Goal: Task Accomplishment & Management: Use online tool/utility

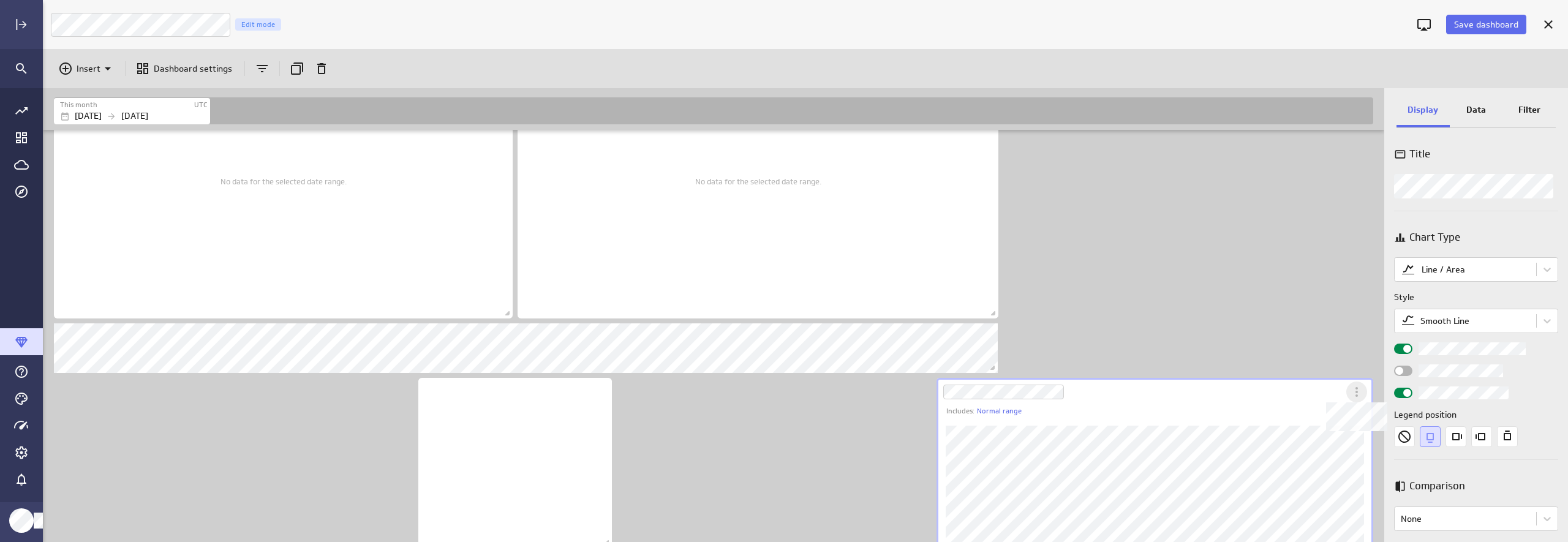
click at [1358, 393] on icon "Dashboard Widget" at bounding box center [1356, 392] width 15 height 15
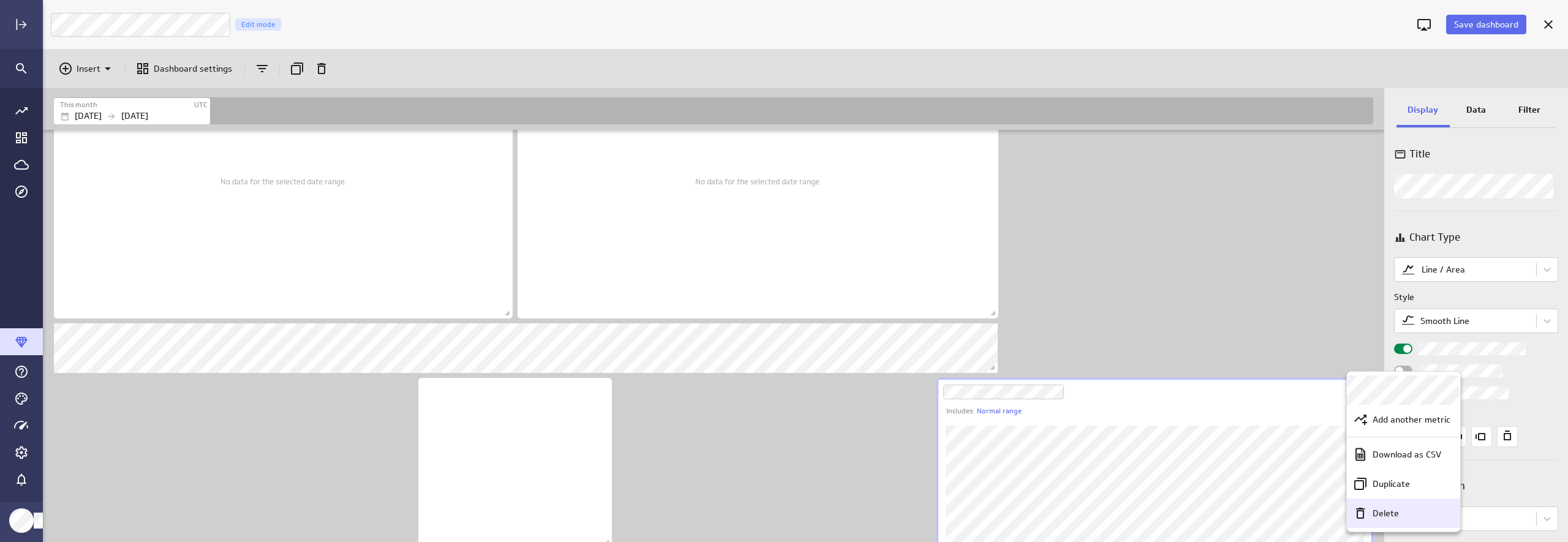
click at [1358, 511] on div "Delete" at bounding box center [1409, 513] width 83 height 13
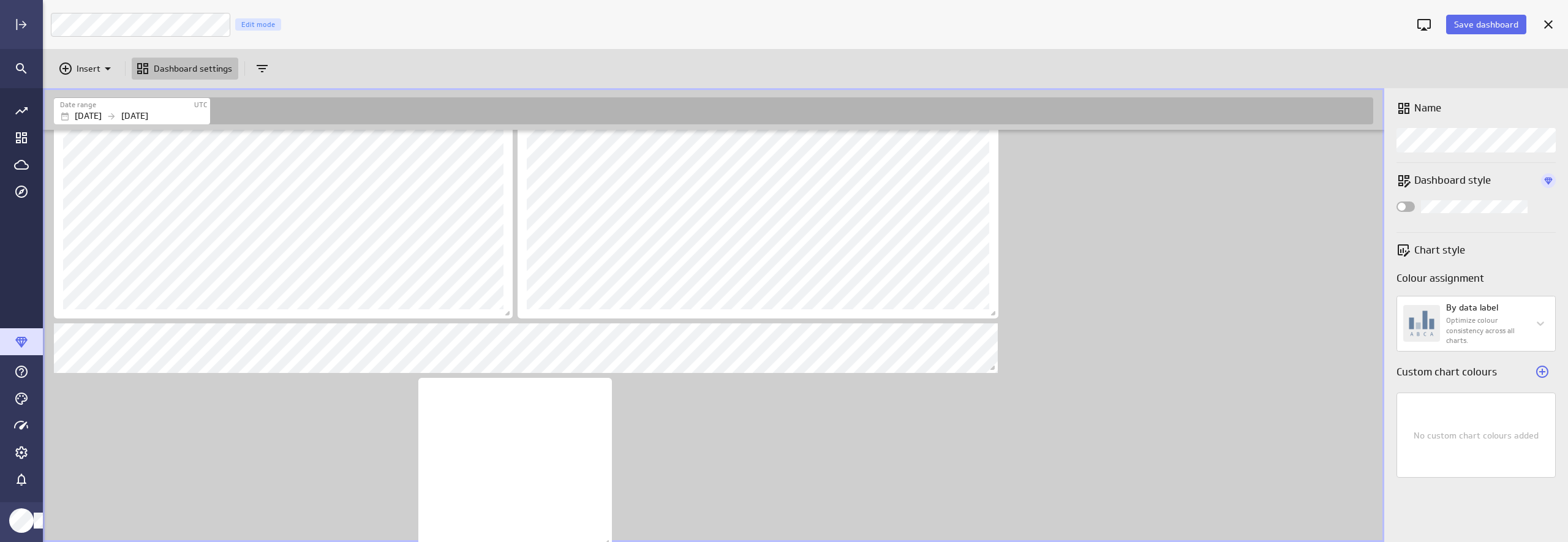
click at [1214, 263] on div "Dashboard content with 9 widgets" at bounding box center [716, 212] width 1329 height 1001
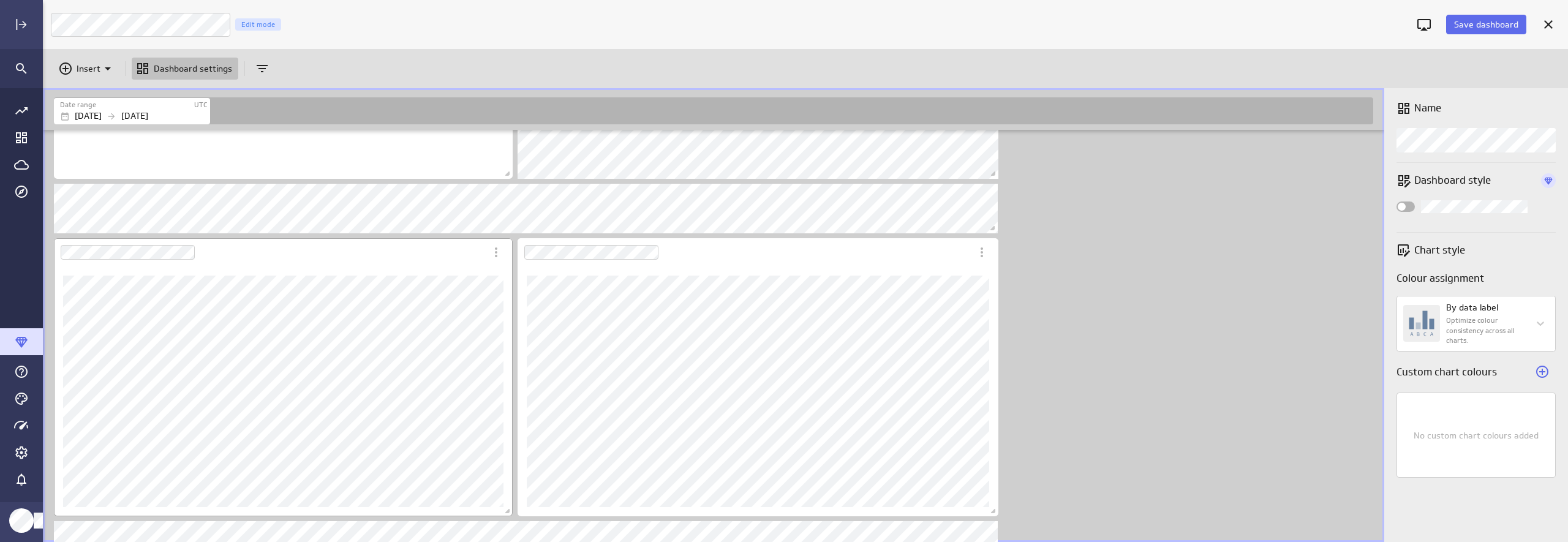
scroll to position [214, 0]
click at [425, 263] on div "Dashboard Widget" at bounding box center [270, 260] width 432 height 28
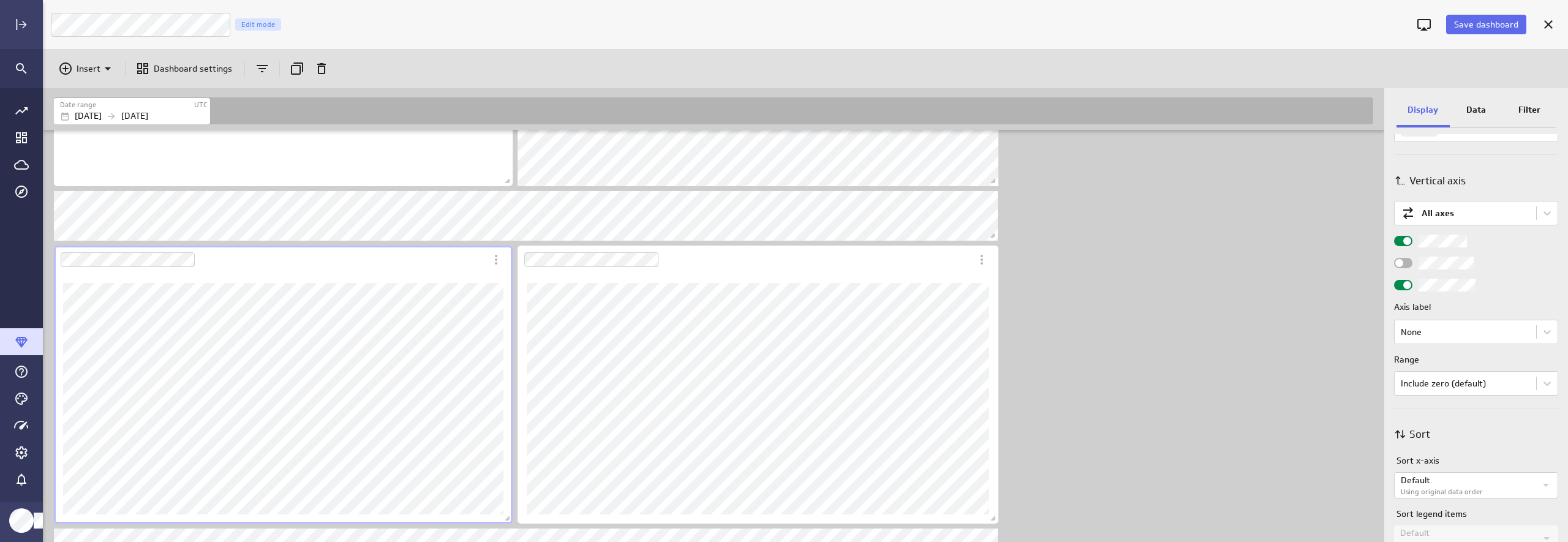
scroll to position [432, 0]
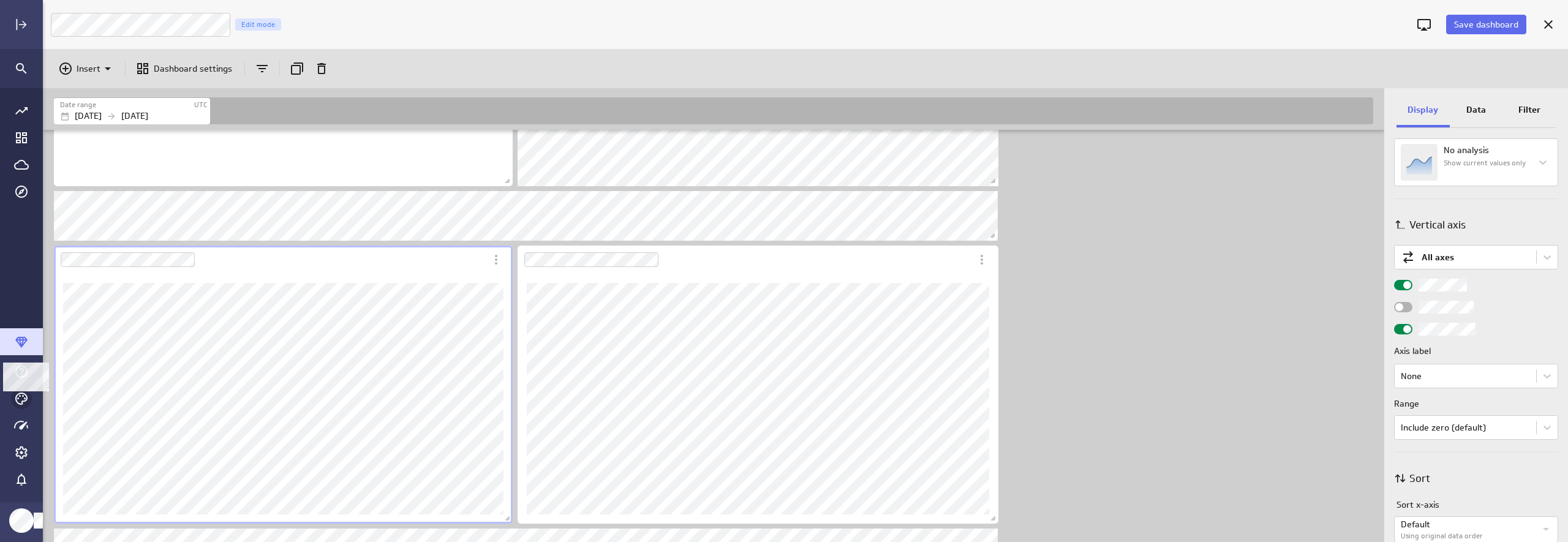
click at [21, 400] on icon "Themes" at bounding box center [21, 399] width 15 height 15
click at [20, 394] on div at bounding box center [784, 271] width 1568 height 542
click at [356, 267] on div "Dashboard Widget" at bounding box center [270, 260] width 432 height 28
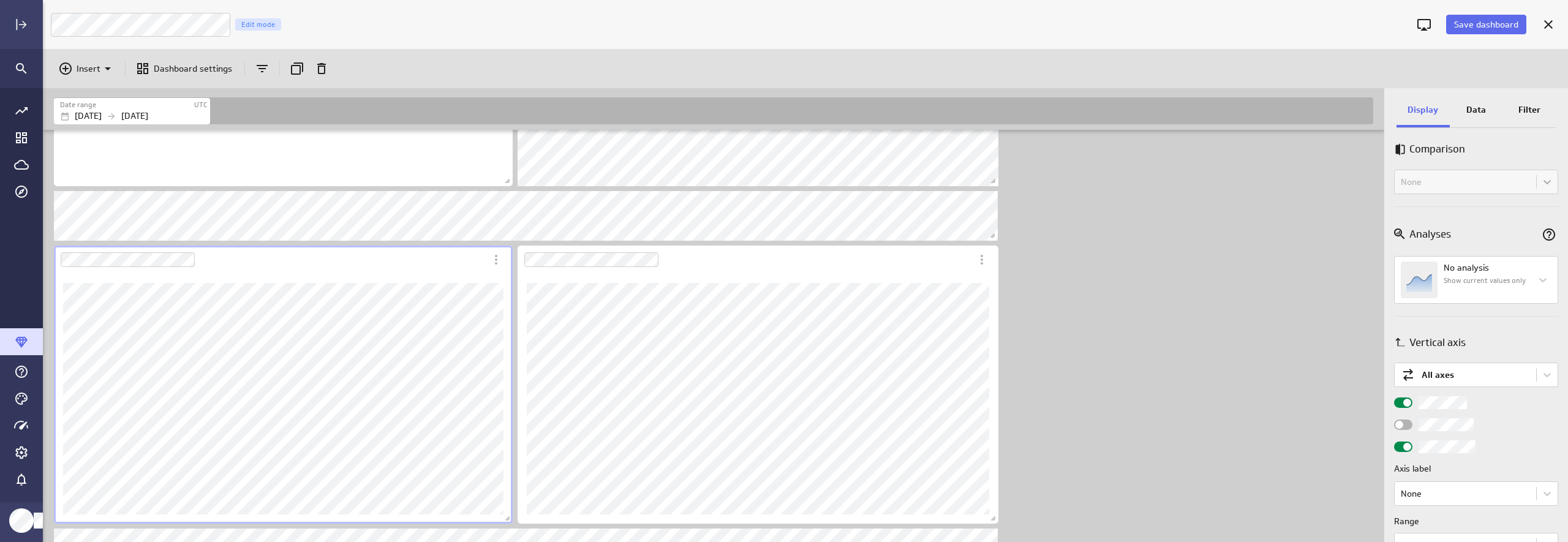
click at [1358, 116] on div "Data" at bounding box center [1477, 111] width 53 height 33
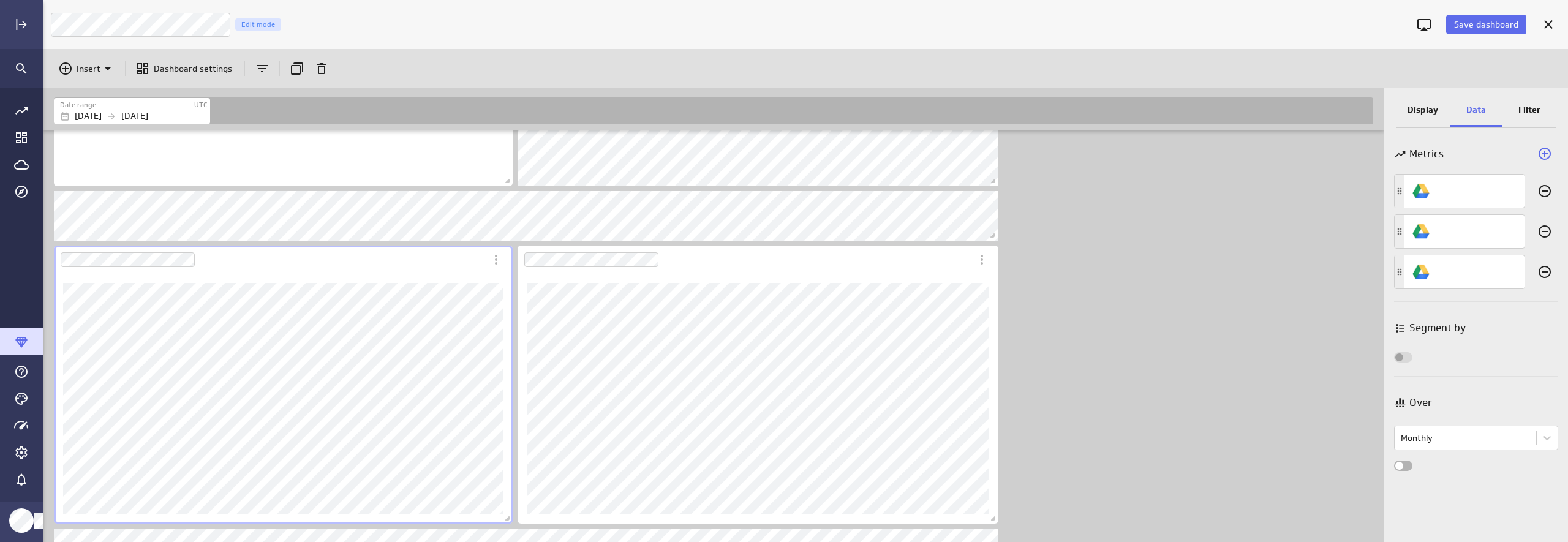
scroll to position [13, 0]
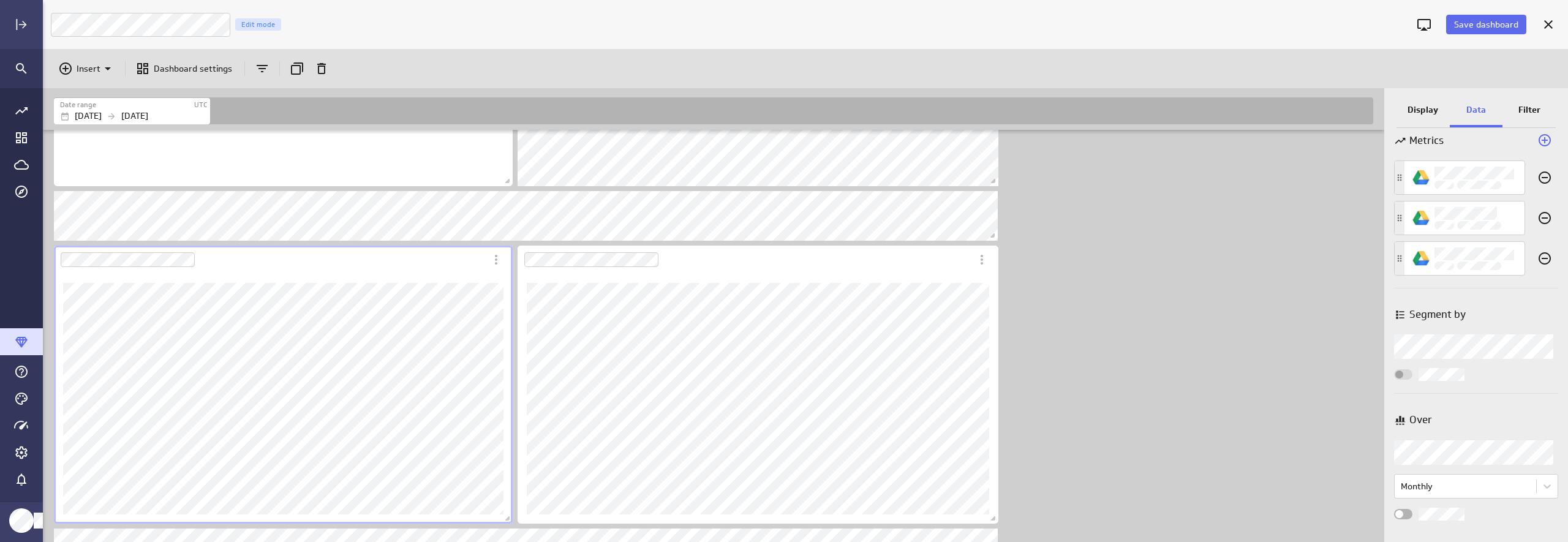
click at [1358, 112] on p "Display" at bounding box center [1423, 110] width 30 height 13
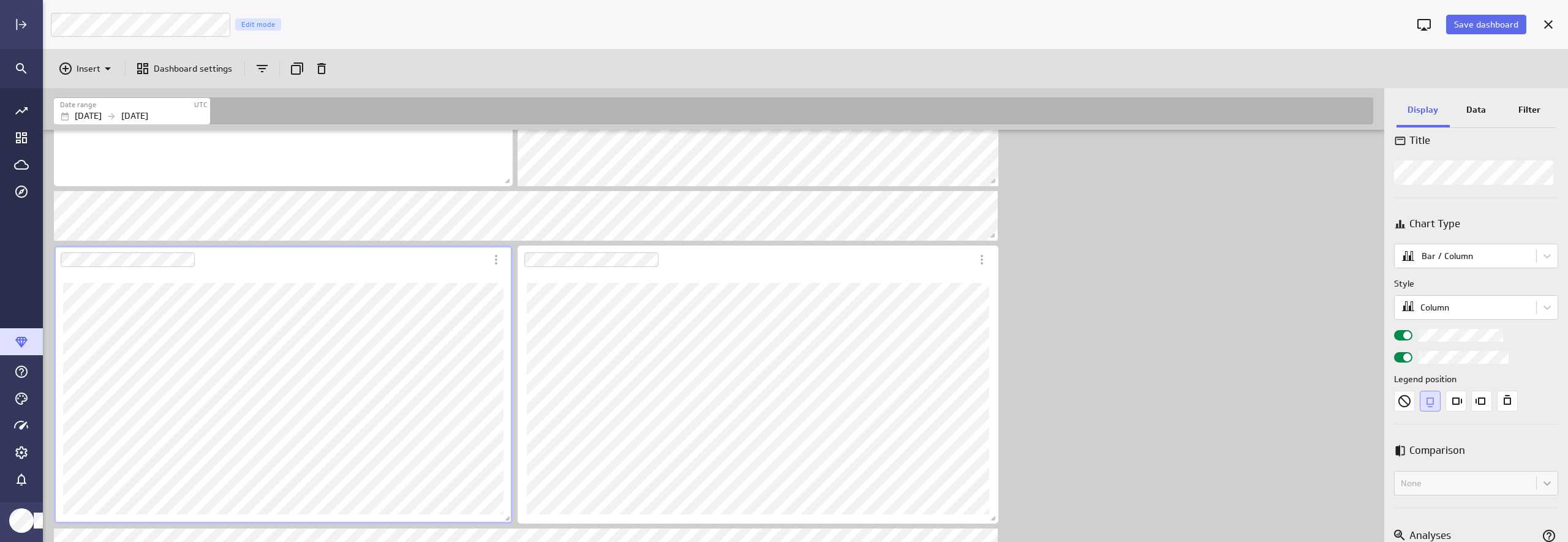
click at [1358, 110] on p "Data" at bounding box center [1476, 110] width 20 height 13
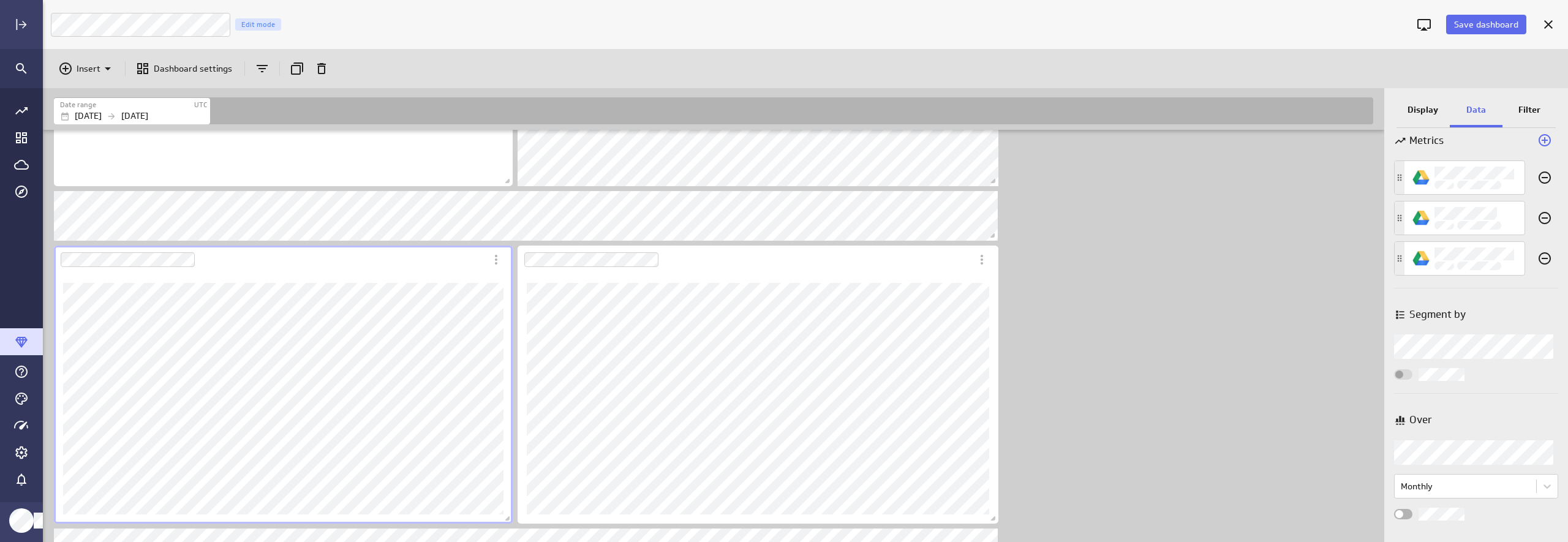
scroll to position [0, 0]
click at [1358, 109] on p "Filter" at bounding box center [1529, 110] width 22 height 13
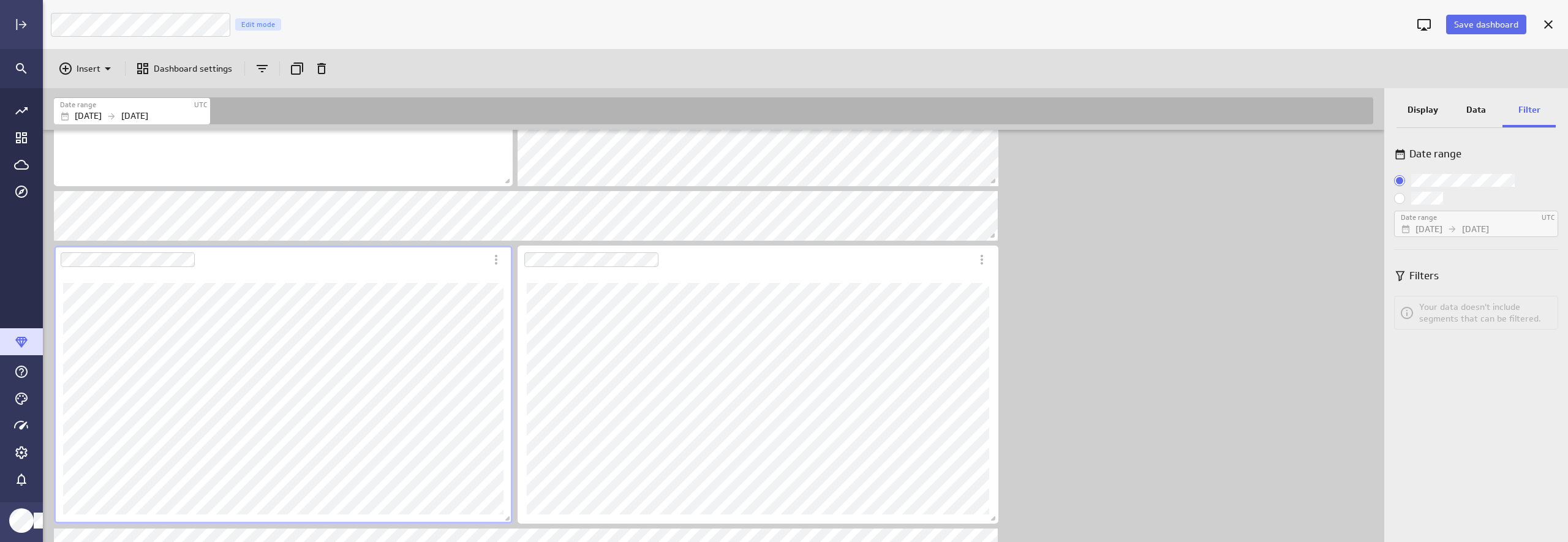
click at [0, 0] on input "Custom:" at bounding box center [0, 0] width 0 height 0
click at [1358, 224] on p "[DATE]" at bounding box center [1475, 229] width 27 height 13
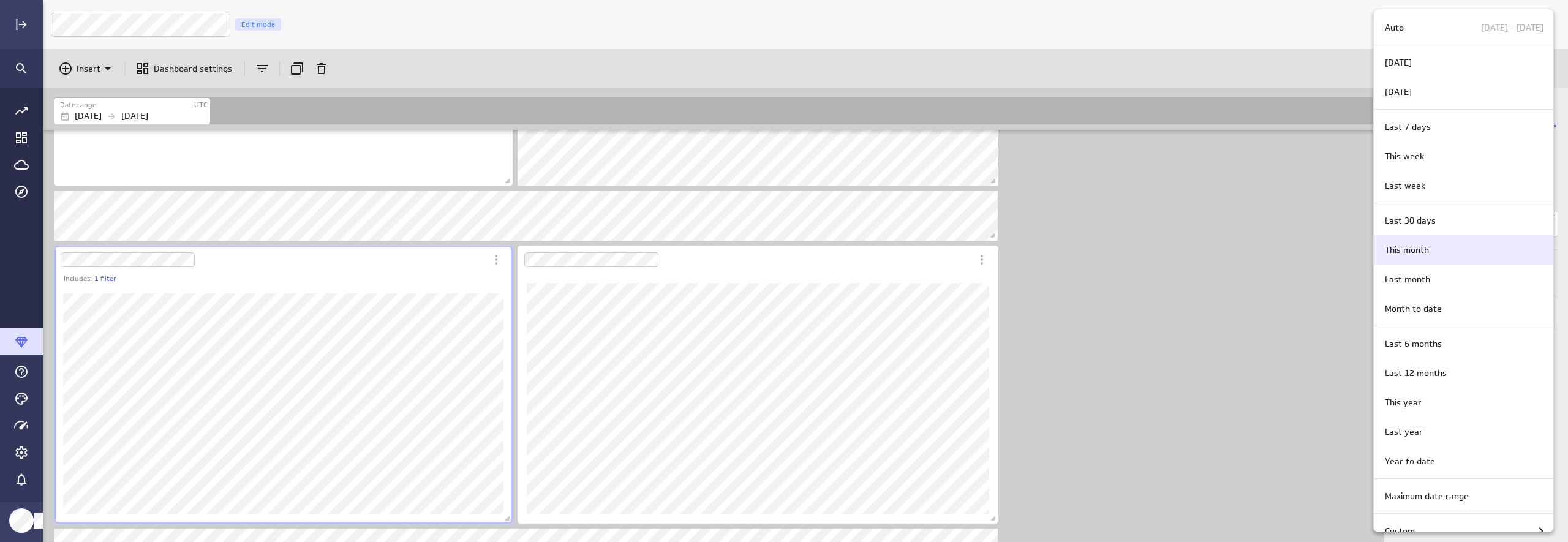
click at [1358, 252] on p "This month" at bounding box center [1406, 250] width 44 height 13
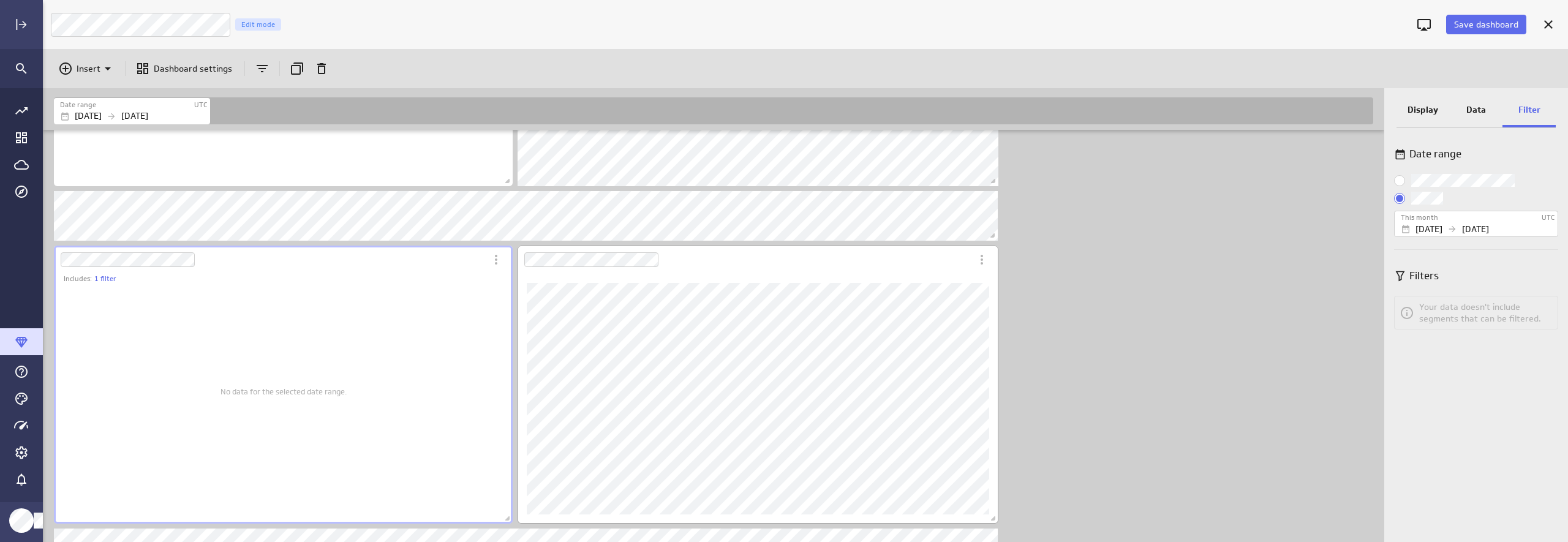
click at [780, 249] on div "Dashboard Widget" at bounding box center [744, 260] width 454 height 28
click at [1358, 420] on div "Date range Date range UTC Jan 01 2024 Aug 28 2025 Filters Your data doesn't inc…" at bounding box center [1475, 338] width 183 height 408
click at [1358, 105] on p "Data" at bounding box center [1476, 110] width 20 height 13
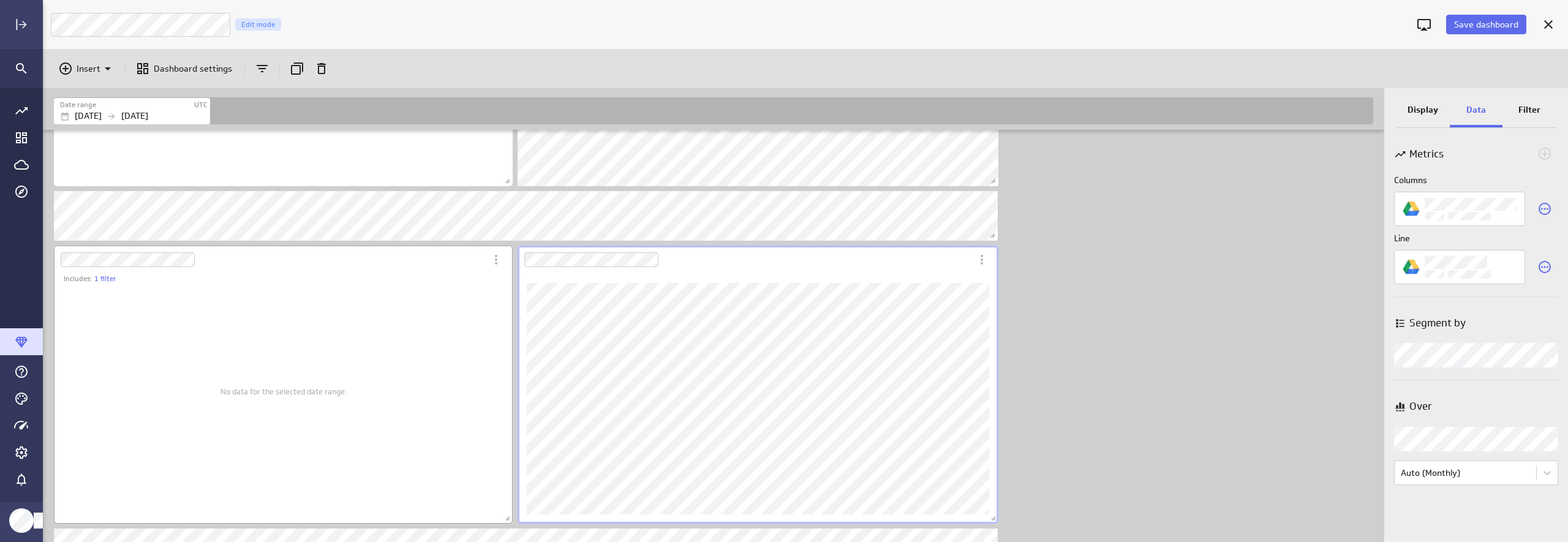
drag, startPoint x: 516, startPoint y: 279, endPoint x: 413, endPoint y: 286, distance: 103.2
click at [516, 279] on div "Dashboard content with 9 widgets" at bounding box center [757, 385] width 486 height 283
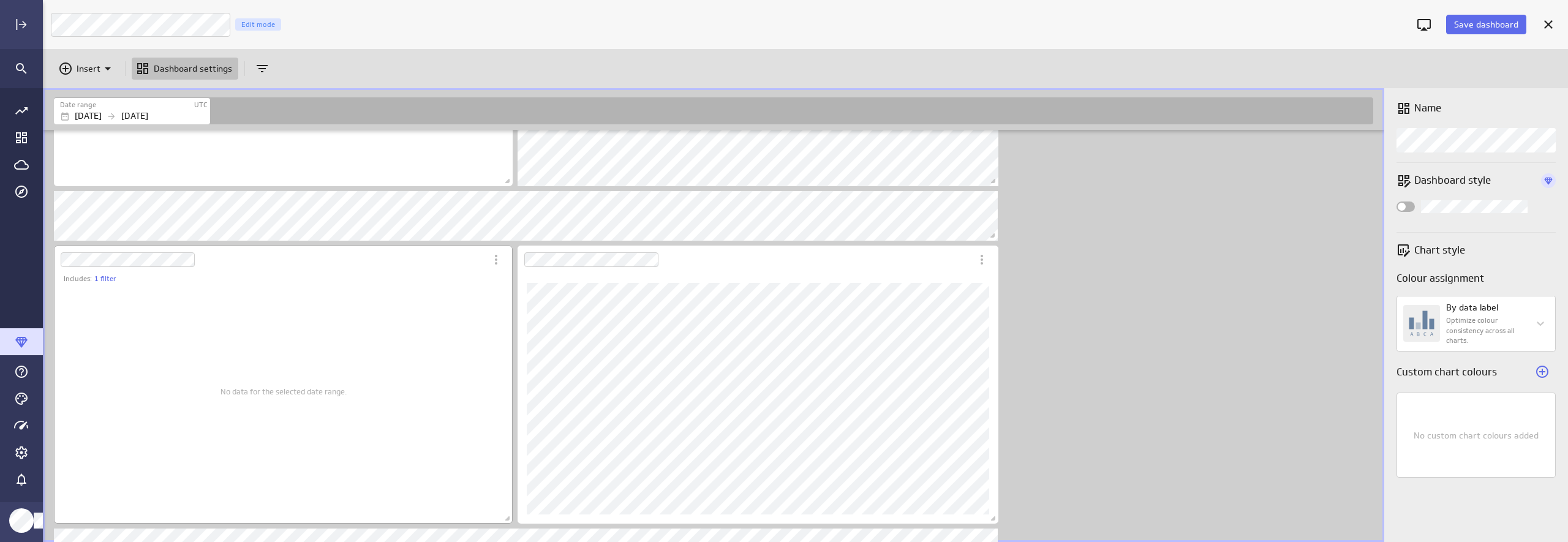
click at [411, 286] on div "No data for the selected date range." at bounding box center [283, 392] width 441 height 246
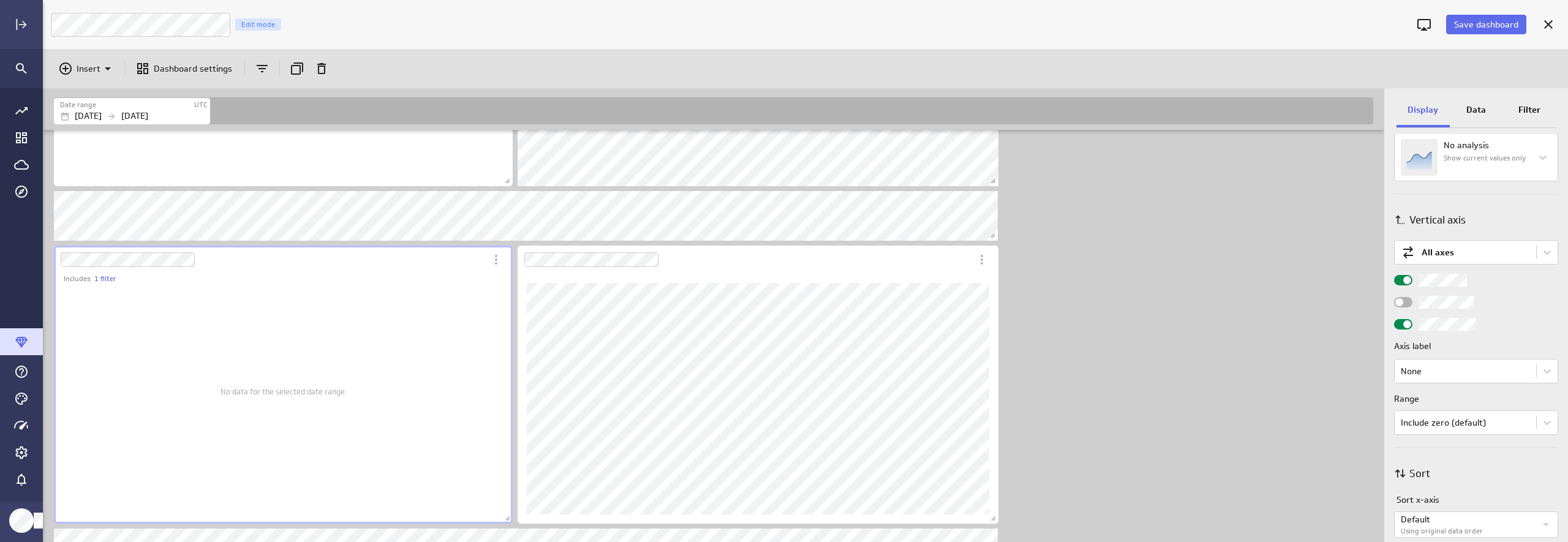
scroll to position [524, 0]
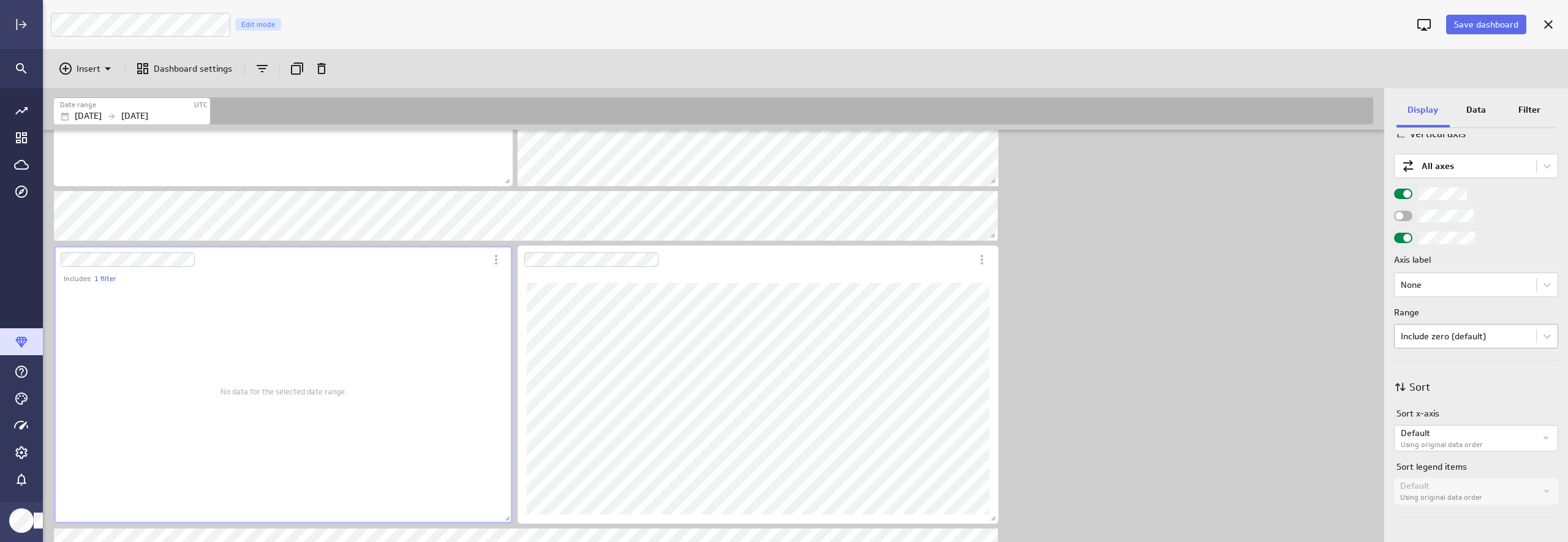
click at [1358, 334] on body "Save dashboard Luna Moon Marketing Edit mode Insert Dashboard settings Date ran…" at bounding box center [784, 271] width 1568 height 542
click at [1358, 334] on div at bounding box center [784, 271] width 1568 height 542
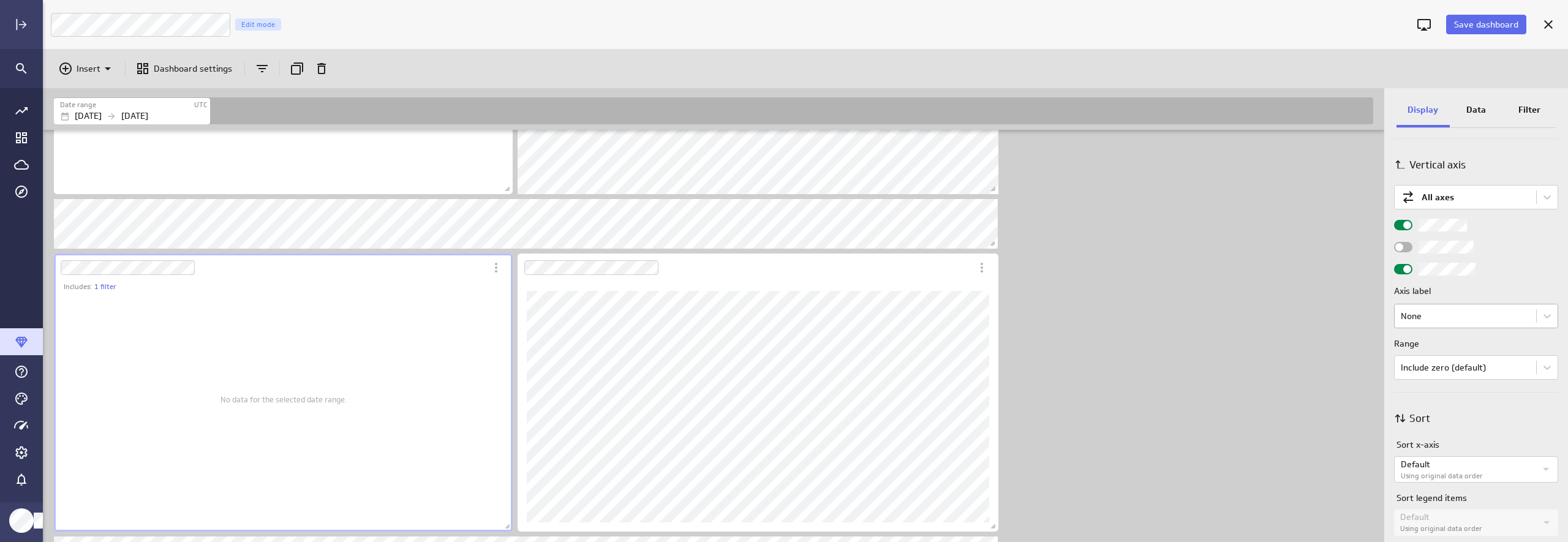
scroll to position [517, 0]
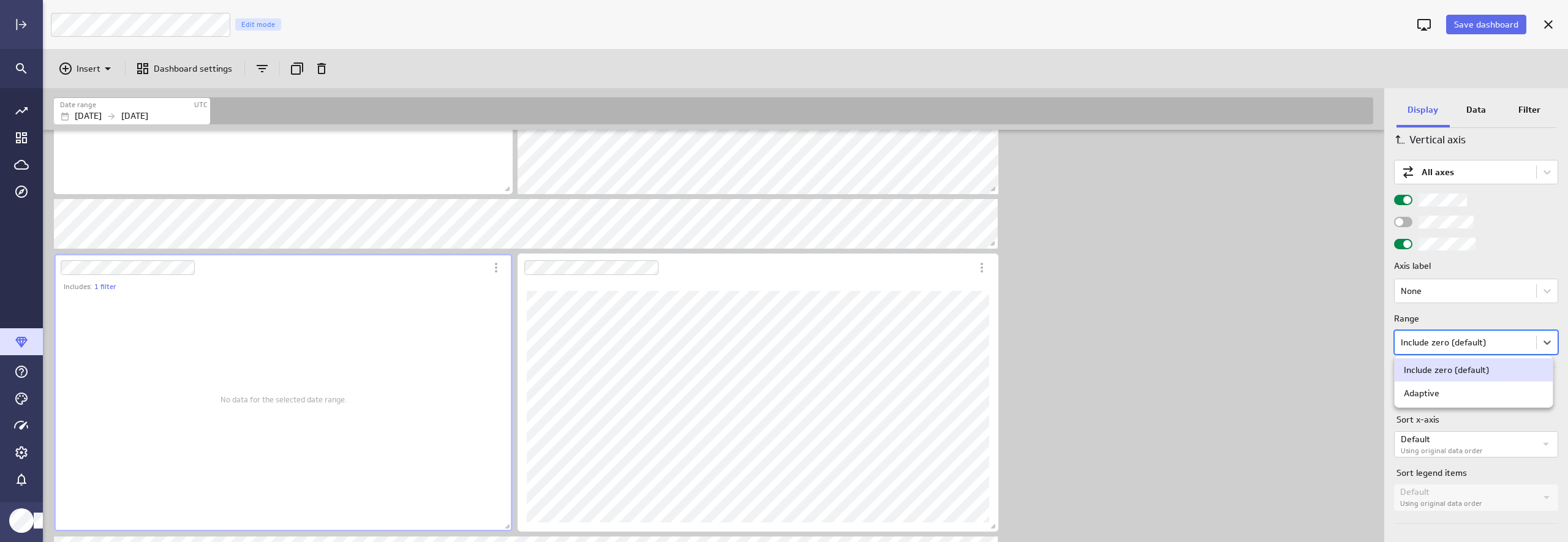
click at [1358, 343] on body "Save dashboard Luna Moon Marketing Edit mode Insert Dashboard settings Date ran…" at bounding box center [784, 271] width 1568 height 542
click at [1358, 343] on div at bounding box center [784, 271] width 1568 height 542
click at [1358, 449] on label "Using original data order" at bounding box center [1468, 451] width 135 height 10
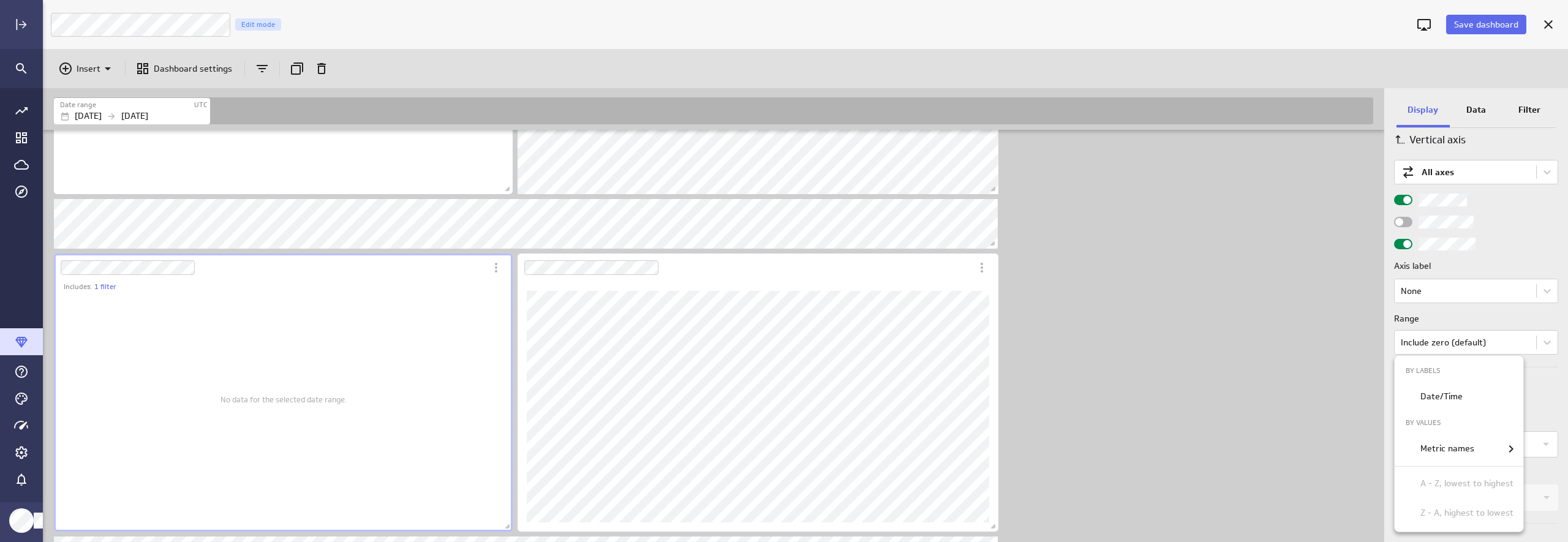
click at [1358, 382] on div at bounding box center [784, 271] width 1568 height 542
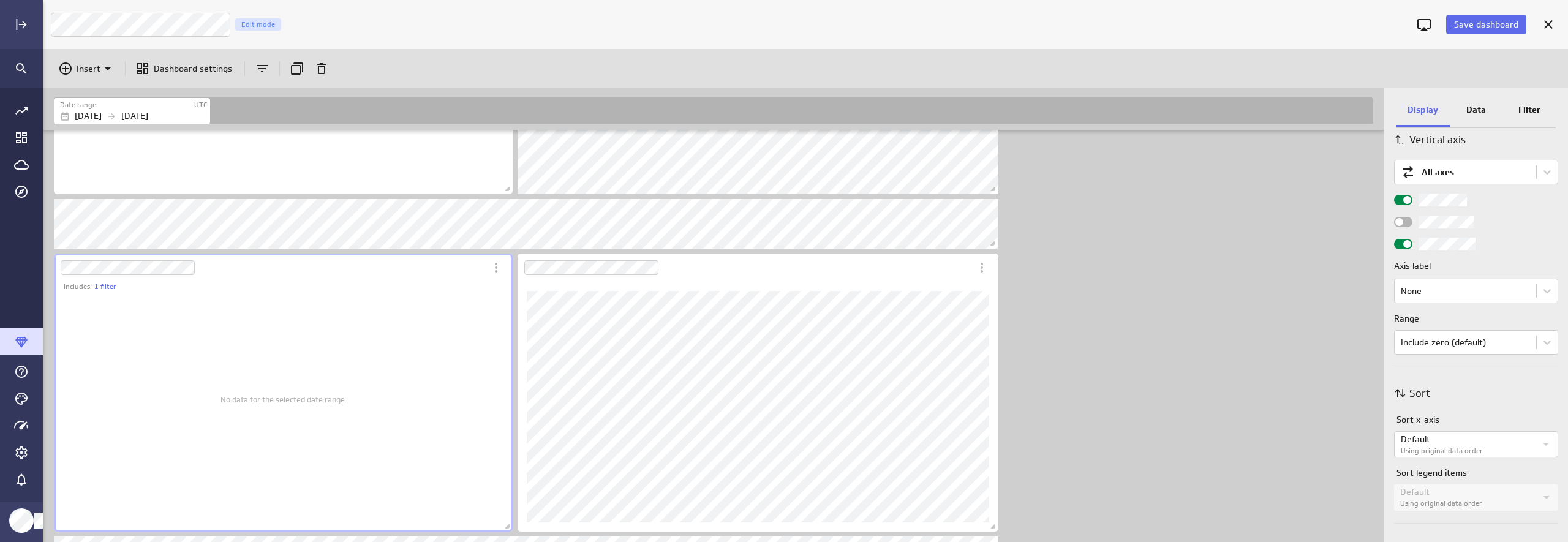
scroll to position [524, 0]
click at [345, 301] on div "No data for the selected date range." at bounding box center [283, 399] width 126 height 246
click at [1358, 115] on p "Data" at bounding box center [1476, 110] width 20 height 13
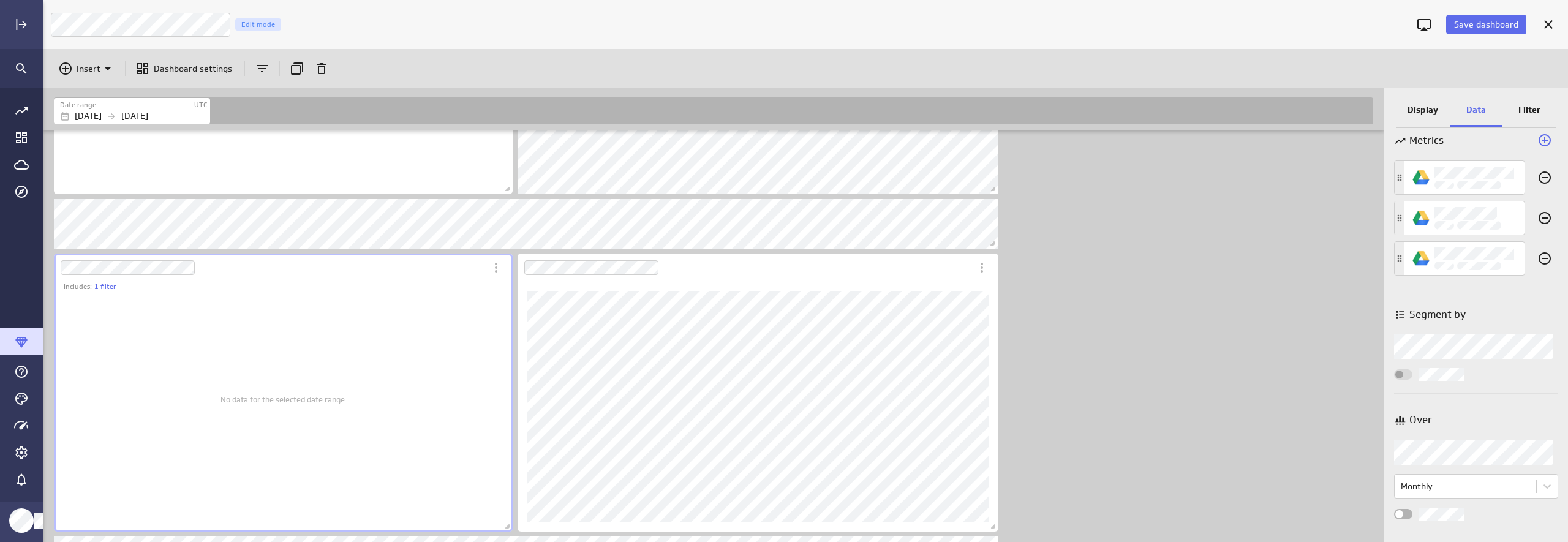
scroll to position [13, 0]
click at [1358, 112] on p "Display" at bounding box center [1423, 110] width 30 height 13
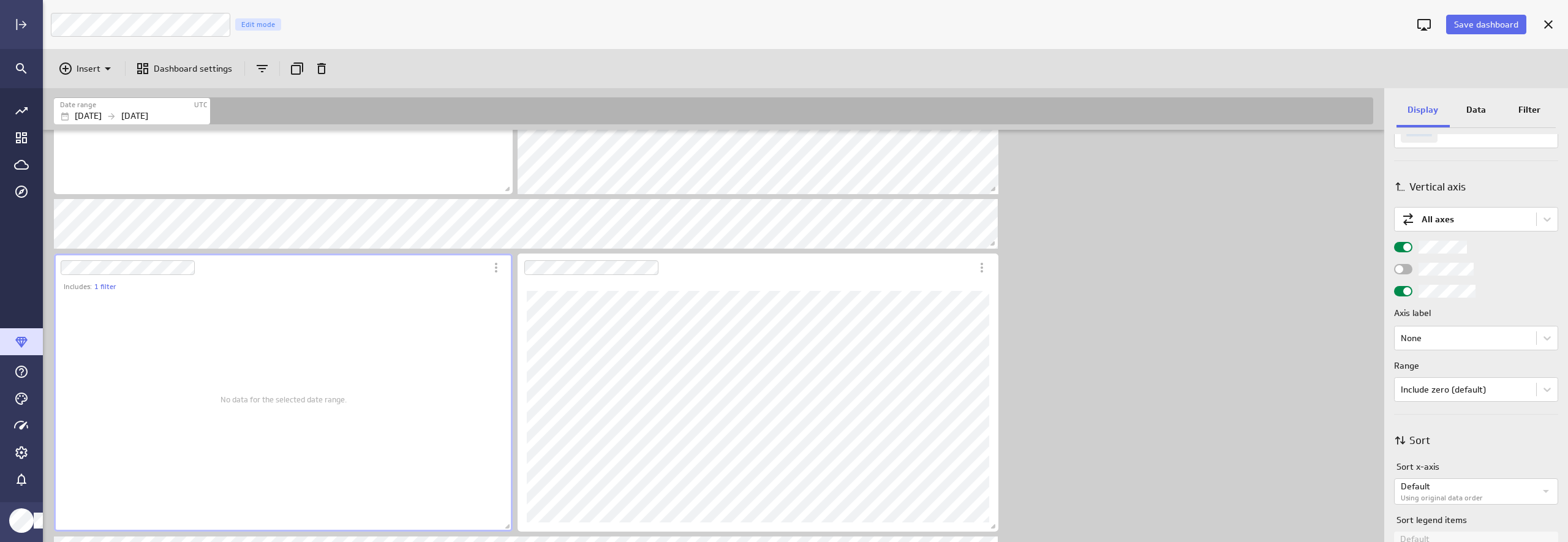
scroll to position [524, 0]
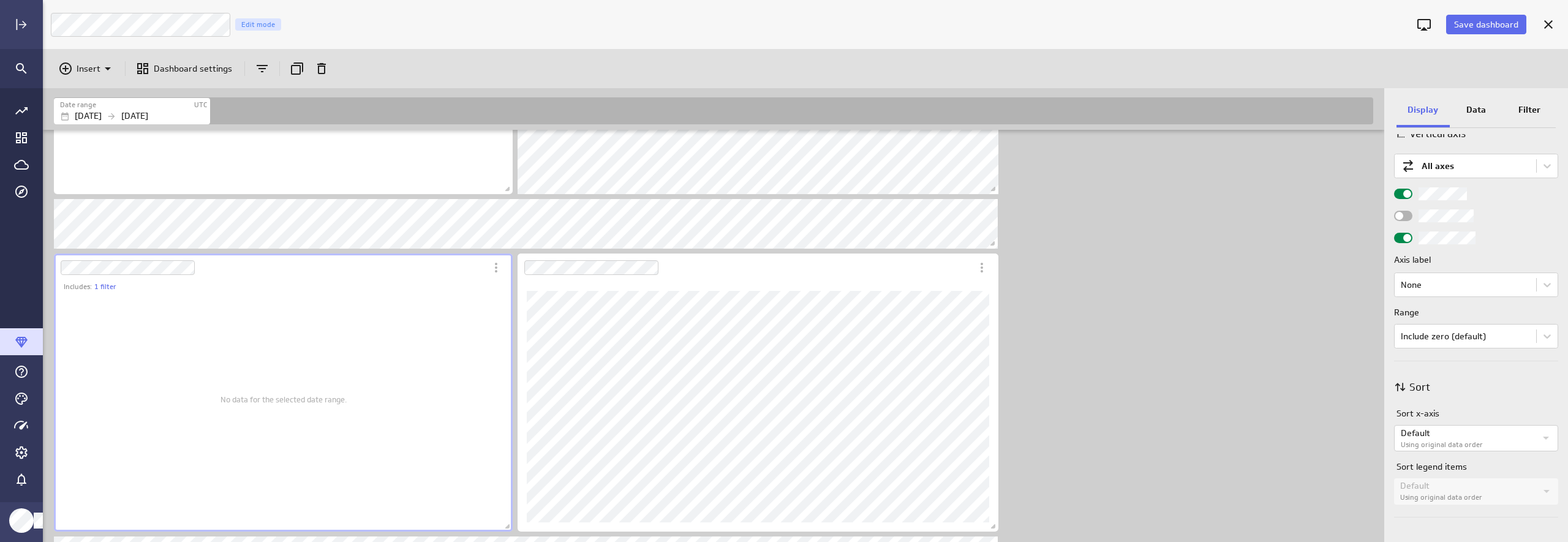
click at [1358, 107] on p "Filter" at bounding box center [1529, 110] width 22 height 13
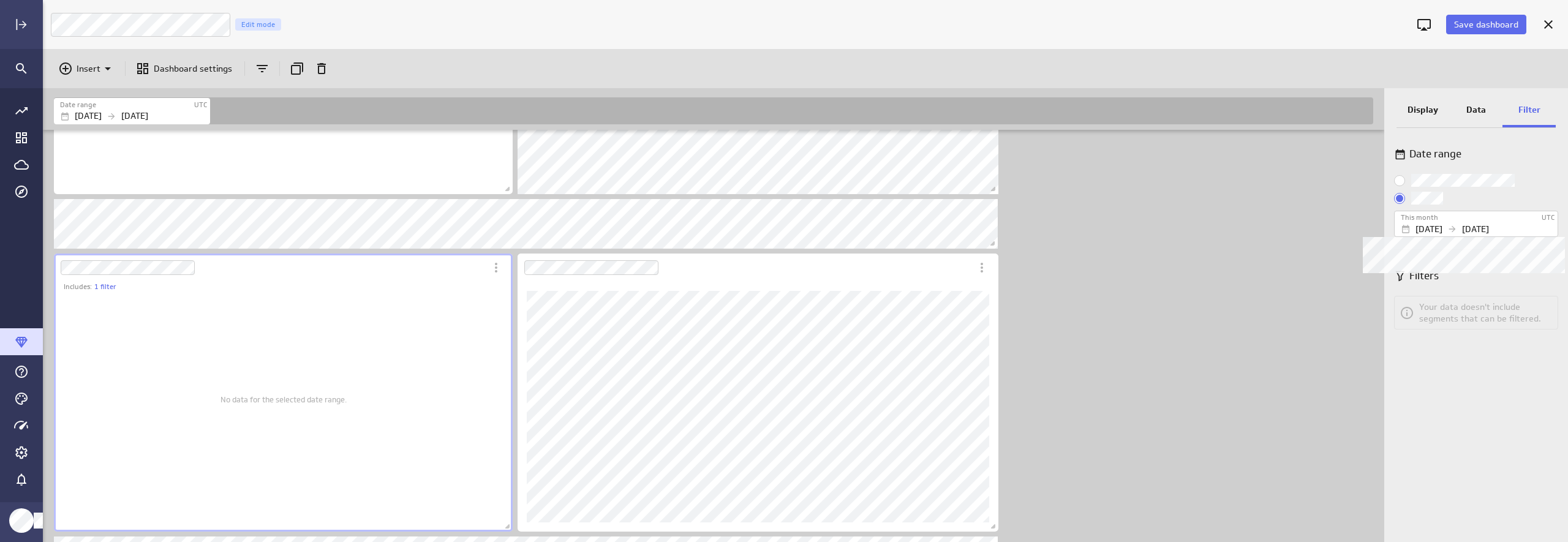
click at [1358, 231] on p "Aug 01 2025" at bounding box center [1429, 229] width 27 height 13
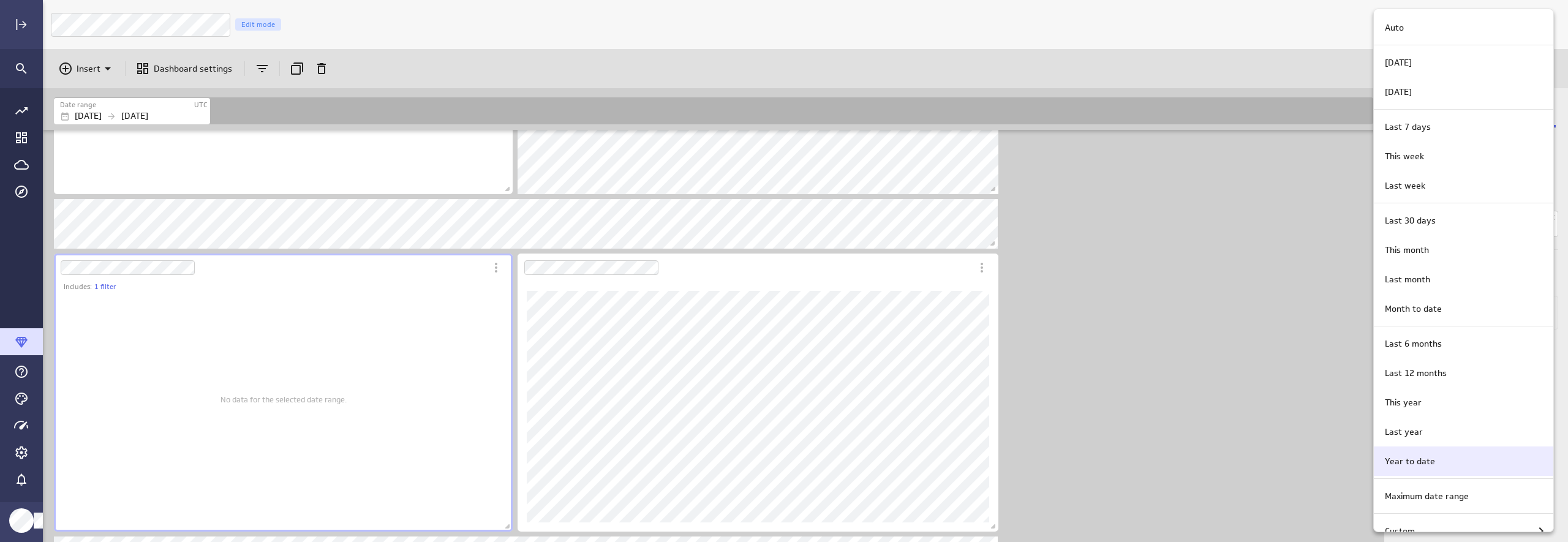
click at [1358, 457] on div "Year to date" at bounding box center [1462, 461] width 164 height 13
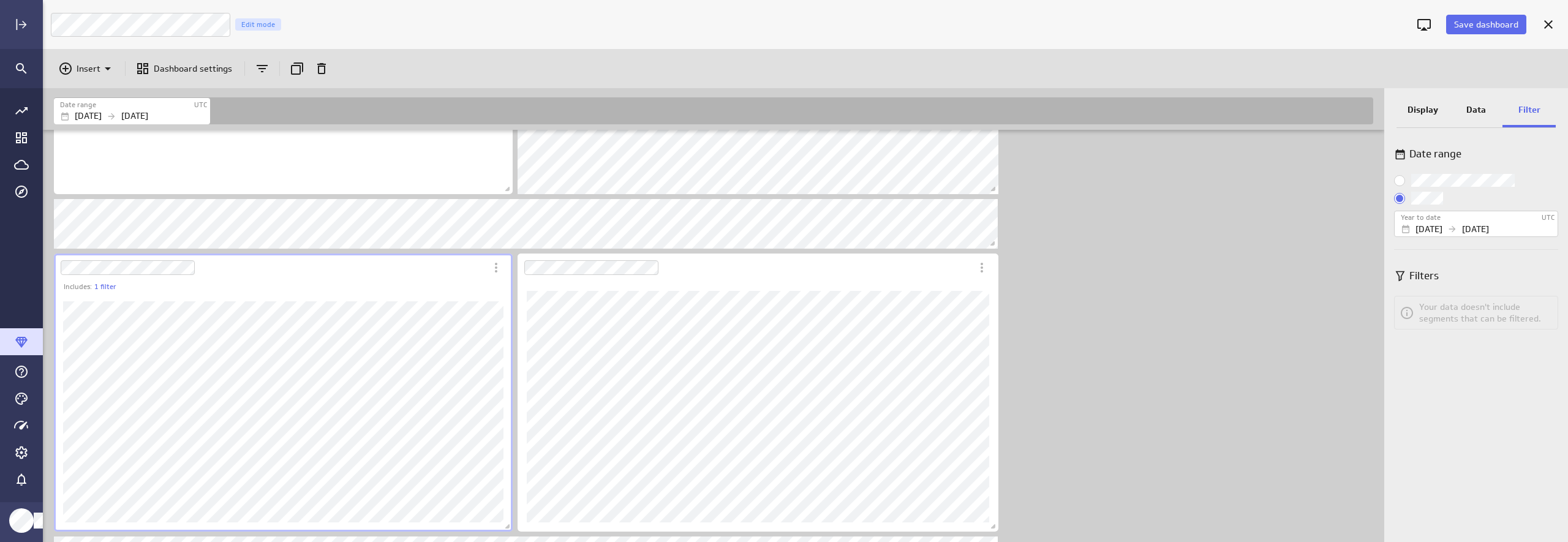
click at [390, 277] on div "Dashboard Widget" at bounding box center [270, 267] width 432 height 28
click at [1358, 107] on p "Display" at bounding box center [1423, 110] width 30 height 13
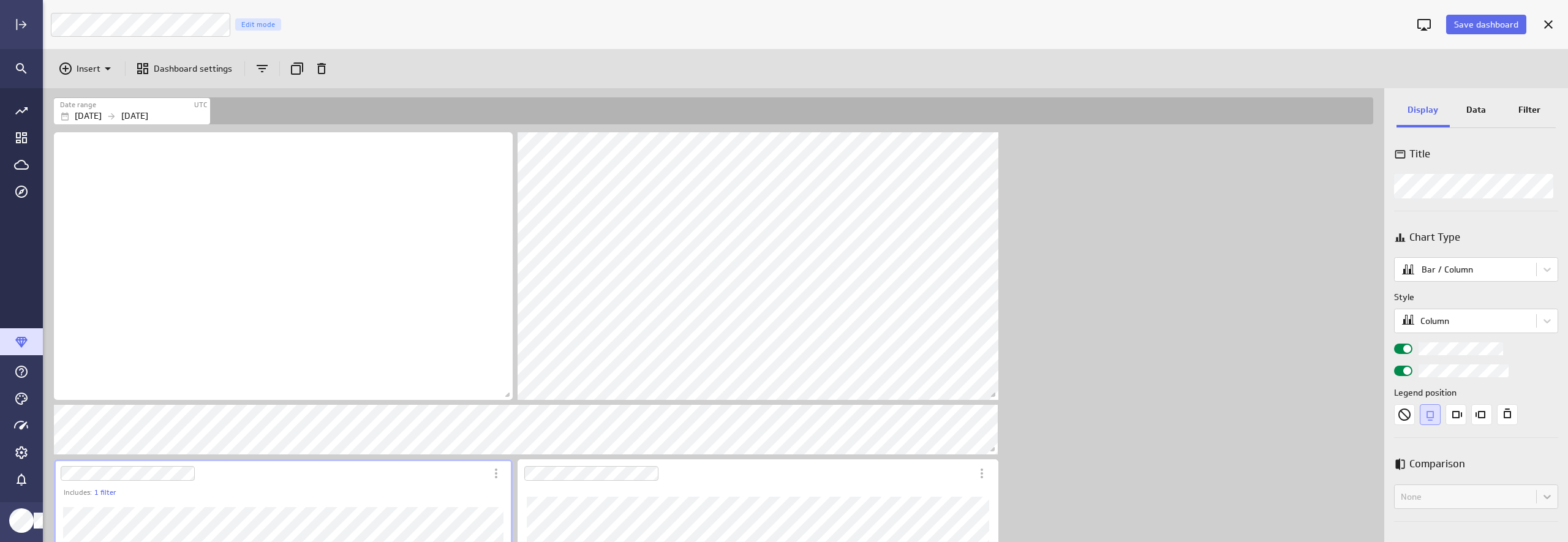
click at [1358, 112] on p "Data" at bounding box center [1476, 110] width 20 height 13
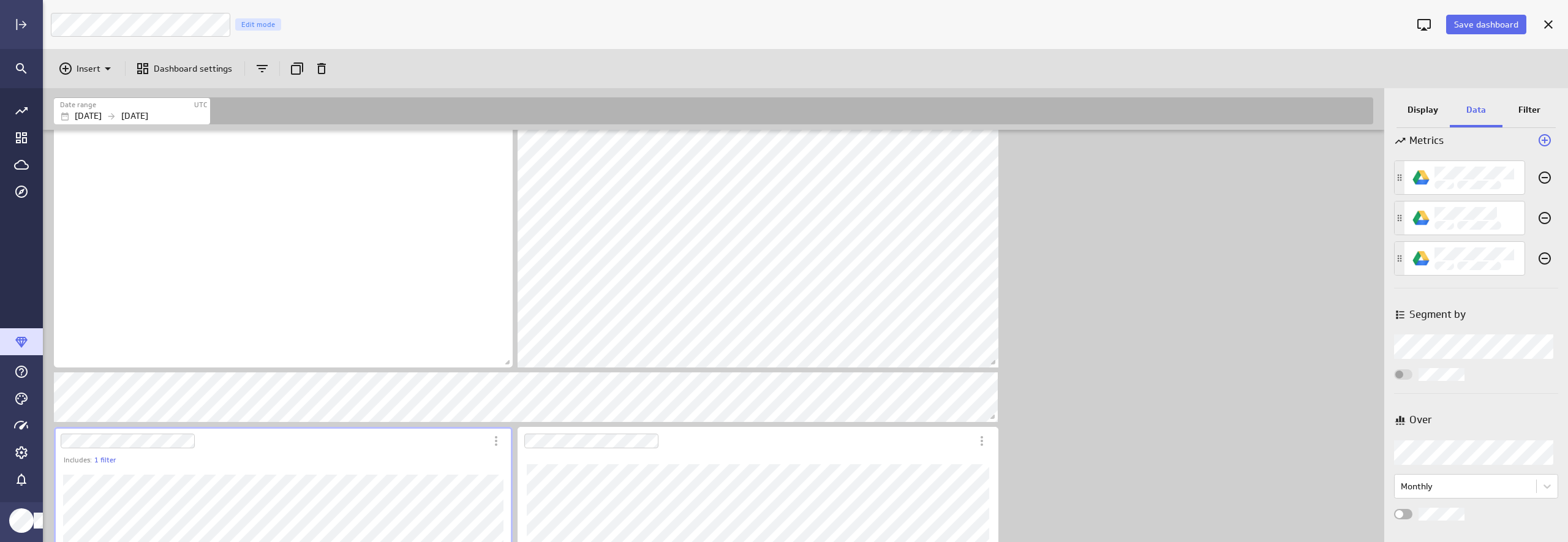
scroll to position [53, 0]
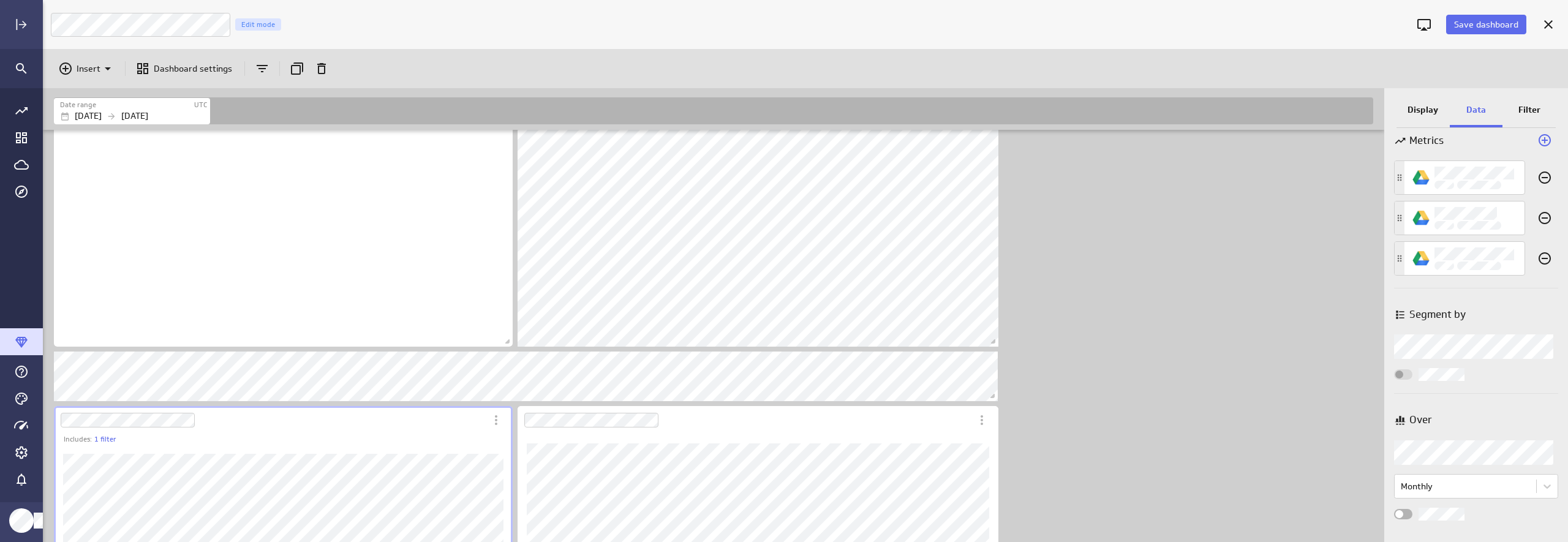
click at [1358, 107] on p "Display" at bounding box center [1423, 110] width 30 height 13
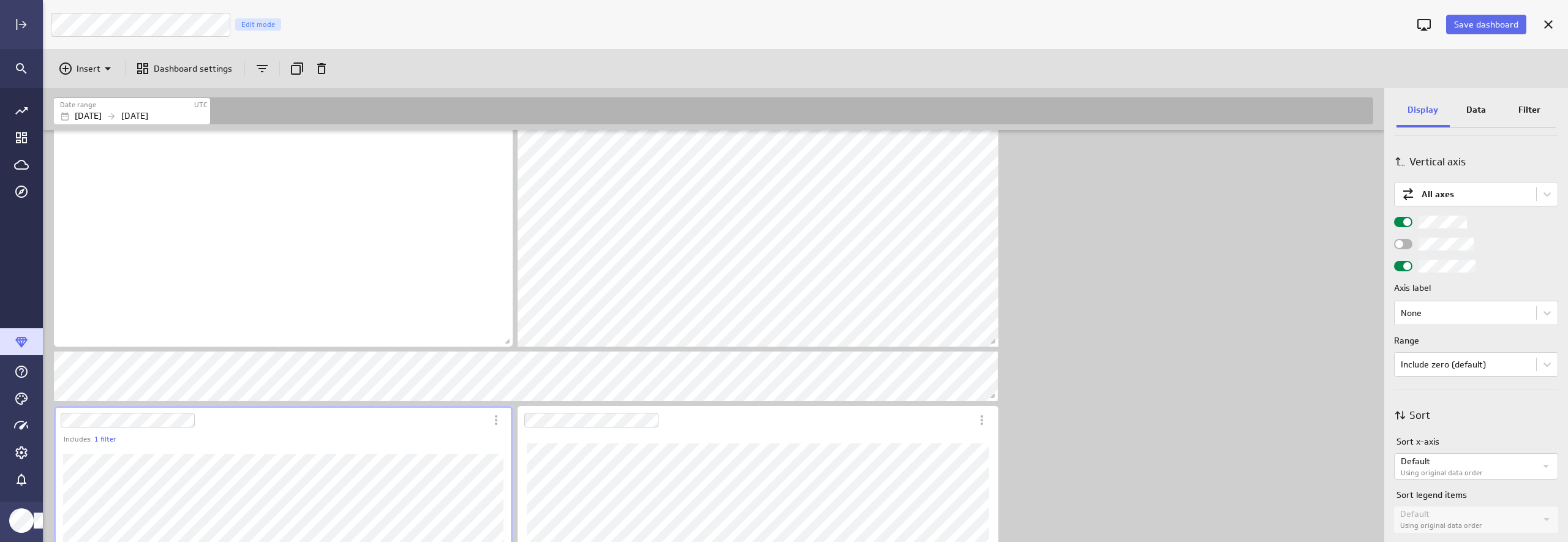
scroll to position [524, 0]
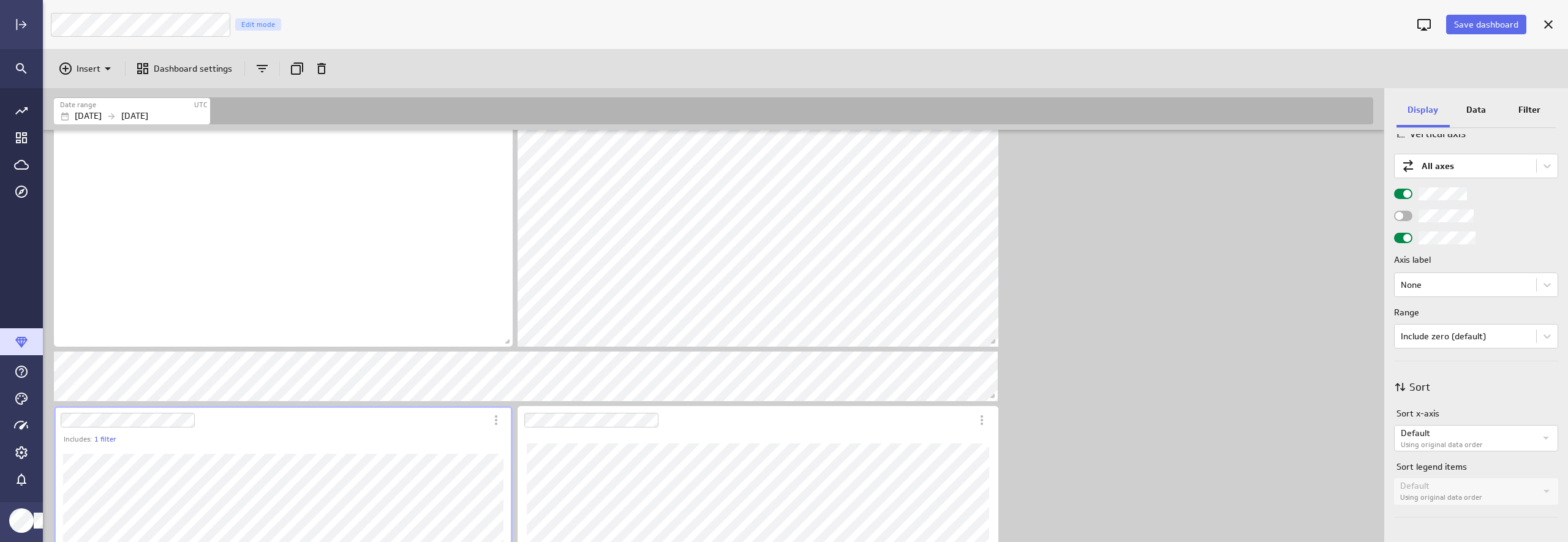
click at [1358, 109] on p "Data" at bounding box center [1476, 110] width 20 height 13
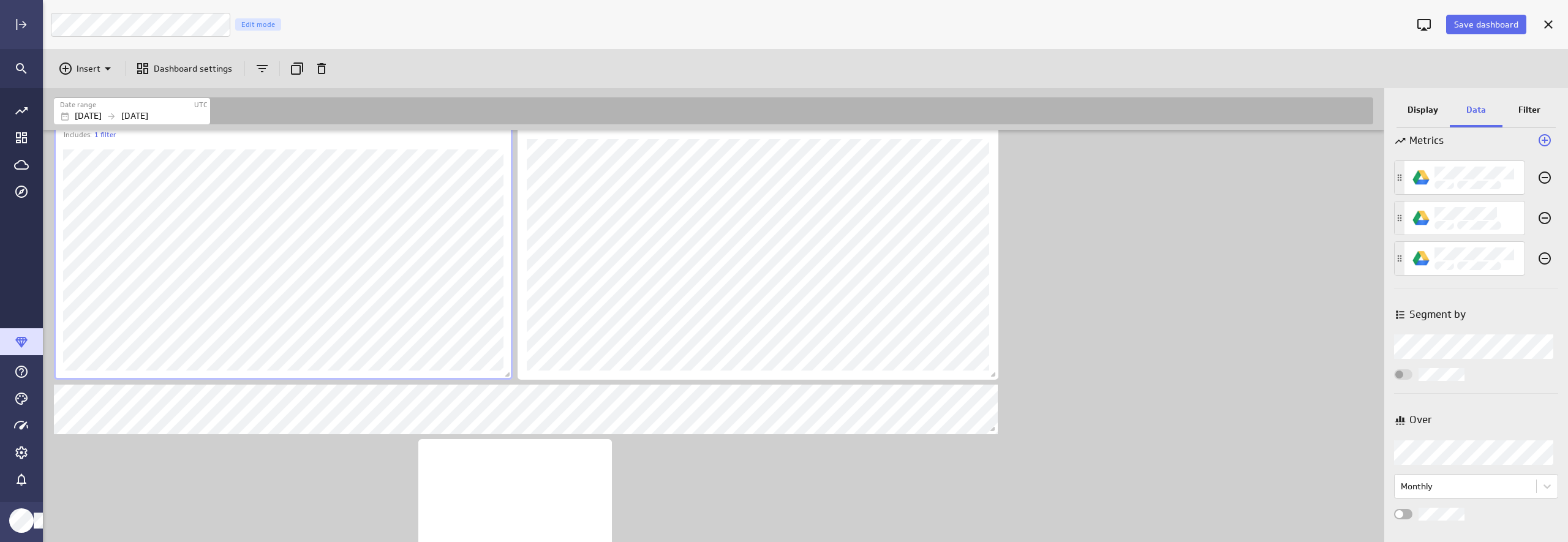
scroll to position [350, 0]
click at [1128, 337] on div "Includes: 1 filter" at bounding box center [716, 281] width 1329 height 1001
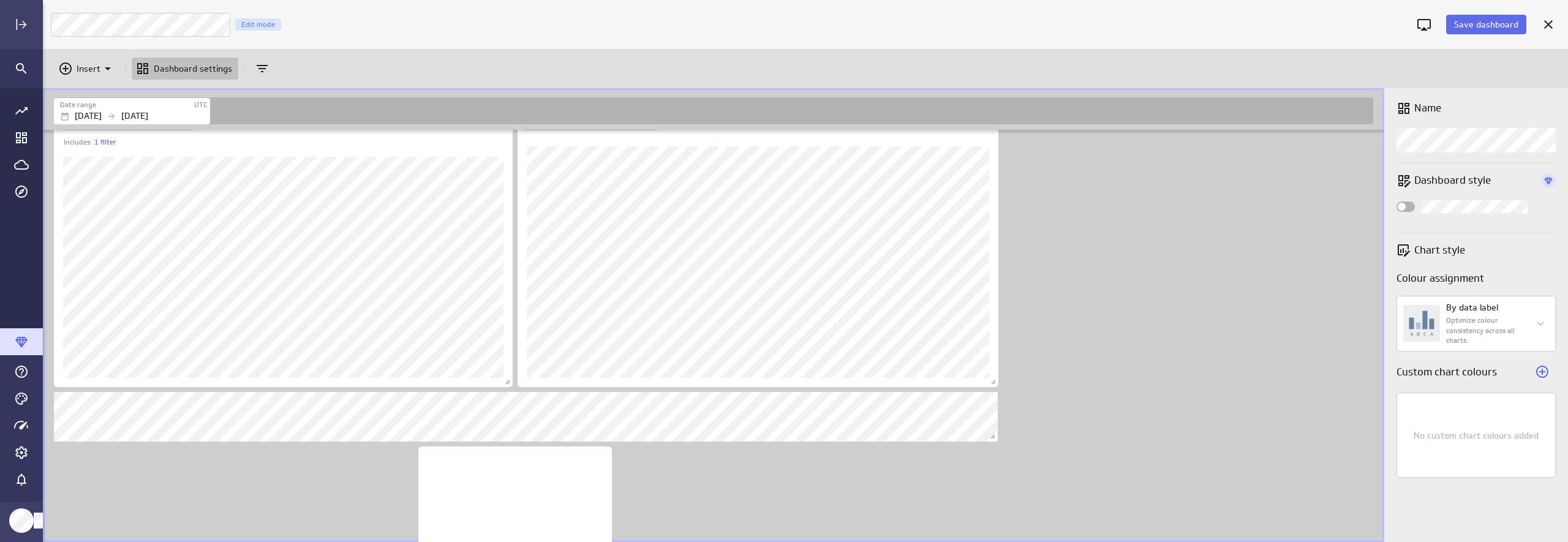
click at [1133, 336] on div "Includes: 1 filter" at bounding box center [716, 281] width 1329 height 1001
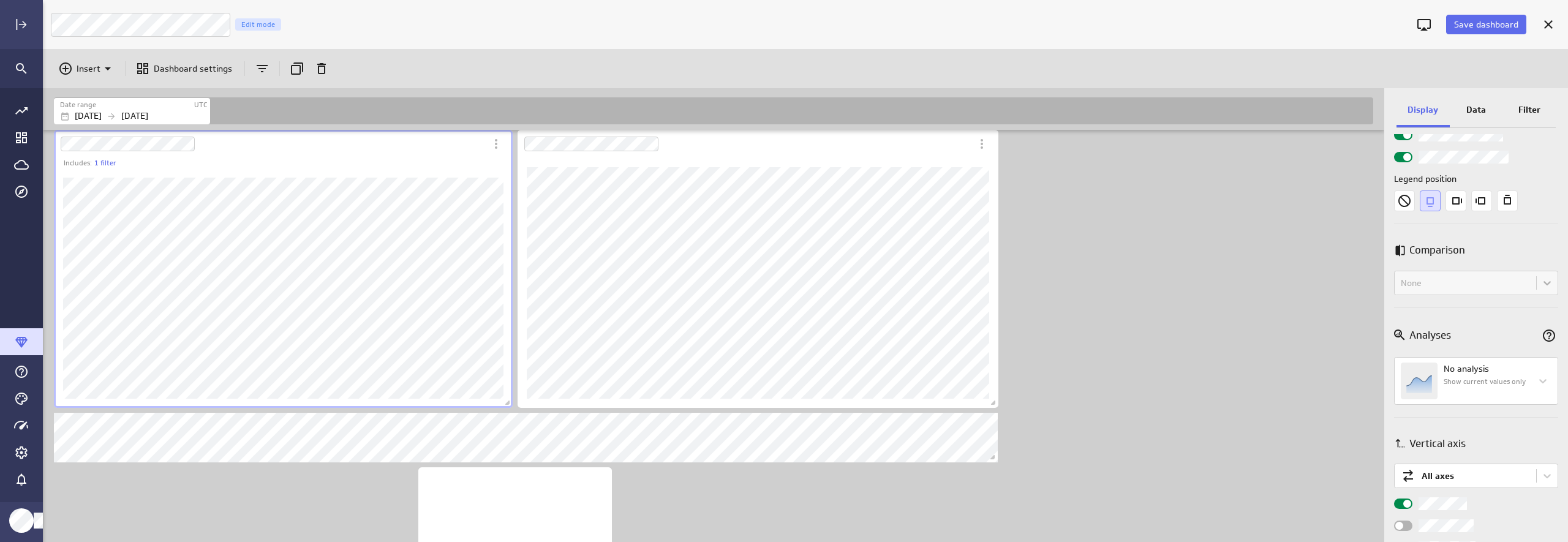
scroll to position [524, 0]
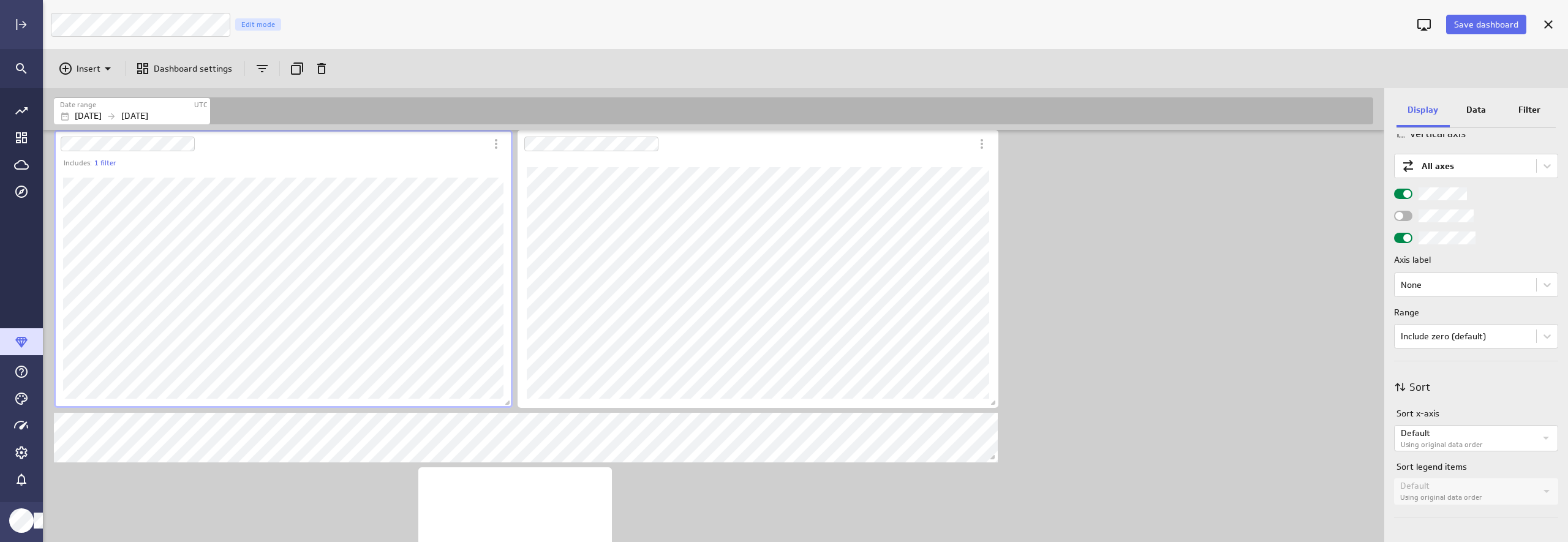
click at [1358, 104] on div "Filter" at bounding box center [1529, 111] width 53 height 33
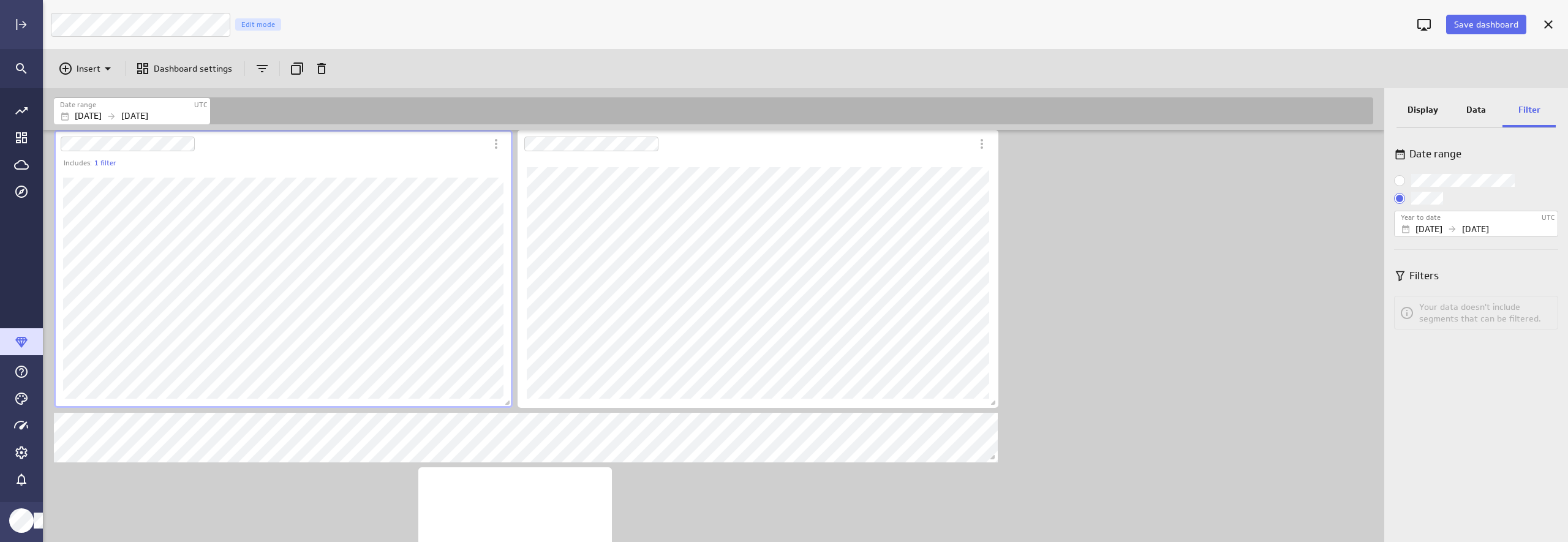
scroll to position [0, 0]
click at [1358, 99] on div "Data" at bounding box center [1477, 111] width 53 height 33
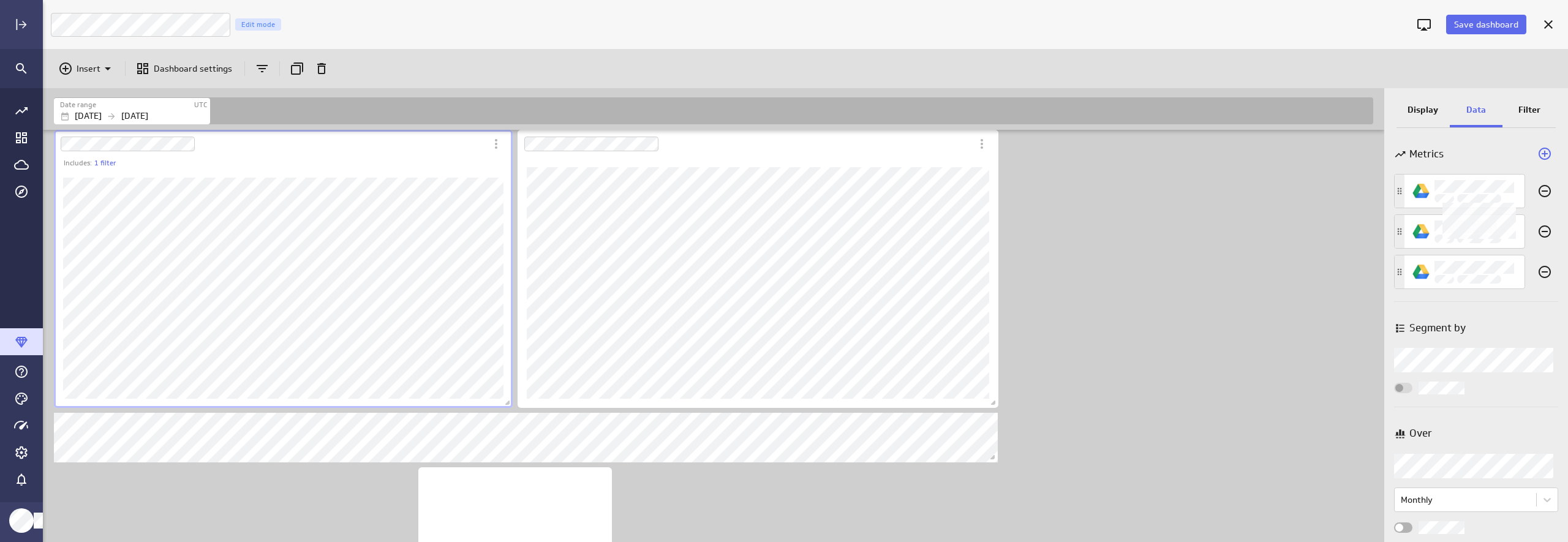
scroll to position [13, 0]
click at [1358, 513] on span "Widget Properties" at bounding box center [1399, 514] width 8 height 8
click at [0, 0] on input "Widget Properties" at bounding box center [0, 0] width 0 height 0
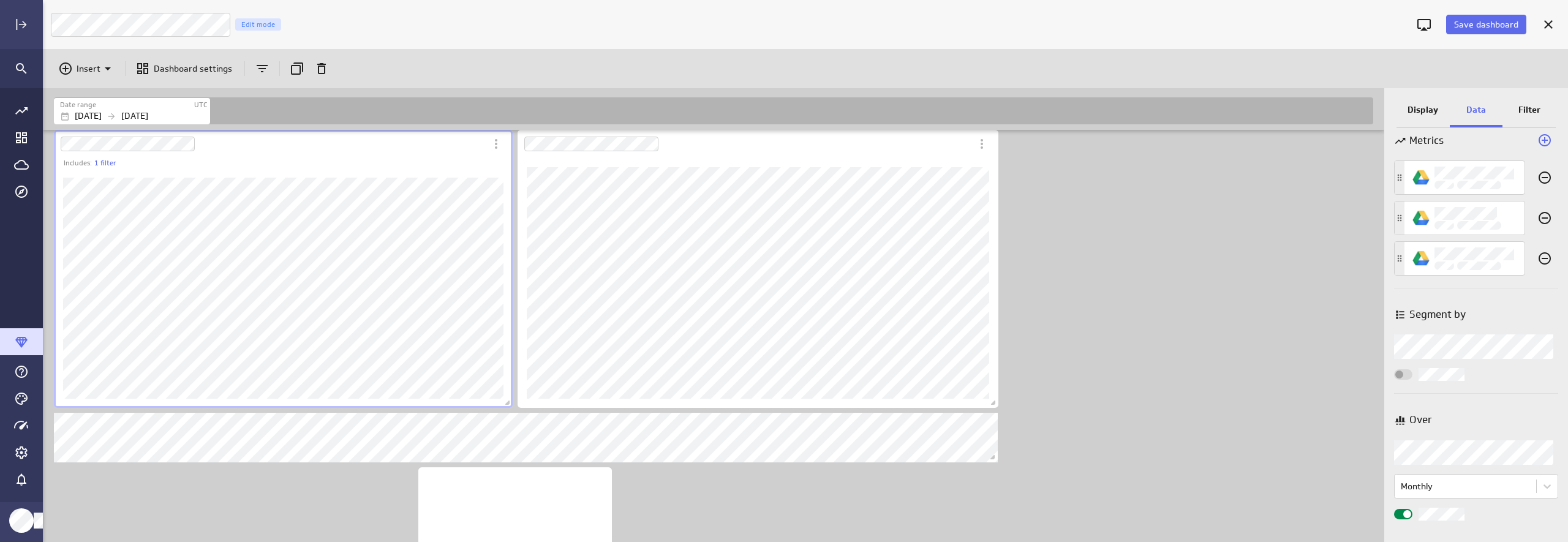
click at [1358, 513] on div "Widget Properties" at bounding box center [1403, 514] width 18 height 10
click at [0, 0] on input "Widget Properties" at bounding box center [0, 0] width 0 height 0
click at [1195, 285] on div "Includes: 1 filter" at bounding box center [716, 301] width 1329 height 1001
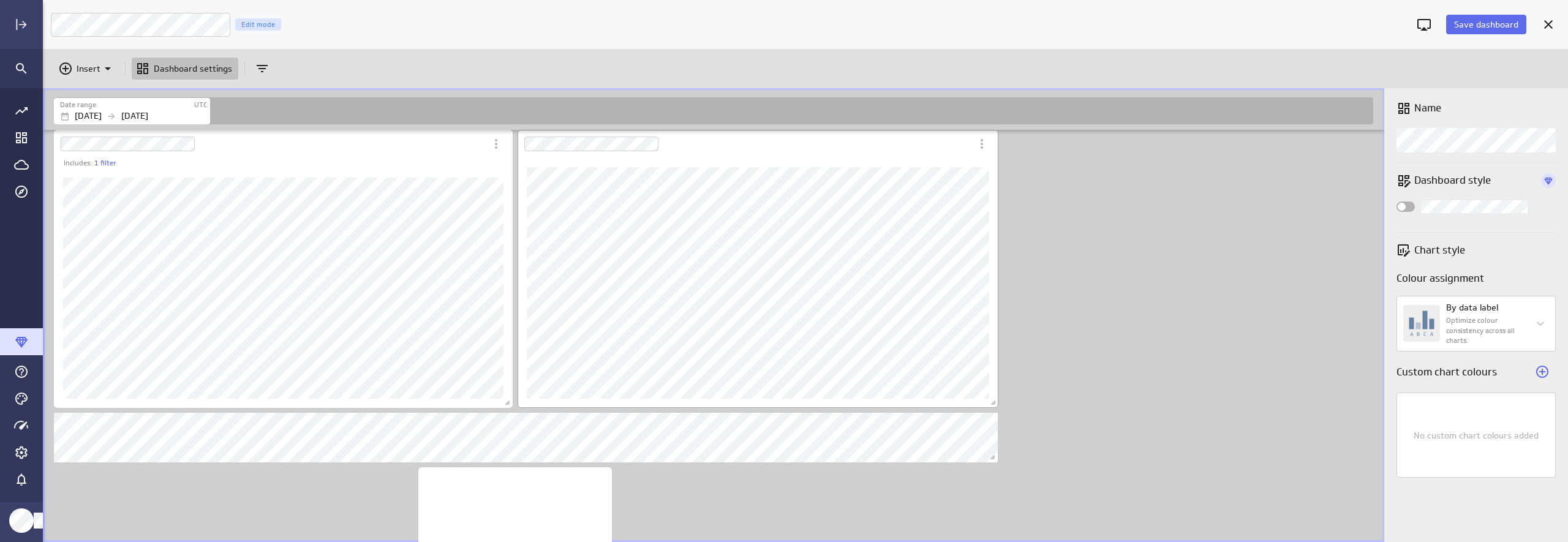
click at [748, 145] on div "Dashboard Widget" at bounding box center [744, 144] width 454 height 28
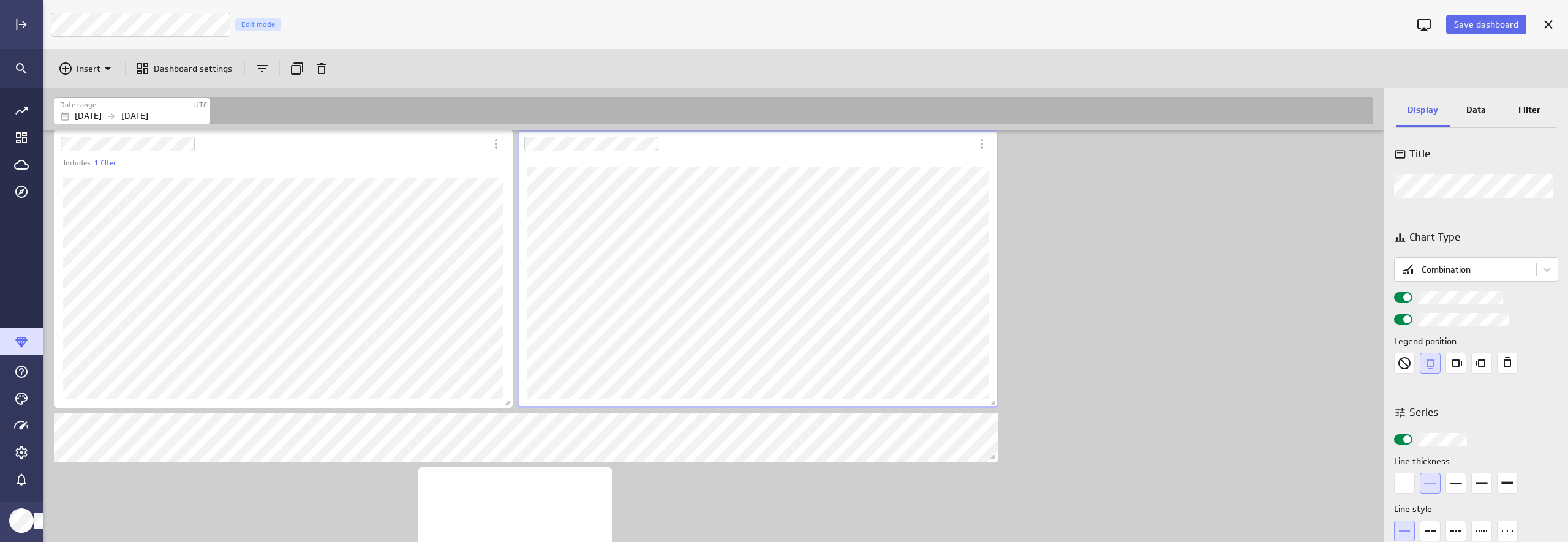
click at [1358, 109] on p "Filter" at bounding box center [1529, 110] width 22 height 13
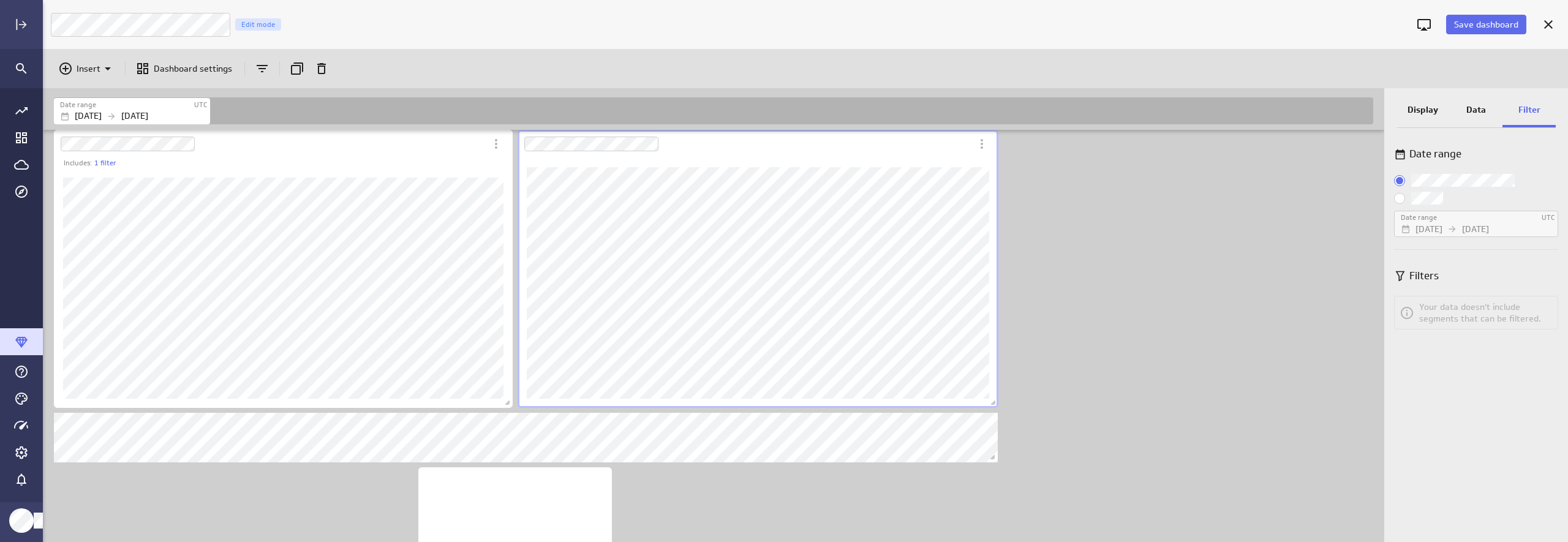
click at [1358, 103] on p "Data" at bounding box center [1476, 110] width 20 height 13
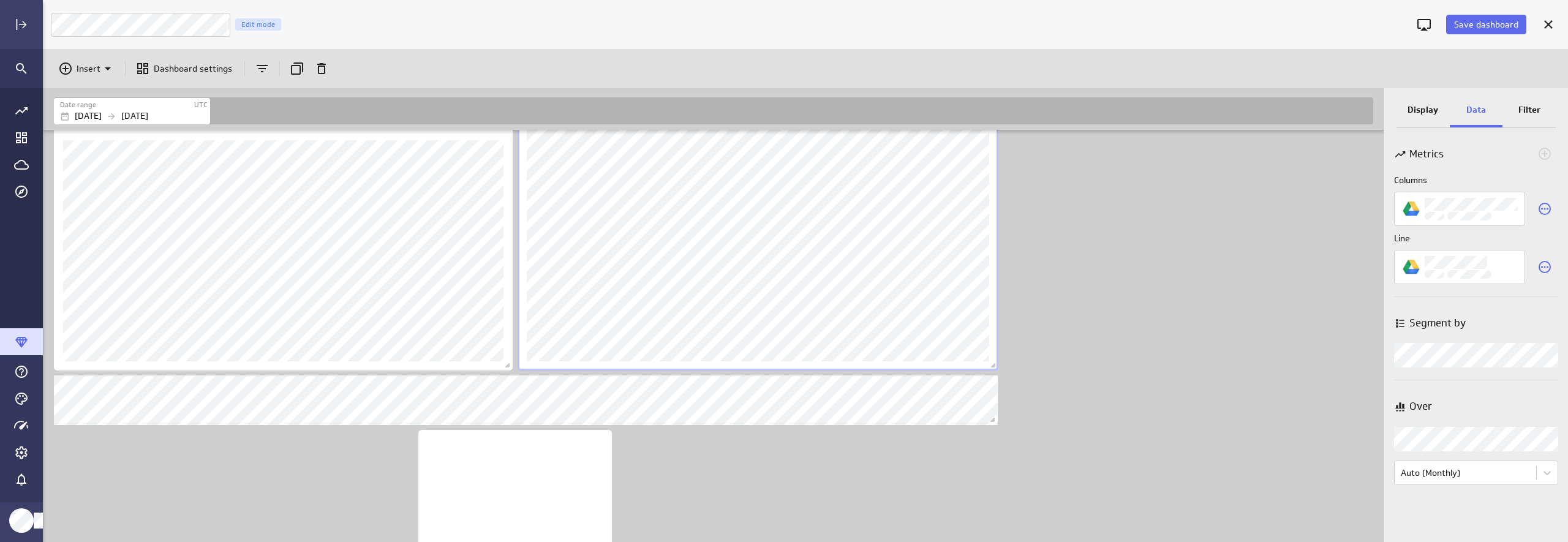
scroll to position [352, 0]
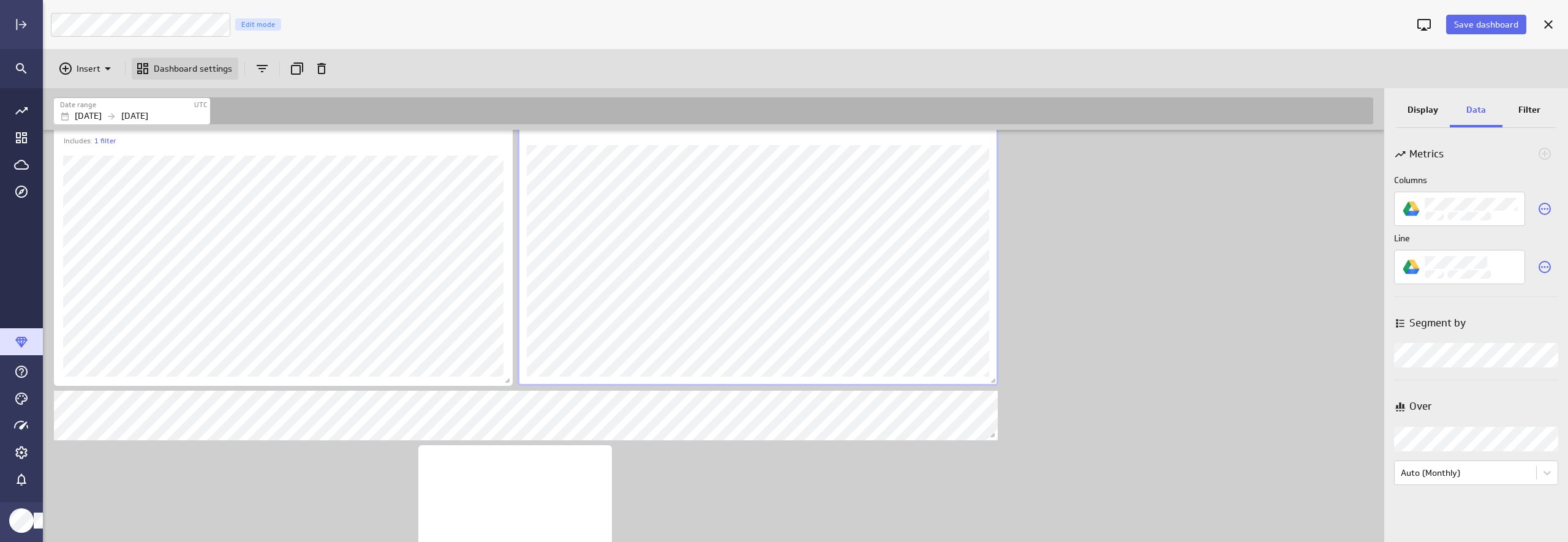
click at [197, 65] on p "Dashboard settings" at bounding box center [192, 69] width 78 height 13
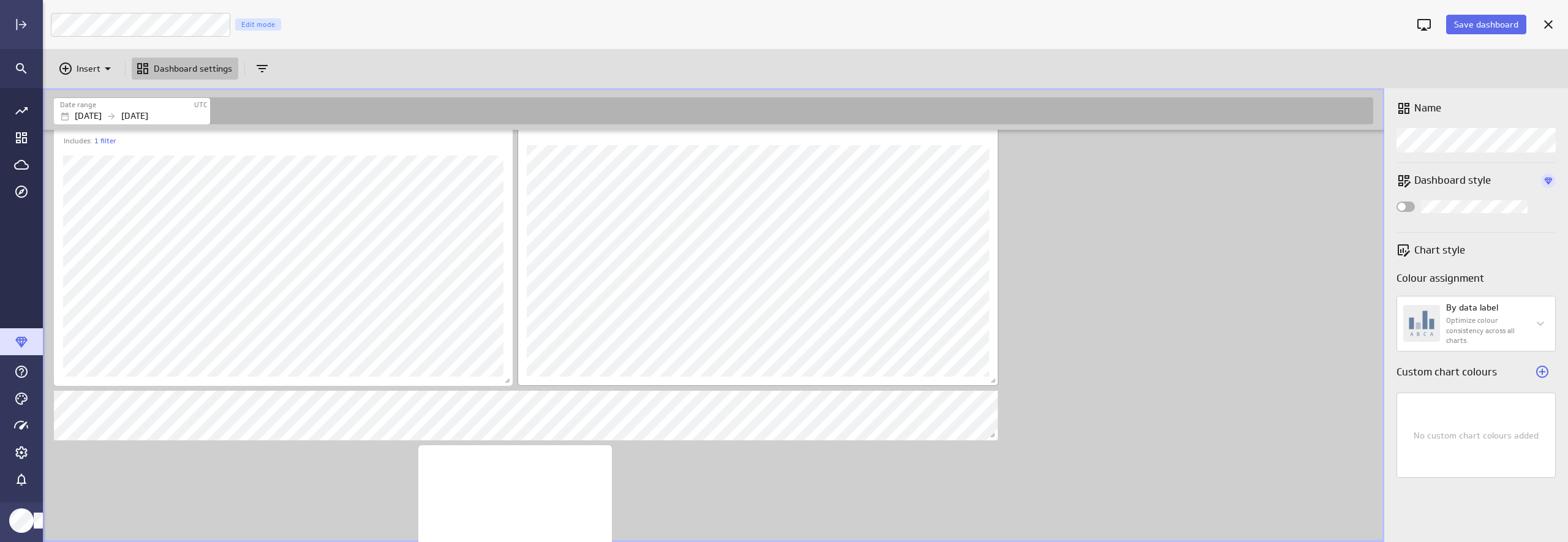
click at [722, 142] on div "Dashboard Widget" at bounding box center [757, 247] width 481 height 278
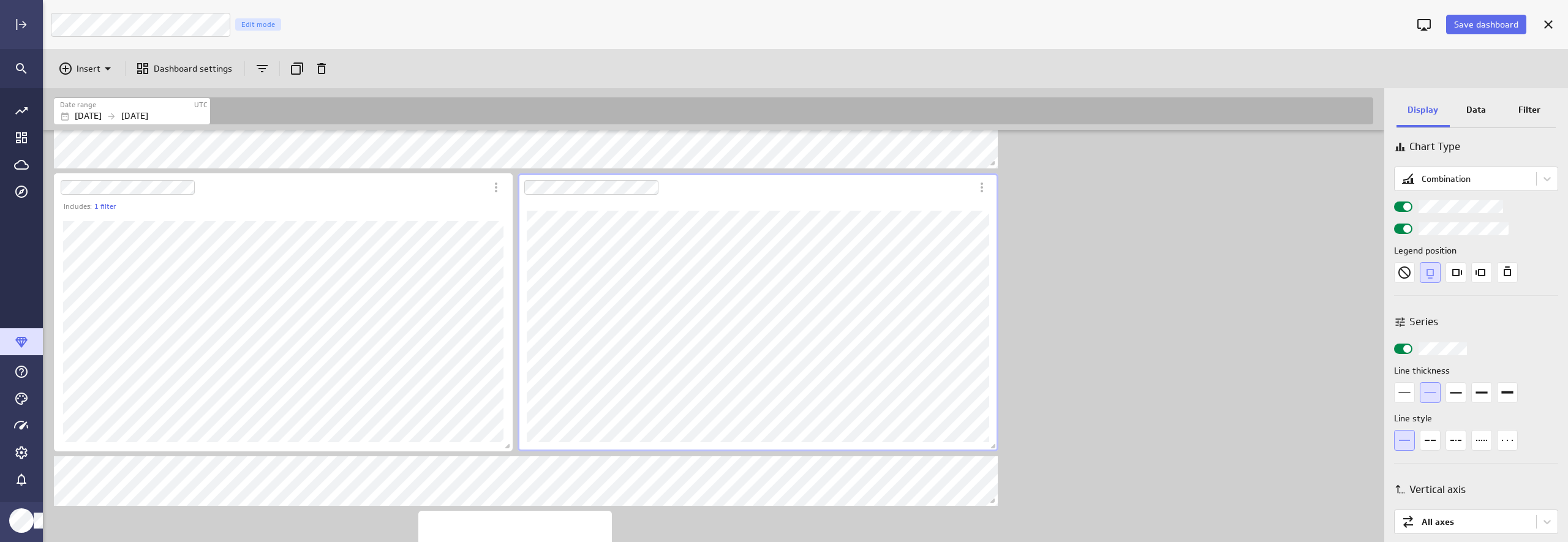
scroll to position [419, 0]
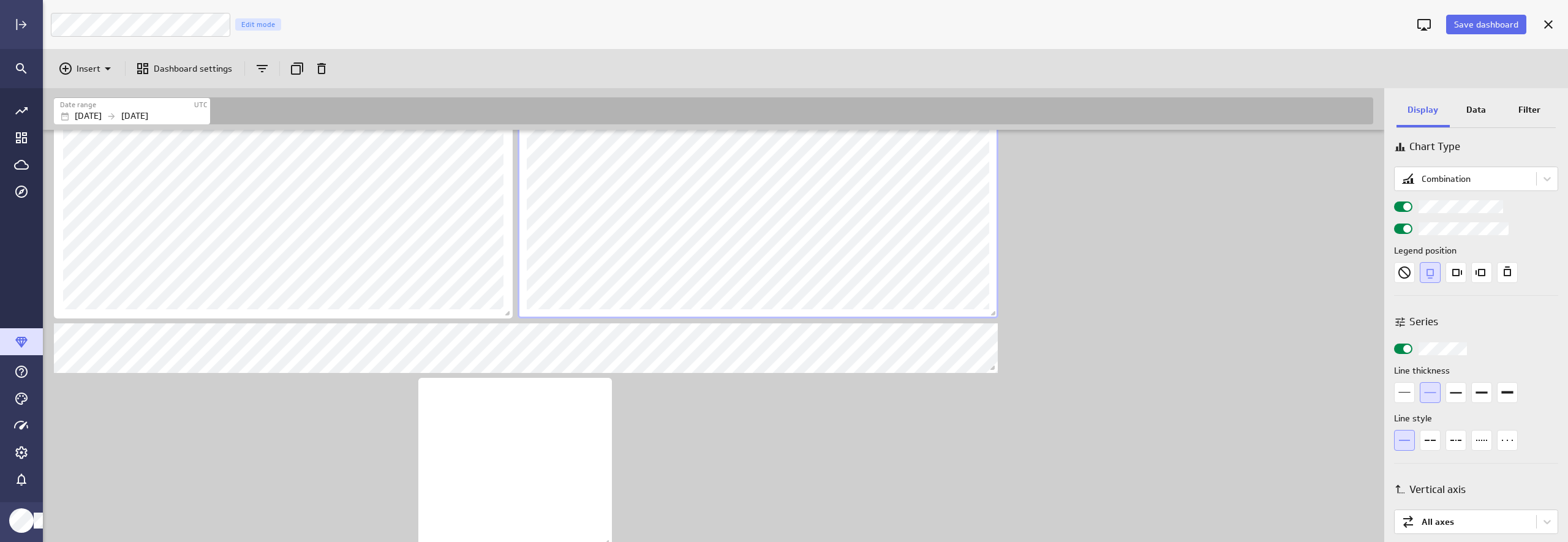
click at [1228, 254] on div "Includes: 1 filter" at bounding box center [716, 212] width 1329 height 1001
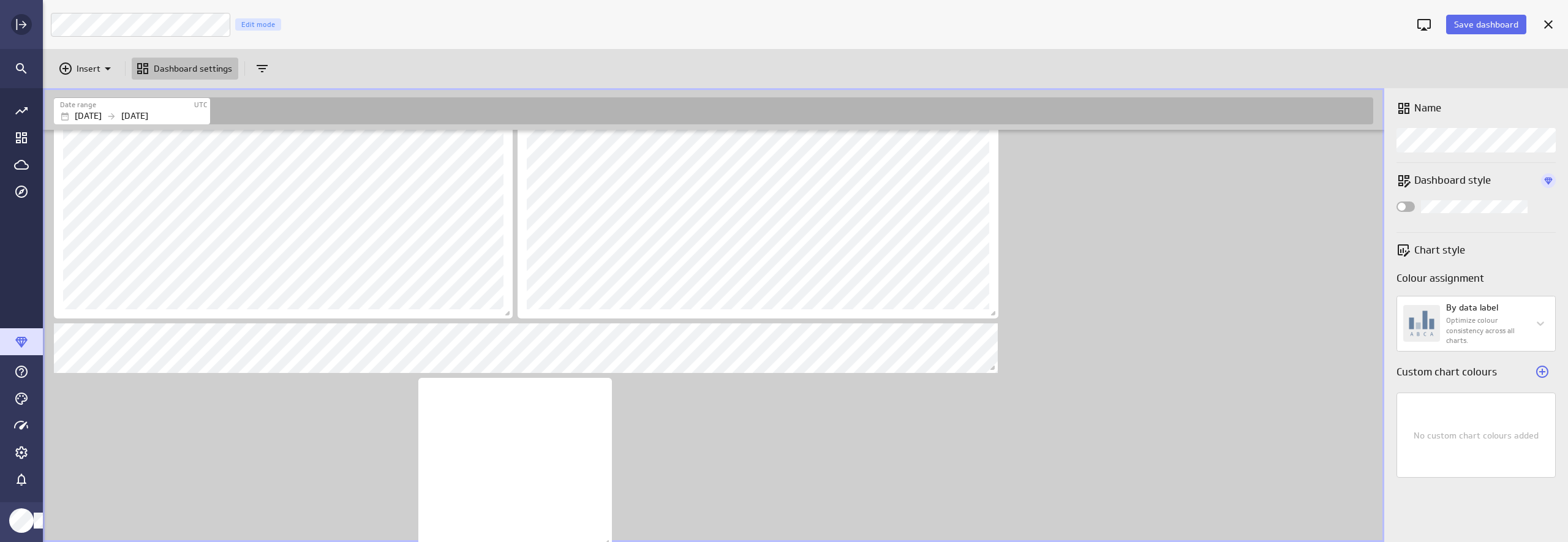
click at [23, 27] on icon "Expand" at bounding box center [23, 25] width 8 height 8
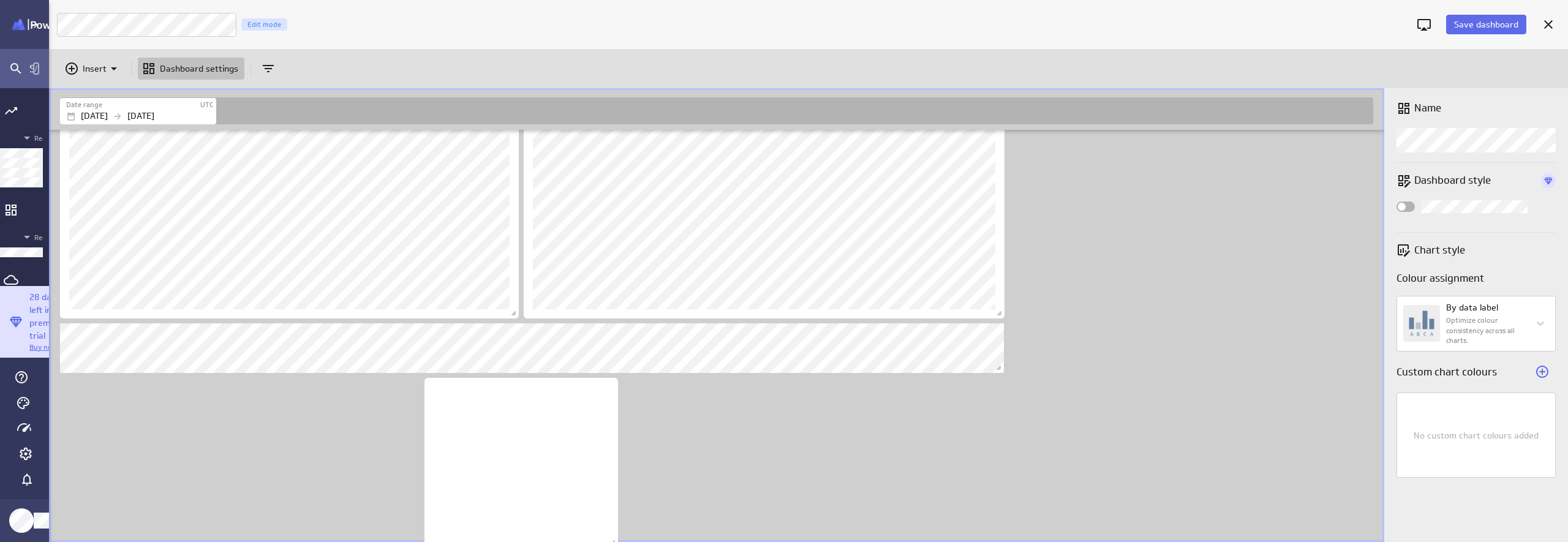
scroll to position [46, 1222]
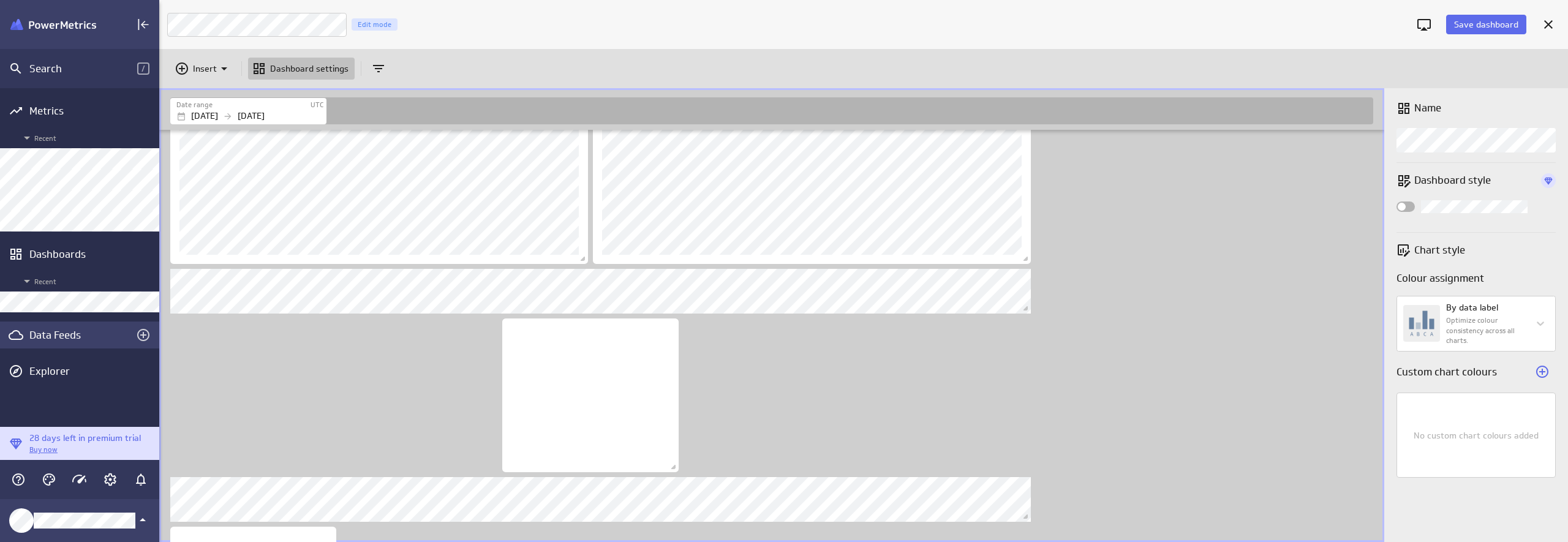
click at [44, 338] on div "Data Feeds" at bounding box center [79, 334] width 100 height 13
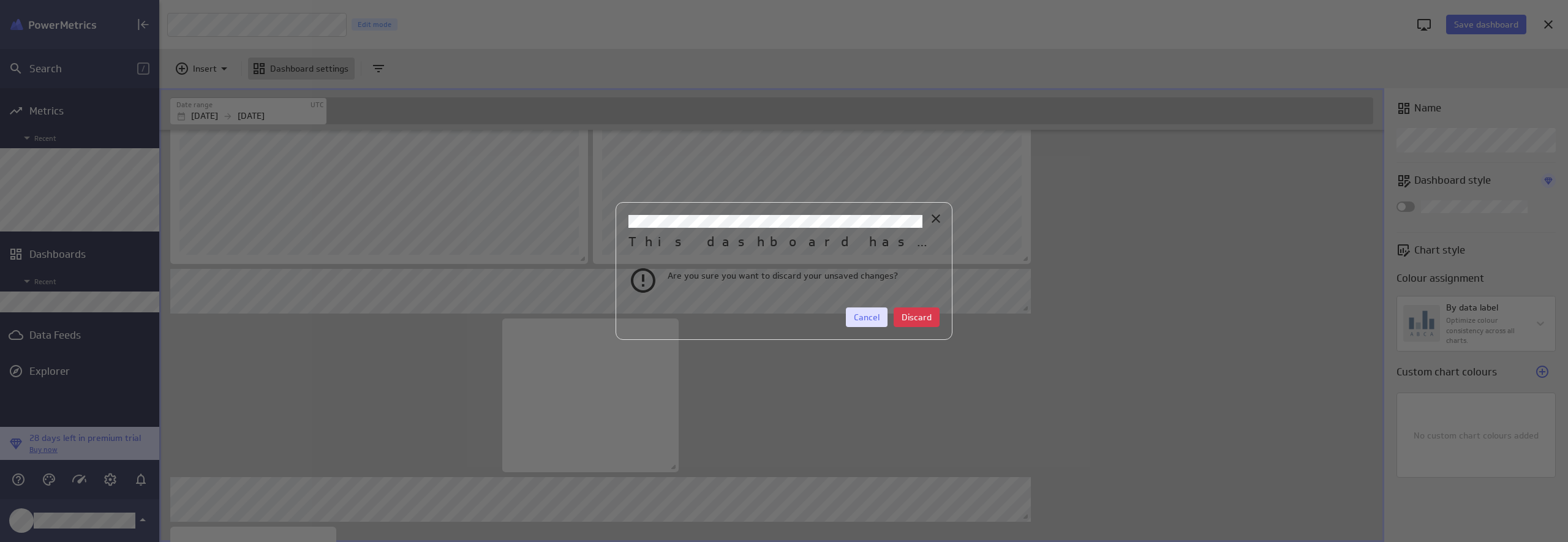
click at [868, 322] on span "Cancel" at bounding box center [867, 317] width 26 height 11
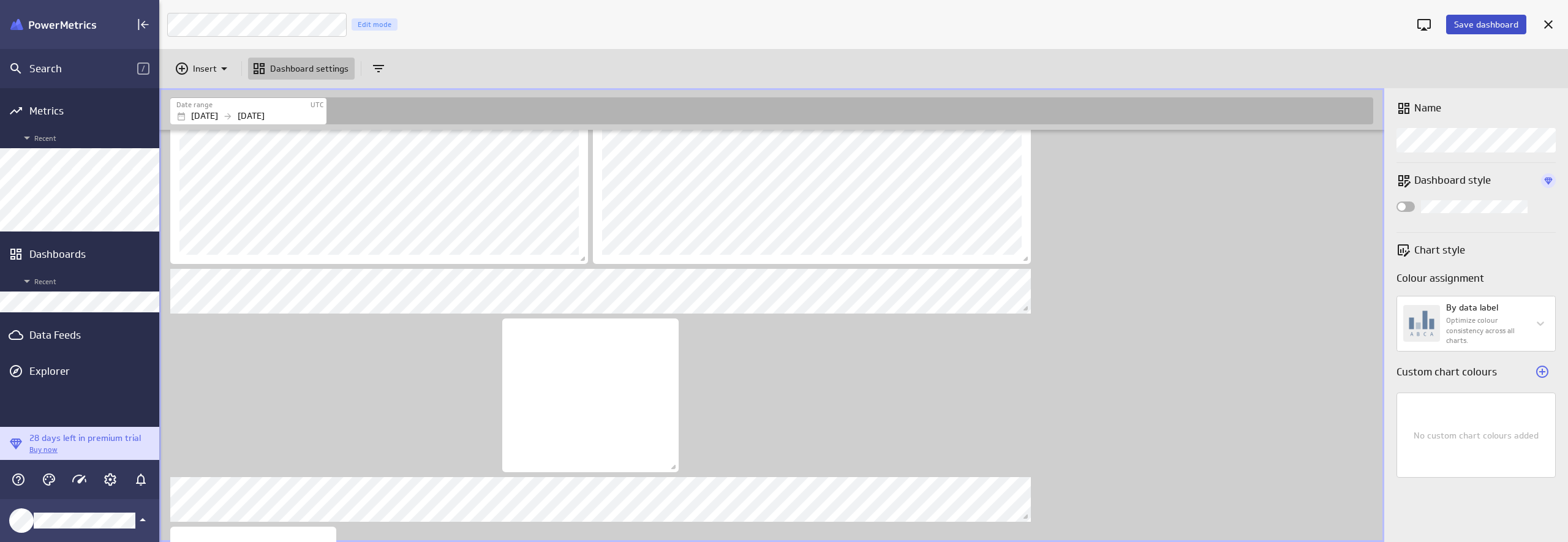
click at [1358, 25] on span "Save dashboard" at bounding box center [1485, 24] width 64 height 11
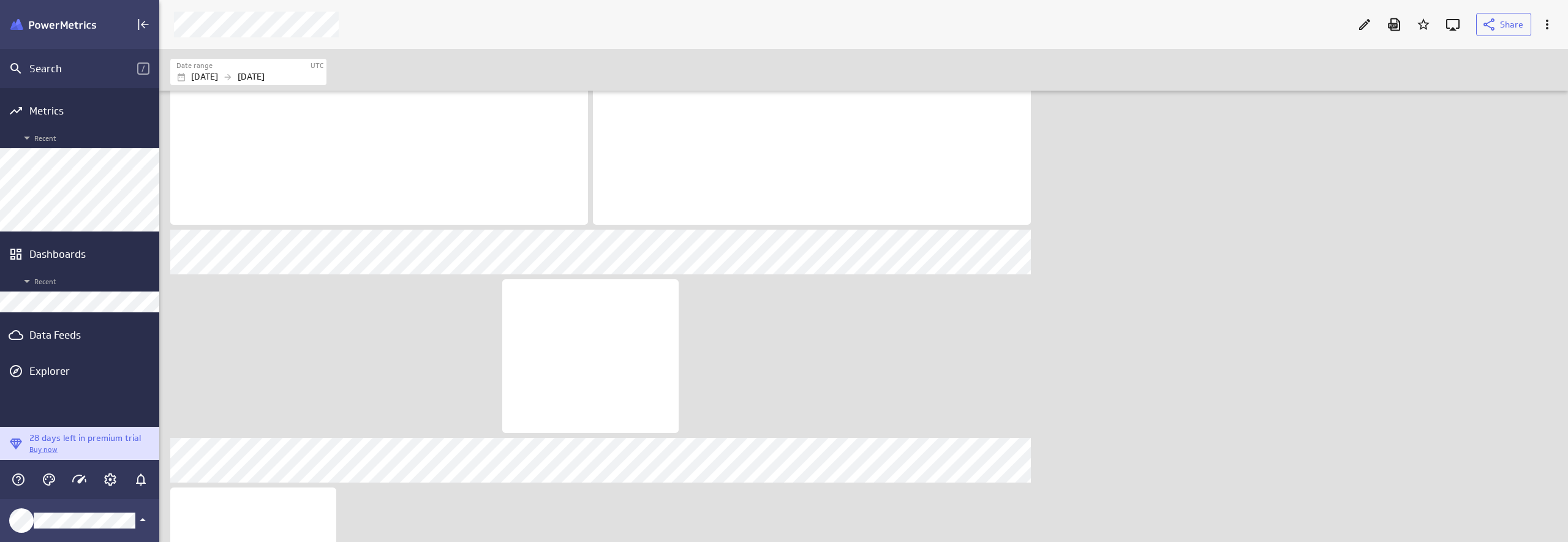
scroll to position [6, 6]
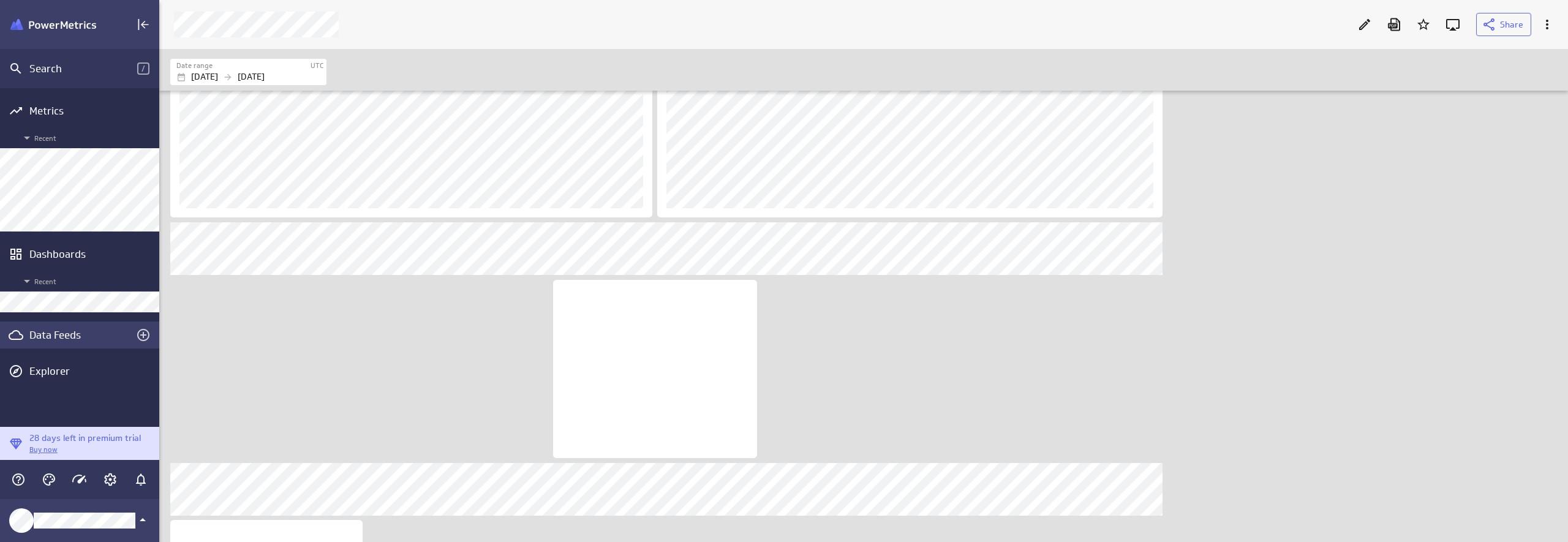
click at [56, 330] on div "Data Feeds" at bounding box center [79, 334] width 100 height 13
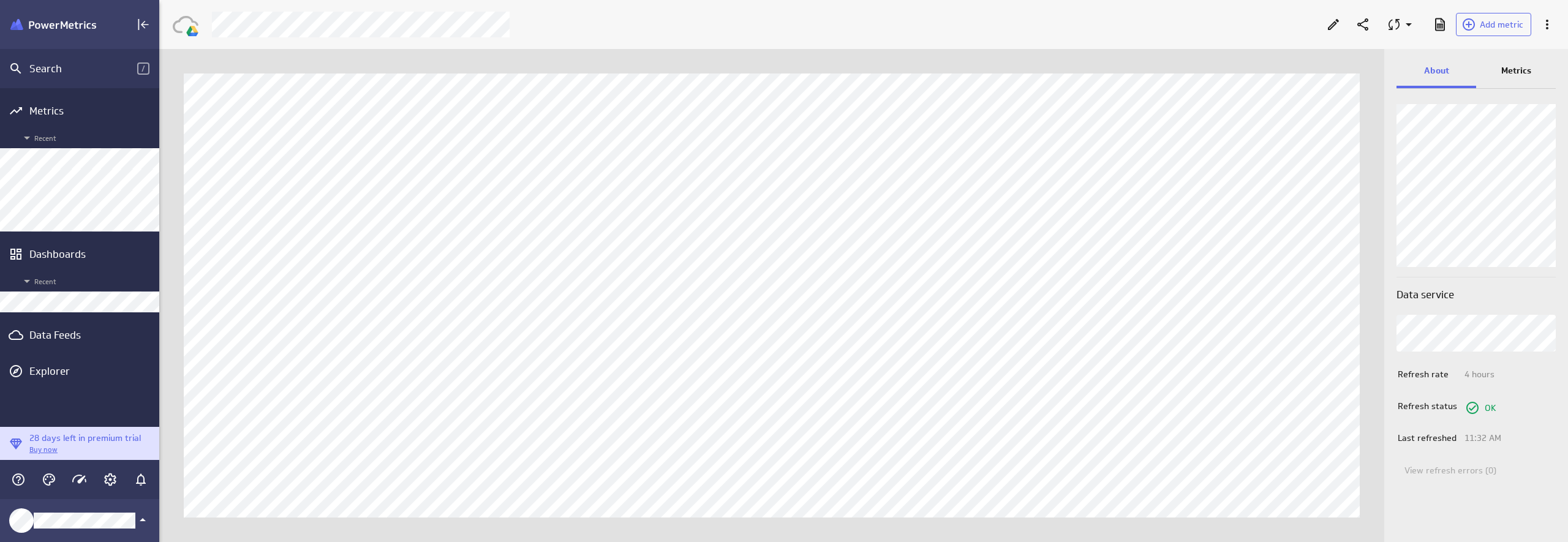
click at [1358, 69] on p "Metrics" at bounding box center [1516, 70] width 30 height 13
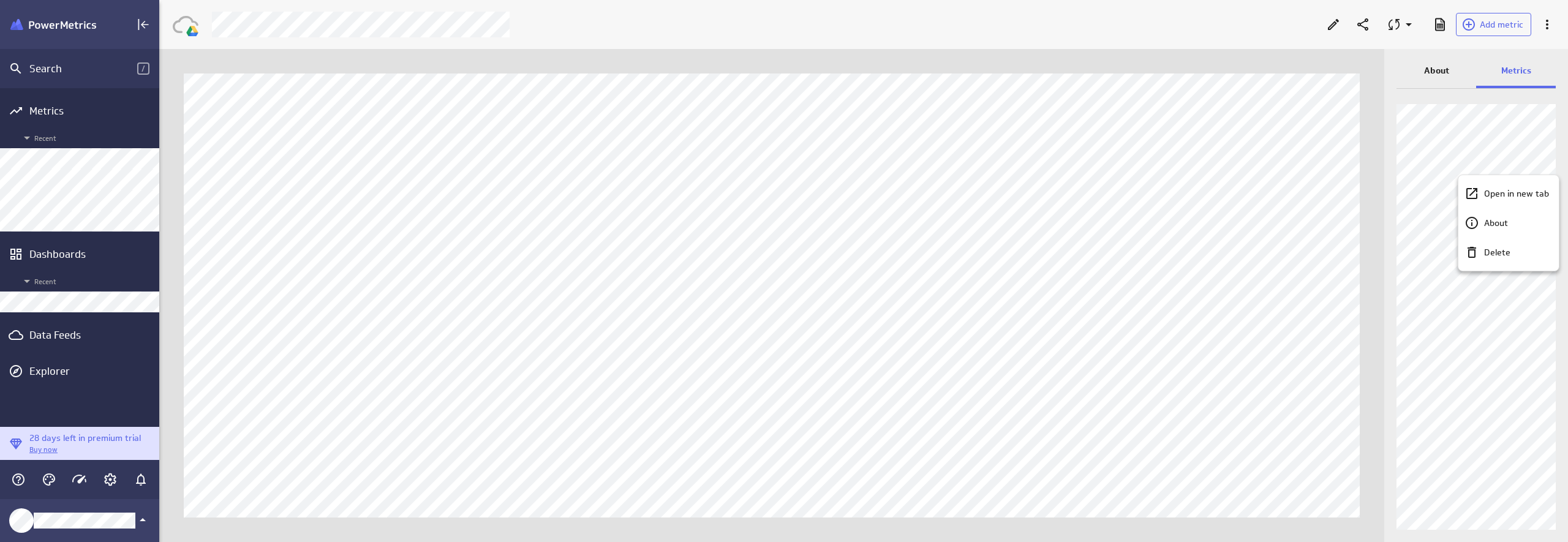
click at [1358, 161] on div at bounding box center [784, 271] width 1568 height 542
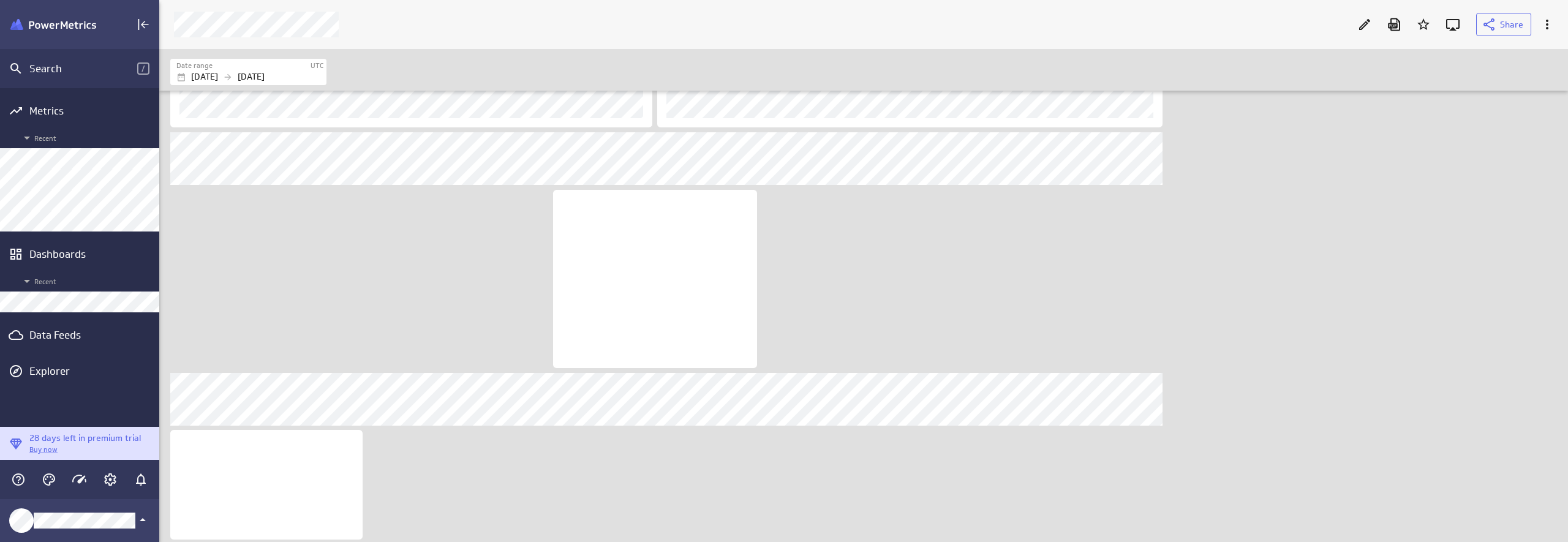
click at [329, 238] on div "Includes: 1 filter" at bounding box center [866, 15] width 1397 height 1053
click at [1358, 26] on icon "Edit" at bounding box center [1364, 24] width 15 height 15
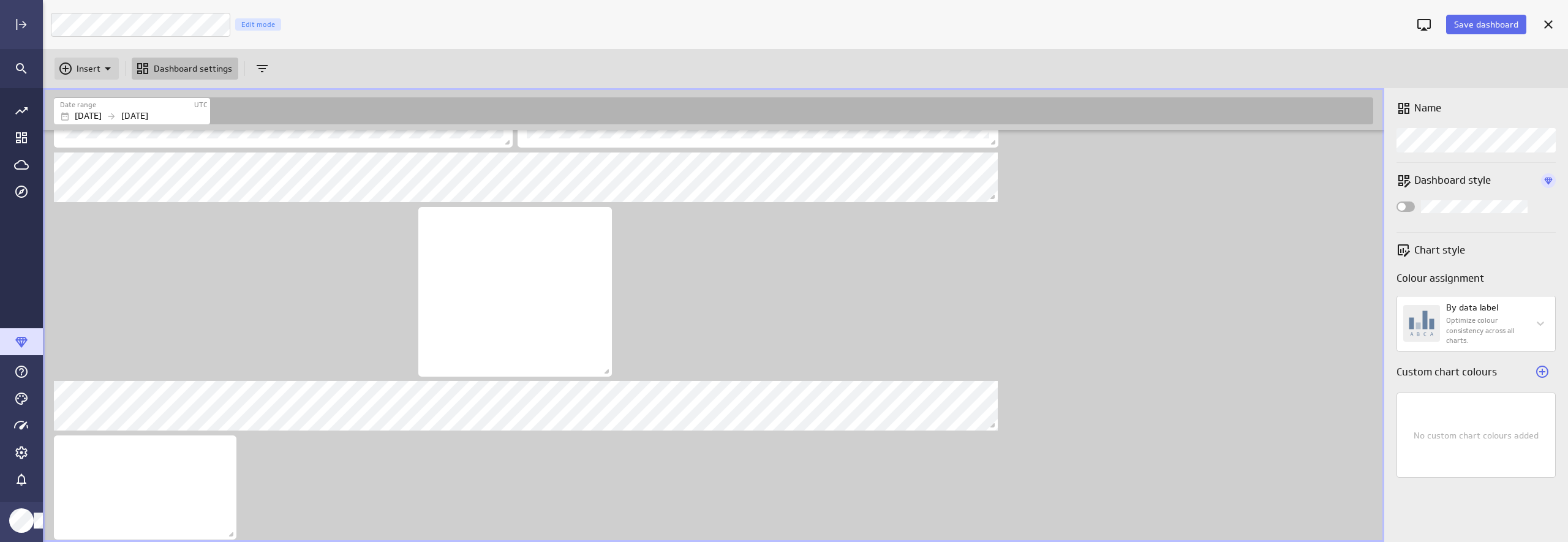
click at [95, 64] on p "Insert" at bounding box center [89, 69] width 24 height 13
click at [94, 102] on p "Metrics" at bounding box center [95, 99] width 29 height 13
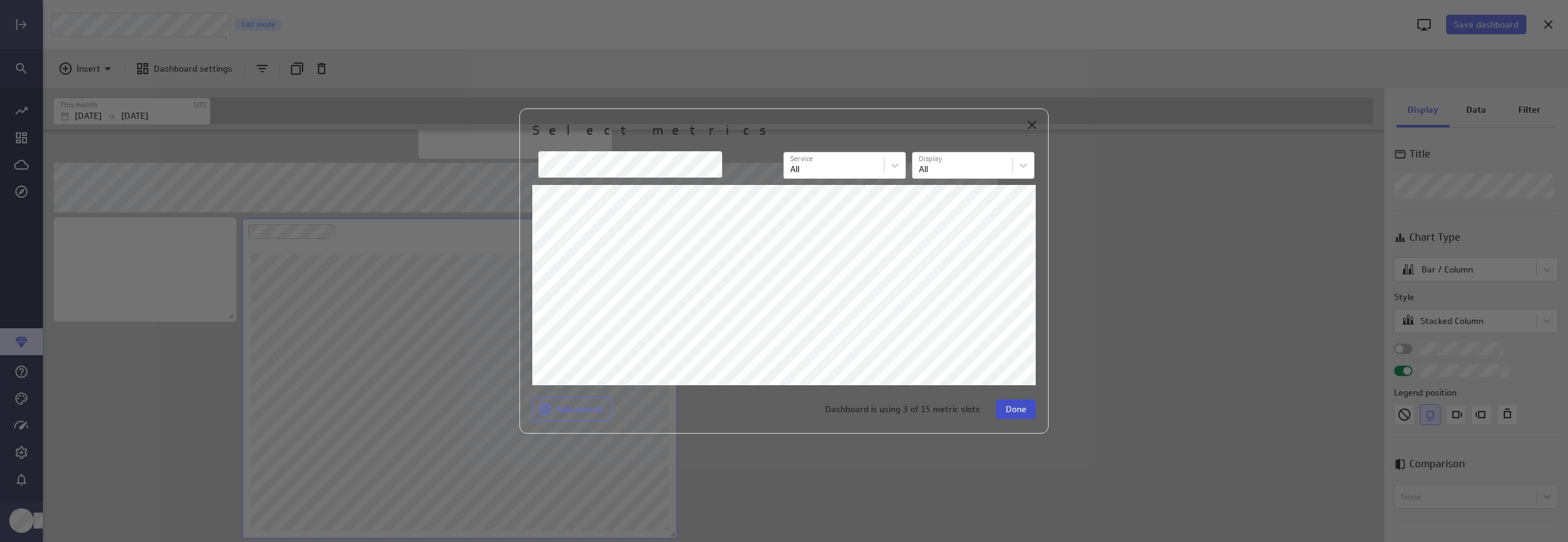
click at [1029, 413] on button "Done" at bounding box center [1016, 409] width 40 height 20
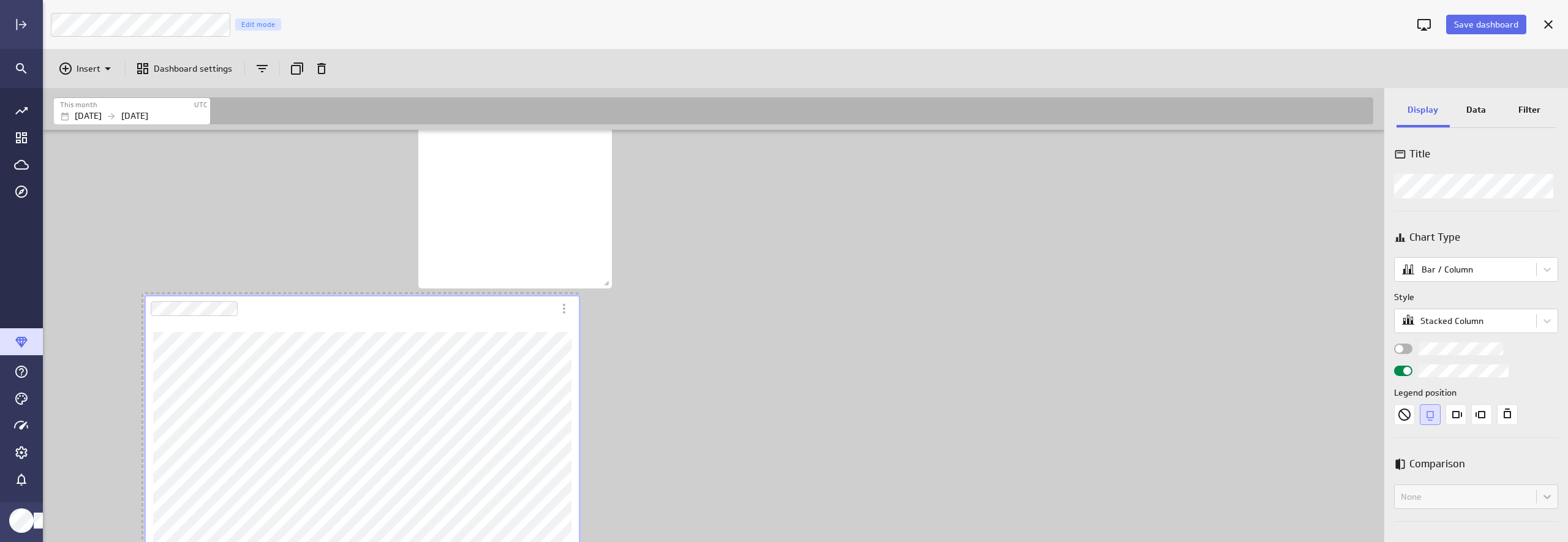
drag, startPoint x: 392, startPoint y: 379, endPoint x: 292, endPoint y: 331, distance: 110.9
click at [287, 326] on div "Dashboard Widget" at bounding box center [362, 469] width 437 height 294
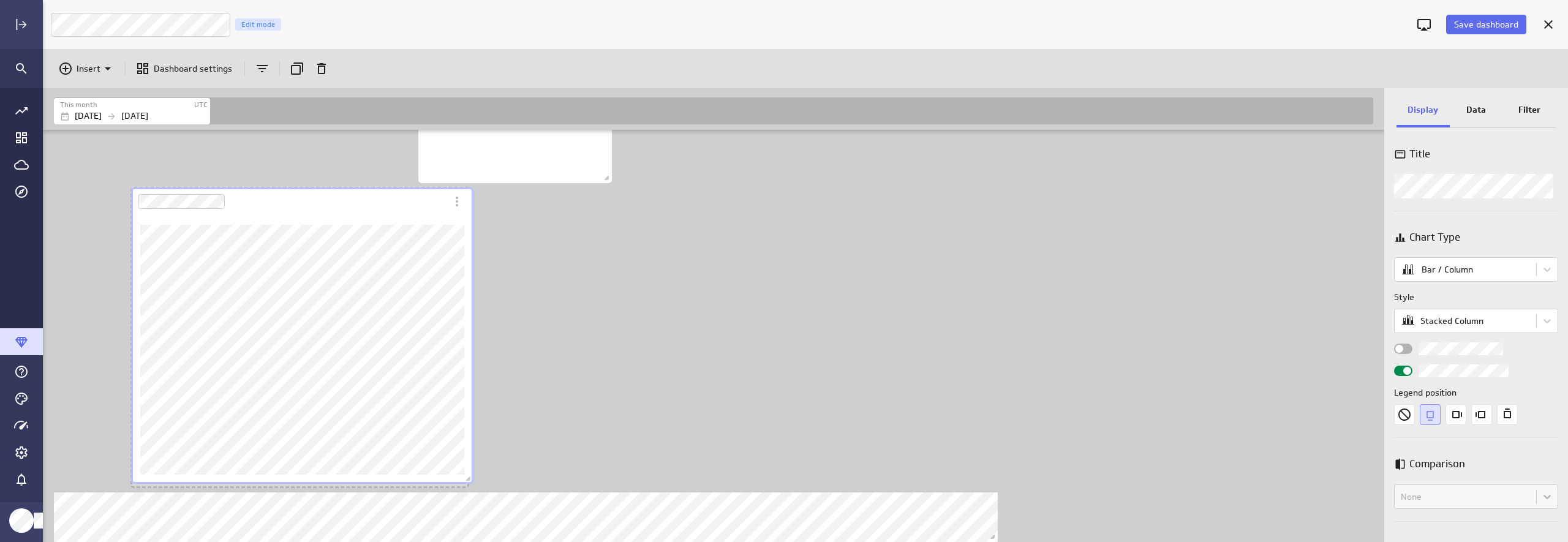
drag, startPoint x: 562, startPoint y: 504, endPoint x: 468, endPoint y: 479, distance: 97.3
click at [468, 479] on span "Dashboard content with 10 widgets" at bounding box center [469, 480] width 12 height 12
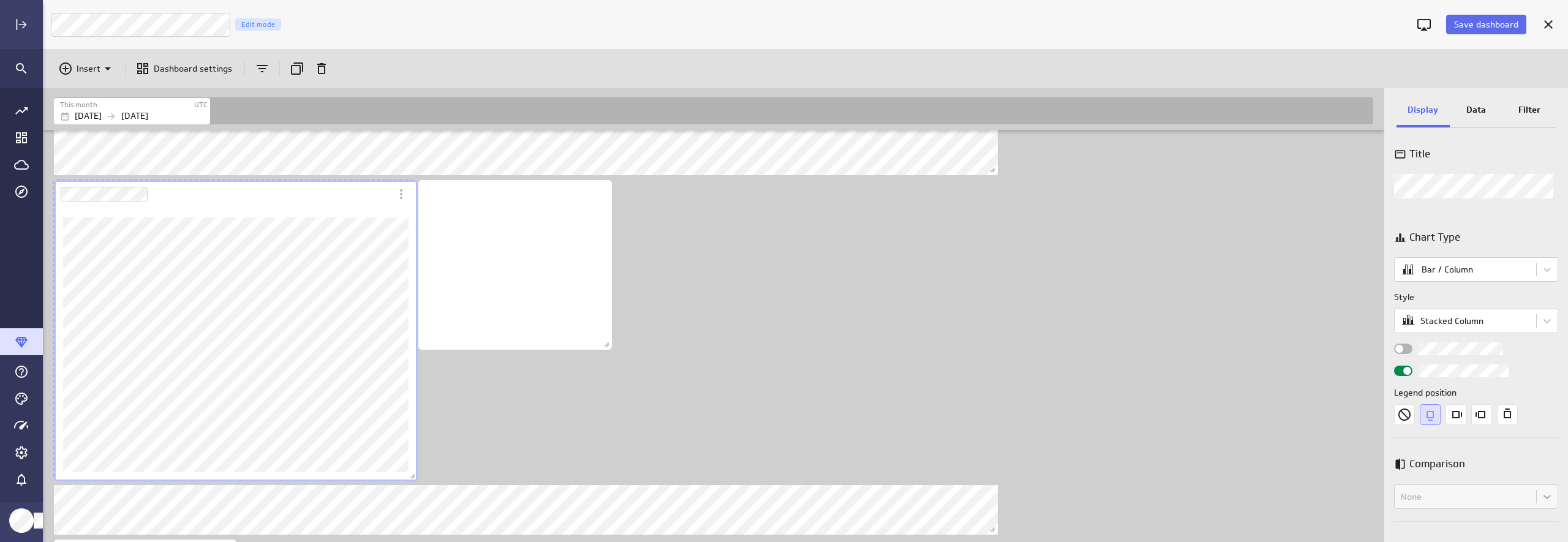
drag, startPoint x: 388, startPoint y: 473, endPoint x: 414, endPoint y: 475, distance: 26.1
click at [414, 475] on span "Dashboard content with 10 widgets" at bounding box center [414, 477] width 12 height 12
click at [830, 375] on div "Includes: 1 filter No data for the selected date range." at bounding box center [716, 79] width 1329 height 1132
click at [236, 199] on div "Dashboard Widget" at bounding box center [220, 194] width 333 height 28
click at [322, 204] on div "Dashboard Widget" at bounding box center [220, 194] width 333 height 28
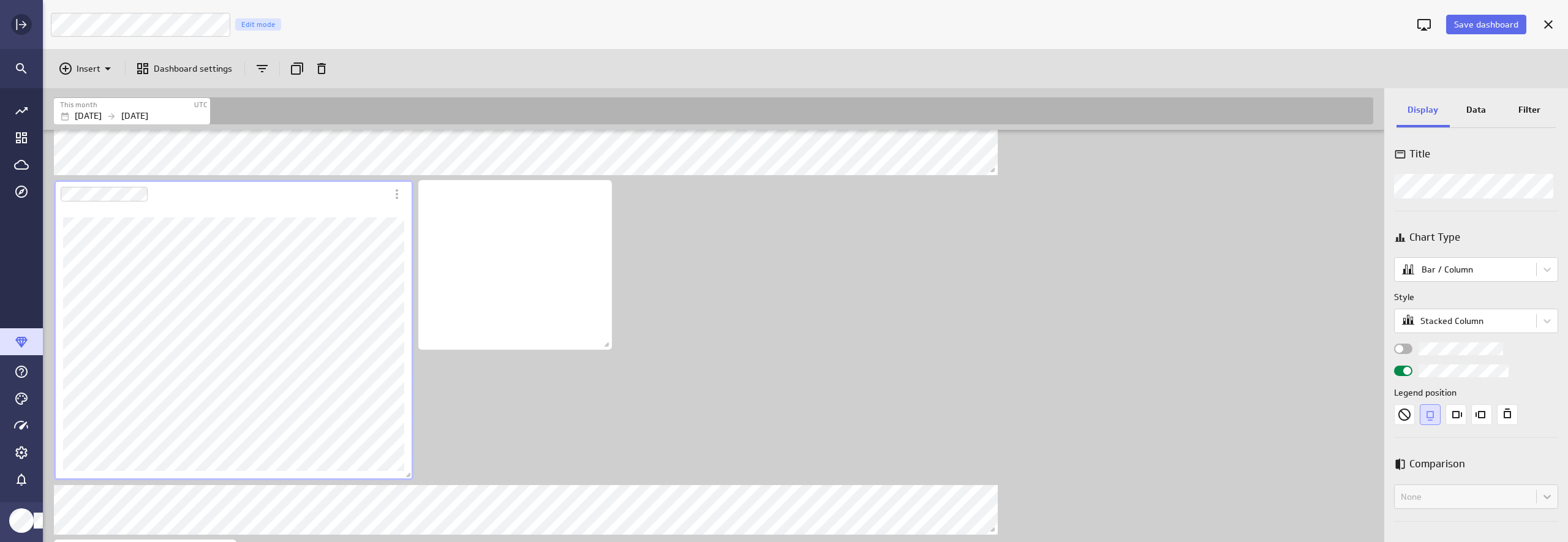
click at [20, 21] on icon "Expand" at bounding box center [21, 24] width 15 height 15
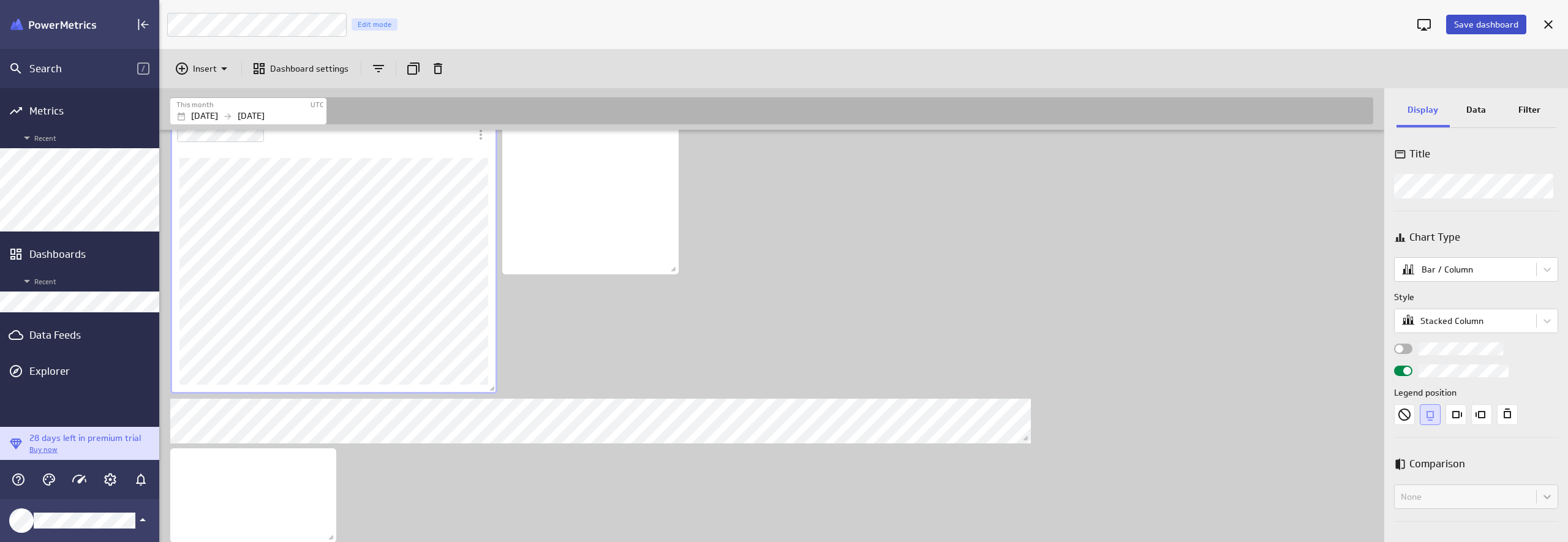
click at [1358, 32] on button "Save dashboard" at bounding box center [1486, 24] width 80 height 20
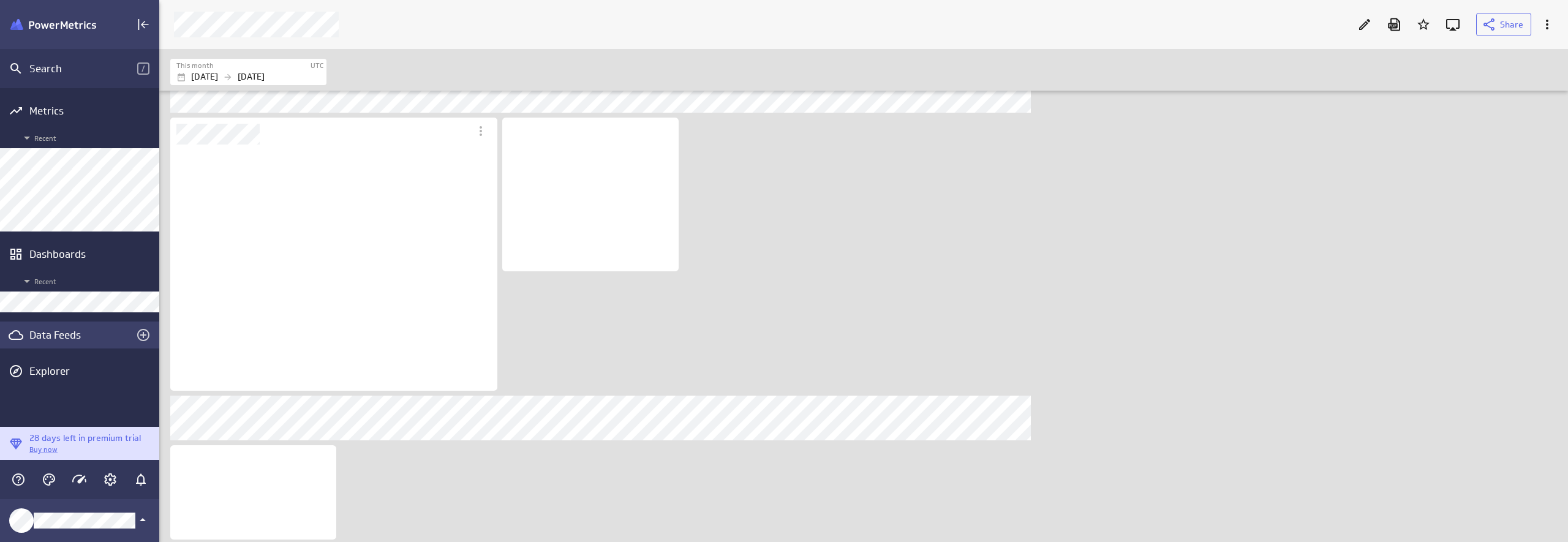
click at [60, 342] on div "Data Feeds" at bounding box center [79, 335] width 159 height 27
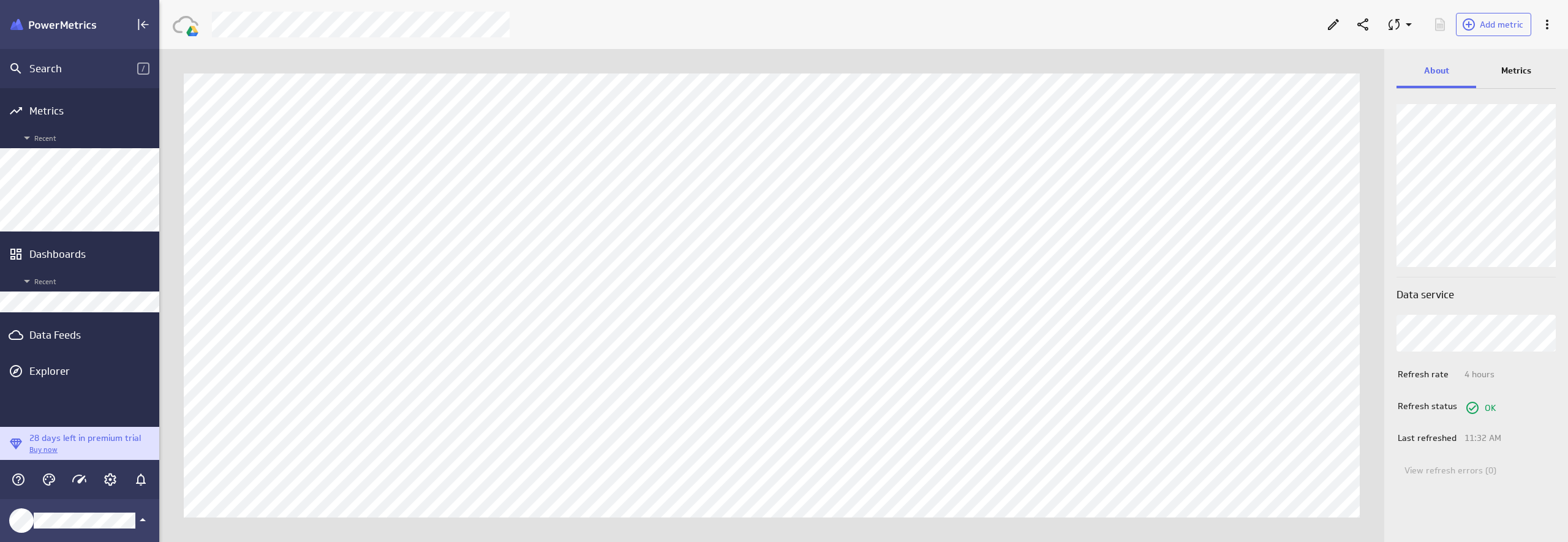
click at [1358, 61] on div "Metrics" at bounding box center [1515, 72] width 79 height 33
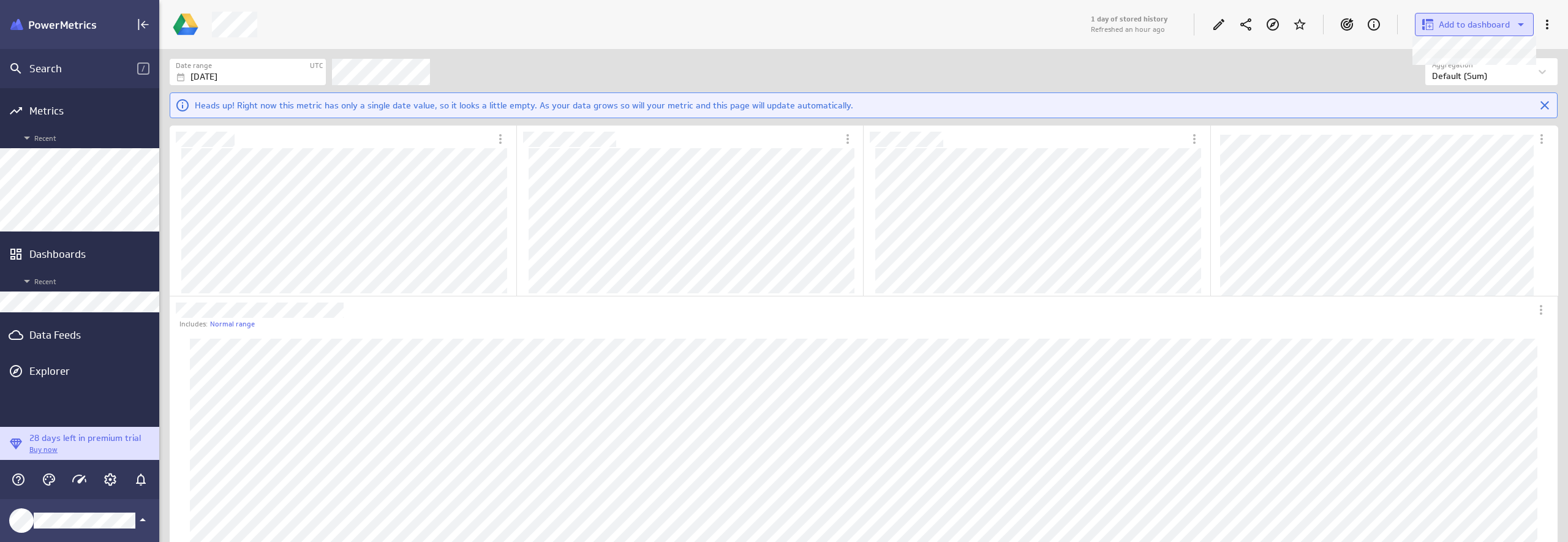
click at [1358, 26] on span "Add to dashboard" at bounding box center [1474, 24] width 71 height 11
click at [1358, 89] on p "Luna Moon Marketing" at bounding box center [1482, 90] width 82 height 13
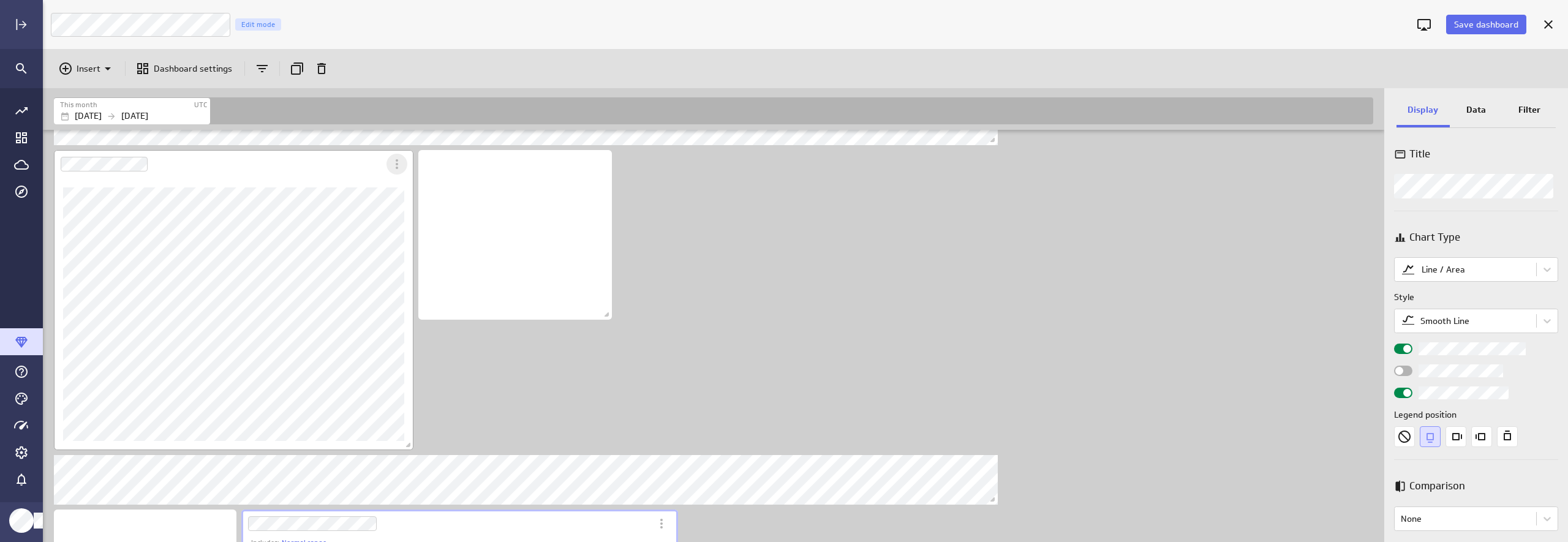
click at [402, 168] on icon "More actions" at bounding box center [397, 164] width 15 height 15
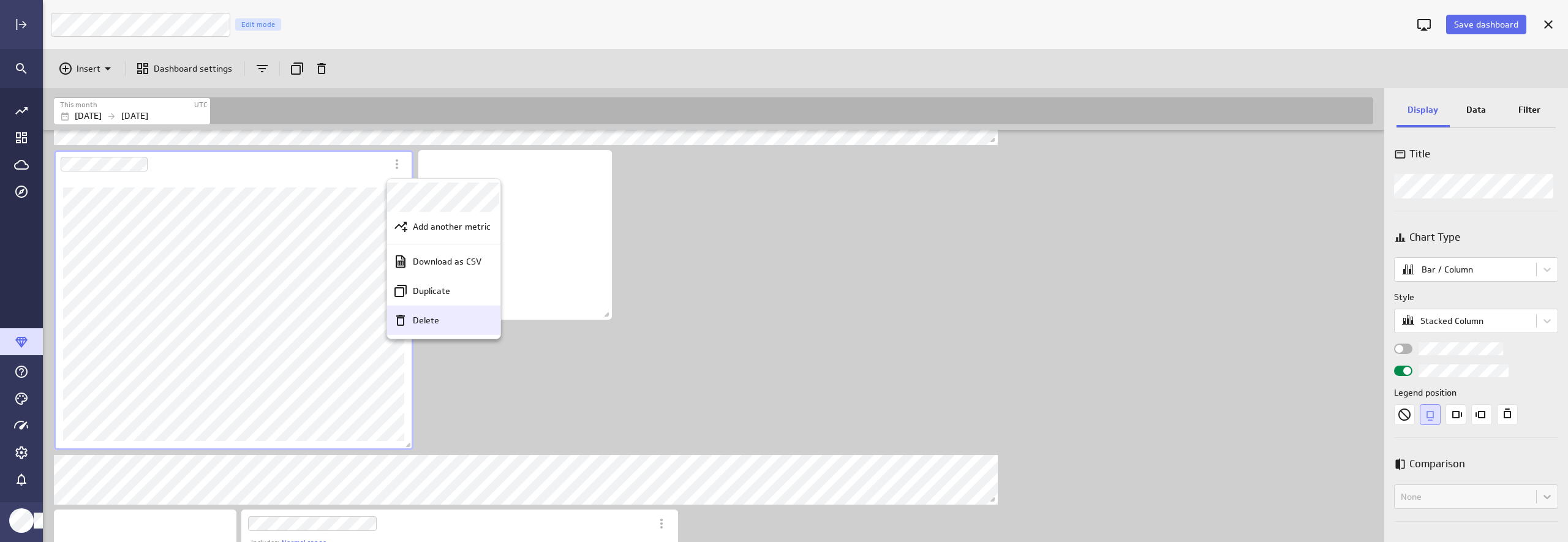
click at [418, 320] on p "Delete" at bounding box center [425, 321] width 26 height 13
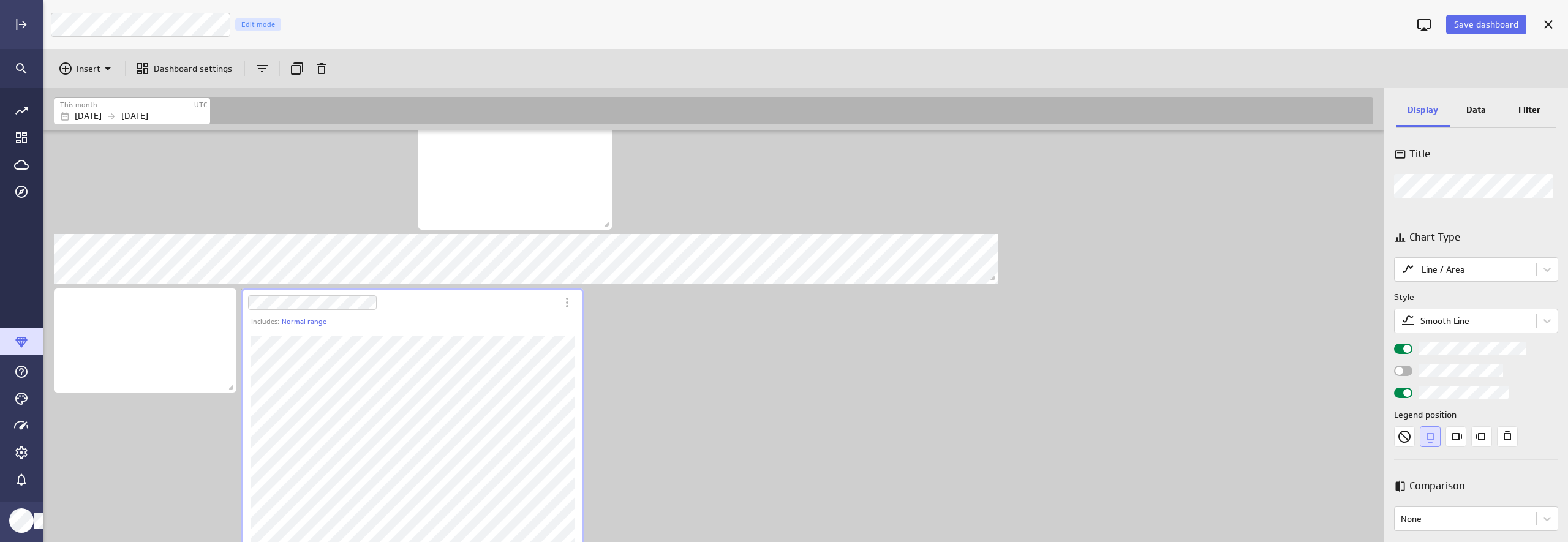
click at [576, 506] on div "Includes: Normal range" at bounding box center [412, 425] width 347 height 277
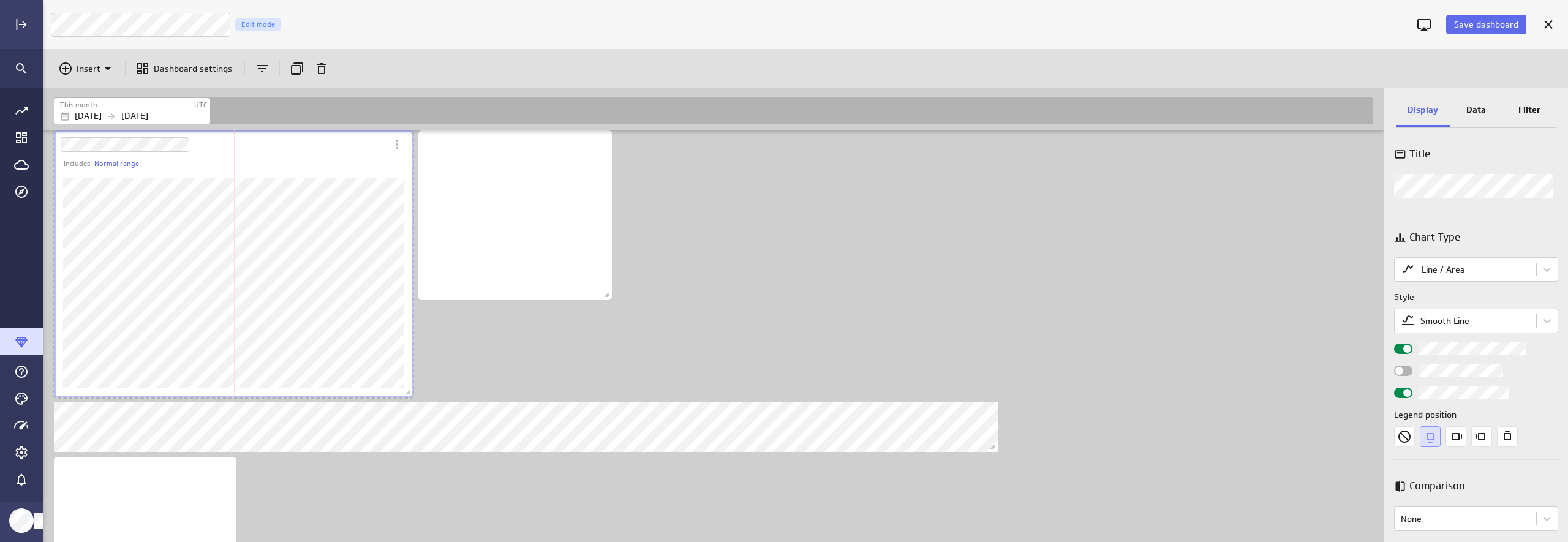
drag, startPoint x: 387, startPoint y: 369, endPoint x: 409, endPoint y: 391, distance: 31.1
click at [409, 391] on span "Dashboard content with 10 widgets" at bounding box center [409, 393] width 12 height 12
click at [1358, 113] on p "Data" at bounding box center [1476, 110] width 20 height 13
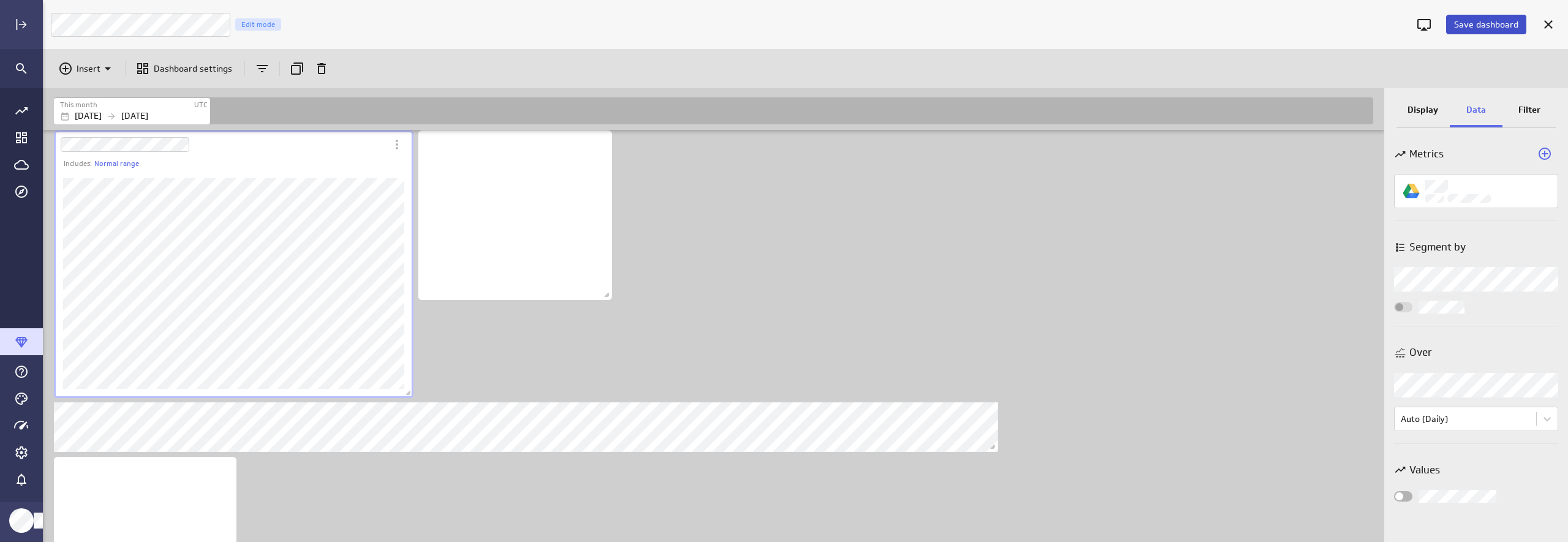
click at [1358, 22] on span "Save dashboard" at bounding box center [1485, 24] width 64 height 11
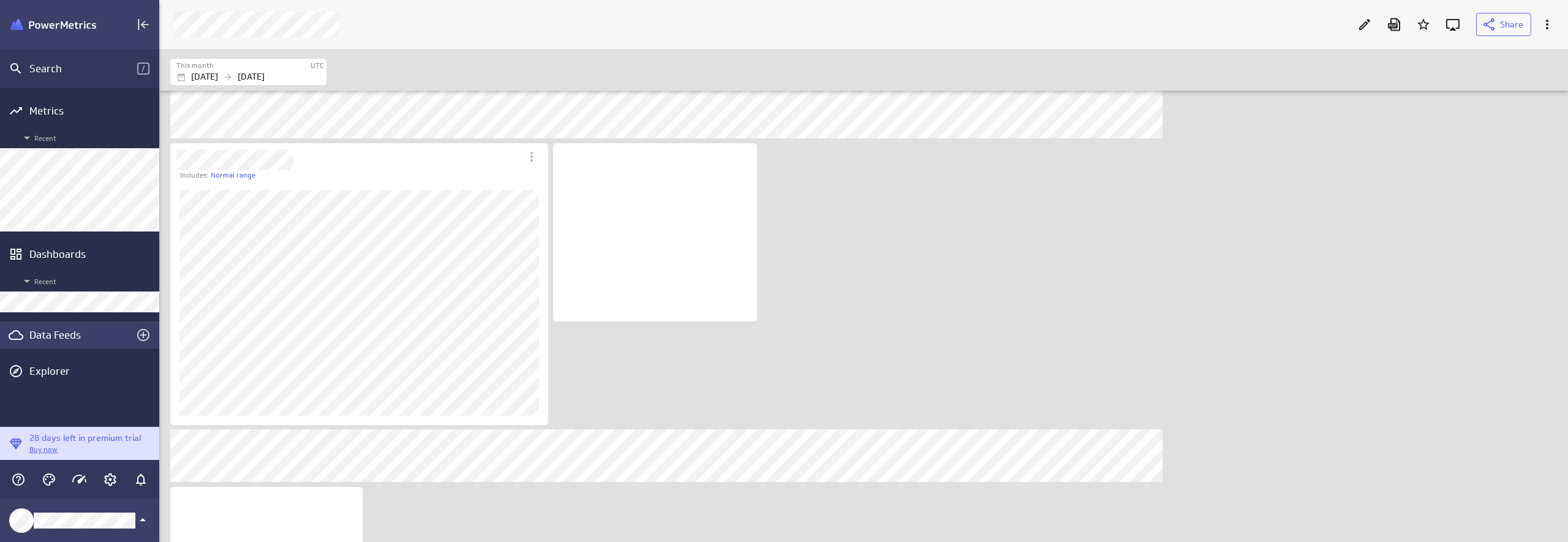
click at [49, 341] on div "Data Feeds" at bounding box center [79, 335] width 159 height 27
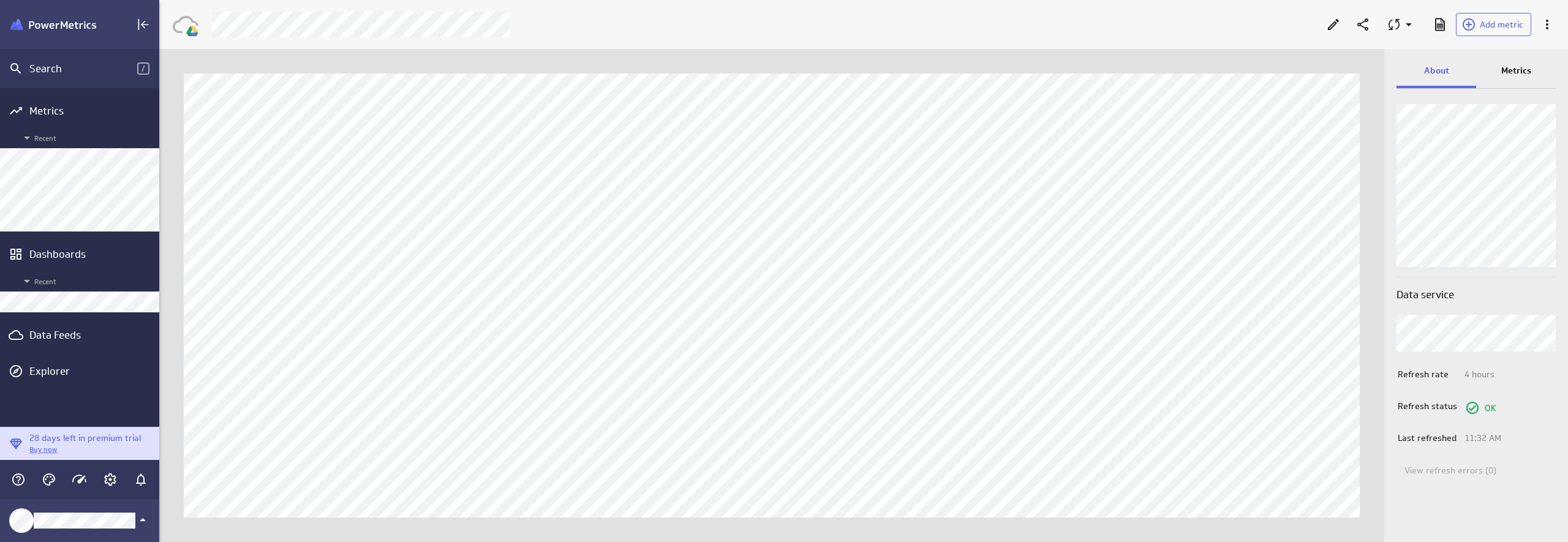
click at [1358, 69] on p "Metrics" at bounding box center [1516, 70] width 30 height 13
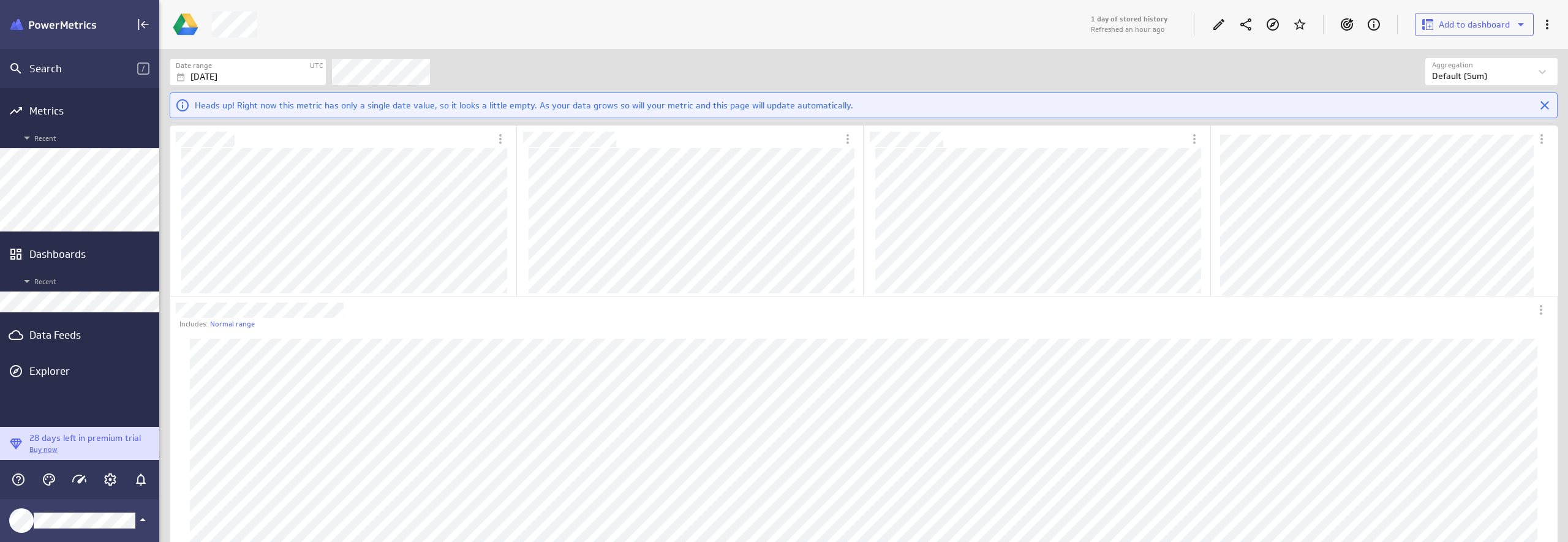
click at [276, 24] on div at bounding box center [646, 24] width 884 height 26
click at [1218, 21] on icon "Edit" at bounding box center [1218, 24] width 15 height 15
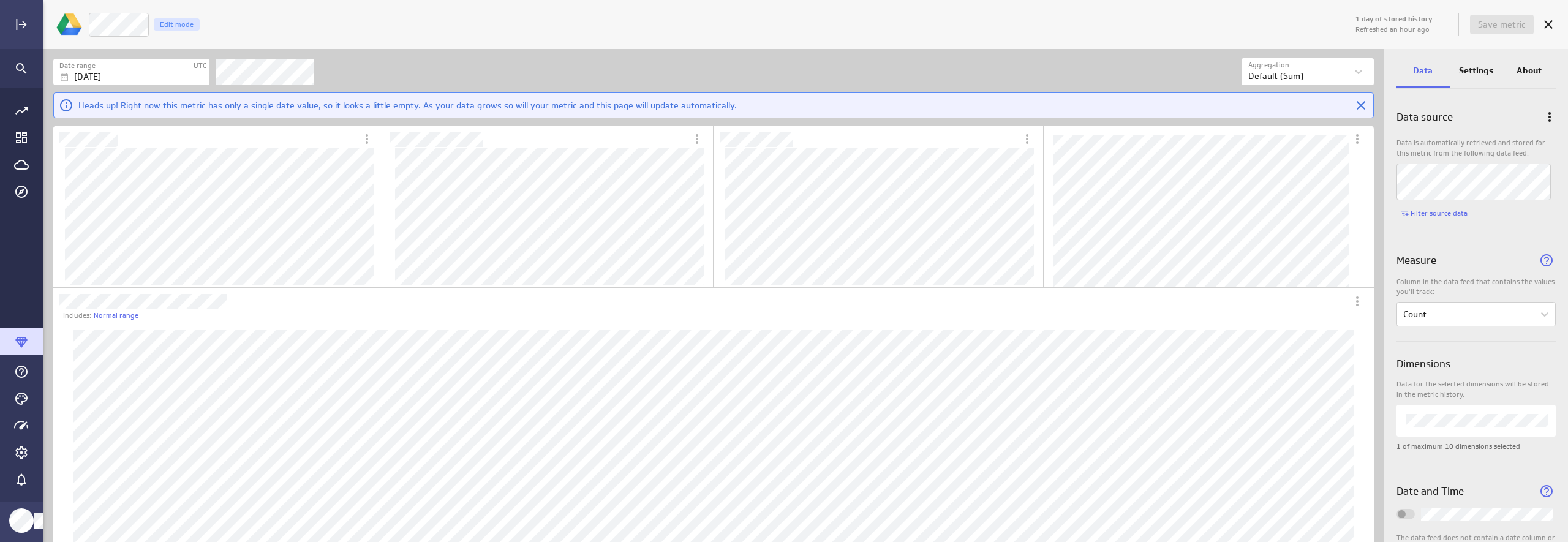
click at [1249, 20] on div "Count Edit mode" at bounding box center [721, 25] width 1265 height 25
click at [1358, 23] on icon "Cancel" at bounding box center [1548, 24] width 15 height 15
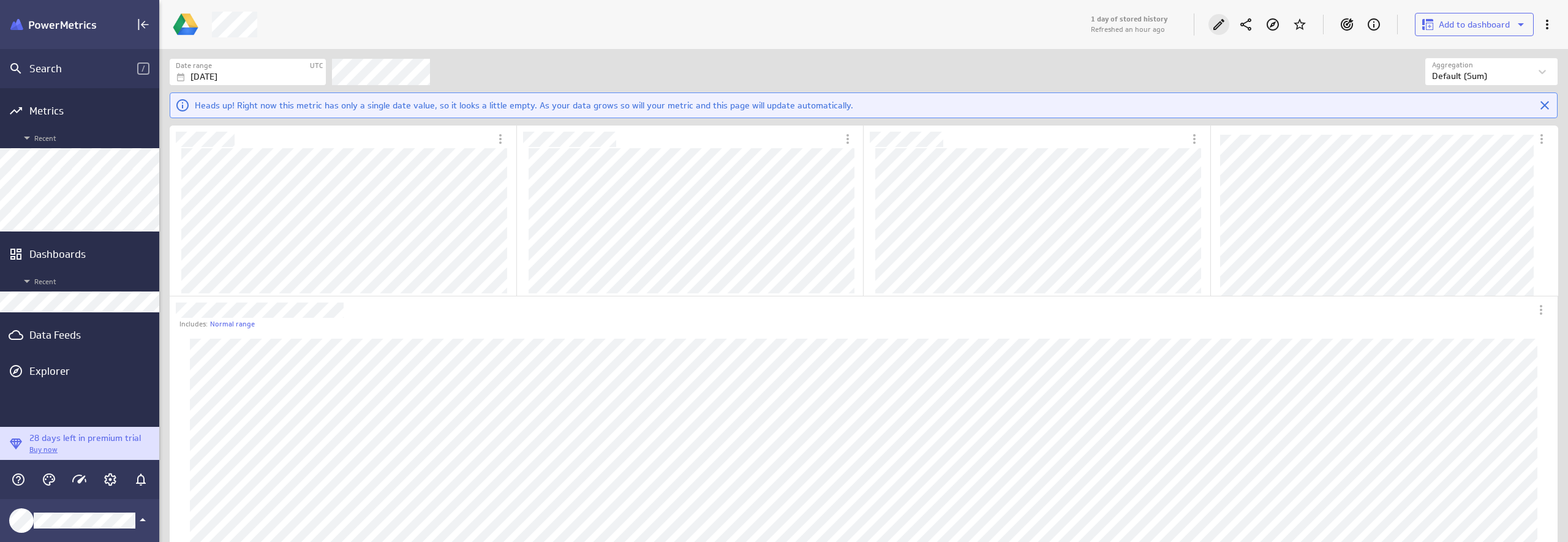
click at [1220, 24] on icon "Edit" at bounding box center [1218, 24] width 11 height 11
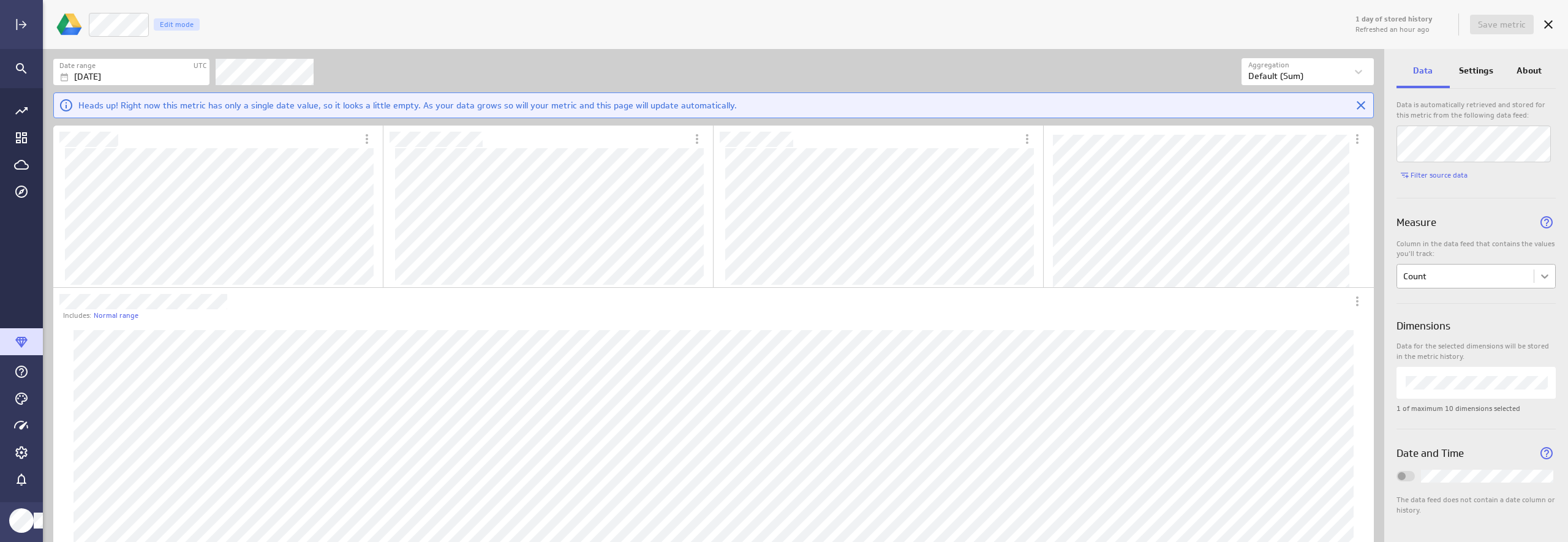
click at [1358, 271] on body "1 day of stored history Refreshed an hour ago Save metric Count Edit mode Date …" at bounding box center [784, 271] width 1568 height 542
click at [1358, 271] on div at bounding box center [784, 271] width 1568 height 542
click at [1358, 75] on p "Settings" at bounding box center [1476, 70] width 34 height 13
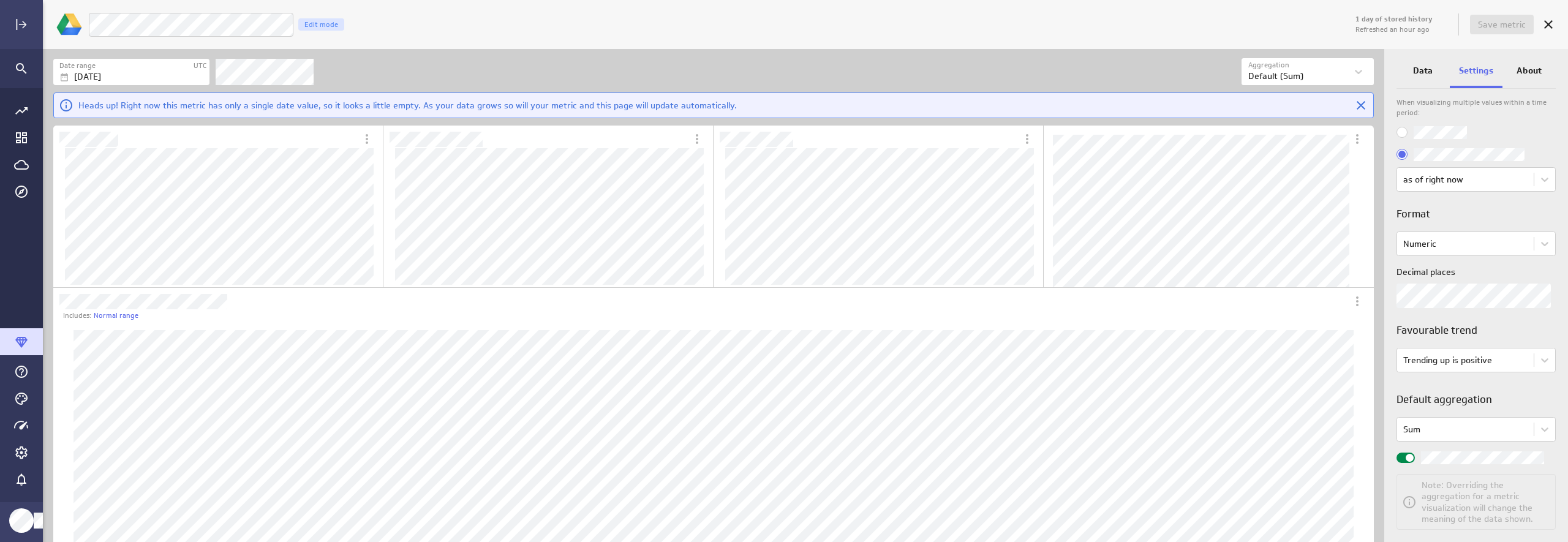
click at [948, 41] on div "1 day of stored history Refreshed an hour ago Save metric Luna Moon Funnel Coun…" at bounding box center [806, 24] width 1525 height 49
click at [1358, 26] on span "Save metric" at bounding box center [1501, 24] width 48 height 11
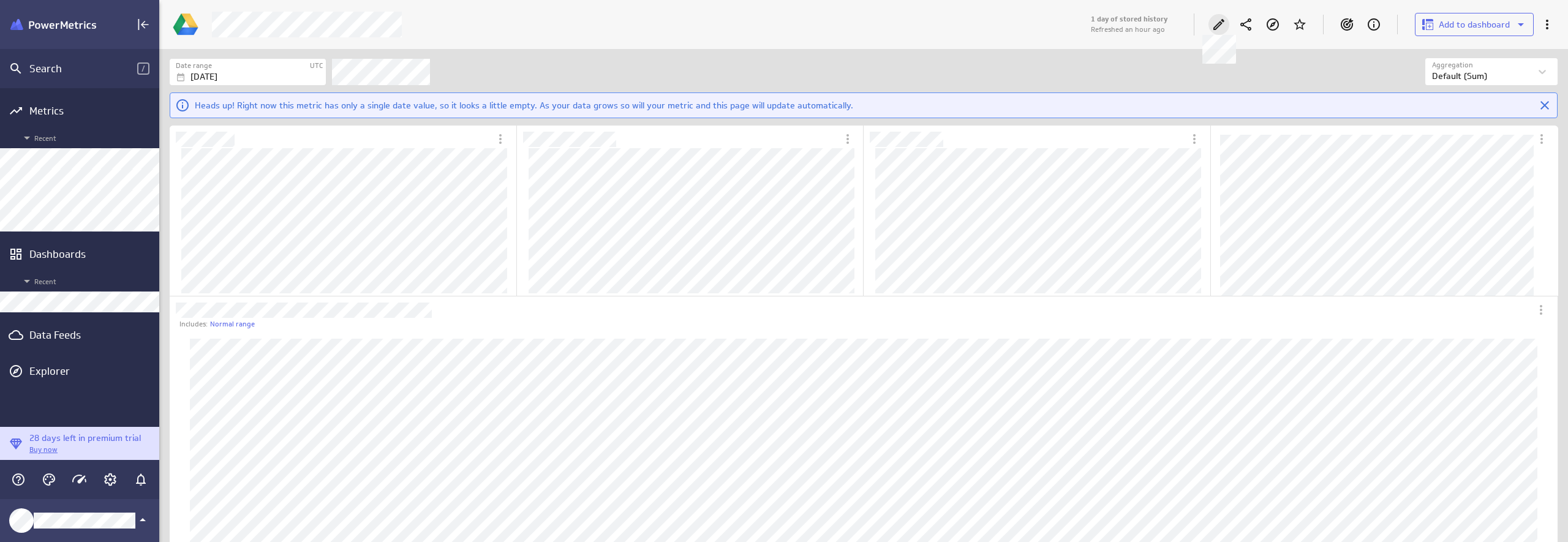
click at [1212, 25] on icon at bounding box center [1218, 24] width 15 height 15
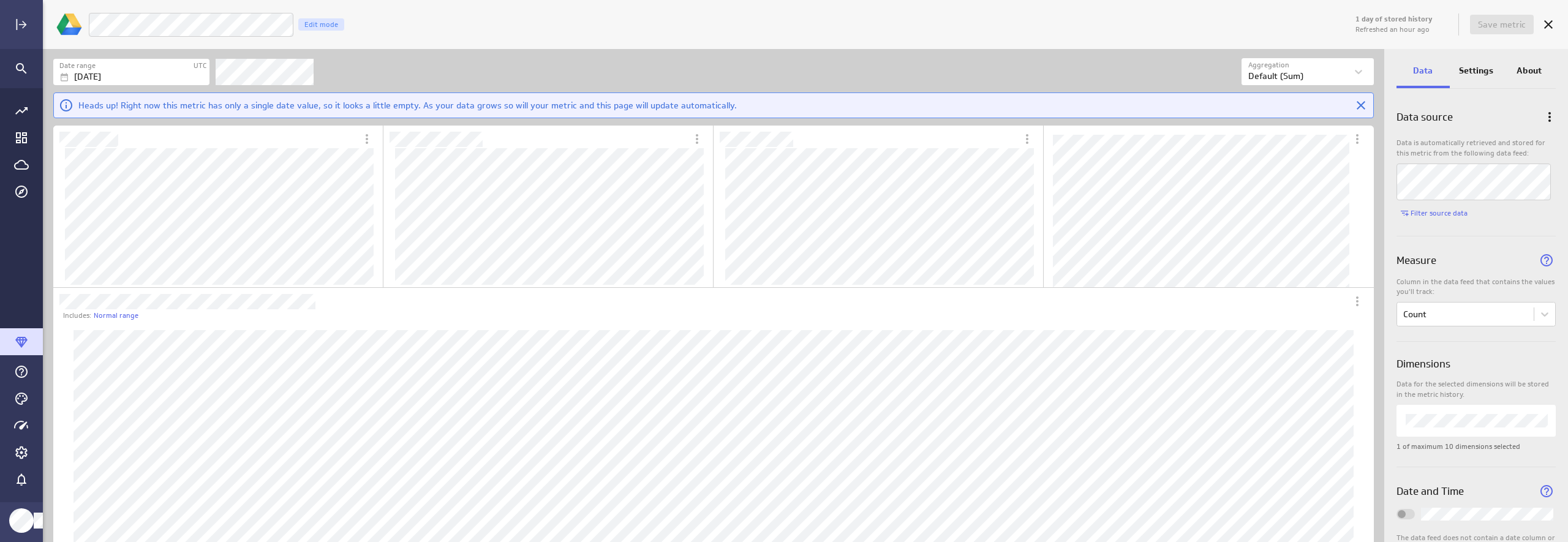
click at [1358, 72] on p "Settings" at bounding box center [1476, 70] width 34 height 13
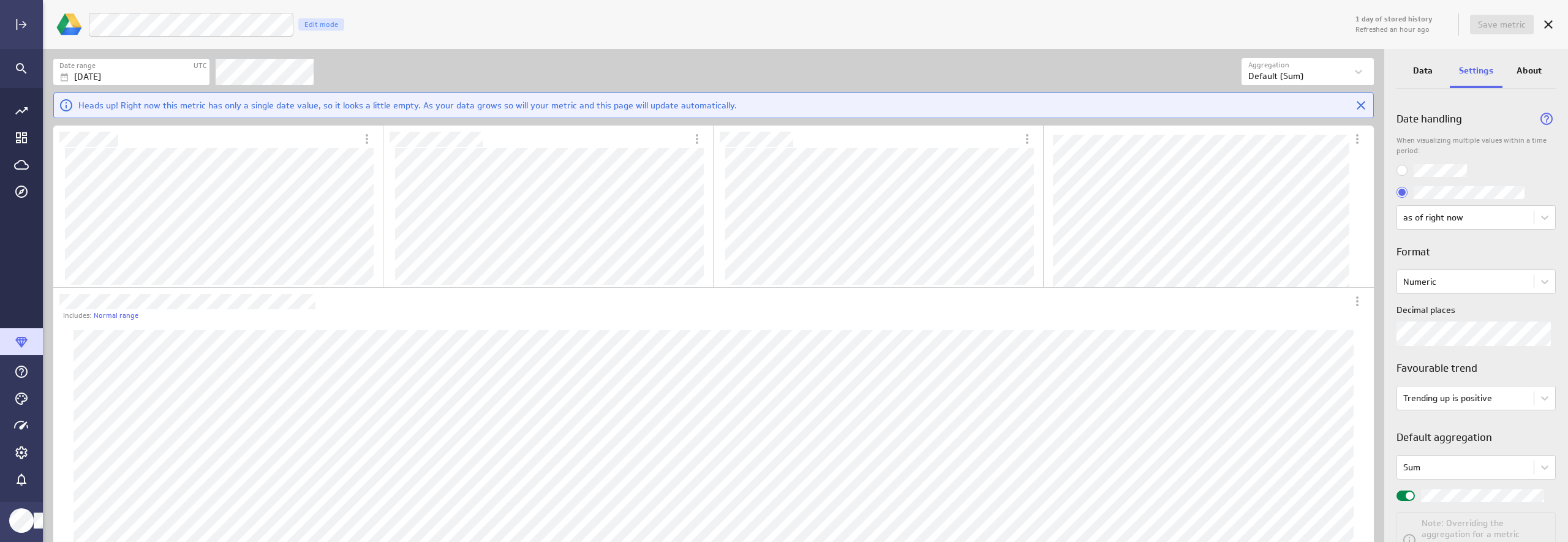
click at [1358, 64] on p "About" at bounding box center [1529, 70] width 25 height 13
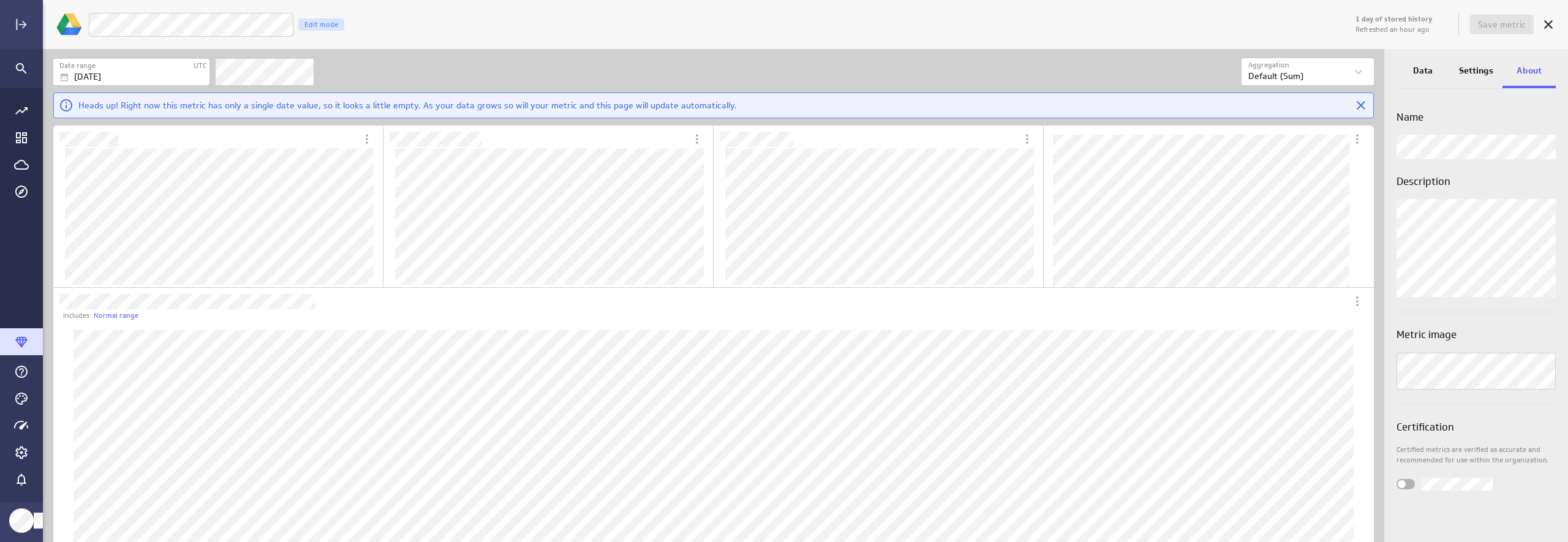
click at [1358, 70] on p "Data" at bounding box center [1423, 70] width 20 height 13
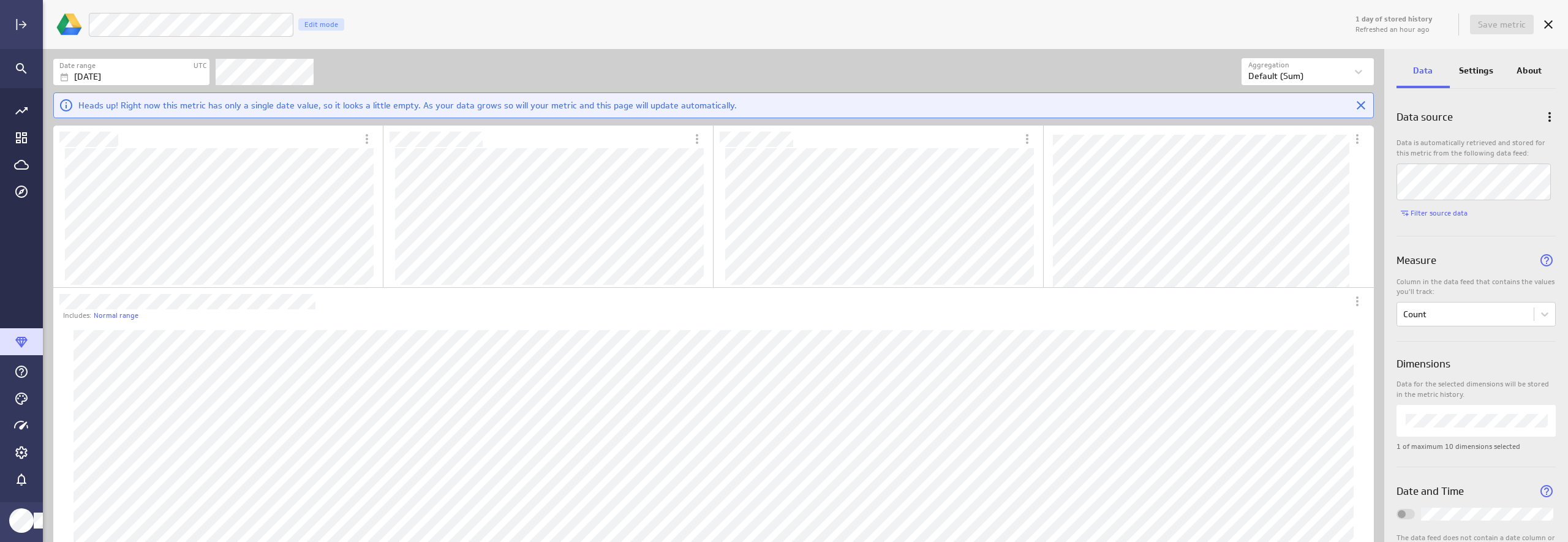
click at [998, 39] on div "1 day of stored history Refreshed an hour ago Save metric Luna Moon Funnel Coun…" at bounding box center [824, 25] width 1475 height 32
click at [1124, 82] on div "Filters" at bounding box center [729, 72] width 1026 height 27
click at [1358, 22] on icon "Cancel" at bounding box center [1548, 24] width 15 height 15
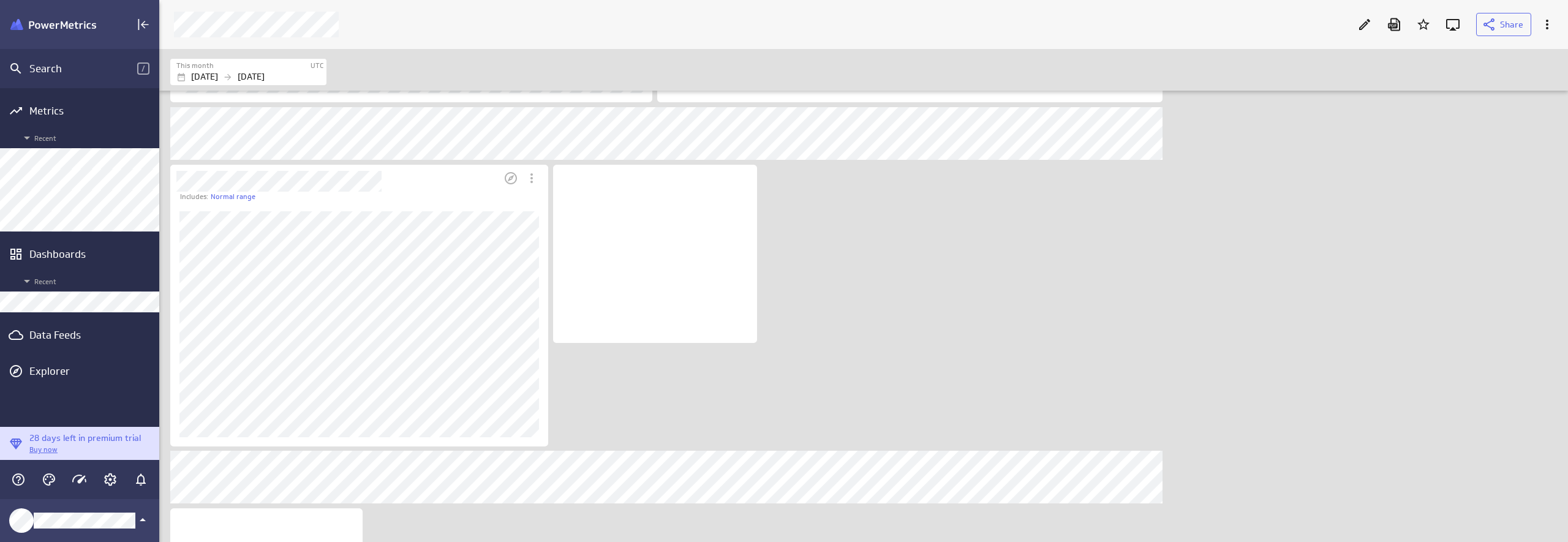
click at [386, 195] on div "Includes: Normal range" at bounding box center [364, 197] width 368 height 10
click at [451, 187] on div "Dashboard Widget" at bounding box center [335, 178] width 330 height 27
click at [1358, 25] on icon "Edit" at bounding box center [1364, 24] width 15 height 15
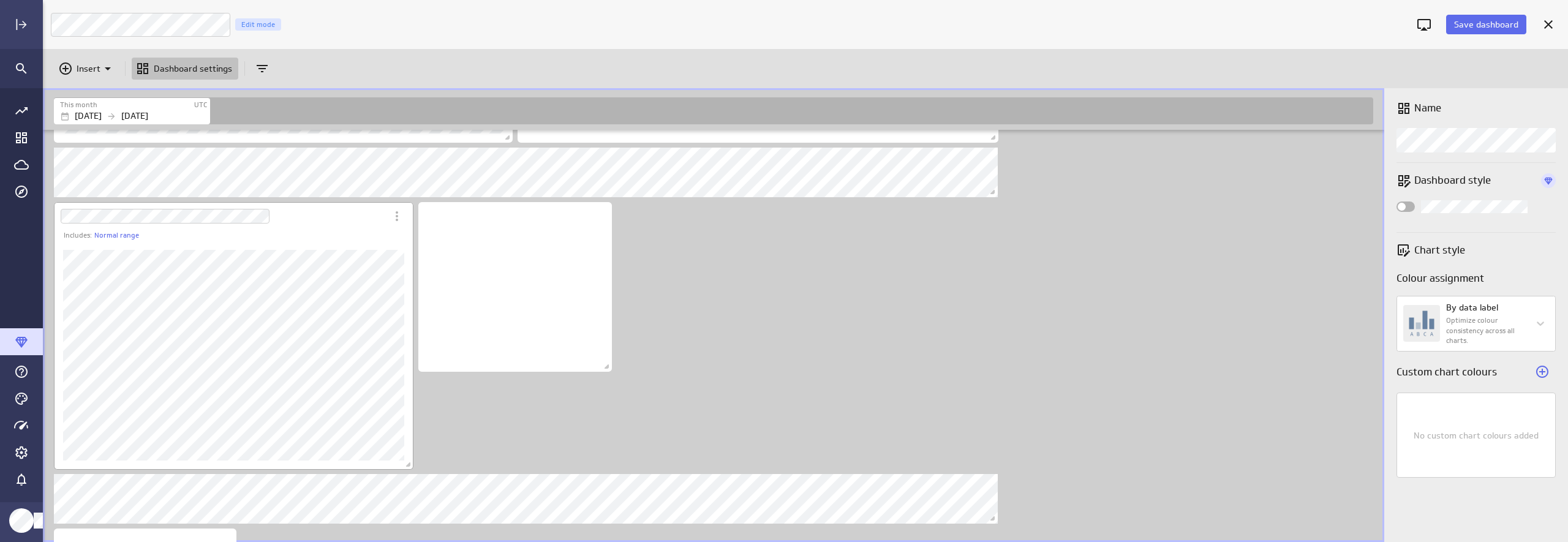
click at [354, 221] on div "Dashboard Widget" at bounding box center [220, 216] width 333 height 28
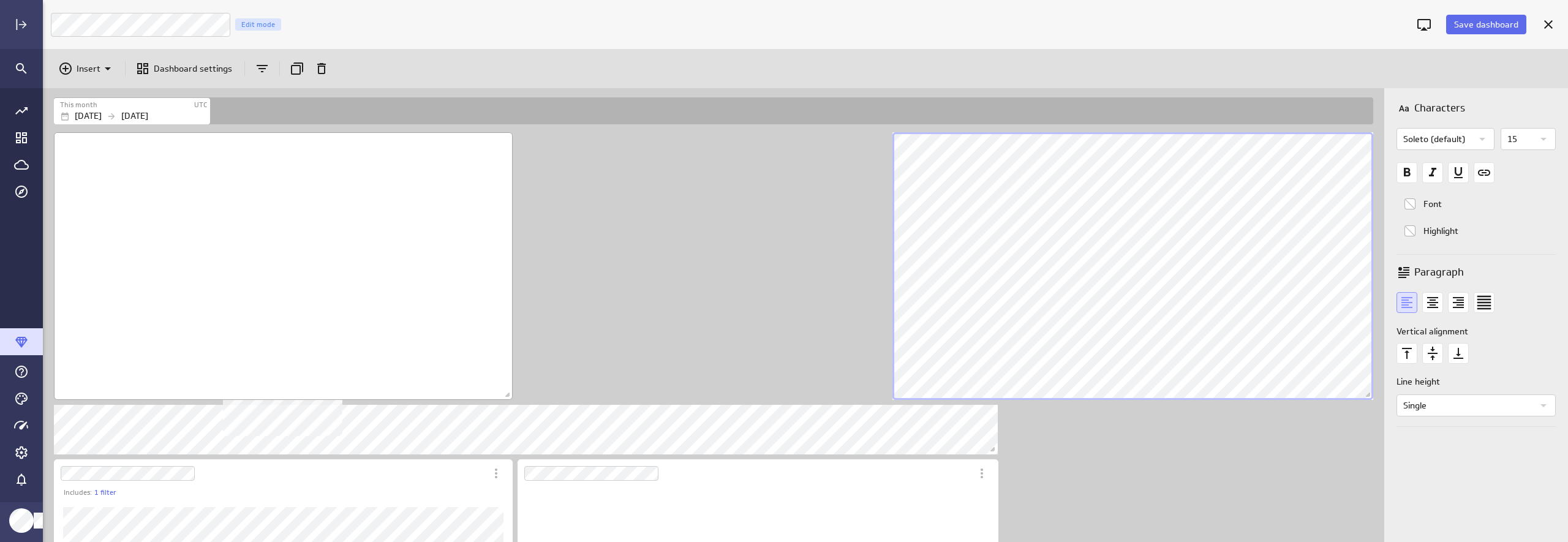
click at [455, 317] on div "No description available" at bounding box center [283, 266] width 459 height 268
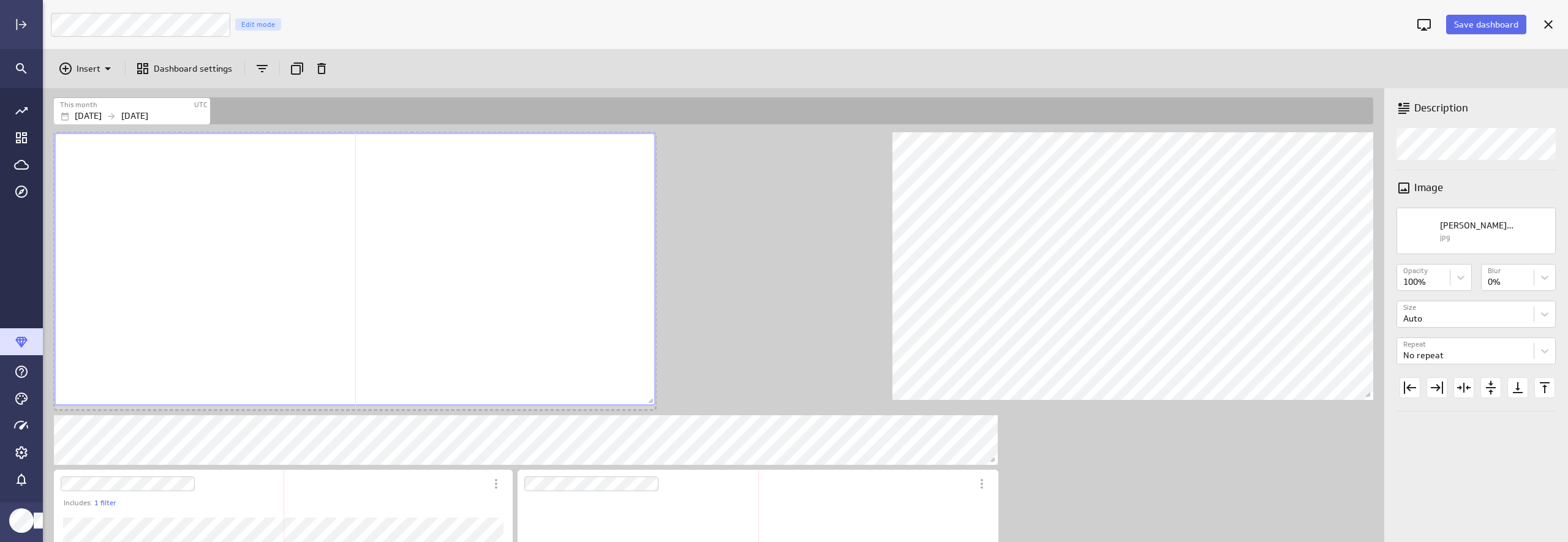
drag, startPoint x: 507, startPoint y: 395, endPoint x: 650, endPoint y: 402, distance: 143.2
click at [650, 402] on span "Dashboard content with 10 widgets" at bounding box center [652, 402] width 12 height 12
click at [458, 272] on div "No description available" at bounding box center [355, 271] width 602 height 278
click at [465, 315] on div "No description available" at bounding box center [355, 271] width 602 height 278
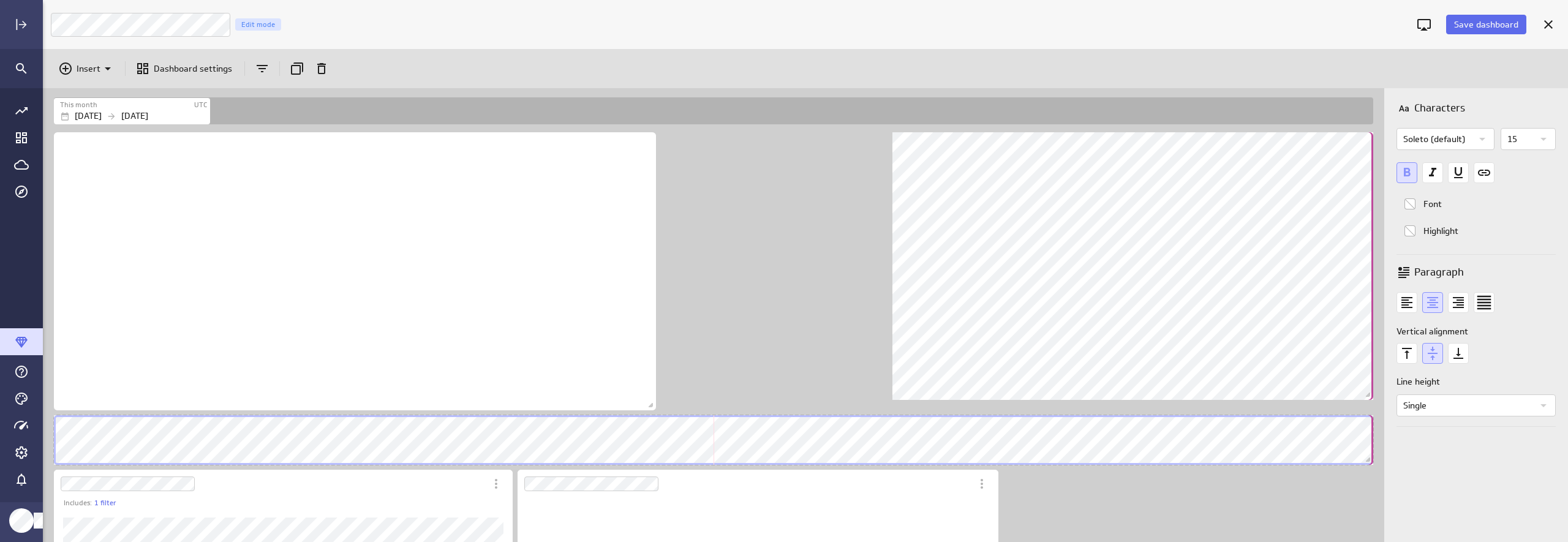
drag, startPoint x: 993, startPoint y: 461, endPoint x: 1383, endPoint y: 437, distance: 390.7
click at [1358, 437] on div "Includes: 1 filter No data for the selected date range. Includes: Normal range" at bounding box center [714, 336] width 1341 height 412
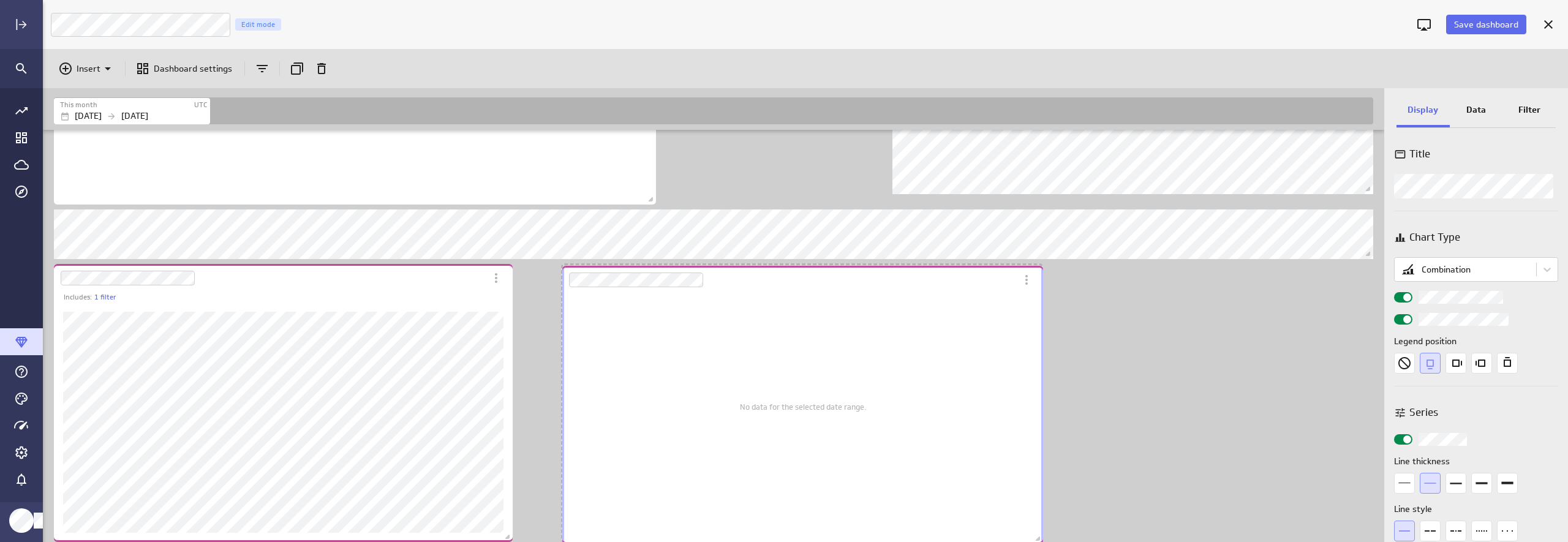
drag, startPoint x: 774, startPoint y: 395, endPoint x: 807, endPoint y: 397, distance: 33.1
click at [807, 397] on div "No data for the selected date range." at bounding box center [802, 406] width 126 height 256
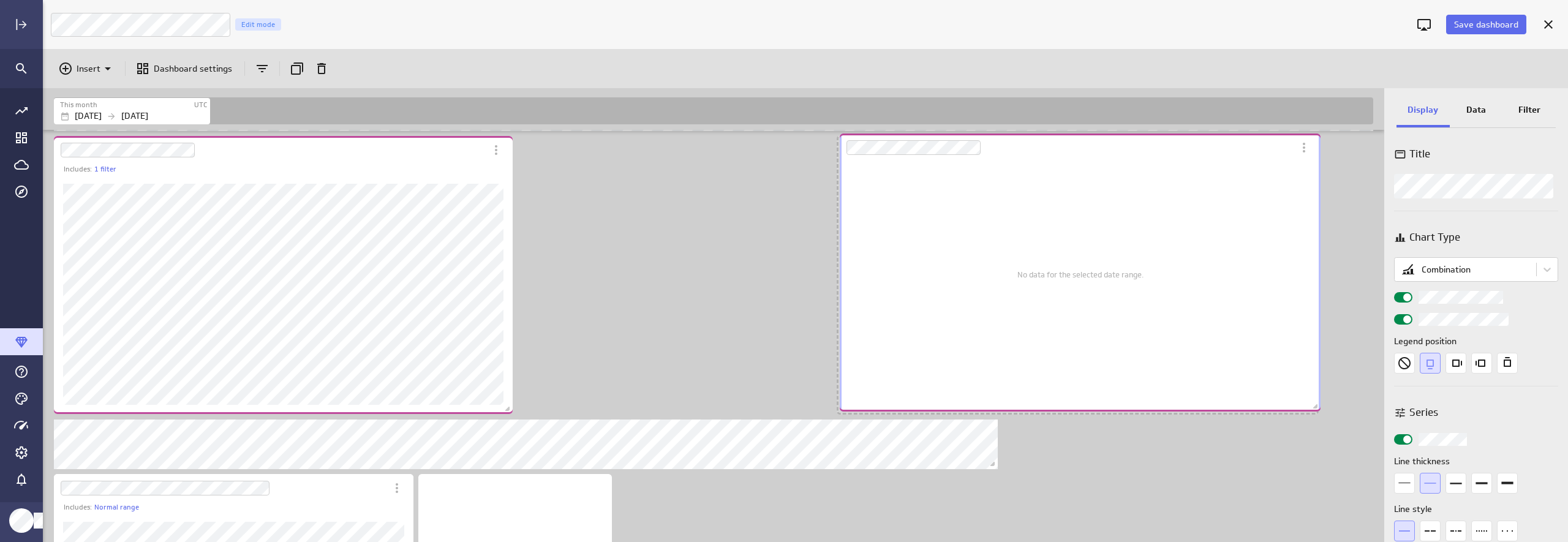
drag, startPoint x: 802, startPoint y: 221, endPoint x: 1080, endPoint y: 219, distance: 278.0
click at [1080, 219] on div "No data for the selected date range." at bounding box center [1080, 274] width 126 height 256
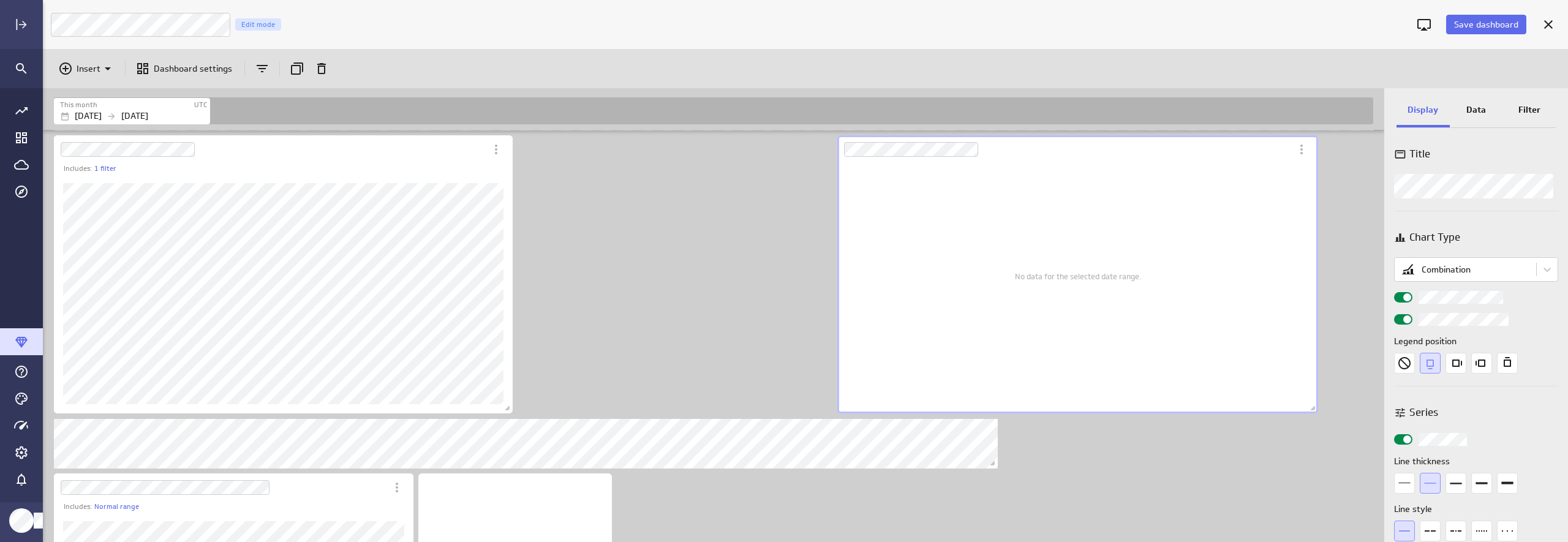
scroll to position [423, 0]
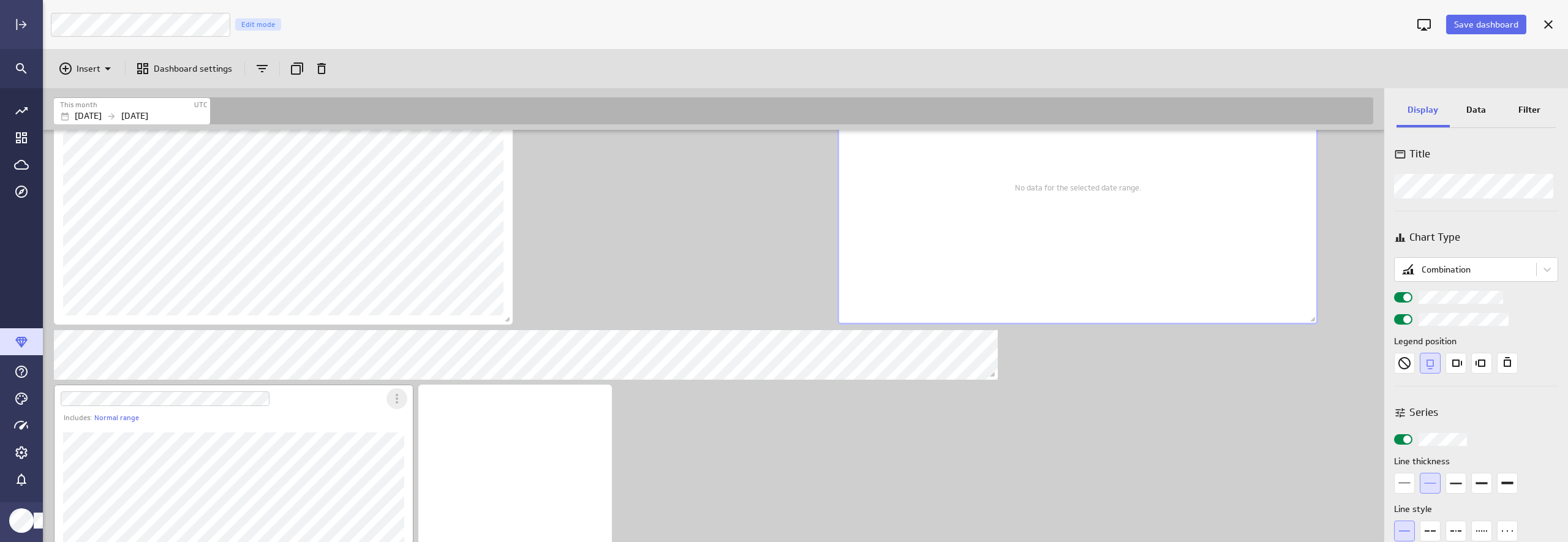
click at [395, 397] on div "Includes: Normal range" at bounding box center [234, 519] width 359 height 268
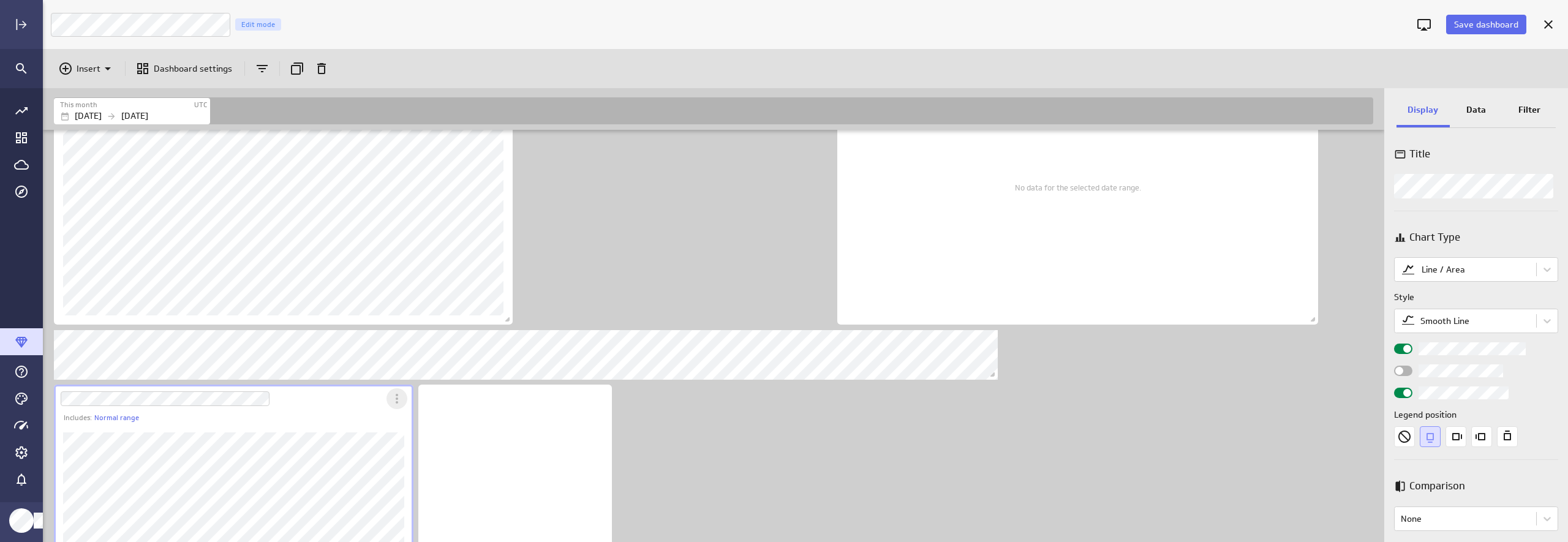
scroll to position [533, 0]
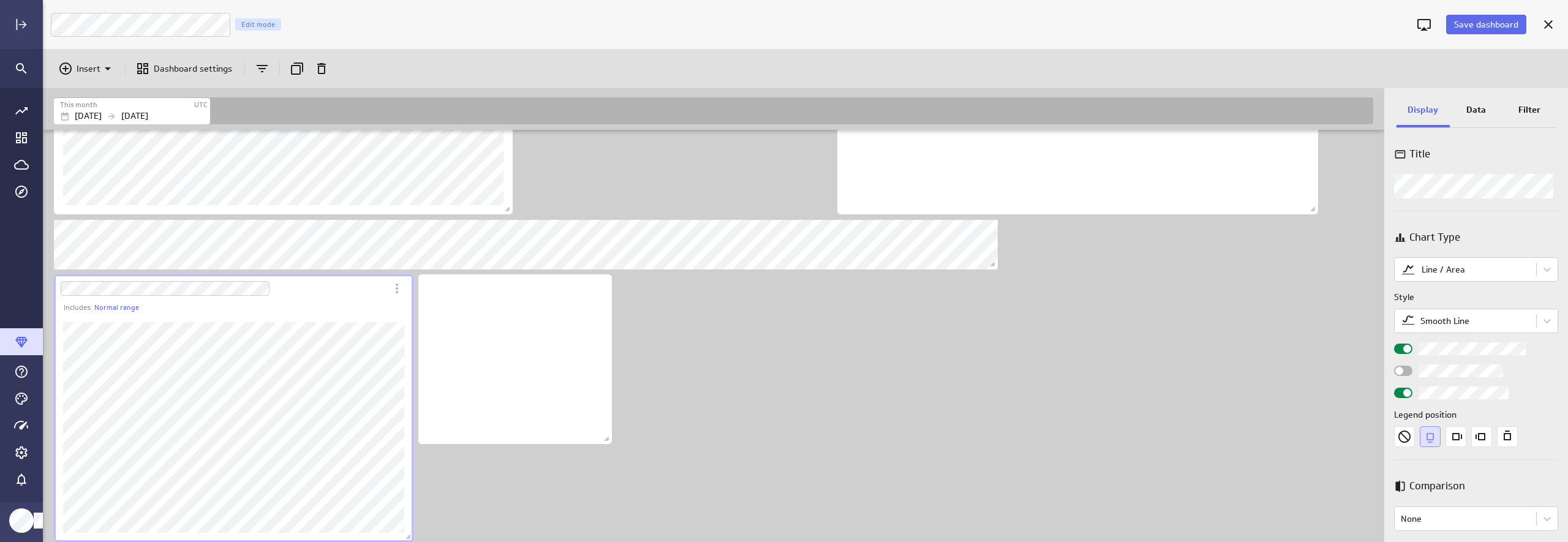
drag, startPoint x: 847, startPoint y: 505, endPoint x: 842, endPoint y: 493, distance: 13.0
click at [847, 501] on div "Includes: 1 filter No data for the selected date range. Includes: Normal range" at bounding box center [716, 152] width 1329 height 1111
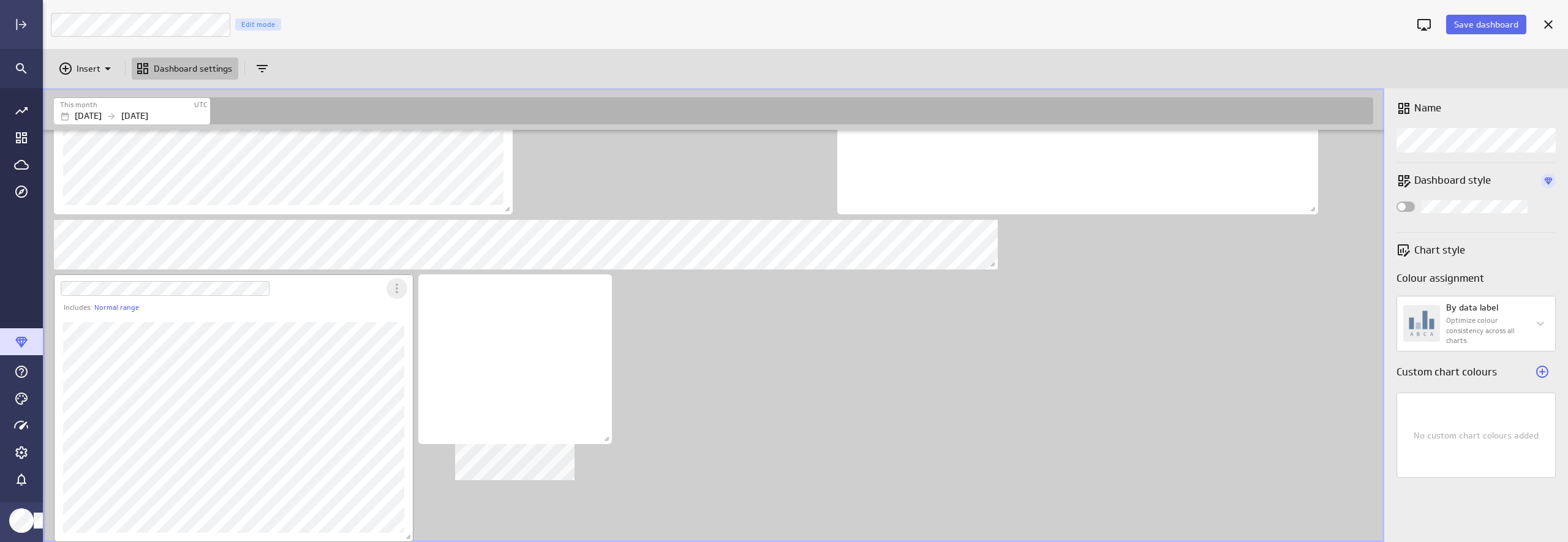
click at [402, 289] on icon "More actions" at bounding box center [397, 288] width 15 height 15
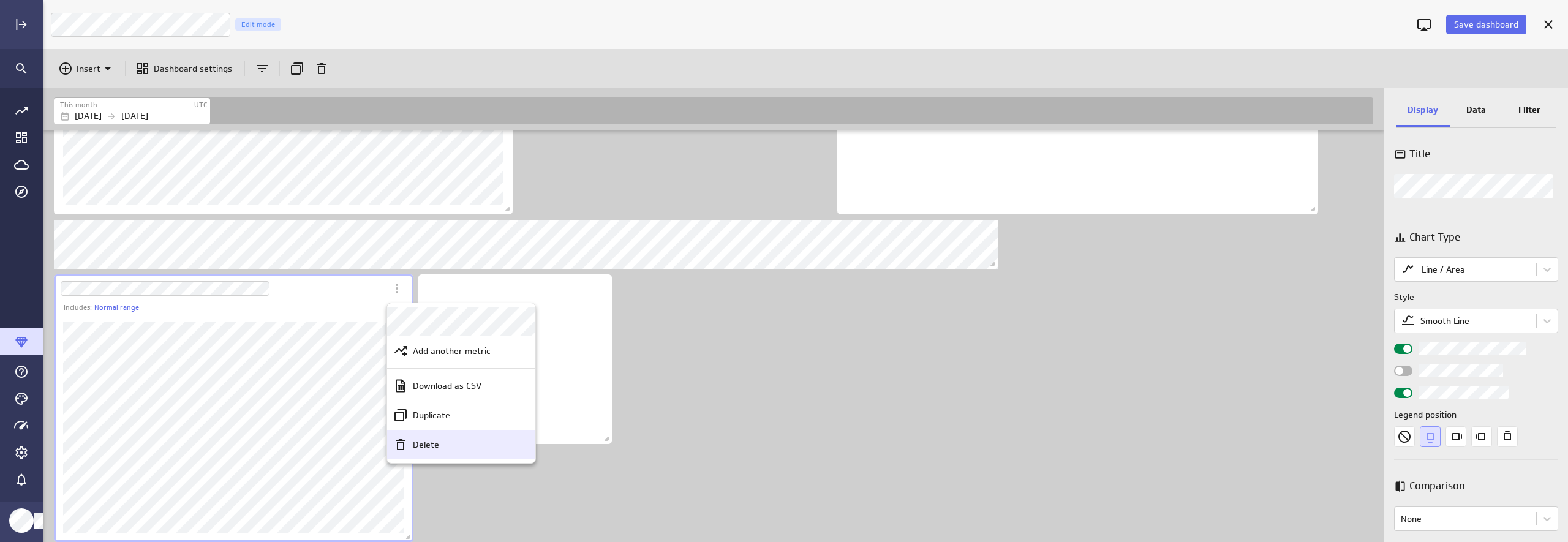
click at [421, 447] on p "Delete" at bounding box center [425, 445] width 26 height 13
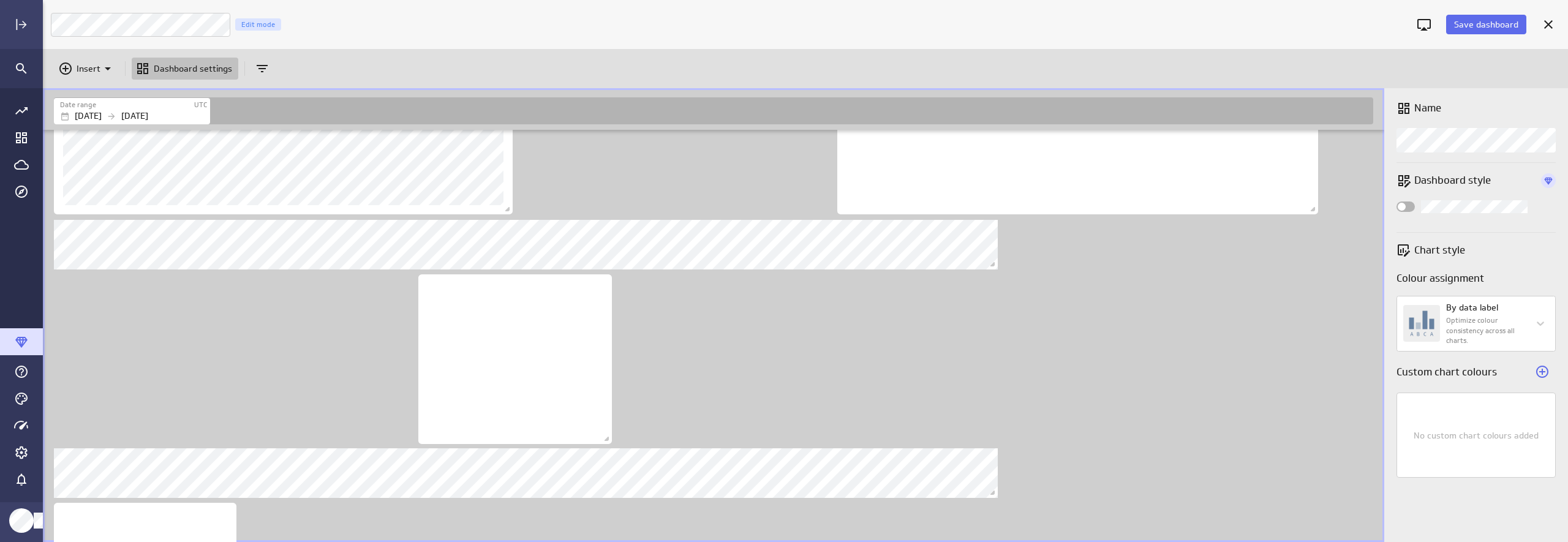
scroll to position [1032, 1343]
click at [827, 335] on div "Includes: 1 filter" at bounding box center [716, 103] width 1329 height 1013
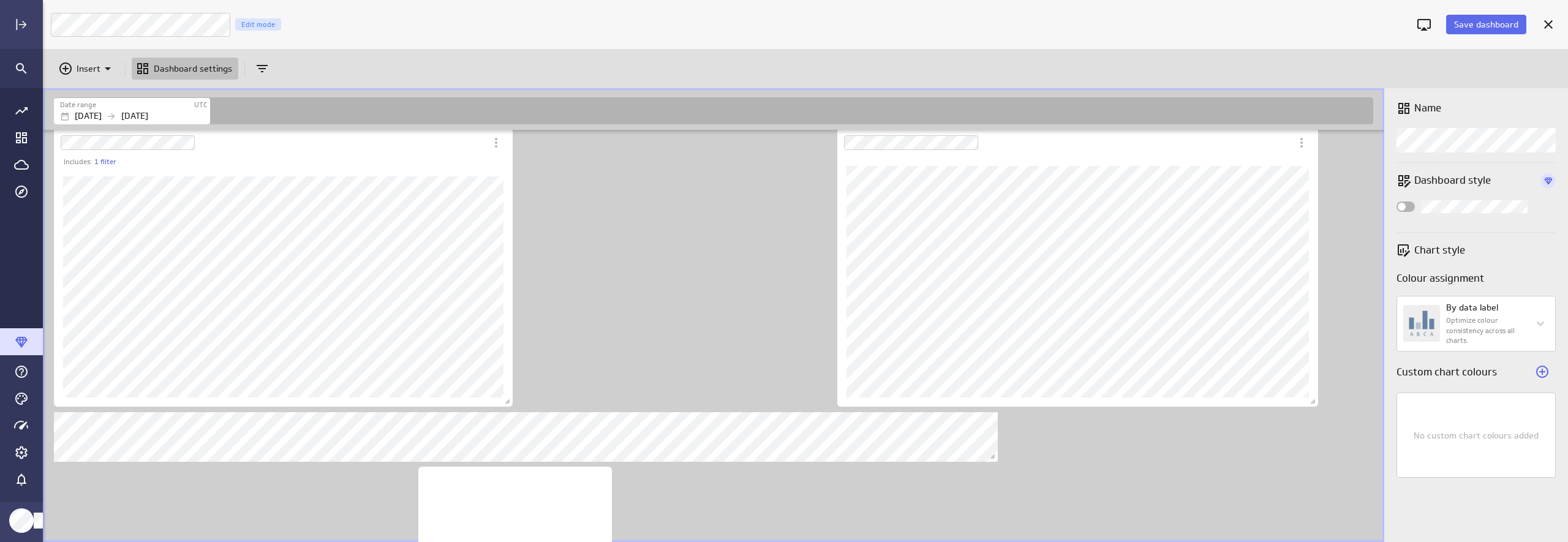
scroll to position [254, 0]
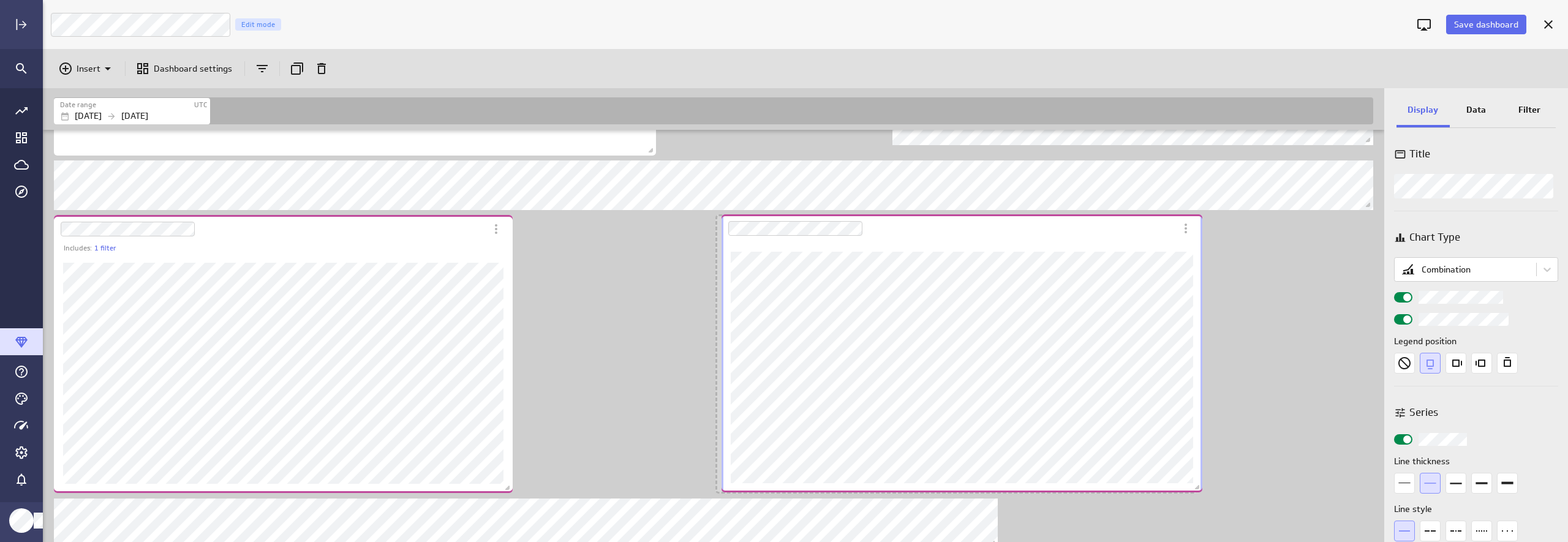
drag, startPoint x: 1145, startPoint y: 236, endPoint x: 1011, endPoint y: 235, distance: 134.0
click at [1011, 235] on div "Dashboard Widget" at bounding box center [948, 228] width 454 height 28
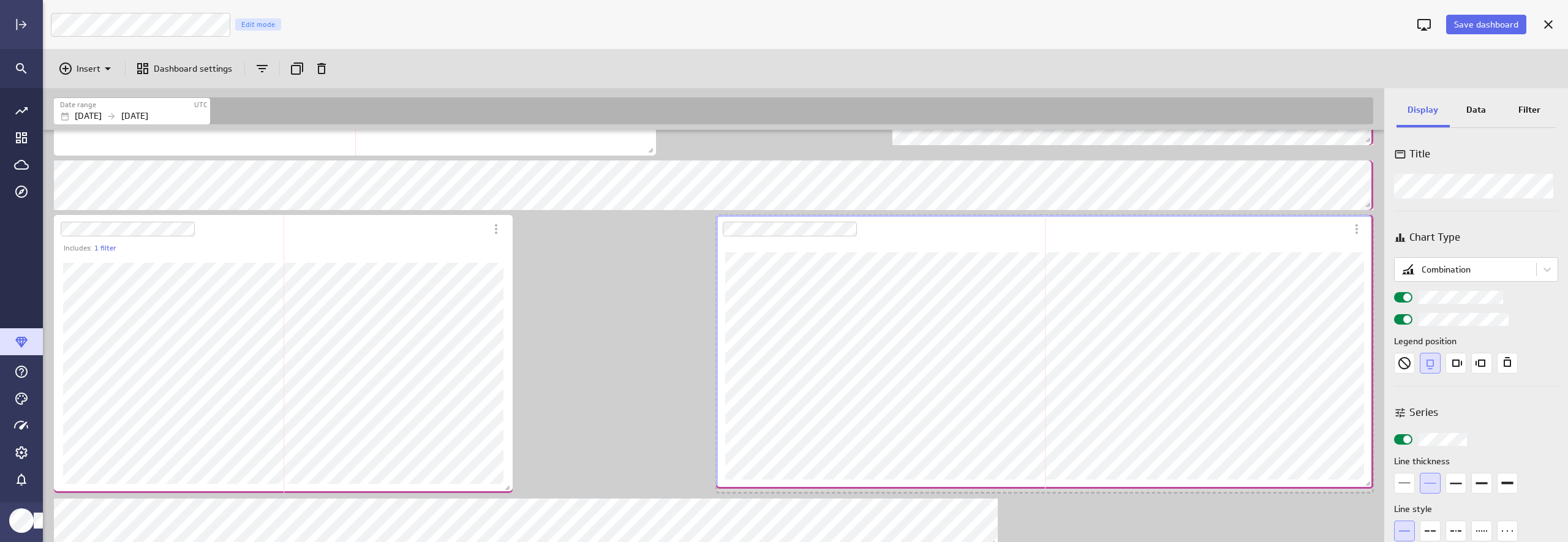
drag, startPoint x: 1191, startPoint y: 487, endPoint x: 1367, endPoint y: 482, distance: 176.1
click at [1358, 482] on span "Dashboard content with 9 widgets" at bounding box center [1369, 484] width 12 height 12
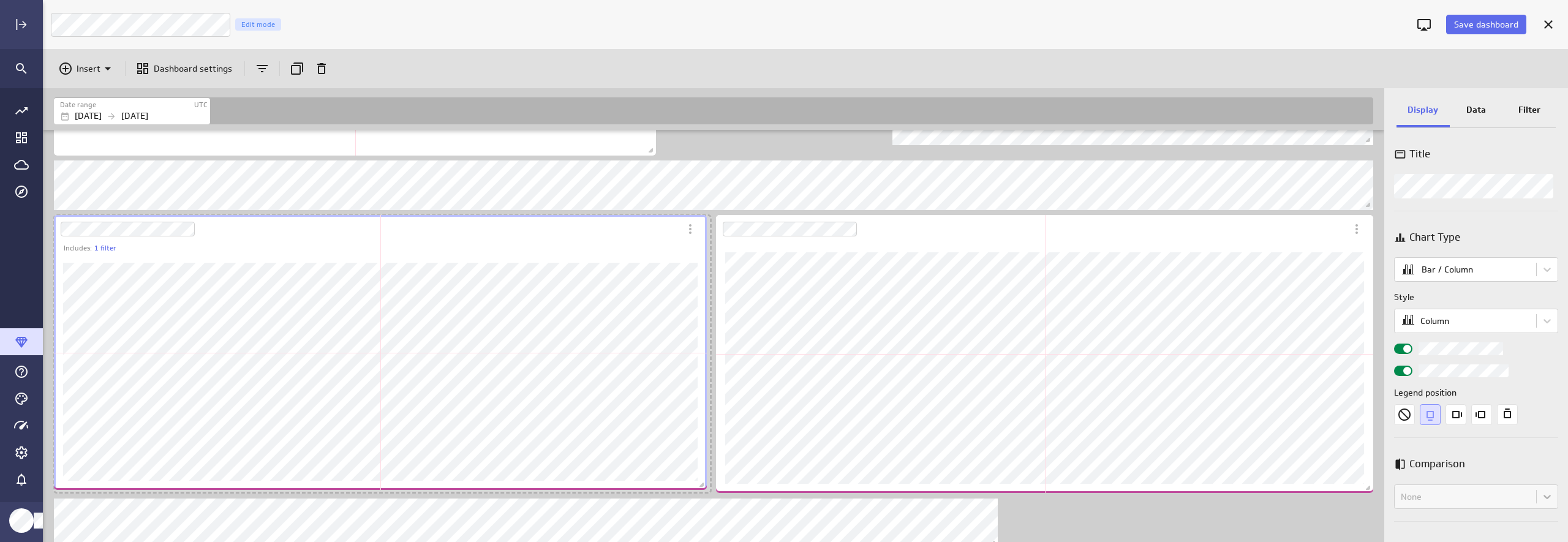
scroll to position [1032, 1343]
drag, startPoint x: 505, startPoint y: 489, endPoint x: 707, endPoint y: 489, distance: 202.0
click at [707, 489] on span "Dashboard content with 9 widgets" at bounding box center [710, 489] width 12 height 12
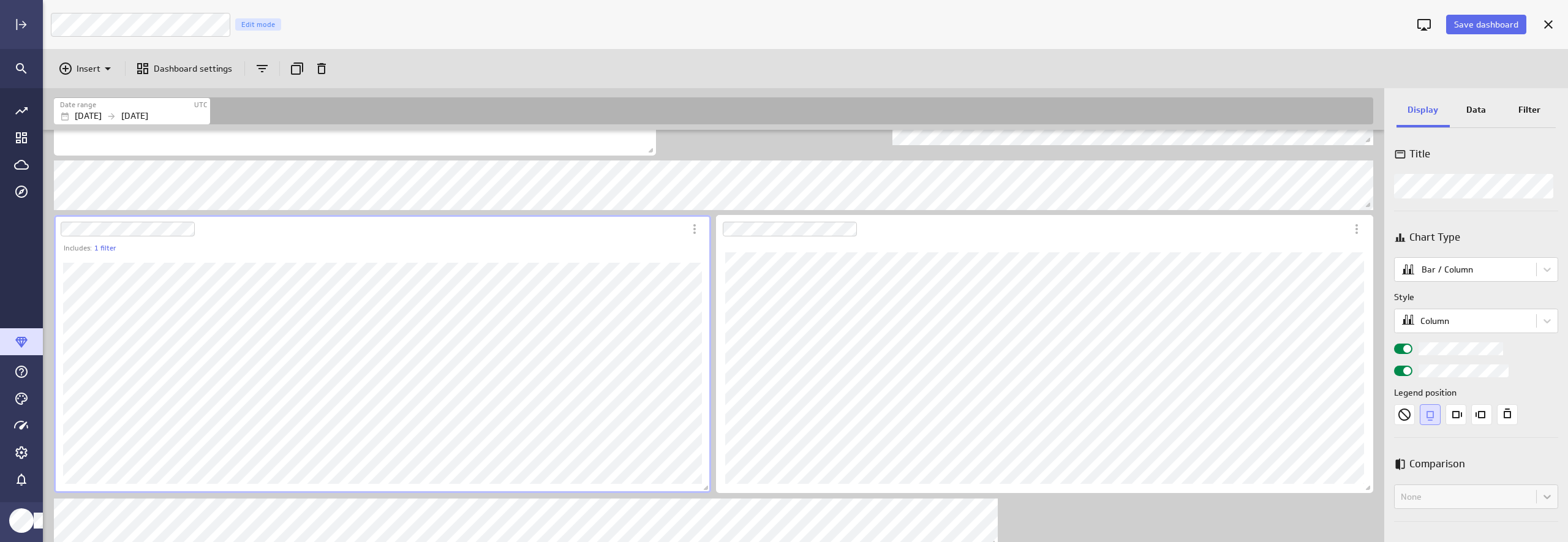
click at [1059, 511] on div "Includes: 1 filter" at bounding box center [716, 381] width 1329 height 1013
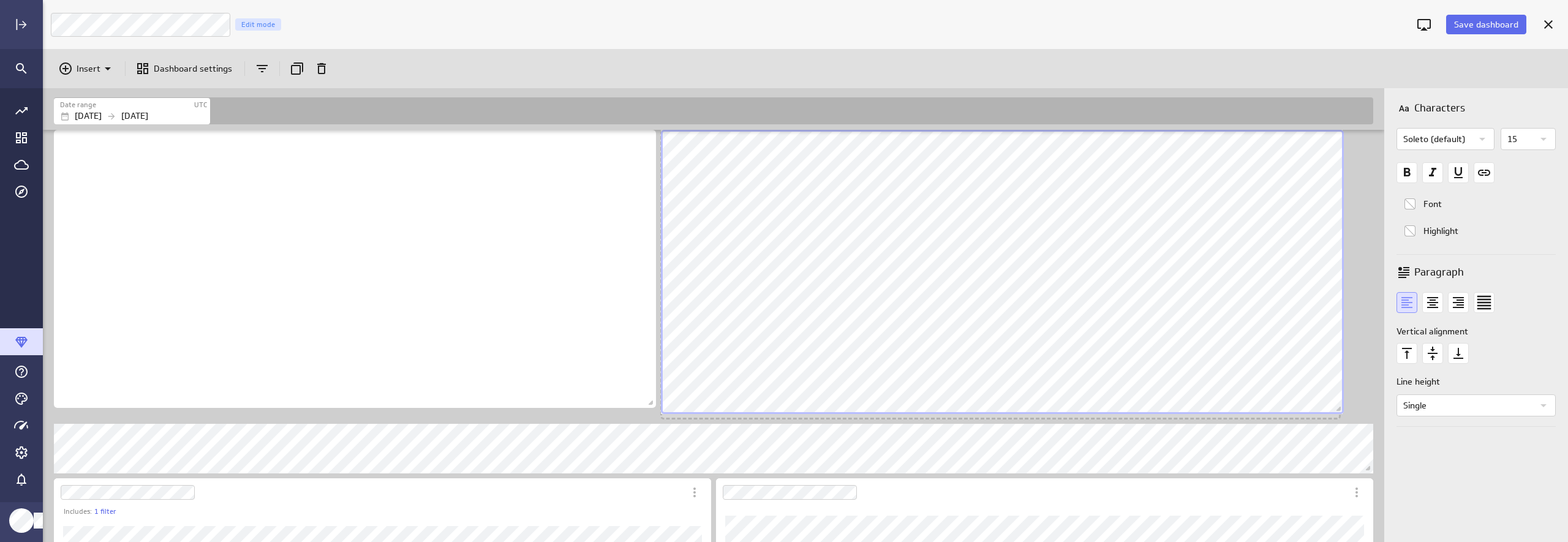
scroll to position [6, 6]
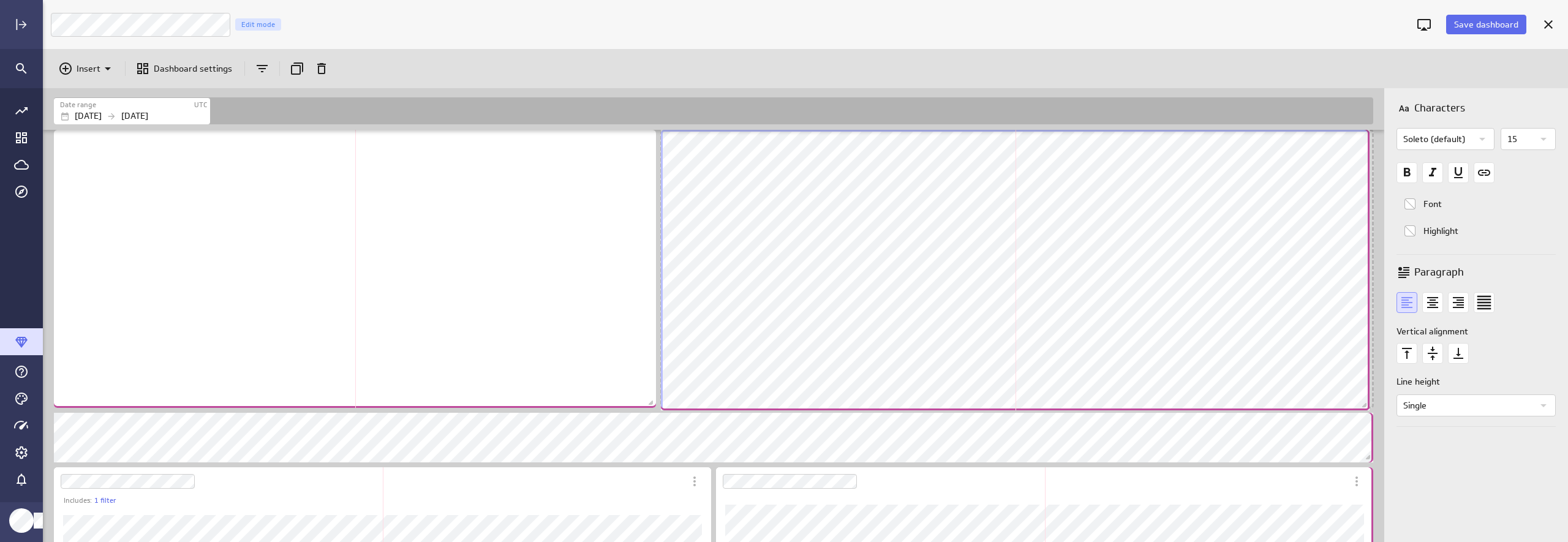
drag, startPoint x: 1137, startPoint y: 391, endPoint x: 1365, endPoint y: 404, distance: 228.4
click at [1358, 404] on span "Dashboard content with 9 widgets" at bounding box center [1365, 406] width 12 height 12
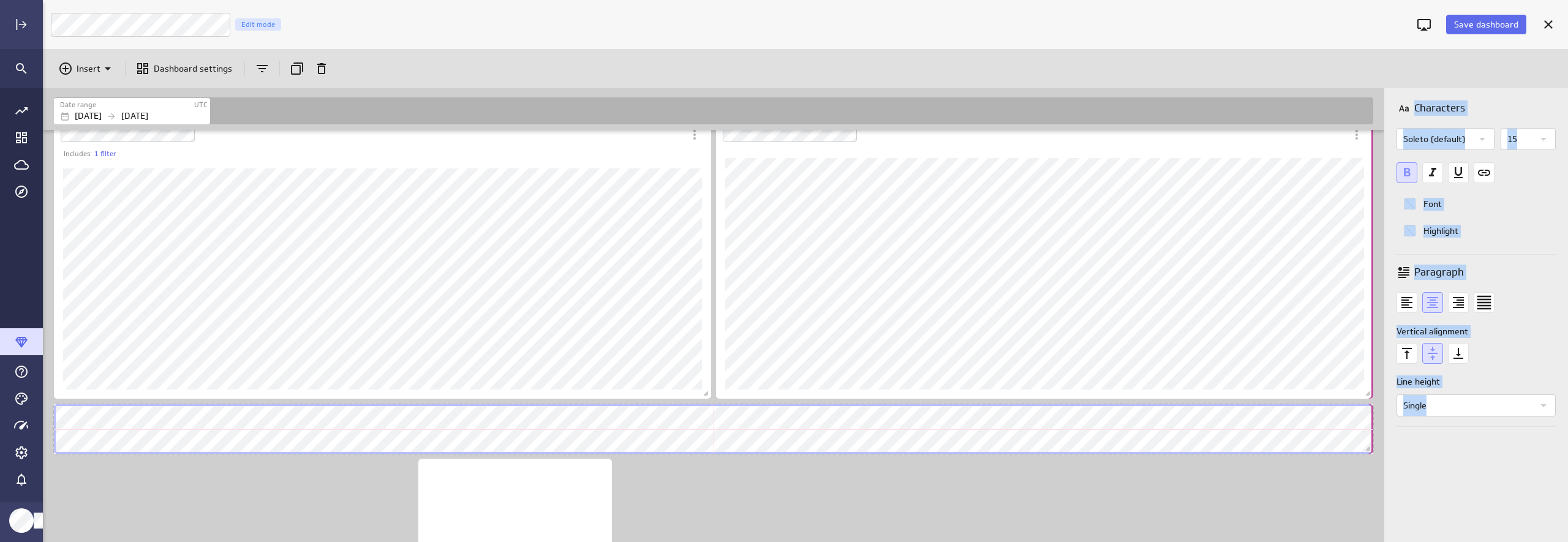
drag, startPoint x: 1002, startPoint y: 447, endPoint x: 1386, endPoint y: 437, distance: 384.1
click at [1358, 437] on div "Date range UTC Jan 01 2024 Aug 28 2025 Includes: 1 filter Characters Soleto (de…" at bounding box center [806, 315] width 1525 height 454
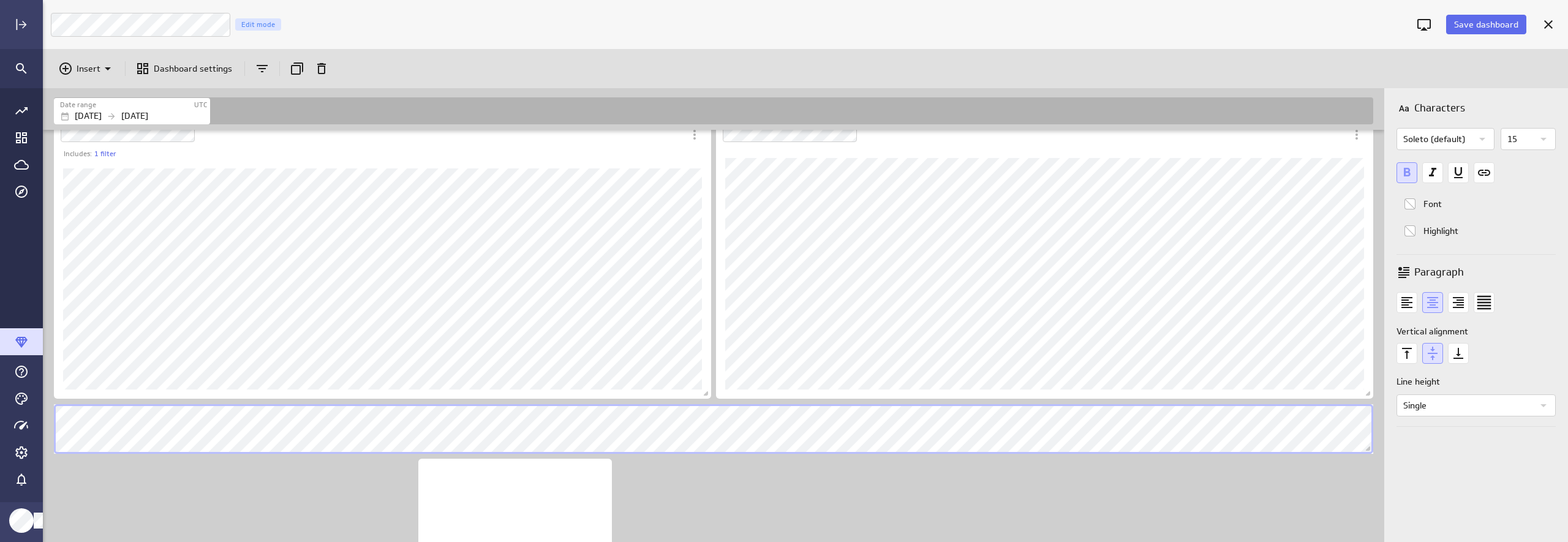
click at [765, 504] on div "Includes: 1 filter" at bounding box center [716, 288] width 1329 height 1013
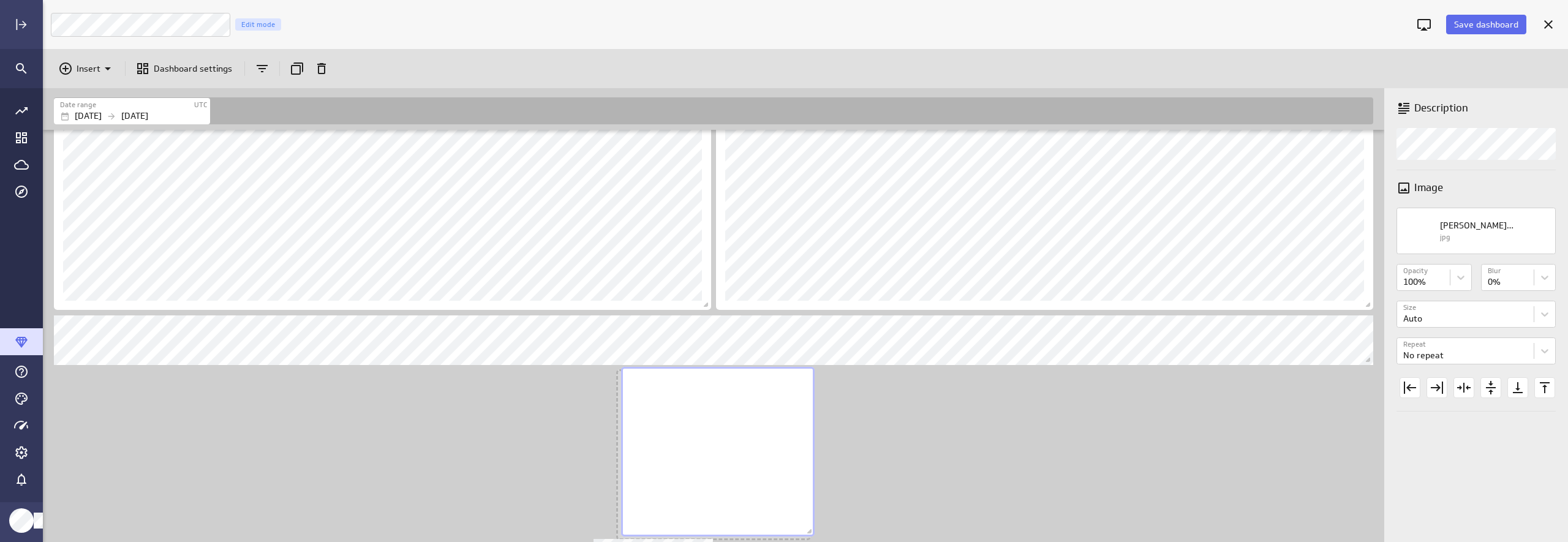
drag, startPoint x: 550, startPoint y: 454, endPoint x: 754, endPoint y: 451, distance: 204.0
click at [754, 451] on div "No description available" at bounding box center [717, 451] width 194 height 169
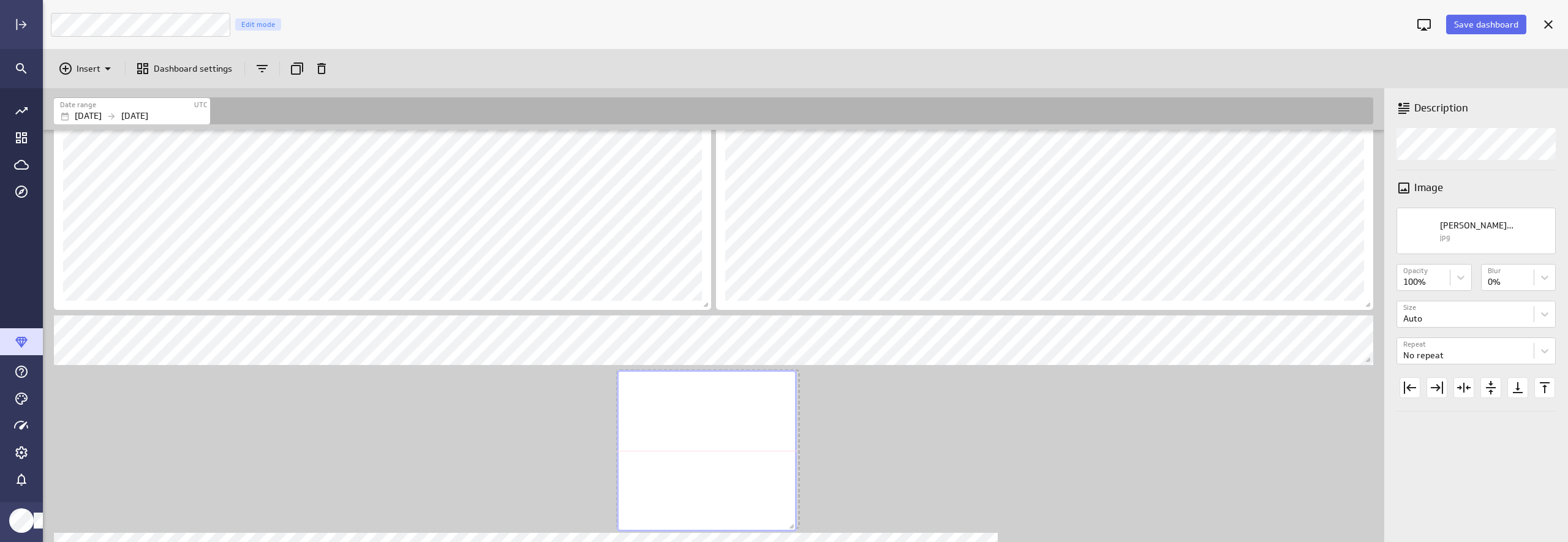
drag, startPoint x: 805, startPoint y: 531, endPoint x: 792, endPoint y: 524, distance: 14.8
click at [792, 524] on span "Dashboard content with 9 widgets" at bounding box center [793, 527] width 12 height 12
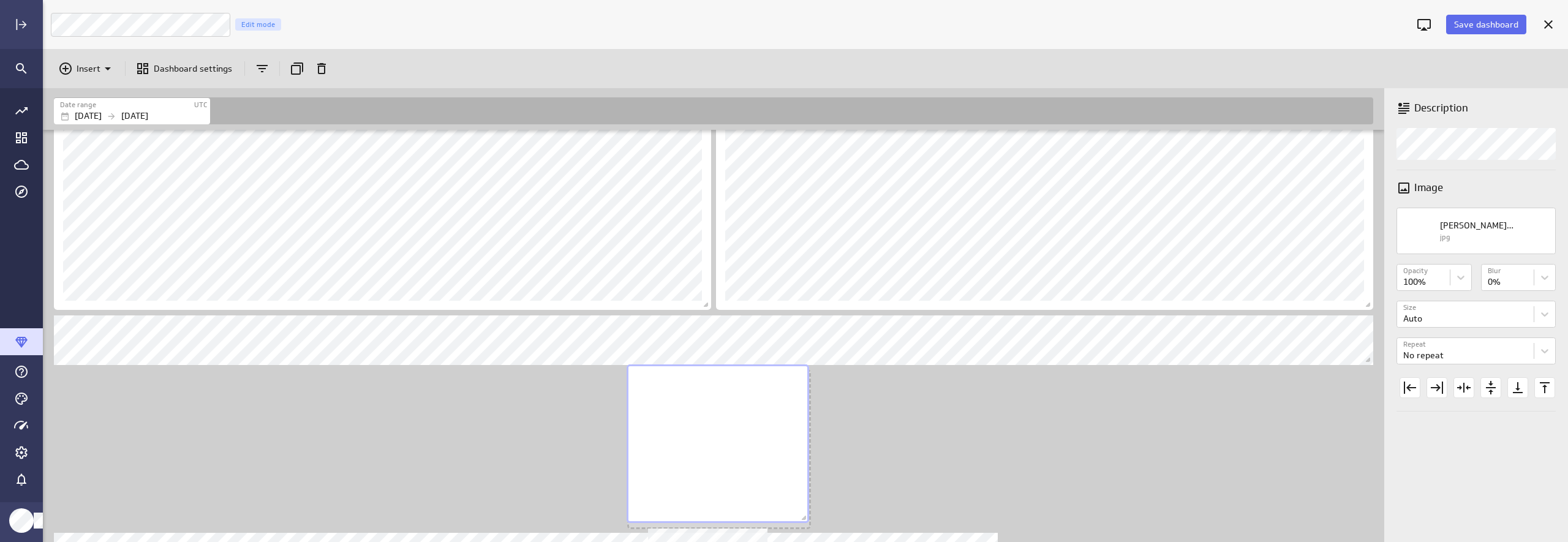
drag, startPoint x: 755, startPoint y: 488, endPoint x: 765, endPoint y: 483, distance: 11.2
click at [765, 483] on div "No description available" at bounding box center [718, 444] width 183 height 159
click at [803, 522] on span "Dashboard content with 9 widgets" at bounding box center [804, 523] width 12 height 12
drag, startPoint x: 803, startPoint y: 522, endPoint x: 797, endPoint y: 517, distance: 7.8
click at [797, 517] on span "Dashboard content with 9 widgets" at bounding box center [800, 520] width 12 height 12
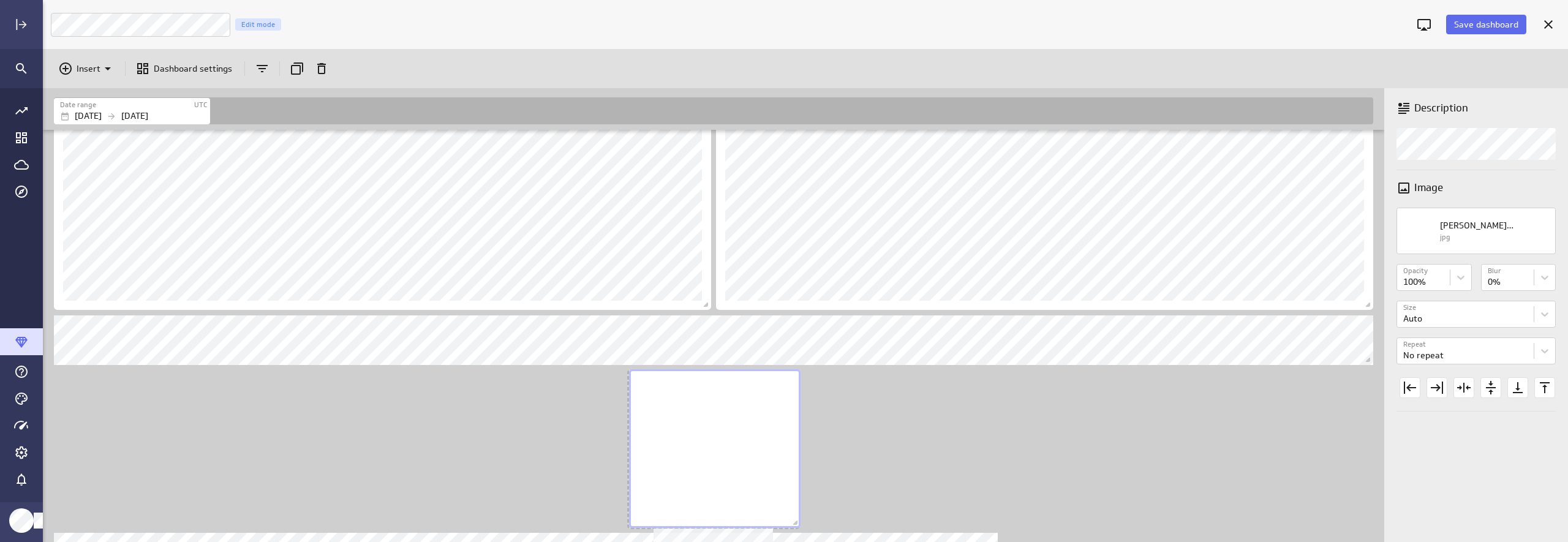
click at [759, 506] on div "No description available" at bounding box center [715, 449] width 171 height 159
drag, startPoint x: 792, startPoint y: 524, endPoint x: 774, endPoint y: 523, distance: 18.0
click at [774, 523] on span "Dashboard content with 9 widgets" at bounding box center [777, 523] width 12 height 12
click at [927, 491] on div "Includes: 1 filter" at bounding box center [716, 193] width 1329 height 1001
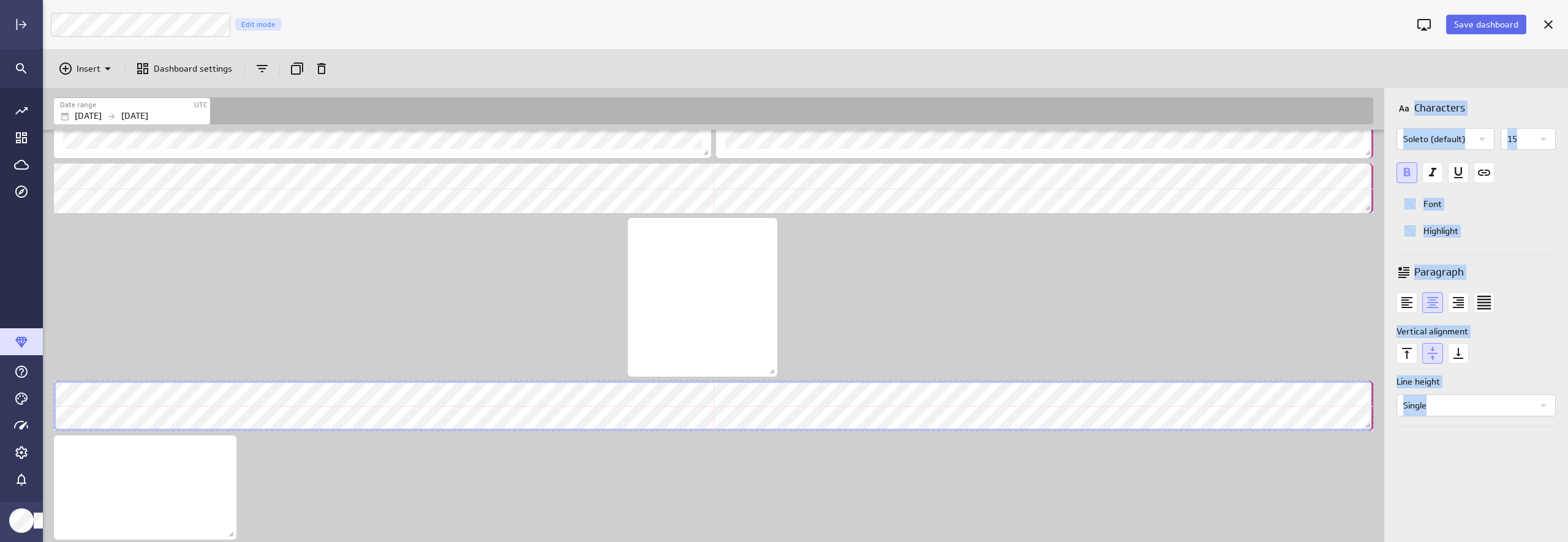
drag, startPoint x: 992, startPoint y: 426, endPoint x: 1426, endPoint y: 416, distance: 434.1
click at [1358, 416] on div "Date range UTC Jan 01 2024 Aug 28 2025 Includes: 1 filter Characters Soleto (de…" at bounding box center [806, 315] width 1525 height 454
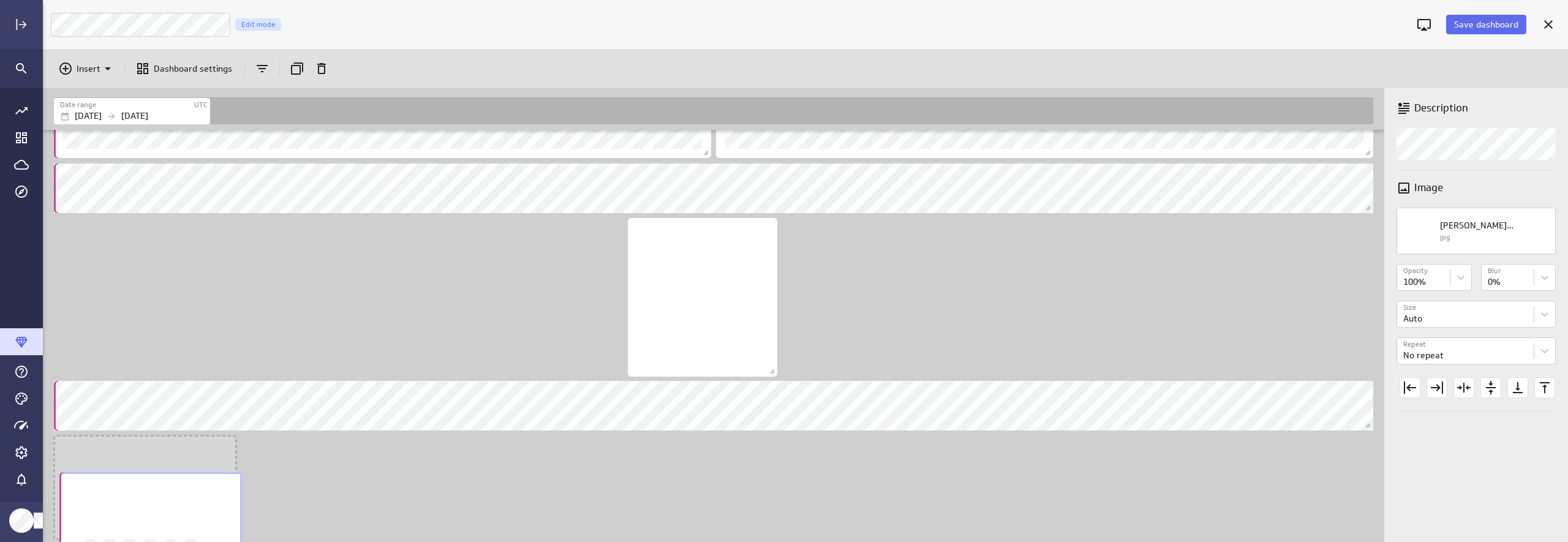
drag, startPoint x: 196, startPoint y: 480, endPoint x: 201, endPoint y: 517, distance: 37.3
click at [201, 517] on div "No description available" at bounding box center [151, 524] width 183 height 104
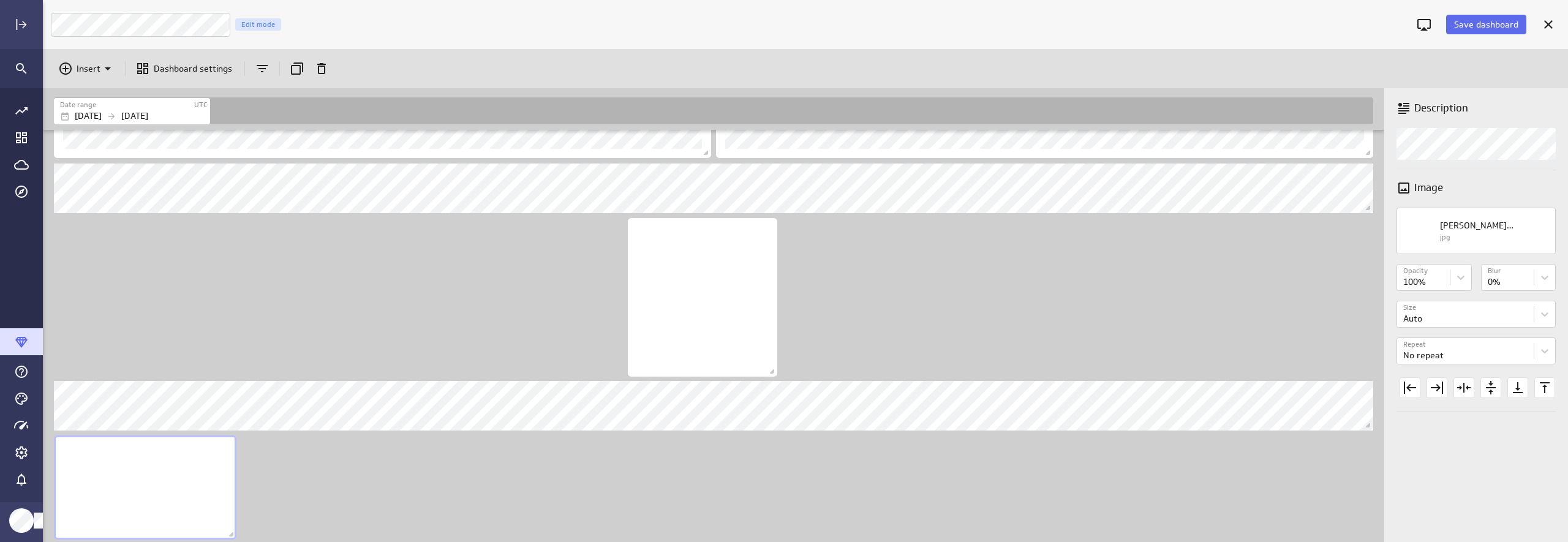
click at [566, 479] on div "Includes: 1 filter" at bounding box center [716, 41] width 1329 height 1001
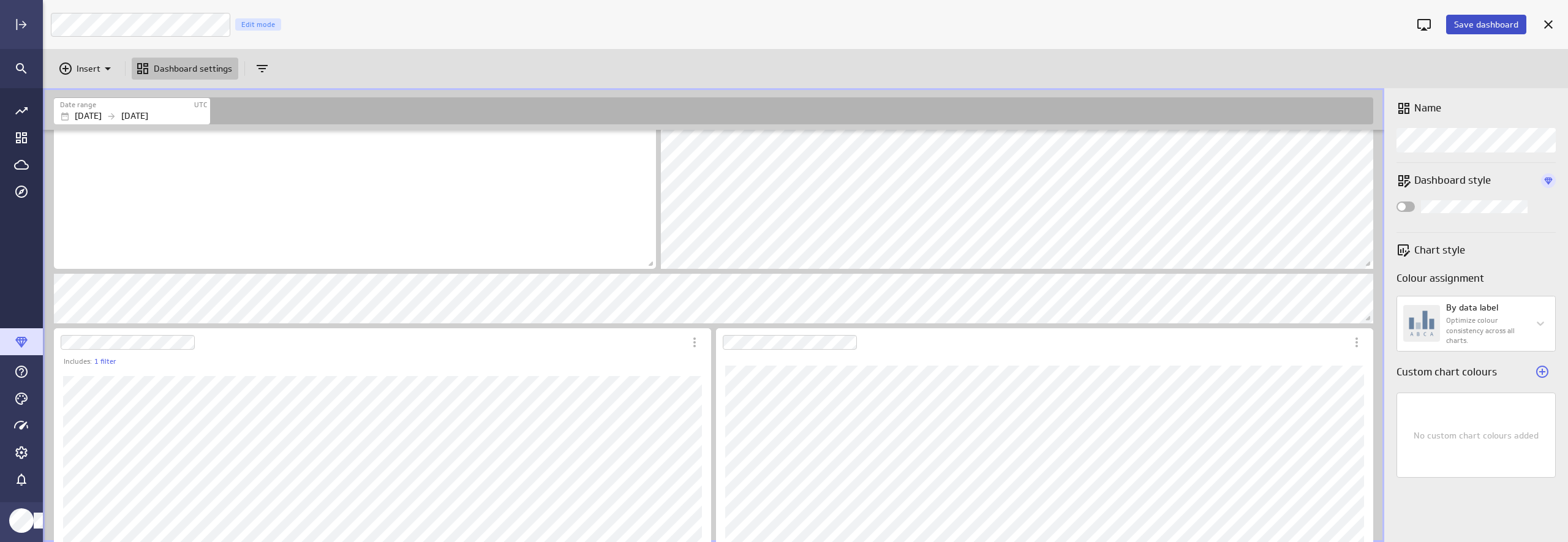
click at [1358, 33] on button "Save dashboard" at bounding box center [1486, 24] width 80 height 20
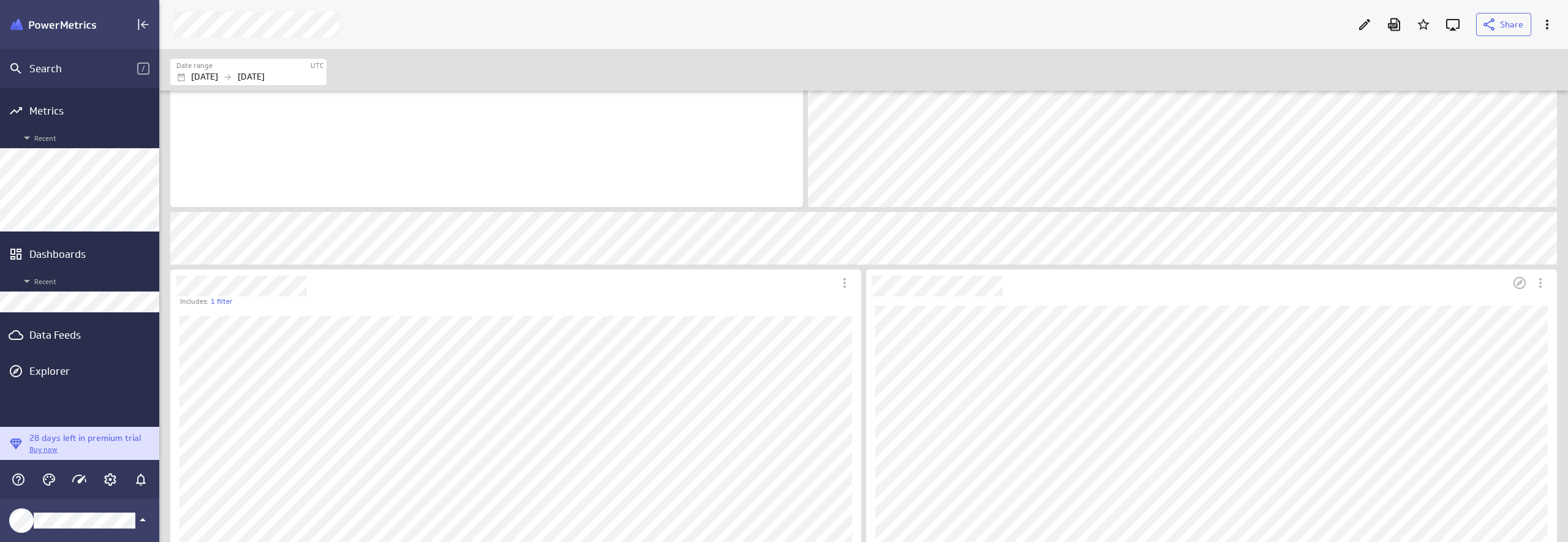
click at [934, 273] on div "Dashboard Widget" at bounding box center [1187, 283] width 643 height 27
click at [1061, 292] on div "Dashboard Widget" at bounding box center [1187, 283] width 643 height 27
click at [1358, 275] on icon "More actions" at bounding box center [1540, 282] width 15 height 15
click at [1358, 282] on div at bounding box center [784, 271] width 1568 height 542
click at [1358, 27] on icon "Edit" at bounding box center [1364, 24] width 15 height 15
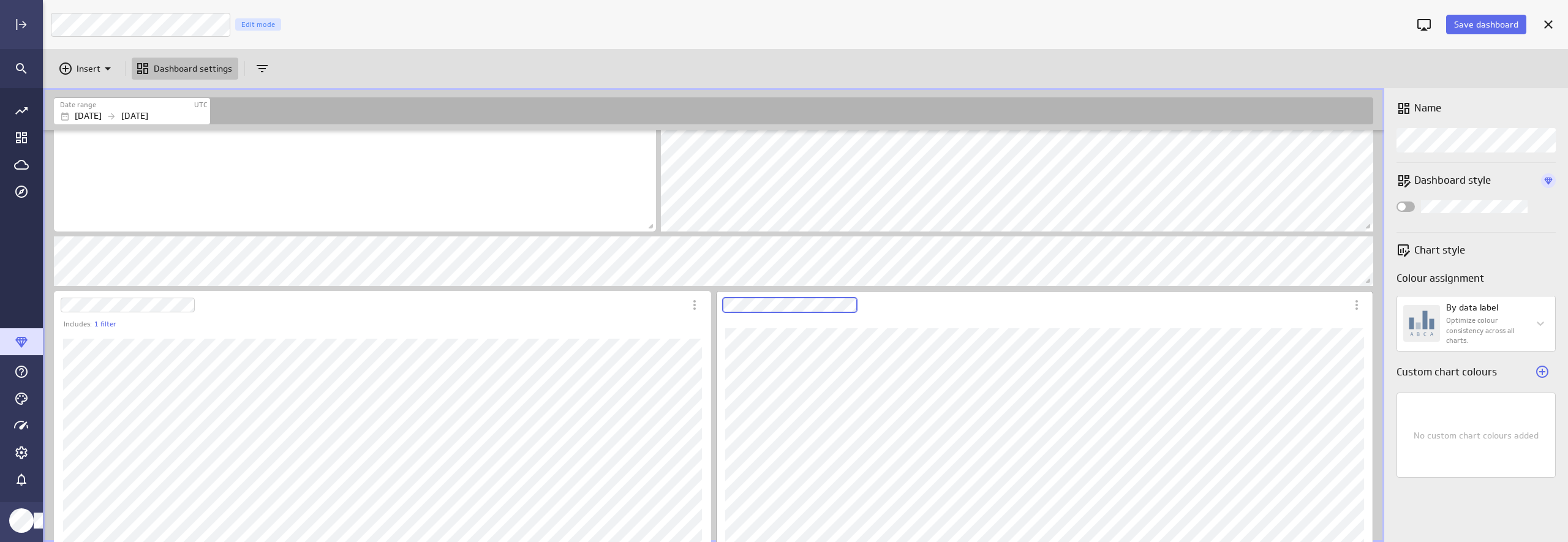
click at [810, 298] on div "Dashboard Widget" at bounding box center [1044, 430] width 657 height 278
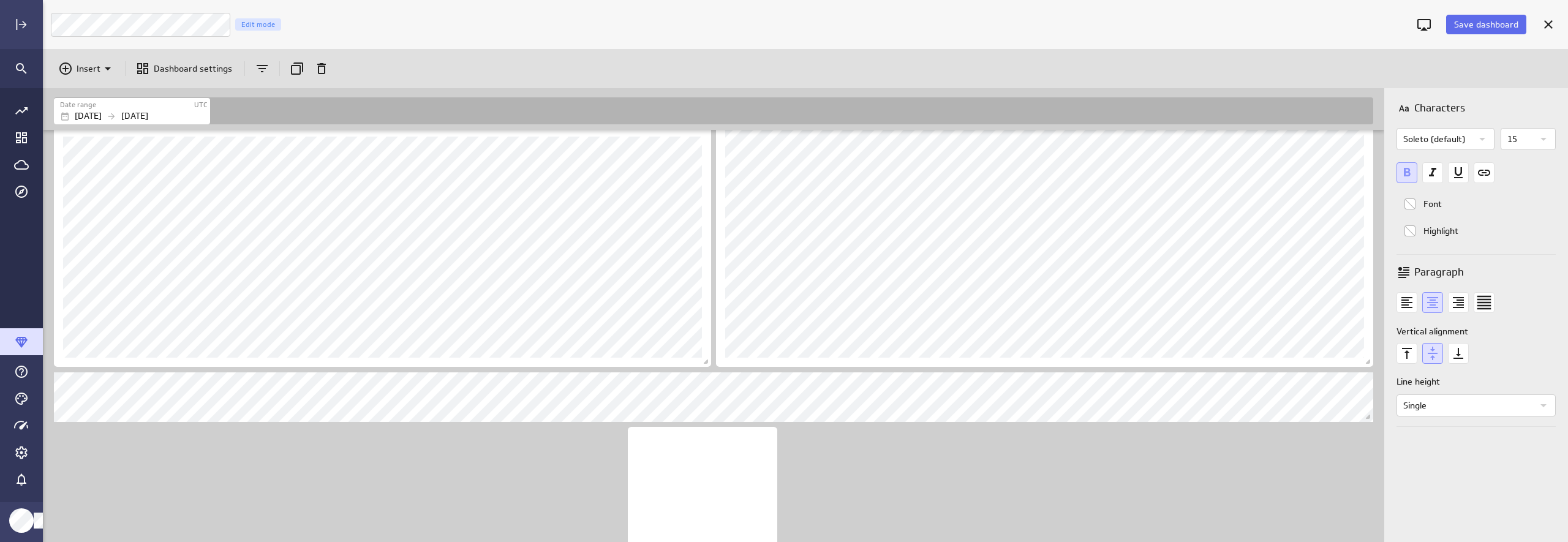
click at [897, 471] on div "Includes: 1 filter" at bounding box center [716, 249] width 1329 height 1001
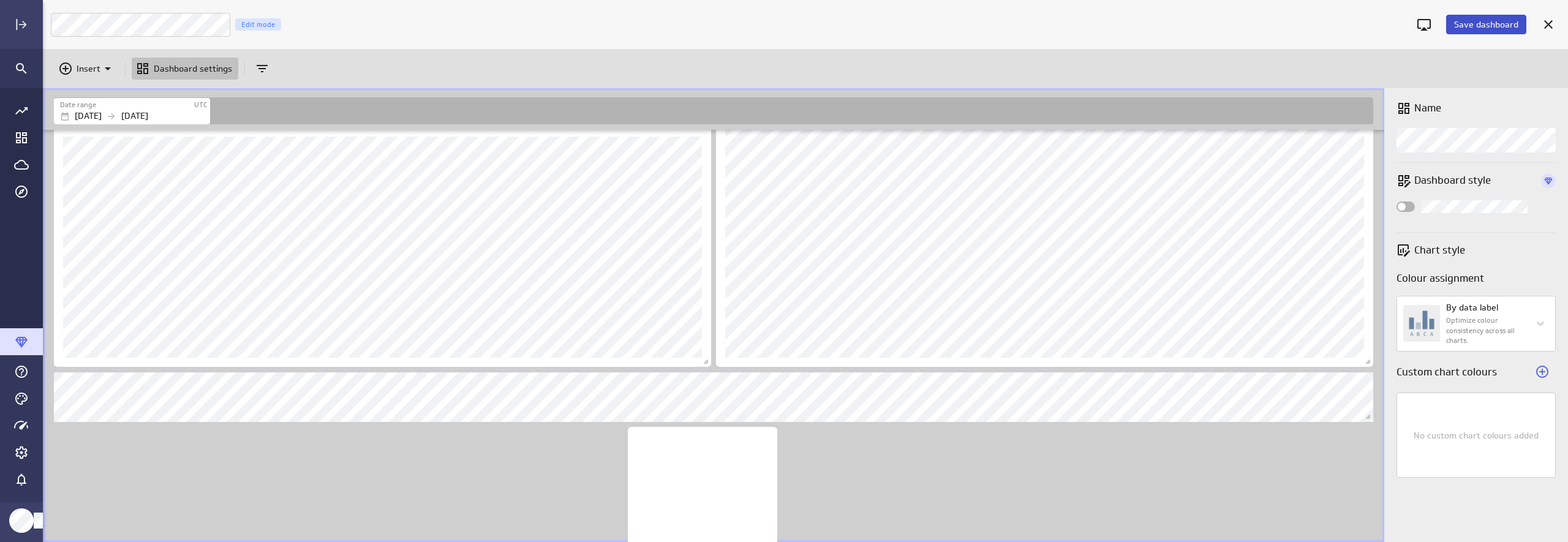
click at [1358, 27] on span "Save dashboard" at bounding box center [1485, 24] width 64 height 11
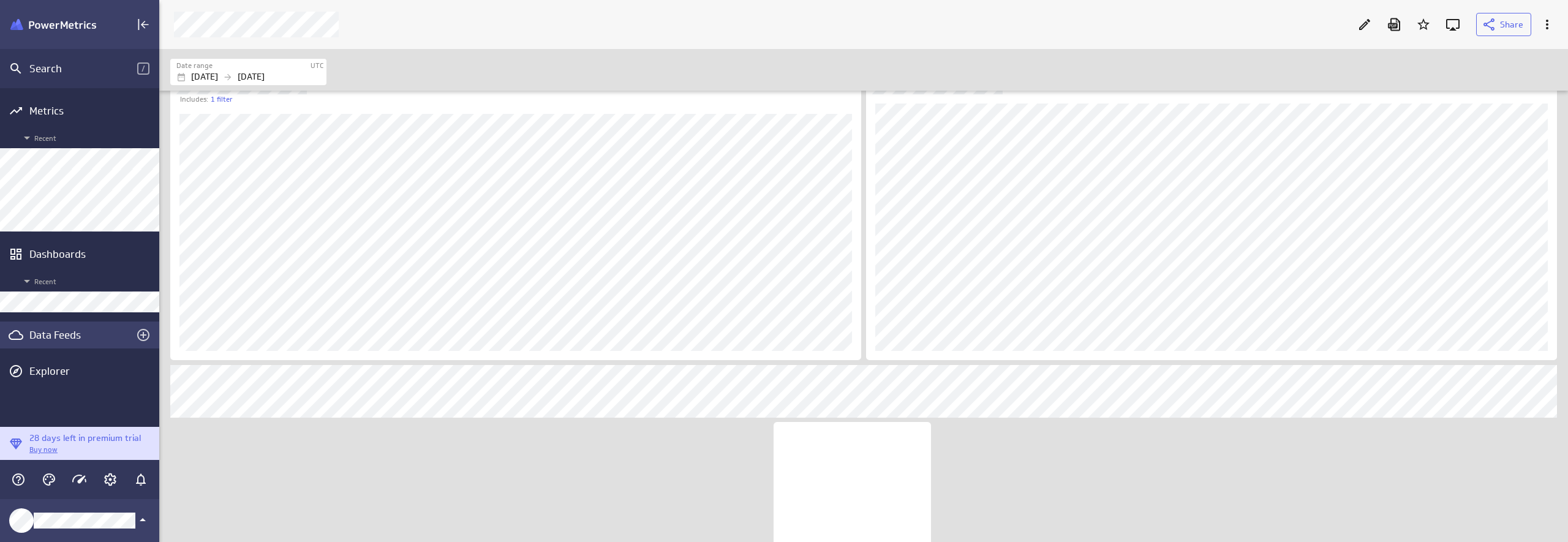
click at [59, 329] on div "Data Feeds" at bounding box center [79, 334] width 100 height 13
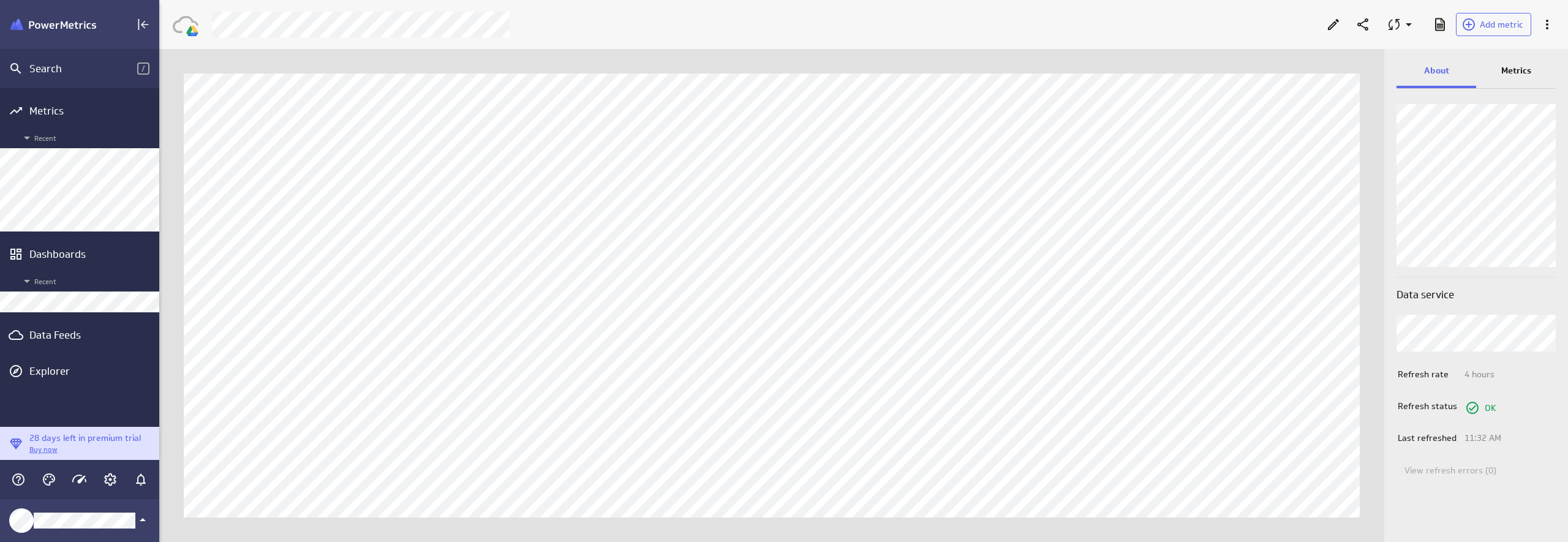
click at [1358, 76] on p "Metrics" at bounding box center [1516, 70] width 30 height 13
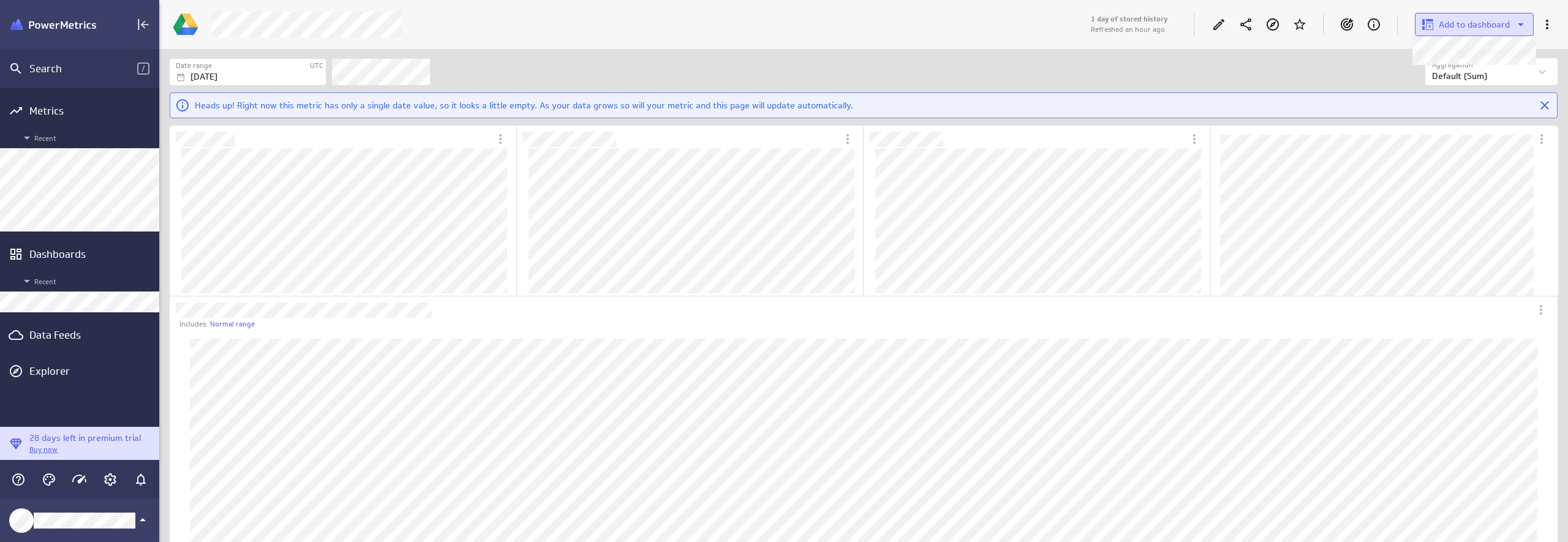
click at [1358, 27] on span "Add to dashboard" at bounding box center [1474, 24] width 71 height 11
click at [1358, 84] on p "Luna Moon Marketing" at bounding box center [1482, 90] width 82 height 13
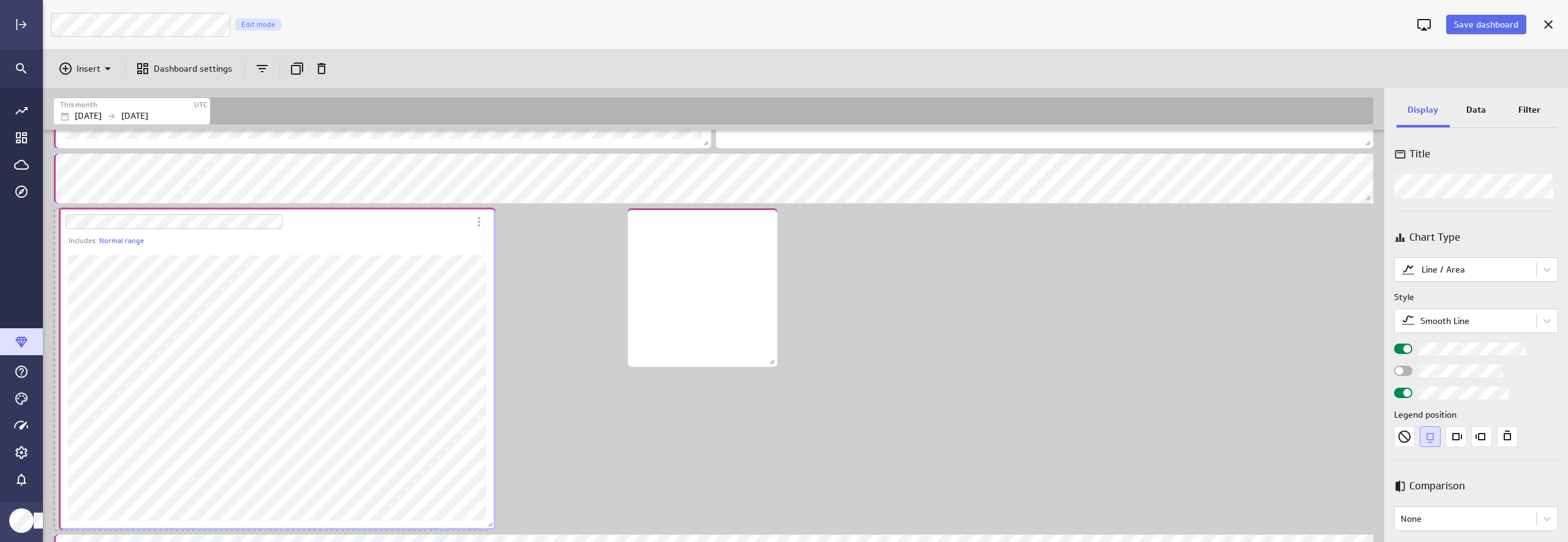
drag, startPoint x: 564, startPoint y: 431, endPoint x: 382, endPoint y: 213, distance: 284.0
click at [382, 213] on div "Dashboard Widget" at bounding box center [263, 221] width 409 height 28
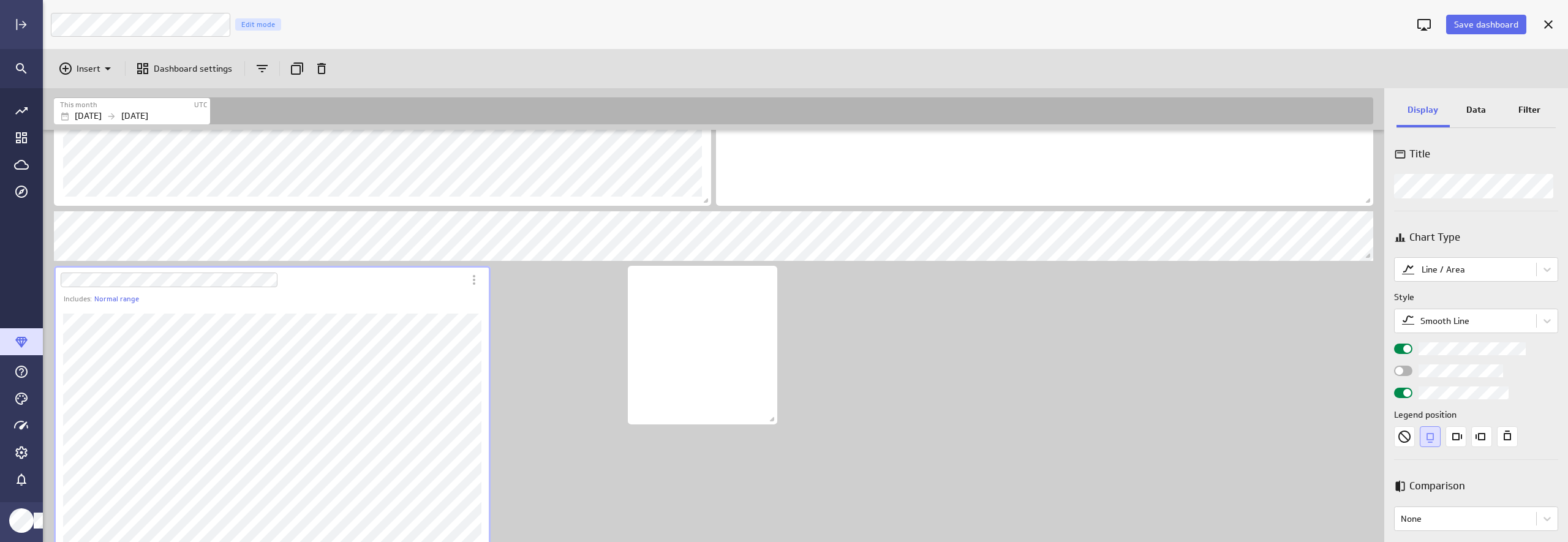
click at [1358, 110] on p "Data" at bounding box center [1476, 110] width 20 height 13
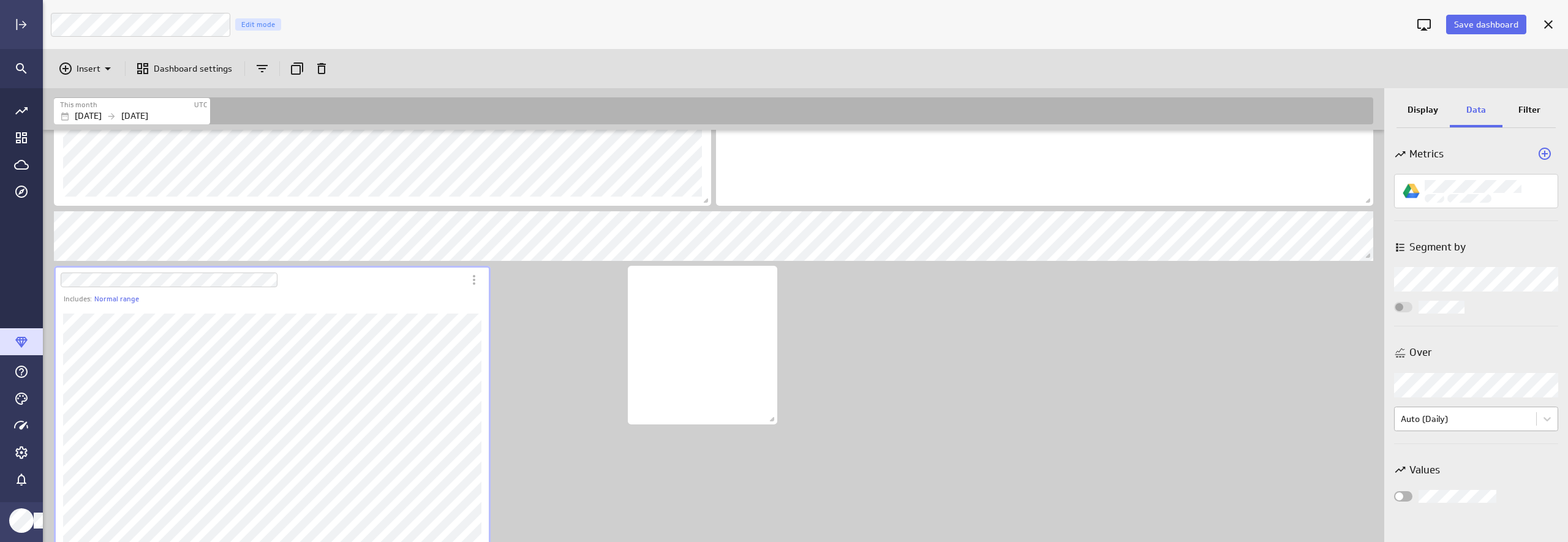
click at [1358, 421] on body "Save dashboard Luna Moon Marketing Edit mode Insert Dashboard settings This mon…" at bounding box center [784, 271] width 1568 height 542
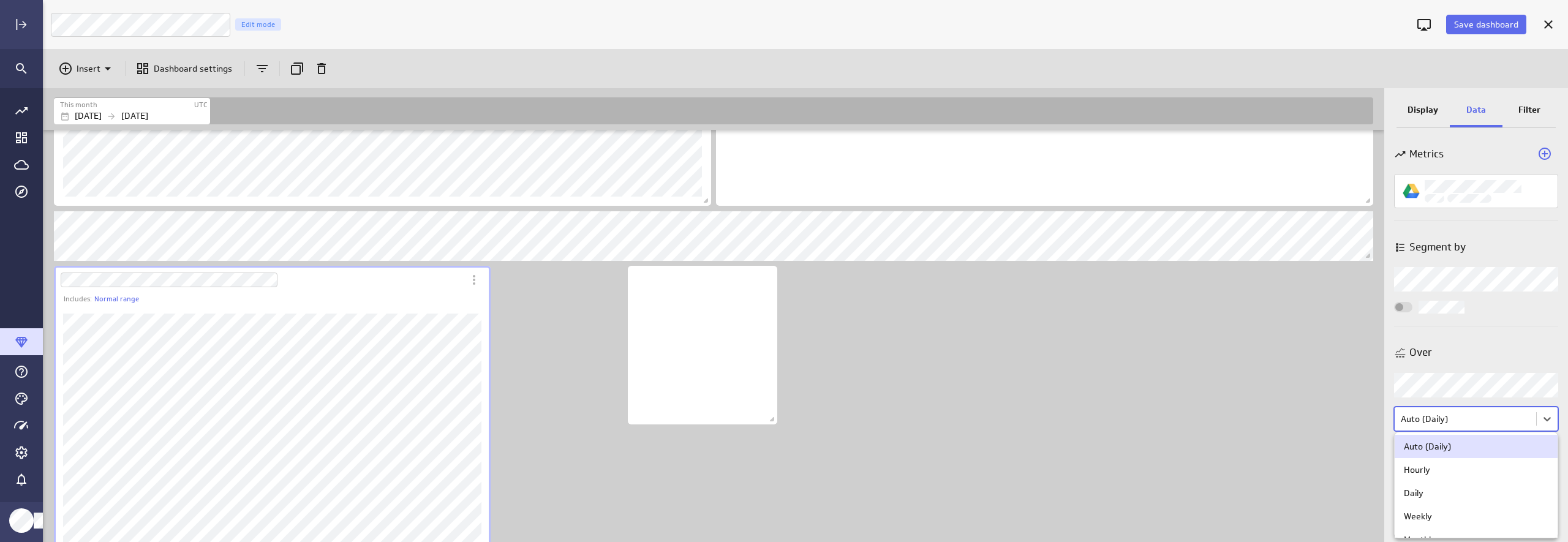
click at [1358, 352] on div at bounding box center [784, 271] width 1568 height 542
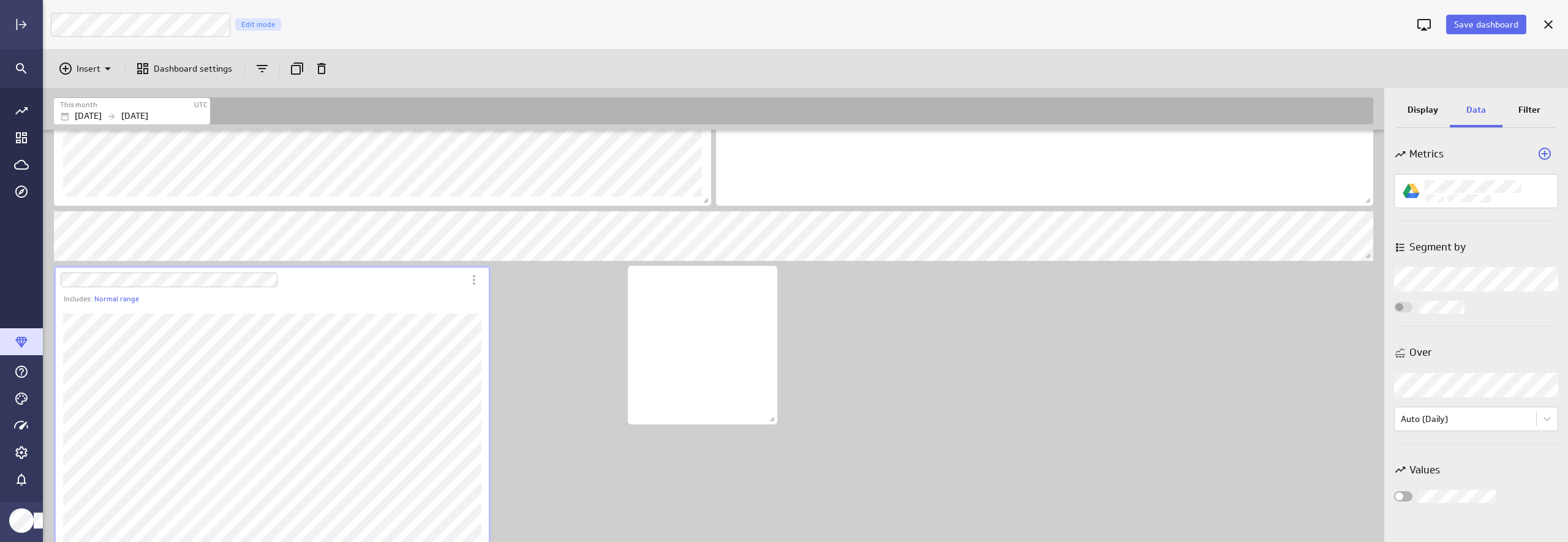
click at [1358, 286] on body "Save dashboard Luna Moon Marketing Edit mode Insert Dashboard settings This mon…" at bounding box center [784, 271] width 1568 height 542
click at [1358, 326] on div "Type" at bounding box center [1476, 329] width 145 height 11
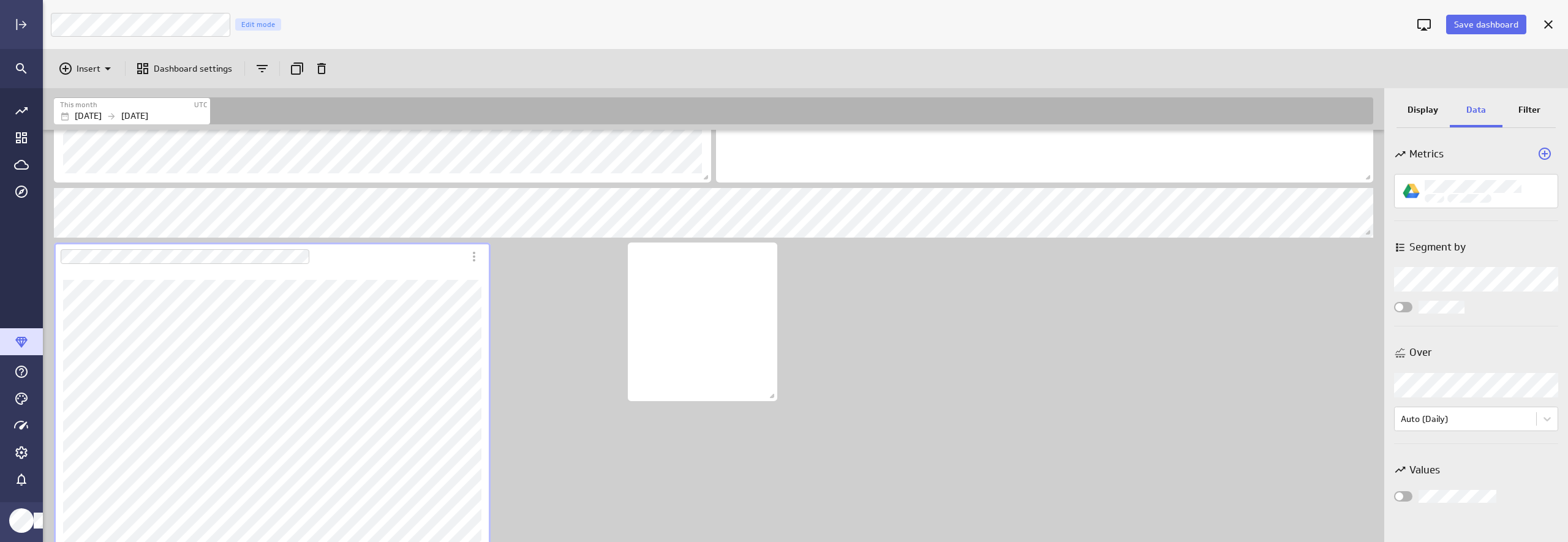
click at [382, 268] on div "Dashboard Widget" at bounding box center [258, 256] width 409 height 28
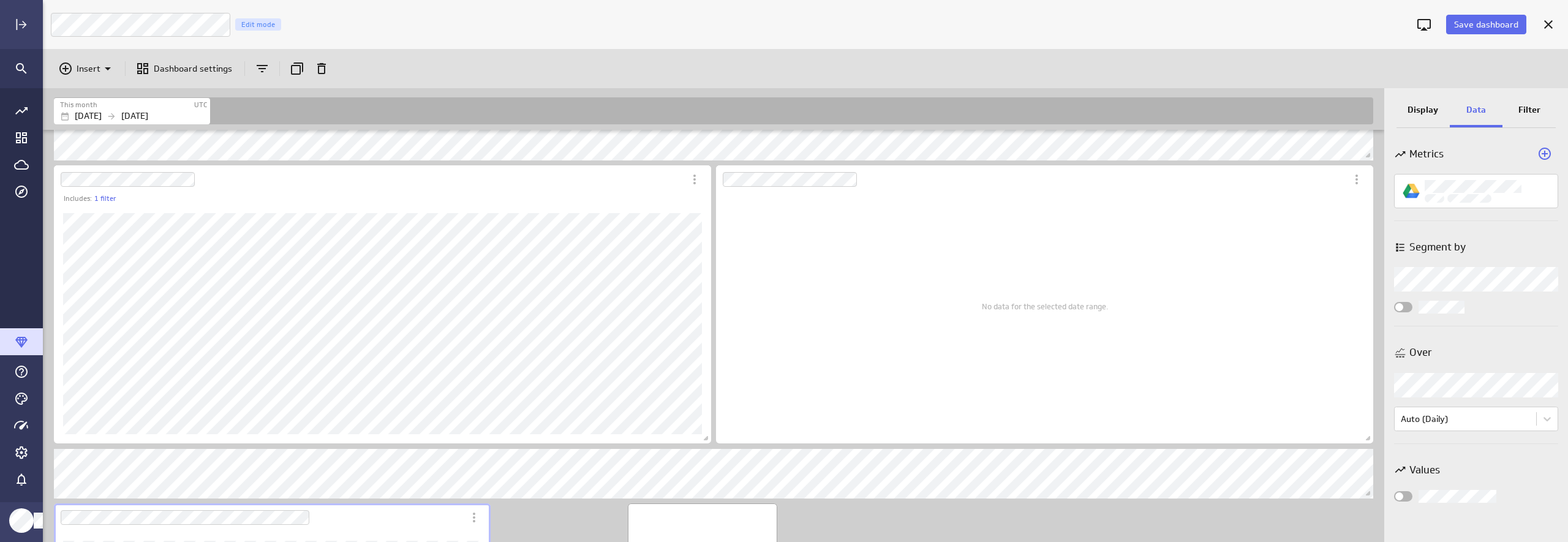
scroll to position [607, 0]
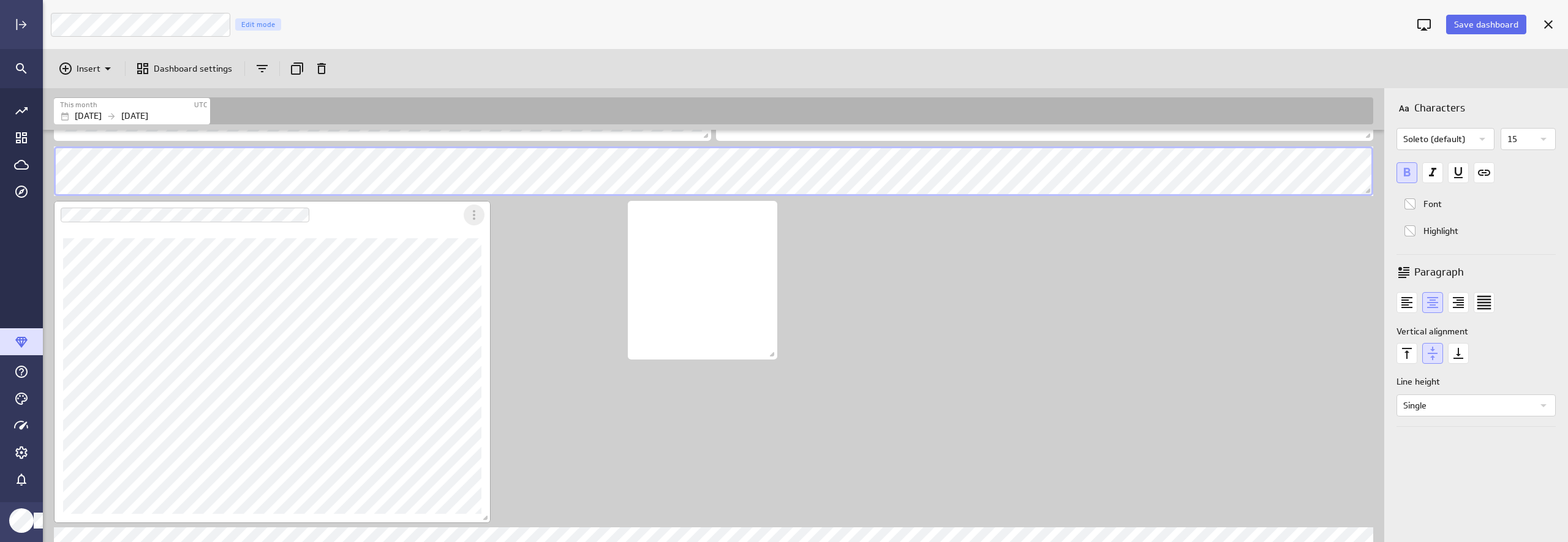
click at [476, 222] on div "More actions" at bounding box center [474, 215] width 21 height 21
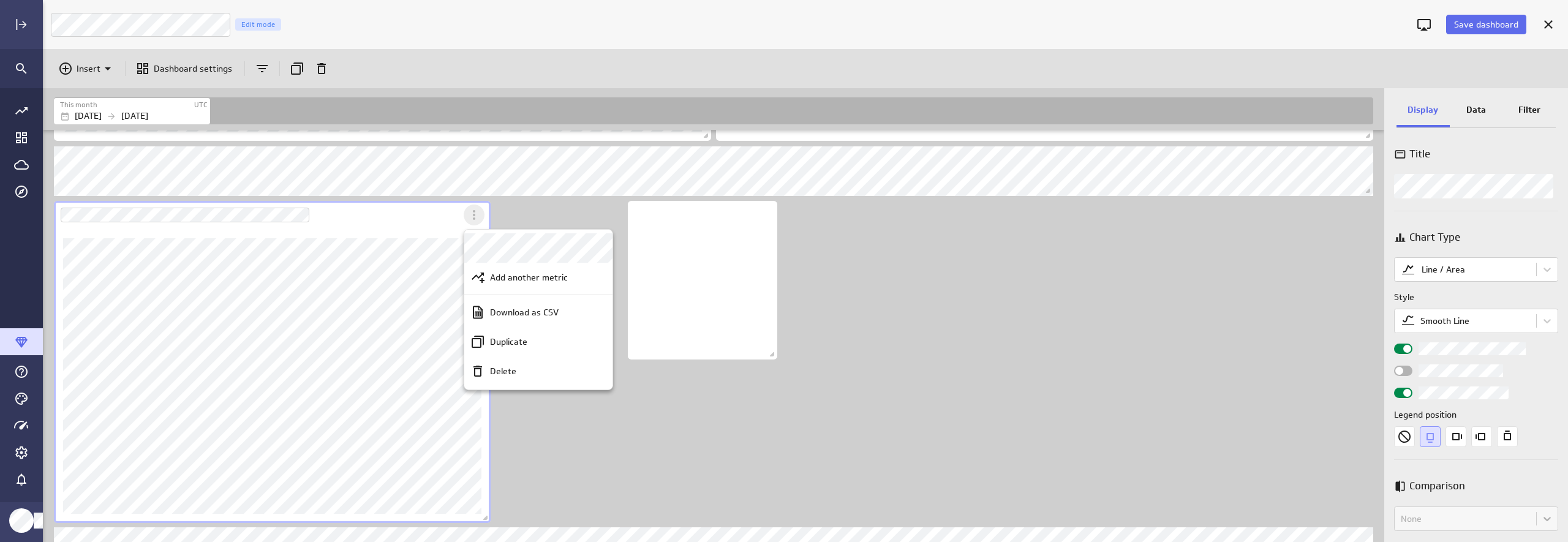
click at [476, 222] on div at bounding box center [784, 271] width 1568 height 542
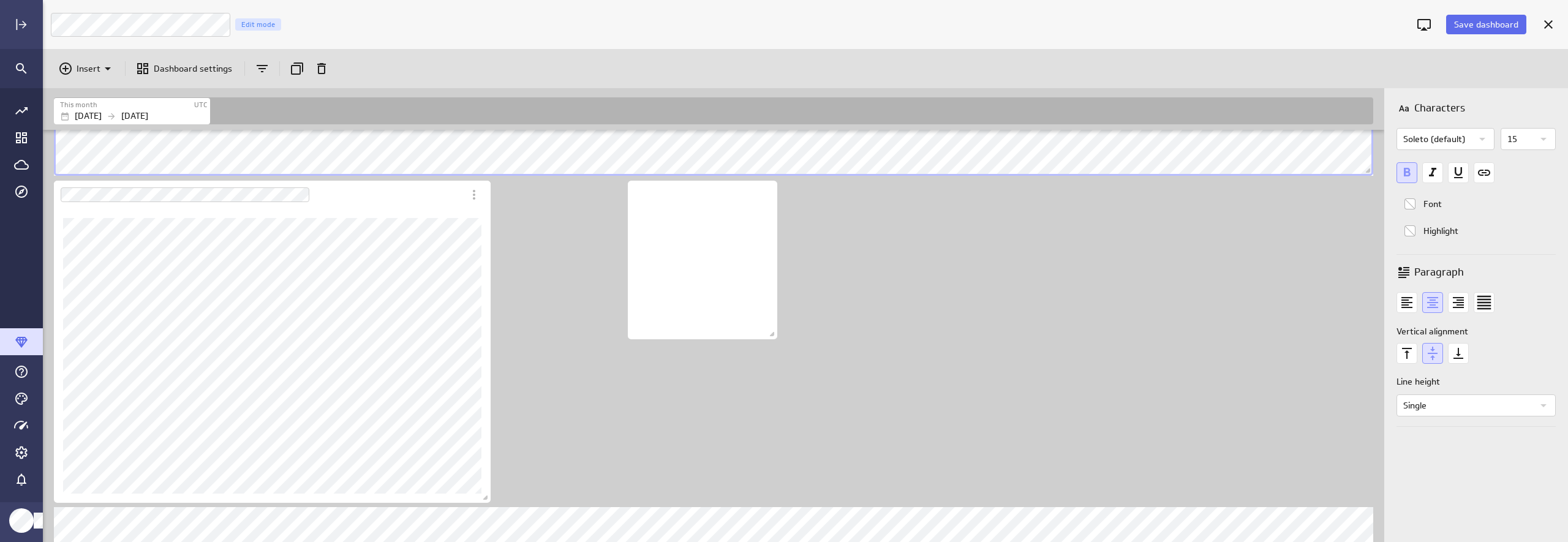
scroll to position [619, 0]
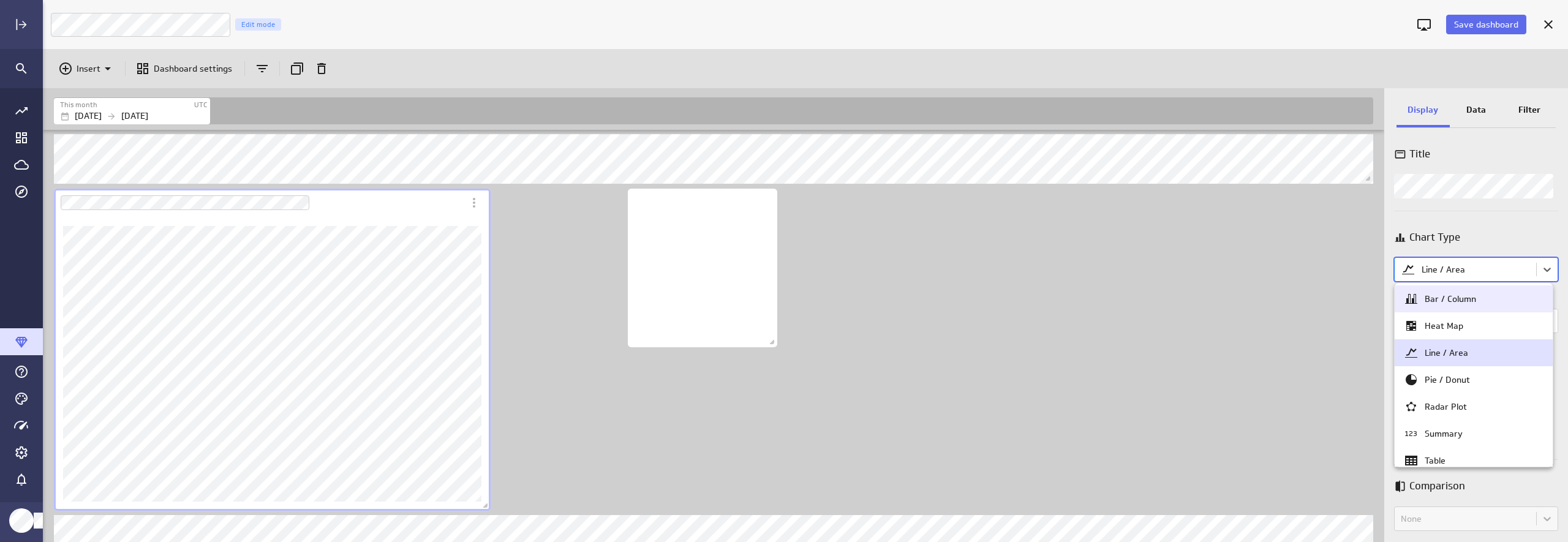
click at [1358, 272] on body "Save dashboard Luna Moon Marketing Edit mode Insert Dashboard settings This mon…" at bounding box center [784, 271] width 1568 height 542
click at [1358, 306] on div "Bar / Column" at bounding box center [1473, 298] width 140 height 15
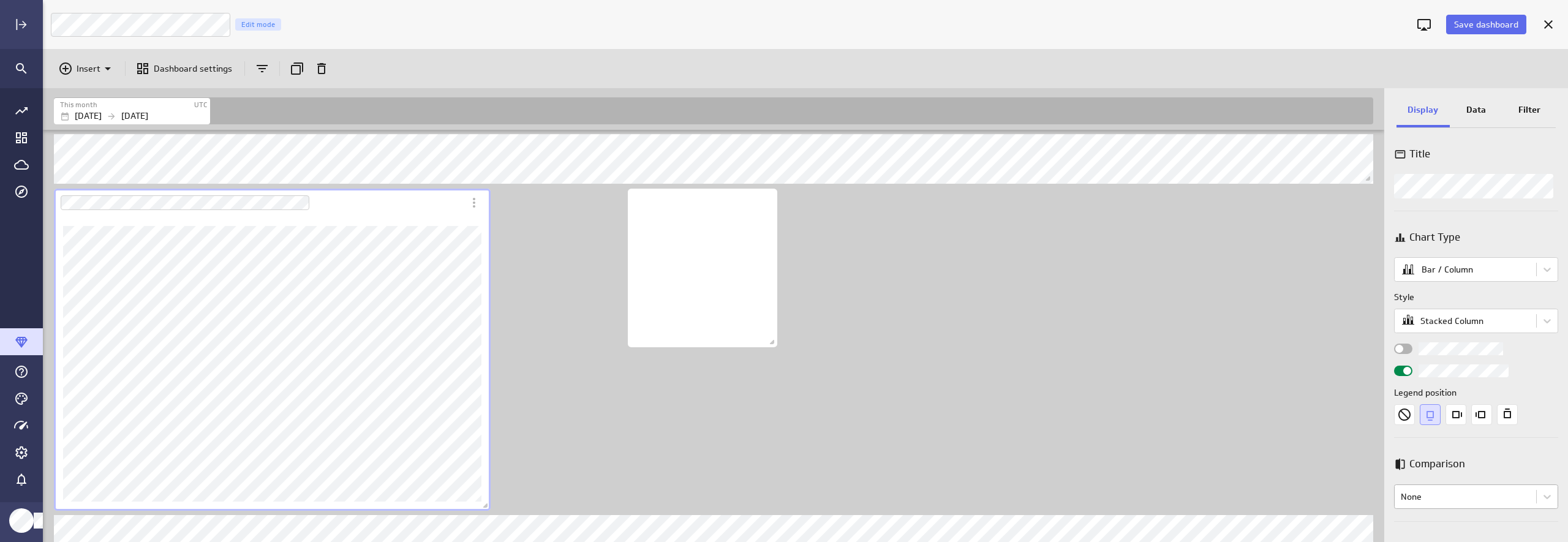
scroll to position [110, 0]
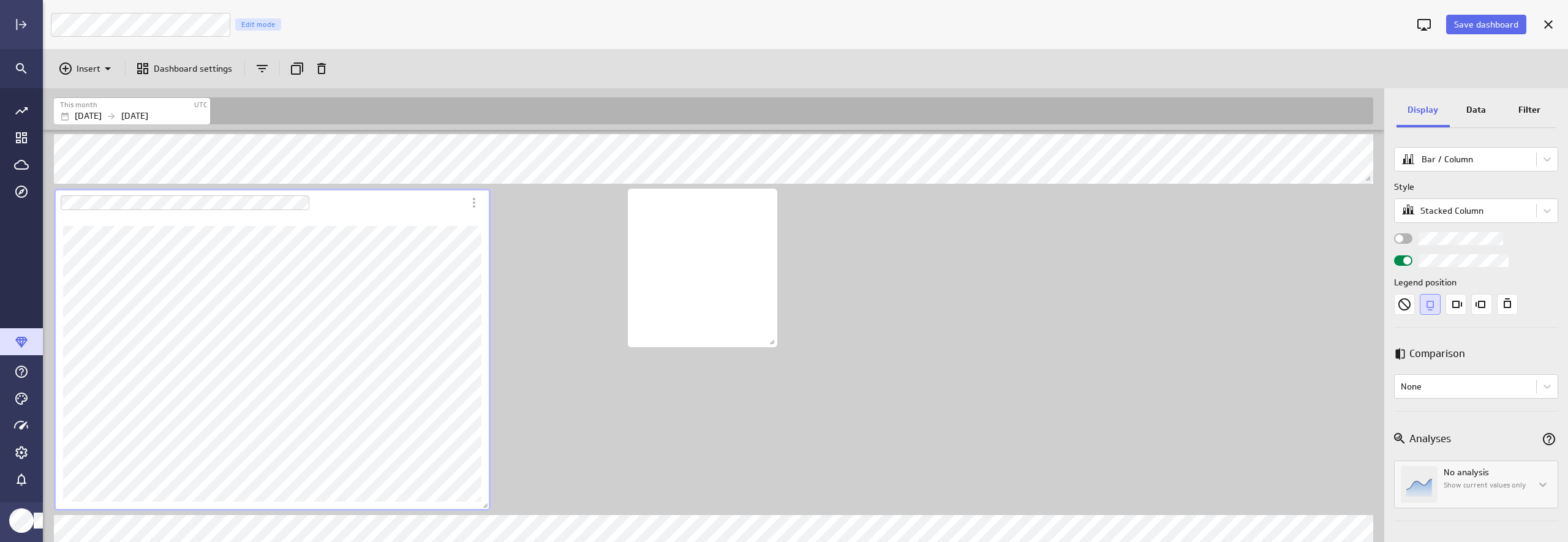
click at [1358, 110] on p "Data" at bounding box center [1476, 110] width 20 height 13
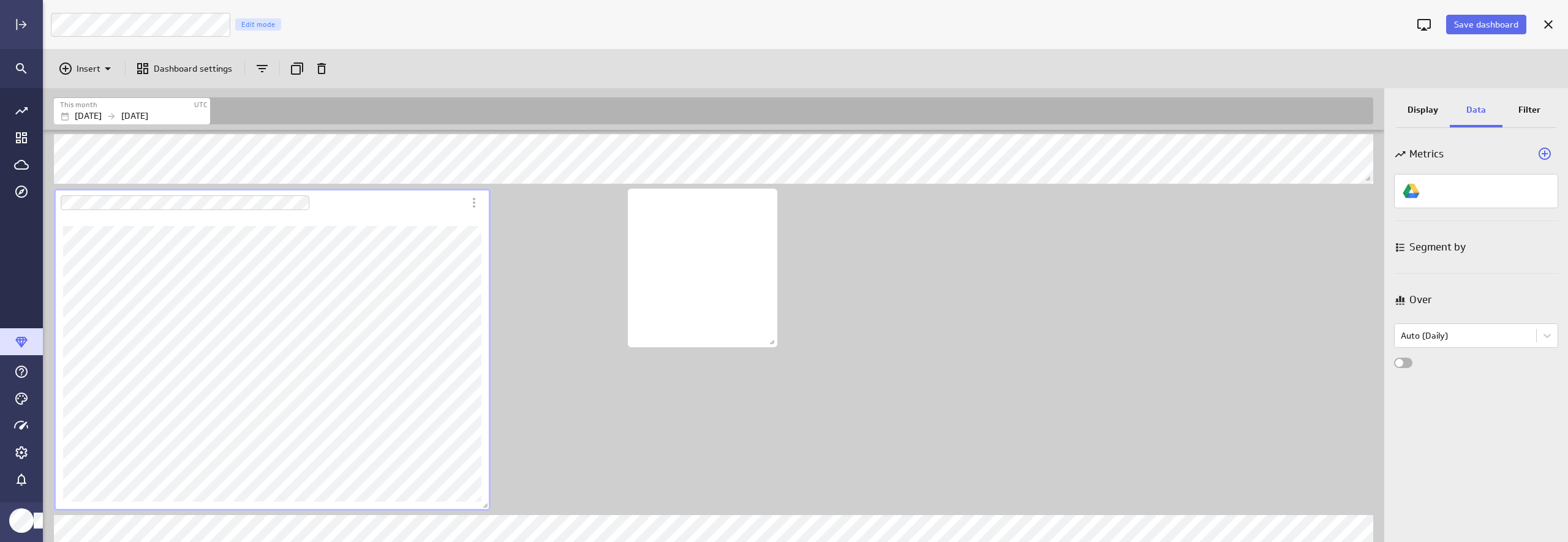
scroll to position [0, 0]
click at [1358, 274] on body "Save dashboard Luna Moon Marketing Edit mode Insert Dashboard settings This mon…" at bounding box center [784, 271] width 1568 height 542
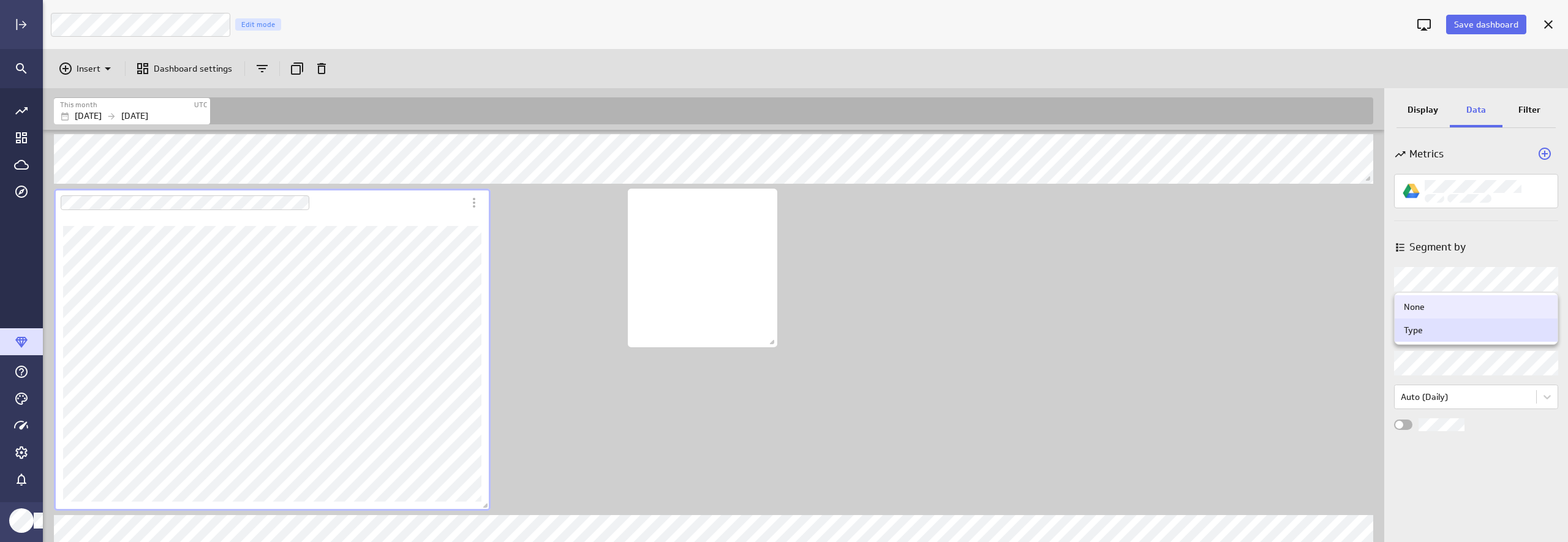
click at [1358, 274] on div at bounding box center [784, 271] width 1568 height 542
click at [1358, 397] on body "Save dashboard Luna Moon Marketing Edit mode Insert Dashboard settings This mon…" at bounding box center [784, 271] width 1568 height 542
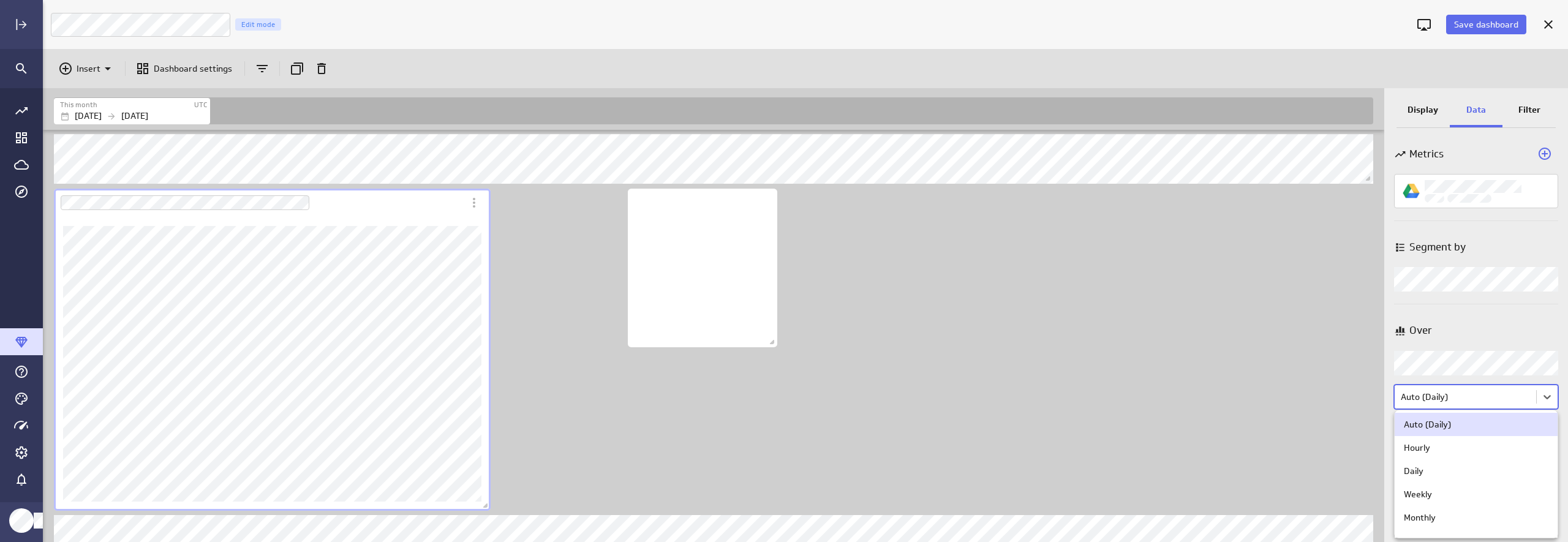
click at [1358, 282] on div at bounding box center [784, 271] width 1568 height 542
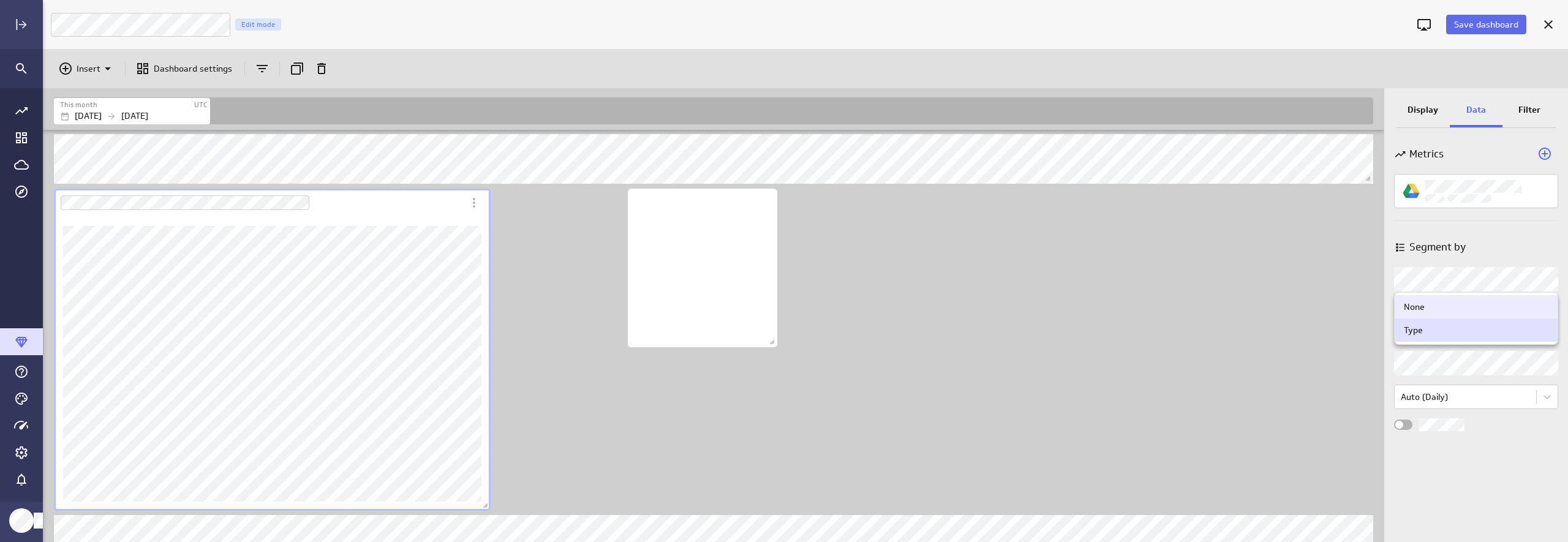
click at [1358, 270] on body "Save dashboard Luna Moon Marketing Edit mode Insert Dashboard settings This mon…" at bounding box center [784, 271] width 1568 height 542
click at [1358, 308] on div "None" at bounding box center [1476, 307] width 145 height 11
click at [1358, 315] on div "Metrics Segment by Segment by Over Over Auto (Daily)" at bounding box center [1475, 338] width 183 height 408
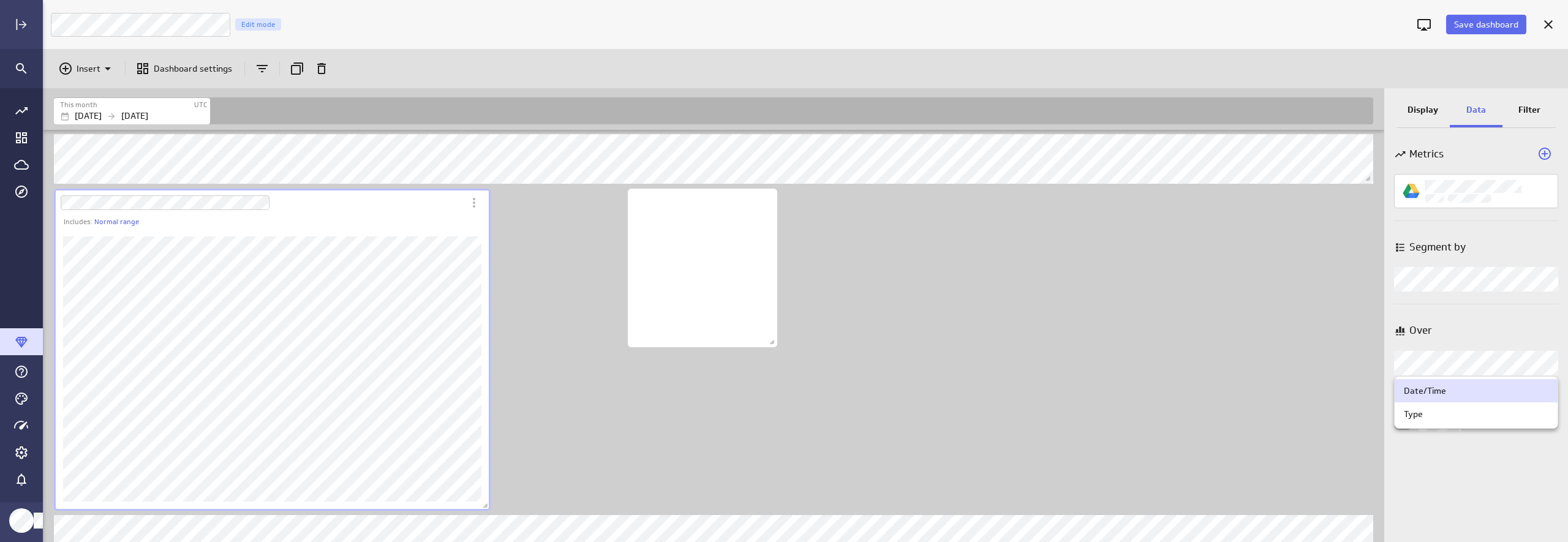
click at [1358, 370] on body "Save dashboard Luna Moon Marketing Edit mode Insert Dashboard settings This mon…" at bounding box center [784, 271] width 1568 height 542
click at [1358, 420] on div "Type" at bounding box center [1476, 414] width 163 height 23
click at [1358, 453] on div "Metrics Segment by Segment by Over Over" at bounding box center [1475, 338] width 183 height 408
click at [1358, 114] on p "Display" at bounding box center [1423, 110] width 30 height 13
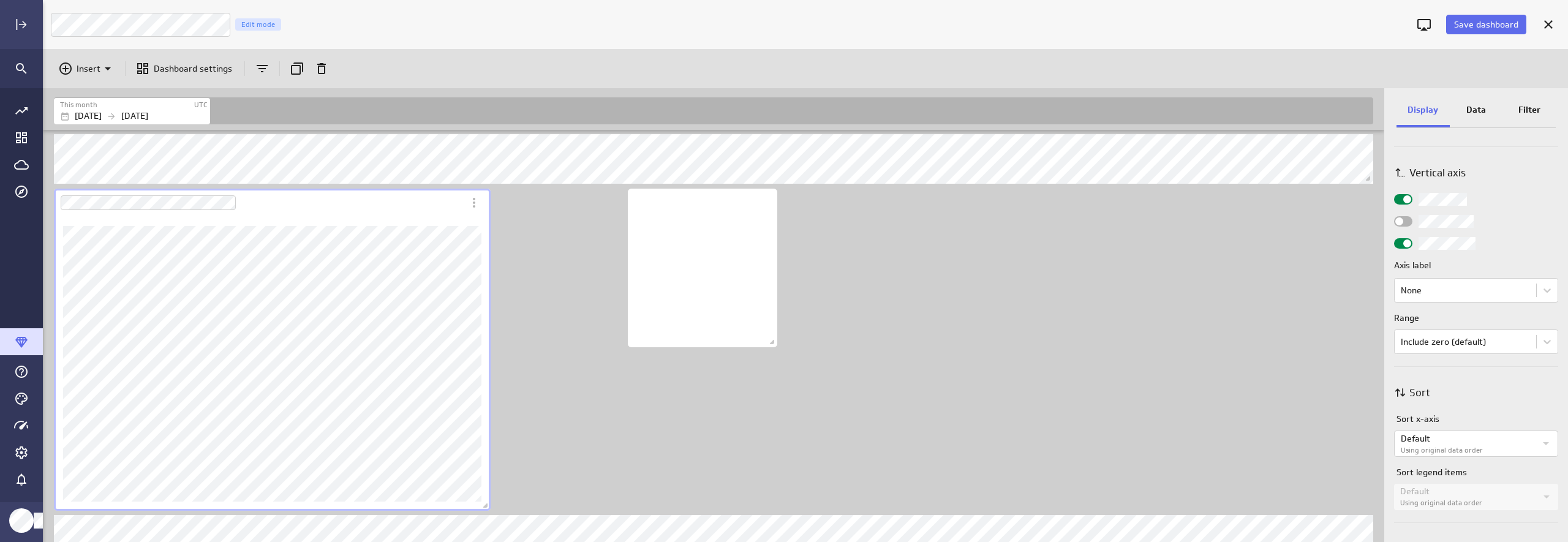
scroll to position [490, 0]
click at [1358, 416] on p "Sort x-axis" at bounding box center [1477, 414] width 162 height 13
click at [1358, 436] on p "Default" at bounding box center [1468, 433] width 135 height 13
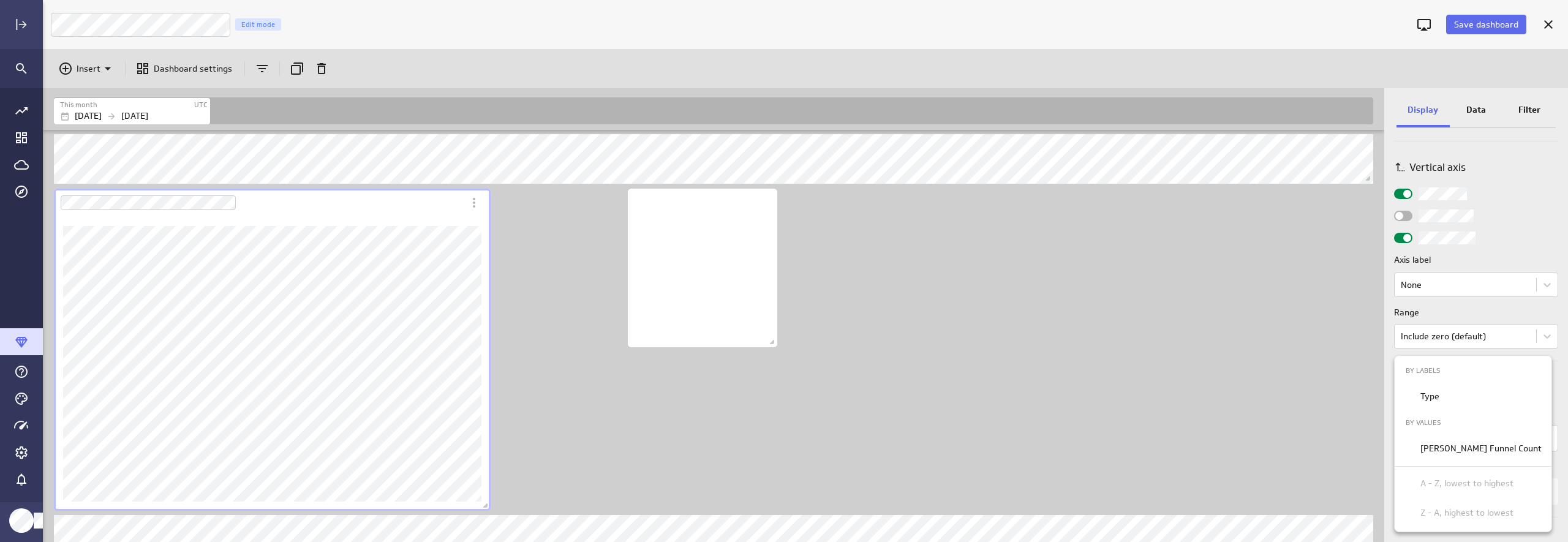
click at [771, 340] on div at bounding box center [784, 271] width 1568 height 542
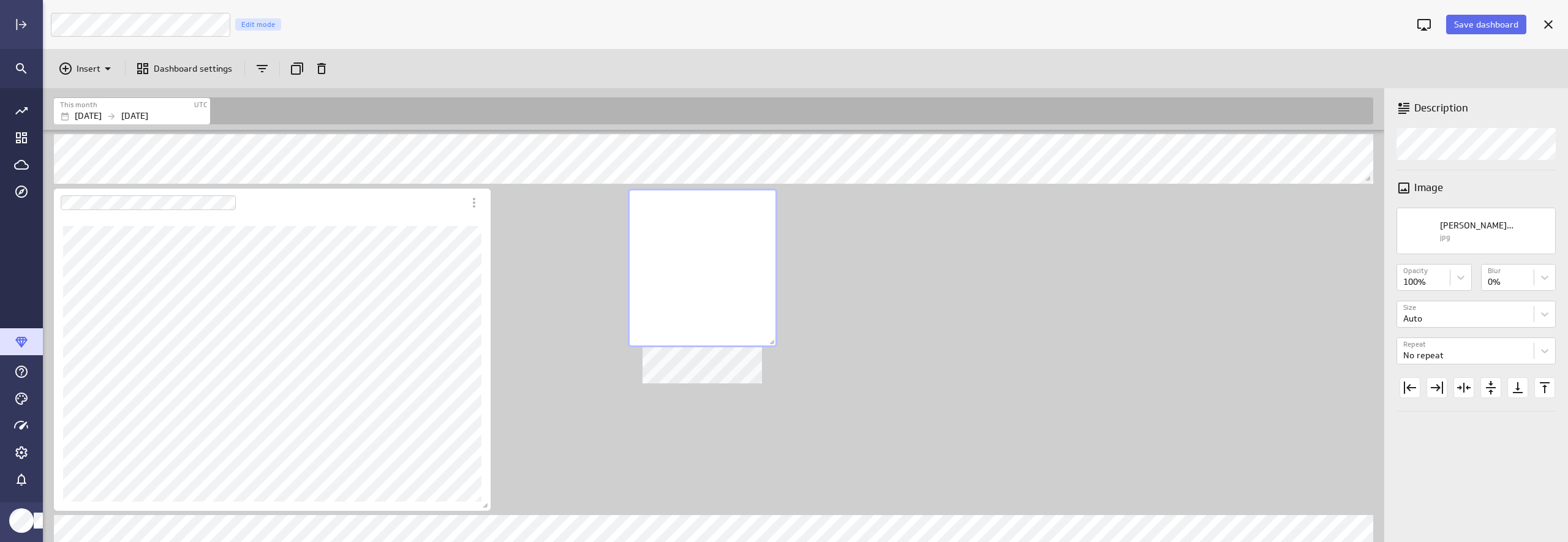
click at [735, 297] on div "No description available" at bounding box center [702, 268] width 149 height 159
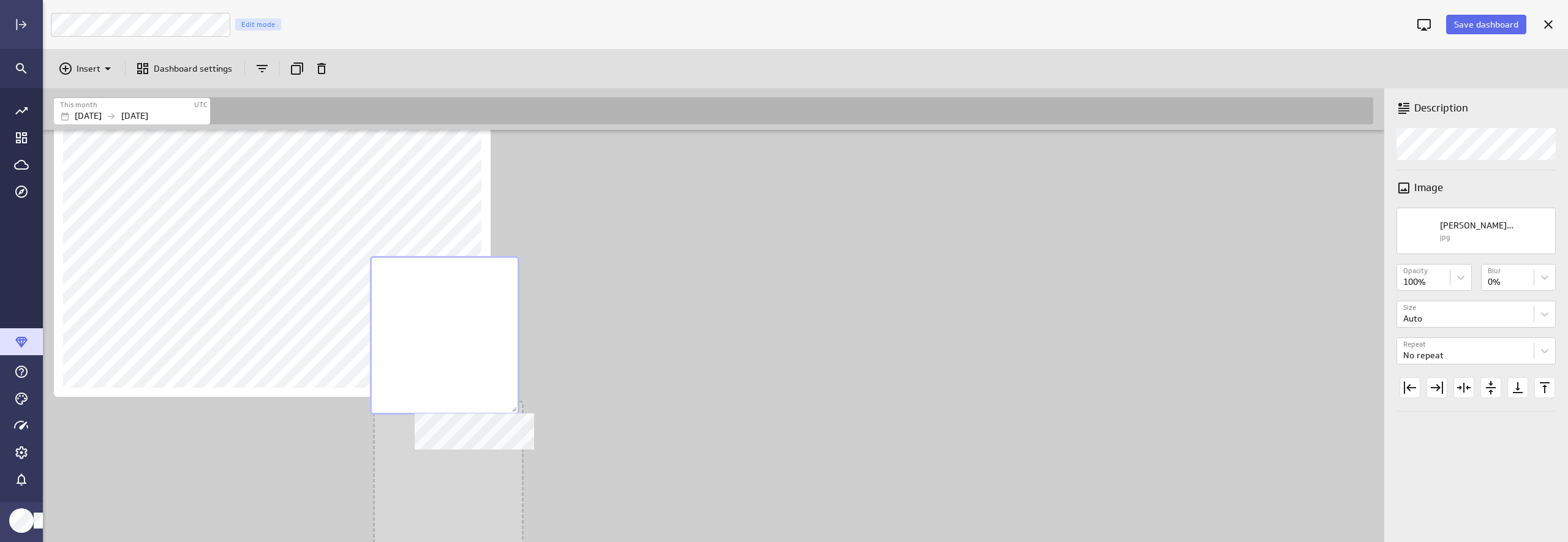
scroll to position [1347, 1343]
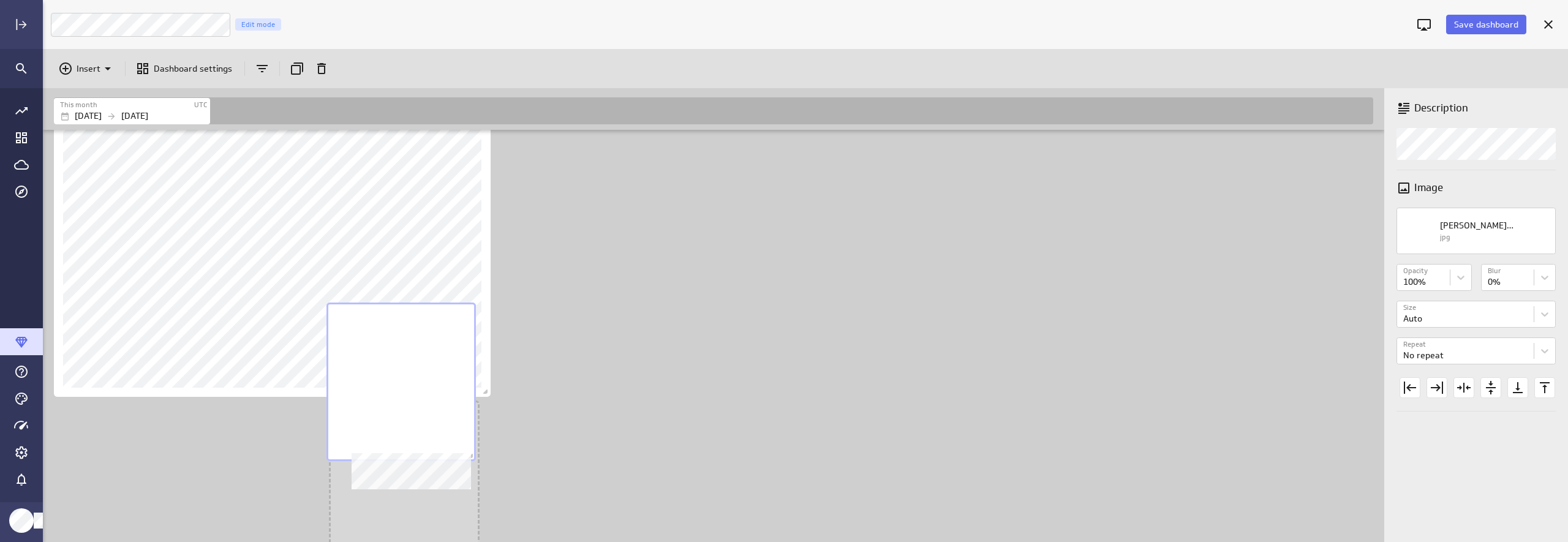
click at [367, 462] on body "Save dashboard Luna Moon Marketing Edit mode Insert Dashboard settings This mon…" at bounding box center [784, 271] width 1568 height 542
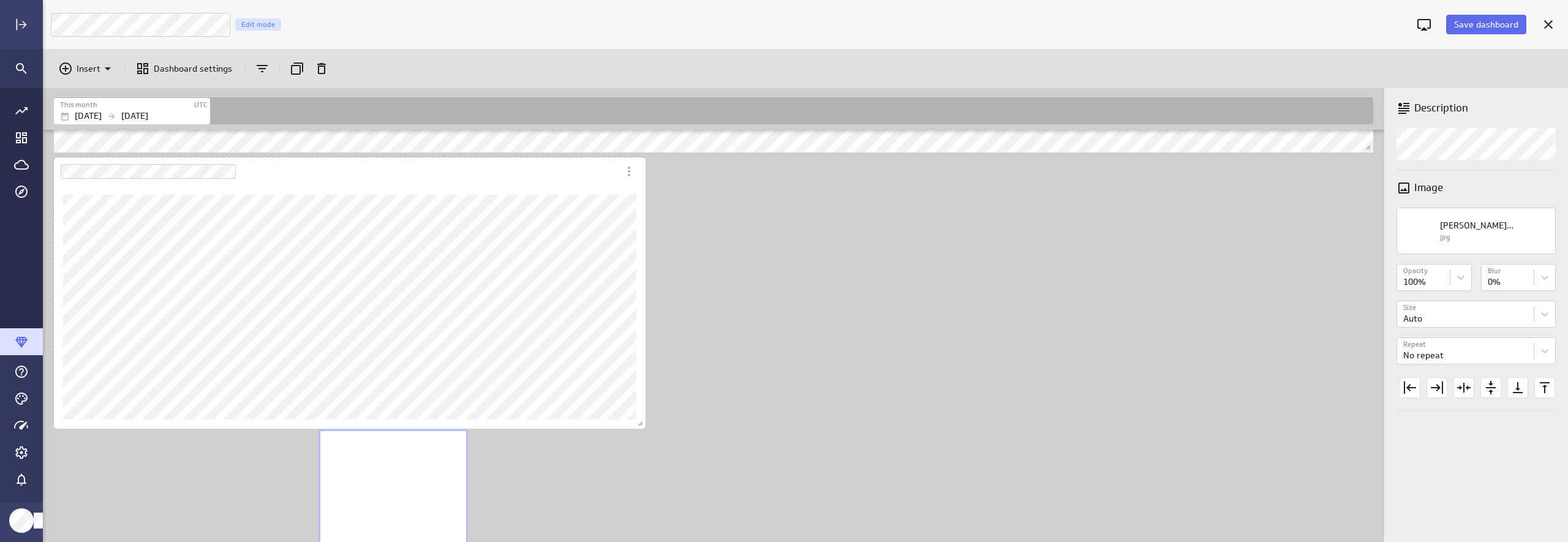
scroll to position [1293, 1343]
drag, startPoint x: 485, startPoint y: 476, endPoint x: 635, endPoint y: 426, distance: 158.1
click at [635, 426] on span "Dashboard content with 10 widgets" at bounding box center [636, 425] width 12 height 12
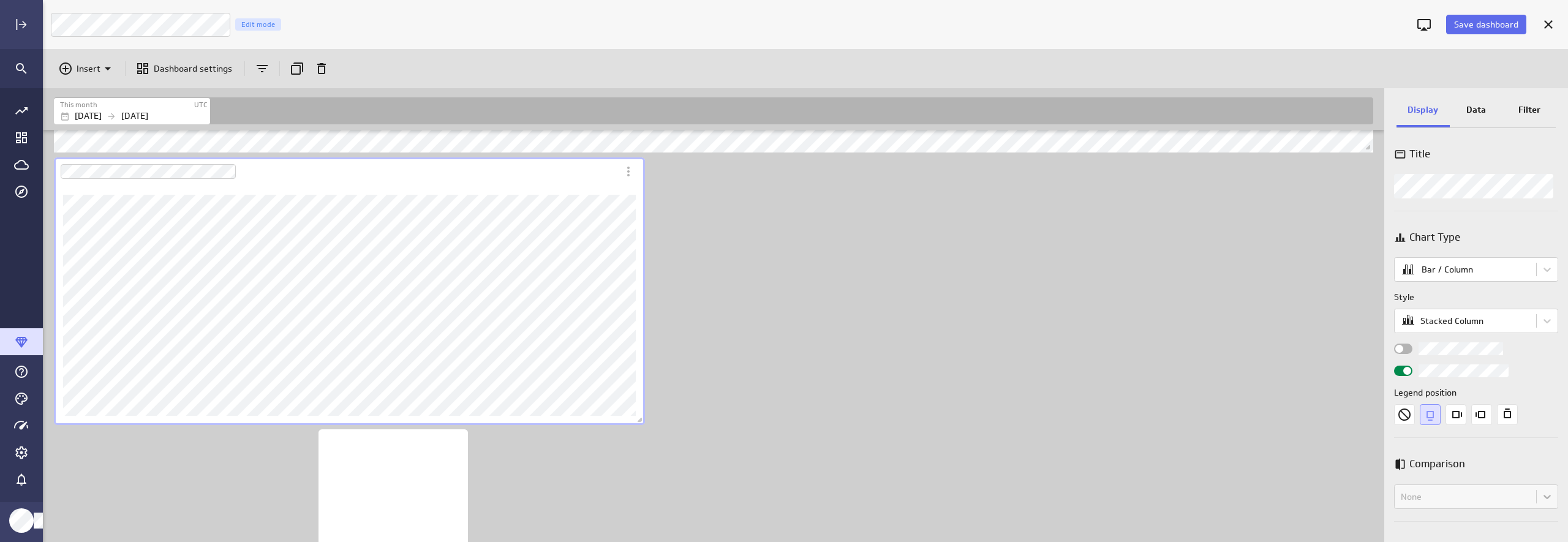
click at [824, 425] on div "Includes: 1 filter No data for the selected date range." at bounding box center [716, 117] width 1329 height 1274
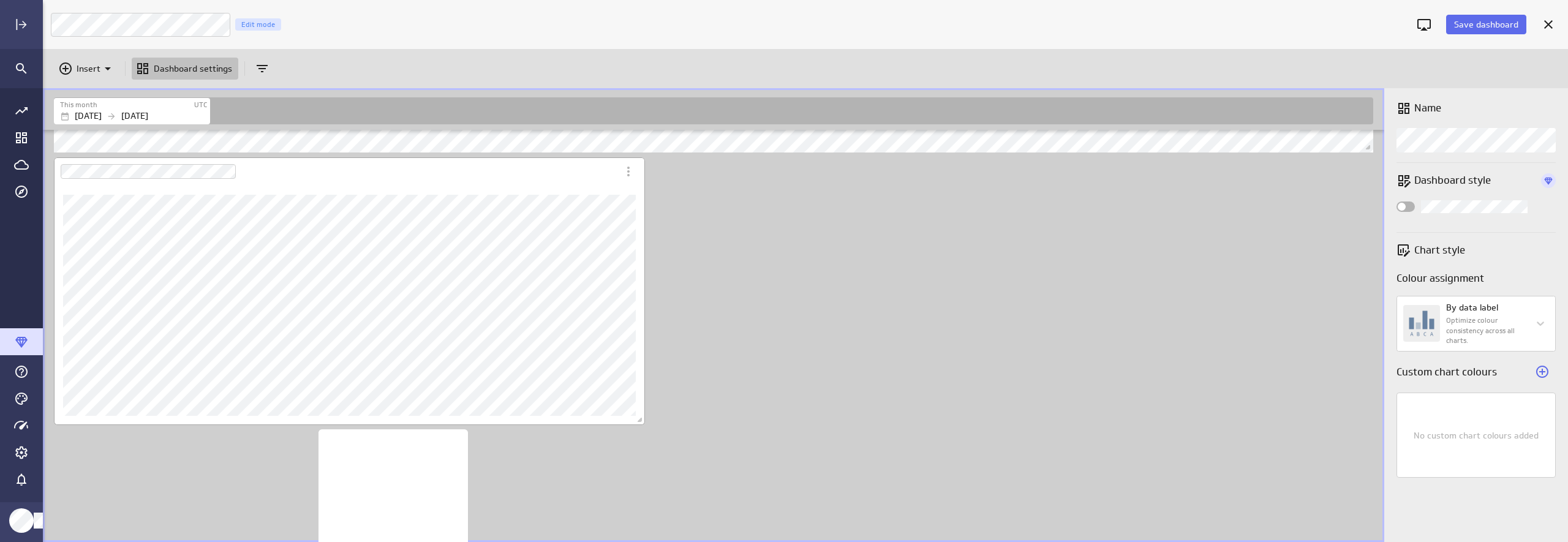
click at [544, 173] on div "Dashboard Widget" at bounding box center [336, 171] width 564 height 28
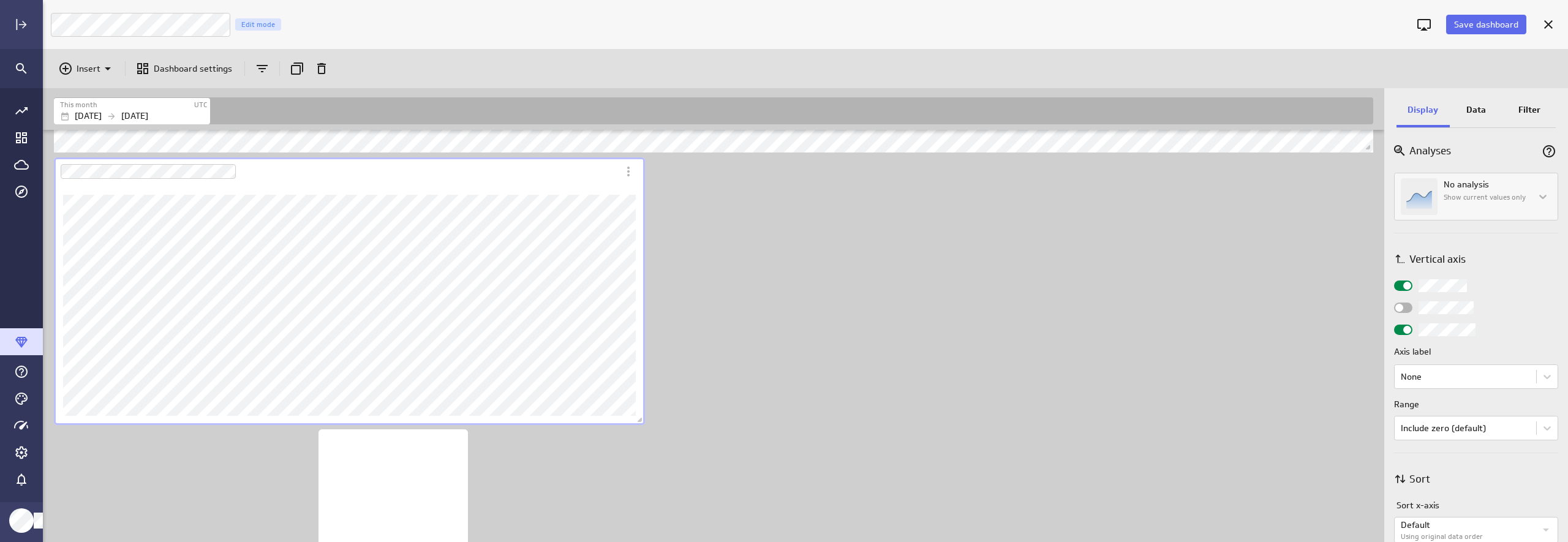
scroll to position [490, 0]
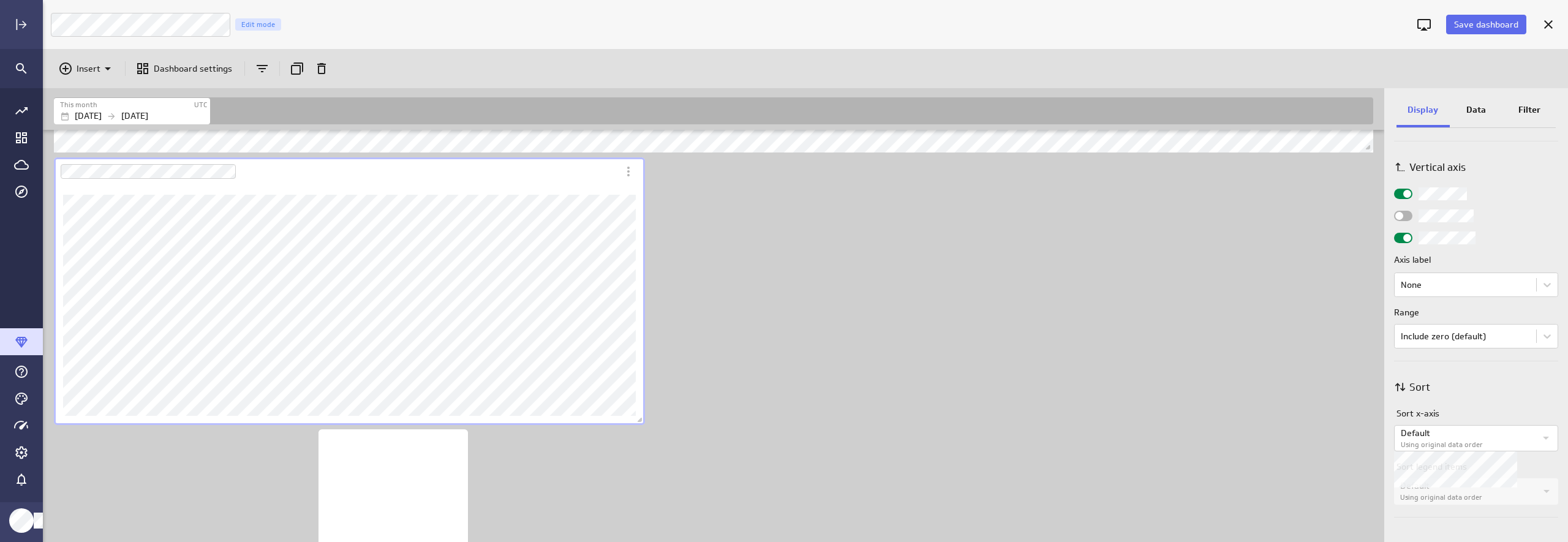
click at [1358, 434] on p "Default" at bounding box center [1468, 433] width 135 height 13
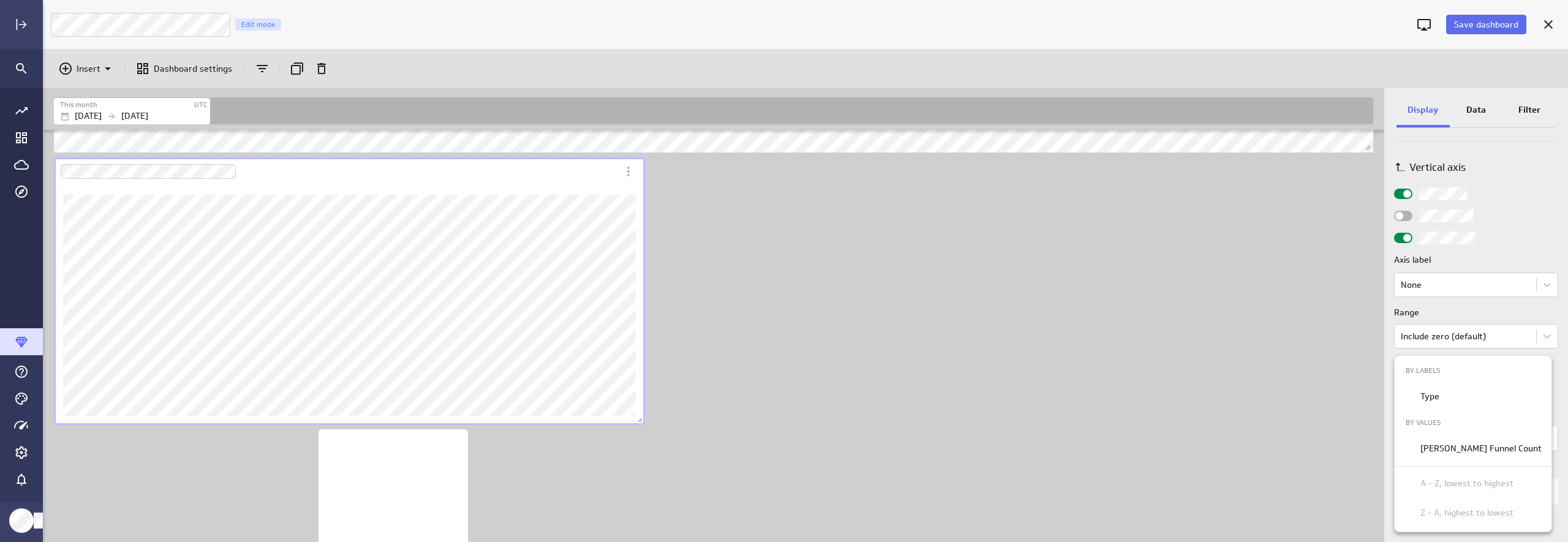
click at [1358, 112] on div at bounding box center [784, 271] width 1568 height 542
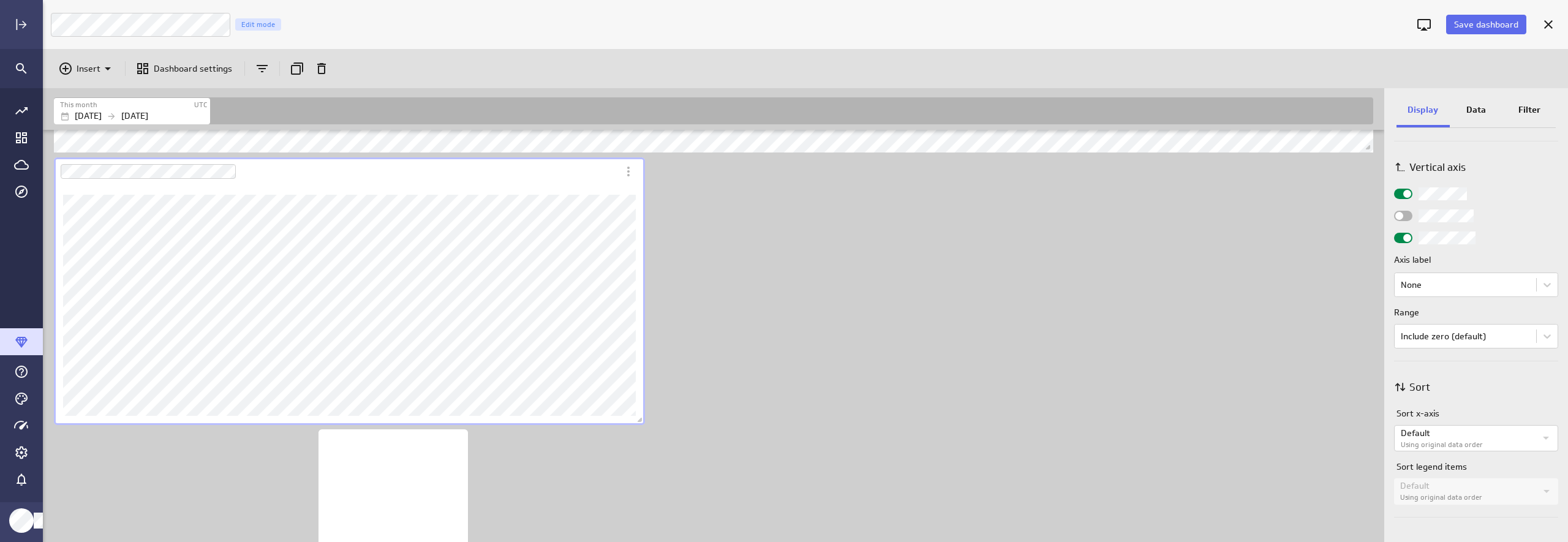
click at [1358, 111] on p "Data" at bounding box center [1476, 110] width 20 height 13
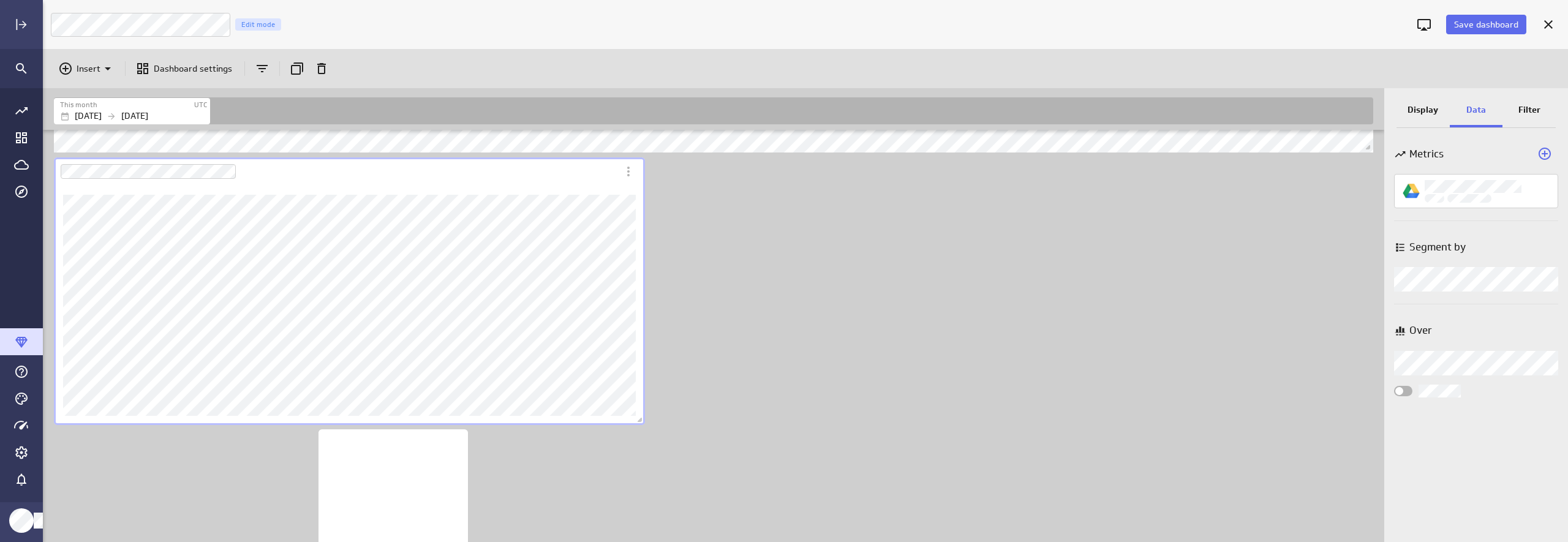
scroll to position [0, 0]
click at [1358, 105] on p "Display" at bounding box center [1423, 110] width 30 height 13
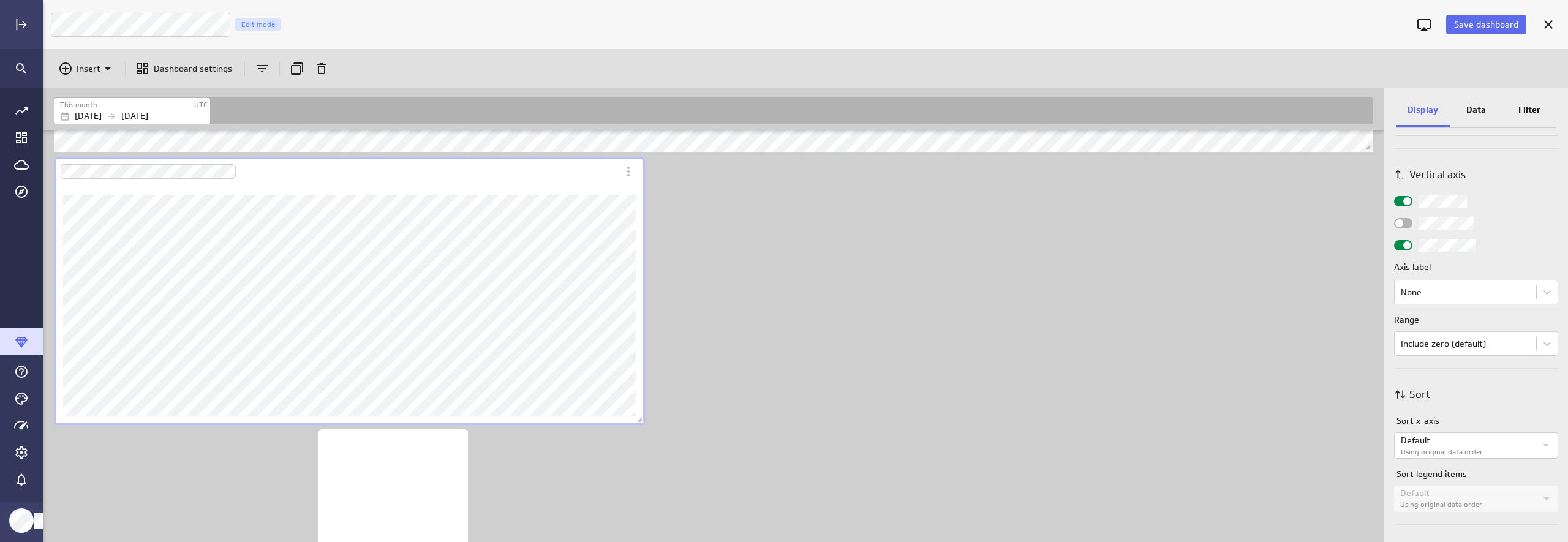
scroll to position [490, 0]
click at [1358, 494] on label "Using original data order" at bounding box center [1468, 498] width 136 height 10
click at [1358, 475] on div "Sort legend items Default Using original data order" at bounding box center [1476, 482] width 164 height 44
click at [1358, 440] on label "Using original data order" at bounding box center [1468, 445] width 135 height 10
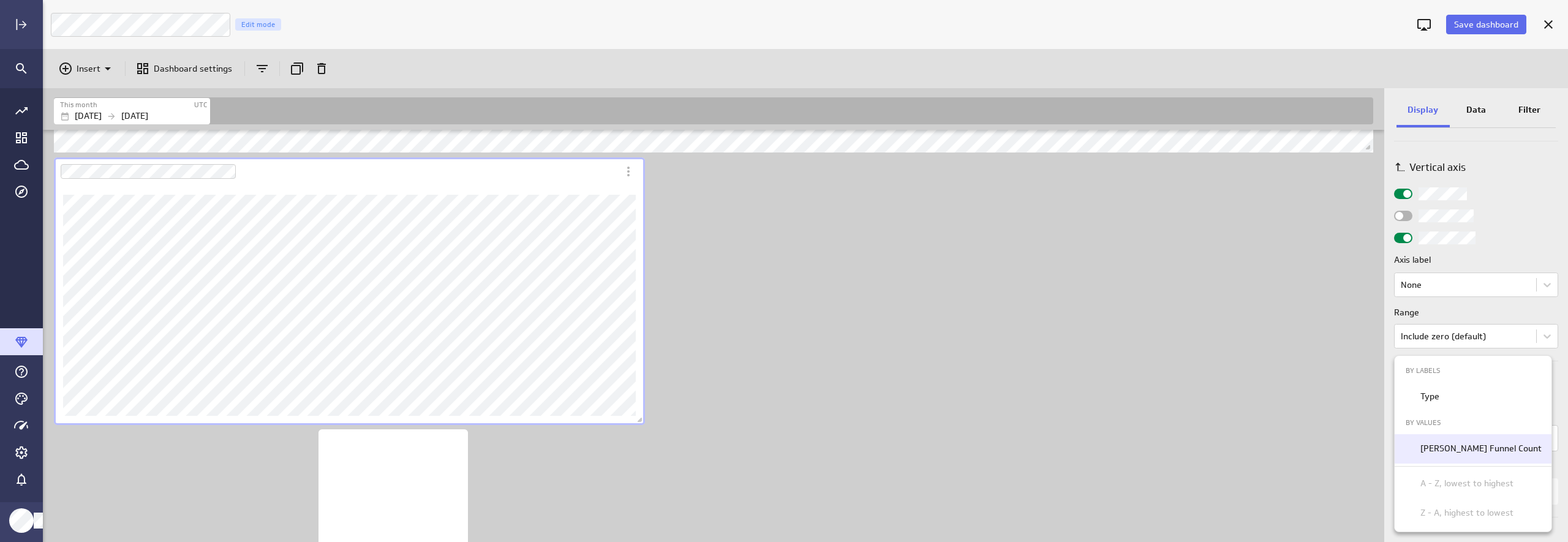
click at [1358, 446] on p "Luna Moon Funnel Count" at bounding box center [1480, 449] width 121 height 13
click at [1358, 515] on p "Z - A, highest to lowest" at bounding box center [1466, 513] width 93 height 13
click at [1358, 200] on div at bounding box center [784, 271] width 1568 height 542
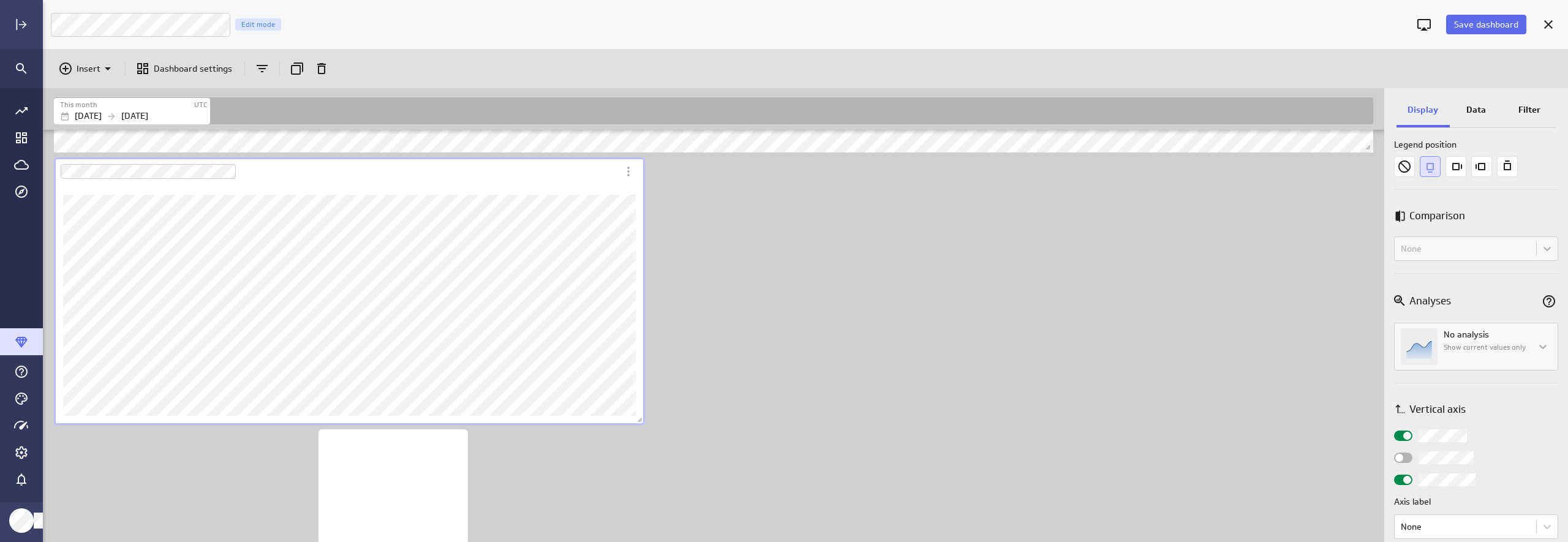
scroll to position [99, 0]
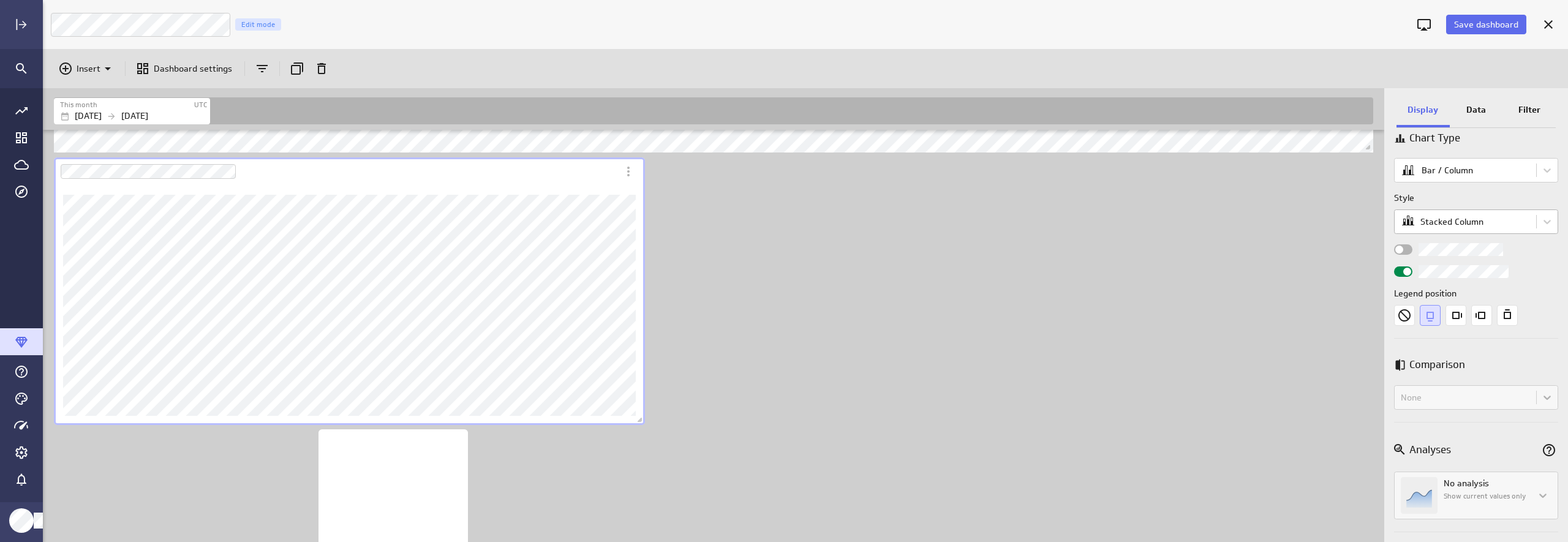
click at [1358, 224] on body "Save dashboard Luna Moon Marketing Edit mode Insert Dashboard settings This mon…" at bounding box center [784, 271] width 1568 height 542
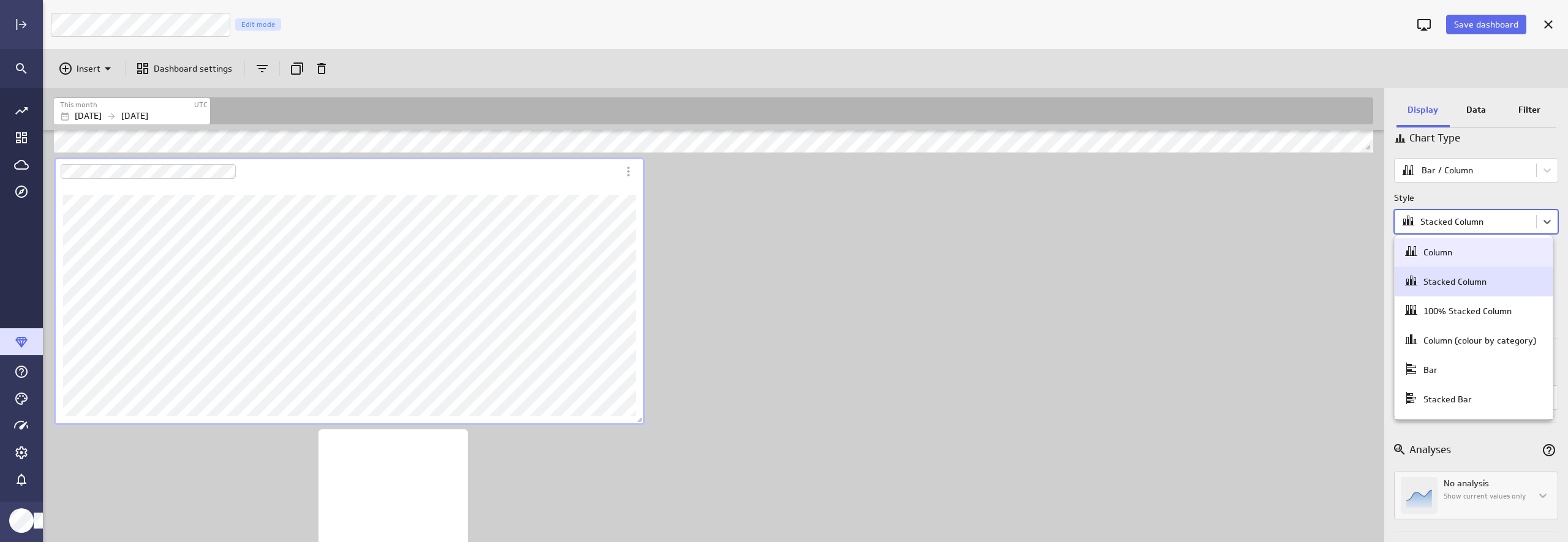
click at [1358, 226] on div at bounding box center [784, 271] width 1568 height 542
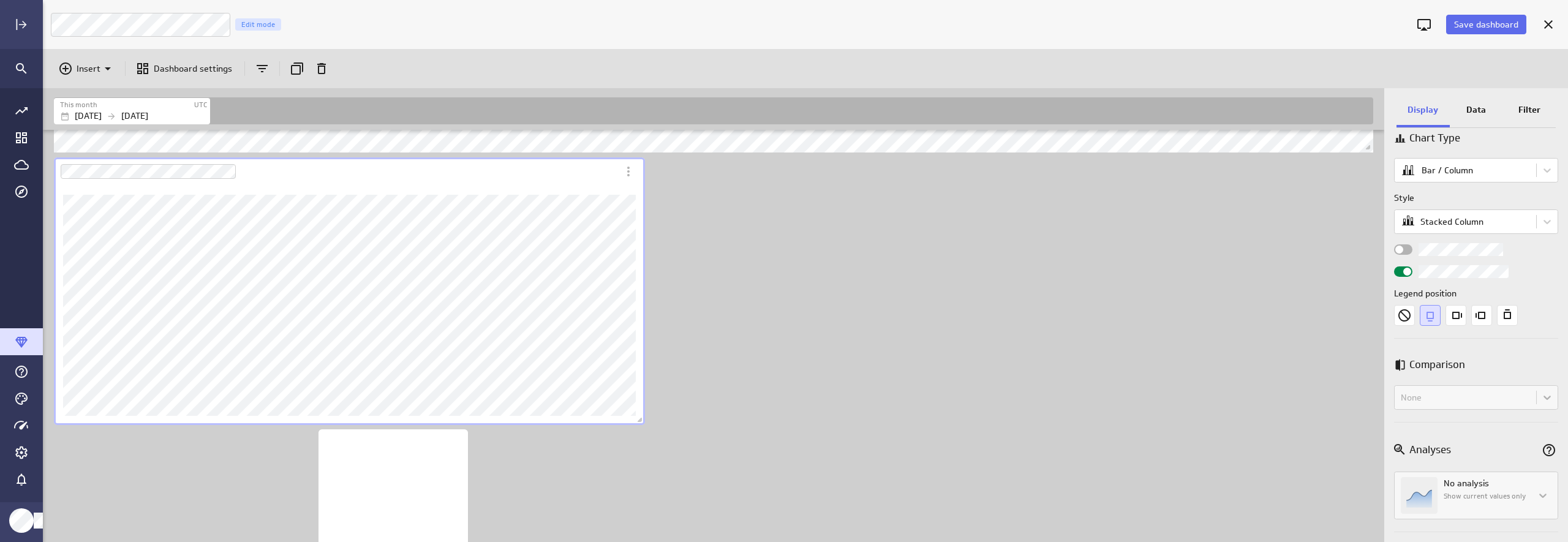
click at [1358, 226] on body "Save dashboard Luna Moon Marketing Edit mode Insert Dashboard settings This mon…" at bounding box center [784, 271] width 1568 height 542
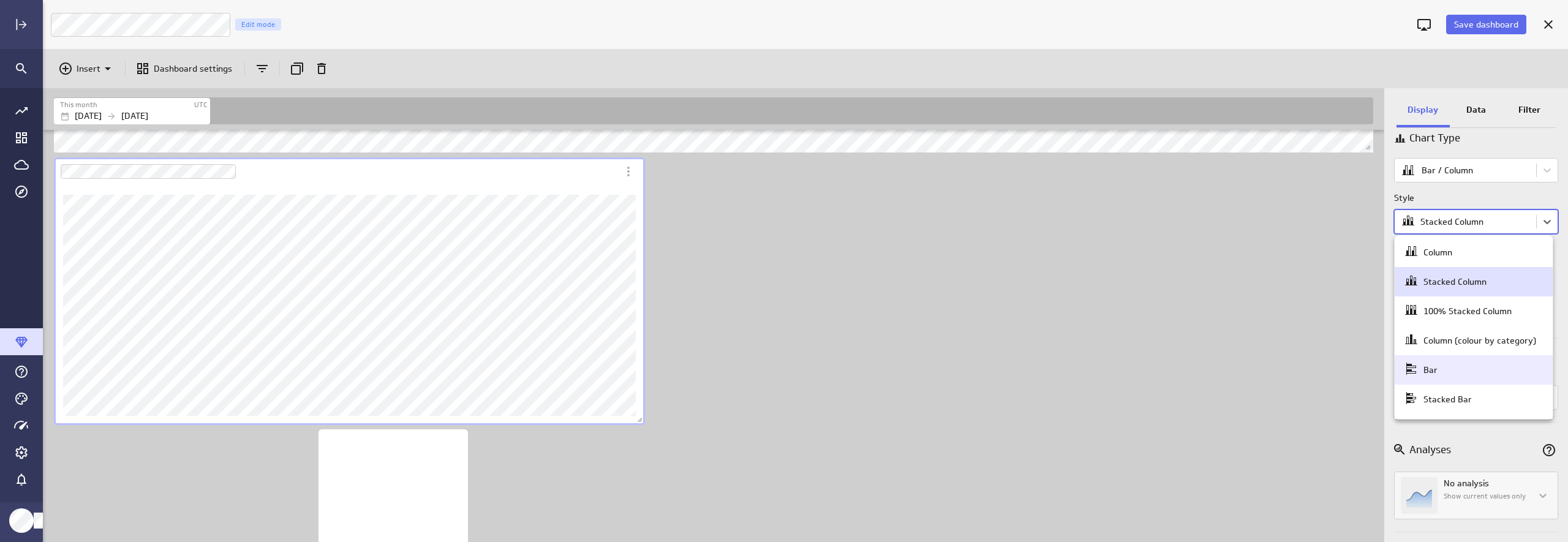
click at [1358, 365] on div "Bar" at bounding box center [1473, 369] width 140 height 17
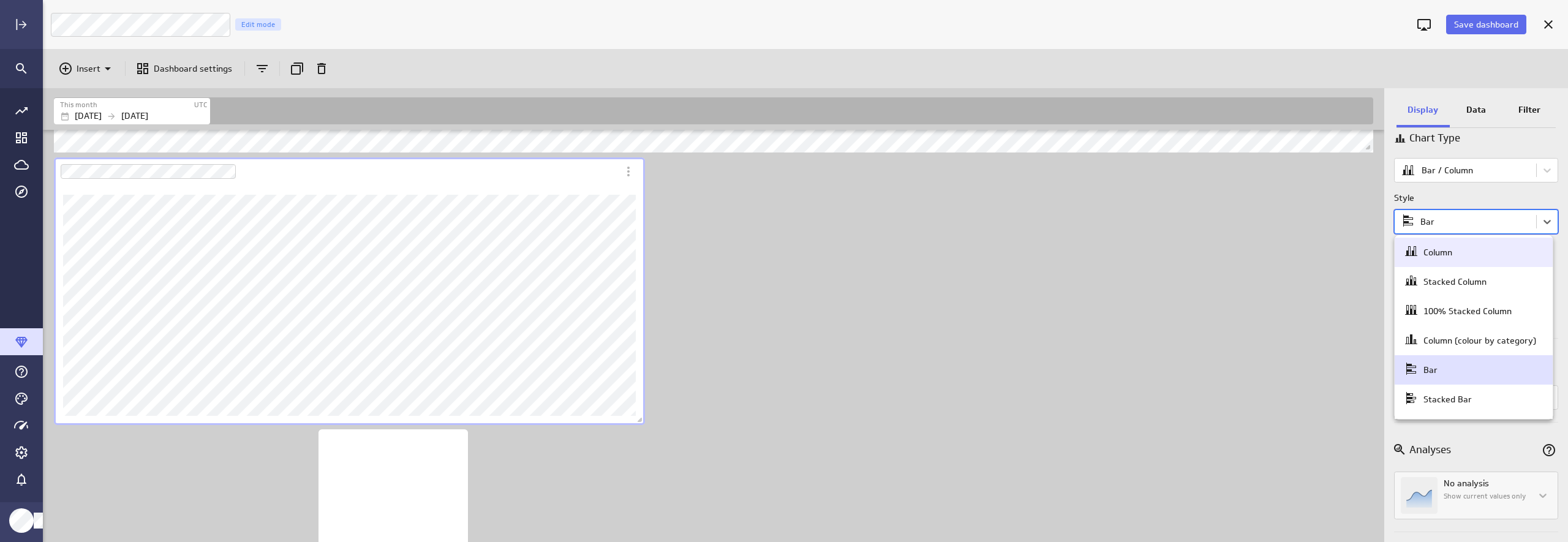
click at [1358, 217] on body "Save dashboard Luna Moon Marketing Edit mode Insert Dashboard settings This mon…" at bounding box center [784, 271] width 1568 height 542
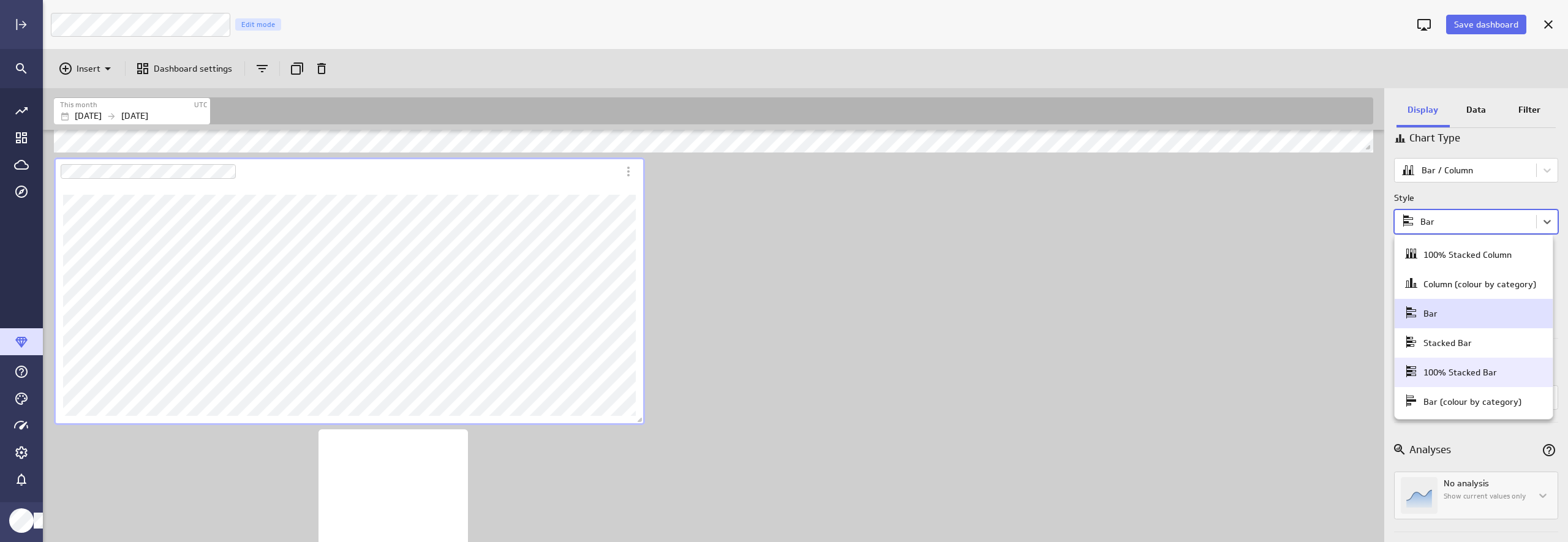
scroll to position [0, 0]
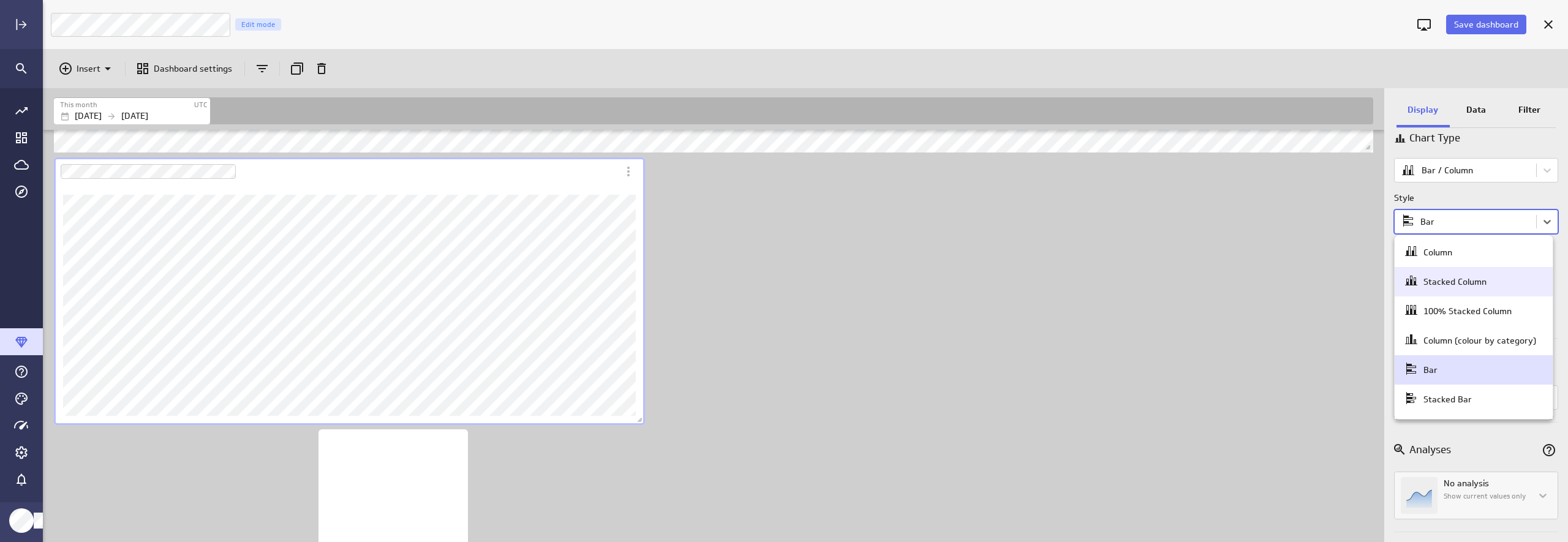
click at [1358, 195] on div at bounding box center [784, 271] width 1568 height 542
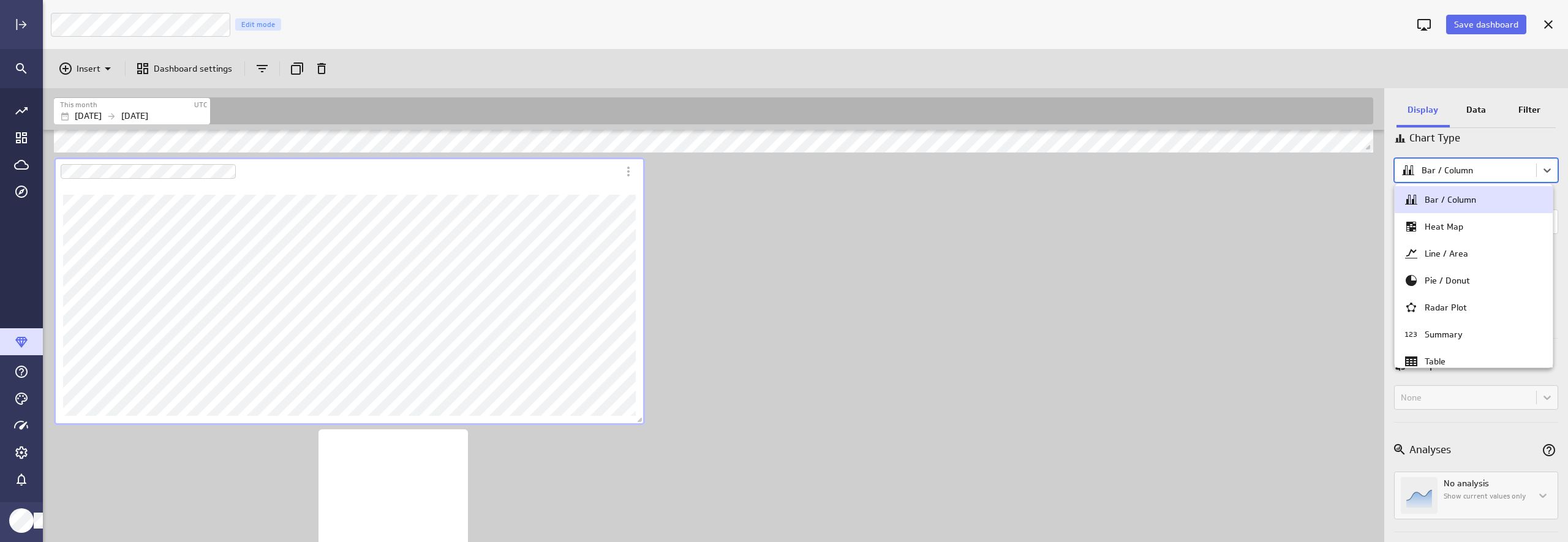
click at [1358, 174] on body "Save dashboard Luna Moon Marketing Edit mode Insert Dashboard settings This mon…" at bounding box center [784, 271] width 1568 height 542
click at [1358, 331] on div "Scatter / Bubble" at bounding box center [1473, 324] width 140 height 15
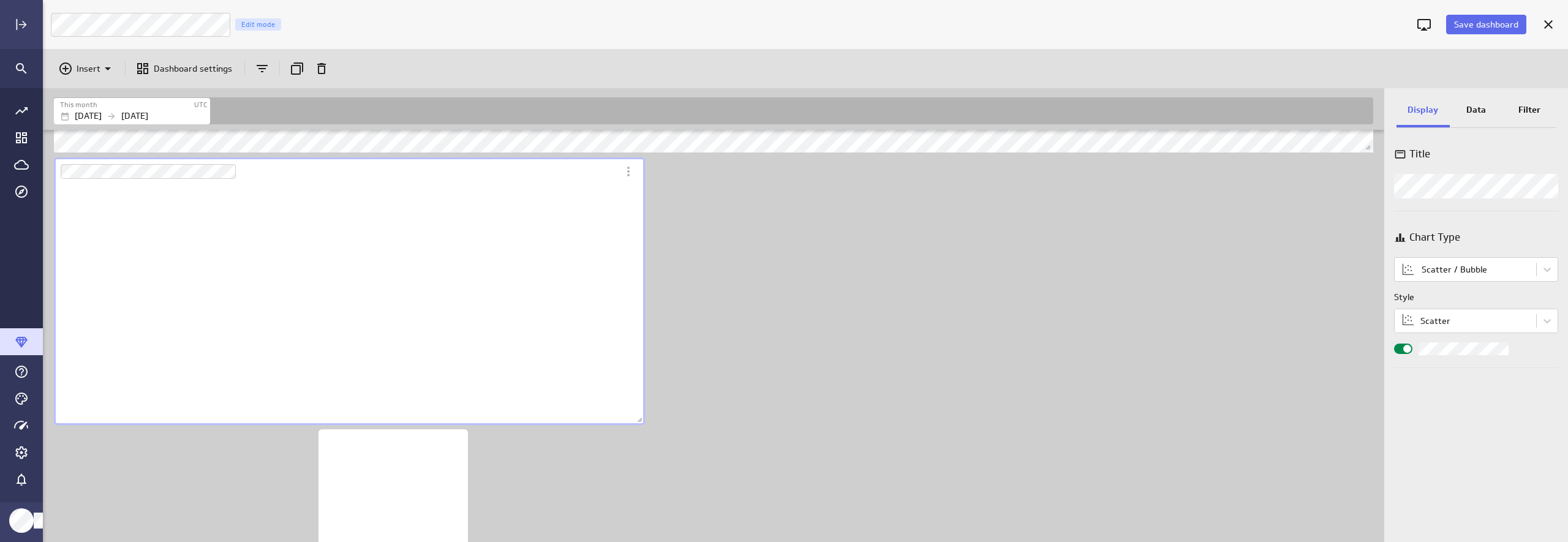
scroll to position [0, 0]
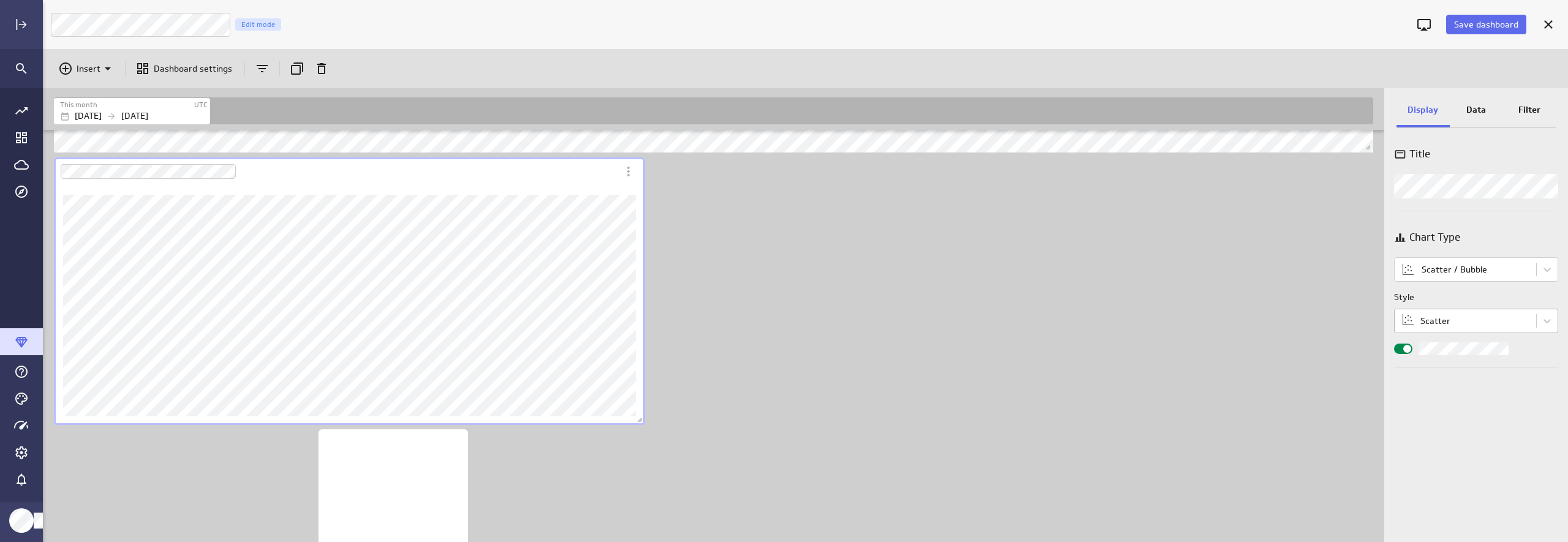
click at [1358, 319] on body "Save dashboard Luna Moon Marketing Edit mode Insert Dashboard settings This mon…" at bounding box center [784, 271] width 1568 height 542
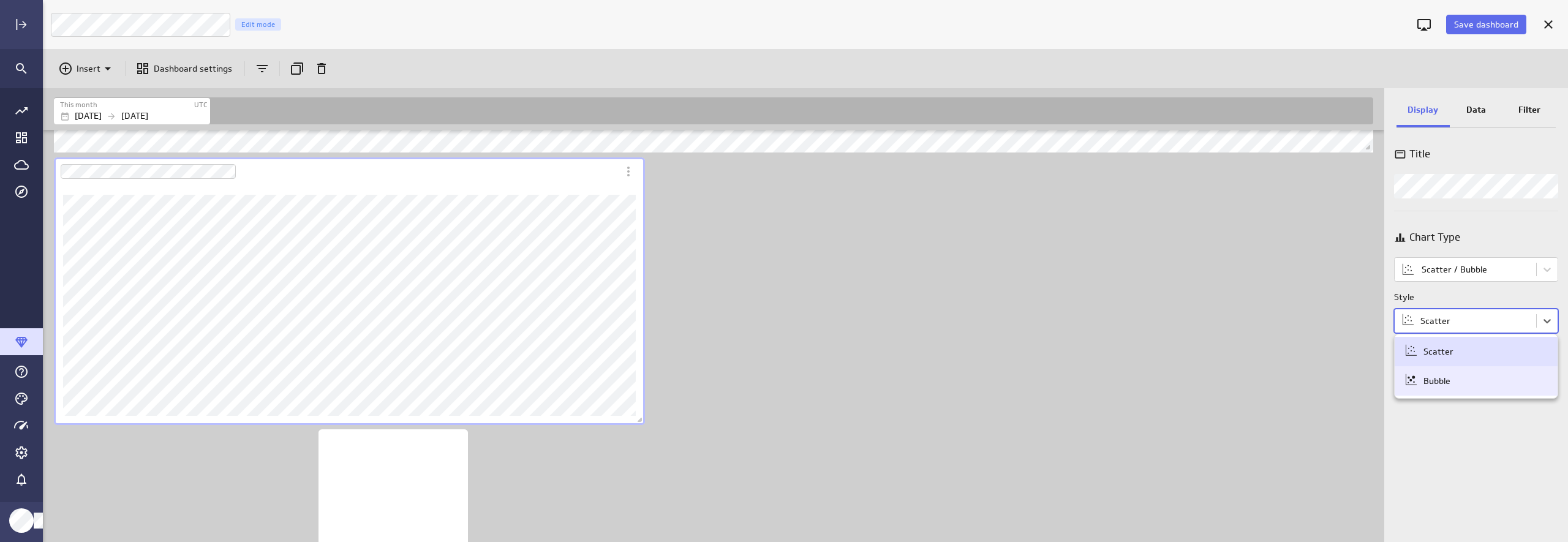
click at [1358, 380] on div "Bubble" at bounding box center [1476, 381] width 145 height 17
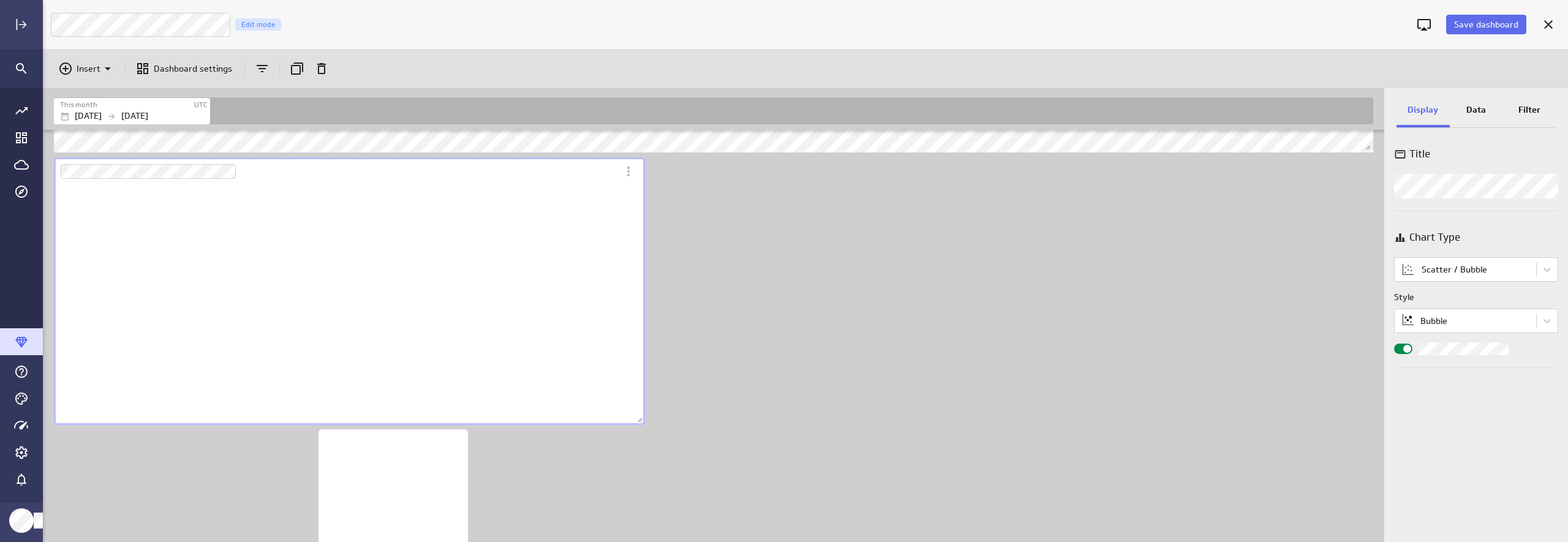
scroll to position [240, 592]
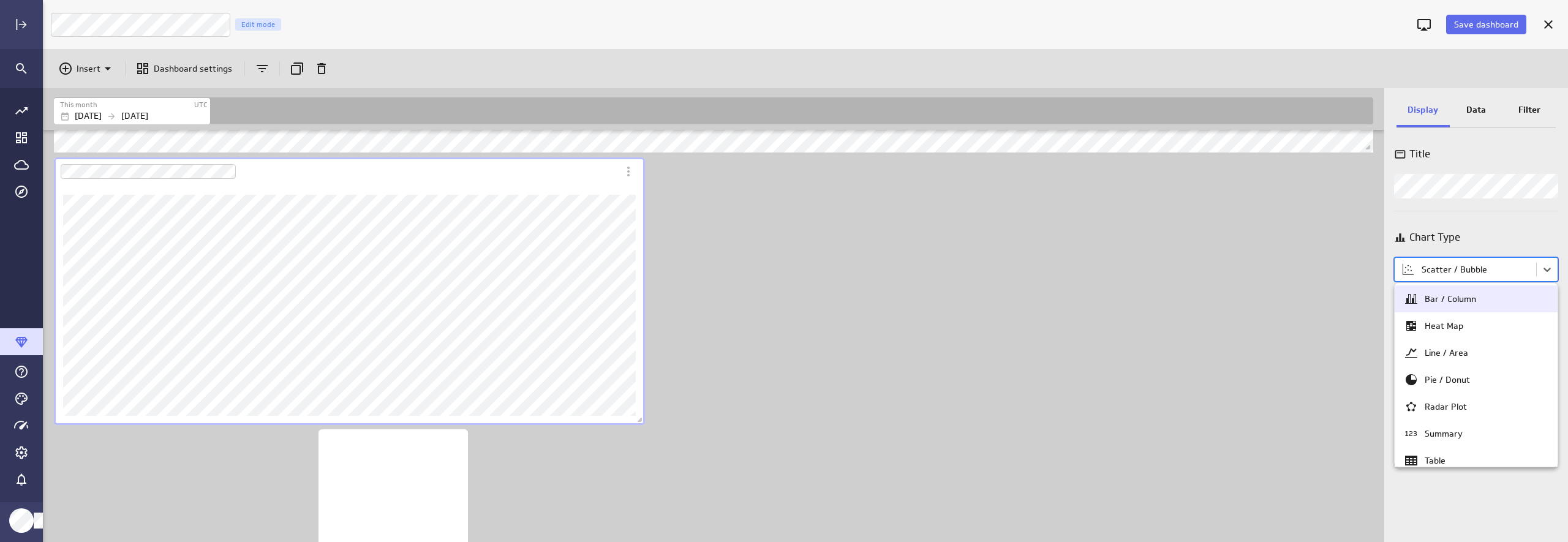
click at [1358, 271] on body "Save dashboard Luna Moon Marketing Edit mode Insert Dashboard settings This mon…" at bounding box center [784, 271] width 1568 height 542
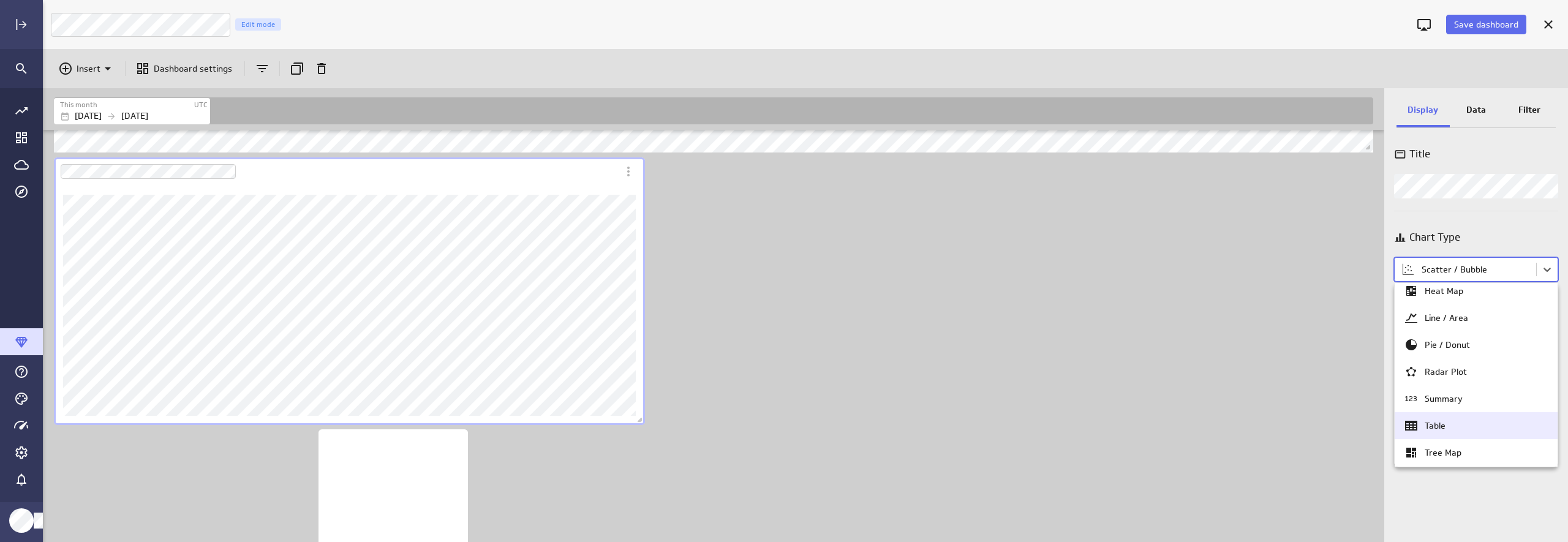
scroll to position [58, 0]
click at [1358, 430] on div "Tree Map" at bounding box center [1443, 430] width 37 height 11
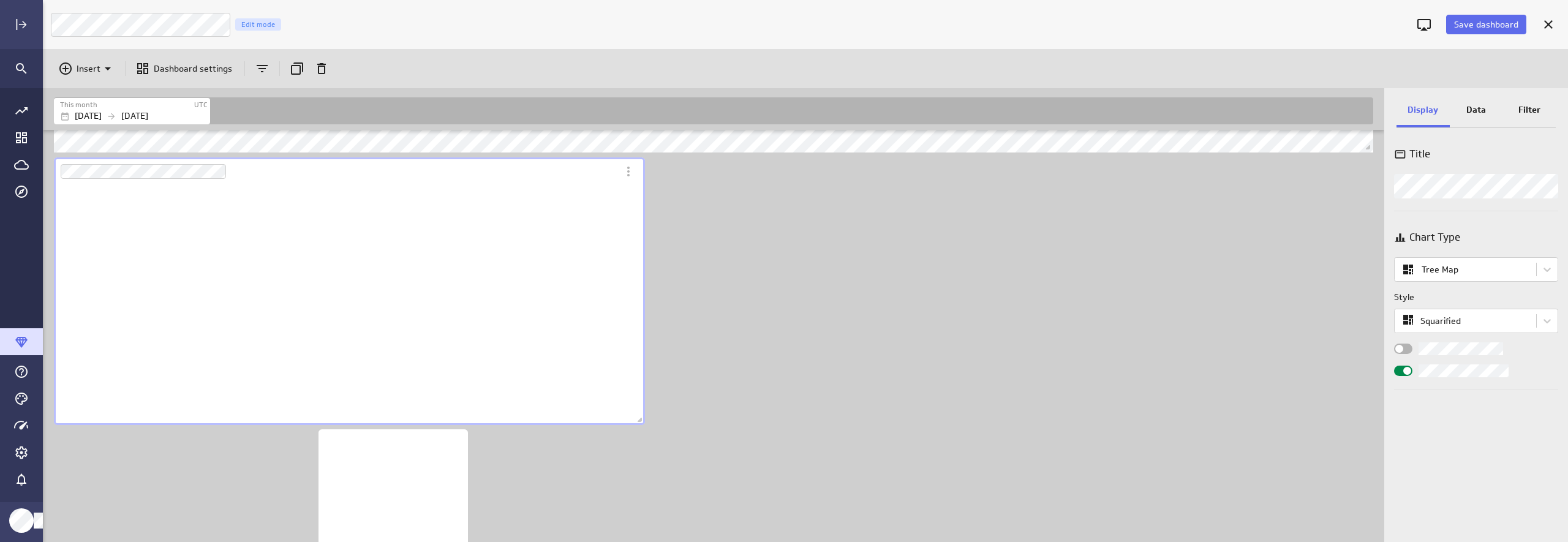
scroll to position [240, 592]
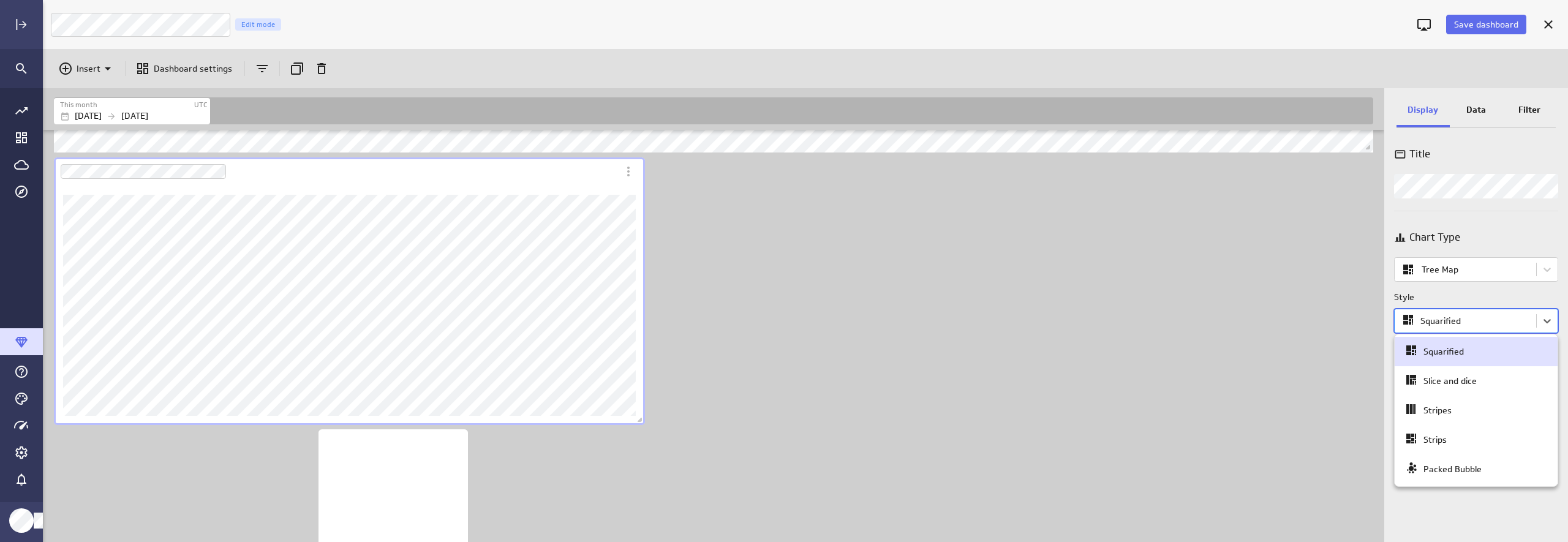
click at [1358, 325] on body "Save dashboard Luna Moon Marketing Edit mode Insert Dashboard settings This mon…" at bounding box center [784, 271] width 1568 height 542
click at [1358, 473] on div "Packed Bubble" at bounding box center [1452, 468] width 58 height 11
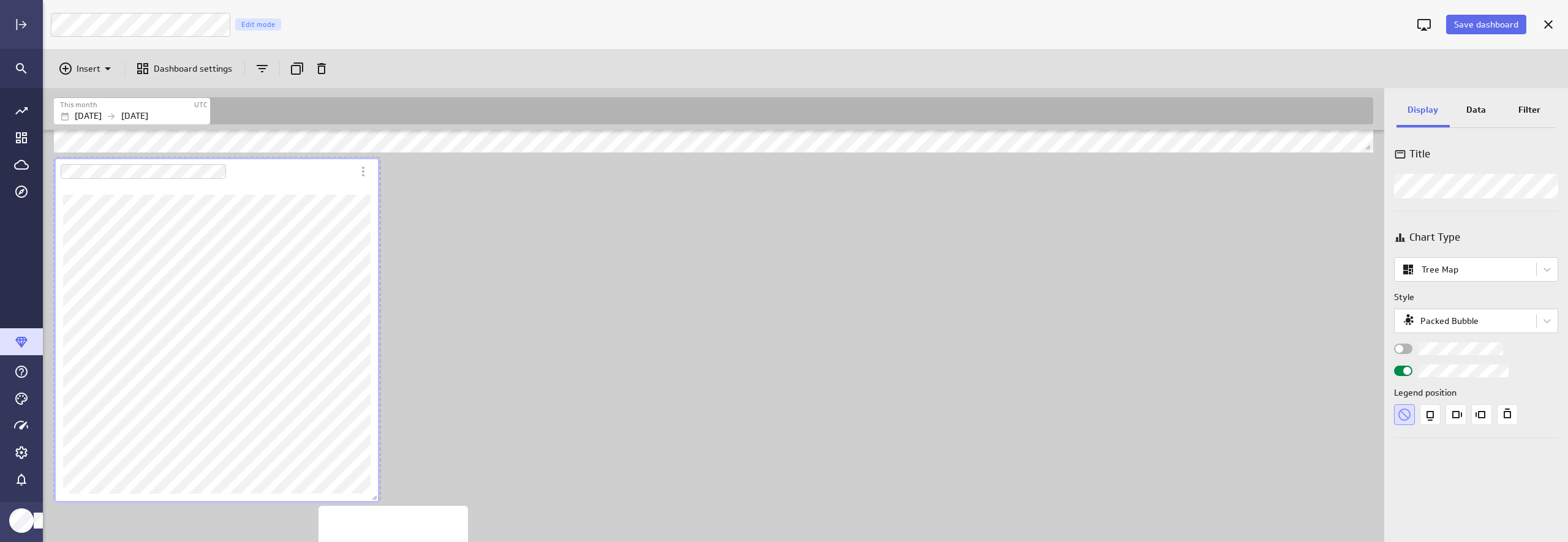
scroll to position [1369, 1343]
drag, startPoint x: 637, startPoint y: 420, endPoint x: 372, endPoint y: 498, distance: 276.2
click at [372, 498] on span "Dashboard content with 10 widgets" at bounding box center [376, 499] width 12 height 12
click at [502, 348] on div "Includes: 1 filter No data for the selected date range." at bounding box center [716, 154] width 1329 height 1350
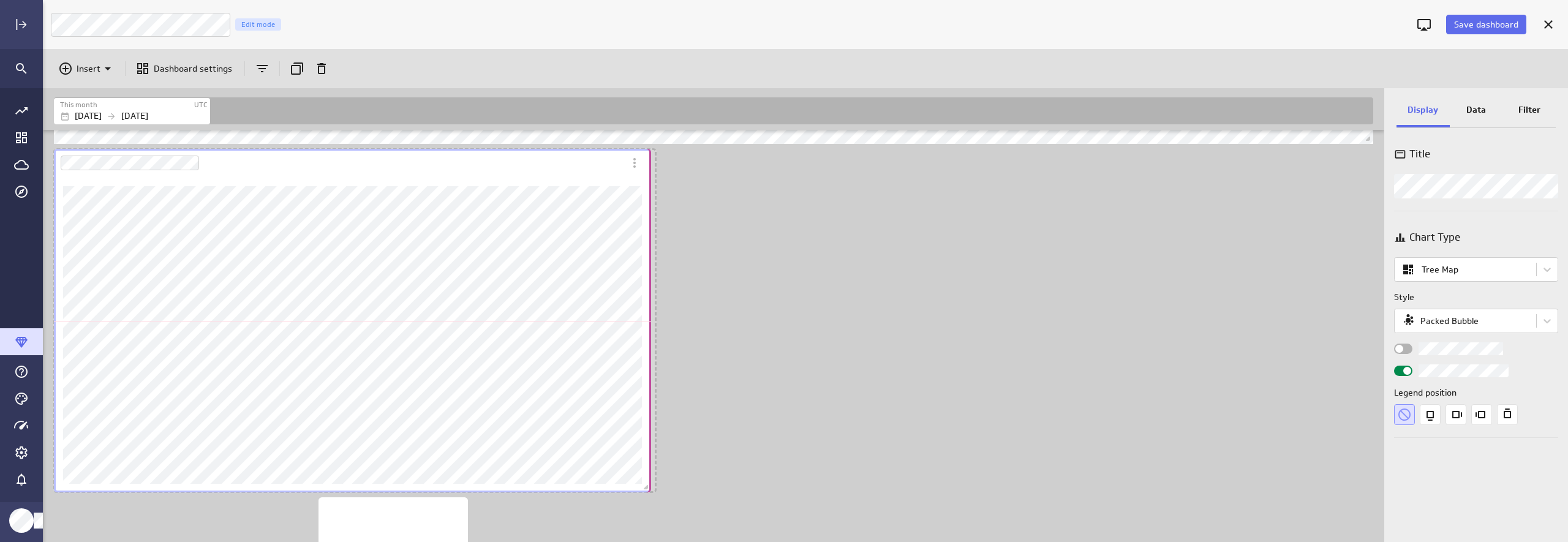
drag, startPoint x: 376, startPoint y: 487, endPoint x: 648, endPoint y: 487, distance: 272.0
click at [648, 487] on span "Dashboard content with 10 widgets" at bounding box center [647, 488] width 12 height 12
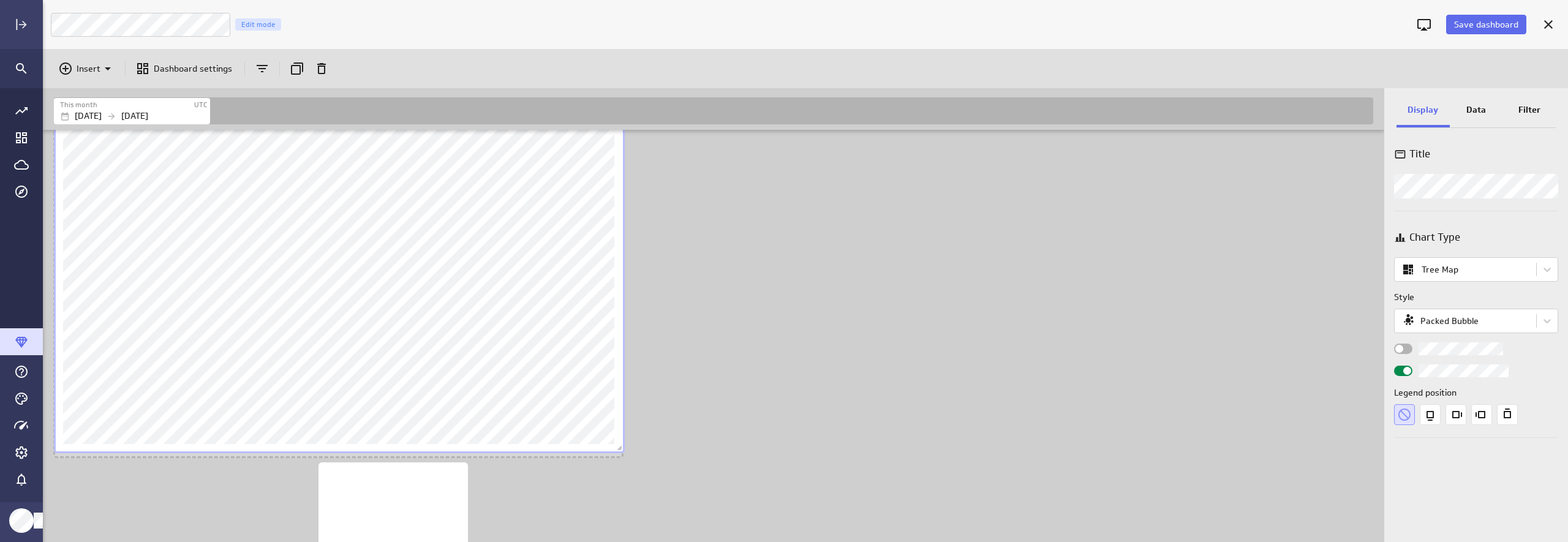
scroll to position [1400, 1343]
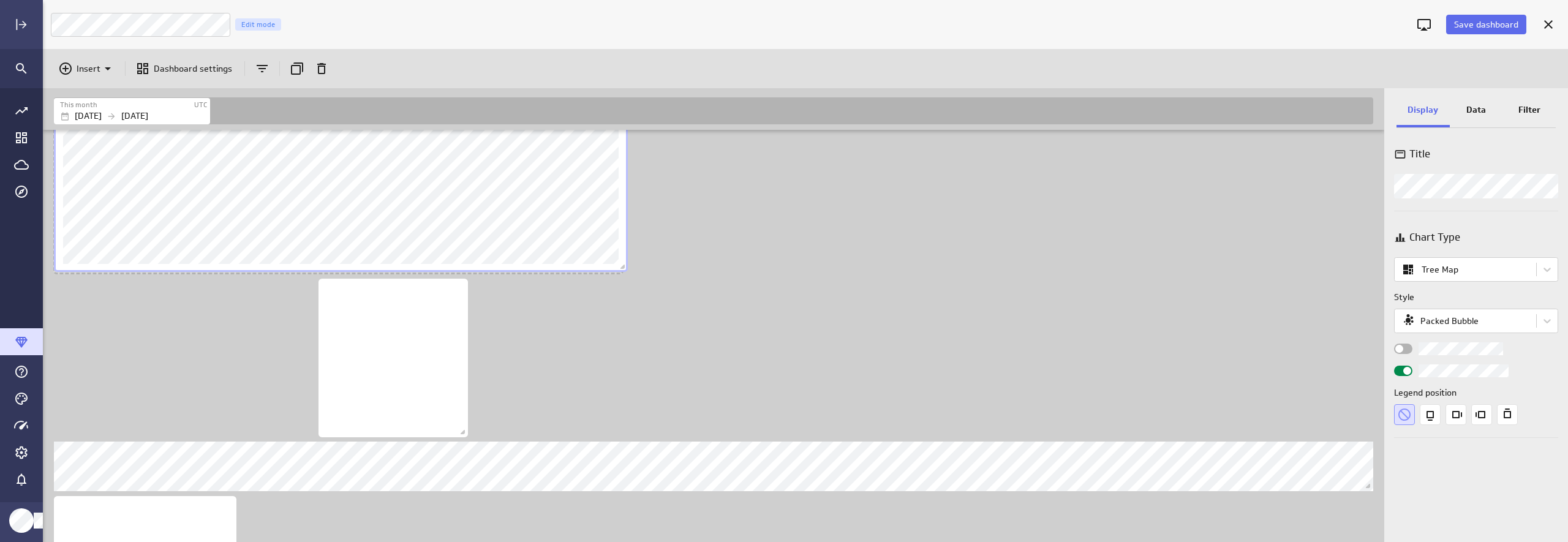
drag, startPoint x: 649, startPoint y: 492, endPoint x: 620, endPoint y: 255, distance: 238.8
click at [620, 262] on span "Dashboard content with 10 widgets" at bounding box center [623, 268] width 12 height 12
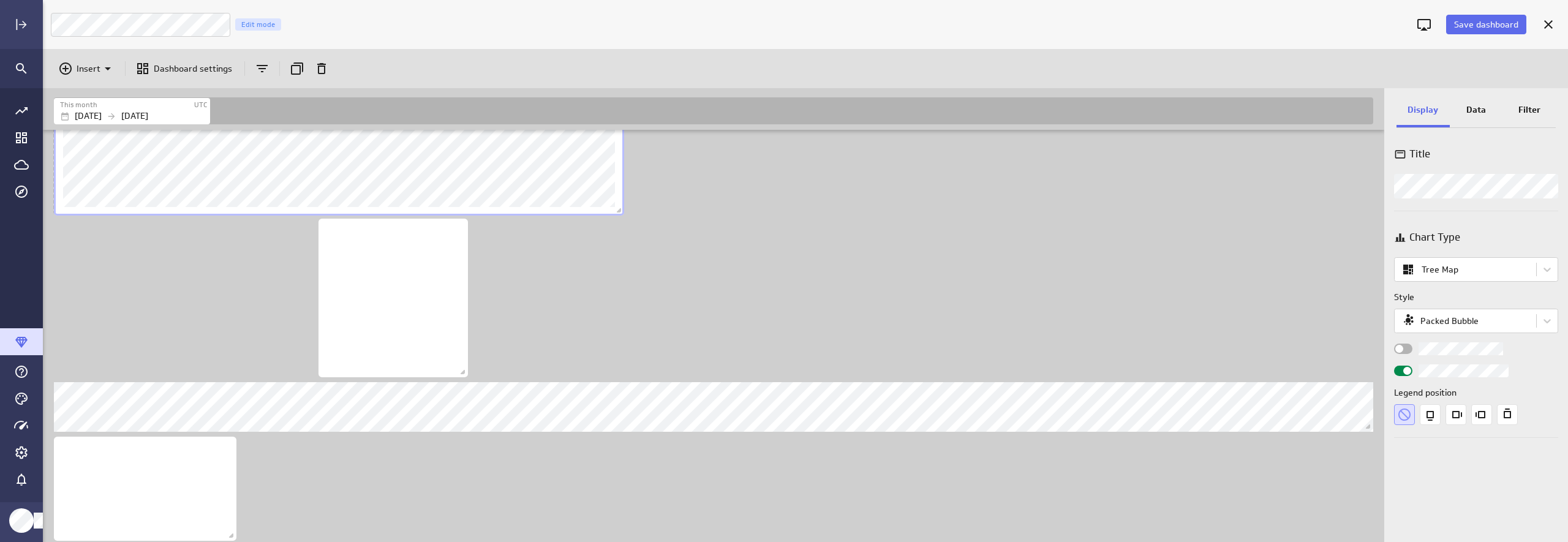
drag, startPoint x: 616, startPoint y: 329, endPoint x: 617, endPoint y: 209, distance: 120.0
click at [617, 209] on span "Dashboard content with 10 widgets" at bounding box center [620, 211] width 12 height 12
drag, startPoint x: 617, startPoint y: 208, endPoint x: 618, endPoint y: 129, distance: 79.0
click at [618, 129] on div "This month UTC Aug 01 2025 Aug 31 2025 Includes: 1 filter No data for the selec…" at bounding box center [714, 315] width 1341 height 454
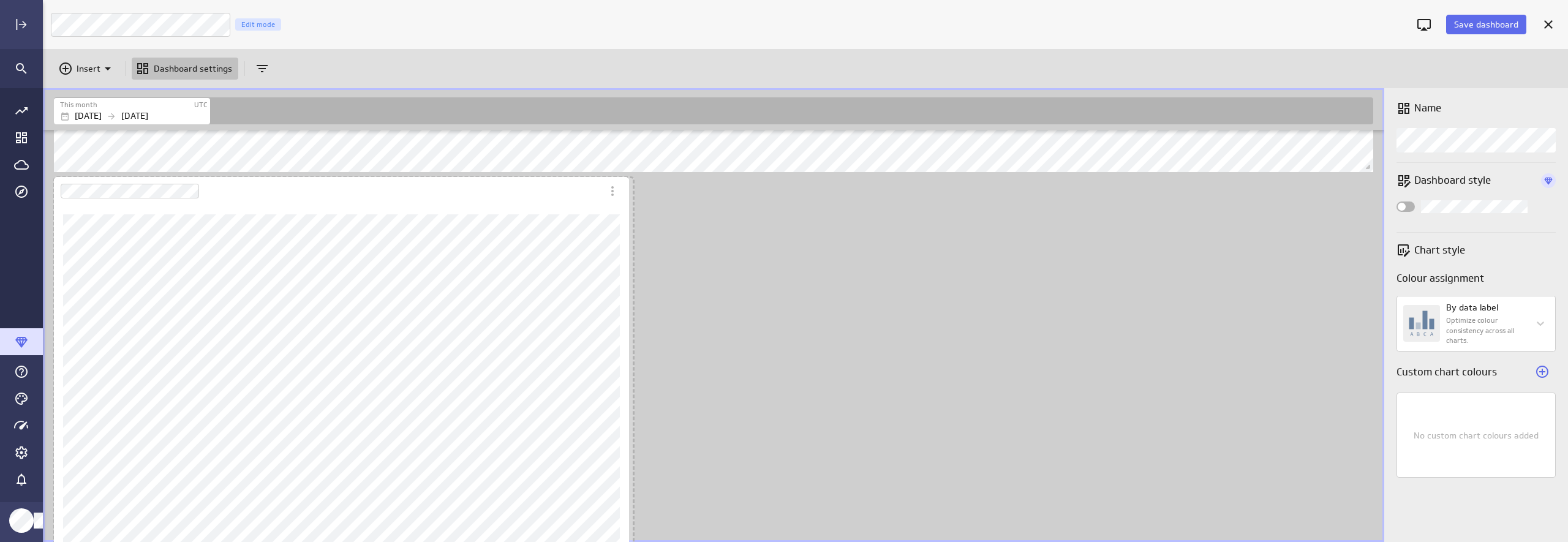
drag, startPoint x: 618, startPoint y: 495, endPoint x: 624, endPoint y: 569, distance: 74.2
click at [624, 541] on html "Save dashboard Luna Moon Marketing Edit mode Insert Dashboard settings This mon…" at bounding box center [784, 271] width 1568 height 542
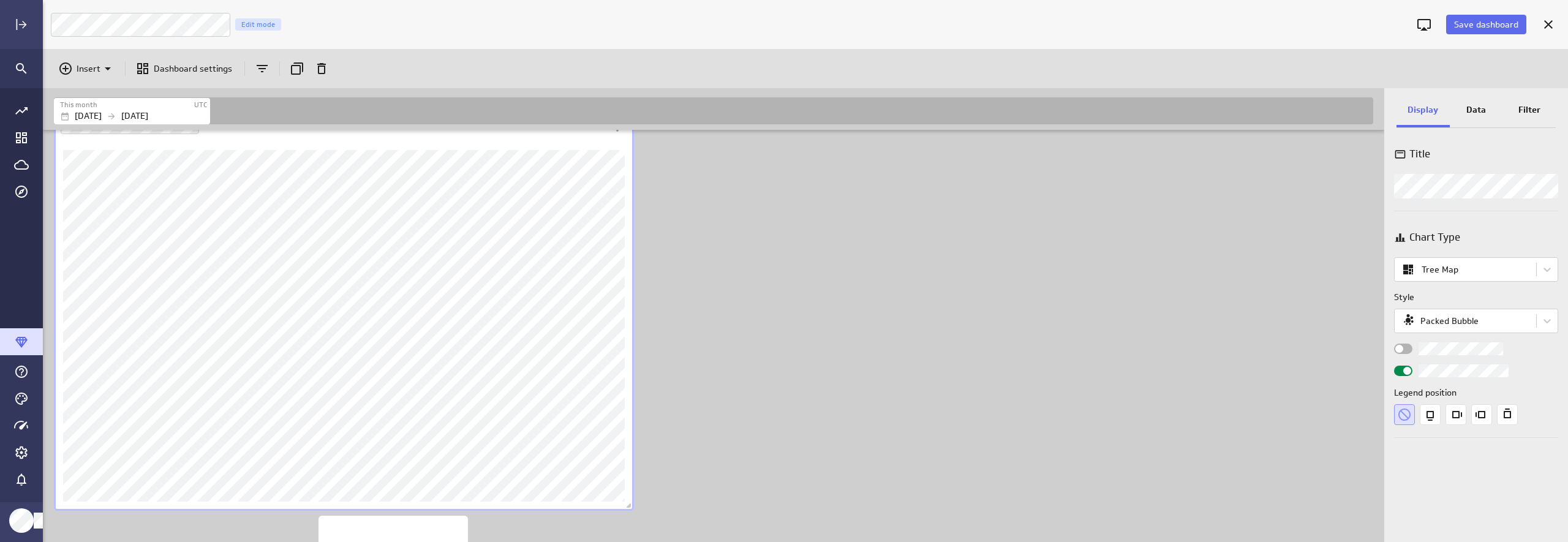
scroll to position [519, 0]
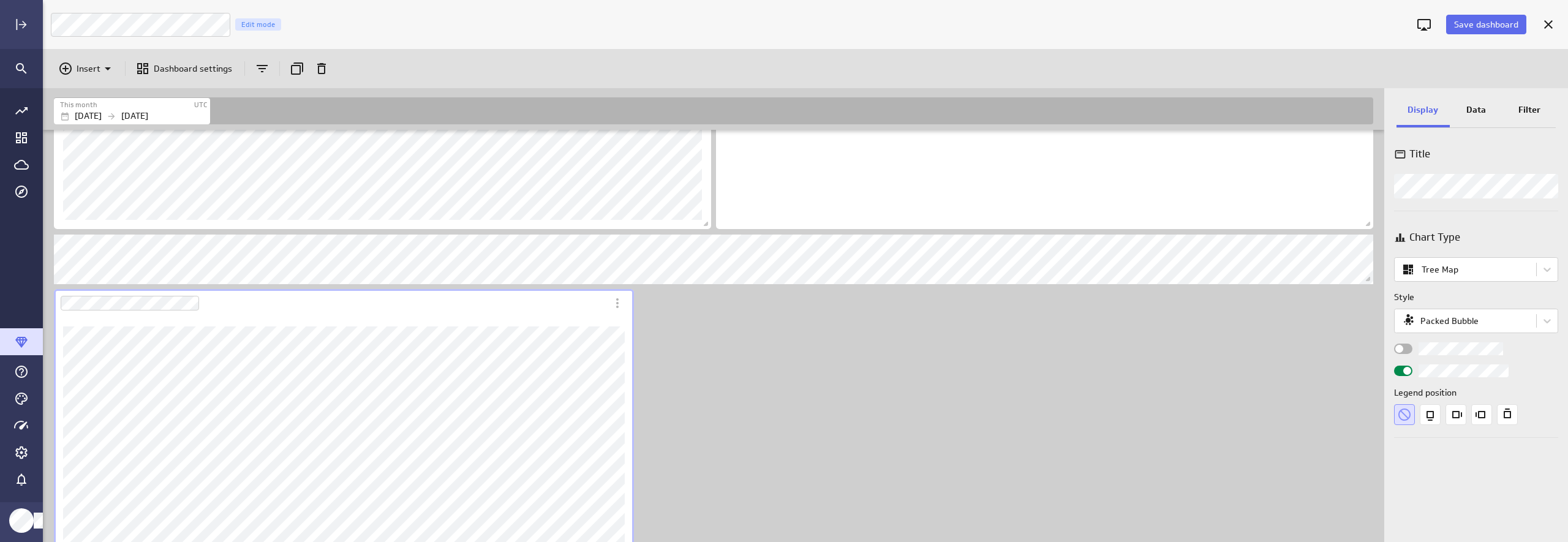
click at [1411, 350] on div "Widget Properties" at bounding box center [1403, 348] width 18 height 10
click at [0, 0] on input "Widget Properties" at bounding box center [0, 0] width 0 height 0
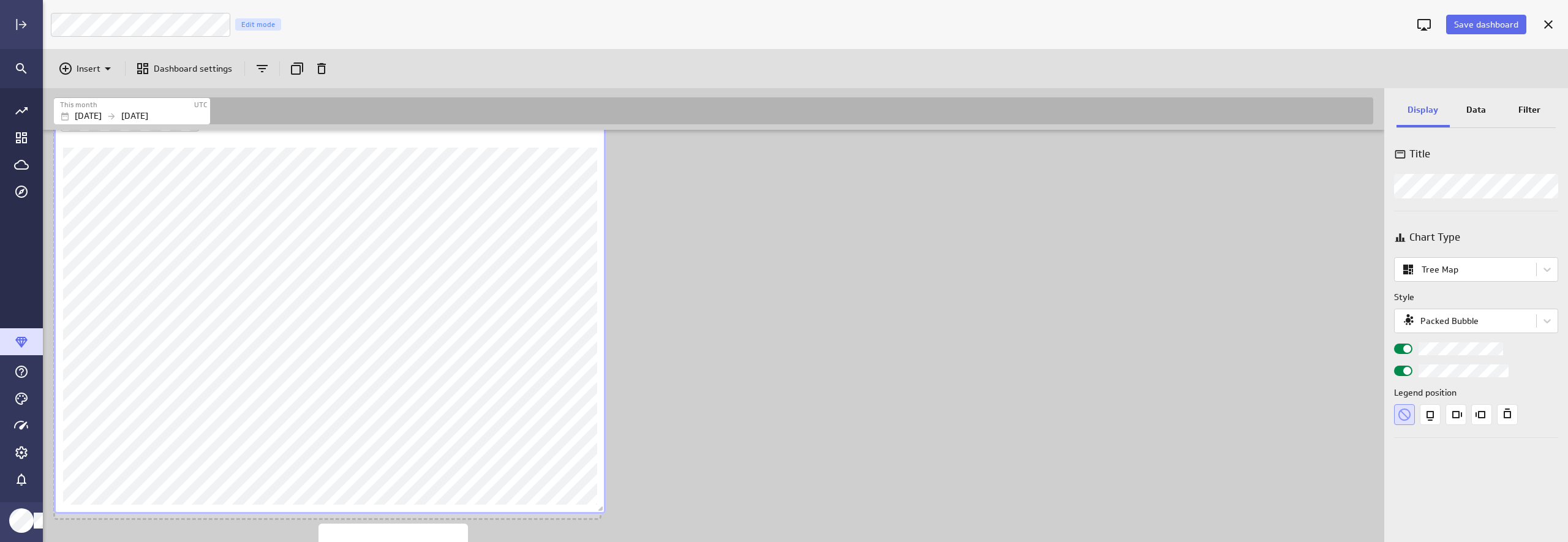
scroll to position [1424, 1343]
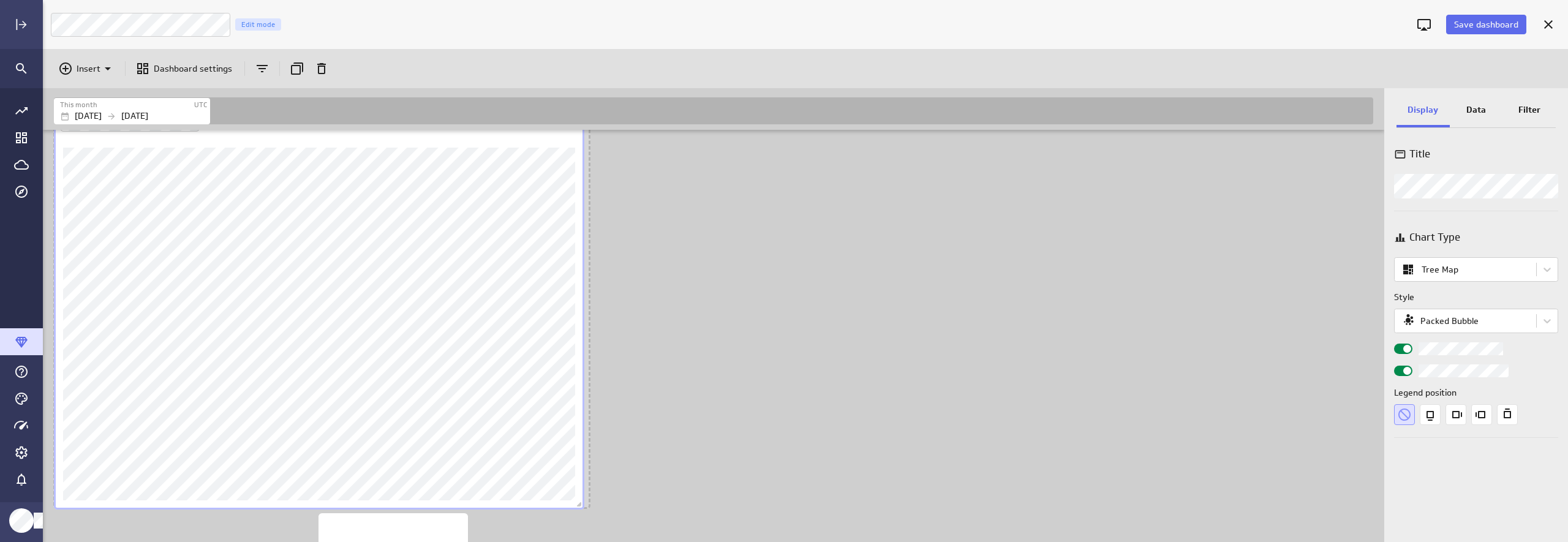
drag, startPoint x: 628, startPoint y: 503, endPoint x: 579, endPoint y: 504, distance: 49.0
click at [579, 504] on span "Dashboard content with 10 widgets" at bounding box center [580, 505] width 12 height 12
click at [736, 468] on div "Includes: 1 filter No data for the selected date range." at bounding box center [716, 135] width 1329 height 1405
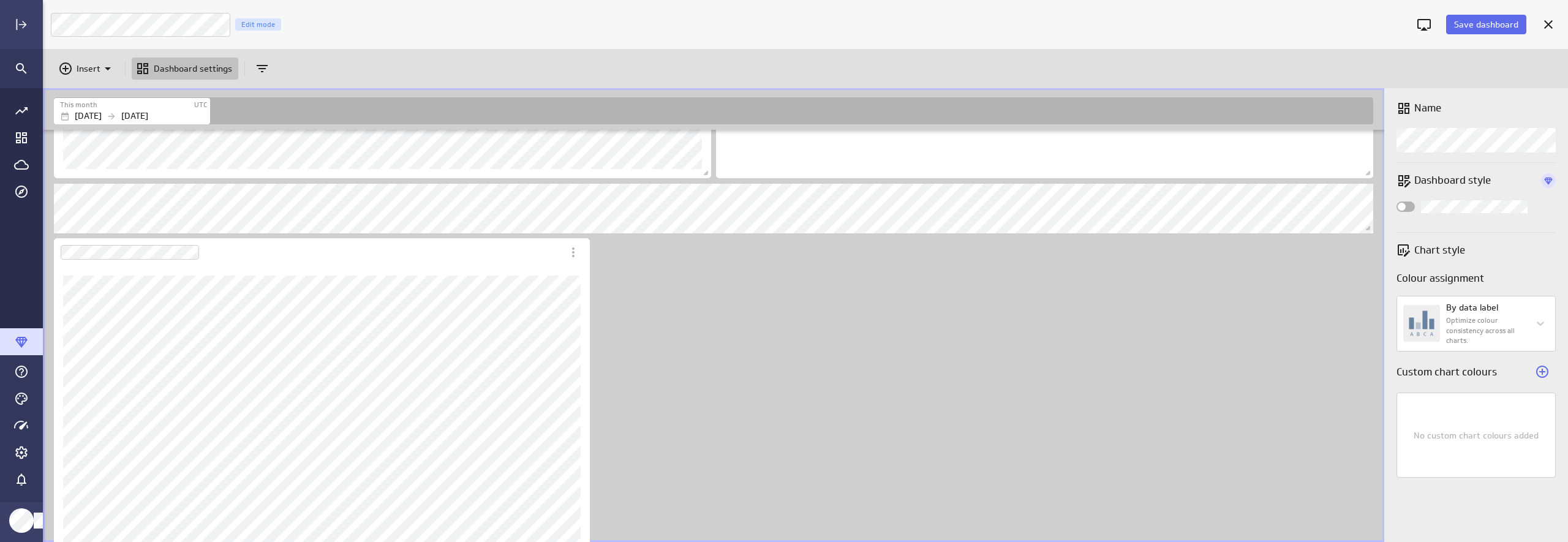
scroll to position [766, 0]
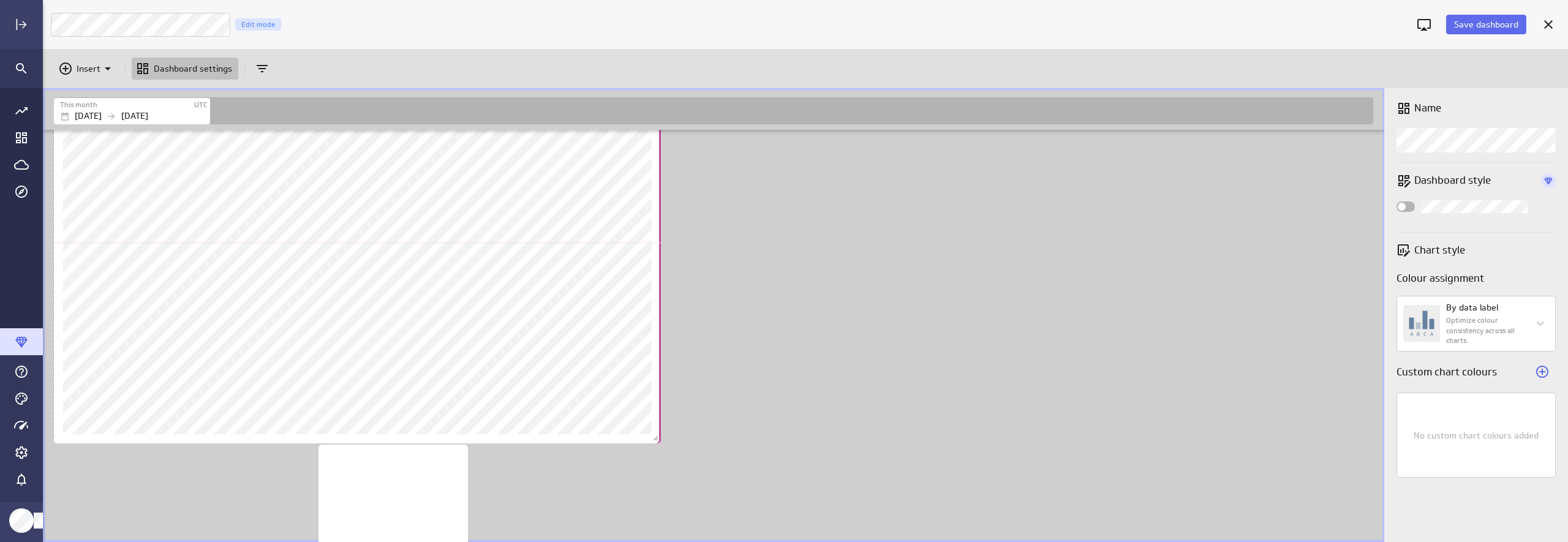
drag, startPoint x: 583, startPoint y: 437, endPoint x: 654, endPoint y: 441, distance: 71.1
click at [654, 441] on span "Dashboard content with 10 widgets" at bounding box center [657, 439] width 12 height 12
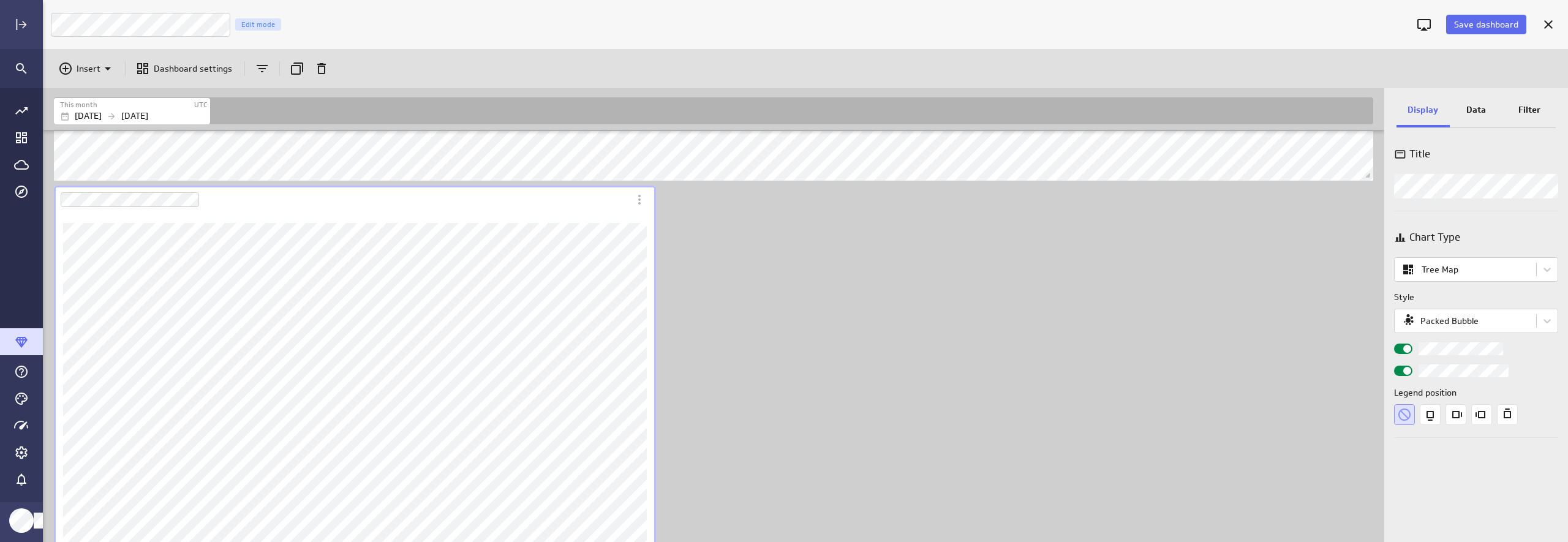
scroll to position [819, 0]
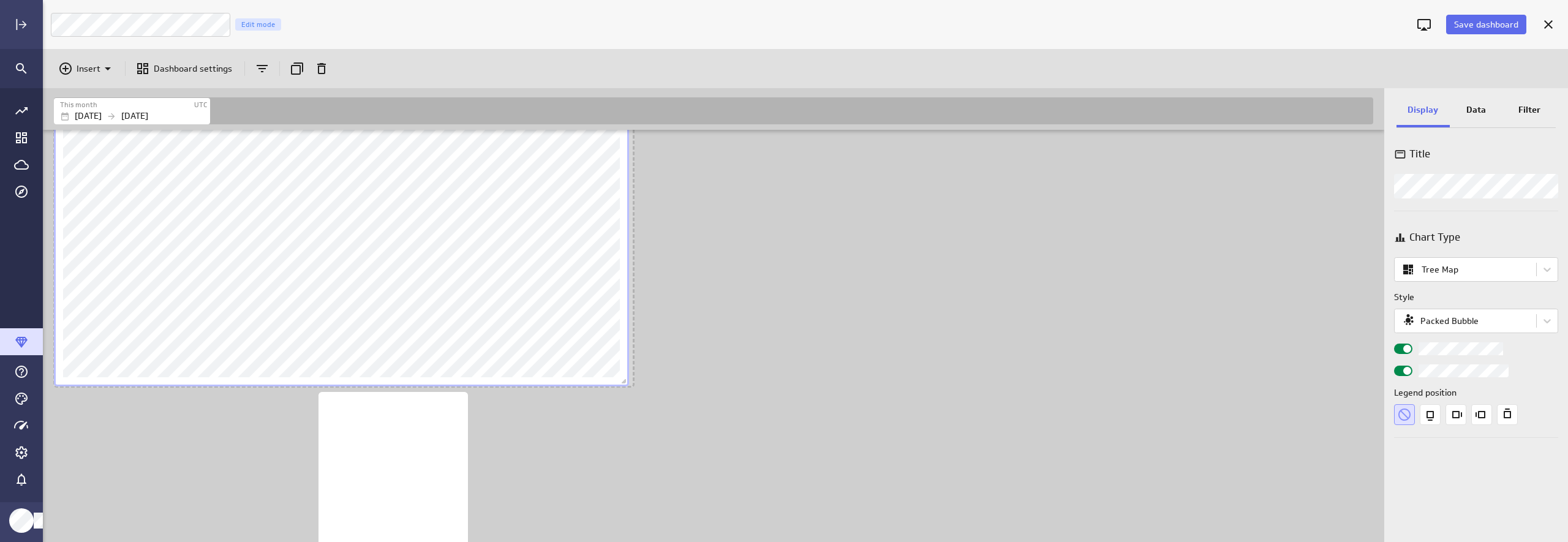
drag, startPoint x: 648, startPoint y: 383, endPoint x: 620, endPoint y: 383, distance: 28.0
click at [620, 383] on span "Dashboard content with 10 widgets" at bounding box center [625, 382] width 12 height 12
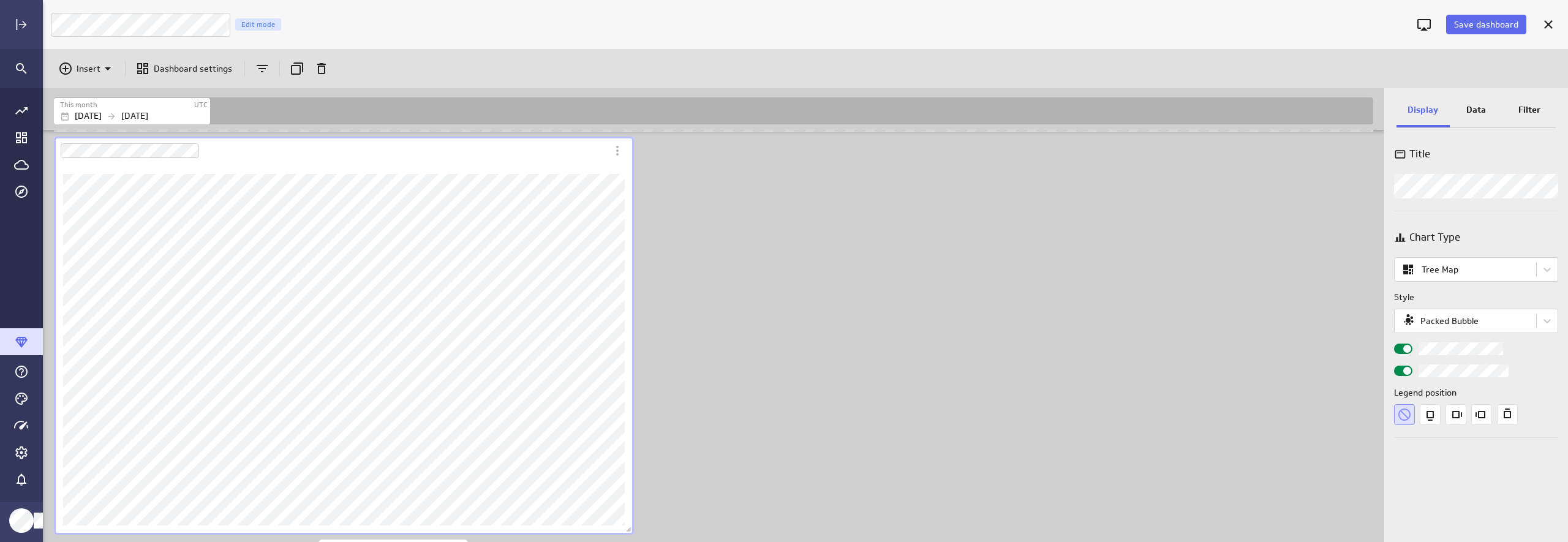
scroll to position [556, 0]
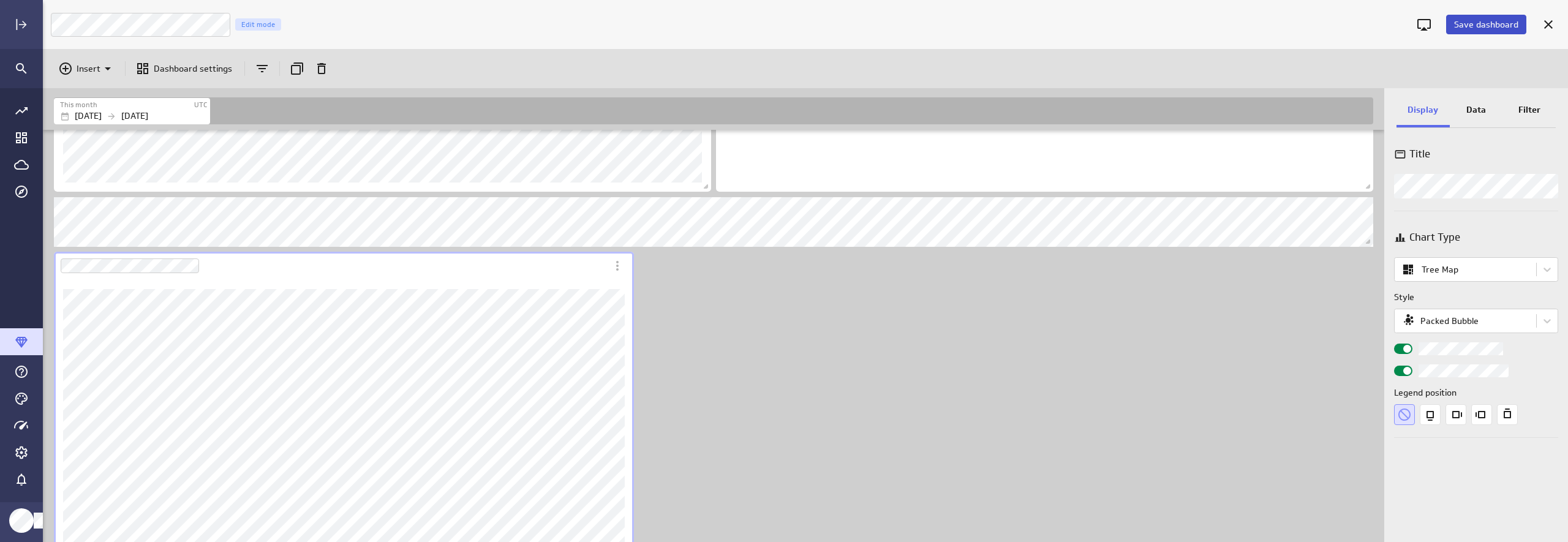
click at [1486, 15] on button "Save dashboard" at bounding box center [1486, 24] width 80 height 20
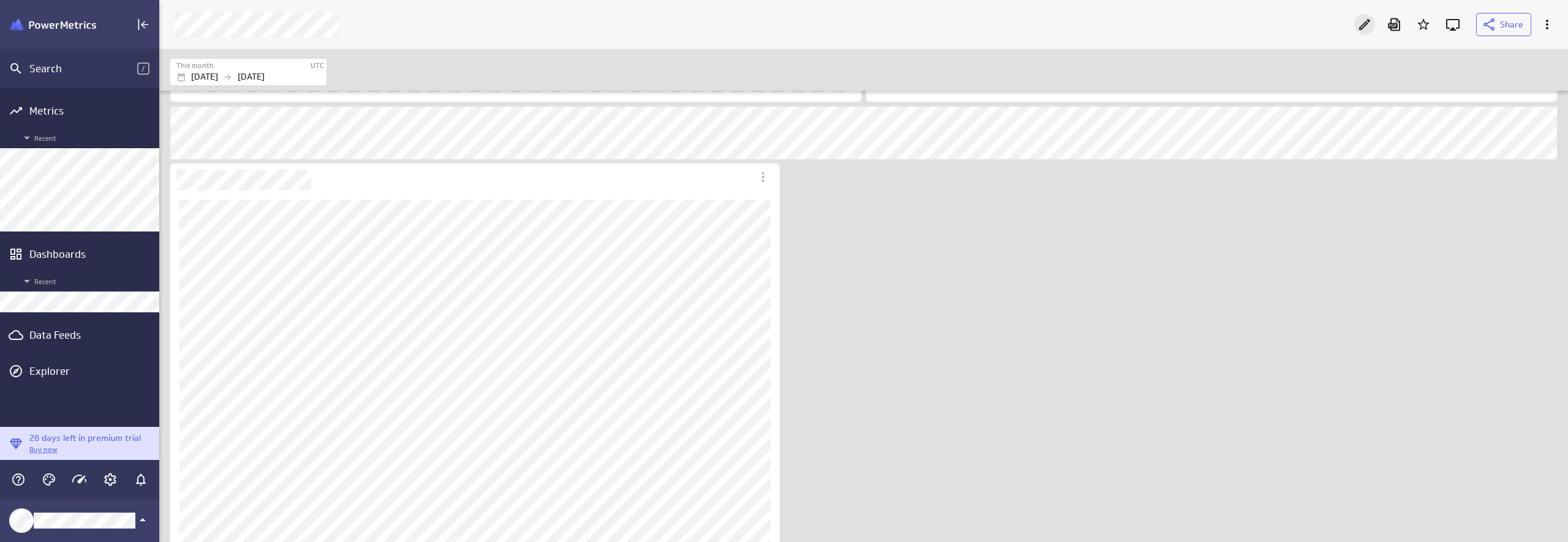
click at [1366, 20] on icon "Edit" at bounding box center [1364, 24] width 15 height 15
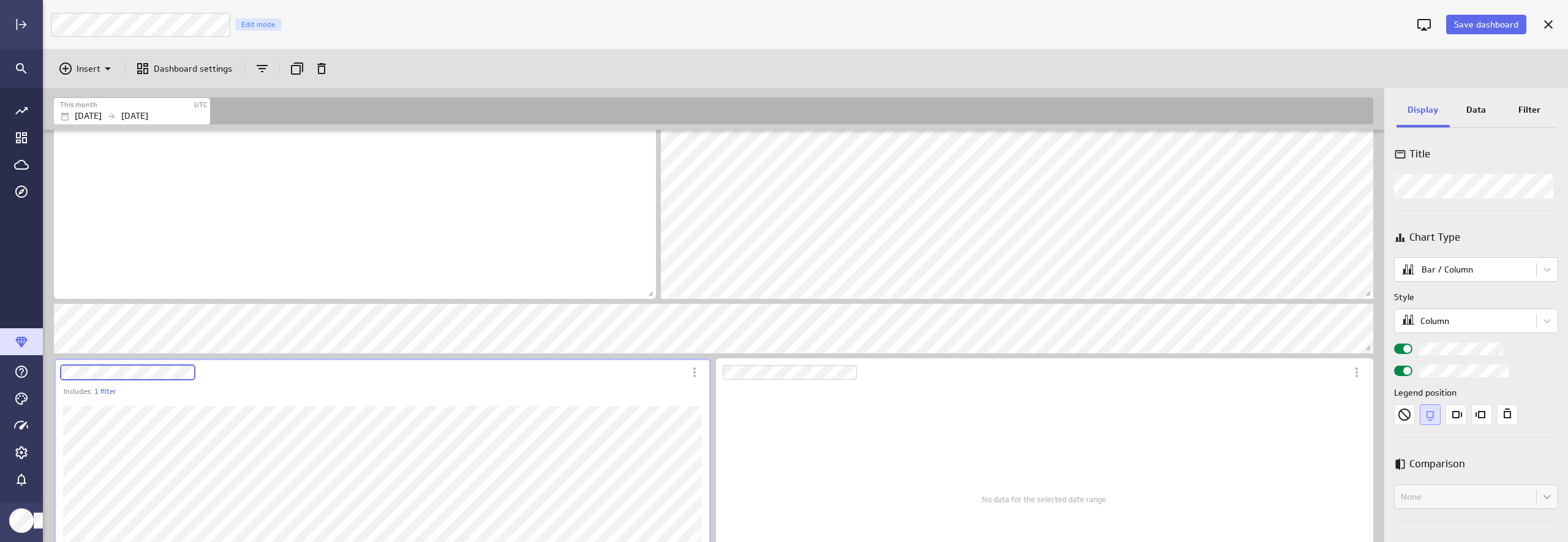
click at [148, 373] on div "Includes: 1 filter" at bounding box center [382, 497] width 657 height 278
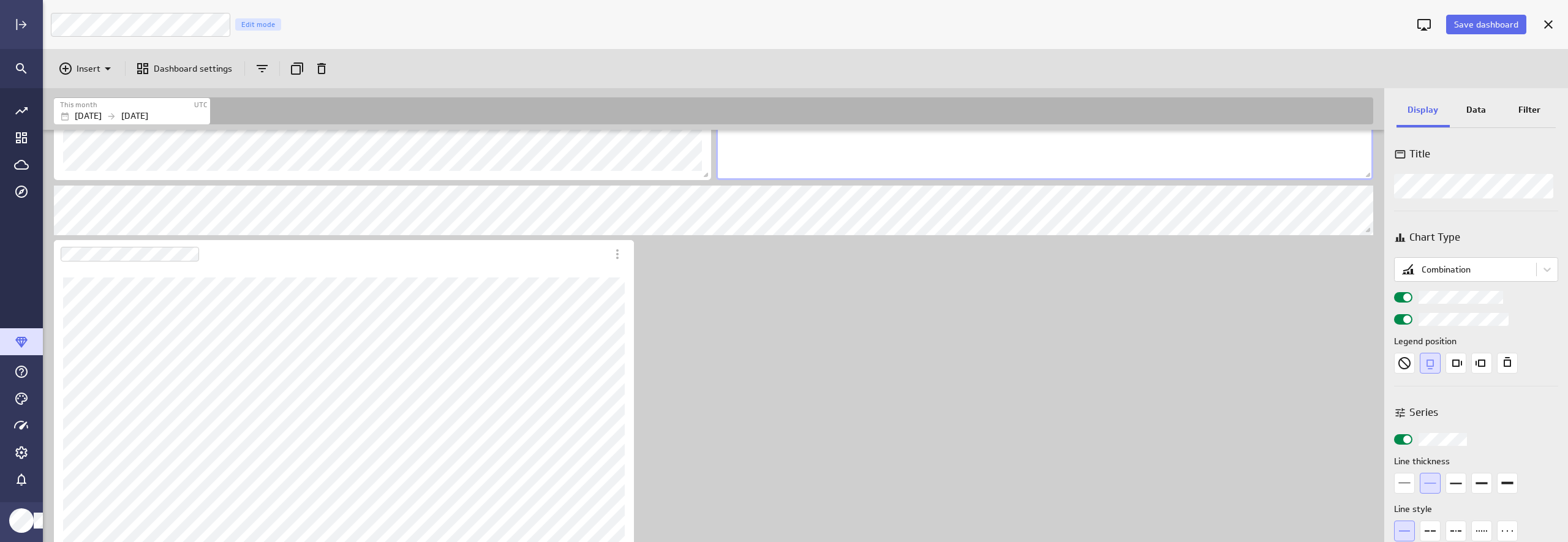
click at [926, 341] on div "Includes: 1 filter No data for the selected date range." at bounding box center [716, 264] width 1329 height 1405
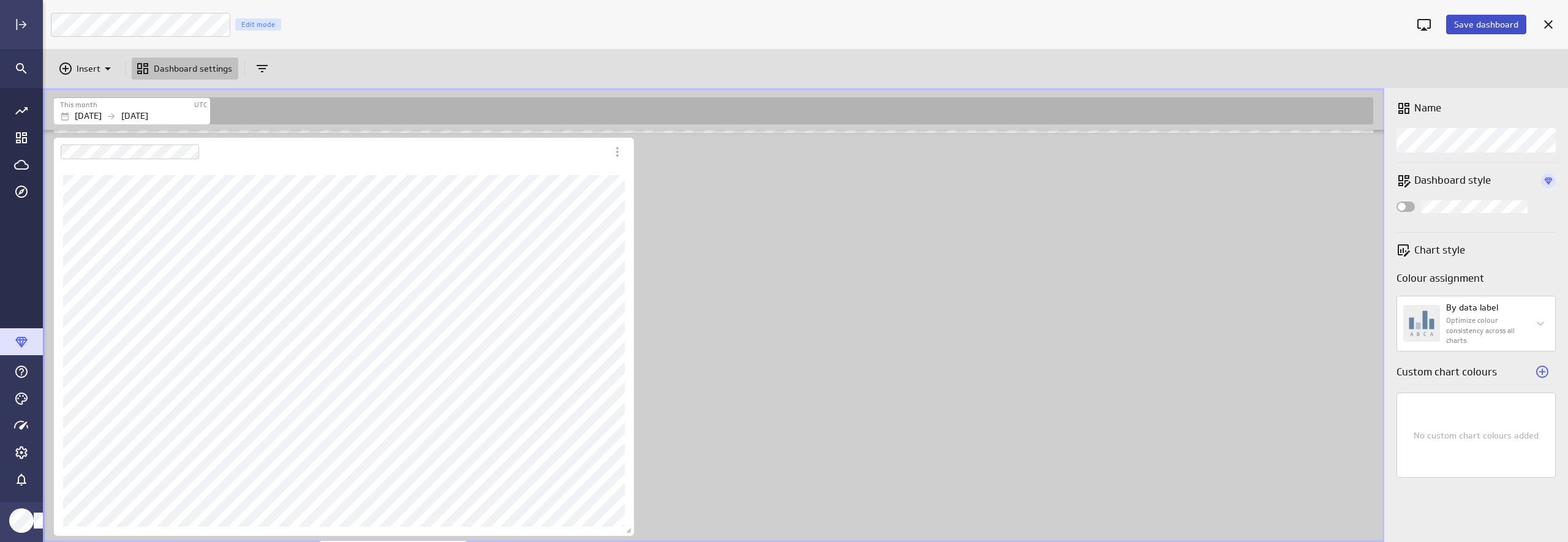
click at [1474, 20] on span "Save dashboard" at bounding box center [1485, 24] width 64 height 11
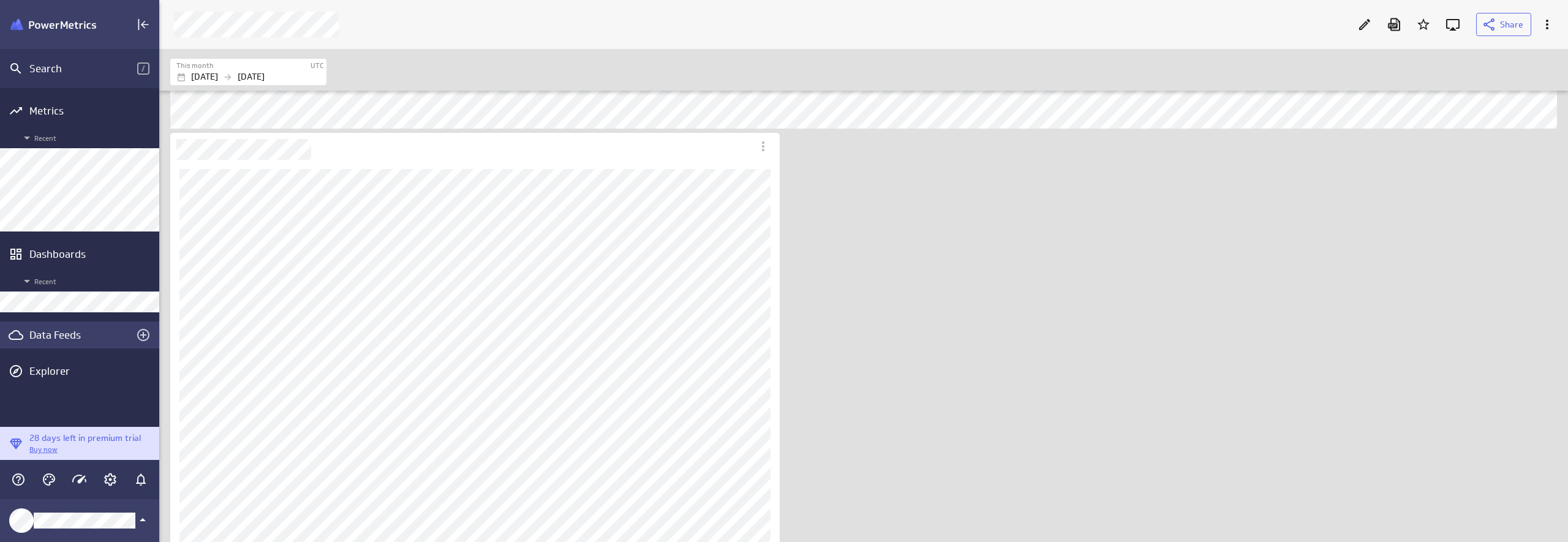
click at [60, 338] on div "Data Feeds" at bounding box center [79, 334] width 100 height 13
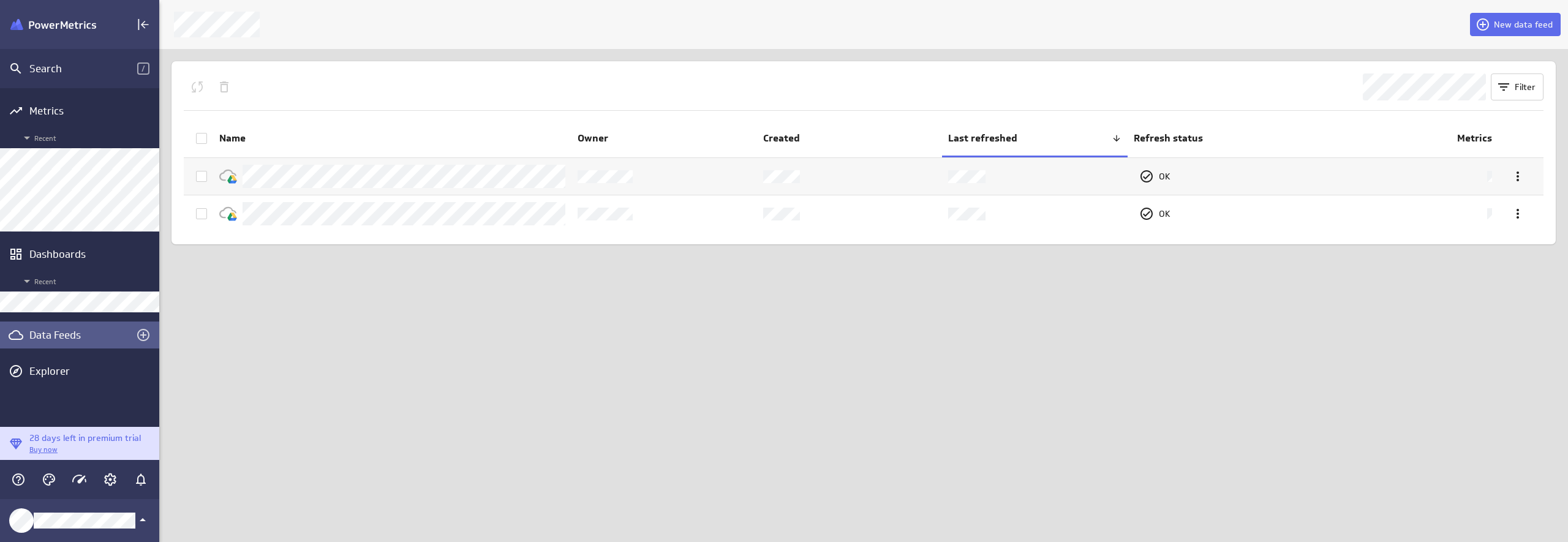
click at [781, 376] on div "New data feed Filter Name Owner Created Last refreshed Refresh status Metrics O…" at bounding box center [863, 271] width 1409 height 542
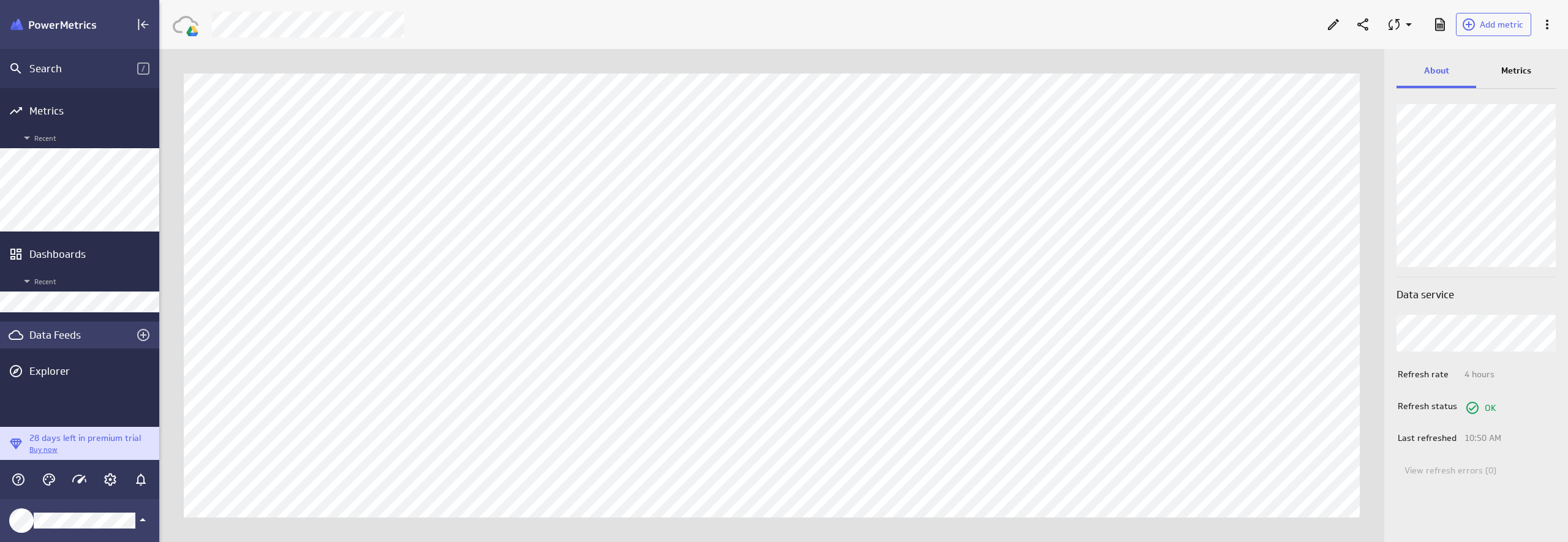
click at [45, 331] on div "Data Feeds" at bounding box center [79, 334] width 100 height 13
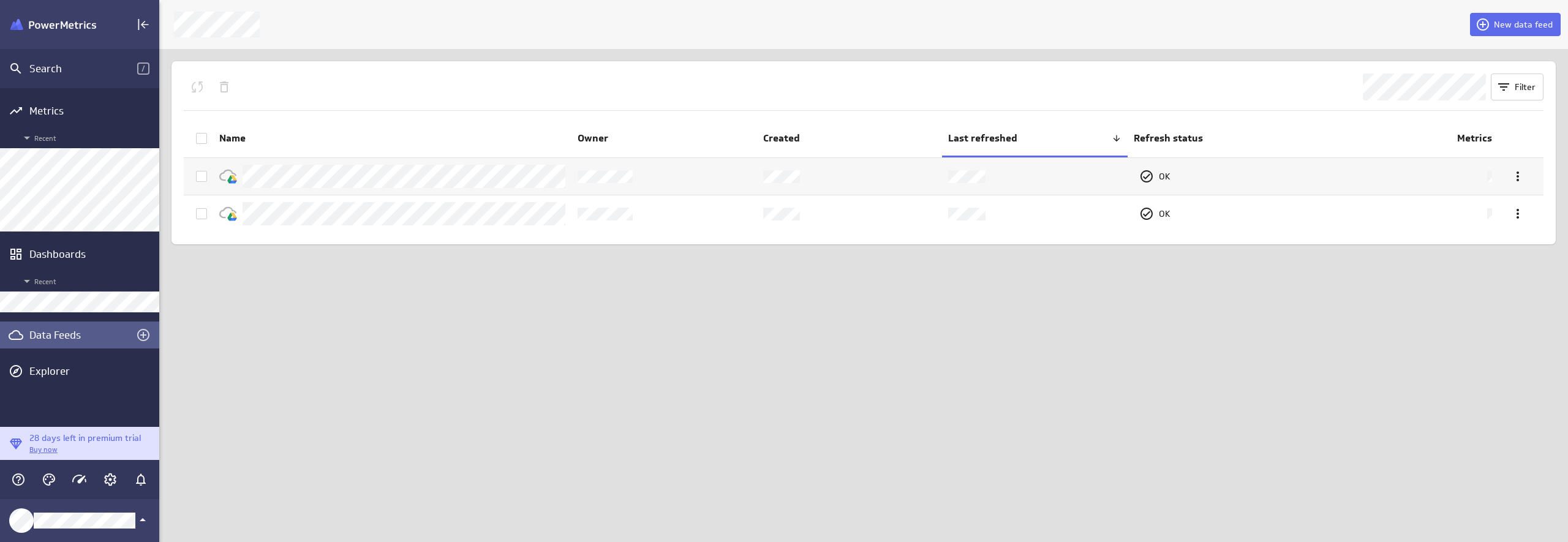
click at [397, 344] on div "New data feed Filter Name Owner Created Last refreshed Refresh status Metrics O…" at bounding box center [863, 271] width 1409 height 542
click at [407, 403] on div "New data feed Filter Name Owner Created Last refreshed Refresh status Metrics O…" at bounding box center [863, 271] width 1409 height 542
click at [142, 332] on icon "Create a data feed" at bounding box center [143, 334] width 15 height 15
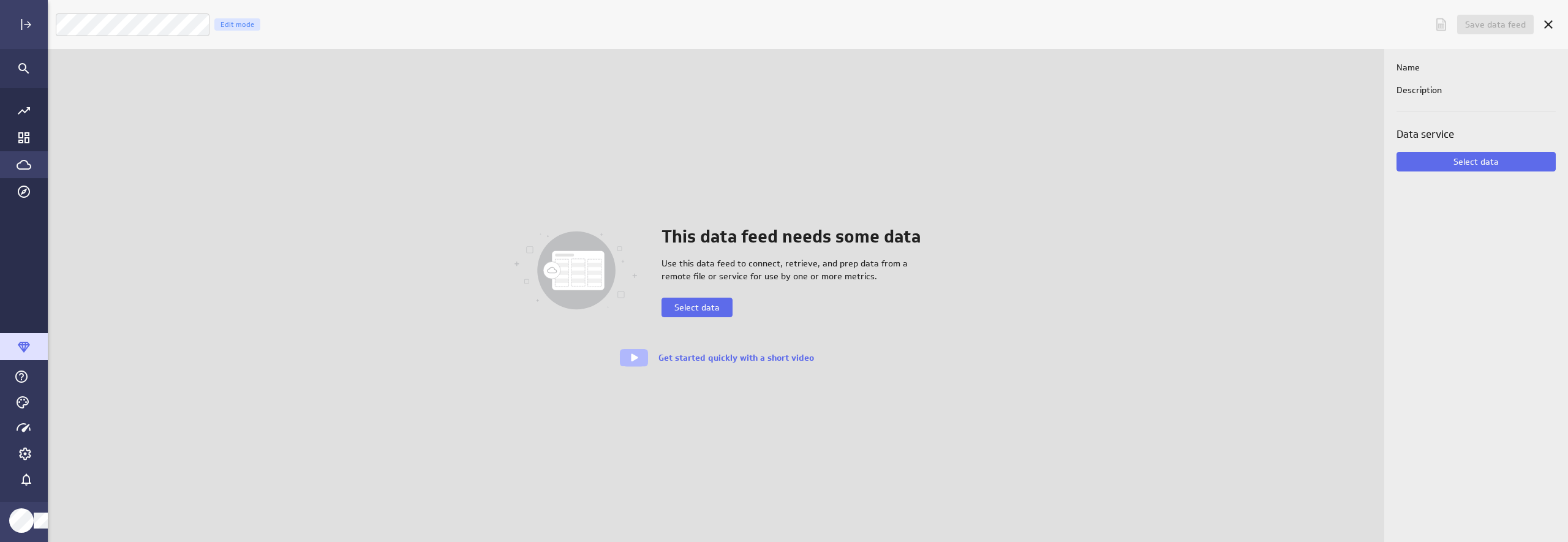
scroll to position [561, 1544]
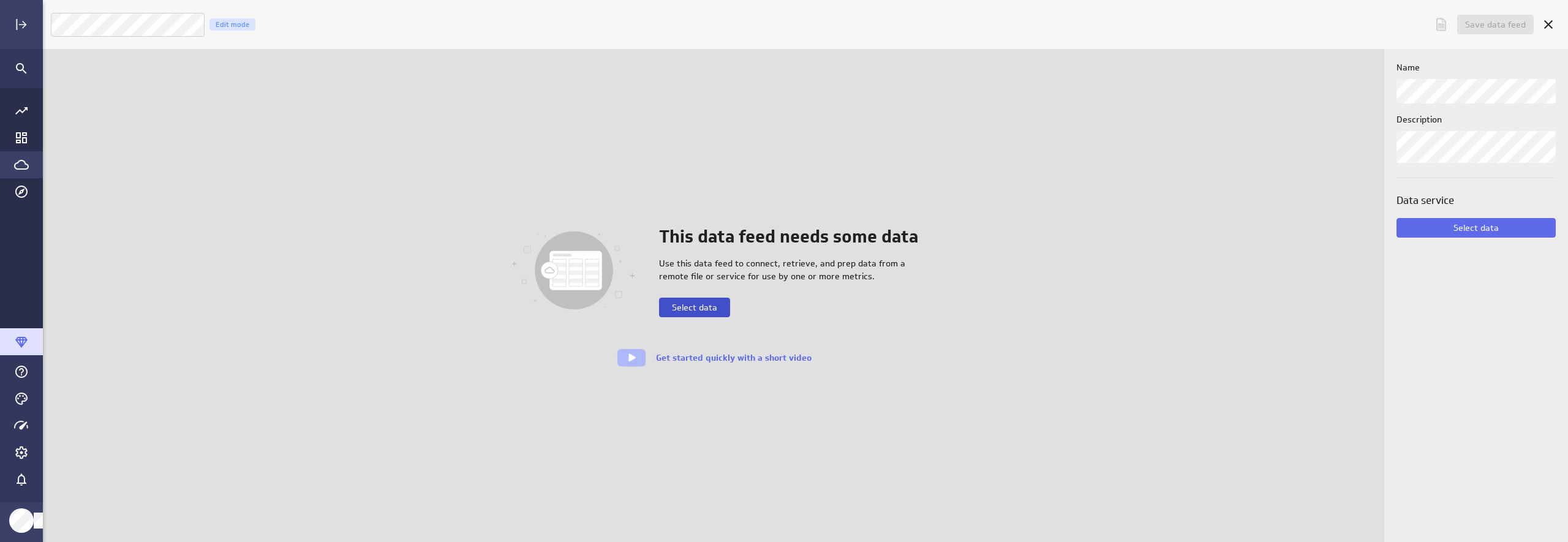
click at [682, 314] on button "Select data" at bounding box center [694, 307] width 71 height 20
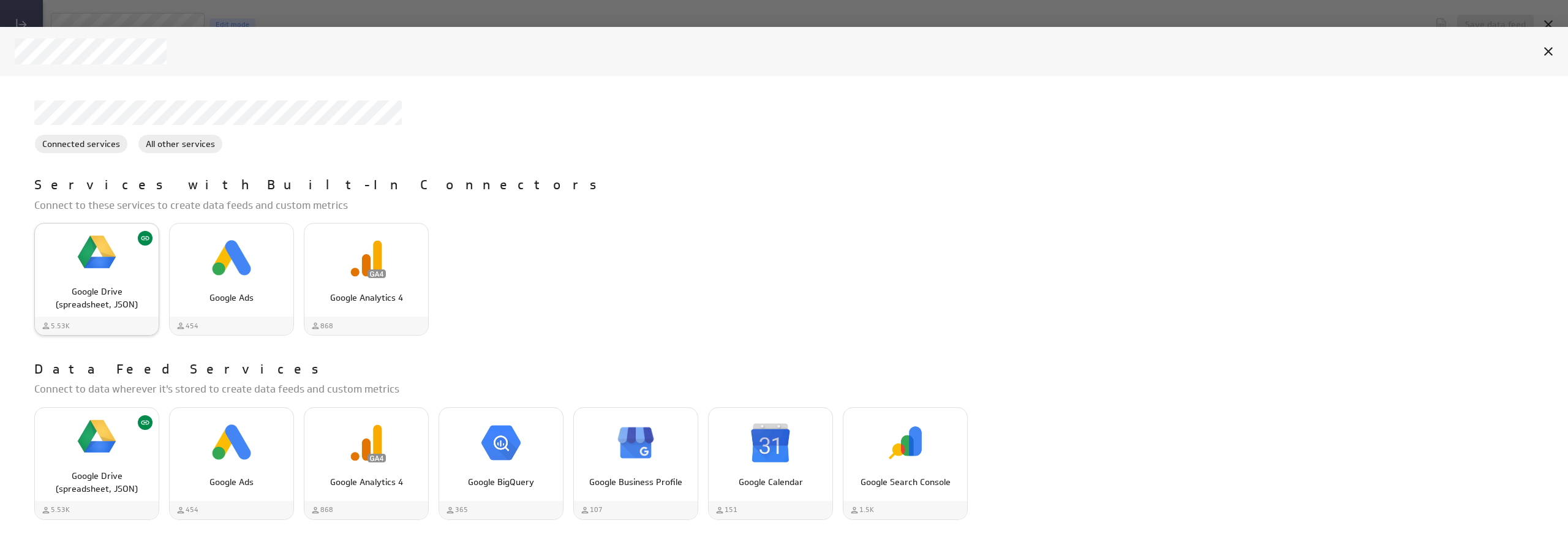
click at [69, 266] on div "Google Drive (spreadsheet, JSON)" at bounding box center [96, 252] width 124 height 46
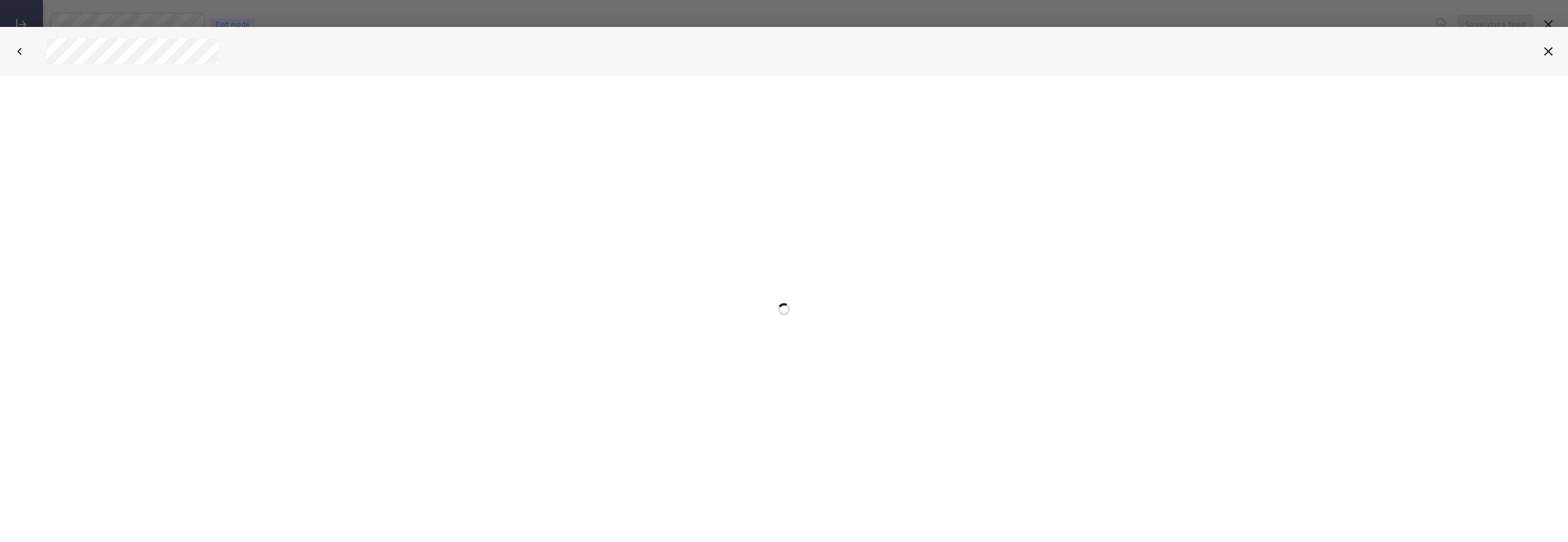
select select "7359447085fc23625c412de44c90de4c"
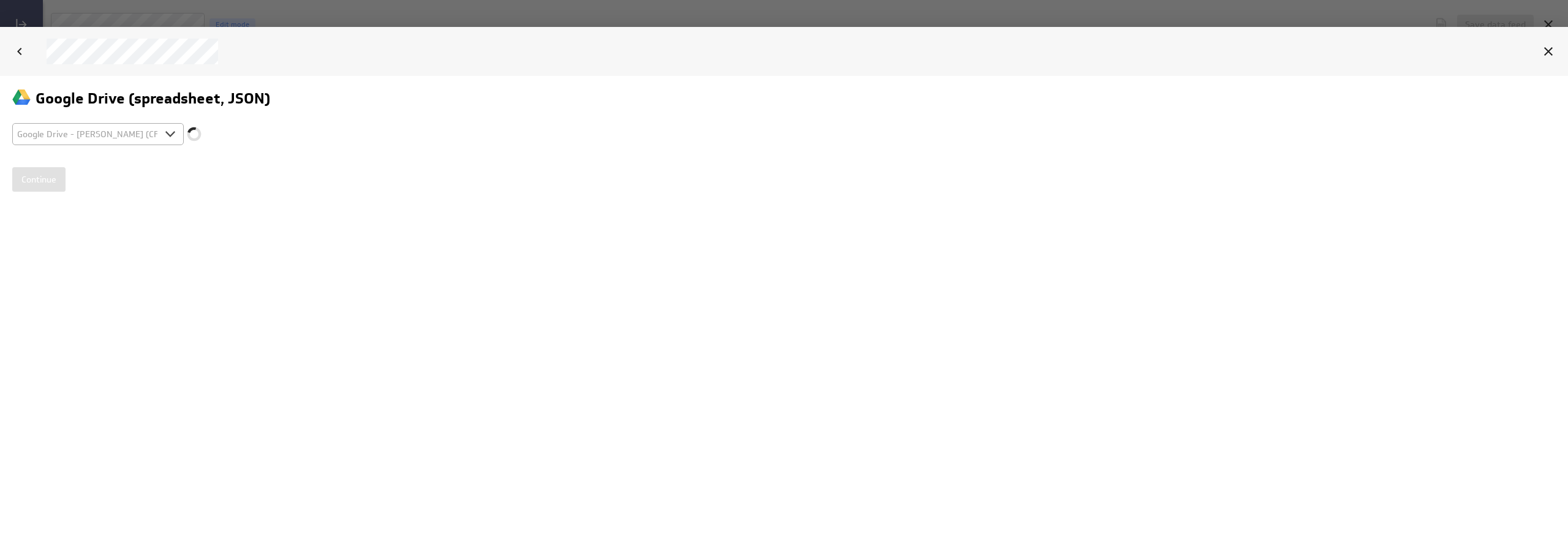
scroll to position [0, 0]
click at [37, 180] on input "Continue" at bounding box center [39, 179] width 53 height 25
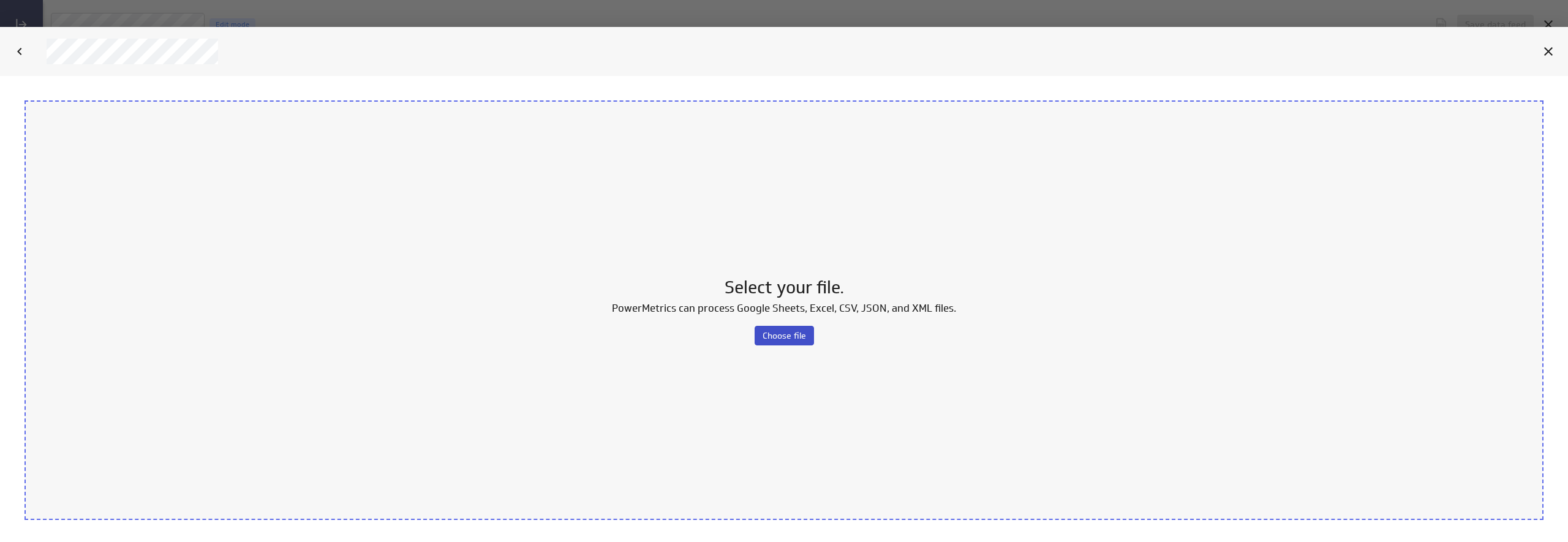
click at [784, 333] on span "Choose file" at bounding box center [784, 335] width 44 height 11
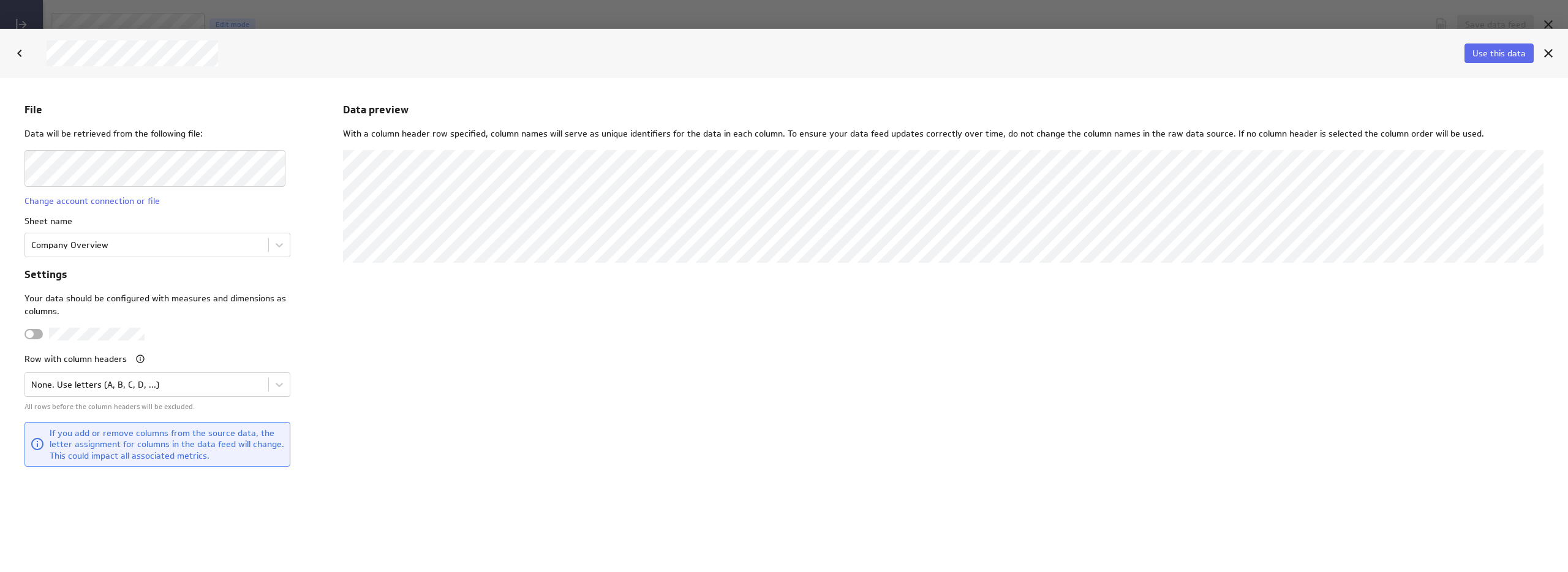
scroll to position [591, 1544]
click at [198, 230] on div "Sheet name Company Overview" at bounding box center [157, 236] width 266 height 43
click at [198, 240] on body "File Data will be retrieved from the following file: Change account connection …" at bounding box center [784, 324] width 1568 height 495
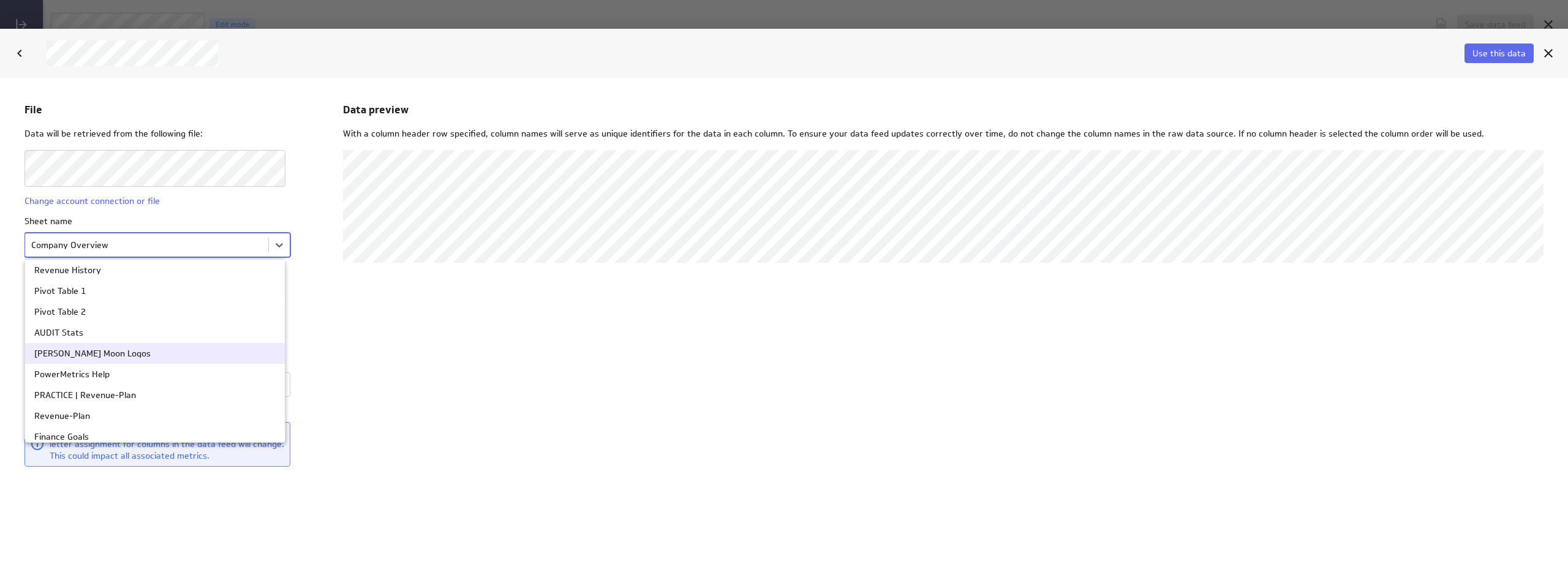
scroll to position [44, 0]
click at [83, 416] on div "Finance Goals" at bounding box center [62, 414] width 55 height 9
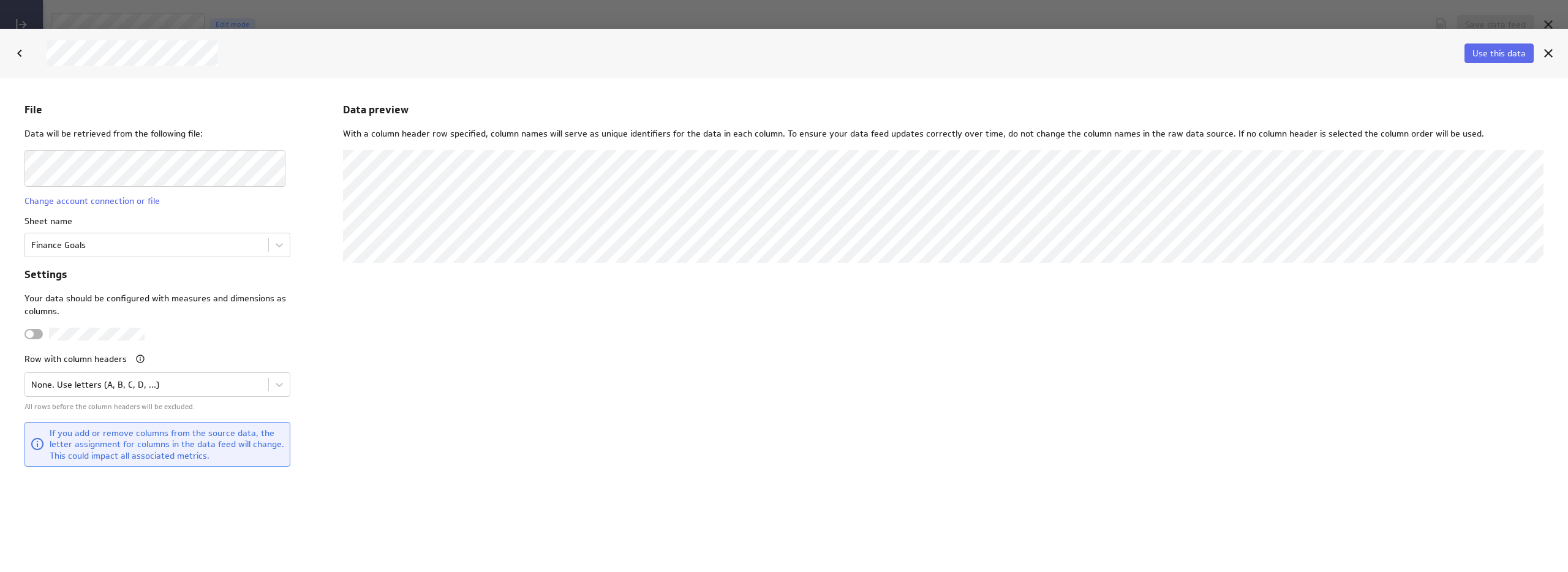
click at [510, 352] on div "Data preview With a column header row specified, column names will serve as uni…" at bounding box center [943, 324] width 1200 height 445
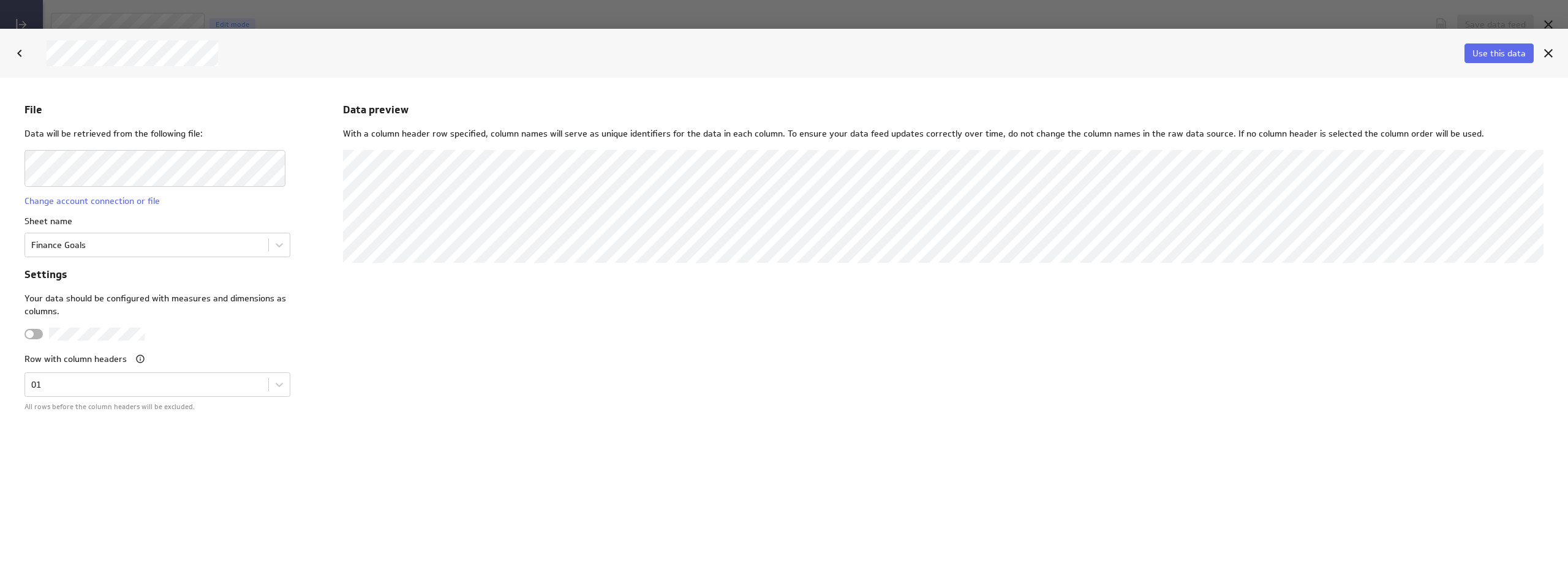
click at [981, 472] on div "Data preview With a column header row specified, column names will serve as uni…" at bounding box center [943, 324] width 1200 height 445
click at [637, 343] on div "Data preview With a column header row specified, column names will serve as uni…" at bounding box center [943, 324] width 1200 height 445
click at [637, 345] on div "Data preview With a column header row specified, column names will serve as uni…" at bounding box center [943, 324] width 1200 height 445
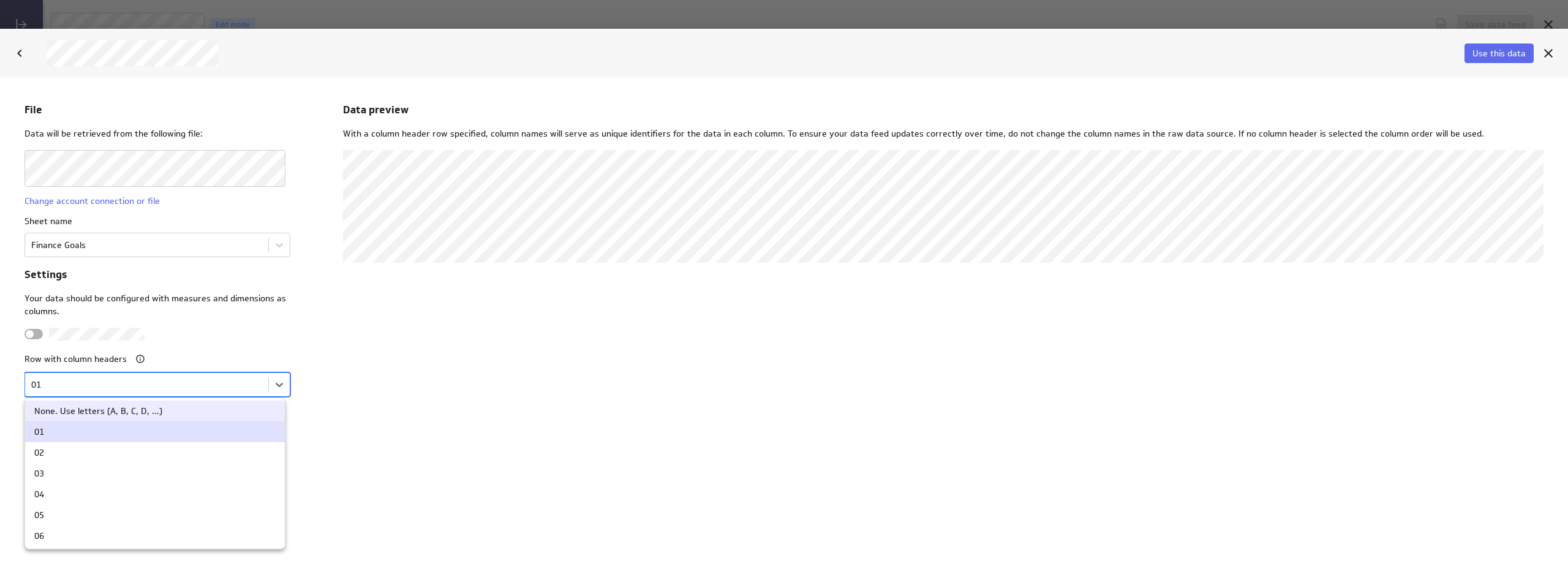
click at [88, 387] on body "File Data will be retrieved from the following file: Change account connection …" at bounding box center [784, 324] width 1568 height 495
click at [88, 387] on div at bounding box center [784, 324] width 1568 height 495
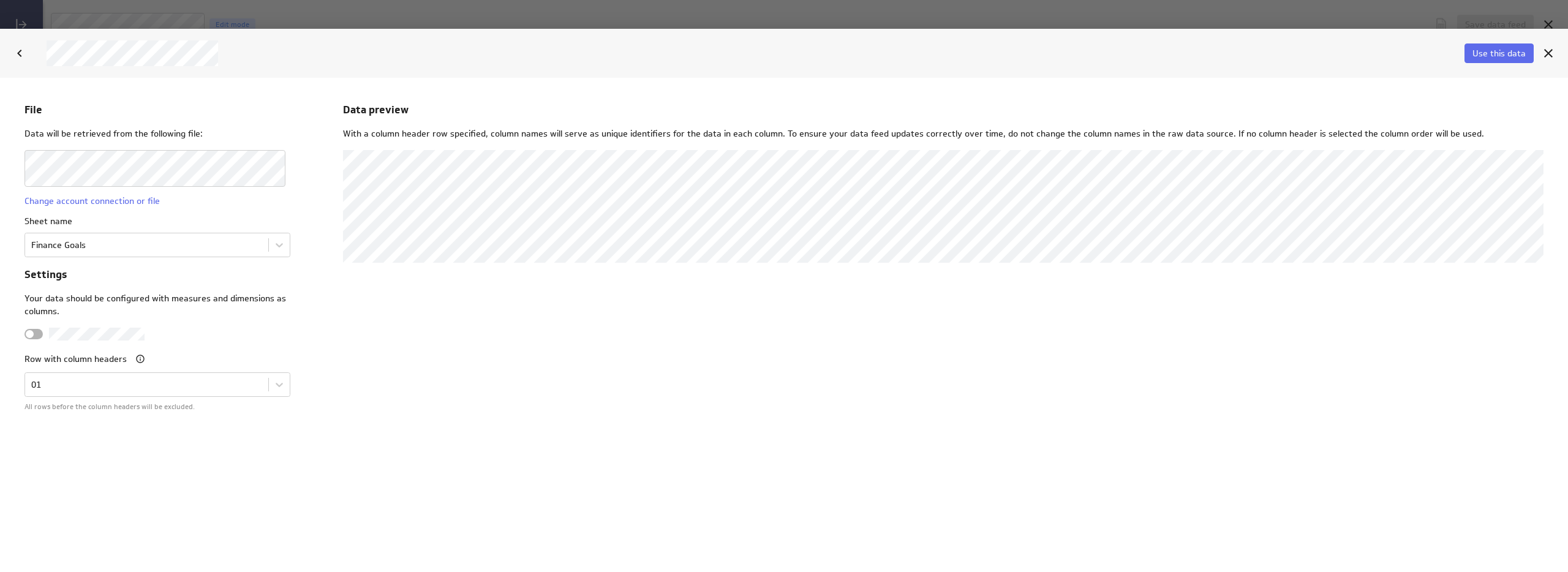
click at [290, 386] on div "File Data will be retrieved from the following file: Change account connection …" at bounding box center [163, 324] width 276 height 445
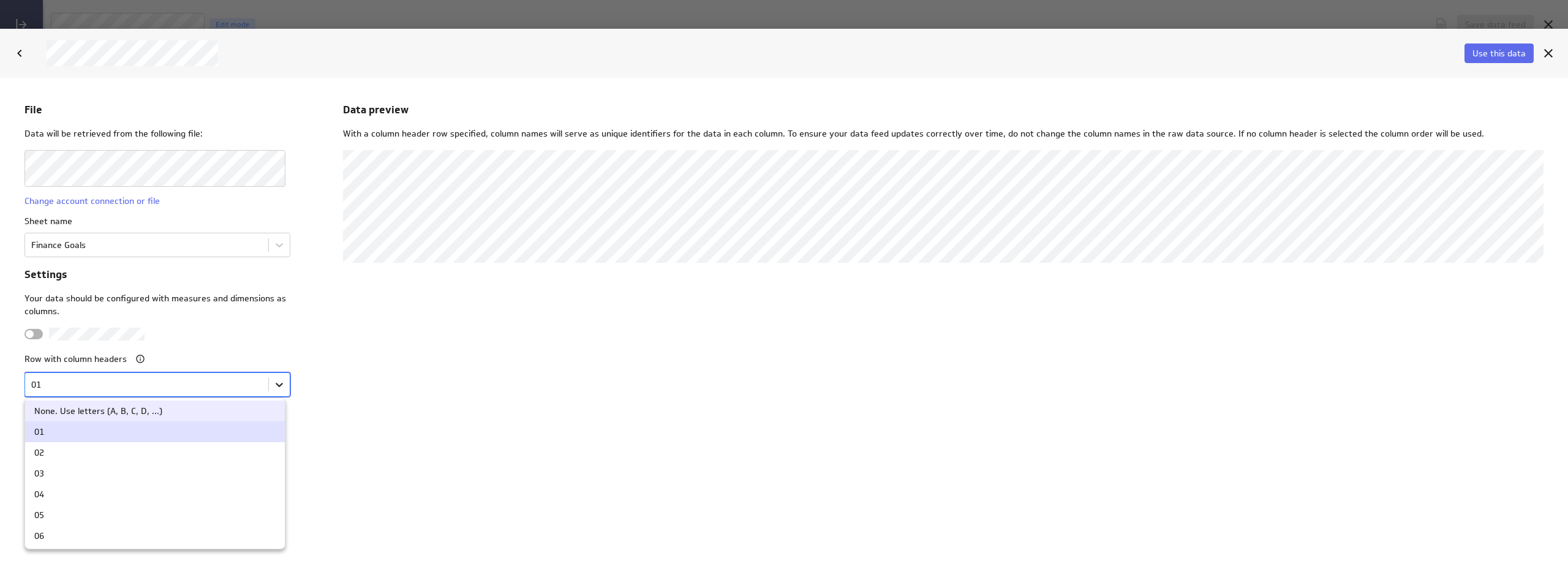
click at [274, 386] on body "File Data will be retrieved from the following file: Change account connection …" at bounding box center [784, 324] width 1568 height 495
click at [274, 386] on div at bounding box center [784, 324] width 1568 height 495
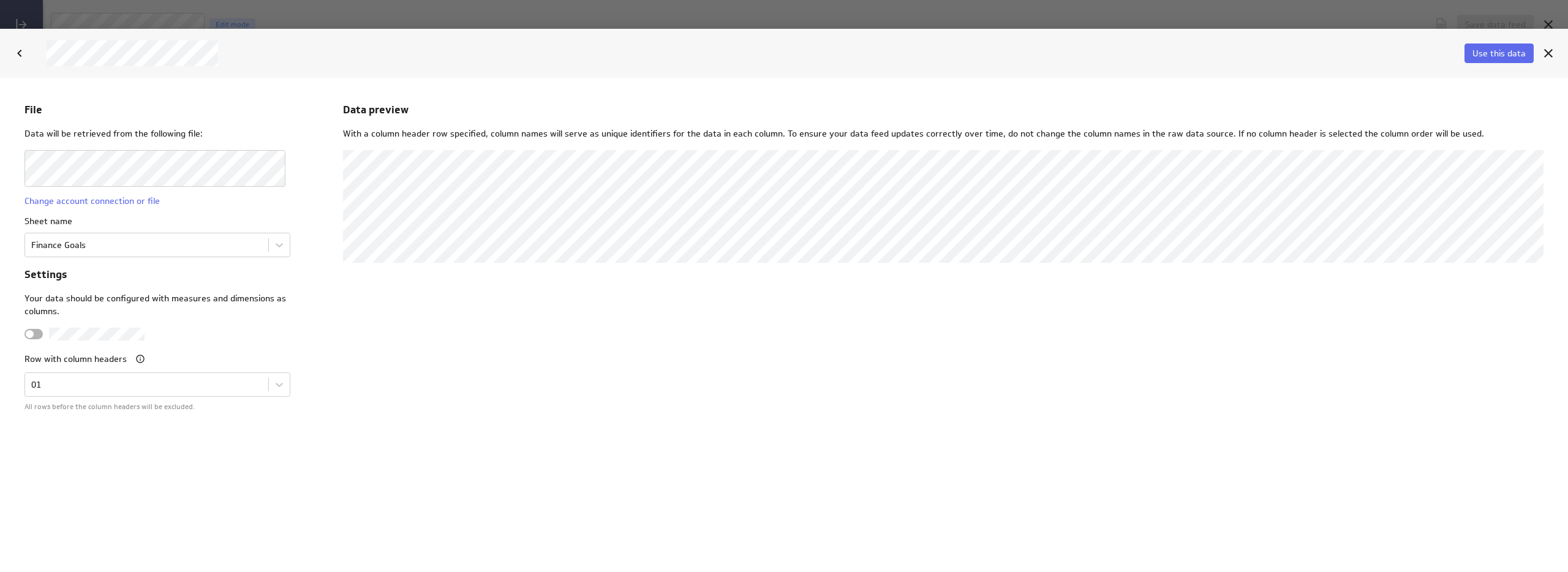
drag, startPoint x: 856, startPoint y: 389, endPoint x: 913, endPoint y: 392, distance: 57.1
click at [857, 390] on div "Data preview With a column header row specified, column names will serve as uni…" at bounding box center [943, 324] width 1200 height 445
click at [531, 351] on div "Data preview With a column header row specified, column names will serve as uni…" at bounding box center [943, 324] width 1200 height 445
click at [1508, 49] on span "Use this data" at bounding box center [1499, 53] width 53 height 11
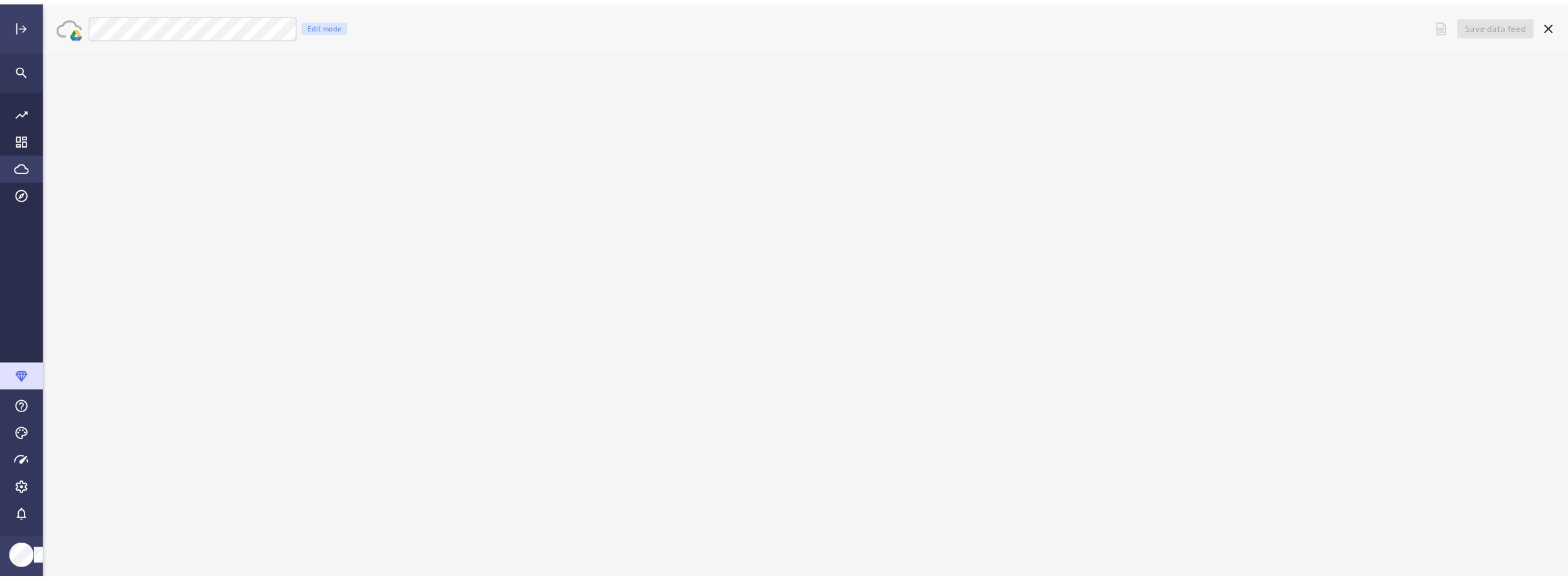
scroll to position [0, 0]
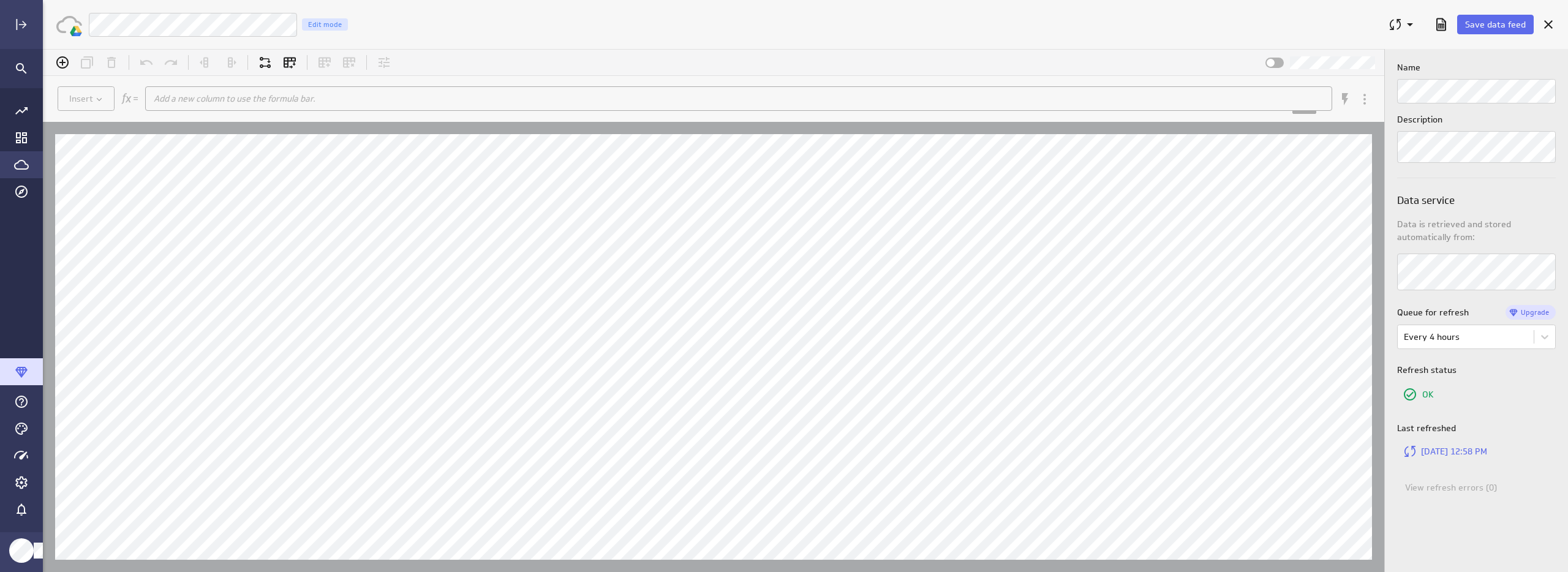
click at [689, 16] on div "Luna Moon Finance Goals Edit mode" at bounding box center [733, 25] width 1289 height 25
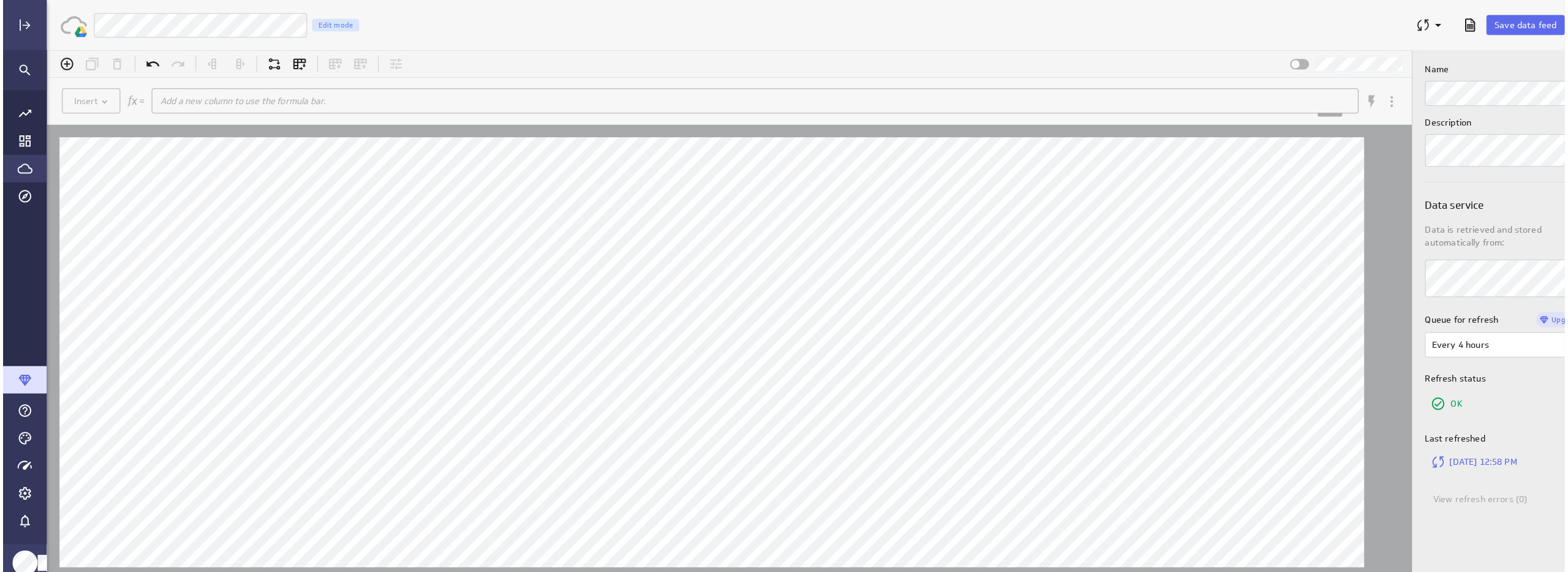
scroll to position [6, 6]
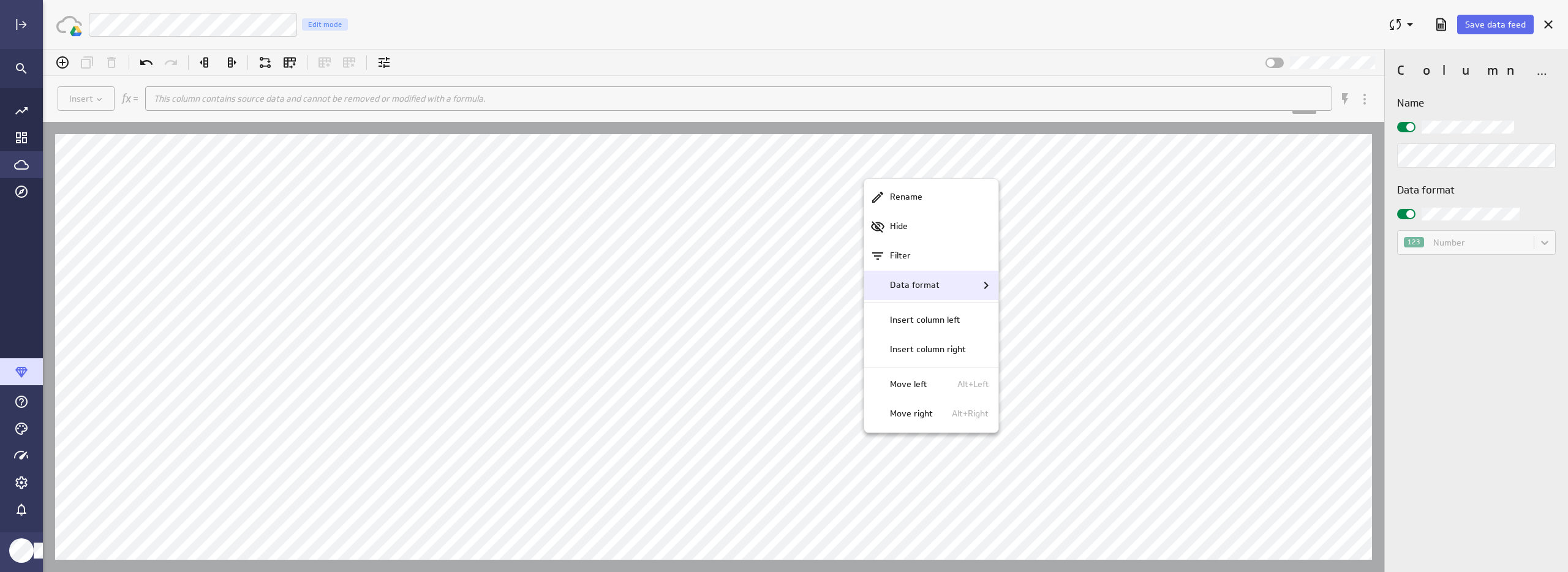
click at [918, 293] on div "Data format" at bounding box center [931, 285] width 134 height 29
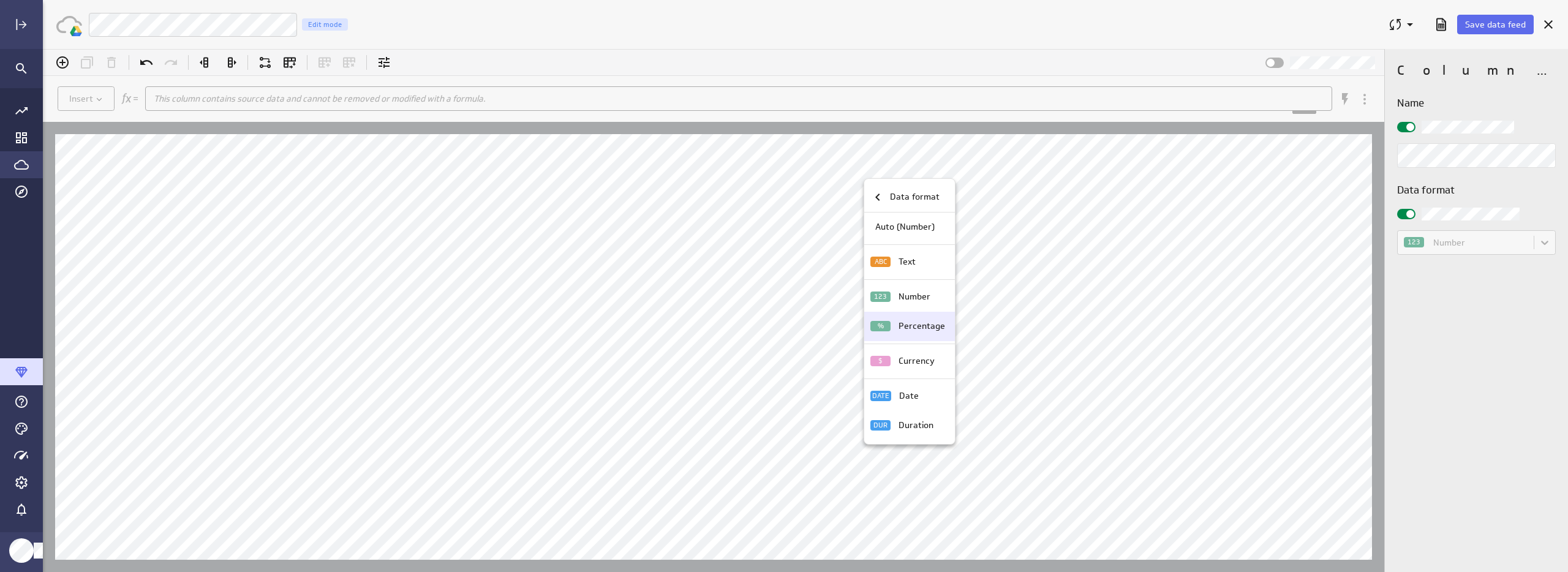
click at [908, 328] on p "Percentage" at bounding box center [921, 326] width 46 height 13
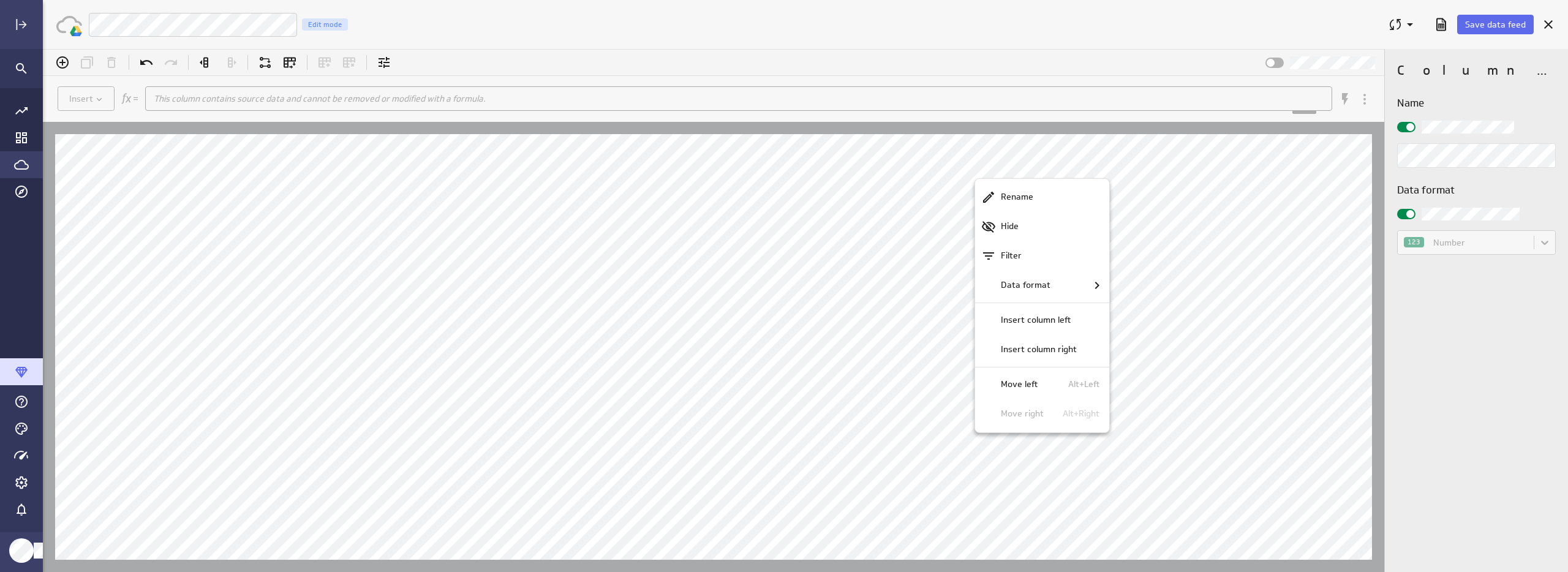
click at [975, 173] on div at bounding box center [806, 310] width 1525 height 523
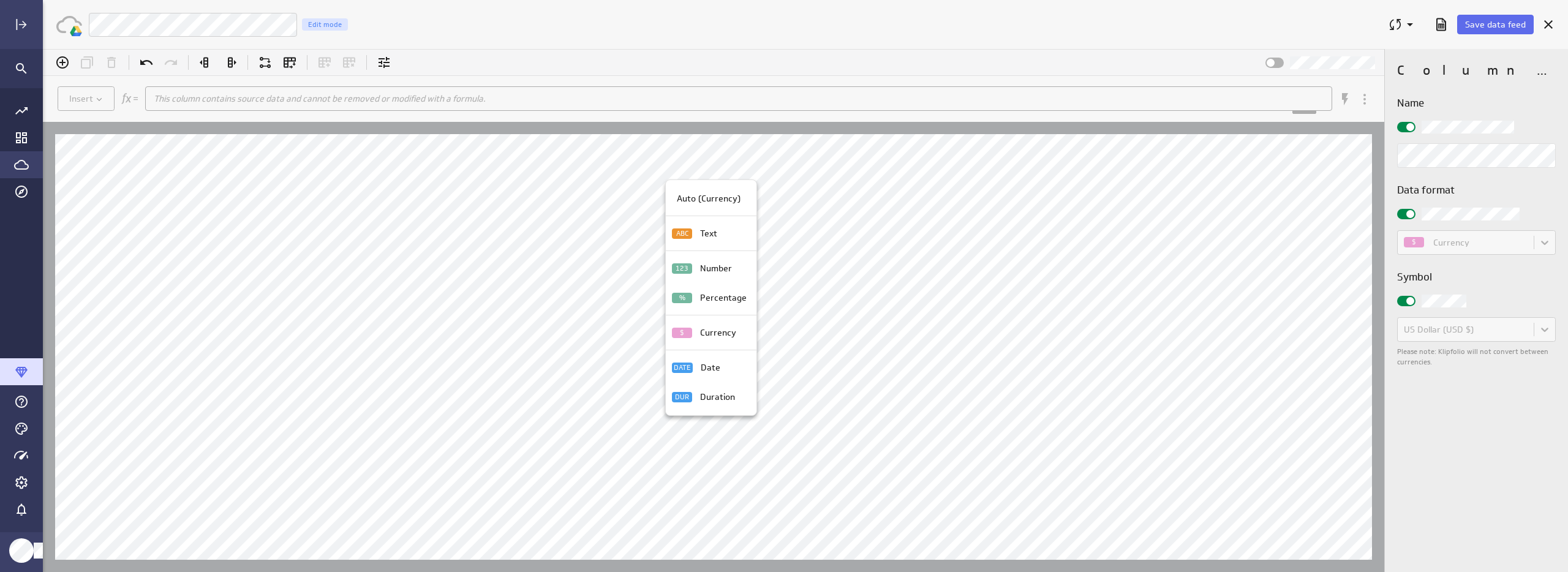
click at [678, 174] on div at bounding box center [806, 310] width 1525 height 523
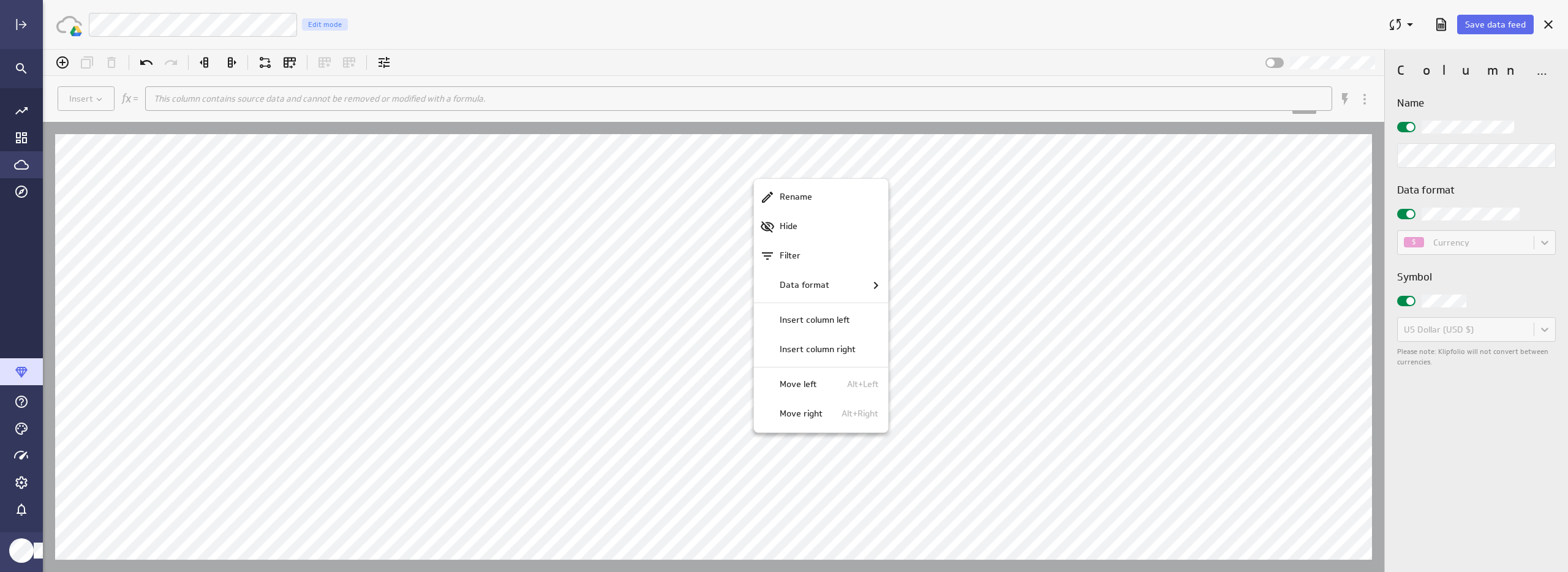
click at [759, 175] on div at bounding box center [806, 310] width 1525 height 523
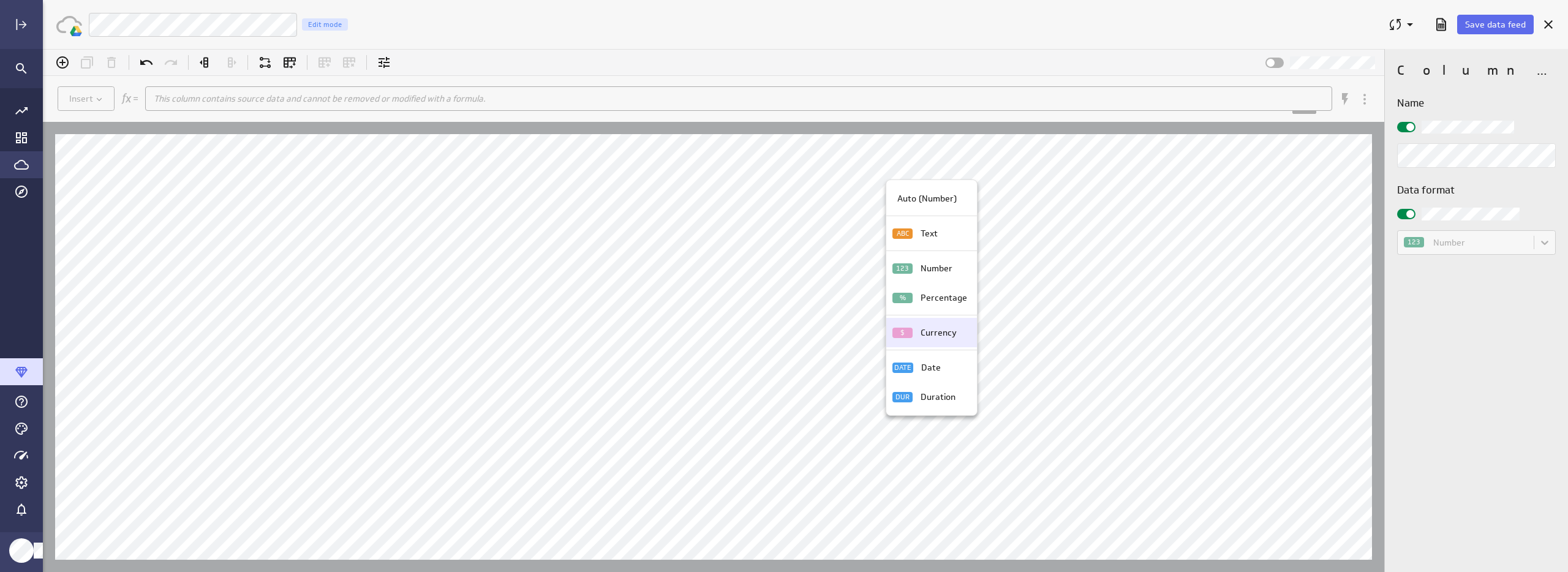
click at [938, 333] on p "Currency" at bounding box center [938, 333] width 36 height 13
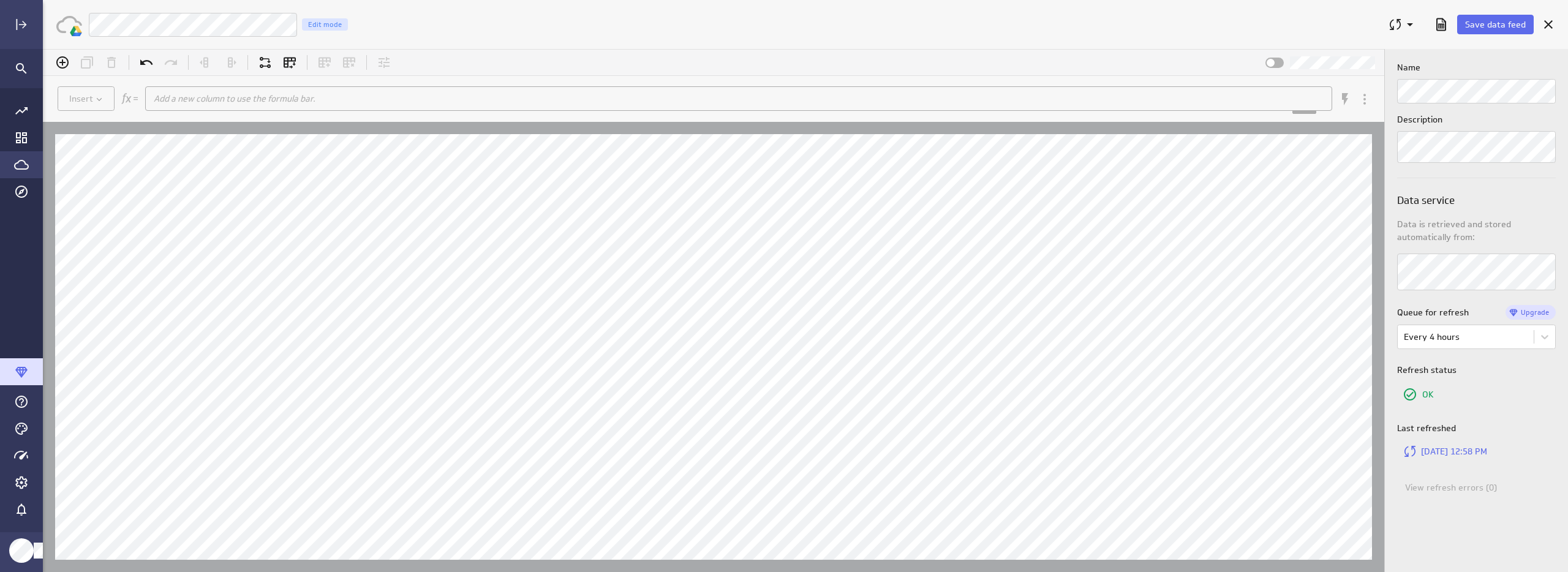
click at [1529, 401] on div "OK" at bounding box center [1477, 394] width 159 height 26
click at [1487, 22] on span "Save data feed" at bounding box center [1496, 24] width 61 height 11
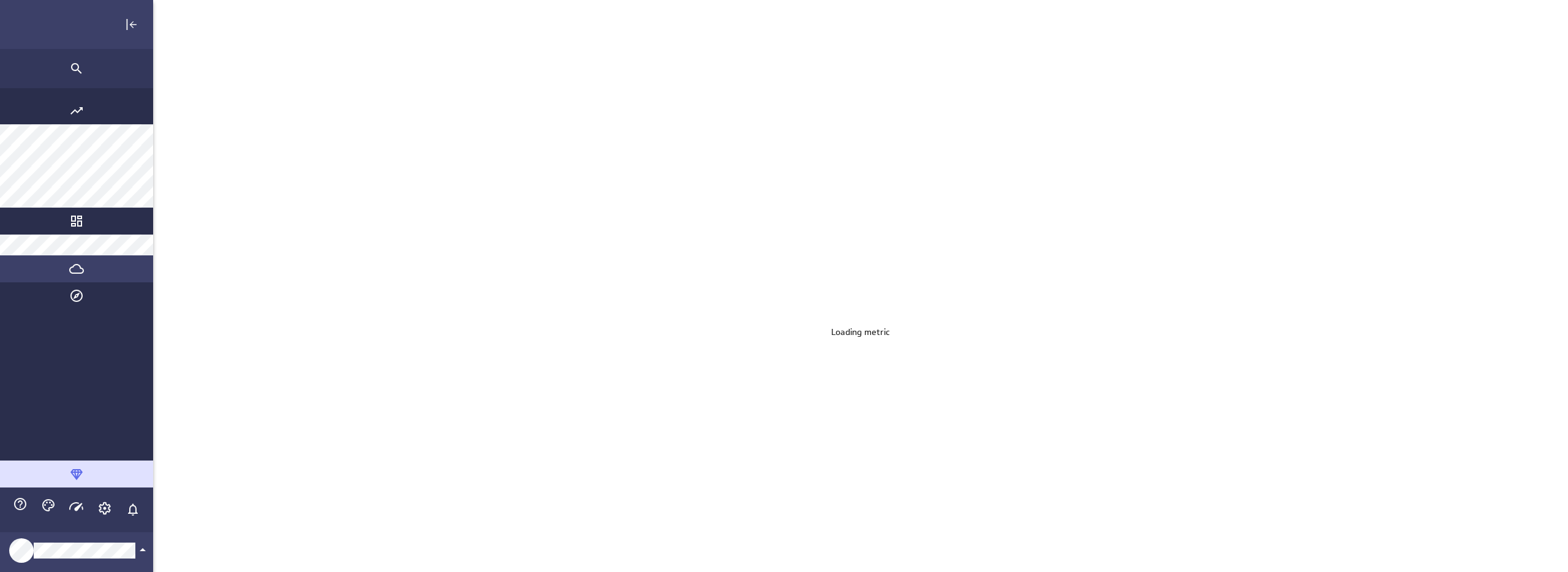
scroll to position [591, 1544]
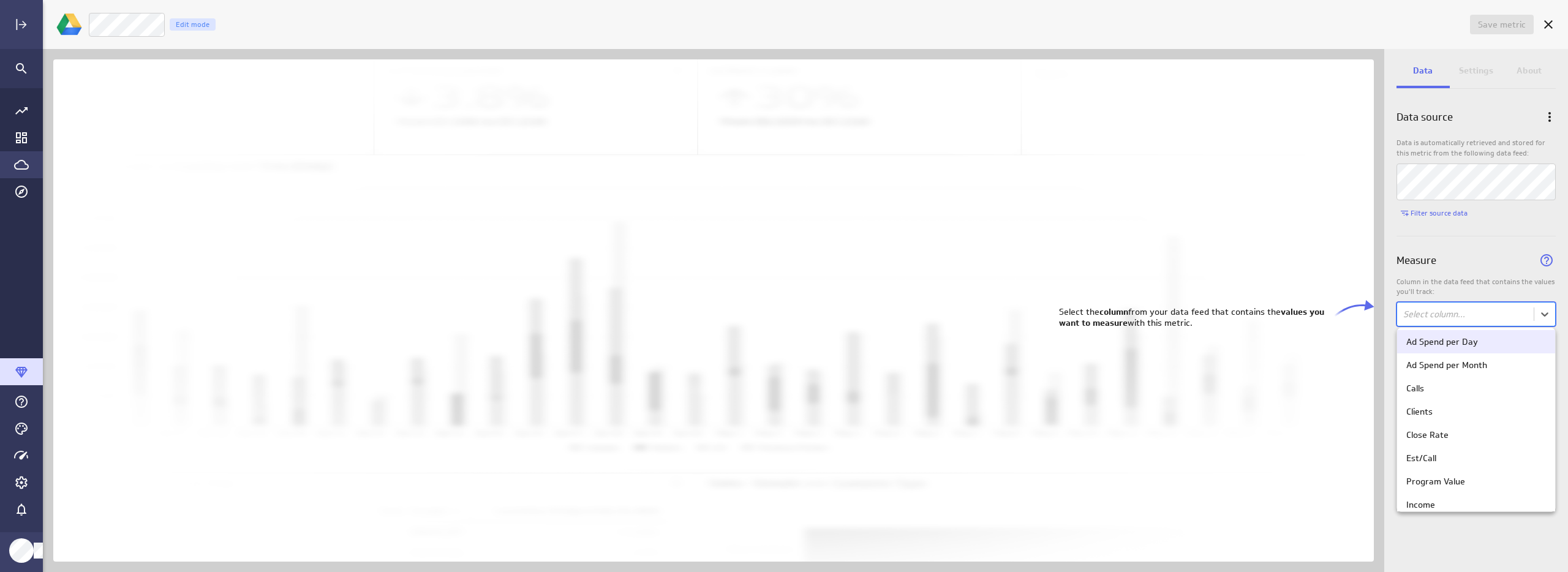
click at [1449, 319] on body "Save metric Untitled Edit mode Data Settings About Data source Data is automati…" at bounding box center [784, 286] width 1568 height 572
click at [1454, 482] on div "Program Value" at bounding box center [1435, 481] width 59 height 11
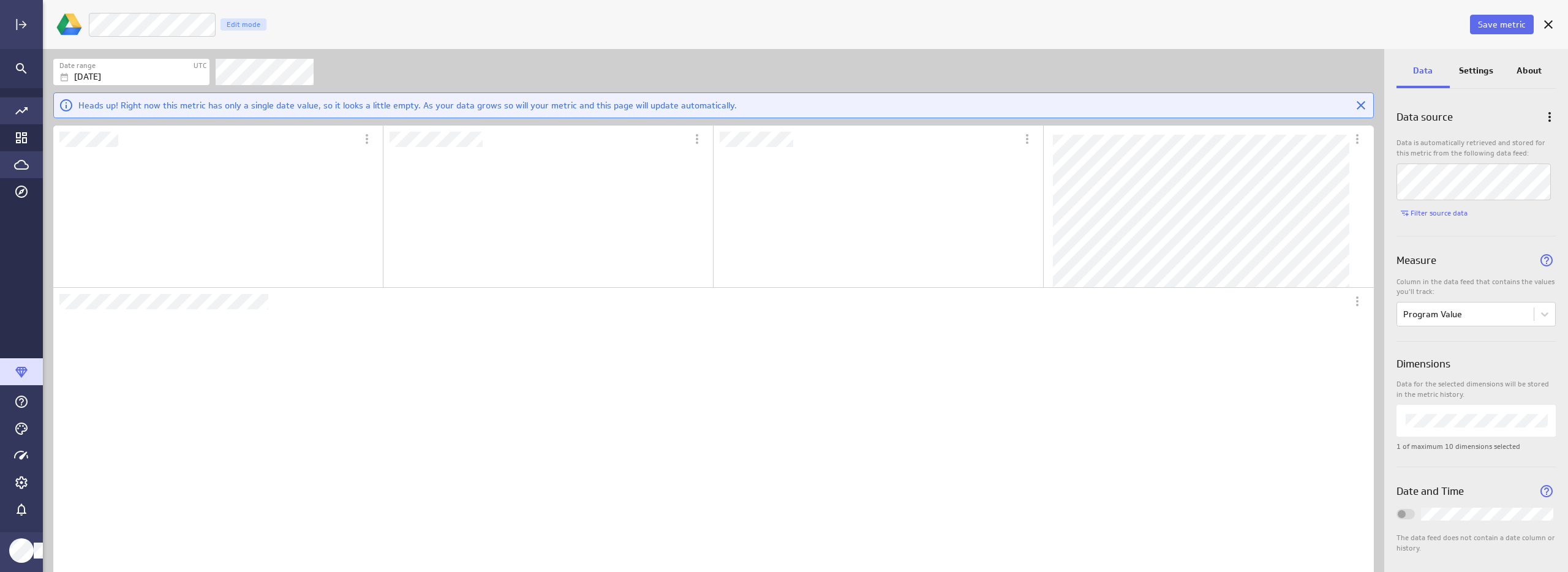
scroll to position [509, 1299]
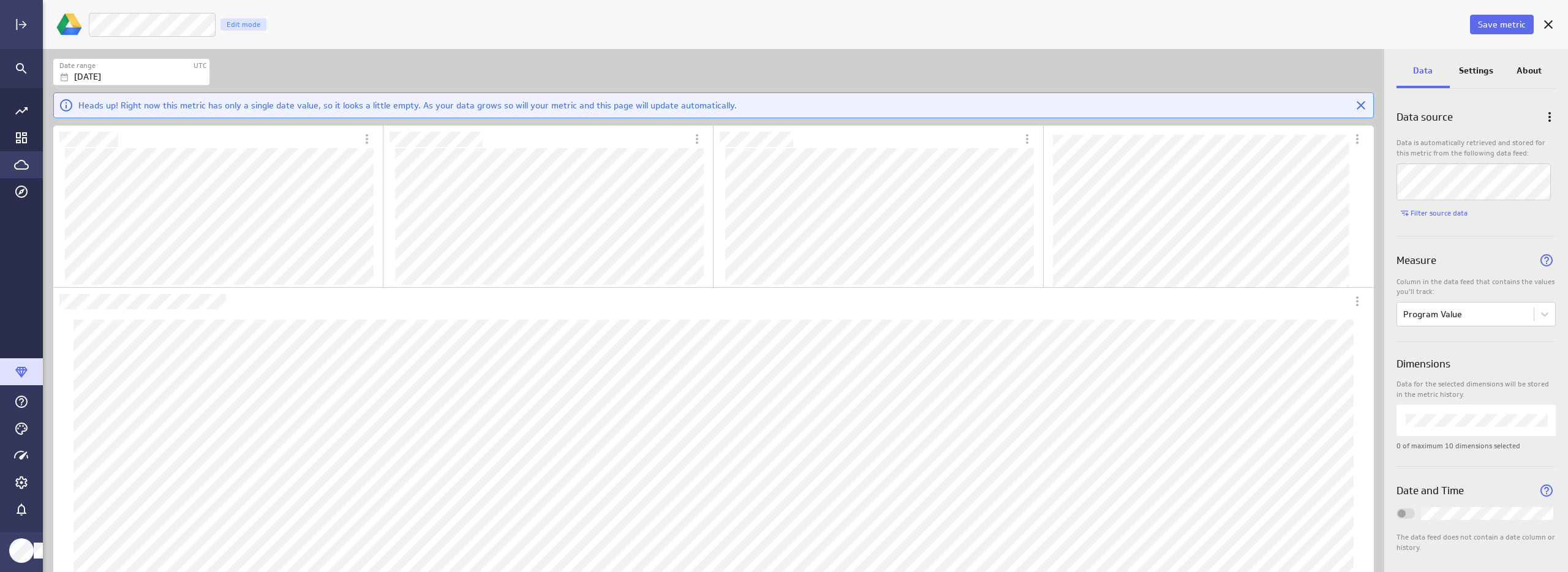
click at [1478, 67] on p "Settings" at bounding box center [1476, 70] width 34 height 13
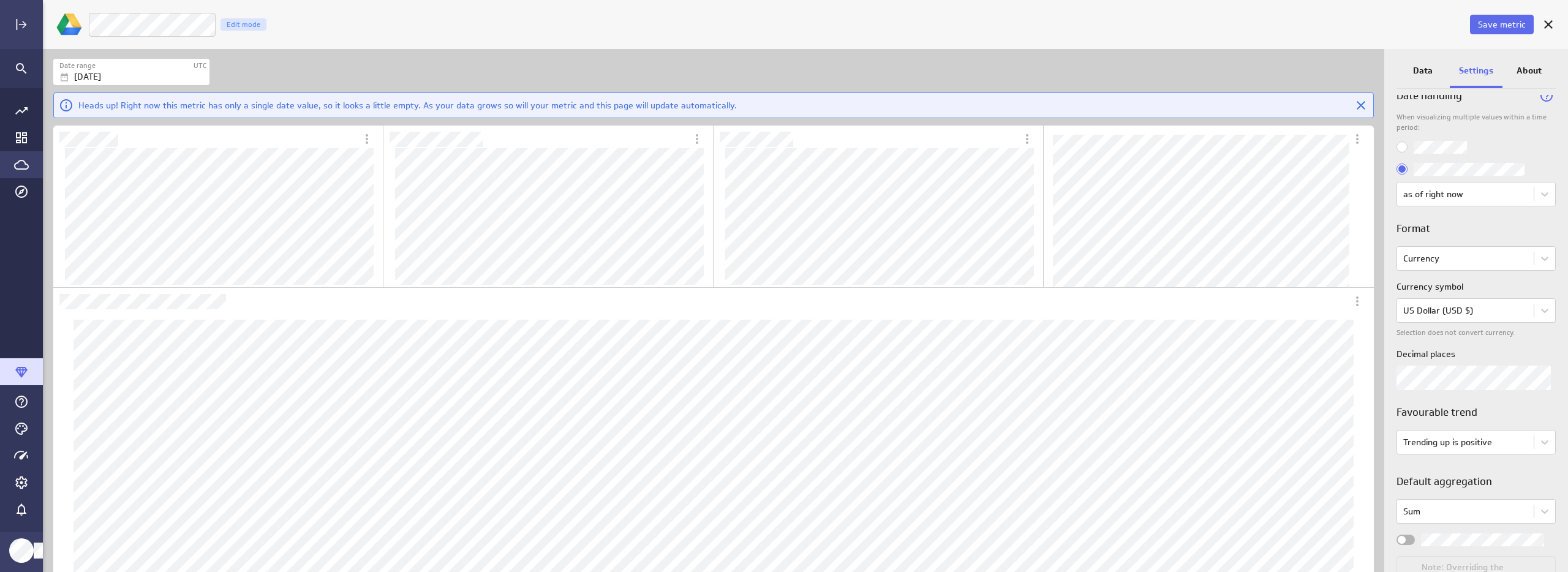
scroll to position [31, 0]
click at [1404, 534] on span "Widget Properties" at bounding box center [1402, 532] width 8 height 8
click at [0, 0] on input "Widget Properties" at bounding box center [0, 0] width 0 height 0
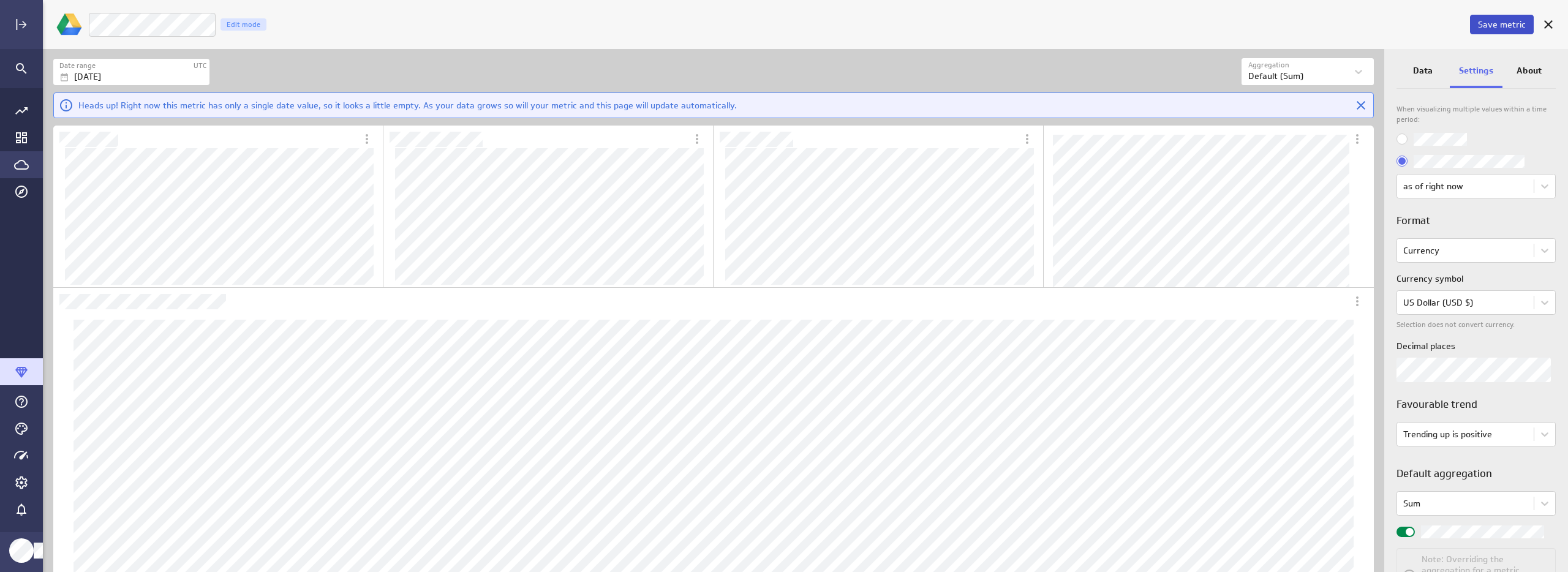
click at [1497, 25] on span "Save metric" at bounding box center [1501, 24] width 48 height 11
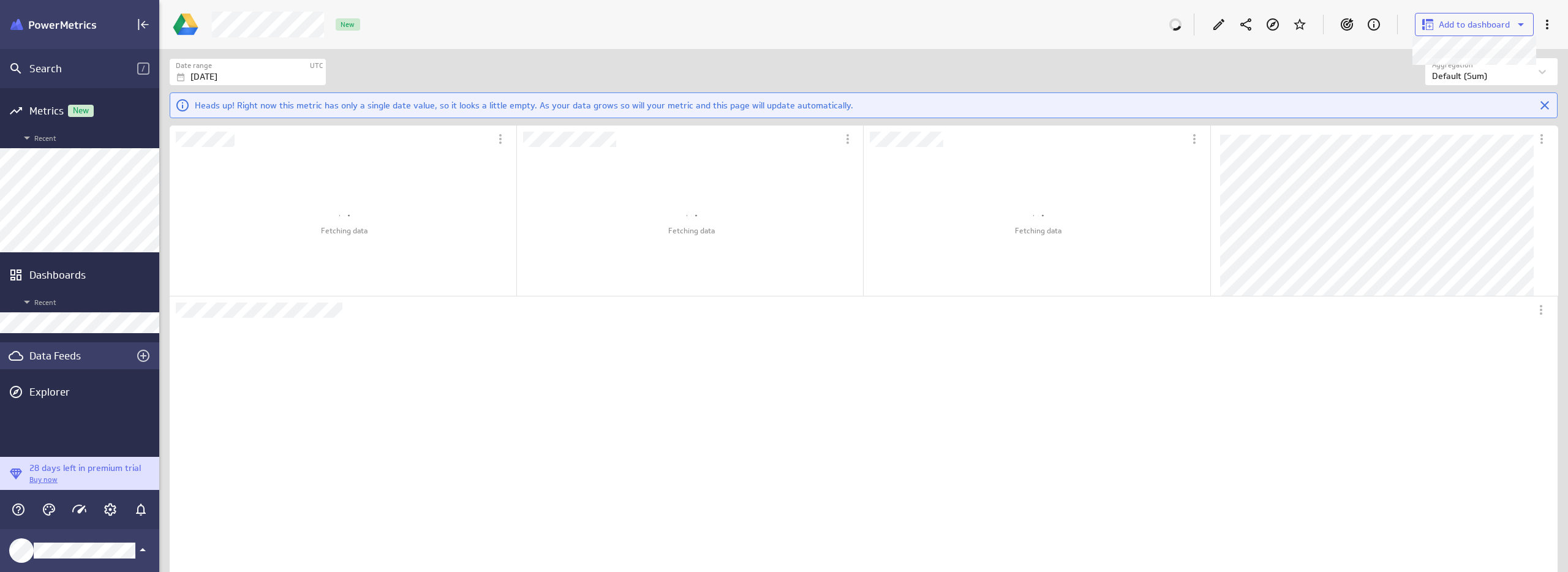
scroll to position [542, 1428]
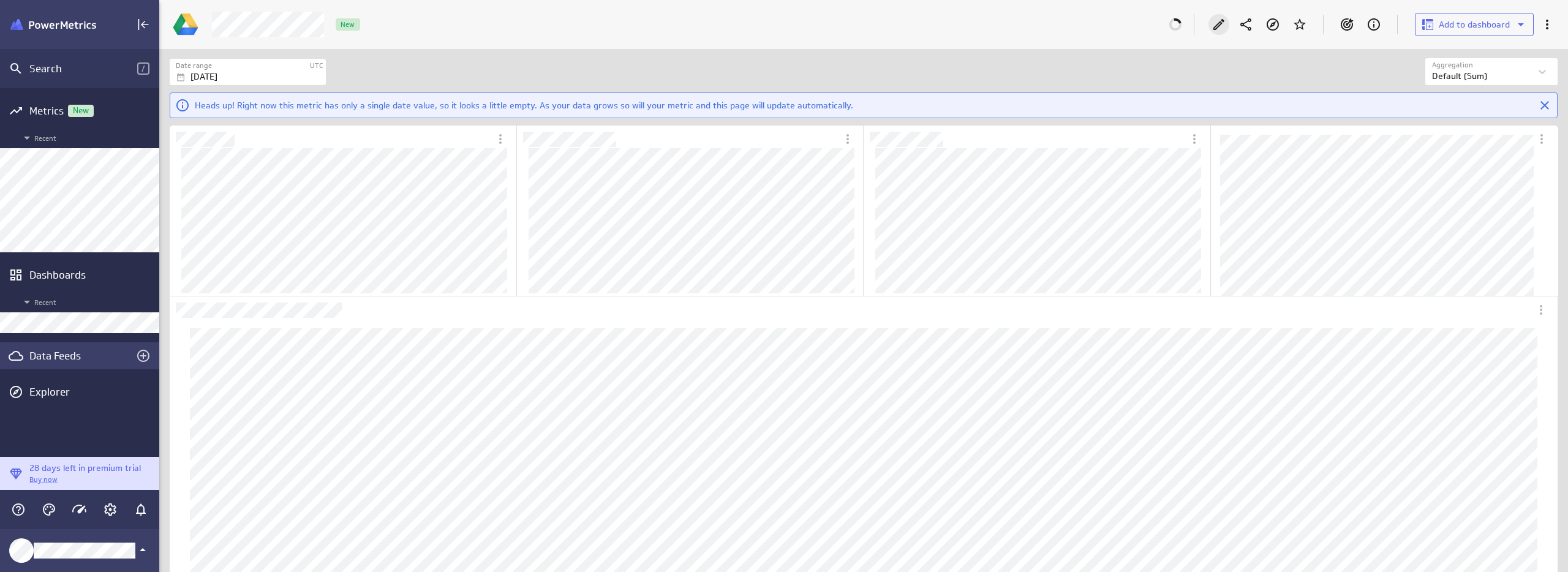
click at [1220, 25] on icon "Edit" at bounding box center [1218, 24] width 11 height 11
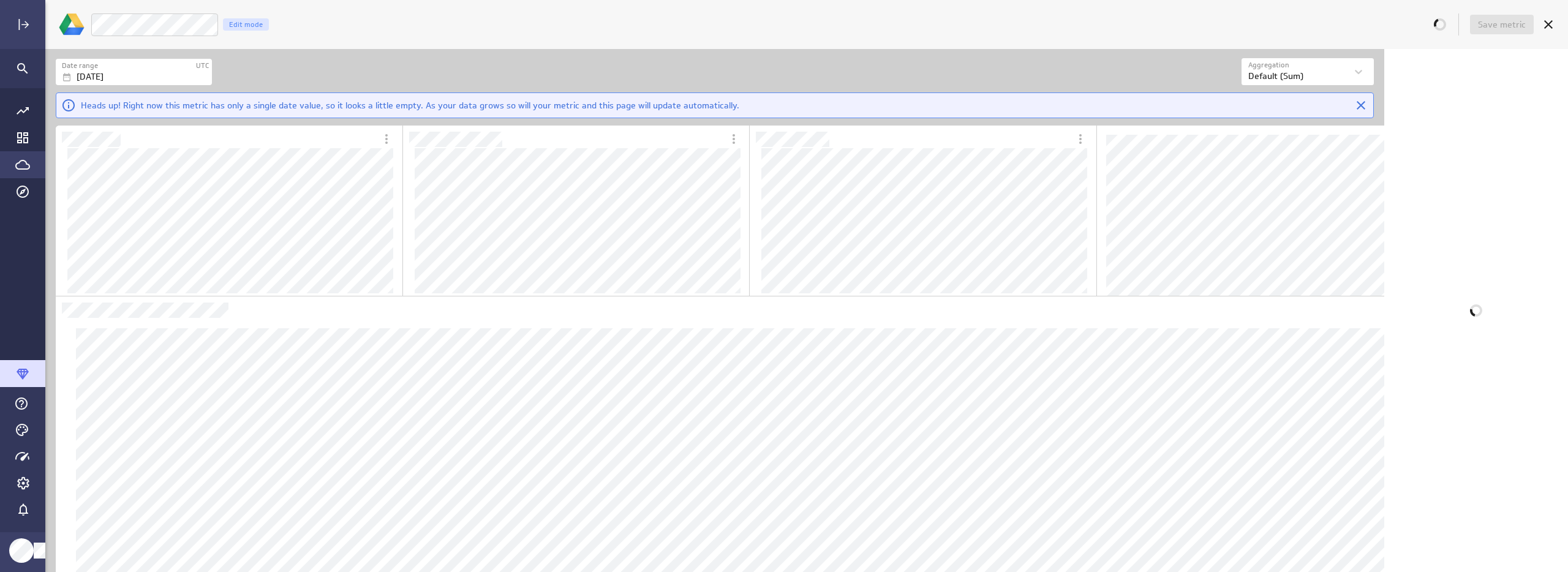
scroll to position [6, 5]
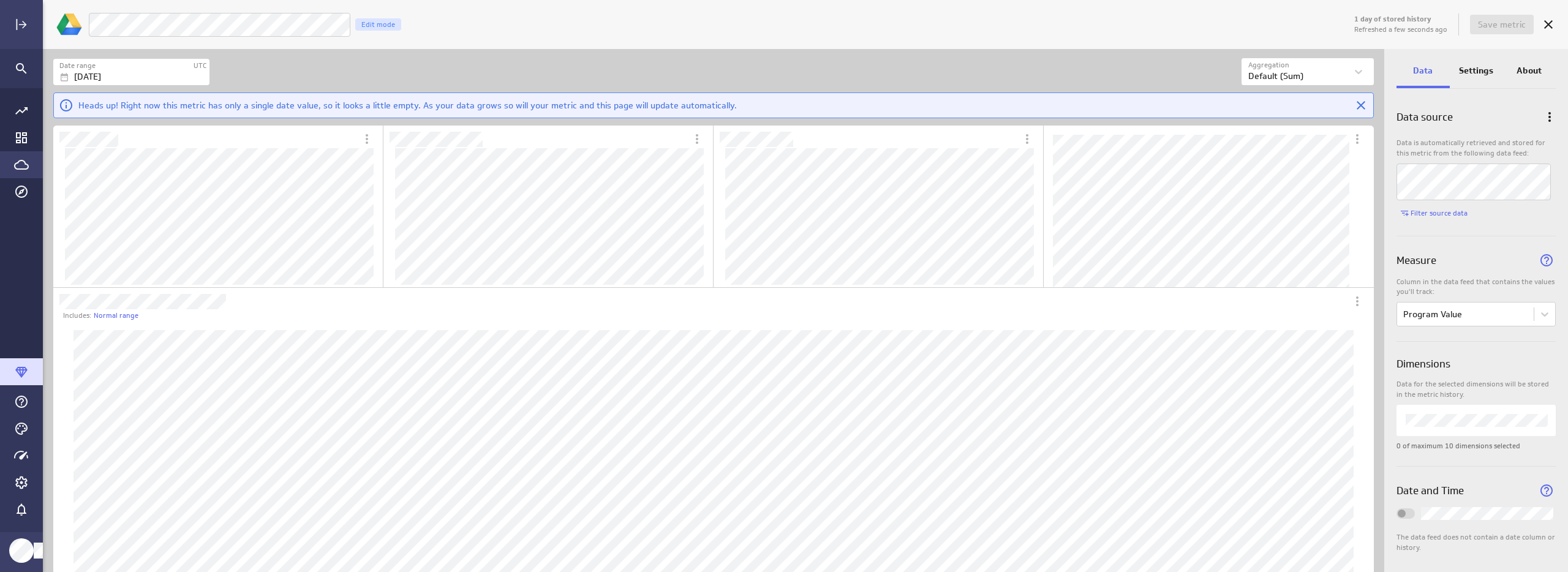
click at [515, 18] on div "Luna Moon Goals Program Value Edit mode" at bounding box center [720, 25] width 1263 height 25
click at [1501, 16] on button "Save metric" at bounding box center [1502, 24] width 63 height 20
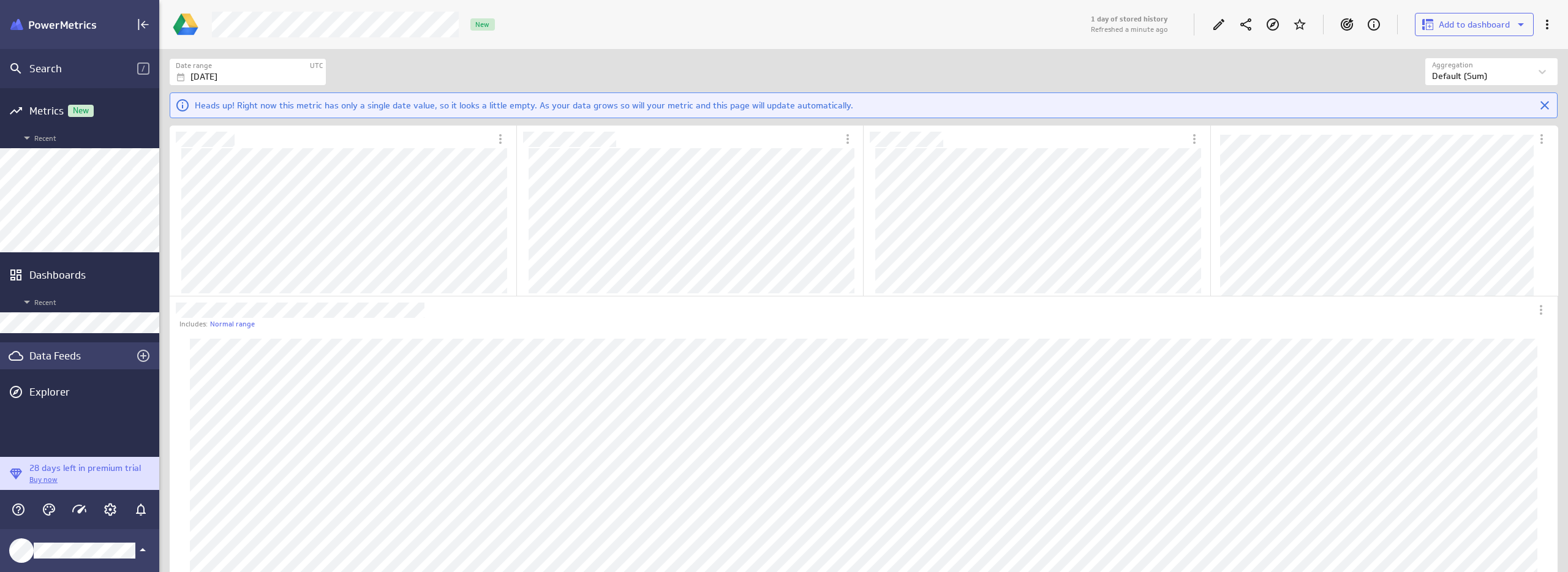
click at [51, 350] on div "Data Feeds" at bounding box center [79, 356] width 100 height 13
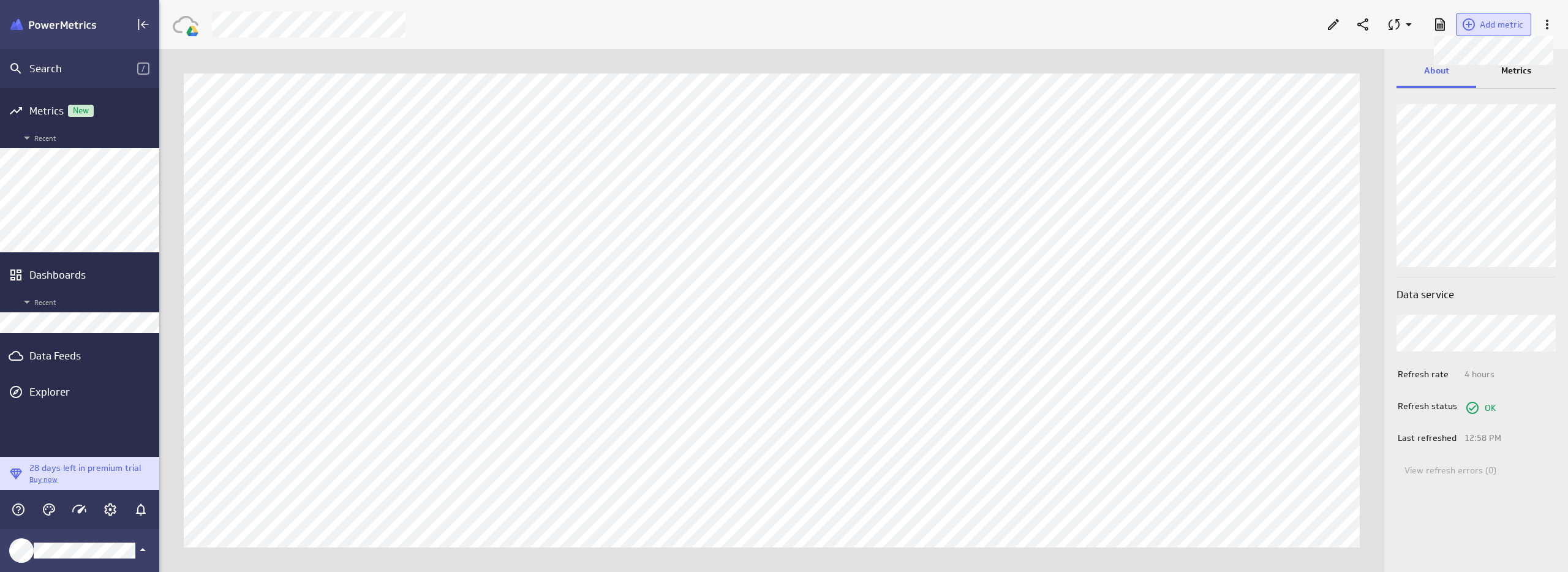
click at [1482, 35] on button "Add metric" at bounding box center [1493, 24] width 76 height 23
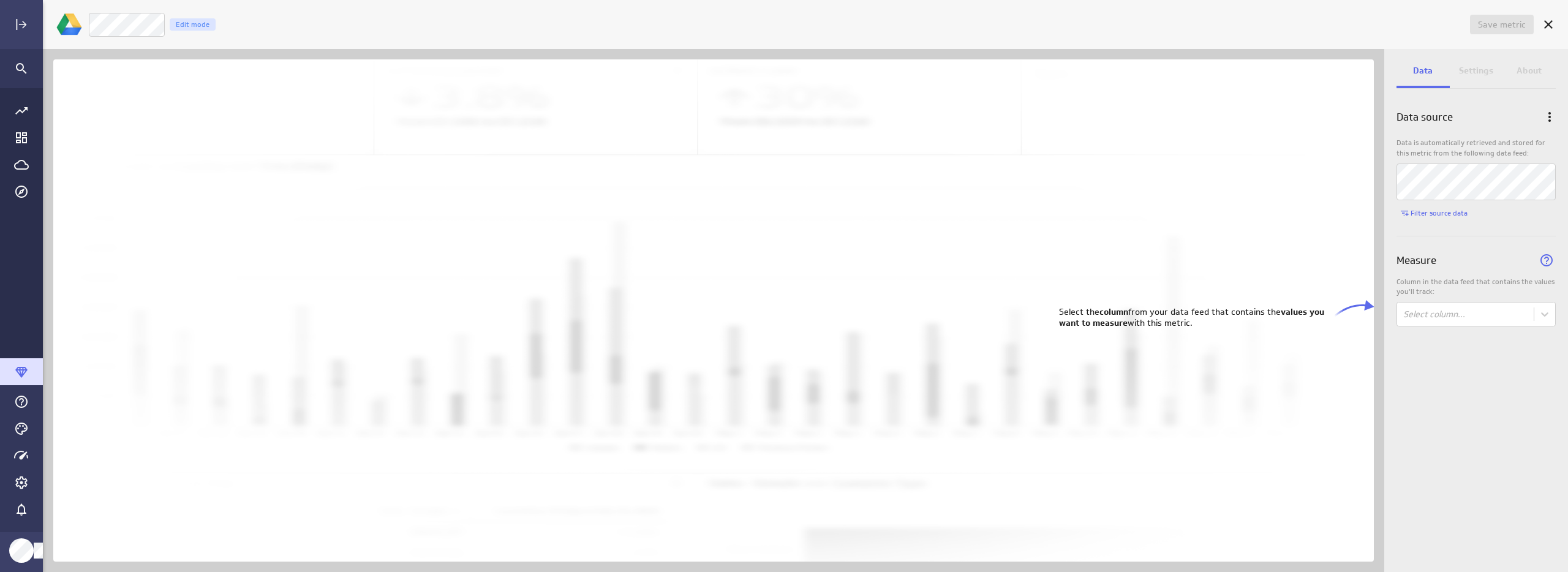
click at [1444, 327] on div "Data source Data is automatically retrieved and stored for this metric from the…" at bounding box center [1475, 224] width 183 height 258
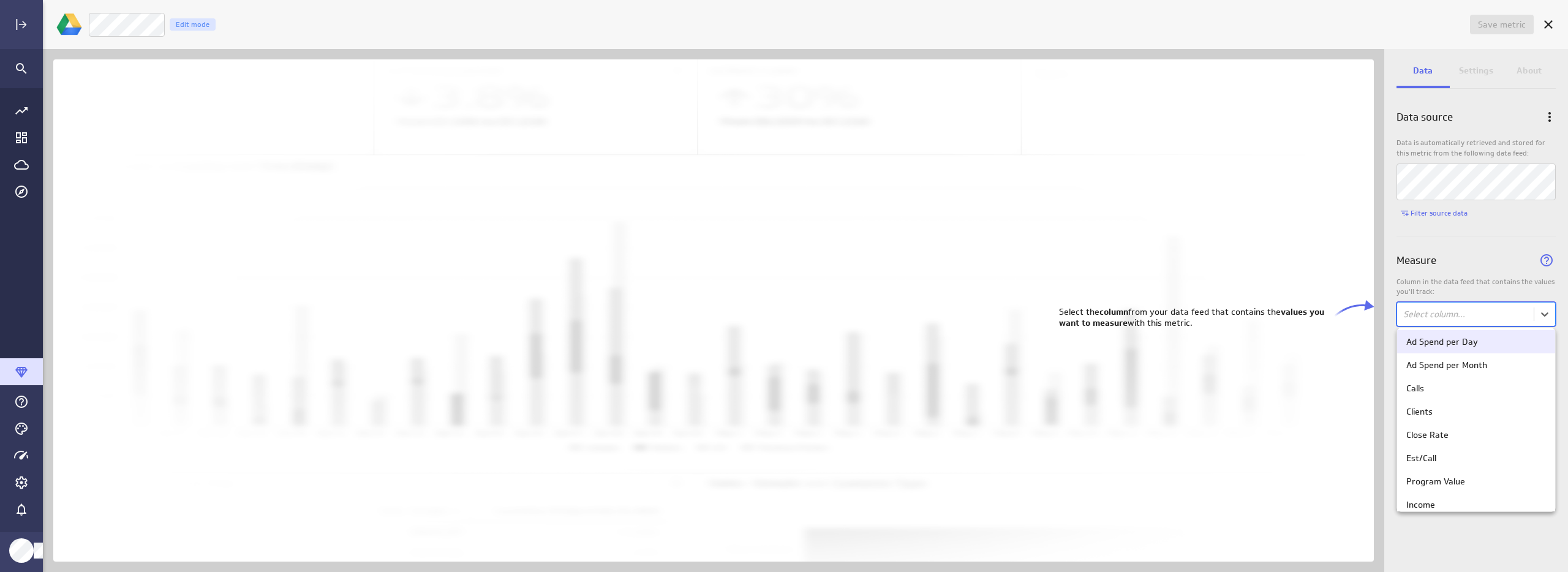
click at [1451, 310] on body "Save metric Untitled Edit mode Data Settings About Data source Data is automati…" at bounding box center [784, 286] width 1568 height 572
click at [1447, 432] on div "Close Rate" at bounding box center [1476, 427] width 140 height 11
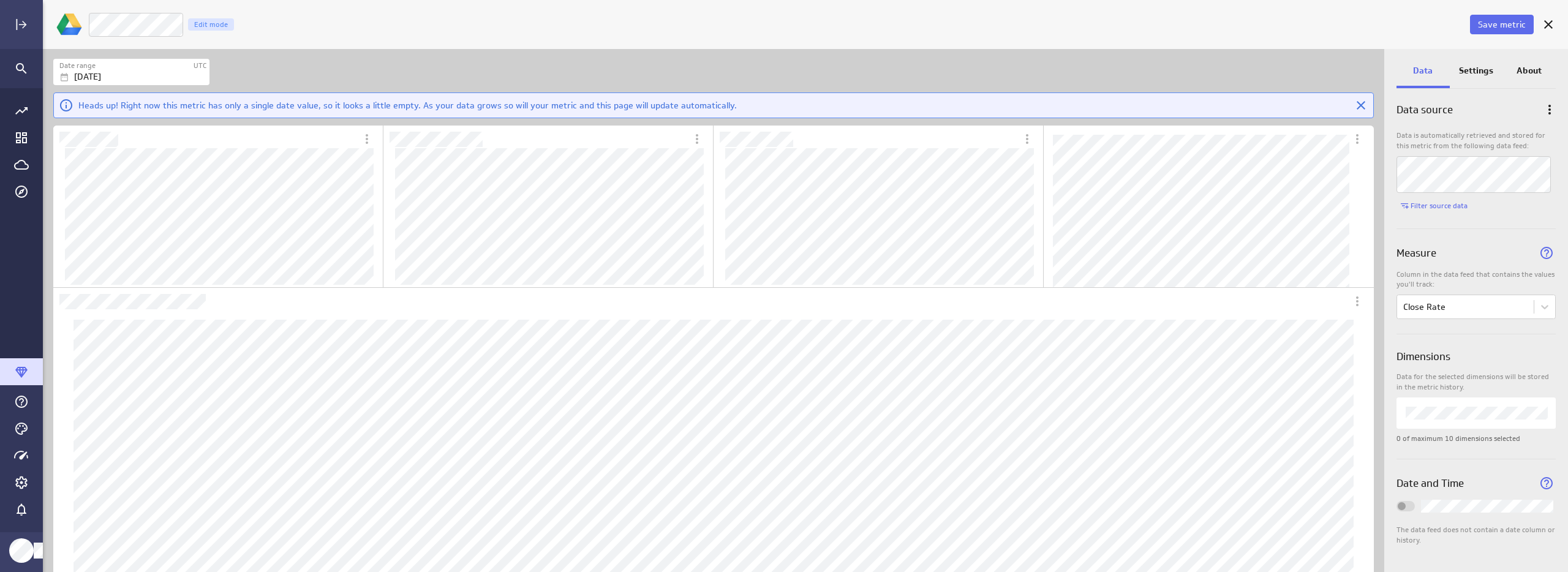
click at [1466, 68] on p "Settings" at bounding box center [1476, 70] width 34 height 13
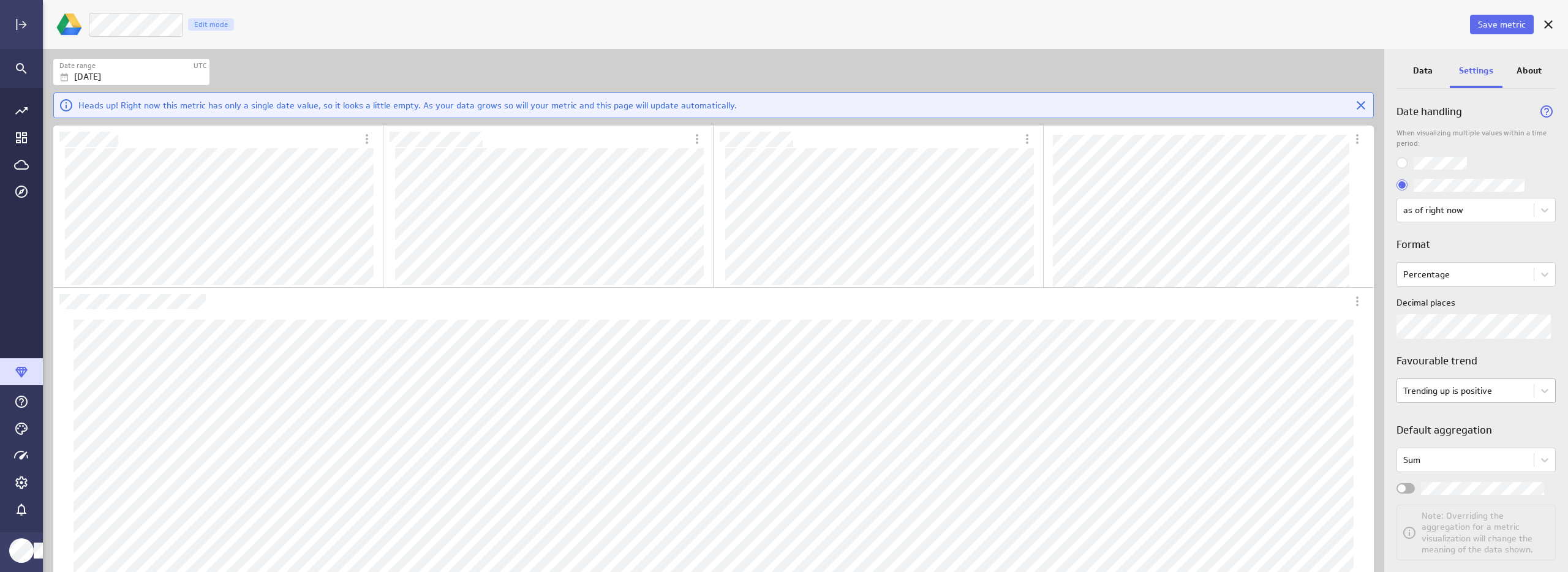
scroll to position [23, 0]
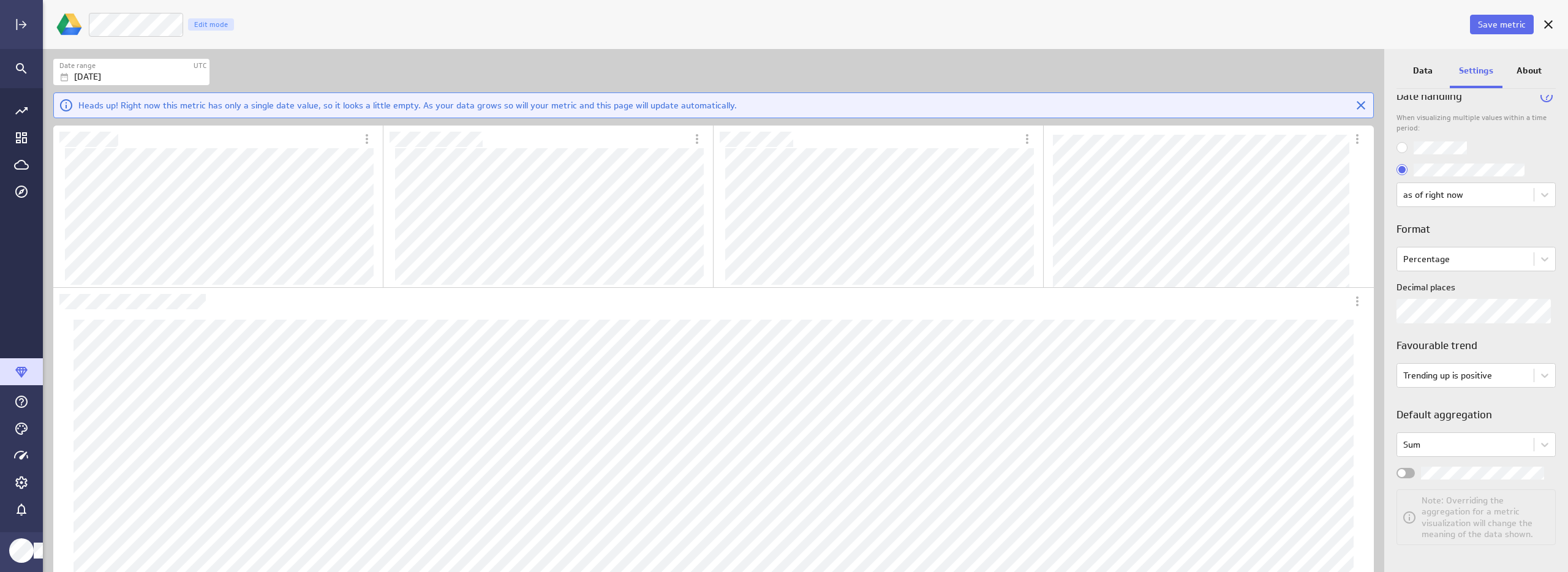
click at [1414, 474] on label "Widget Properties" at bounding box center [1476, 473] width 159 height 13
click at [0, 0] on input "Widget Properties" at bounding box center [0, 0] width 0 height 0
click at [1489, 18] on button "Save metric" at bounding box center [1502, 24] width 63 height 20
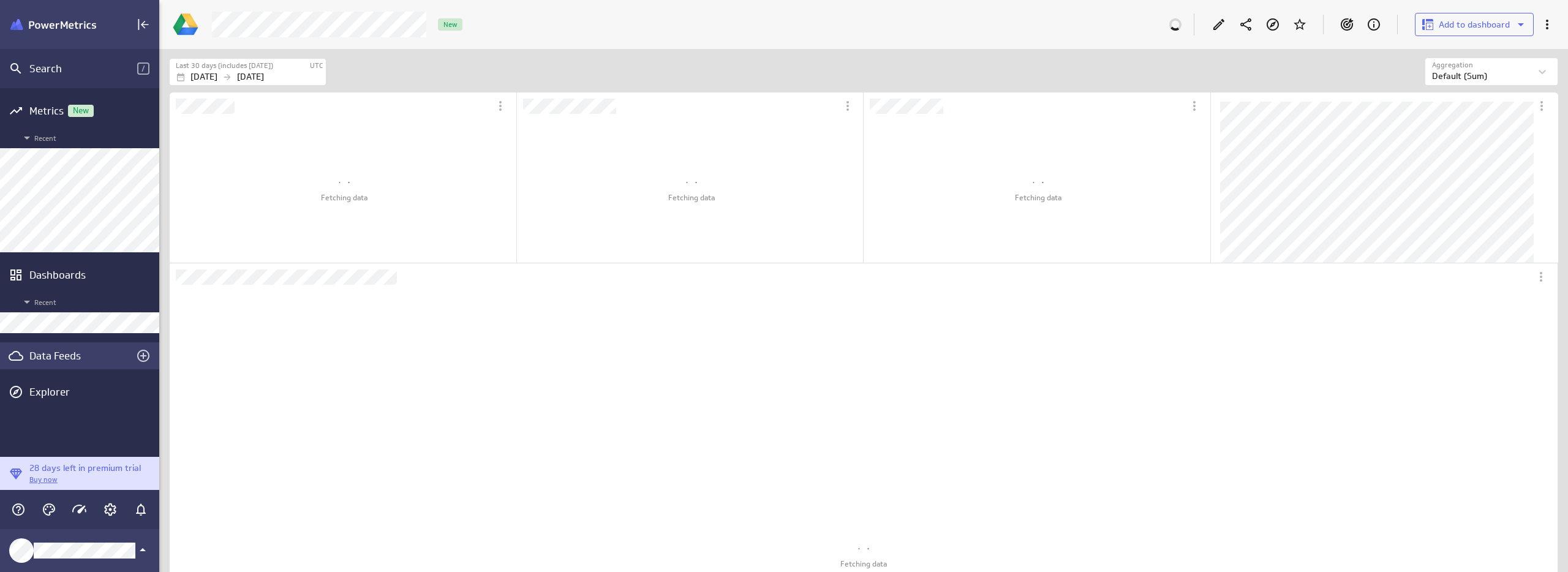
scroll to position [542, 1428]
drag, startPoint x: 51, startPoint y: 361, endPoint x: 67, endPoint y: 362, distance: 16.0
click at [51, 362] on div "Data Feeds" at bounding box center [79, 356] width 100 height 13
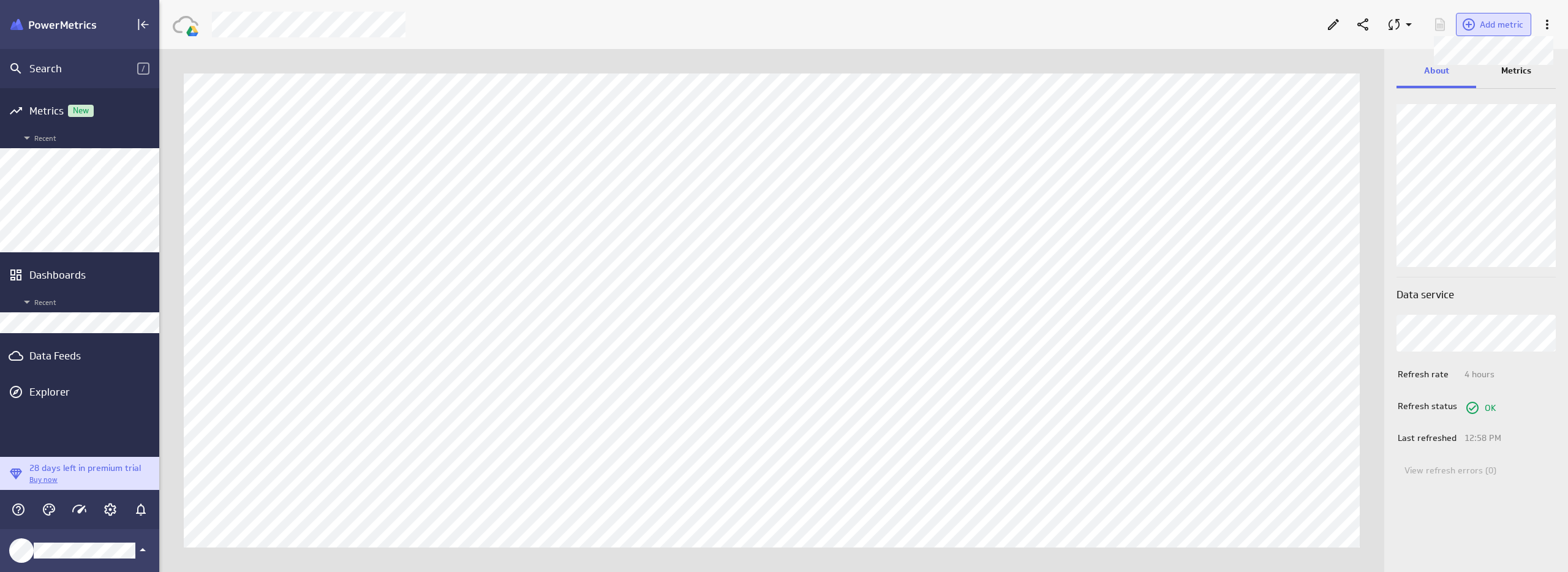
click at [1502, 34] on button "Add metric" at bounding box center [1493, 24] width 76 height 23
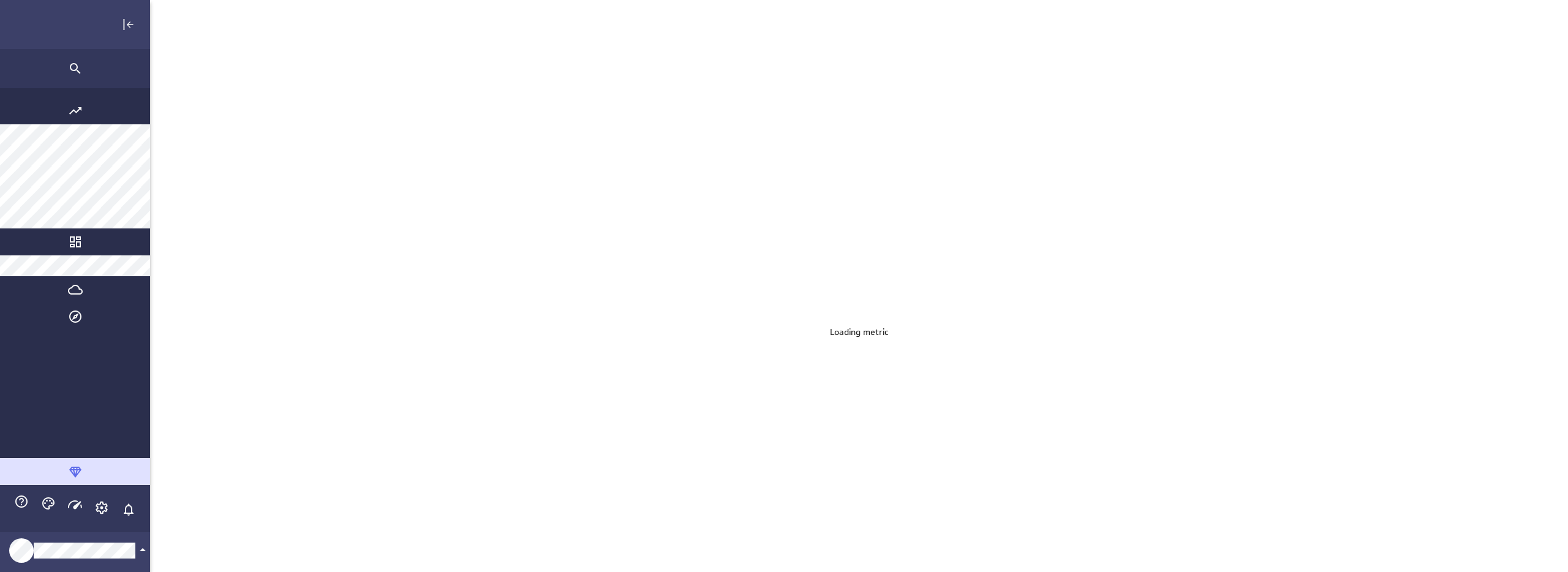
scroll to position [591, 1544]
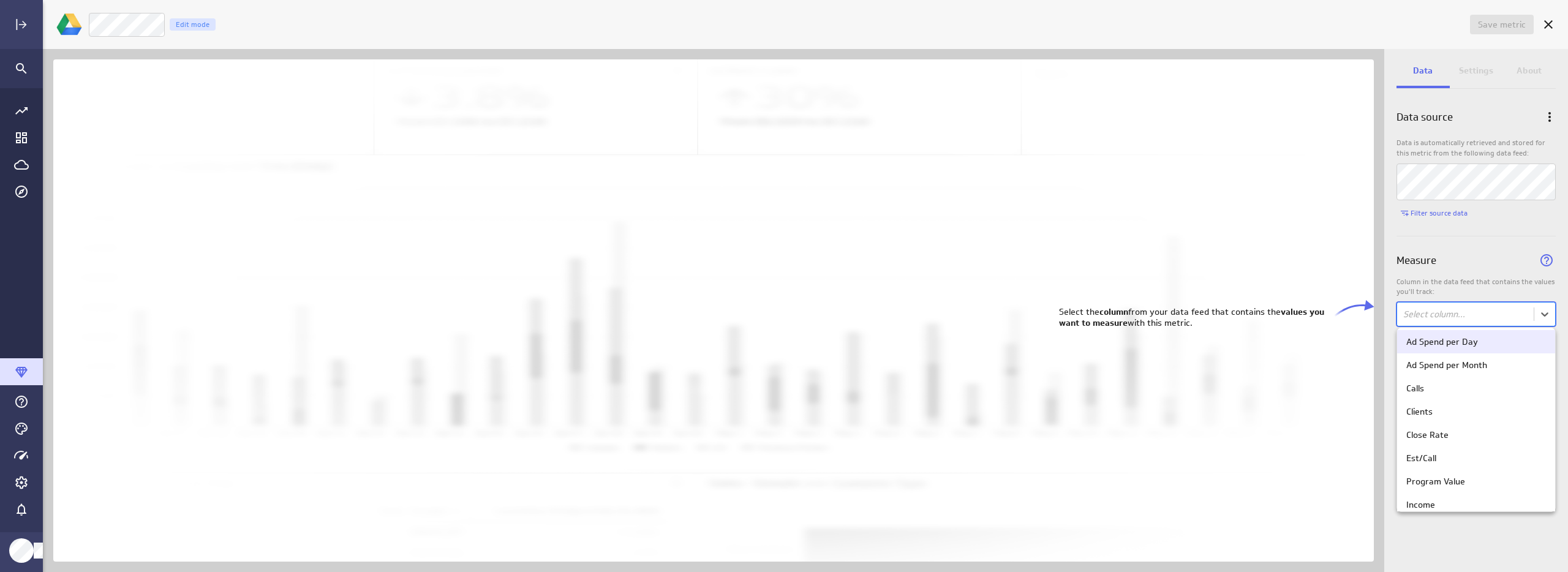
click at [1435, 323] on body "Save metric Untitled Edit mode Data Settings About Data source Data is automati…" at bounding box center [784, 286] width 1568 height 572
click at [1441, 451] on div "Est/Call" at bounding box center [1476, 450] width 140 height 11
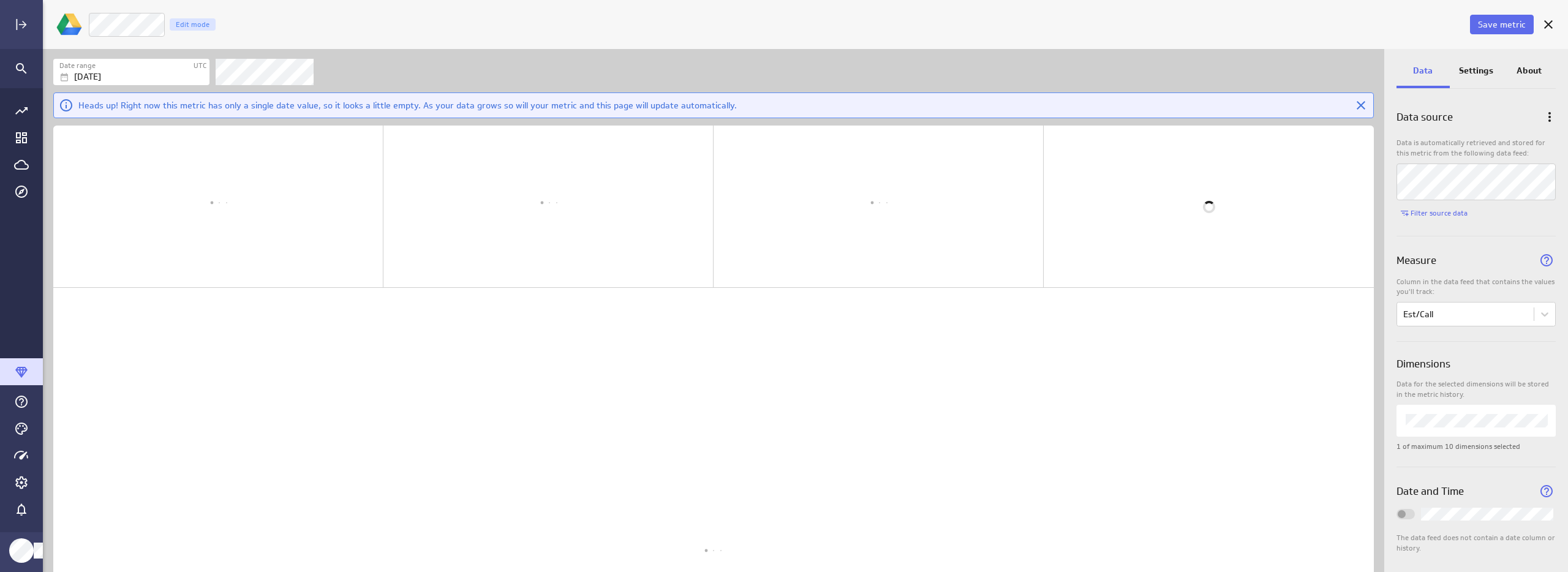
scroll to position [6, 6]
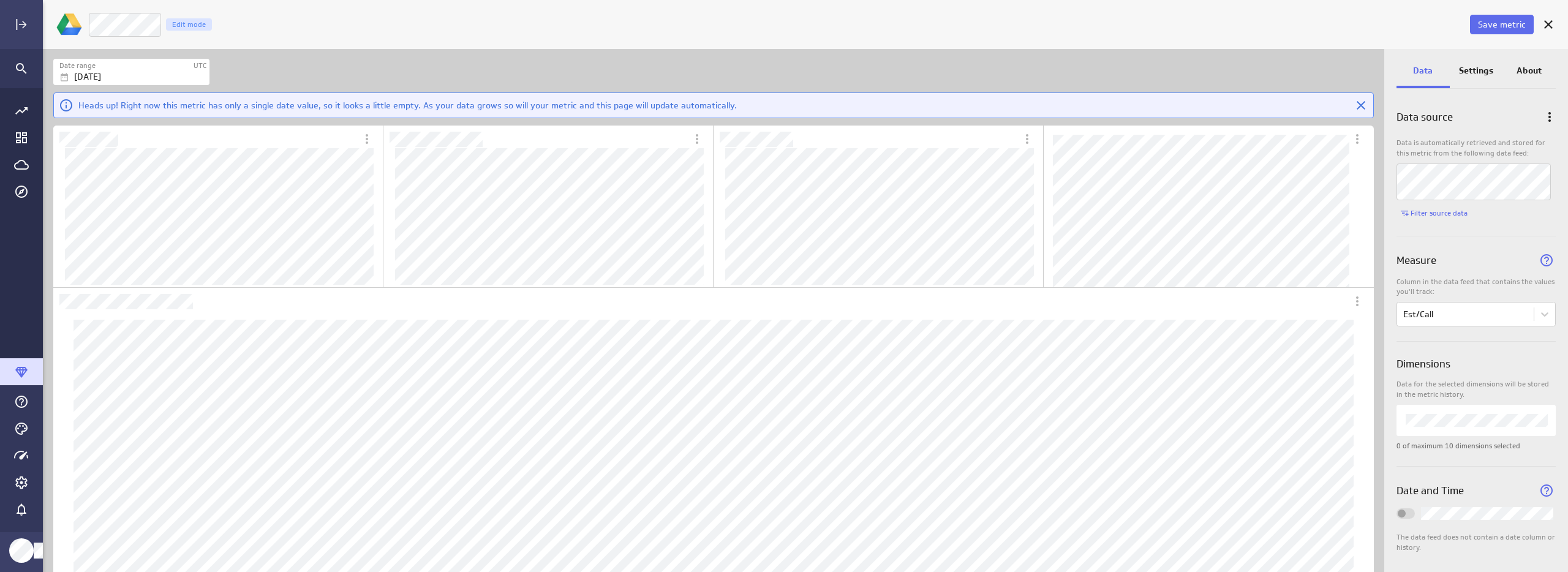
click at [1468, 70] on p "Settings" at bounding box center [1476, 70] width 34 height 13
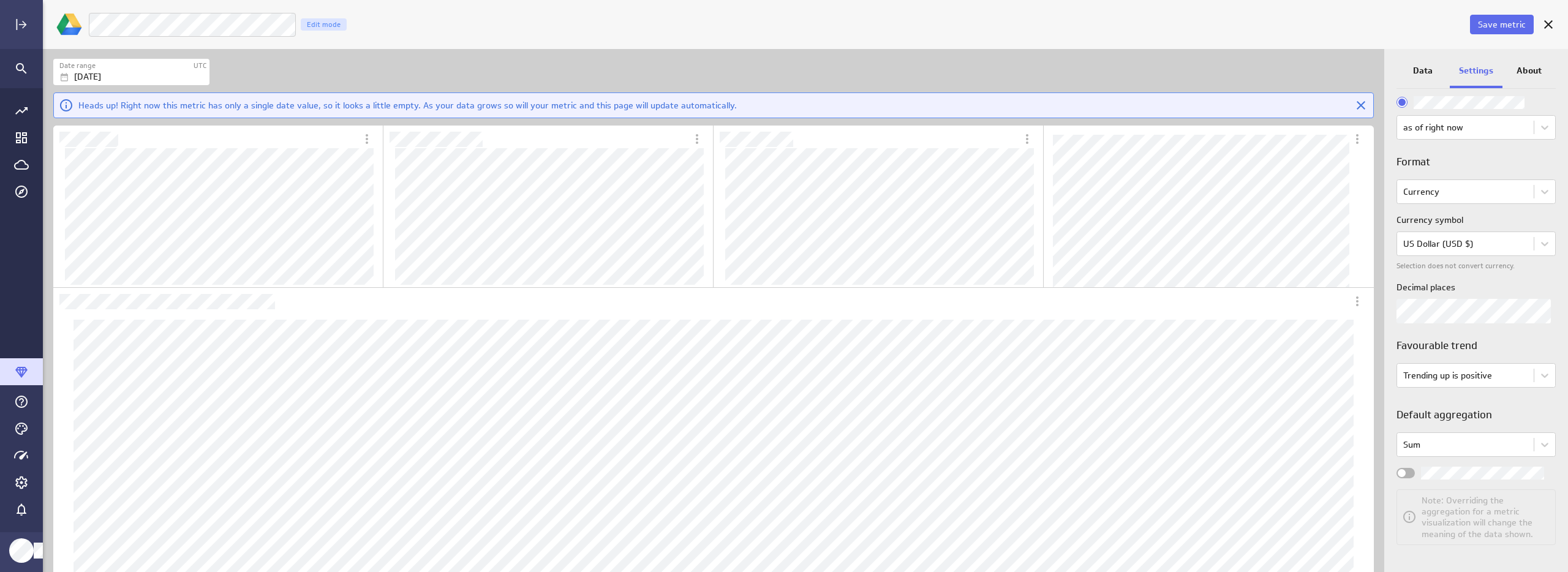
click at [1411, 476] on div "Widget Properties" at bounding box center [1405, 473] width 18 height 10
click at [0, 0] on input "Widget Properties" at bounding box center [0, 0] width 0 height 0
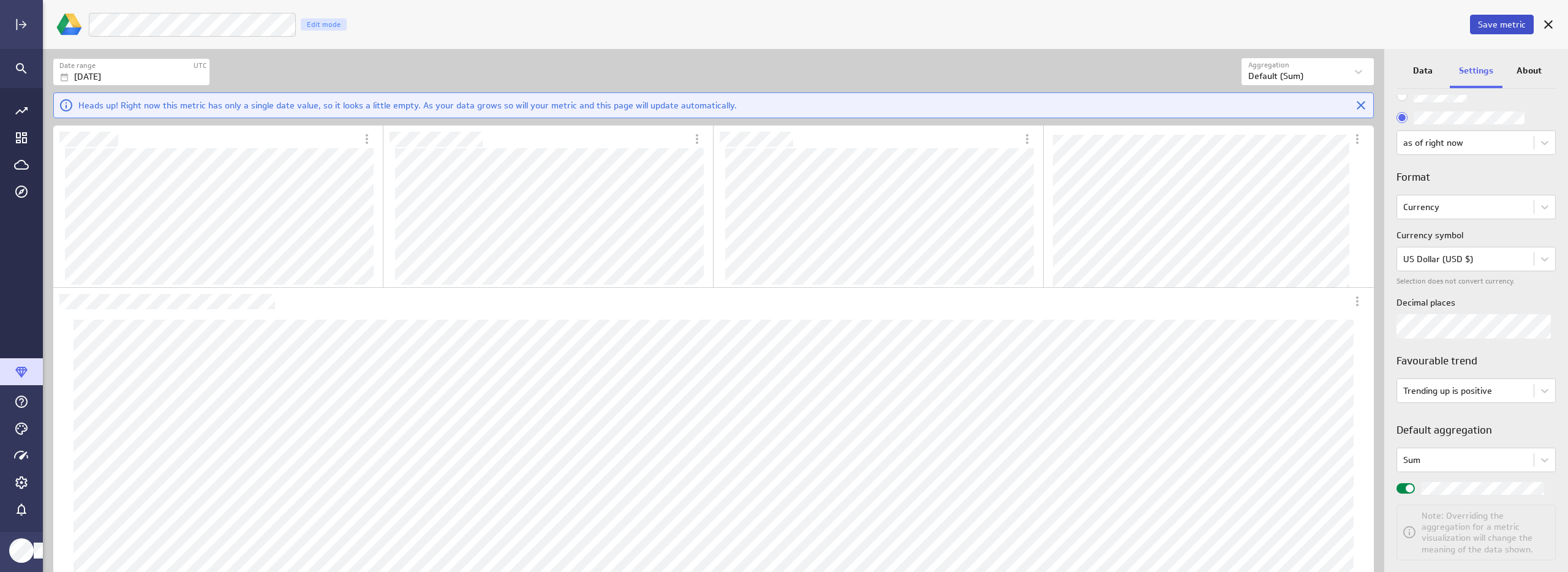
click at [1506, 25] on span "Save metric" at bounding box center [1501, 24] width 48 height 11
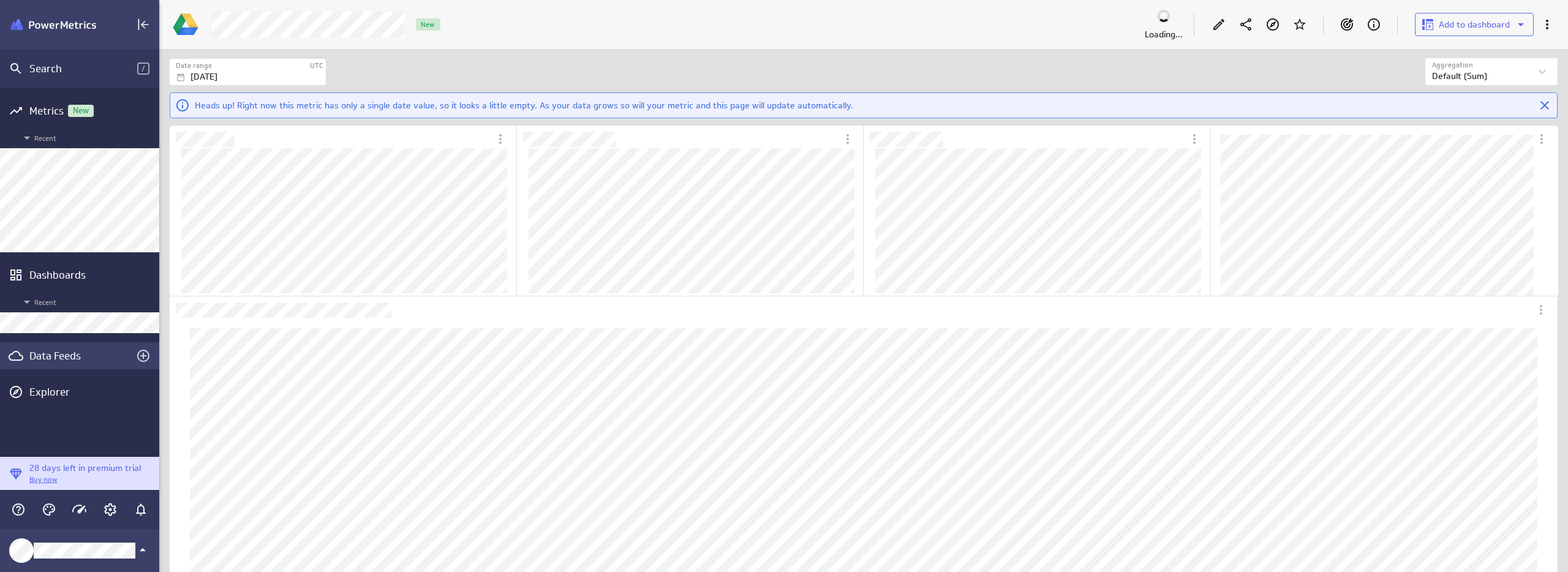
click at [62, 356] on div "Data Feeds" at bounding box center [79, 356] width 100 height 13
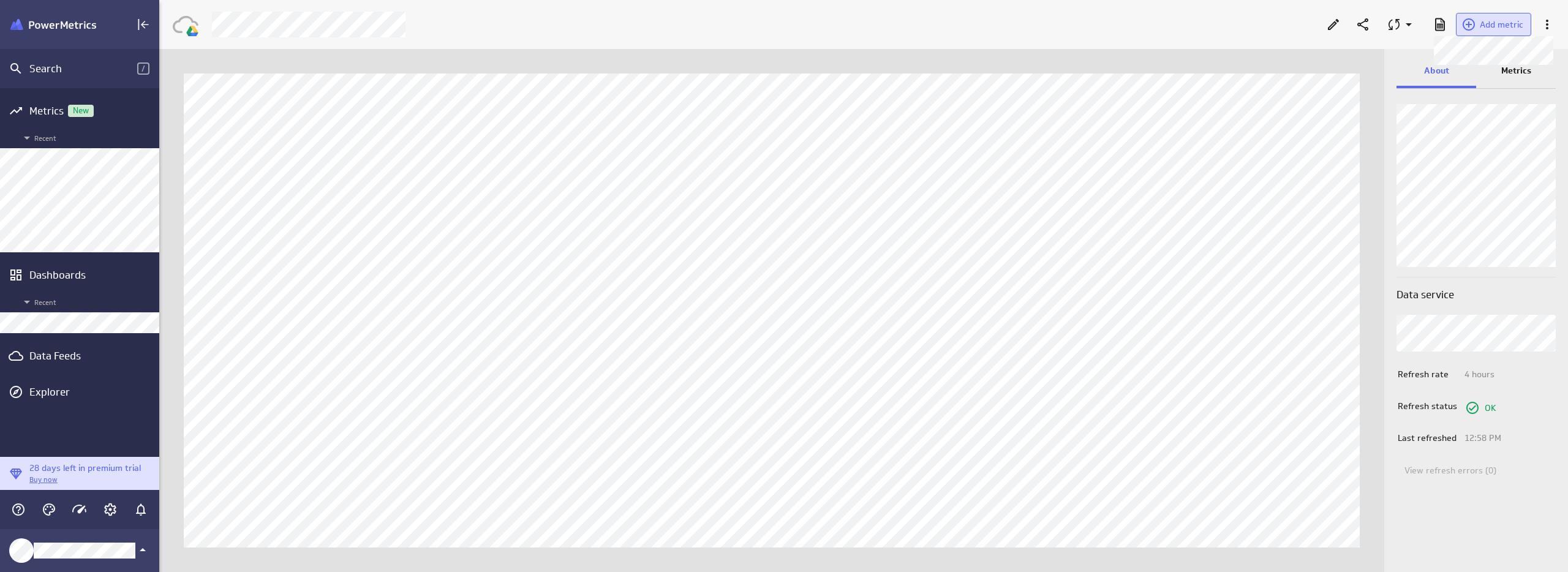
click at [1484, 24] on span "Add metric" at bounding box center [1501, 24] width 44 height 11
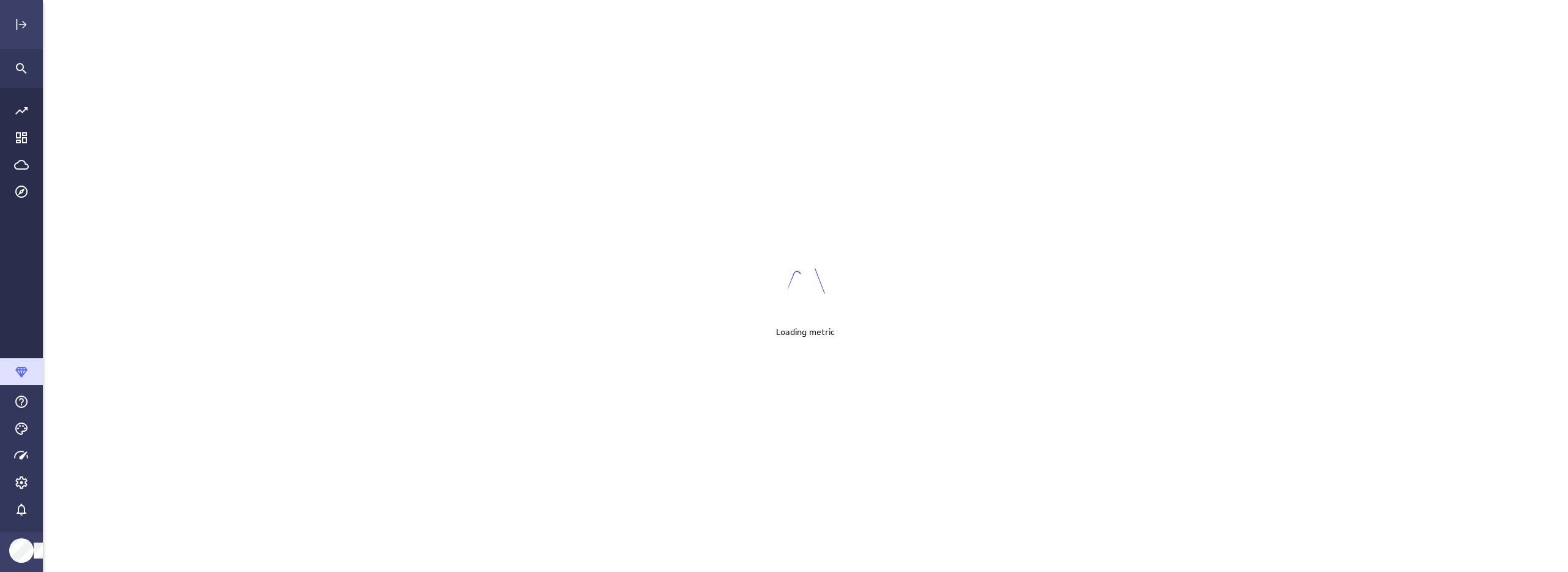
scroll to position [591, 1544]
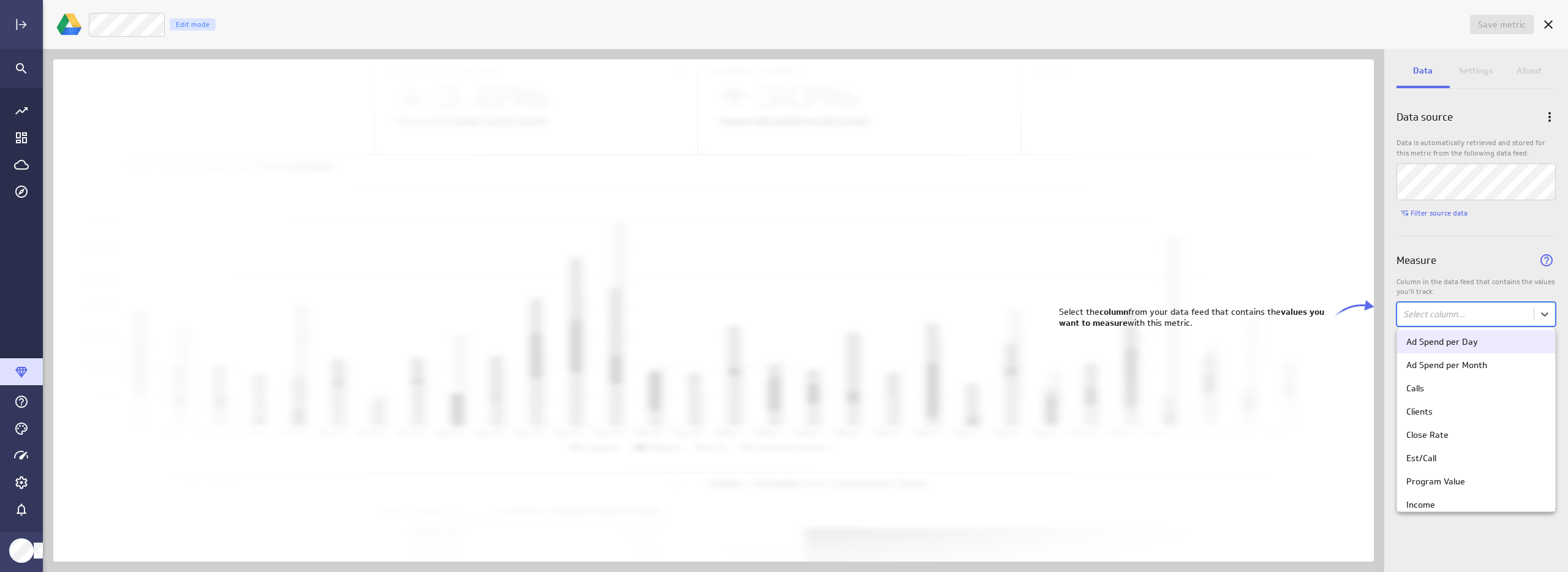
click at [1418, 322] on body "Save metric Untitled Edit mode Data Settings About Data source Data is automati…" at bounding box center [784, 286] width 1568 height 572
click at [1439, 414] on div "Clients" at bounding box center [1476, 411] width 140 height 11
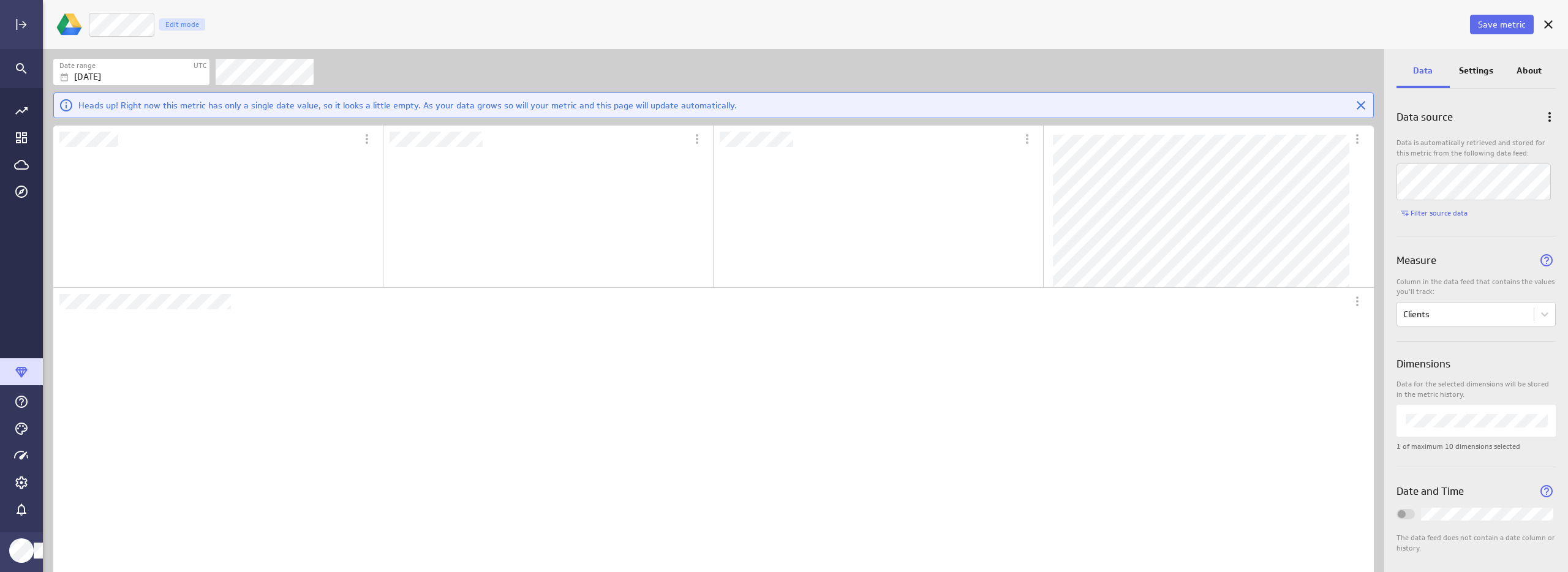
scroll to position [0, 0]
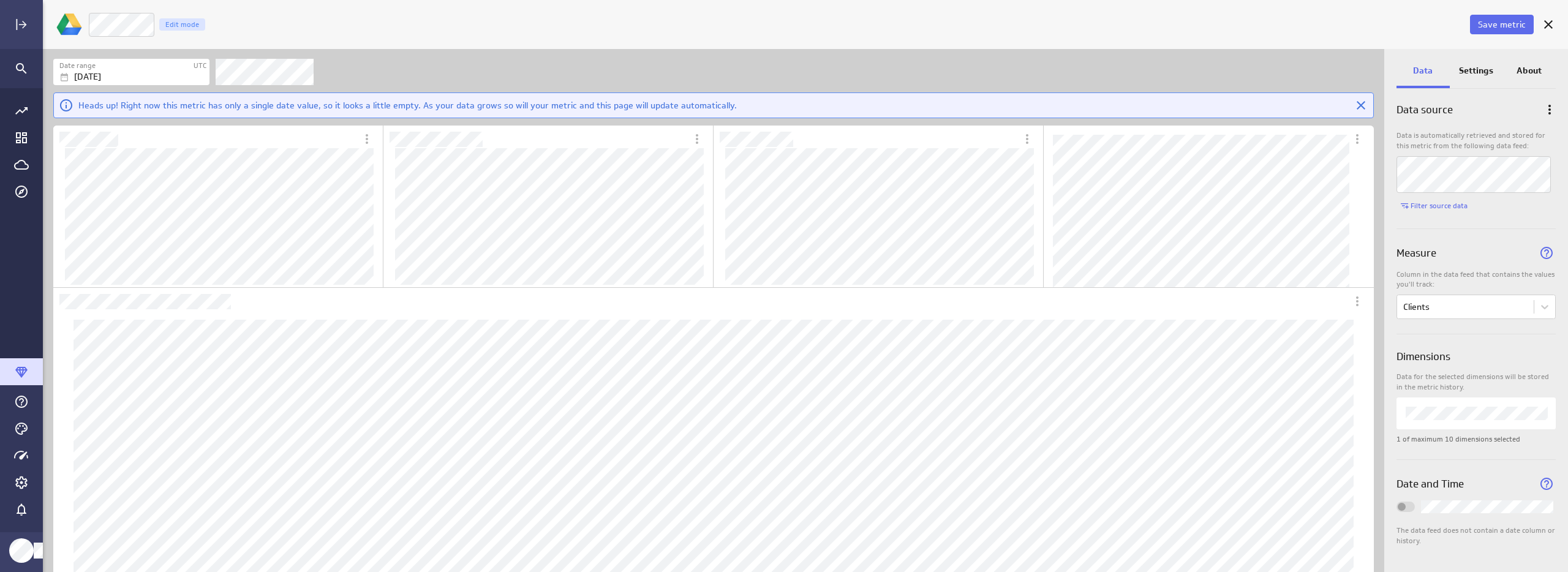
click at [1415, 507] on label "Widget Properties" at bounding box center [1478, 507] width 163 height 13
click at [1409, 509] on div "Widget Properties" at bounding box center [1405, 507] width 18 height 10
click at [1478, 69] on p "Settings" at bounding box center [1476, 70] width 34 height 13
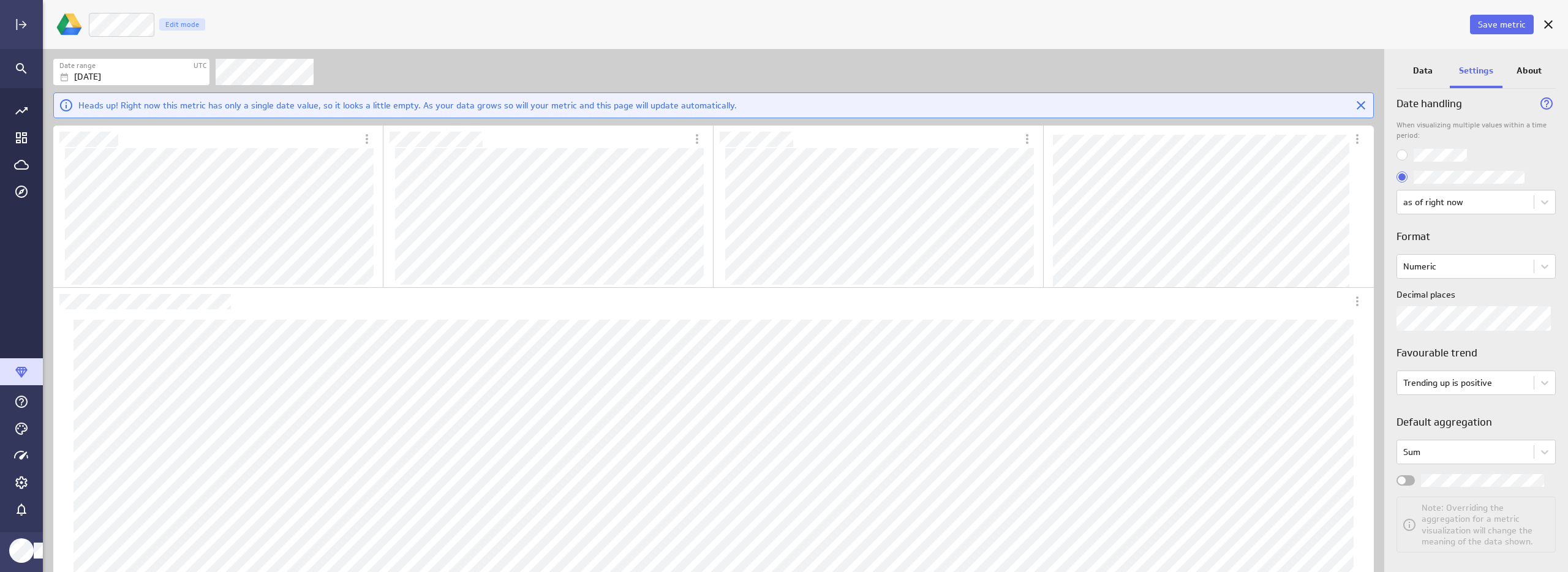
click at [1404, 484] on div "Widget Properties" at bounding box center [1405, 481] width 18 height 10
click at [0, 0] on input "Widget Properties" at bounding box center [0, 0] width 0 height 0
click at [88, 23] on div at bounding box center [121, 25] width 67 height 25
click at [1509, 23] on span "Save metric" at bounding box center [1501, 24] width 48 height 11
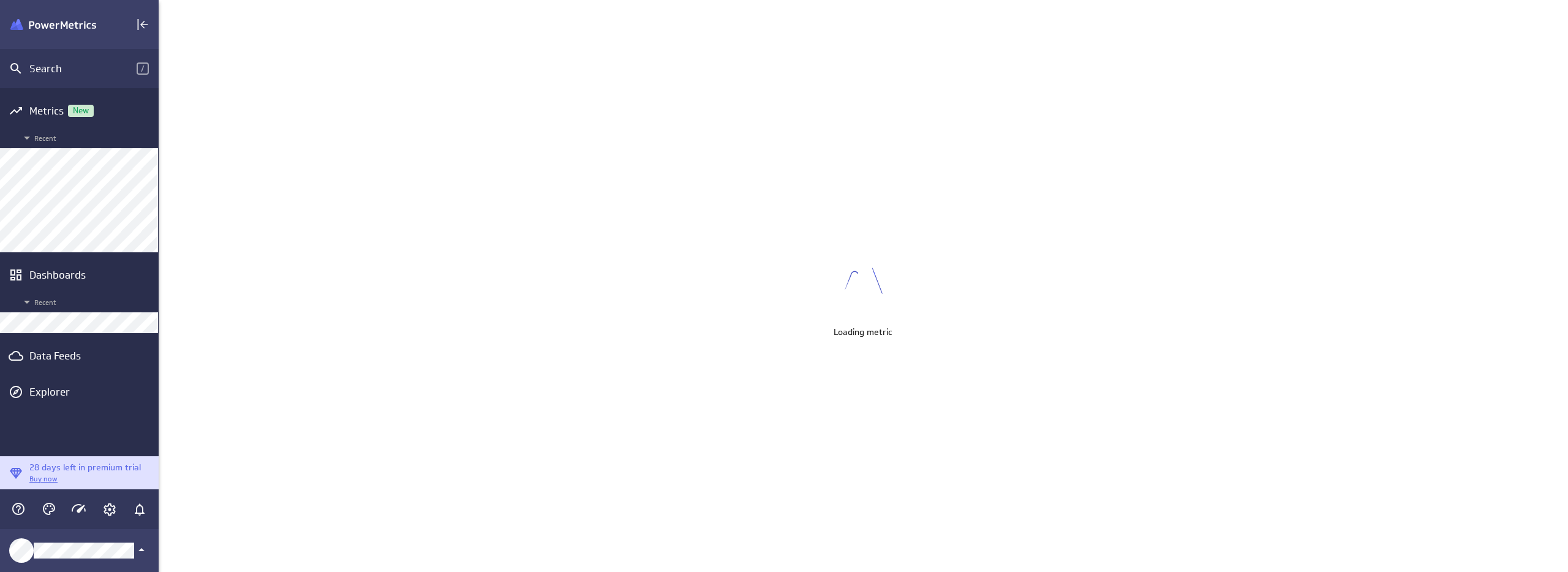
scroll to position [6, 6]
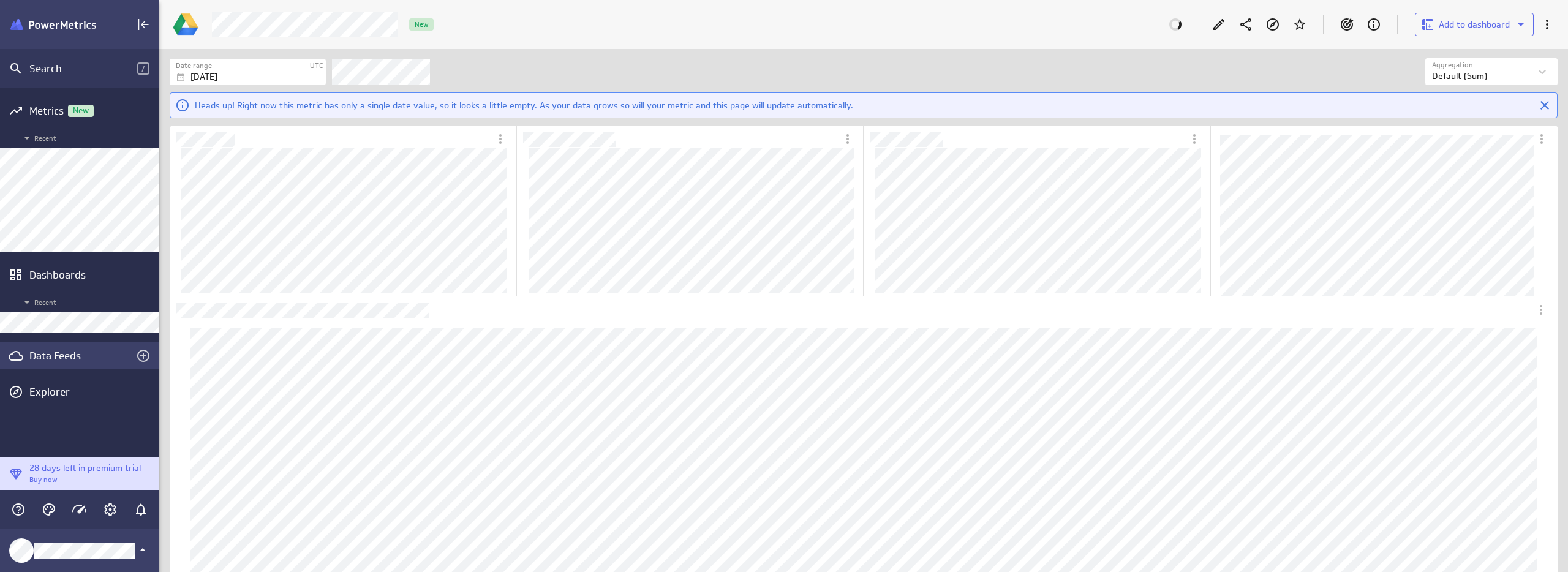
click at [61, 357] on div "Data Feeds" at bounding box center [79, 356] width 100 height 13
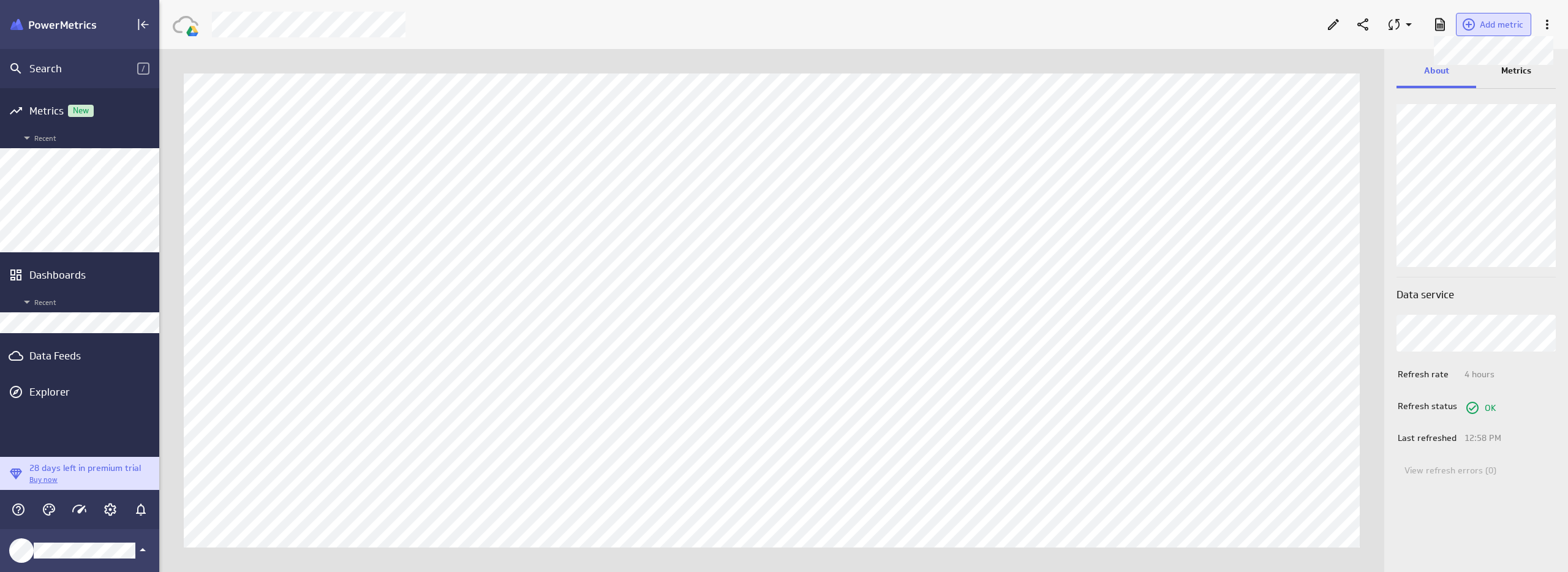
click at [1484, 29] on span "Add metric" at bounding box center [1501, 24] width 44 height 11
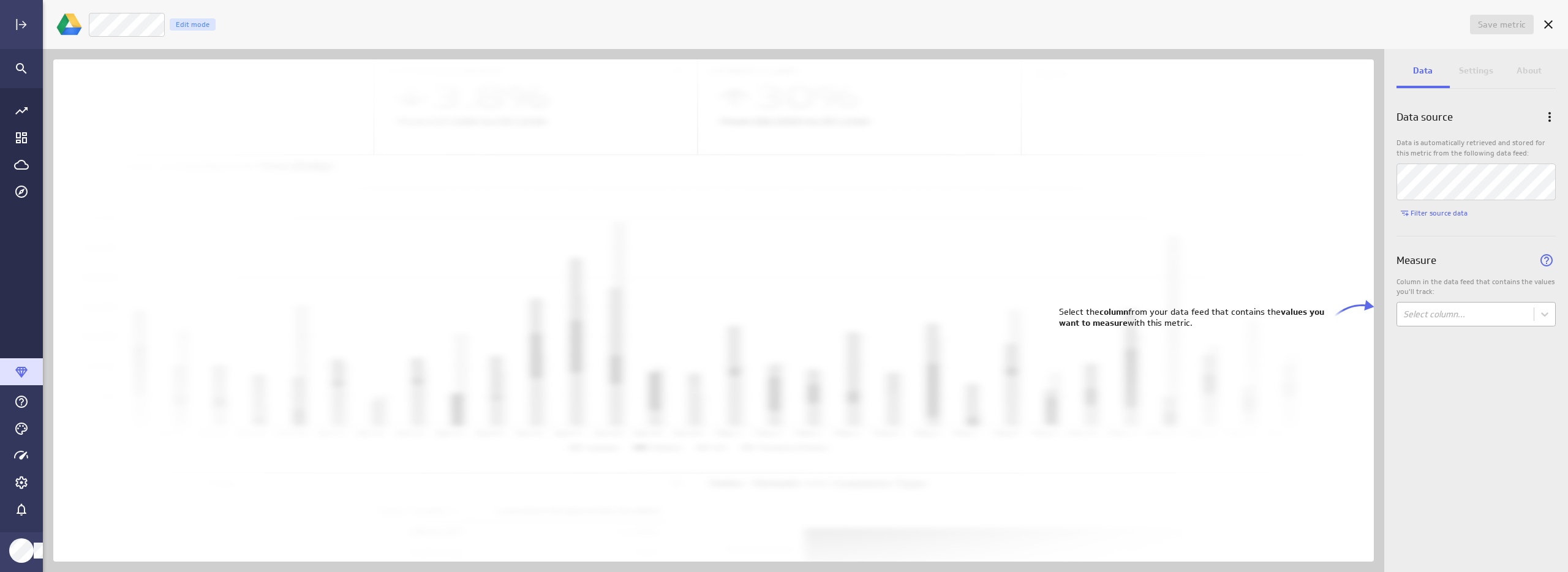
click at [1494, 321] on body "Save metric Untitled Edit mode Data Settings About Data source Data is automati…" at bounding box center [784, 286] width 1568 height 572
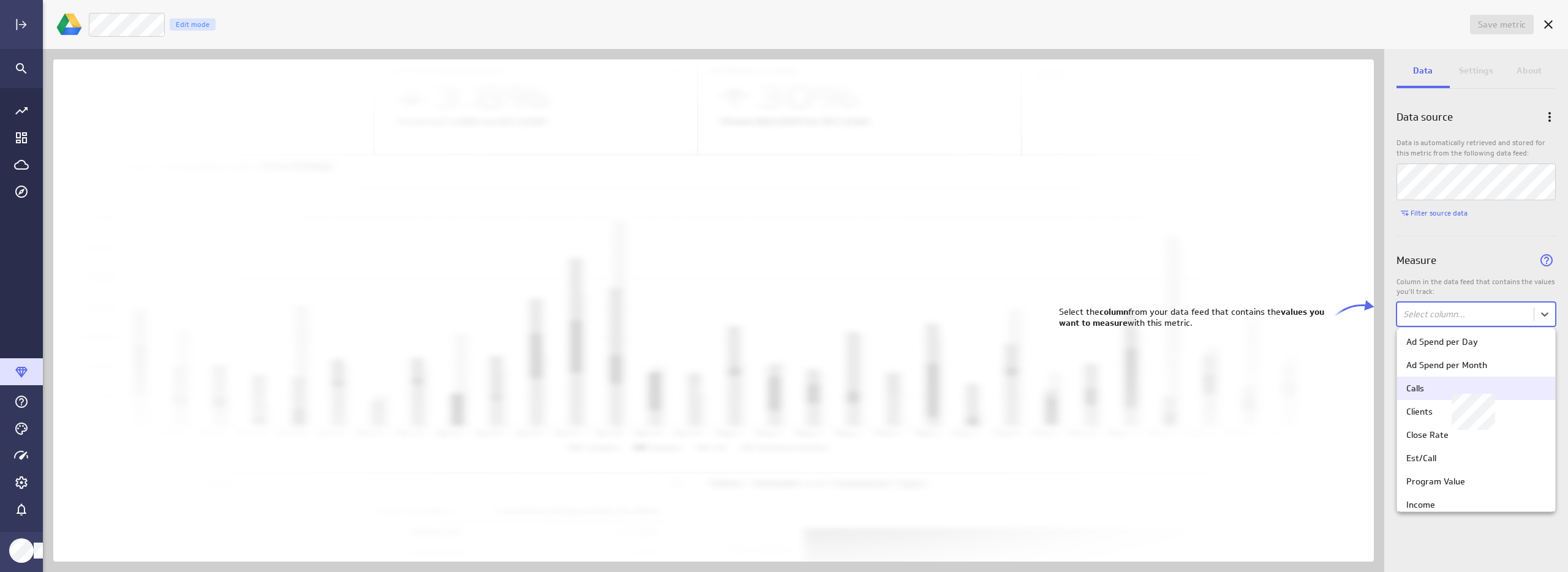
click at [1434, 391] on div "Calls" at bounding box center [1476, 388] width 140 height 11
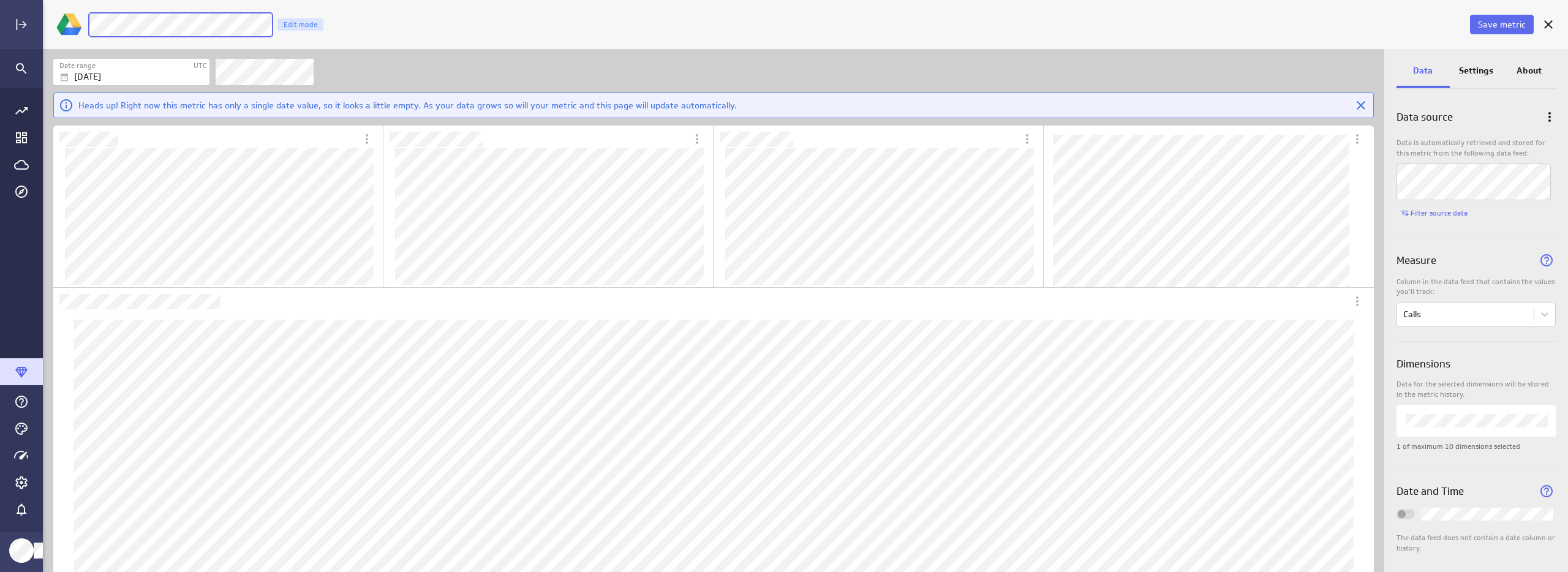
click at [82, 11] on div "Save metric Luna Moon Goals Calls Edit mode" at bounding box center [806, 24] width 1525 height 49
click at [662, 25] on div "Luna Moon Goals Calls Edit mode" at bounding box center [778, 25] width 1379 height 25
click at [1480, 74] on p "Settings" at bounding box center [1476, 70] width 34 height 13
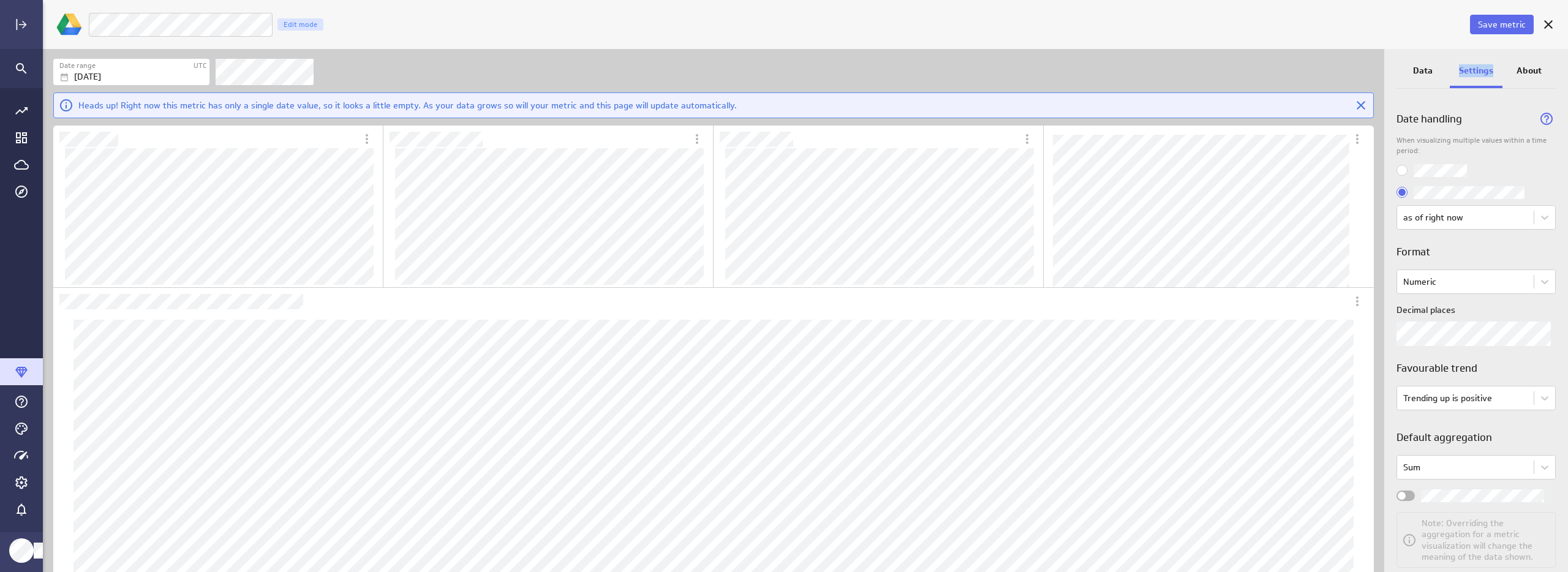
drag, startPoint x: 1480, startPoint y: 74, endPoint x: 1478, endPoint y: 87, distance: 13.2
click at [1480, 74] on p "Settings" at bounding box center [1476, 70] width 34 height 13
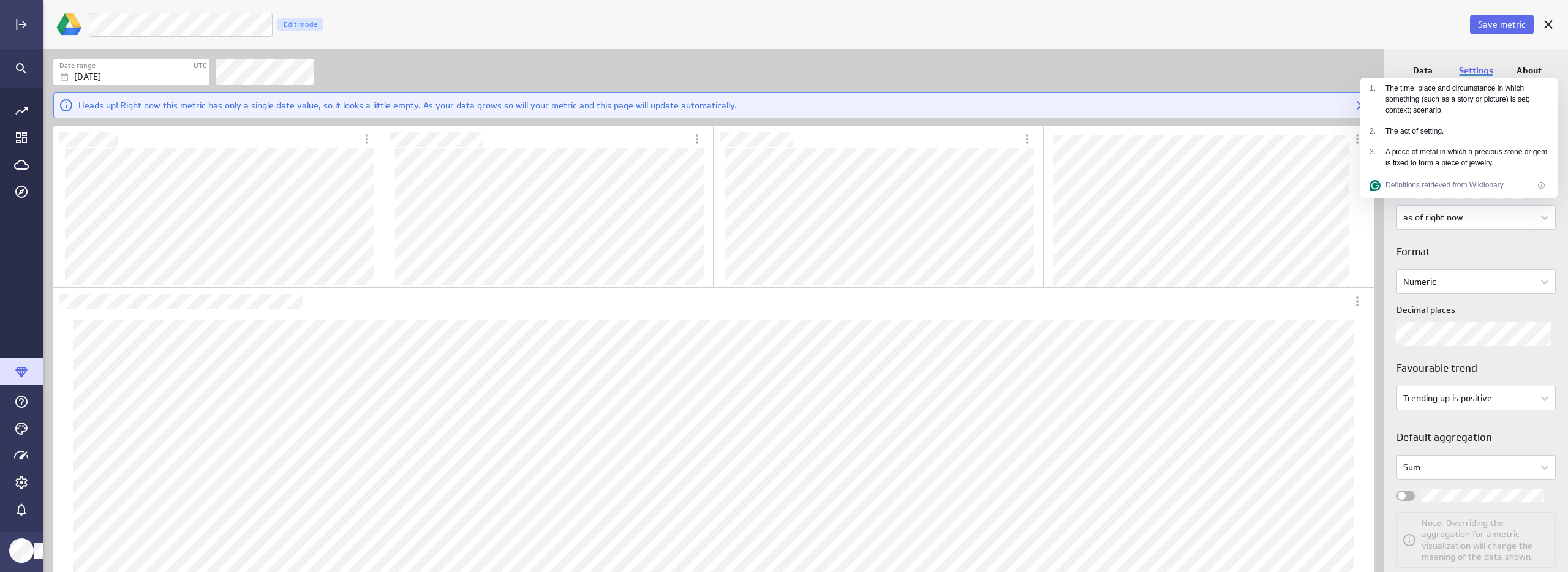
click at [1400, 484] on div "Sum Note: Overriding the aggregation for a metric visualization will change the…" at bounding box center [1476, 512] width 159 height 113
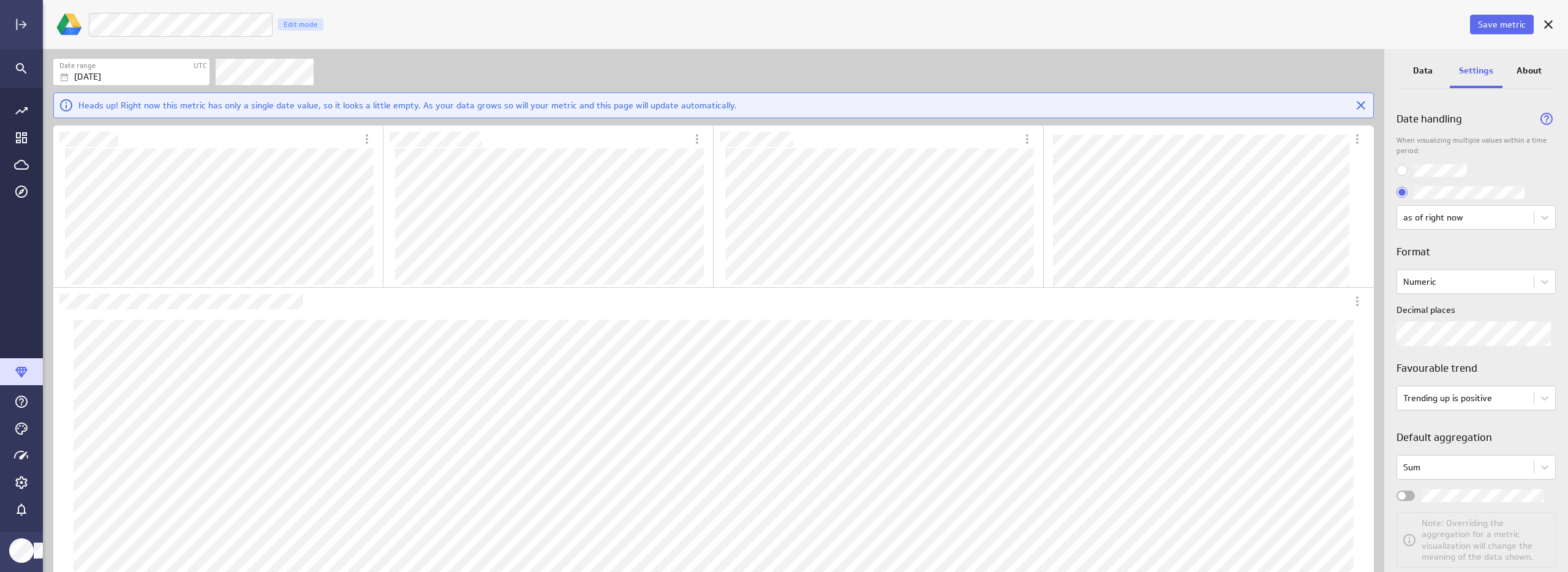
click at [1405, 494] on div "Widget Properties" at bounding box center [1405, 496] width 18 height 10
click at [0, 0] on input "Widget Properties" at bounding box center [0, 0] width 0 height 0
click at [1423, 71] on p "Data" at bounding box center [1423, 70] width 20 height 13
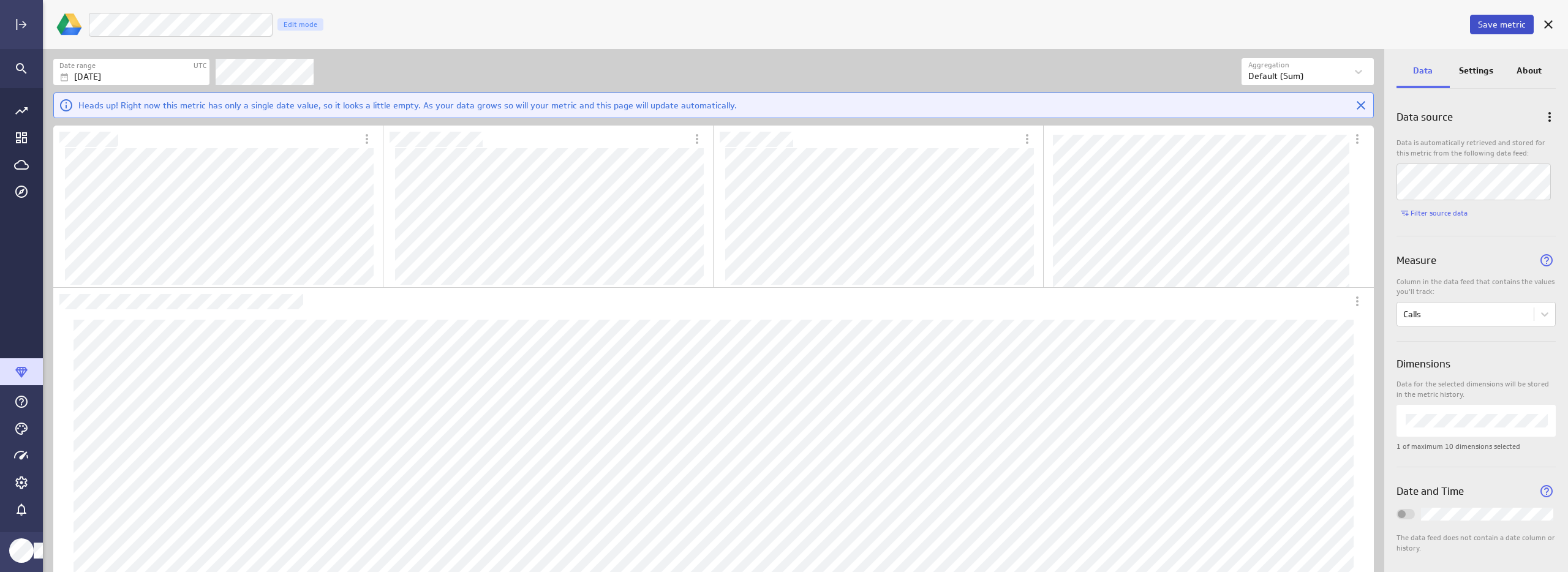
click at [1496, 26] on span "Save metric" at bounding box center [1501, 24] width 48 height 11
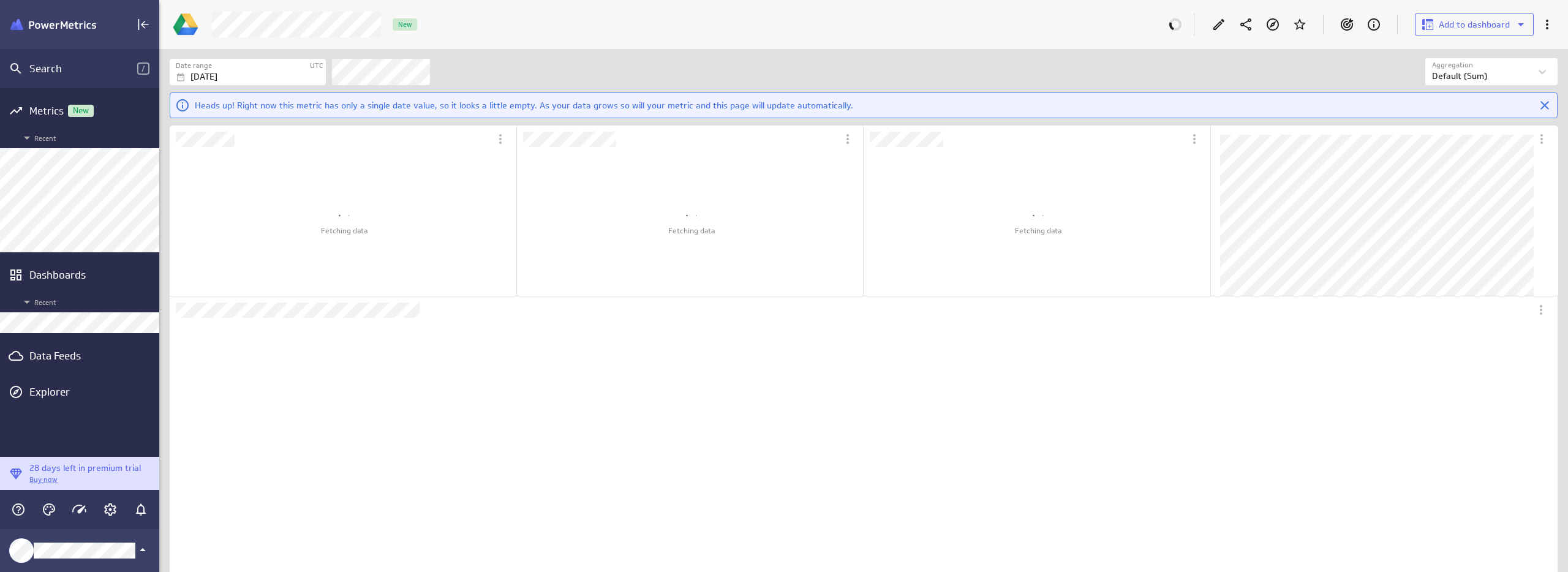
scroll to position [542, 1428]
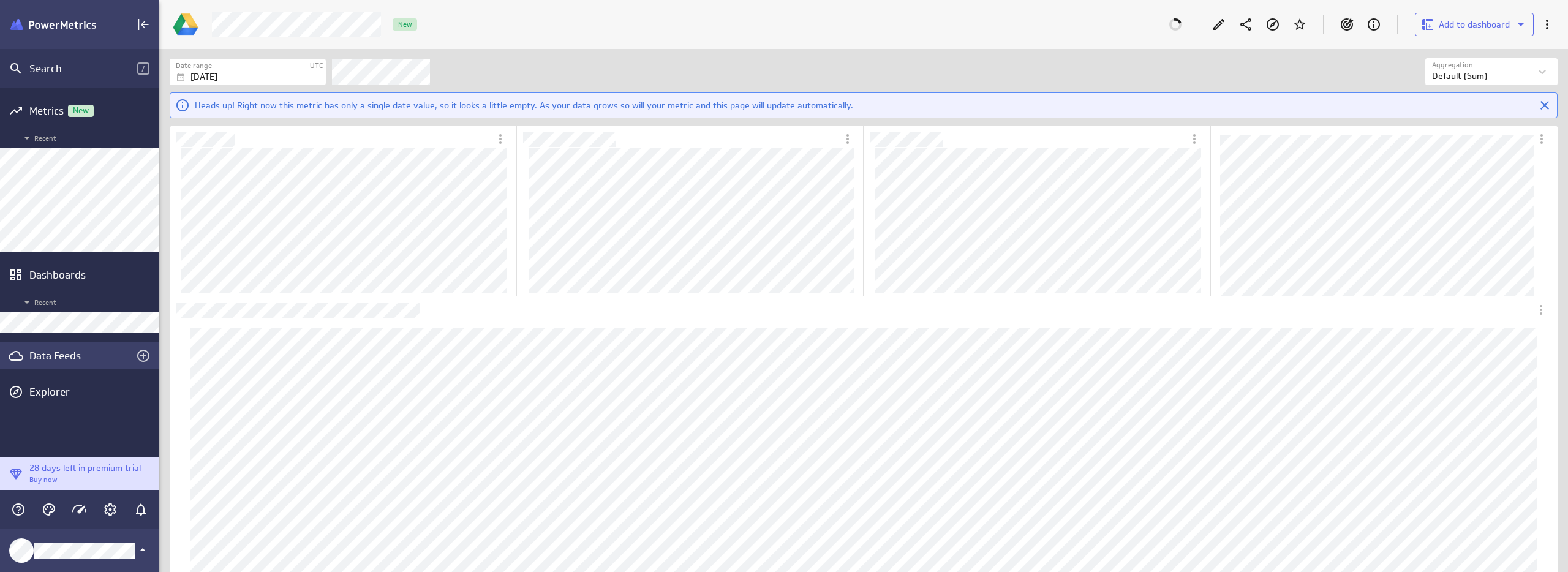
click at [51, 360] on div "Data Feeds" at bounding box center [79, 356] width 100 height 13
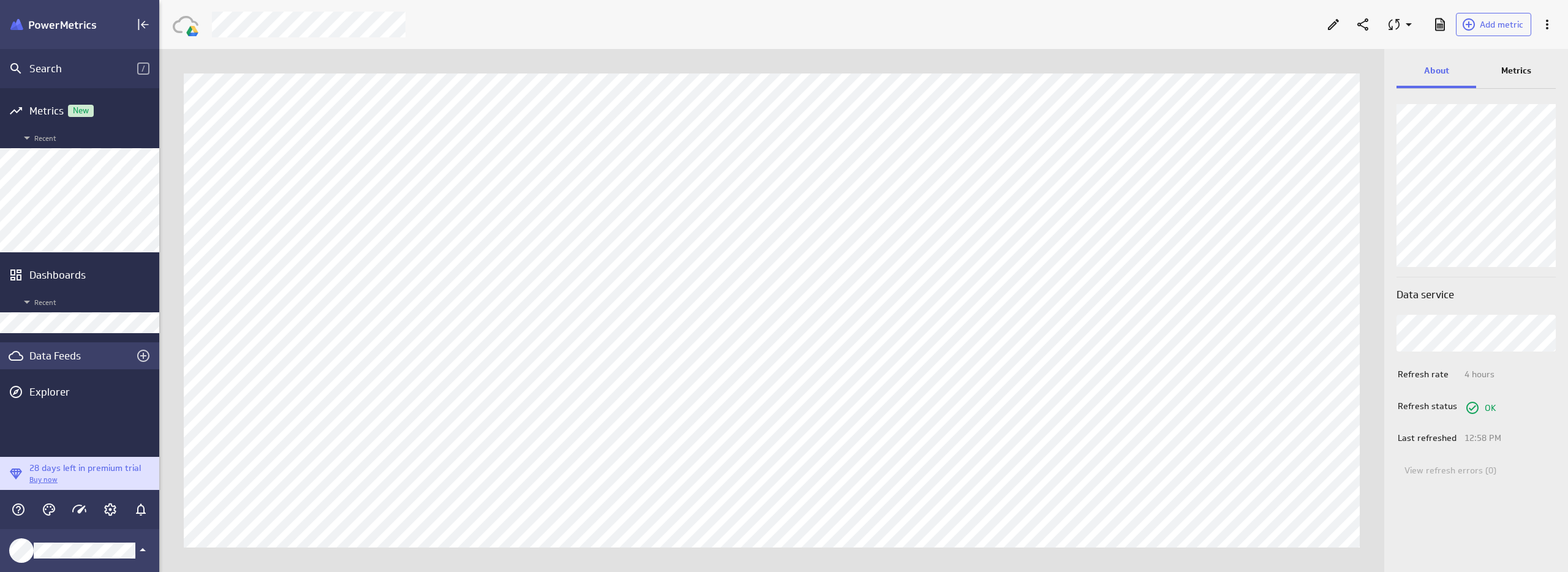
click at [47, 357] on div "Data Feeds" at bounding box center [79, 356] width 100 height 13
click at [1504, 27] on span "Add metric" at bounding box center [1501, 24] width 44 height 11
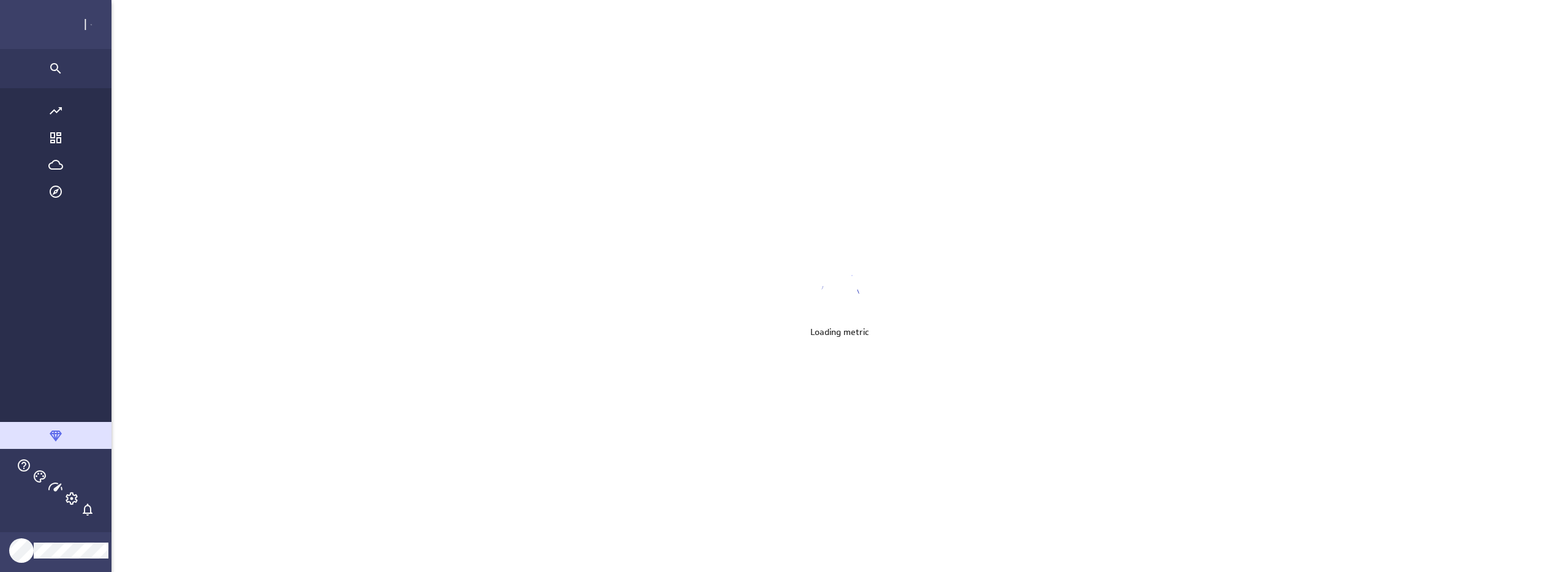
scroll to position [591, 1544]
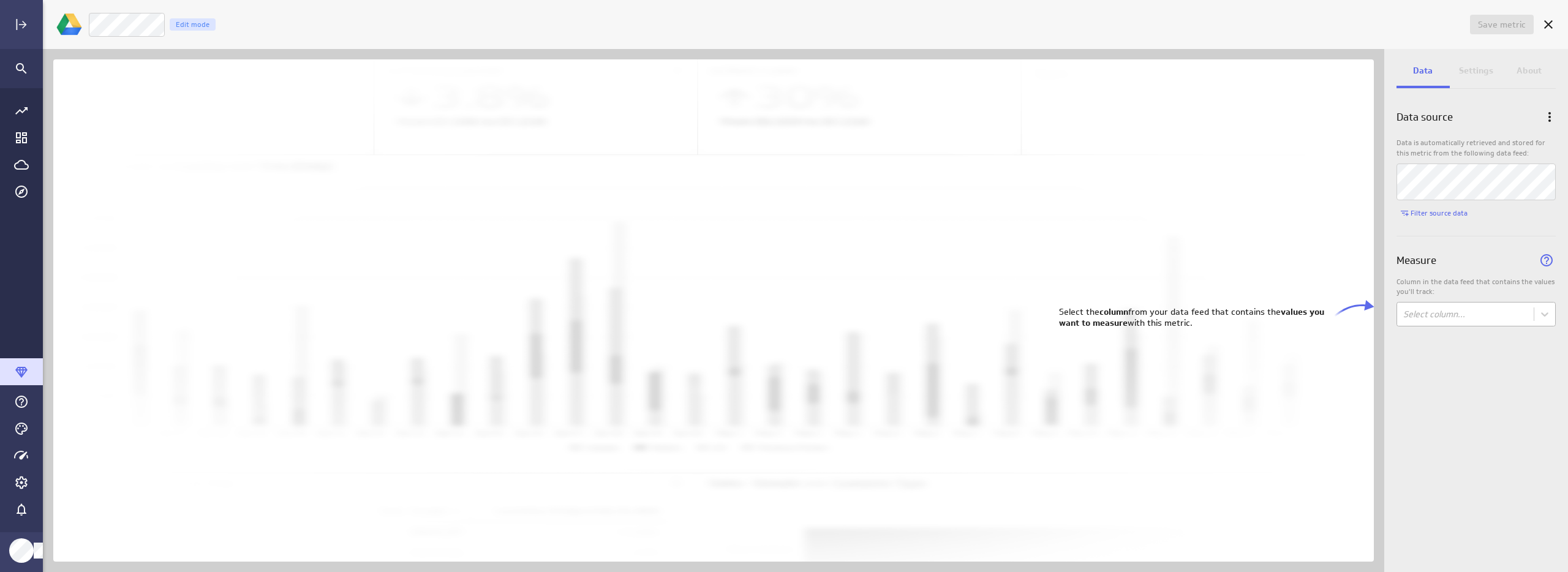
click at [1454, 315] on body "Save metric Untitled Edit mode Data Settings About Data source Data is automati…" at bounding box center [784, 286] width 1568 height 572
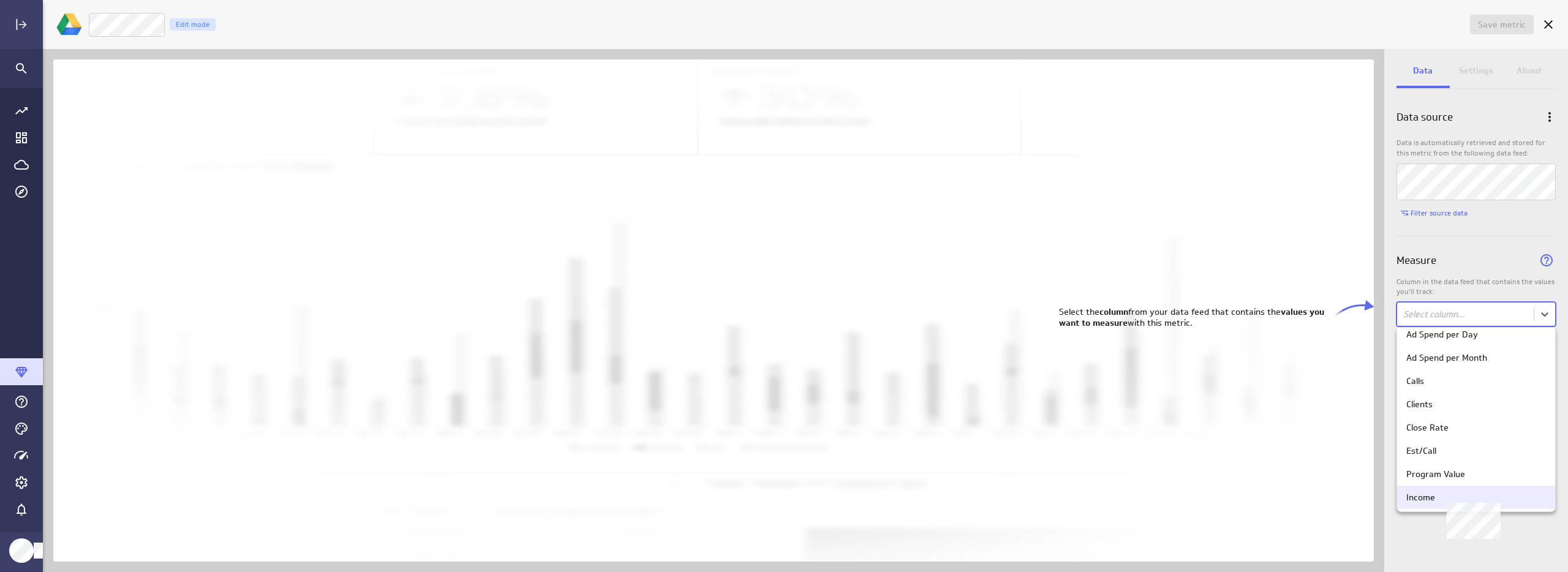
scroll to position [0, 0]
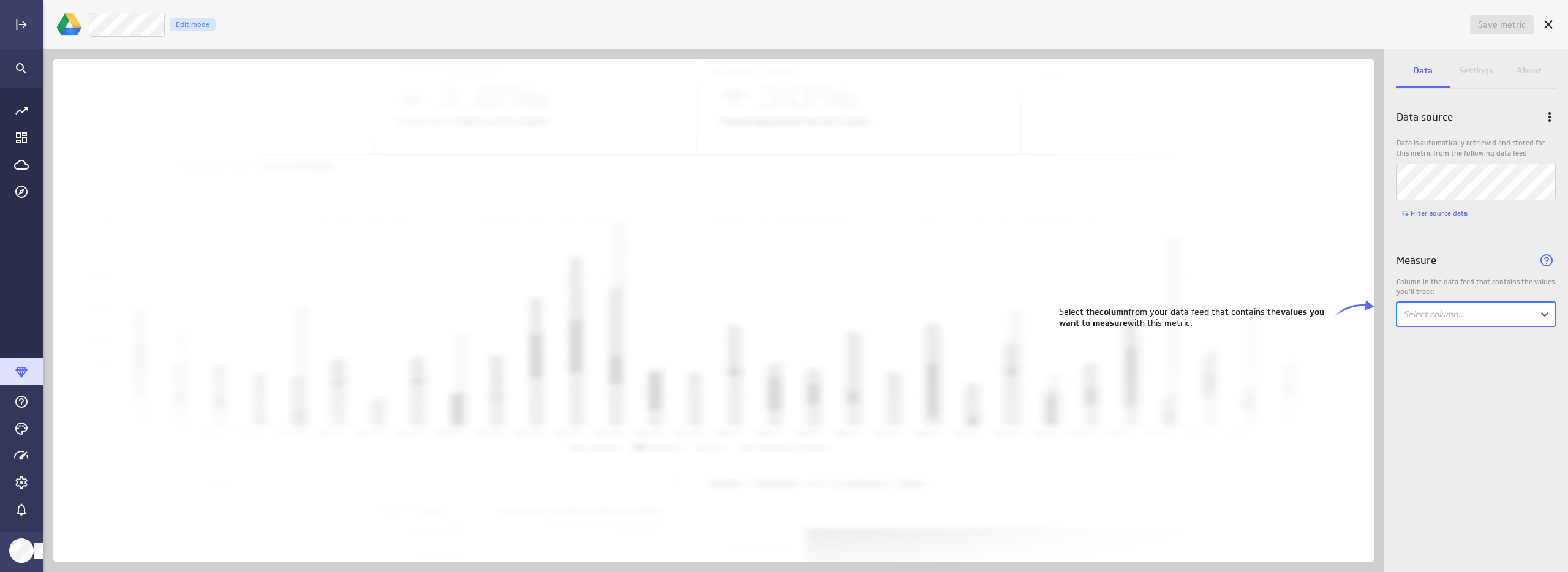
click at [1467, 313] on body "Save metric Untitled Edit mode Data Settings About Data source Data is automati…" at bounding box center [784, 286] width 1568 height 572
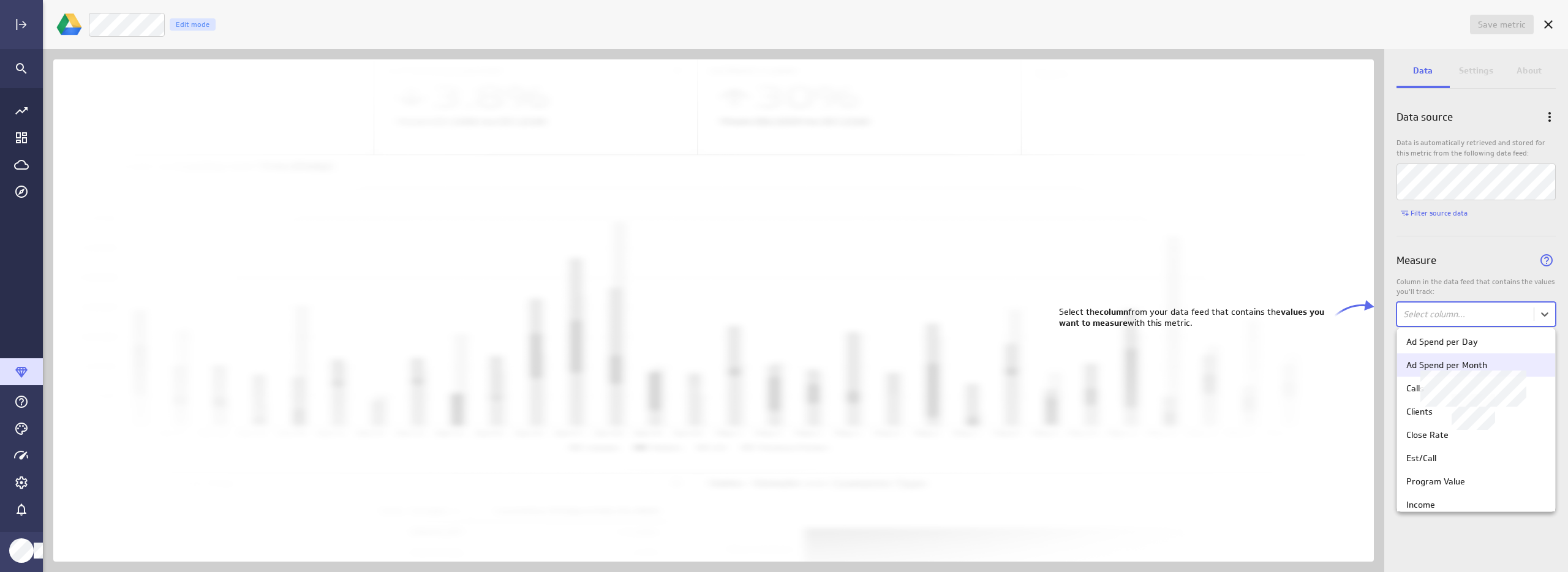
click at [1463, 368] on div "Ad Spend per Month" at bounding box center [1446, 364] width 81 height 11
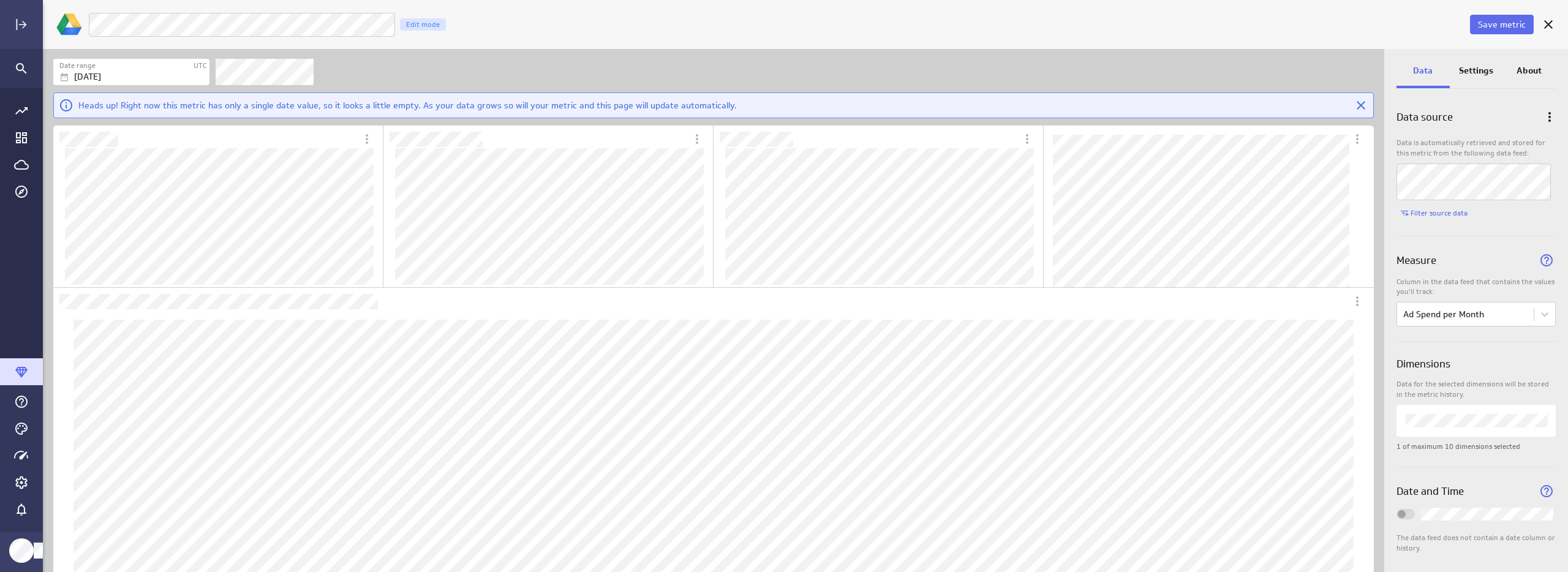
scroll to position [8, 0]
click at [1488, 68] on p "Settings" at bounding box center [1476, 70] width 34 height 13
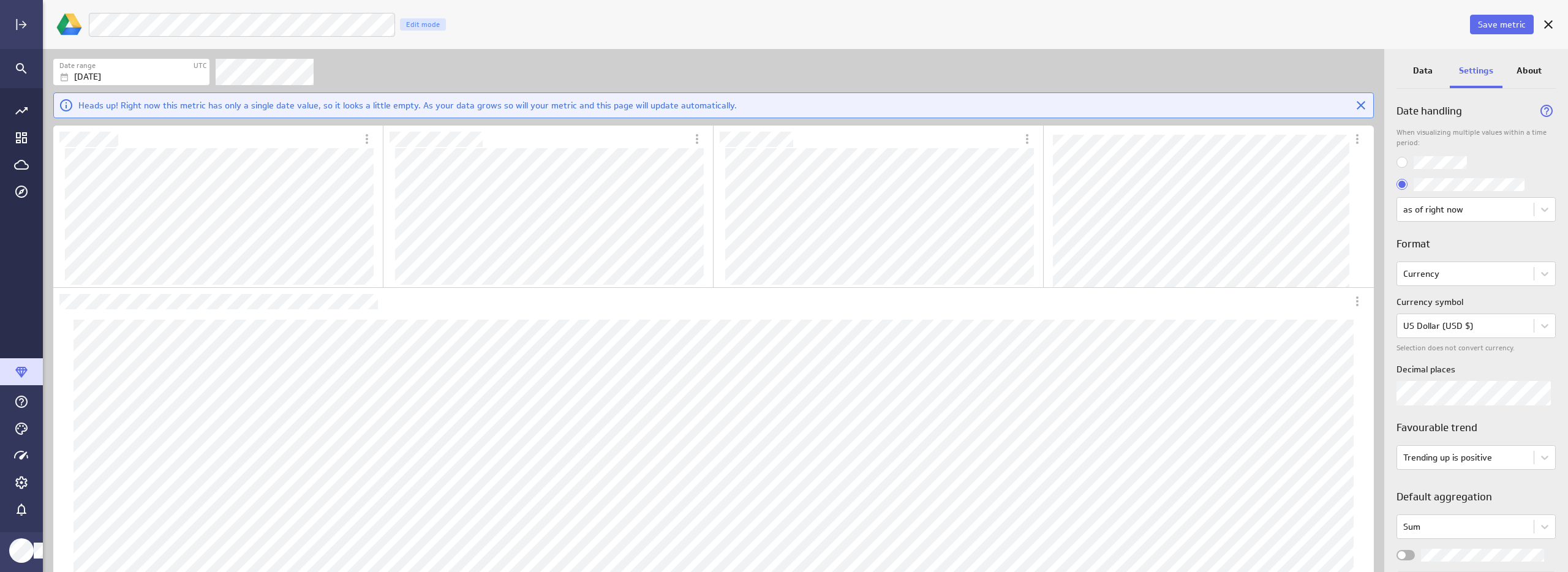
scroll to position [75, 0]
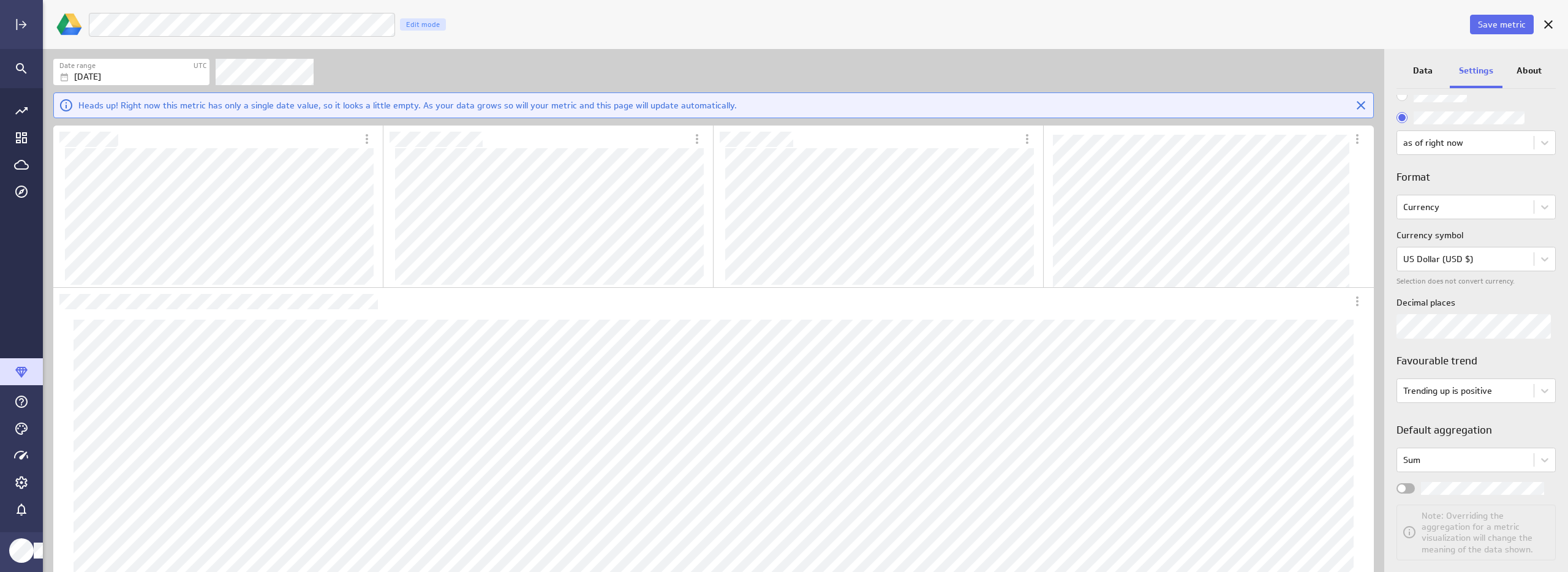
click at [1412, 490] on div "Widget Properties" at bounding box center [1405, 488] width 18 height 10
click at [0, 0] on input "Widget Properties" at bounding box center [0, 0] width 0 height 0
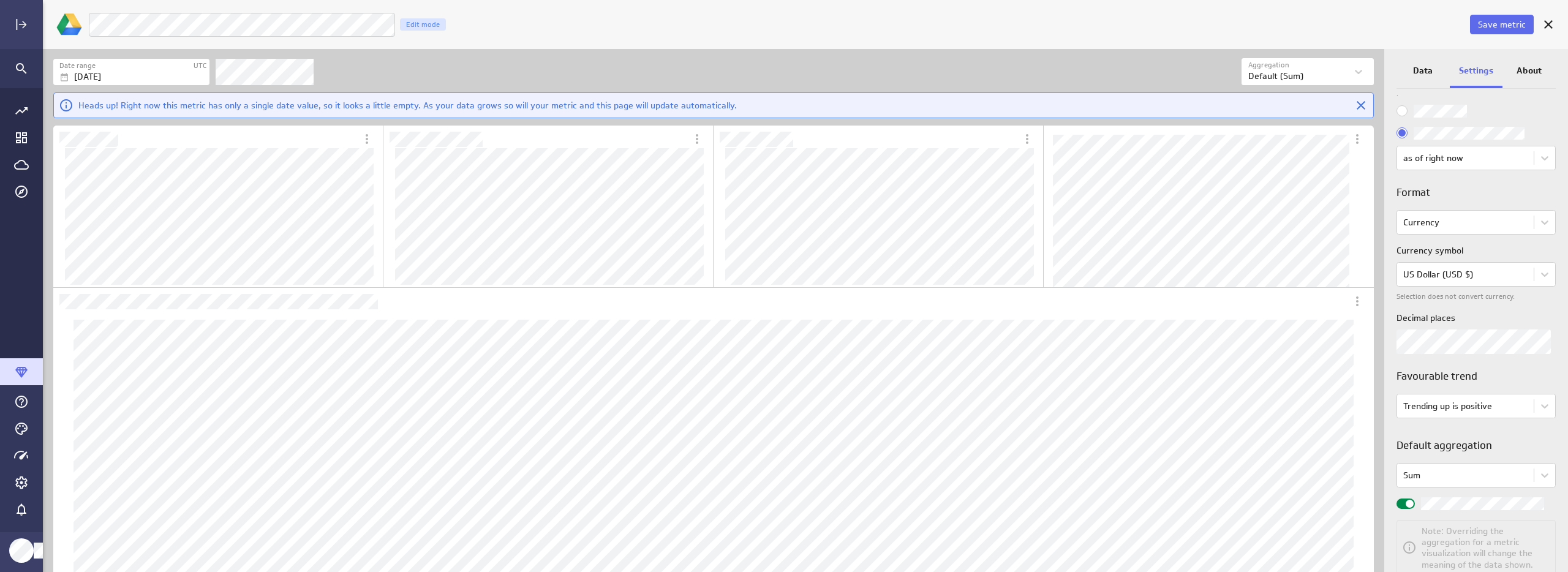
scroll to position [51, 0]
click at [1512, 27] on span "Save metric" at bounding box center [1501, 24] width 48 height 11
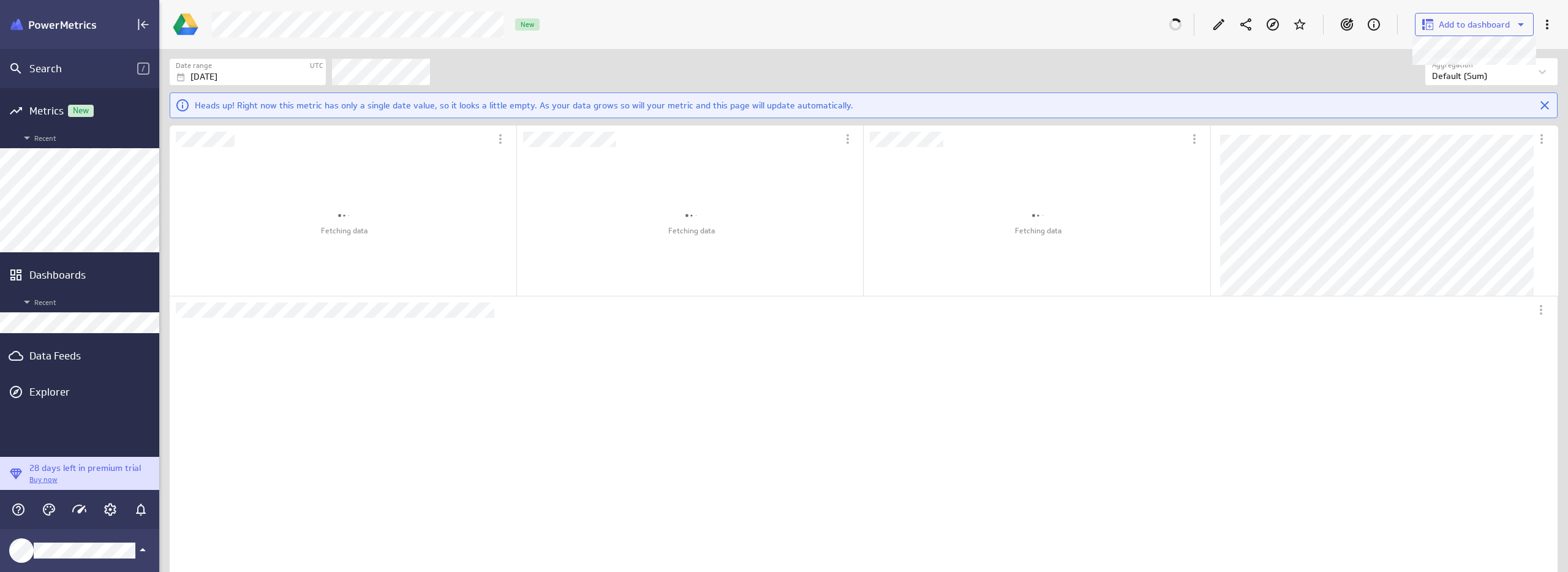
scroll to position [577, 672]
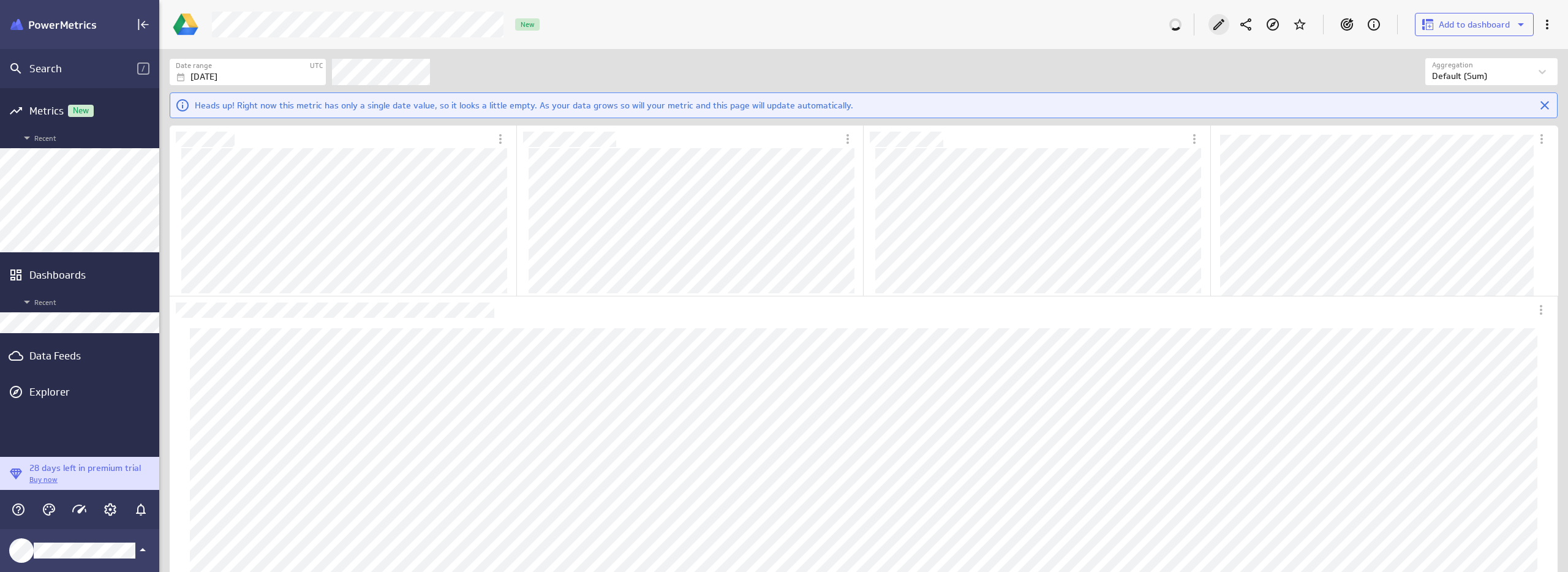
click at [1209, 26] on div "Edit" at bounding box center [1219, 24] width 21 height 21
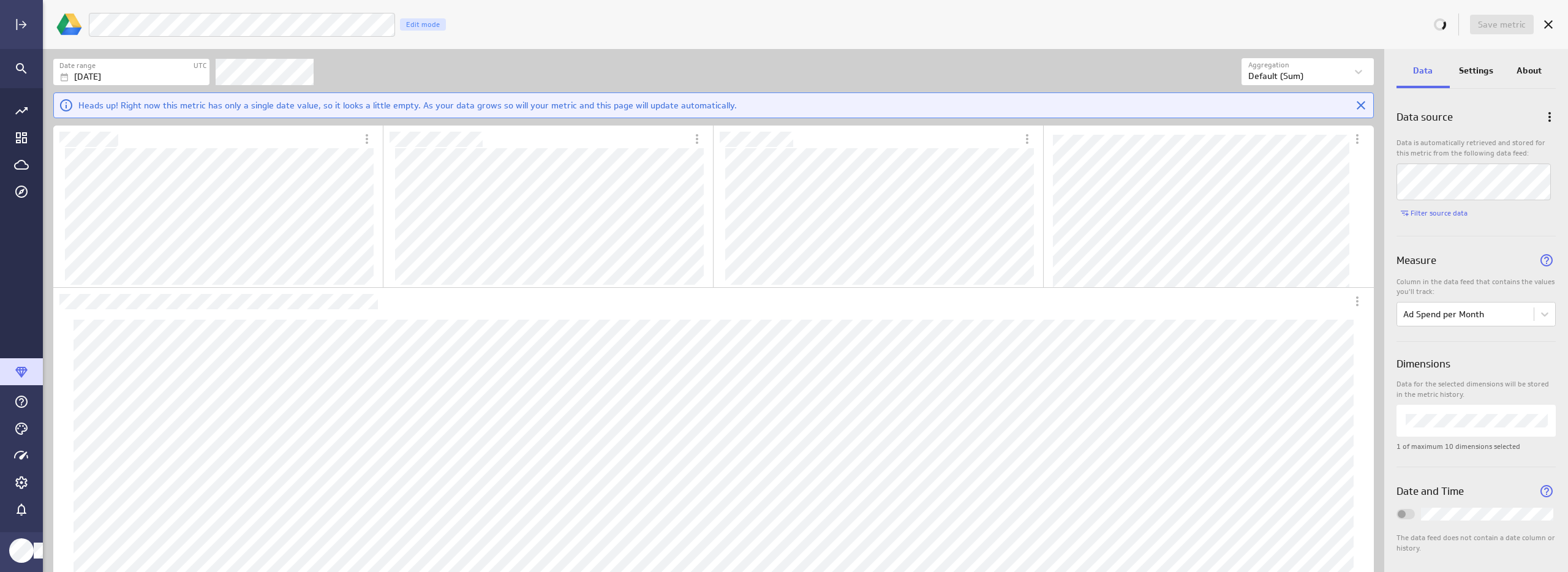
click at [1485, 72] on p "Settings" at bounding box center [1476, 70] width 34 height 13
click at [1474, 69] on p "Settings" at bounding box center [1476, 70] width 34 height 13
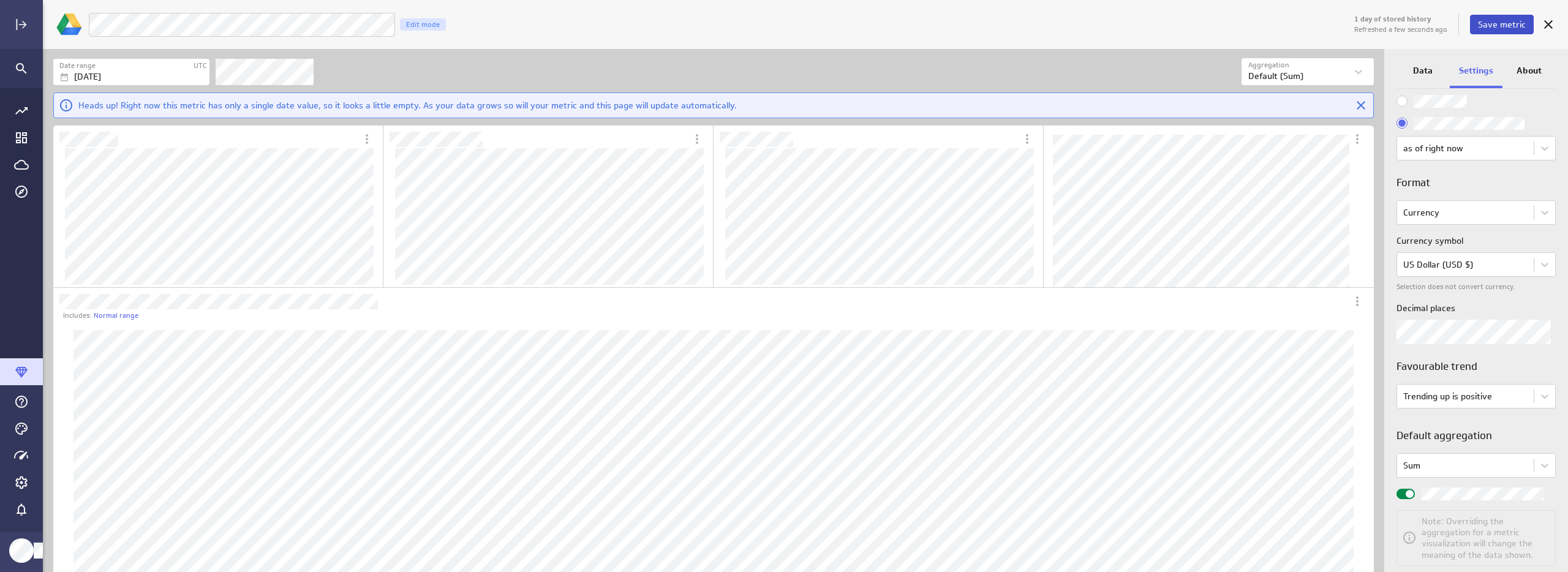
click at [1489, 23] on span "Save metric" at bounding box center [1501, 24] width 48 height 11
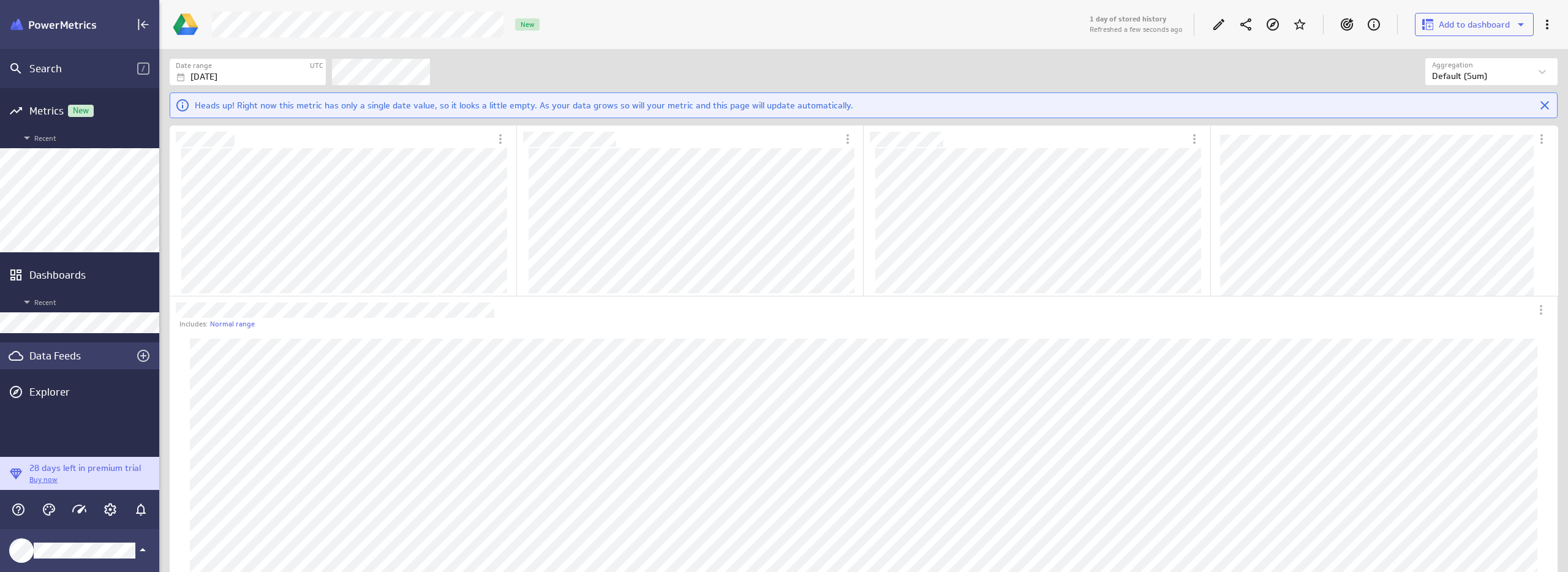
click at [75, 353] on div "Data Feeds" at bounding box center [79, 356] width 100 height 13
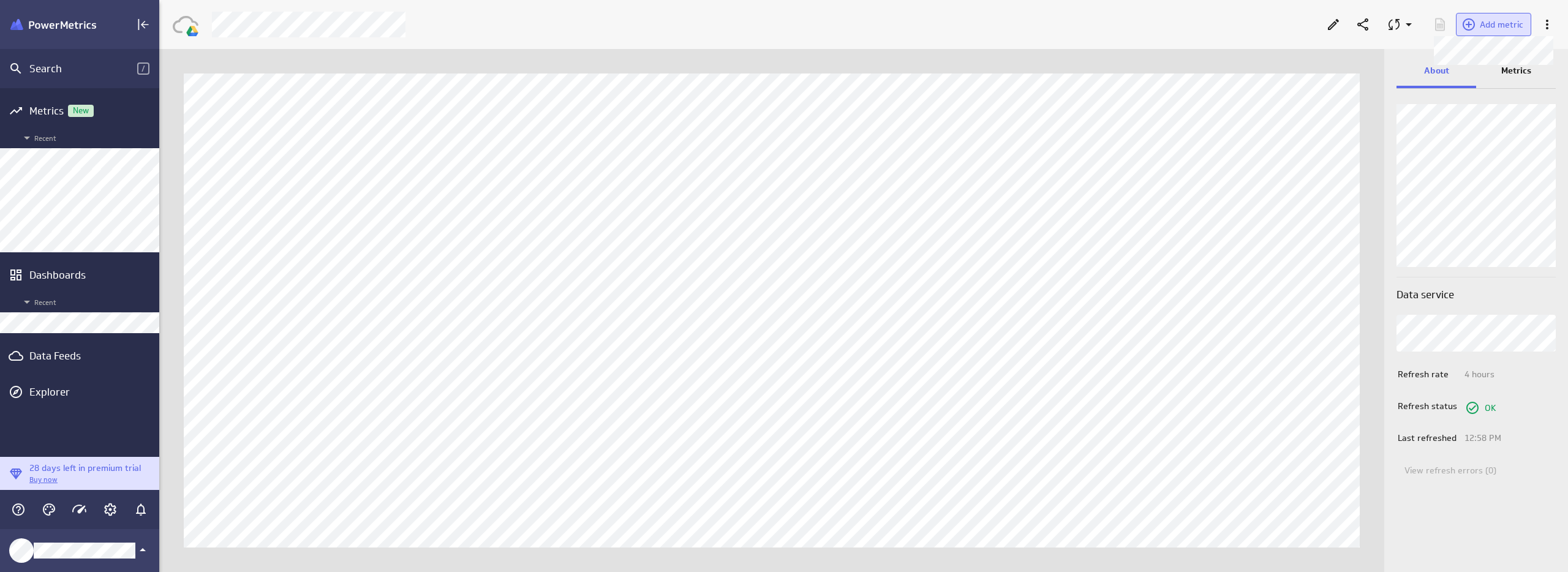
click at [1499, 24] on span "Add metric" at bounding box center [1501, 24] width 44 height 11
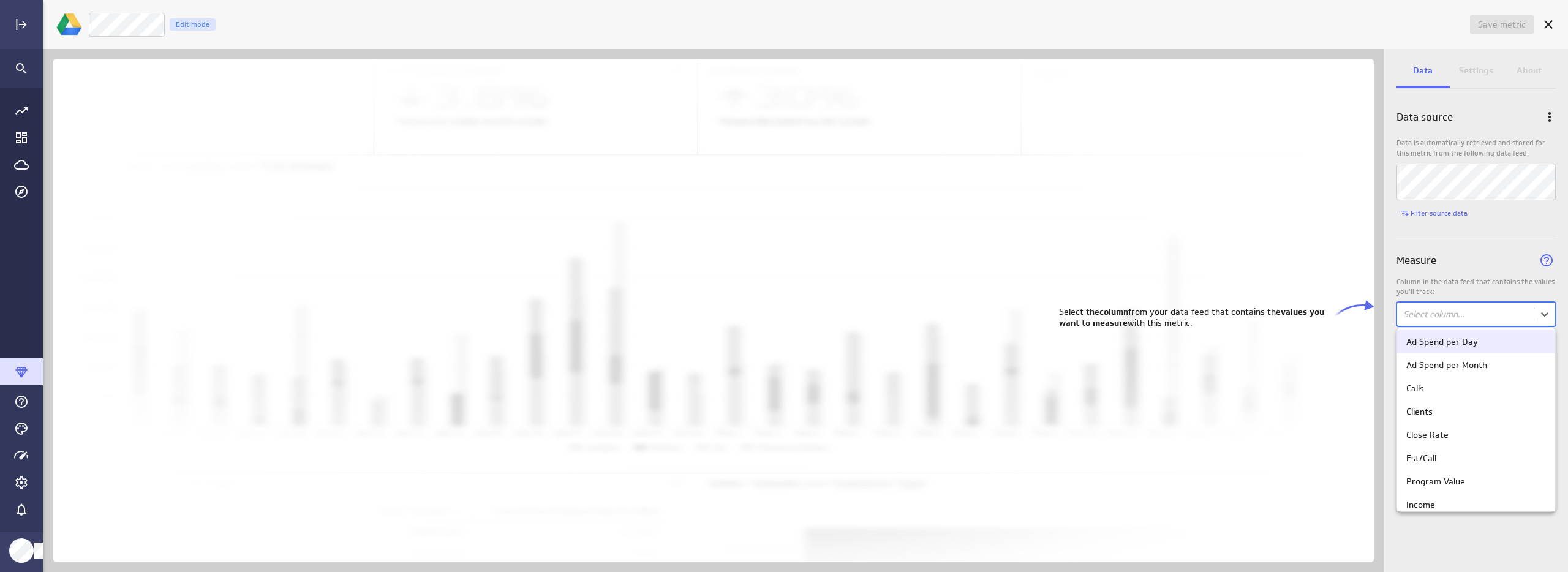
click at [1477, 312] on body "Save metric Untitled Edit mode Data Settings About Data source Data is automati…" at bounding box center [784, 286] width 1568 height 572
click at [1466, 348] on div "Ad Spend per Day" at bounding box center [1476, 342] width 158 height 23
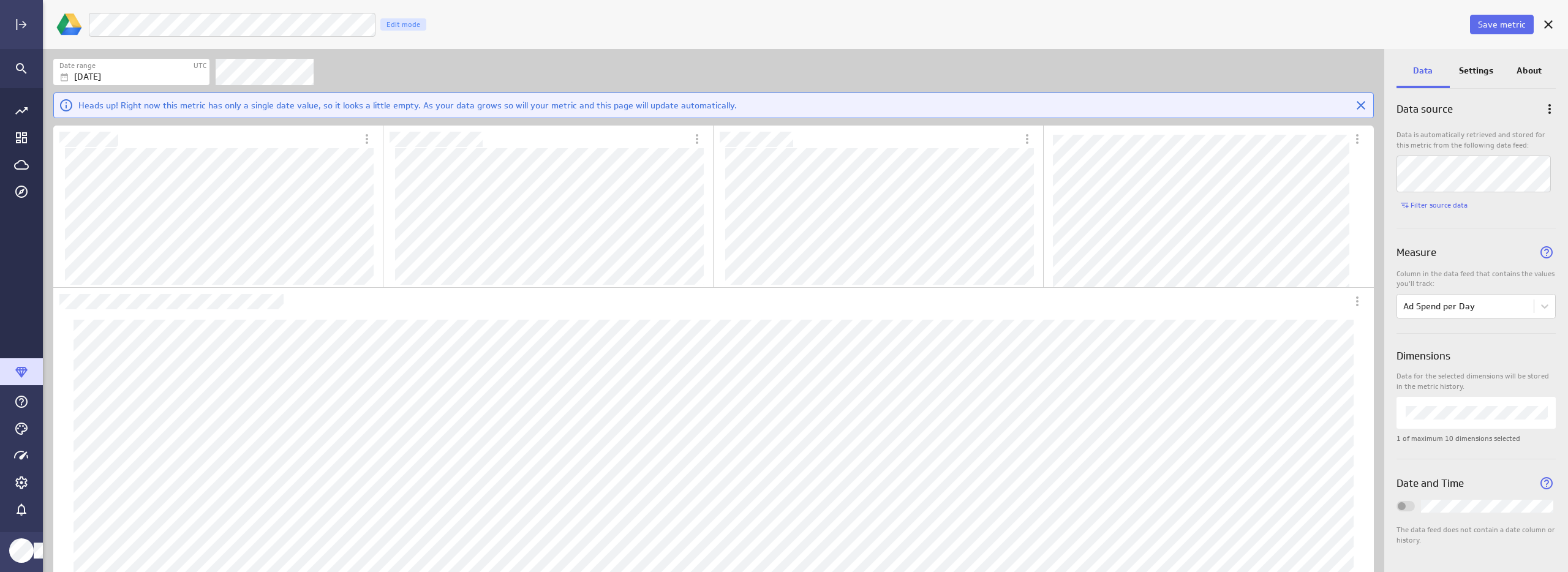
click at [1477, 75] on p "Settings" at bounding box center [1476, 70] width 34 height 13
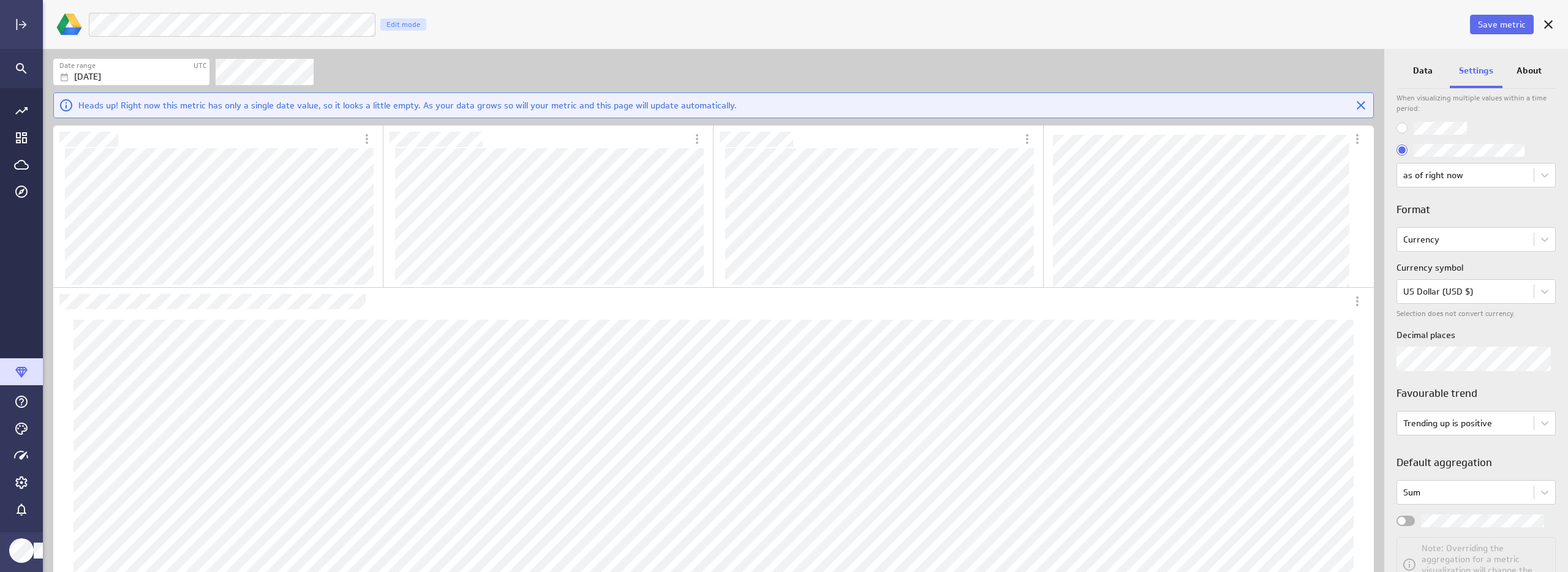
click at [1409, 514] on label "Widget Properties" at bounding box center [1476, 521] width 159 height 13
click at [0, 0] on input "Widget Properties" at bounding box center [0, 0] width 0 height 0
click at [1494, 22] on span "Save metric" at bounding box center [1501, 24] width 48 height 11
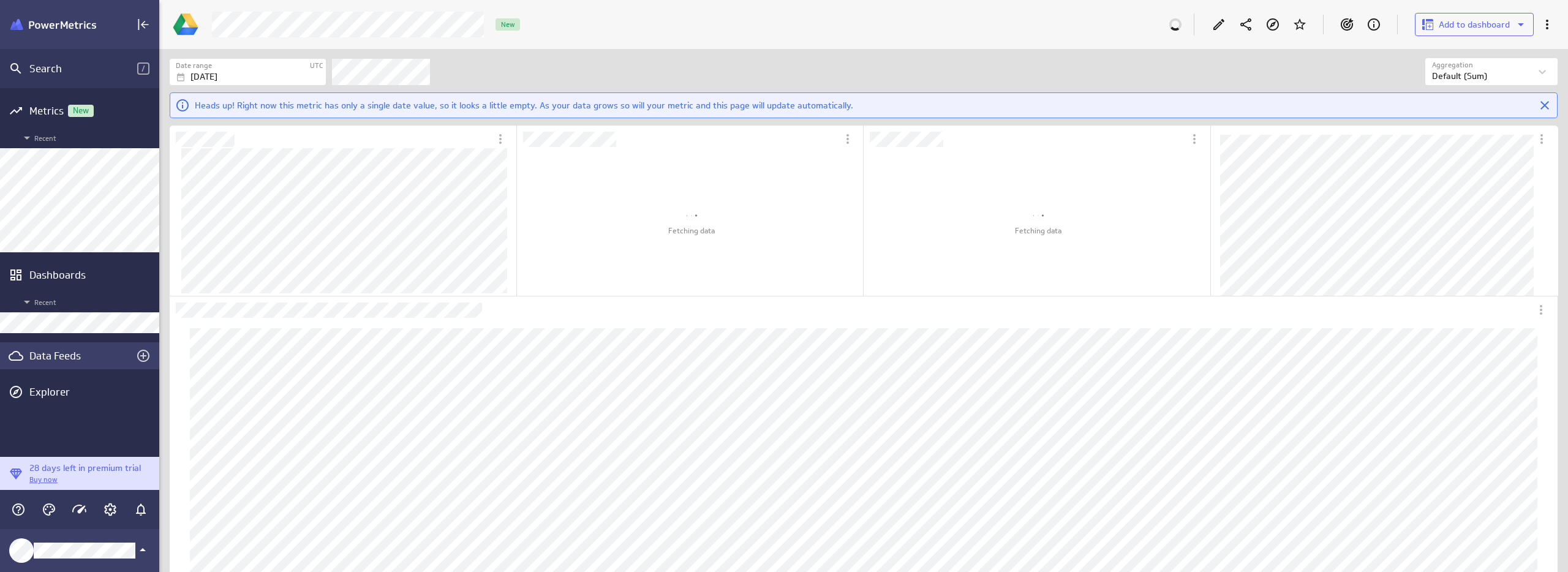
click at [63, 357] on div "Data Feeds" at bounding box center [79, 356] width 100 height 13
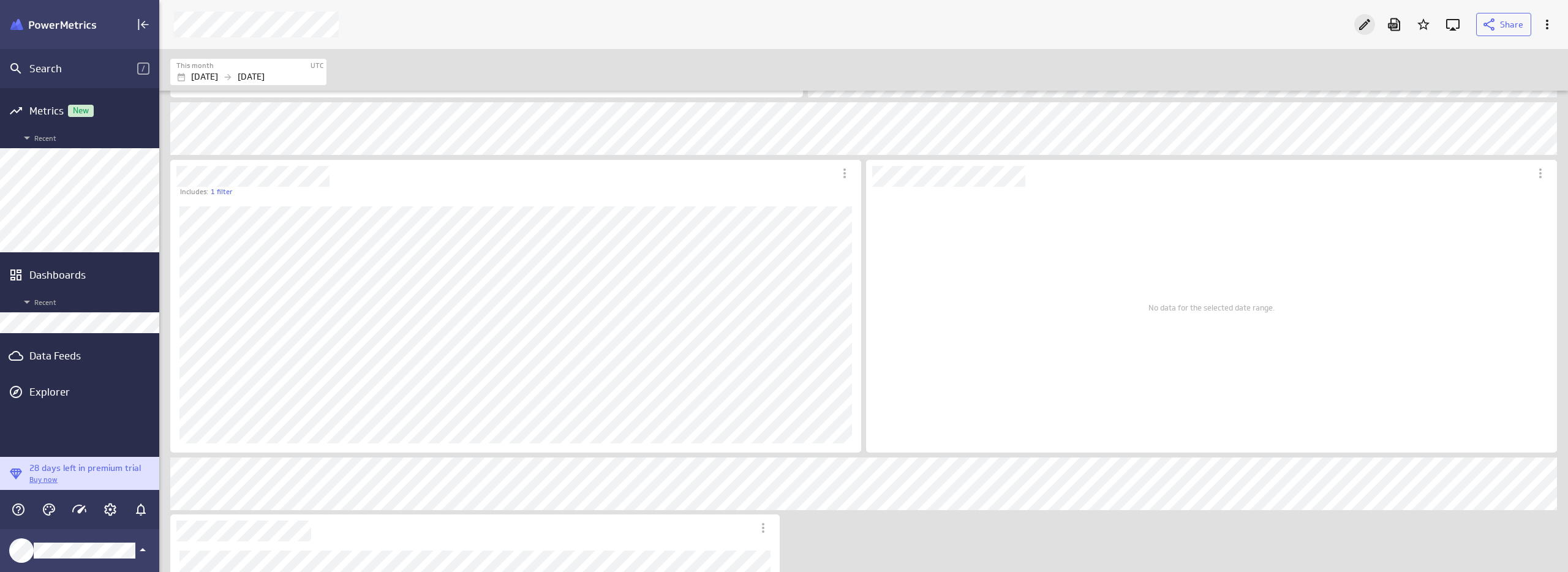
click at [1367, 26] on icon "Edit" at bounding box center [1364, 24] width 15 height 15
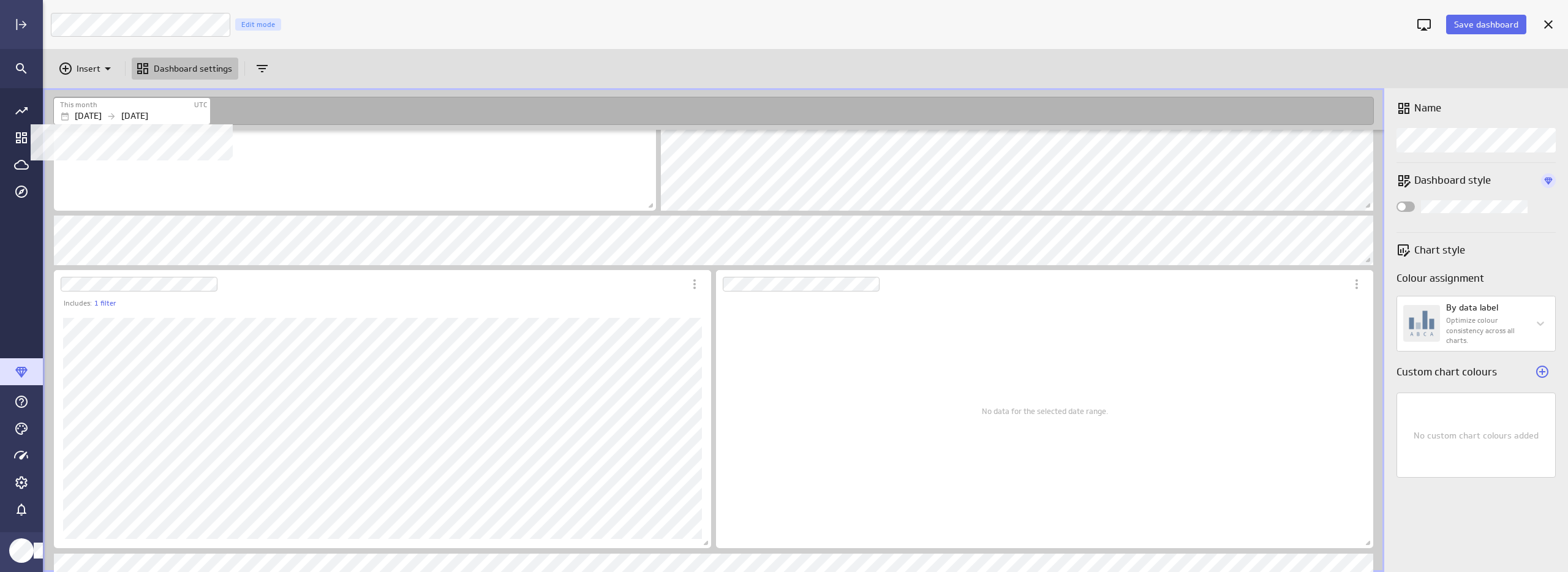
click at [102, 110] on p "Aug 01 2025" at bounding box center [88, 116] width 27 height 13
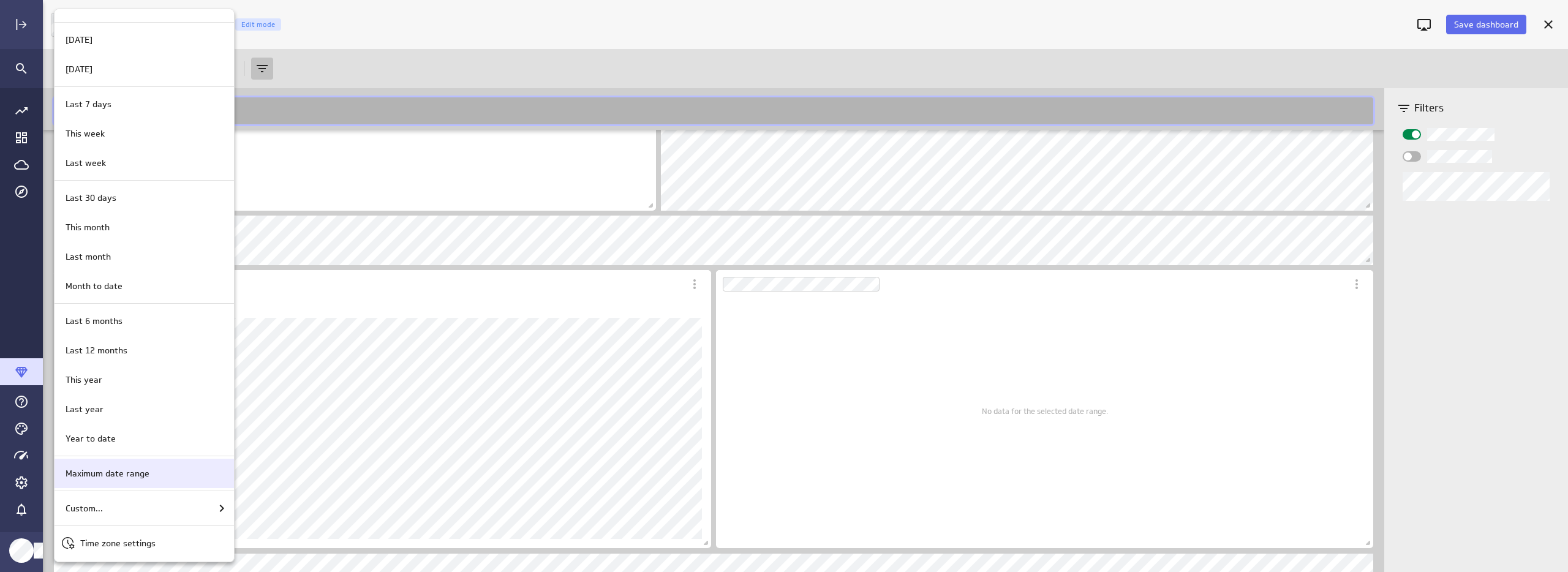
click at [148, 469] on p "Maximum date range" at bounding box center [107, 474] width 84 height 13
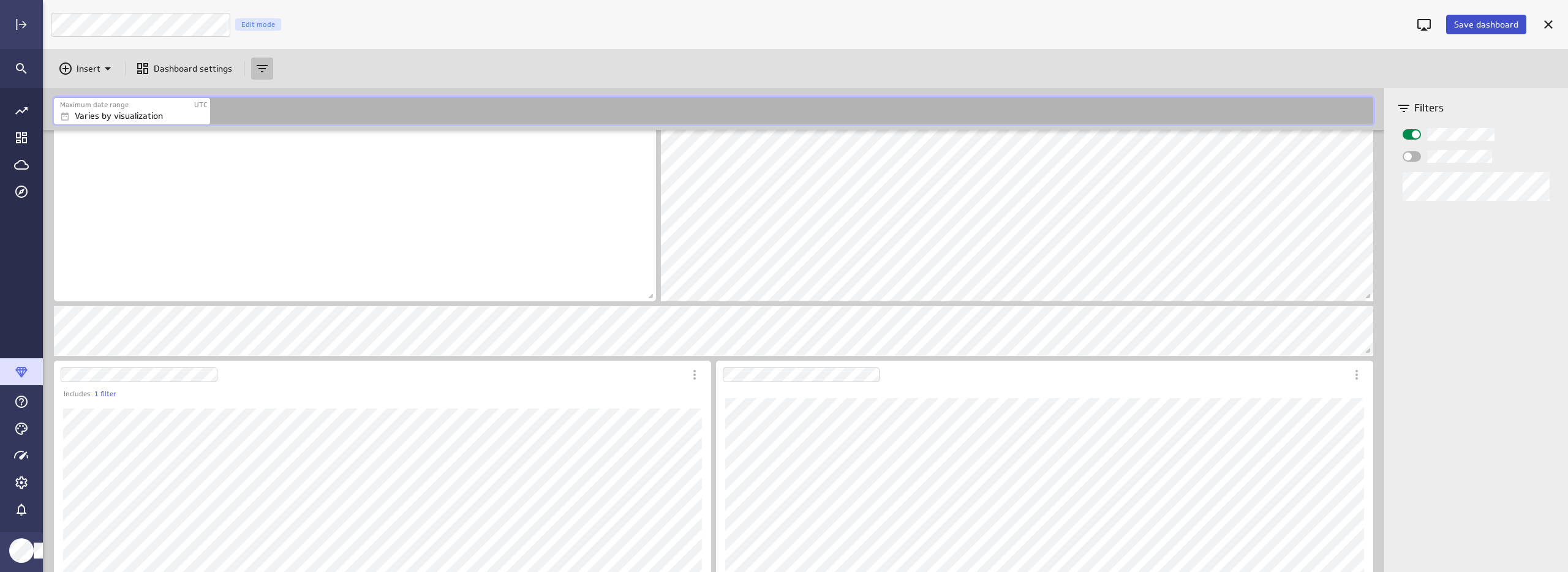
click at [1465, 24] on span "Save dashboard" at bounding box center [1485, 24] width 64 height 11
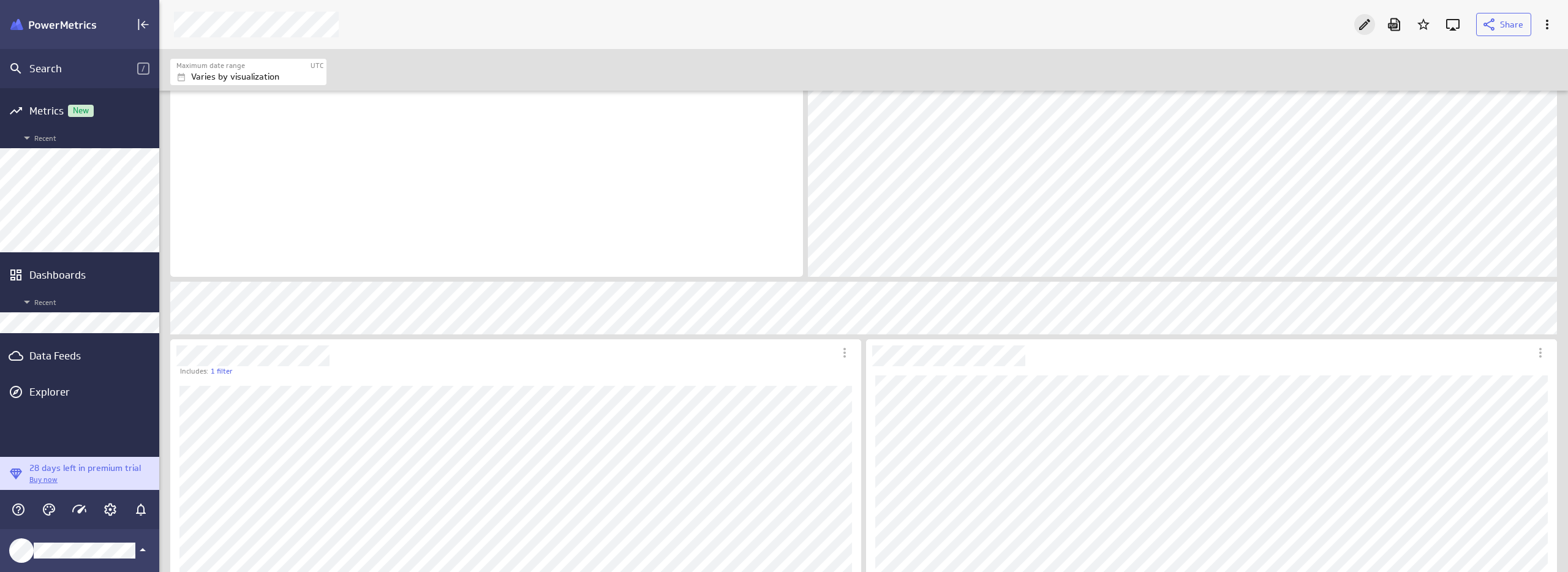
click at [1360, 27] on icon "Edit" at bounding box center [1364, 24] width 15 height 15
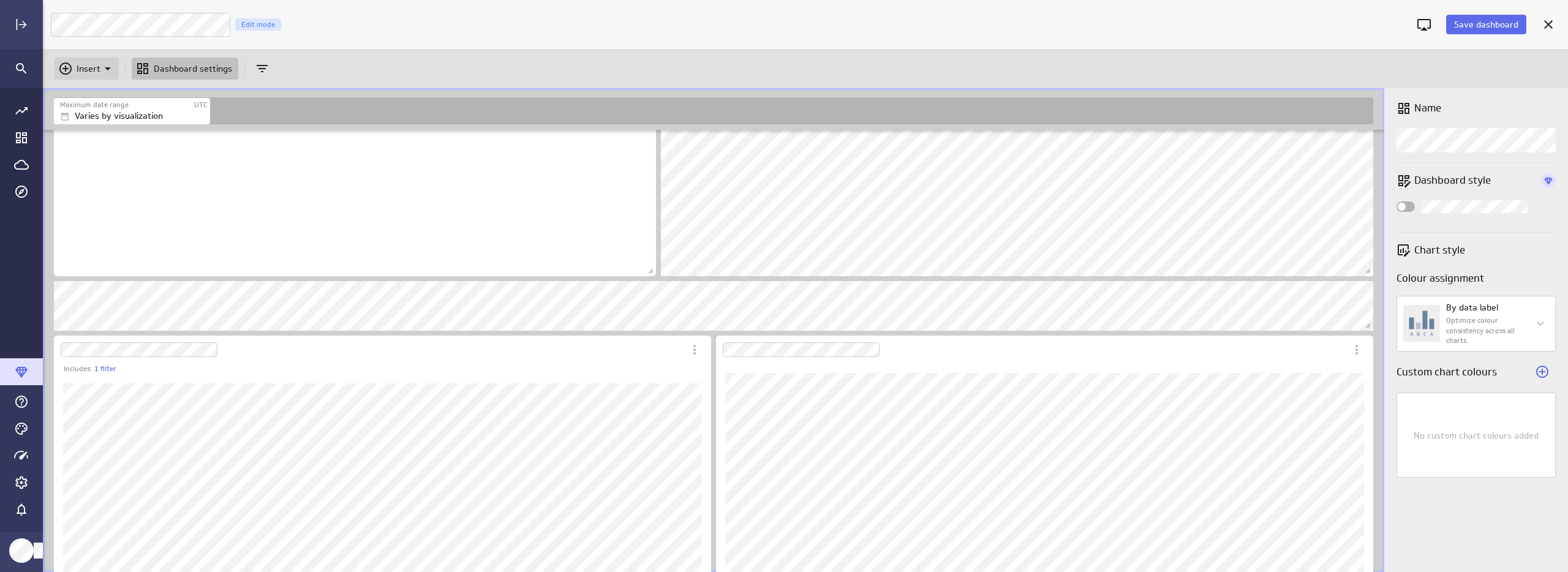
click at [88, 70] on p "Insert" at bounding box center [89, 69] width 24 height 13
click at [98, 96] on p "Metrics" at bounding box center [95, 99] width 29 height 13
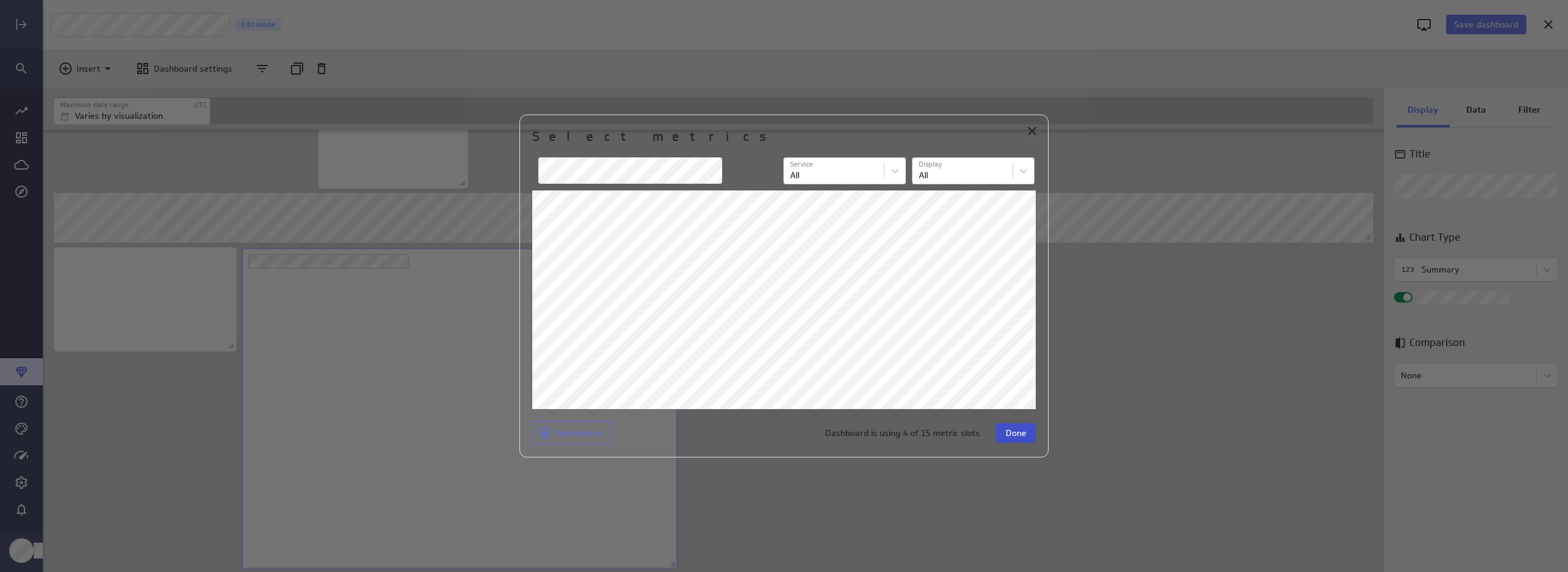
click at [1023, 434] on span "Done" at bounding box center [1016, 432] width 21 height 11
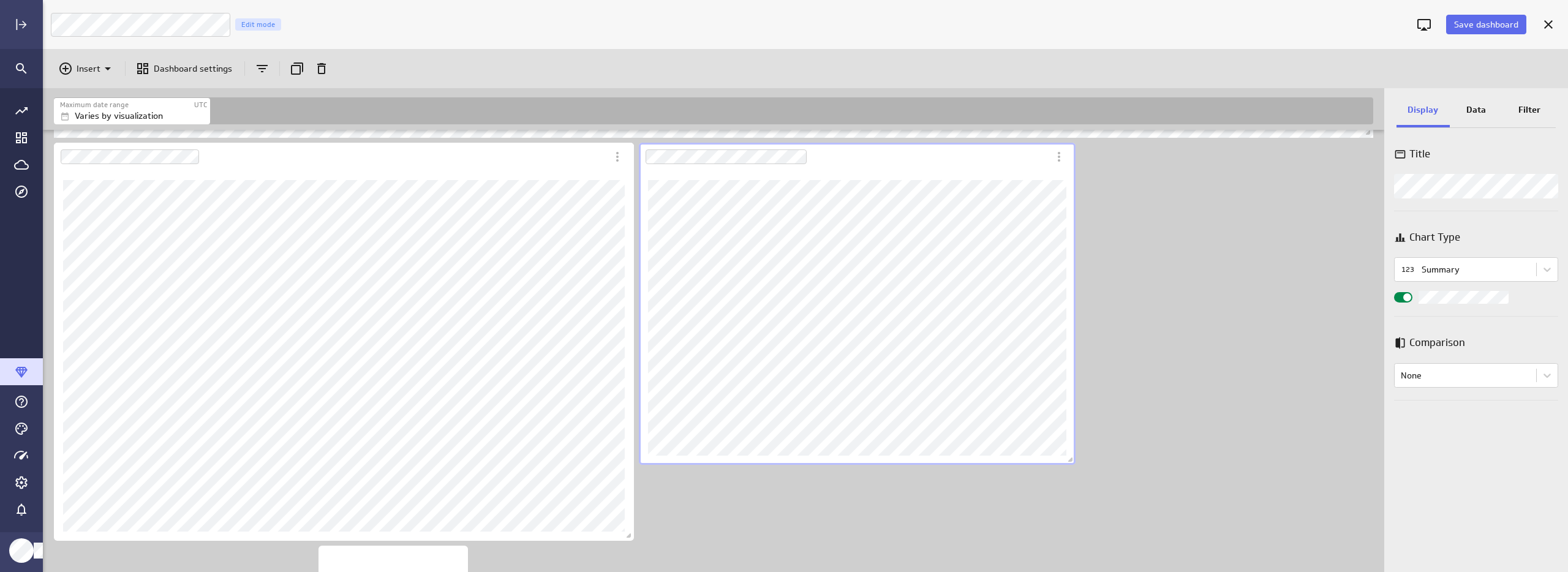
scroll to position [630, 0]
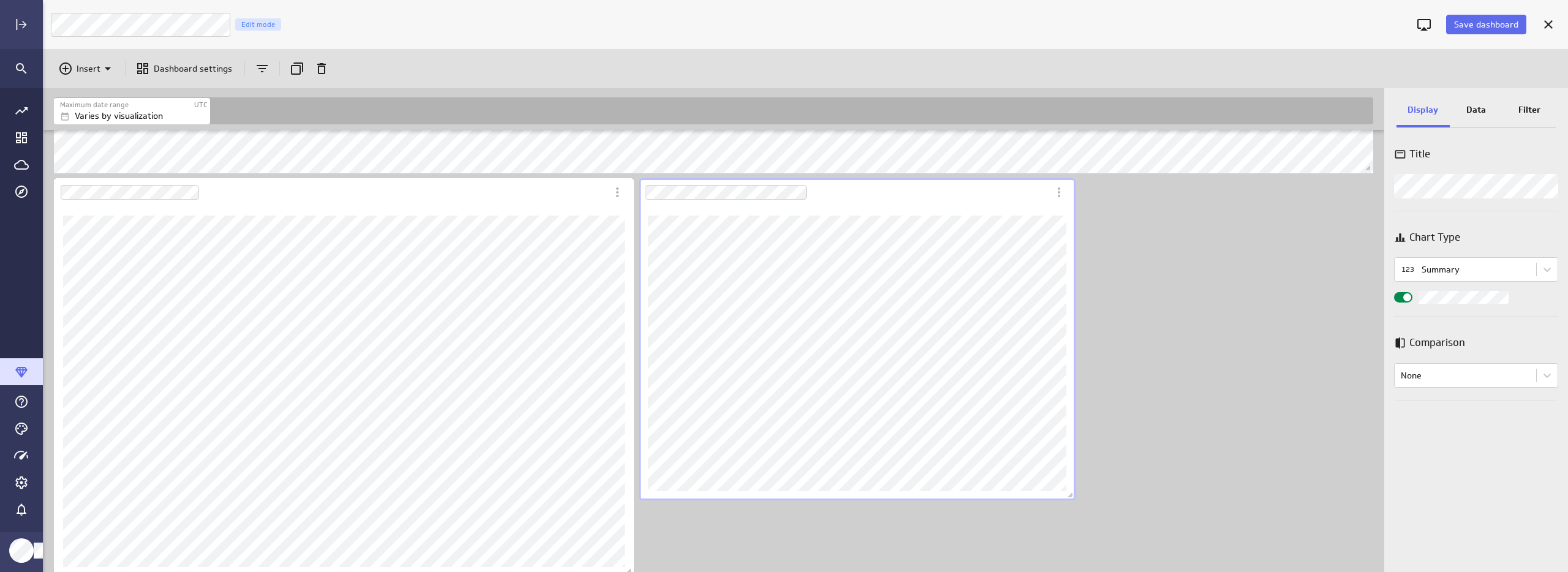
click at [1418, 104] on p "Display" at bounding box center [1423, 110] width 30 height 13
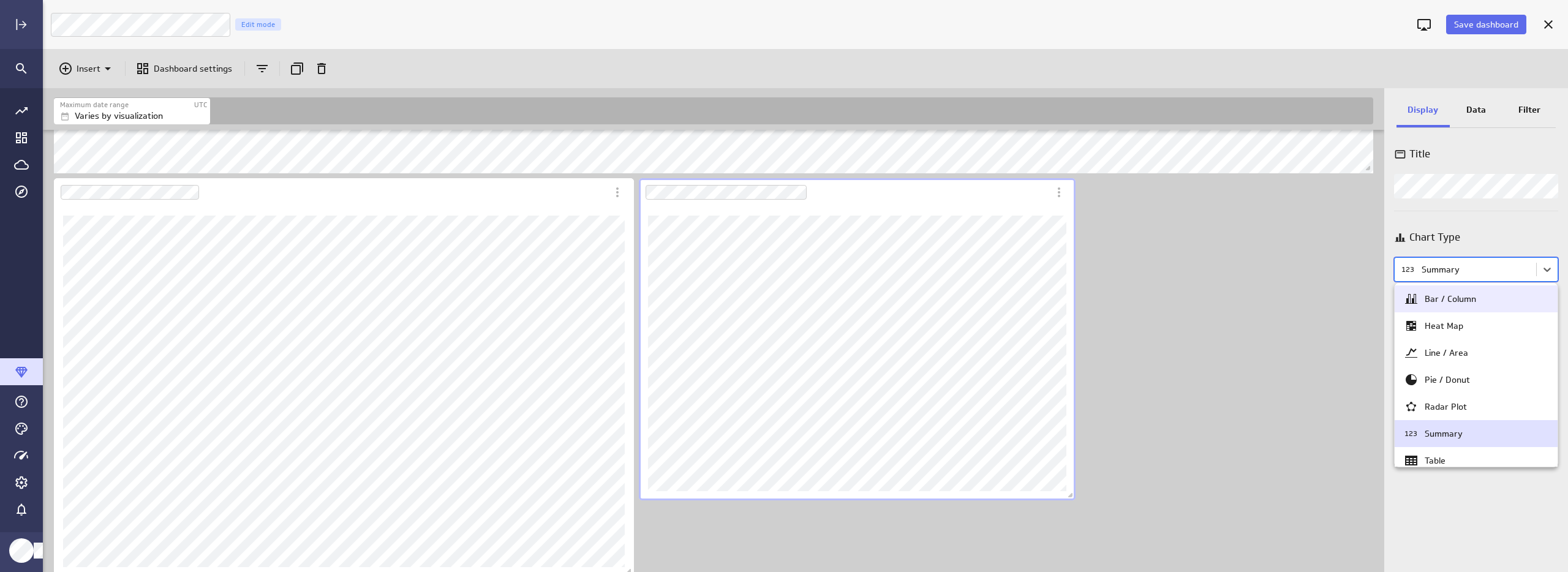
click at [1435, 264] on body "Save dashboard Luna Moon Marketing Edit mode Insert Dashboard settings Maximum …" at bounding box center [784, 286] width 1568 height 572
click at [1454, 269] on body "Save dashboard Luna Moon Marketing Edit mode Insert Dashboard settings Maximum …" at bounding box center [784, 286] width 1568 height 572
click at [1440, 456] on div "Table" at bounding box center [1435, 460] width 21 height 11
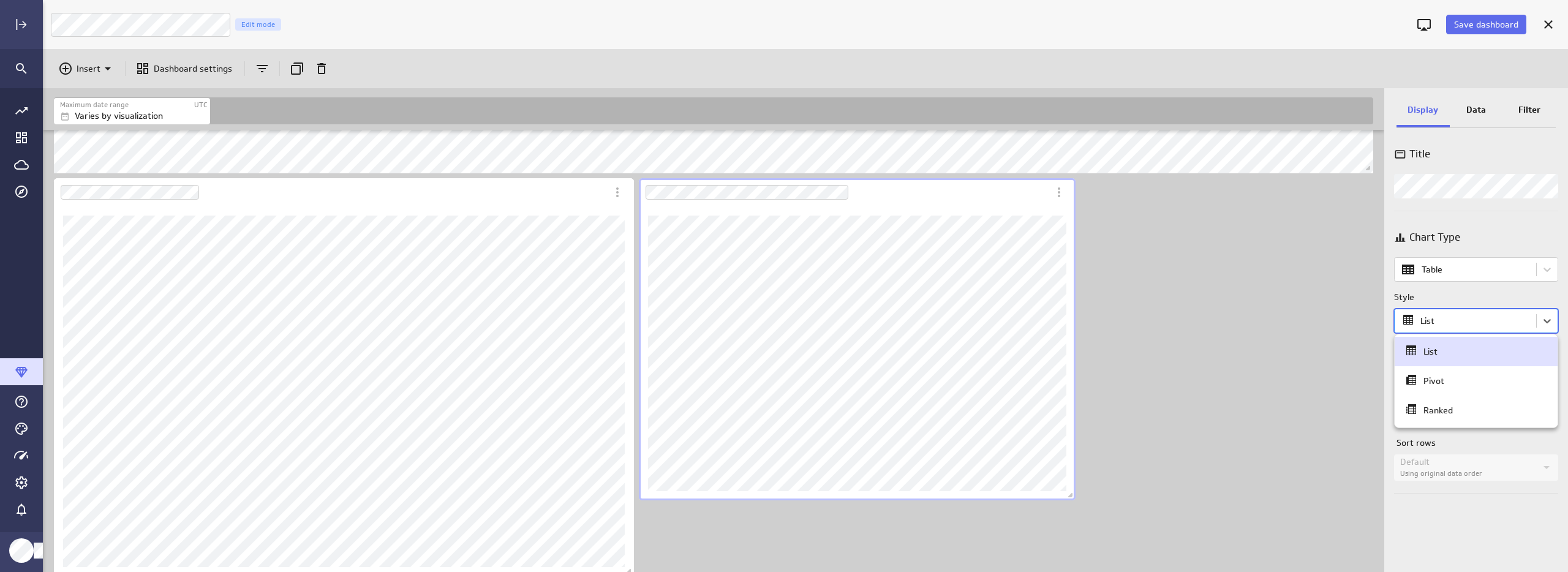
click at [1401, 317] on body "Save dashboard Luna Moon Marketing Edit mode Insert Dashboard settings Maximum …" at bounding box center [784, 286] width 1568 height 572
click at [1425, 320] on div at bounding box center [784, 286] width 1568 height 572
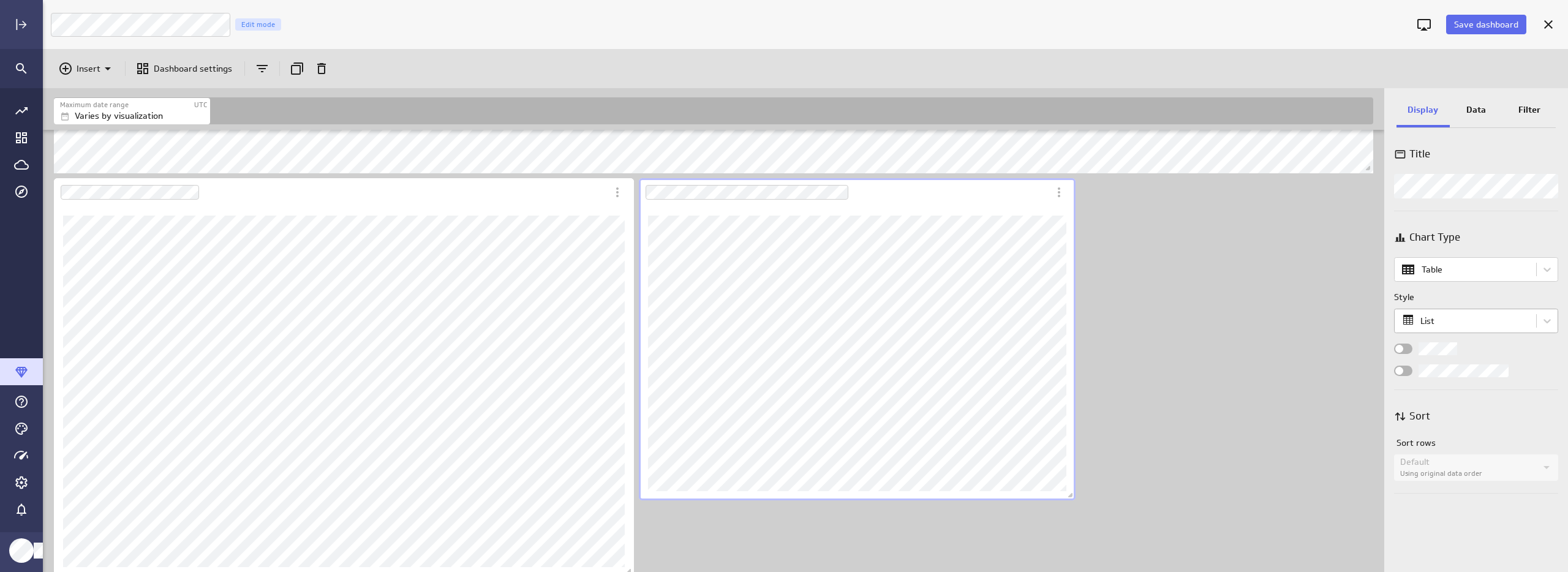
click at [1426, 319] on body "Save dashboard Luna Moon Marketing Edit mode Insert Dashboard settings Maximum …" at bounding box center [784, 286] width 1568 height 572
click at [1480, 110] on p "Data" at bounding box center [1476, 110] width 20 height 13
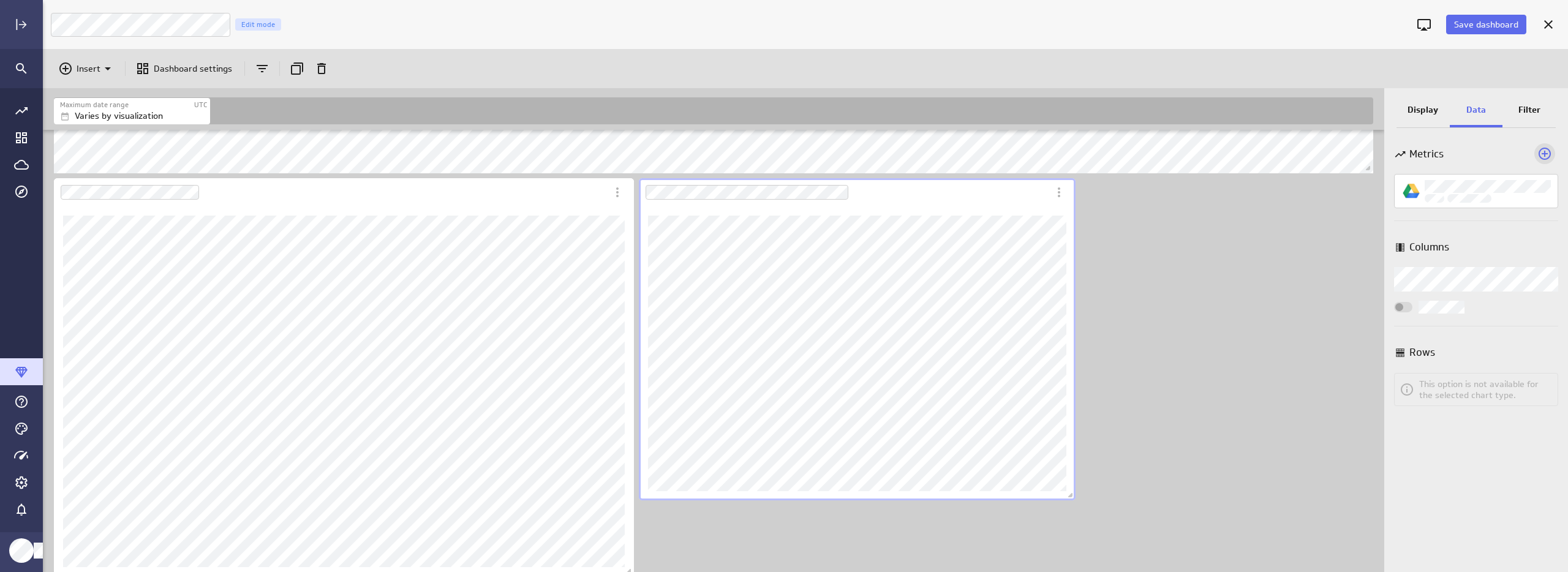
click at [1542, 150] on icon "Add a metric to this visualization" at bounding box center [1545, 154] width 15 height 15
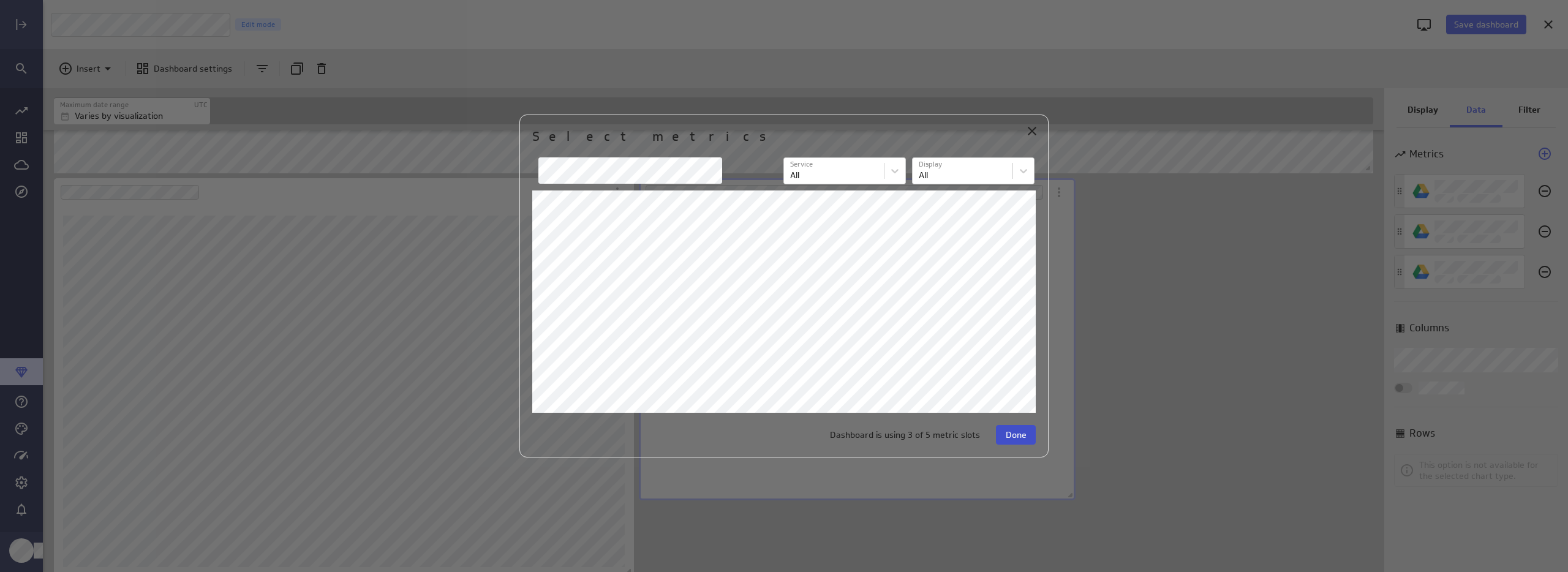
scroll to position [295, 437]
click at [1016, 430] on span "Done" at bounding box center [1016, 434] width 21 height 11
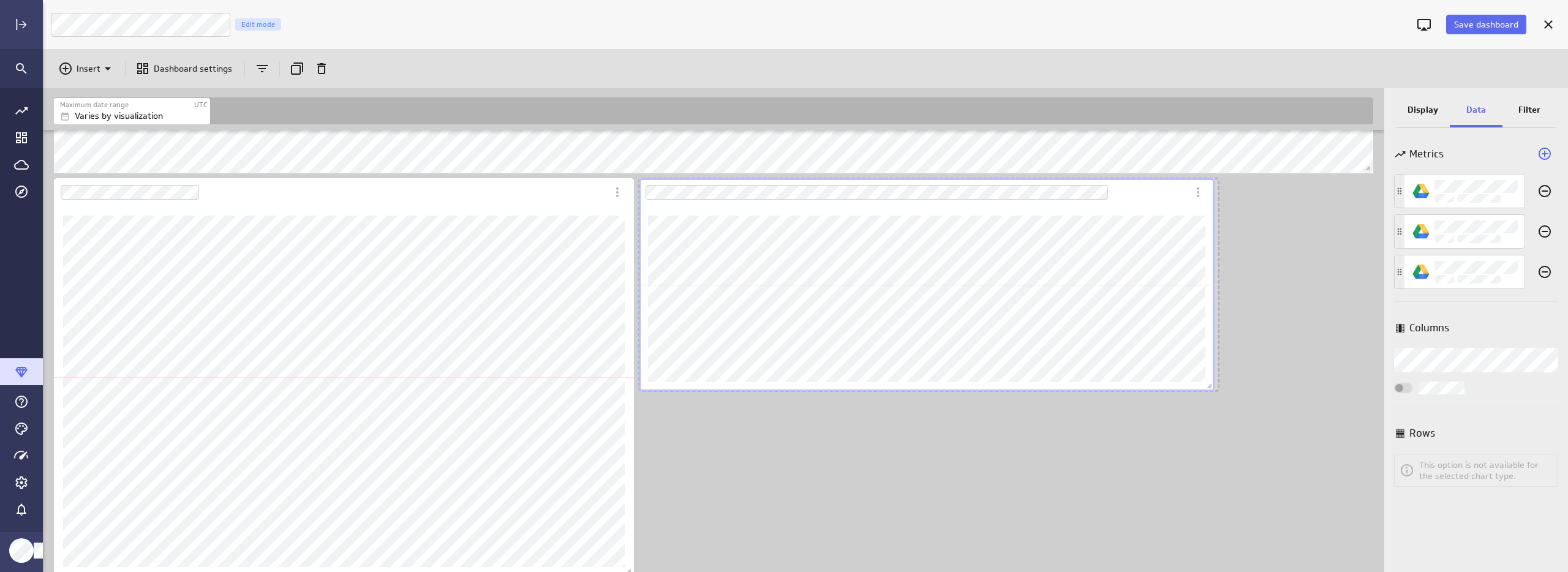
drag, startPoint x: 1071, startPoint y: 496, endPoint x: 1210, endPoint y: 310, distance: 232.2
click at [1210, 310] on div "Dashboard content with 11 widgets" at bounding box center [926, 284] width 581 height 218
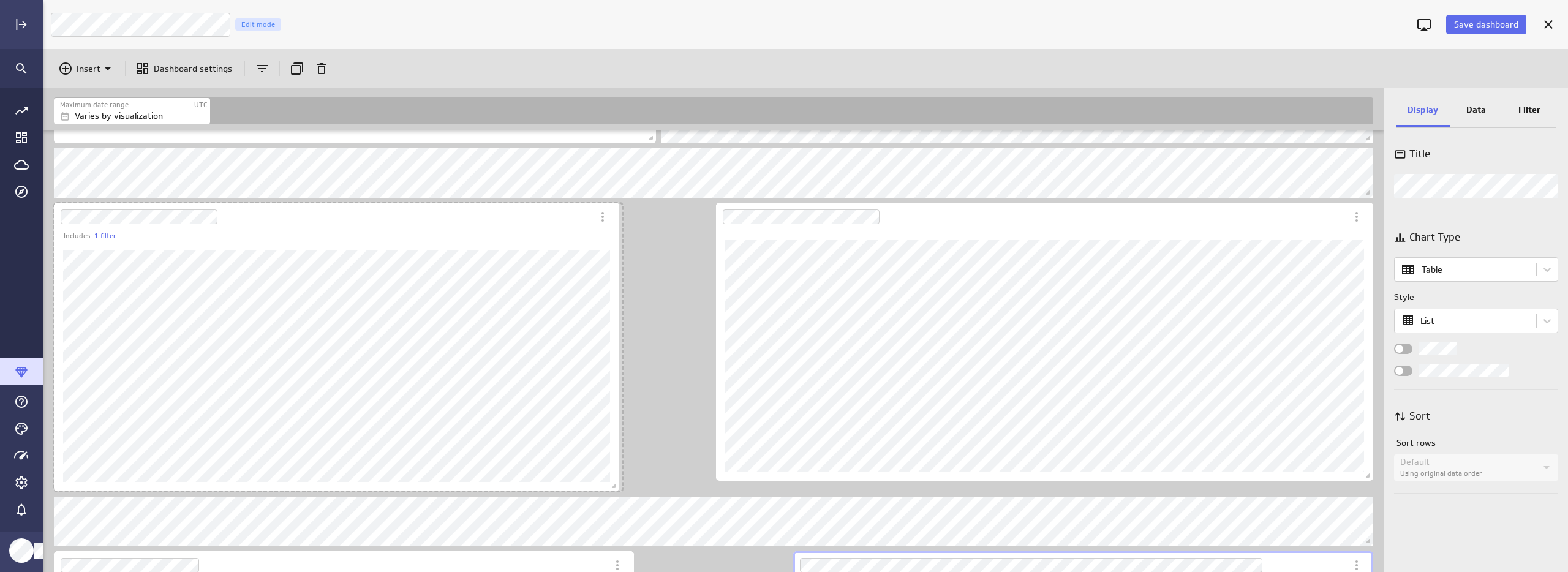
scroll to position [1435, 1343]
drag, startPoint x: 707, startPoint y: 478, endPoint x: 594, endPoint y: 490, distance: 113.6
click at [594, 490] on span "Dashboard content with 11 widgets" at bounding box center [593, 489] width 12 height 12
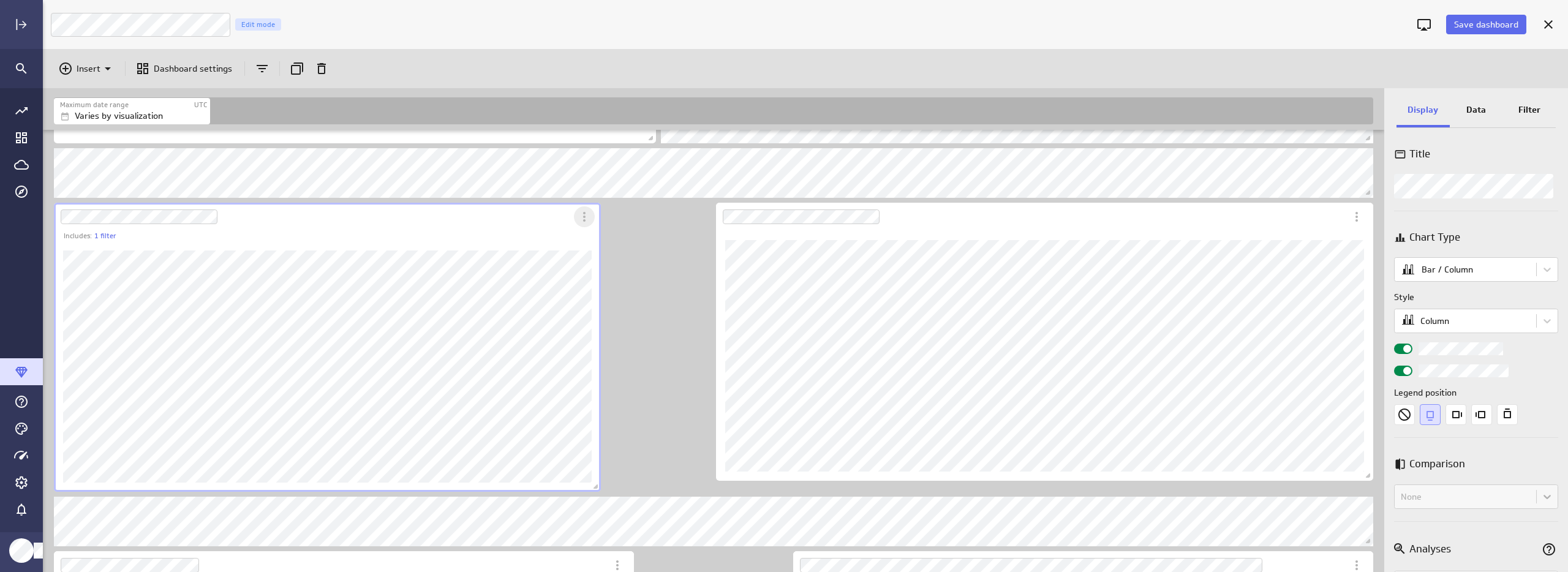
click at [584, 218] on icon "More actions" at bounding box center [584, 216] width 15 height 15
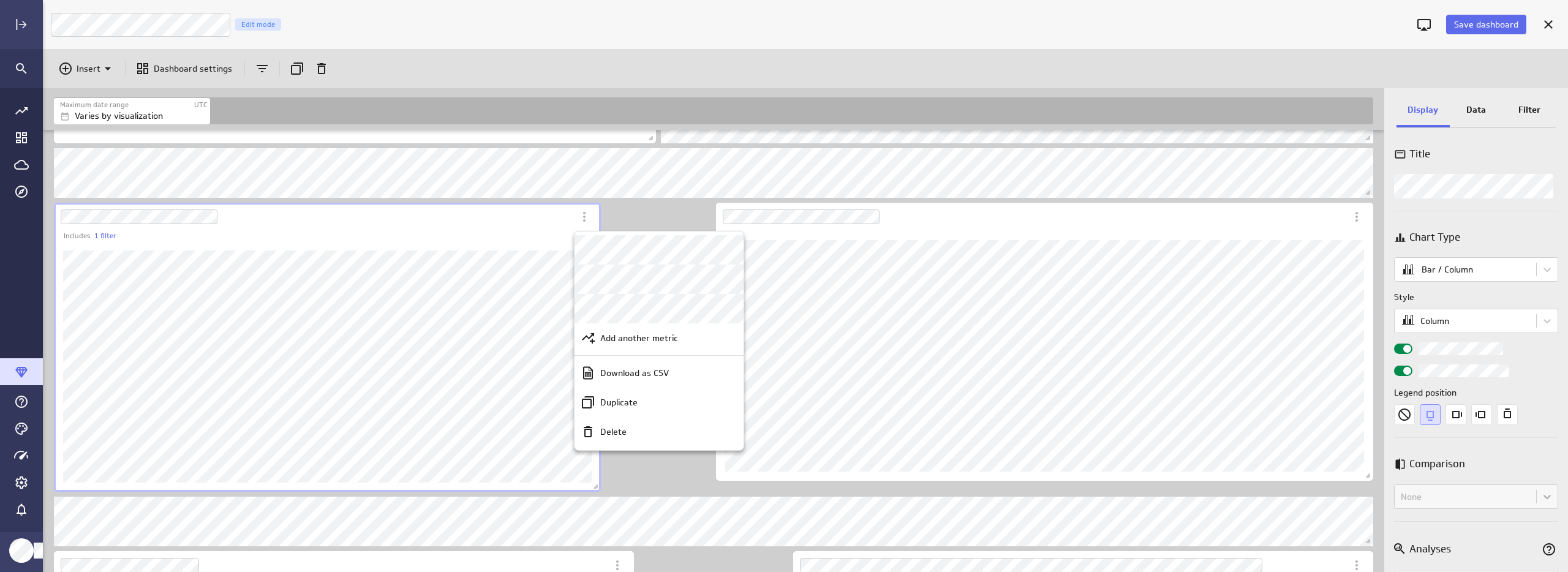
click at [394, 322] on div at bounding box center [784, 286] width 1568 height 572
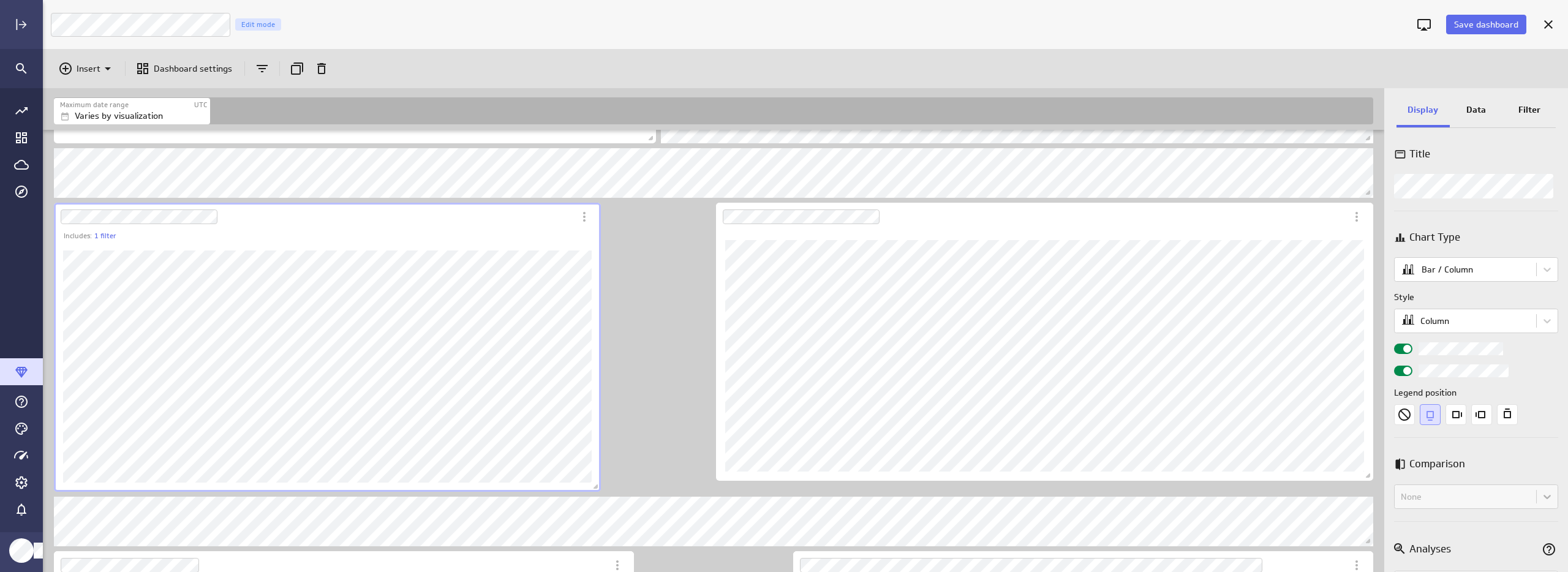
click at [1478, 114] on p "Data" at bounding box center [1476, 110] width 20 height 13
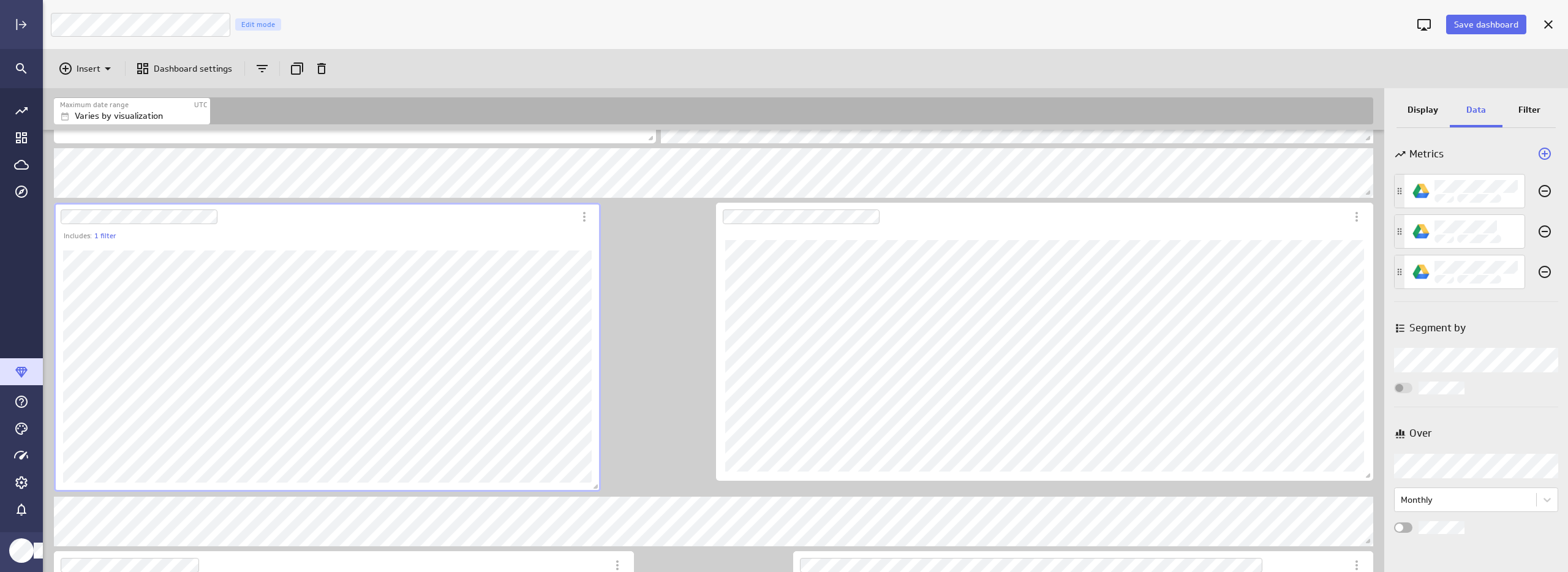
click at [1388, 108] on div "Display Data Filter Metrics Segment by Segment by Over Over Monthly" at bounding box center [1475, 330] width 183 height 484
click at [1414, 109] on p "Display" at bounding box center [1423, 110] width 30 height 13
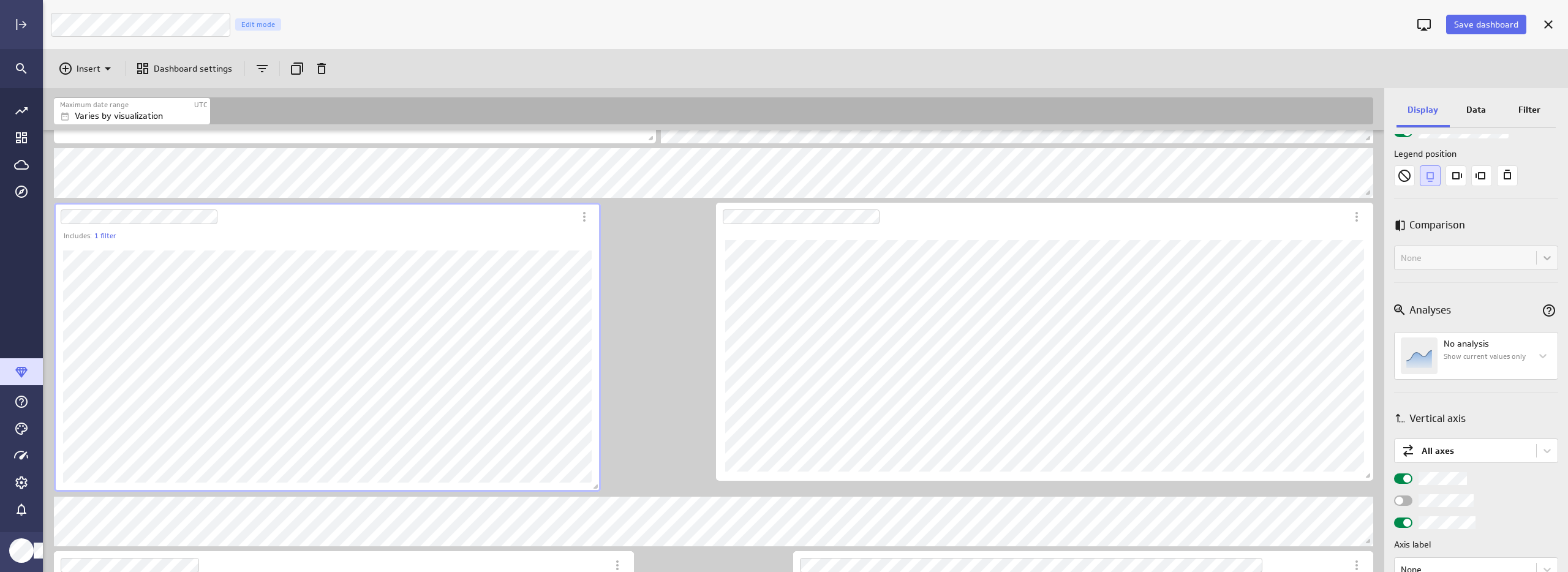
scroll to position [494, 0]
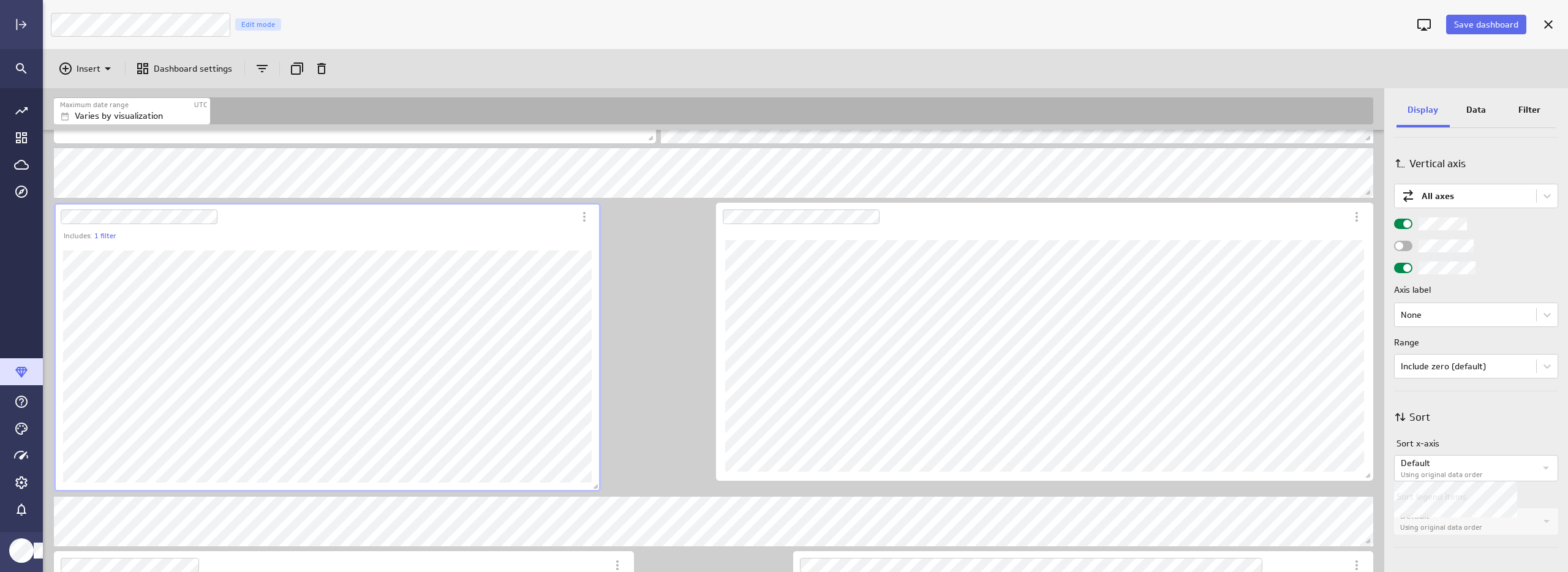
click at [1475, 456] on div "Default Using original data order" at bounding box center [1476, 468] width 164 height 26
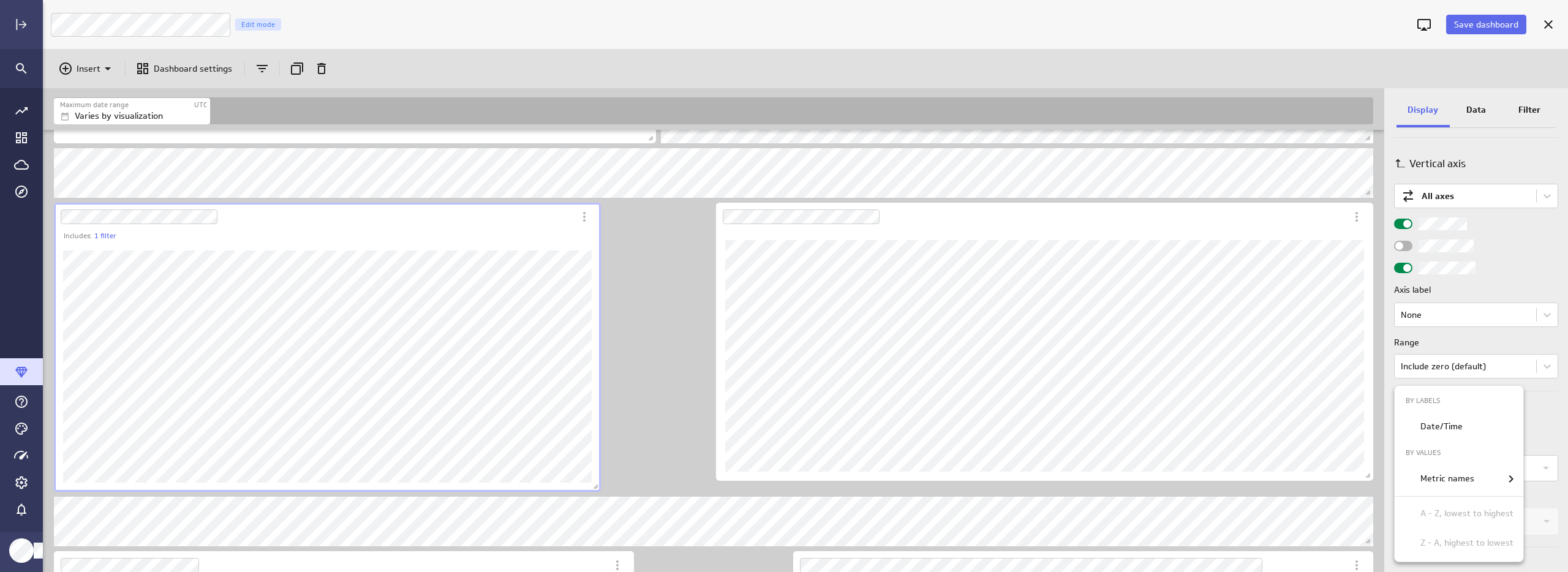
click at [1553, 401] on div at bounding box center [784, 286] width 1568 height 572
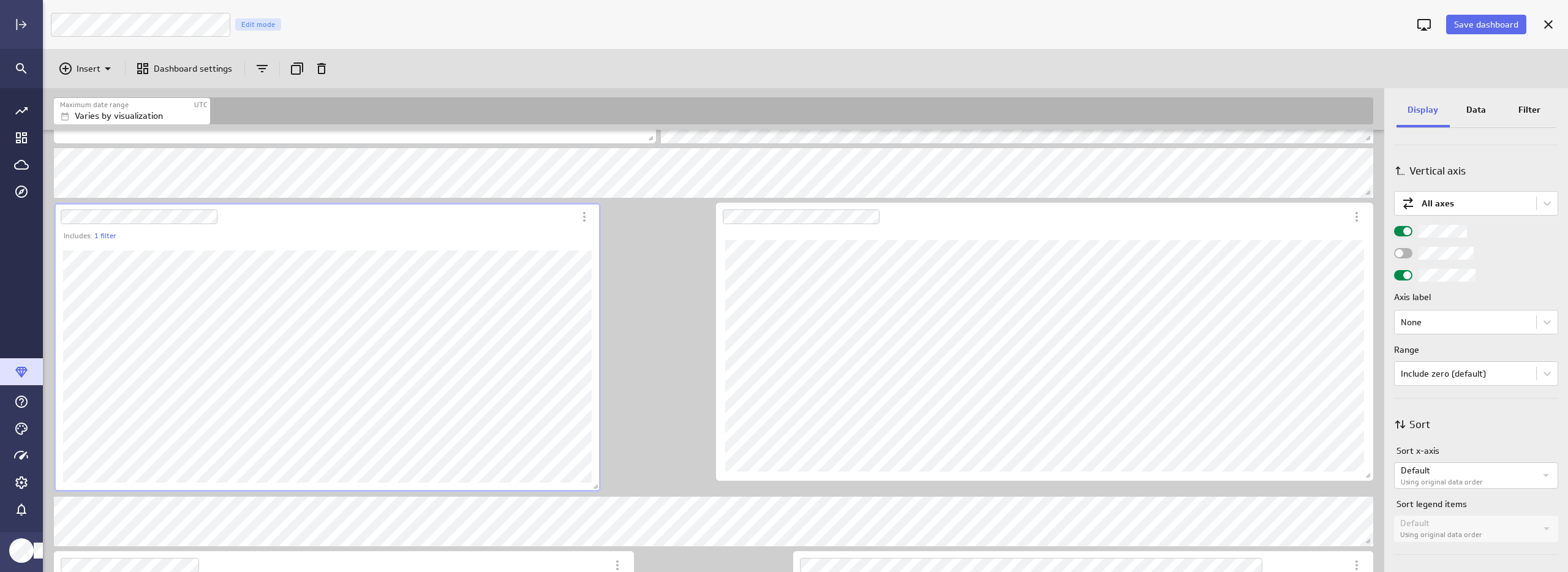
scroll to position [420, 0]
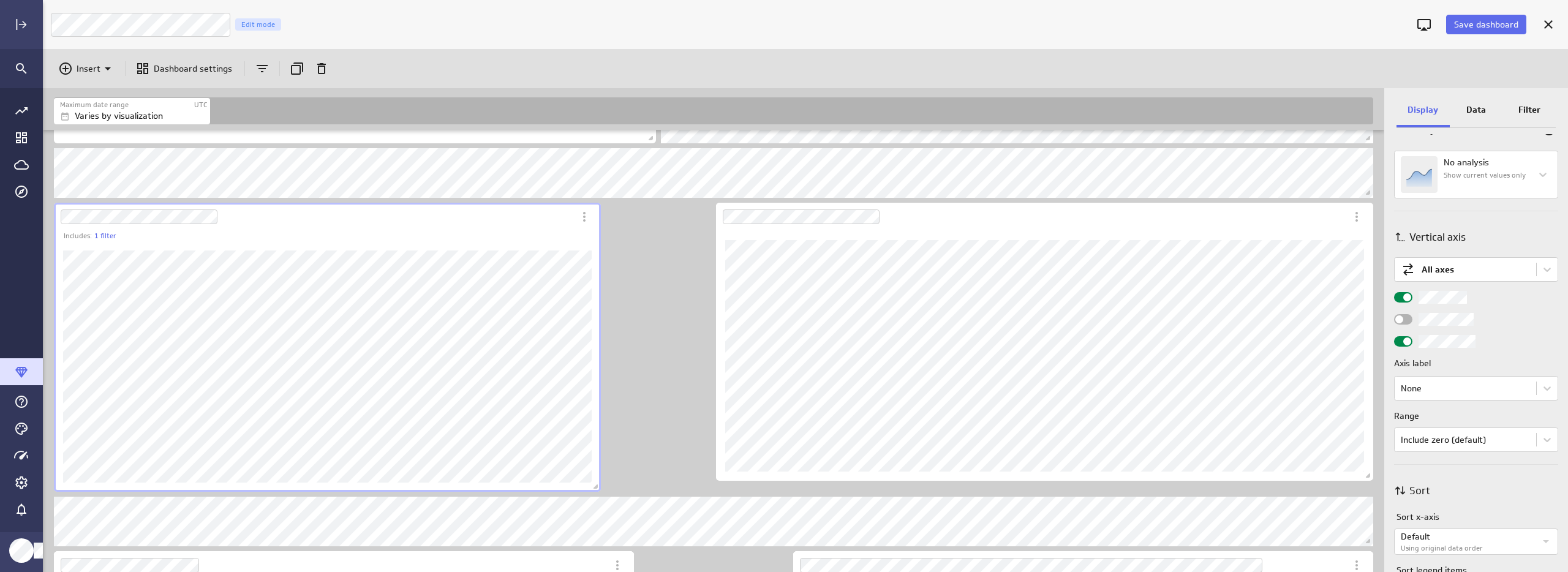
click at [1473, 99] on div "Data" at bounding box center [1477, 111] width 53 height 33
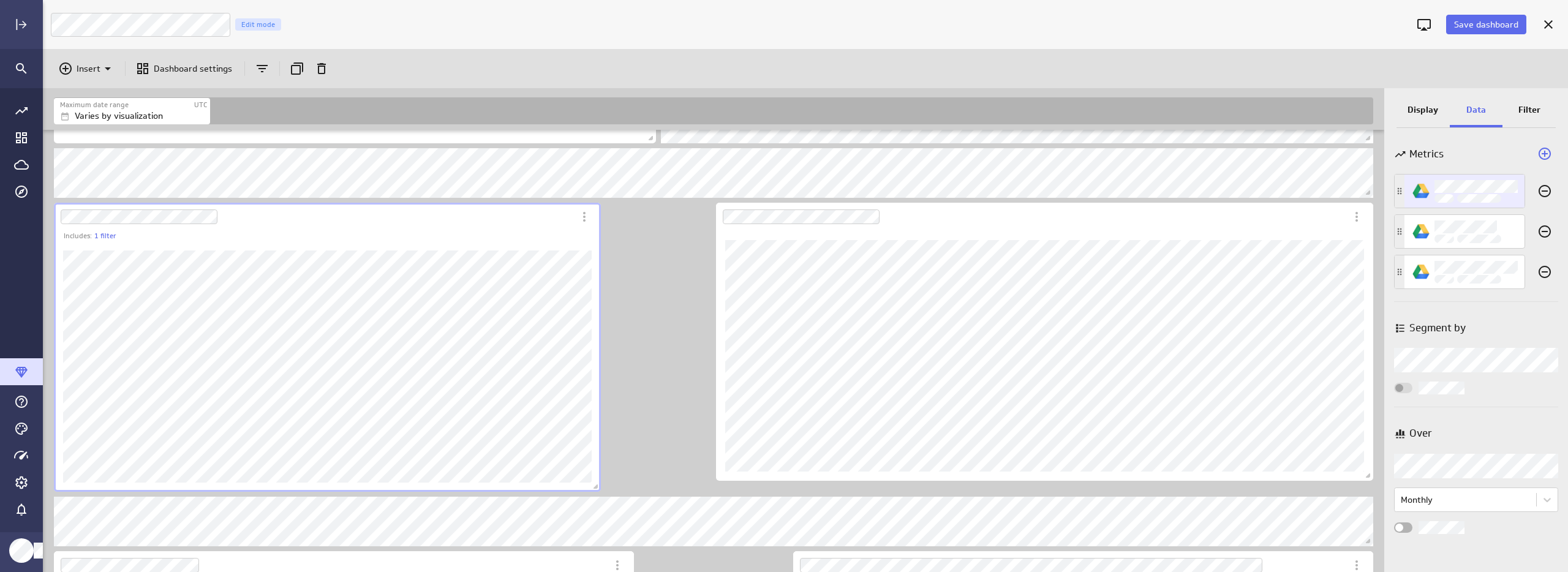
scroll to position [0, 0]
click at [1424, 472] on body "Save dashboard Luna Moon Marketing Edit mode Insert Dashboard settings Maximum …" at bounding box center [784, 286] width 1568 height 572
click at [1424, 472] on div at bounding box center [784, 286] width 1568 height 572
click at [1489, 423] on div "Over" at bounding box center [1476, 433] width 164 height 27
click at [1519, 110] on p "Filter" at bounding box center [1529, 110] width 22 height 13
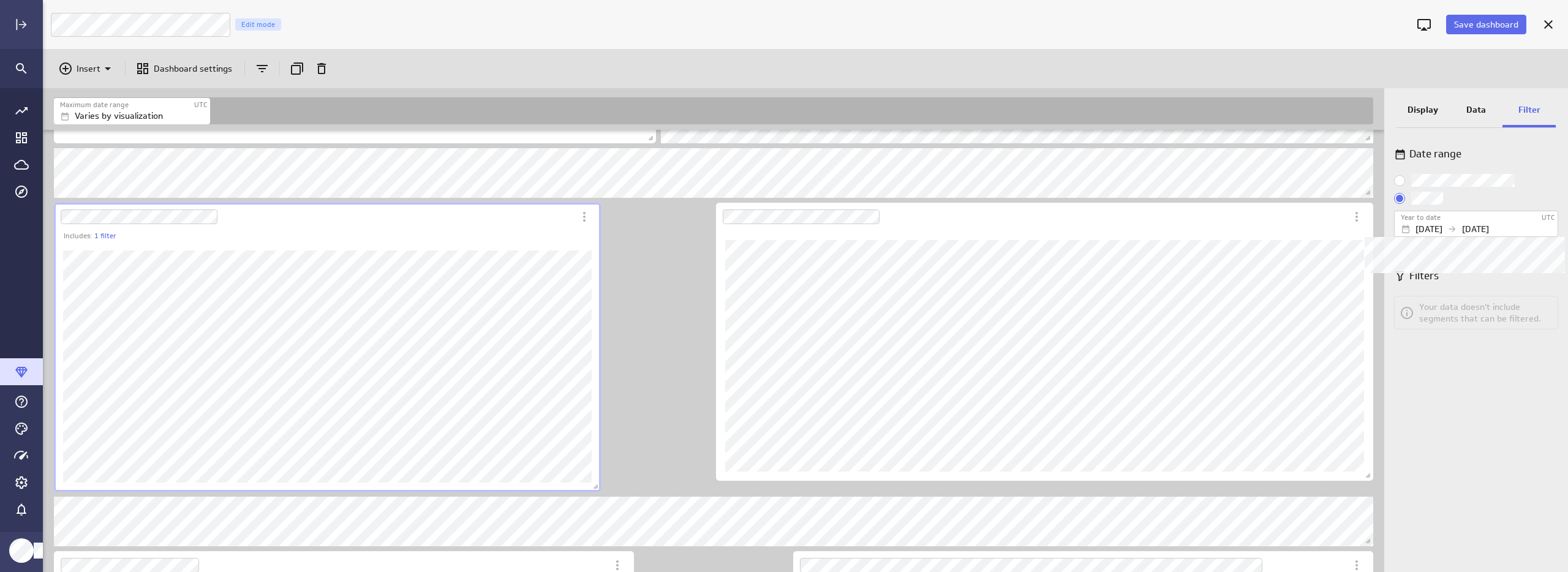
click at [1477, 222] on div "Year to date" at bounding box center [1470, 218] width 140 height 10
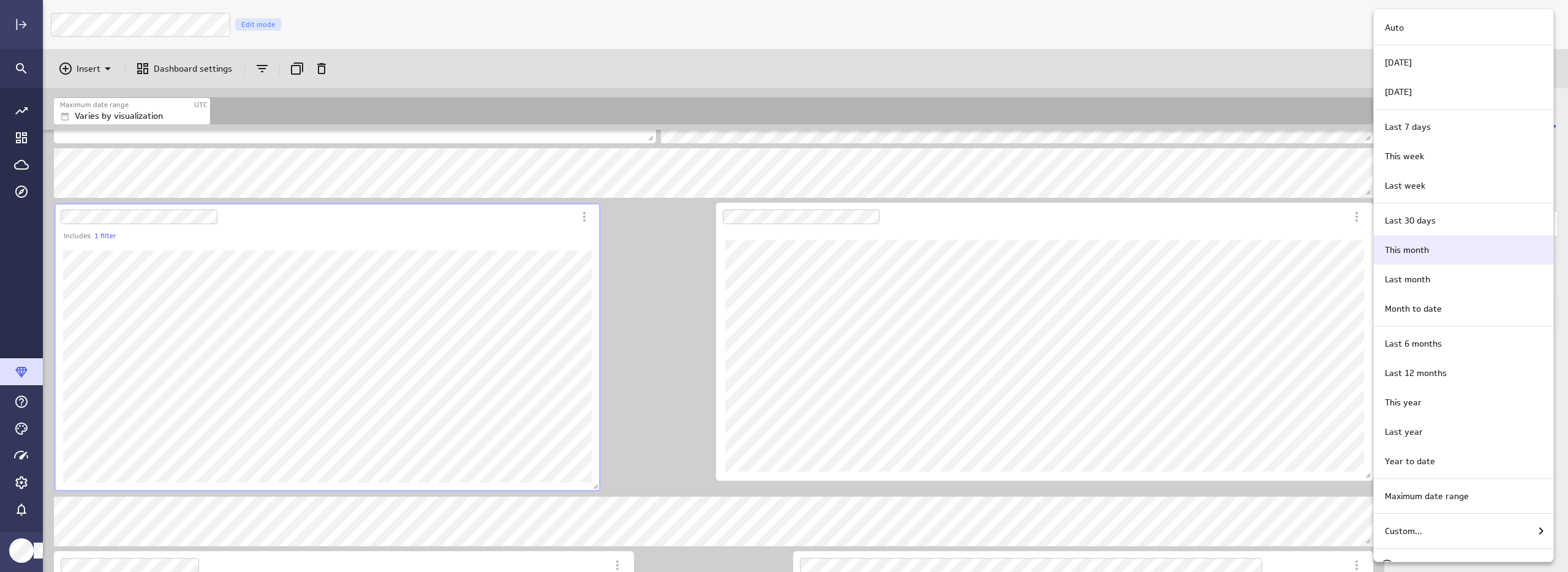
click at [1437, 252] on div "This month" at bounding box center [1462, 250] width 164 height 13
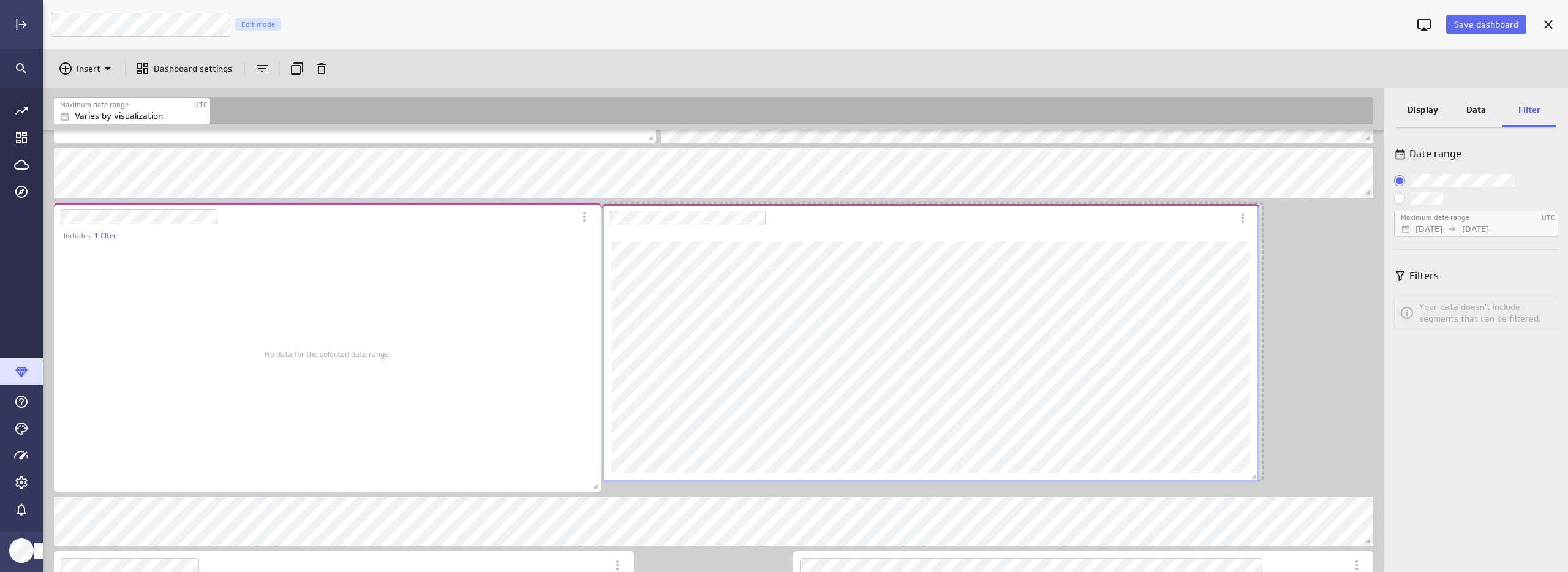
scroll to position [1435, 1343]
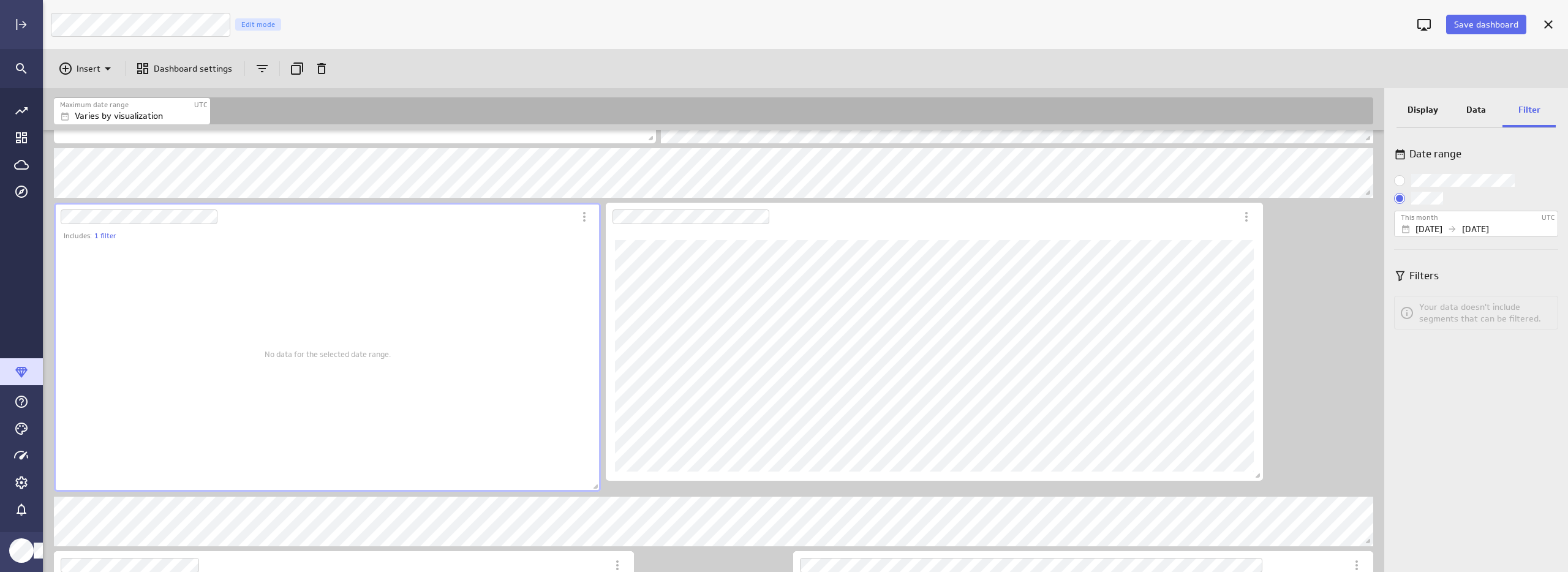
click at [559, 452] on div "No data for the selected date range." at bounding box center [327, 354] width 529 height 256
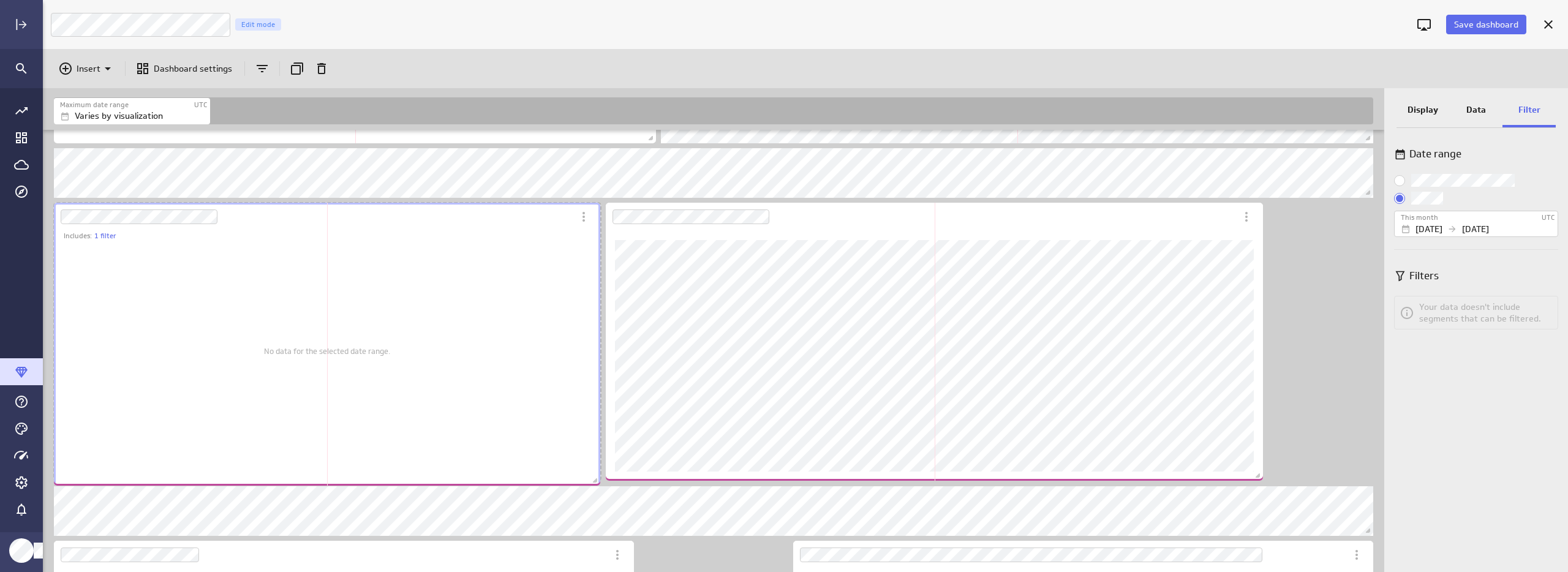
scroll to position [1424, 1343]
drag, startPoint x: 598, startPoint y: 490, endPoint x: 598, endPoint y: 480, distance: 10.0
click at [598, 480] on span "Dashboard content with 11 widgets" at bounding box center [597, 478] width 12 height 12
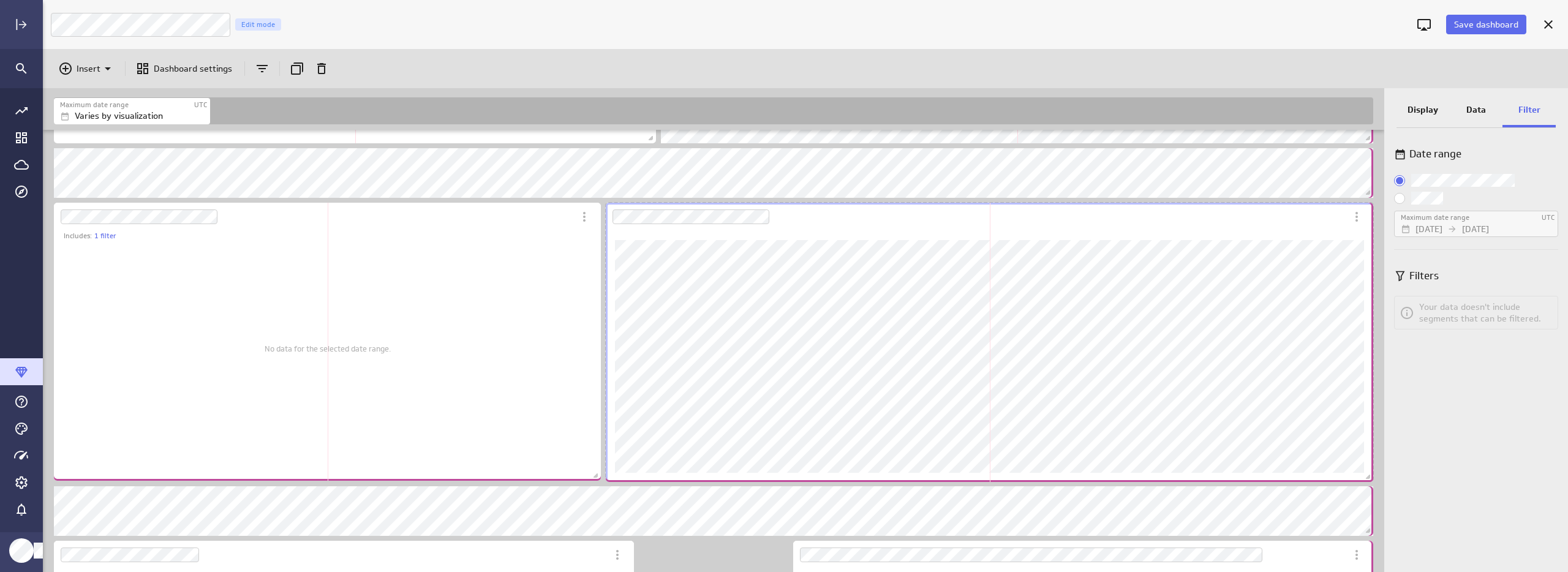
drag, startPoint x: 1258, startPoint y: 475, endPoint x: 1372, endPoint y: 476, distance: 114.0
click at [1372, 476] on span "Dashboard content with 11 widgets" at bounding box center [1369, 478] width 12 height 12
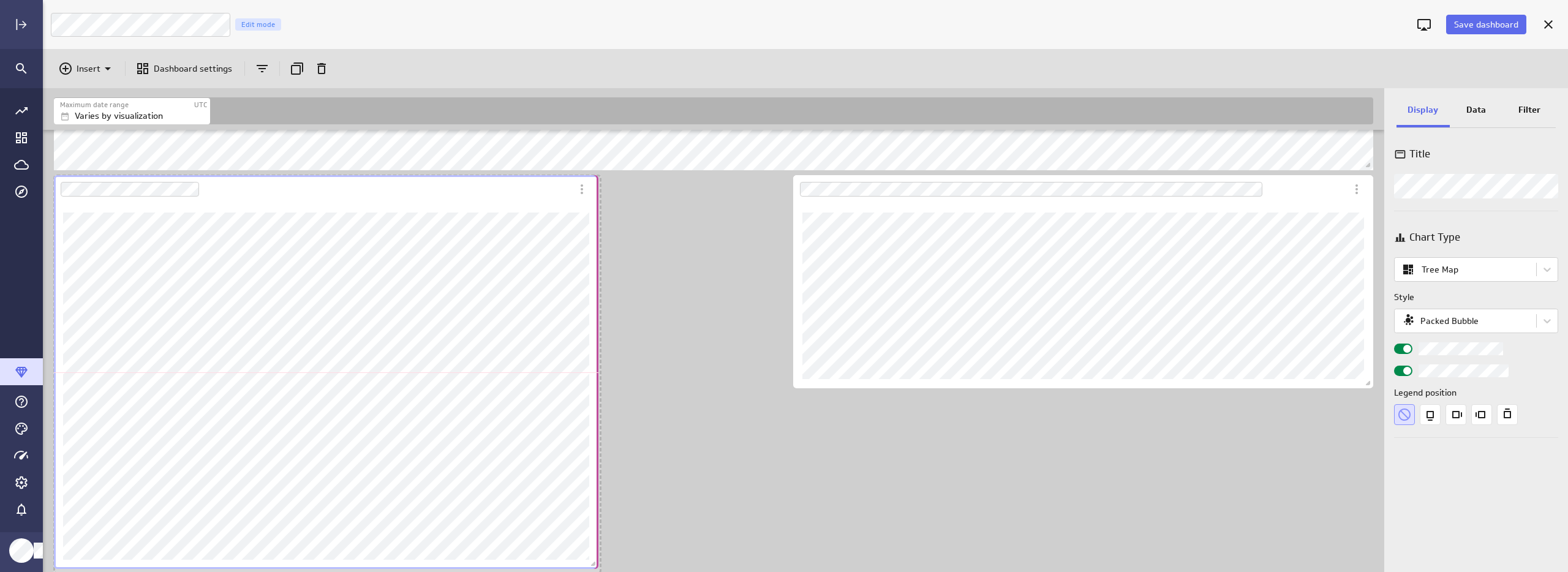
drag, startPoint x: 629, startPoint y: 566, endPoint x: 594, endPoint y: 562, distance: 35.2
click at [594, 562] on span "Dashboard content with 11 widgets" at bounding box center [594, 565] width 12 height 12
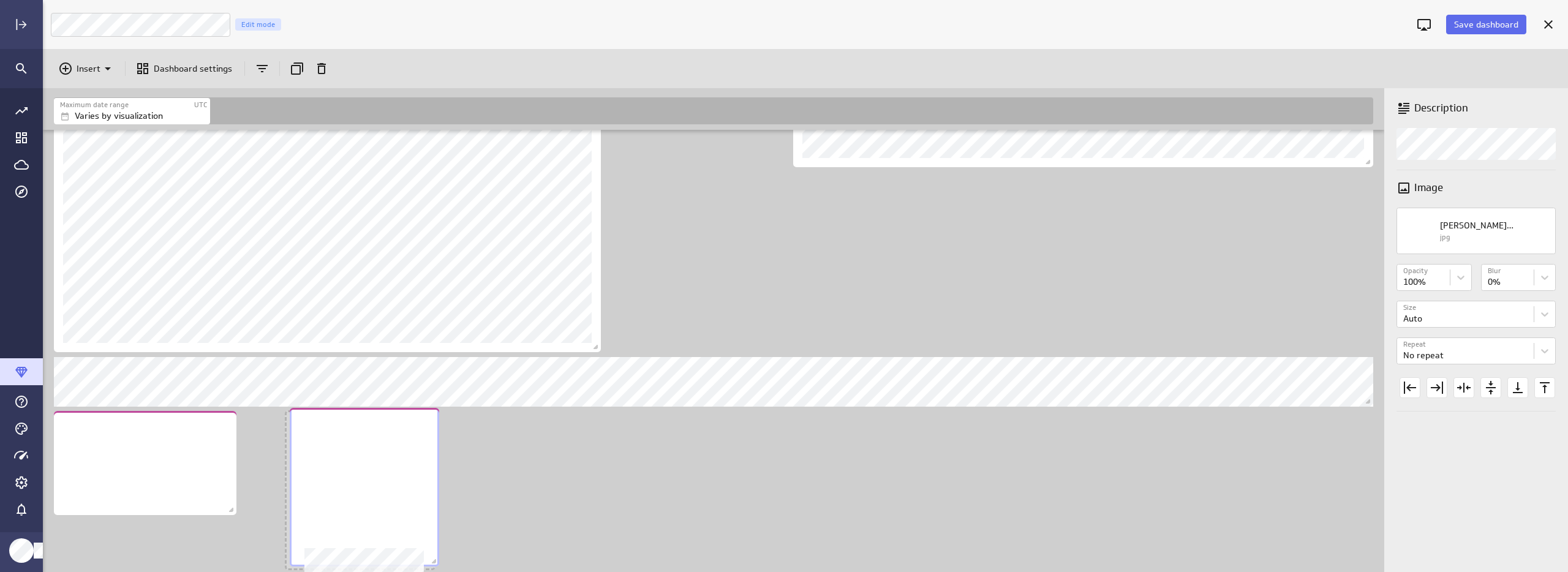
scroll to position [855, 0]
drag, startPoint x: 411, startPoint y: 352, endPoint x: 384, endPoint y: 490, distance: 140.6
click at [384, 490] on div "No description available" at bounding box center [365, 467] width 149 height 159
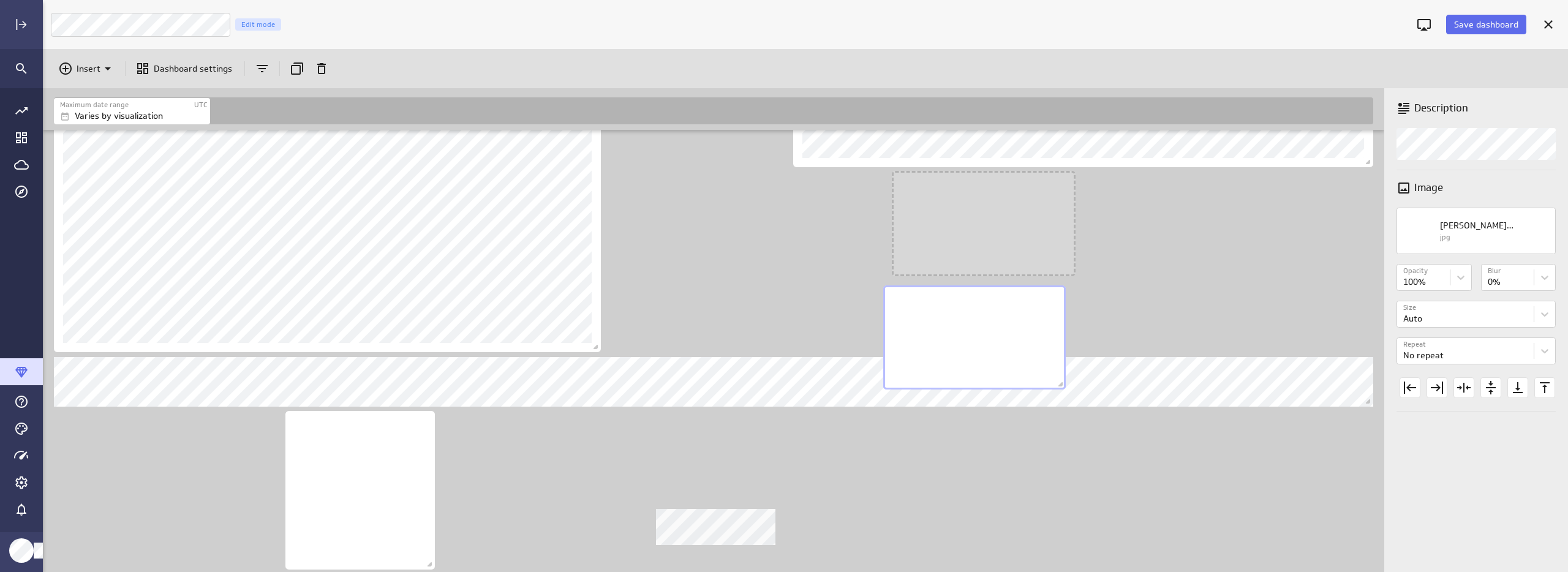
scroll to position [1315, 1343]
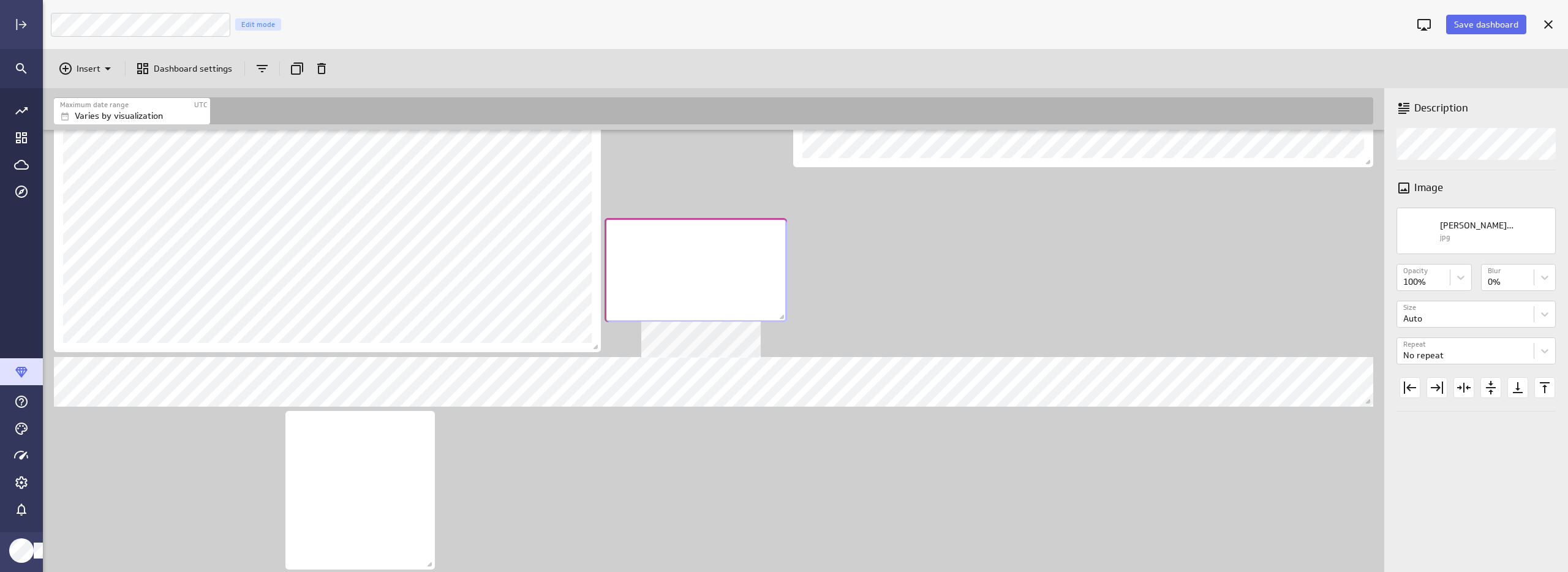
drag, startPoint x: 140, startPoint y: 472, endPoint x: 689, endPoint y: 279, distance: 581.9
click at [689, 279] on div "No description available" at bounding box center [696, 270] width 183 height 104
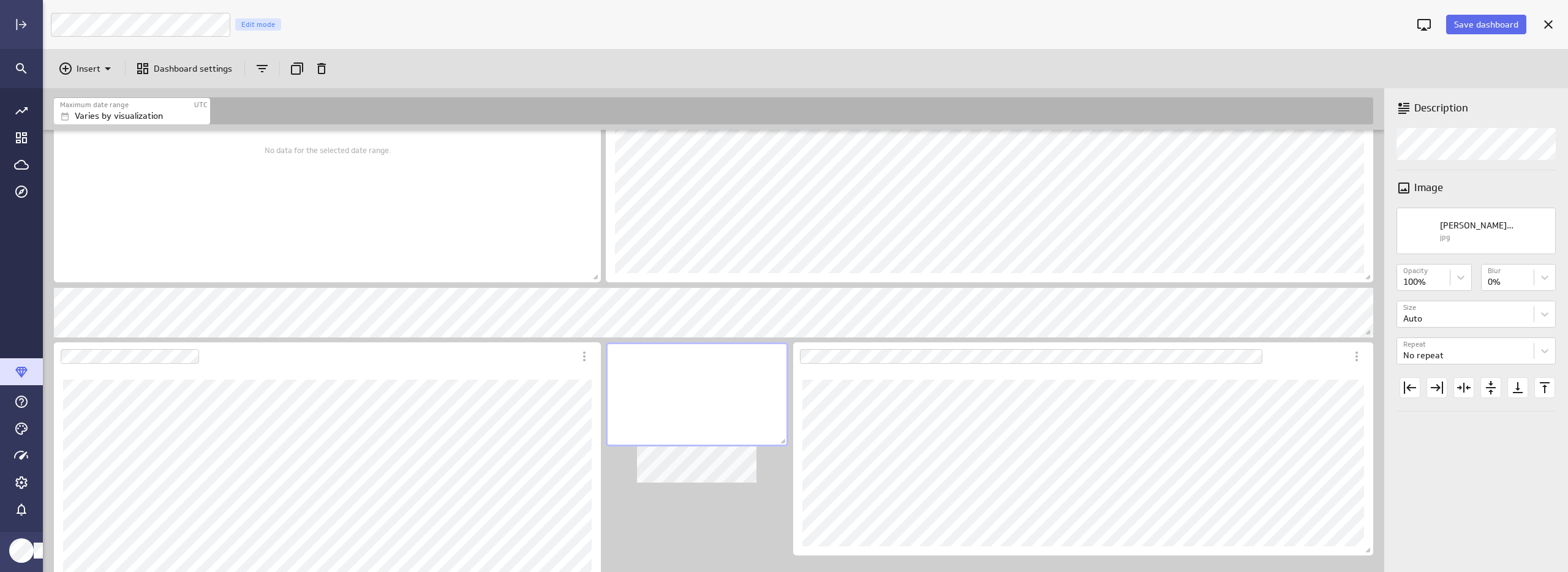
scroll to position [0, 0]
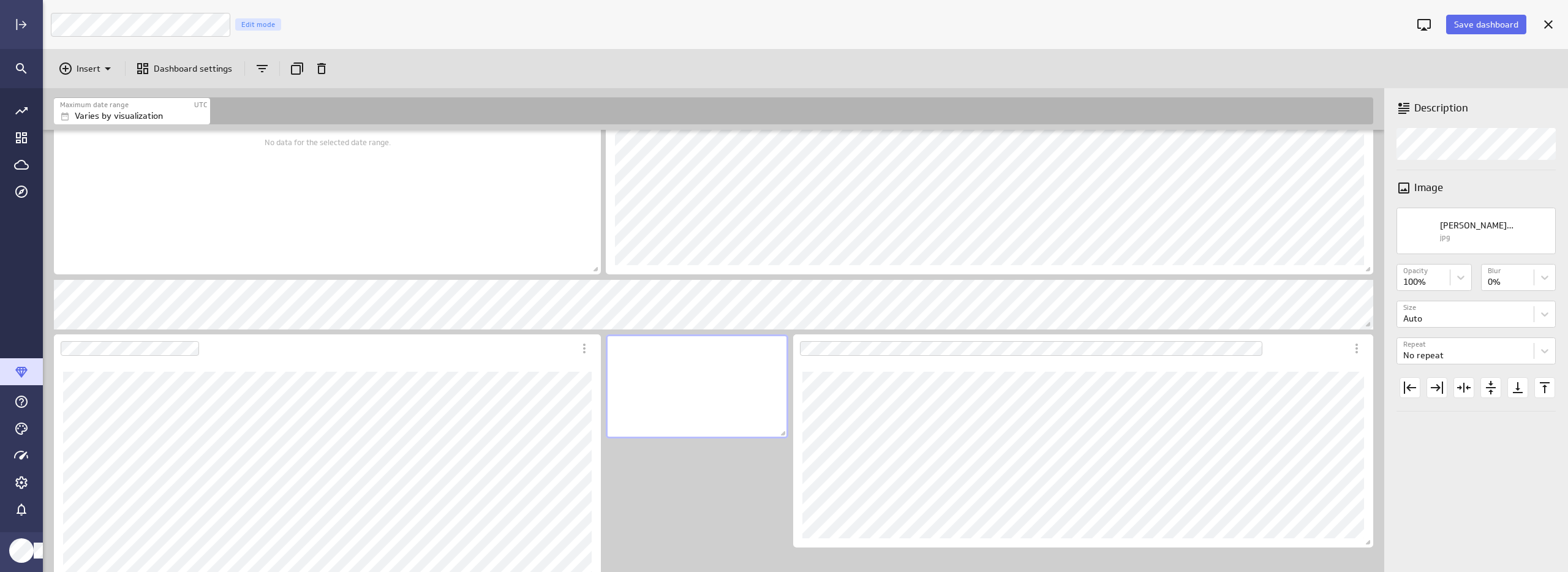
click at [785, 435] on span "Dashboard content with 11 widgets" at bounding box center [784, 434] width 12 height 12
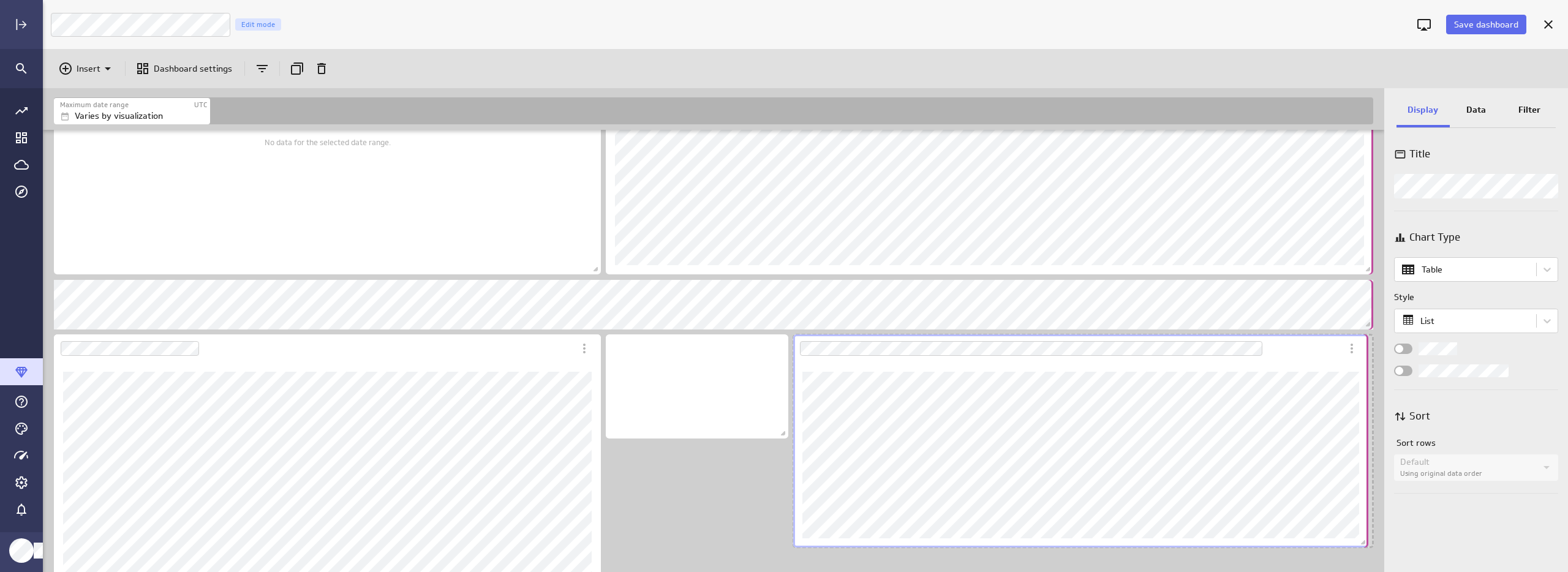
drag, startPoint x: 1369, startPoint y: 543, endPoint x: 1364, endPoint y: 462, distance: 81.2
click at [1364, 462] on div "Dashboard content with 11 widgets" at bounding box center [1081, 441] width 580 height 218
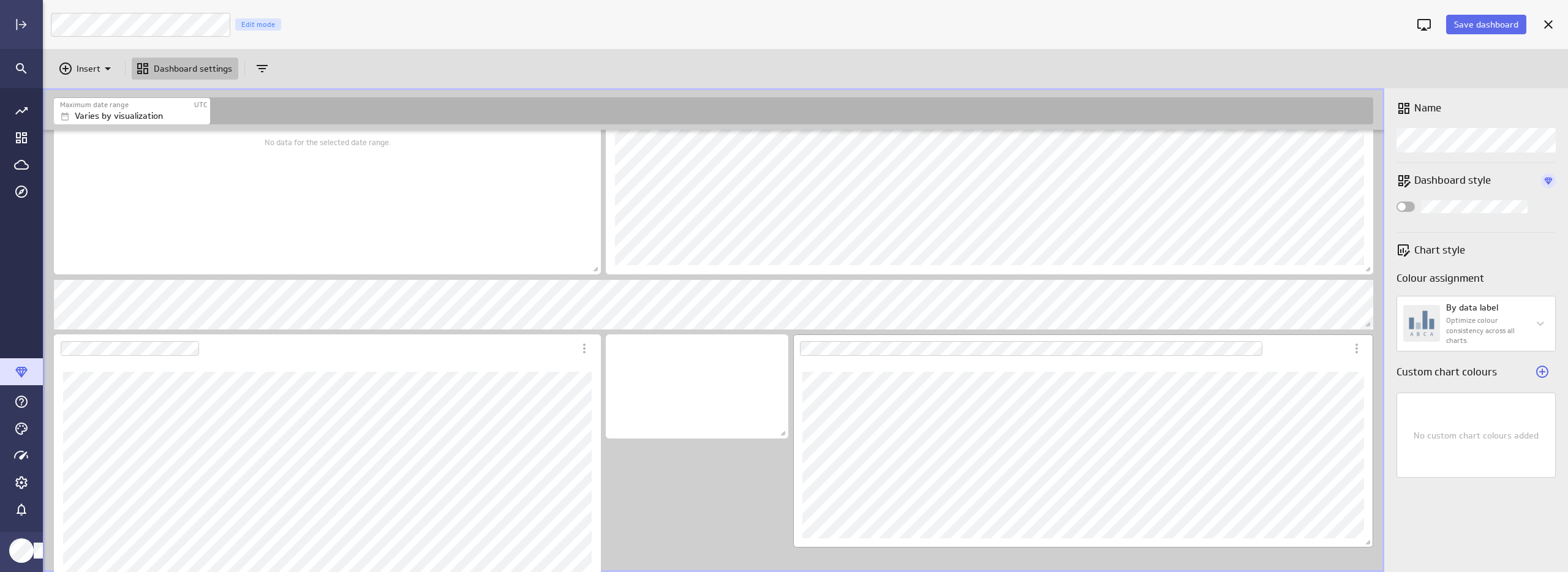
drag, startPoint x: 1367, startPoint y: 546, endPoint x: 1367, endPoint y: 451, distance: 95.0
click at [1367, 451] on div "Dashboard content with 11 widgets" at bounding box center [1083, 441] width 585 height 218
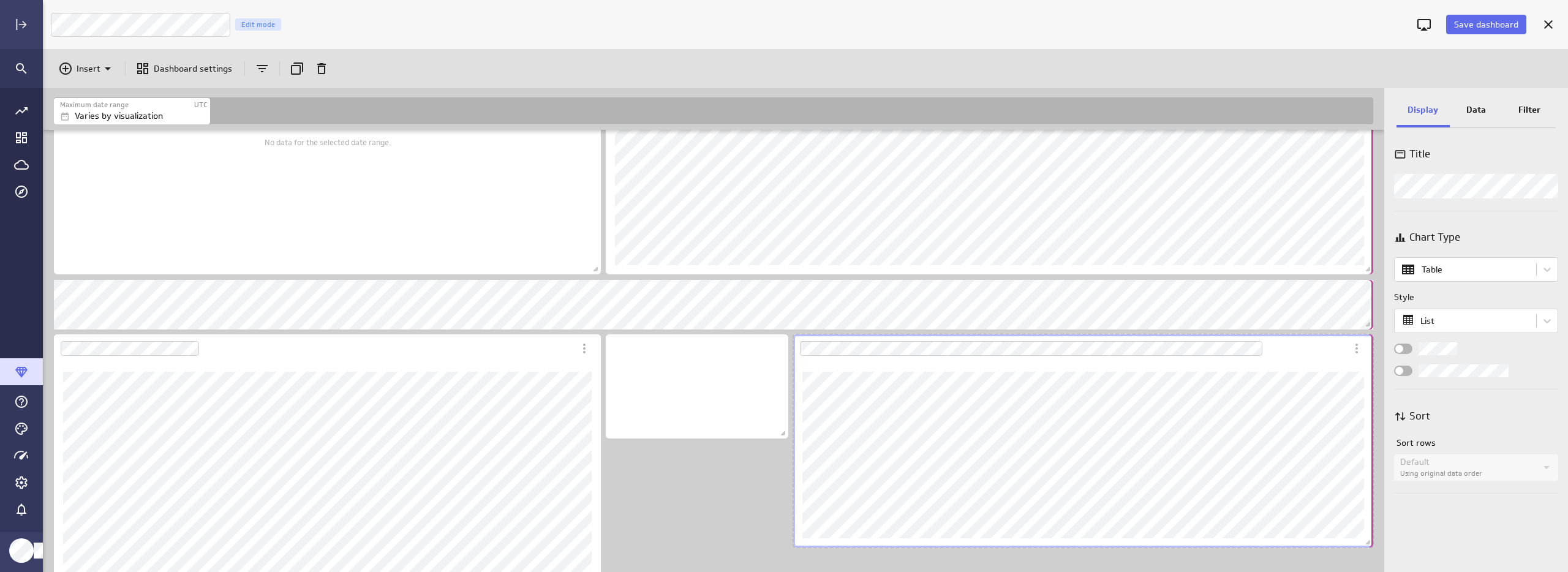
drag, startPoint x: 1371, startPoint y: 545, endPoint x: 1372, endPoint y: 439, distance: 106.0
click at [1372, 439] on div "Dashboard content with 11 widgets" at bounding box center [1083, 441] width 585 height 218
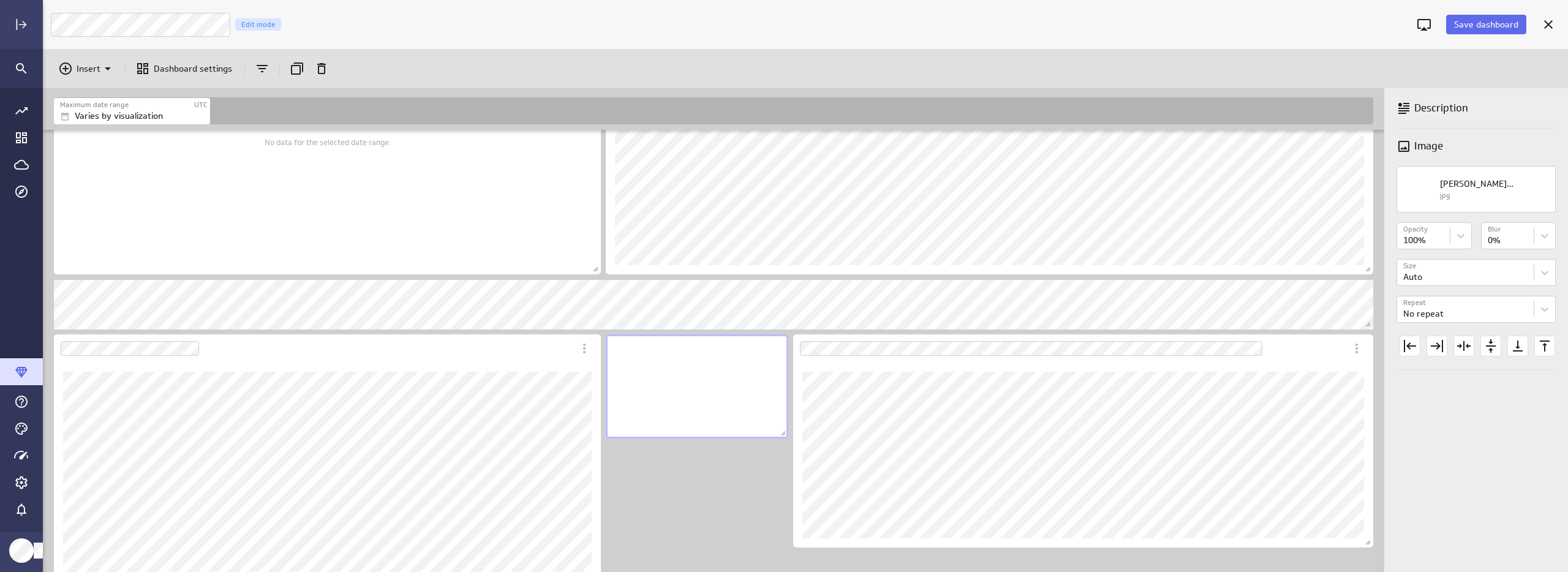
click at [689, 409] on div "No description available" at bounding box center [697, 387] width 183 height 104
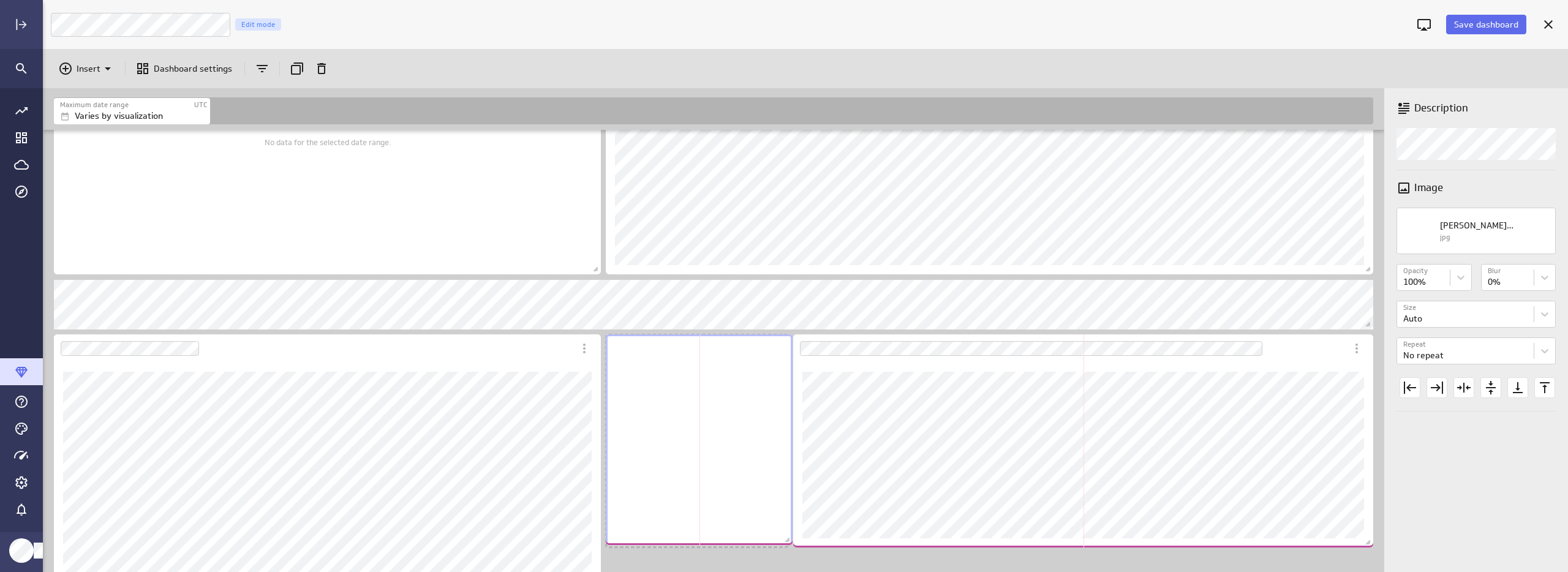
drag, startPoint x: 783, startPoint y: 434, endPoint x: 788, endPoint y: 540, distance: 106.1
click at [788, 540] on span "Dashboard content with 11 widgets" at bounding box center [788, 541] width 12 height 12
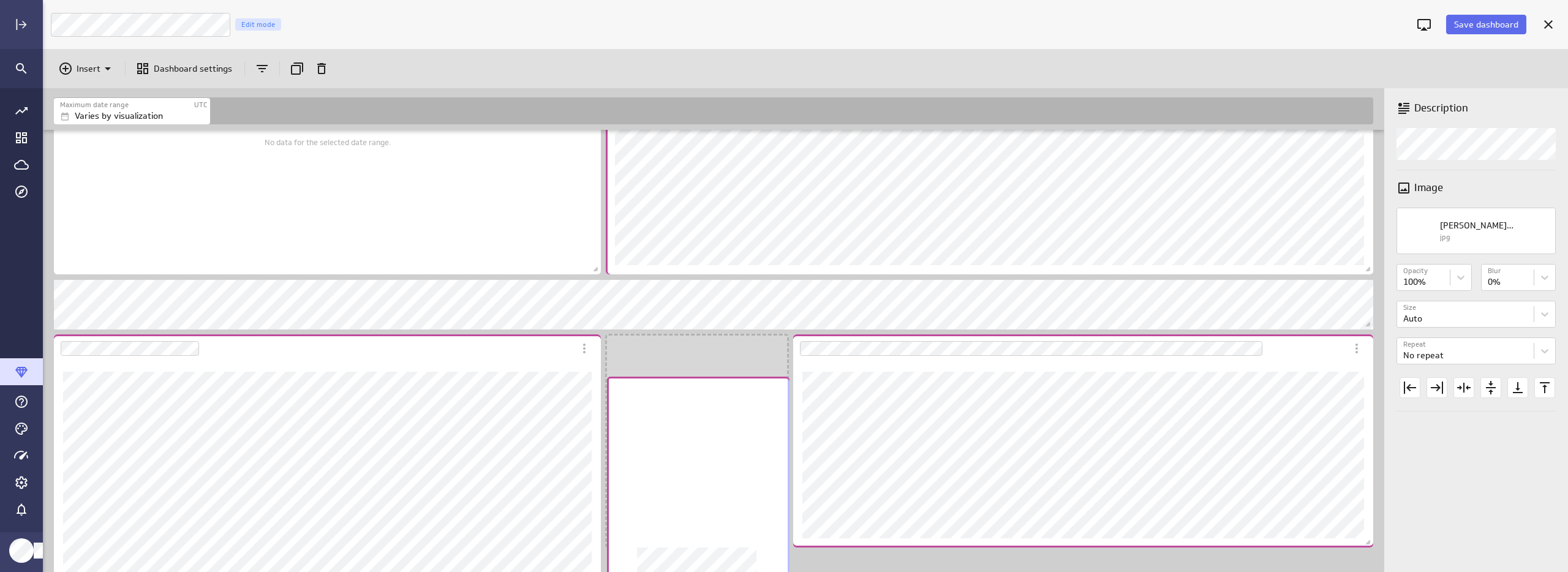
drag, startPoint x: 732, startPoint y: 472, endPoint x: 733, endPoint y: 515, distance: 43.0
click at [733, 515] on div "No description available" at bounding box center [698, 483] width 183 height 213
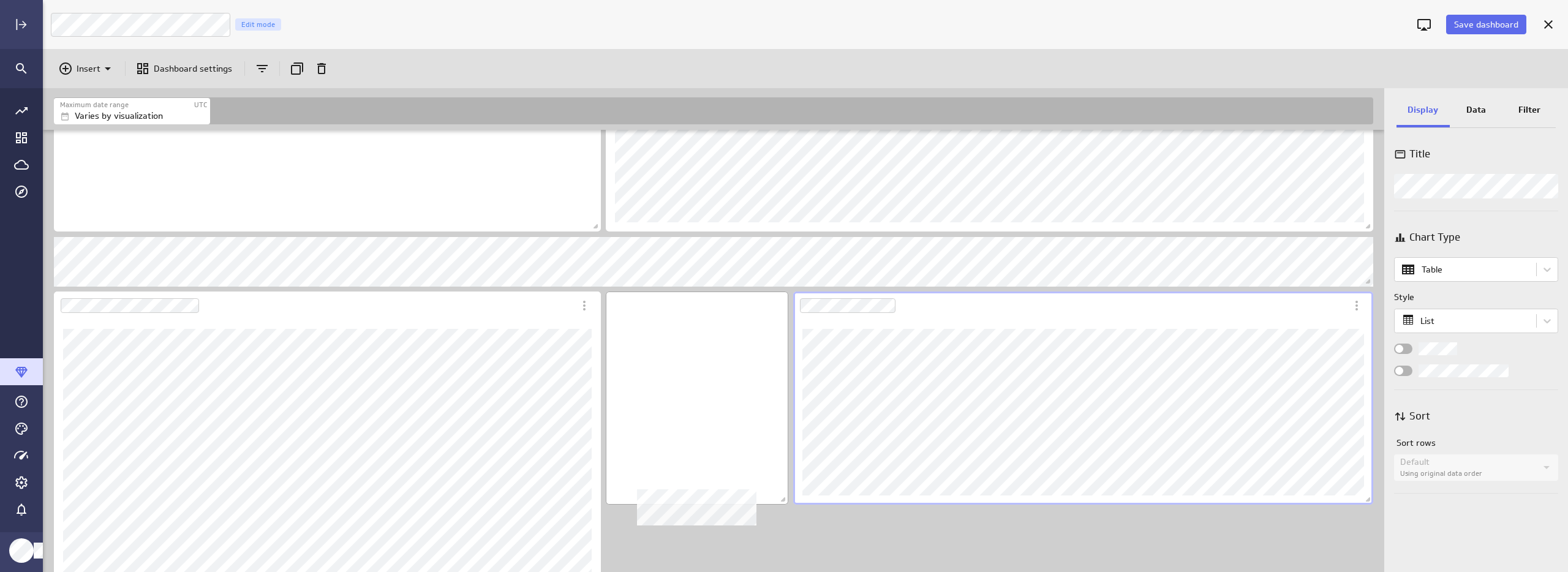
scroll to position [531, 0]
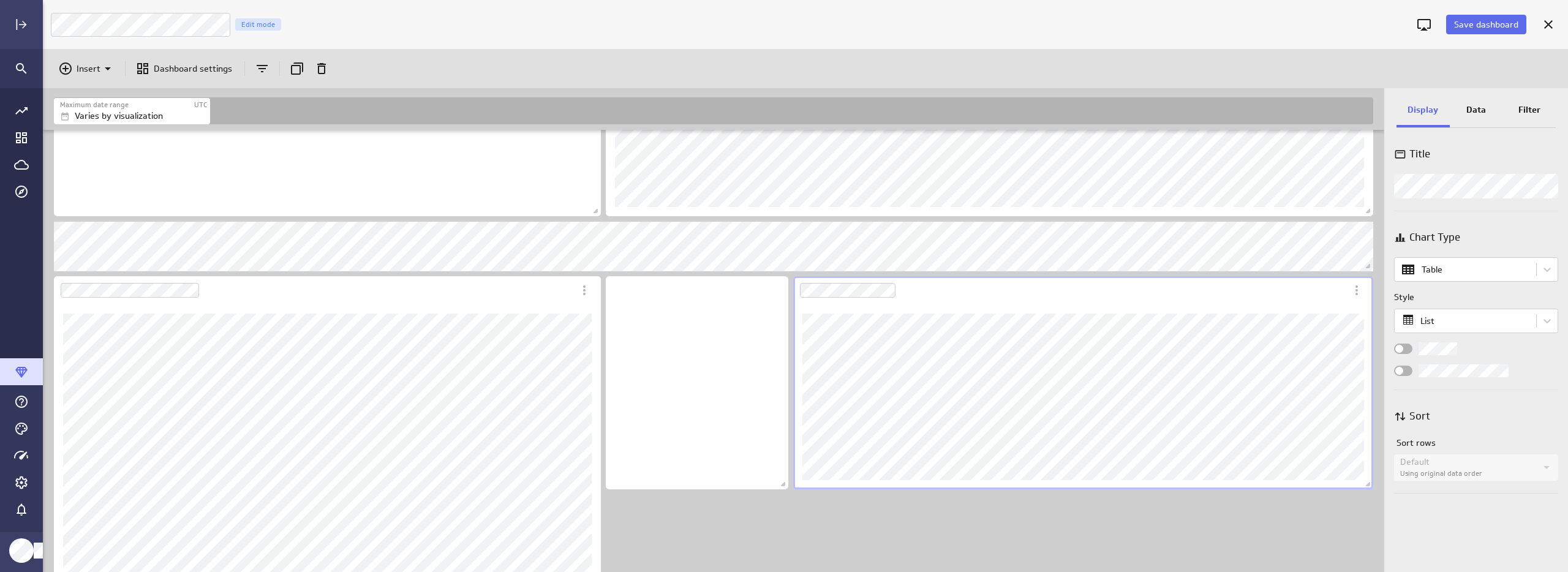
click at [977, 545] on div "Includes: 1 filter No data for the selected date range." at bounding box center [716, 246] width 1329 height 1296
click at [1351, 284] on icon "More actions" at bounding box center [1356, 290] width 15 height 15
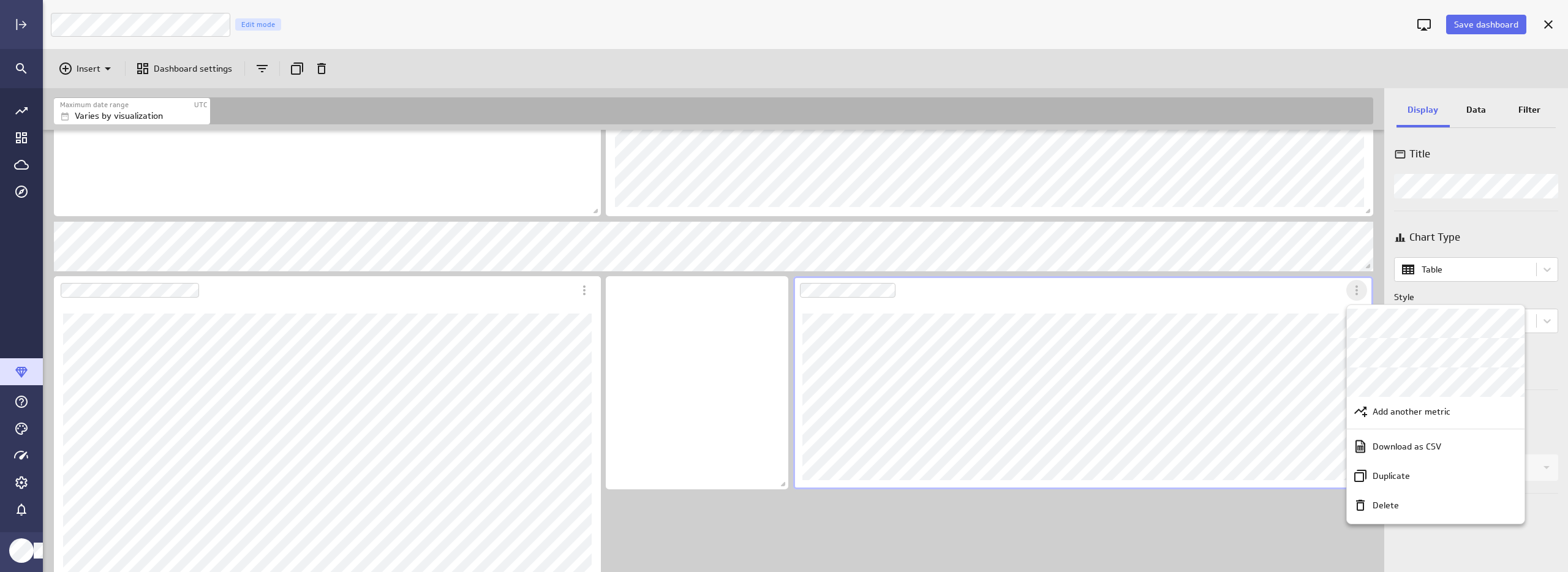
click at [1358, 285] on div at bounding box center [784, 286] width 1568 height 572
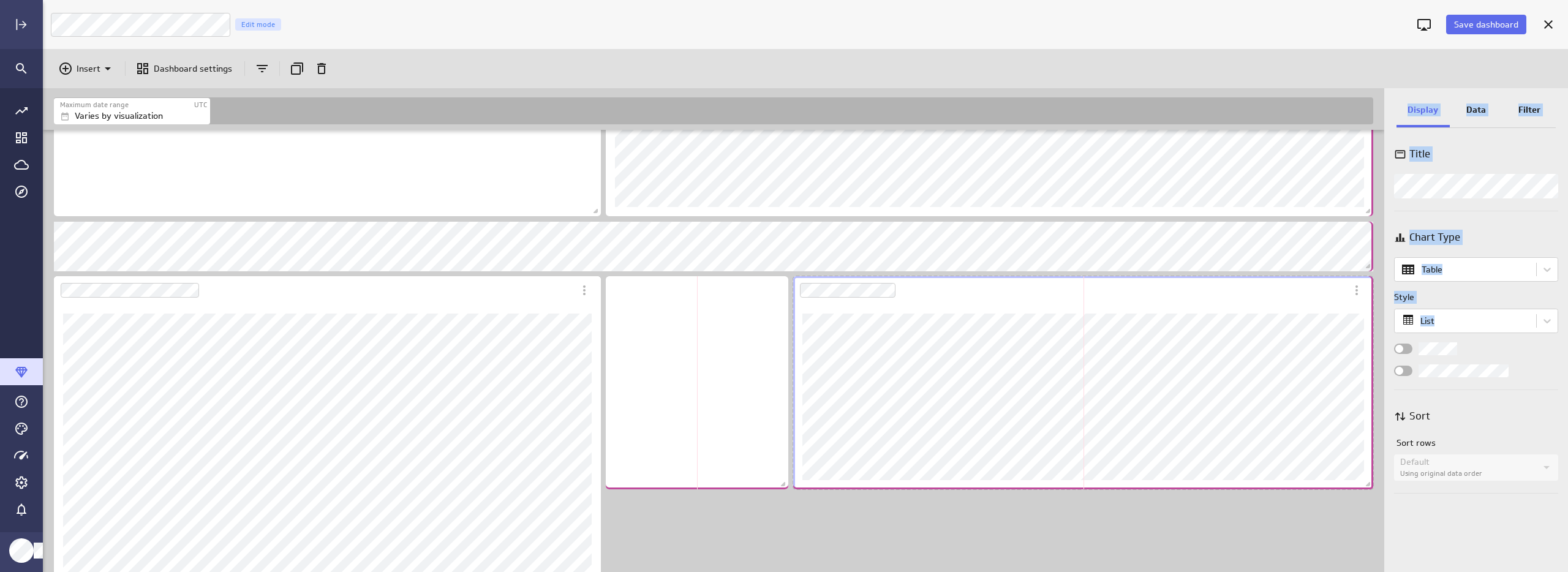
click at [1431, 349] on div "Maximum date range UTC Varies by visualization Includes: 1 filter No data for t…" at bounding box center [806, 330] width 1525 height 484
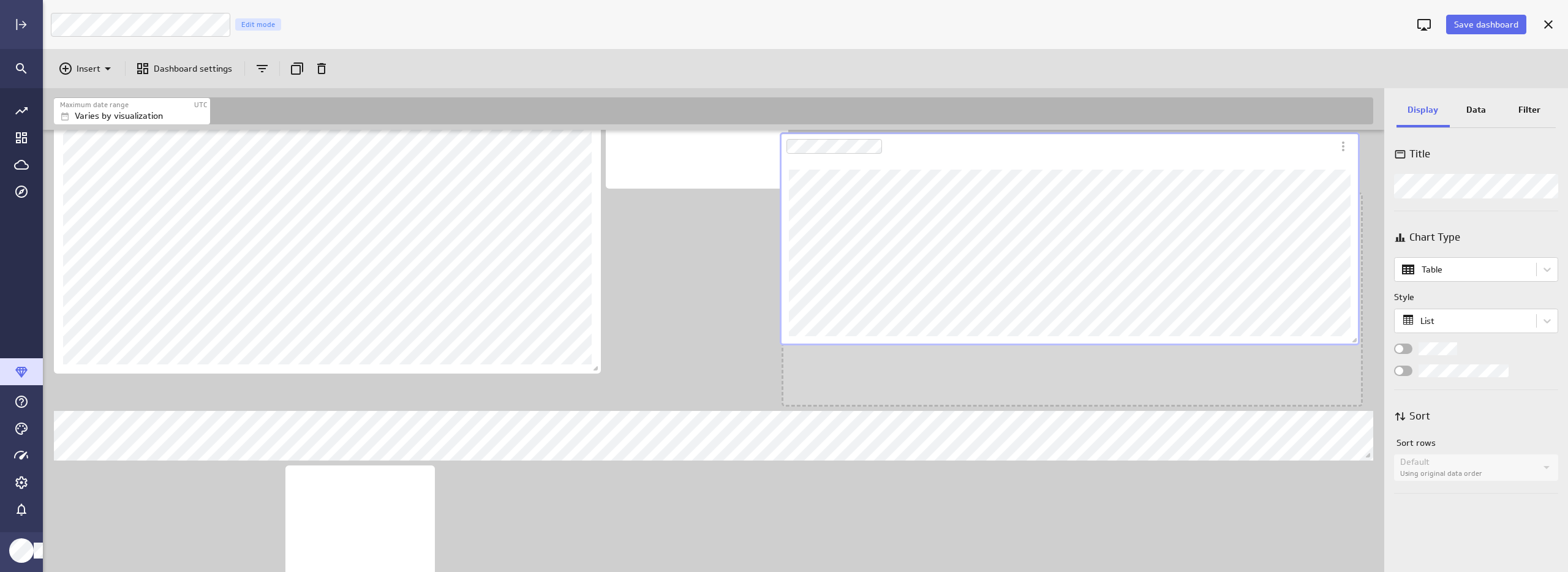
scroll to position [1348, 1343]
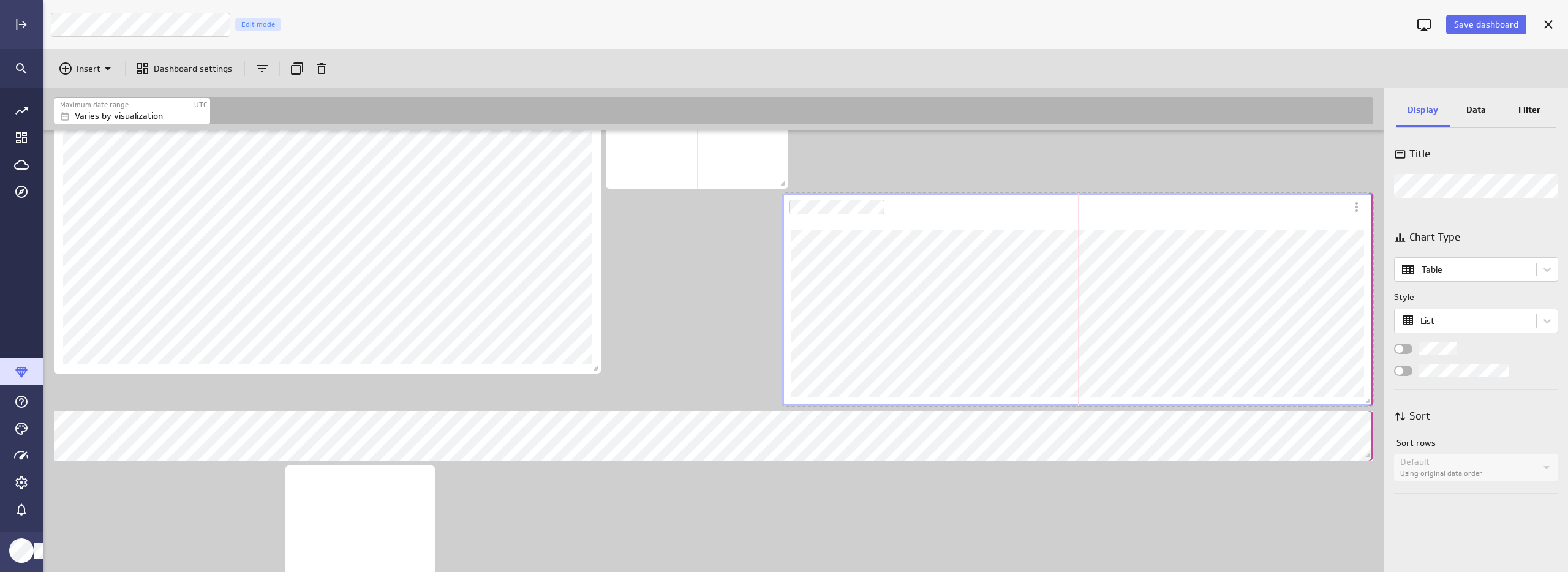
drag, startPoint x: 1354, startPoint y: 401, endPoint x: 1369, endPoint y: 352, distance: 51.2
click at [1369, 352] on div "Dashboard content with 11 widgets" at bounding box center [1077, 299] width 596 height 218
drag, startPoint x: 1367, startPoint y: 402, endPoint x: 1356, endPoint y: 402, distance: 11.0
click at [1356, 402] on span "Dashboard content with 11 widgets" at bounding box center [1360, 402] width 12 height 12
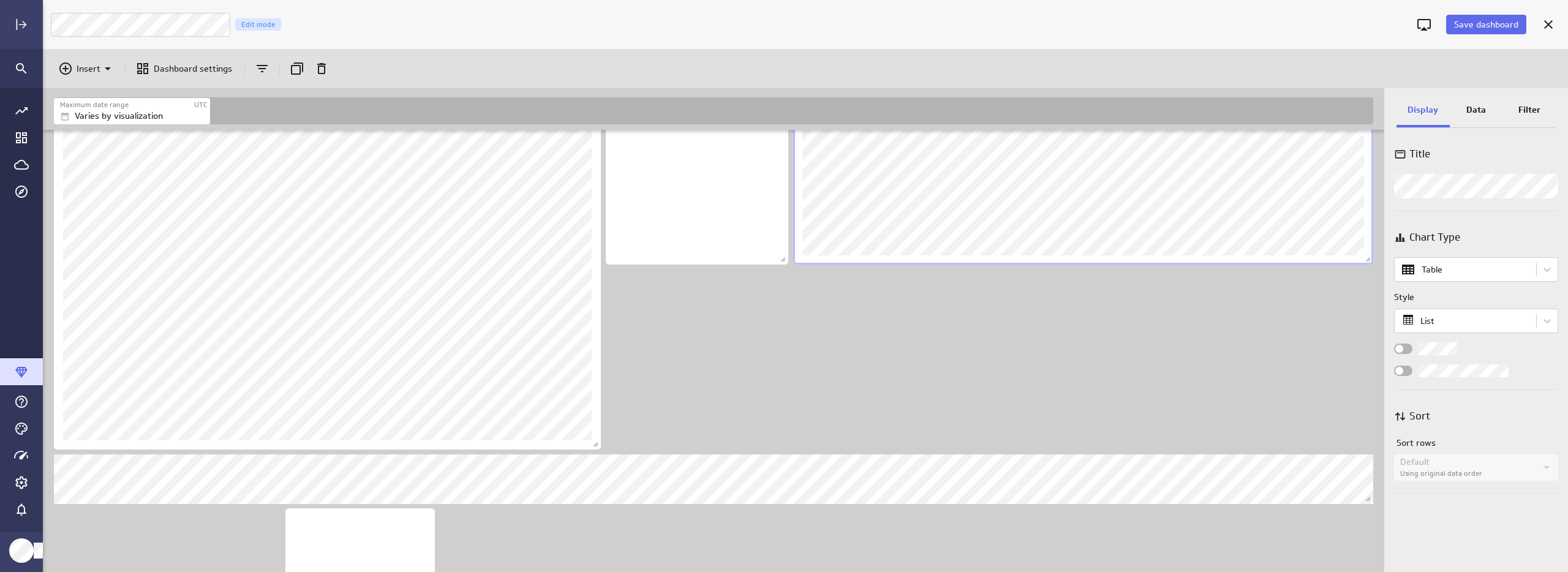
scroll to position [633, 0]
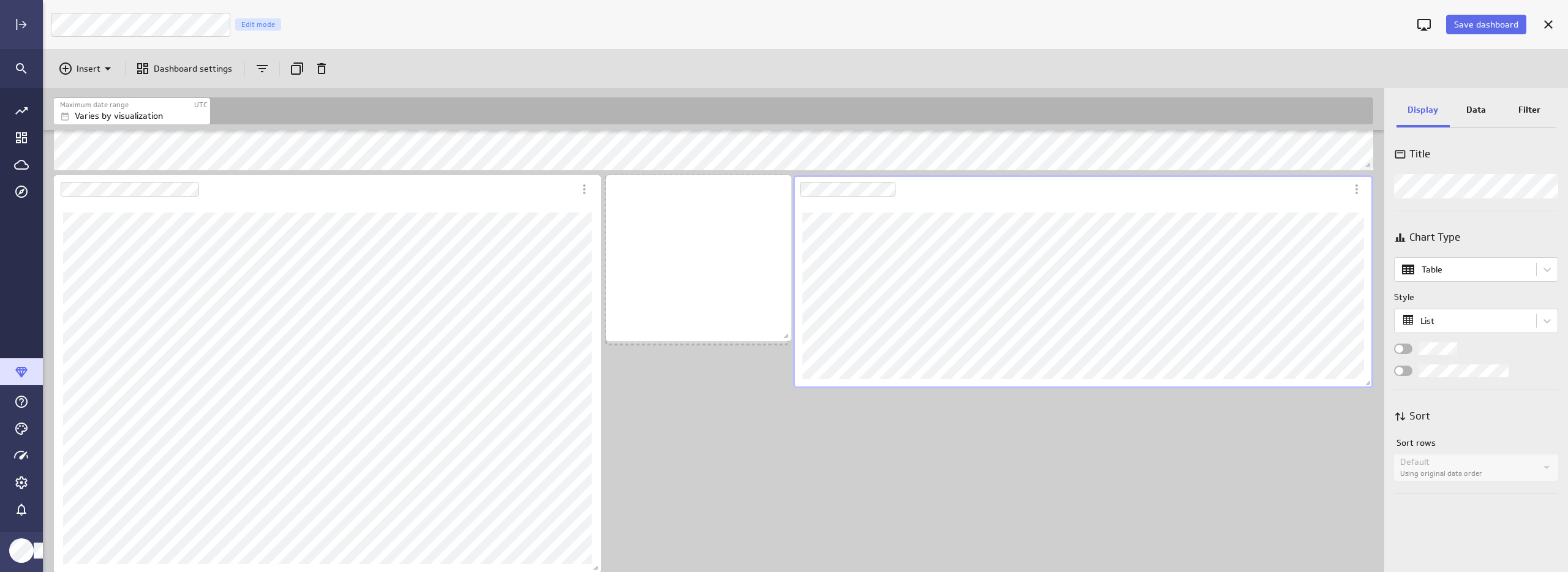
drag, startPoint x: 783, startPoint y: 386, endPoint x: 788, endPoint y: 335, distance: 51.2
click at [787, 335] on span "Dashboard content with 11 widgets" at bounding box center [787, 337] width 12 height 12
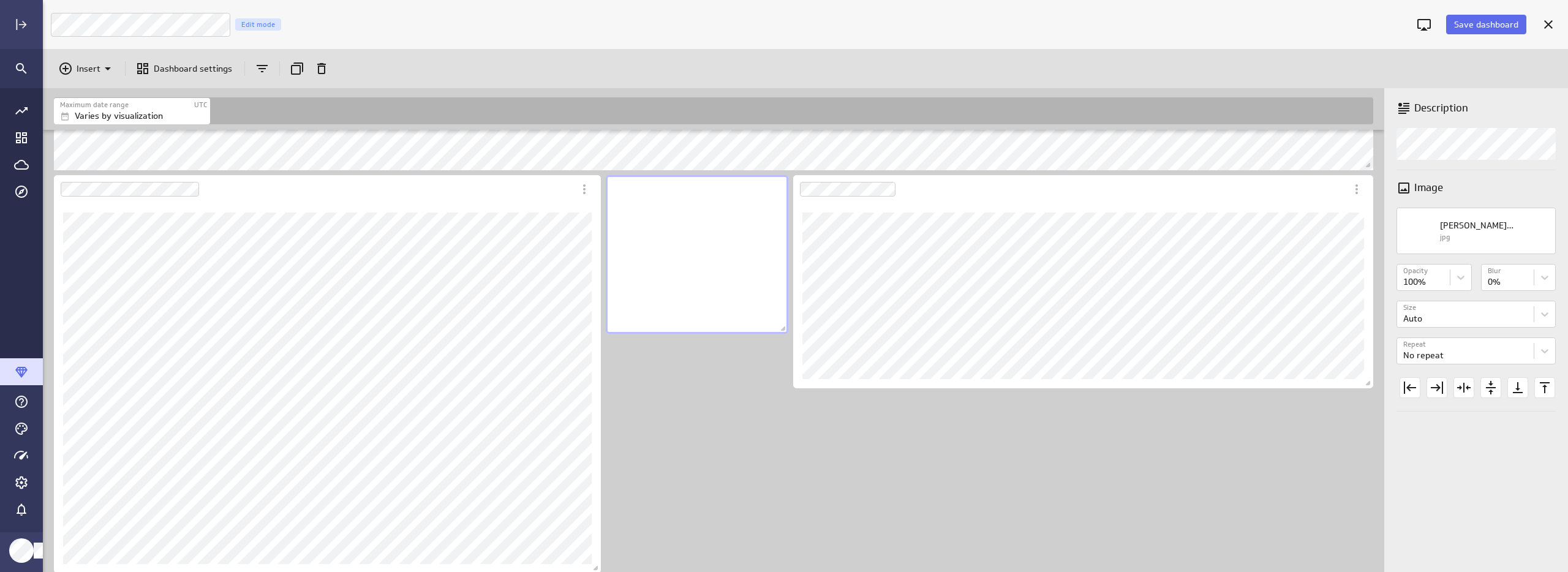
click at [856, 463] on div "Includes: 1 filter No data for the selected date range." at bounding box center [716, 145] width 1329 height 1296
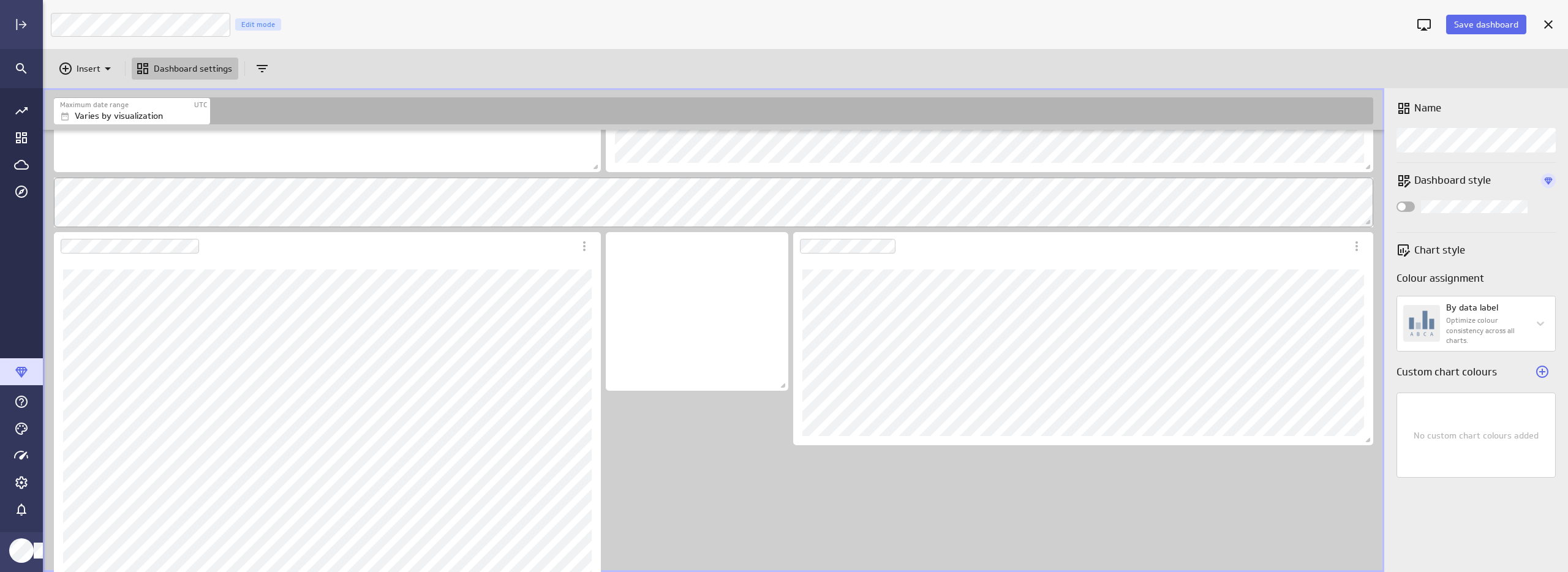
scroll to position [583, 0]
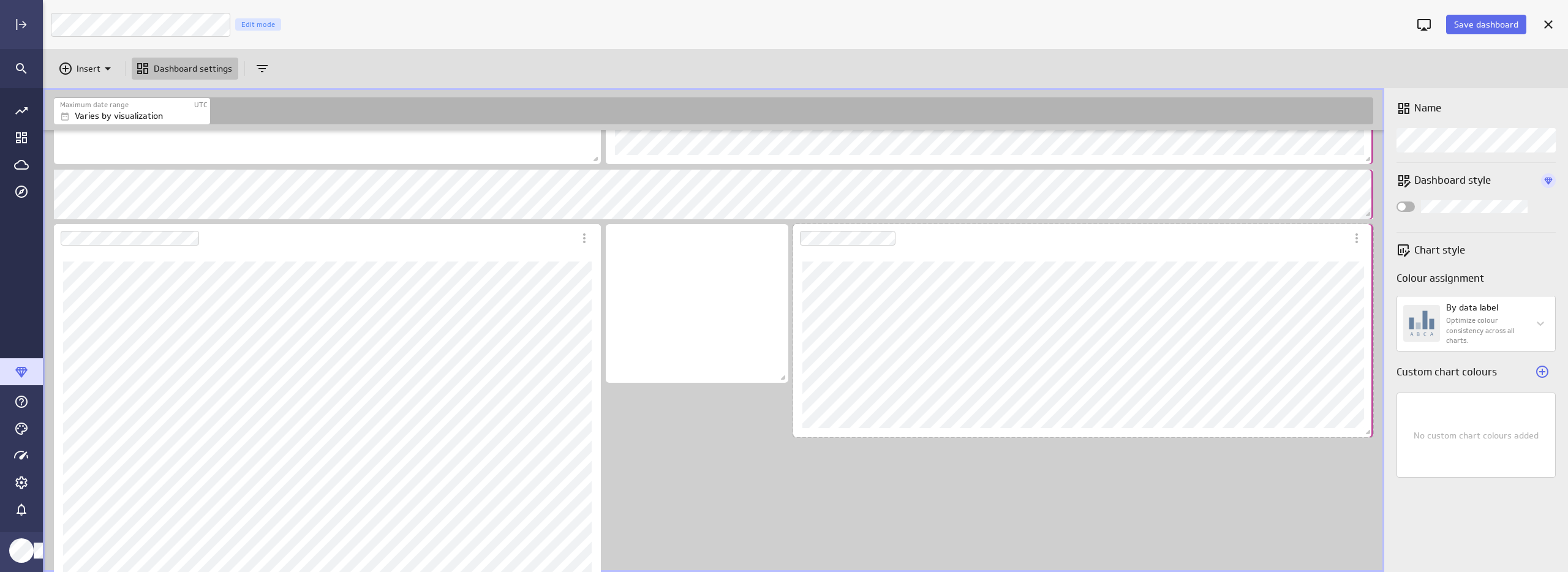
drag, startPoint x: 1368, startPoint y: 433, endPoint x: 1375, endPoint y: 355, distance: 78.3
click at [1375, 355] on div "Dashboard content with 11 widgets" at bounding box center [1083, 330] width 585 height 218
click at [827, 495] on div "Includes: 1 filter No data for the selected date range." at bounding box center [716, 194] width 1329 height 1296
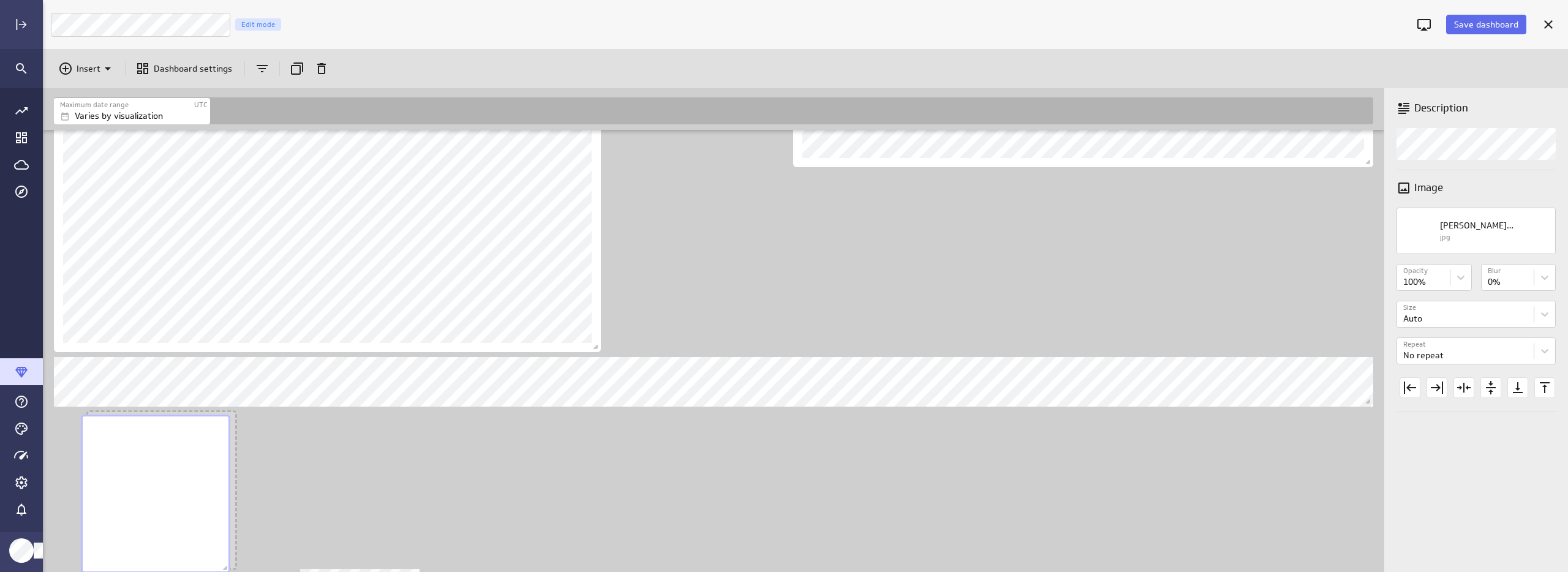
drag, startPoint x: 376, startPoint y: 466, endPoint x: 143, endPoint y: 470, distance: 233.0
click at [143, 470] on div "No description available" at bounding box center [155, 494] width 149 height 159
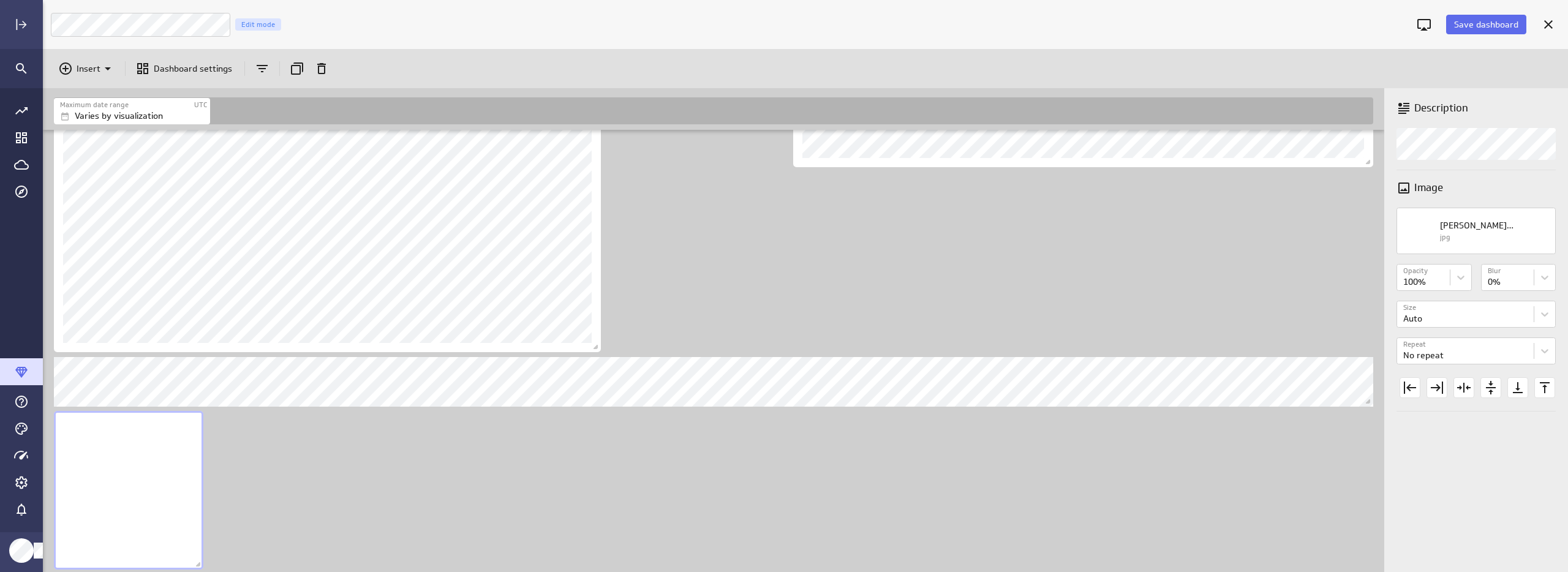
scroll to position [839, 0]
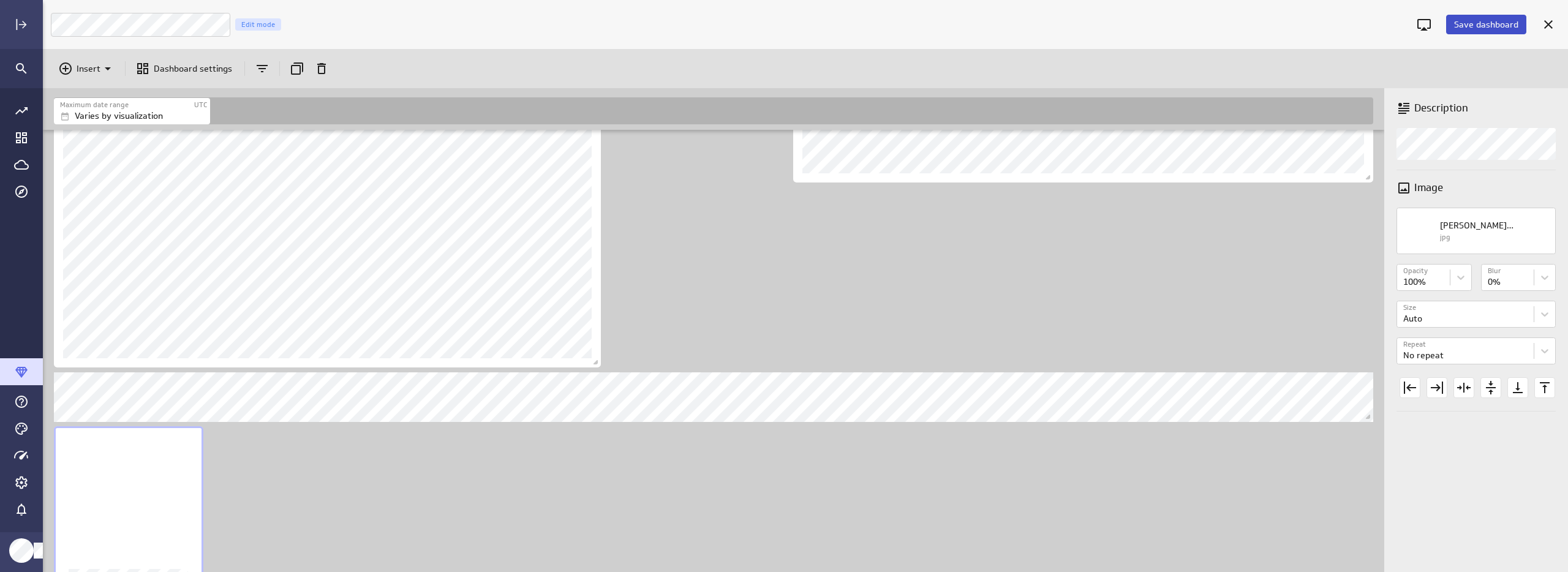
click at [1487, 25] on span "Save dashboard" at bounding box center [1485, 24] width 64 height 11
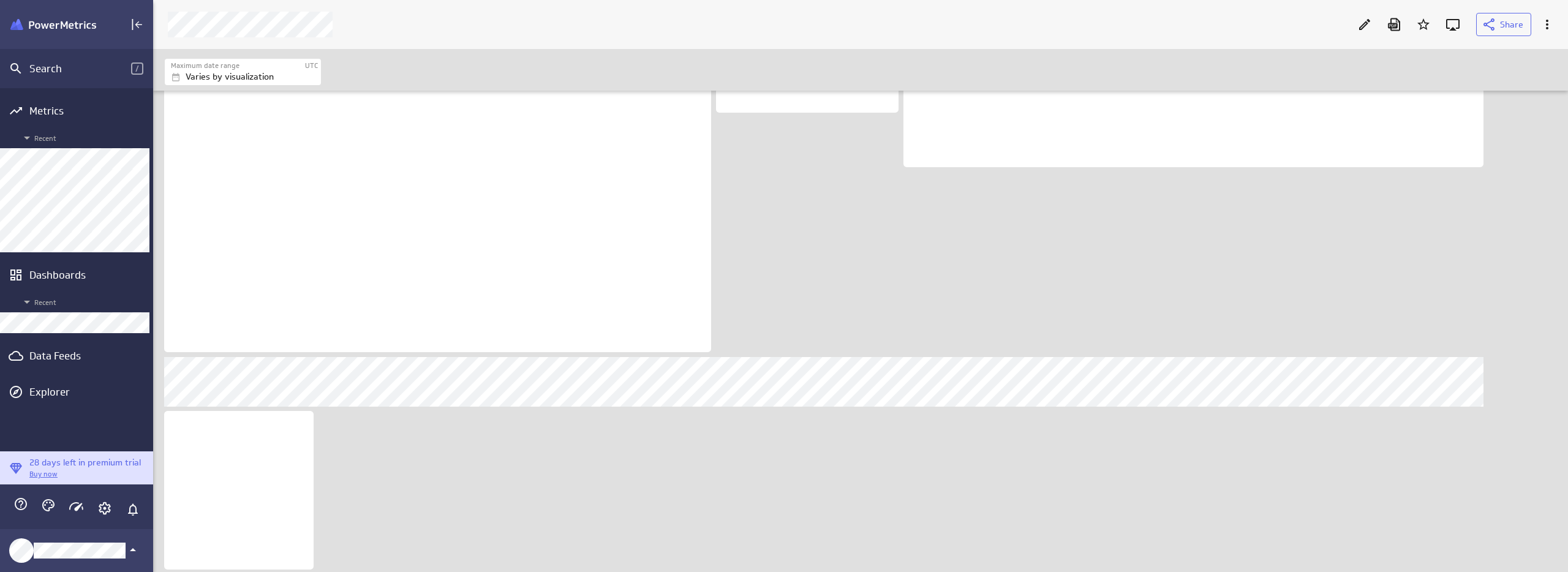
scroll to position [6, 6]
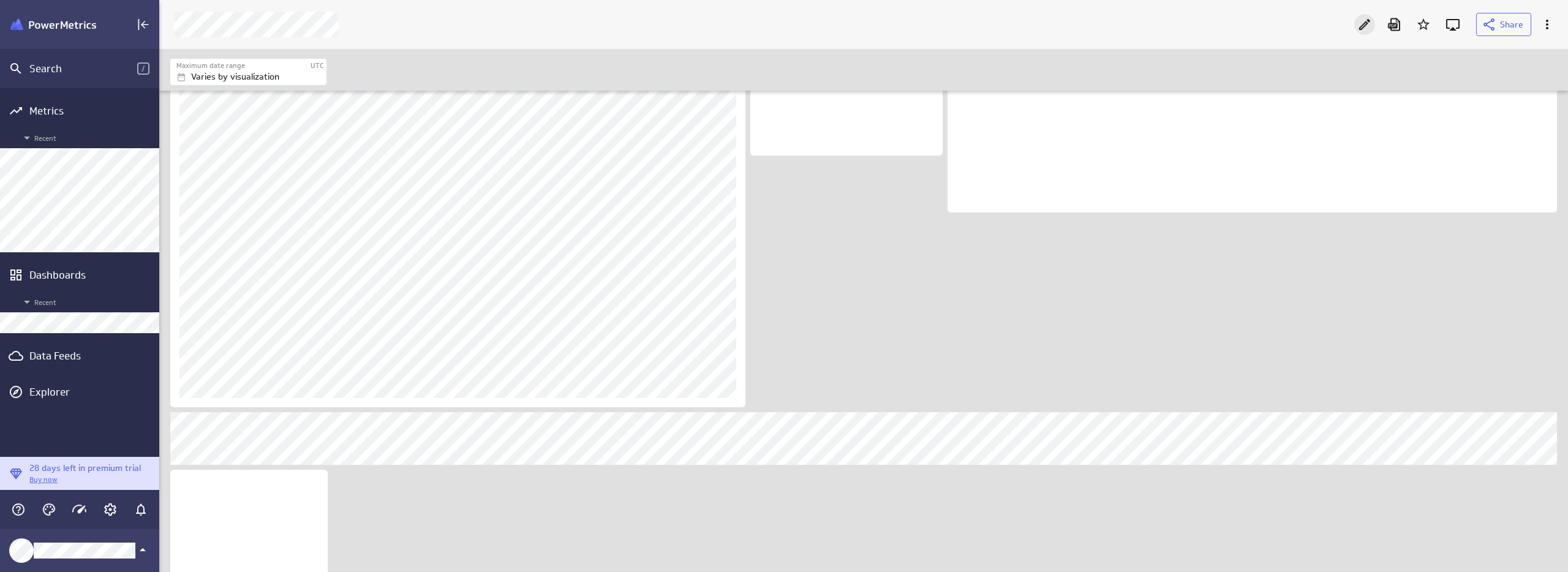
click at [1360, 29] on icon "Edit" at bounding box center [1364, 24] width 11 height 11
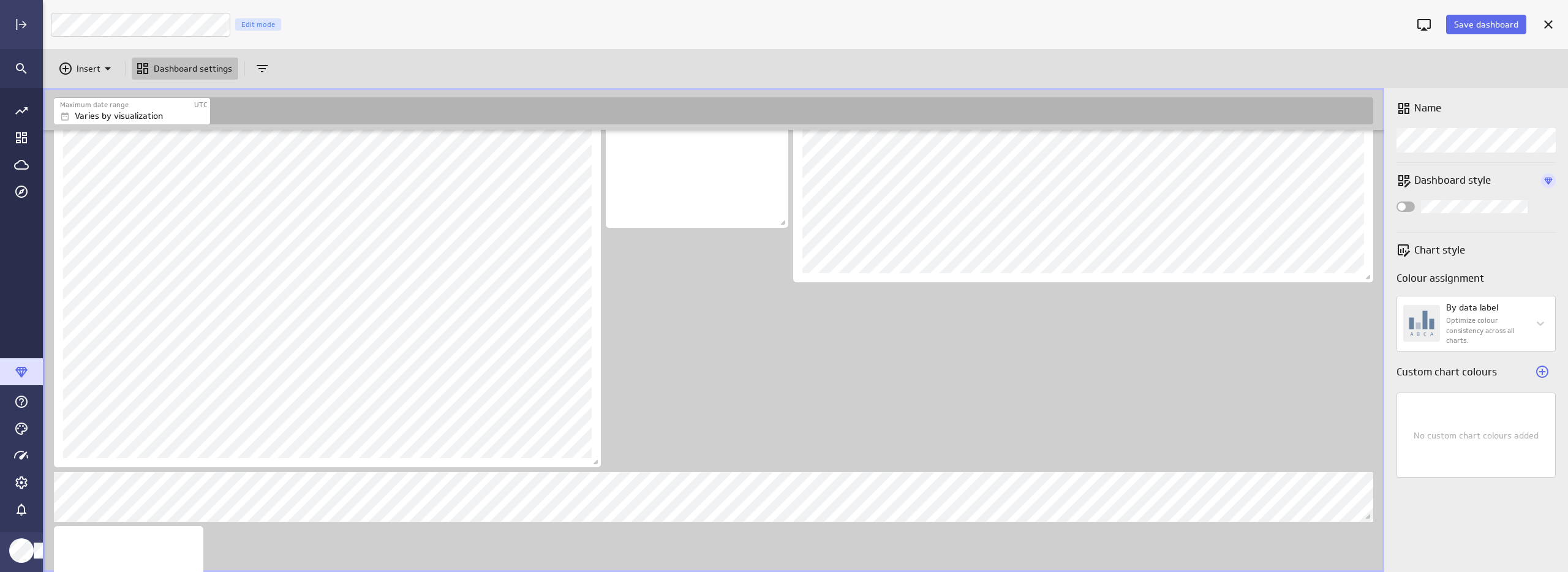
click at [1126, 367] on div "Includes: 1 filter No data for the selected date range." at bounding box center [716, 39] width 1329 height 1296
click at [104, 67] on icon "Insert" at bounding box center [107, 68] width 15 height 15
click at [103, 96] on p "Metrics" at bounding box center [95, 99] width 29 height 13
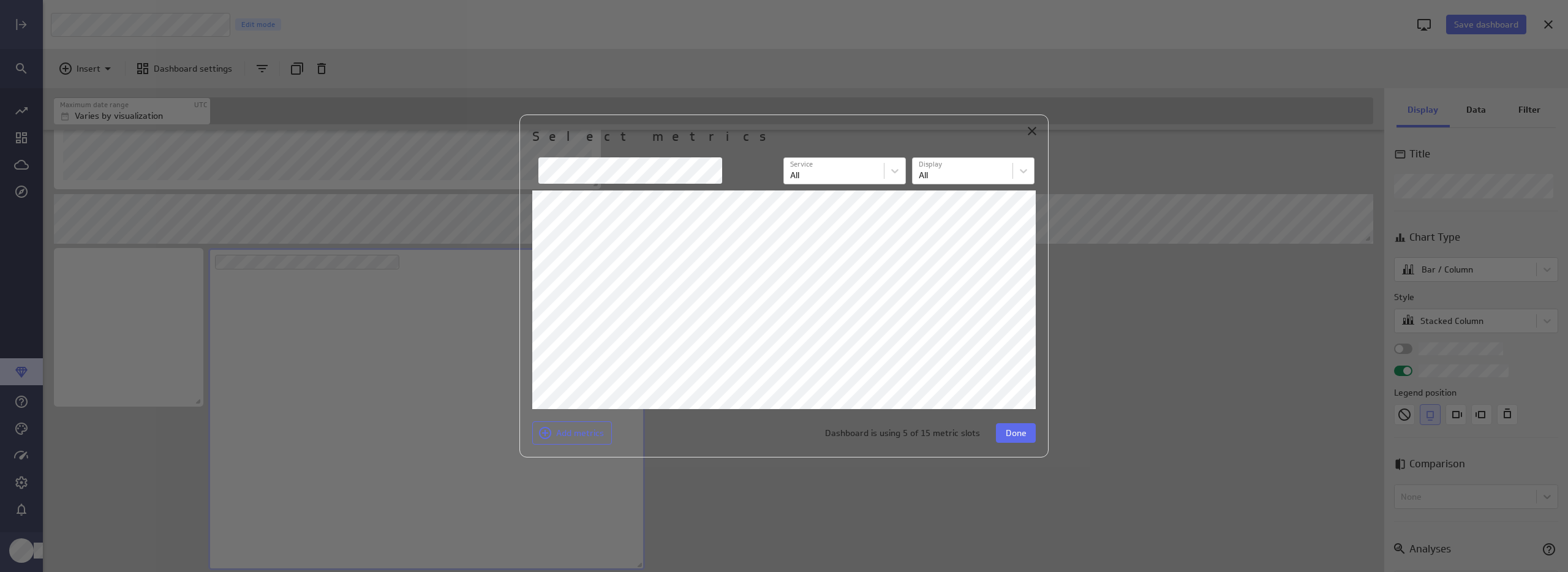
scroll to position [1018, 0]
click at [1021, 434] on span "Done" at bounding box center [1016, 432] width 21 height 11
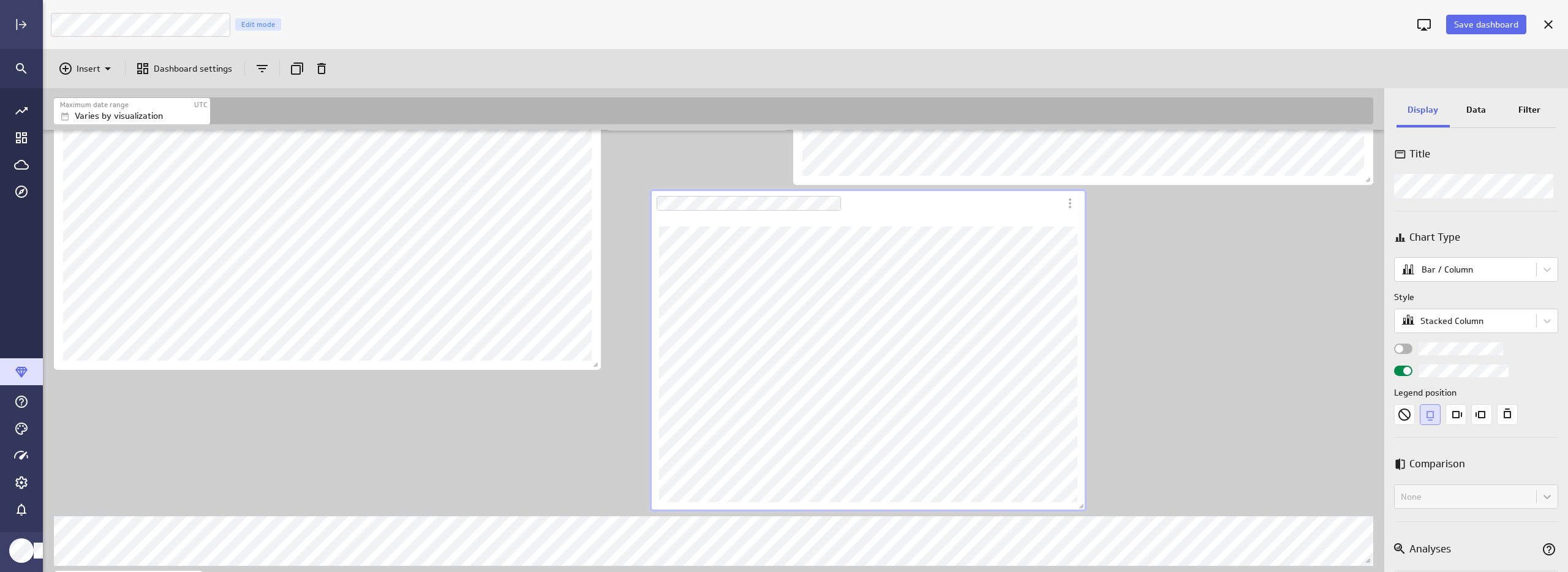
scroll to position [828, 0]
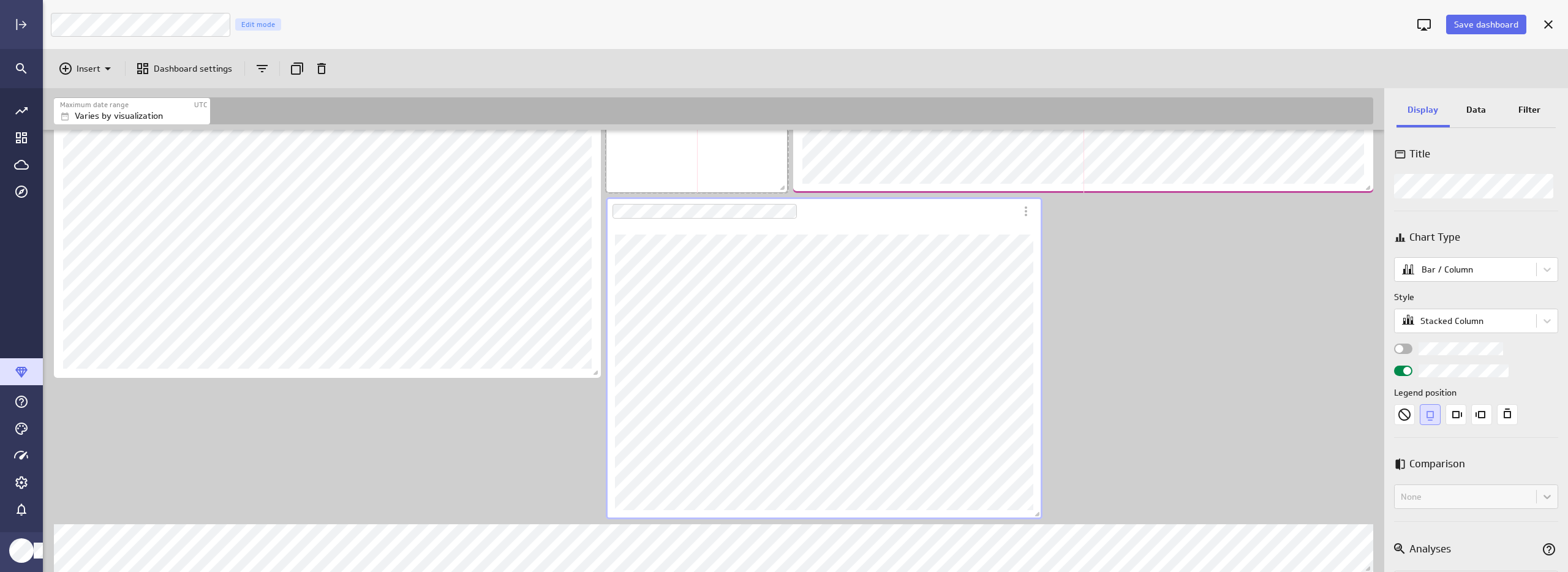
drag, startPoint x: 783, startPoint y: 136, endPoint x: 783, endPoint y: 191, distance: 55.0
click at [783, 192] on span "Dashboard content with 12 widgets" at bounding box center [783, 189] width 12 height 12
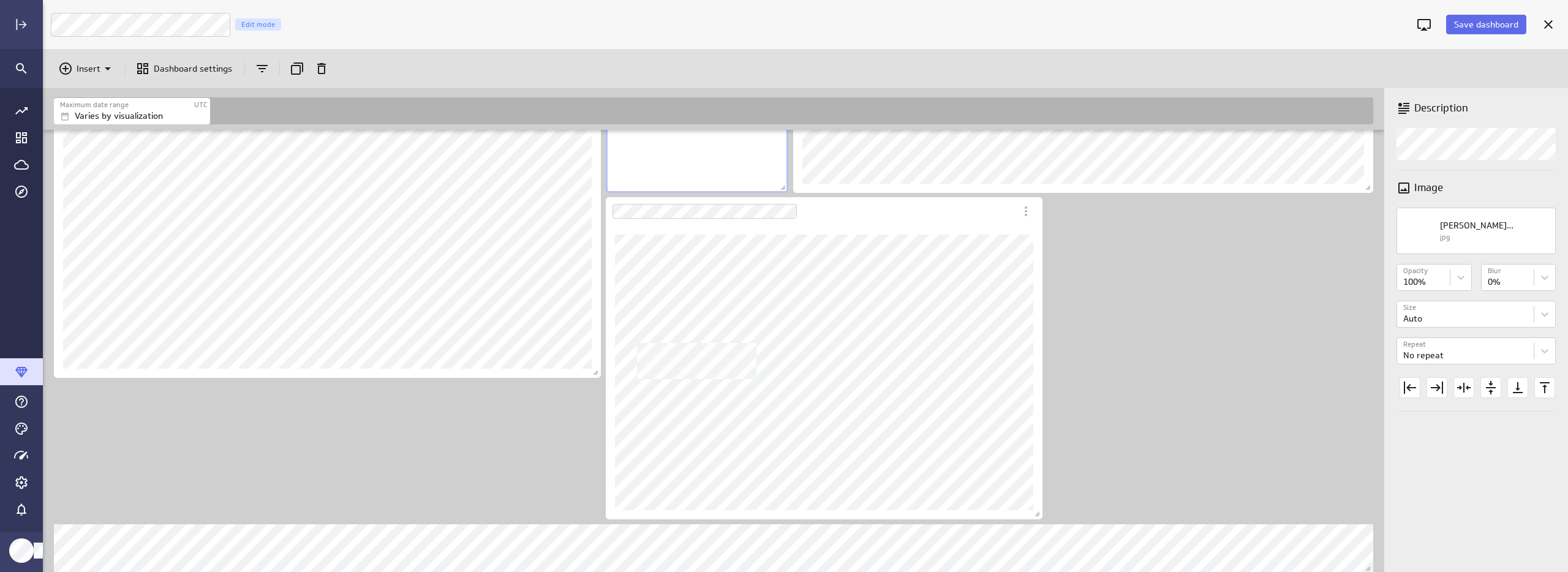
scroll to position [678, 0]
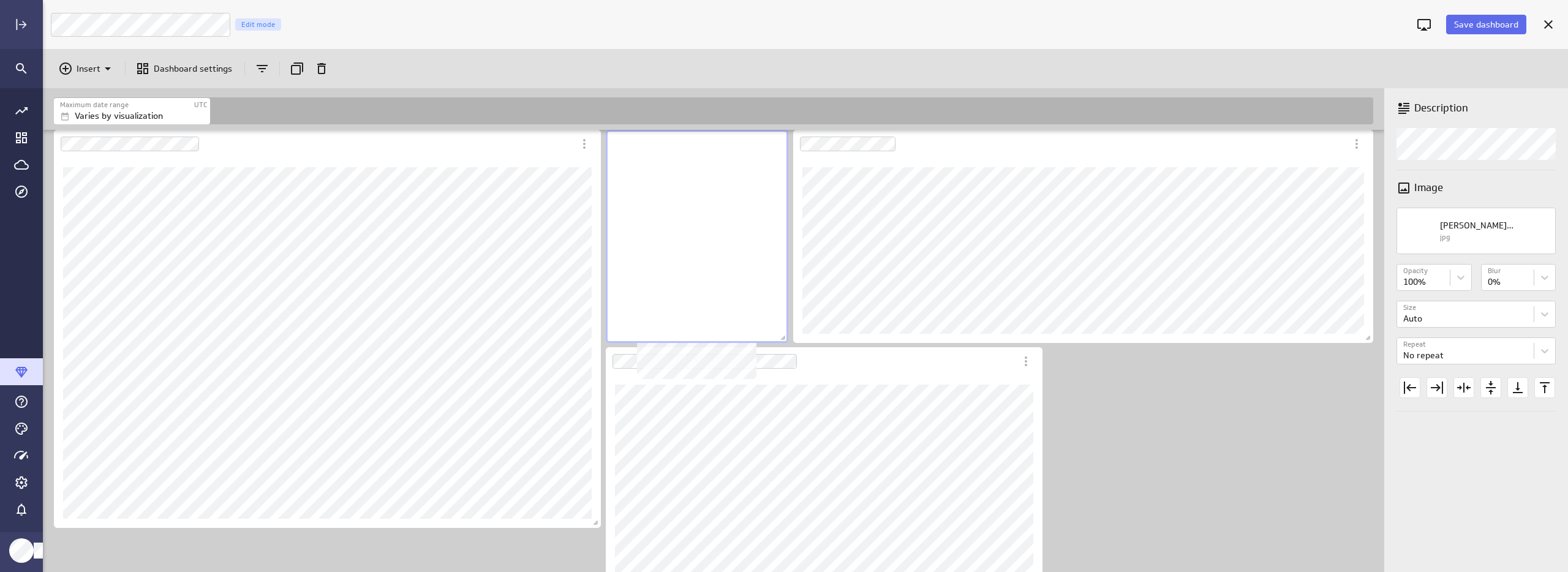
click at [761, 329] on div "No description available" at bounding box center [697, 237] width 183 height 213
click at [1197, 426] on div "Includes: 1 filter No data for the selected date range." at bounding box center [716, 171] width 1329 height 1437
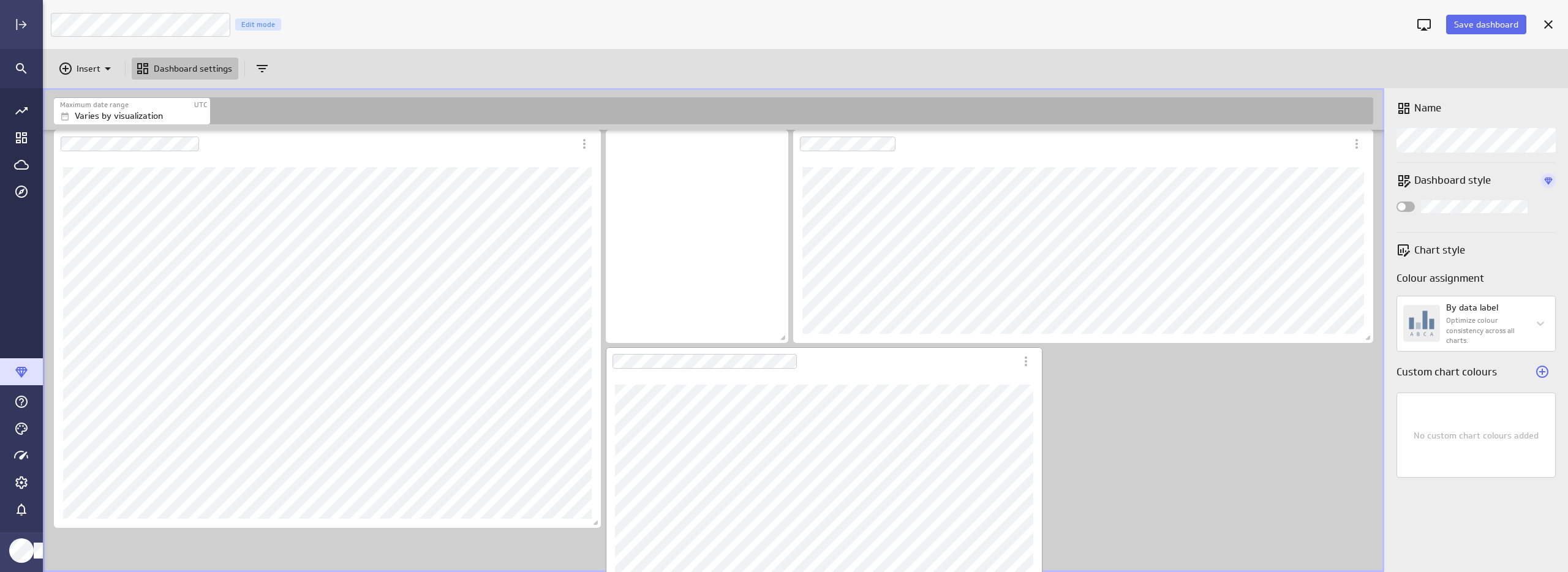
scroll to position [775, 0]
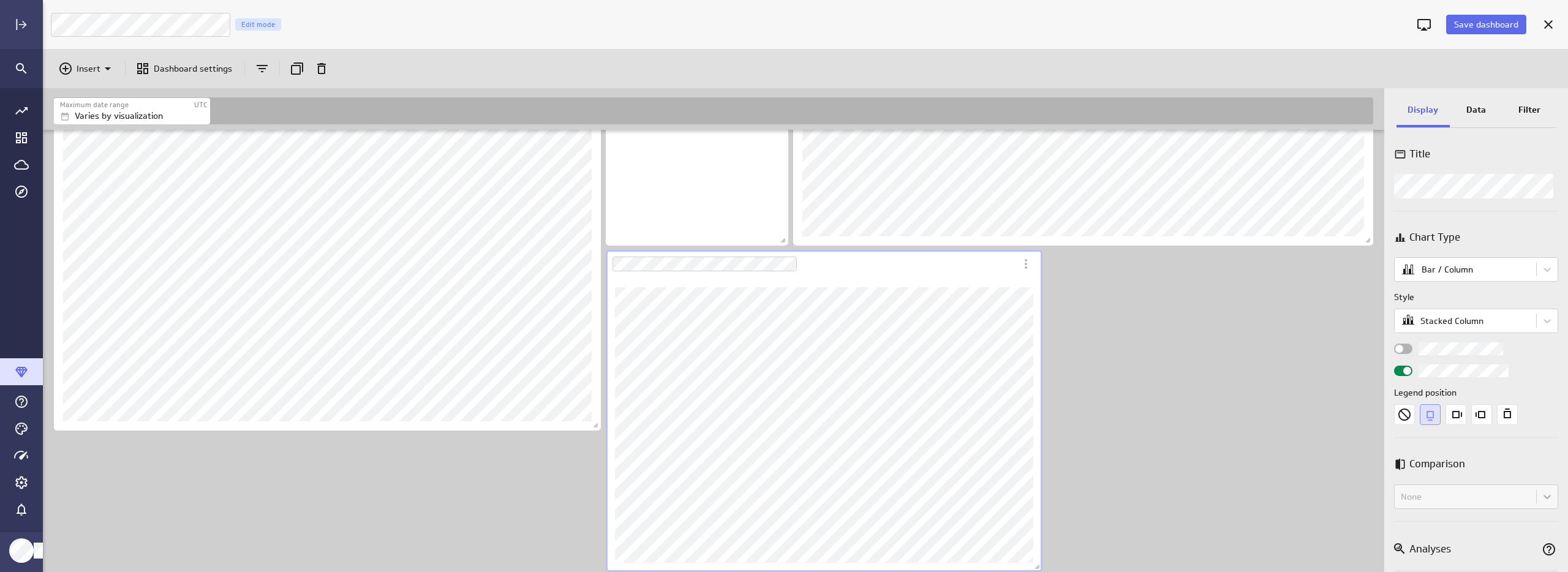
click at [1479, 103] on p "Data" at bounding box center [1476, 110] width 20 height 13
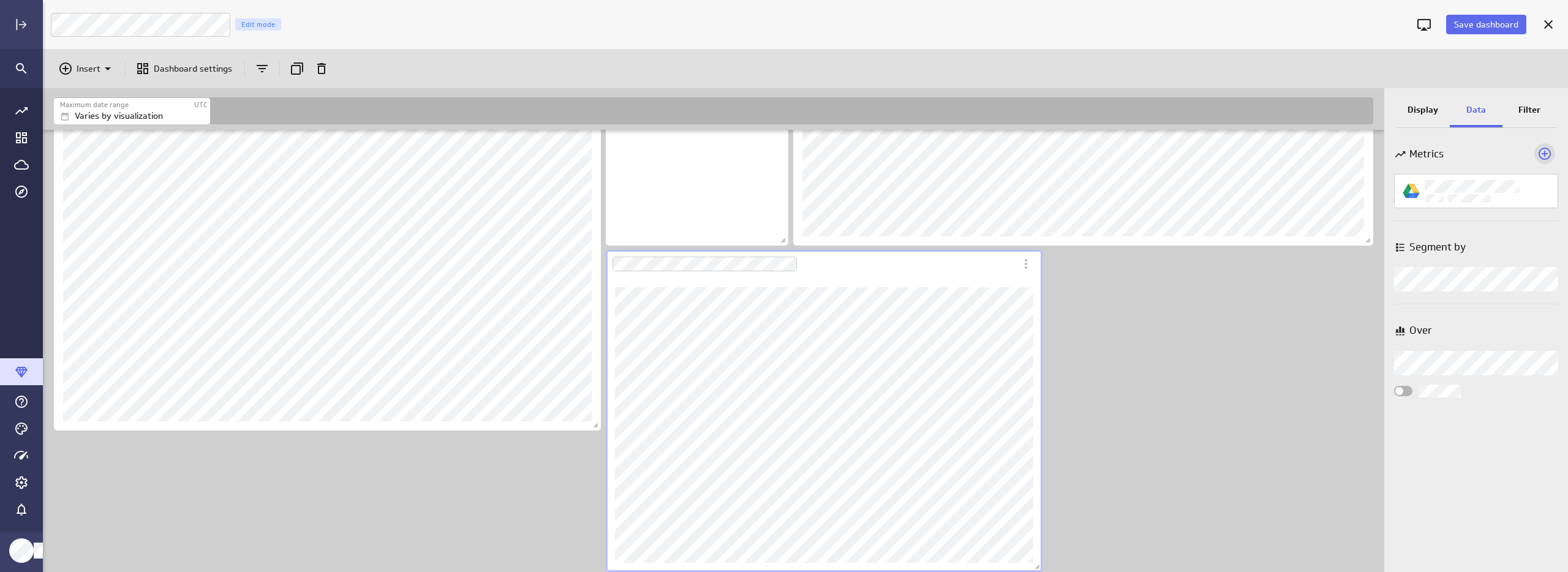
click at [1540, 154] on icon "Add a metric to this visualization" at bounding box center [1545, 154] width 15 height 15
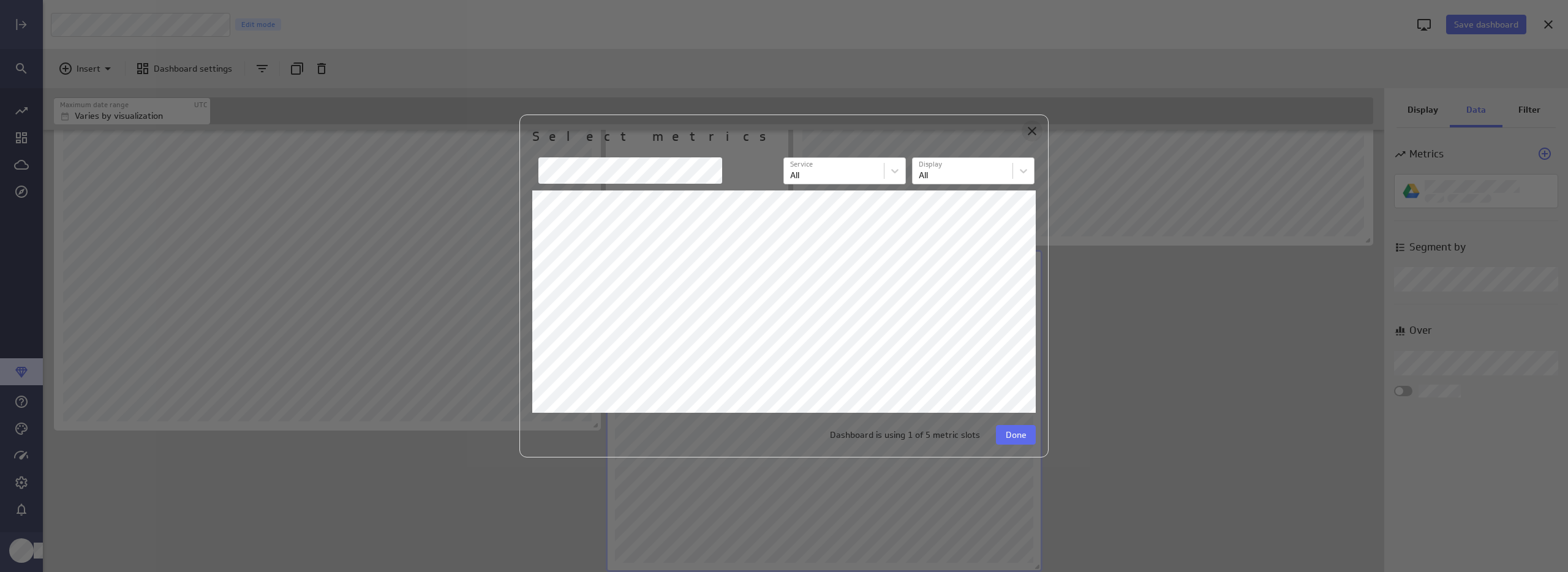
click at [1035, 131] on icon "Close" at bounding box center [1032, 131] width 15 height 15
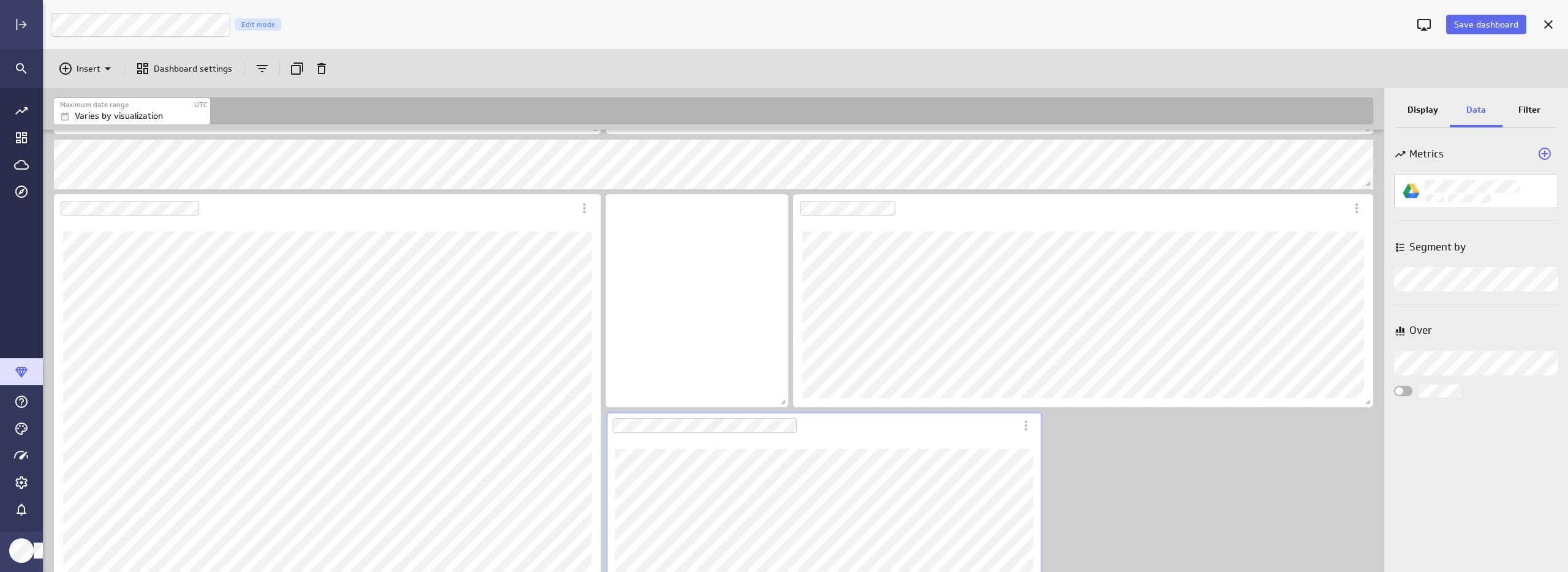
scroll to position [577, 0]
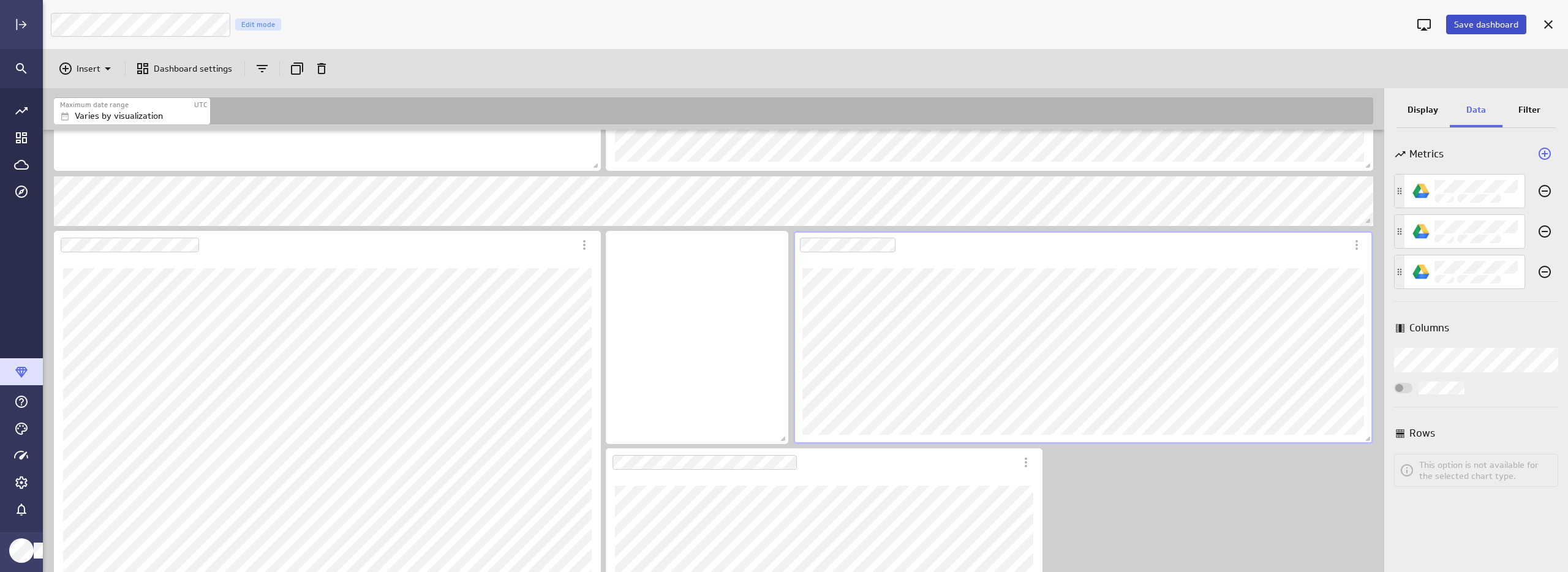
click at [1489, 26] on span "Save dashboard" at bounding box center [1485, 24] width 64 height 11
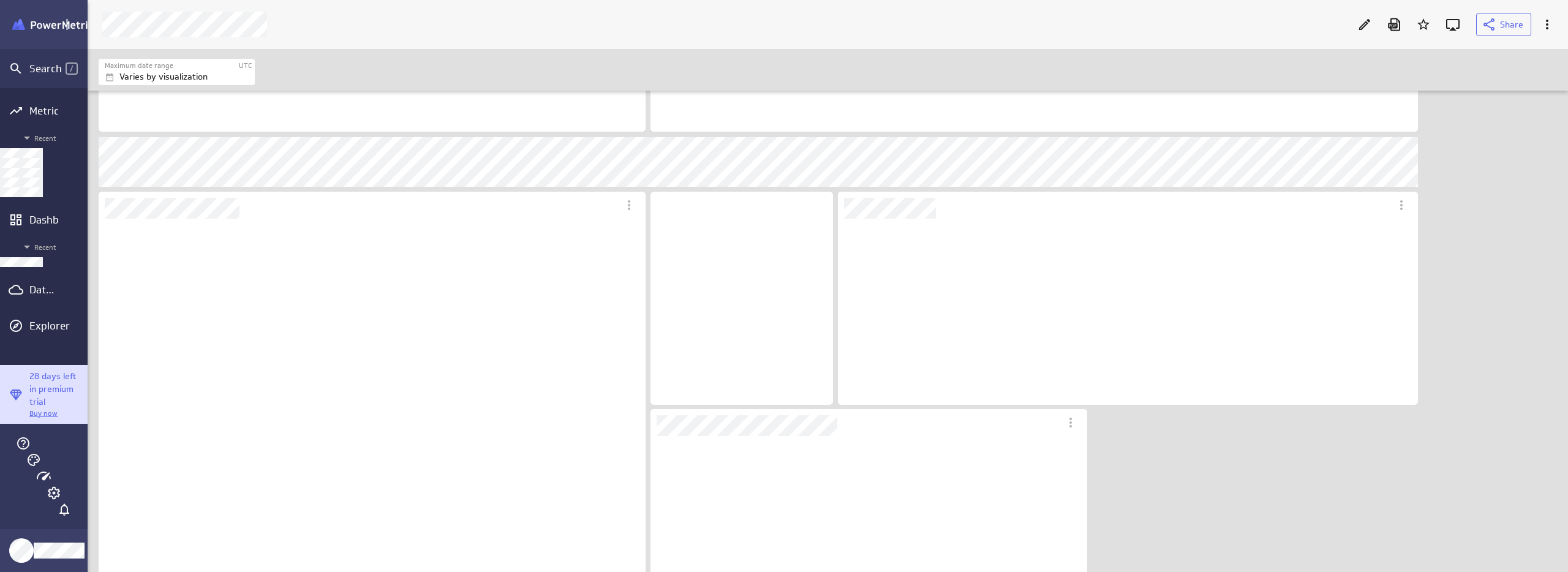
scroll to position [252, 768]
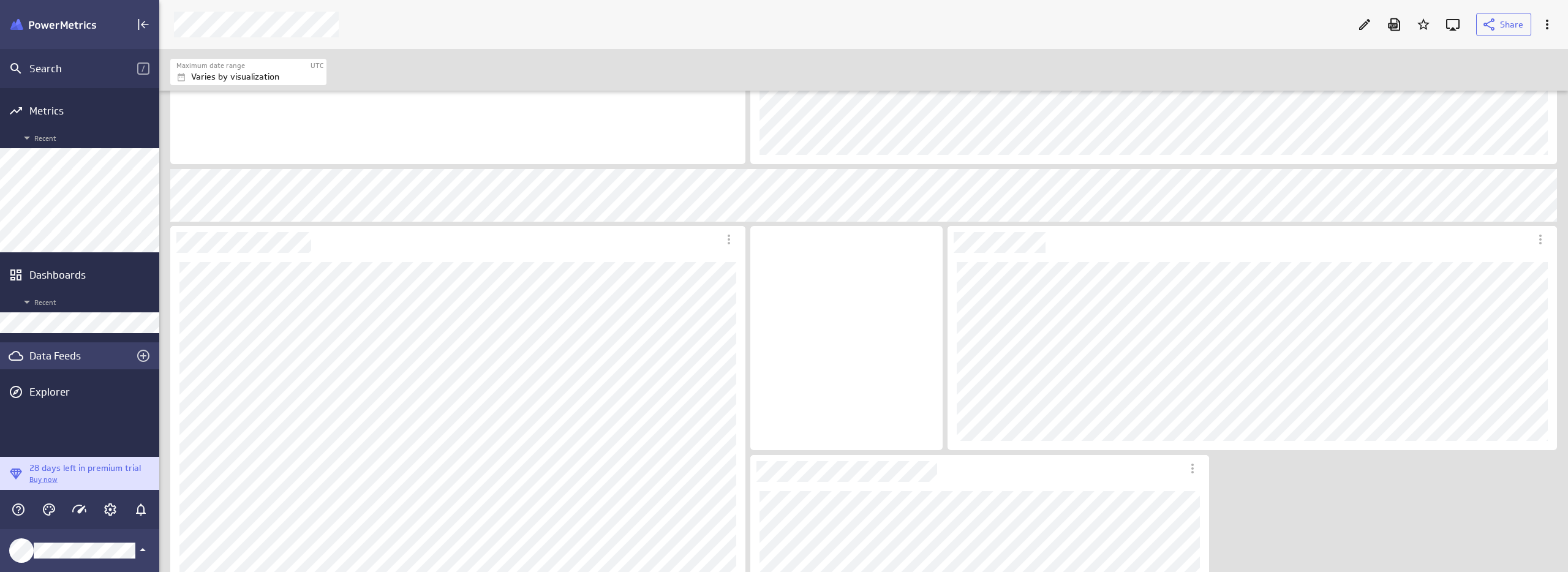
click at [59, 359] on div "Data Feeds" at bounding box center [79, 356] width 100 height 13
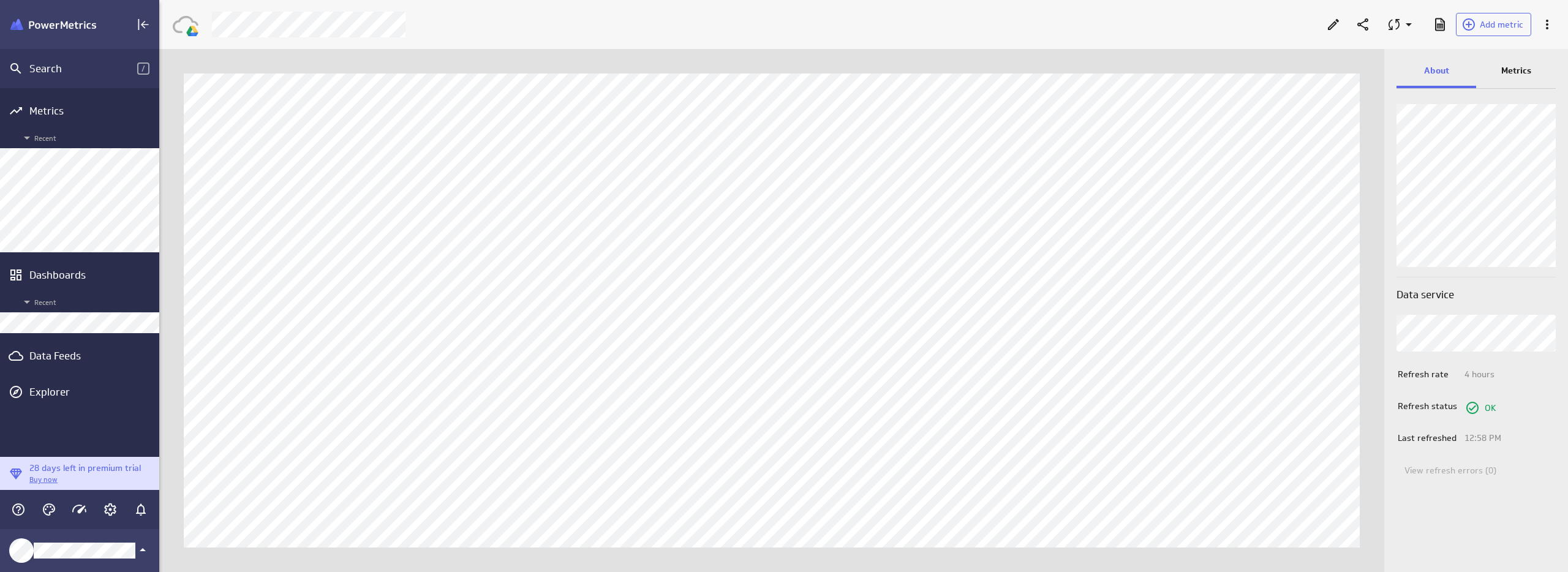
click at [1510, 64] on p "Metrics" at bounding box center [1516, 70] width 30 height 13
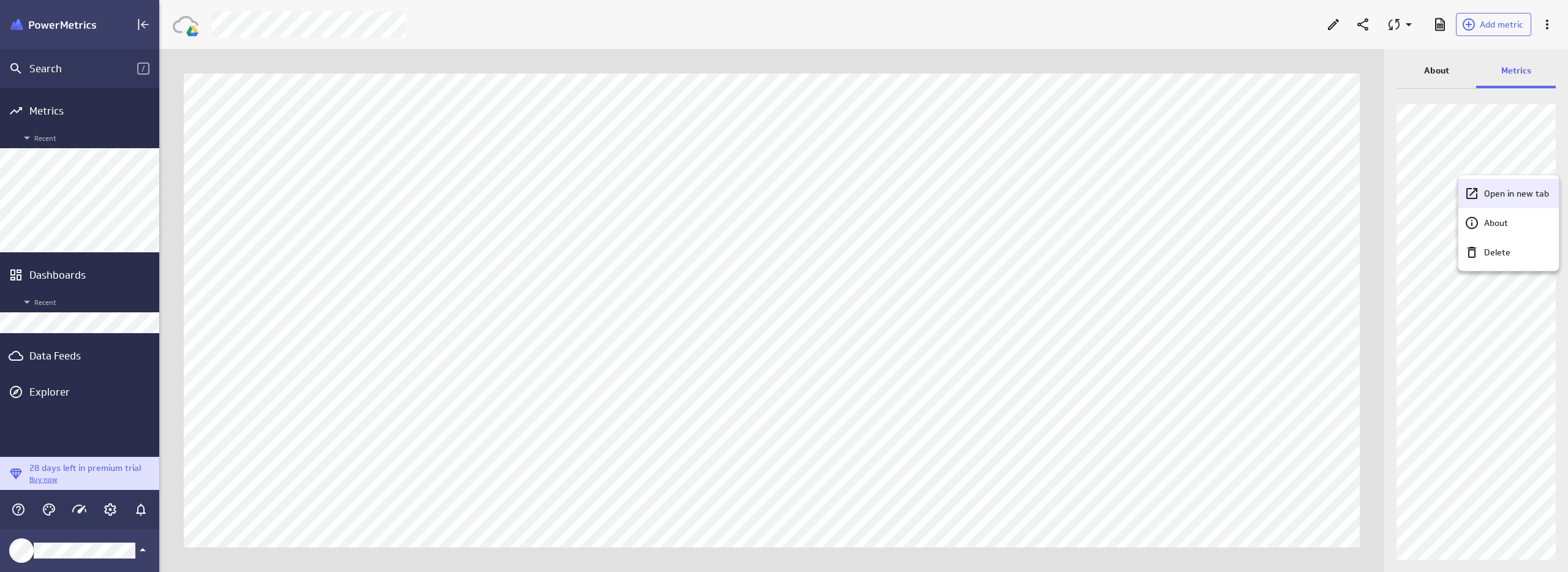
click at [1501, 196] on p "Open in new tab" at bounding box center [1517, 194] width 65 height 13
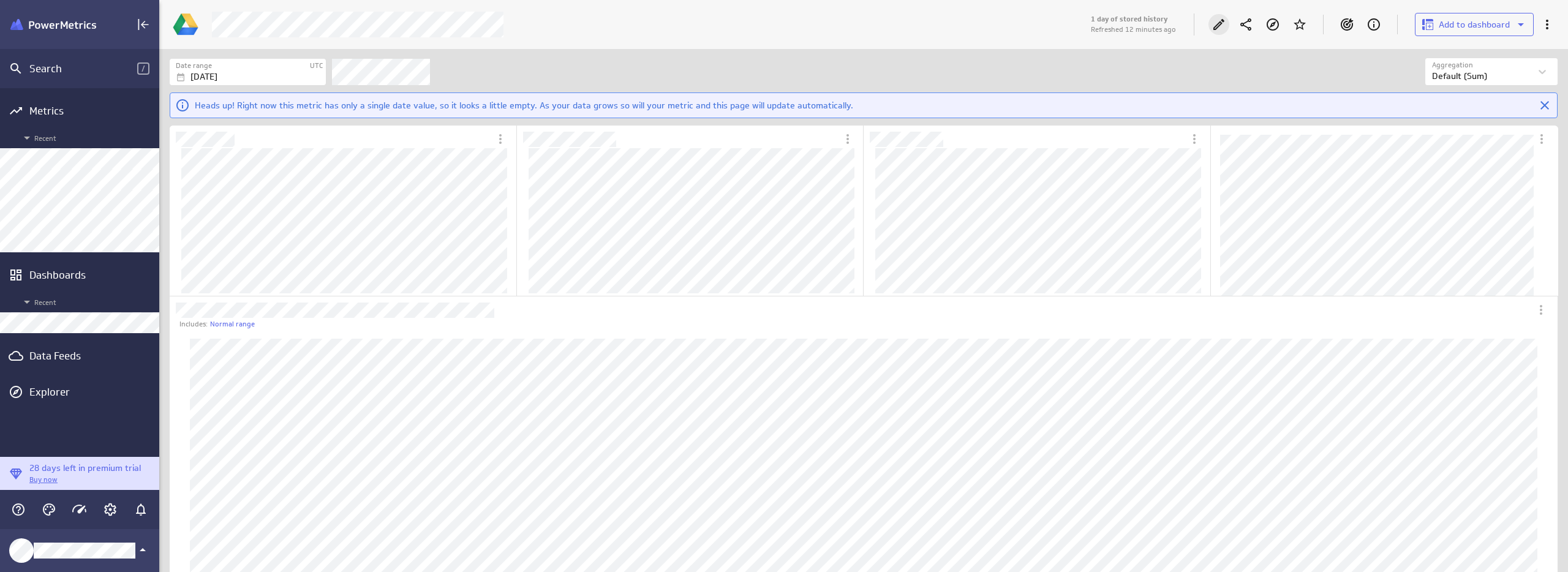
click at [1222, 22] on icon "Edit" at bounding box center [1218, 24] width 15 height 15
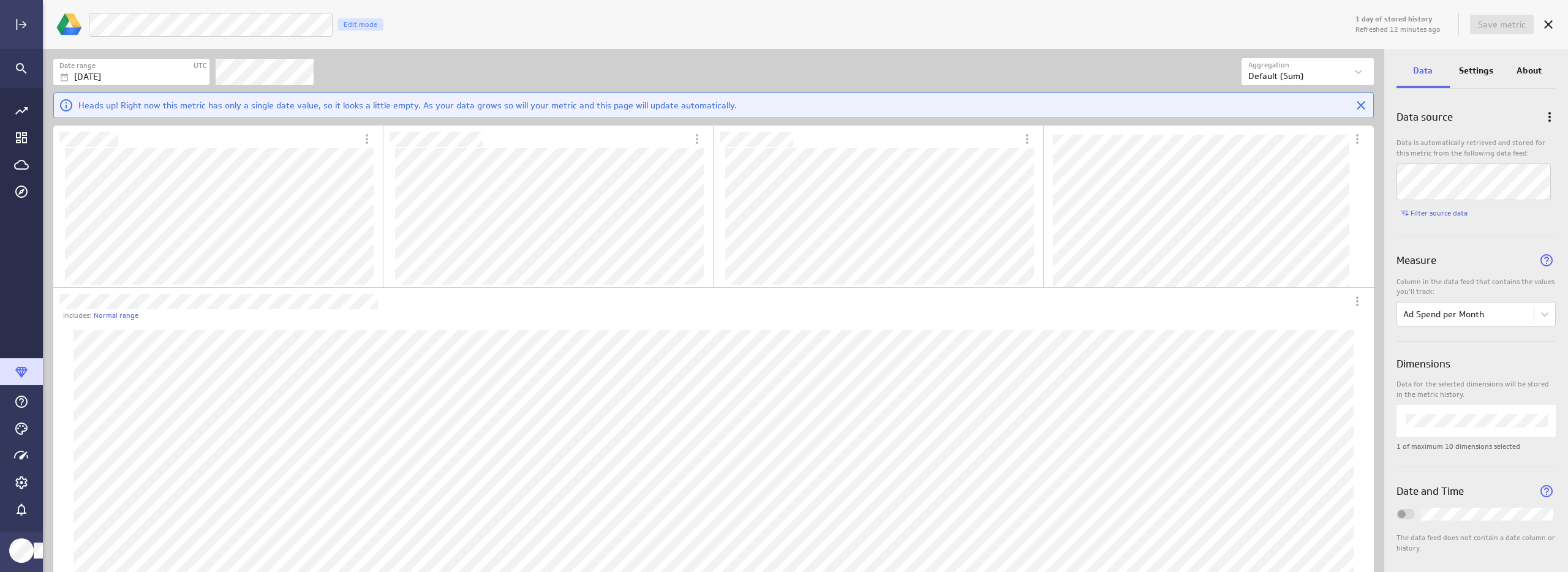
click at [1273, 15] on div "LM Goals Ad Spend per Month Edit mode" at bounding box center [721, 25] width 1265 height 25
click at [1492, 25] on span "Save metric" at bounding box center [1501, 24] width 48 height 11
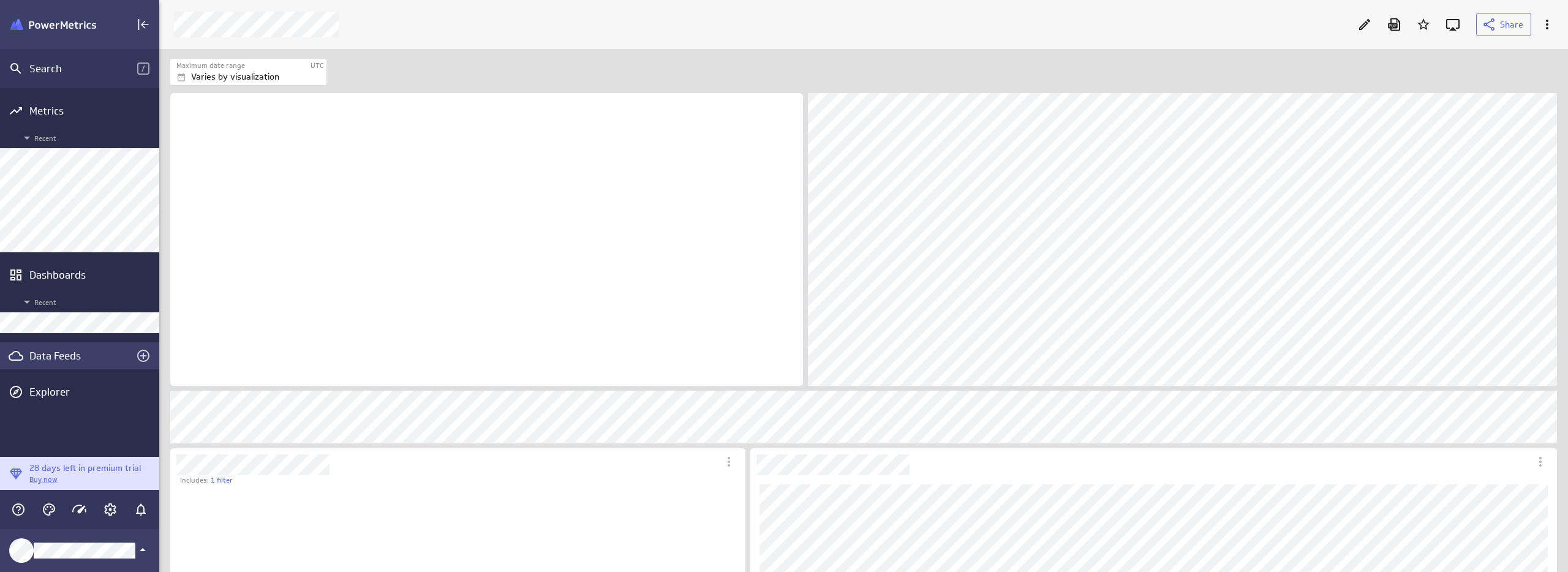
click at [41, 357] on div "Data Feeds" at bounding box center [79, 356] width 100 height 13
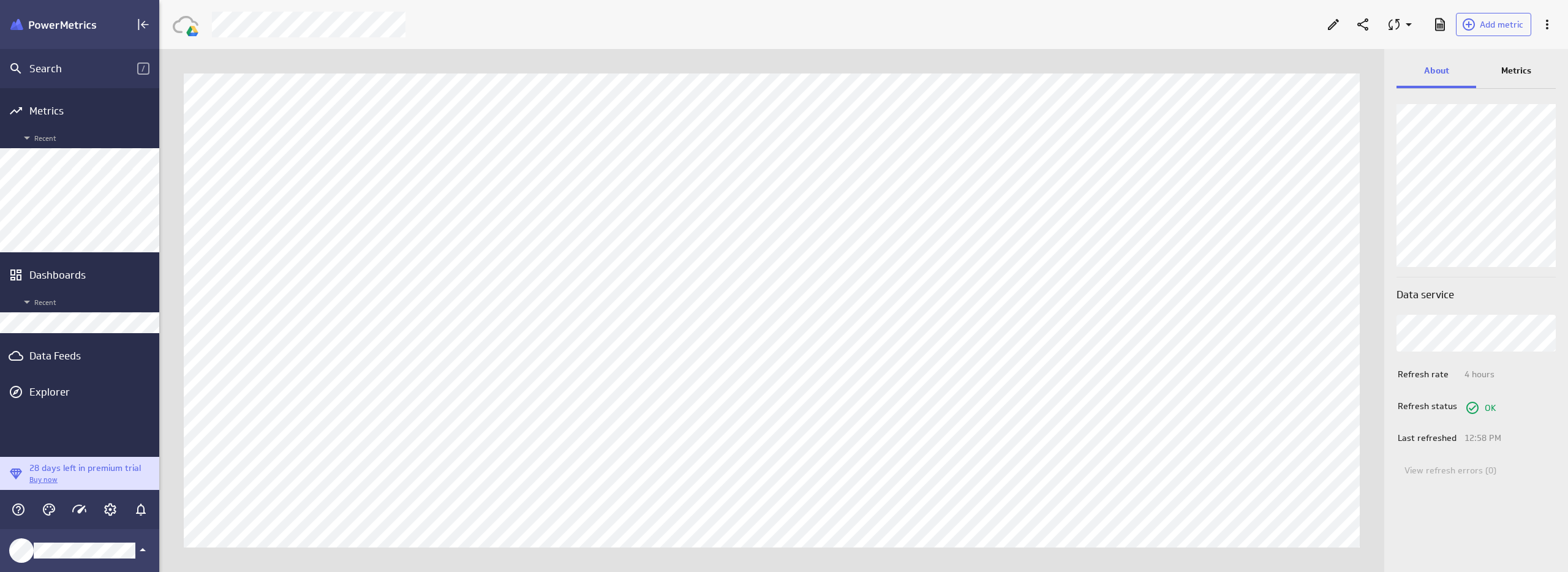
click at [1507, 65] on p "Metrics" at bounding box center [1516, 70] width 30 height 13
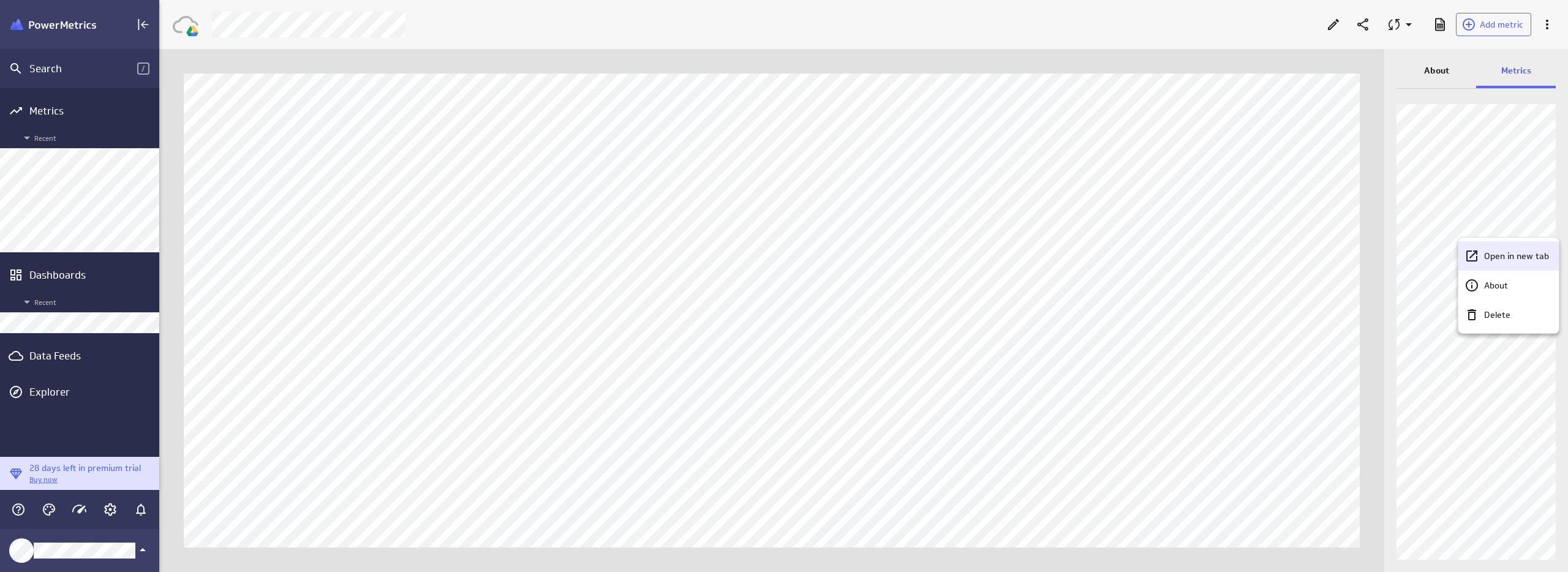
click at [1524, 257] on p "Open in new tab" at bounding box center [1517, 256] width 65 height 13
click at [1516, 287] on p "Open in new tab" at bounding box center [1517, 288] width 65 height 13
click at [1519, 316] on p "Open in new tab" at bounding box center [1517, 319] width 65 height 13
click at [1518, 349] on p "Open in new tab" at bounding box center [1517, 350] width 65 height 13
click at [1522, 379] on p "Open in new tab" at bounding box center [1517, 381] width 65 height 13
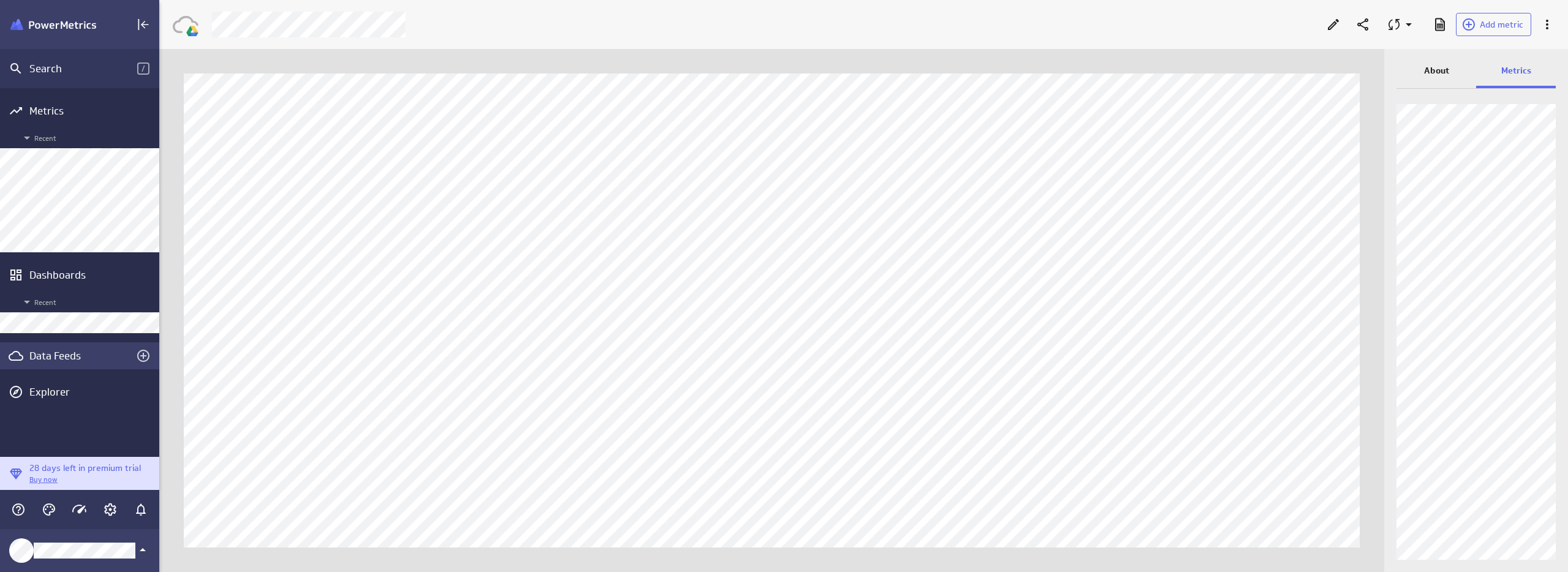
click at [51, 356] on div "Data Feeds" at bounding box center [79, 356] width 100 height 13
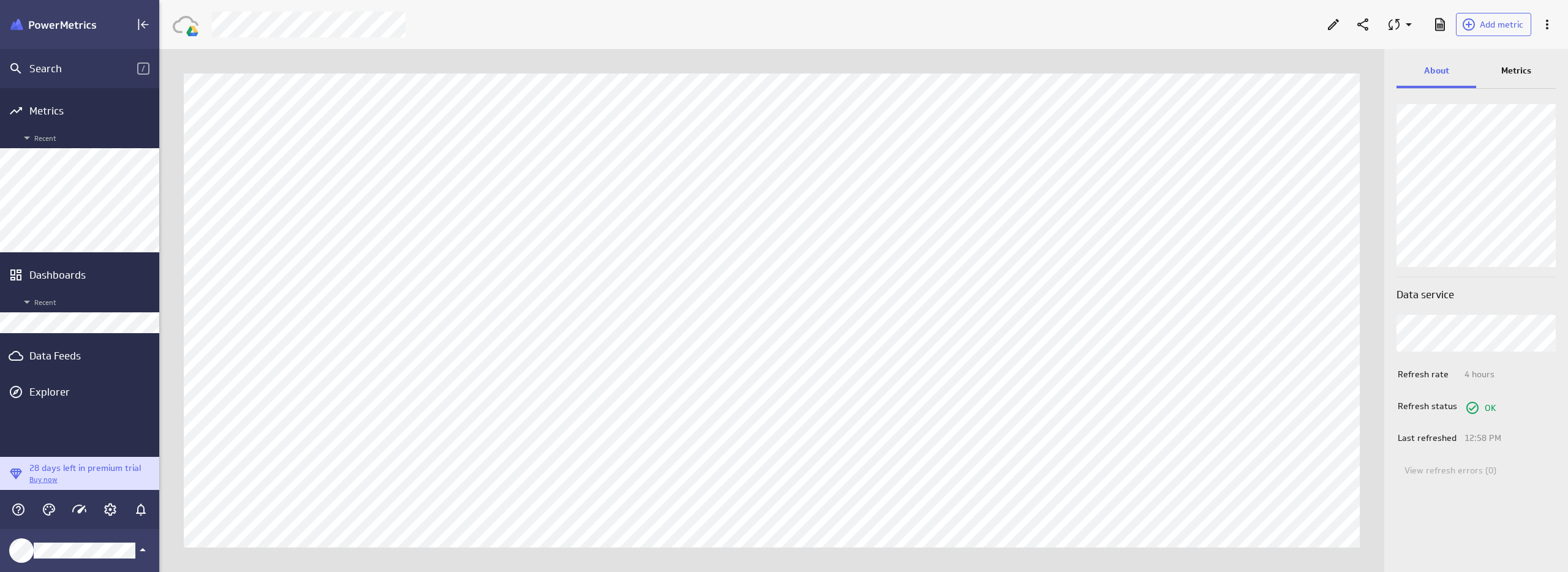
click at [482, 26] on div at bounding box center [761, 24] width 1113 height 26
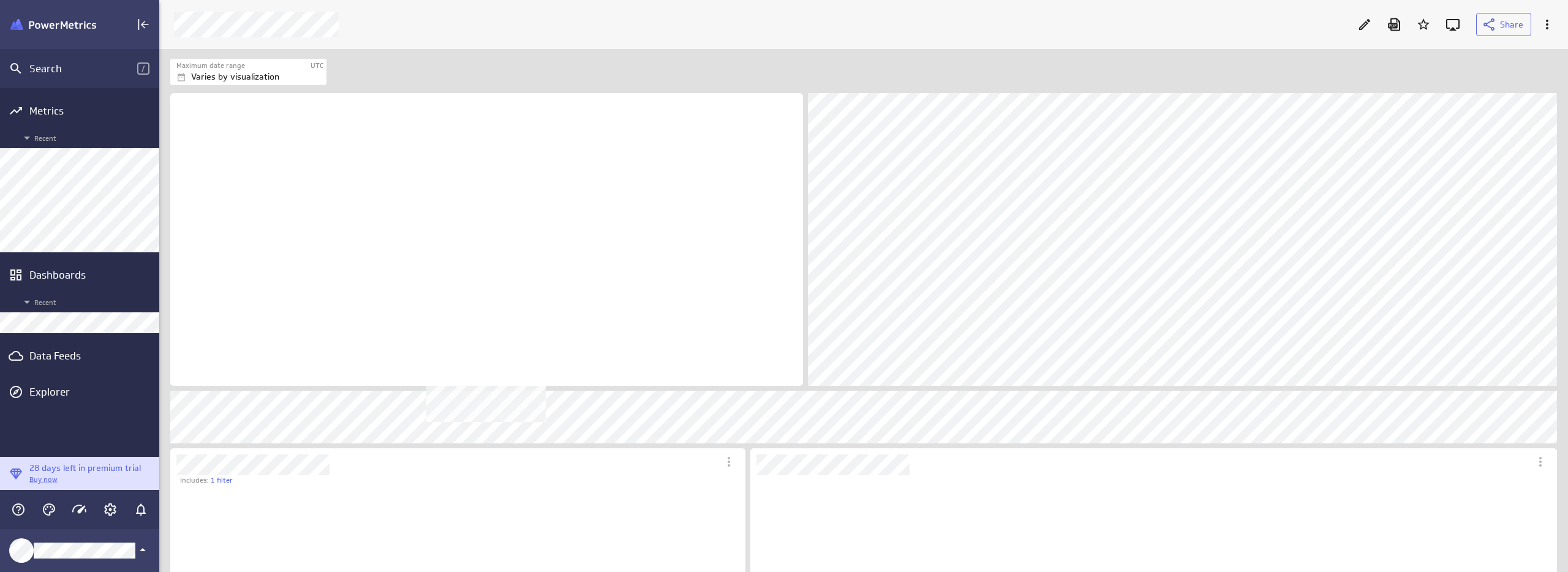
scroll to position [542, 1428]
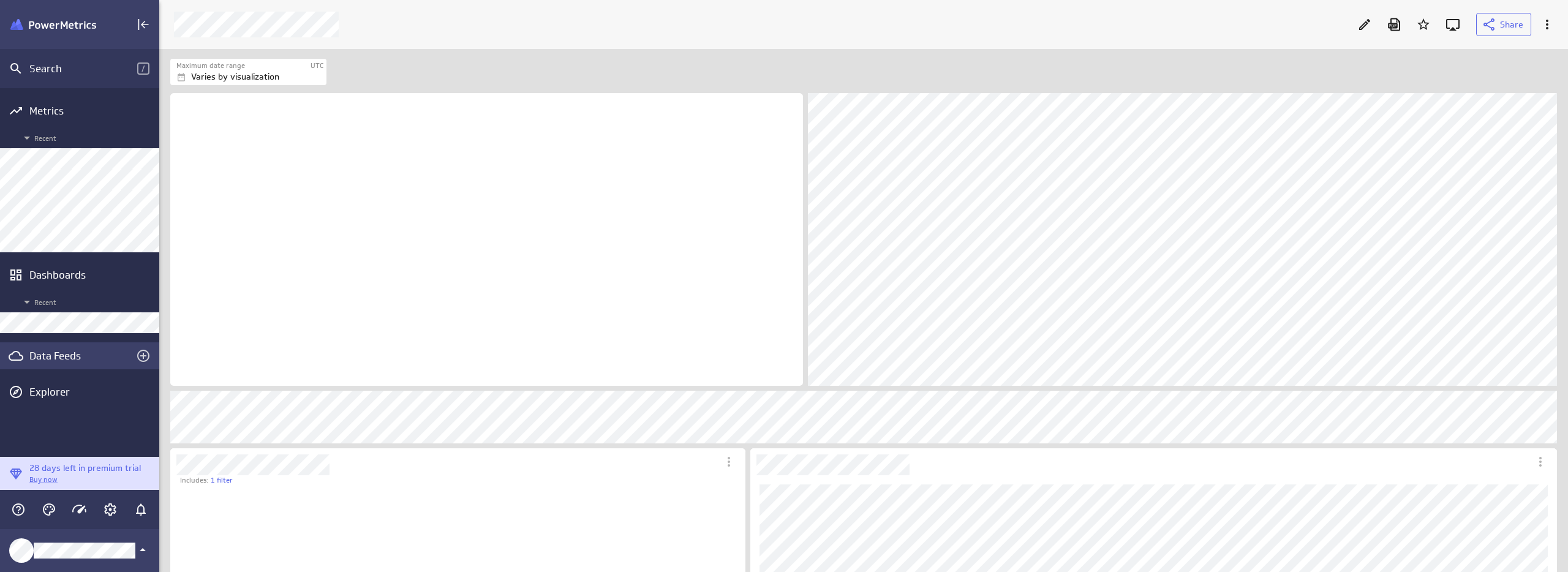
click at [41, 364] on div "Data Feeds" at bounding box center [79, 356] width 159 height 27
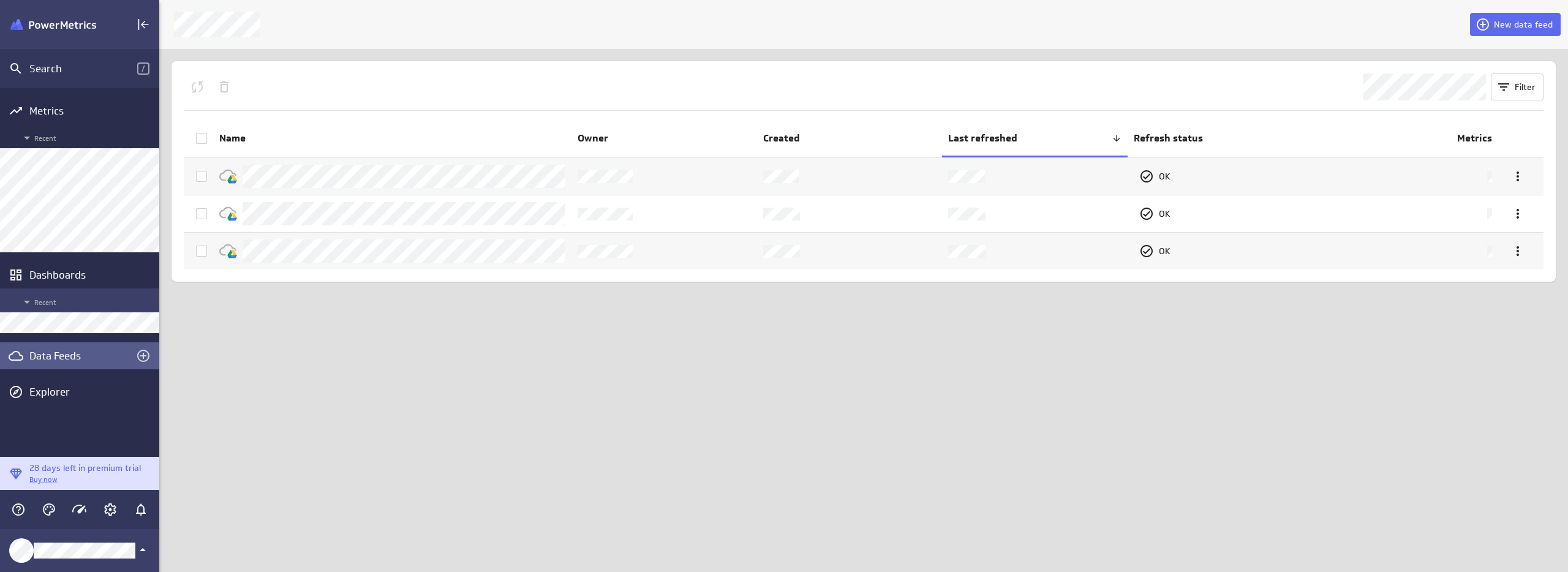
click at [62, 307] on span "Recent" at bounding box center [86, 302] width 133 height 15
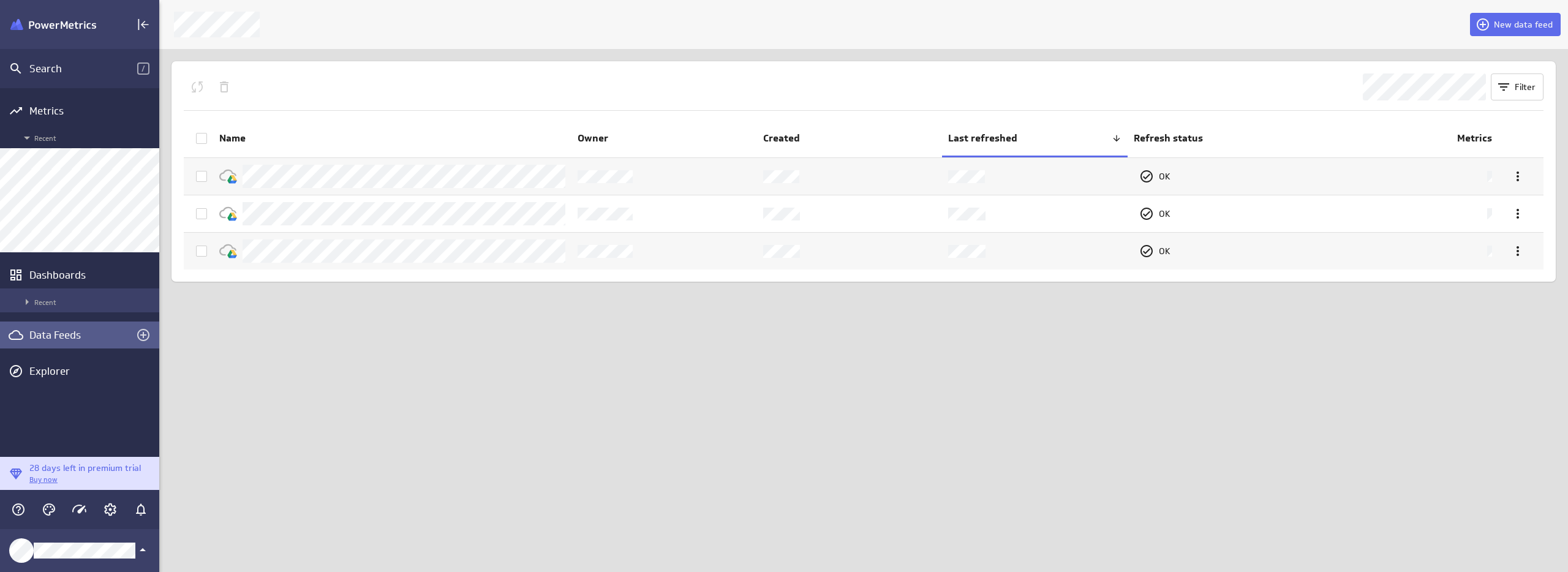
click at [66, 302] on span "Recent" at bounding box center [86, 302] width 133 height 15
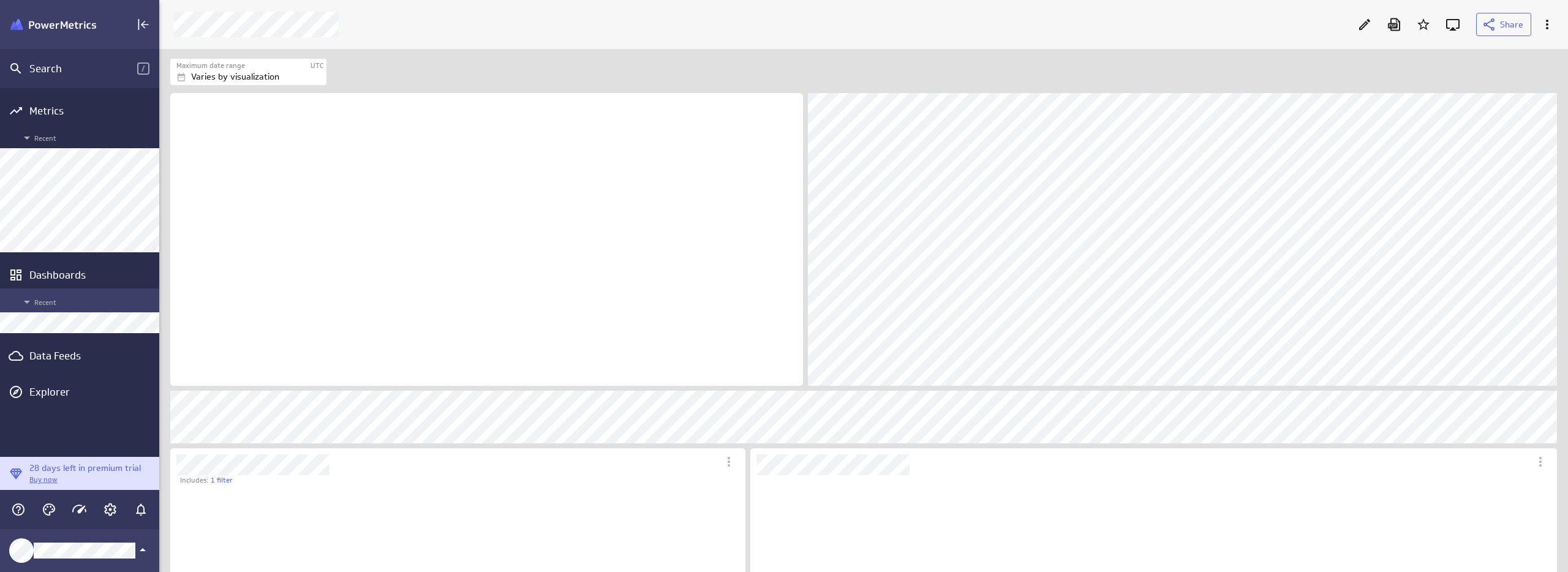
scroll to position [312, 460]
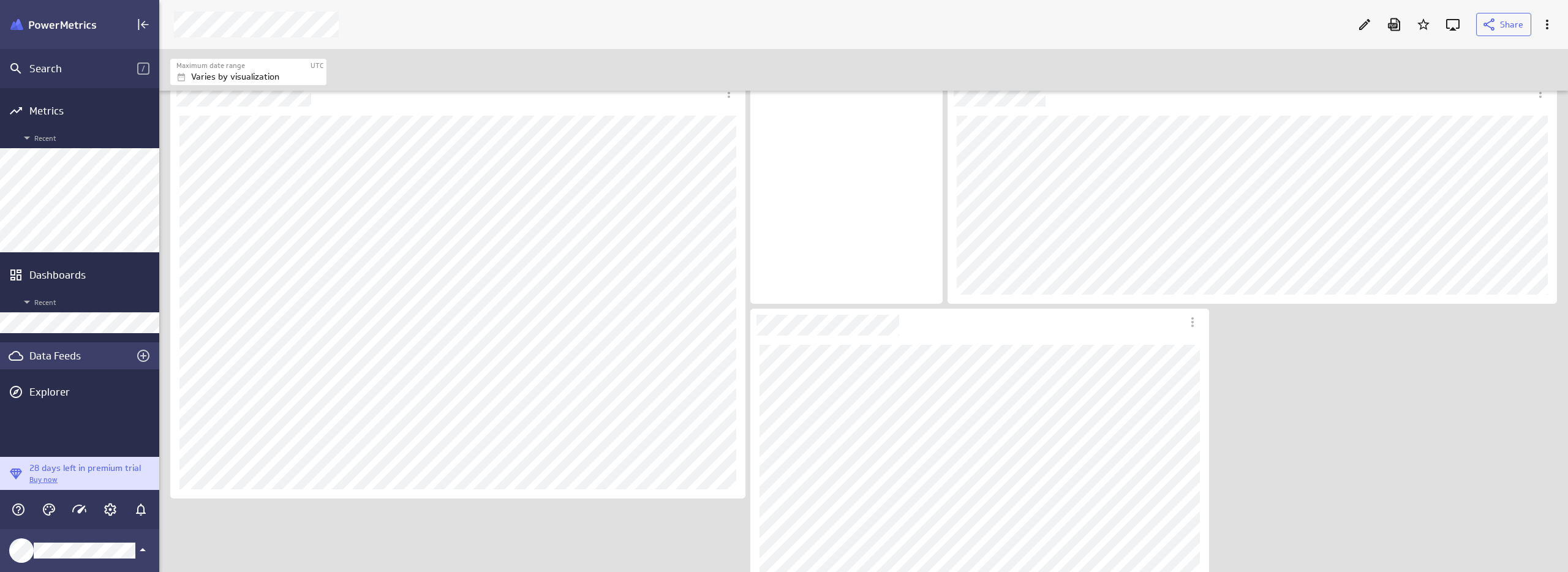
click at [55, 345] on div "Data Feeds" at bounding box center [79, 356] width 159 height 27
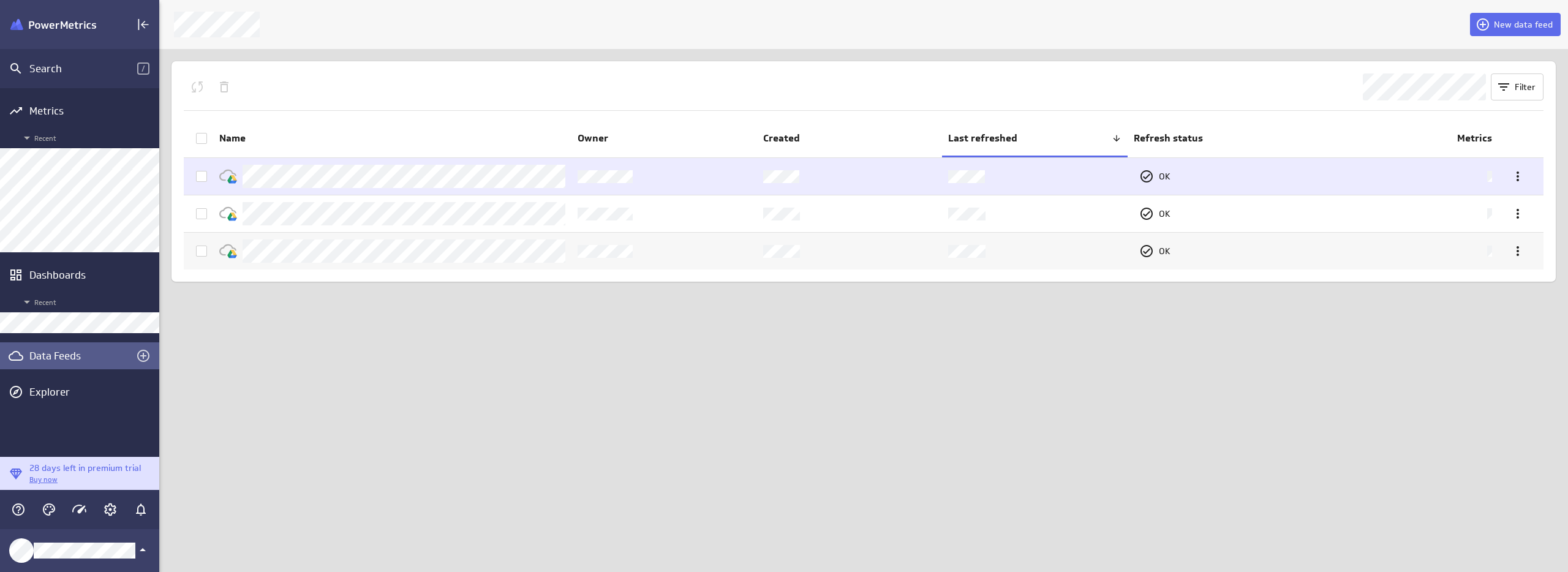
drag, startPoint x: 353, startPoint y: 322, endPoint x: 287, endPoint y: 190, distance: 147.6
click at [352, 316] on div "New data feed Filter Name Owner Created Last refreshed Refresh status Metrics O…" at bounding box center [863, 286] width 1409 height 572
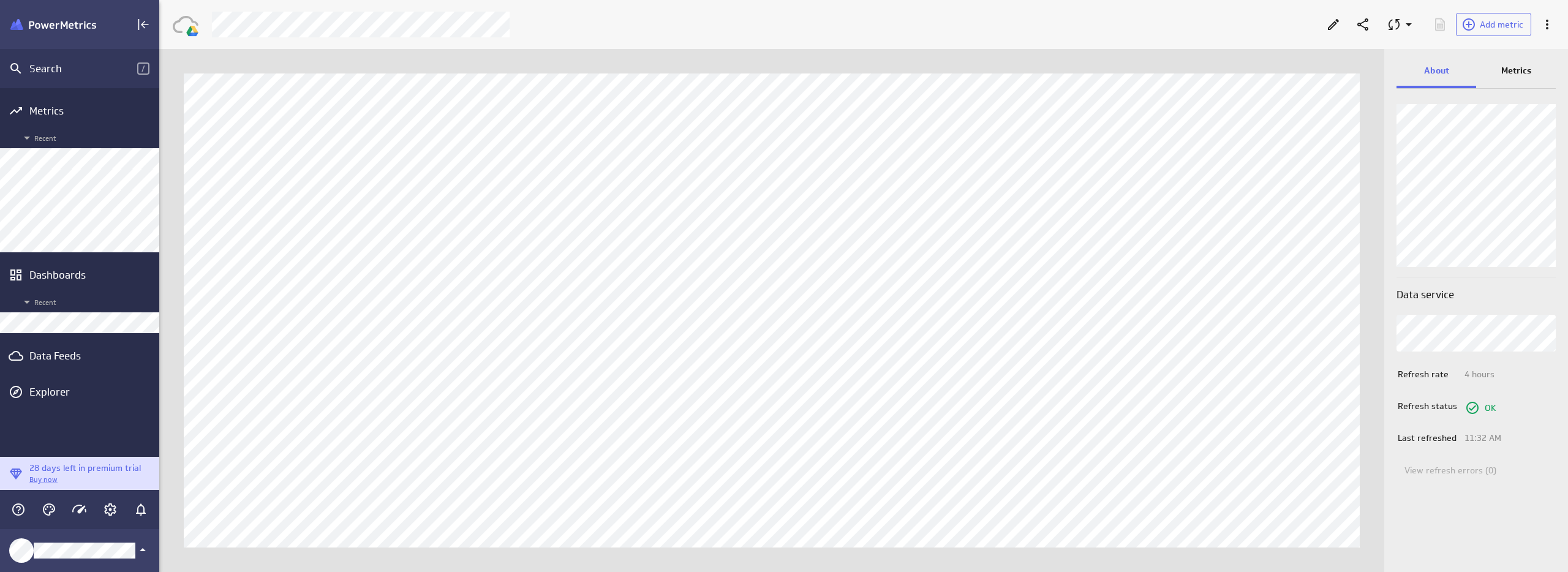
click at [1498, 74] on div "Metrics" at bounding box center [1515, 72] width 79 height 33
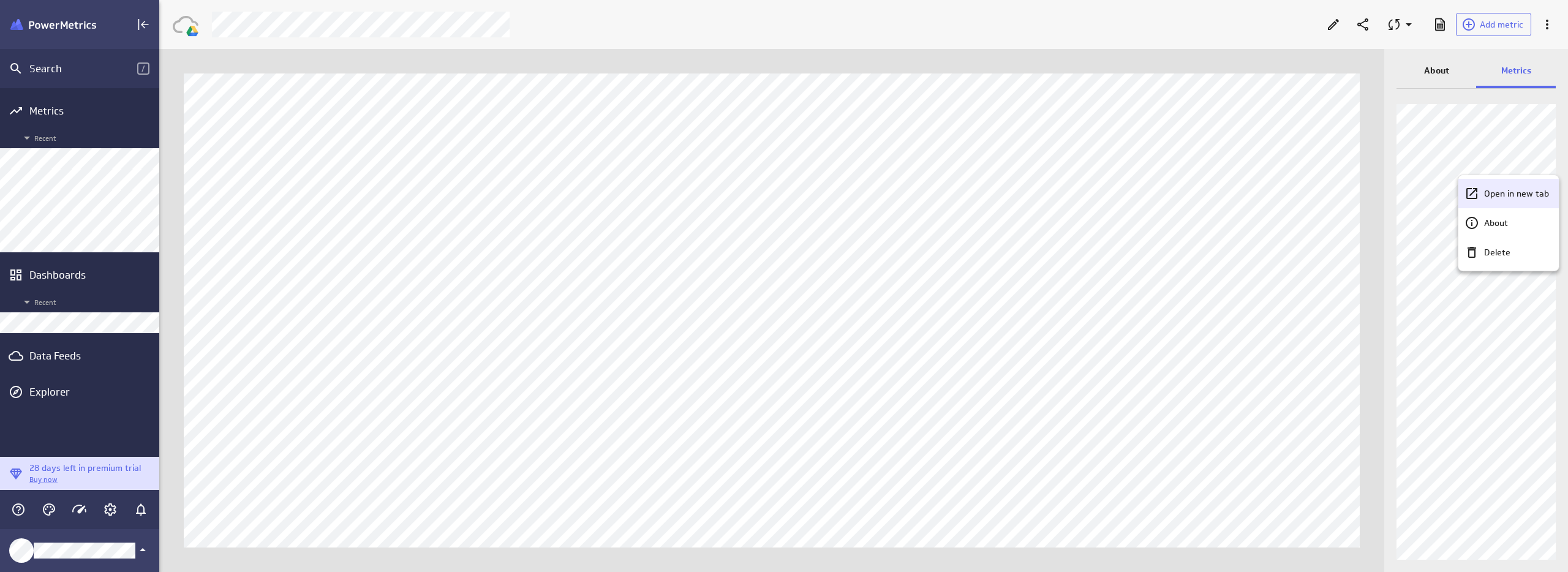
click at [1516, 192] on p "Open in new tab" at bounding box center [1517, 194] width 65 height 13
click at [41, 362] on div "Data Feeds" at bounding box center [79, 356] width 100 height 13
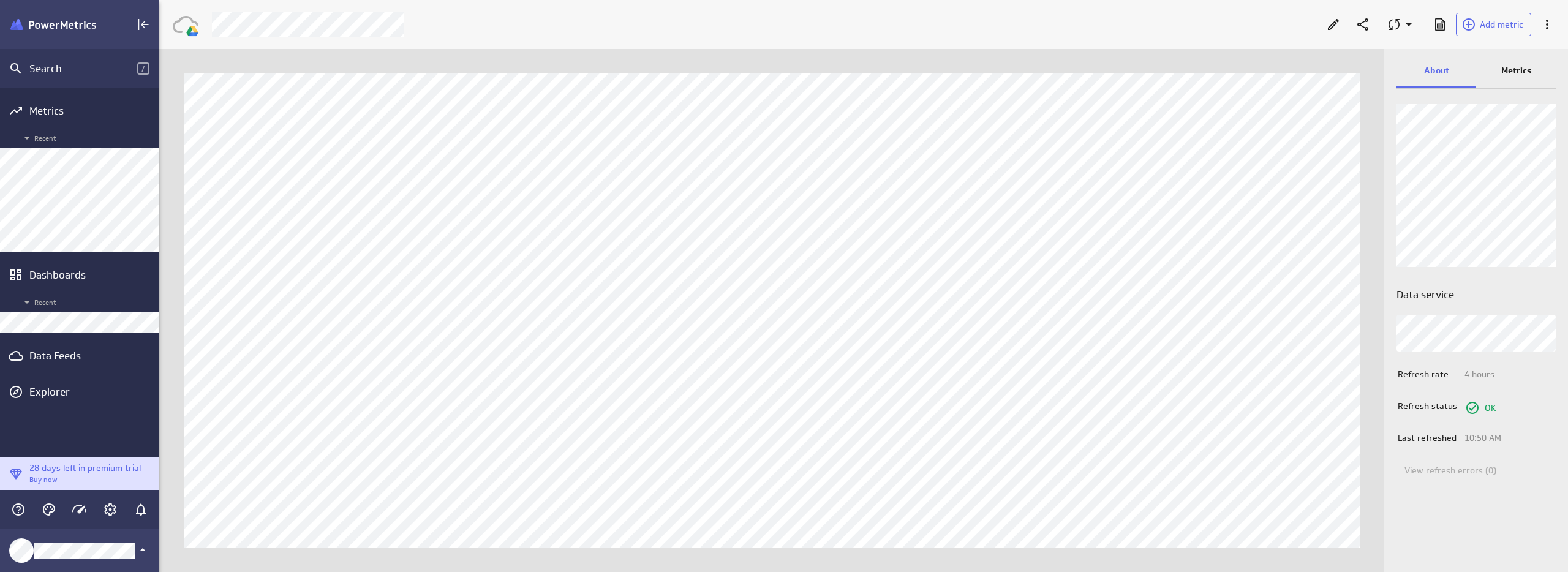
click at [1520, 72] on p "Metrics" at bounding box center [1516, 70] width 30 height 13
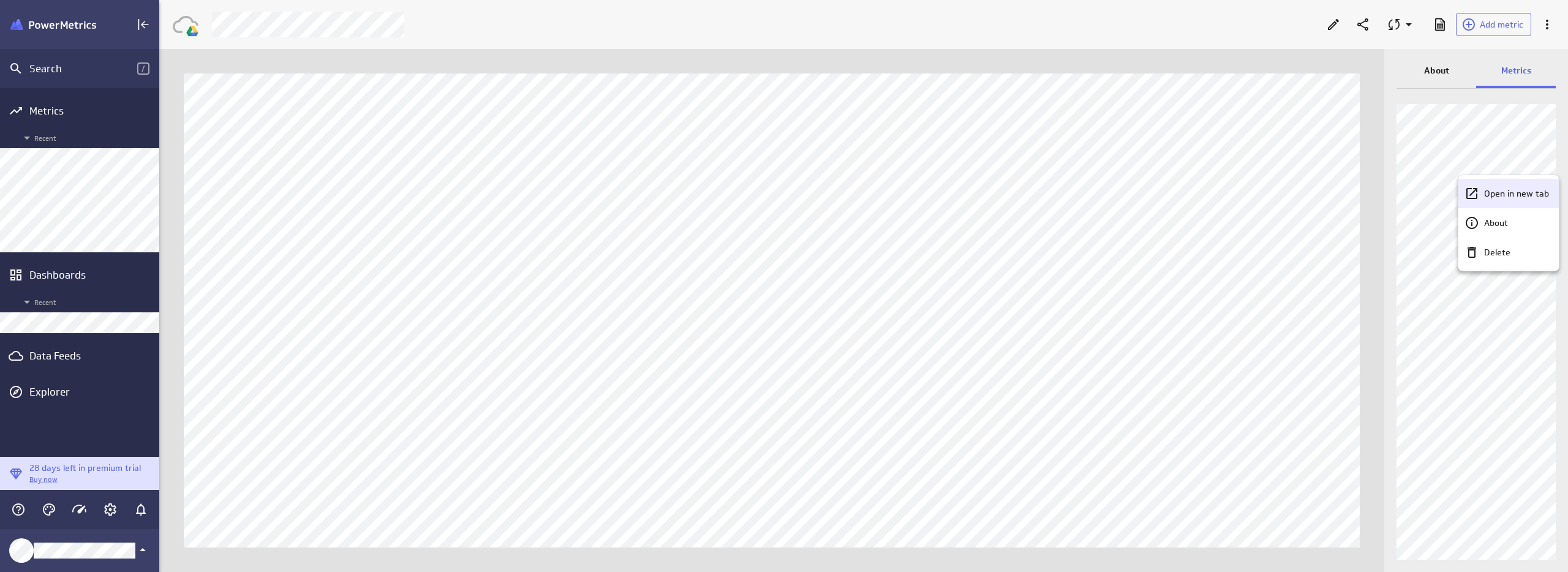
click at [1529, 196] on p "Open in new tab" at bounding box center [1517, 194] width 65 height 13
click at [1527, 230] on p "Open in new tab" at bounding box center [1517, 225] width 65 height 13
click at [1526, 253] on p "Open in new tab" at bounding box center [1517, 256] width 65 height 13
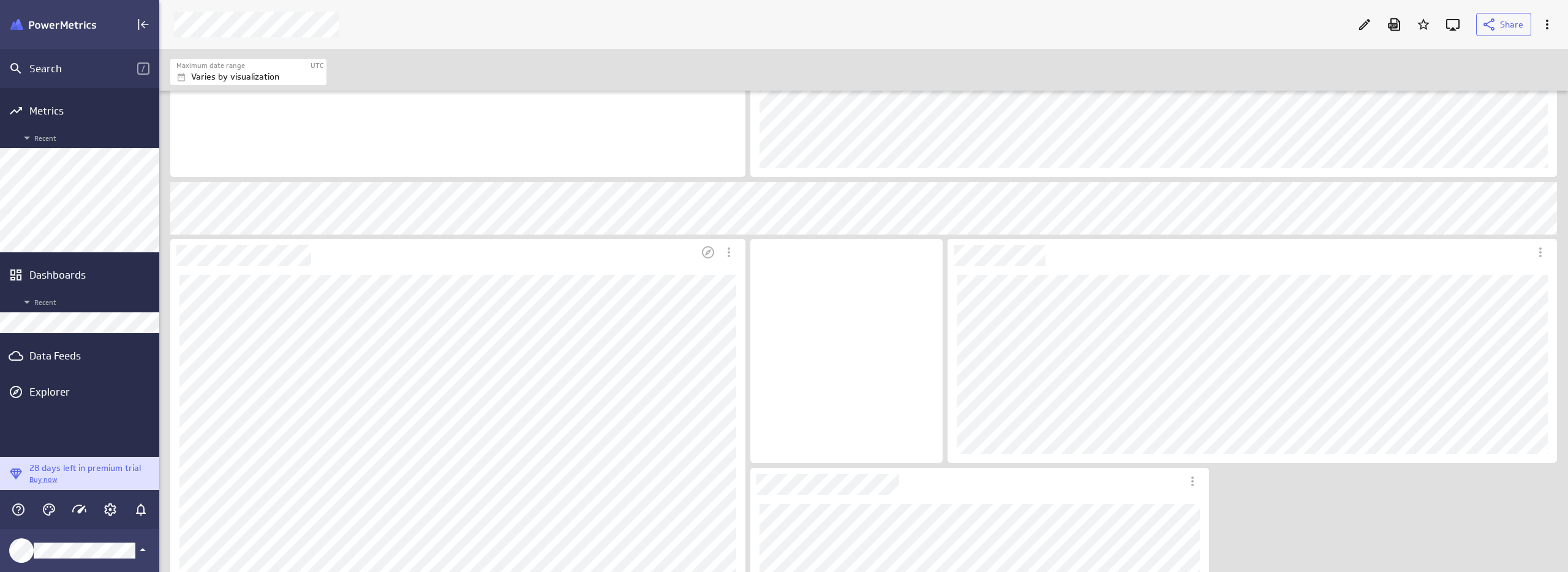
scroll to position [689, 0]
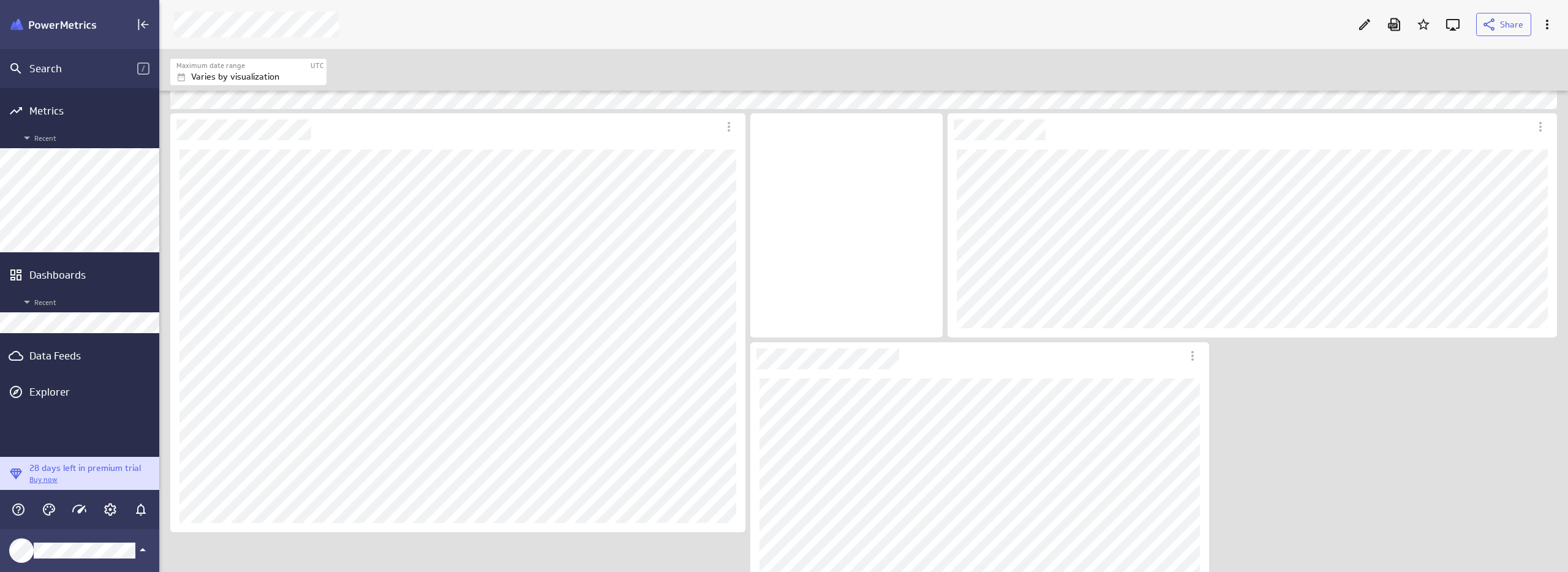
click at [1333, 401] on div "Includes: 1 filter No data for the selected date range." at bounding box center [866, 156] width 1397 height 1512
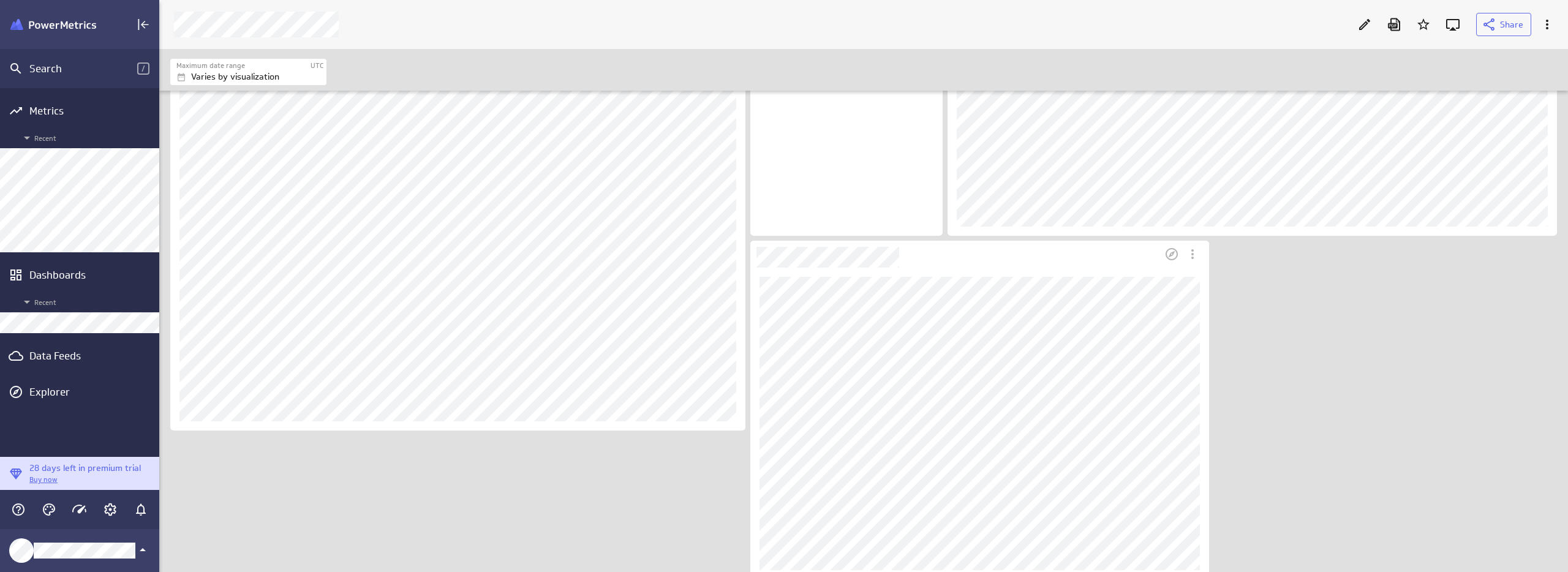
scroll to position [844, 0]
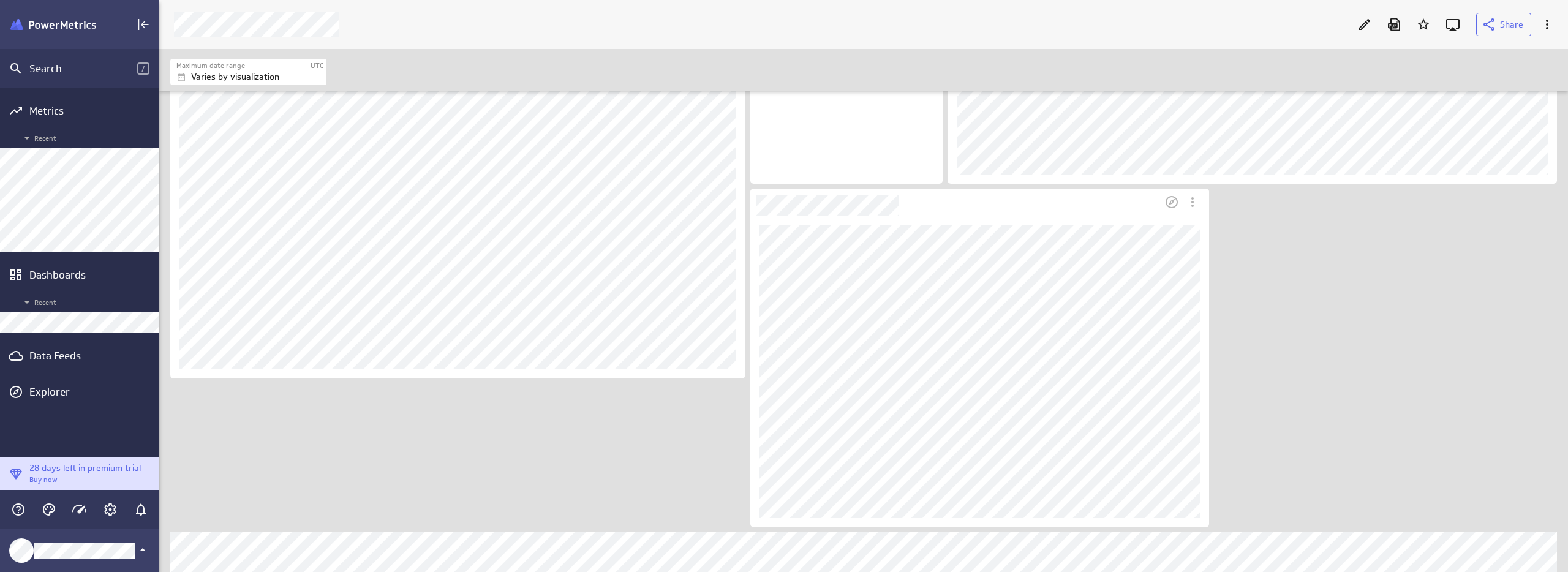
click at [996, 216] on div "Dashboard Widget" at bounding box center [980, 371] width 459 height 312
click at [1077, 199] on div "Dashboard Widget" at bounding box center [955, 202] width 411 height 27
click at [1365, 24] on icon "Edit" at bounding box center [1364, 24] width 15 height 15
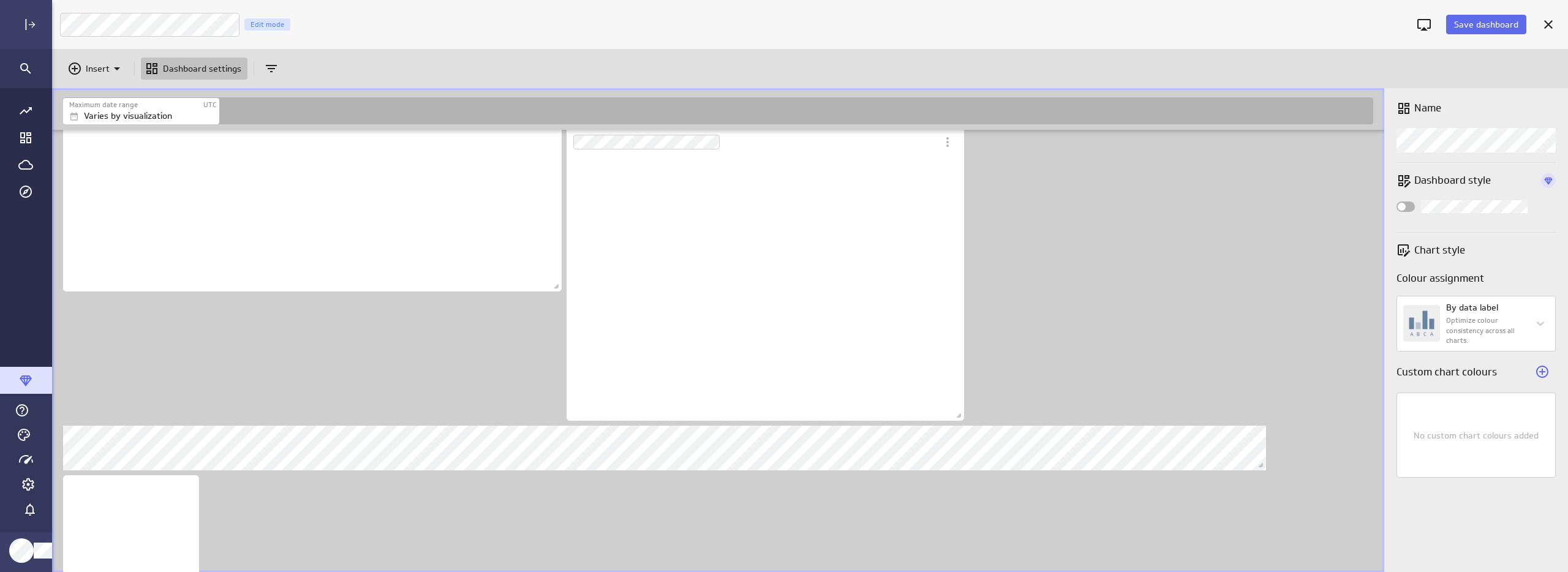
scroll to position [6, 6]
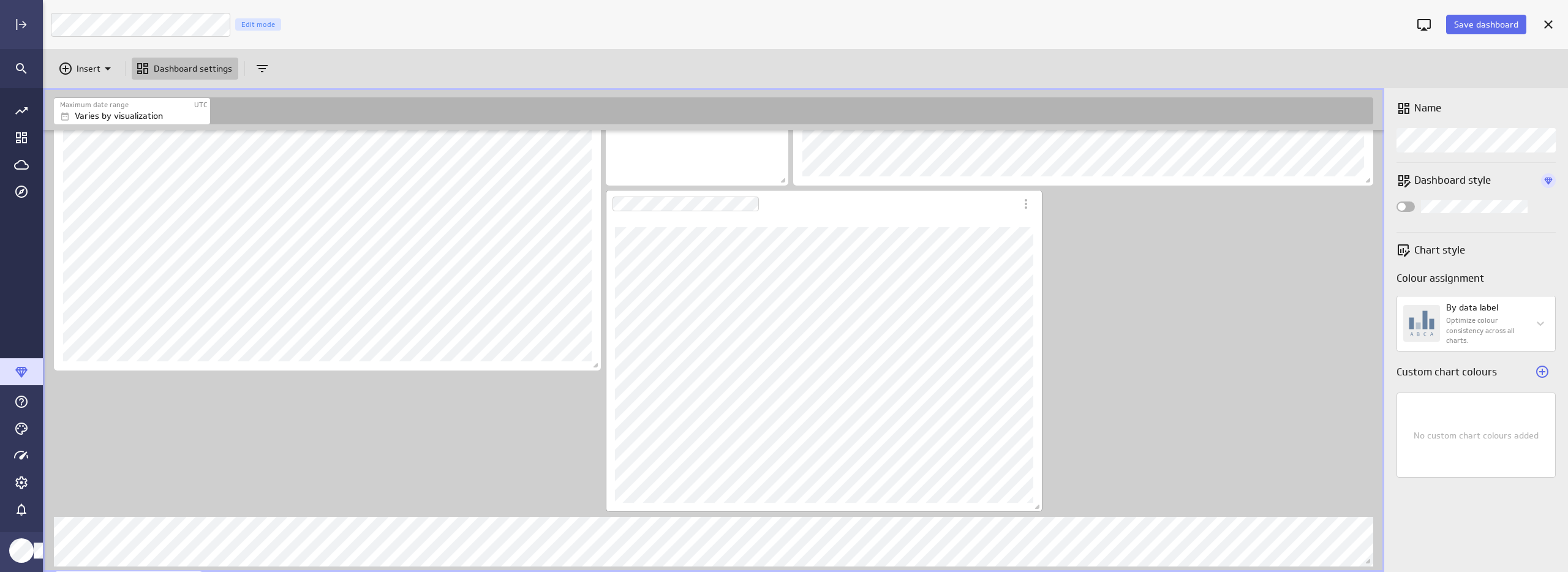
click at [832, 216] on div "Dashboard Widget" at bounding box center [810, 204] width 409 height 28
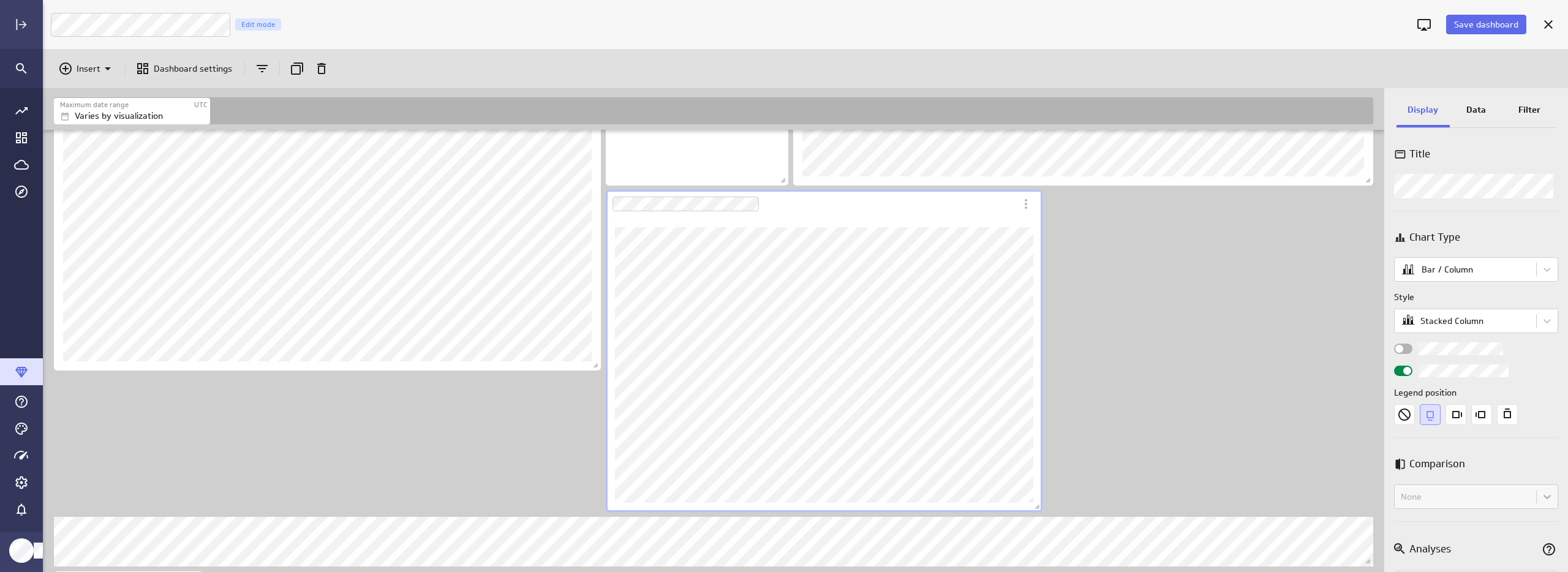
click at [1483, 114] on p "Data" at bounding box center [1476, 110] width 20 height 13
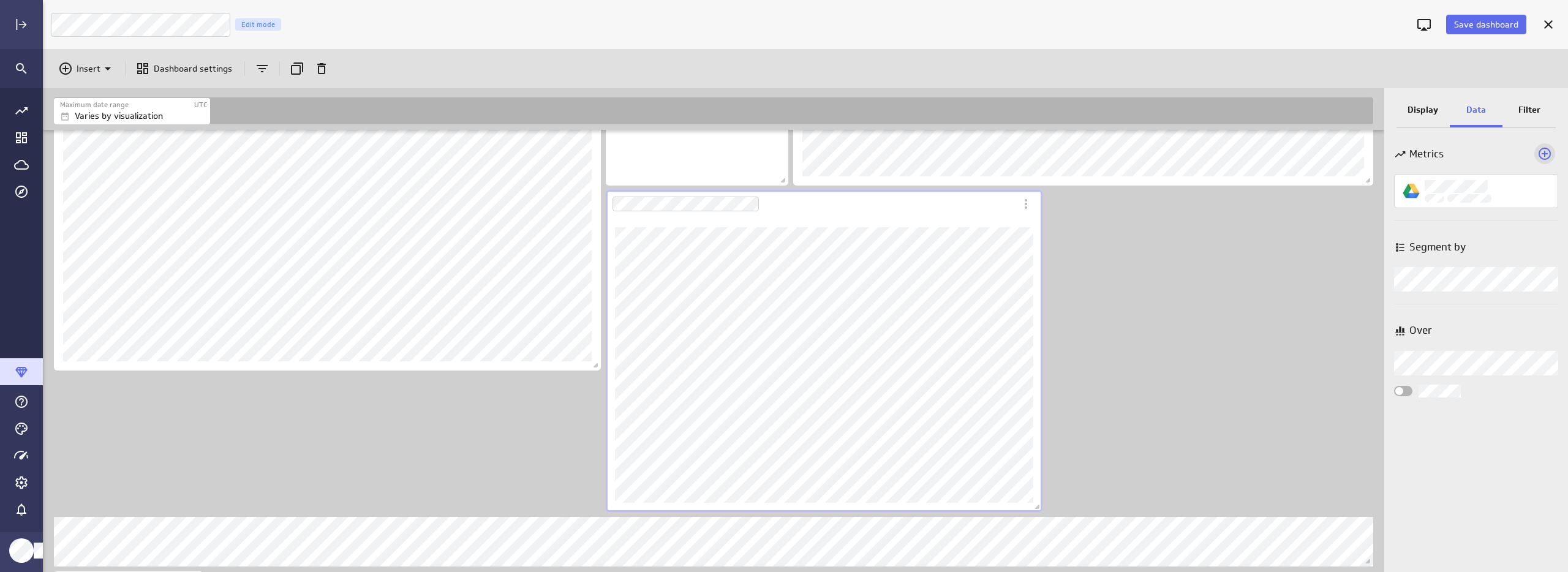
click at [1545, 153] on icon "Add a metric to this visualization" at bounding box center [1545, 154] width 12 height 12
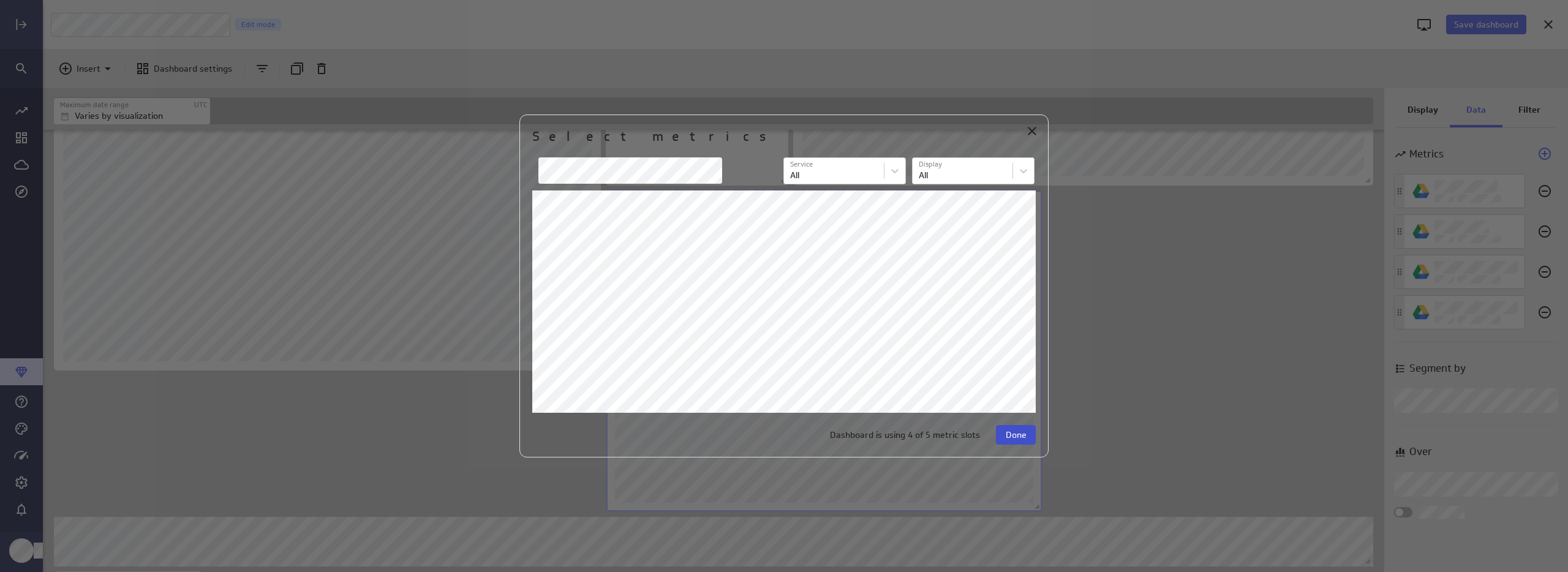
click at [1020, 439] on span "Done" at bounding box center [1016, 434] width 21 height 11
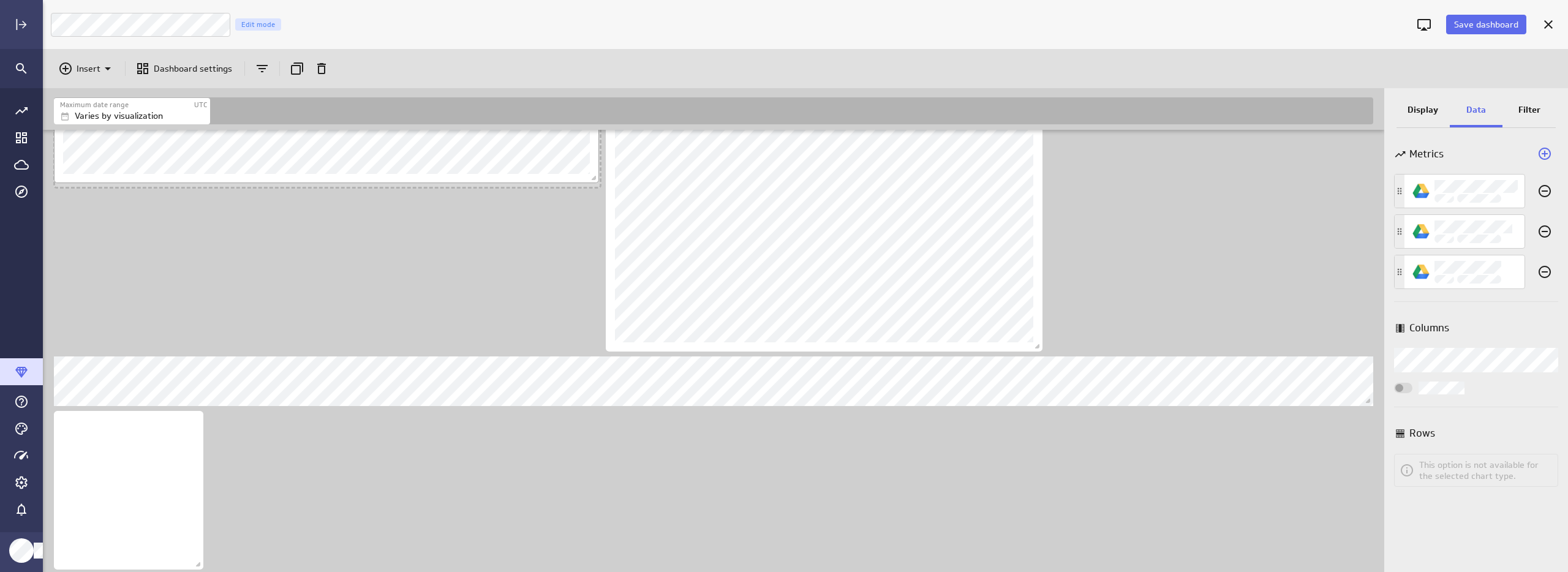
drag, startPoint x: 595, startPoint y: 447, endPoint x: 592, endPoint y: 204, distance: 243.0
click at [592, 185] on span "Dashboard content with 12 widgets" at bounding box center [595, 179] width 12 height 12
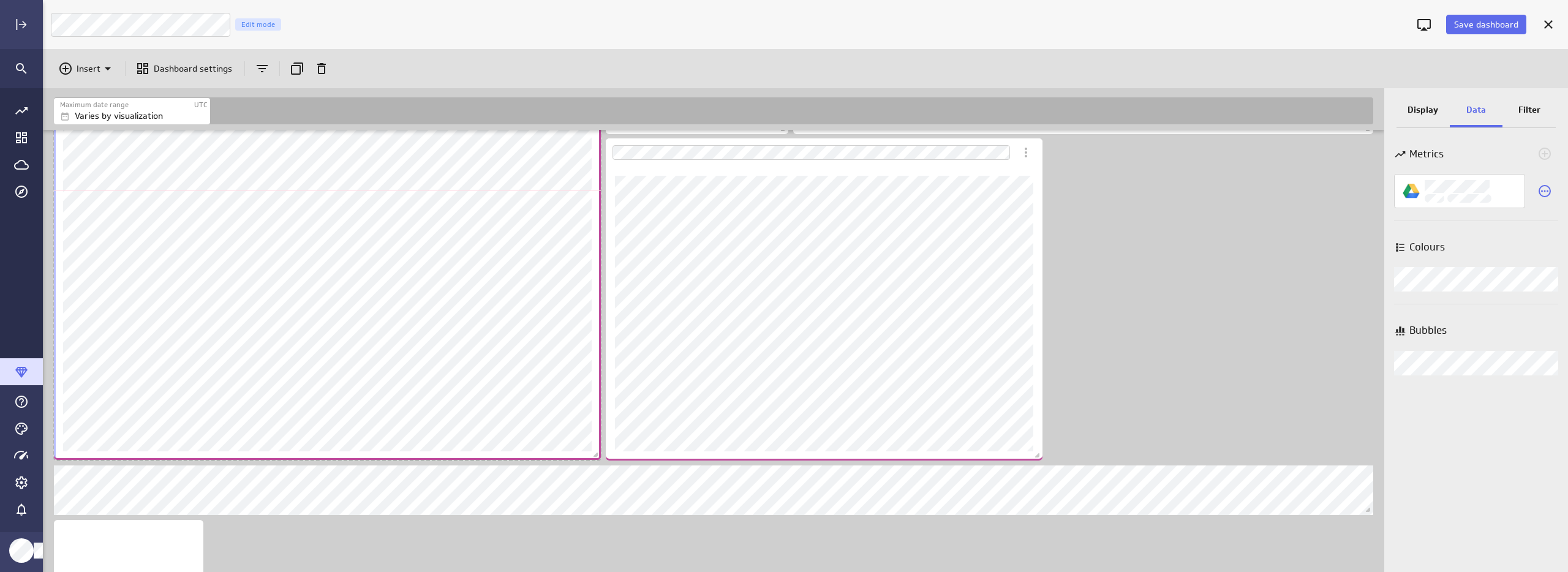
drag, startPoint x: 595, startPoint y: 314, endPoint x: 595, endPoint y: 453, distance: 139.0
click at [595, 453] on span "Dashboard content with 12 widgets" at bounding box center [597, 456] width 12 height 12
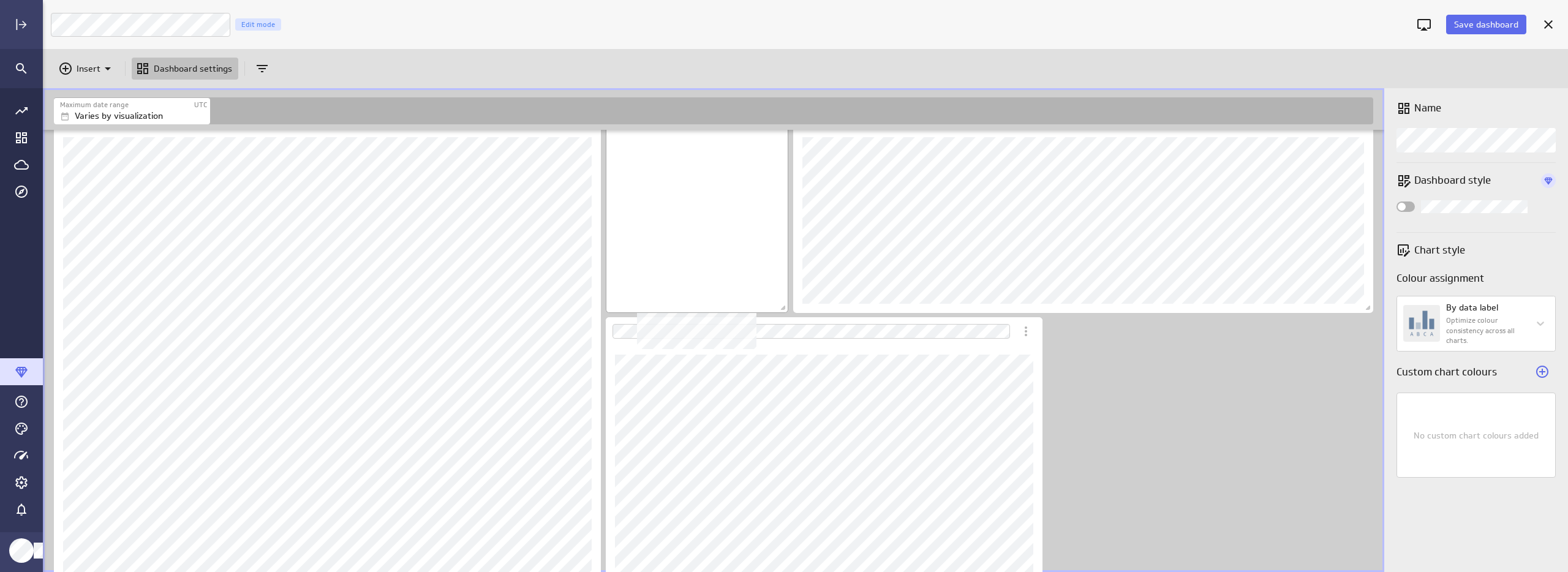
drag, startPoint x: 731, startPoint y: 268, endPoint x: 741, endPoint y: 280, distance: 15.6
click at [731, 268] on div "No description available" at bounding box center [697, 206] width 183 height 213
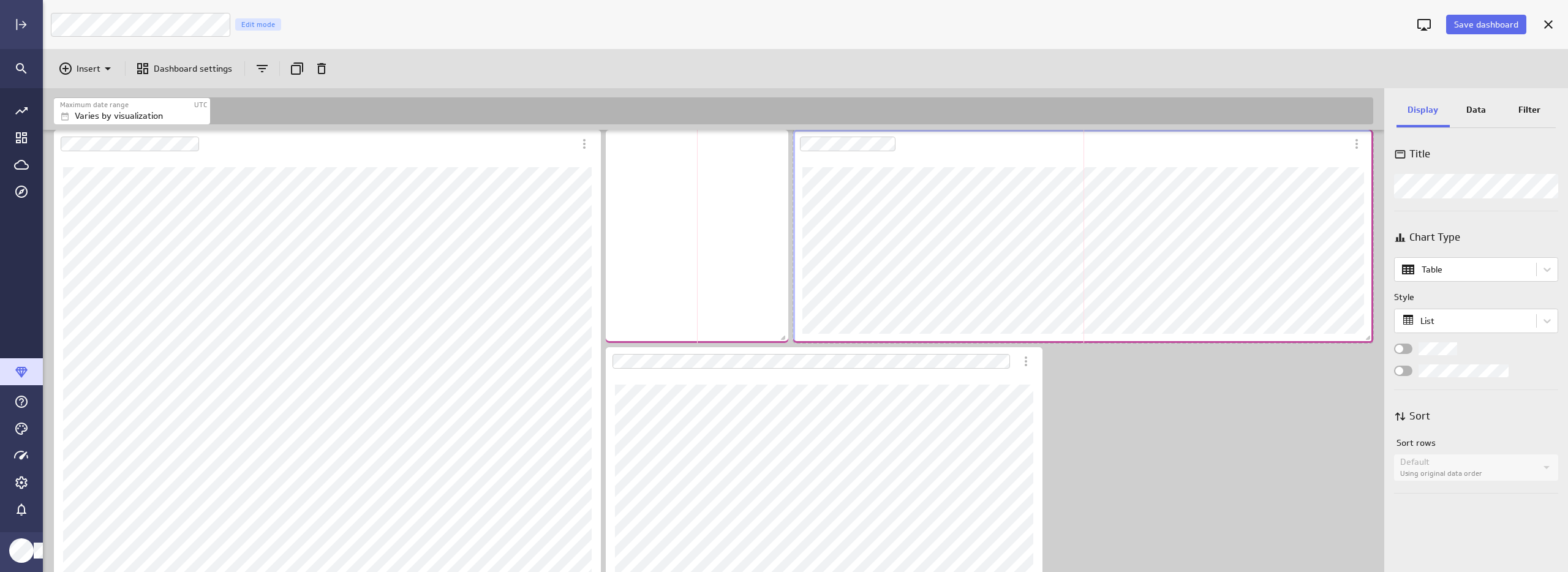
drag, startPoint x: 1367, startPoint y: 339, endPoint x: 1383, endPoint y: 280, distance: 61.1
click at [1382, 281] on div "Includes: 1 filter No data for the selected date range." at bounding box center [714, 351] width 1341 height 442
click at [1527, 106] on p "Filter" at bounding box center [1529, 110] width 22 height 13
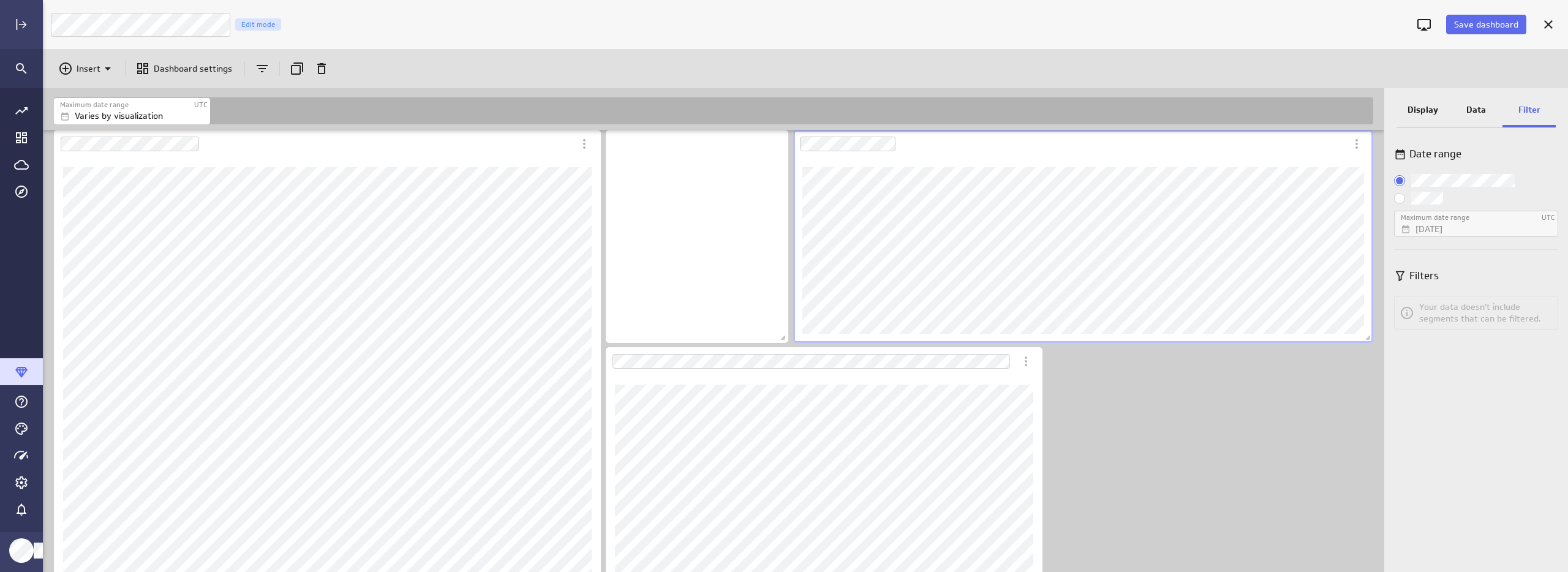
click at [1413, 108] on p "Display" at bounding box center [1423, 110] width 30 height 13
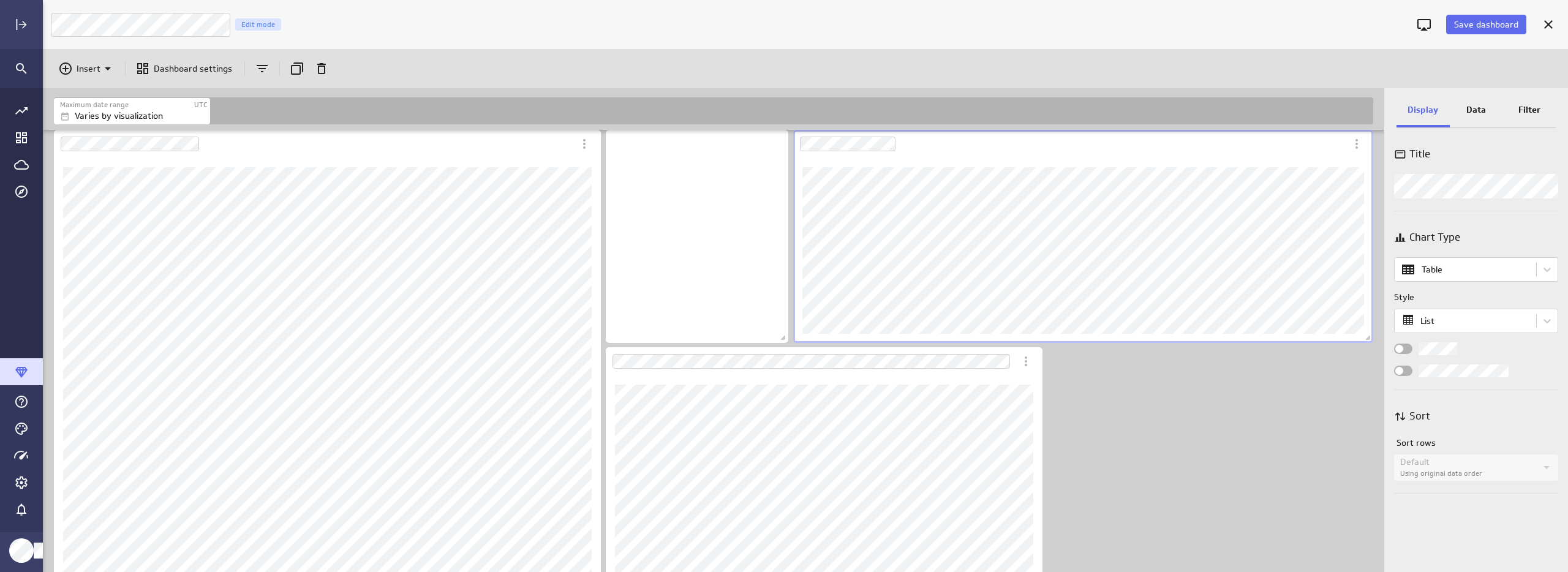
click at [1407, 350] on div "Widget Properties" at bounding box center [1403, 349] width 18 height 10
click at [0, 0] on input "Widget Properties" at bounding box center [0, 0] width 0 height 0
click at [1410, 349] on span "Widget Properties" at bounding box center [1407, 349] width 8 height 8
click at [0, 0] on input "Widget Properties" at bounding box center [0, 0] width 0 height 0
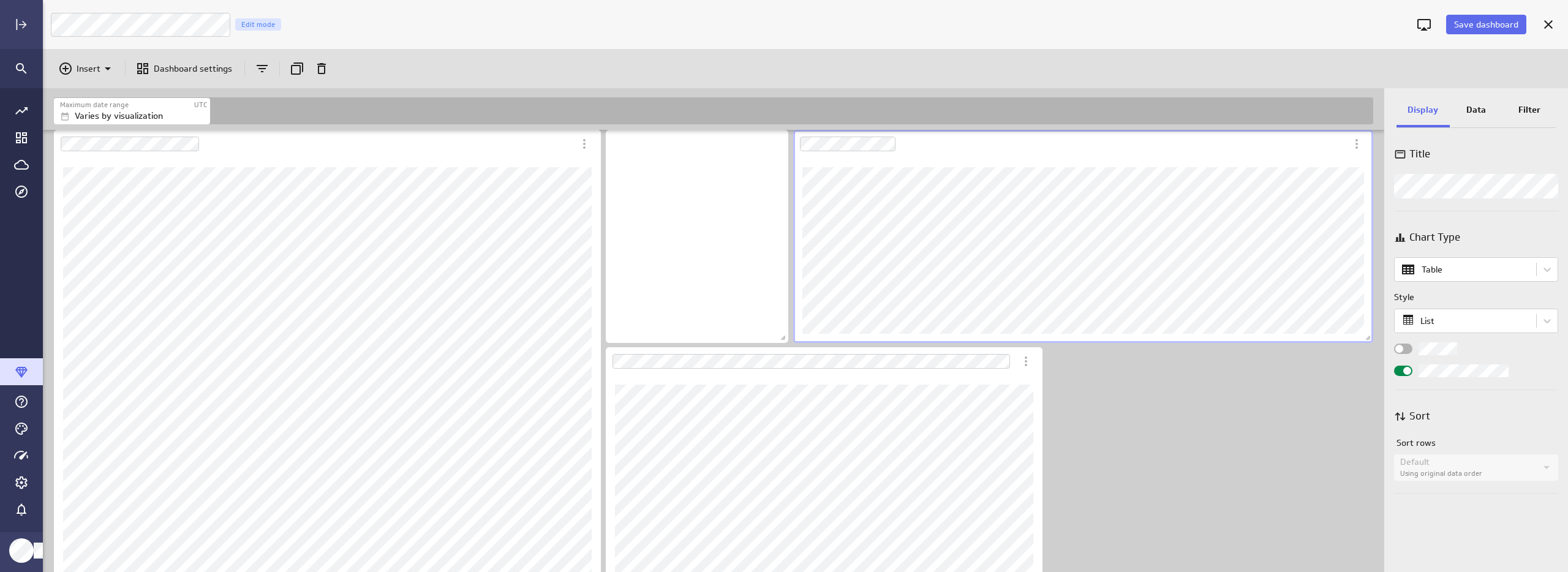
click at [0, 0] on input "Widget Properties" at bounding box center [0, 0] width 0 height 0
click at [1515, 423] on div "Sort" at bounding box center [1476, 416] width 164 height 15
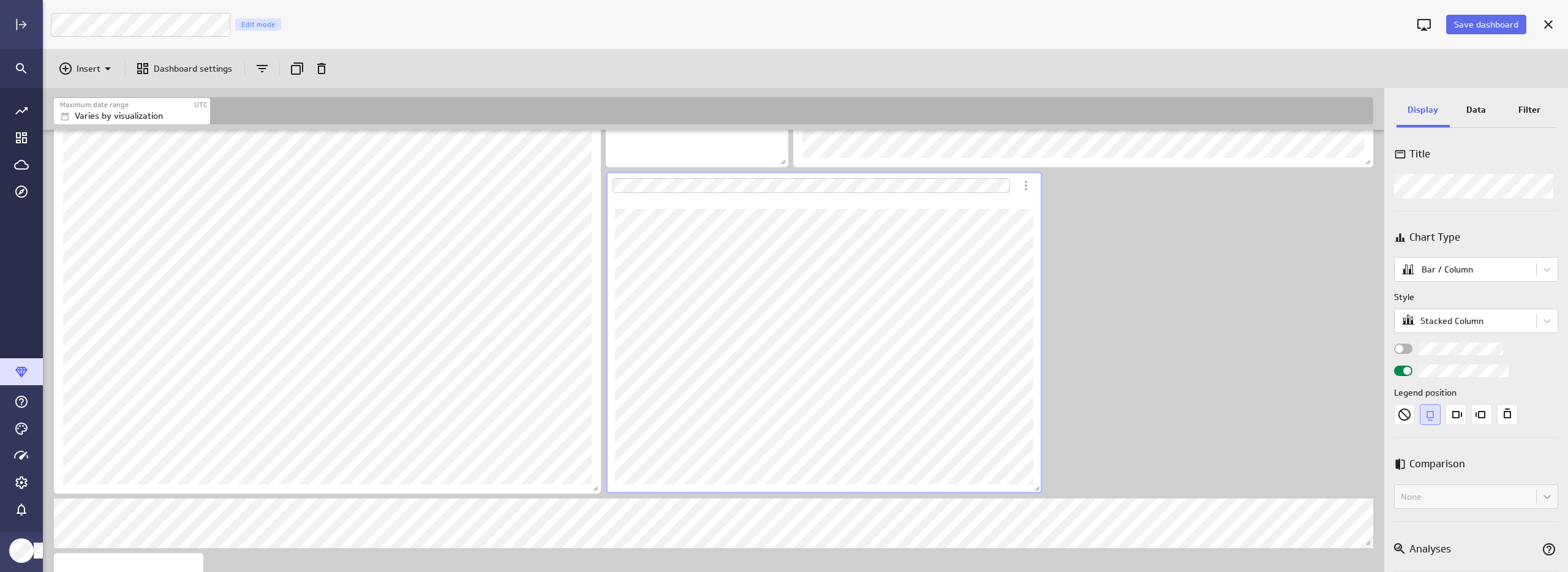
scroll to position [917, 0]
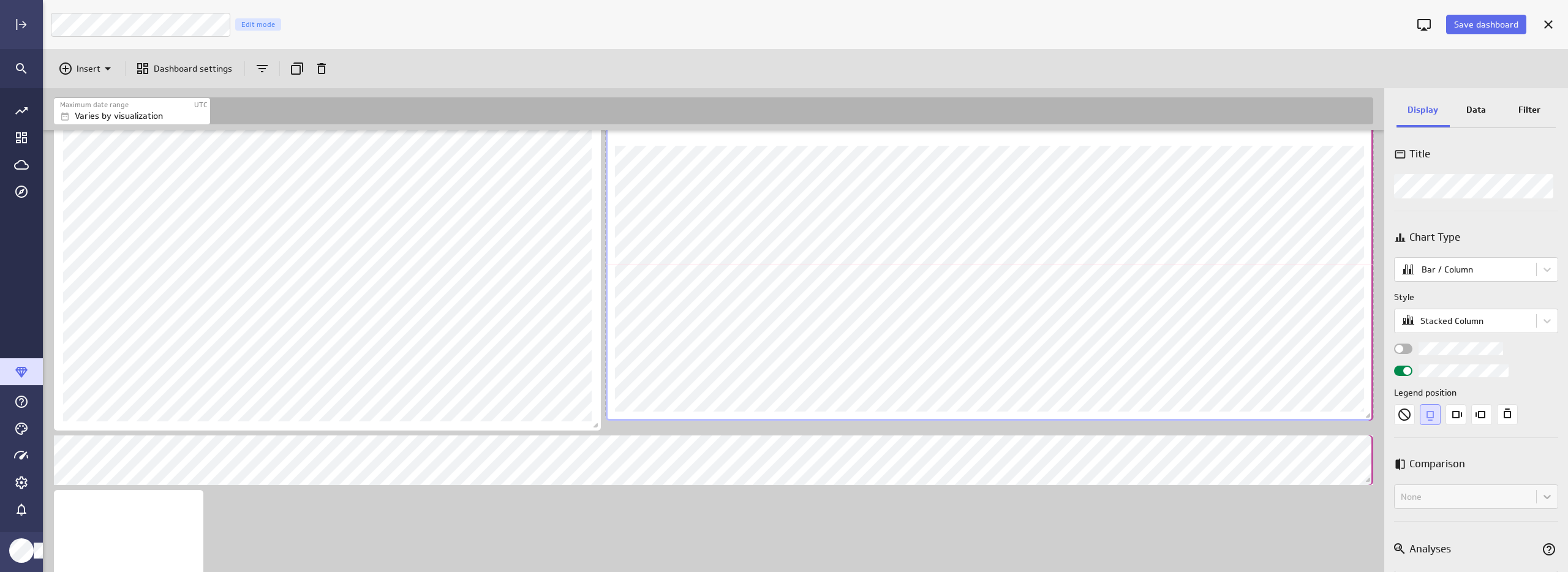
drag, startPoint x: 1036, startPoint y: 424, endPoint x: 1370, endPoint y: 414, distance: 334.1
click at [1370, 414] on span "Dashboard content with 12 widgets" at bounding box center [1369, 416] width 12 height 12
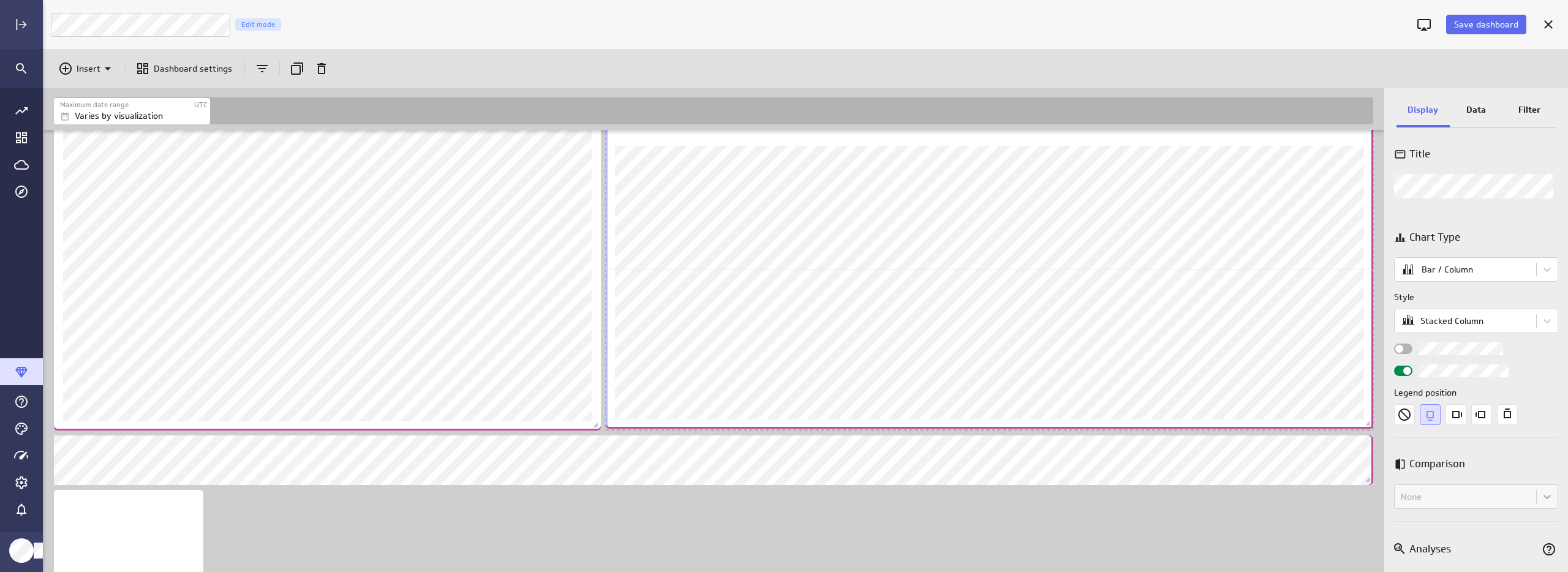
drag, startPoint x: 1369, startPoint y: 415, endPoint x: 1371, endPoint y: 425, distance: 10.2
click at [1371, 425] on span "Dashboard content with 12 widgets" at bounding box center [1369, 425] width 12 height 12
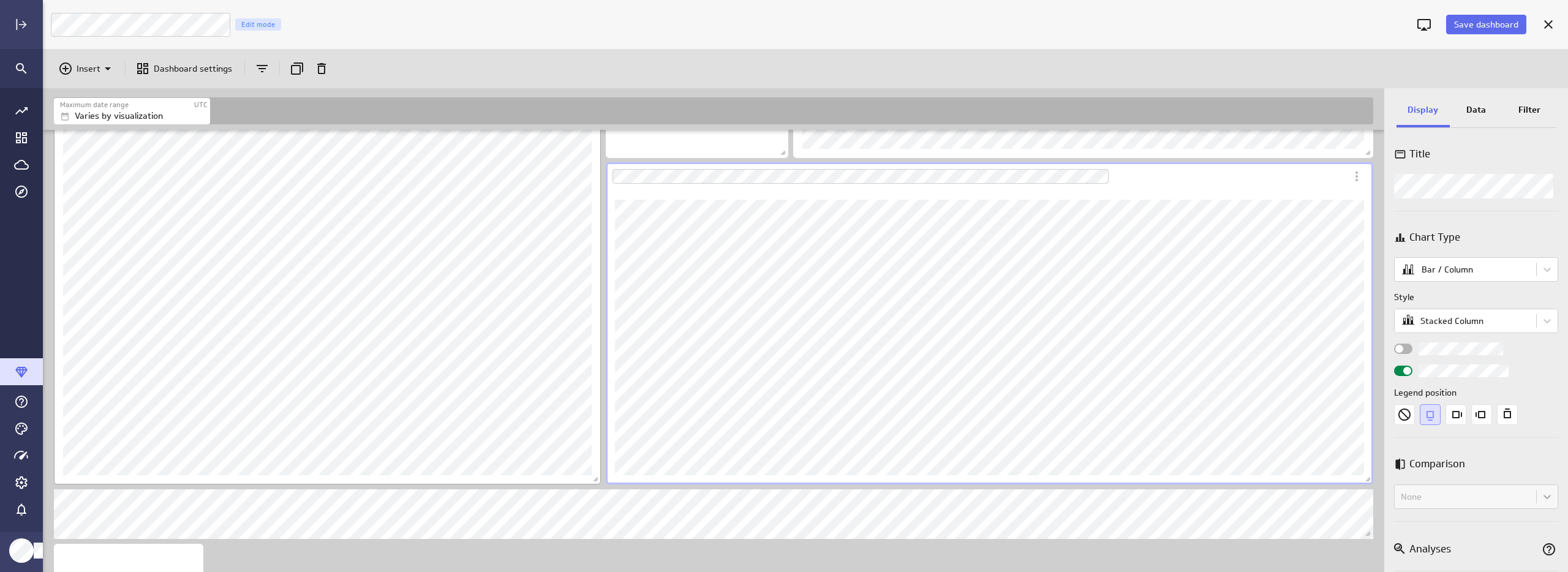
scroll to position [855, 0]
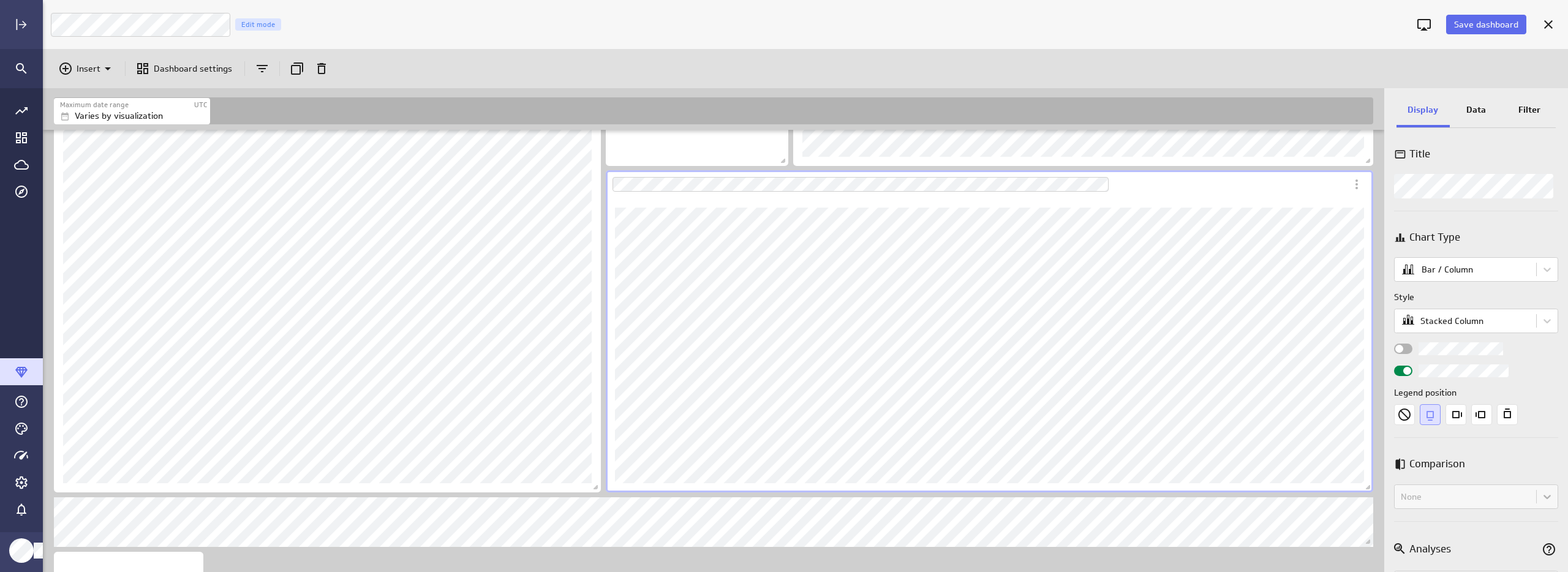
click at [1467, 110] on p "Data" at bounding box center [1476, 110] width 20 height 13
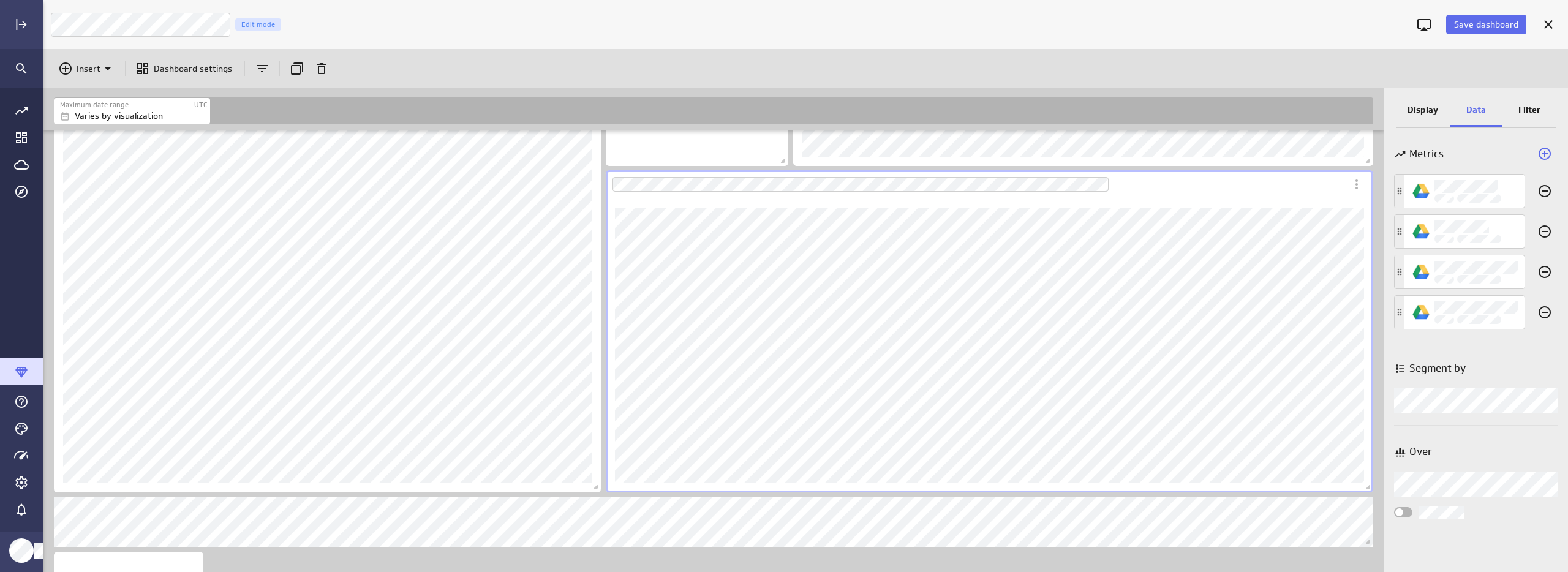
click at [1419, 107] on p "Display" at bounding box center [1423, 110] width 30 height 13
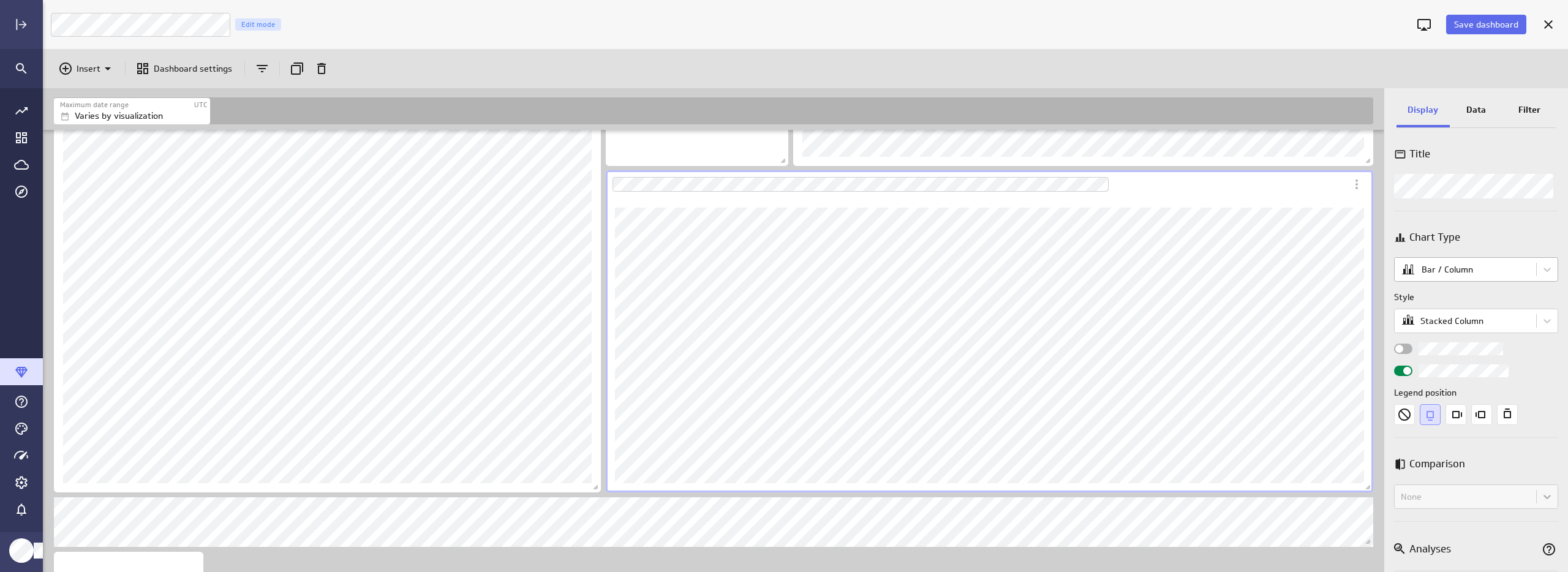
click at [1441, 277] on body "Save dashboard Luna Moon Marketing Edit mode Insert Dashboard settings Maximum …" at bounding box center [784, 286] width 1568 height 572
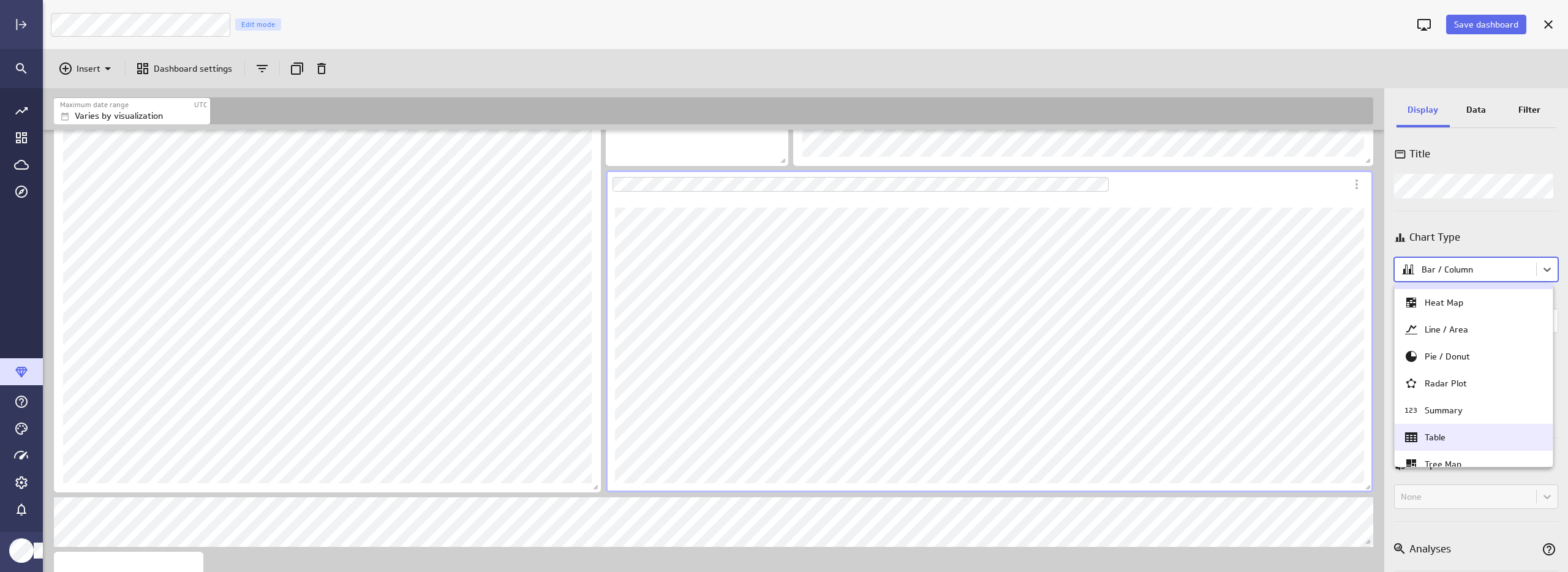
scroll to position [44, 0]
click at [1449, 420] on div "Table" at bounding box center [1473, 416] width 140 height 15
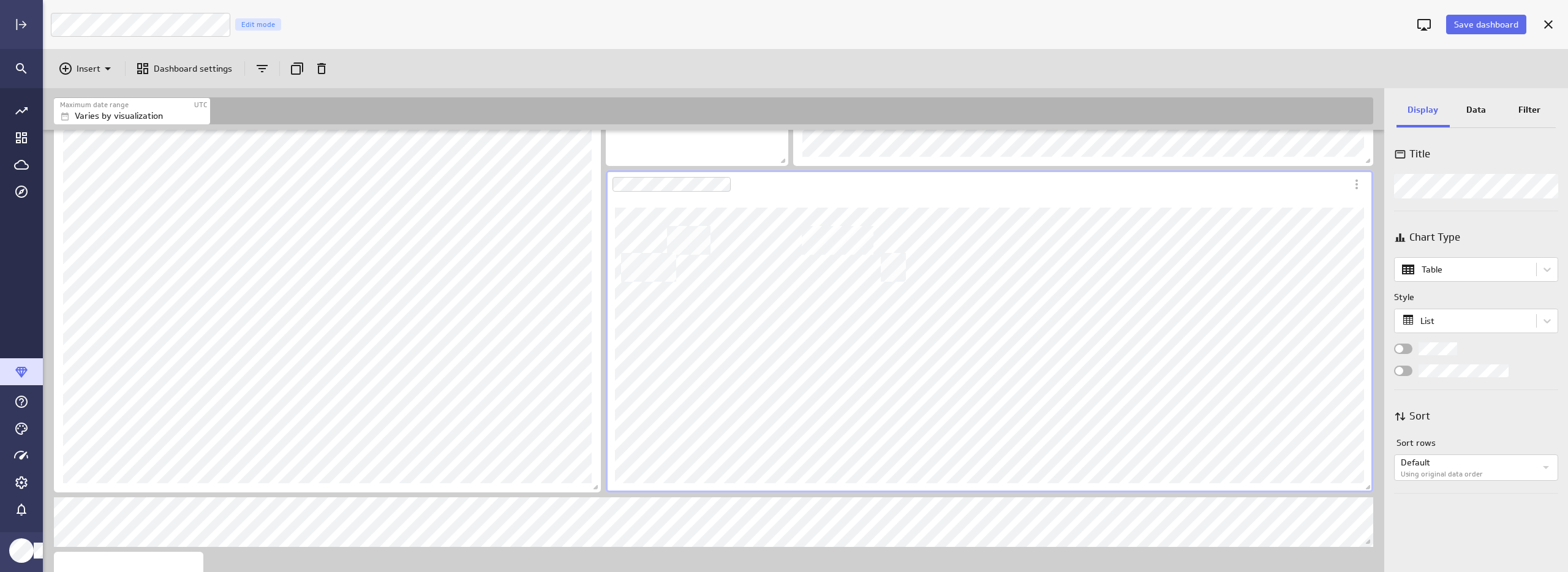
click at [846, 197] on div "Dashboard Widget" at bounding box center [976, 184] width 740 height 28
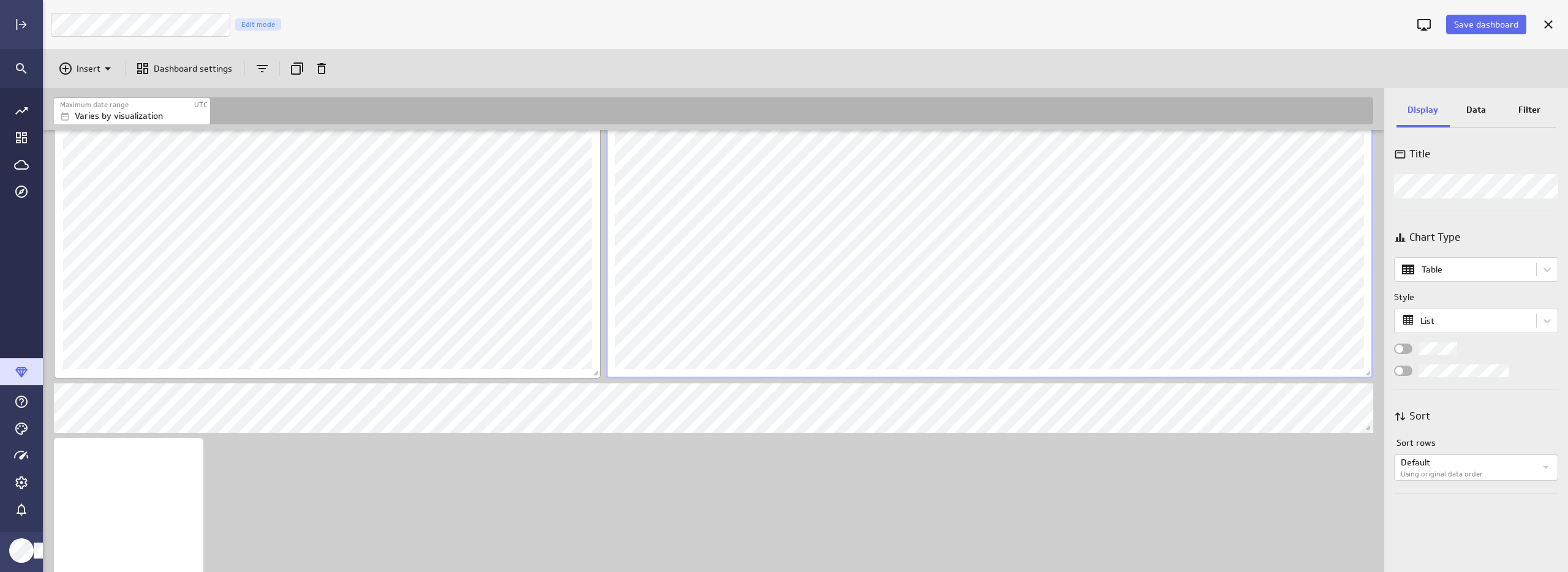
scroll to position [996, 0]
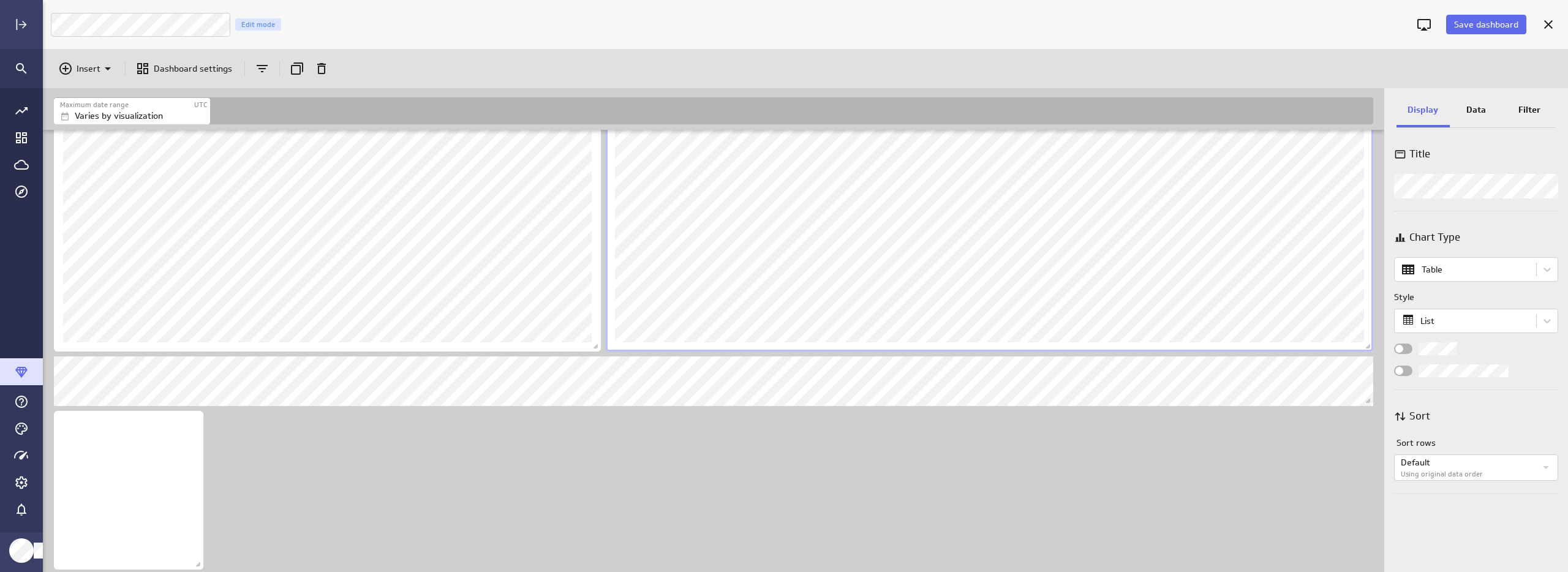
drag, startPoint x: 602, startPoint y: 473, endPoint x: 703, endPoint y: 461, distance: 101.7
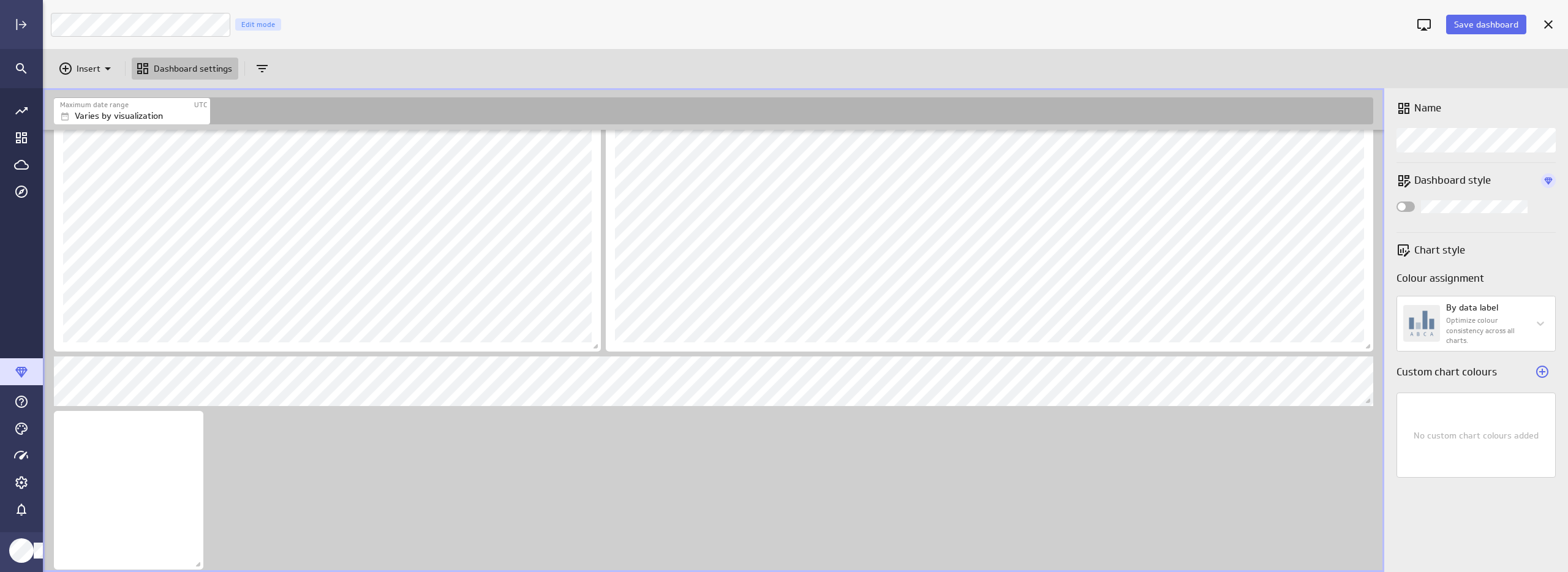
click at [81, 65] on p "Insert" at bounding box center [89, 69] width 24 height 13
click at [109, 98] on p "Metrics" at bounding box center [95, 99] width 29 height 13
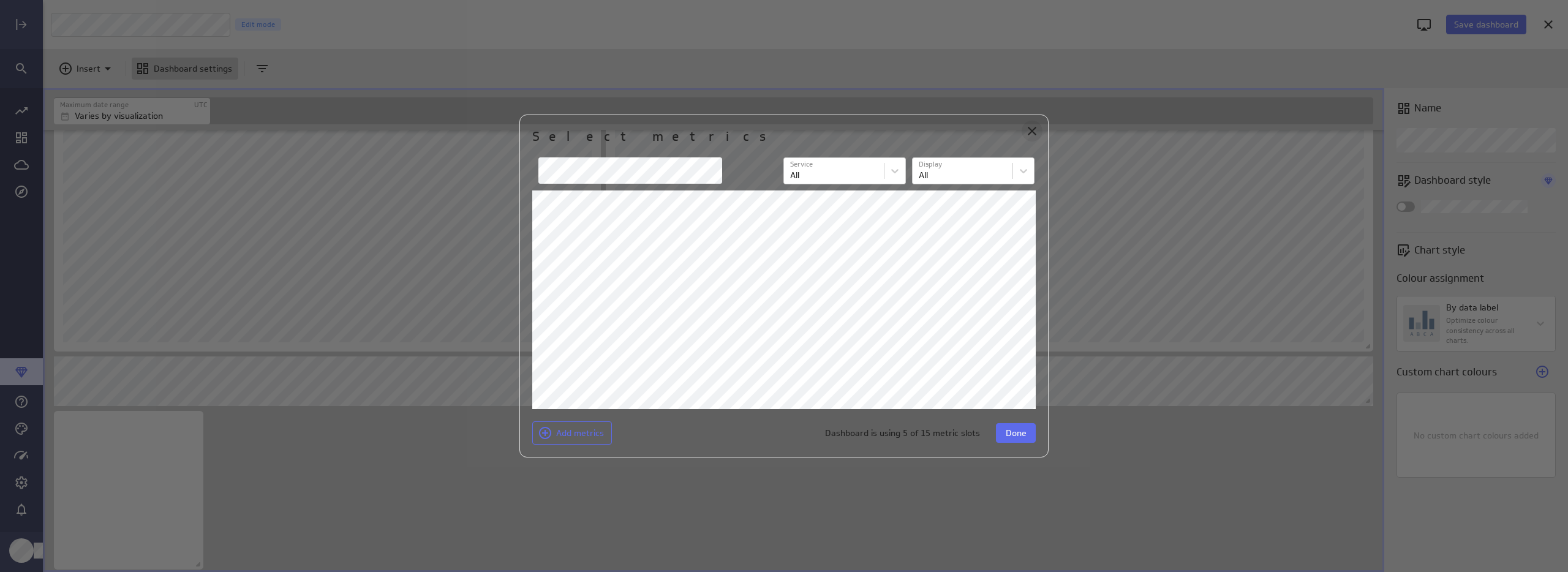
click at [1032, 127] on icon "Close" at bounding box center [1032, 131] width 15 height 15
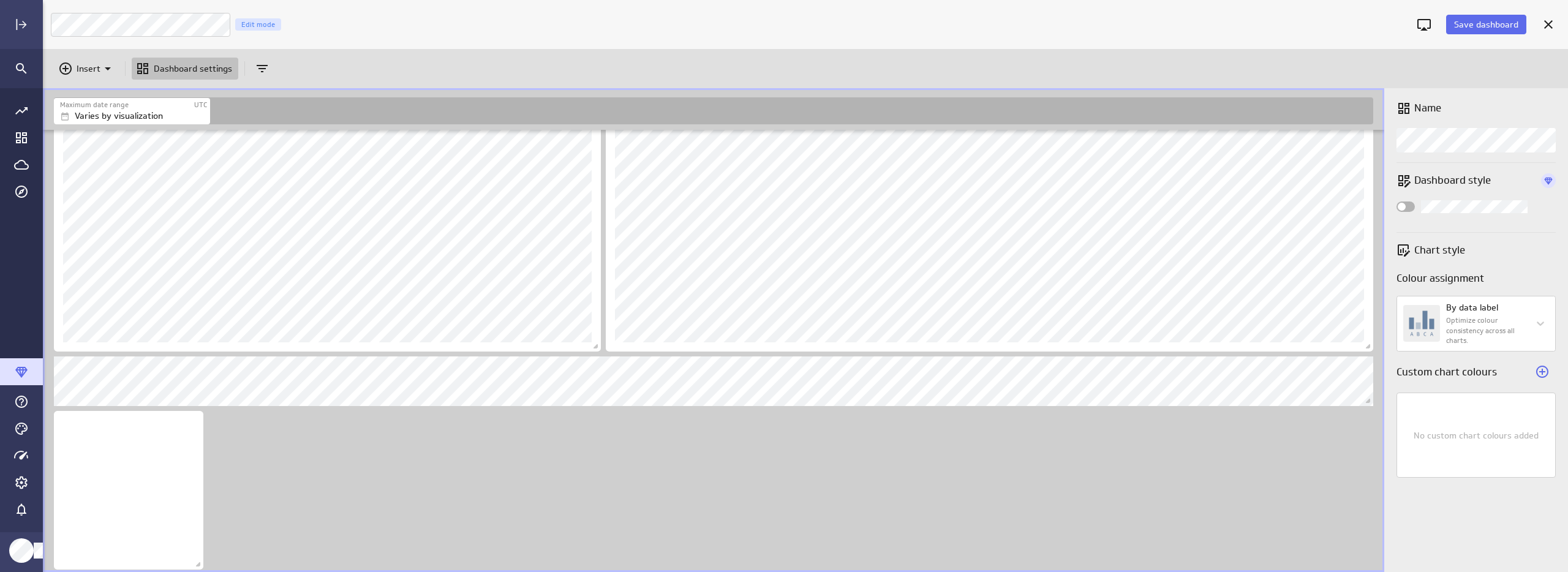
click at [1496, 25] on span "Save dashboard" at bounding box center [1485, 24] width 64 height 11
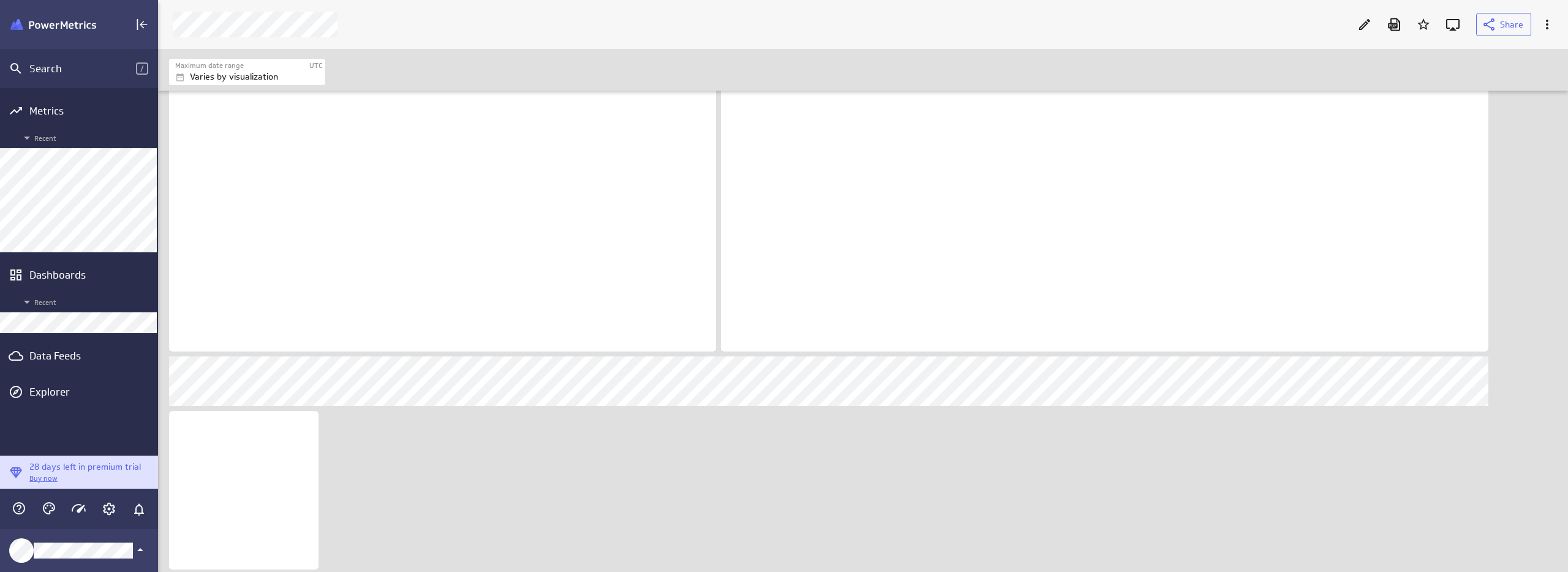
scroll to position [6, 6]
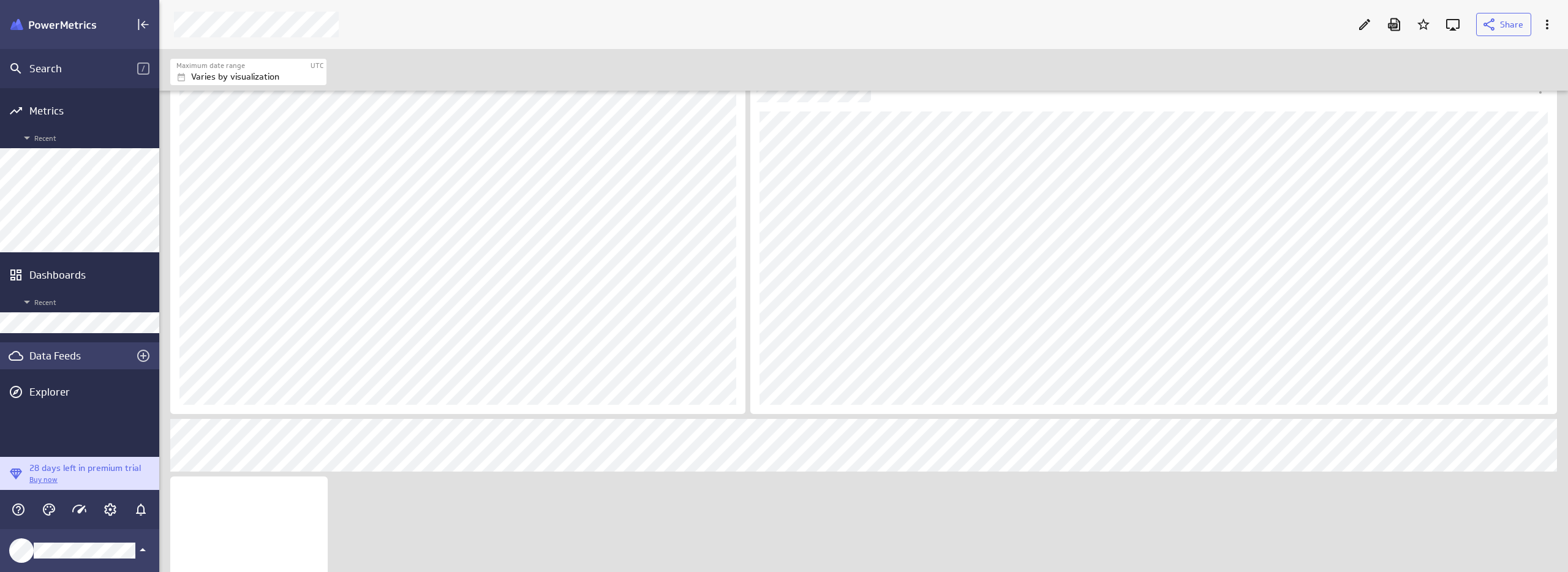
click at [55, 357] on div "Data Feeds" at bounding box center [79, 356] width 100 height 13
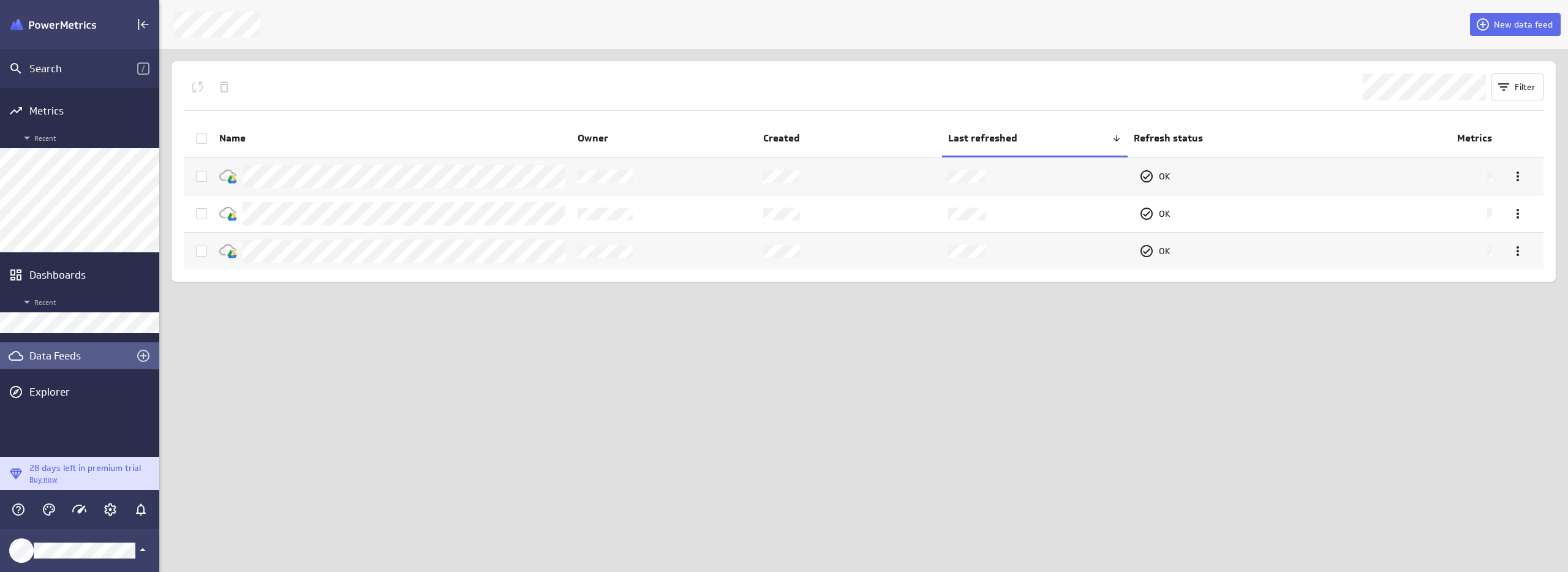
click at [385, 355] on div "New data feed Filter Name Owner Created Last refreshed Refresh status Metrics O…" at bounding box center [863, 286] width 1409 height 572
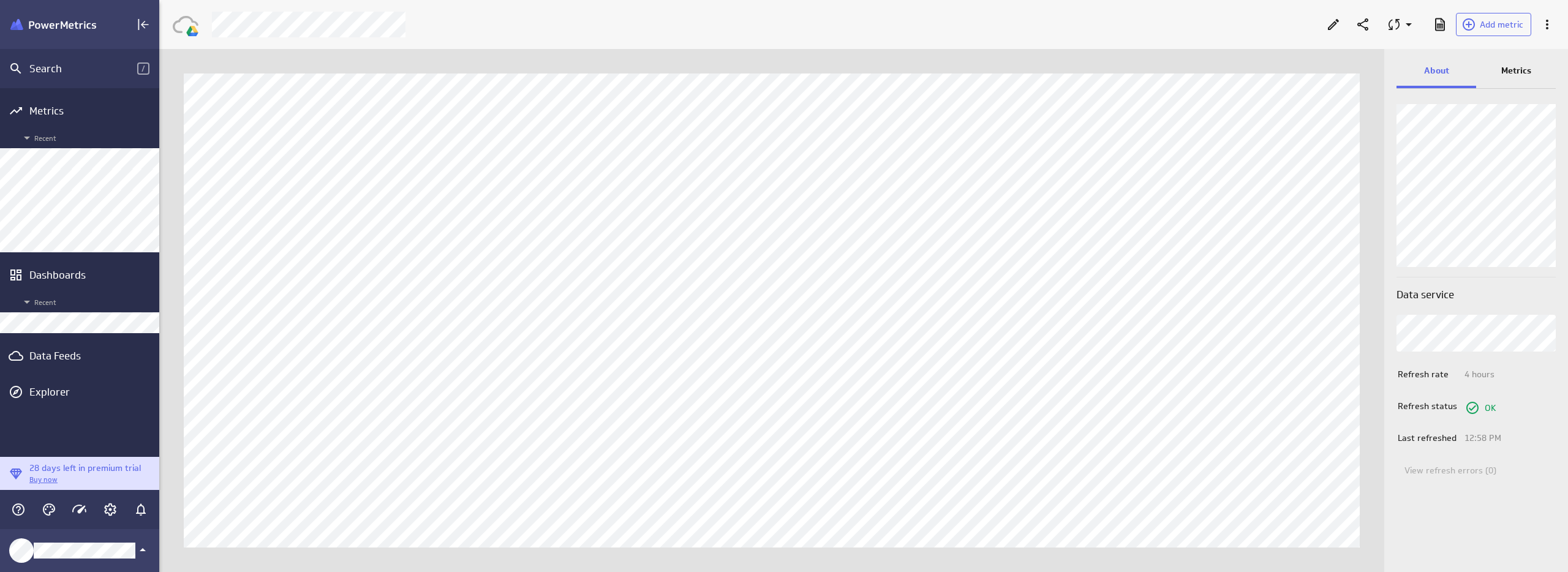
click at [1517, 69] on p "Metrics" at bounding box center [1516, 70] width 30 height 13
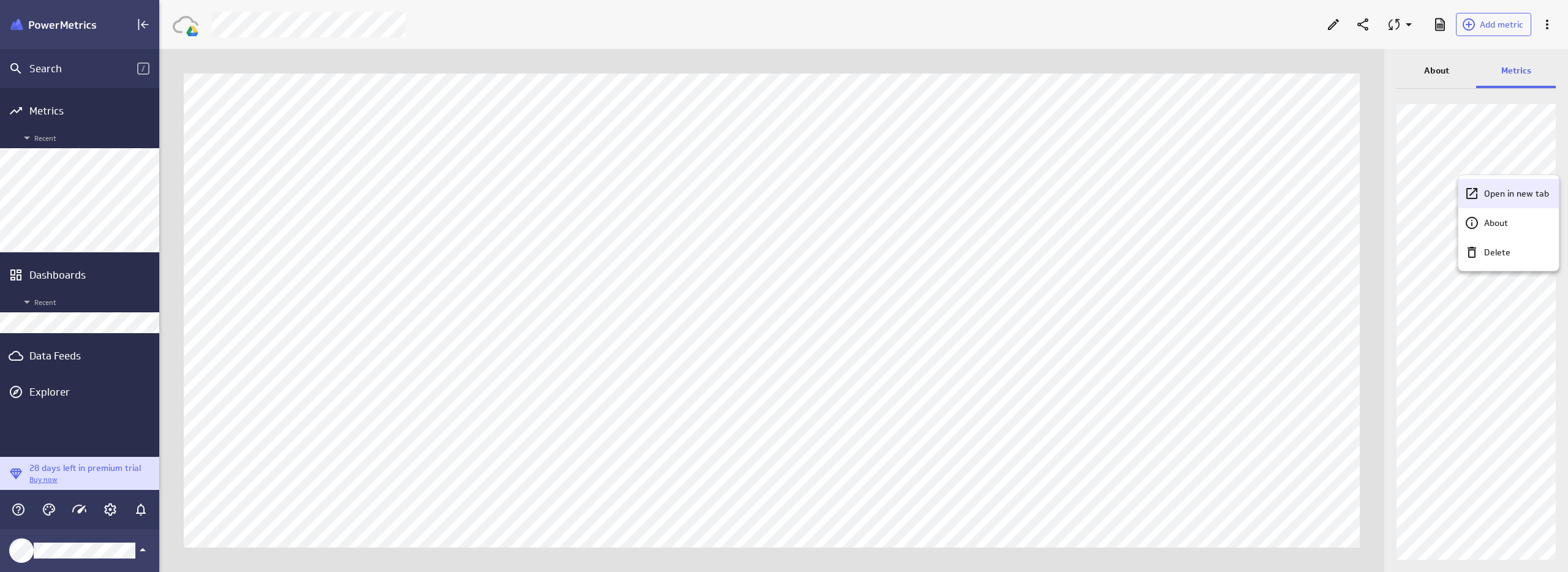
click at [1531, 196] on p "Open in new tab" at bounding box center [1517, 194] width 65 height 13
click at [1521, 227] on p "Open in new tab" at bounding box center [1517, 225] width 65 height 13
click at [1521, 196] on p "Open in new tab" at bounding box center [1517, 194] width 65 height 13
click at [1527, 224] on p "Open in new tab" at bounding box center [1517, 225] width 65 height 13
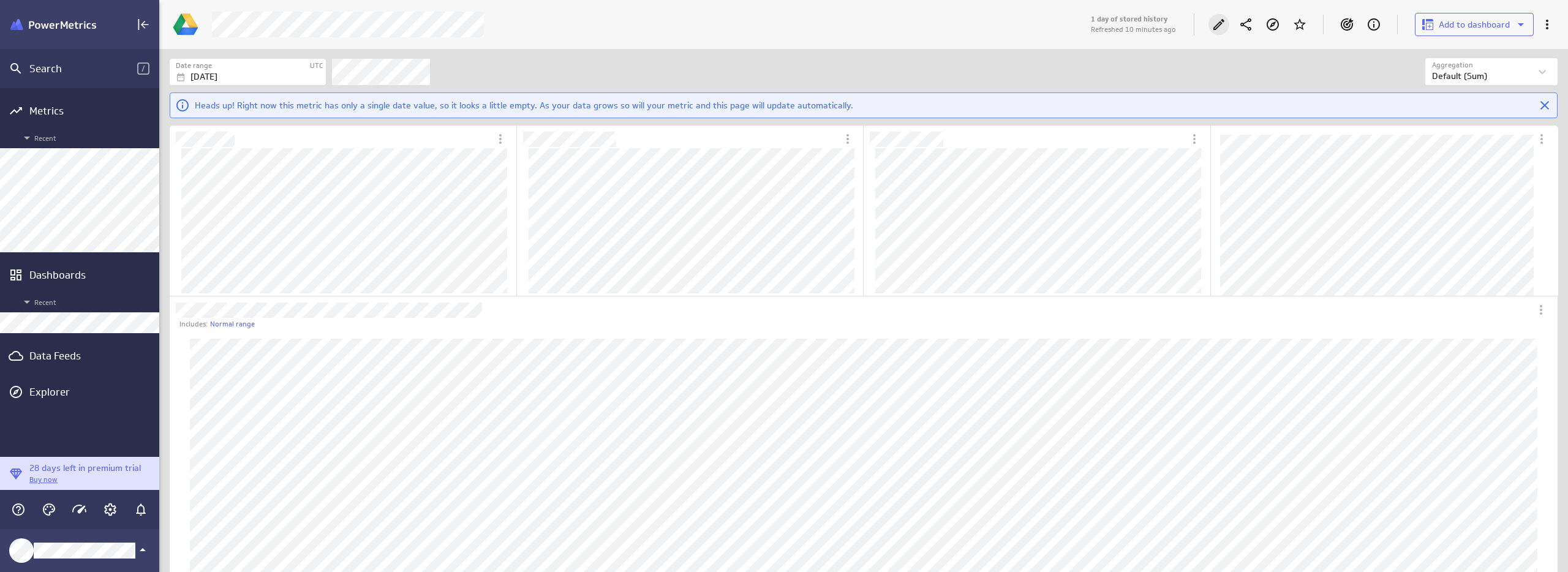
click at [1218, 20] on icon "Edit" at bounding box center [1218, 24] width 15 height 15
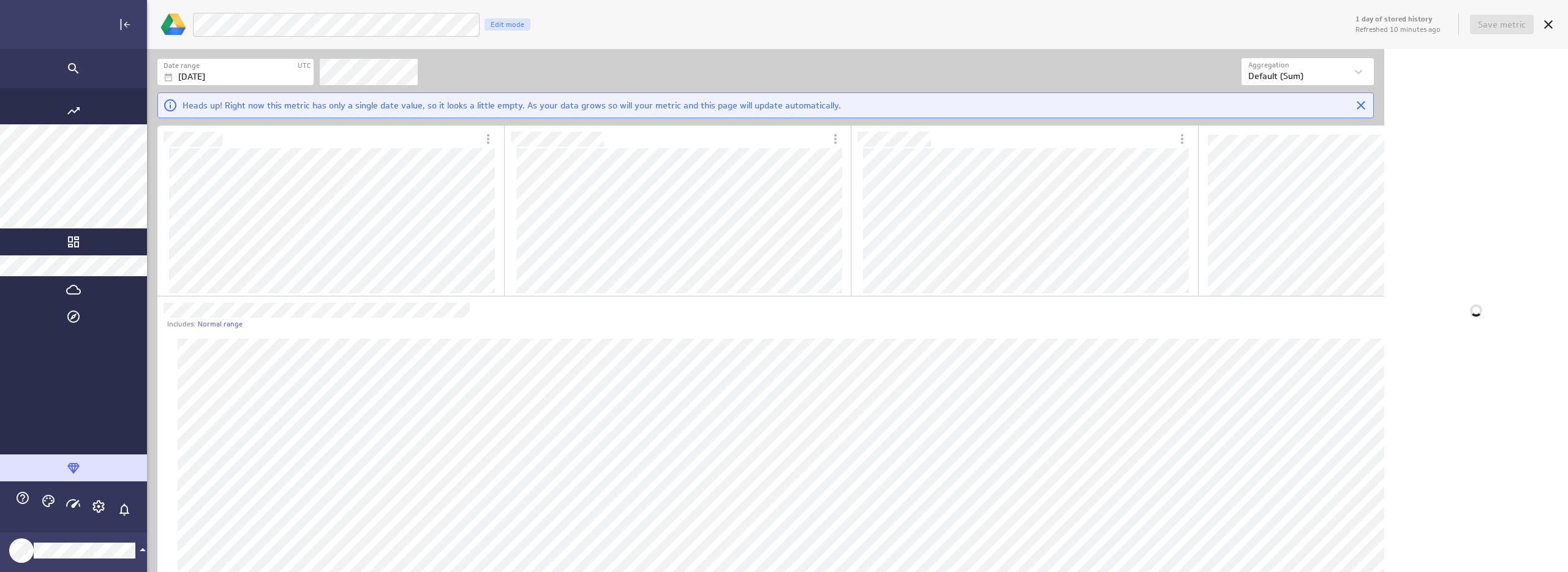
scroll to position [1375, 1345]
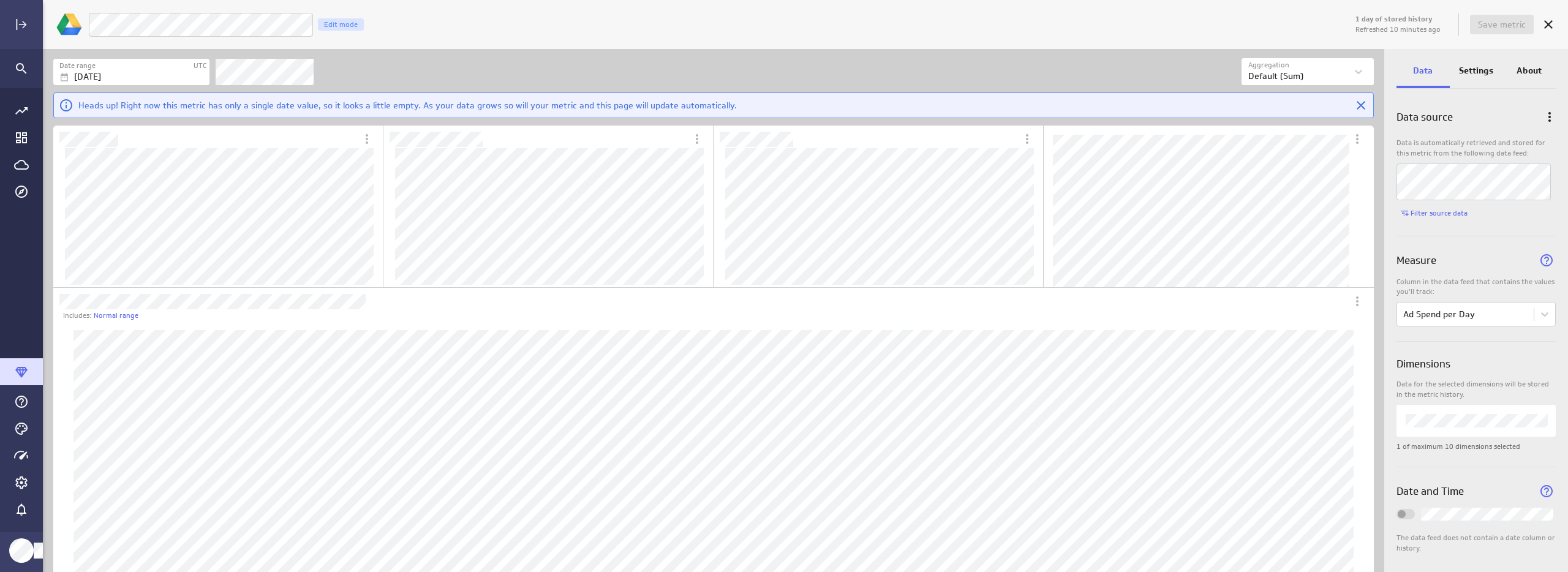
click at [538, 19] on div "LM Goals Ad Spend per Day Edit mode" at bounding box center [721, 25] width 1265 height 25
click at [1518, 28] on span "Save metric" at bounding box center [1501, 24] width 48 height 11
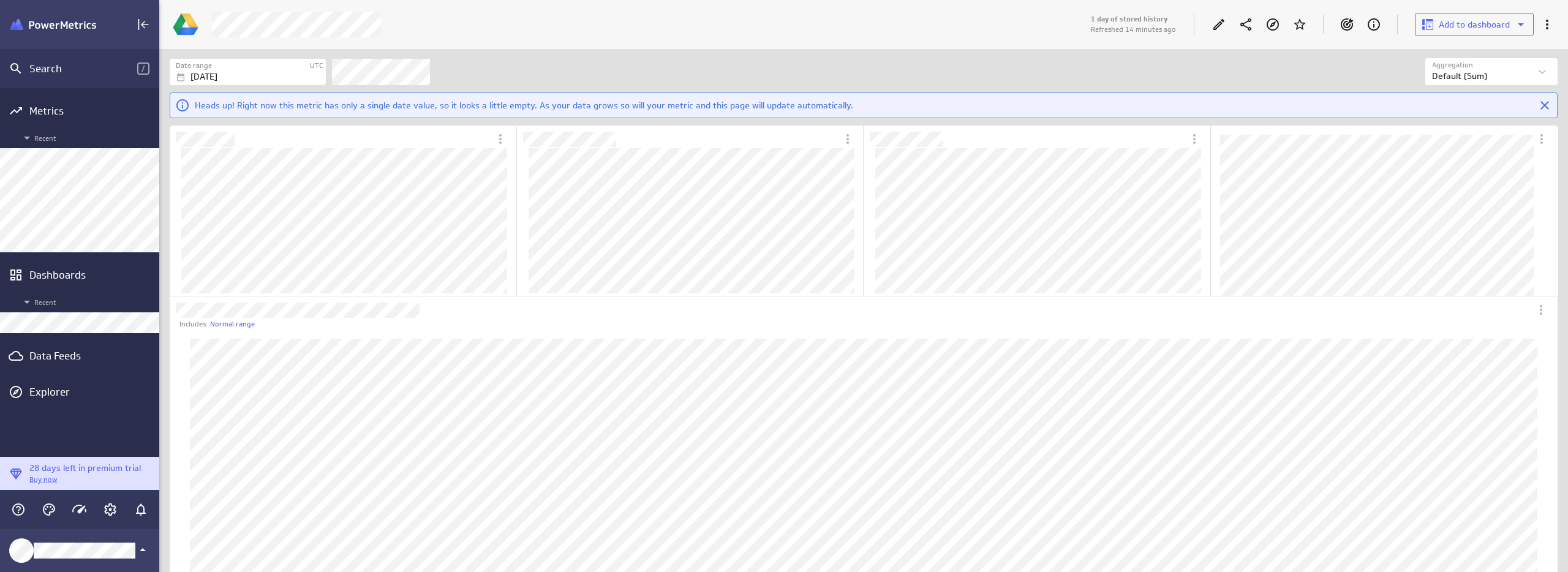
scroll to position [1375, 1407]
click at [1213, 26] on icon "Edit" at bounding box center [1218, 24] width 15 height 15
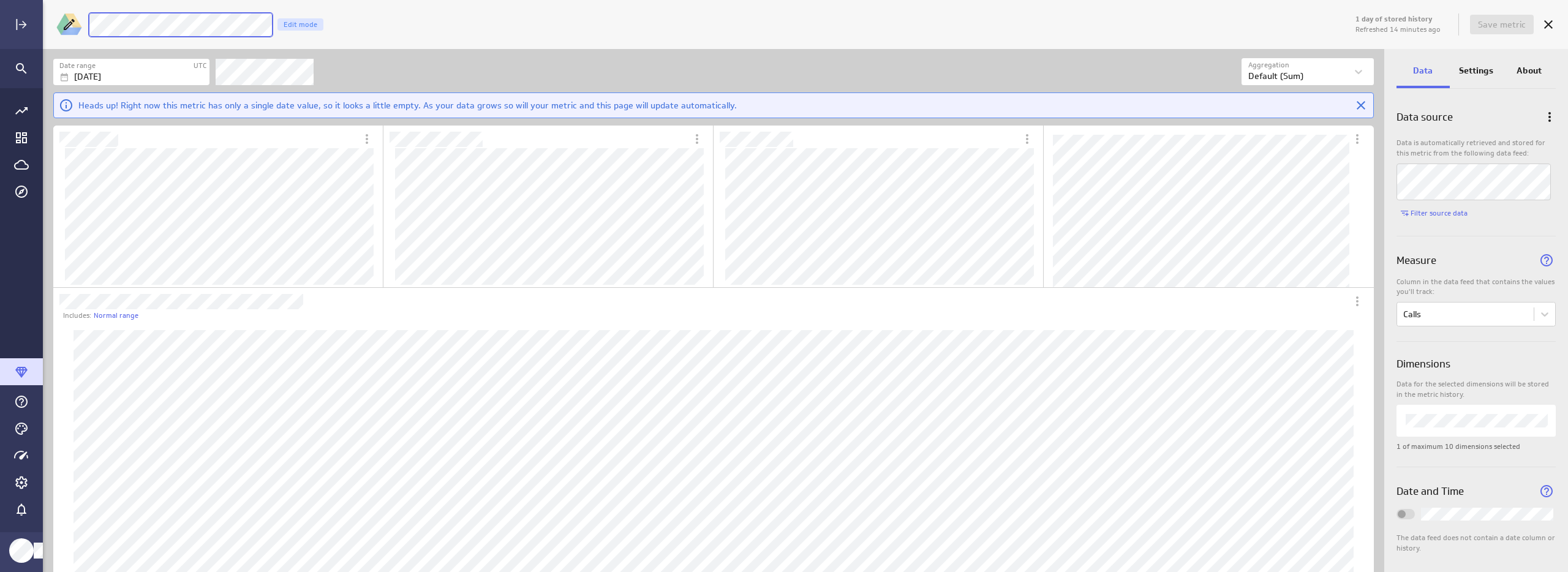
click at [62, 23] on div "1 day of stored history Refreshed 14 minutes ago Save metric [PERSON_NAME] Goal…" at bounding box center [806, 24] width 1525 height 49
click at [531, 58] on div "Filters" at bounding box center [729, 72] width 1026 height 27
click at [1513, 24] on span "Save metric" at bounding box center [1501, 24] width 48 height 11
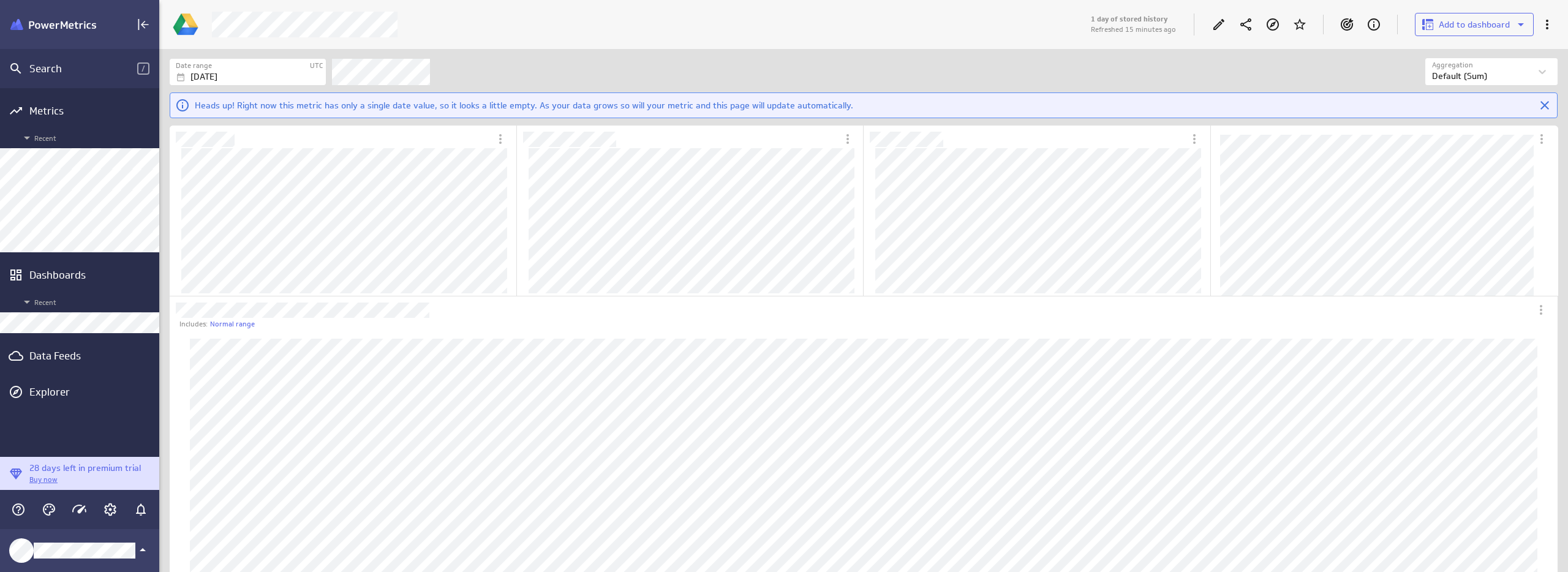
scroll to position [1375, 1407]
click at [1211, 26] on div "Edit" at bounding box center [1219, 24] width 21 height 21
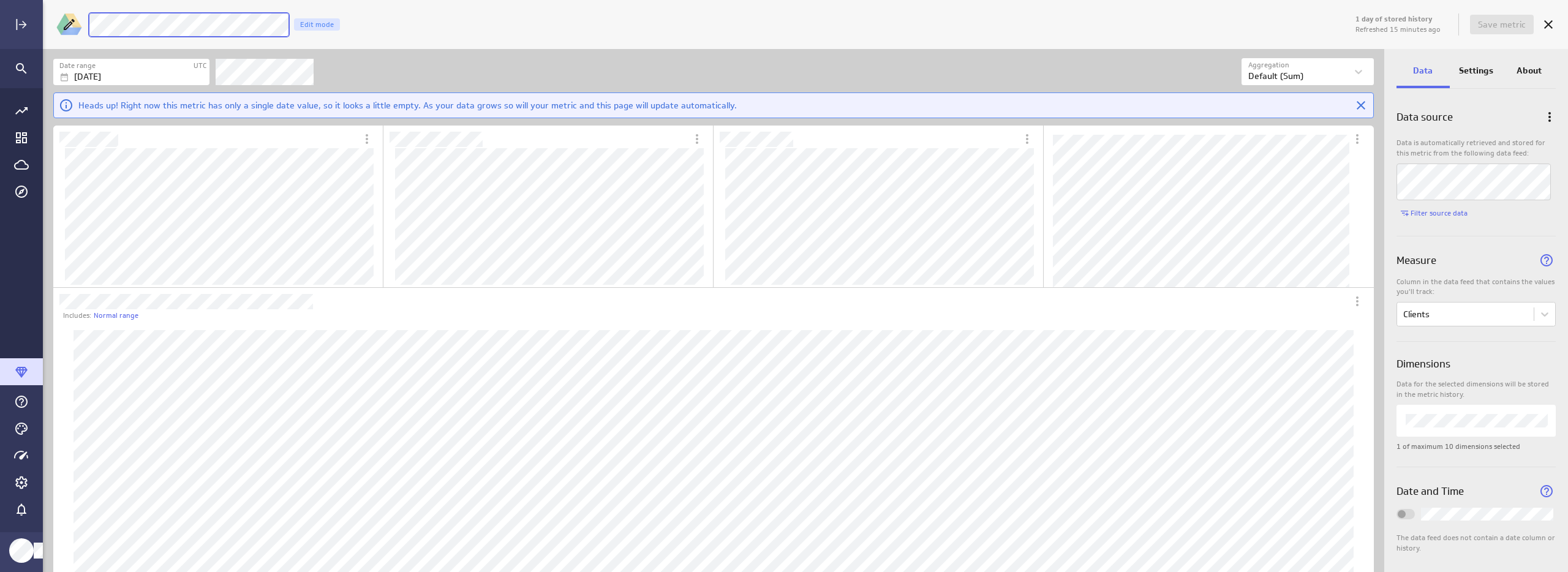
click at [63, 24] on div "1 day of stored history Refreshed 15 minutes ago Save metric [PERSON_NAME] Goal…" at bounding box center [806, 24] width 1525 height 49
click at [487, 9] on div "1 day of stored history Refreshed 15 minutes ago Save metric LM Goals Clients E…" at bounding box center [824, 25] width 1475 height 32
click at [1498, 24] on span "Save metric" at bounding box center [1501, 24] width 48 height 11
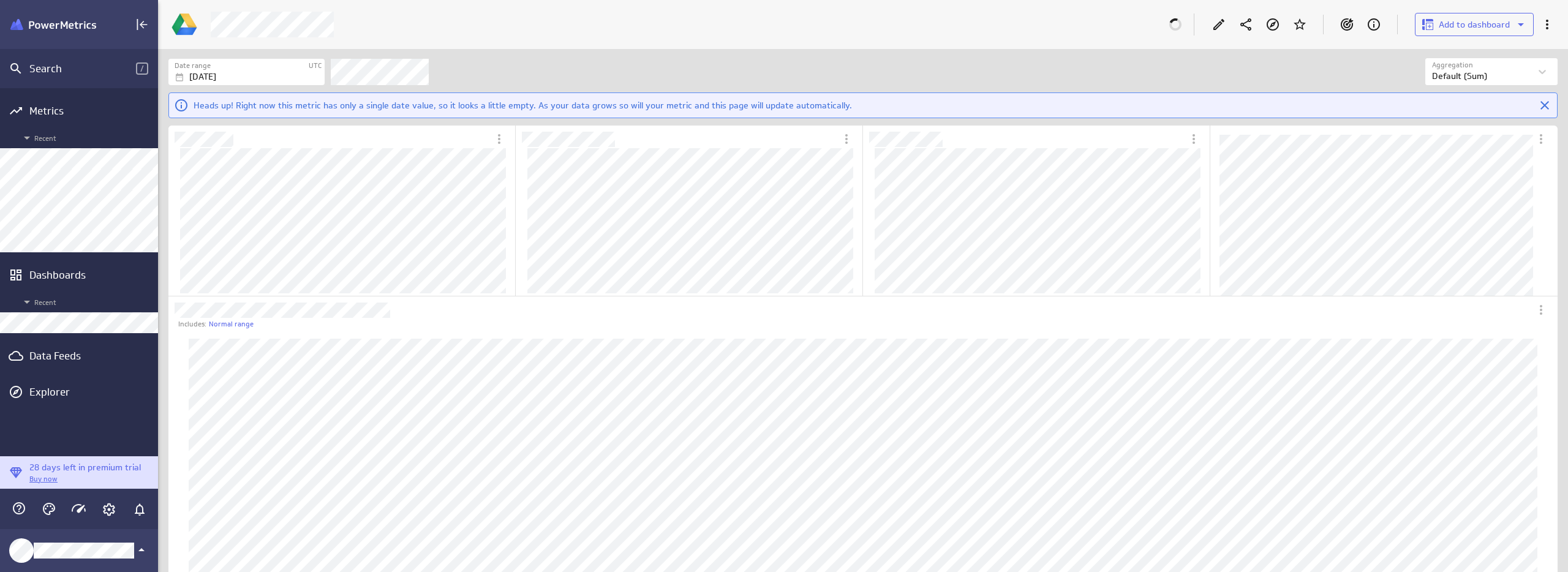
scroll to position [6, 6]
click at [1225, 25] on icon "Edit" at bounding box center [1218, 24] width 15 height 15
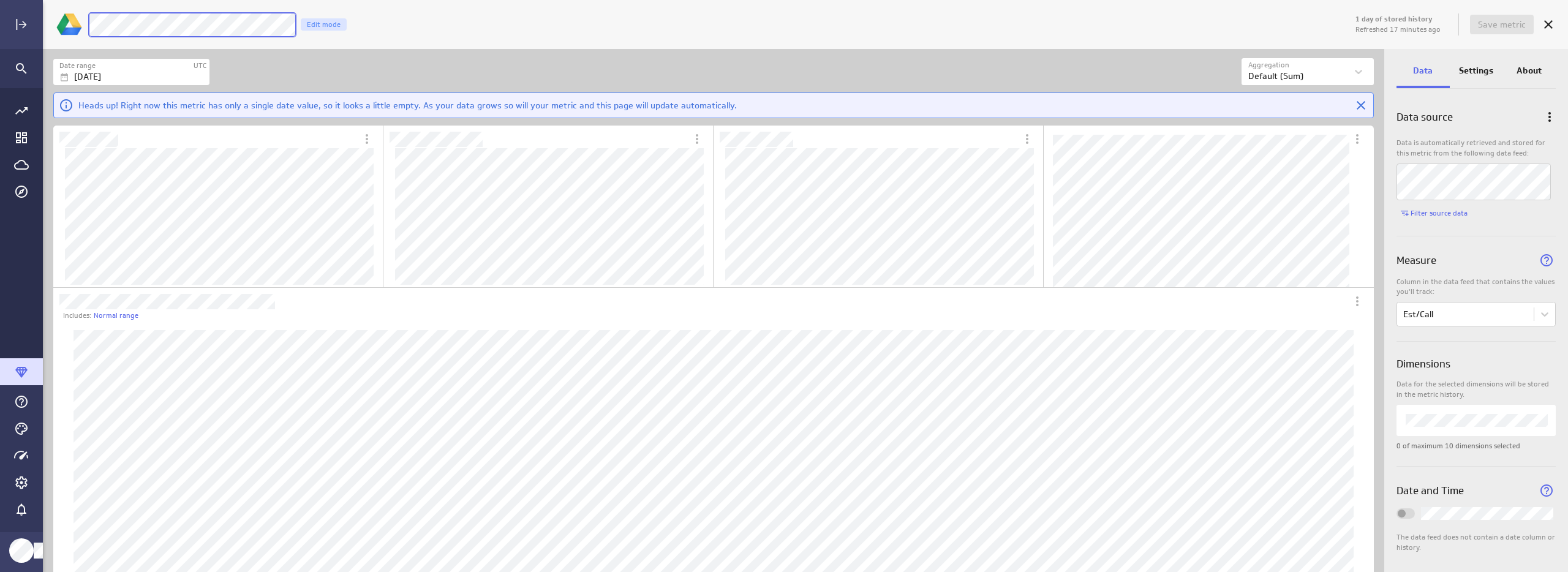
click at [71, 27] on div "1 day of stored history Refreshed 17 minutes ago Save metric [PERSON_NAME] Goal…" at bounding box center [806, 24] width 1525 height 49
click at [1250, 36] on div "LM Goals Est/Call Edit mode" at bounding box center [759, 25] width 1342 height 25
click at [1484, 24] on span "Save metric" at bounding box center [1501, 24] width 48 height 11
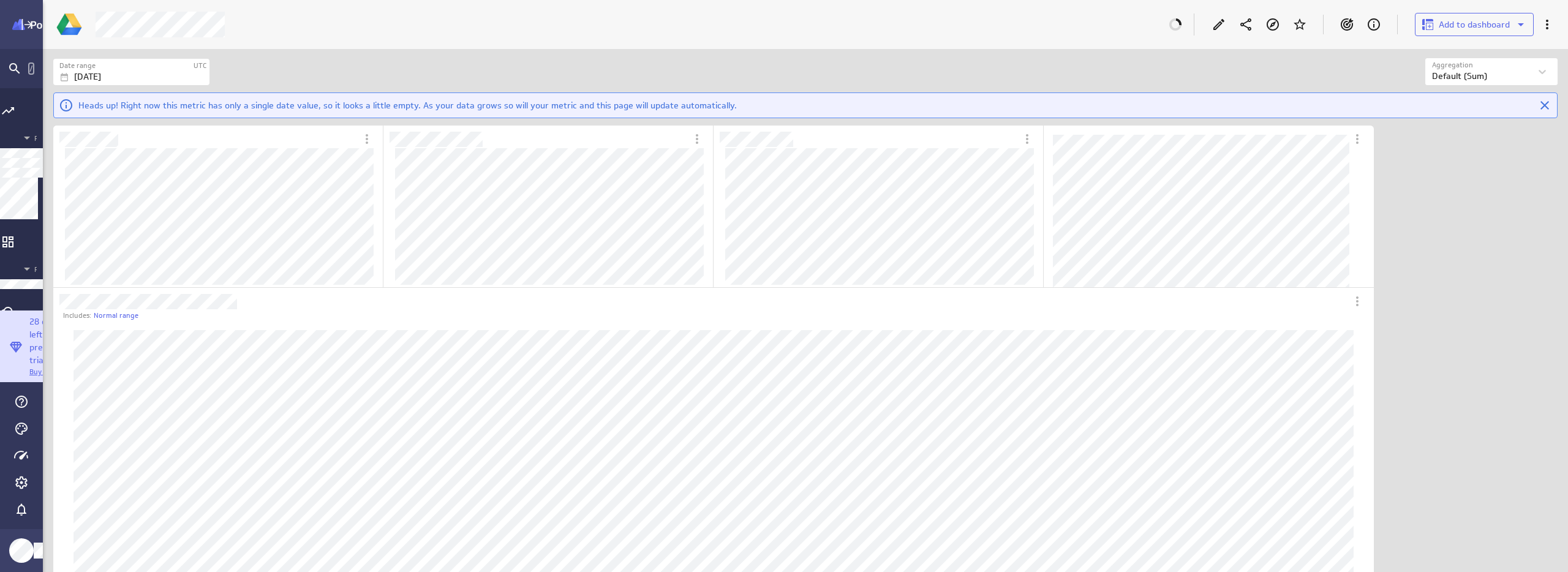
scroll to position [6, 6]
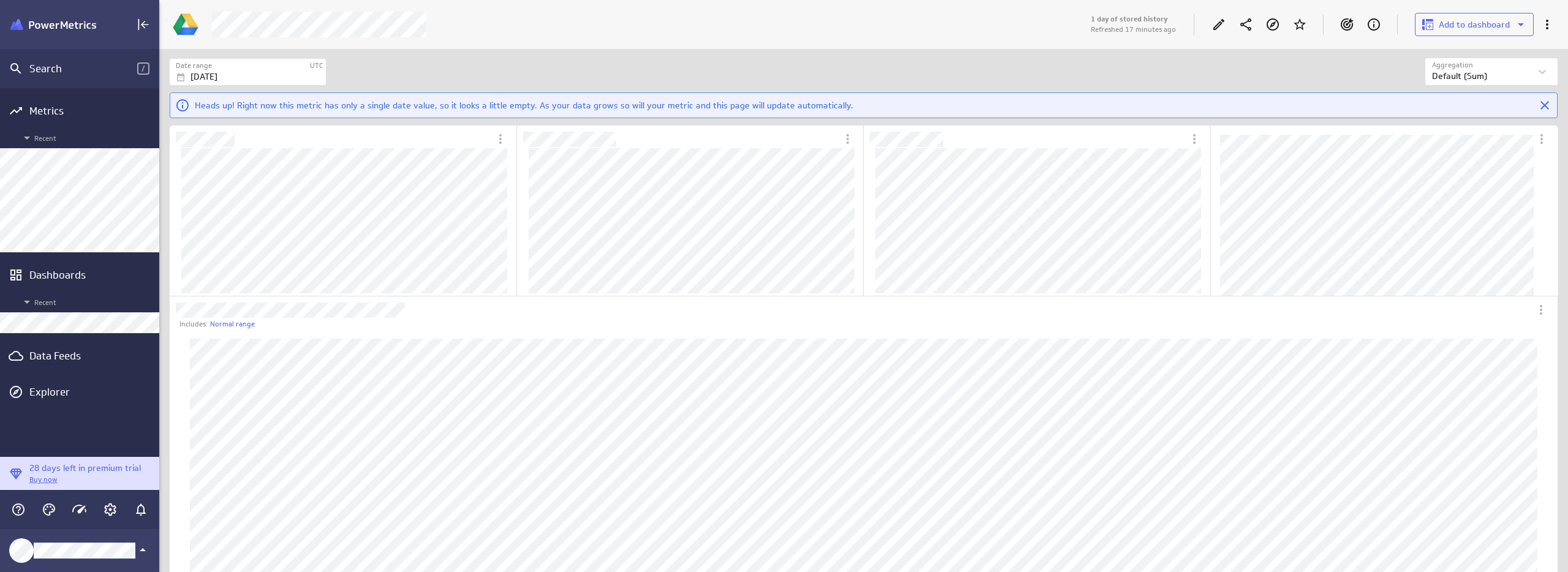
scroll to position [1375, 1407]
click at [1218, 23] on icon "Edit" at bounding box center [1218, 24] width 11 height 11
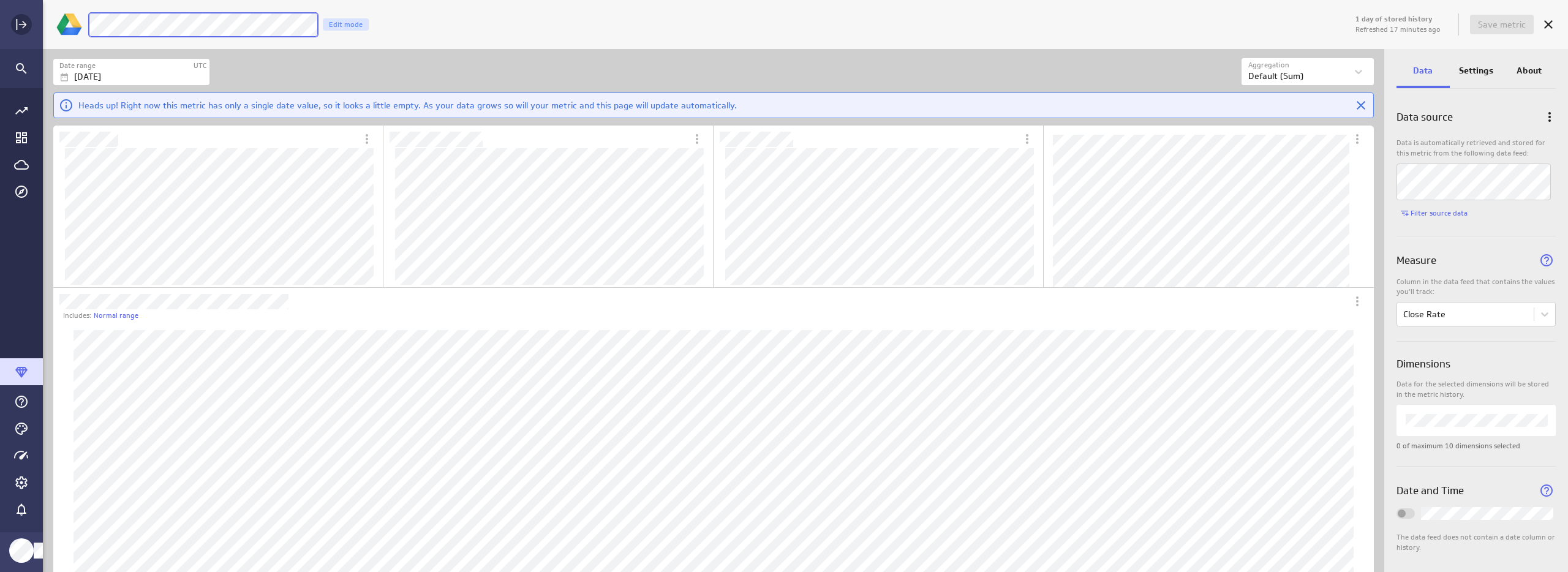
click at [30, 27] on div "1 day of stored history Refreshed 17 minutes ago Save metric [PERSON_NAME] Moon…" at bounding box center [784, 286] width 1568 height 572
click at [1109, 33] on div "LM Goals Close Rate Edit mode" at bounding box center [721, 25] width 1265 height 25
click at [1501, 26] on span "Save metric" at bounding box center [1501, 24] width 48 height 11
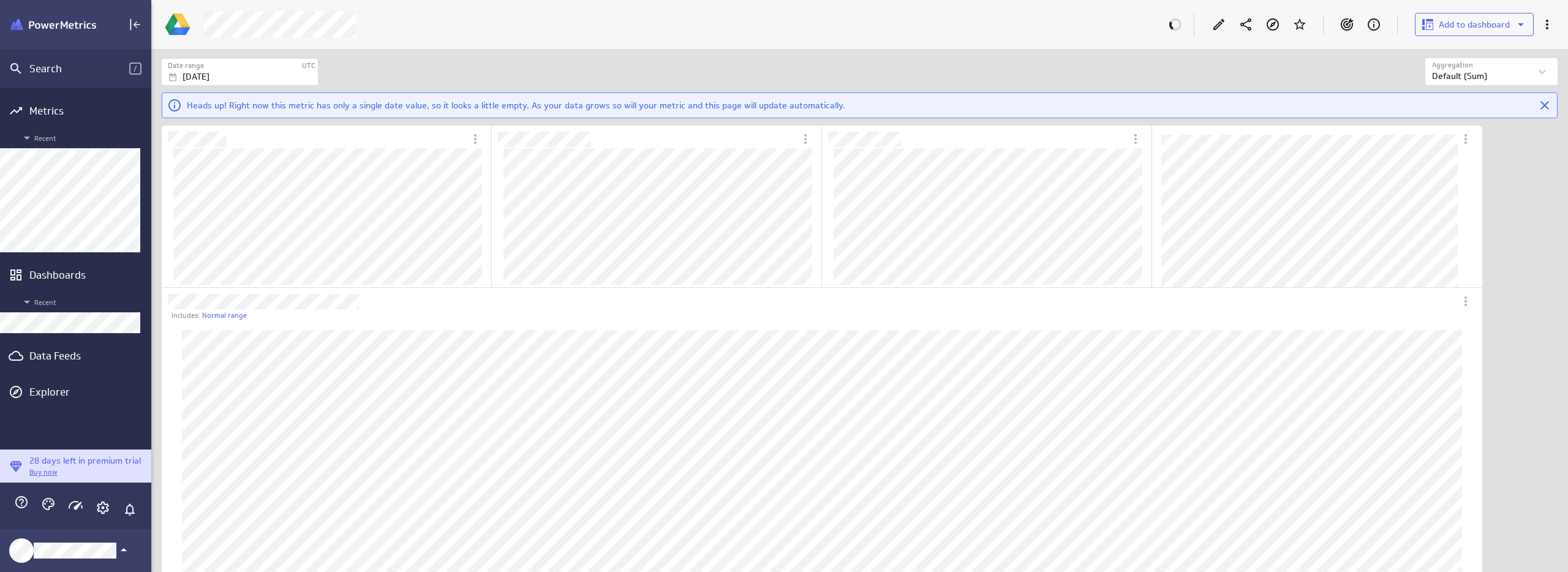
scroll to position [6, 6]
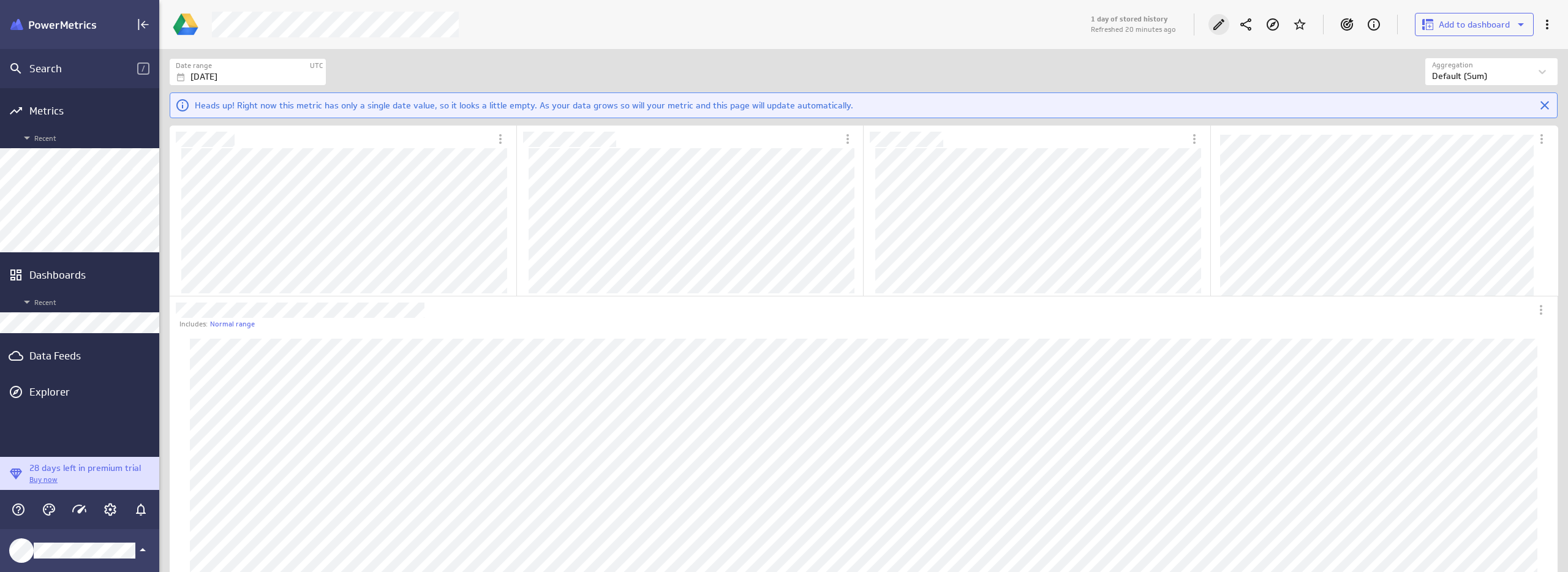
click at [1226, 22] on div "Edit" at bounding box center [1219, 24] width 21 height 21
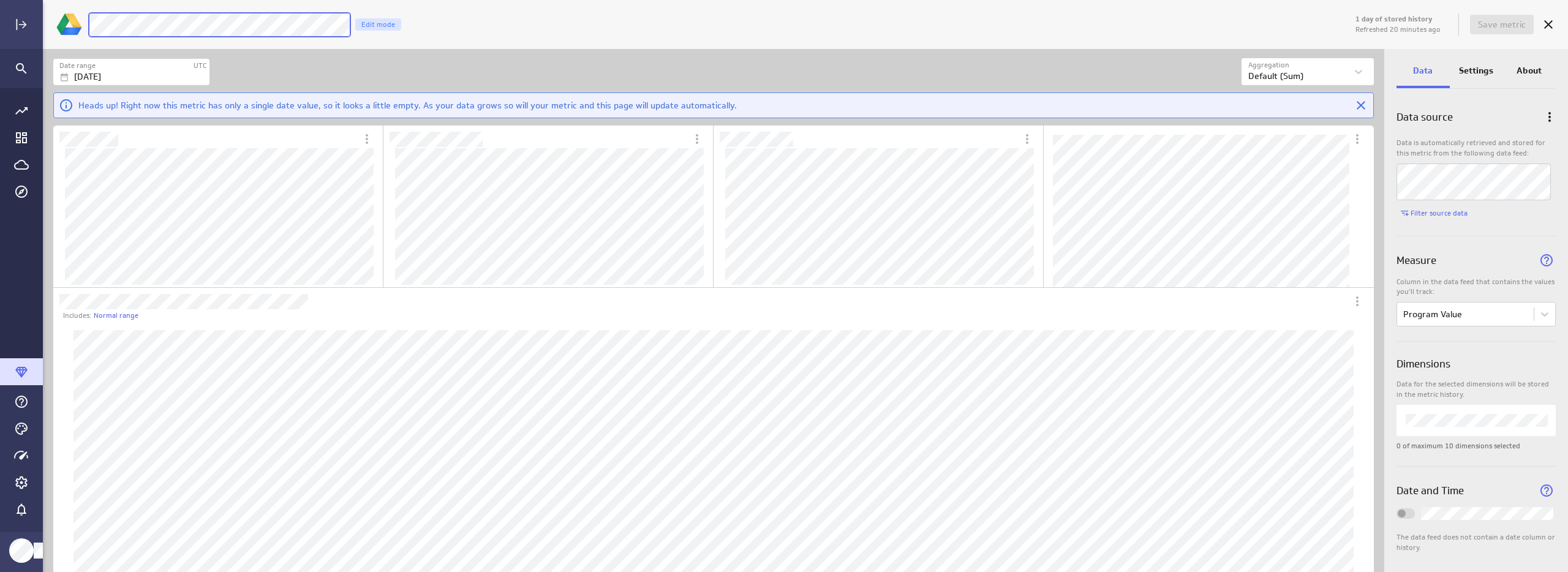
click at [92, 10] on div "1 day of stored history Refreshed 20 minutes ago Save metric [PERSON_NAME] Goal…" at bounding box center [824, 25] width 1475 height 32
click at [834, 42] on div "1 day of stored history Refreshed 20 minutes ago Save metric LM Goals Program V…" at bounding box center [806, 24] width 1525 height 49
click at [1496, 26] on span "Save metric" at bounding box center [1501, 24] width 48 height 11
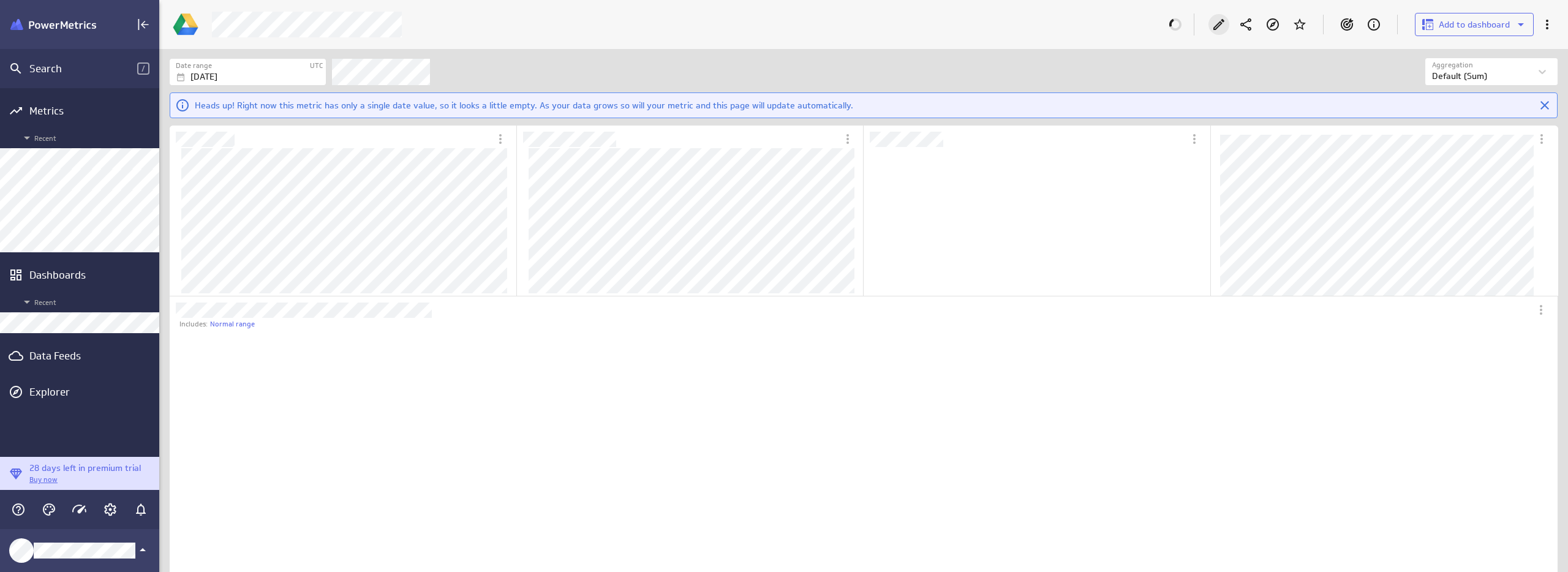
click at [1216, 23] on icon "Edit" at bounding box center [1218, 24] width 15 height 15
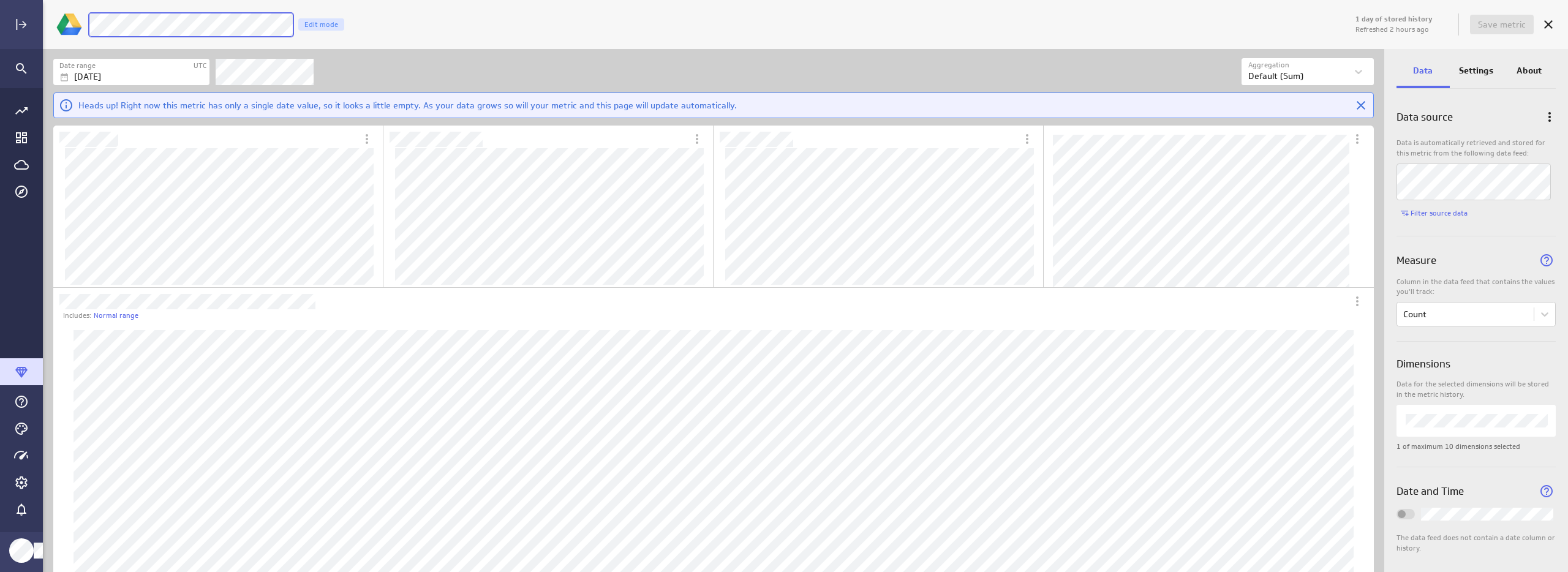
click at [69, 21] on div "1 day of stored history Refreshed 2 hours ago Save metric [PERSON_NAME] Moon Fu…" at bounding box center [806, 24] width 1525 height 49
click at [530, 50] on div "Date range UTC [DATE] Aggregation Aggregation Default (Sum) Heads up! Right now…" at bounding box center [714, 86] width 1341 height 75
click at [1510, 20] on span "Save metric" at bounding box center [1501, 24] width 48 height 11
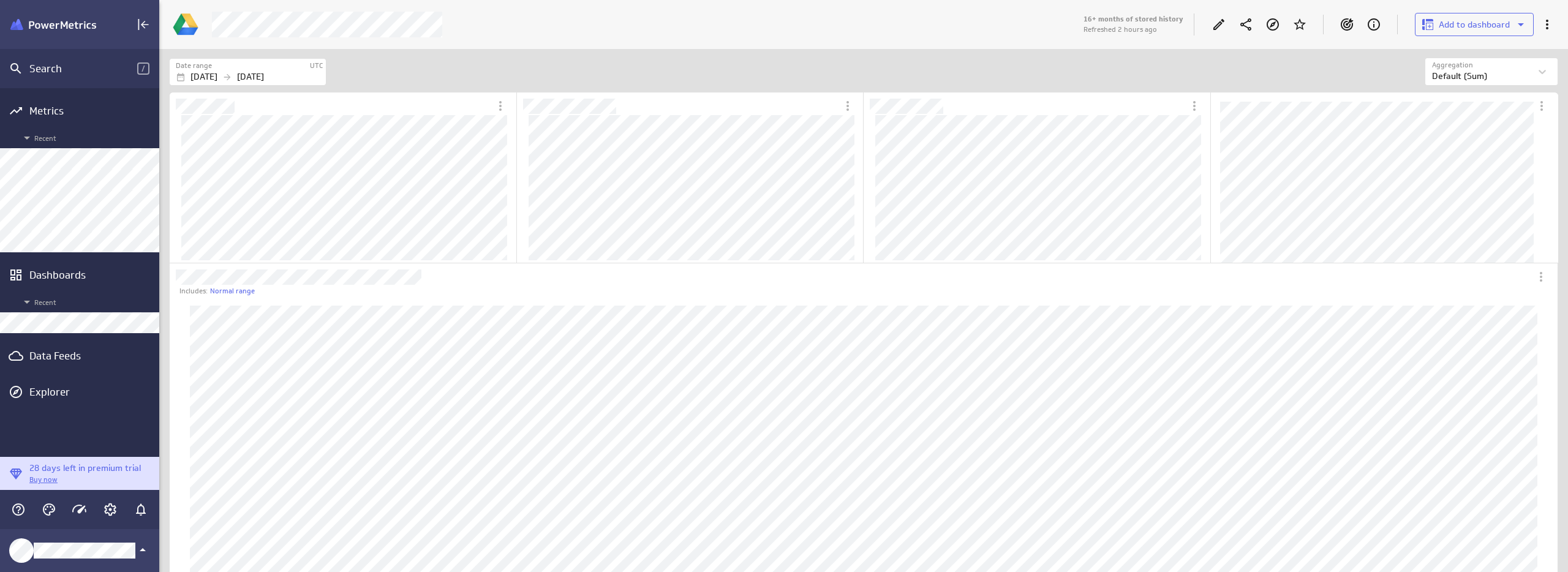
scroll to position [1375, 1407]
click at [1216, 19] on icon "Edit" at bounding box center [1218, 24] width 15 height 15
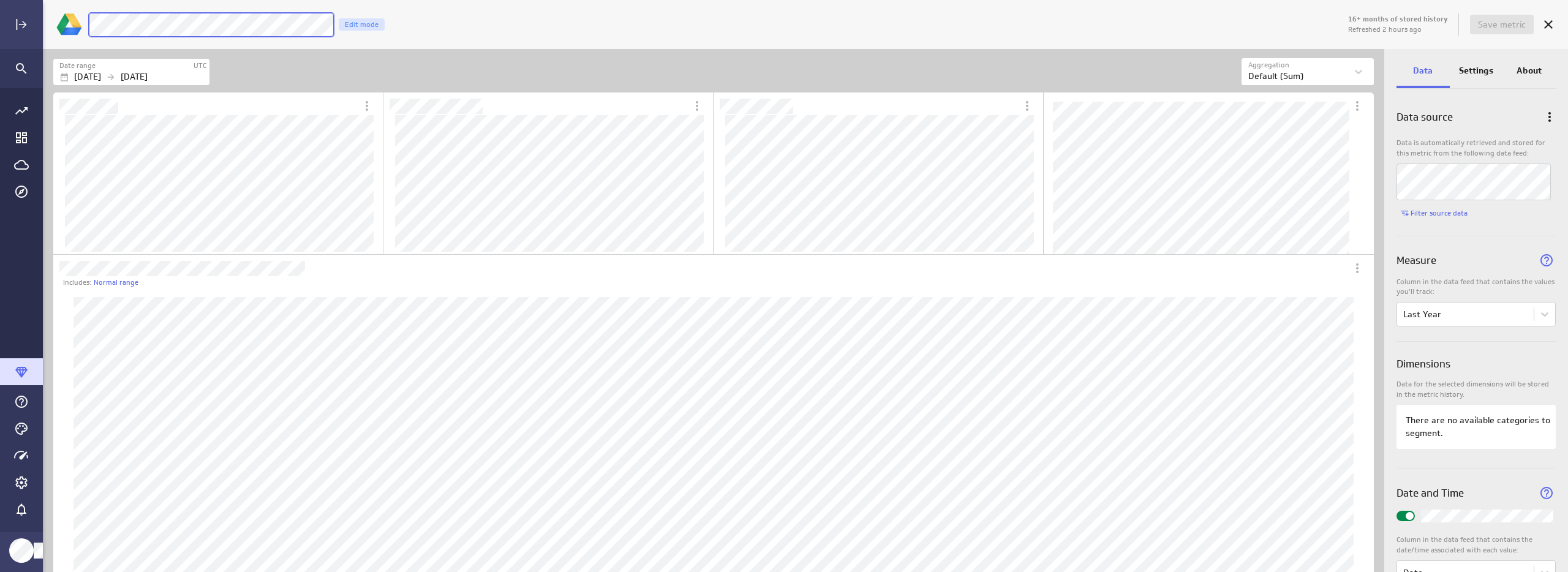
click at [88, 25] on div "[PERSON_NAME] Last Year Revenue Edit mode" at bounding box center [717, 25] width 1259 height 25
click at [491, 0] on div "16+ months of stored history Refreshed 2 hours ago Save metric LM 2024 Revenue …" at bounding box center [806, 24] width 1525 height 49
click at [1511, 30] on button "Save metric" at bounding box center [1502, 24] width 63 height 20
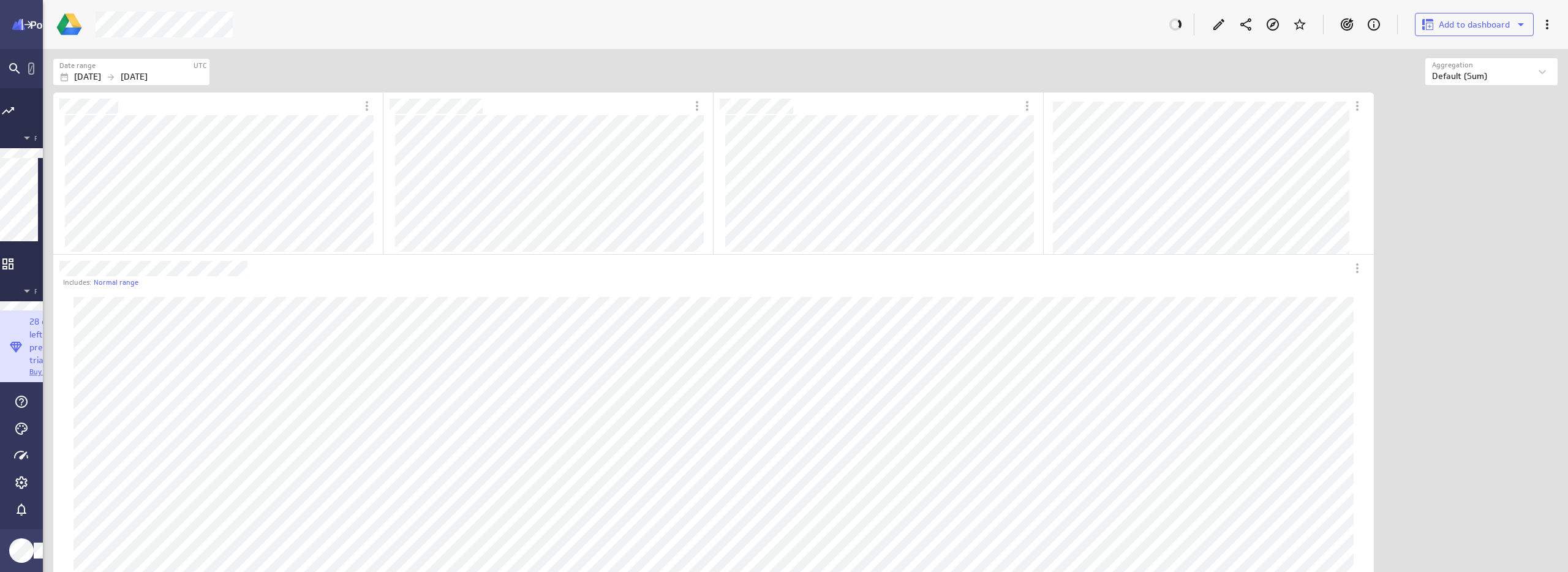
scroll to position [6, 6]
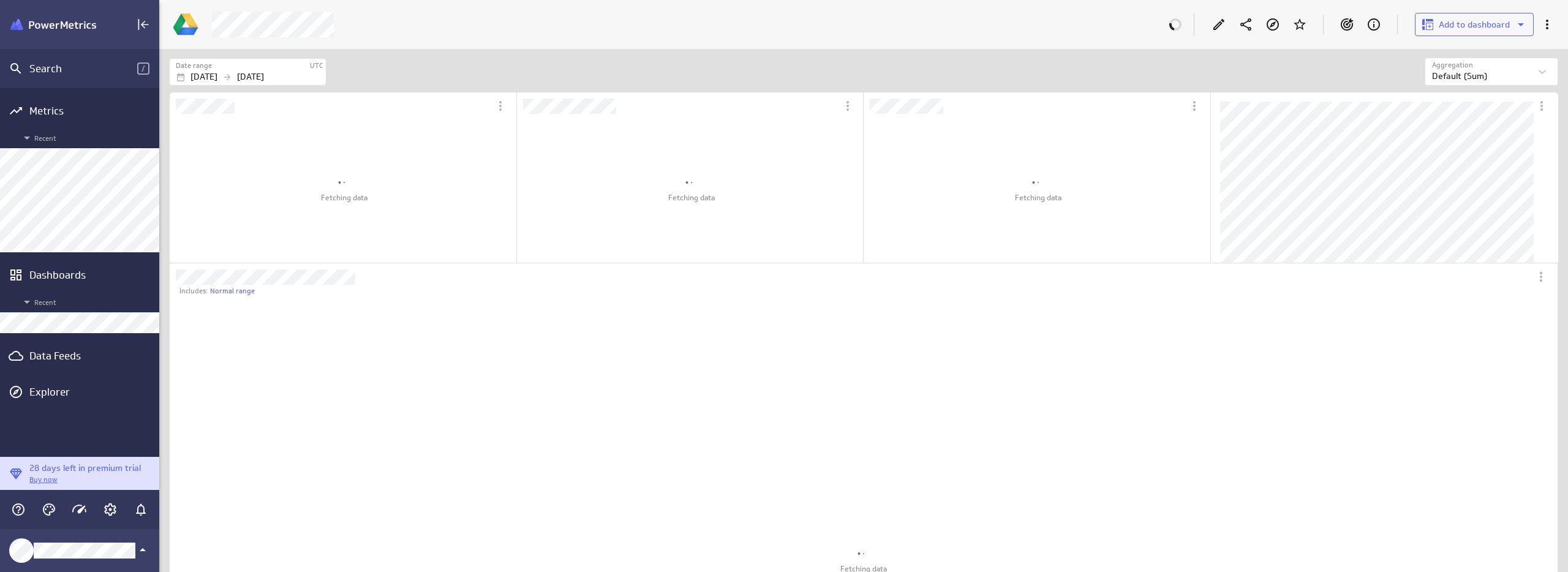
scroll to position [1375, 1407]
click at [347, 24] on div at bounding box center [642, 24] width 877 height 26
click at [1213, 20] on icon "Edit" at bounding box center [1218, 24] width 15 height 15
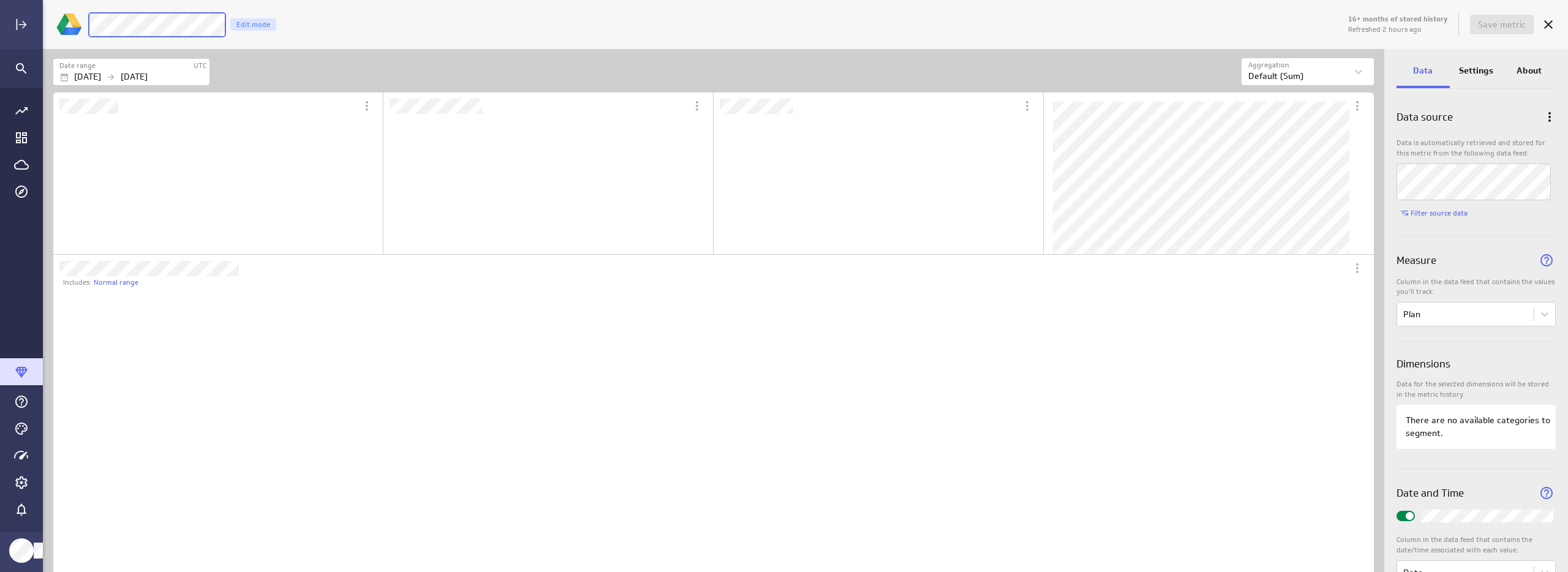
scroll to position [498, 1299]
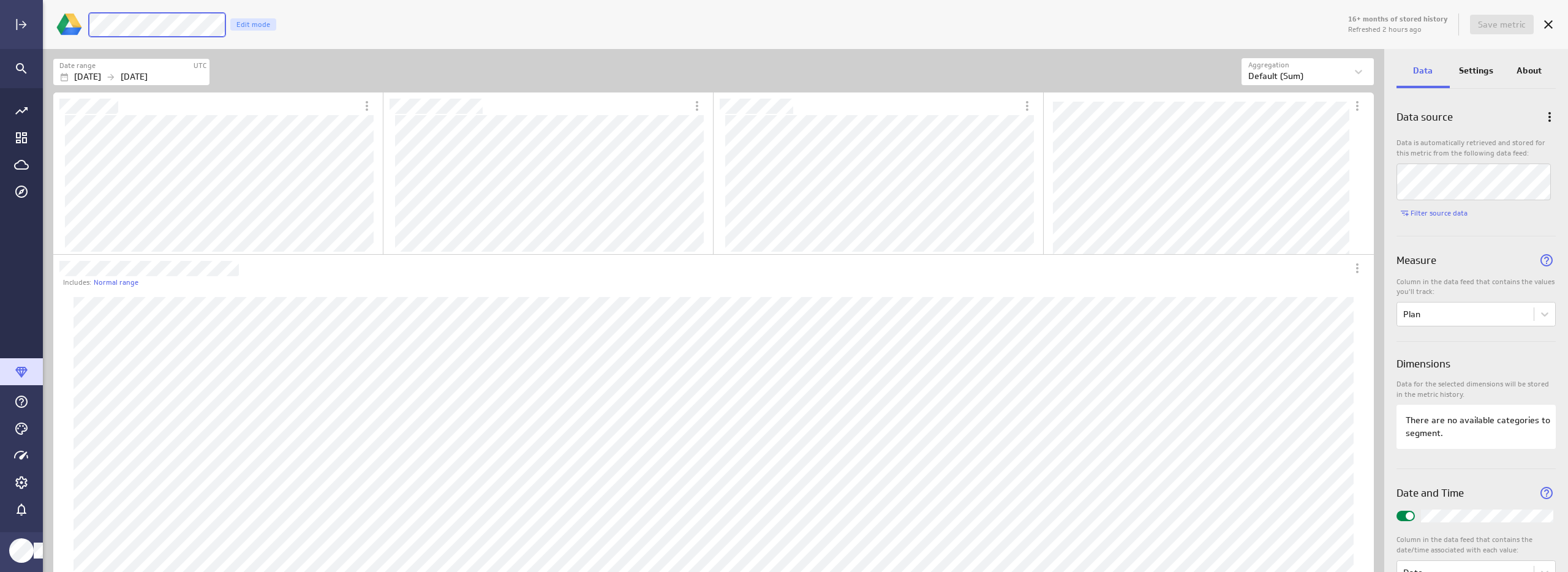
click at [41, 30] on div "16+ months of stored history Refreshed 2 hours ago Save metric [PERSON_NAME] Mo…" at bounding box center [784, 286] width 1568 height 572
click at [404, 46] on div "Save metric LM Plan Edit mode" at bounding box center [806, 24] width 1525 height 49
click at [478, 53] on div "Date range UTC [DATE] [DATE] Aggregation Aggregation Default (Sum)" at bounding box center [714, 70] width 1341 height 42
click at [439, 62] on div "Date range UTC [DATE] [DATE]" at bounding box center [648, 72] width 1188 height 27
click at [709, 51] on div "Date range UTC [DATE] [DATE] Aggregation Aggregation Default (Sum)" at bounding box center [714, 70] width 1341 height 42
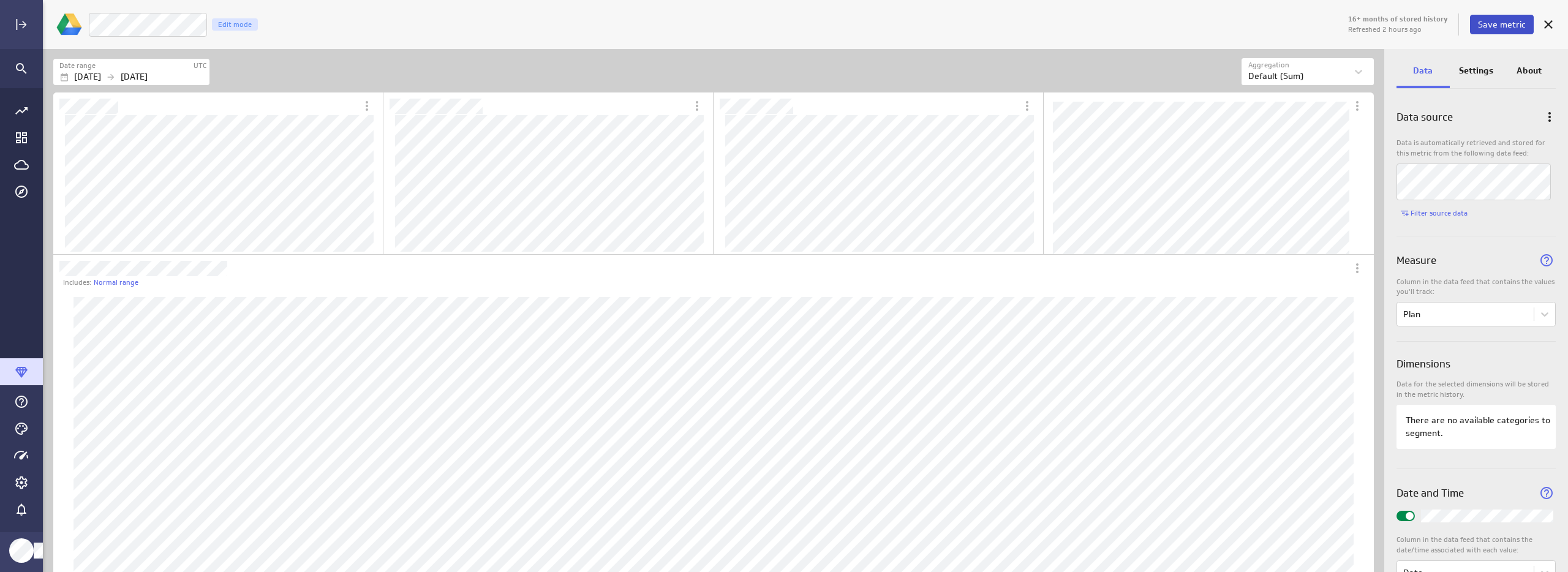
click at [1522, 27] on span "Save metric" at bounding box center [1501, 24] width 48 height 11
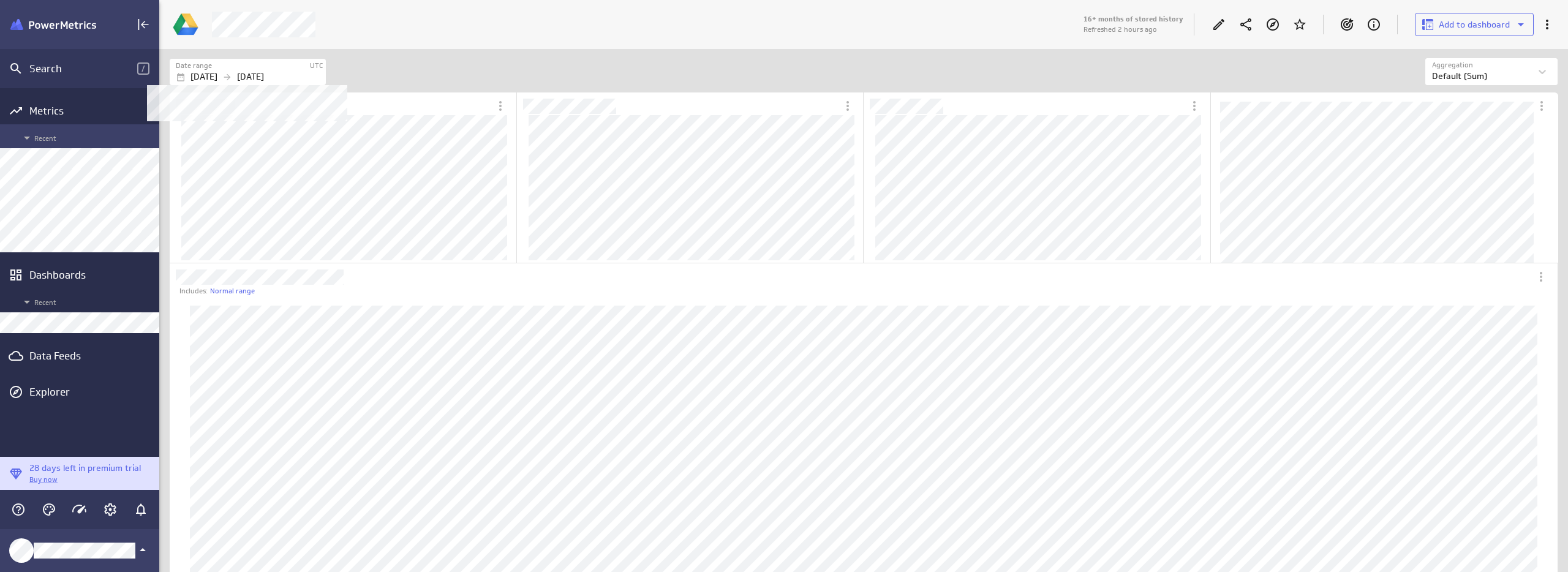
scroll to position [1375, 1407]
click at [475, 32] on div at bounding box center [642, 24] width 877 height 26
click at [1221, 19] on icon "Edit" at bounding box center [1218, 24] width 15 height 15
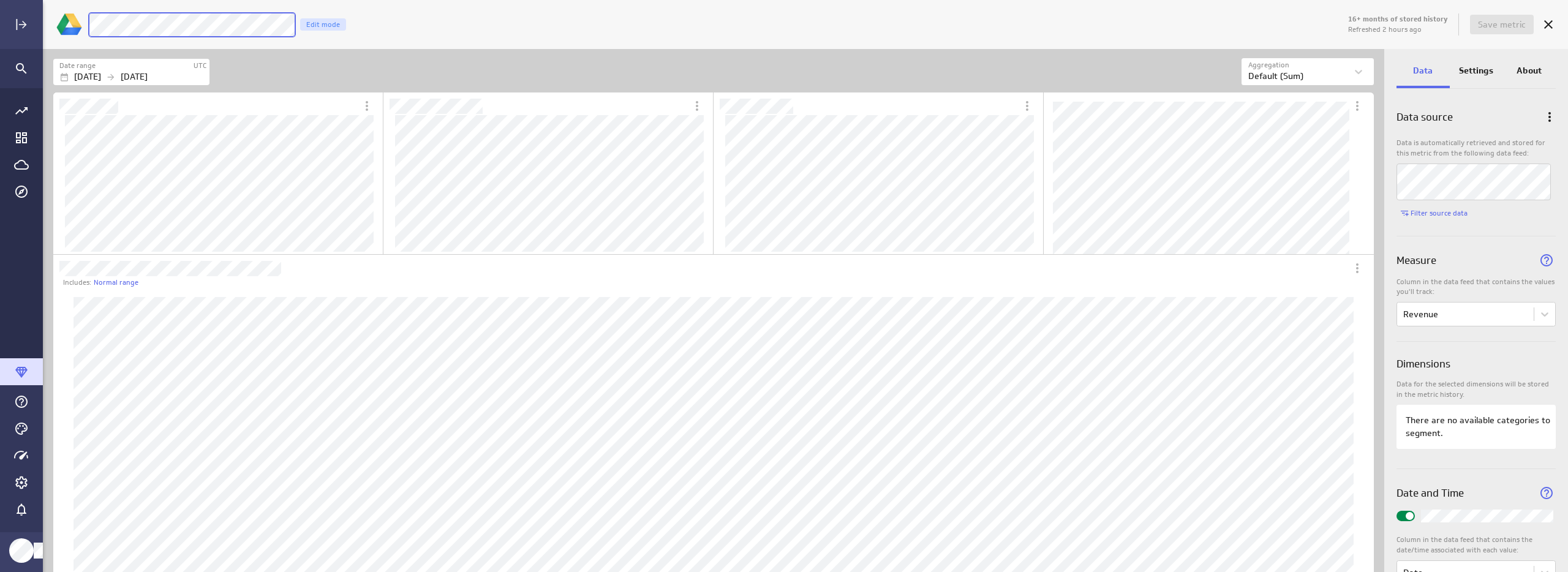
click at [53, 17] on div "16+ months of stored history Refreshed 2 hours ago Save metric [PERSON_NAME] Mo…" at bounding box center [806, 24] width 1525 height 49
click at [454, 58] on div "Date range UTC [DATE] [DATE]" at bounding box center [648, 72] width 1188 height 27
click at [1482, 22] on span "Save metric" at bounding box center [1501, 24] width 48 height 11
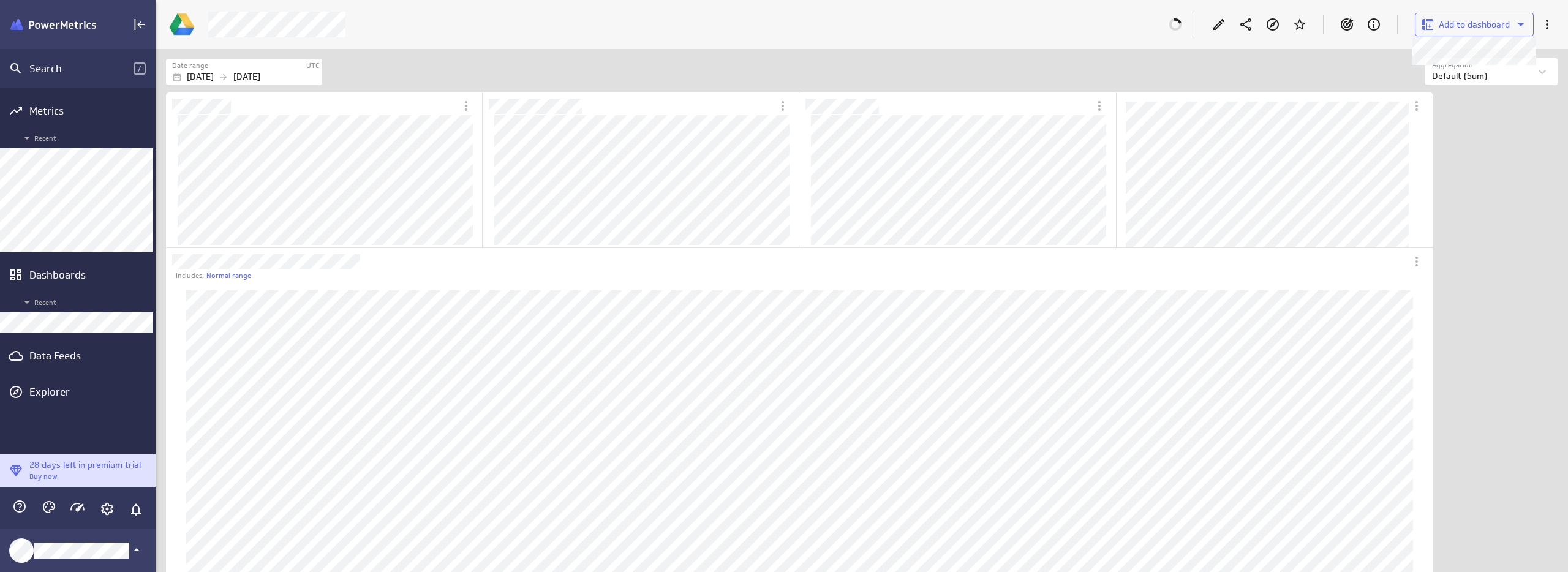
scroll to position [1272, 1322]
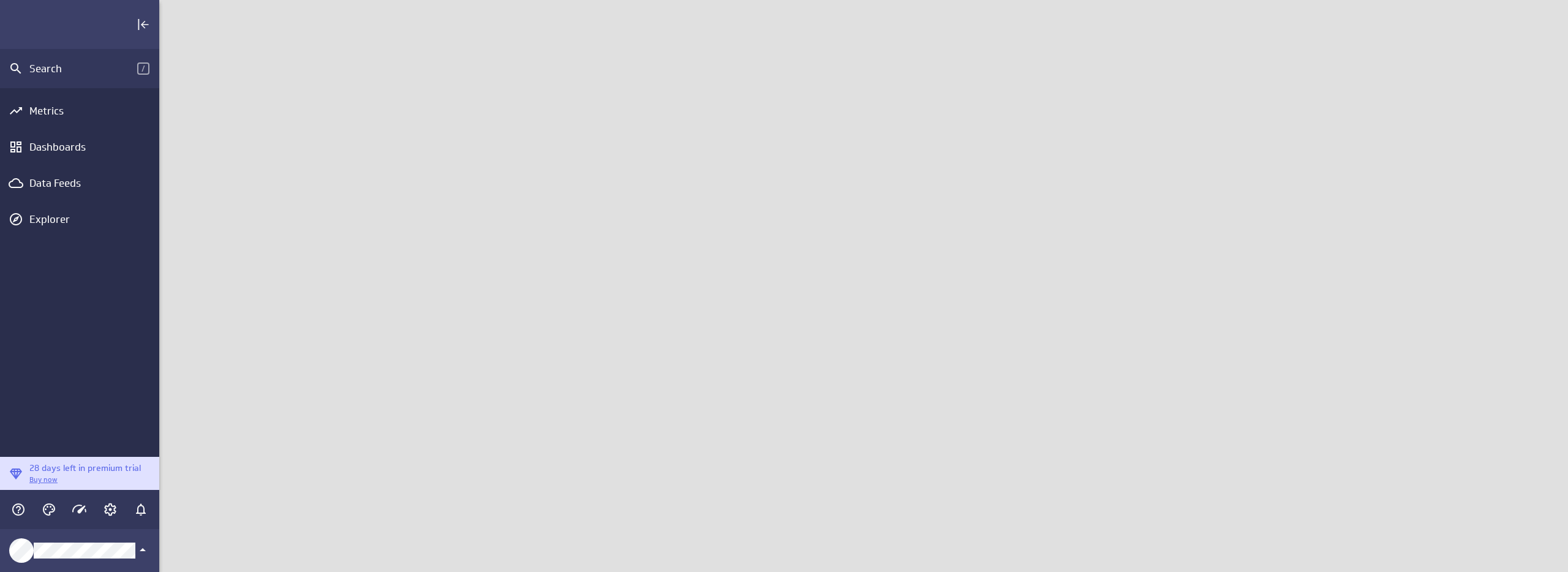
scroll to position [591, 1428]
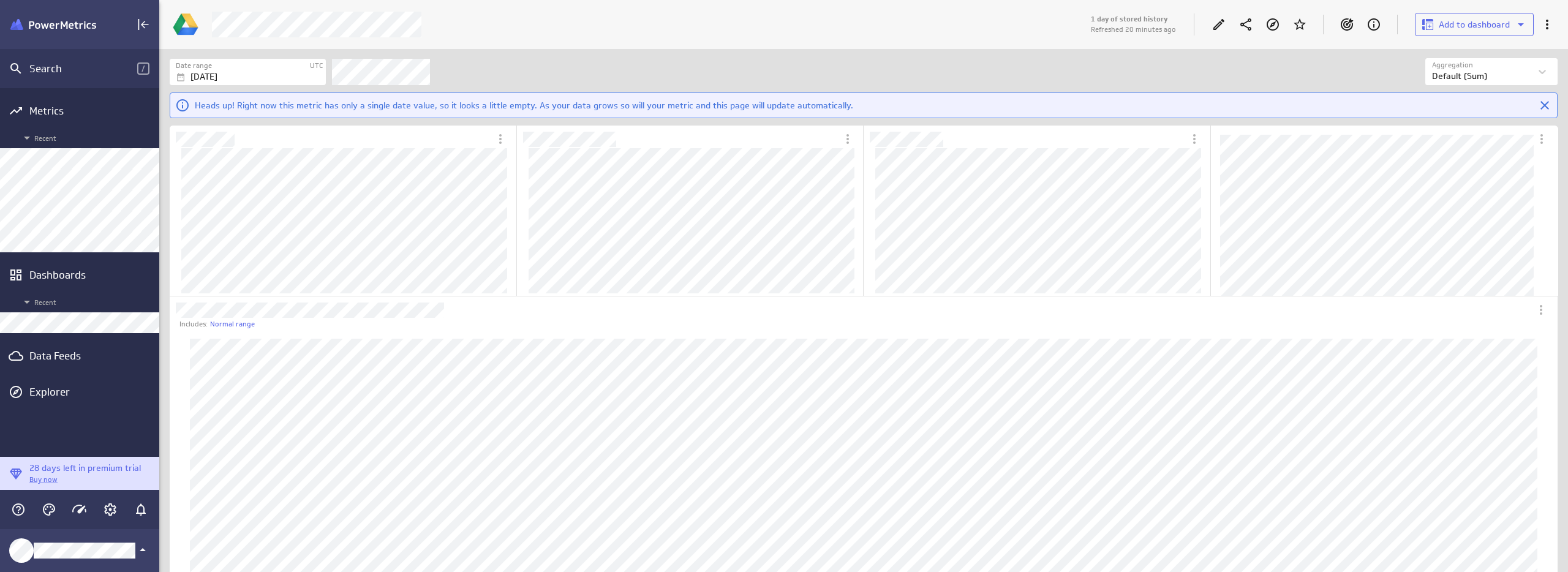
scroll to position [1375, 1407]
click at [1213, 27] on icon "Edit" at bounding box center [1218, 24] width 15 height 15
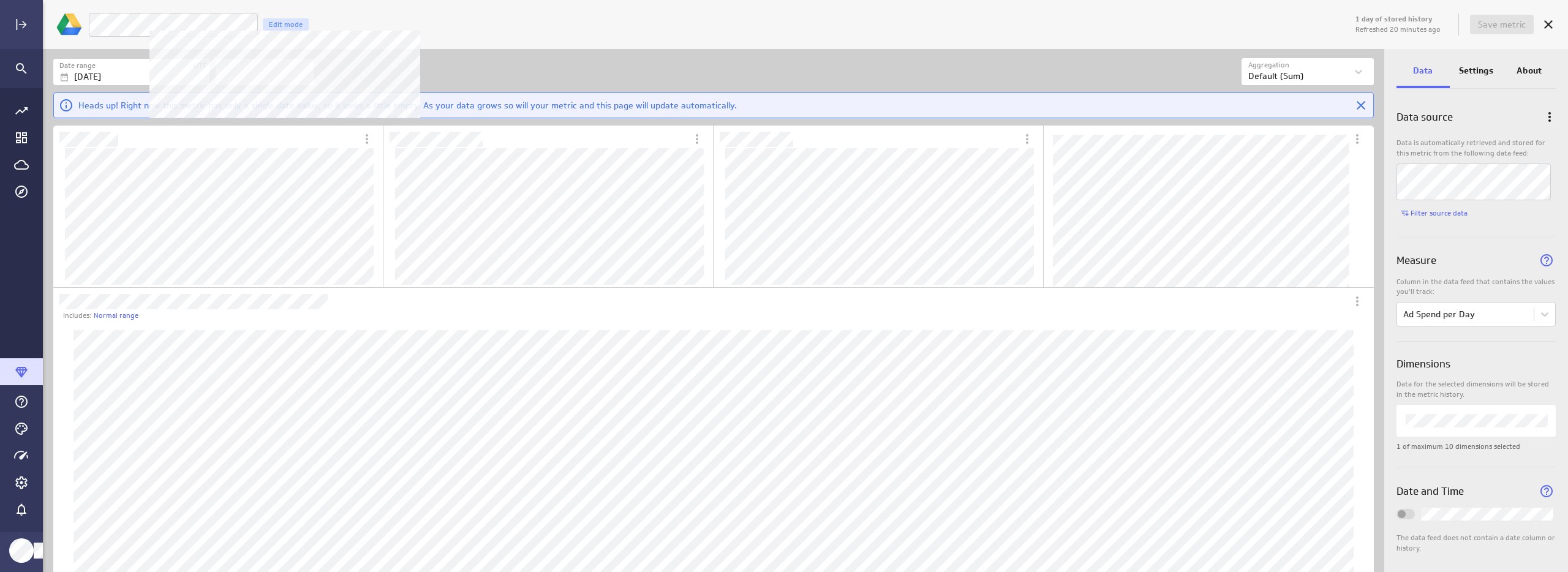
click at [591, 34] on div "LM Goals - Ad $/Day Edit mode" at bounding box center [721, 25] width 1265 height 25
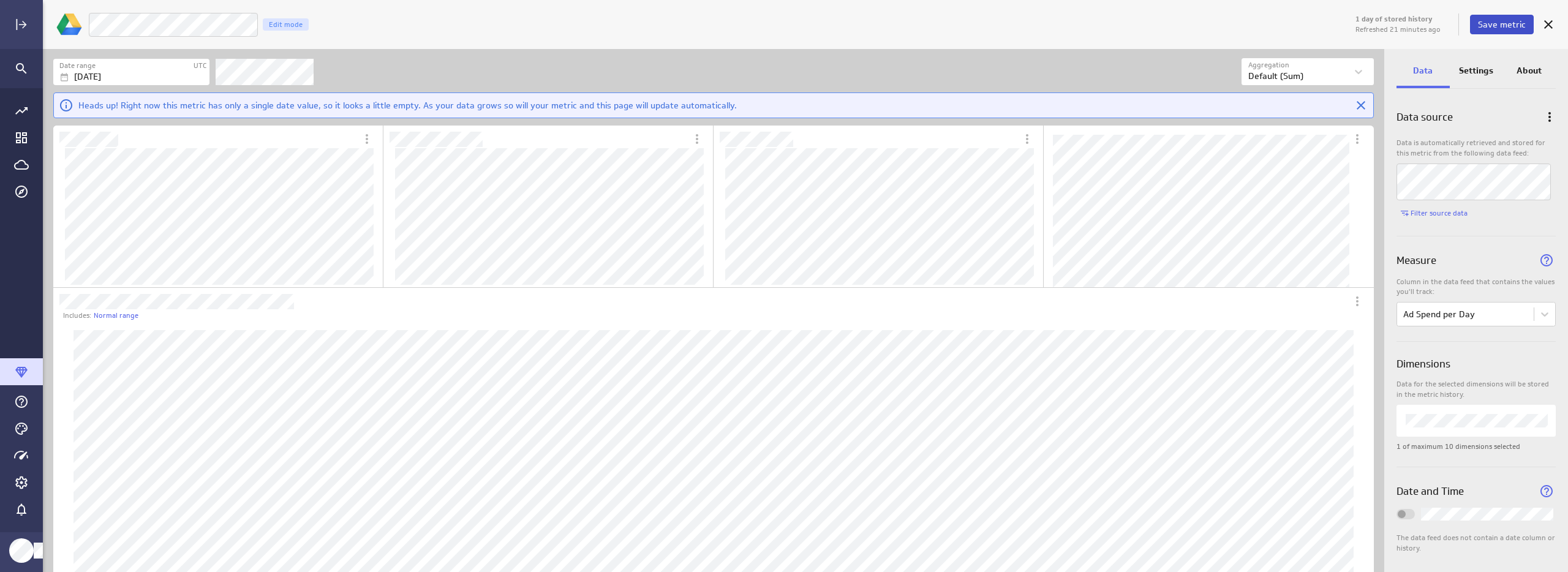
click at [1520, 23] on span "Save metric" at bounding box center [1501, 24] width 48 height 11
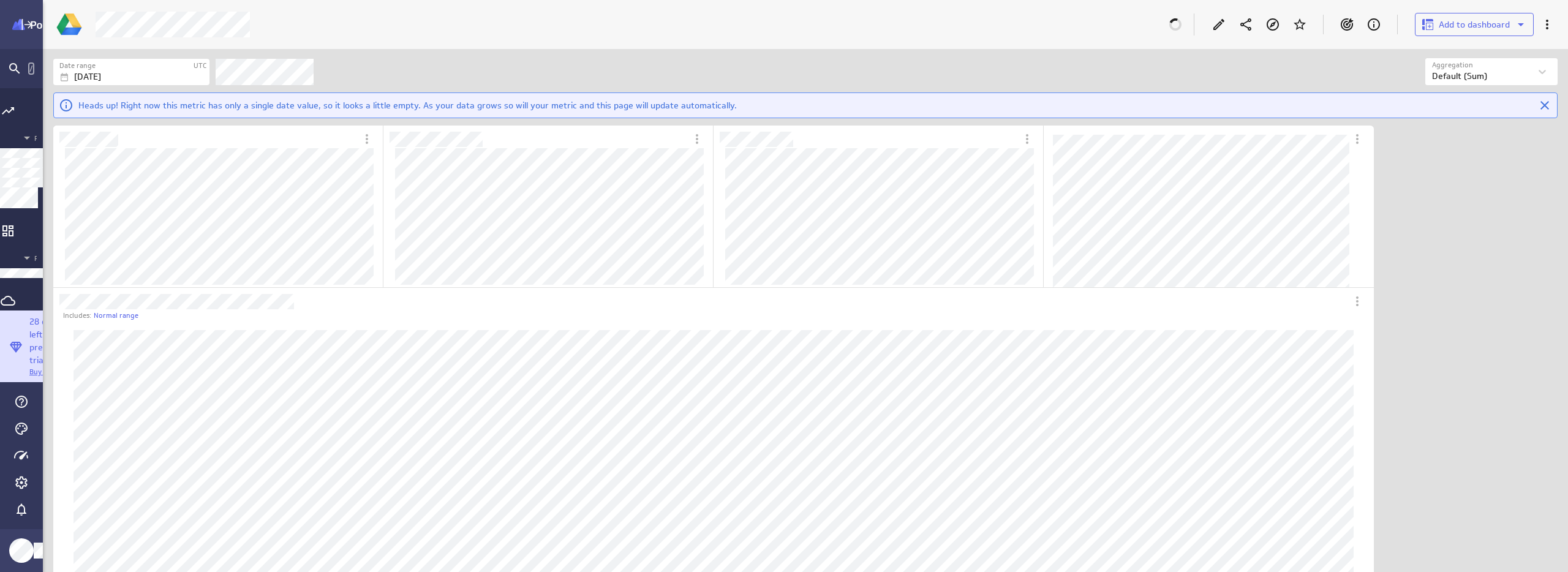
scroll to position [46, 1408]
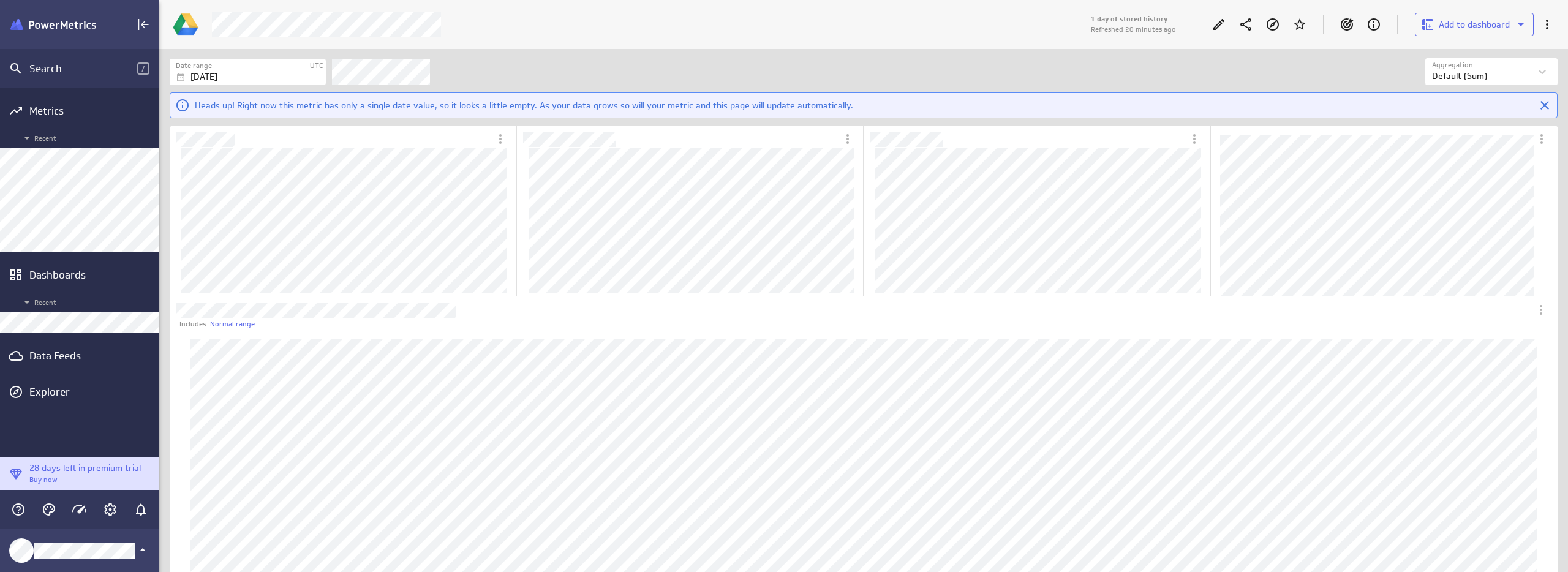
scroll to position [1375, 1407]
click at [1219, 21] on icon "Edit" at bounding box center [1218, 24] width 15 height 15
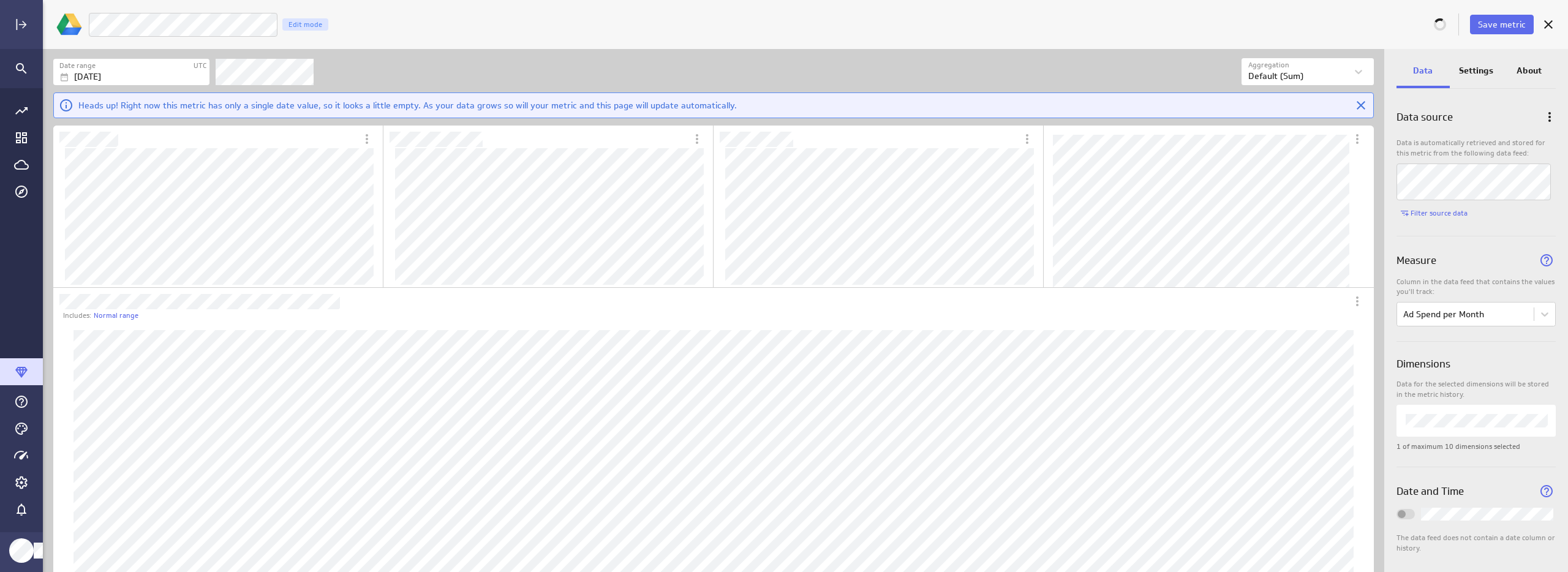
click at [474, 41] on div "Save metric LM Goals - Ad $/Month Edit mode" at bounding box center [806, 24] width 1525 height 49
click at [561, 75] on div "Filters" at bounding box center [729, 72] width 1026 height 27
click at [607, 64] on div "Filters" at bounding box center [729, 72] width 1026 height 27
click at [1510, 27] on span "Save metric" at bounding box center [1501, 24] width 48 height 11
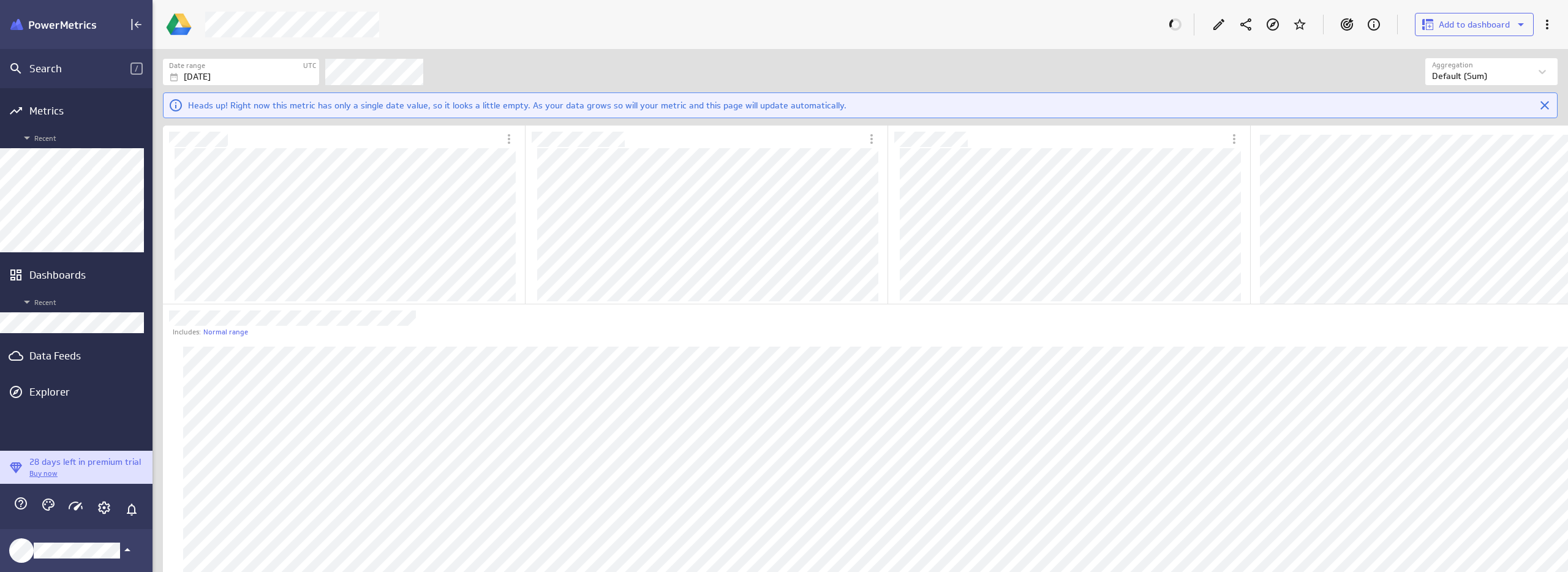
scroll to position [46, 1407]
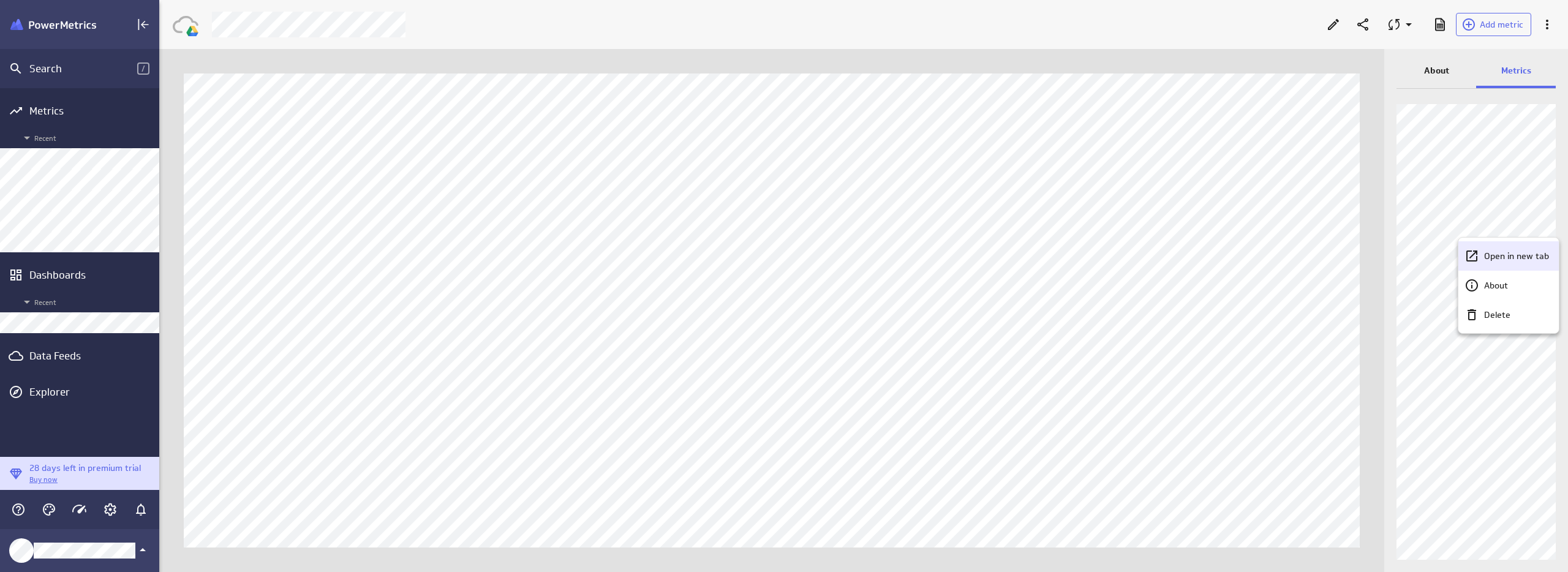
click at [1529, 263] on div "Open in new tab" at bounding box center [1508, 256] width 100 height 29
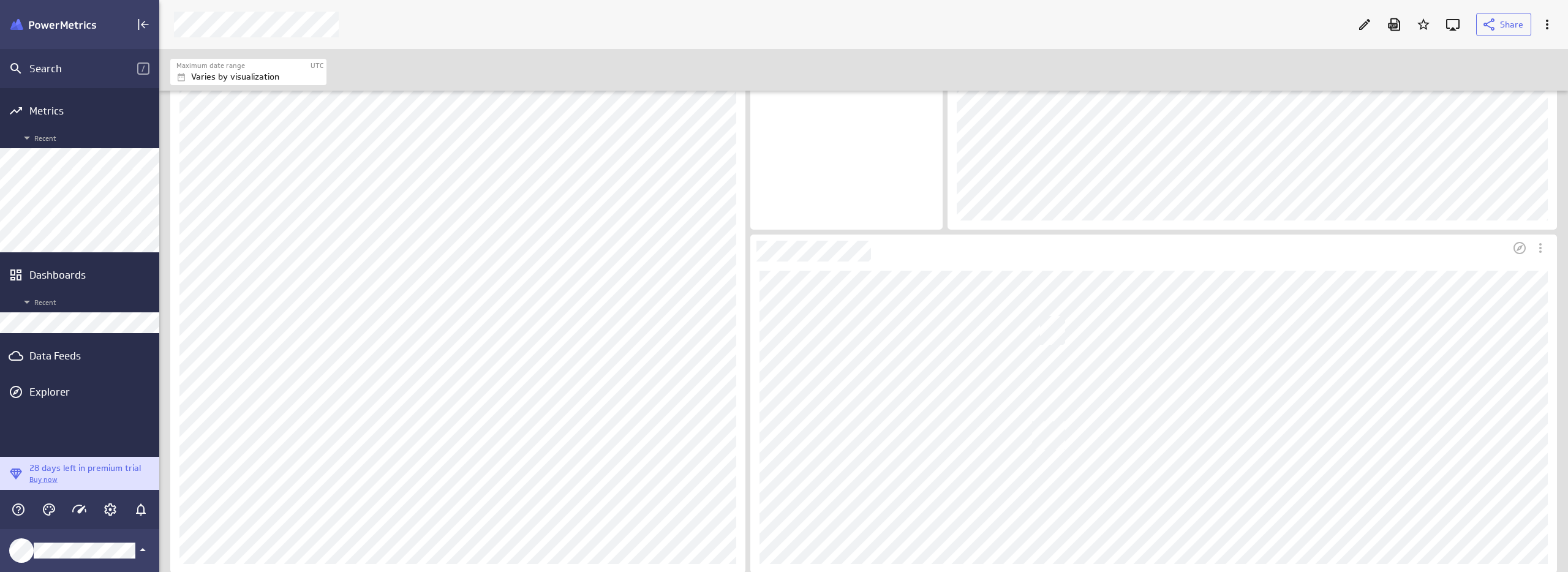
scroll to position [860, 0]
click at [69, 349] on div "Data Feeds" at bounding box center [79, 356] width 159 height 27
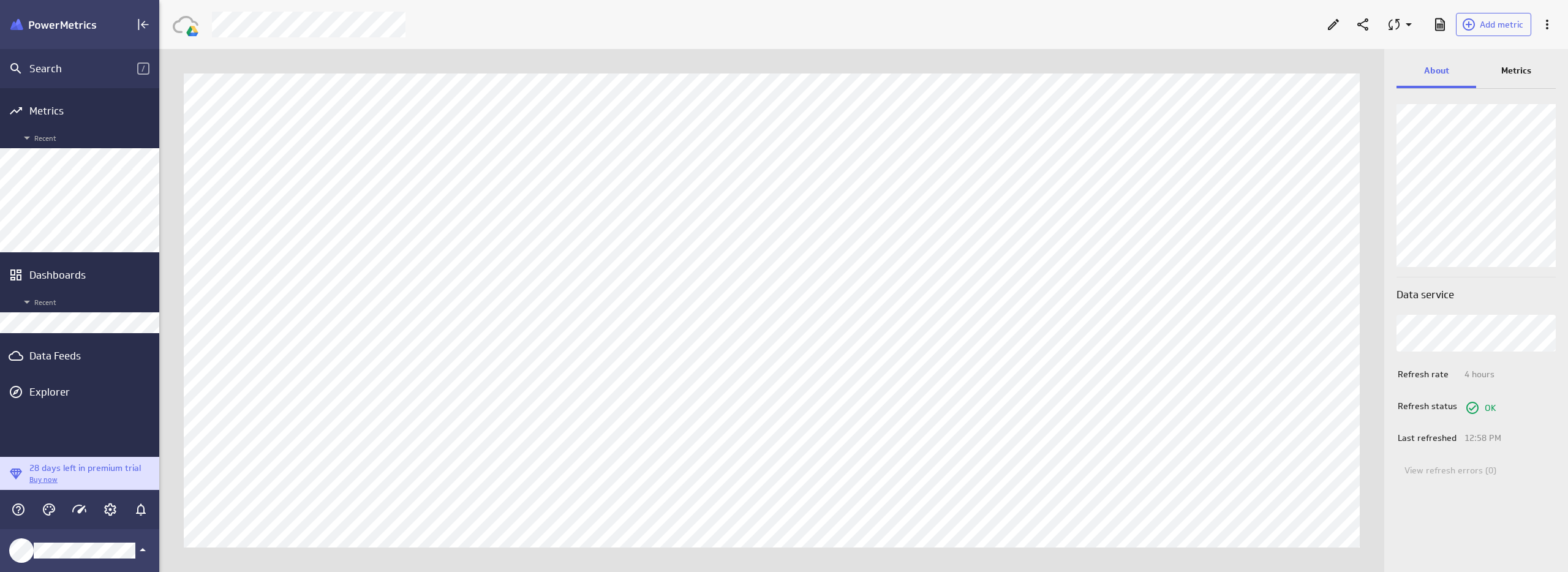
click at [1520, 68] on p "Metrics" at bounding box center [1516, 70] width 30 height 13
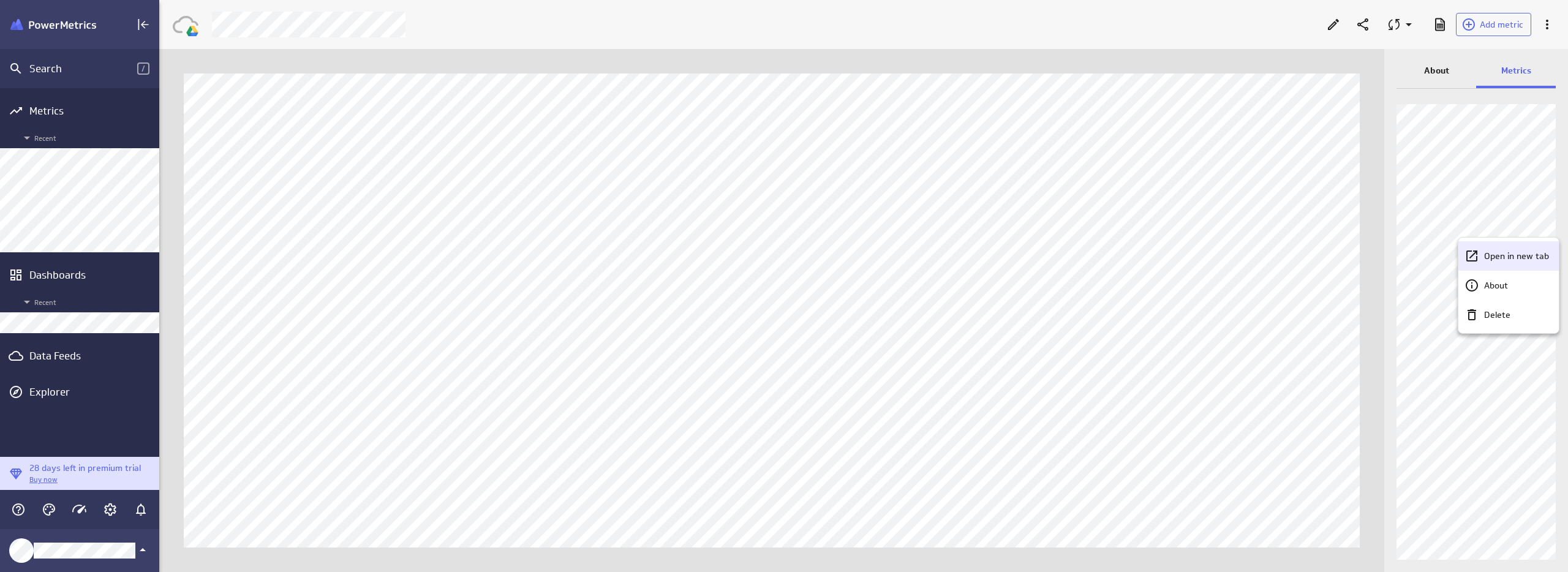
click at [1509, 258] on p "Open in new tab" at bounding box center [1517, 256] width 65 height 13
click at [1532, 288] on p "Open in new tab" at bounding box center [1517, 288] width 65 height 13
click at [1519, 288] on p "Open in new tab" at bounding box center [1517, 288] width 65 height 13
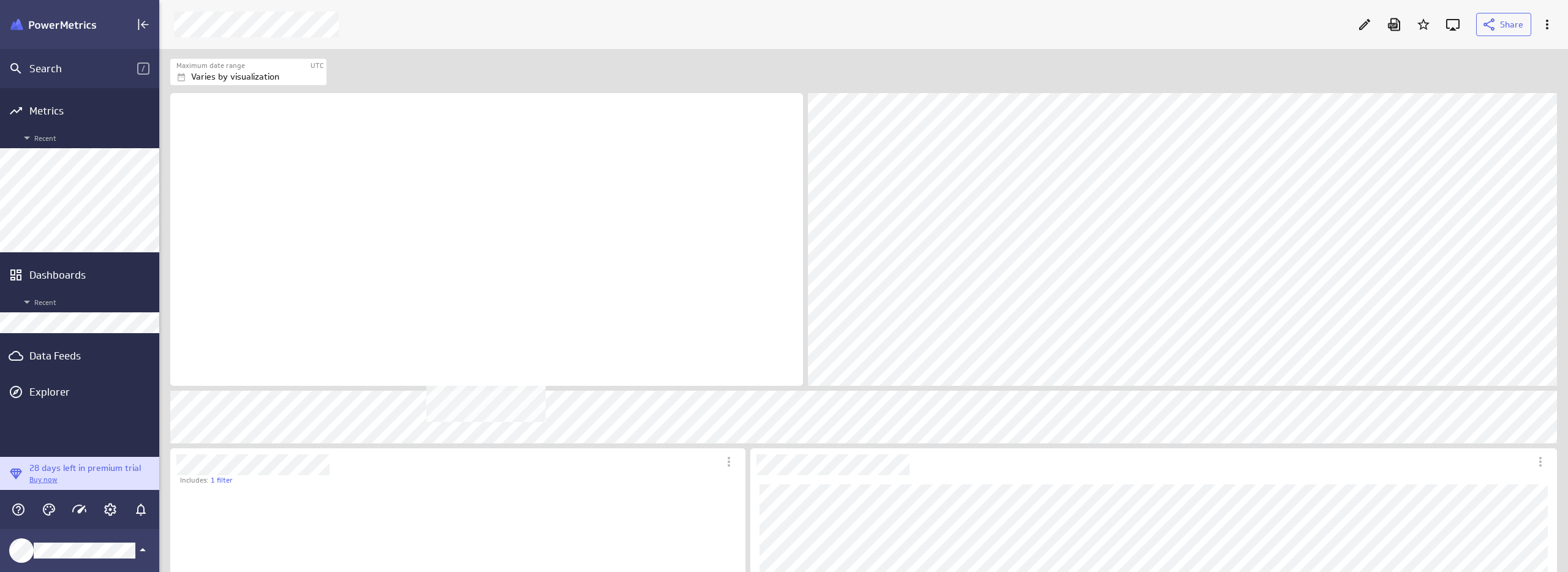
click at [710, 287] on div "No description available" at bounding box center [486, 239] width 633 height 293
click at [624, 251] on div "No description available" at bounding box center [486, 239] width 633 height 293
click at [788, 375] on div "No description available" at bounding box center [486, 239] width 633 height 293
click at [1359, 22] on icon "Edit" at bounding box center [1364, 24] width 15 height 15
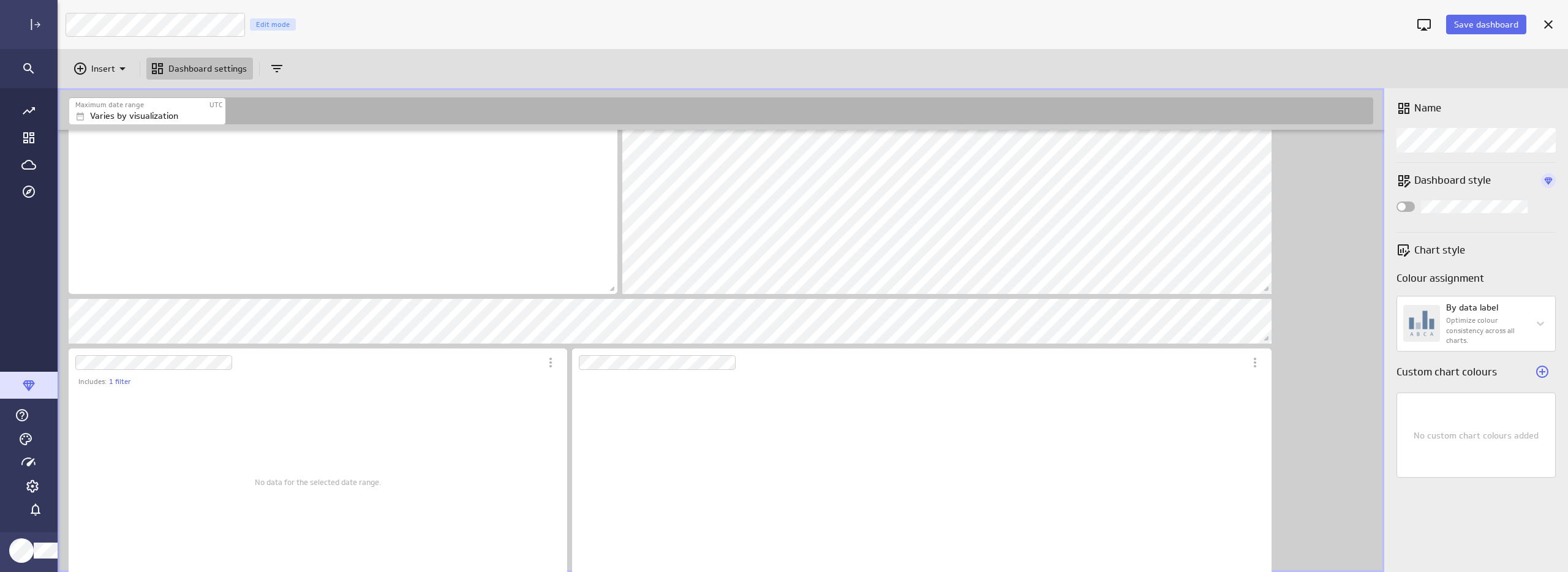
scroll to position [6, 6]
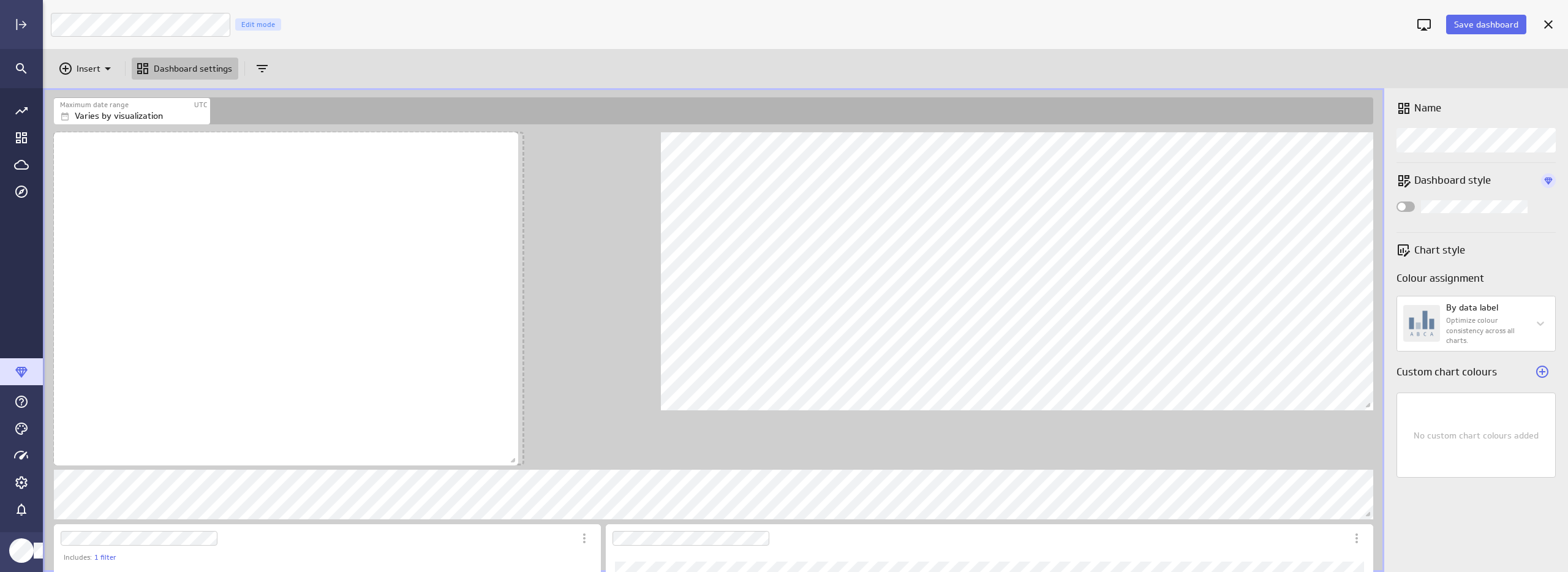
drag, startPoint x: 652, startPoint y: 406, endPoint x: 514, endPoint y: 461, distance: 148.6
click at [514, 461] on span "Dashboard content with 12 widgets" at bounding box center [514, 462] width 12 height 12
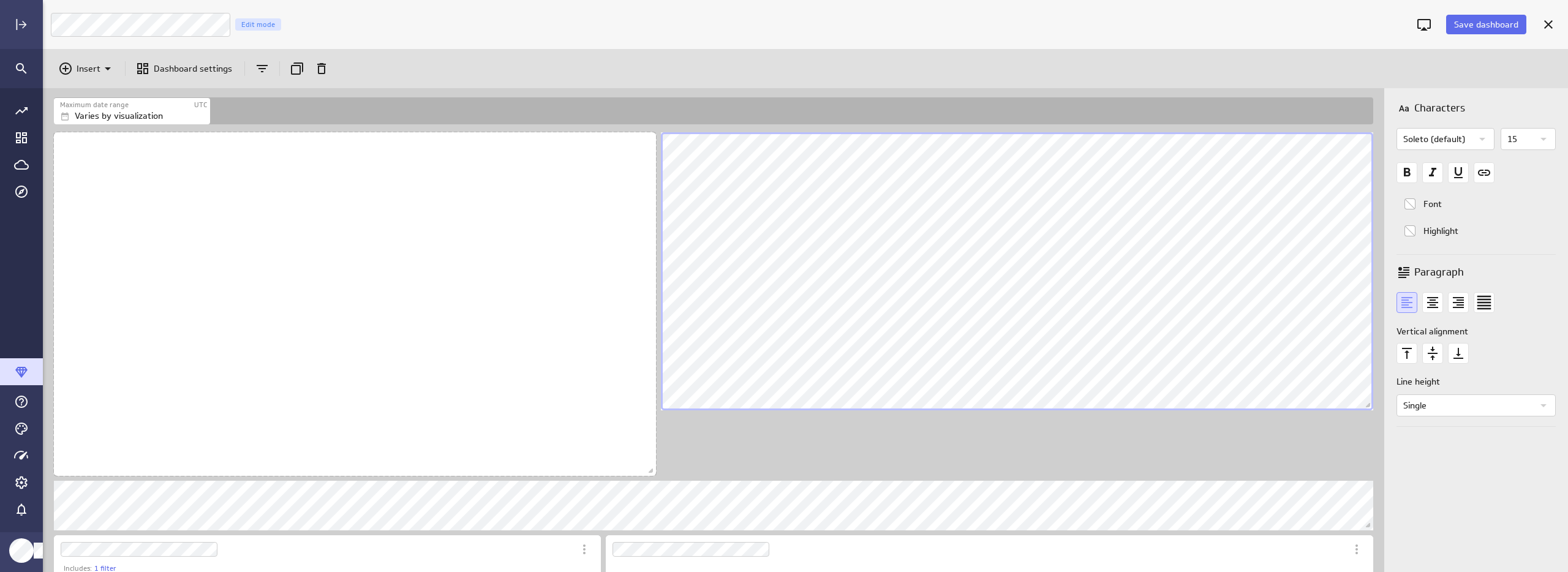
drag, startPoint x: 521, startPoint y: 460, endPoint x: 653, endPoint y: 471, distance: 132.5
click at [653, 471] on span "Dashboard content with 12 widgets" at bounding box center [652, 472] width 12 height 12
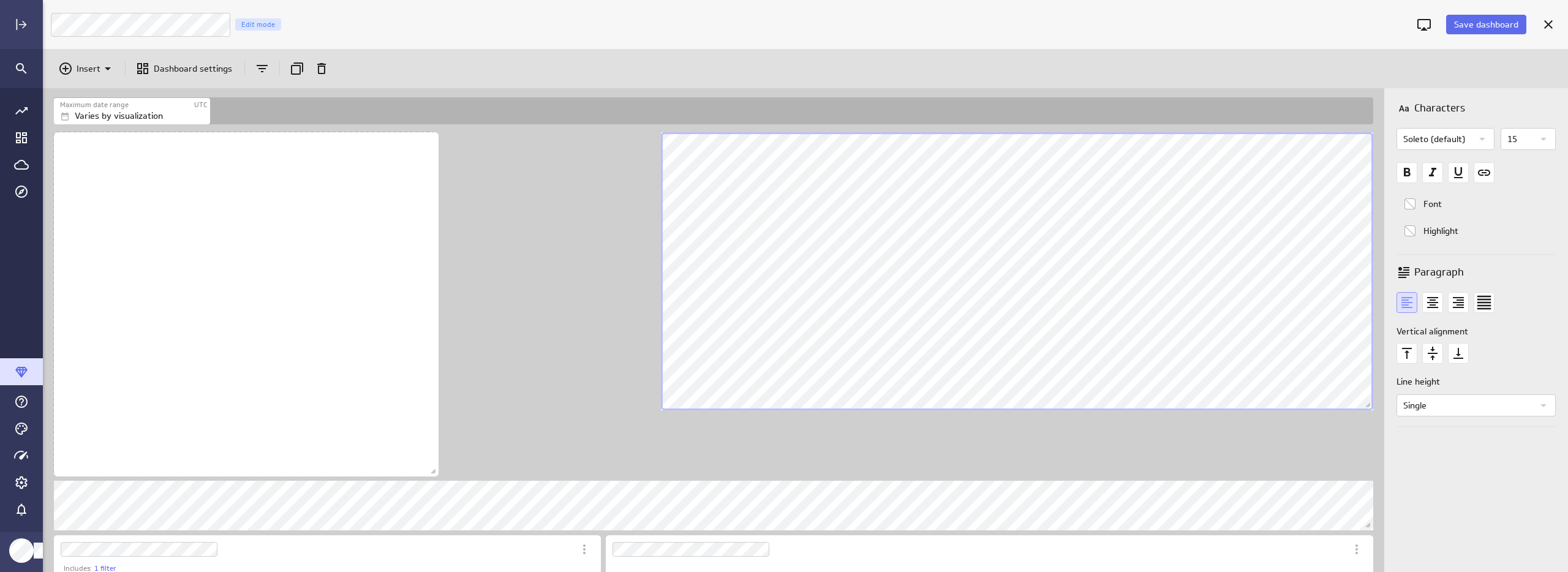
drag, startPoint x: 653, startPoint y: 470, endPoint x: 435, endPoint y: 471, distance: 218.0
click at [435, 471] on span "Dashboard content with 12 widgets" at bounding box center [434, 472] width 12 height 12
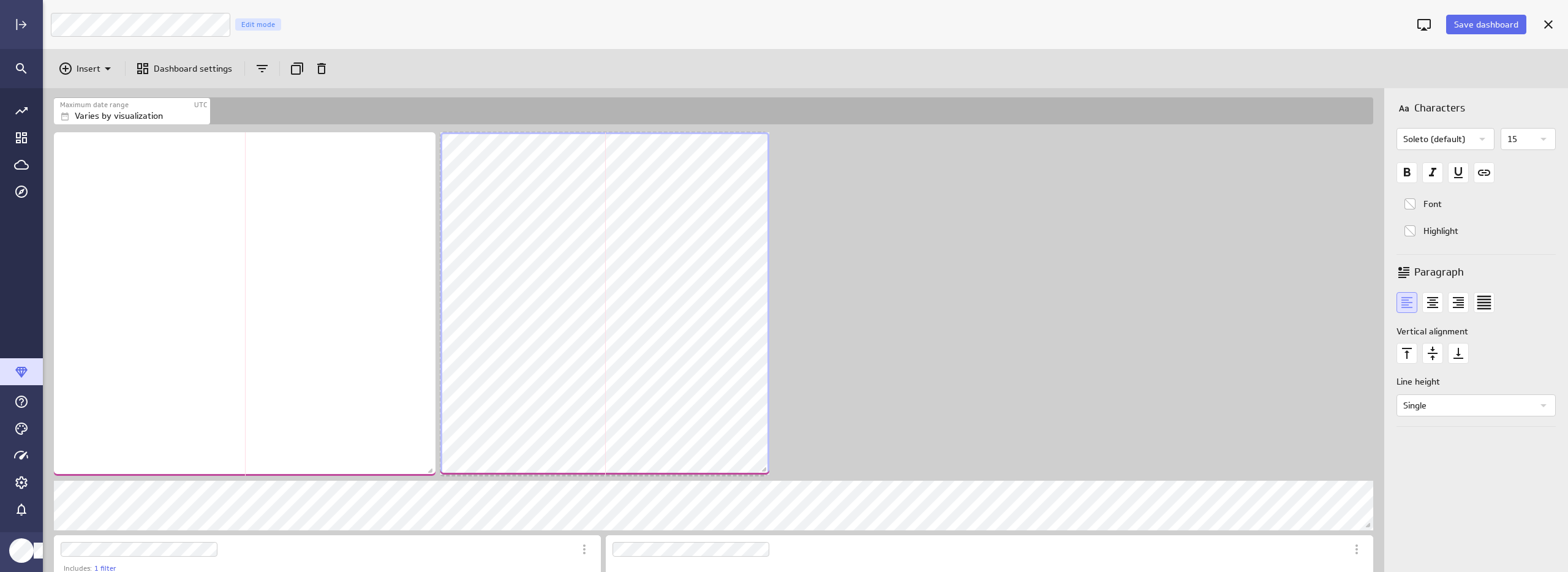
drag, startPoint x: 1146, startPoint y: 401, endPoint x: 763, endPoint y: 465, distance: 388.3
click at [763, 465] on span "Dashboard content with 12 widgets" at bounding box center [765, 470] width 12 height 12
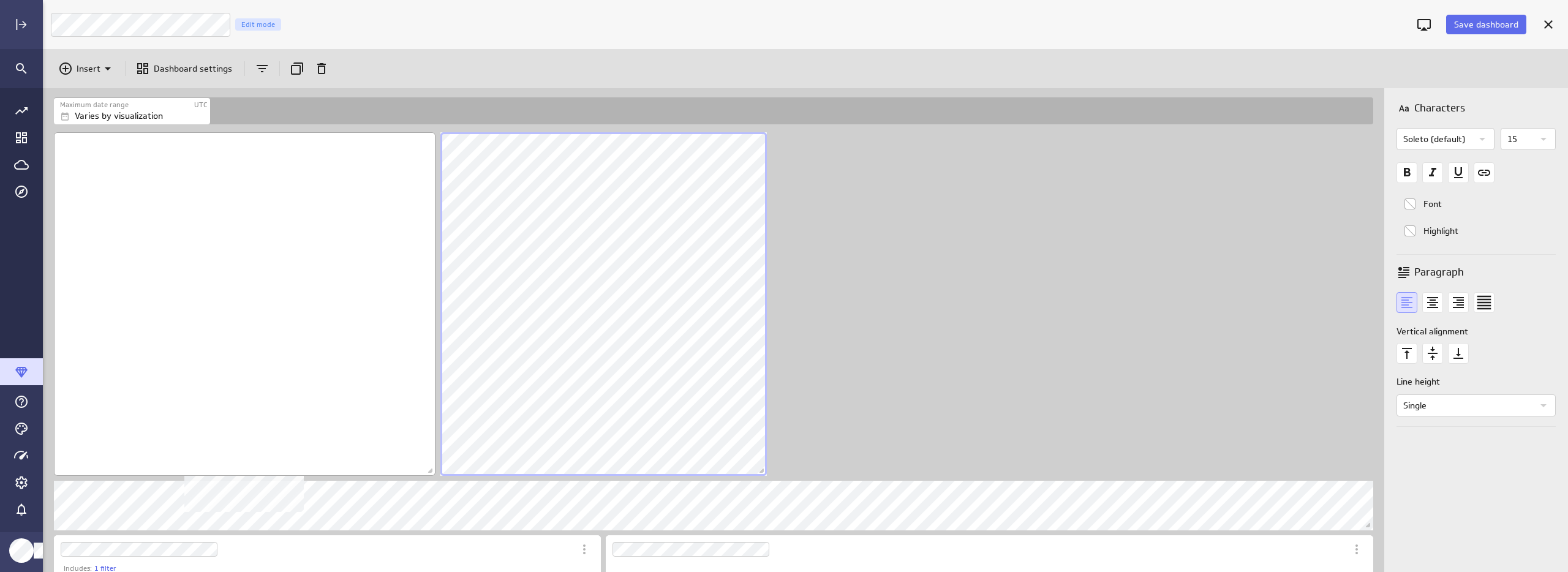
click at [332, 432] on div "No description available" at bounding box center [244, 303] width 382 height 343
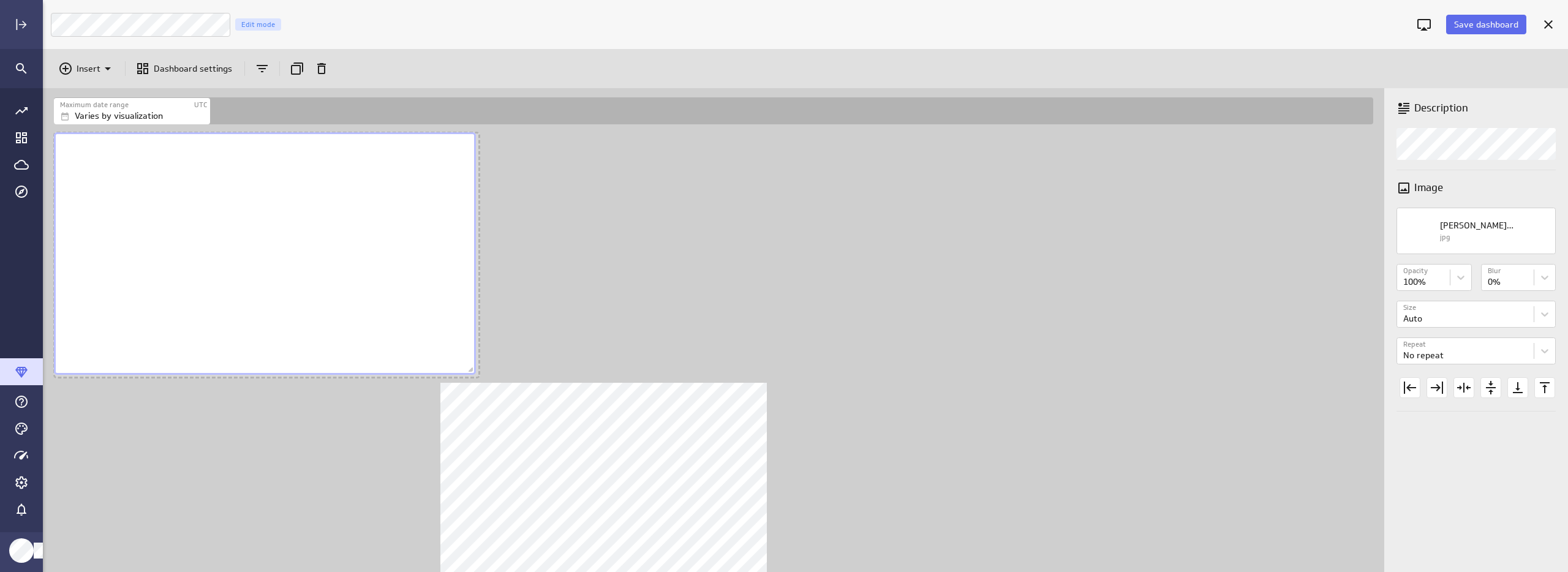
drag, startPoint x: 430, startPoint y: 459, endPoint x: 470, endPoint y: 369, distance: 98.5
click at [470, 369] on span "Dashboard content with 12 widgets" at bounding box center [472, 371] width 12 height 12
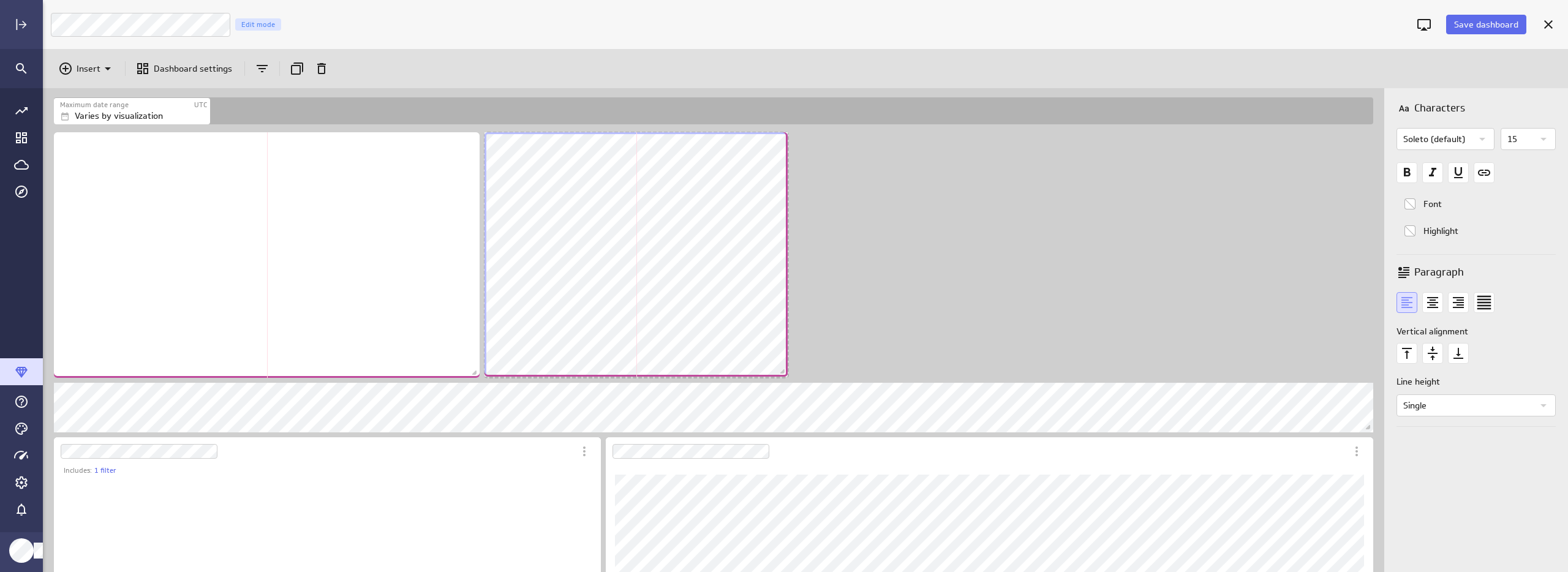
drag, startPoint x: 806, startPoint y: 471, endPoint x: 782, endPoint y: 372, distance: 101.9
click at [782, 372] on span "Dashboard content with 12 widgets" at bounding box center [783, 373] width 12 height 12
drag, startPoint x: 933, startPoint y: 297, endPoint x: 913, endPoint y: 287, distance: 22.4
click at [300, 63] on icon "Duplicate" at bounding box center [296, 68] width 12 height 12
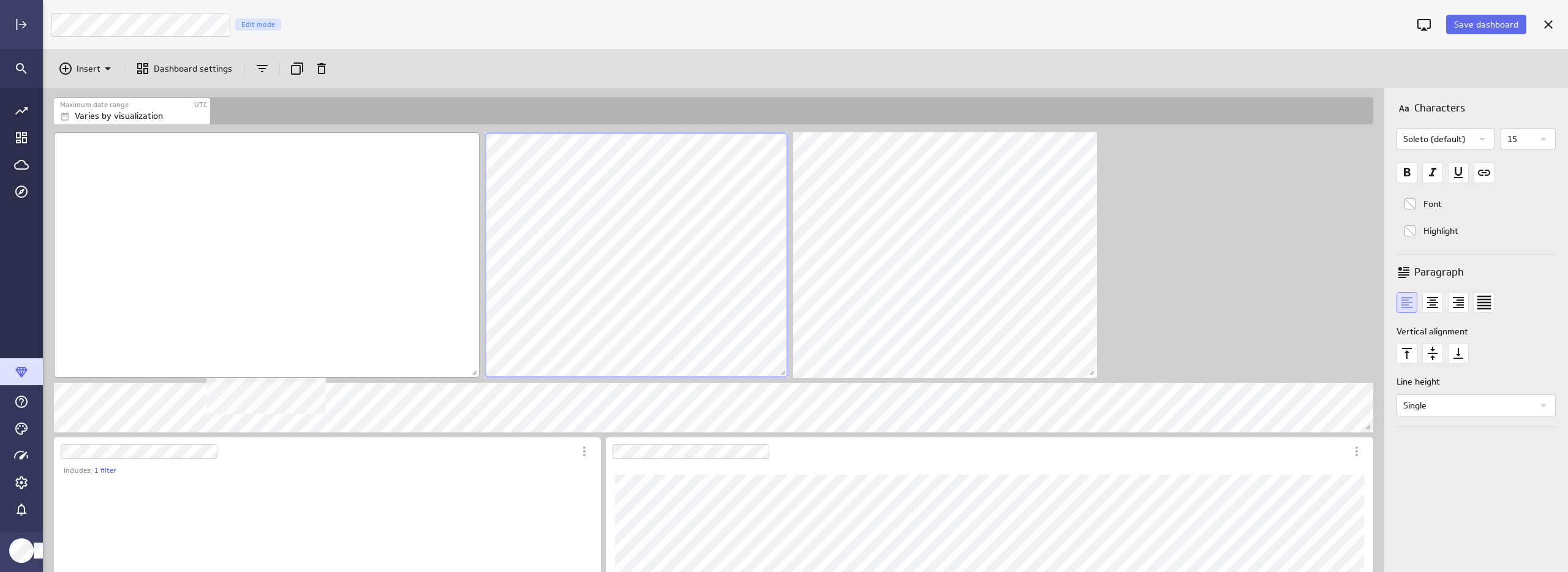
click at [383, 333] on div "No description available" at bounding box center [267, 255] width 426 height 246
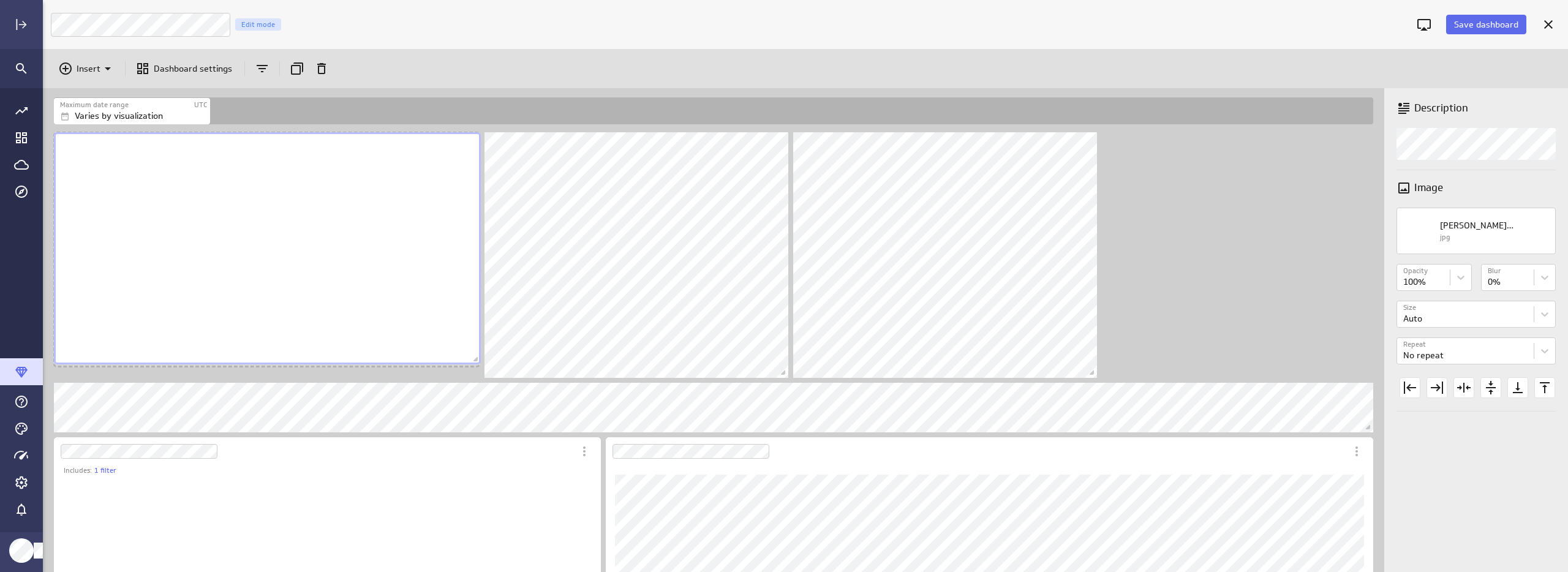
drag, startPoint x: 473, startPoint y: 373, endPoint x: 474, endPoint y: 359, distance: 14.0
click at [474, 359] on span "Dashboard content with 13 widgets" at bounding box center [477, 361] width 12 height 12
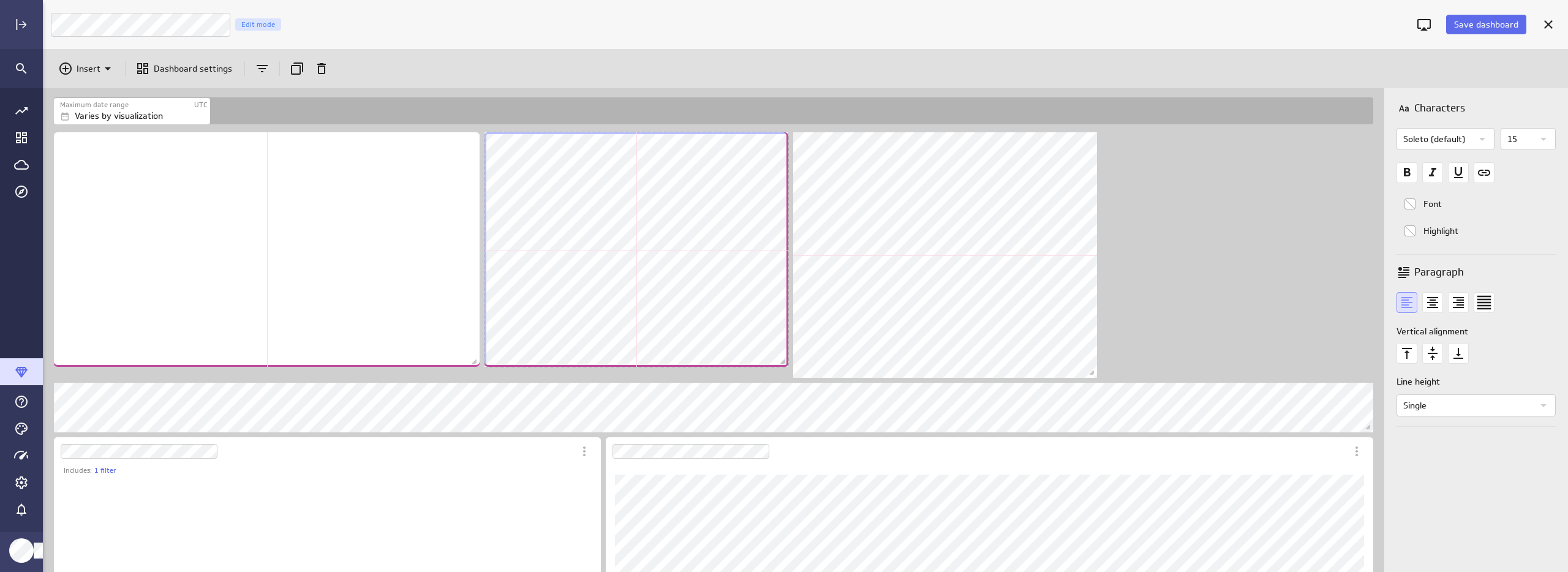
drag, startPoint x: 785, startPoint y: 374, endPoint x: 785, endPoint y: 362, distance: 12.0
click at [785, 362] on span "Dashboard content with 13 widgets" at bounding box center [784, 362] width 12 height 12
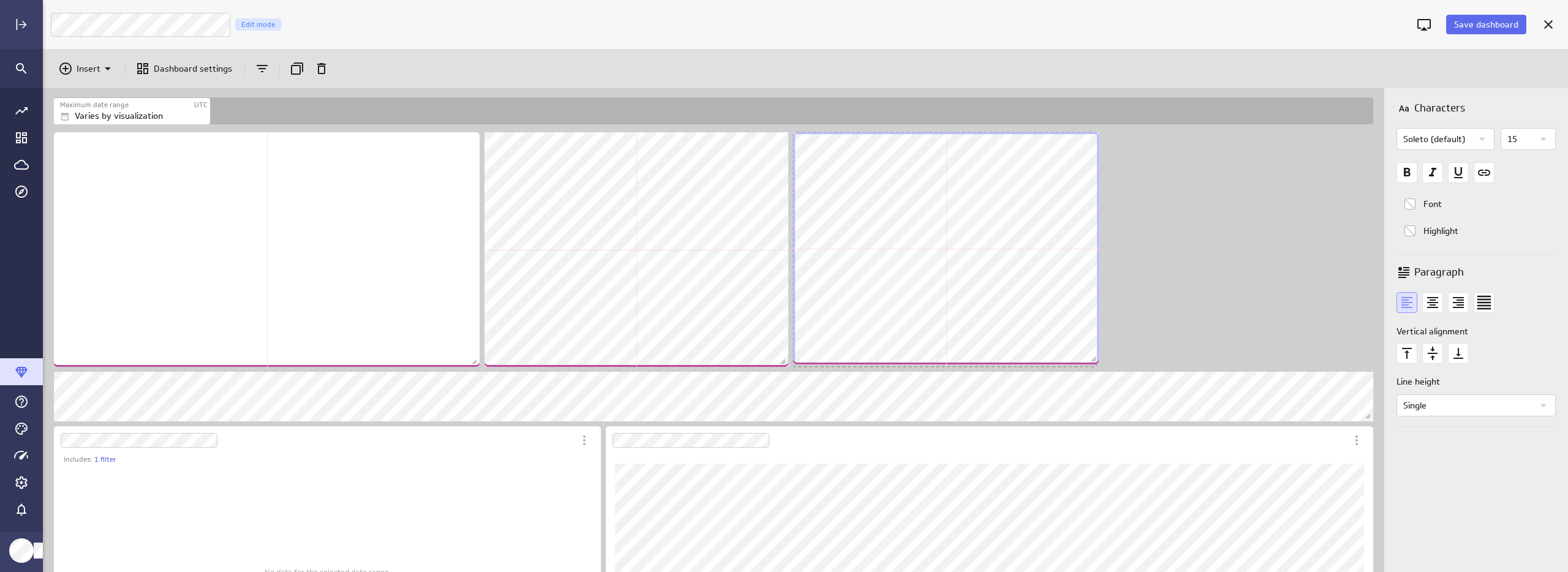
drag, startPoint x: 1092, startPoint y: 374, endPoint x: 1094, endPoint y: 360, distance: 14.1
click at [1094, 360] on span "Dashboard content with 13 widgets" at bounding box center [1094, 361] width 12 height 12
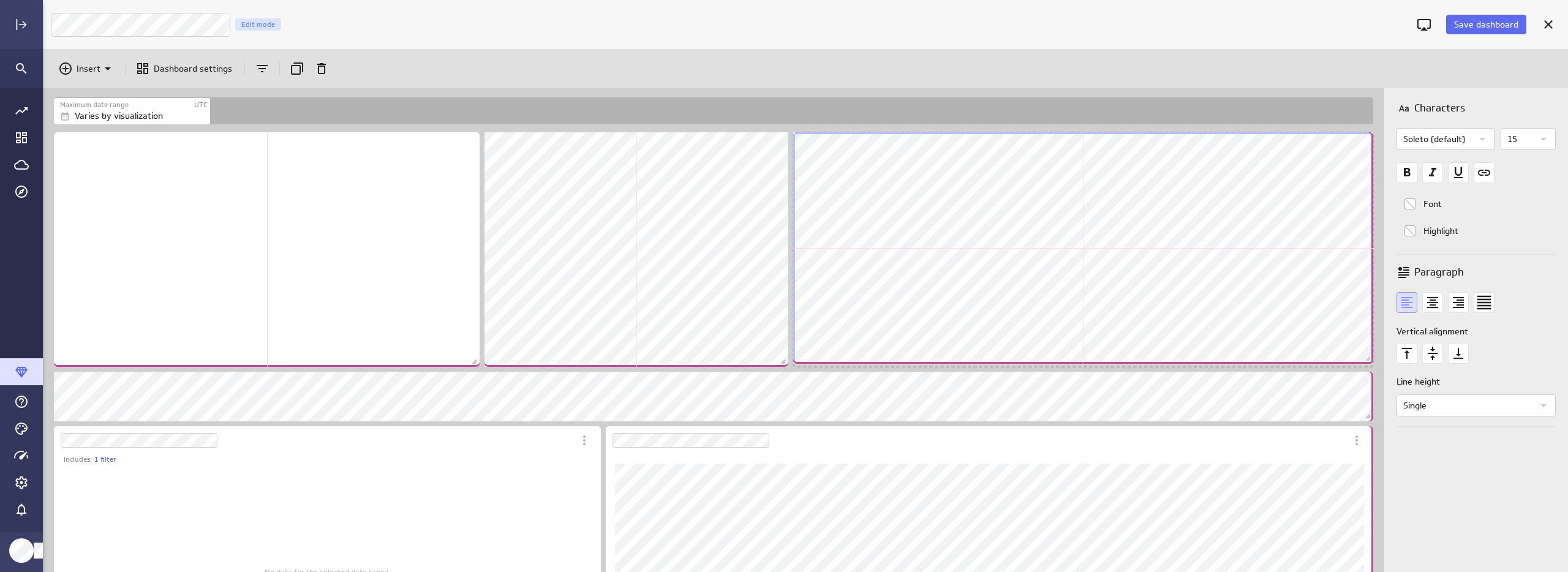
drag, startPoint x: 1094, startPoint y: 364, endPoint x: 1371, endPoint y: 361, distance: 277.0
click at [1371, 361] on span "Dashboard content with 13 widgets" at bounding box center [1369, 360] width 12 height 12
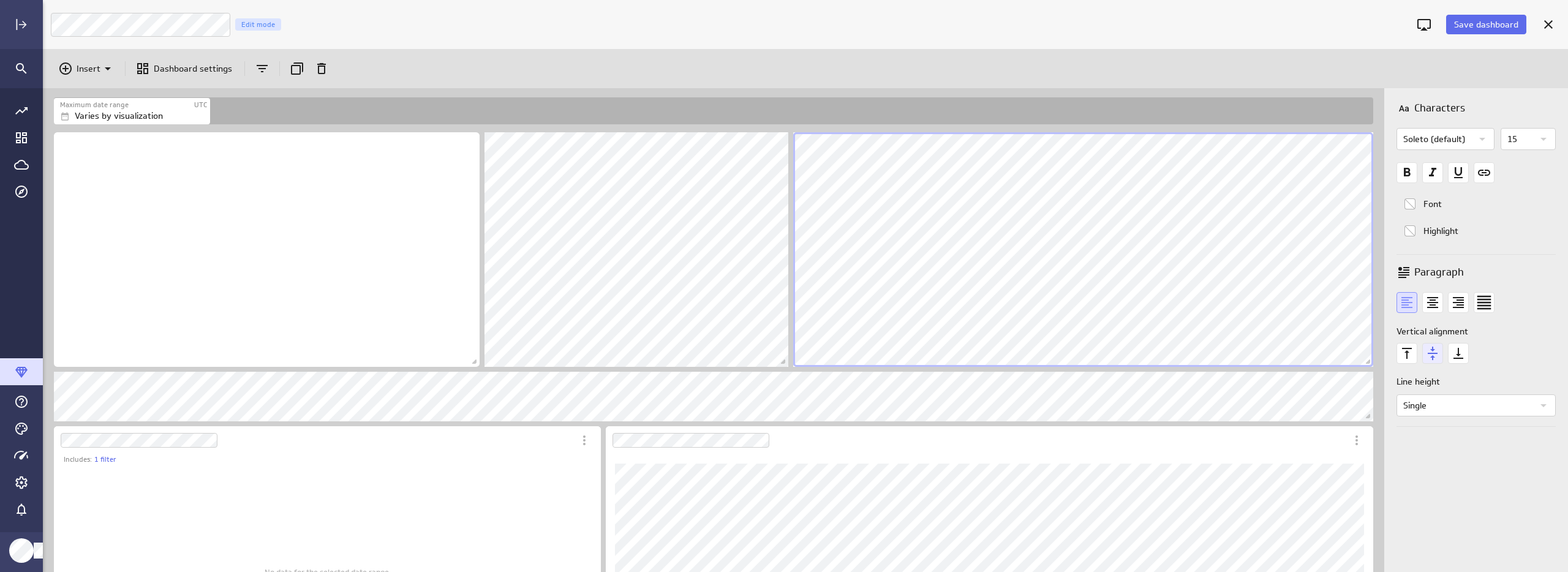
click at [1432, 352] on icon "text Middle" at bounding box center [1432, 353] width 21 height 21
click at [1435, 354] on icon "text Middle" at bounding box center [1432, 353] width 21 height 21
click at [1444, 408] on p "Single" at bounding box center [1468, 405] width 130 height 21
click at [1425, 520] on p "Double" at bounding box center [1421, 524] width 27 height 13
click at [1487, 409] on p "Single" at bounding box center [1468, 405] width 130 height 21
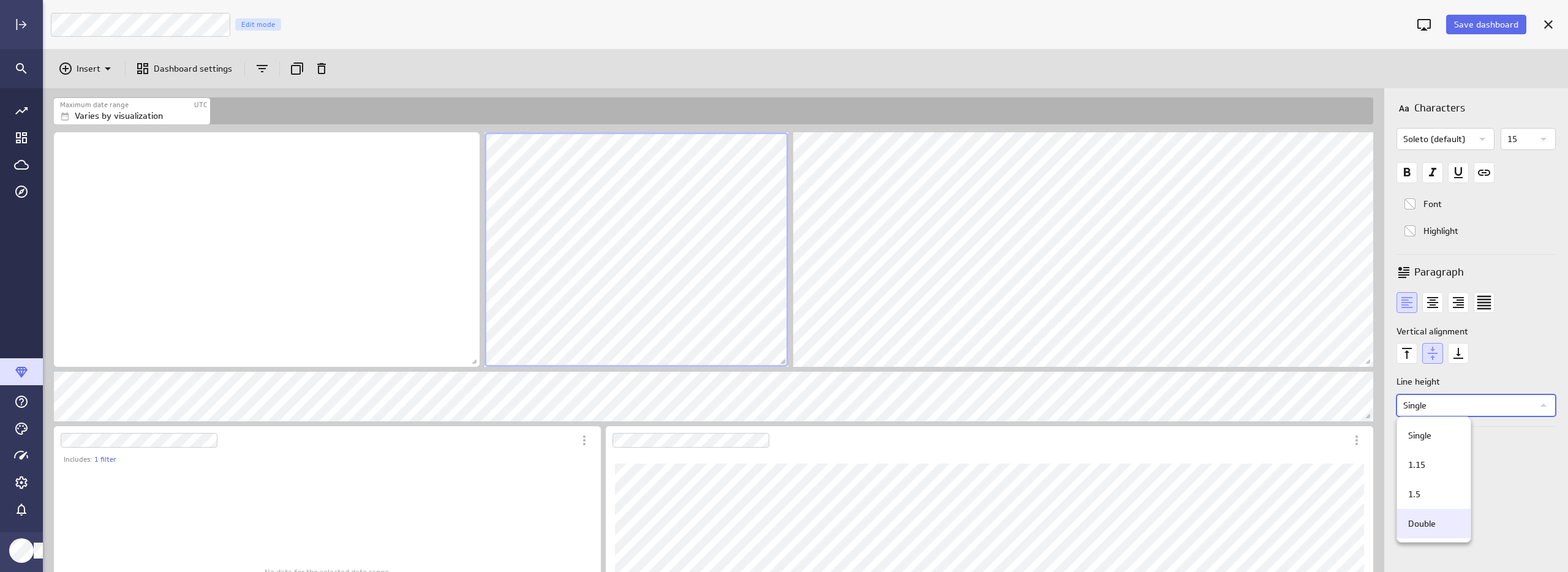
click at [1442, 518] on div "Double" at bounding box center [1432, 524] width 58 height 13
click at [1427, 409] on p "Double" at bounding box center [1468, 405] width 130 height 21
click at [1425, 496] on div "1.5" at bounding box center [1432, 495] width 58 height 13
click at [1470, 397] on p "Double" at bounding box center [1468, 405] width 130 height 21
click at [1437, 486] on div "1.5" at bounding box center [1434, 494] width 74 height 29
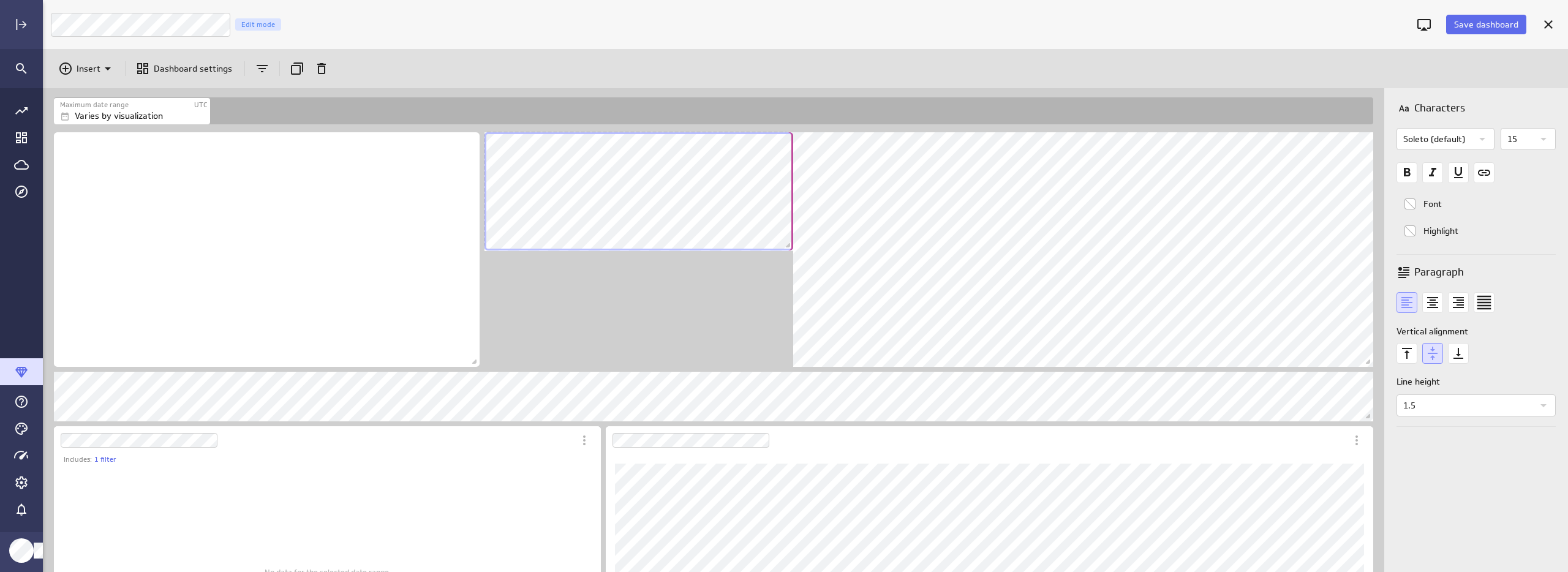
scroll to position [1414, 1343]
drag, startPoint x: 783, startPoint y: 362, endPoint x: 788, endPoint y: 241, distance: 121.1
click at [788, 241] on span "Dashboard content with 13 widgets" at bounding box center [789, 241] width 12 height 12
click at [296, 67] on icon "Duplicate" at bounding box center [296, 68] width 15 height 15
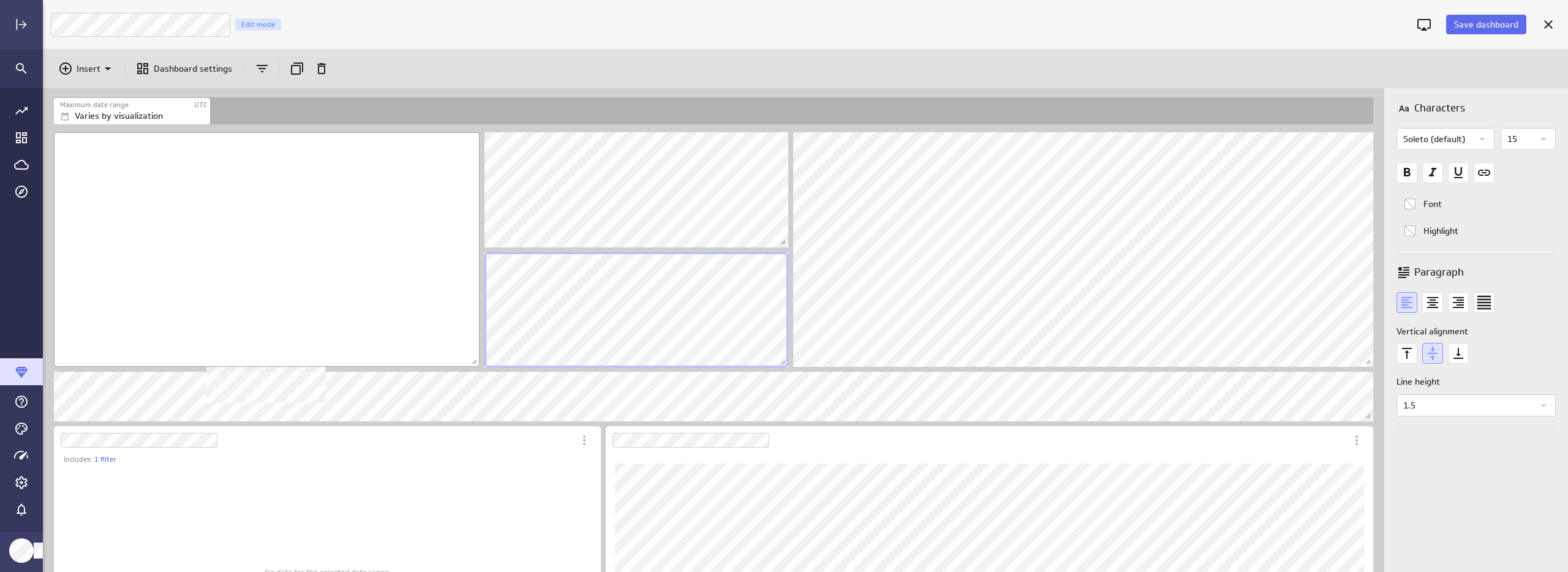
click at [1407, 352] on icon "text Top" at bounding box center [1406, 353] width 10 height 11
click at [1409, 353] on icon "text Top" at bounding box center [1407, 353] width 21 height 21
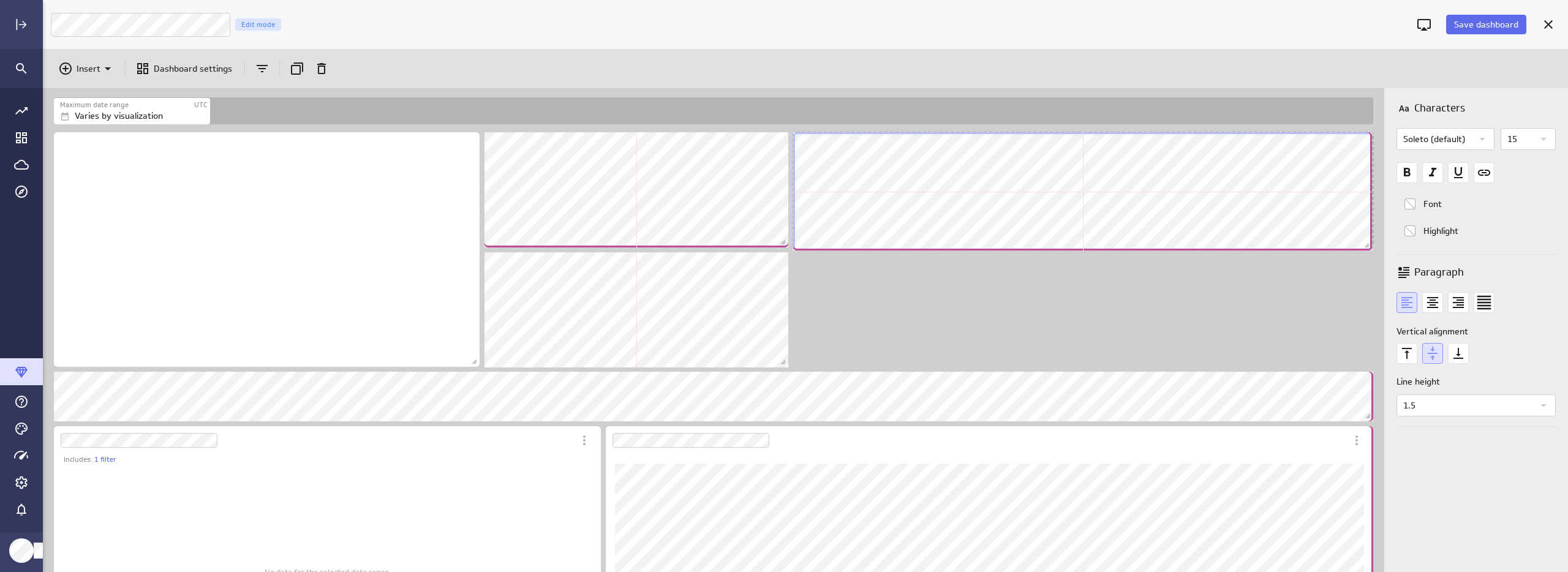
drag, startPoint x: 1368, startPoint y: 360, endPoint x: 1367, endPoint y: 244, distance: 116.0
click at [1367, 244] on span "Dashboard content with 14 widgets" at bounding box center [1368, 246] width 12 height 12
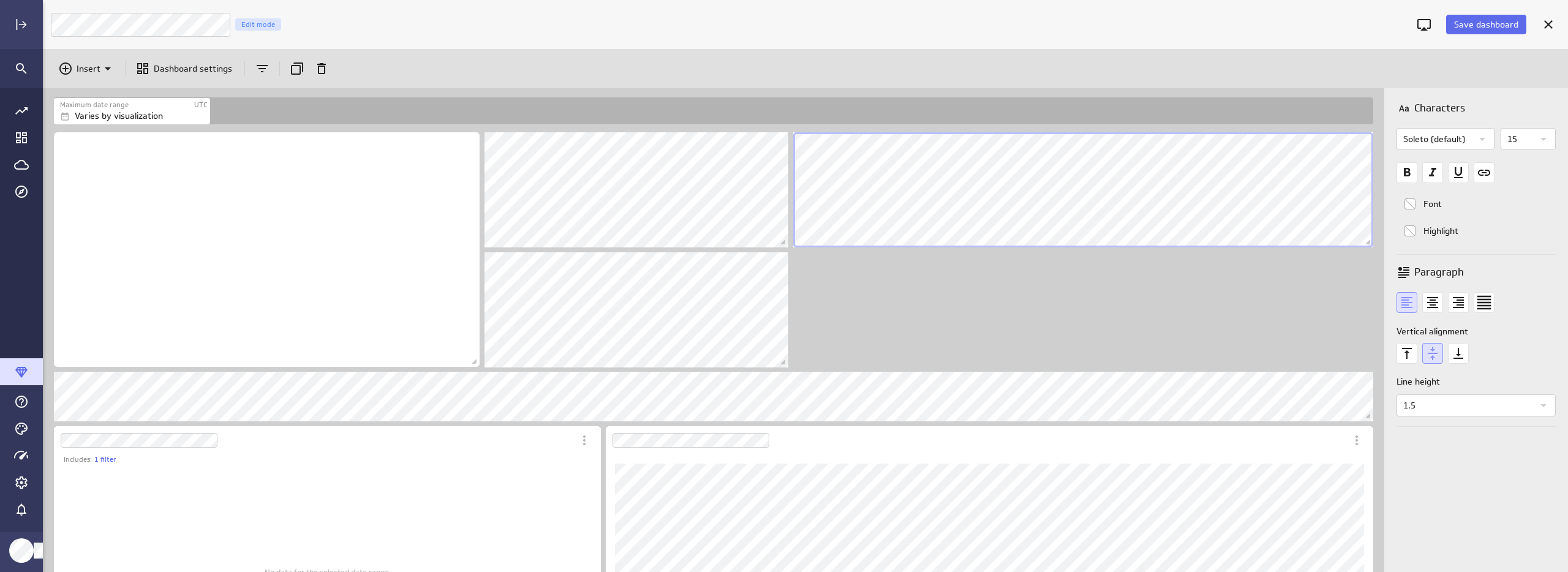
click at [1367, 244] on span "Dashboard content with 14 widgets" at bounding box center [1369, 243] width 12 height 12
click at [289, 70] on icon "Duplicate" at bounding box center [296, 68] width 15 height 15
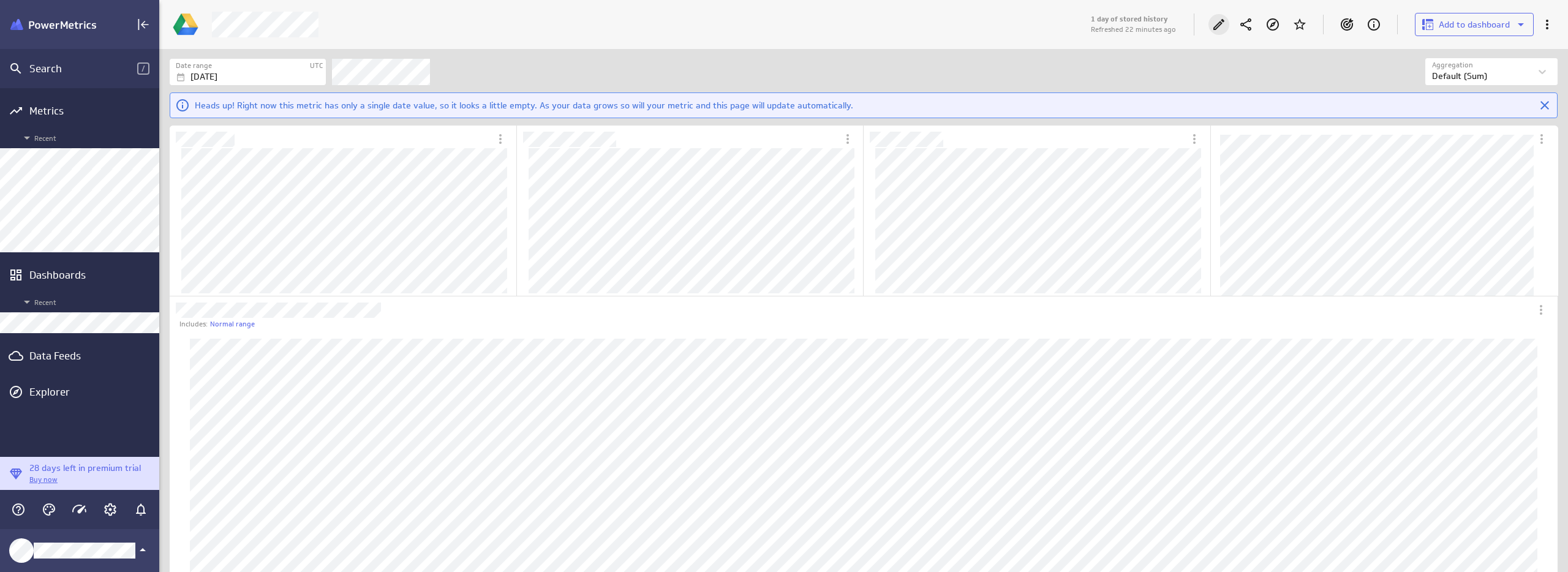
click at [1213, 26] on icon "Edit" at bounding box center [1218, 24] width 15 height 15
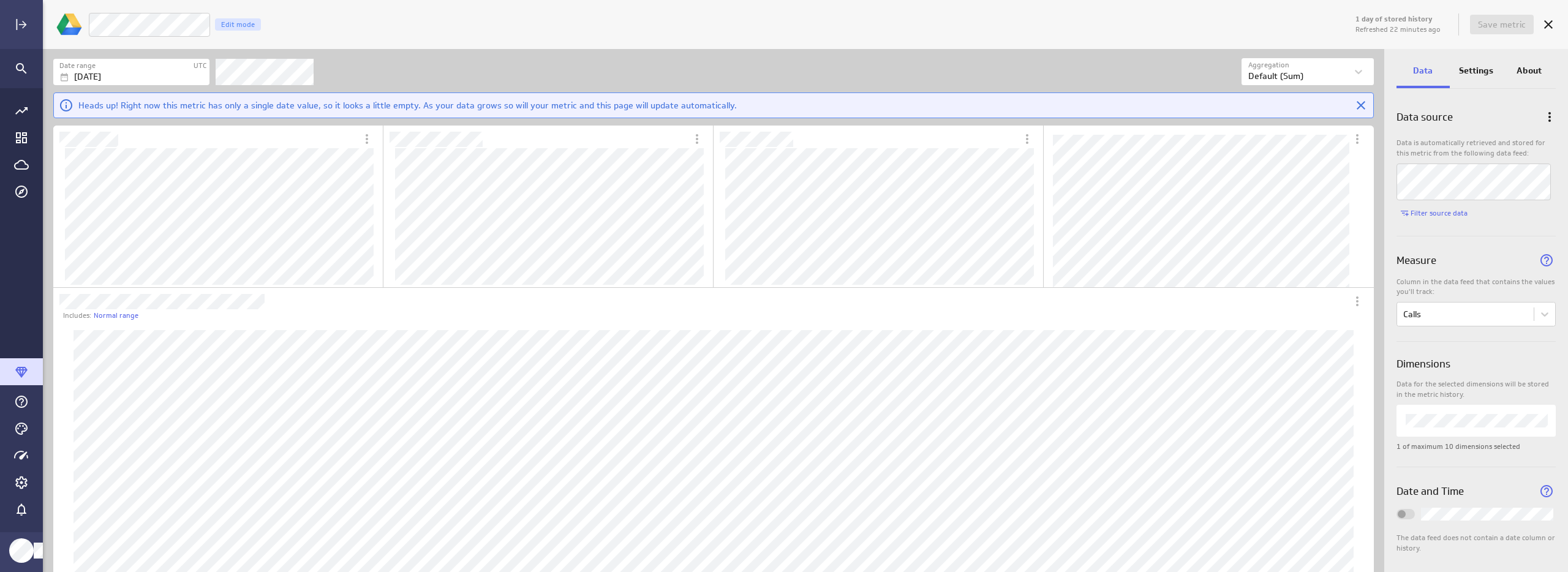
click at [371, 15] on div "LM Goals Calls Edit mode" at bounding box center [721, 25] width 1265 height 25
drag, startPoint x: 627, startPoint y: 22, endPoint x: 653, endPoint y: 21, distance: 26.0
click at [628, 22] on div "LM Goals Calls Edit mode" at bounding box center [721, 25] width 1265 height 25
click at [1553, 20] on icon "Cancel" at bounding box center [1548, 24] width 15 height 15
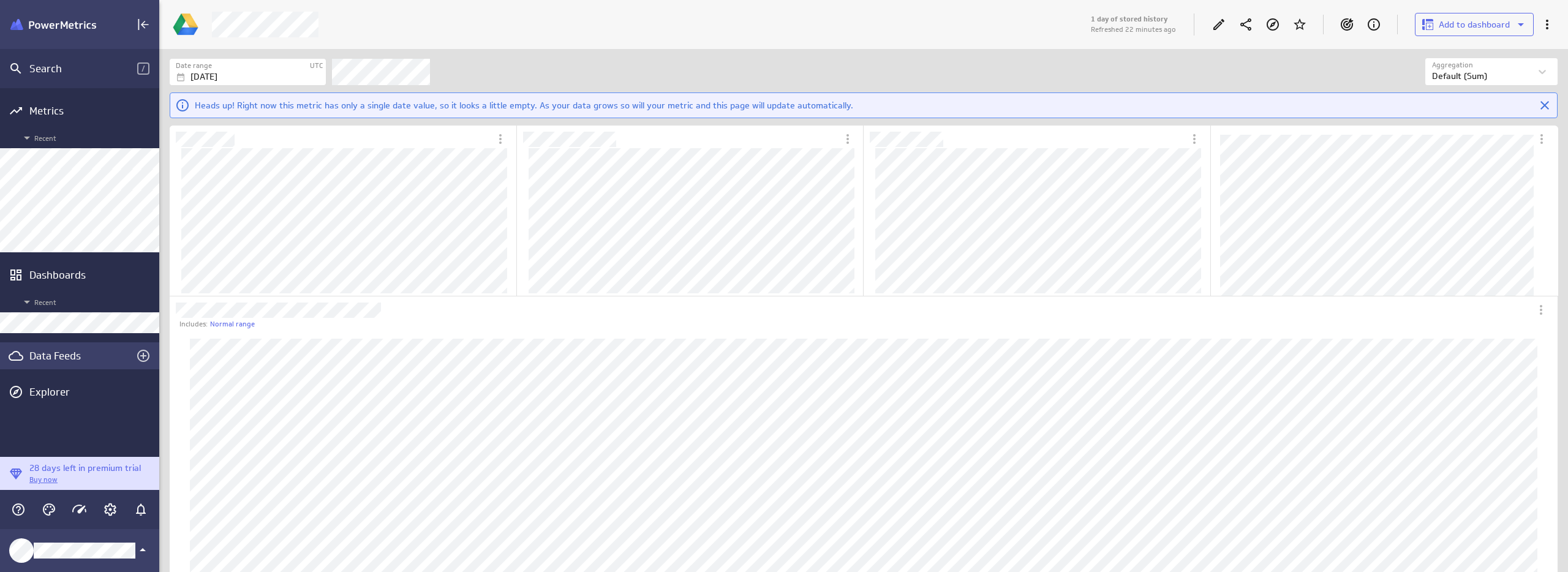
click at [48, 361] on div "Data Feeds" at bounding box center [79, 356] width 100 height 13
click at [1220, 32] on div "Edit" at bounding box center [1219, 24] width 21 height 21
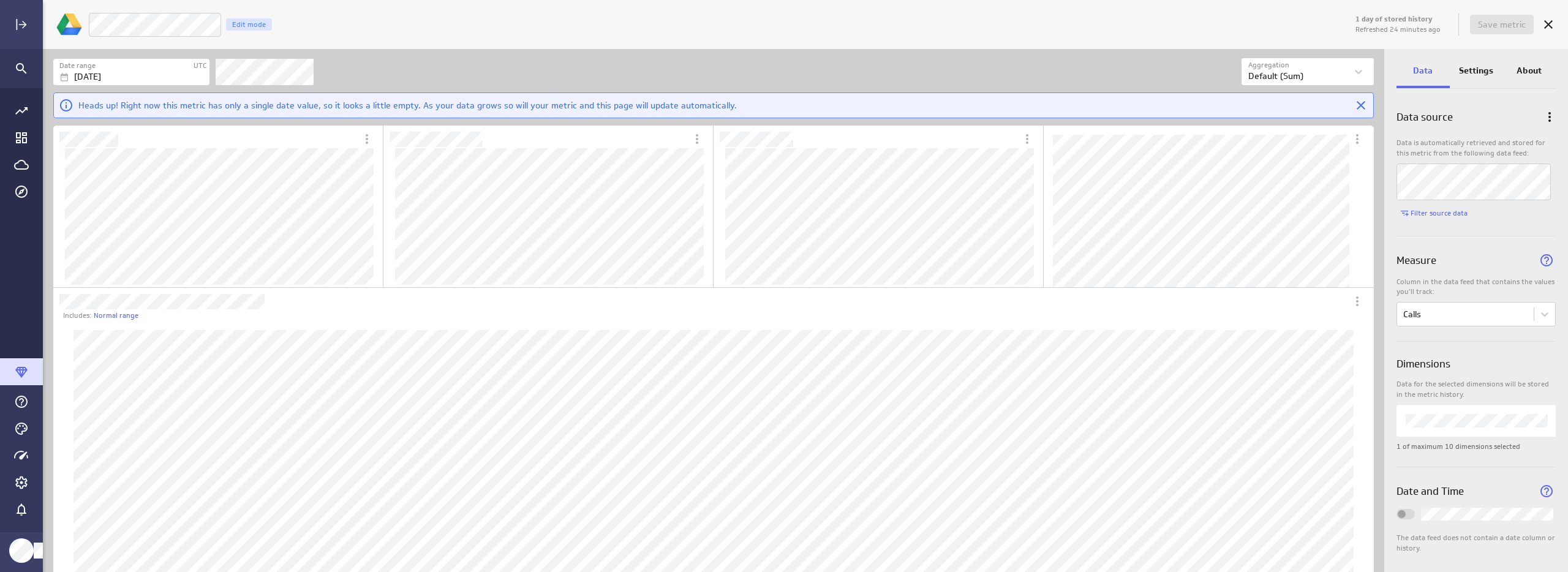
click at [641, 40] on div "1 day of stored history Refreshed 24 minutes ago Save metric LM Goals - Calls E…" at bounding box center [824, 25] width 1475 height 32
click at [1504, 22] on span "Save metric" at bounding box center [1501, 24] width 48 height 11
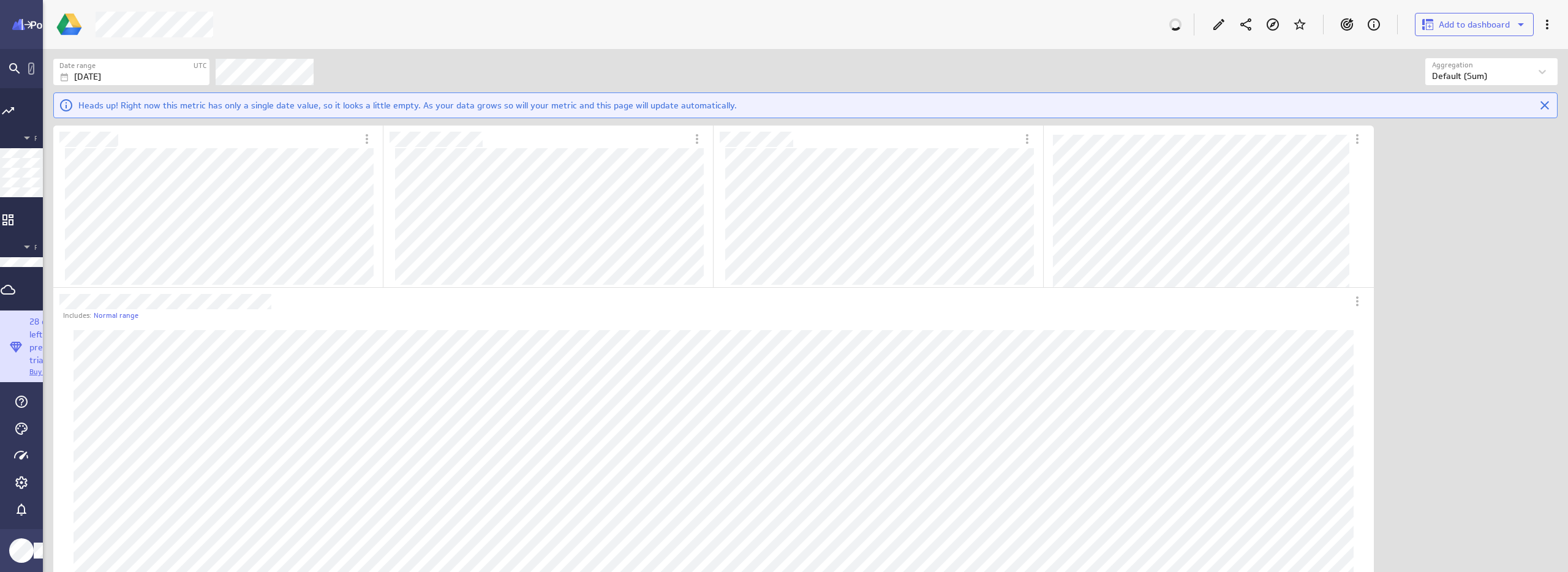
scroll to position [6, 6]
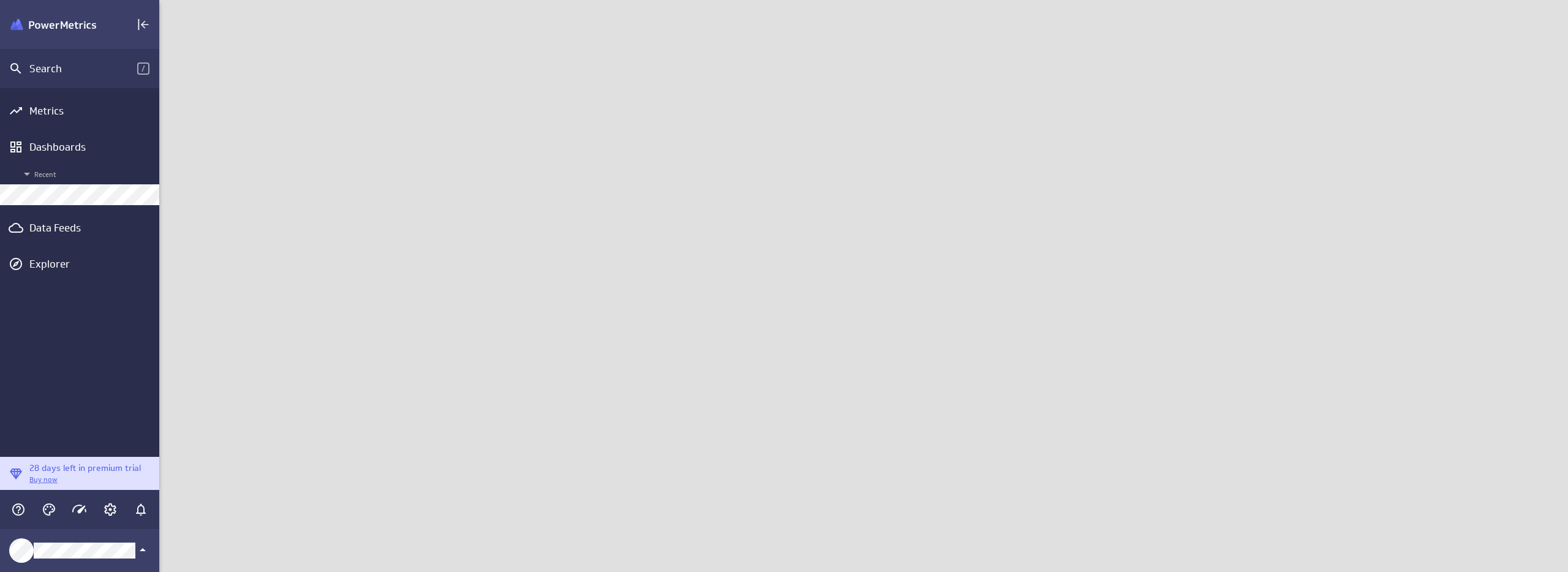
scroll to position [591, 1428]
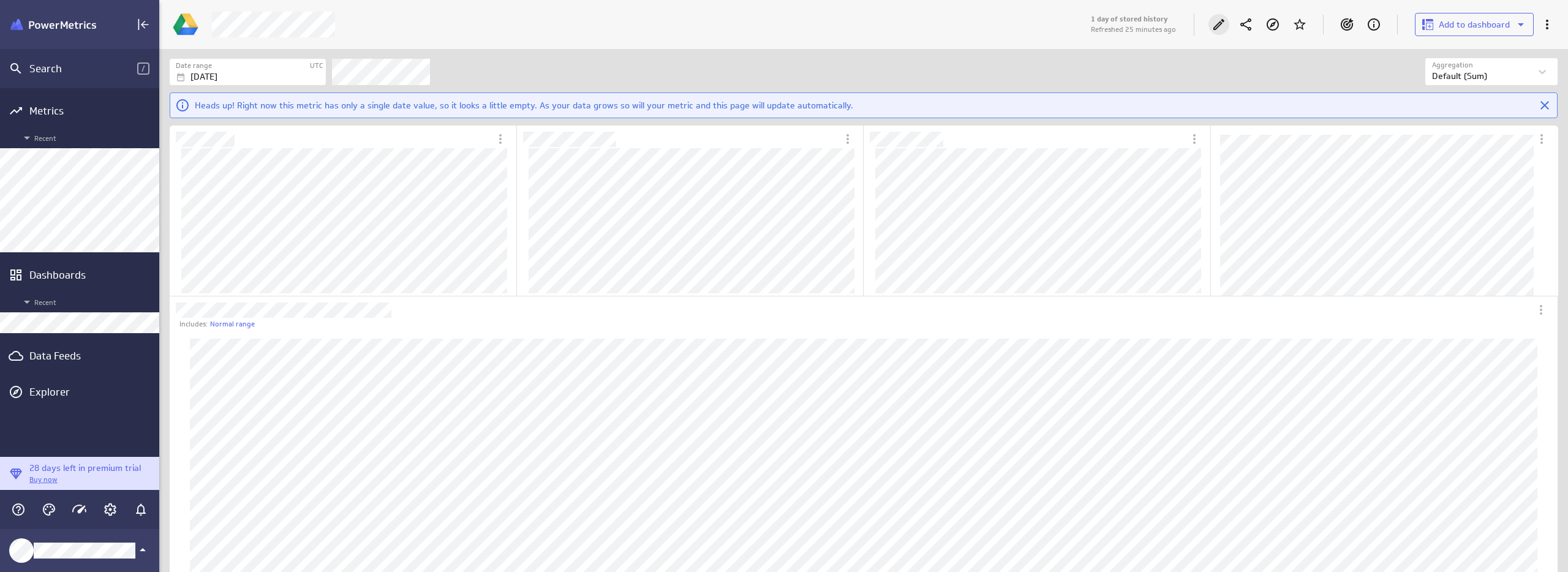
click at [1218, 25] on icon "Edit" at bounding box center [1218, 24] width 15 height 15
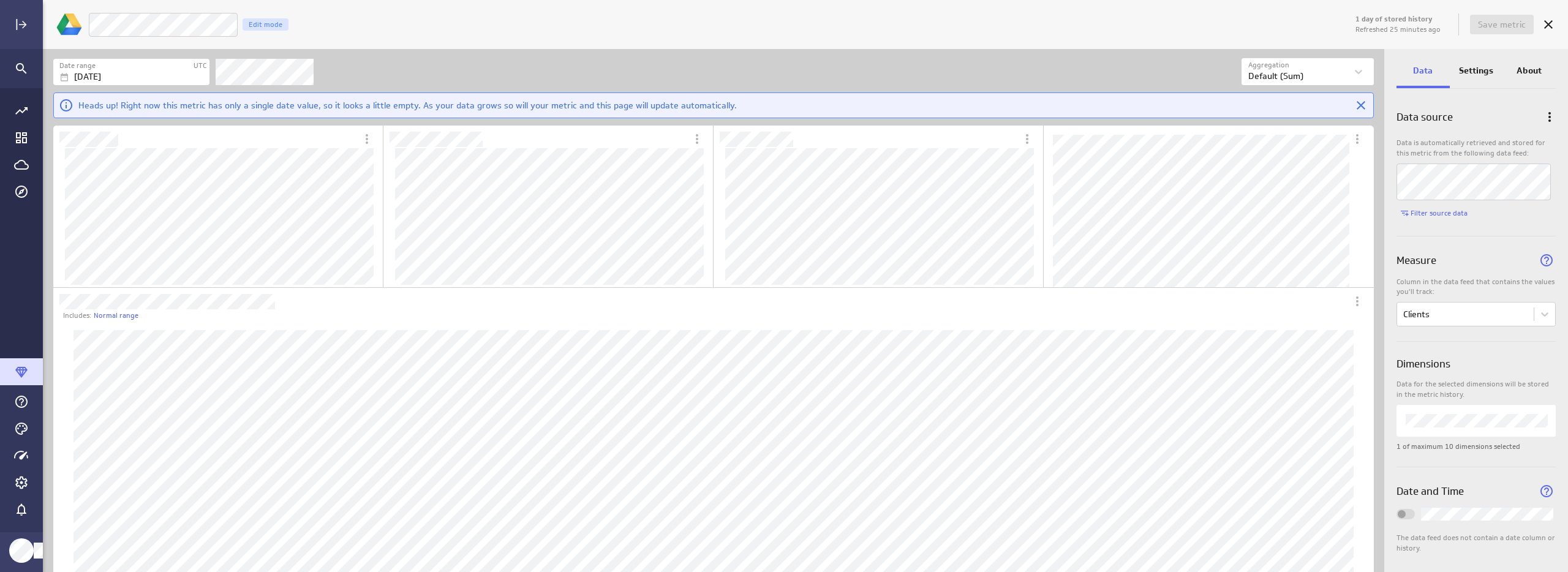
click at [948, 20] on div "LM Goals - Clients Edit mode" at bounding box center [721, 25] width 1265 height 25
click at [1495, 24] on span "Save metric" at bounding box center [1501, 24] width 48 height 11
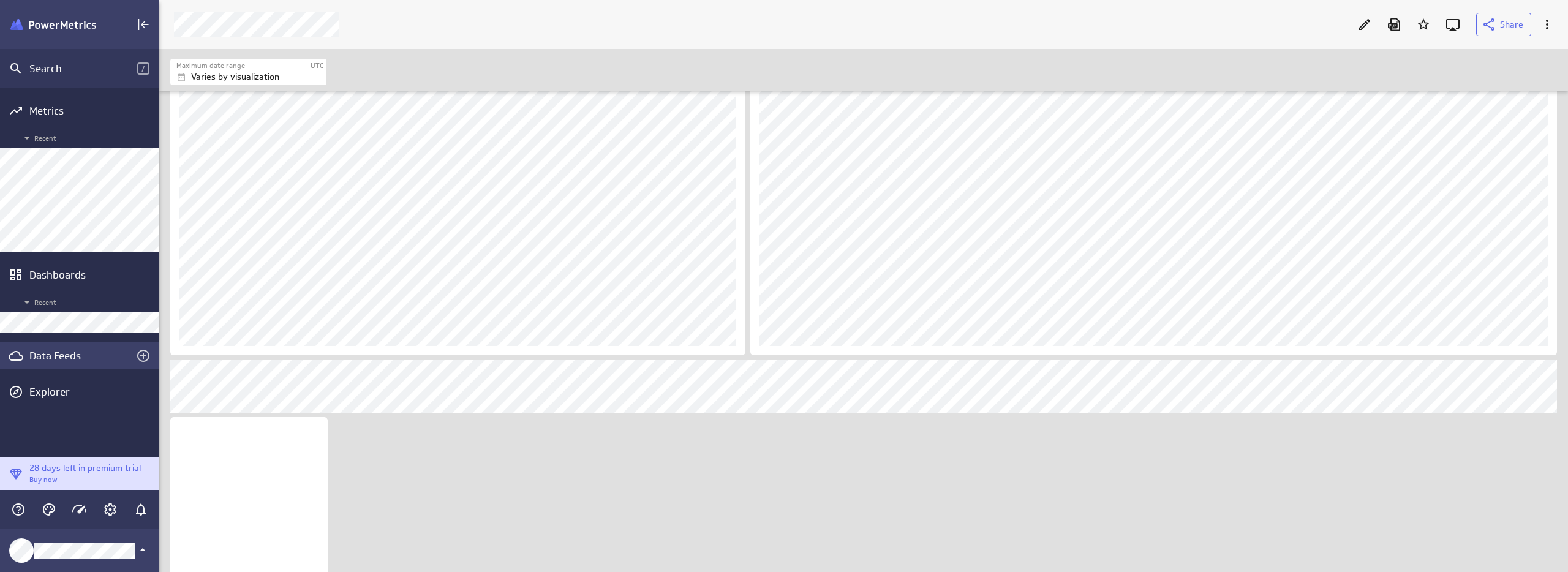
scroll to position [823, 0]
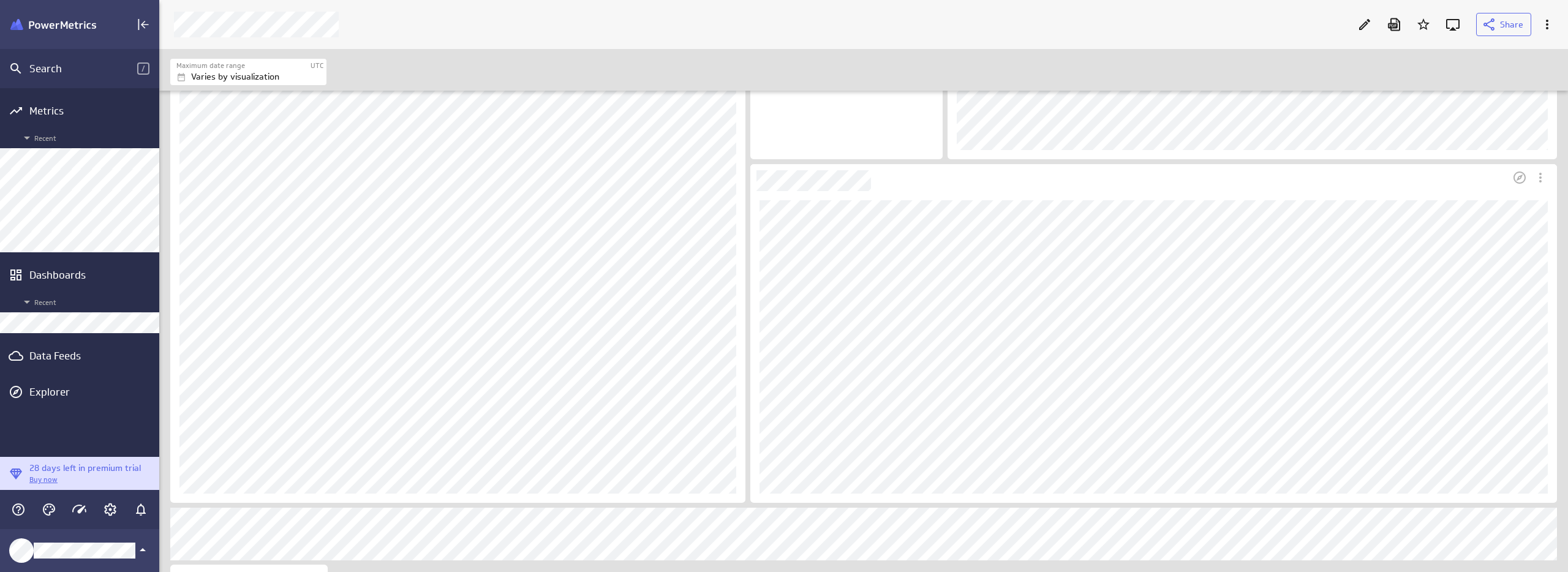
click at [1079, 180] on div "Dashboard Widget" at bounding box center [1129, 178] width 759 height 27
click at [1365, 22] on icon "Edit" at bounding box center [1364, 24] width 15 height 15
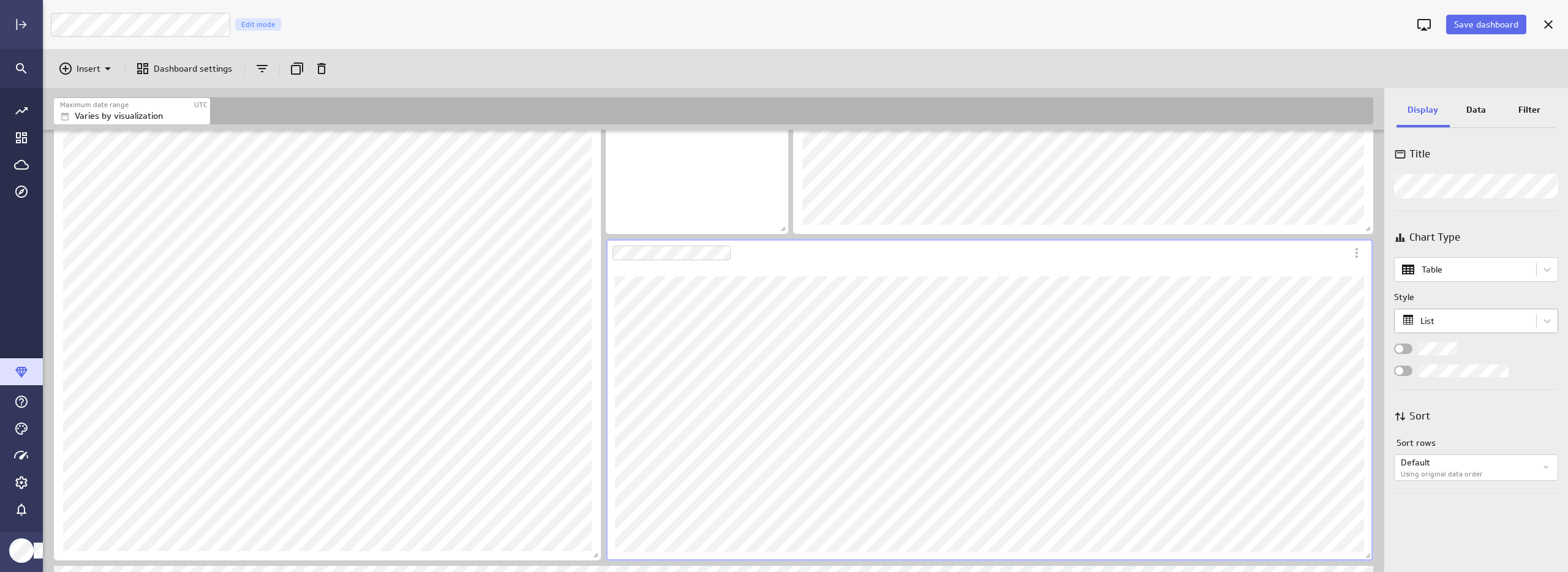
click at [1442, 316] on body "Save dashboard Luna Moon Marketing Edit mode Insert Dashboard settings Maximum …" at bounding box center [784, 286] width 1568 height 572
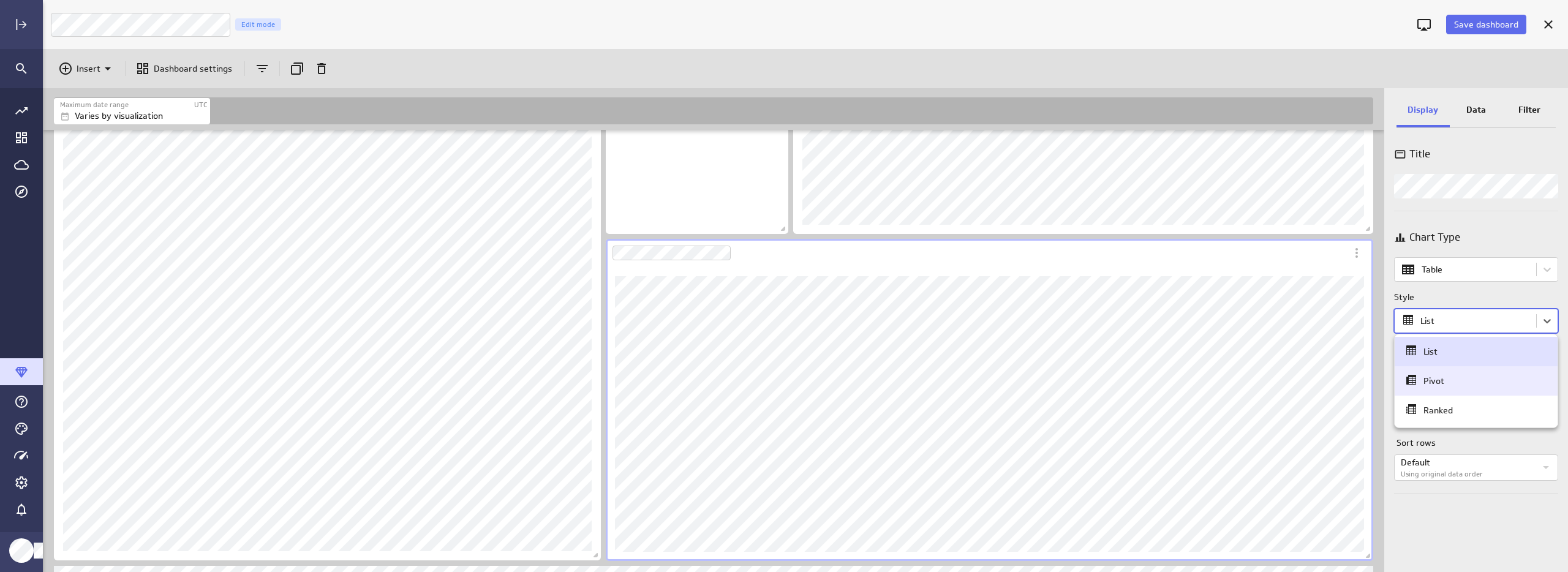
click at [1447, 380] on div "Pivot" at bounding box center [1476, 381] width 145 height 17
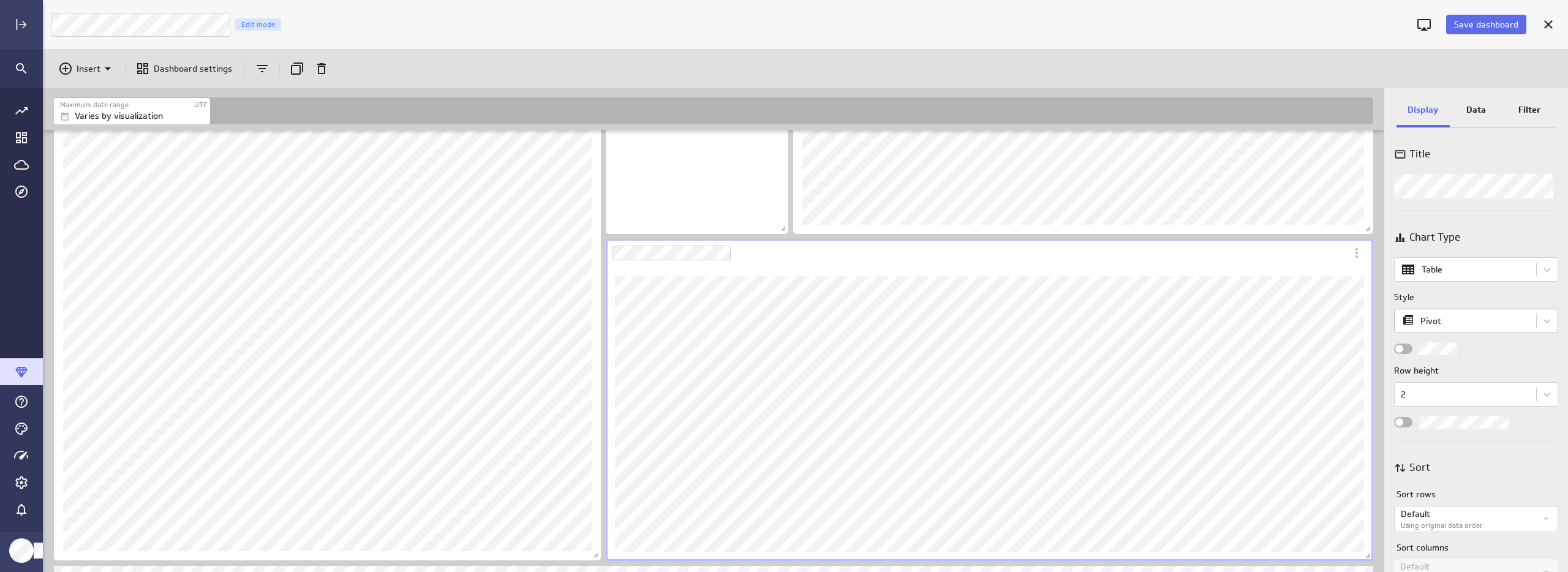
click at [1478, 323] on body "Save dashboard Luna Moon Marketing Edit mode Insert Dashboard settings Maximum …" at bounding box center [784, 286] width 1568 height 572
click at [1447, 351] on div "List" at bounding box center [1473, 351] width 140 height 17
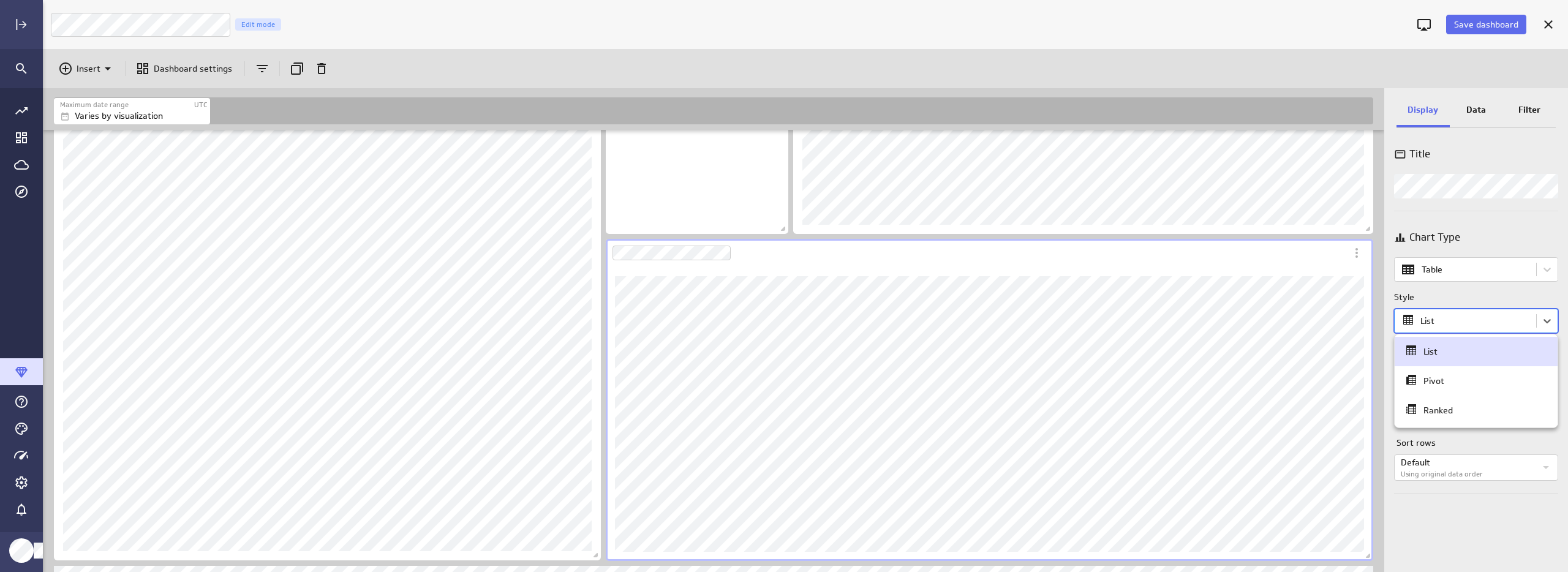
click at [1464, 326] on body "Save dashboard Luna Moon Marketing Edit mode Insert Dashboard settings Maximum …" at bounding box center [784, 286] width 1568 height 572
click at [1450, 384] on div "Pivot" at bounding box center [1476, 381] width 145 height 17
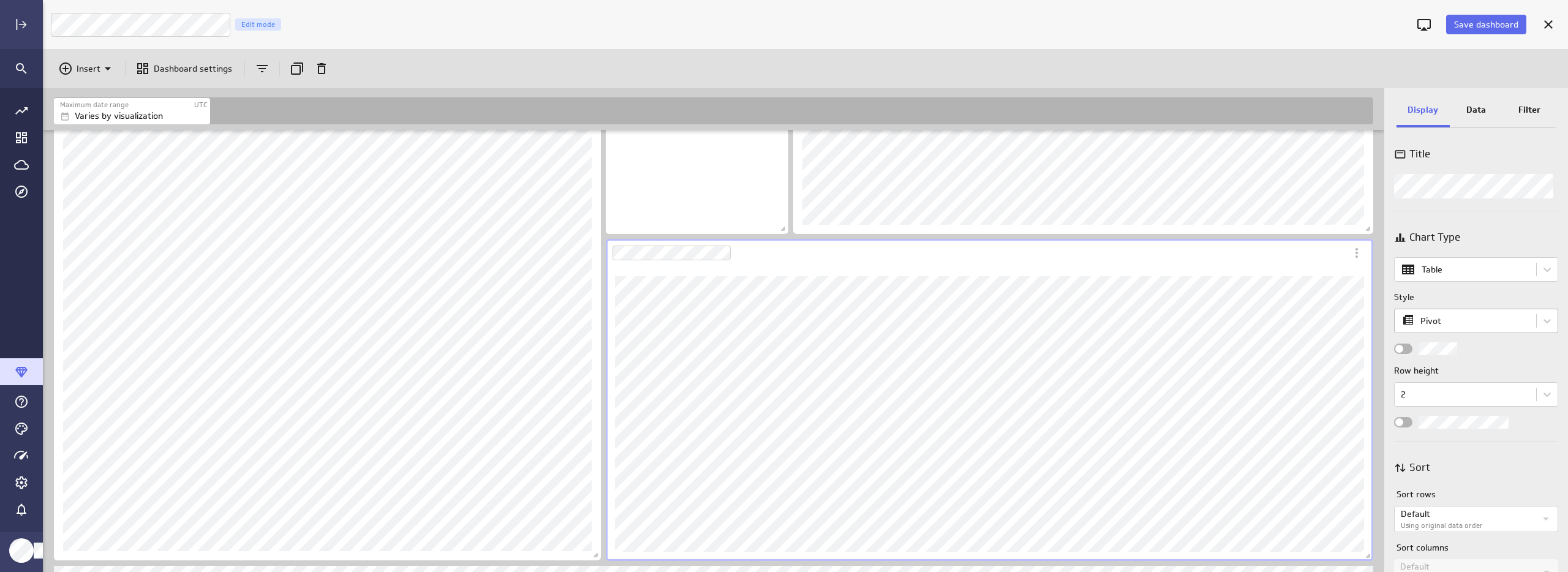
click at [1495, 319] on body "Save dashboard Luna Moon Marketing Edit mode Insert Dashboard settings Maximum …" at bounding box center [784, 286] width 1568 height 572
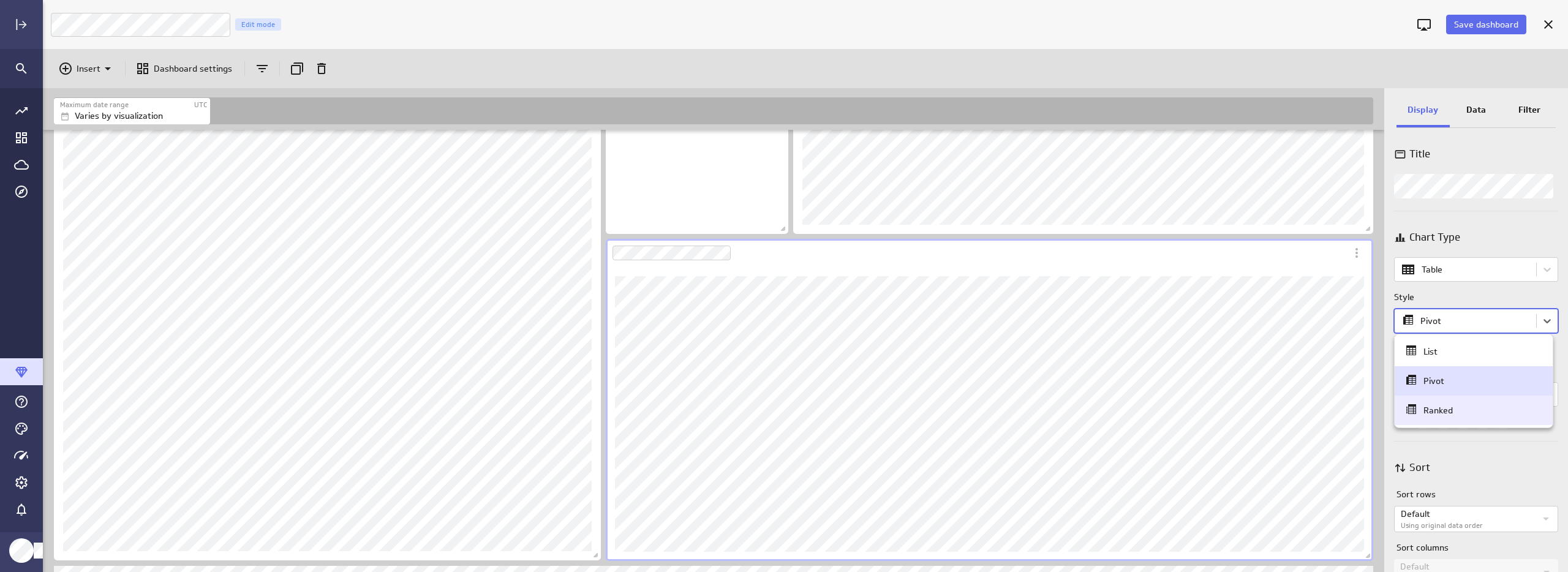
click at [1452, 419] on div "Ranked" at bounding box center [1473, 410] width 158 height 29
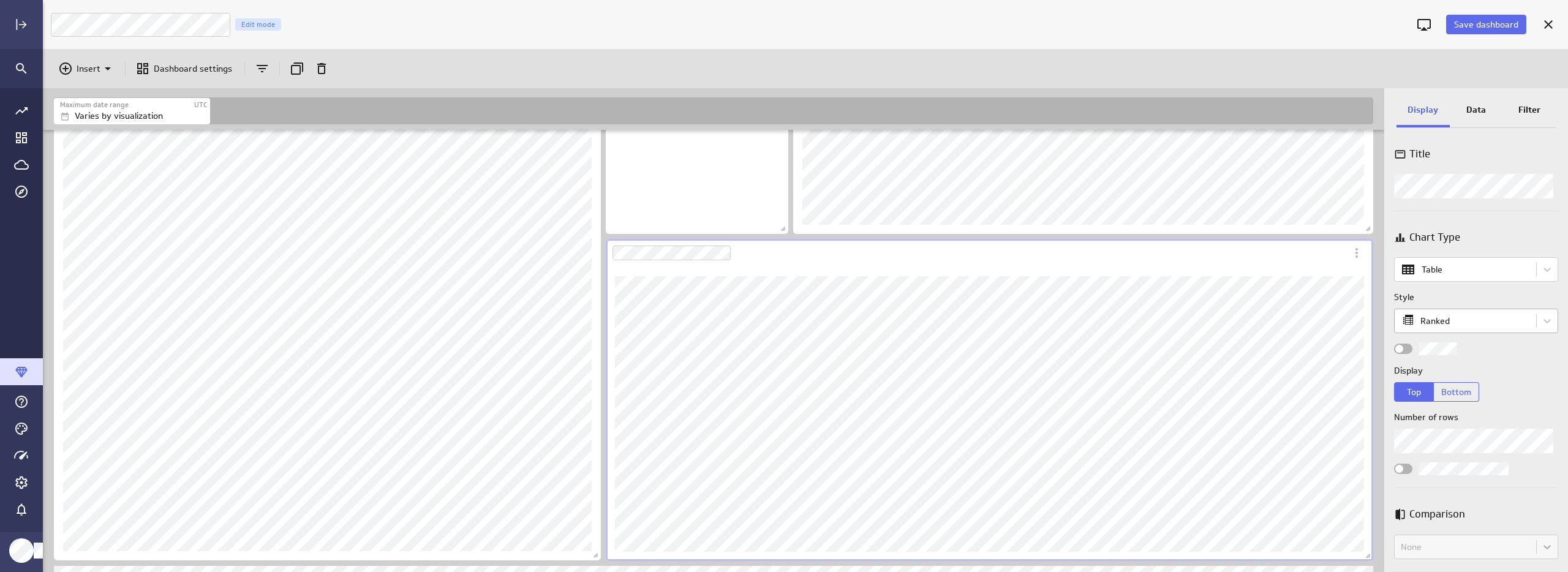
click at [1493, 314] on body "Save dashboard Luna Moon Marketing Edit mode Insert Dashboard settings Maximum …" at bounding box center [784, 286] width 1568 height 572
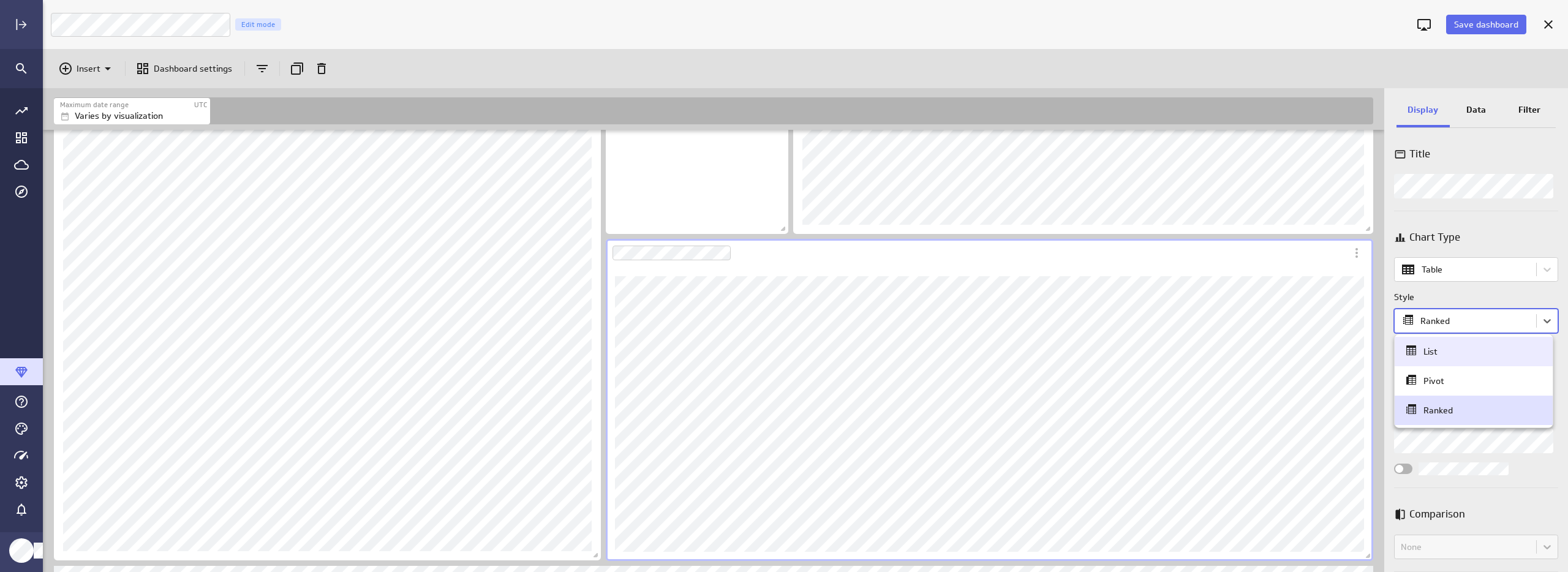
click at [1458, 354] on div "List" at bounding box center [1473, 351] width 140 height 17
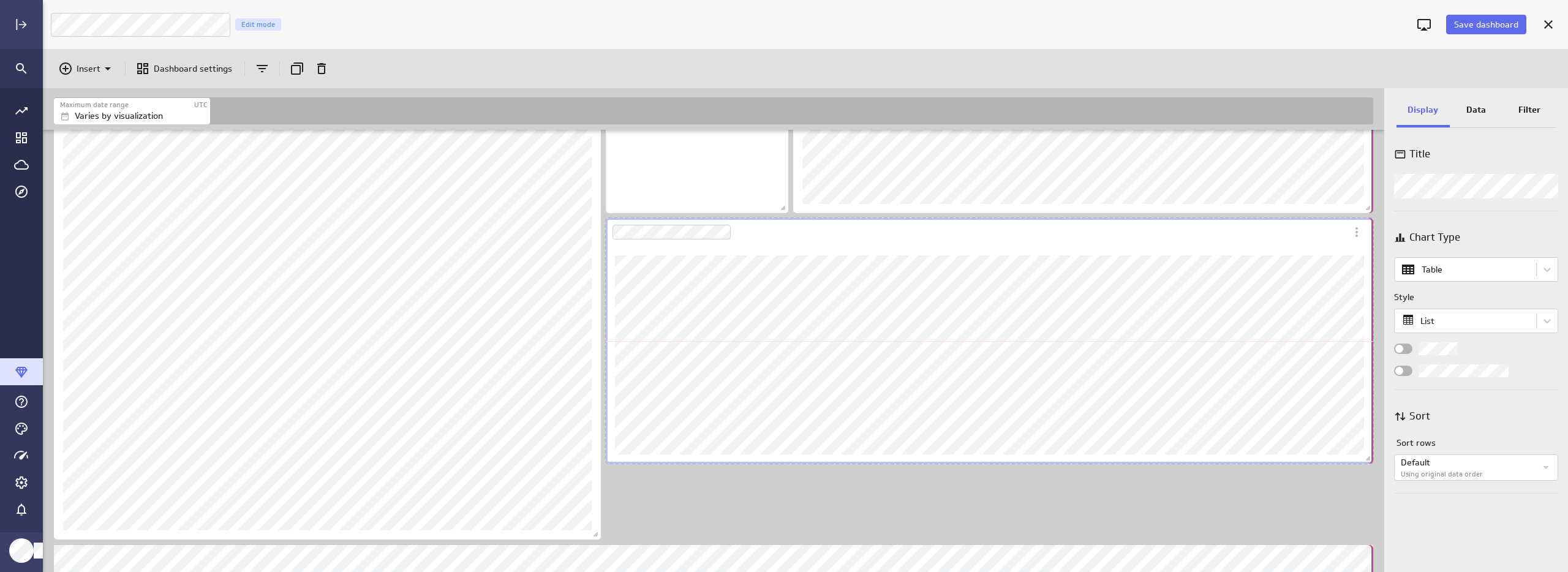
drag, startPoint x: 1366, startPoint y: 534, endPoint x: 1369, endPoint y: 458, distance: 76.1
click at [1369, 458] on span "Dashboard content with 15 widgets" at bounding box center [1369, 460] width 12 height 12
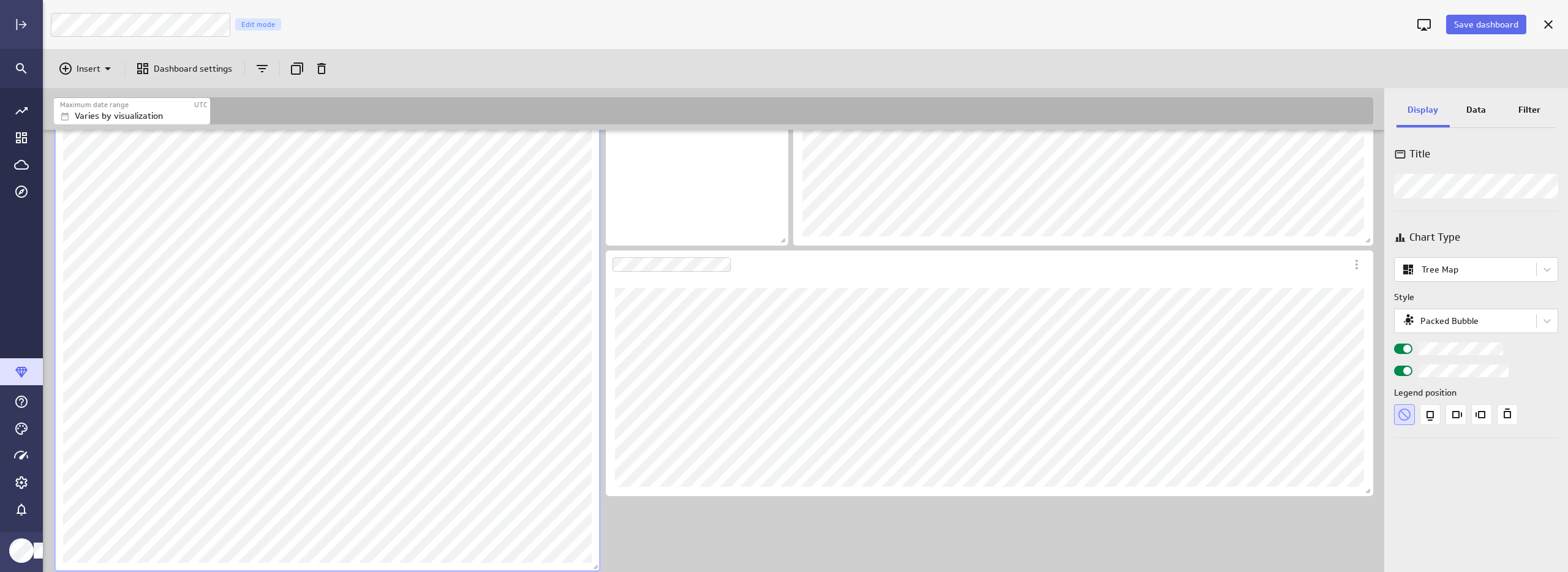
click at [1485, 109] on div "Data" at bounding box center [1477, 111] width 53 height 33
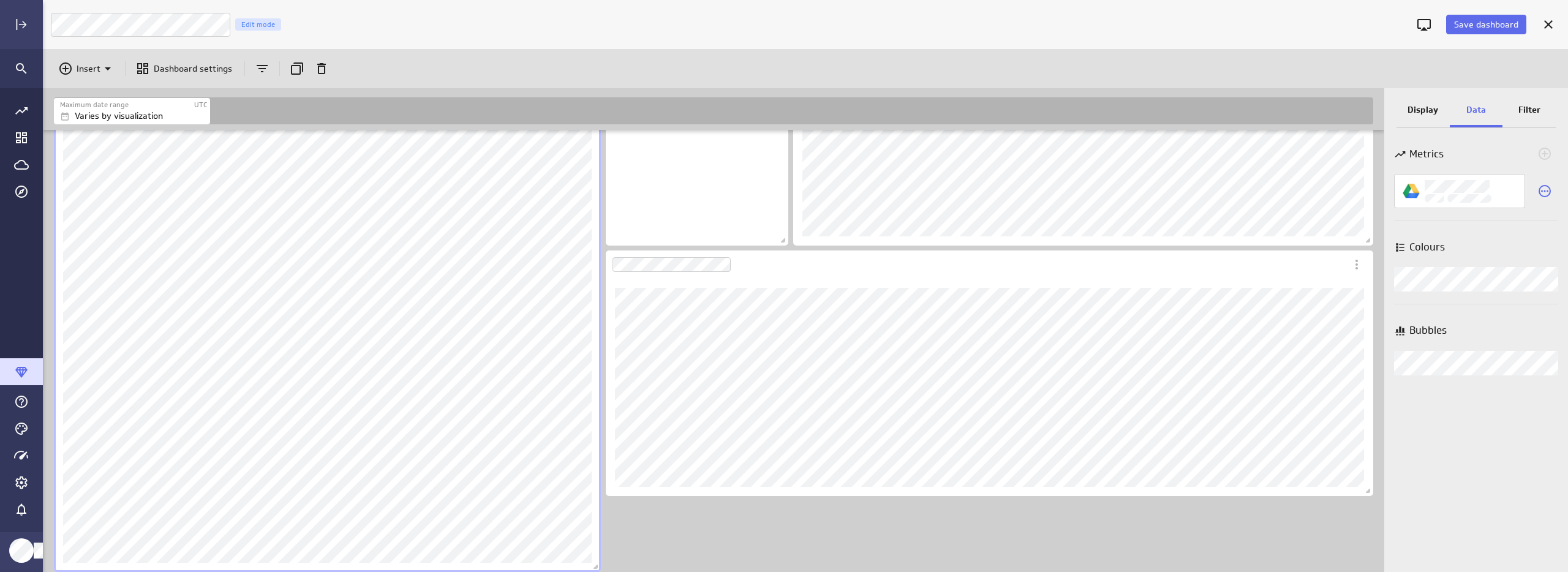
click at [1413, 105] on p "Display" at bounding box center [1423, 110] width 30 height 13
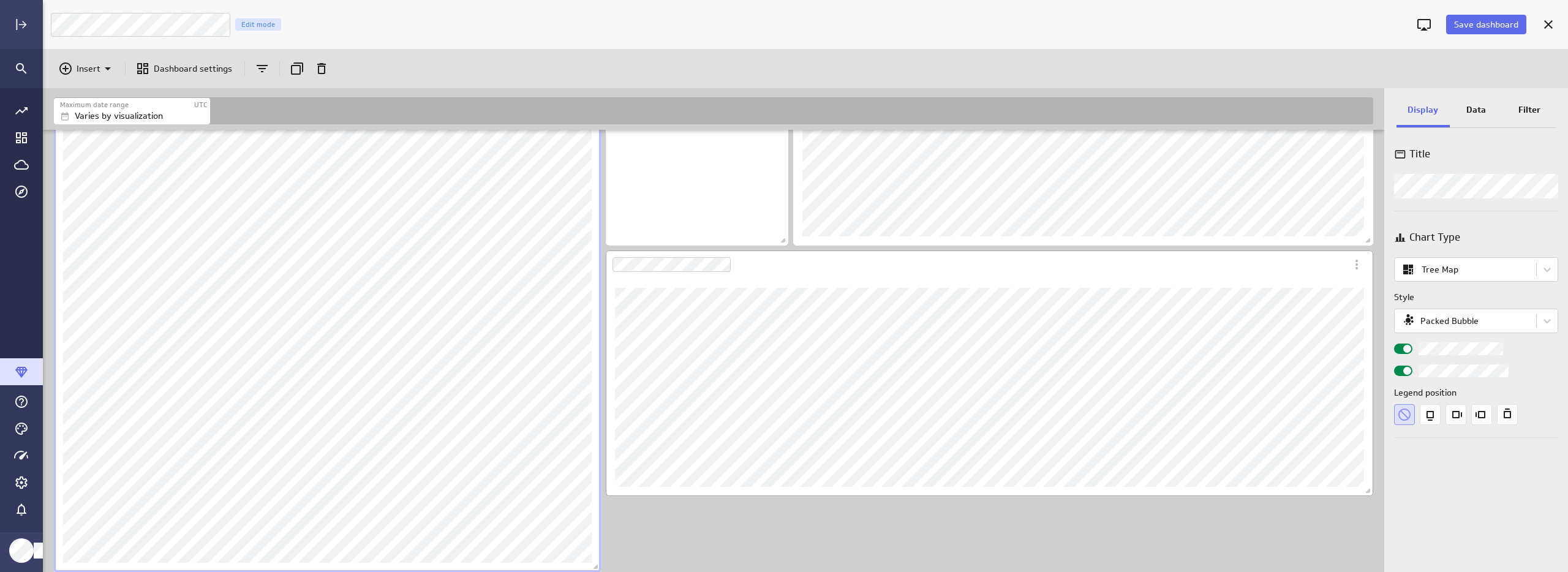
click at [1042, 262] on div "Dashboard Widget" at bounding box center [976, 265] width 740 height 28
click at [1480, 107] on p "Data" at bounding box center [1476, 110] width 20 height 13
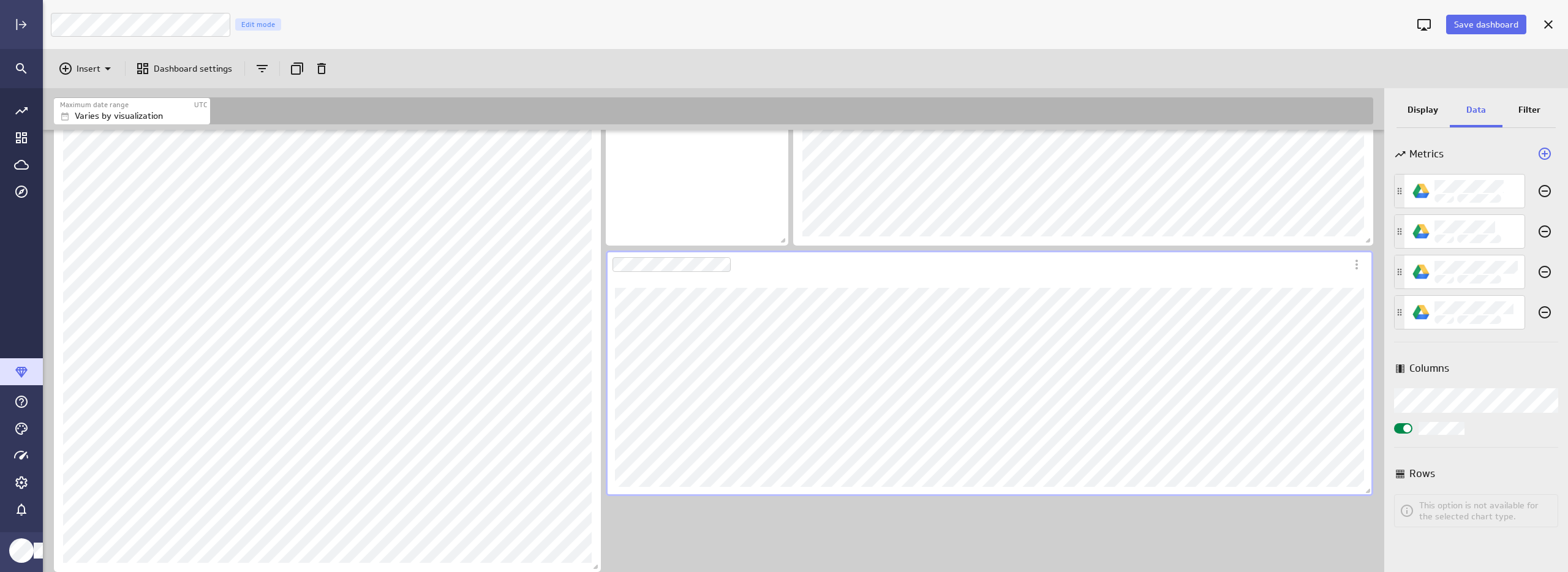
click at [1400, 439] on div "Metrics Columns Columns Rows This option is not available for the selected char…" at bounding box center [1475, 353] width 183 height 438
click at [1403, 430] on span "Widget Properties" at bounding box center [1407, 429] width 8 height 8
click at [0, 0] on input "Widget Properties" at bounding box center [0, 0] width 0 height 0
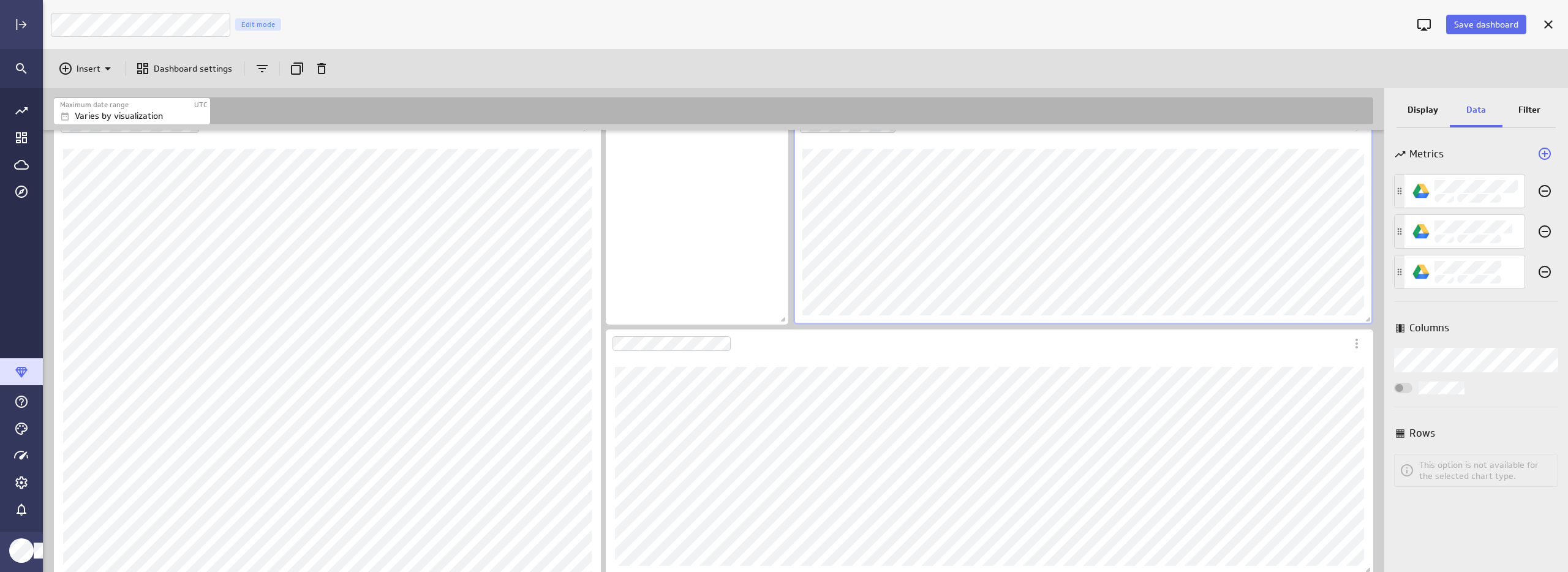
scroll to position [634, 0]
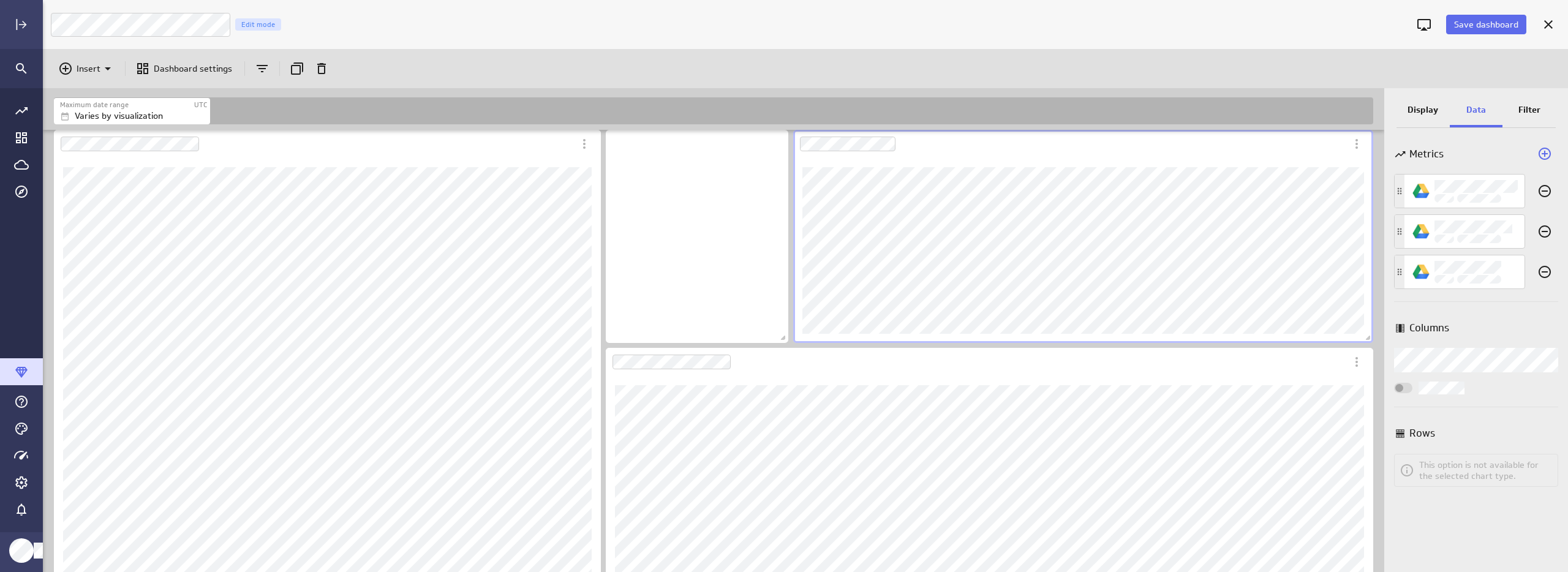
drag, startPoint x: 1369, startPoint y: 337, endPoint x: 1372, endPoint y: 323, distance: 14.3
click at [1372, 323] on div "Dashboard content with 15 widgets" at bounding box center [1083, 236] width 585 height 218
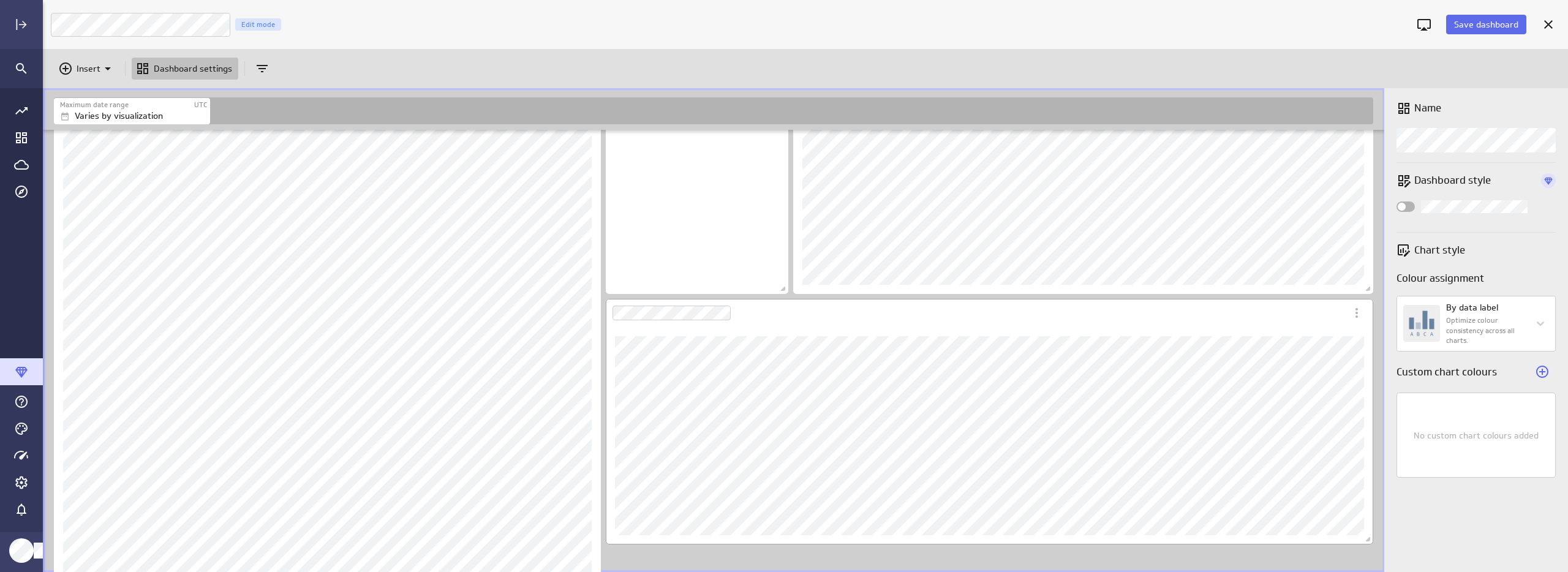
scroll to position [707, 0]
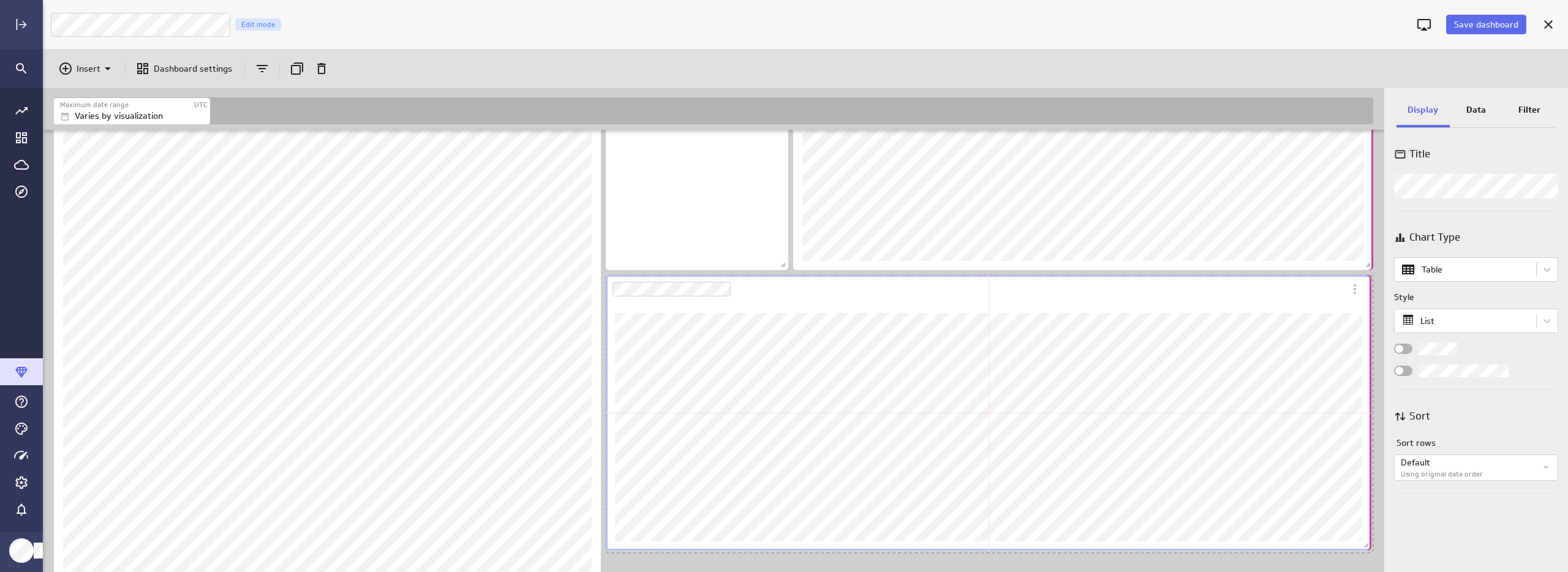
drag, startPoint x: 1363, startPoint y: 514, endPoint x: 1361, endPoint y: 546, distance: 32.1
click at [1362, 546] on span "Dashboard content with 15 widgets" at bounding box center [1367, 547] width 12 height 12
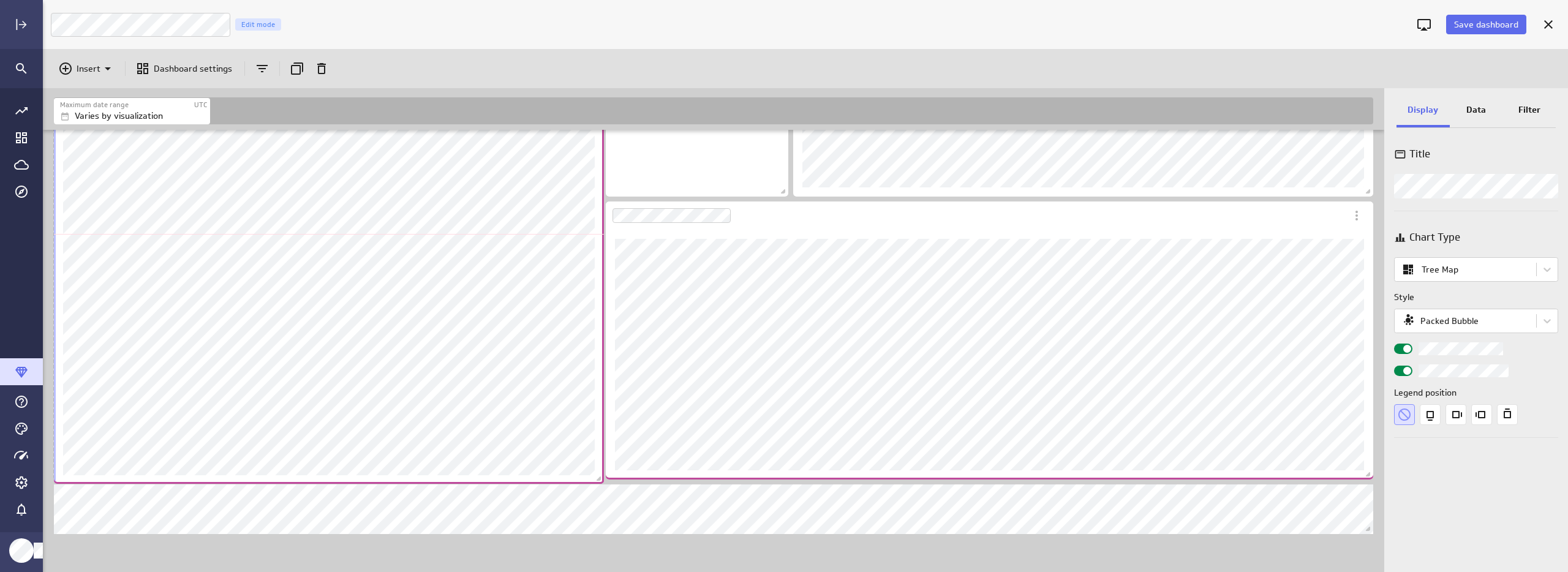
scroll to position [1369, 1343]
drag, startPoint x: 597, startPoint y: 520, endPoint x: 601, endPoint y: 481, distance: 39.2
click at [601, 481] on span "Dashboard content with 15 widgets" at bounding box center [600, 480] width 12 height 12
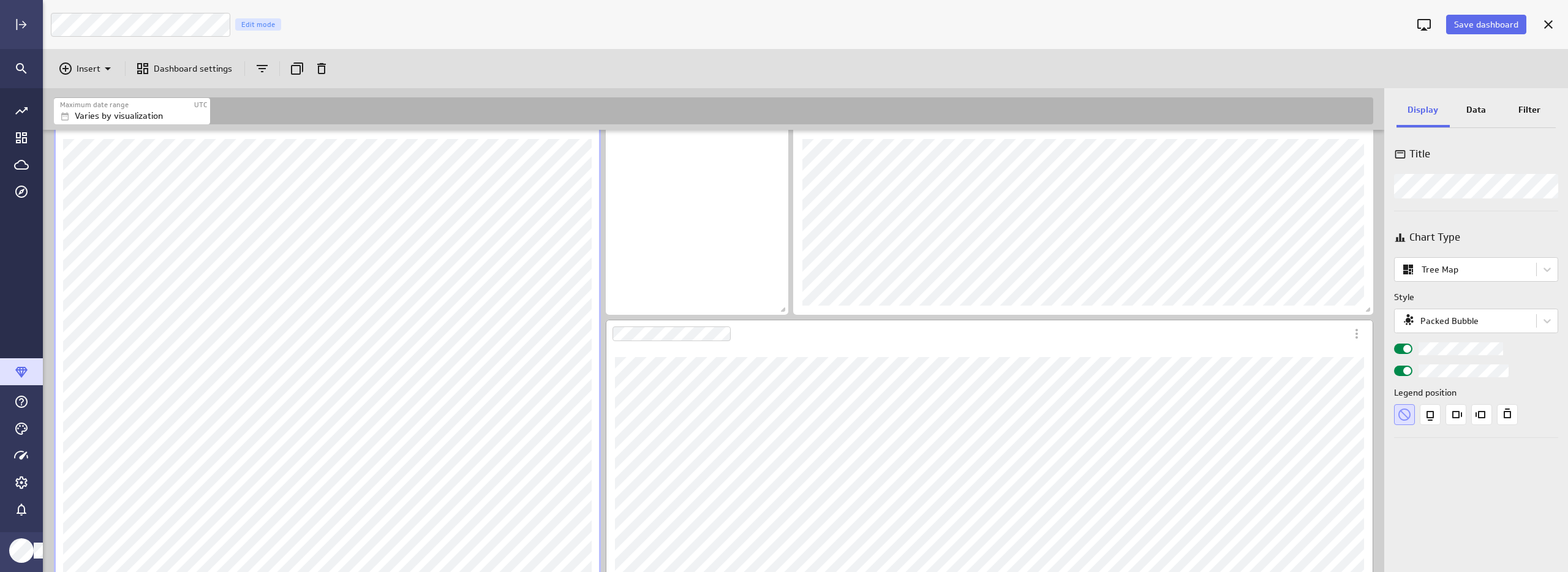
scroll to position [809, 0]
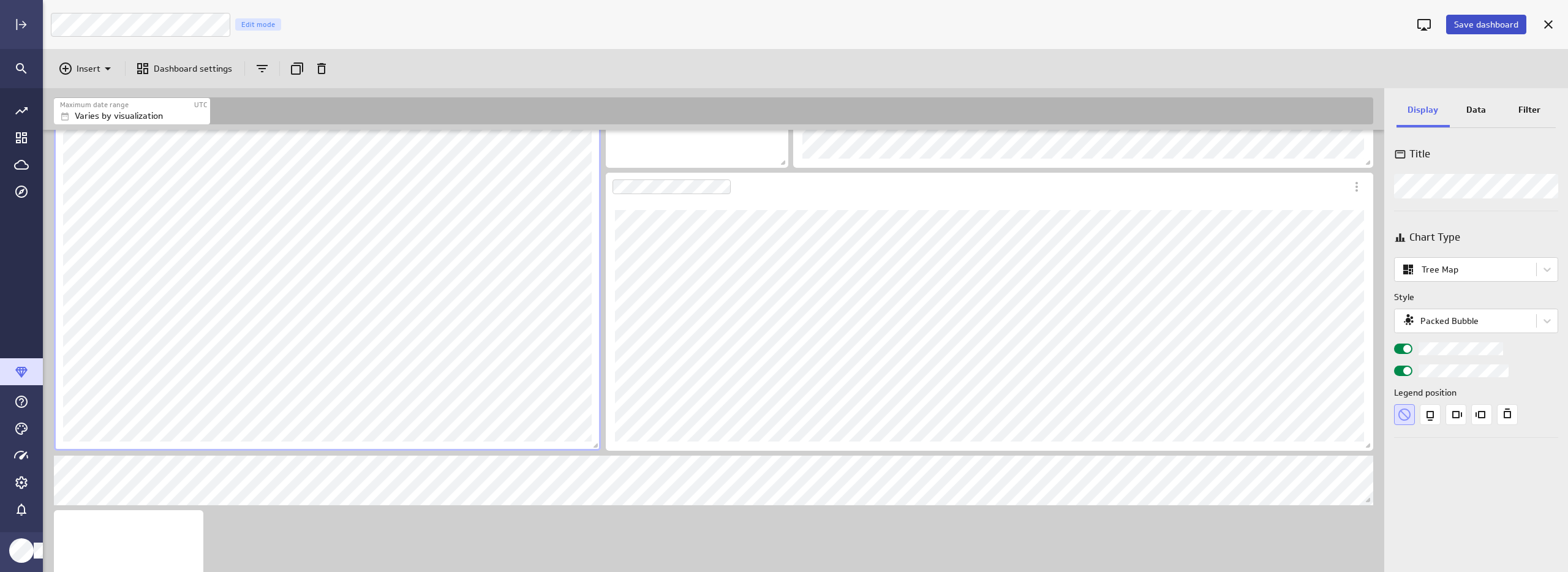
click at [1487, 19] on span "Save dashboard" at bounding box center [1485, 24] width 64 height 11
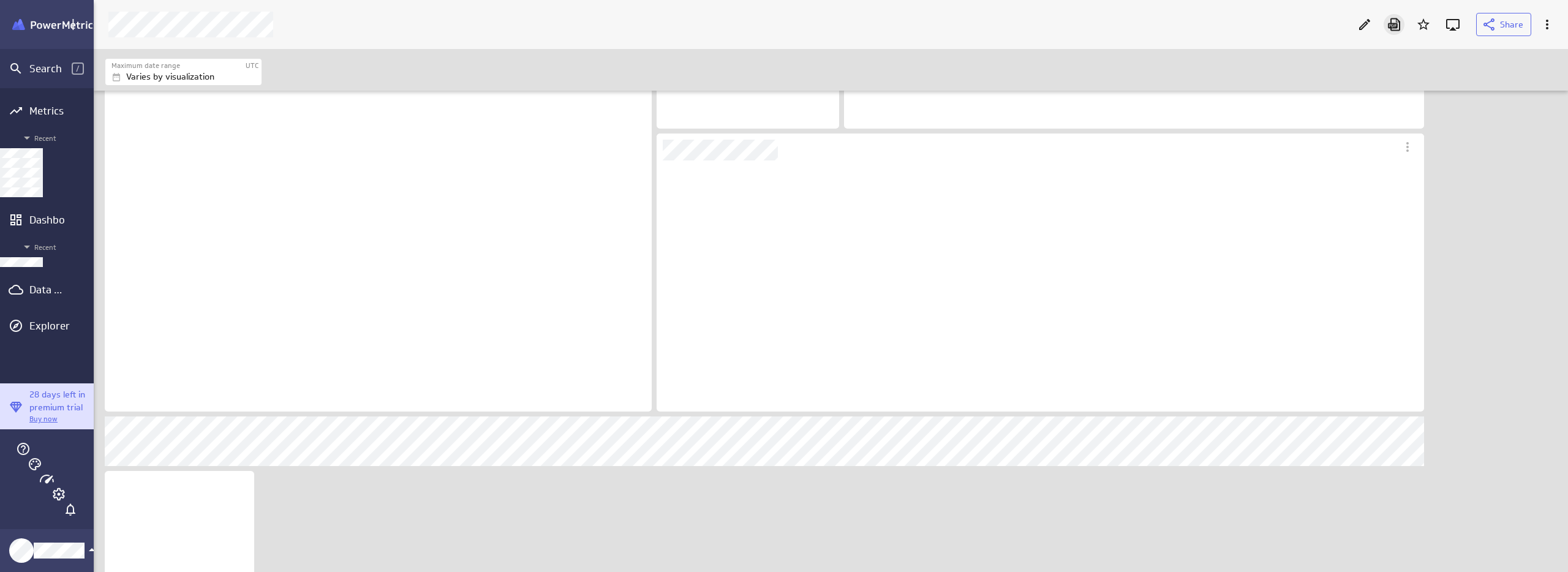
scroll to position [267, 808]
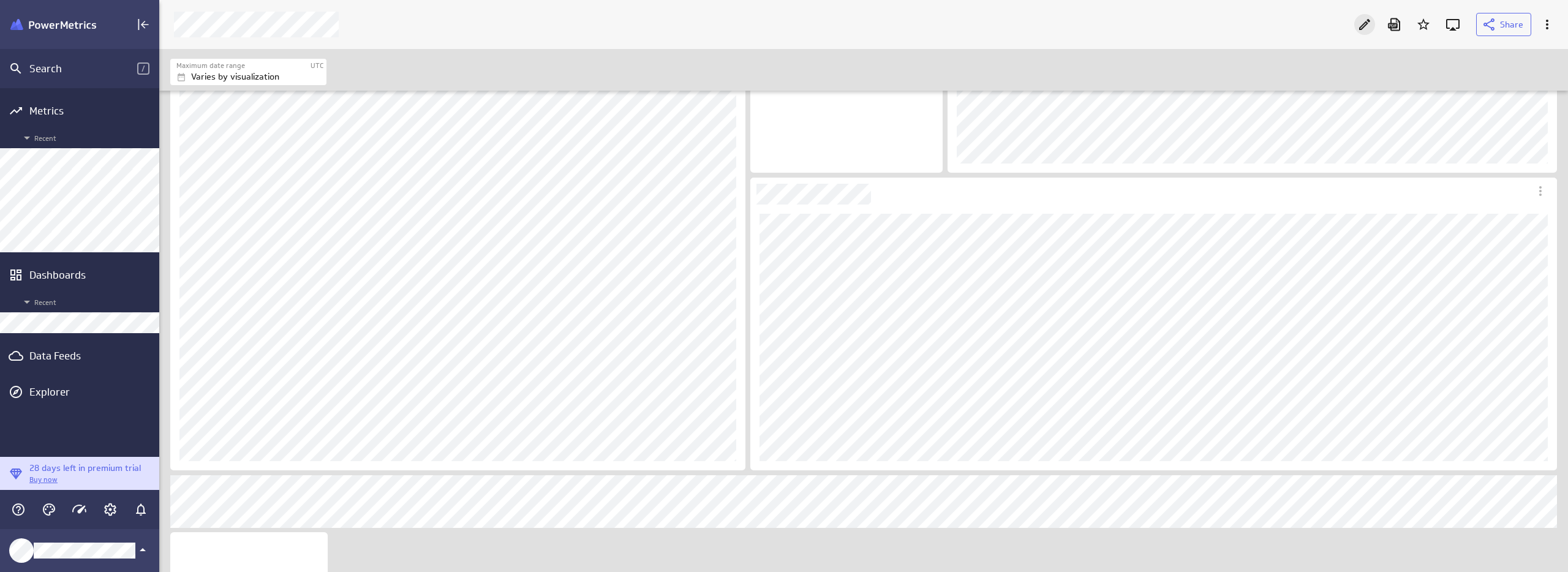
click at [1368, 26] on icon "Edit" at bounding box center [1364, 24] width 15 height 15
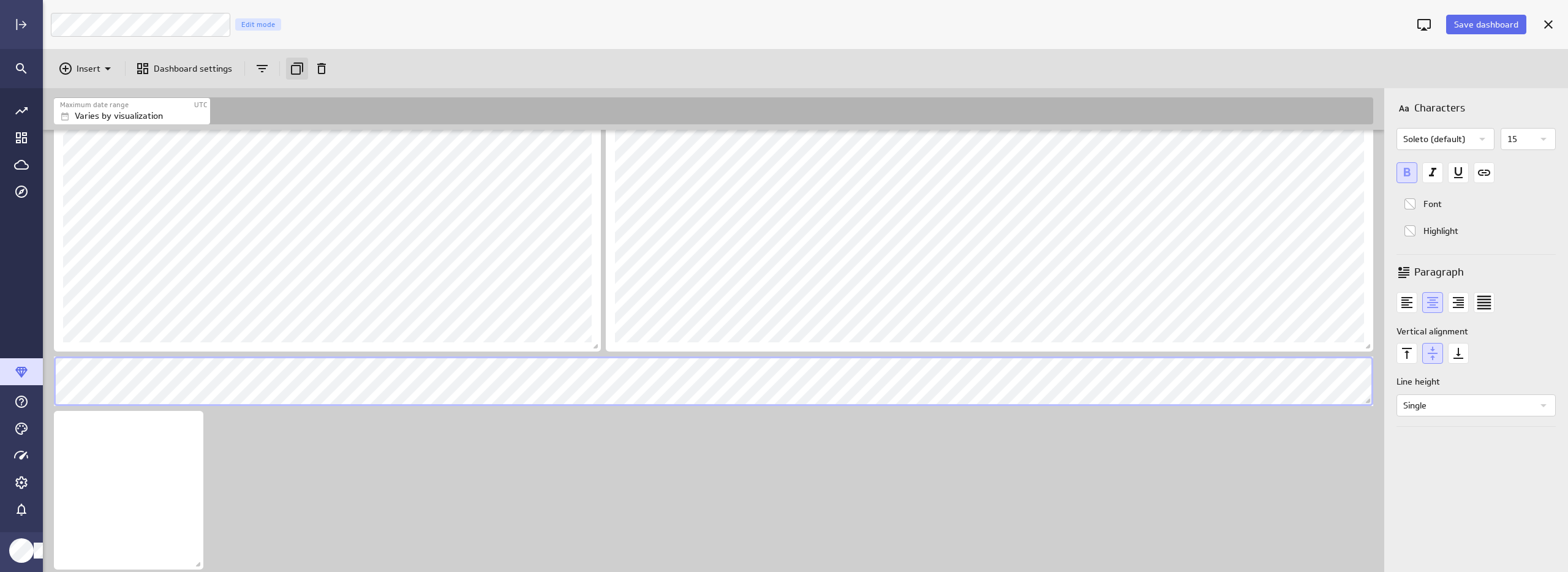
click at [305, 69] on div "Duplicate" at bounding box center [297, 69] width 22 height 22
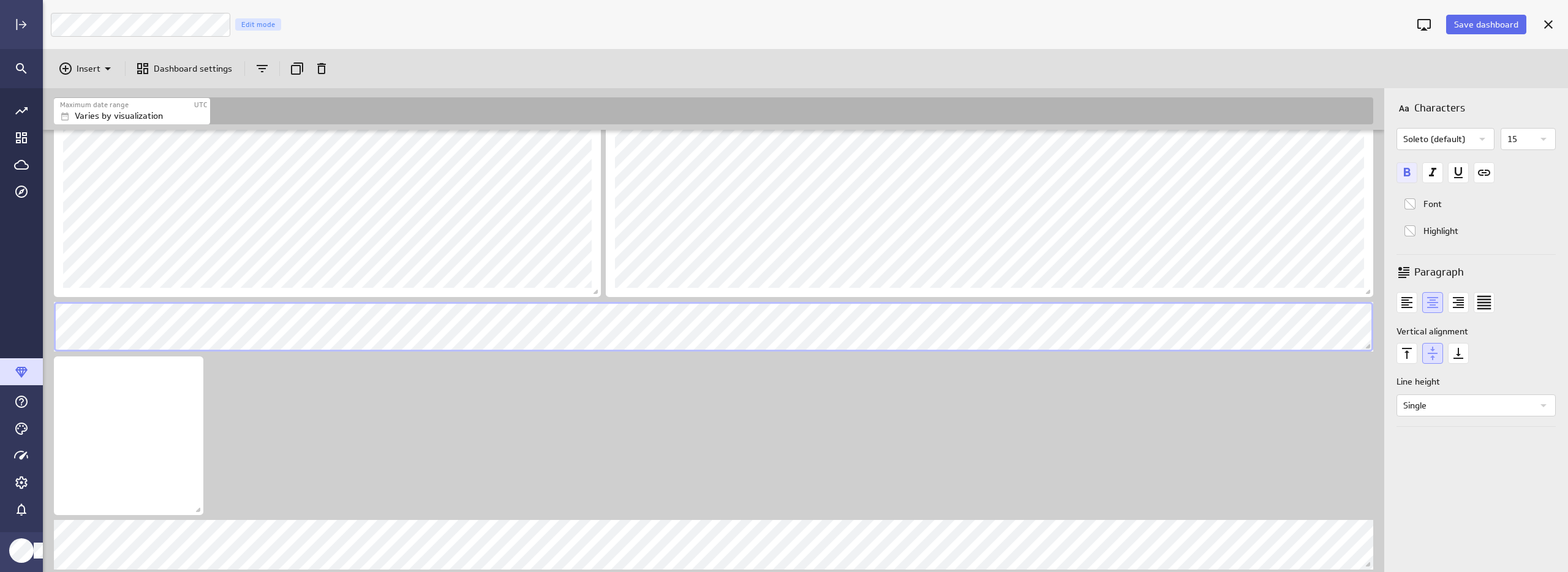
click at [1400, 172] on icon "Bold font" at bounding box center [1407, 173] width 21 height 21
click at [1404, 168] on icon "Bold font" at bounding box center [1407, 172] width 7 height 9
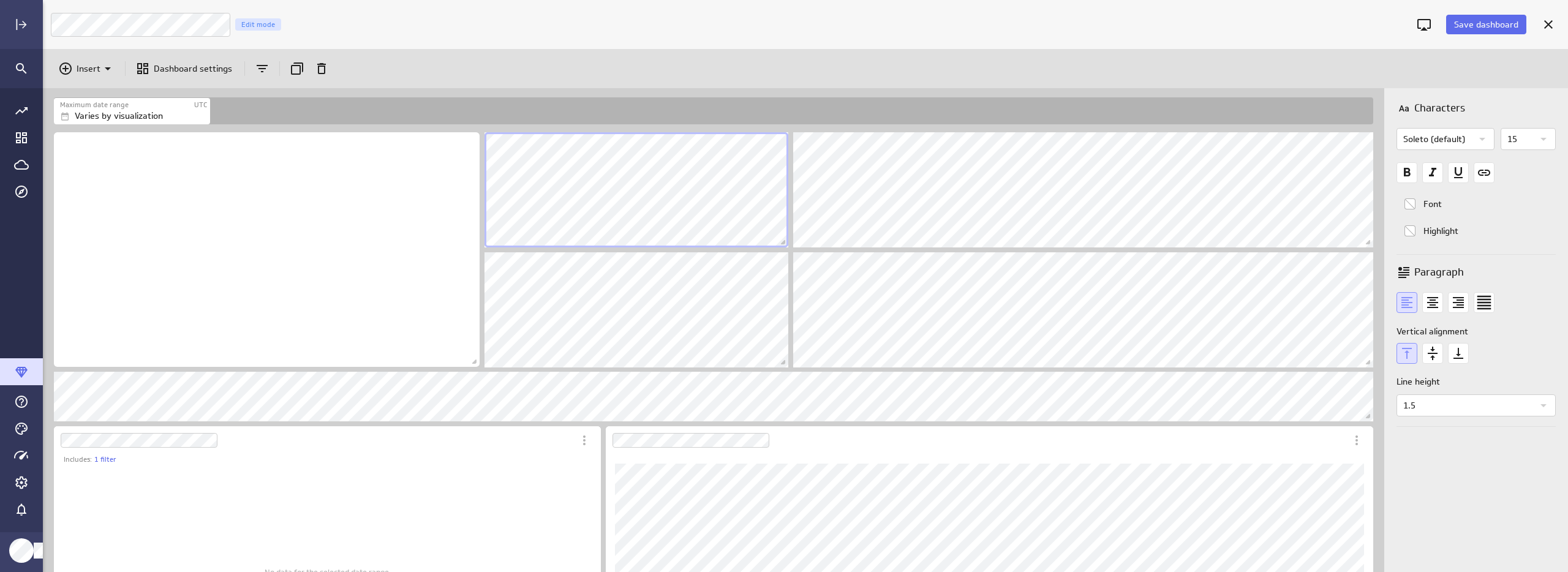
click at [1470, 142] on p "Soleto (default)" at bounding box center [1437, 139] width 69 height 21
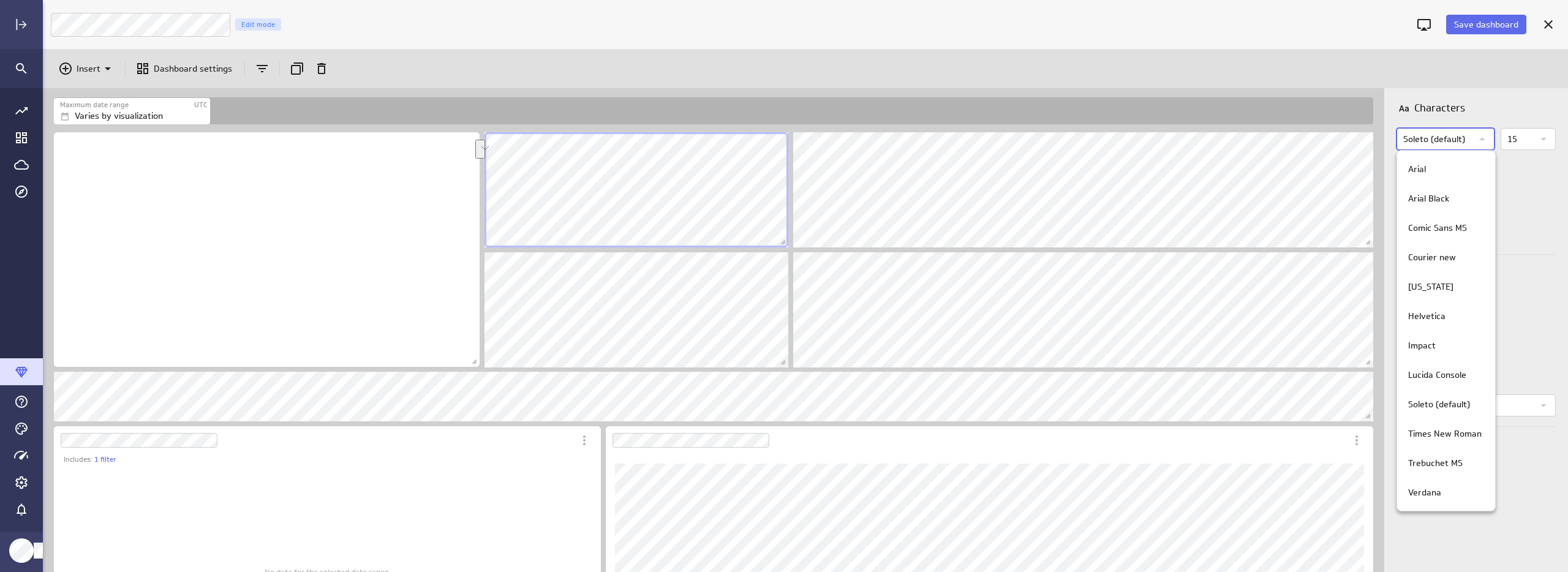
click at [1470, 142] on div at bounding box center [784, 286] width 1568 height 572
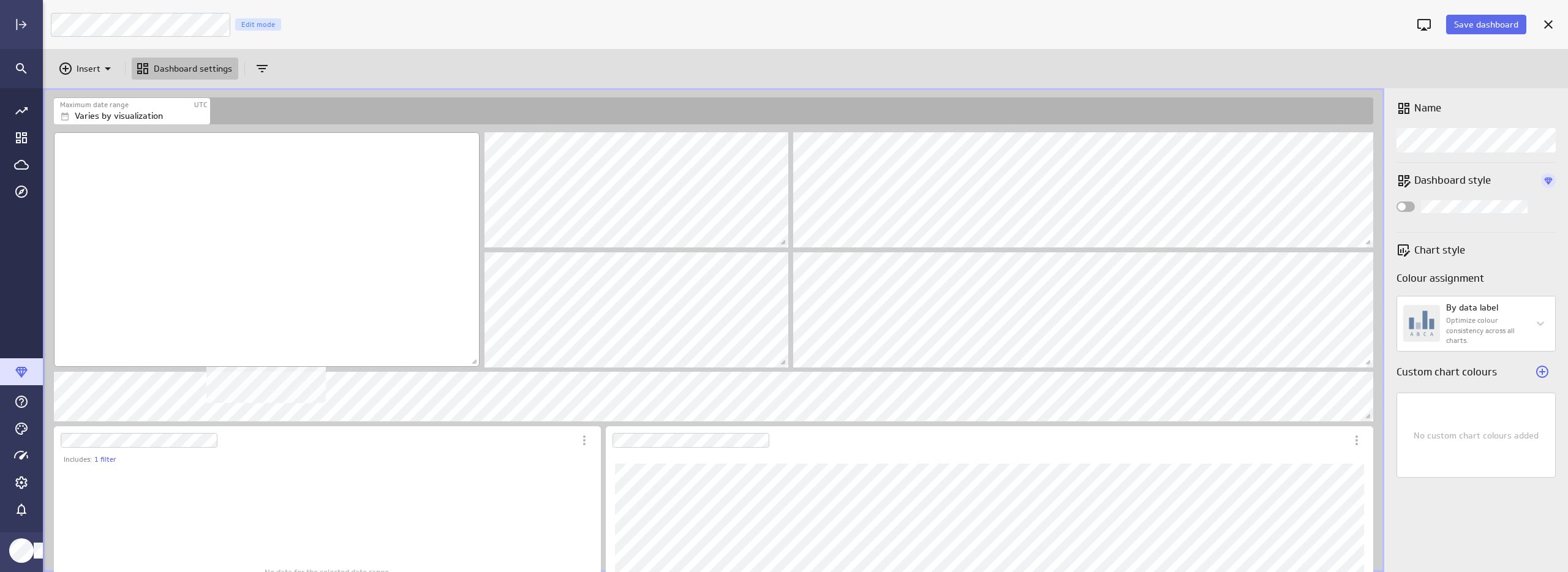
click at [473, 150] on div "No description available" at bounding box center [267, 249] width 426 height 235
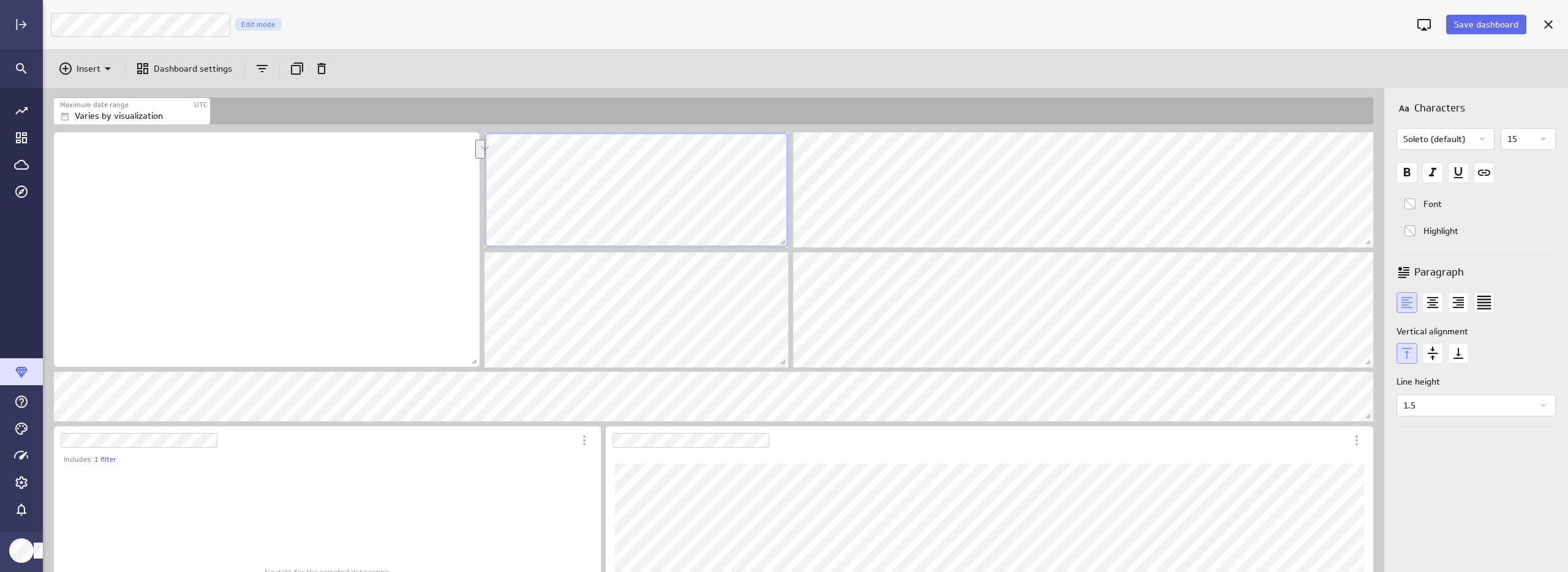
click at [1547, 136] on icon "Widget Properties" at bounding box center [1543, 138] width 15 height 15
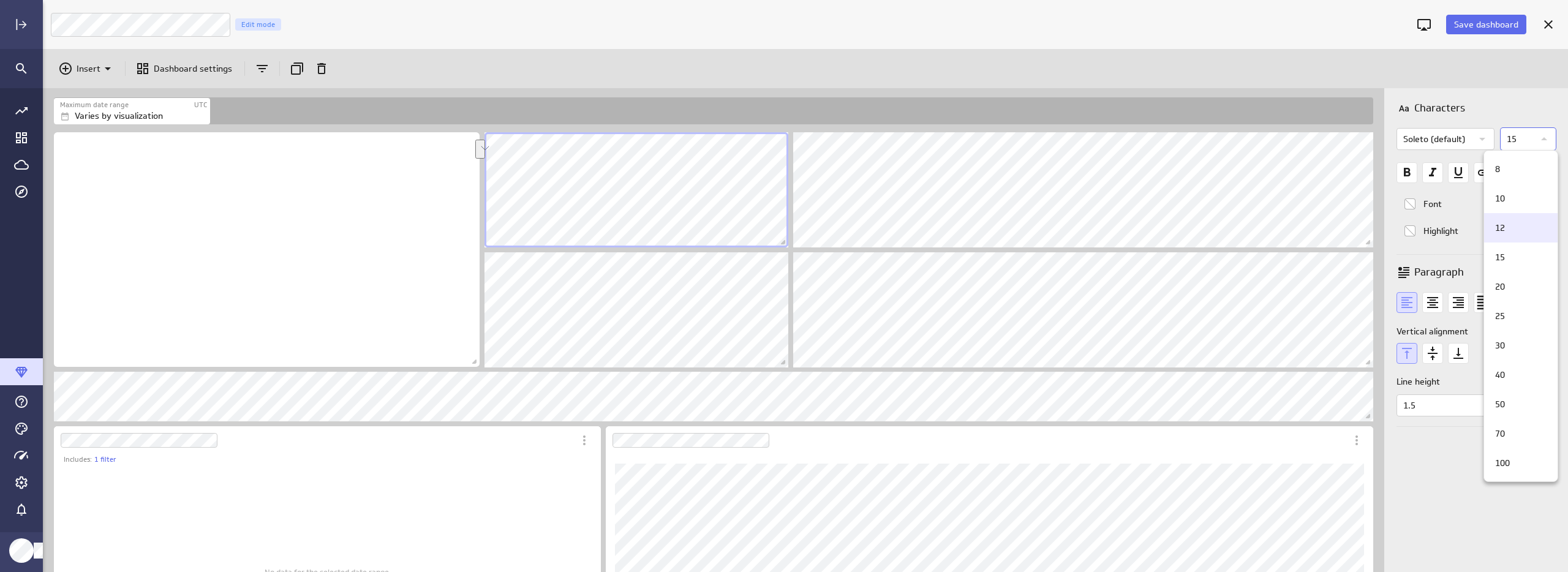
click at [1506, 231] on div "12" at bounding box center [1518, 228] width 58 height 13
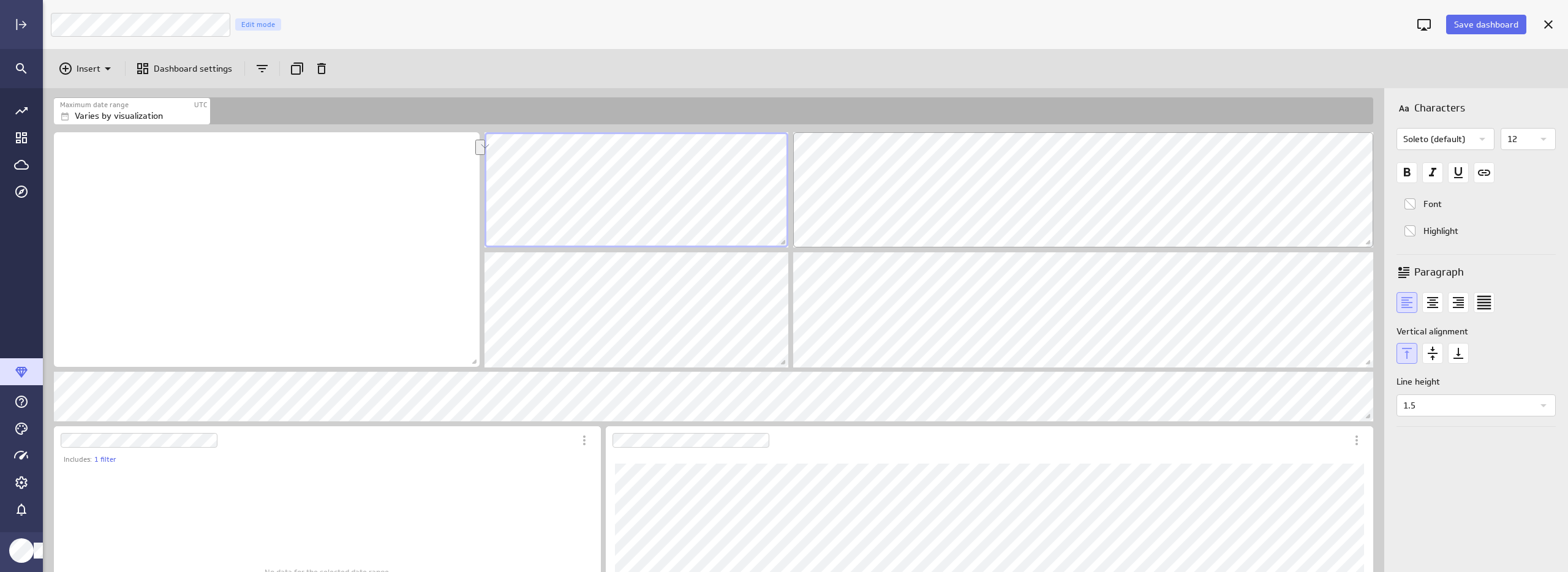
drag, startPoint x: 1404, startPoint y: 175, endPoint x: 1364, endPoint y: 182, distance: 40.6
click at [1404, 175] on icon "Bold font" at bounding box center [1407, 172] width 7 height 9
click at [1553, 139] on div "Widget Properties" at bounding box center [1543, 139] width 21 height 21
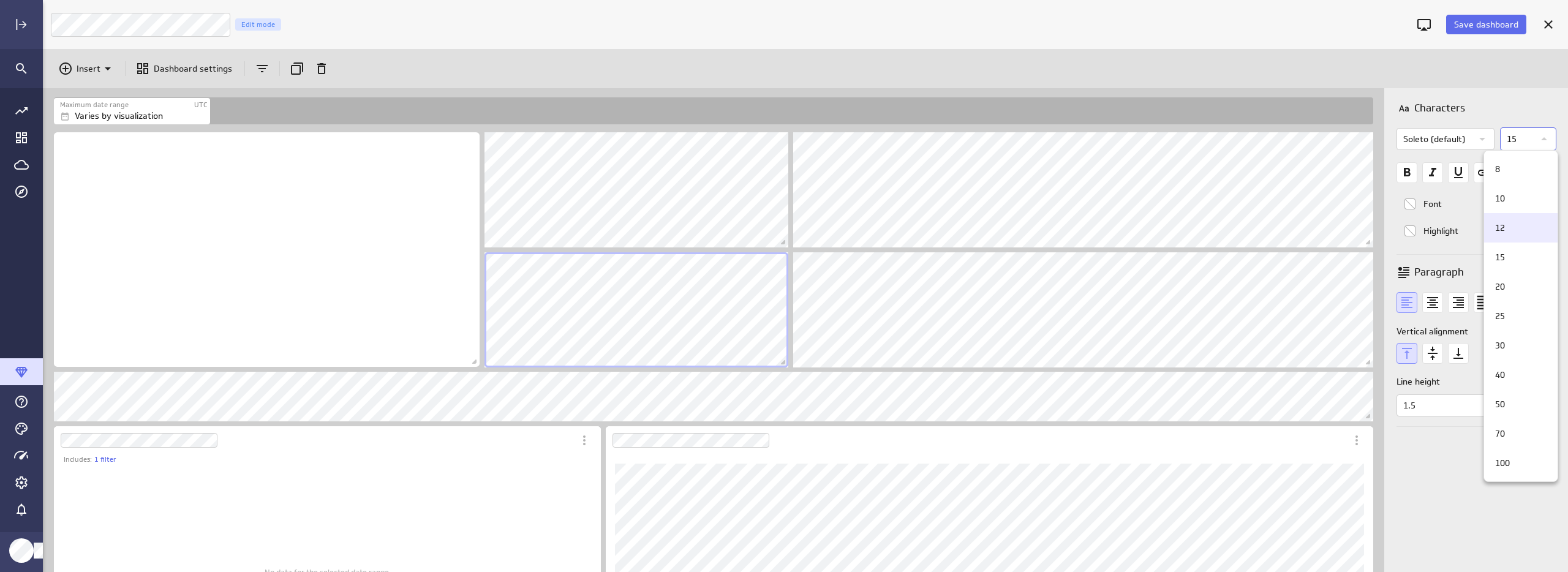
click at [1515, 230] on div "12" at bounding box center [1518, 228] width 58 height 13
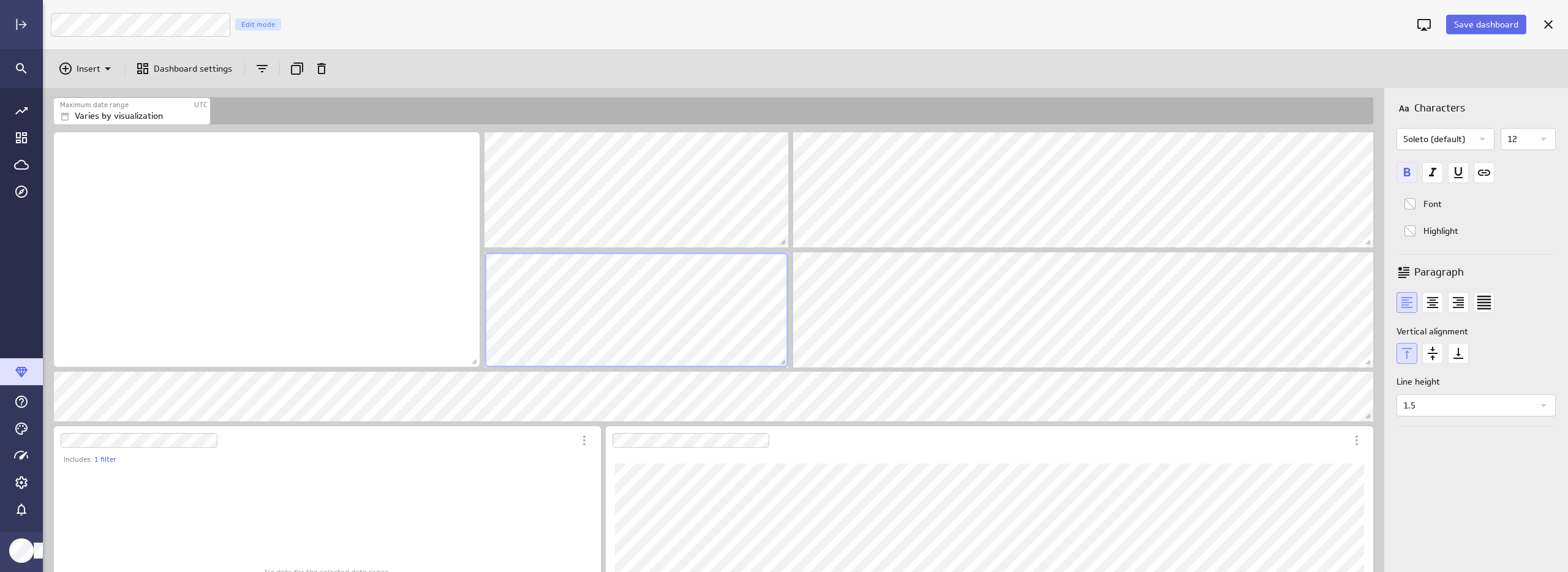
click at [1400, 168] on icon "Bold font" at bounding box center [1407, 173] width 21 height 21
click at [1403, 173] on icon "Bold font" at bounding box center [1407, 173] width 21 height 21
click at [1514, 143] on p "15" at bounding box center [1520, 139] width 26 height 21
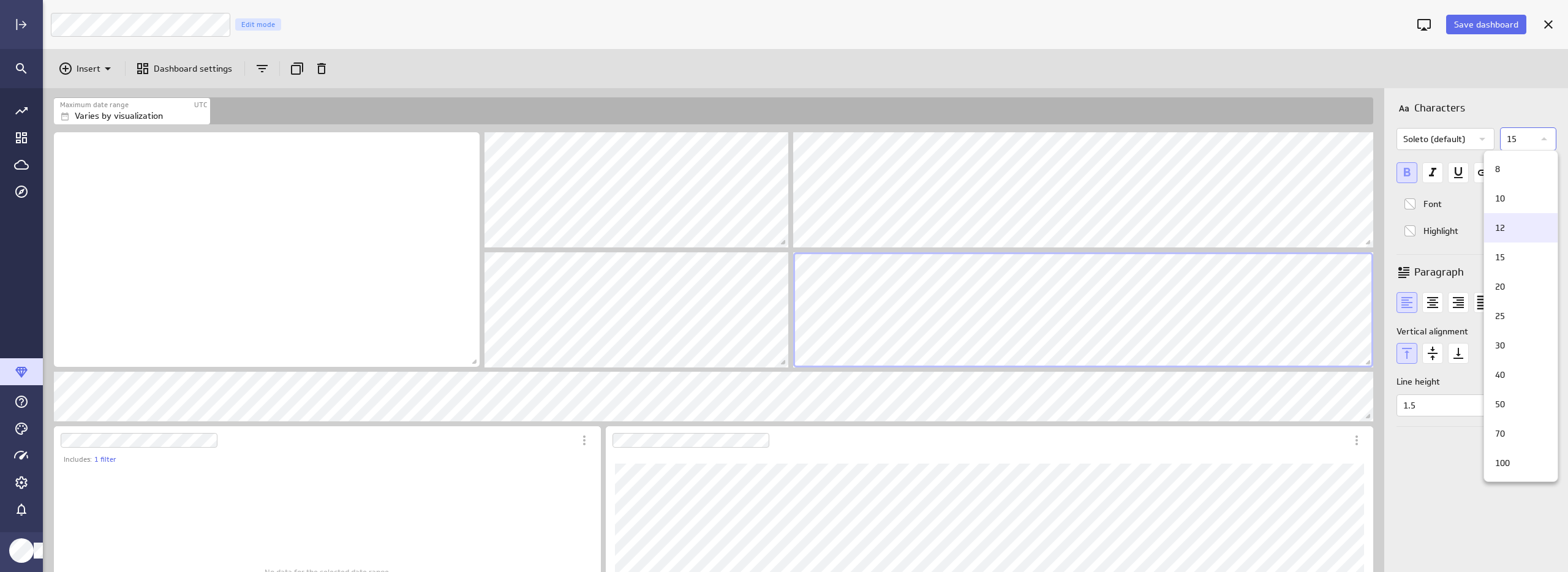
click at [1517, 237] on div "12" at bounding box center [1521, 228] width 74 height 29
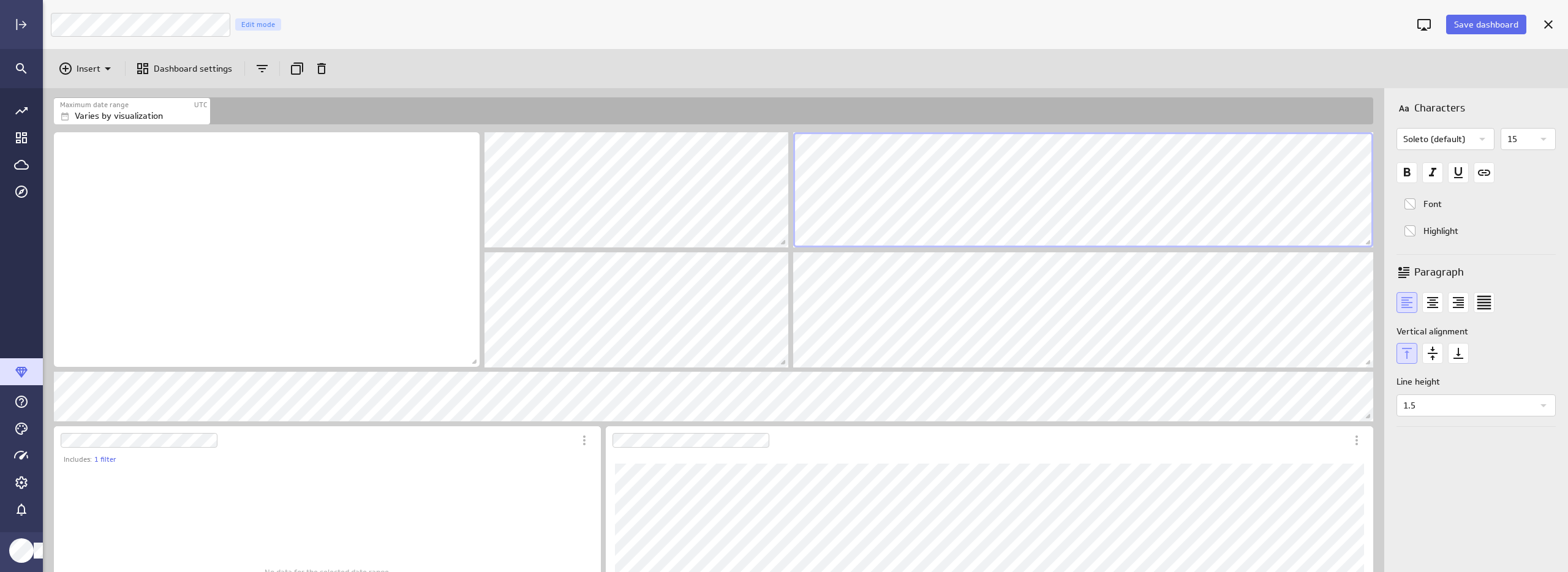
click at [1540, 145] on icon "Widget Properties" at bounding box center [1543, 138] width 15 height 15
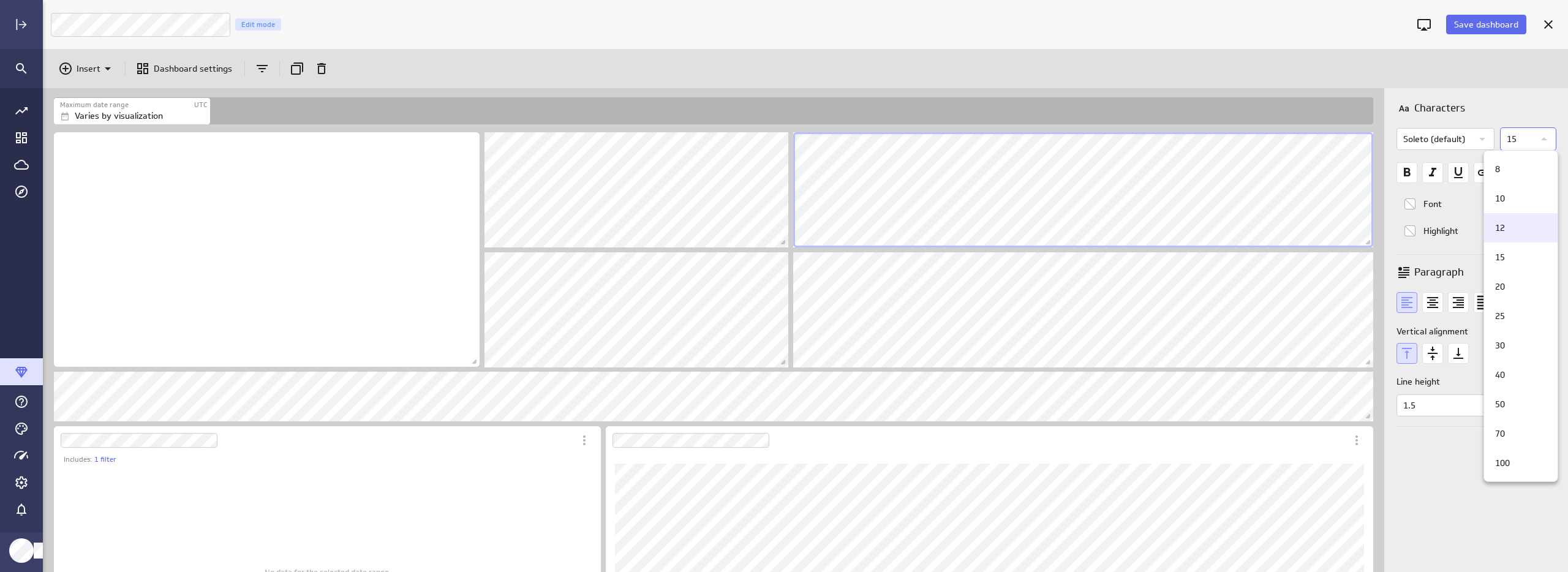
click at [1523, 224] on div "12" at bounding box center [1518, 228] width 58 height 13
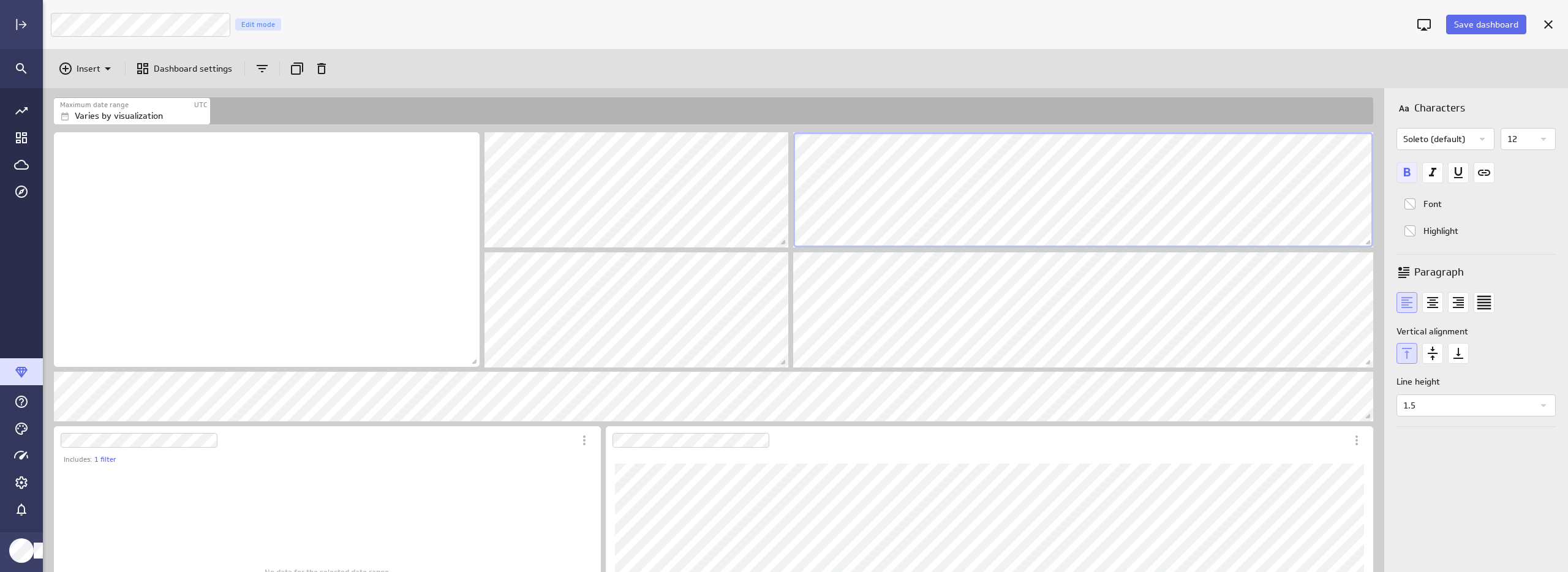
click at [1400, 171] on icon "Bold font" at bounding box center [1407, 173] width 21 height 21
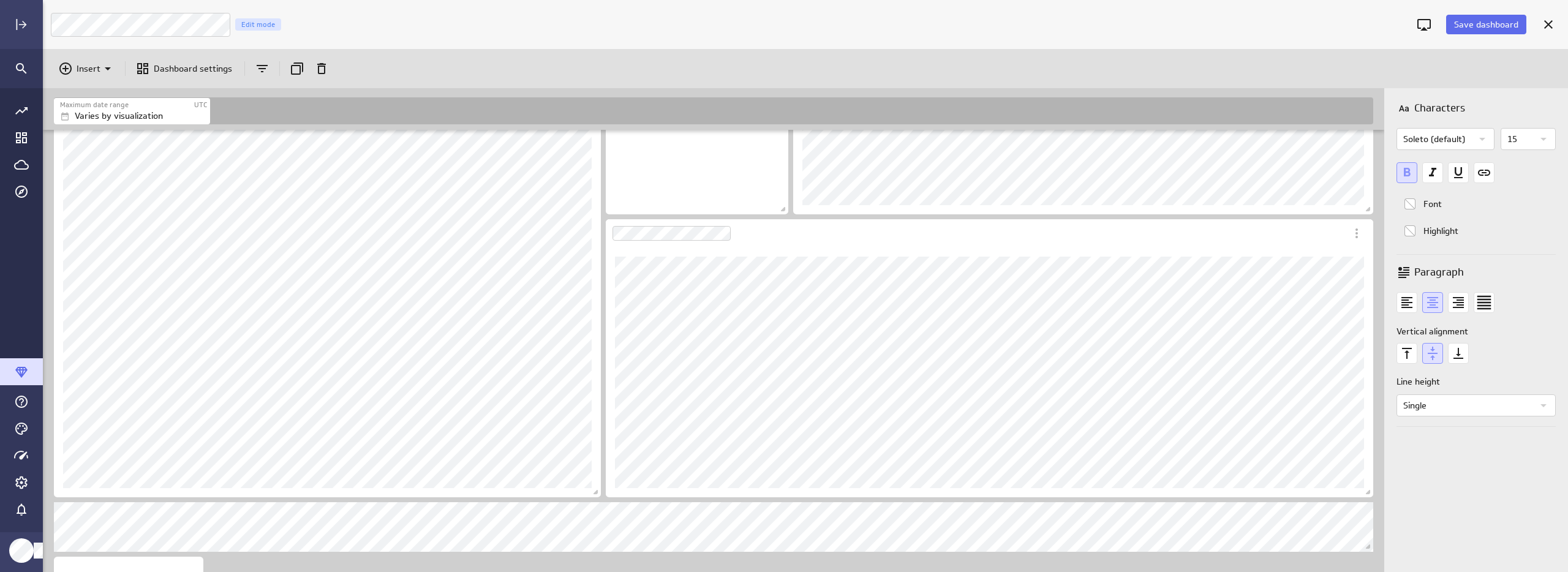
scroll to position [963, 0]
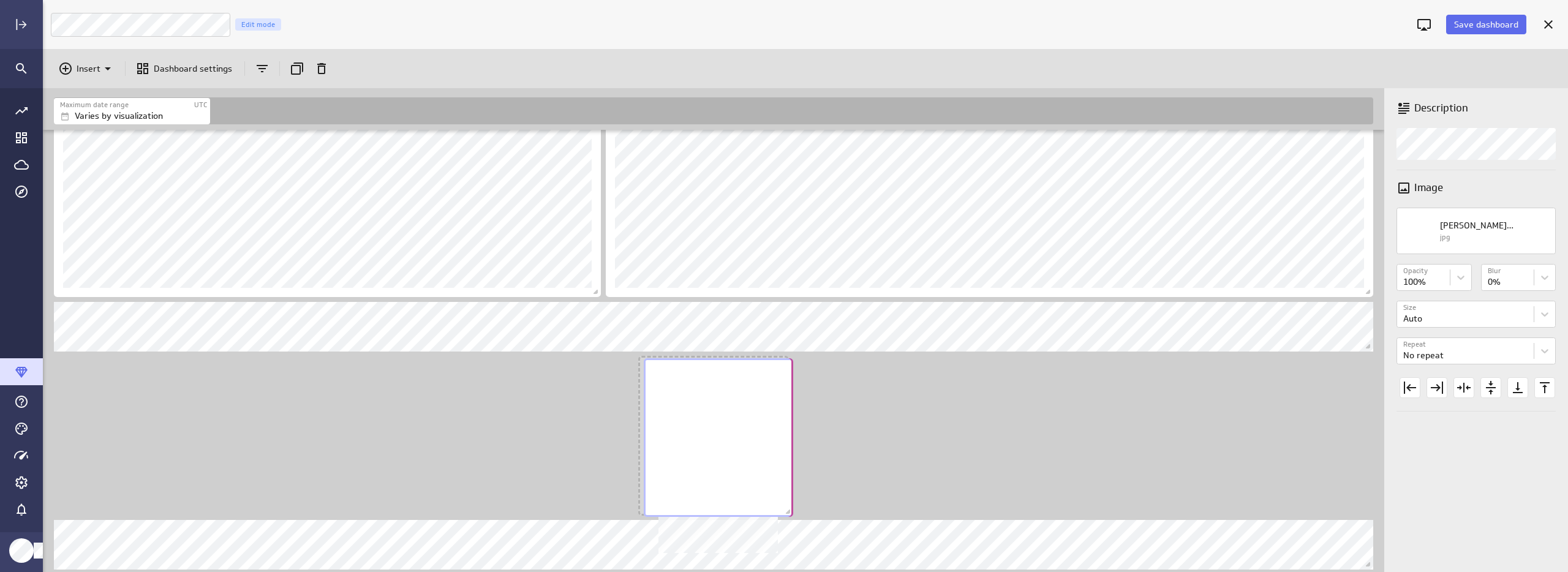
drag, startPoint x: 128, startPoint y: 428, endPoint x: 717, endPoint y: 430, distance: 589.0
click at [717, 430] on div "No description available" at bounding box center [718, 437] width 149 height 159
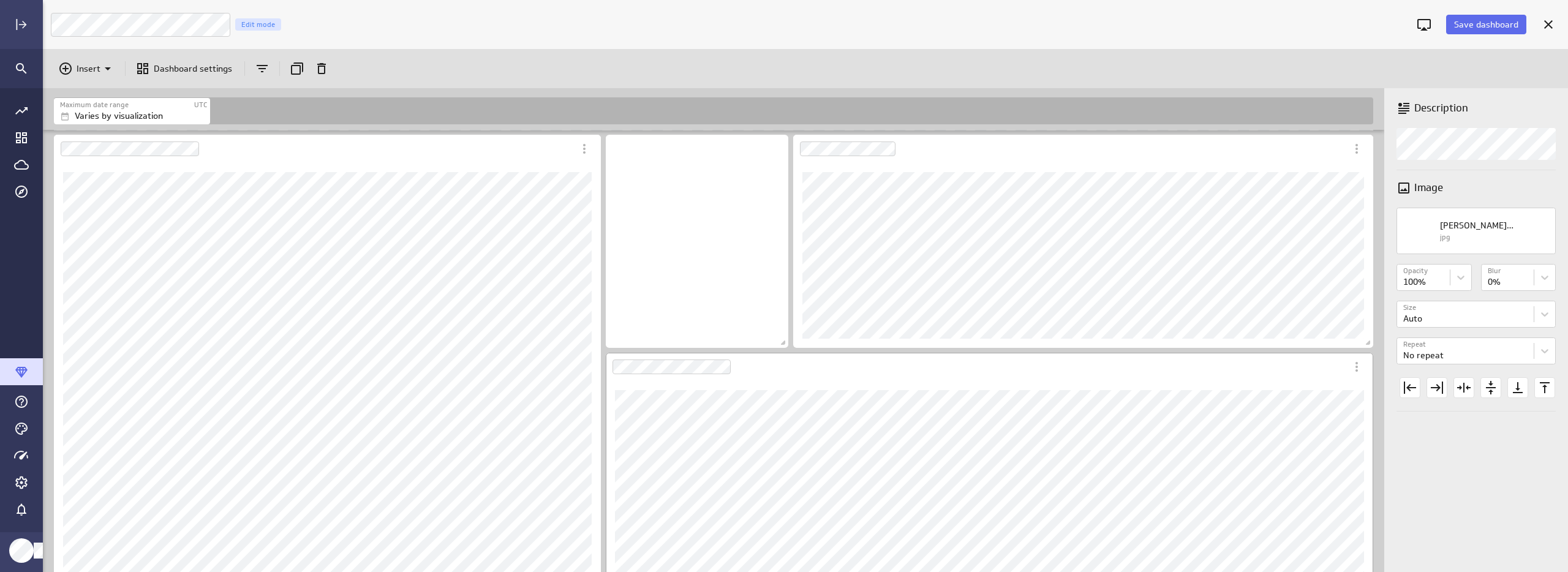
scroll to position [841, 0]
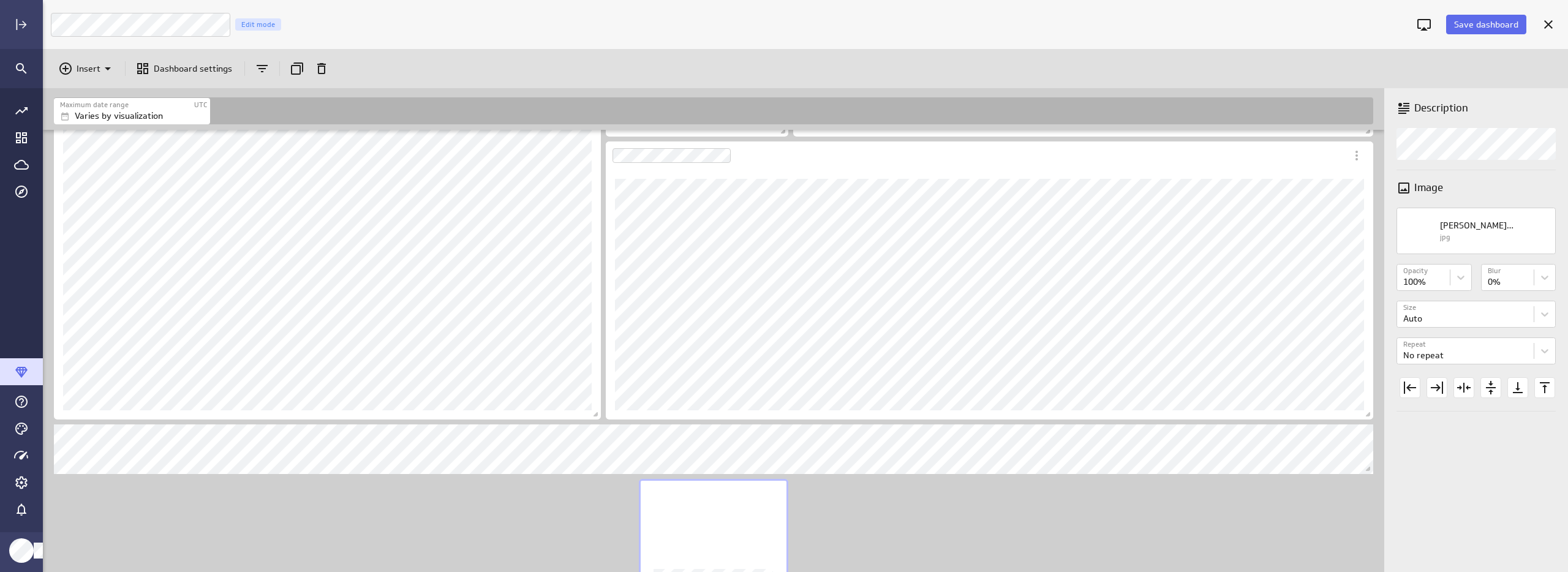
click at [740, 510] on div "No description available" at bounding box center [713, 558] width 149 height 159
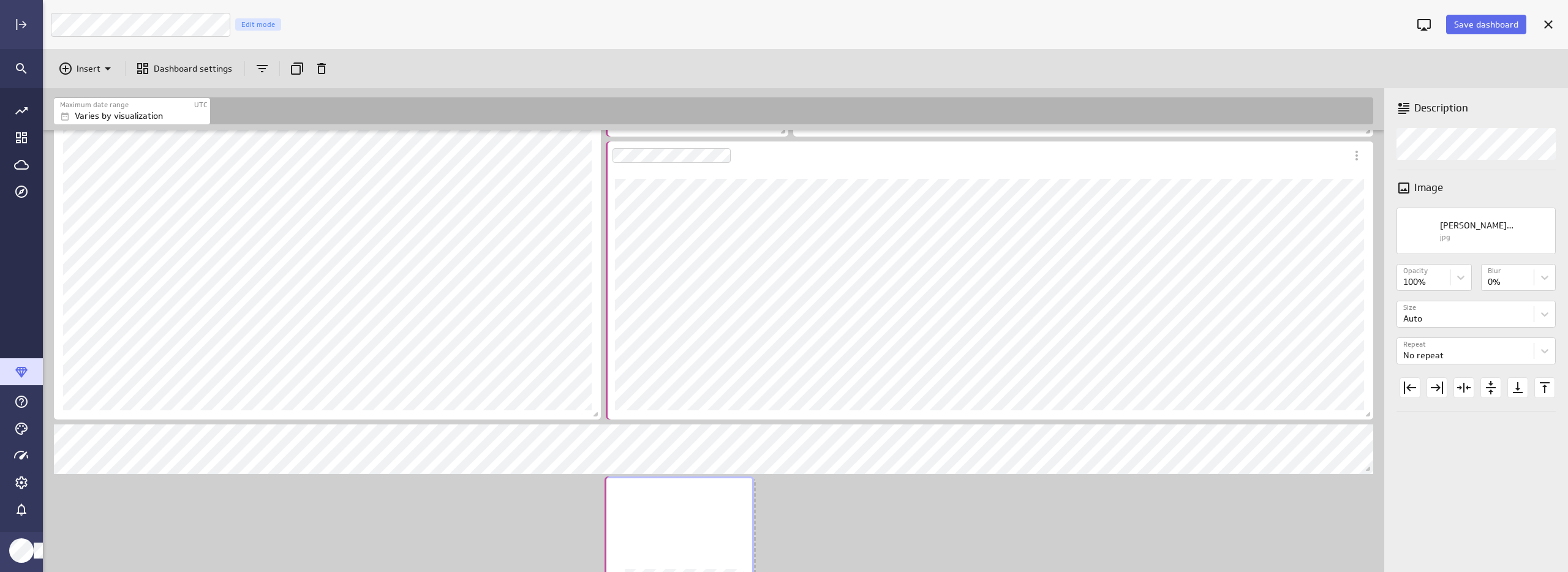
drag, startPoint x: 733, startPoint y: 511, endPoint x: 698, endPoint y: 509, distance: 35.1
click at [698, 509] on div "No description available" at bounding box center [679, 556] width 149 height 159
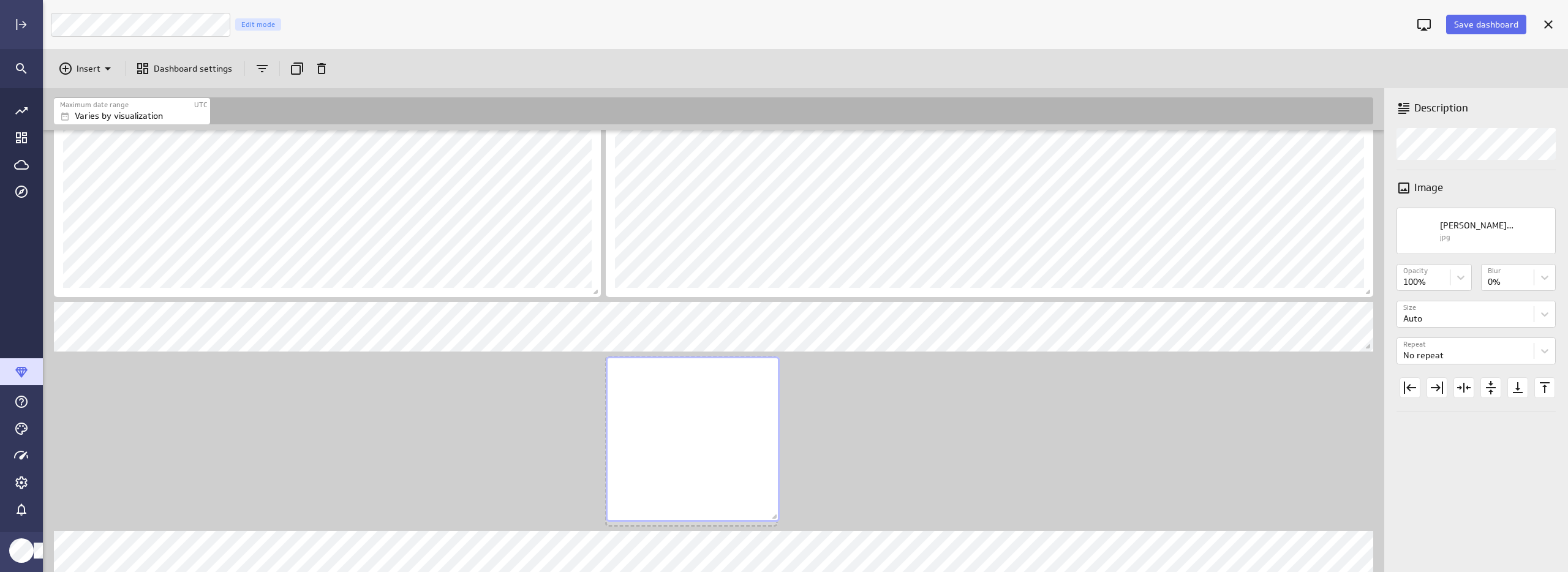
scroll to position [1435, 1343]
drag, startPoint x: 753, startPoint y: 512, endPoint x: 784, endPoint y: 524, distance: 33.2
click at [784, 524] on span "Dashboard content with 16 widgets" at bounding box center [782, 524] width 12 height 12
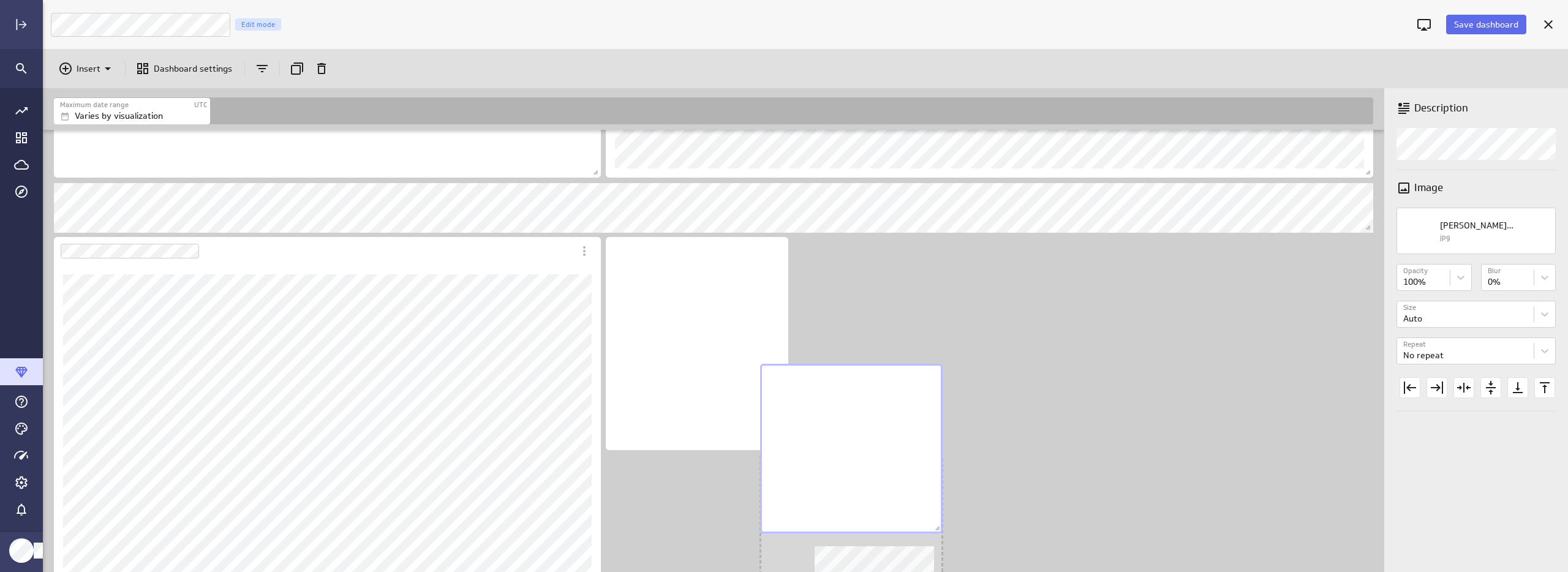
scroll to position [1652, 1343]
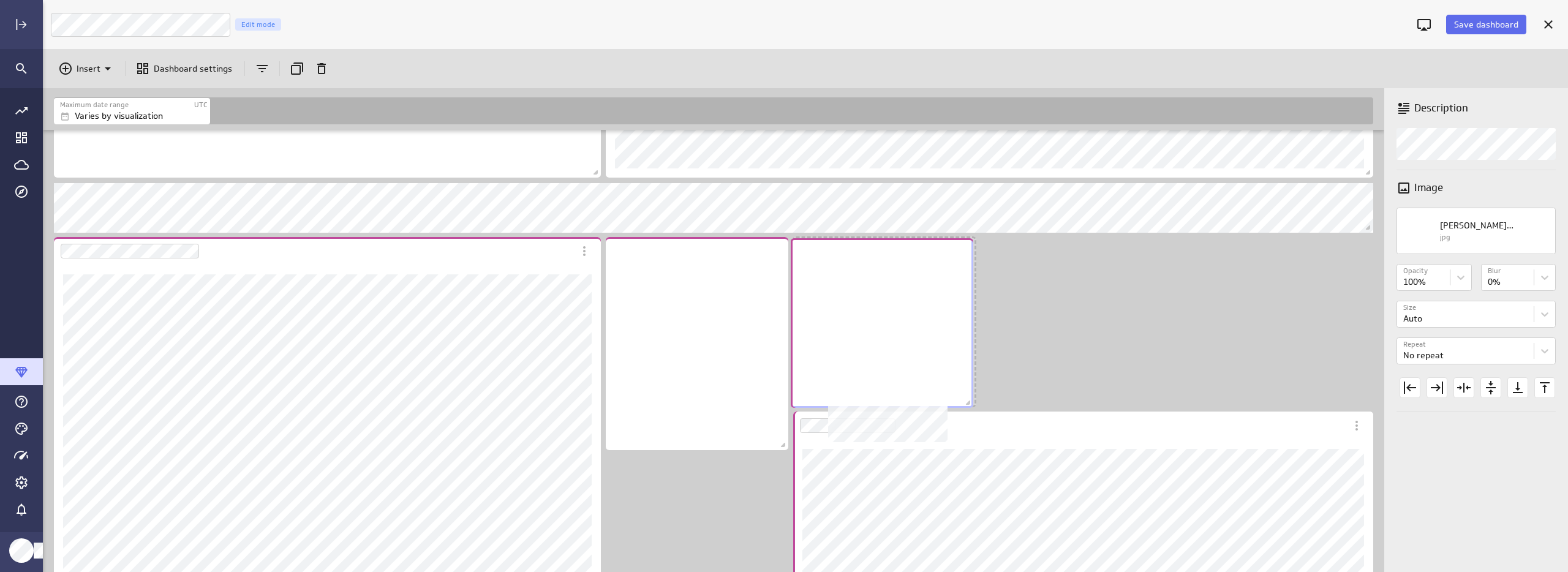
drag, startPoint x: 751, startPoint y: 564, endPoint x: 936, endPoint y: 266, distance: 350.8
click at [936, 266] on div "No description available" at bounding box center [882, 323] width 183 height 170
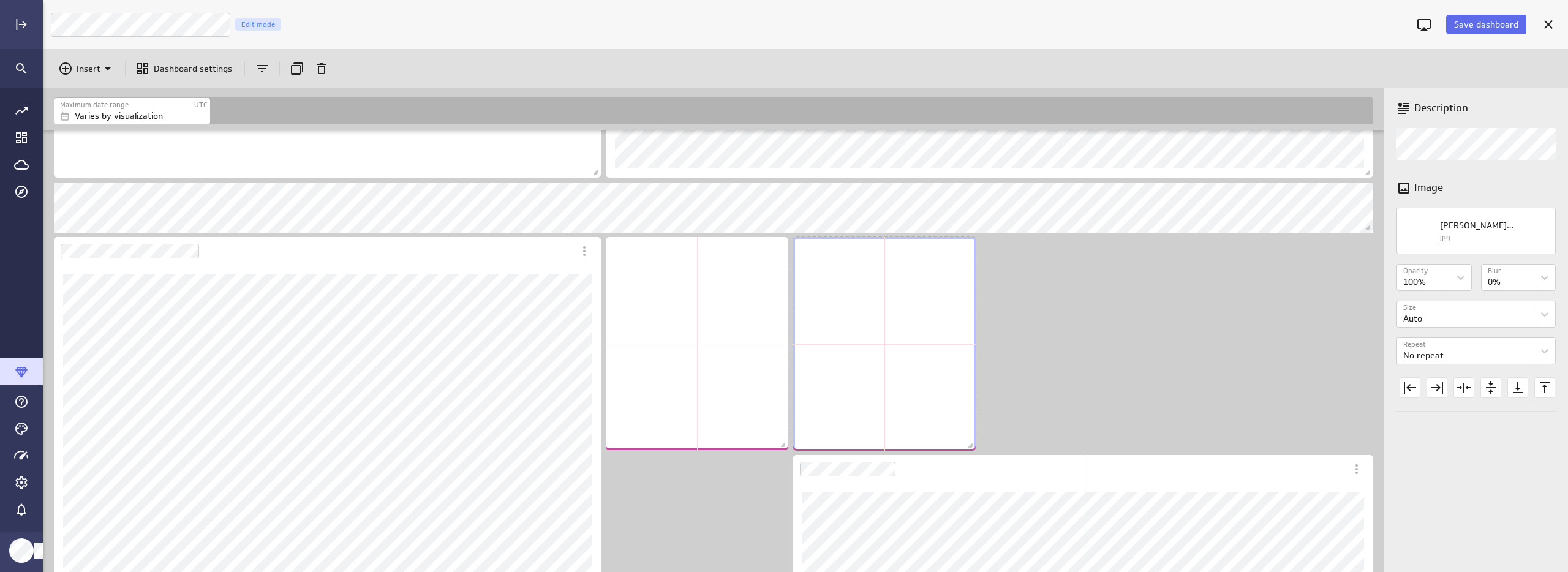
drag, startPoint x: 968, startPoint y: 400, endPoint x: 968, endPoint y: 444, distance: 44.0
click at [968, 444] on span "Dashboard content with 16 widgets" at bounding box center [971, 447] width 12 height 12
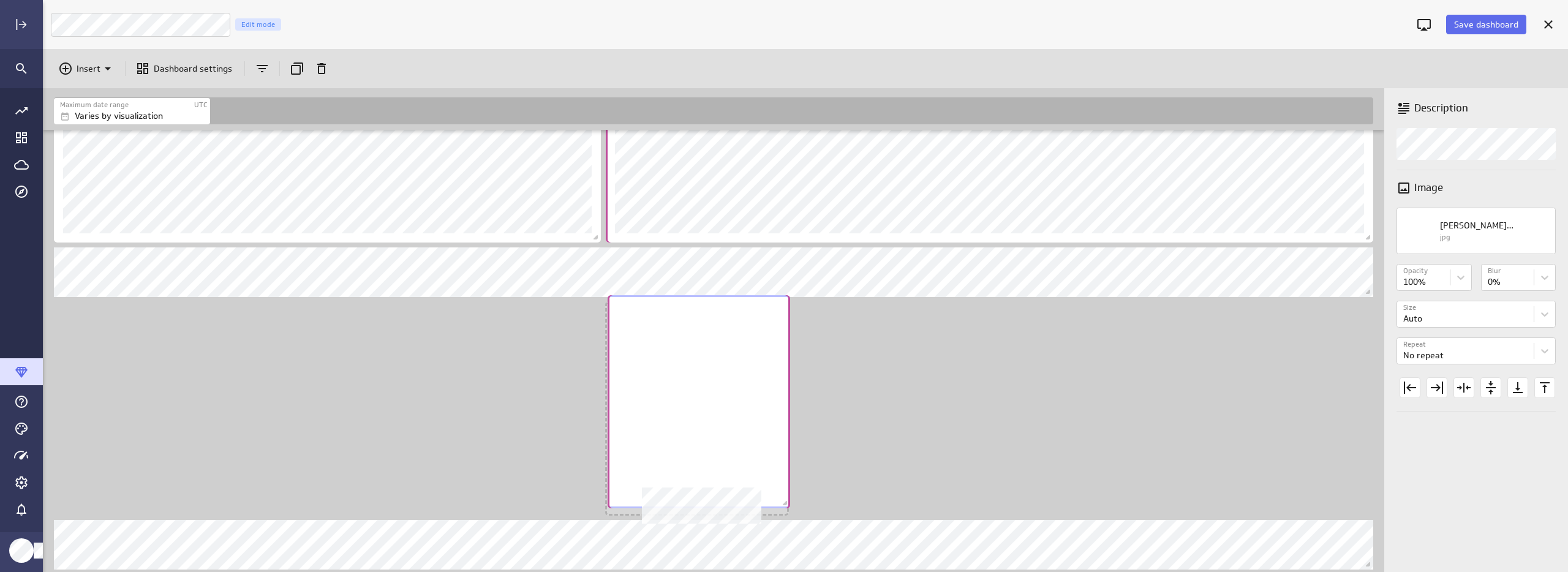
drag, startPoint x: 923, startPoint y: 390, endPoint x: 740, endPoint y: 449, distance: 192.3
click at [740, 449] on div "No description available" at bounding box center [699, 402] width 183 height 213
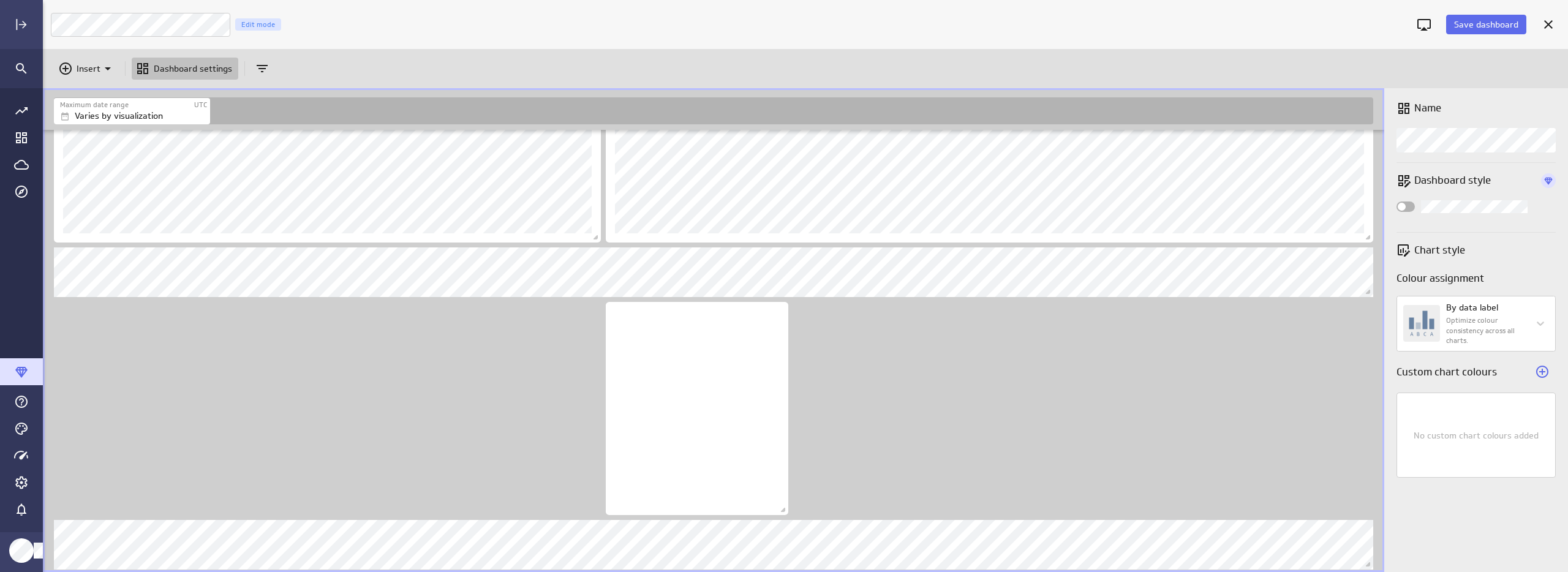
click at [1484, 23] on span "Save dashboard" at bounding box center [1485, 24] width 64 height 11
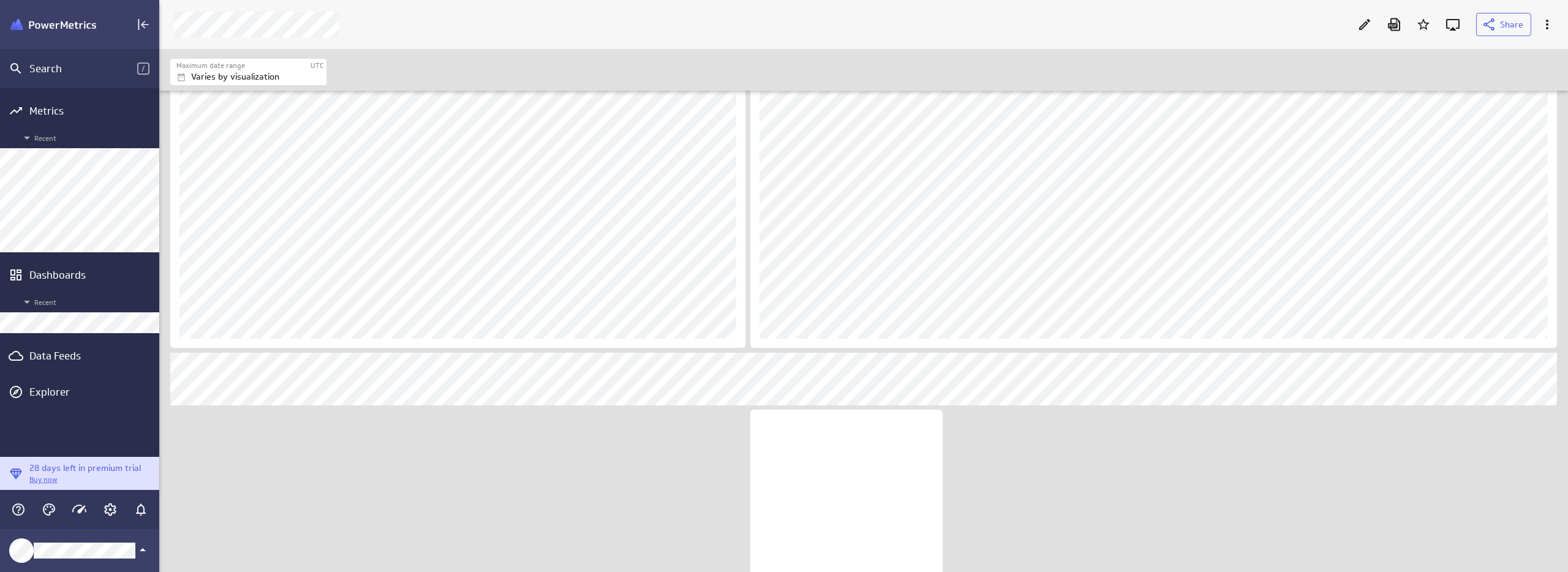
click at [1364, 24] on icon at bounding box center [1364, 24] width 11 height 11
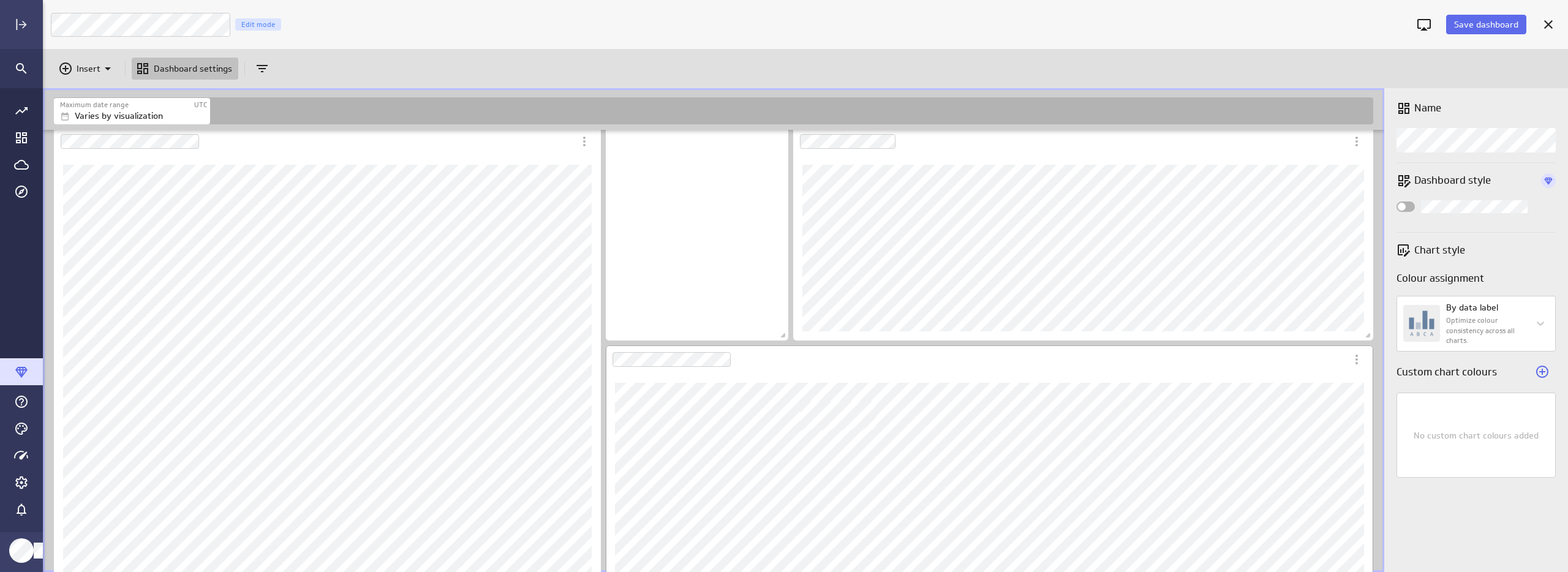
click at [902, 361] on div "Dashboard Widget" at bounding box center [989, 484] width 767 height 278
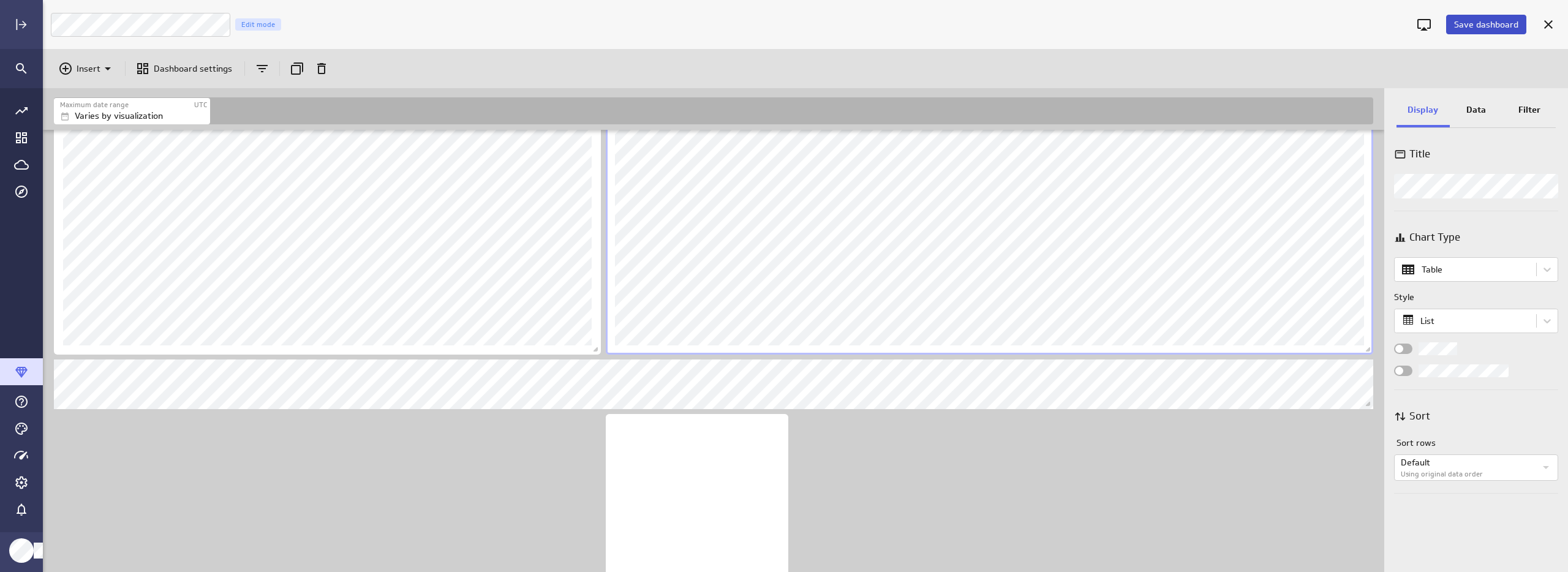
click at [1480, 25] on span "Save dashboard" at bounding box center [1485, 24] width 64 height 11
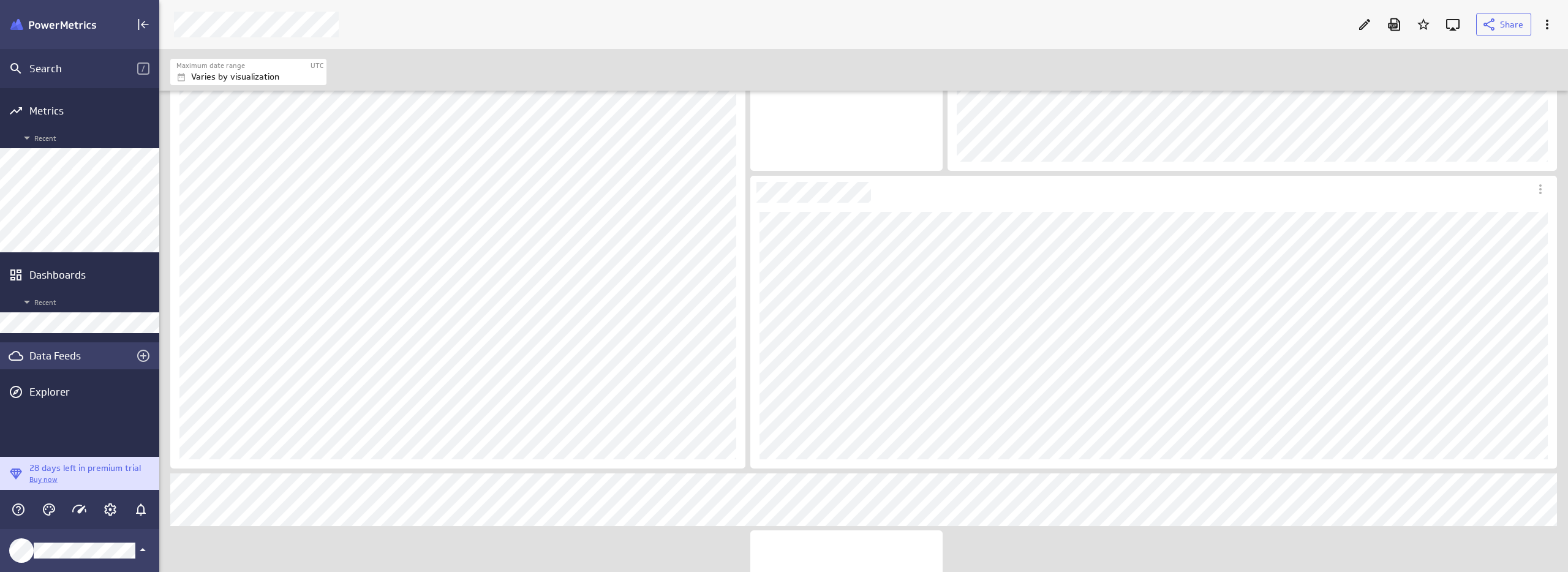
click at [73, 356] on div "Data Feeds" at bounding box center [79, 356] width 100 height 13
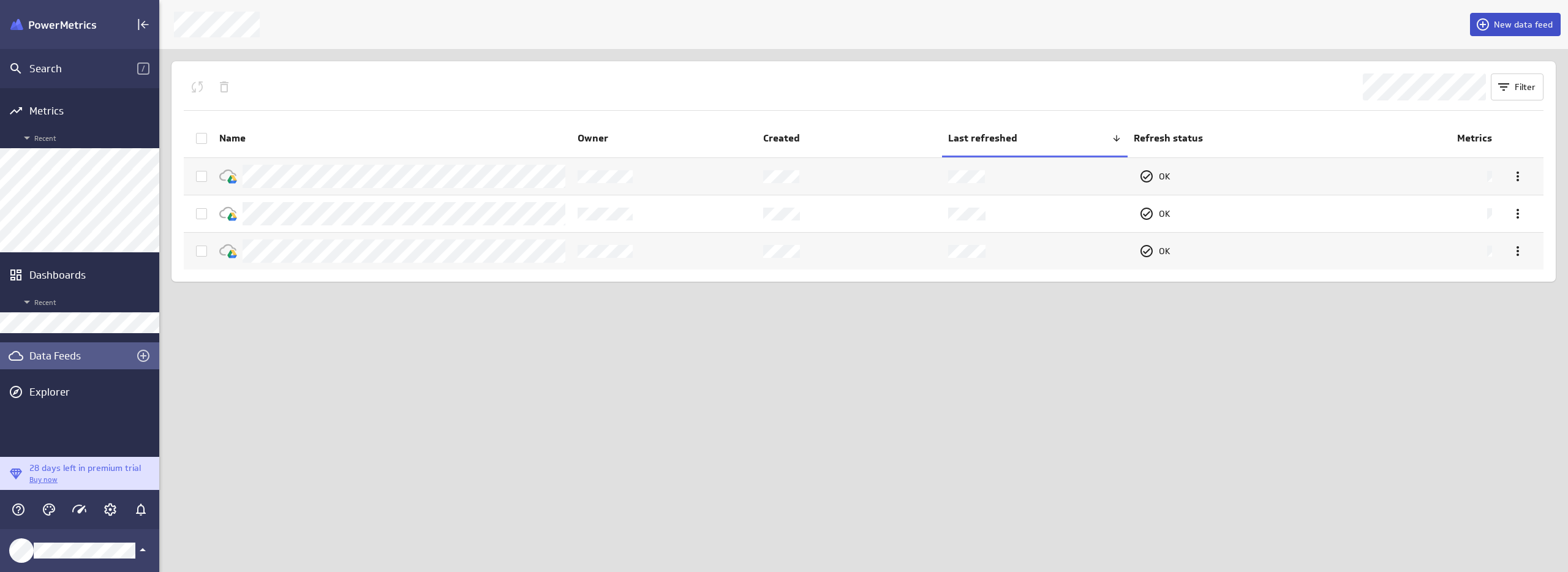
click at [1517, 23] on span "New data feed" at bounding box center [1523, 24] width 59 height 11
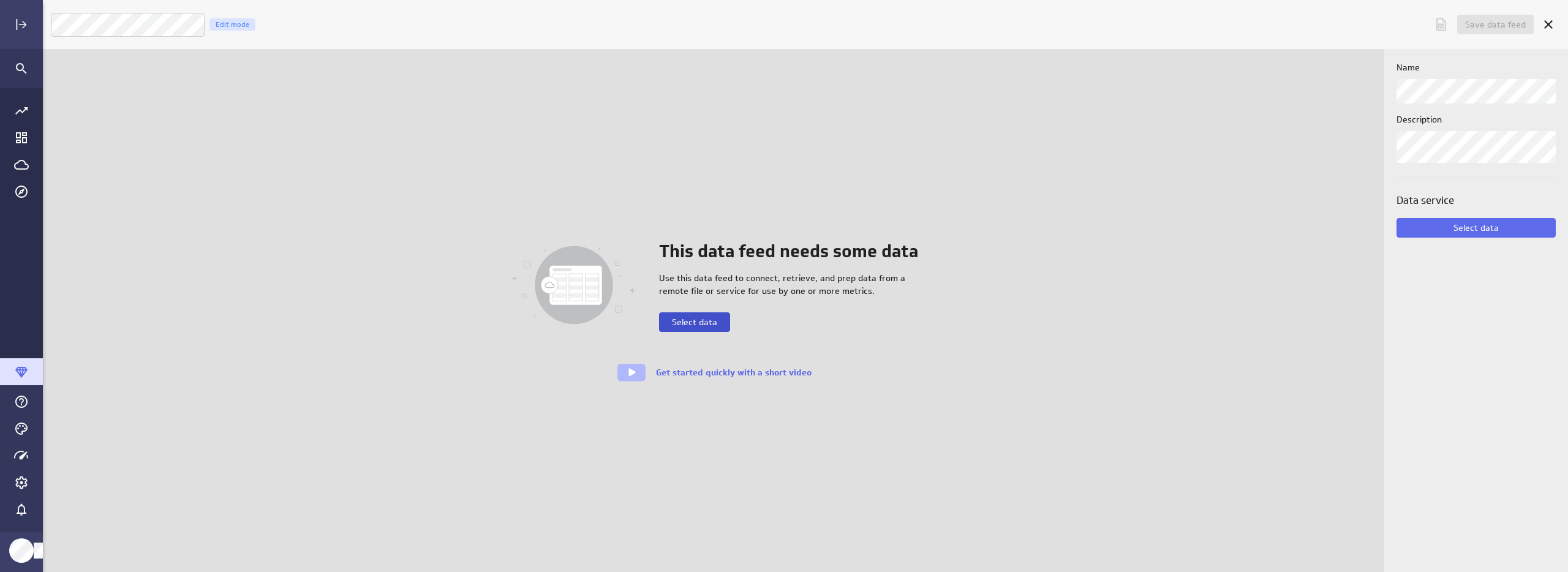
click at [703, 328] on button "Select data" at bounding box center [694, 322] width 71 height 20
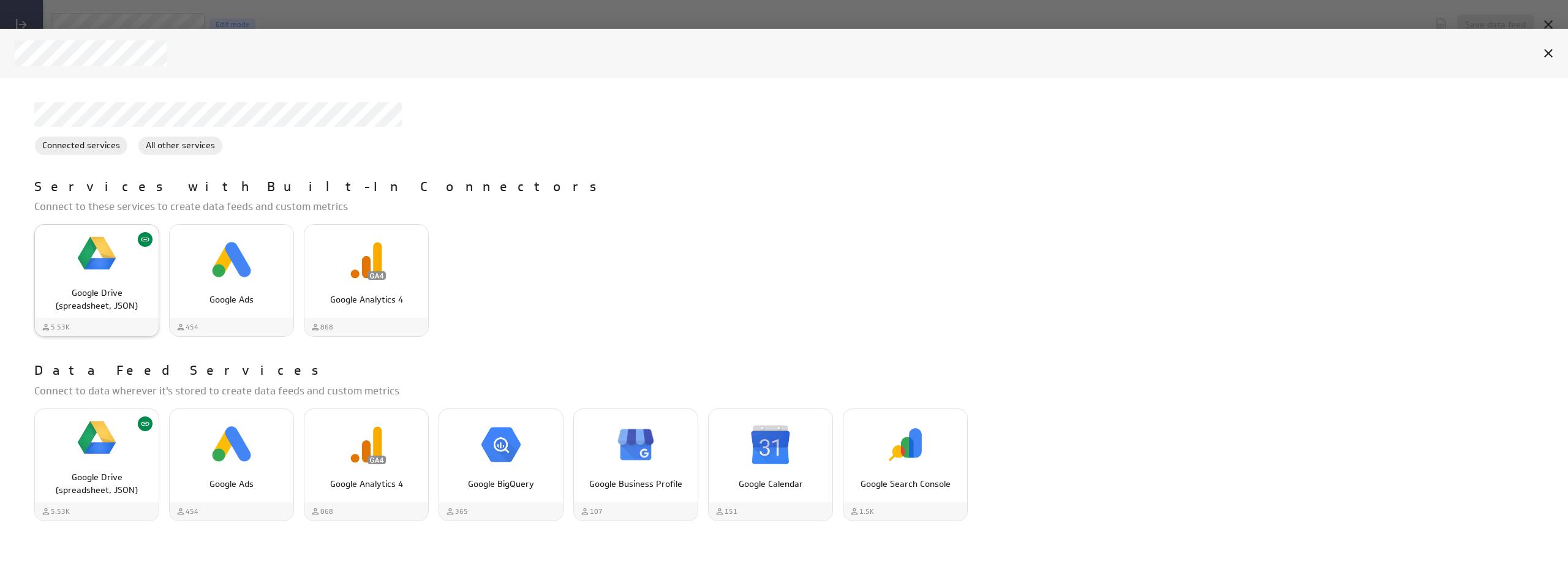
click at [103, 295] on p "Google Drive (spreadsheet, JSON)" at bounding box center [96, 300] width 98 height 26
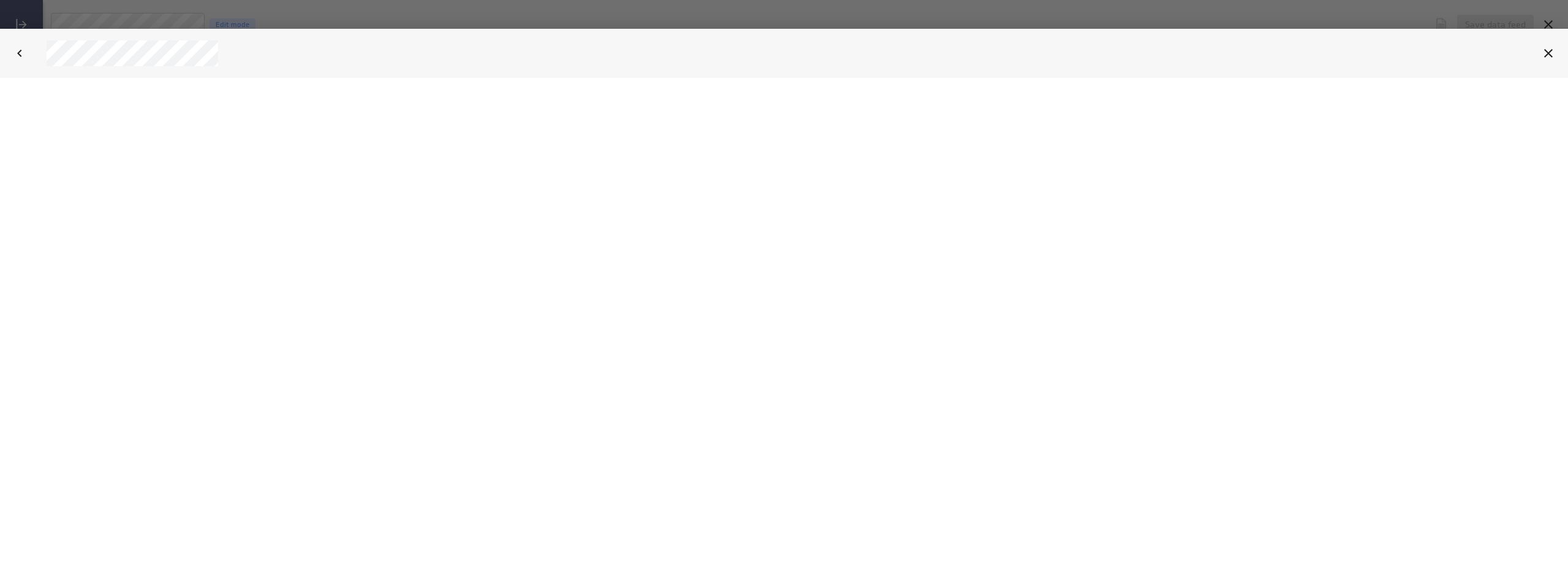
select select "7359447085fc23625c412de44c90de4c"
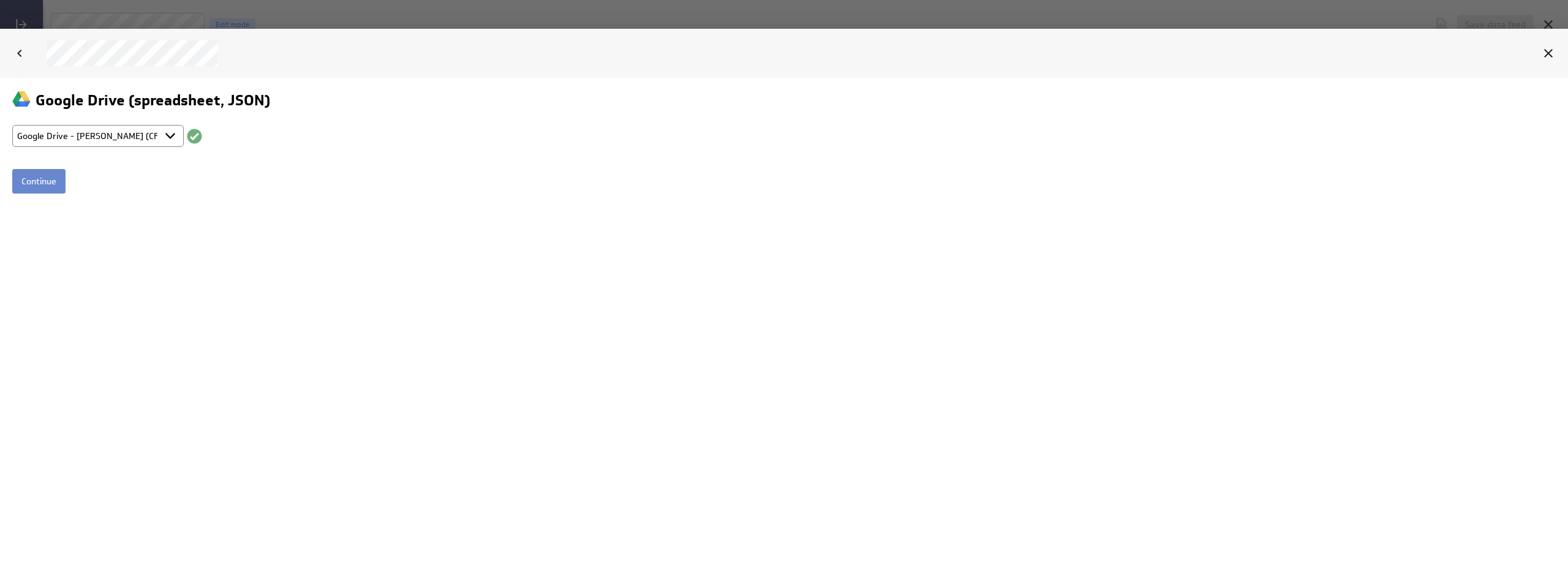
click at [43, 183] on input "Continue" at bounding box center [39, 180] width 53 height 25
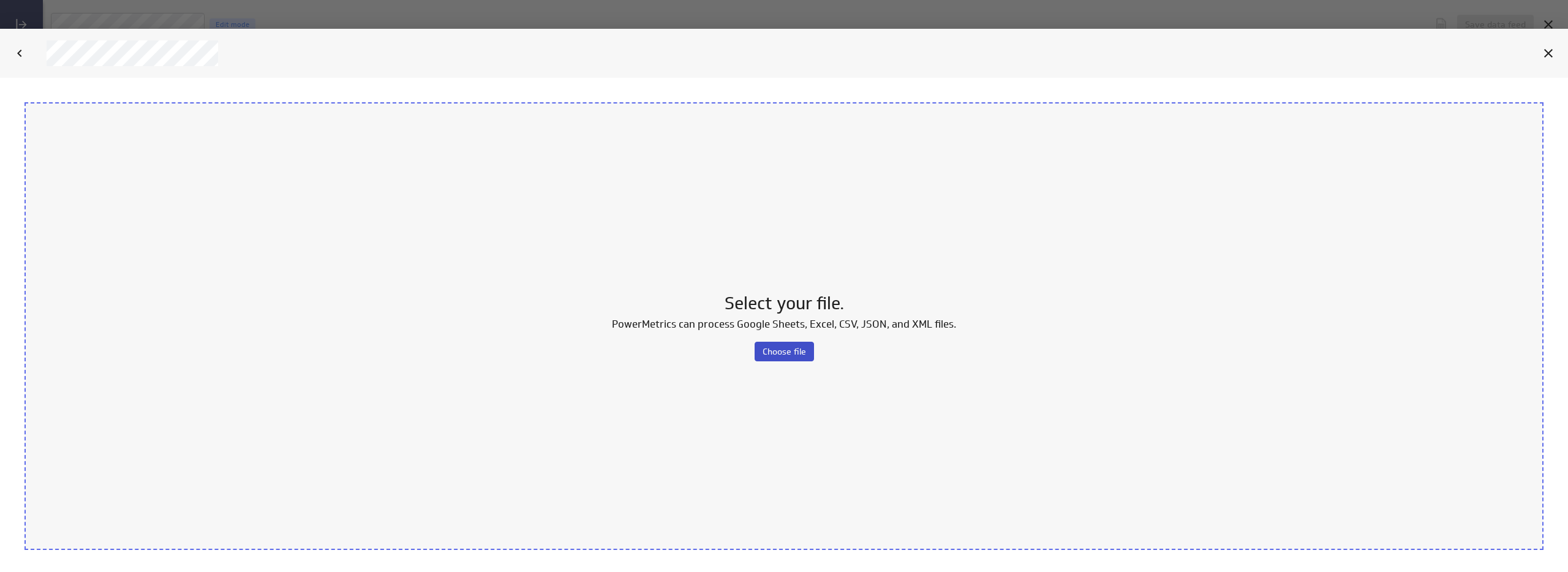
click at [789, 344] on button "Choose file" at bounding box center [785, 350] width 60 height 20
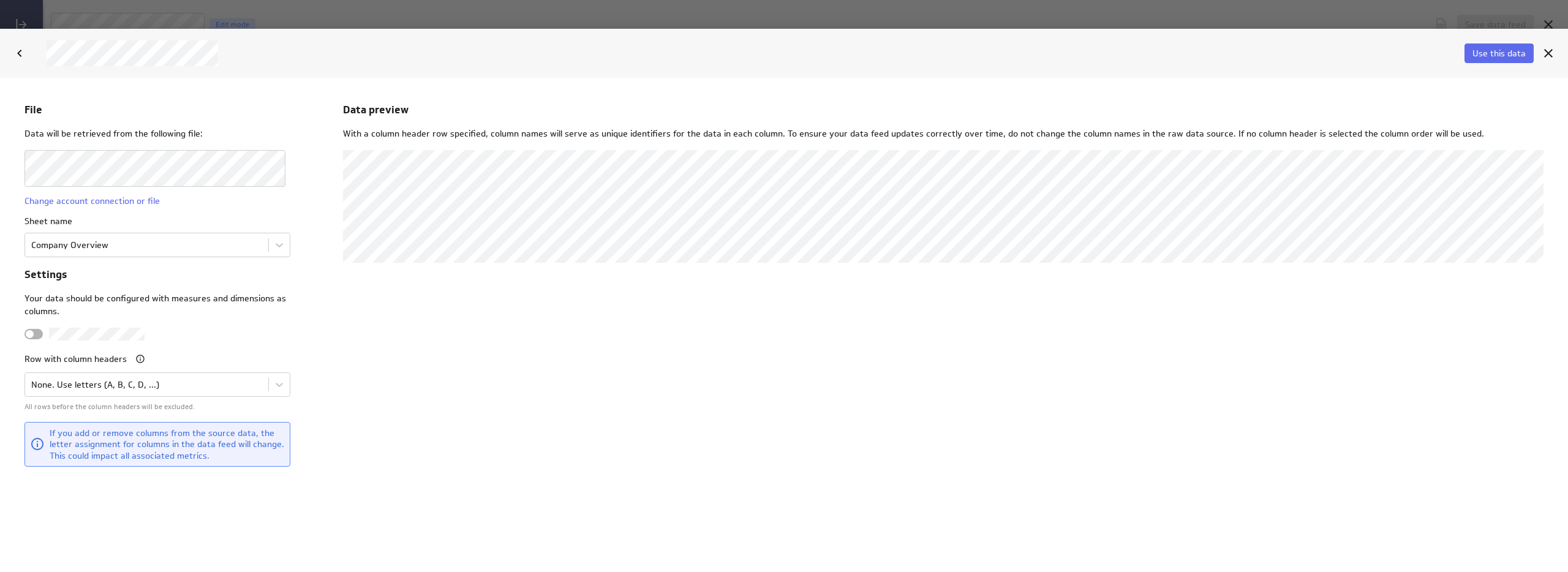
click at [609, 401] on div "Data preview With a column header row specified, column names will serve as uni…" at bounding box center [943, 324] width 1200 height 445
click at [81, 244] on body "File Data will be retrieved from the following file: Change account connection …" at bounding box center [784, 324] width 1568 height 495
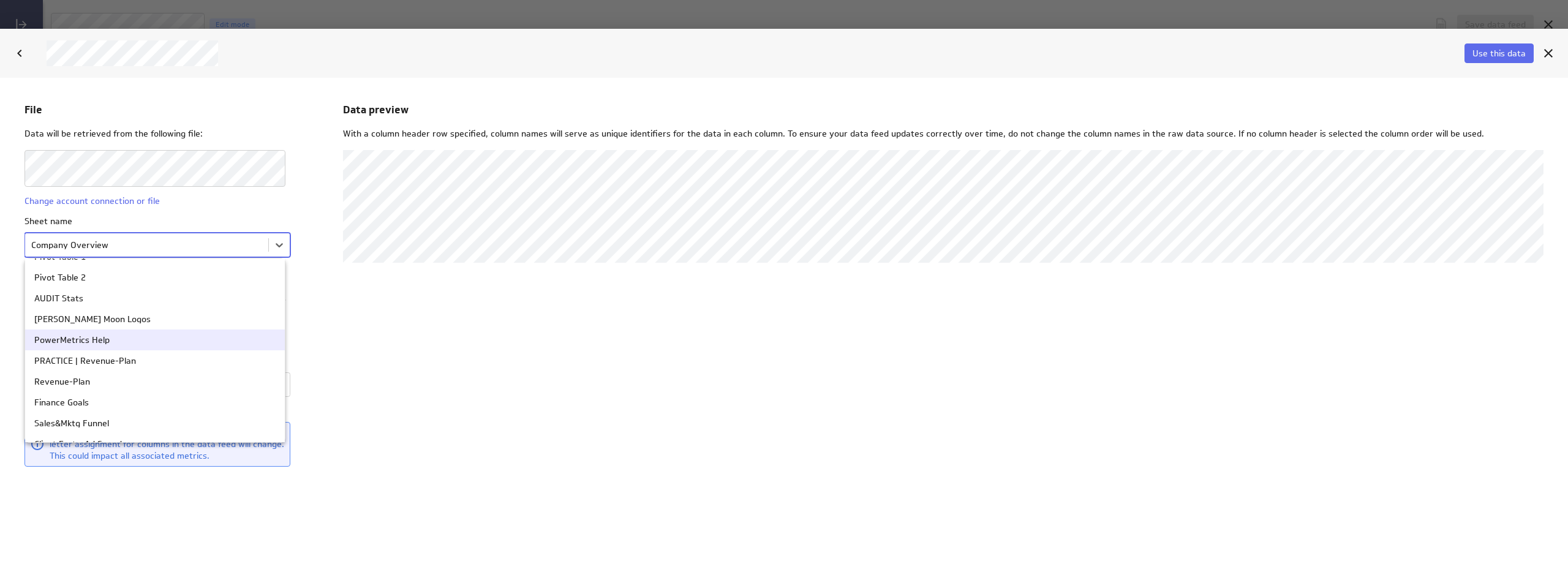
scroll to position [64, 0]
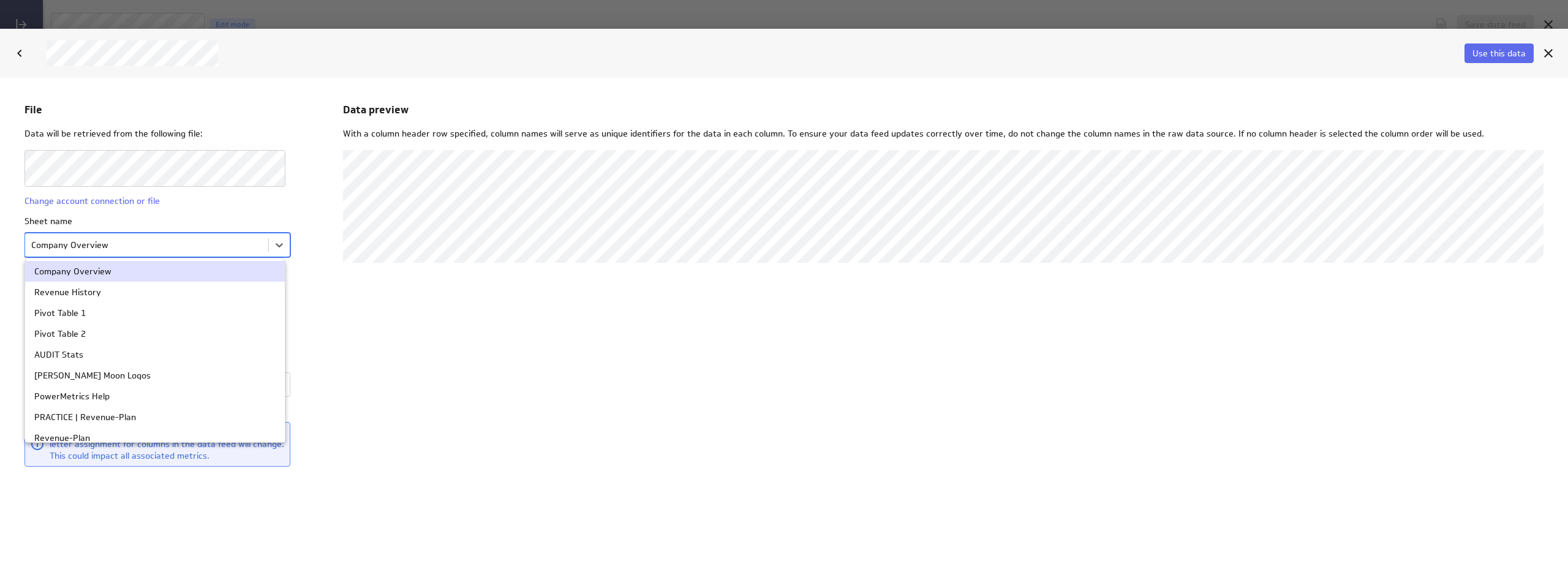
click at [203, 236] on body "File Data will be retrieved from the following file: Change account connection …" at bounding box center [784, 324] width 1568 height 495
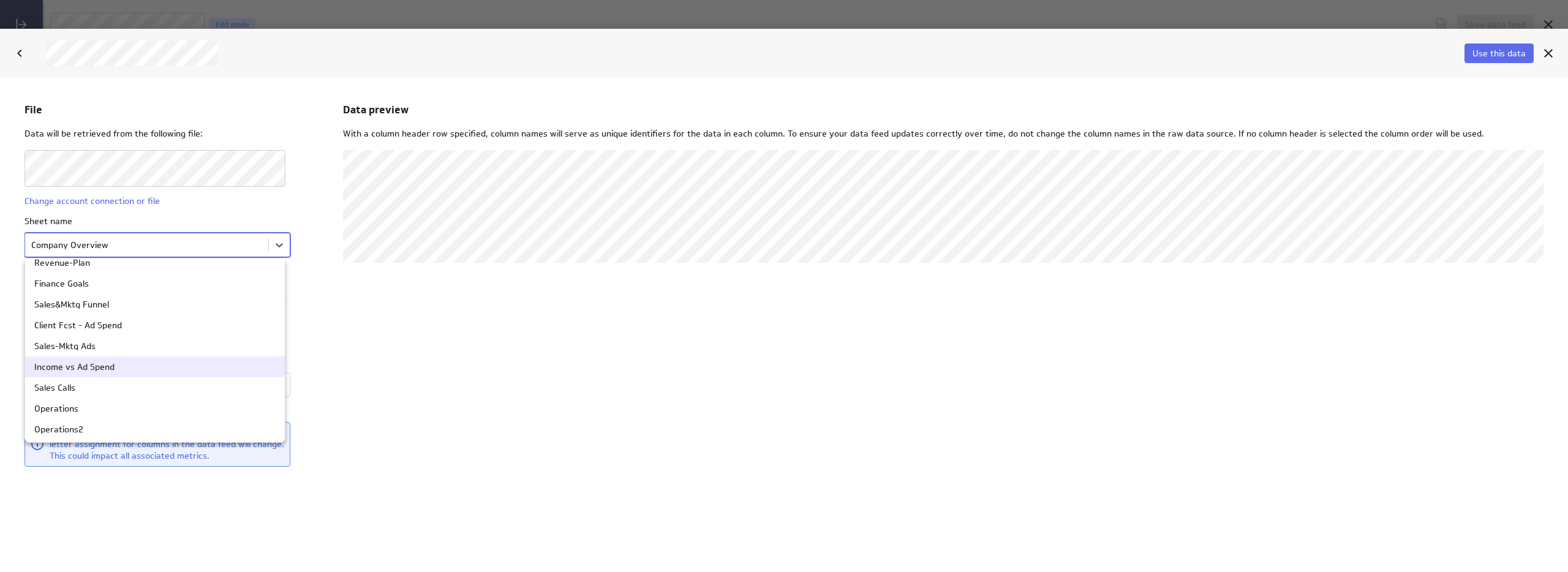
click at [126, 370] on div "Income vs Ad Spend" at bounding box center [155, 366] width 241 height 9
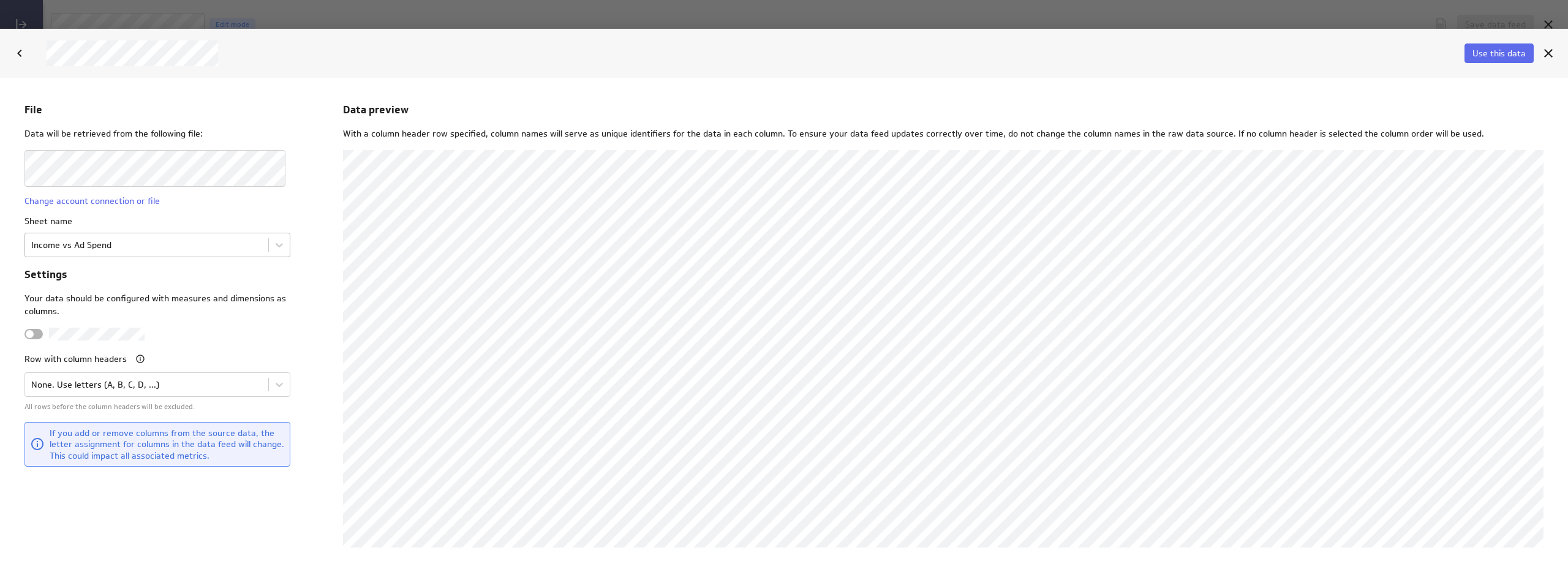
click at [104, 239] on body "File Data will be retrieved from the following file: Change account connection …" at bounding box center [784, 324] width 1568 height 495
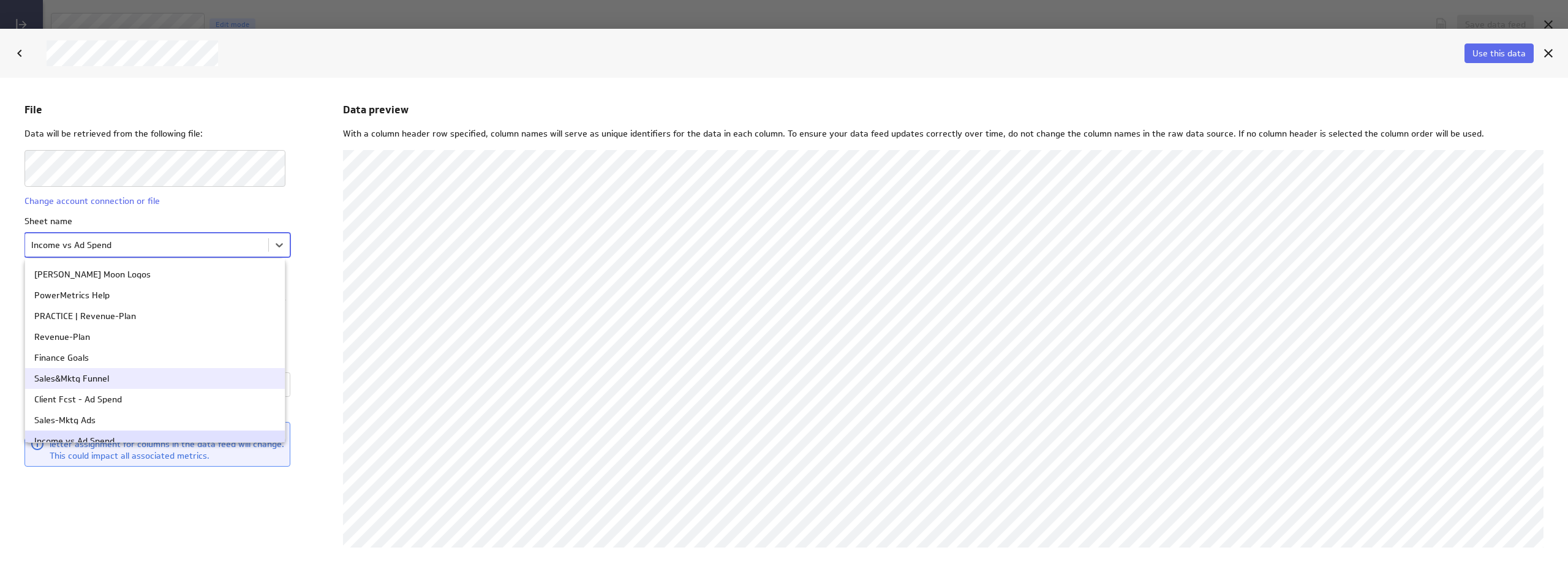
scroll to position [117, 0]
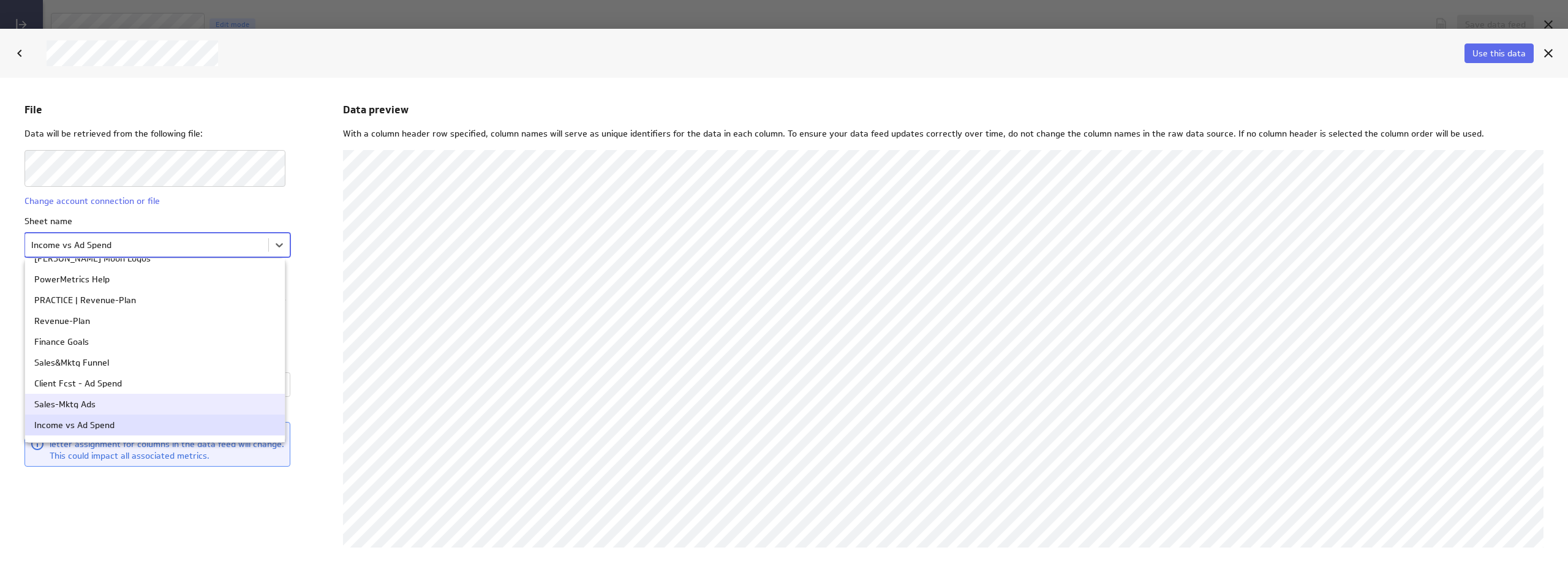
click at [103, 395] on div "Sales-Mktg Ads" at bounding box center [155, 403] width 260 height 21
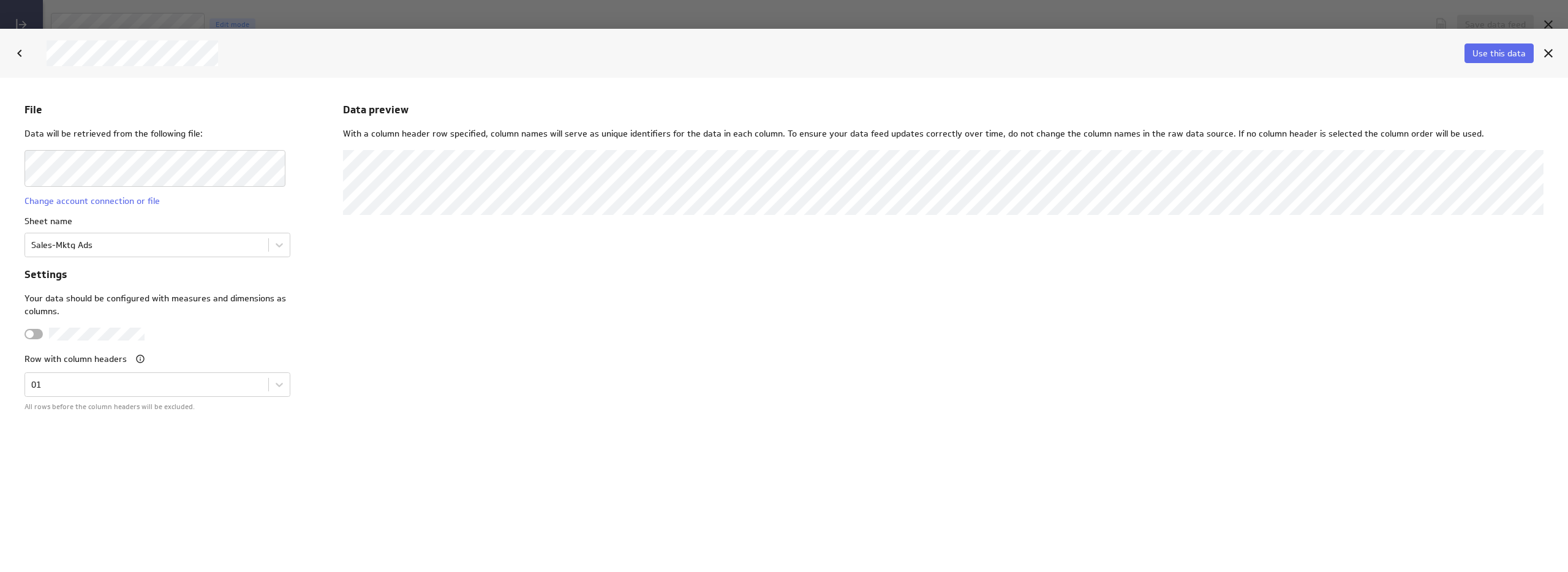
drag, startPoint x: 503, startPoint y: 335, endPoint x: 385, endPoint y: 337, distance: 118.0
click at [502, 335] on div "Data preview With a column header row specified, column names will serve as uni…" at bounding box center [943, 324] width 1200 height 445
click at [1505, 50] on span "Use this data" at bounding box center [1499, 53] width 53 height 11
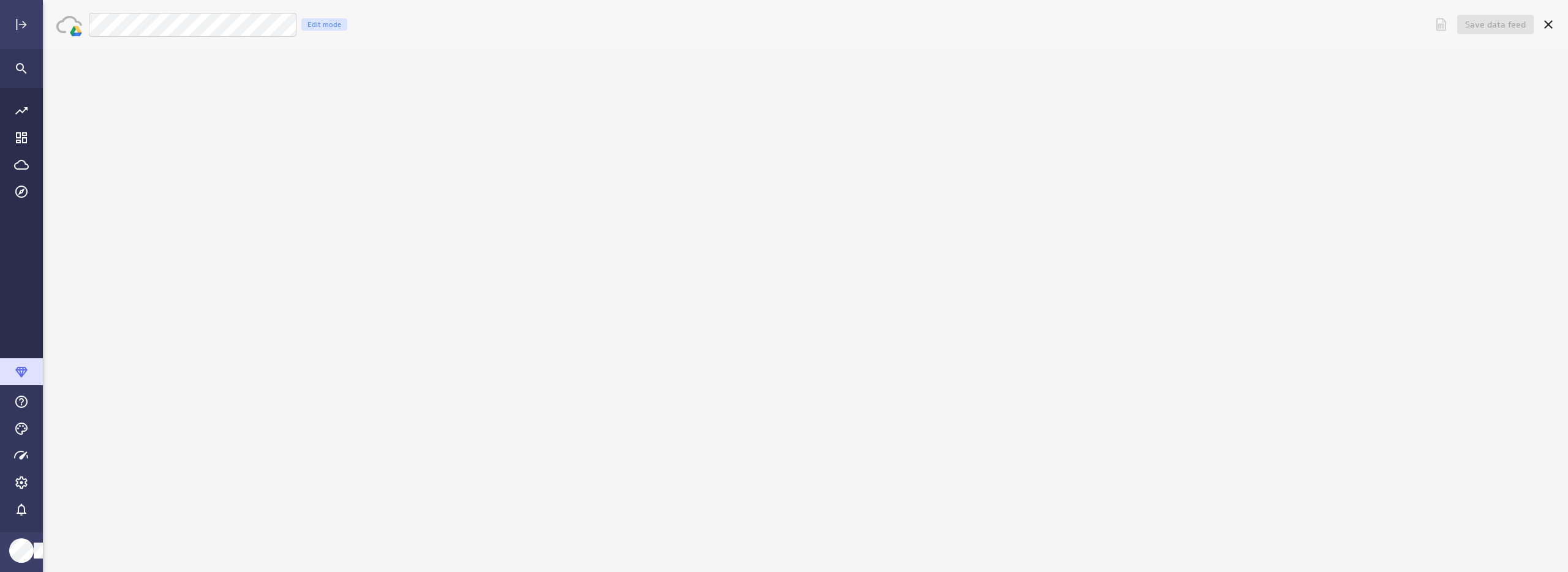
scroll to position [0, 0]
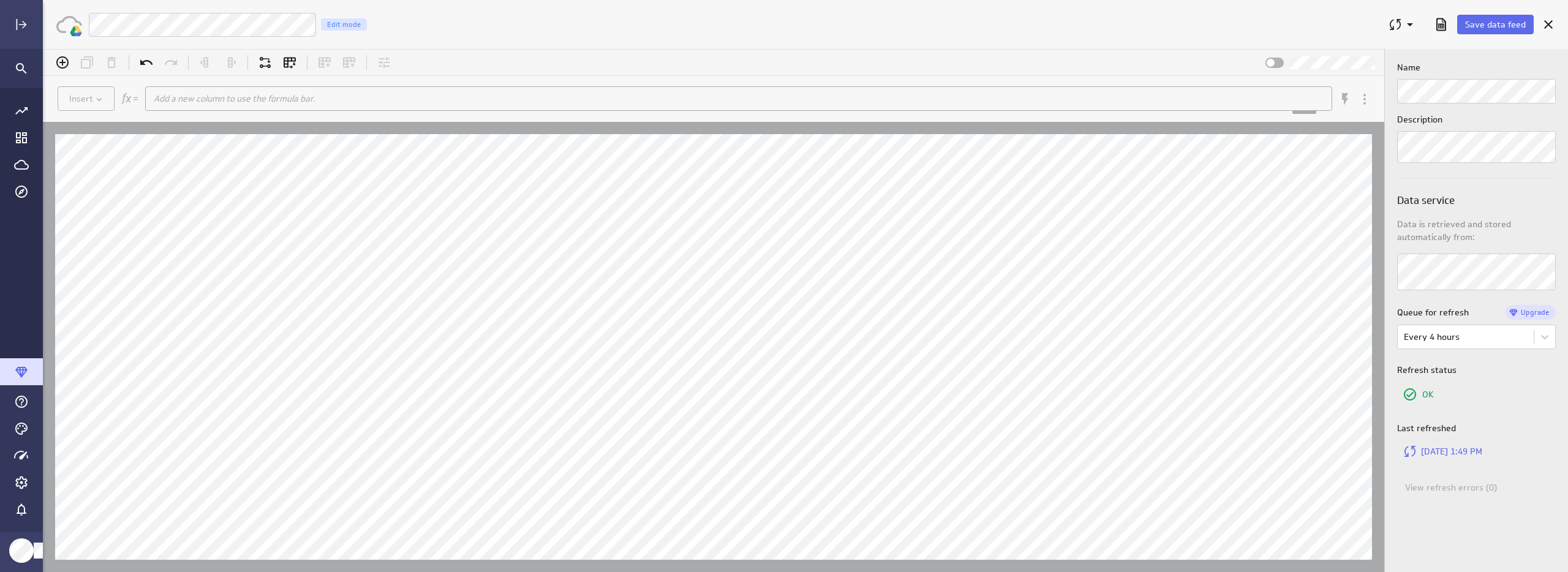
click at [943, 16] on div "LM Sales and Marketing Ads Edit mode" at bounding box center [733, 25] width 1289 height 25
click at [1456, 341] on body "(no message) Insert Add a new column to use the formula bar. xxxxxxxxxx Hints: …" at bounding box center [806, 310] width 1525 height 523
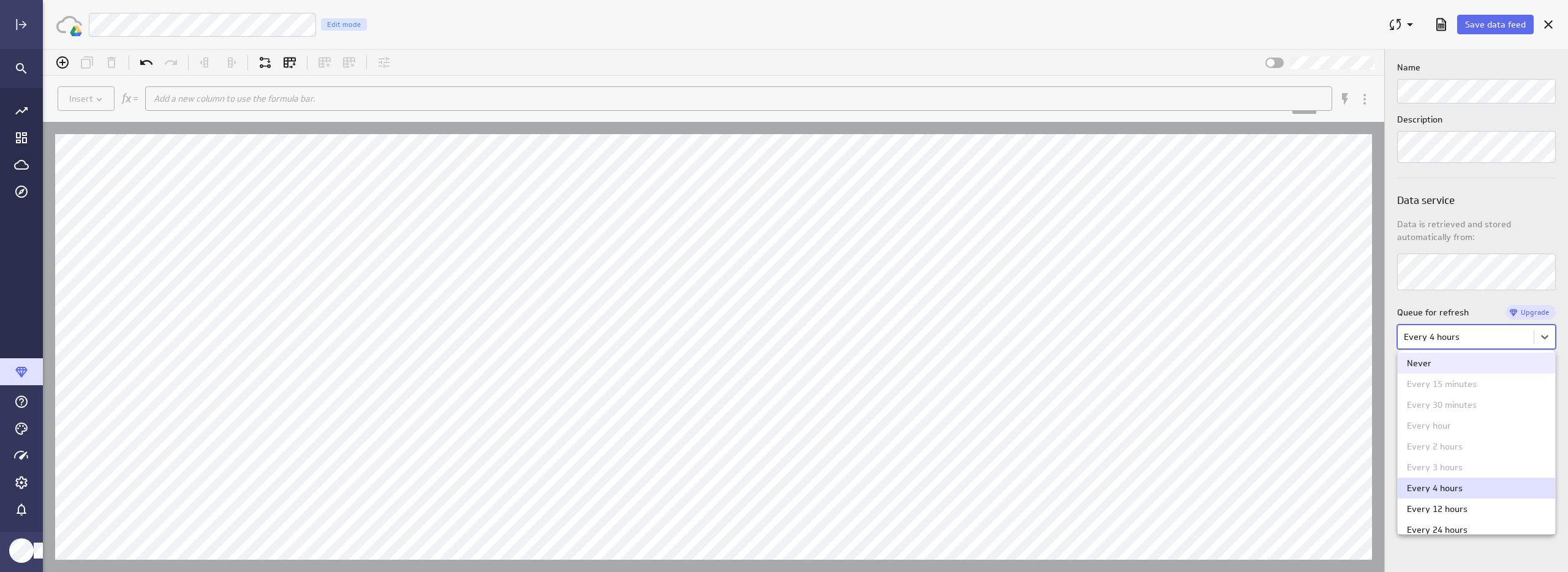
click at [1450, 335] on div at bounding box center [806, 310] width 1525 height 523
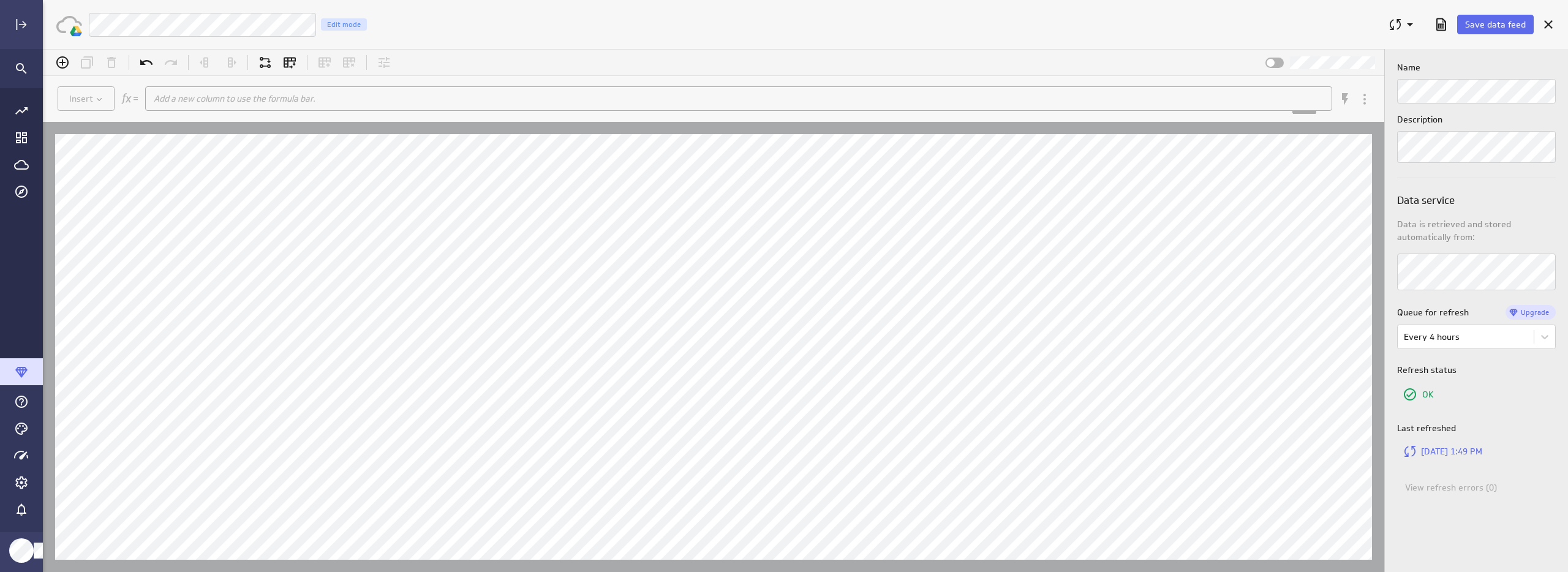
click at [1526, 368] on p "Refresh status" at bounding box center [1477, 370] width 159 height 13
click at [1496, 25] on span "Save data feed" at bounding box center [1496, 24] width 61 height 11
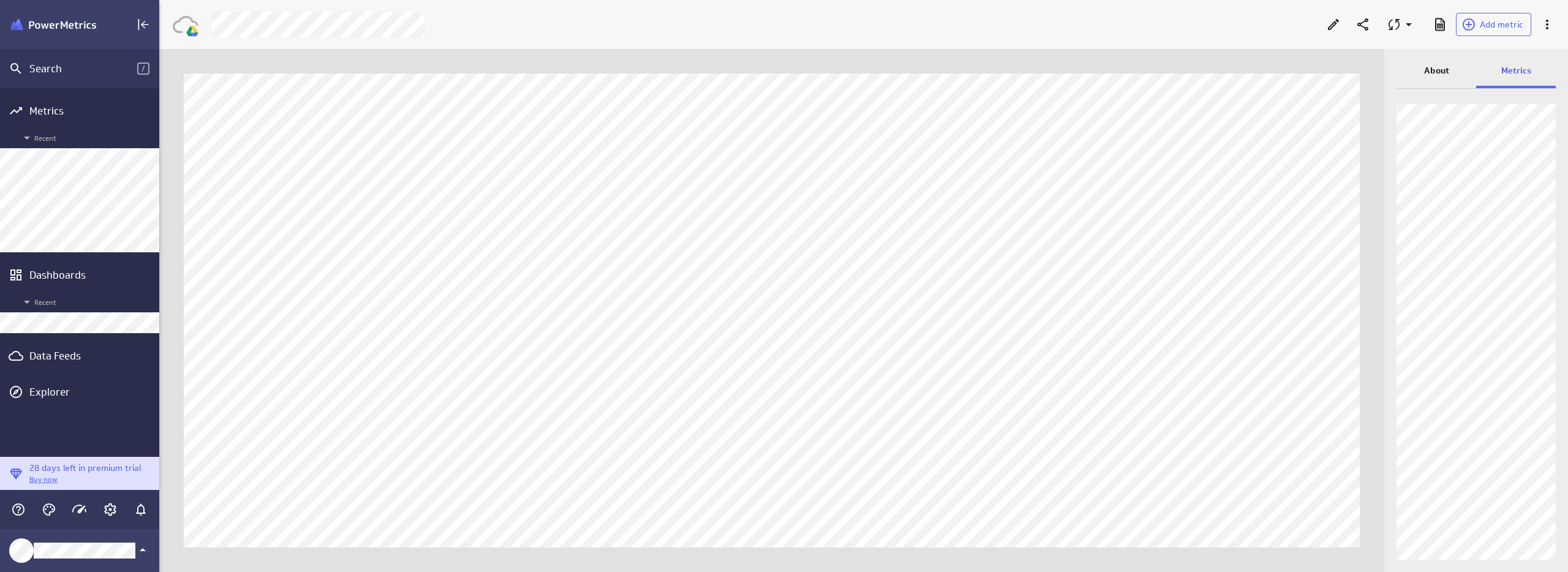
scroll to position [591, 1428]
click at [1447, 77] on p "About" at bounding box center [1437, 70] width 25 height 13
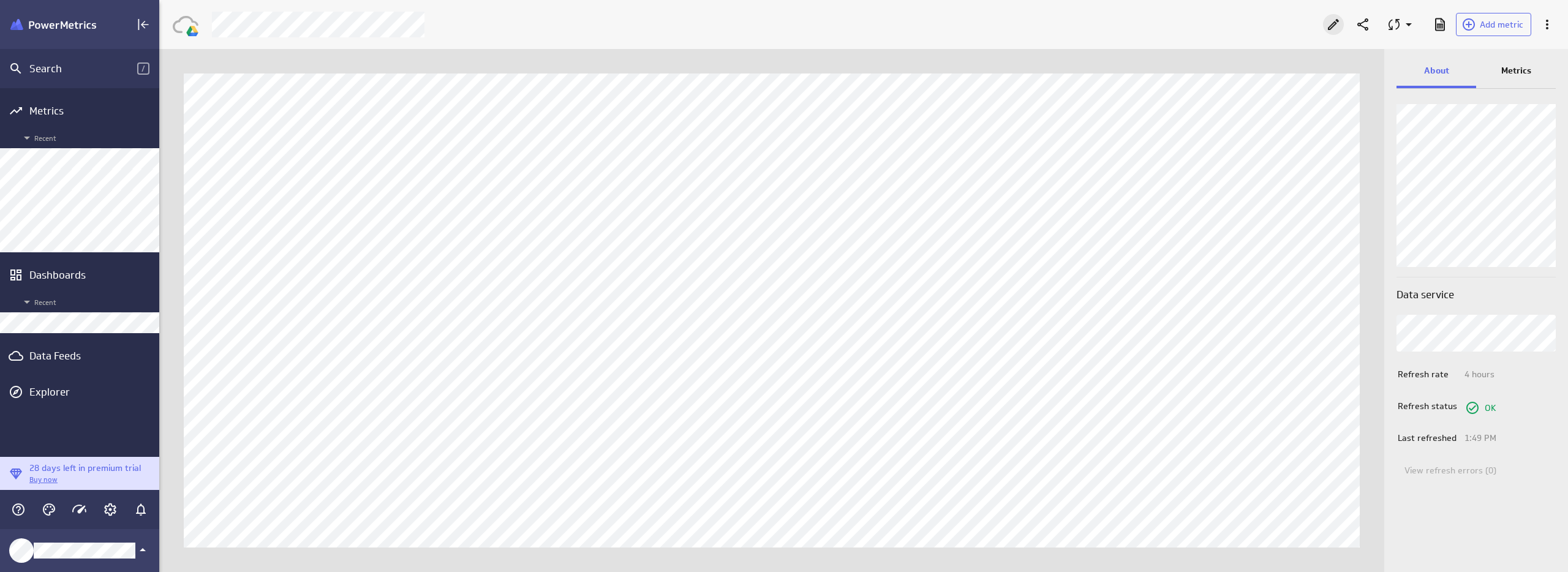
click at [1337, 26] on icon "Edit" at bounding box center [1333, 24] width 15 height 15
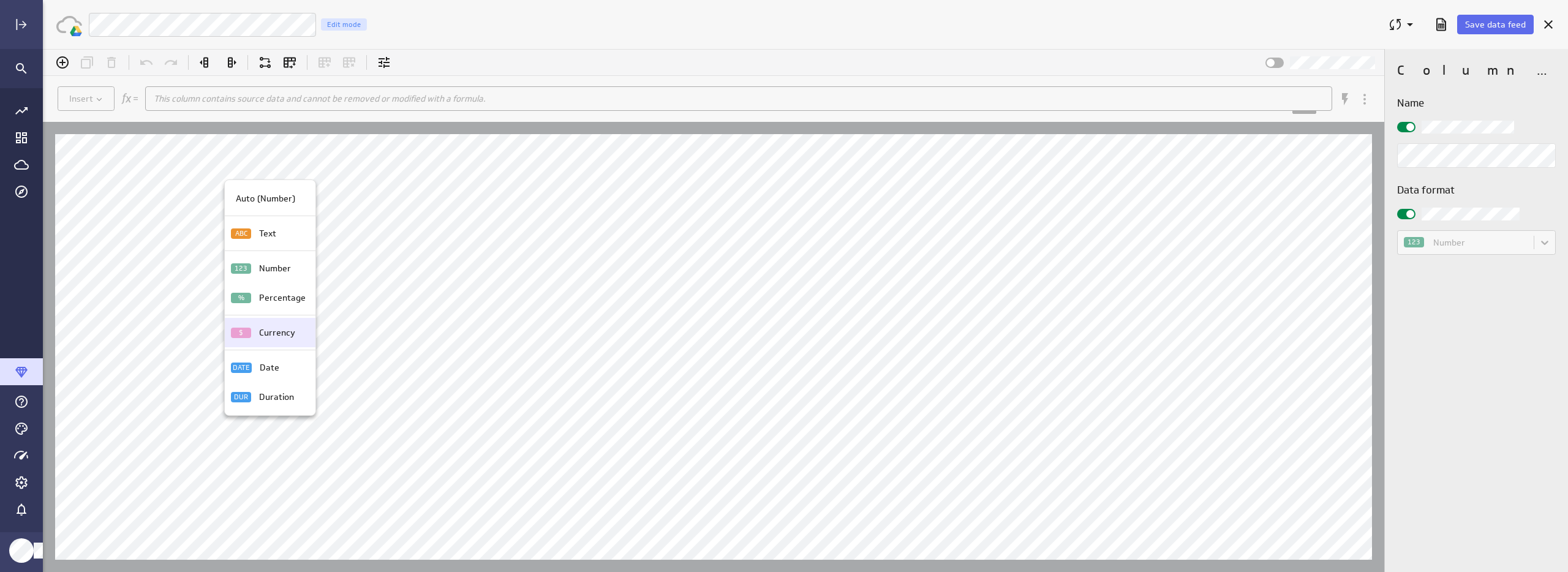
click at [274, 338] on p "Currency" at bounding box center [277, 333] width 36 height 13
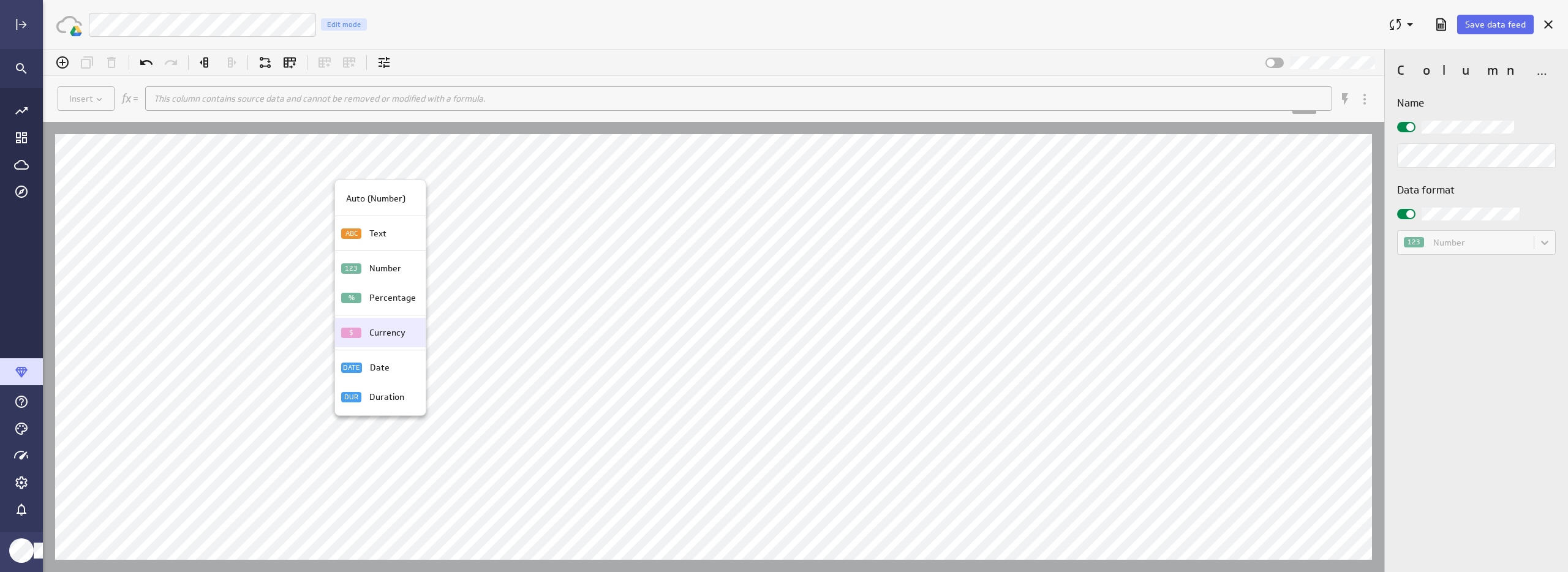
click at [367, 330] on div "Currency" at bounding box center [390, 333] width 51 height 13
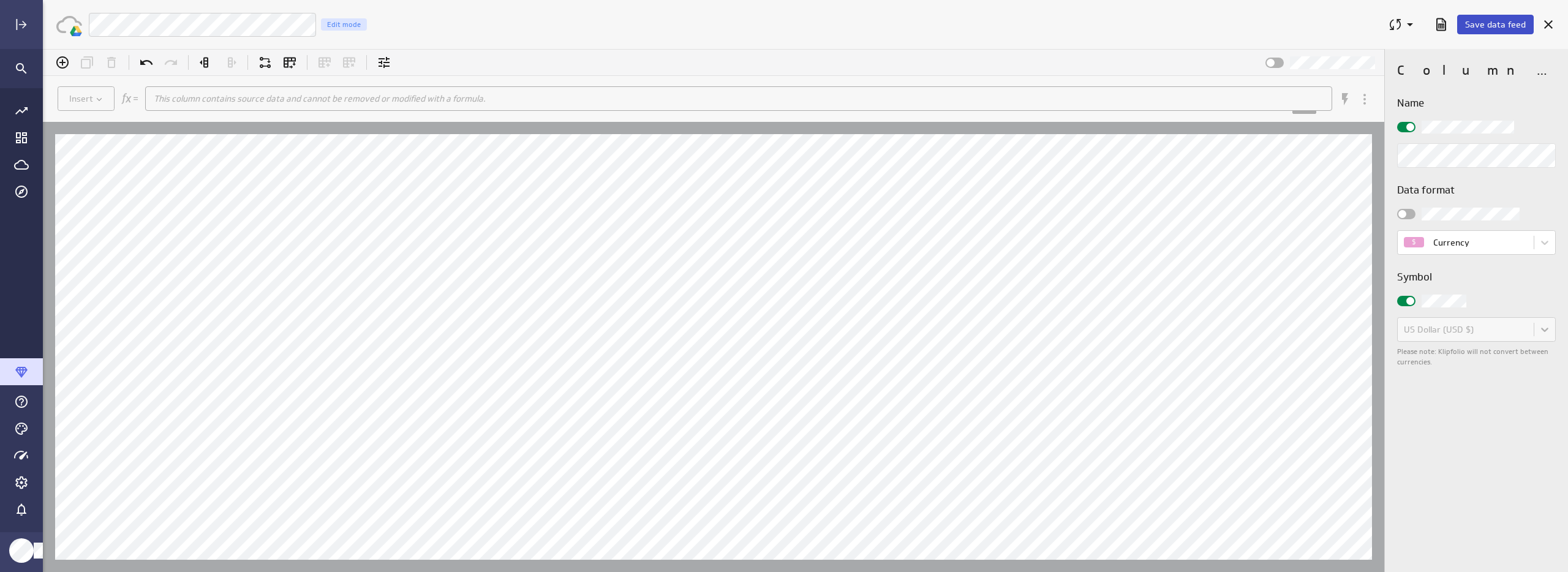
click at [1505, 22] on span "Save data feed" at bounding box center [1496, 24] width 61 height 11
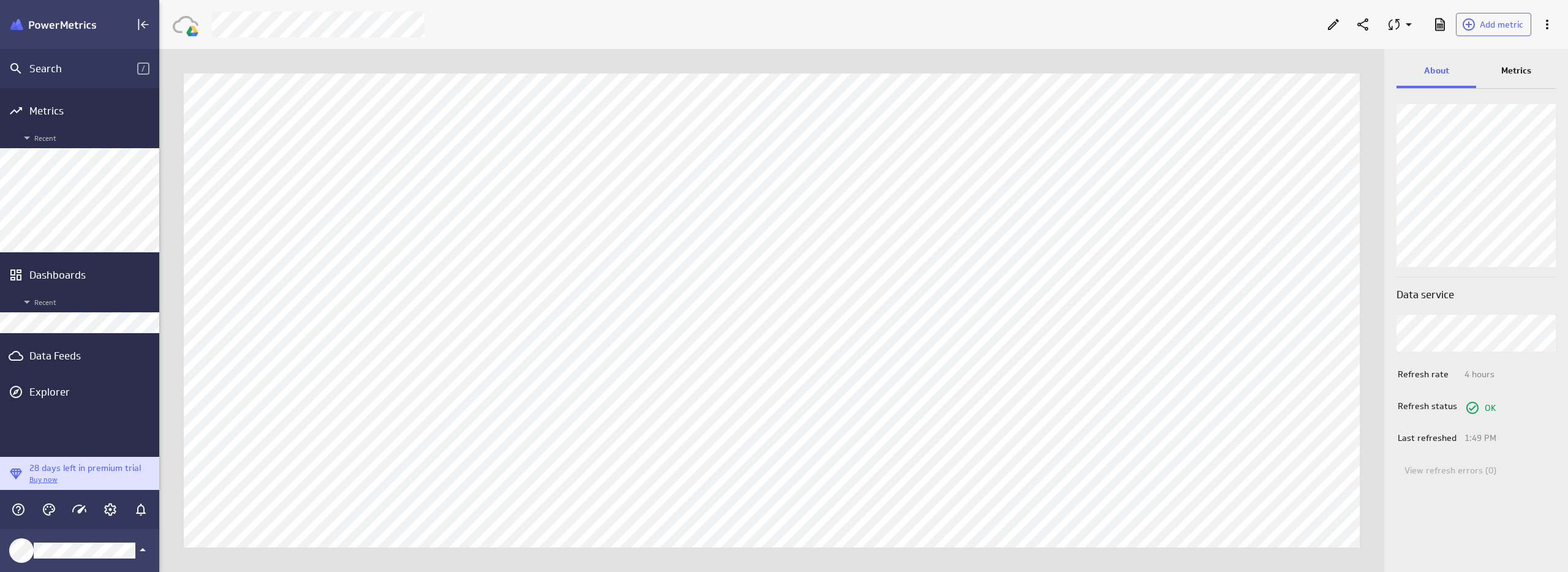
click at [1512, 74] on p "Metrics" at bounding box center [1516, 70] width 30 height 13
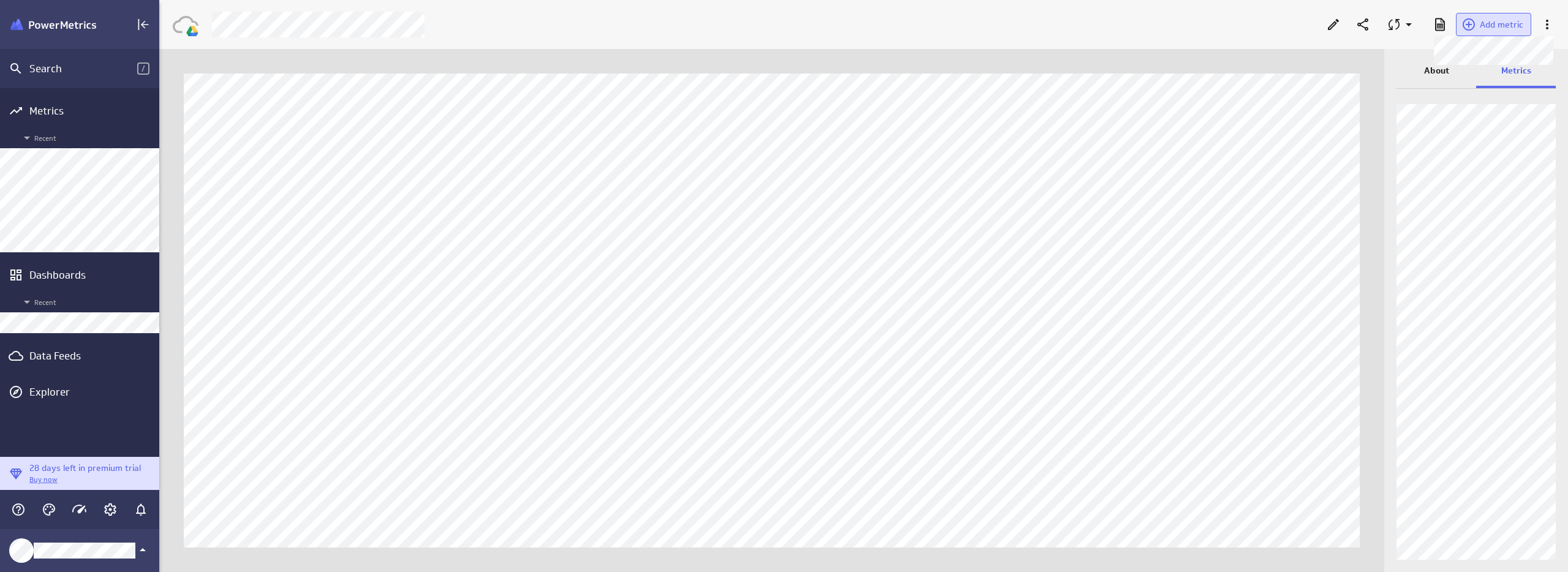
click at [1489, 19] on span "Add metric" at bounding box center [1501, 24] width 44 height 11
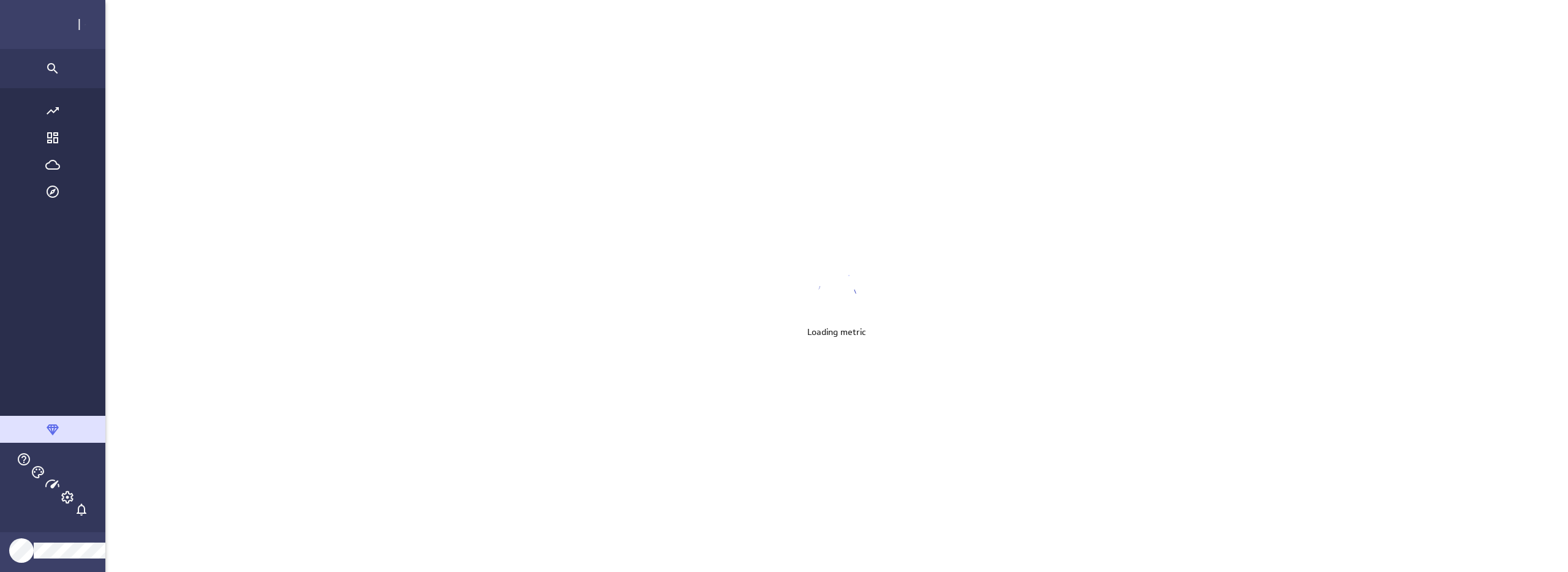
scroll to position [591, 1544]
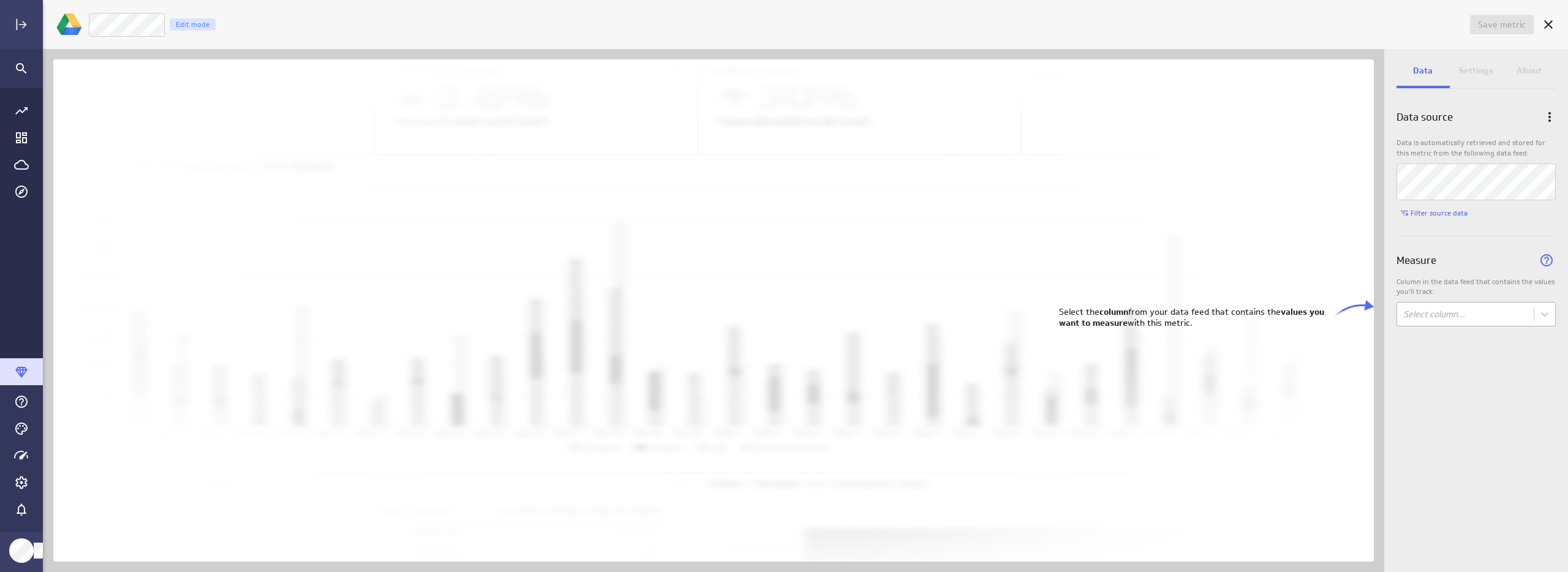
click at [1419, 309] on body "Save metric Untitled Edit mode Data Settings About Data source Data is automati…" at bounding box center [784, 286] width 1568 height 572
click at [1437, 314] on body "Save metric Untitled Edit mode Data Settings About Data source Data is automati…" at bounding box center [784, 286] width 1568 height 572
drag, startPoint x: 1437, startPoint y: 314, endPoint x: 1449, endPoint y: 369, distance: 56.3
click at [1449, 359] on div "Cost per Registration" at bounding box center [1449, 364] width 85 height 11
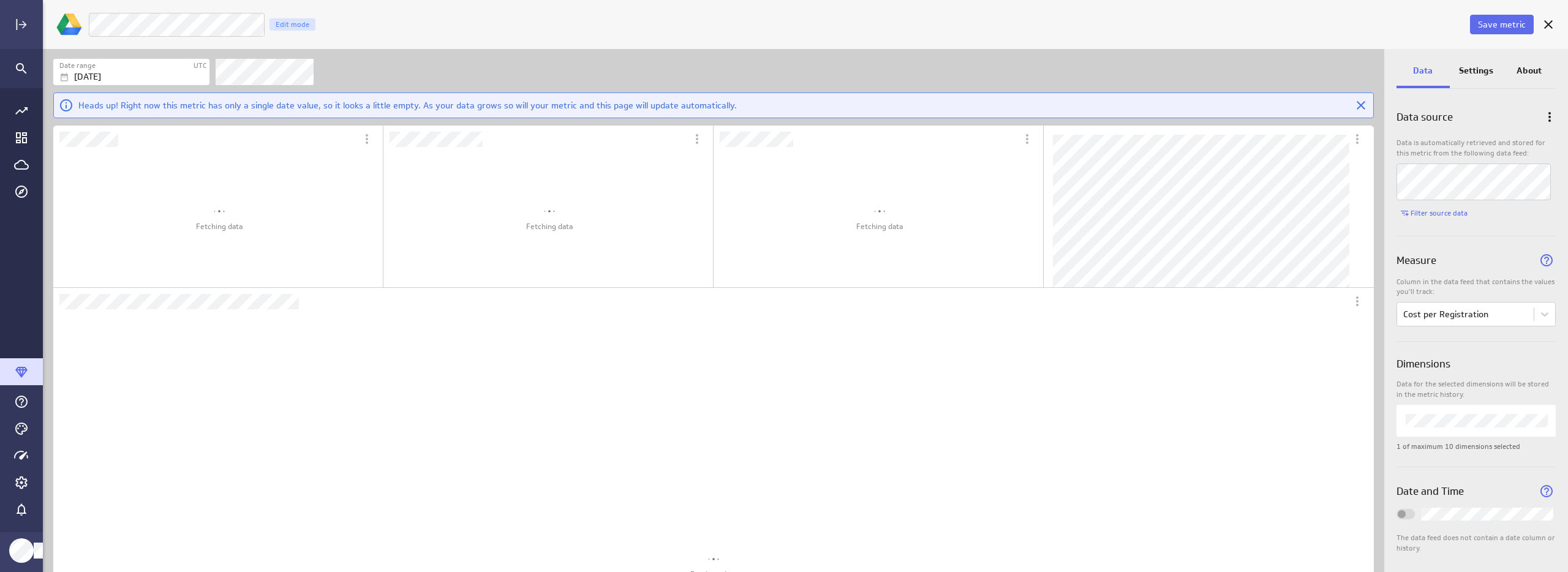
scroll to position [0, 0]
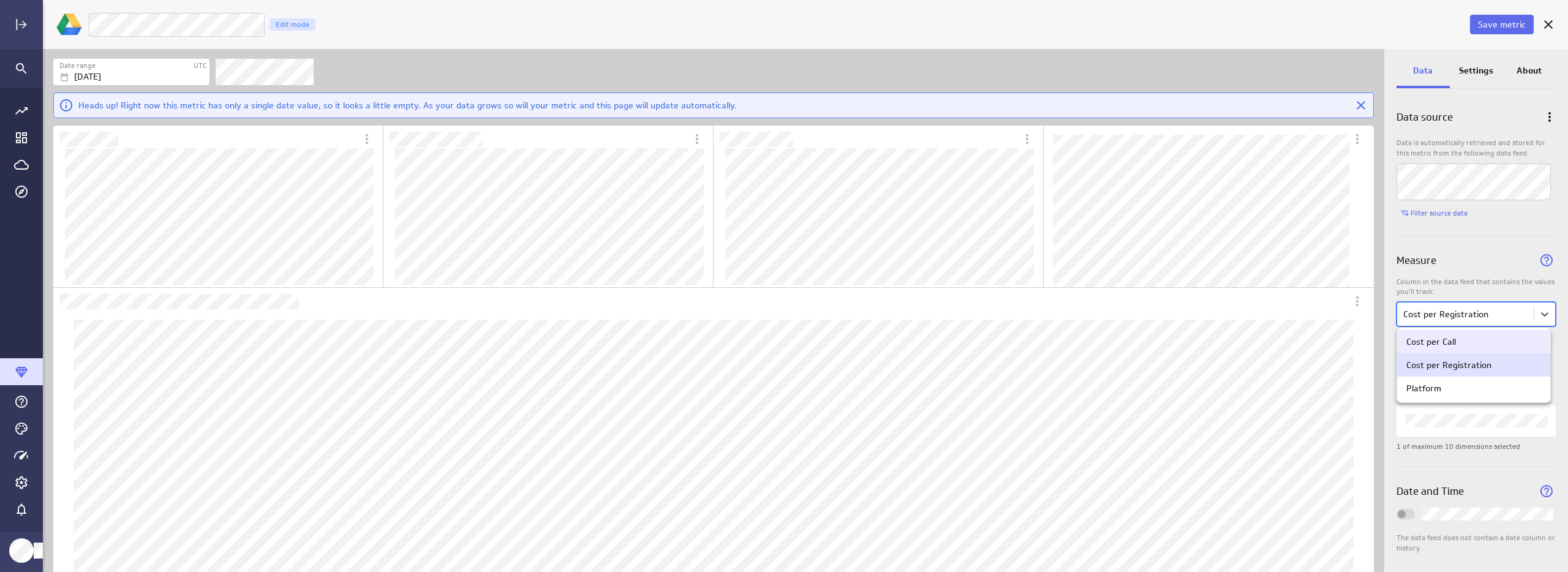
click at [1479, 322] on body "Save metric Cost per Registration Edit mode Date range UTC [DATE] Heads up! Rig…" at bounding box center [784, 286] width 1568 height 572
click at [1475, 346] on div "Cost per Call" at bounding box center [1473, 342] width 135 height 11
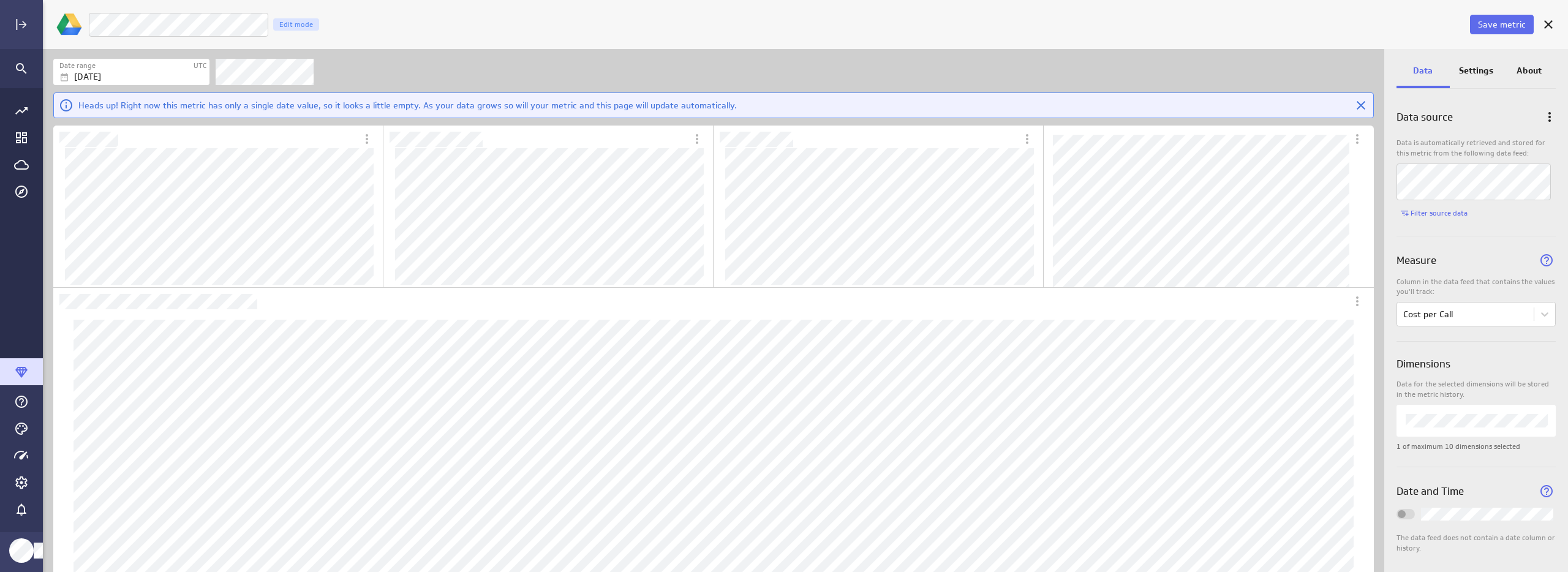
drag, startPoint x: 618, startPoint y: 22, endPoint x: 630, endPoint y: 24, distance: 12.2
click at [619, 22] on div "LM Ads - Cost per Call Edit mode" at bounding box center [778, 25] width 1379 height 25
click at [1442, 314] on body "Save metric LM Ads - Cost per Call Edit mode Date range UTC [DATE] Heads up! Ri…" at bounding box center [784, 286] width 1568 height 572
click at [1442, 313] on div at bounding box center [784, 286] width 1568 height 572
click at [536, 51] on div "Date range UTC [DATE] Heads up! Right now this metric has only a single date va…" at bounding box center [714, 86] width 1341 height 75
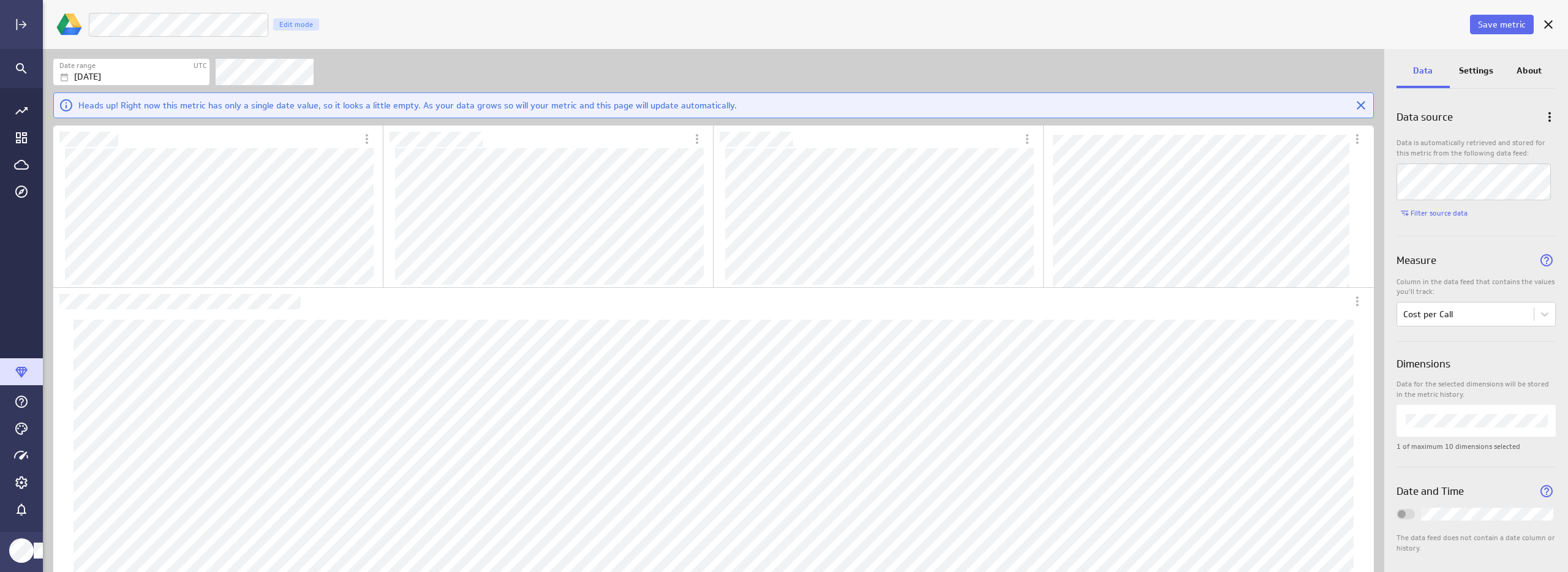
click at [1480, 70] on p "Settings" at bounding box center [1476, 70] width 34 height 13
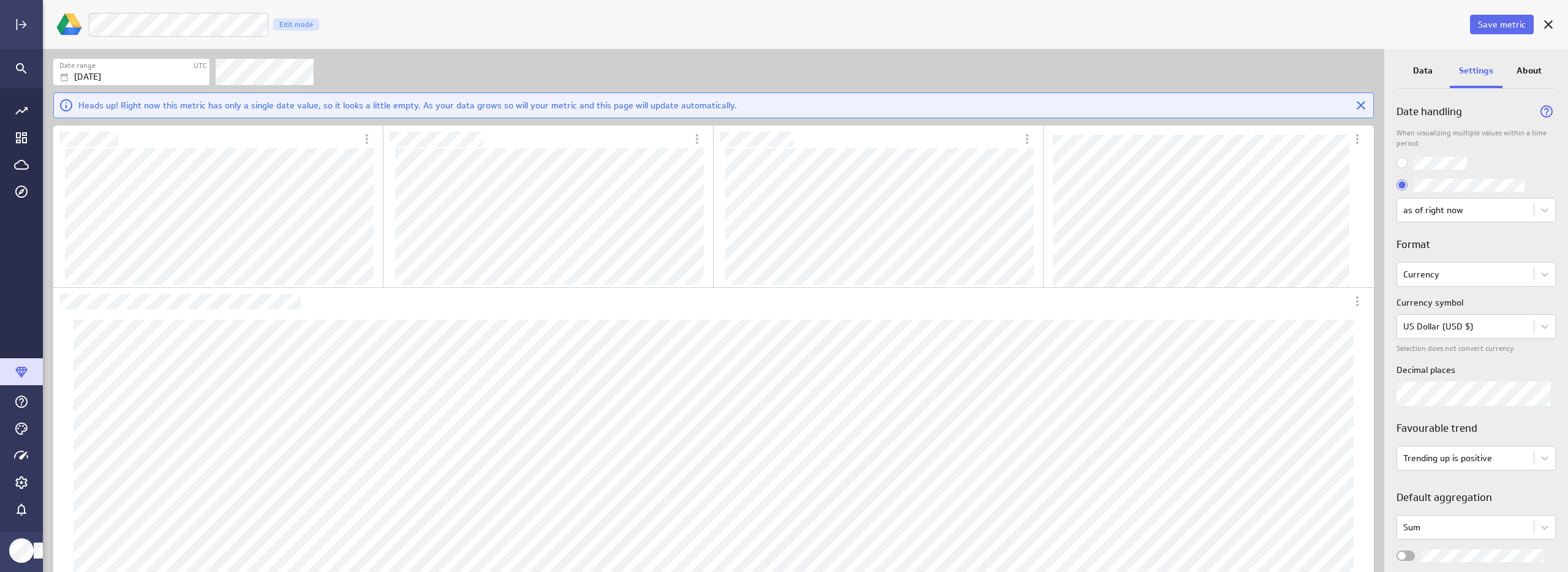
scroll to position [33, 0]
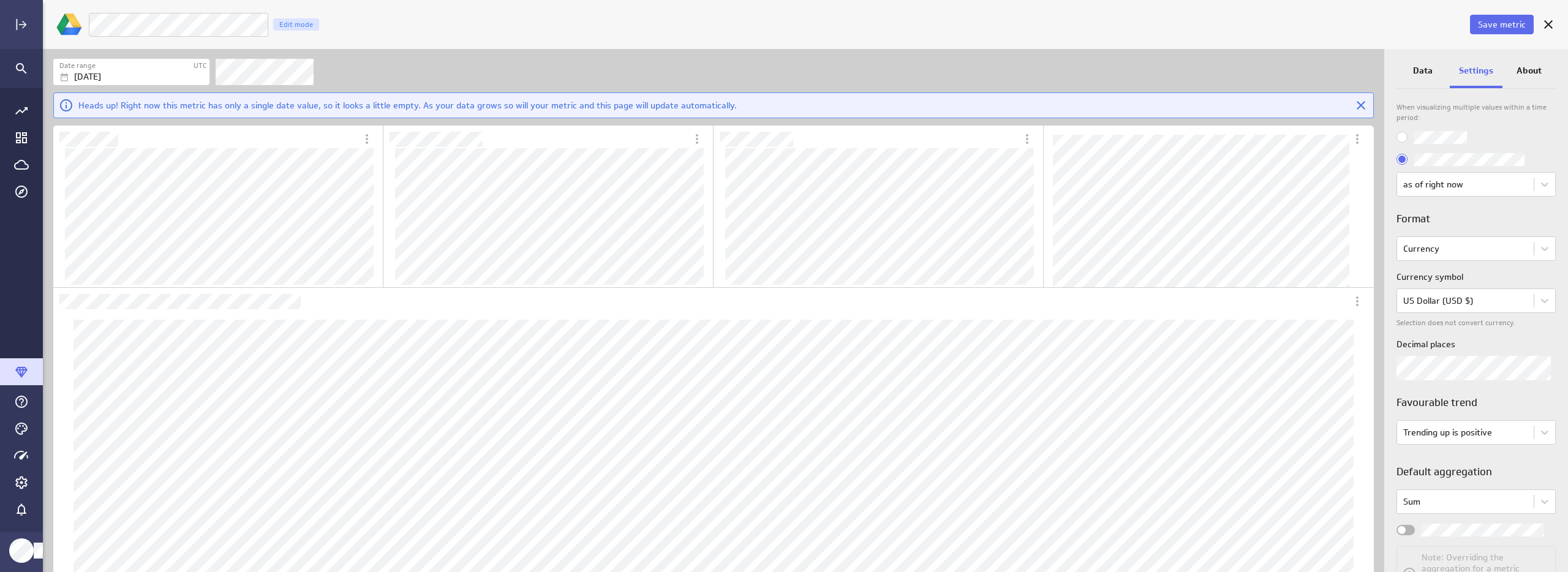
click at [1439, 352] on div "Decimal places" at bounding box center [1476, 359] width 159 height 43
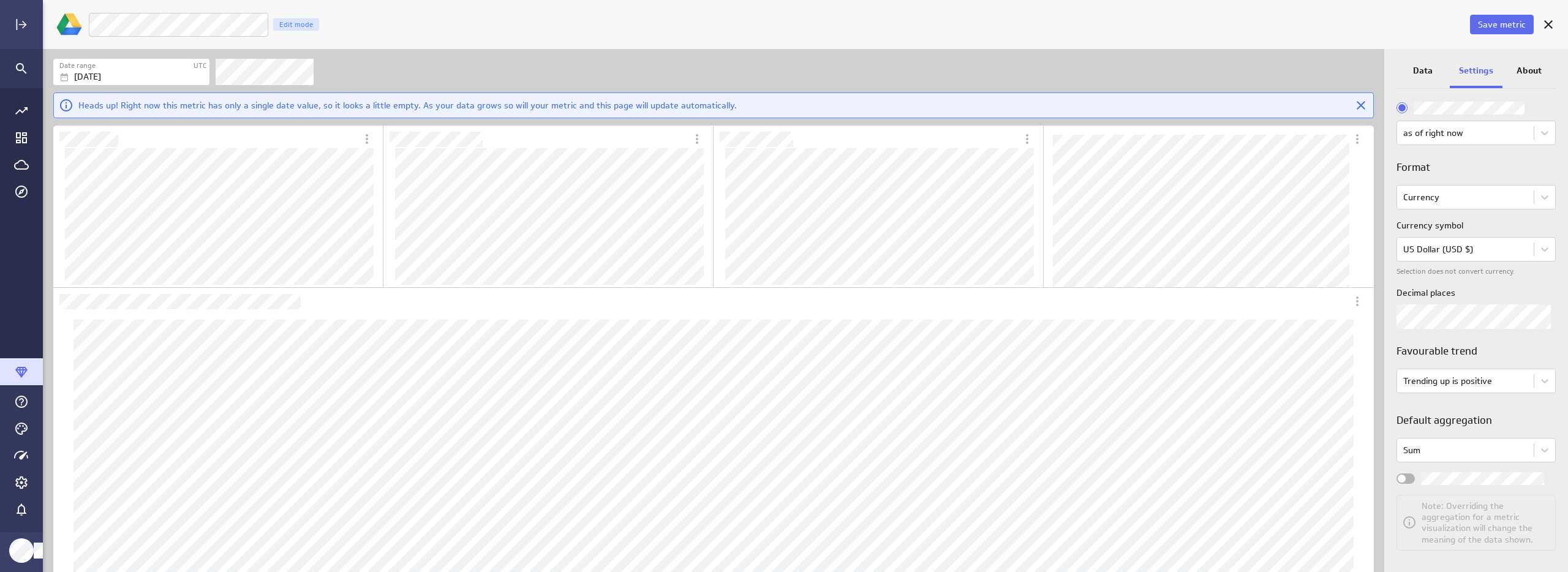
scroll to position [90, 0]
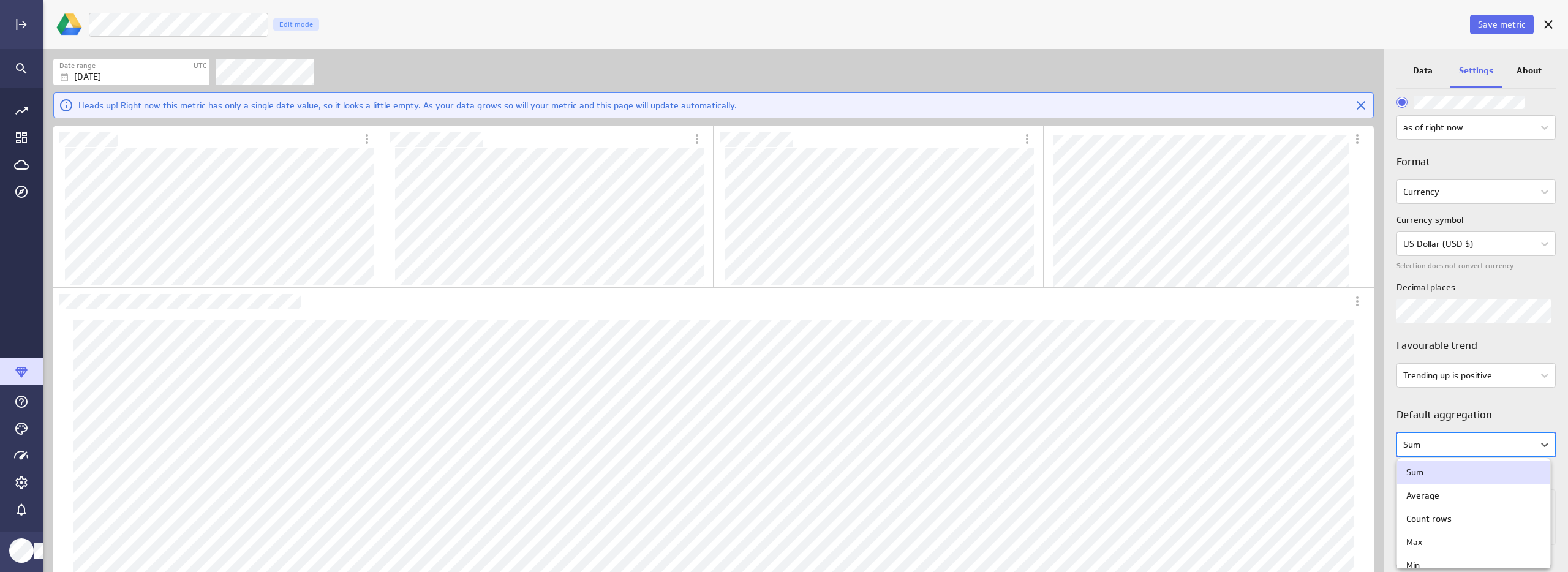
click at [1445, 445] on body "Save metric LM Ads - Cost per Call Edit mode Date range UTC [DATE] Heads up! Ri…" at bounding box center [784, 286] width 1568 height 572
click at [1445, 495] on div "Average" at bounding box center [1473, 495] width 135 height 11
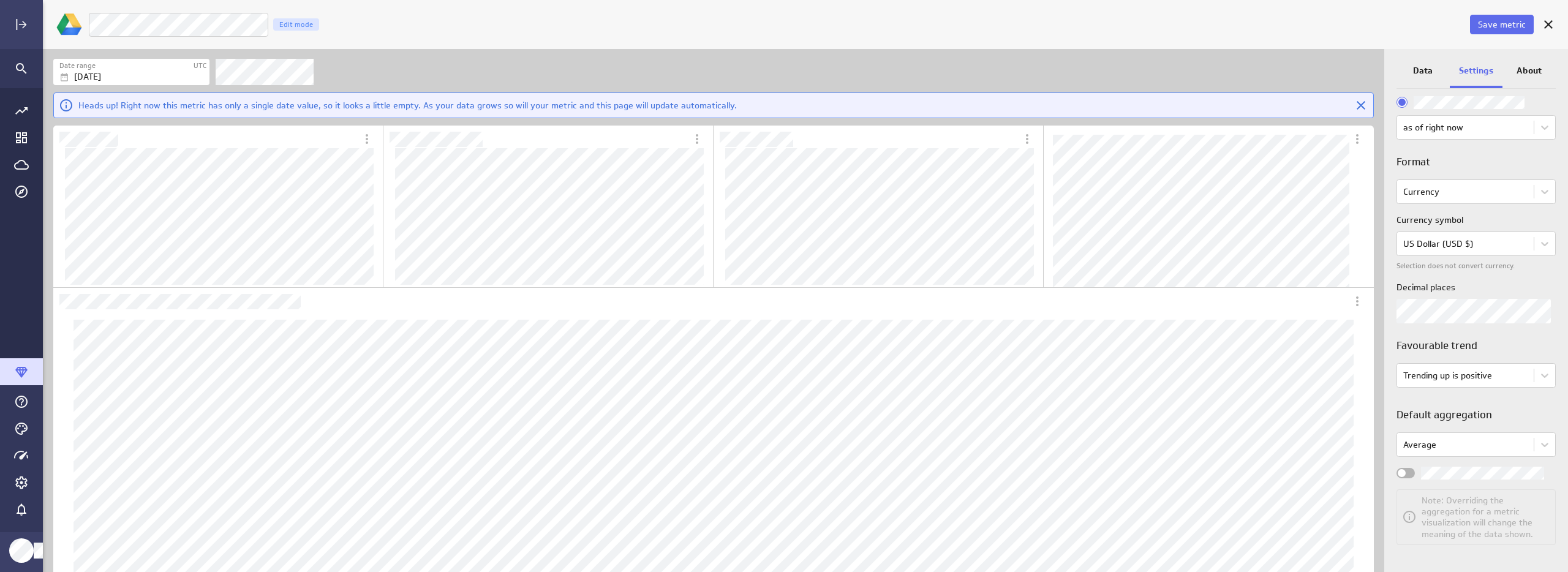
click at [1408, 474] on div "Widget Properties" at bounding box center [1405, 473] width 18 height 10
click at [0, 0] on input "Widget Properties" at bounding box center [0, 0] width 0 height 0
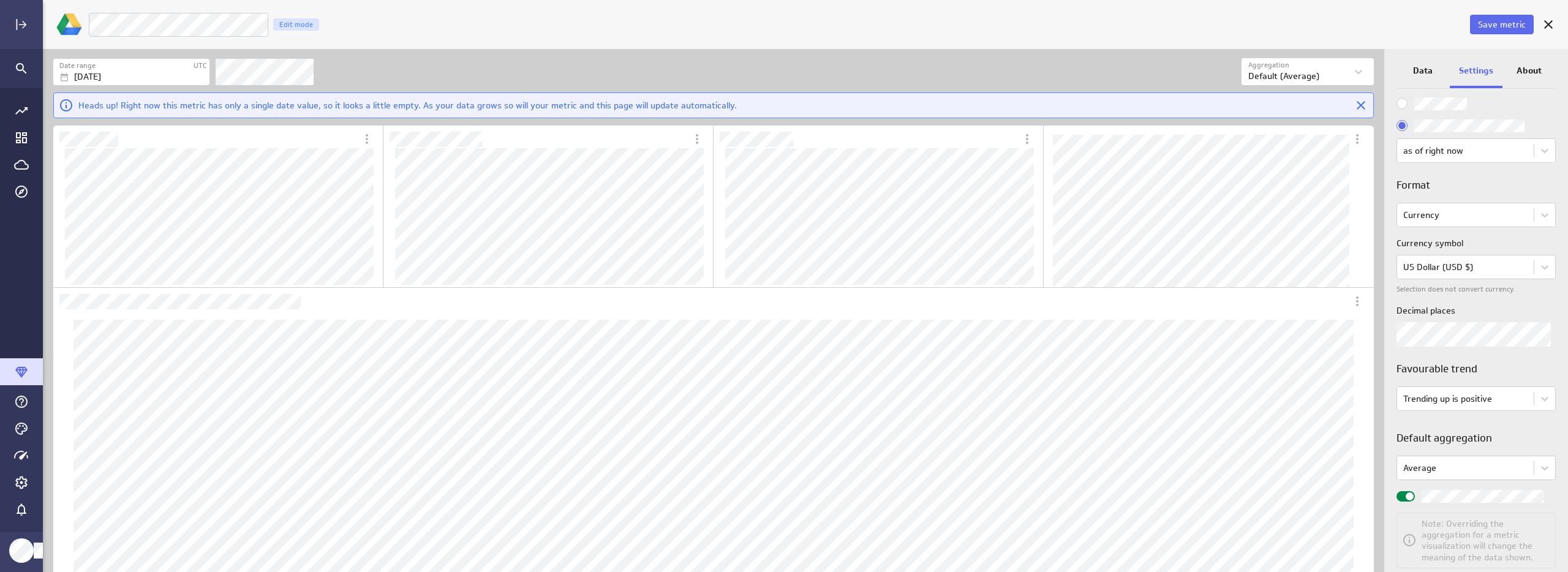
scroll to position [1, 0]
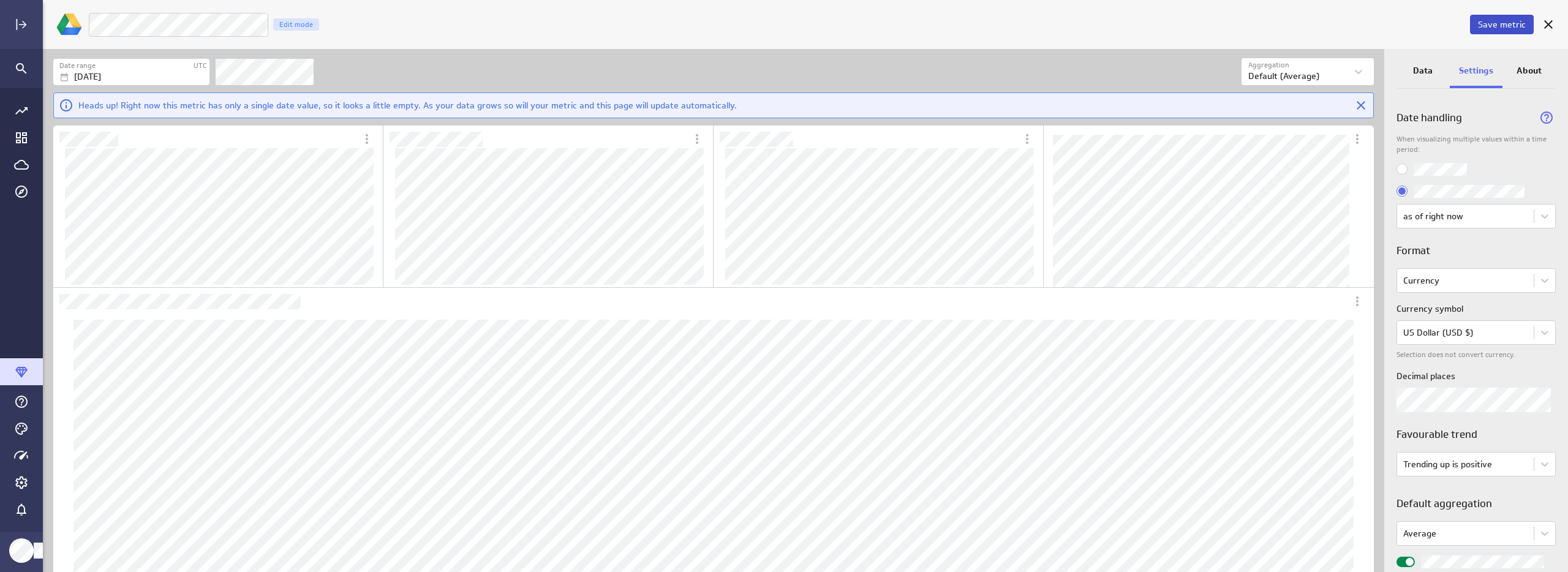
click at [1494, 30] on button "Save metric" at bounding box center [1502, 24] width 63 height 20
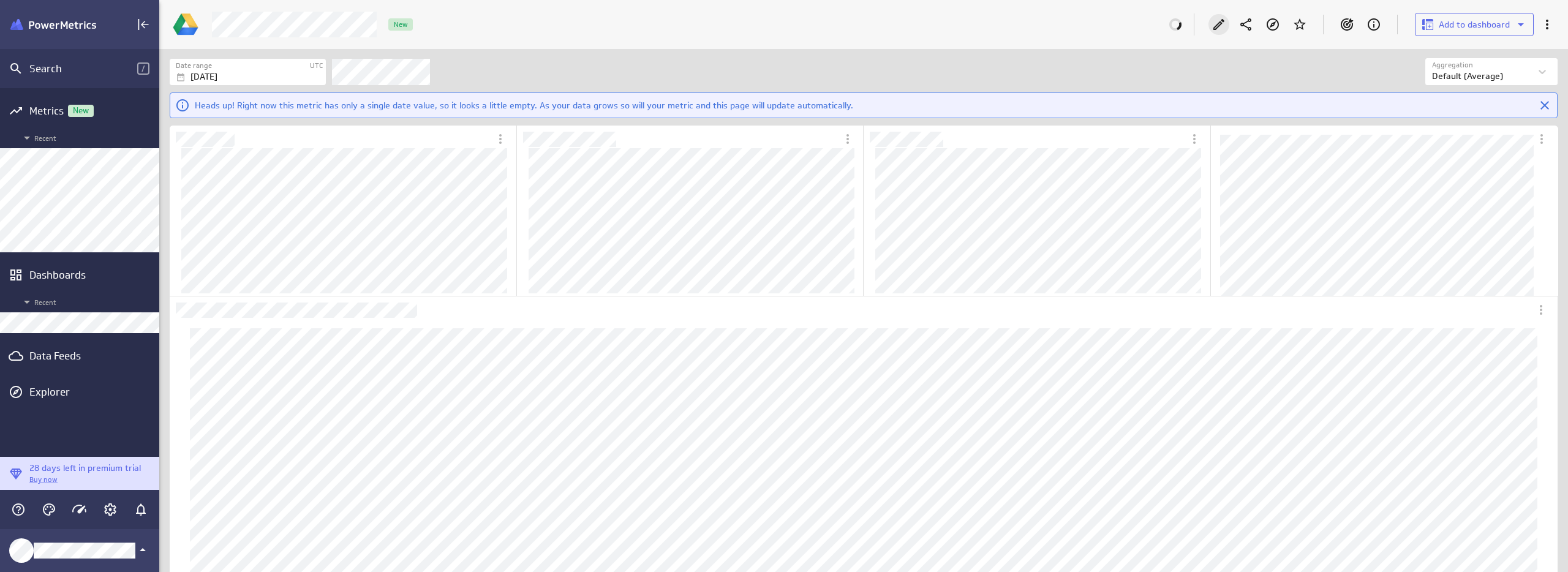
click at [1214, 26] on icon "Edit" at bounding box center [1218, 24] width 15 height 15
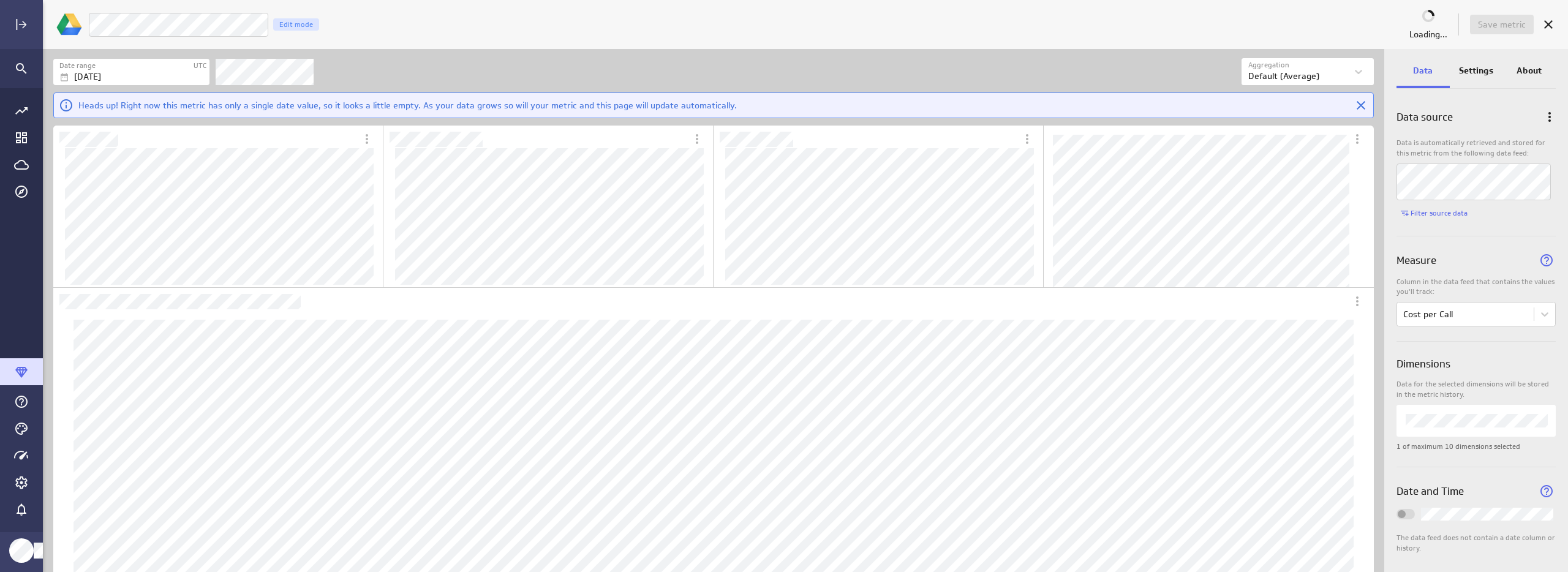
click at [1102, 28] on div "LM Ads - Cost per Call Edit mode" at bounding box center [747, 25] width 1319 height 25
click at [1553, 23] on icon "Cancel" at bounding box center [1548, 24] width 15 height 15
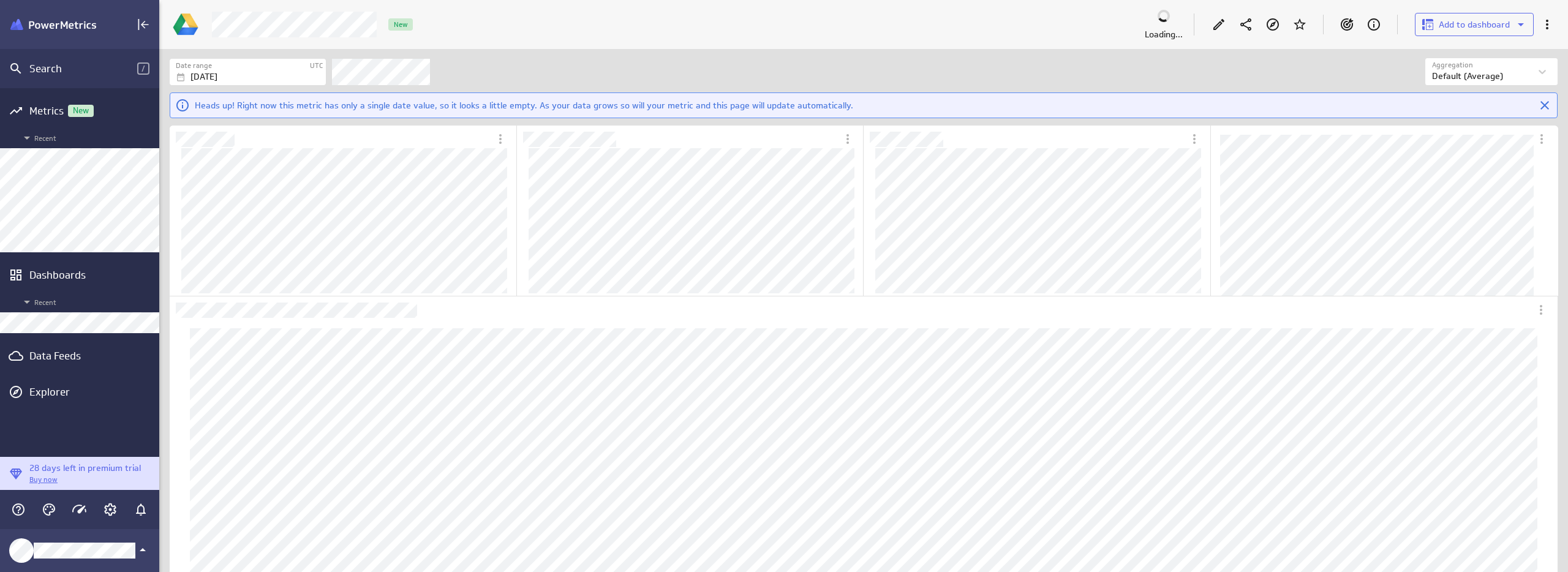
click at [576, 44] on div "Loading... Add to dashboard New" at bounding box center [863, 24] width 1409 height 49
click at [1209, 17] on div at bounding box center [1219, 24] width 27 height 27
click at [1221, 26] on icon "Edit" at bounding box center [1218, 24] width 15 height 15
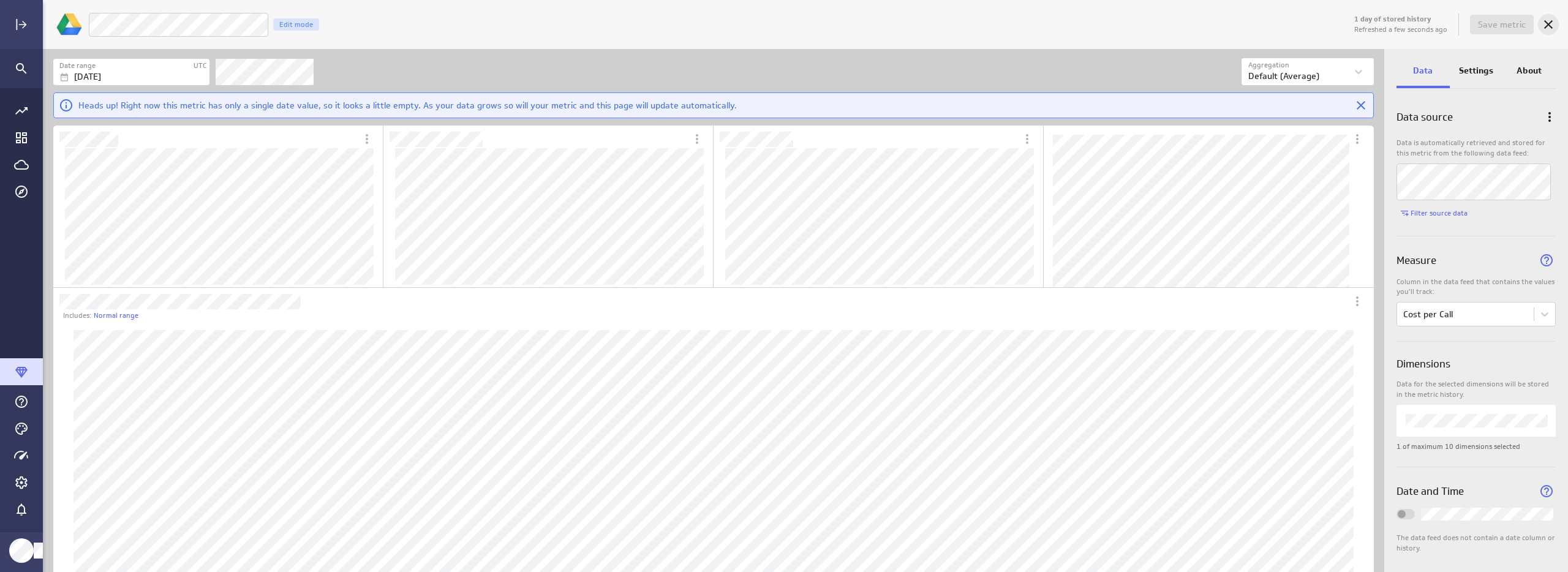
click at [1548, 26] on icon "Cancel" at bounding box center [1548, 25] width 9 height 9
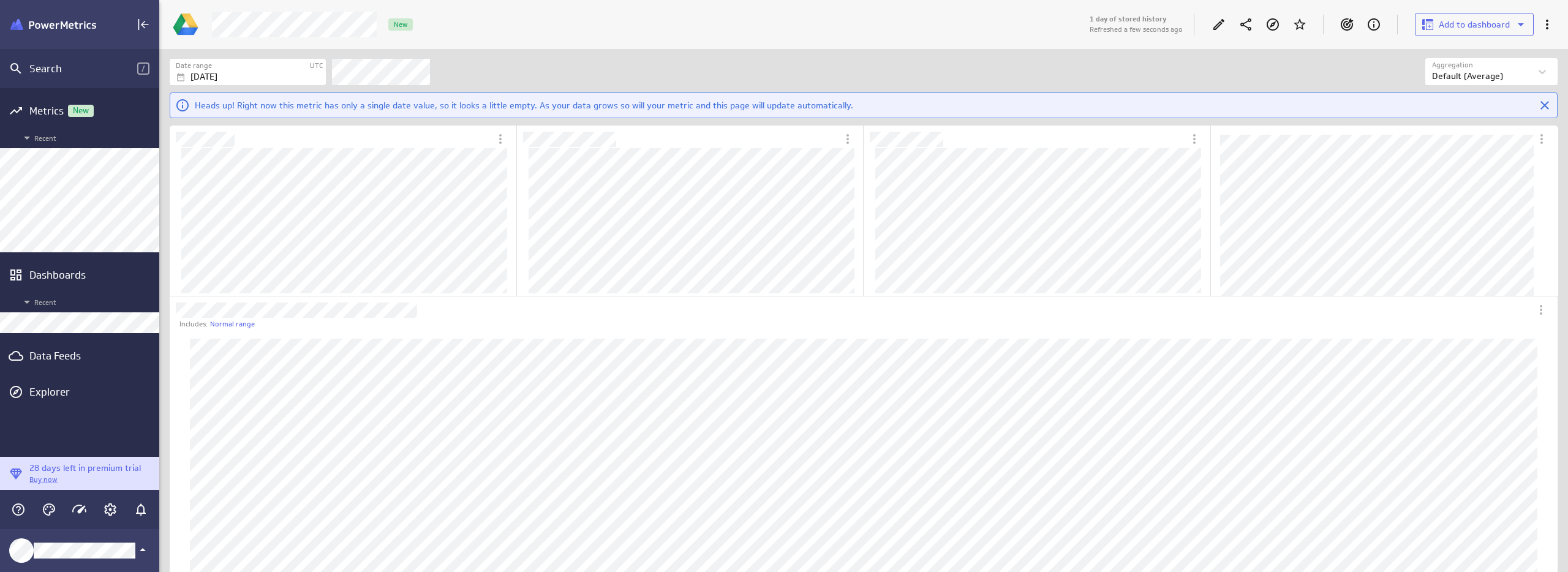
click at [50, 371] on div "Metrics New Recent Dashboards Recent Data Feeds Explorer" at bounding box center [79, 272] width 159 height 369
click at [50, 357] on div "Data Feeds" at bounding box center [79, 356] width 100 height 13
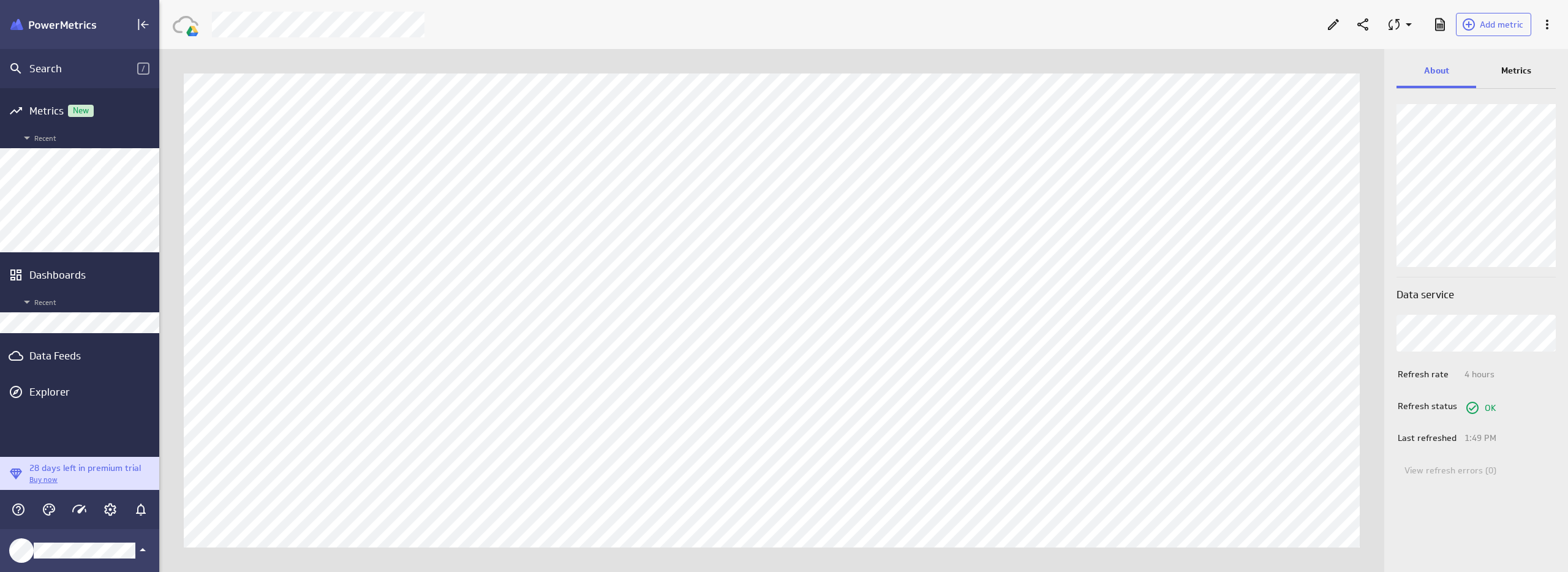
click at [1510, 68] on p "Metrics" at bounding box center [1516, 70] width 30 height 13
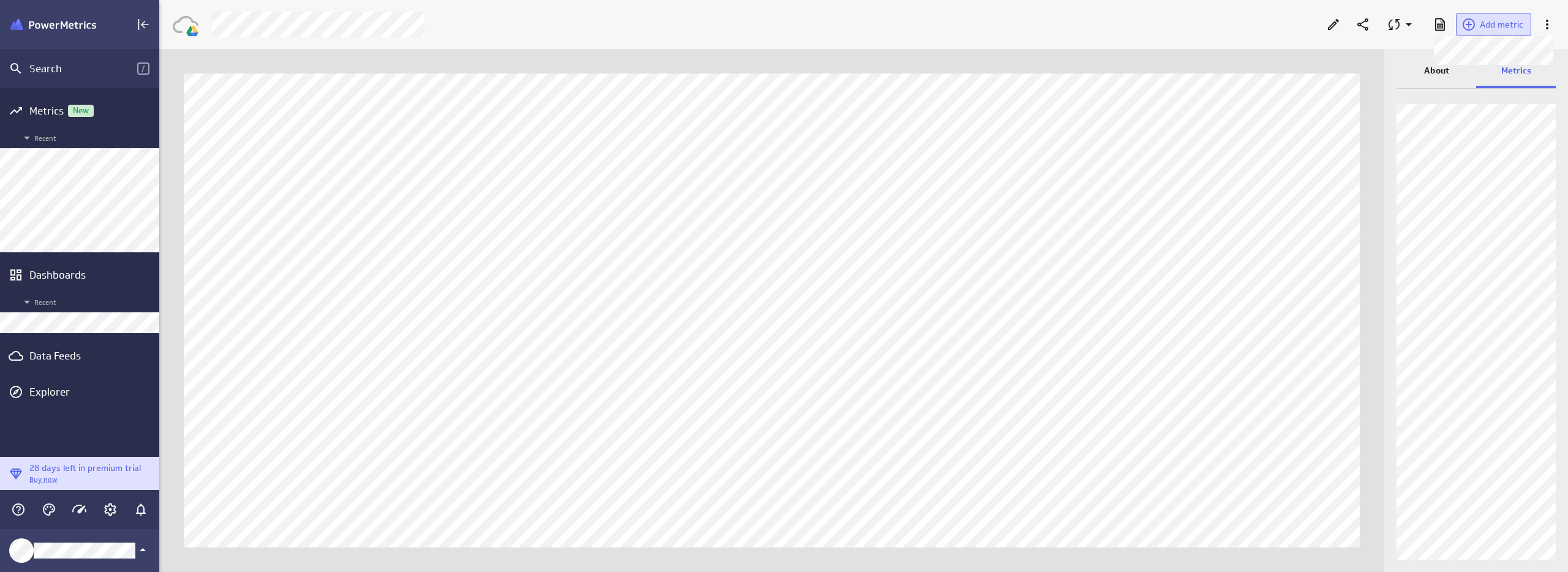
click at [1504, 27] on span "Add metric" at bounding box center [1501, 24] width 44 height 11
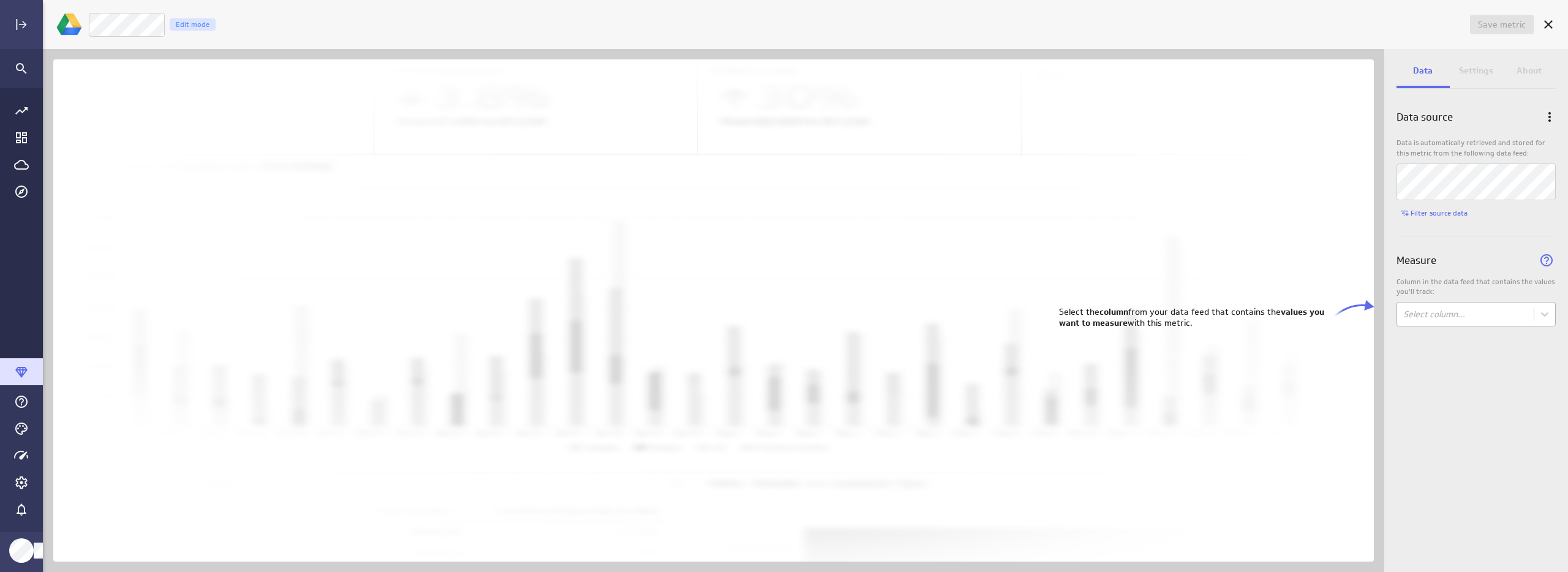
click at [1474, 321] on body "Save metric Untitled Edit mode Data Settings About Data source Data is automati…" at bounding box center [784, 286] width 1568 height 572
click at [1468, 367] on div "Cost per Registration" at bounding box center [1449, 364] width 85 height 11
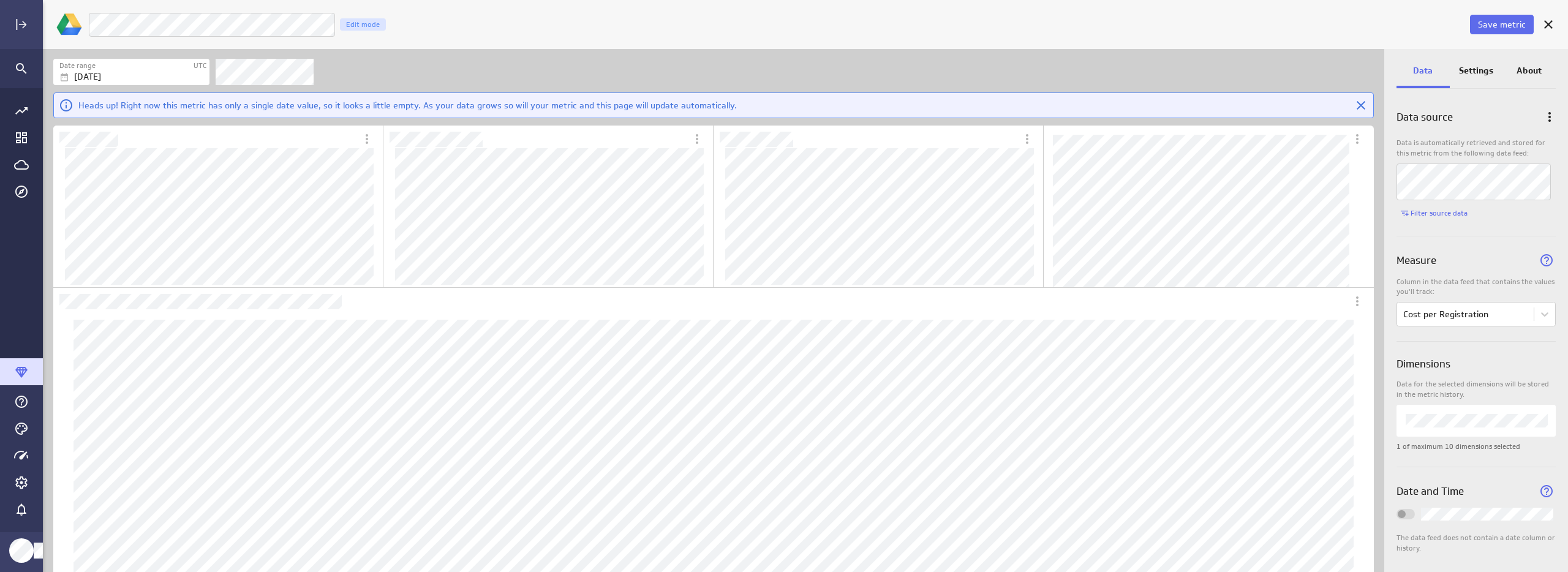
click at [787, 61] on div "Filters" at bounding box center [795, 72] width 1158 height 27
click at [1478, 70] on p "Settings" at bounding box center [1476, 70] width 34 height 13
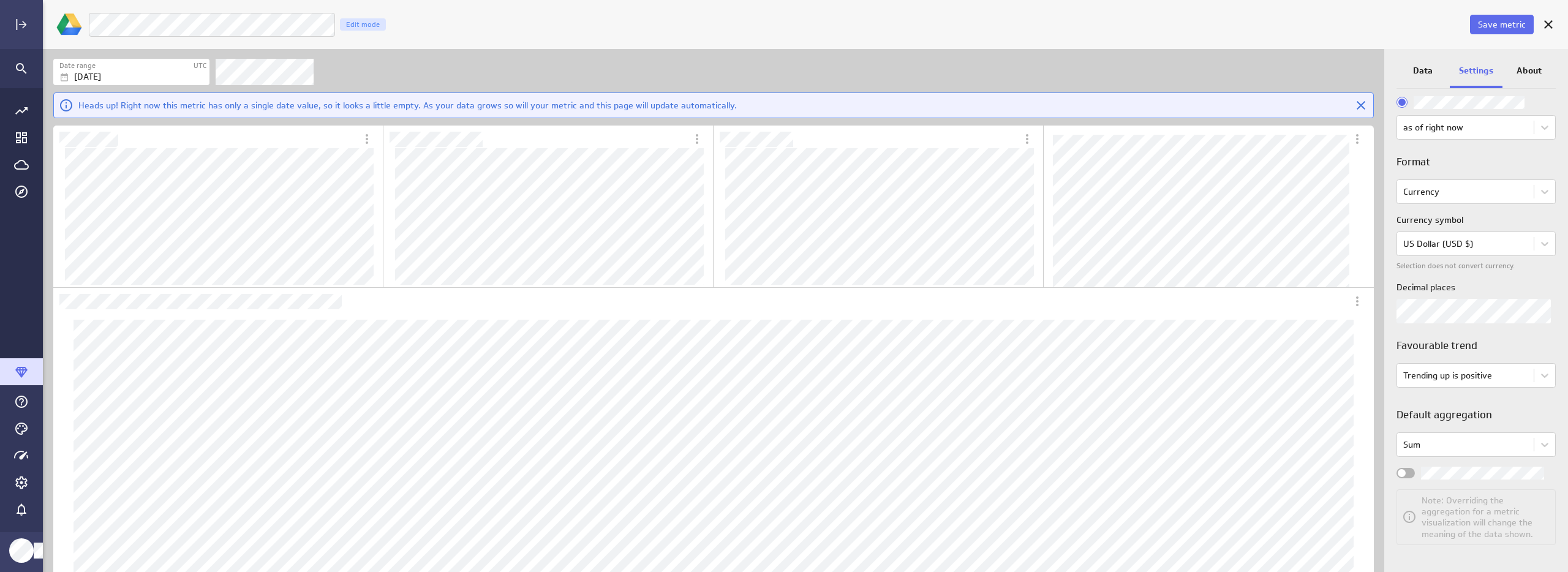
click at [1405, 476] on div "Widget Properties" at bounding box center [1405, 473] width 18 height 10
click at [0, 0] on input "Widget Properties" at bounding box center [0, 0] width 0 height 0
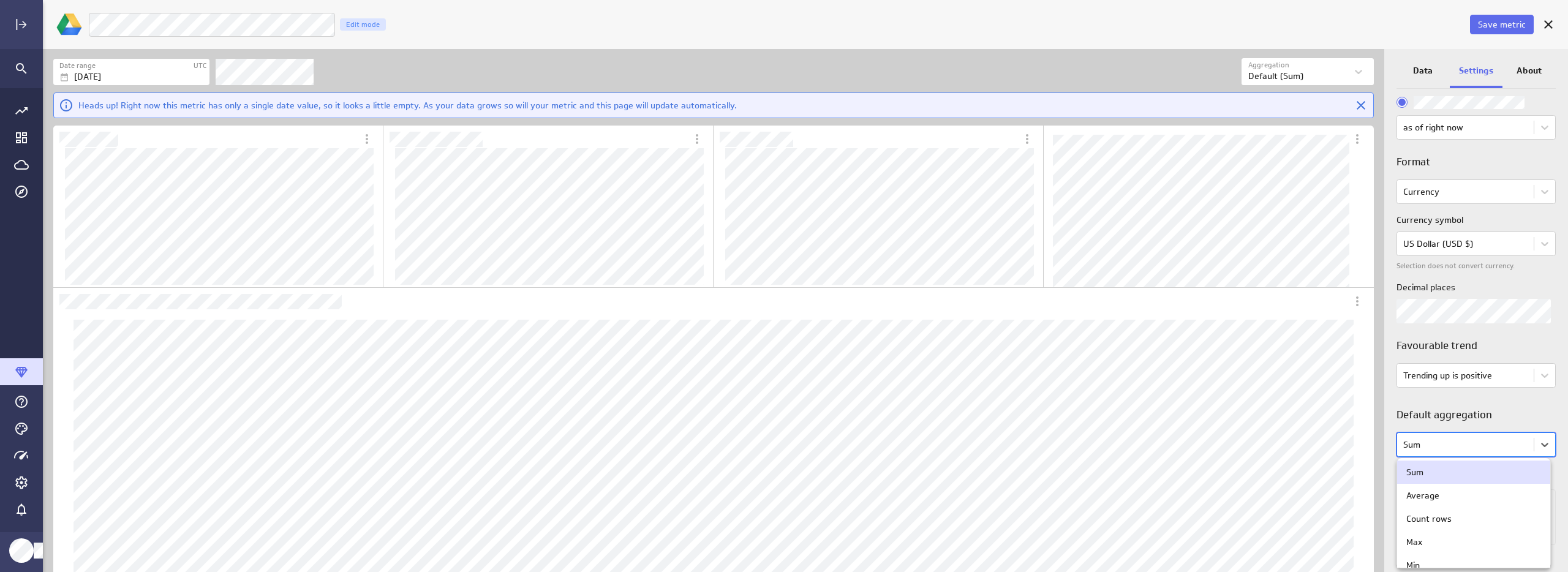
click at [1459, 453] on body "Save metric LM Ads - Cost per Registration Edit mode Date range UTC [DATE] Aggr…" at bounding box center [784, 286] width 1568 height 572
click at [1451, 495] on div "Average" at bounding box center [1473, 495] width 135 height 11
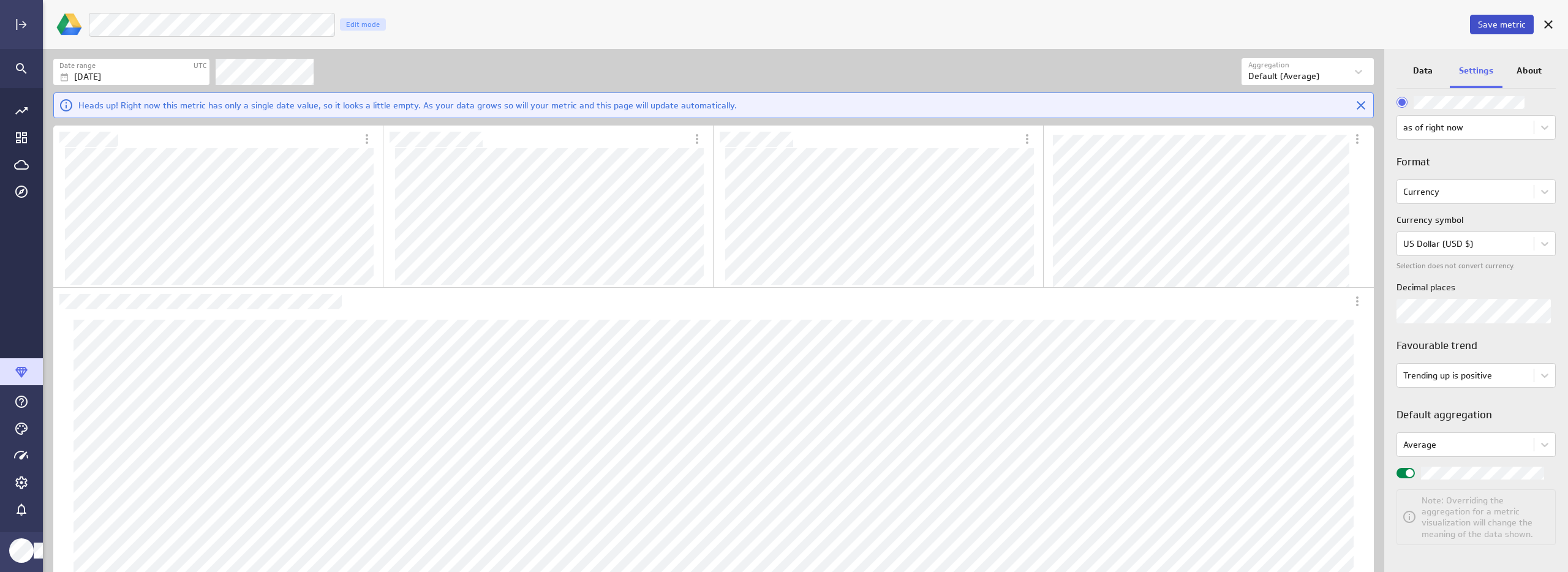
click at [1498, 23] on span "Save metric" at bounding box center [1501, 24] width 48 height 11
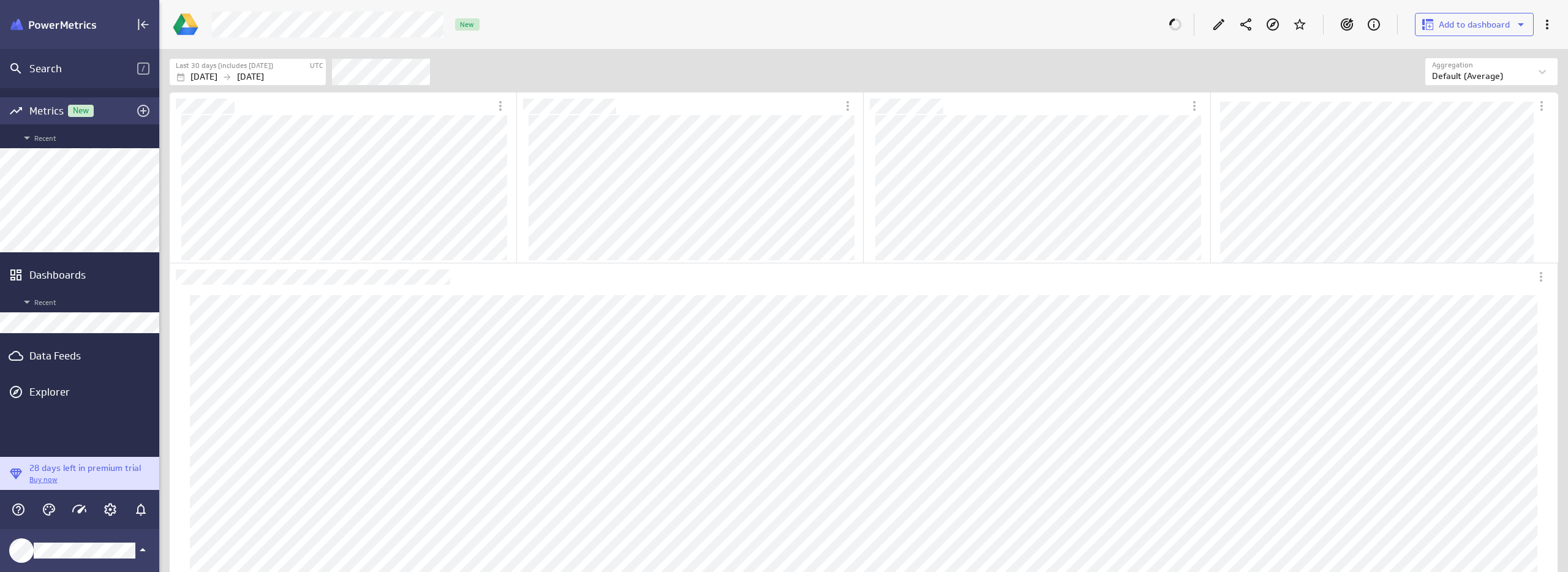
click at [40, 109] on div "Metrics New" at bounding box center [79, 110] width 100 height 13
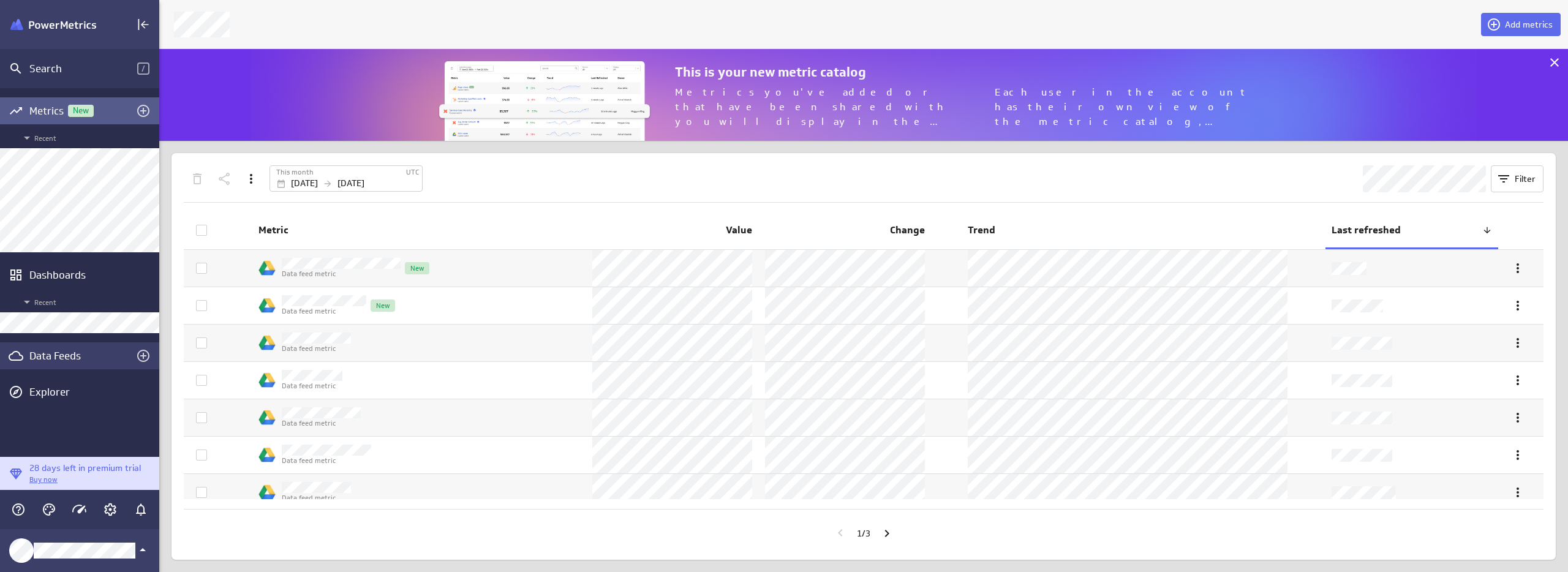
click at [39, 349] on div "Data Feeds" at bounding box center [79, 356] width 100 height 13
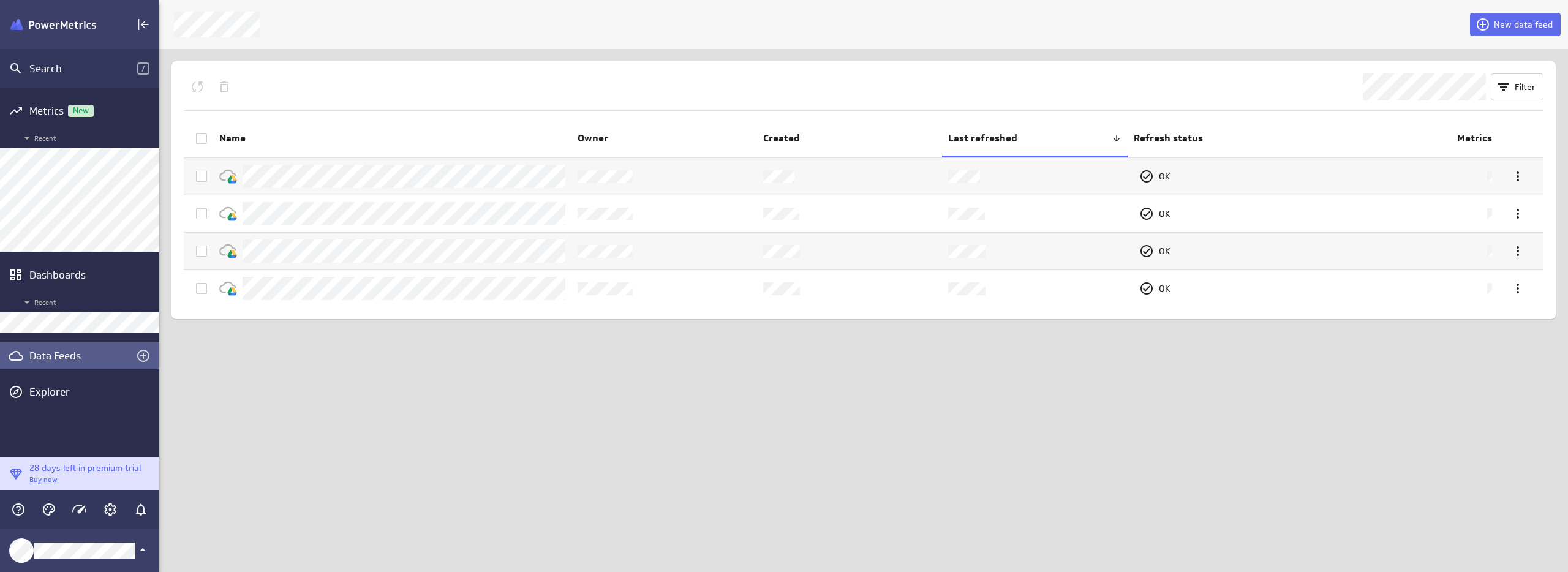
click at [425, 427] on div "New data feed Filter Name Owner Created Last refreshed Refresh status Metrics O…" at bounding box center [863, 286] width 1409 height 572
click at [399, 385] on div "New data feed Filter Name Owner Created Last refreshed Refresh status Metrics O…" at bounding box center [863, 286] width 1409 height 572
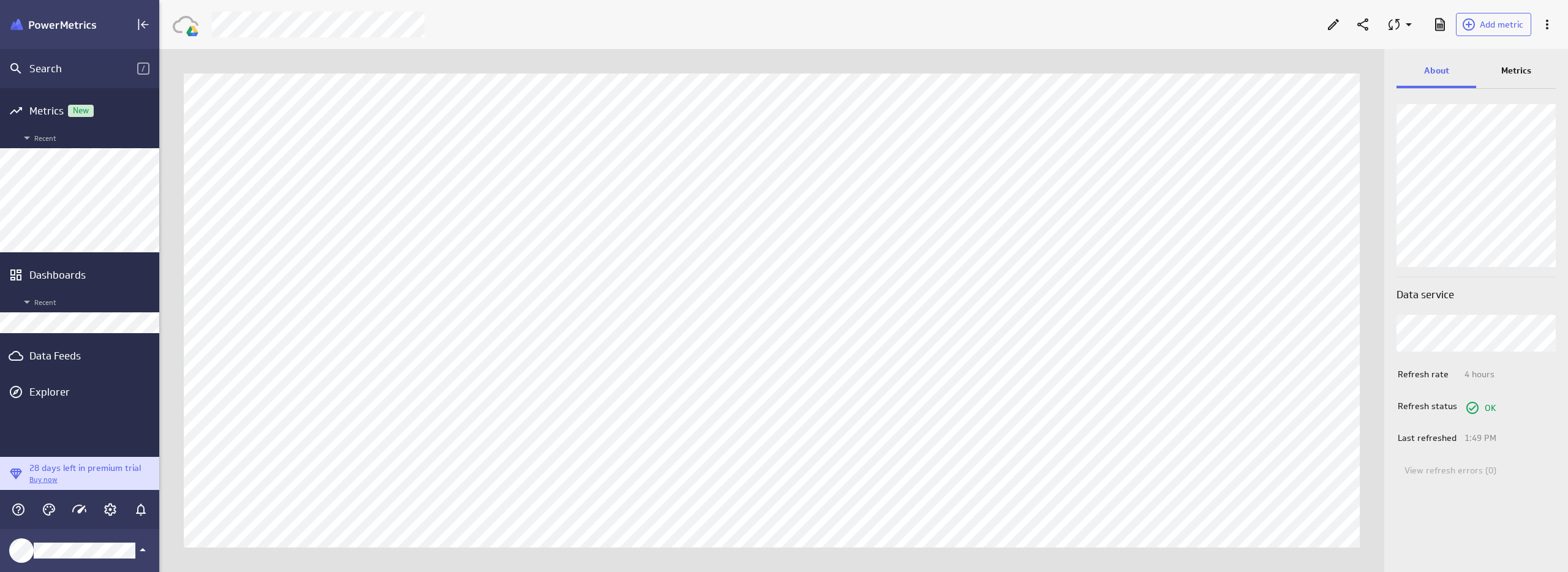
click at [1511, 66] on p "Metrics" at bounding box center [1516, 70] width 30 height 13
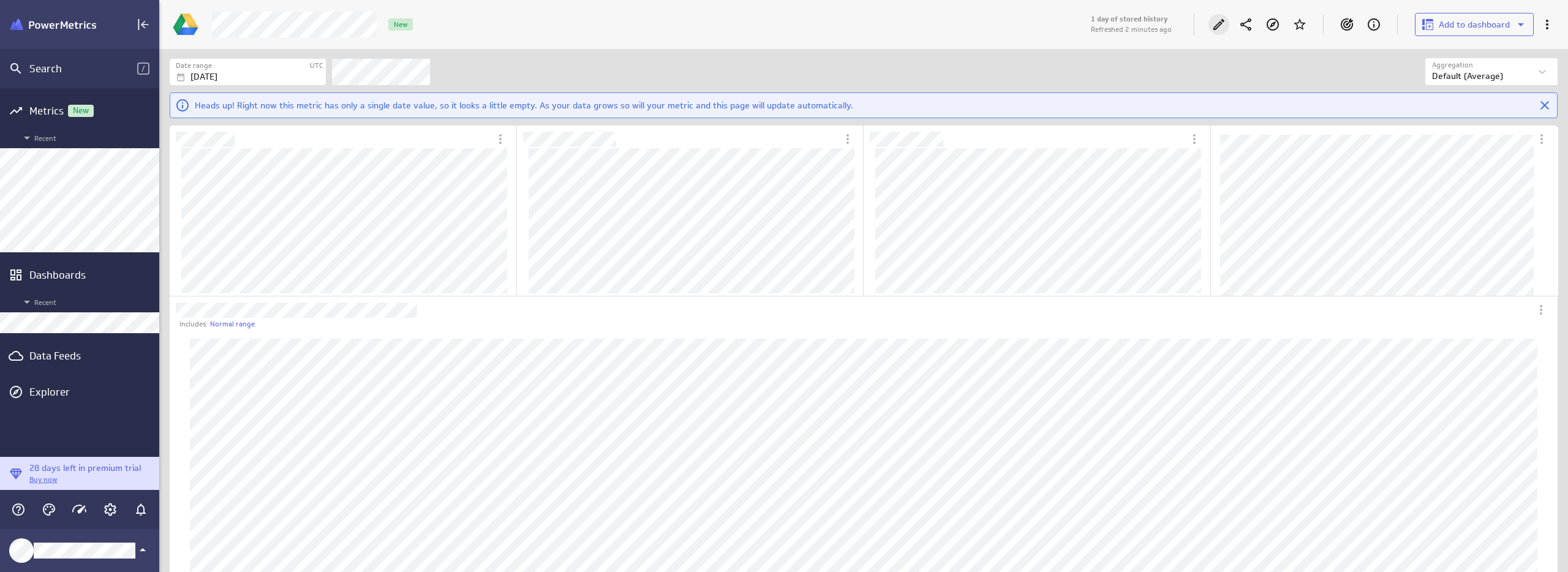
click at [1217, 21] on icon "Edit" at bounding box center [1218, 24] width 15 height 15
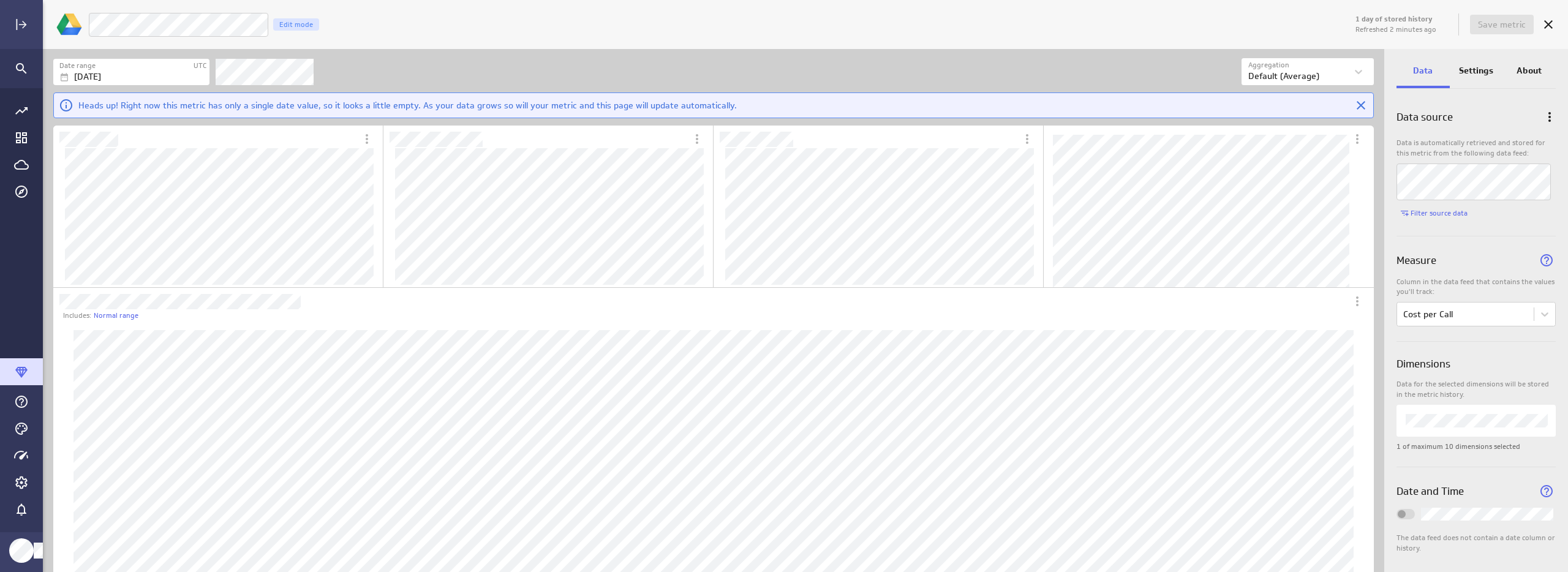
click at [1468, 67] on p "Settings" at bounding box center [1476, 70] width 34 height 13
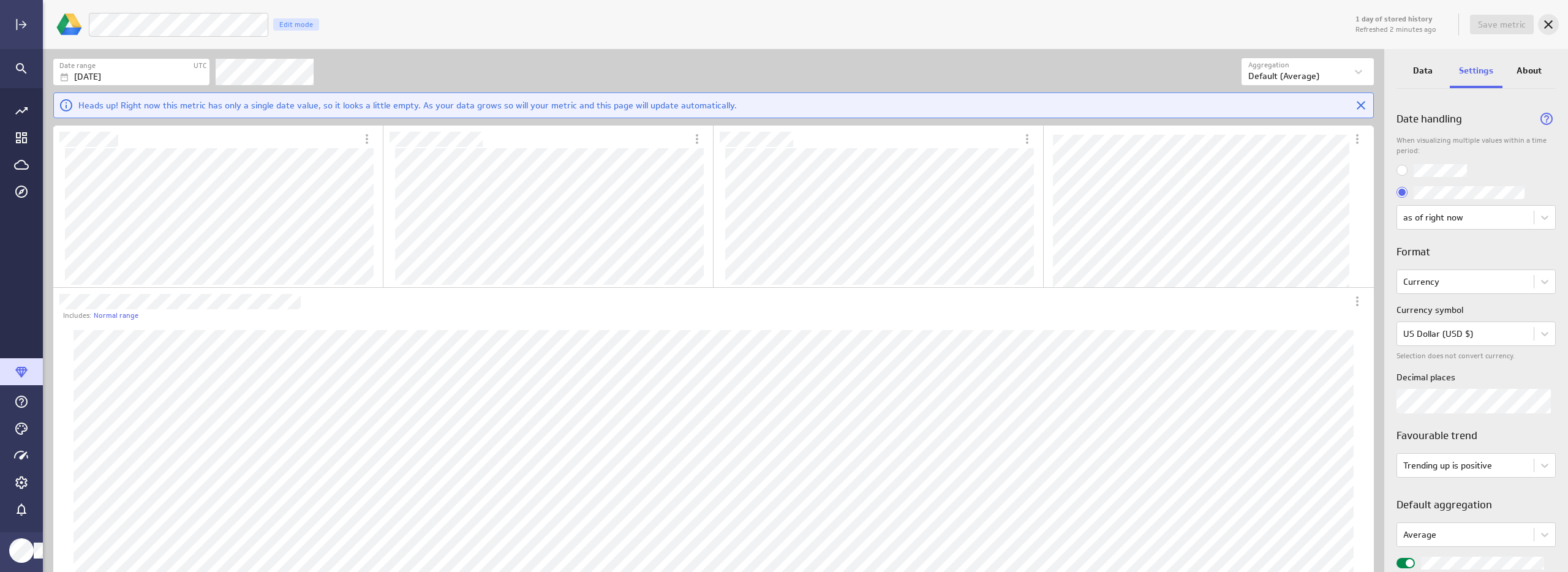
click at [1544, 22] on icon "Cancel" at bounding box center [1548, 24] width 15 height 15
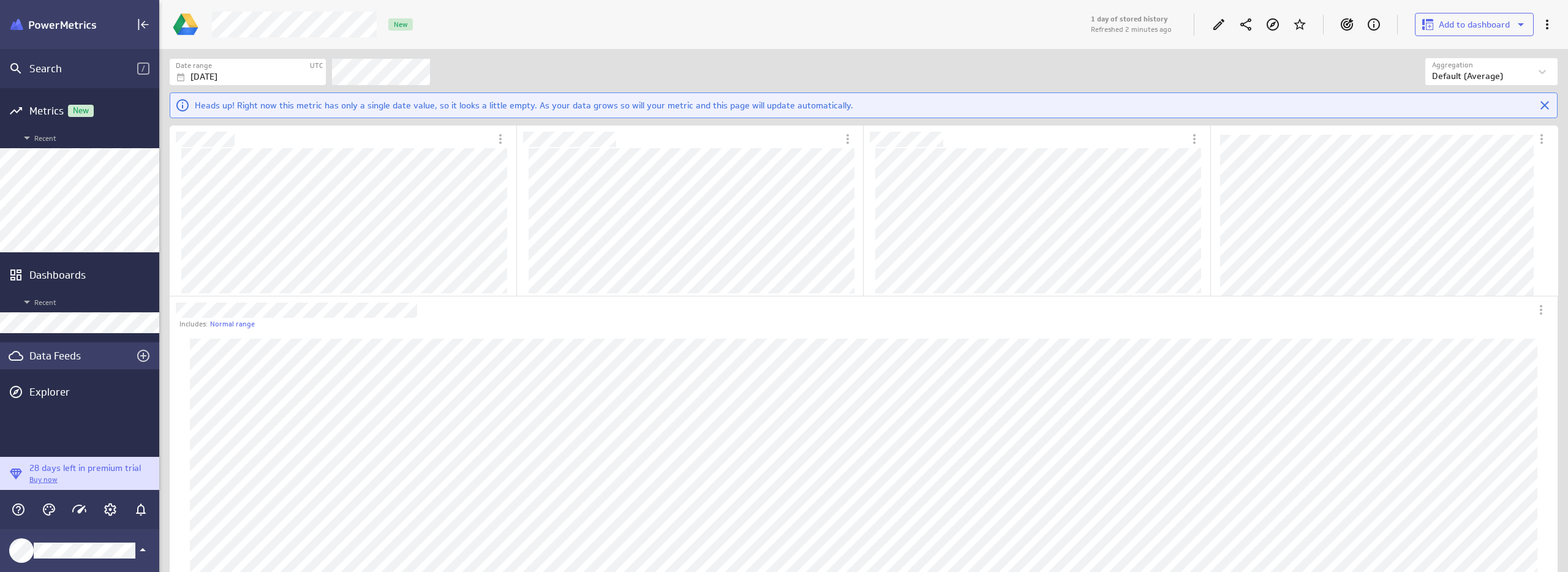
click at [49, 356] on div "Data Feeds" at bounding box center [79, 356] width 100 height 13
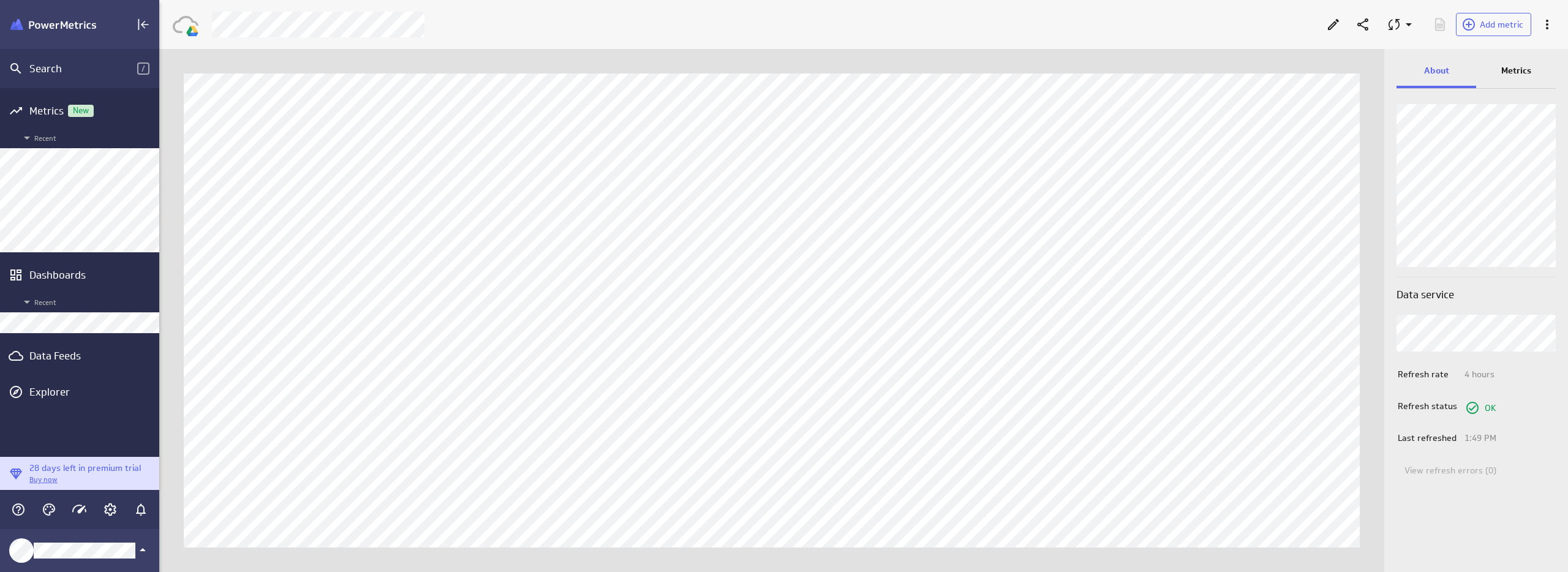
click at [1524, 71] on p "Metrics" at bounding box center [1516, 70] width 30 height 13
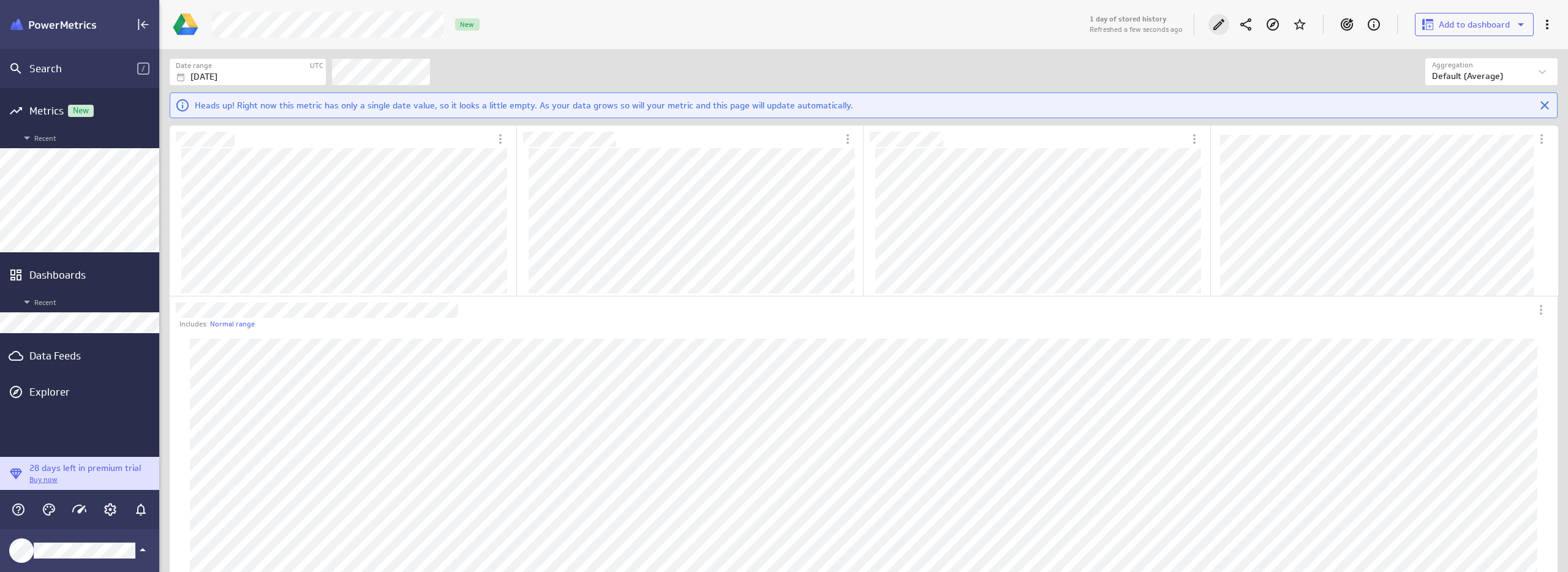
click at [1218, 23] on icon "Edit" at bounding box center [1218, 24] width 15 height 15
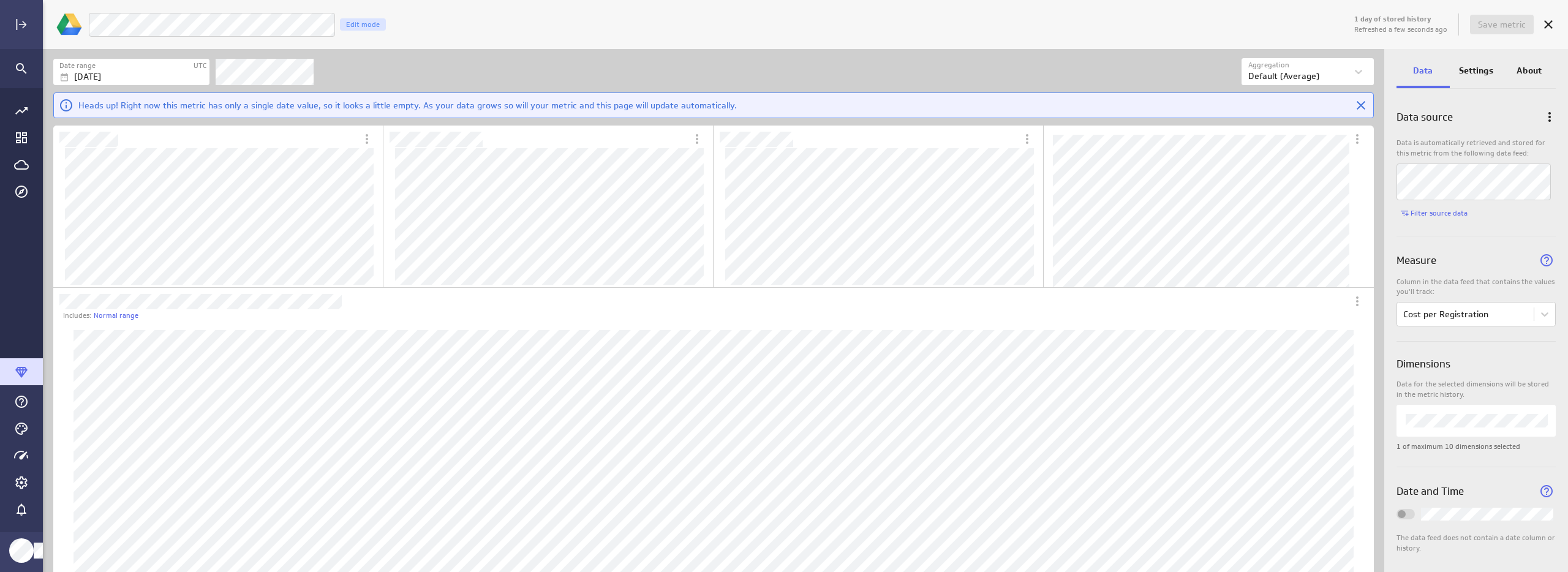
click at [1473, 66] on p "Settings" at bounding box center [1476, 70] width 34 height 13
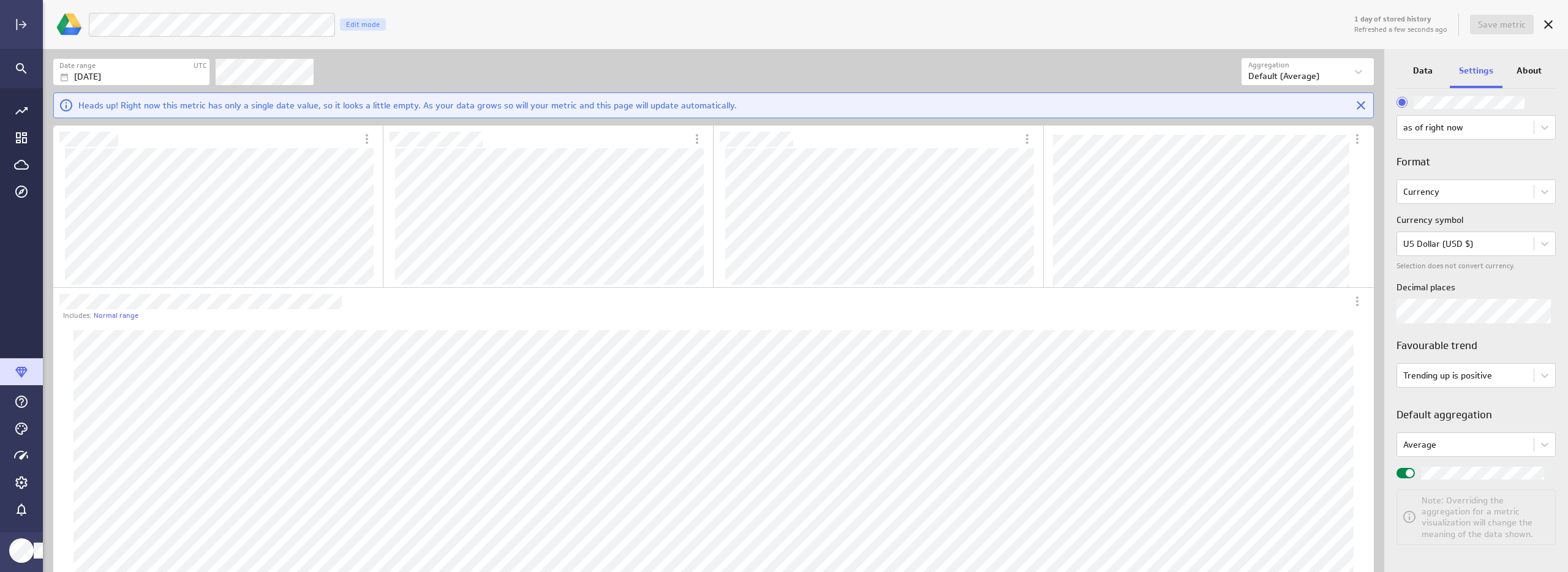
click at [1563, 23] on div "1 day of stored history Refreshed a few seconds ago Save metric LM Ads - Cost p…" at bounding box center [806, 24] width 1525 height 49
click at [1557, 23] on div "Cancel" at bounding box center [1548, 24] width 21 height 21
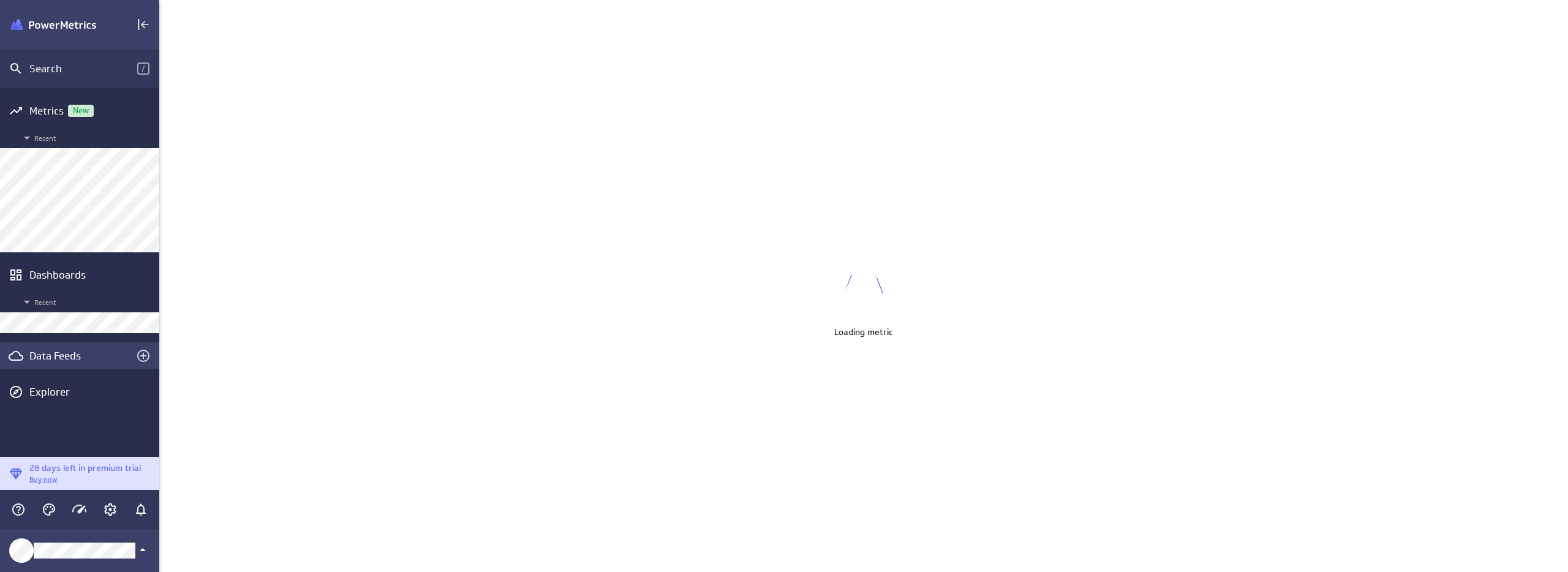
click at [61, 358] on div "Data Feeds" at bounding box center [79, 356] width 100 height 13
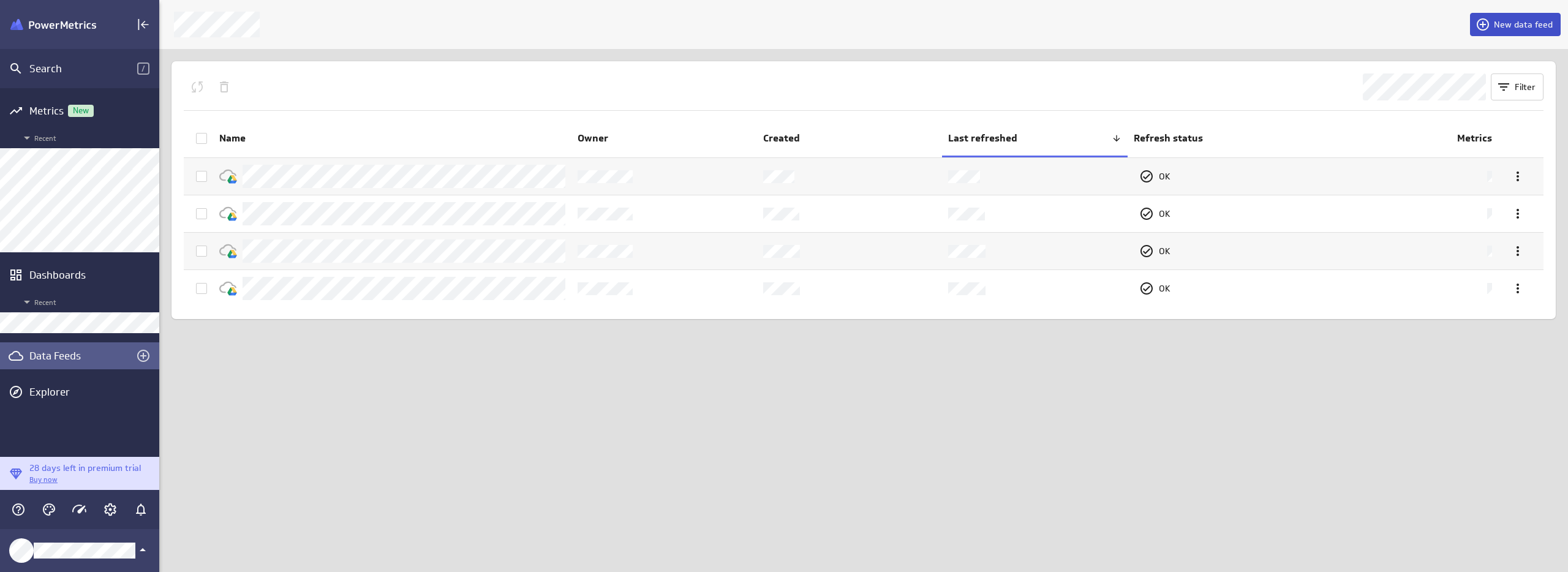
click at [1519, 25] on span "New data feed" at bounding box center [1523, 24] width 59 height 11
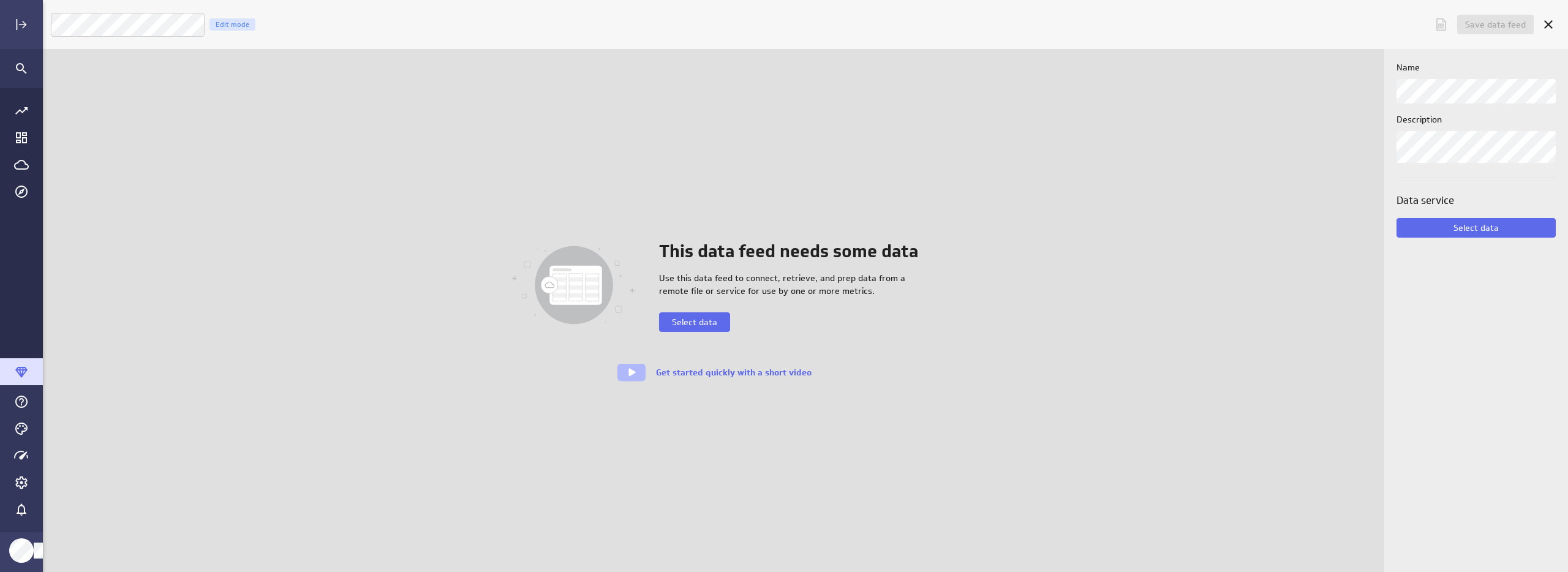
click at [1450, 106] on div "Name Description" at bounding box center [1476, 112] width 159 height 102
click at [568, 258] on img at bounding box center [573, 285] width 123 height 93
click at [719, 328] on button "Select data" at bounding box center [694, 322] width 71 height 20
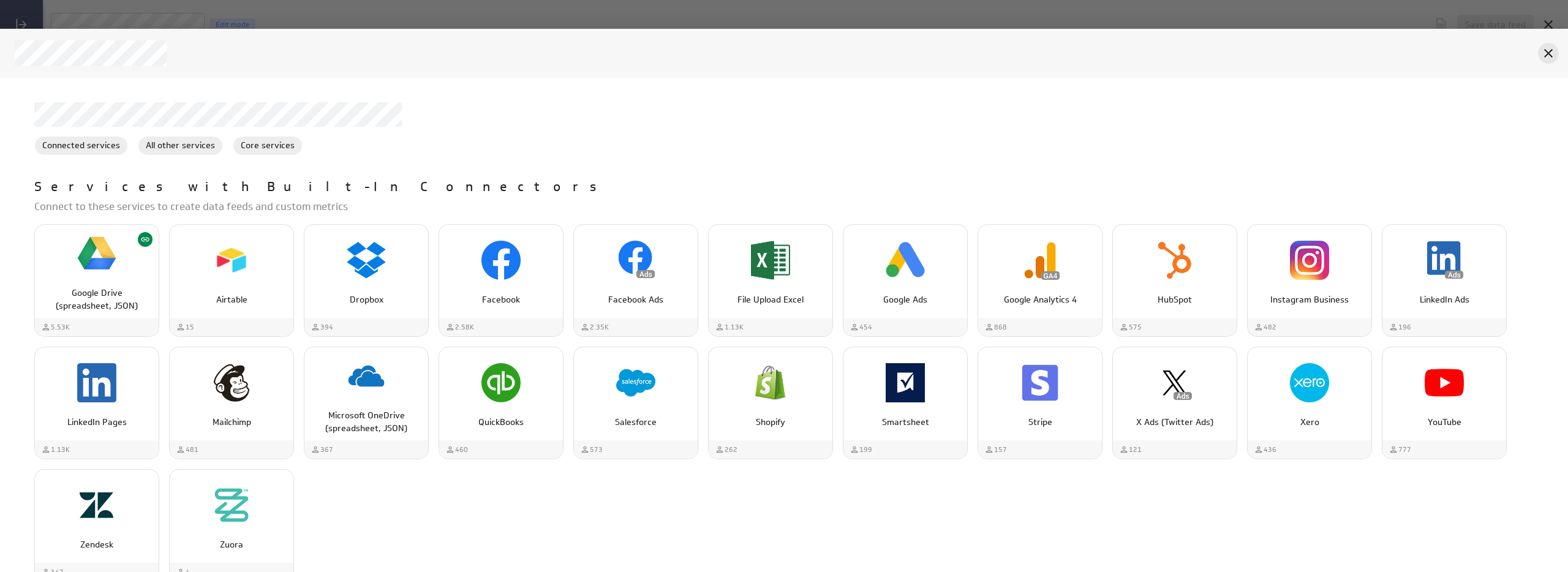
click at [1551, 52] on icon "Cancel" at bounding box center [1548, 53] width 15 height 15
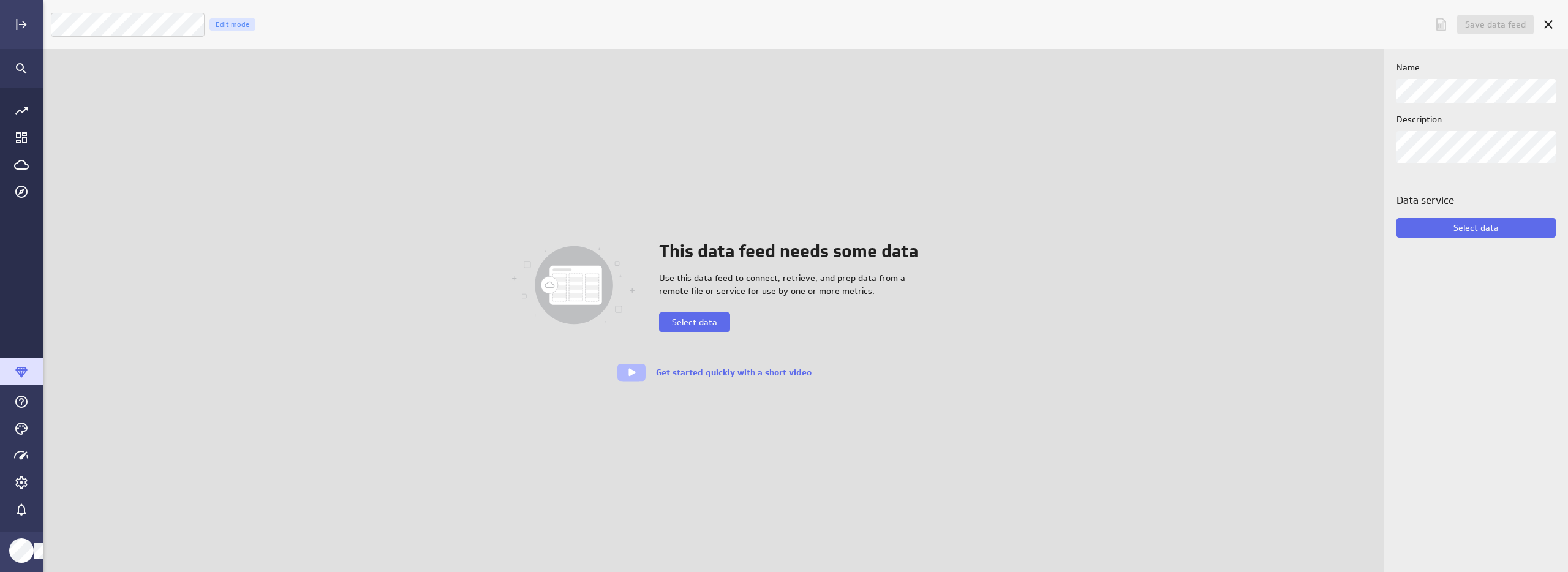
click at [1217, 272] on div "This data feed needs some data Use this data feed to connect, retrieve, and pre…" at bounding box center [714, 310] width 1341 height 523
drag, startPoint x: 1089, startPoint y: 264, endPoint x: 1475, endPoint y: 342, distance: 393.8
click at [1090, 264] on div "This data feed needs some data Use this data feed to connect, retrieve, and pre…" at bounding box center [714, 310] width 1341 height 523
click at [1515, 346] on div "Name Description Data service Select data" at bounding box center [1475, 310] width 183 height 523
click at [1472, 229] on span "Select data" at bounding box center [1475, 227] width 45 height 11
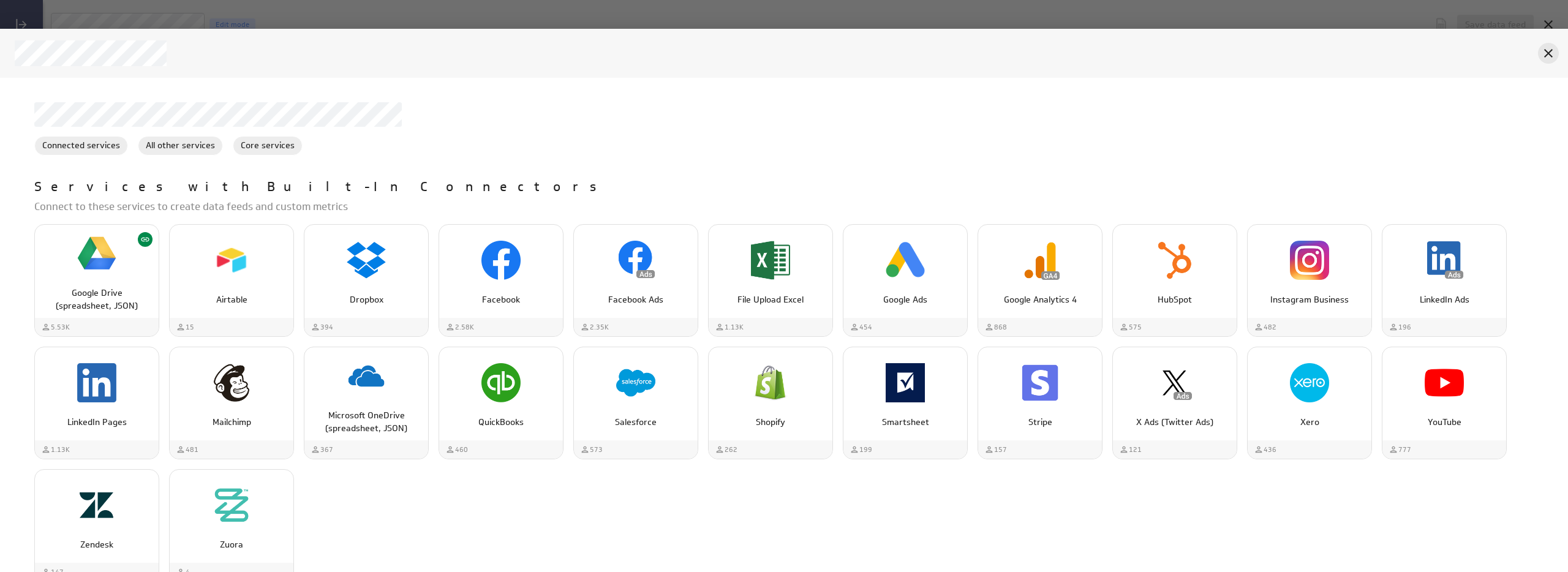
click at [1548, 51] on icon "Cancel" at bounding box center [1548, 53] width 15 height 15
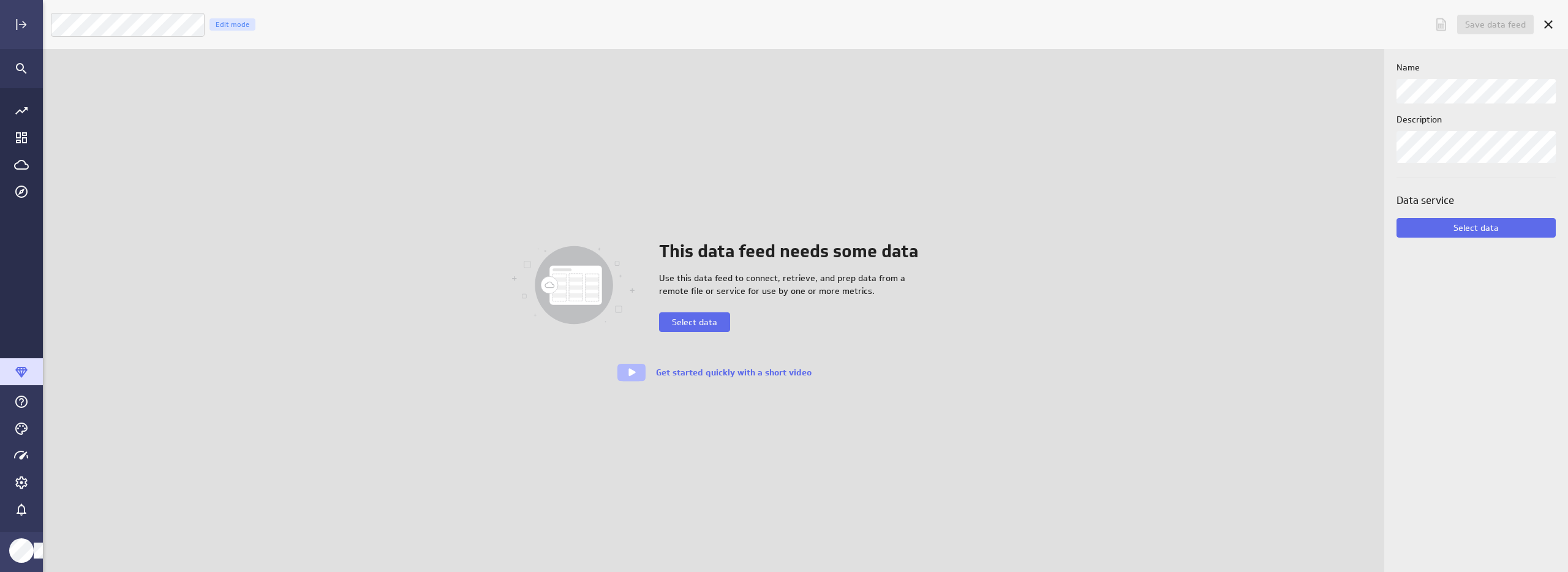
click at [919, 339] on div "This data feed needs some data Use this data feed to connect, retrieve, and pre…" at bounding box center [713, 310] width 672 height 143
click at [692, 312] on button "Select data" at bounding box center [694, 322] width 71 height 20
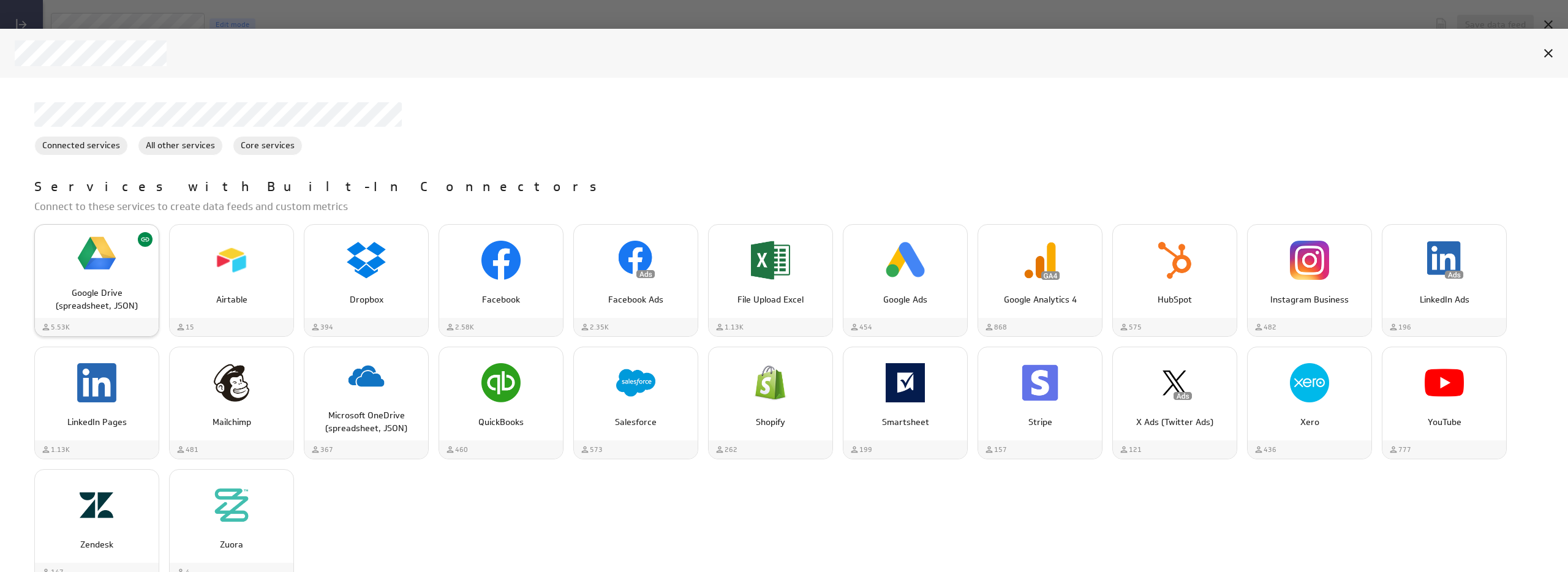
click at [107, 268] on img "Google Drive (spreadsheet, JSON)" at bounding box center [97, 254] width 39 height 39
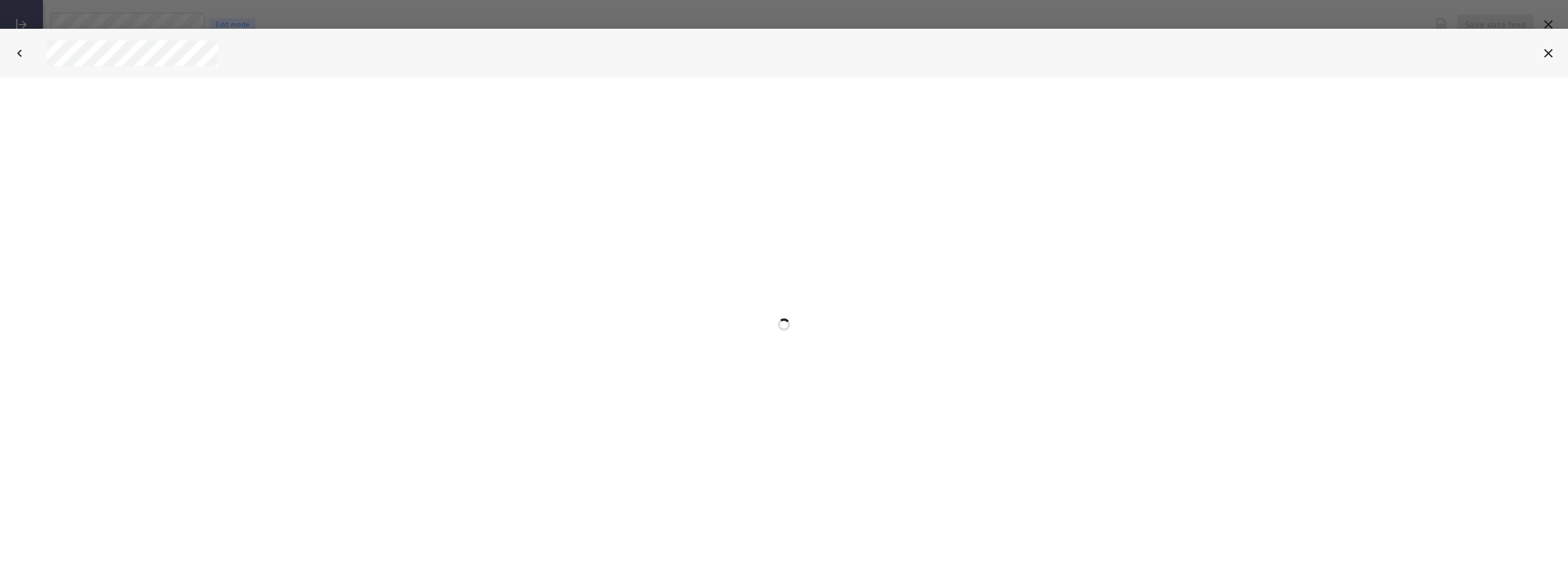
select select "7359447085fc23625c412de44c90de4c"
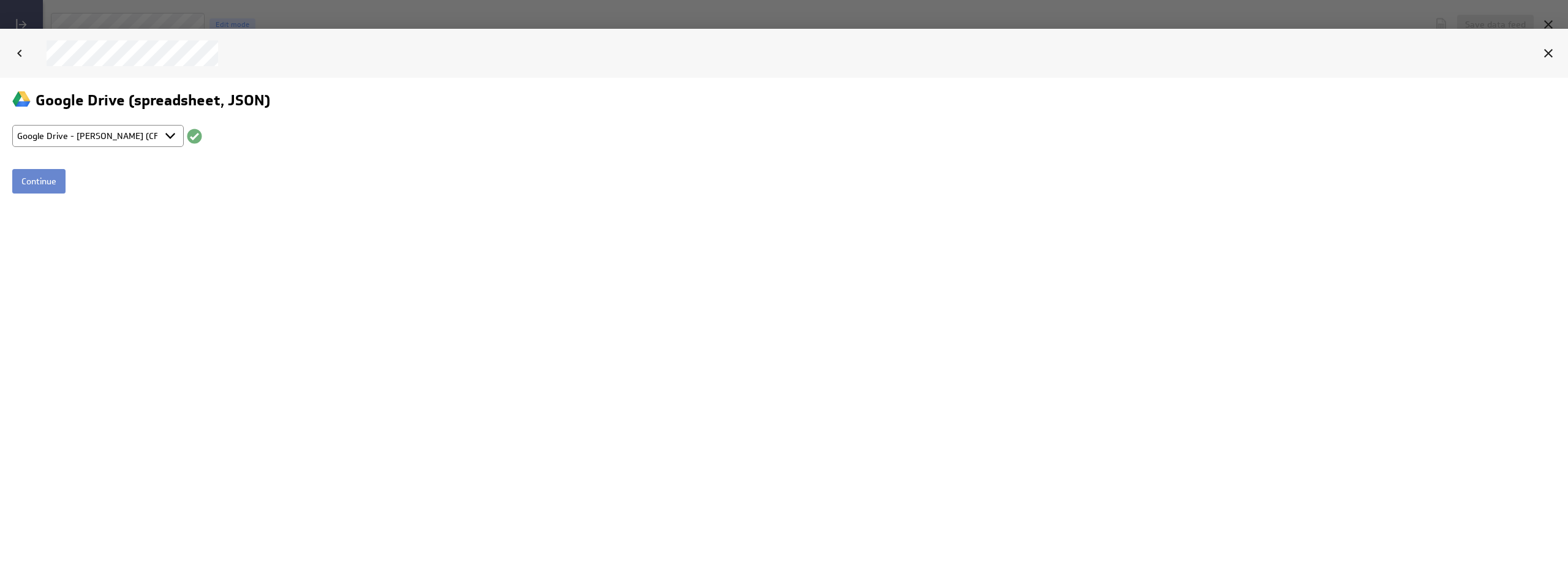
click at [41, 179] on input "Continue" at bounding box center [39, 180] width 53 height 25
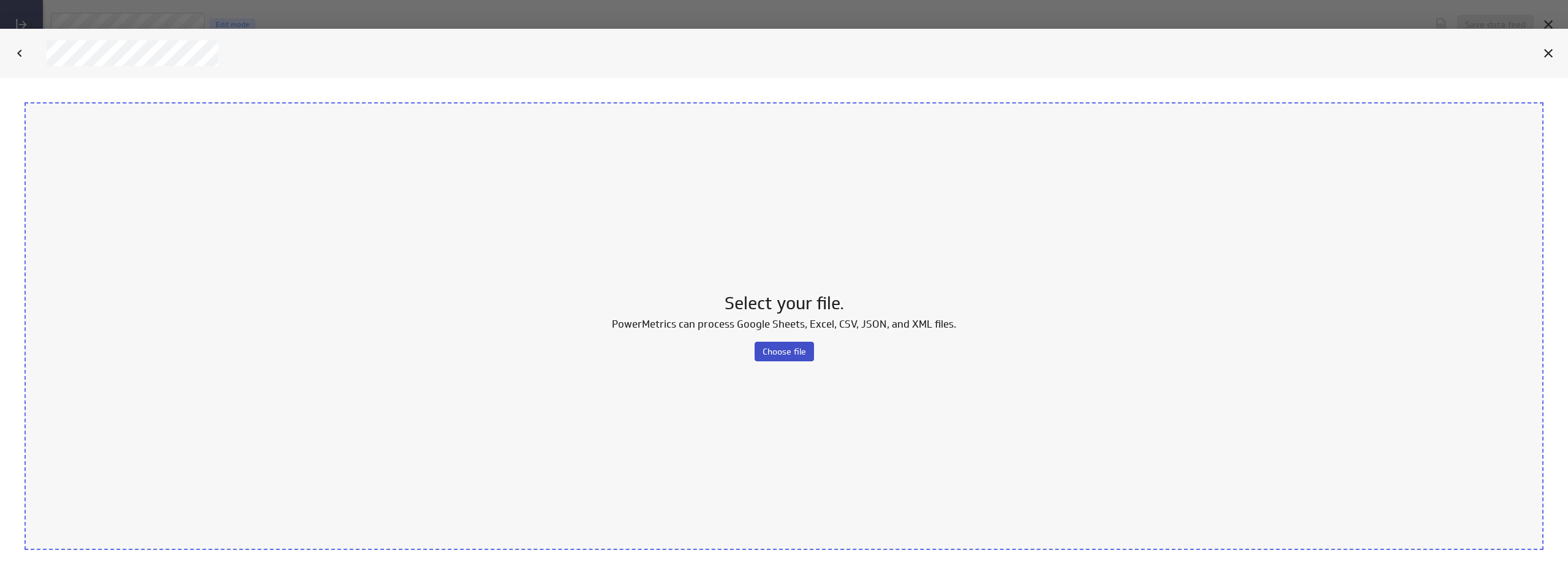
click at [790, 350] on span "Choose file" at bounding box center [784, 350] width 44 height 11
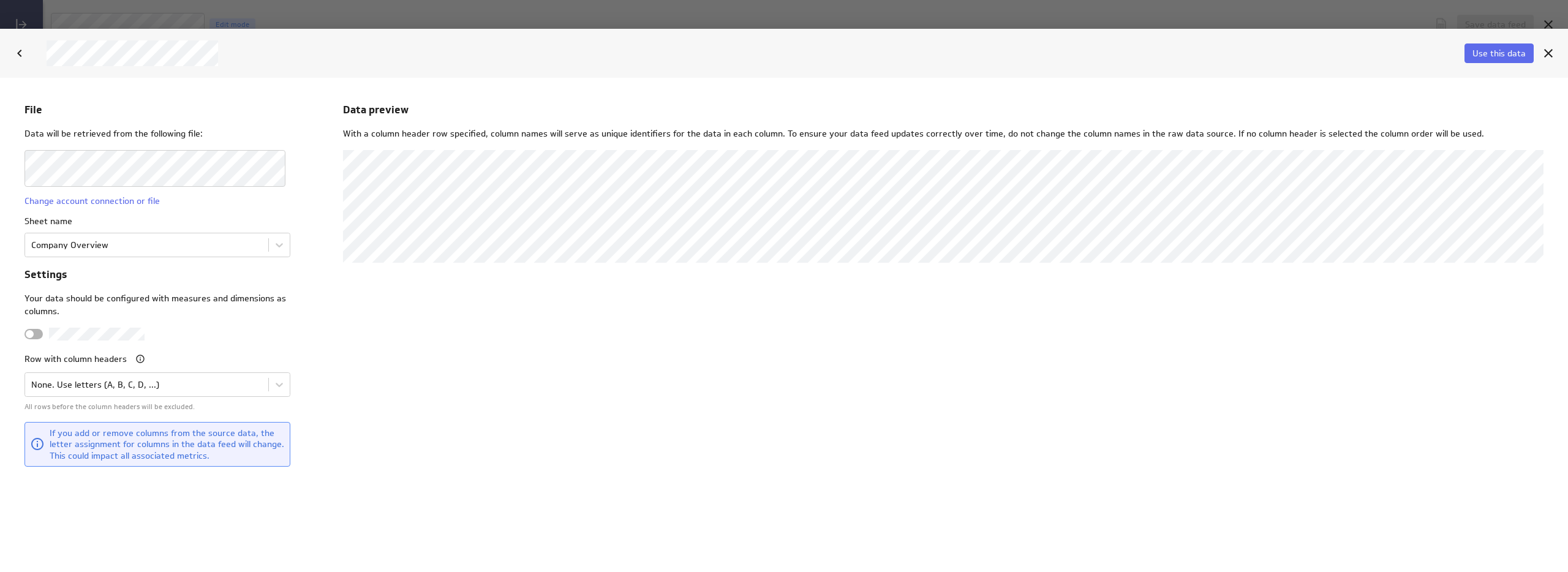
click at [148, 258] on div "File Data will be retrieved from the following file: Change account connection …" at bounding box center [163, 324] width 276 height 445
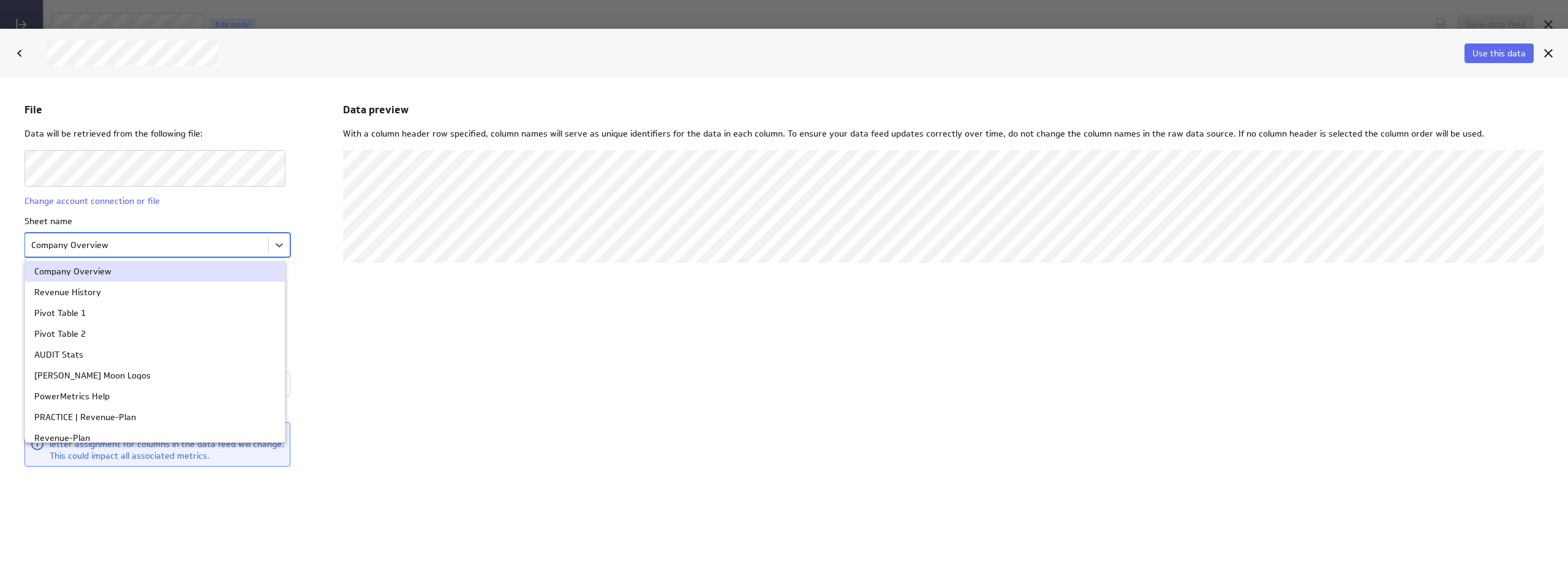
click at [157, 239] on body "File Data will be retrieved from the following file: Change account connection …" at bounding box center [784, 324] width 1568 height 495
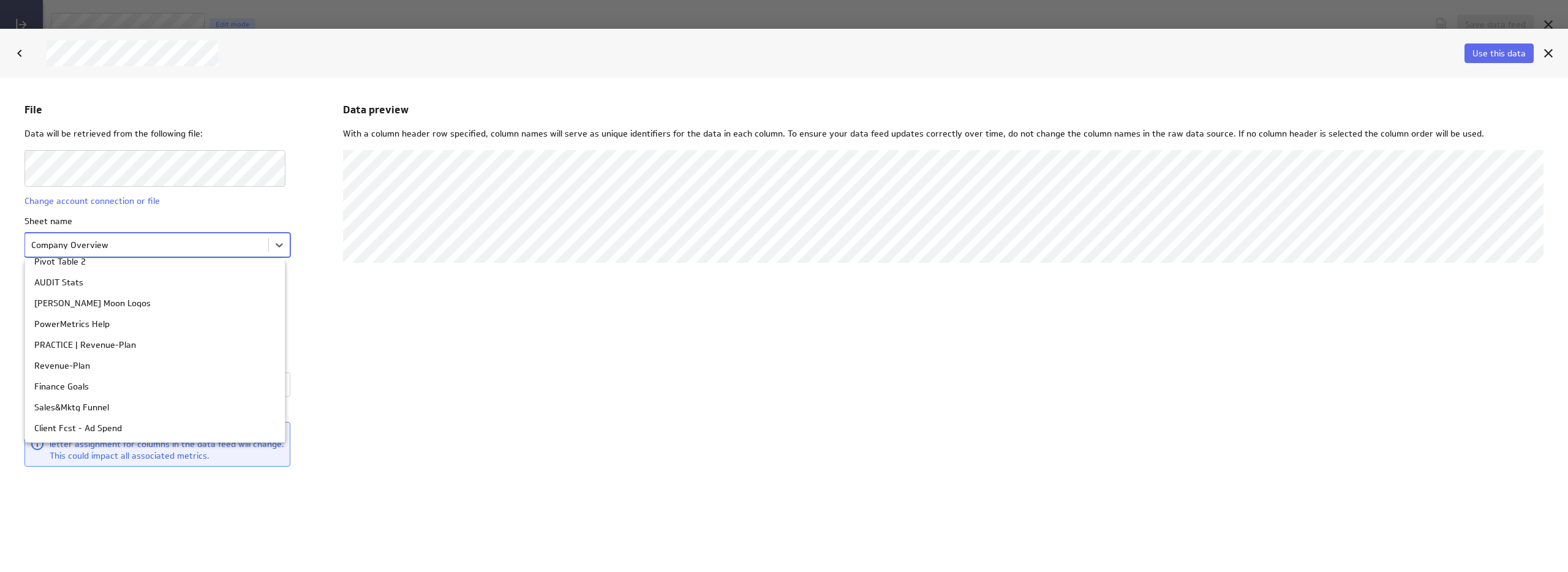
scroll to position [175, 0]
click at [131, 368] on div "Income vs Ad Spend" at bounding box center [155, 366] width 241 height 9
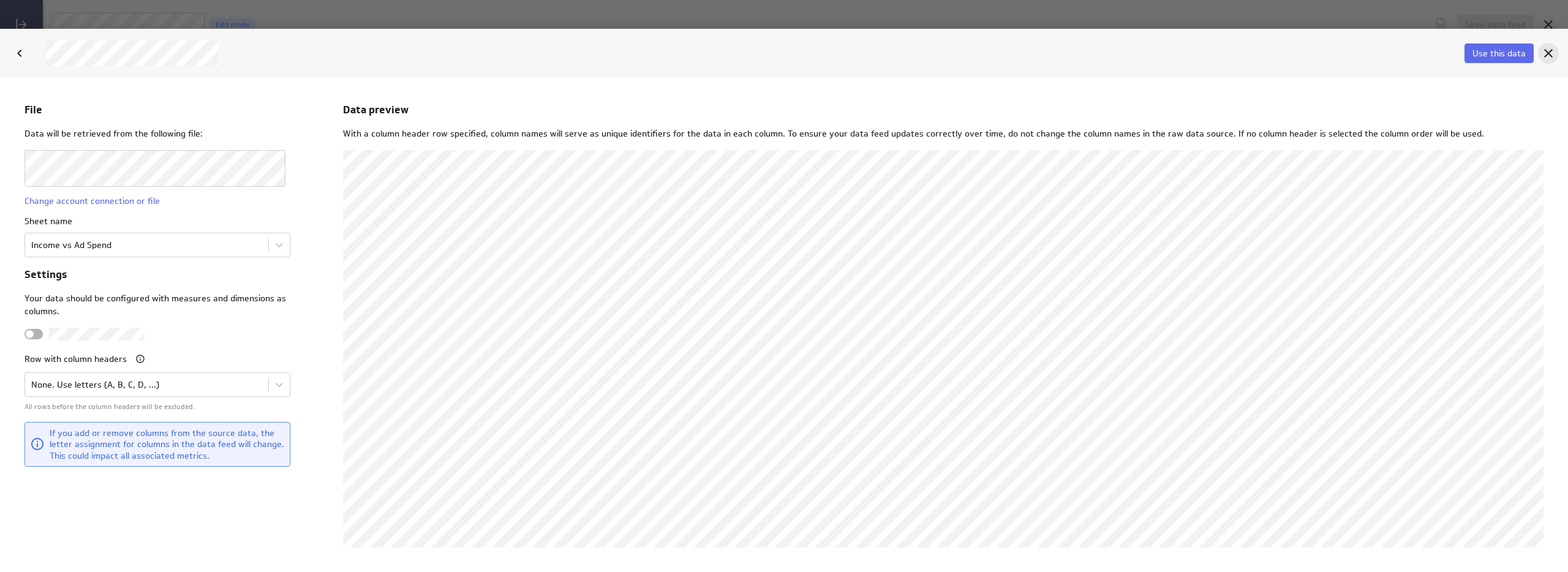
drag, startPoint x: 1547, startPoint y: 57, endPoint x: 1546, endPoint y: 4, distance: 53.0
click at [1547, 57] on icon "Cancel" at bounding box center [1548, 53] width 15 height 15
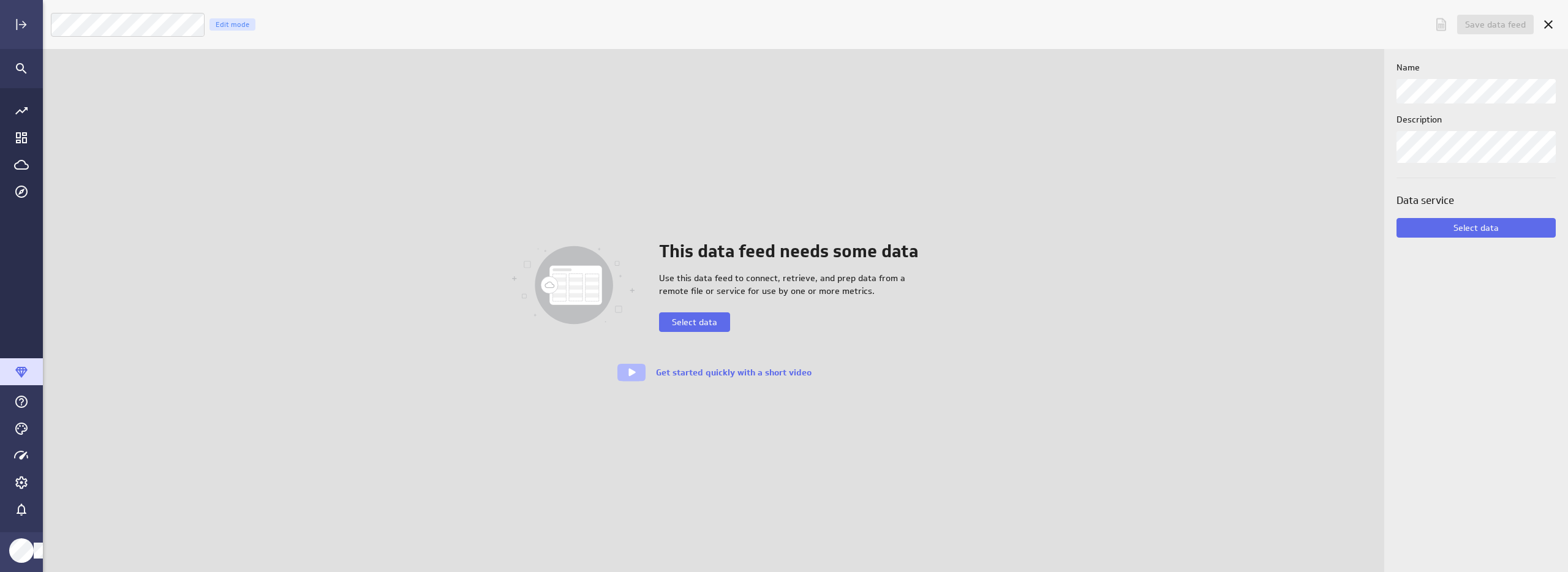
click at [1105, 185] on div "This data feed needs some data Use this data feed to connect, retrieve, and pre…" at bounding box center [714, 310] width 1341 height 523
click at [321, 224] on div "This data feed needs some data Use this data feed to connect, retrieve, and pre…" at bounding box center [714, 310] width 1341 height 523
click at [406, 211] on div "This data feed needs some data Use this data feed to connect, retrieve, and pre…" at bounding box center [714, 310] width 1341 height 523
click at [1553, 22] on icon "Cancel" at bounding box center [1548, 24] width 15 height 15
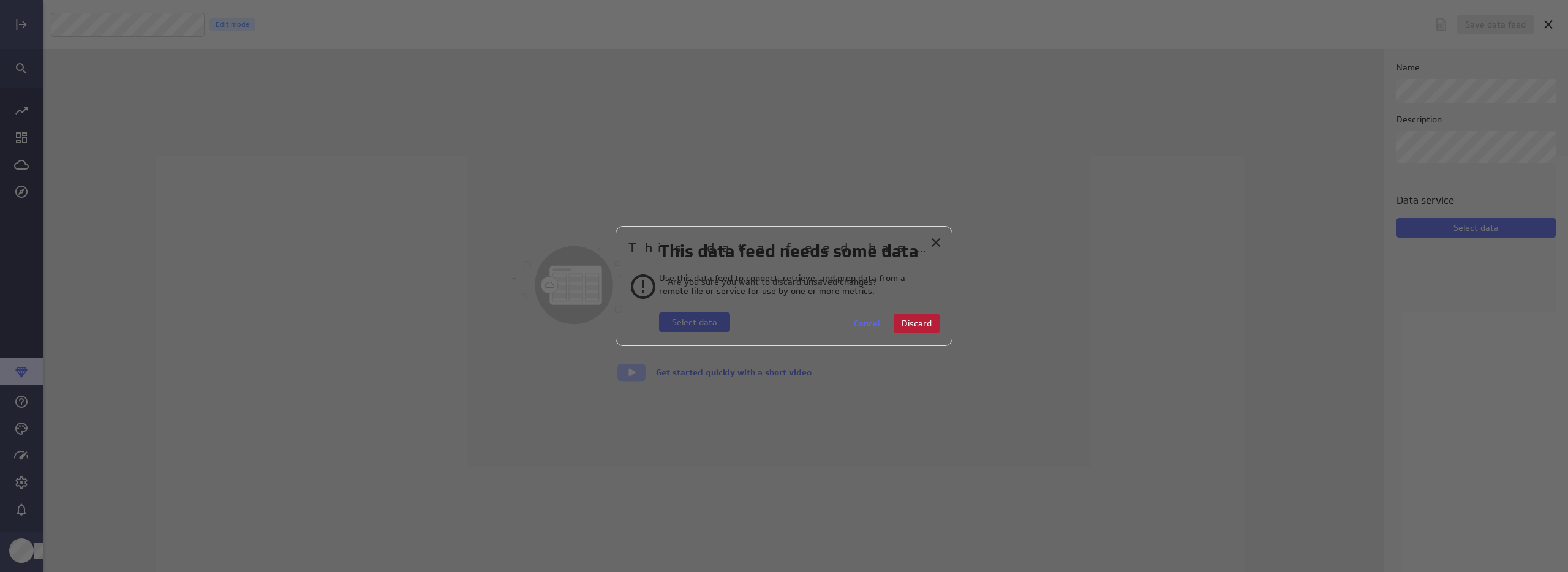
click at [914, 331] on button "Discard" at bounding box center [917, 323] width 46 height 20
click at [912, 327] on span "Discard" at bounding box center [916, 323] width 30 height 11
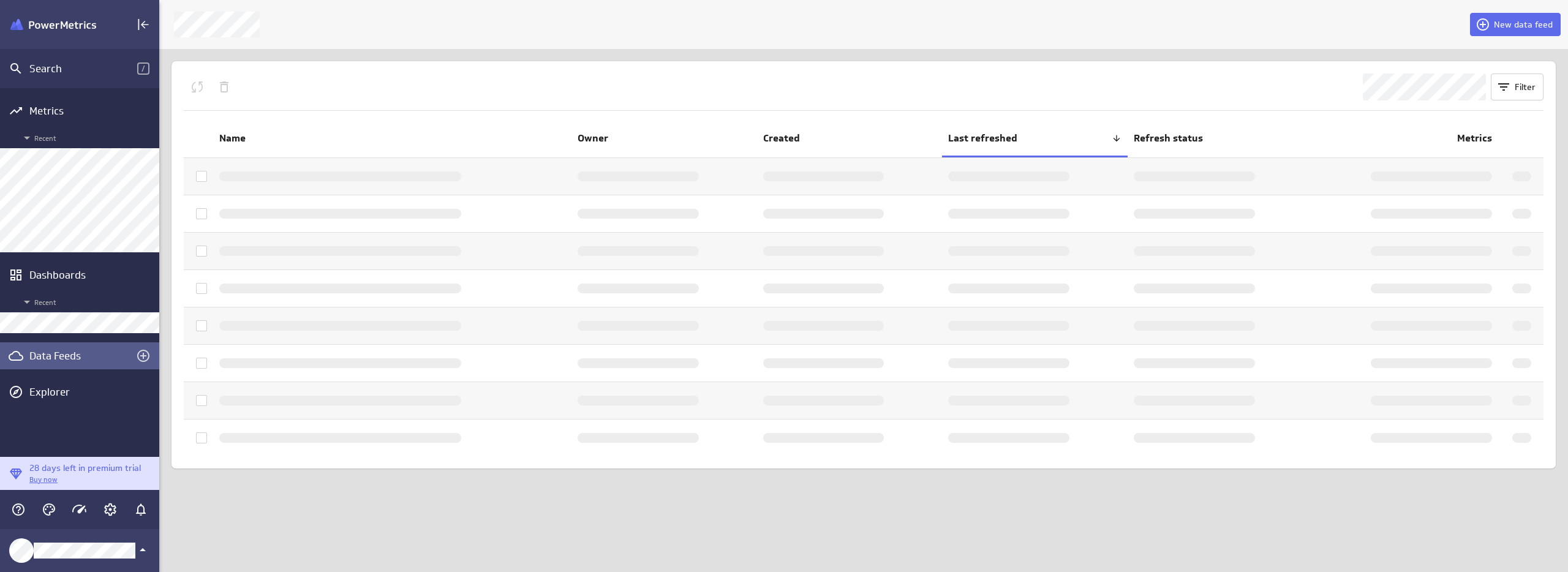
scroll to position [6, 6]
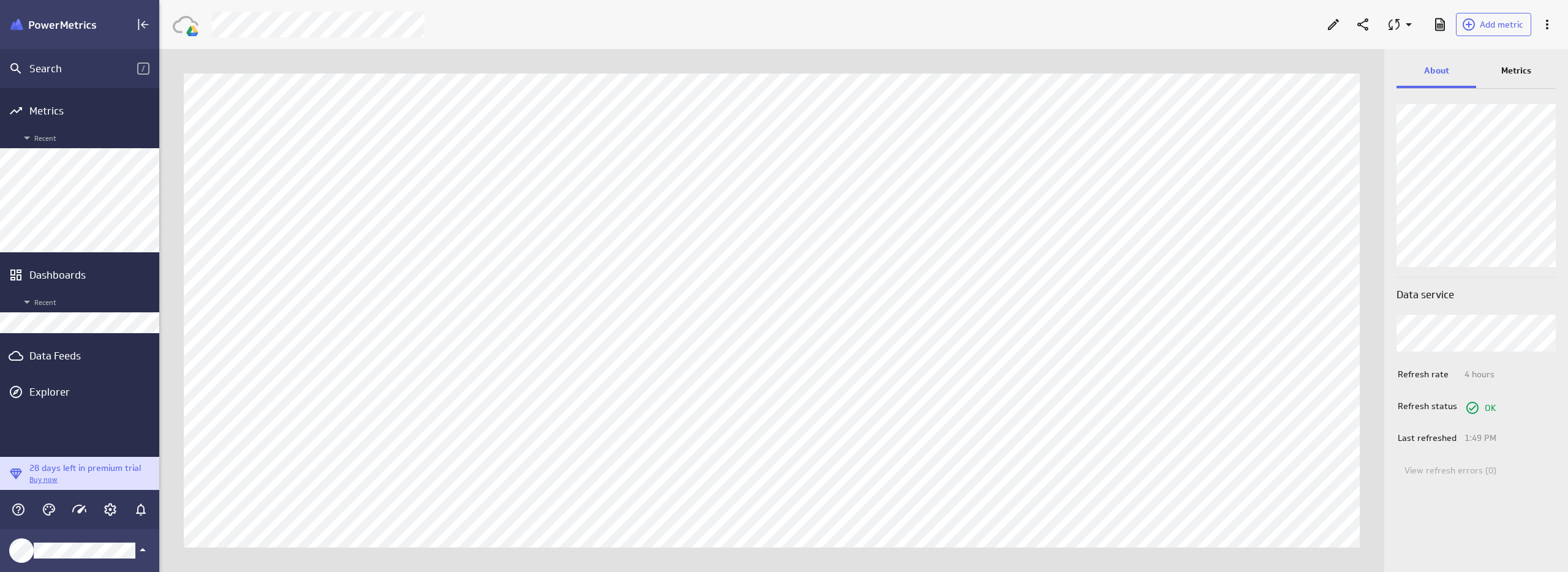
click at [1531, 76] on div "Metrics" at bounding box center [1515, 72] width 79 height 33
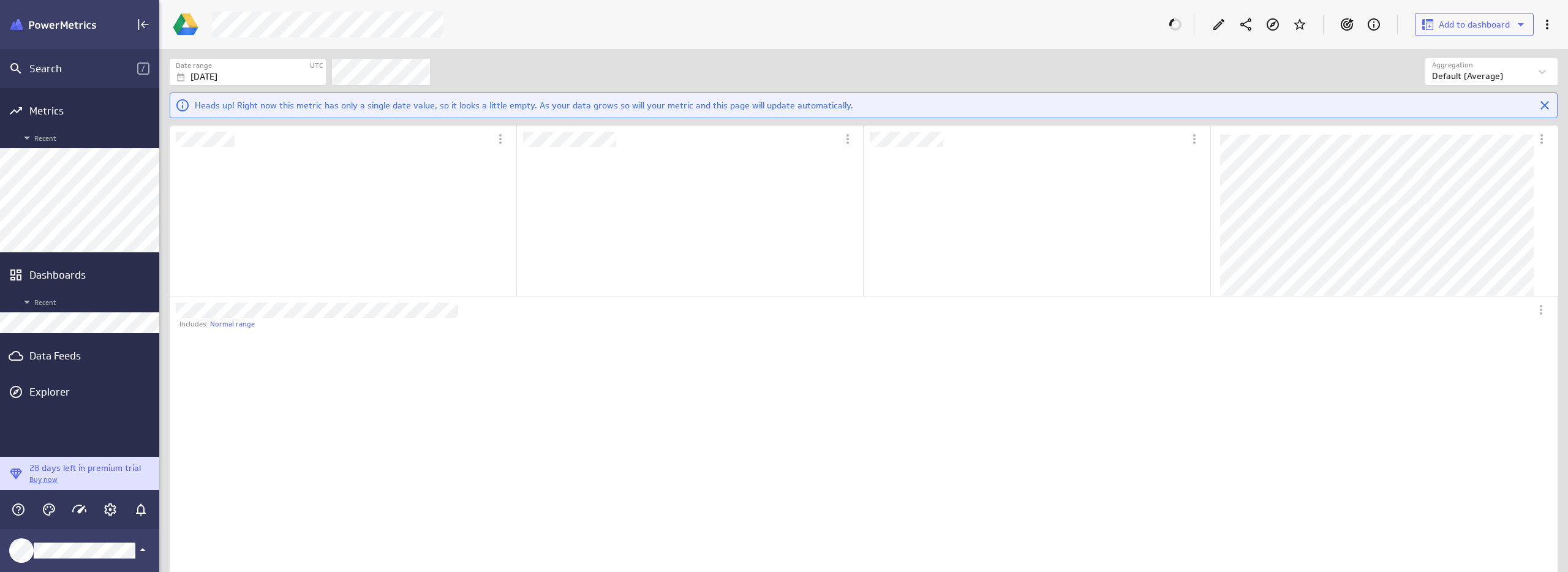
scroll to position [164, 345]
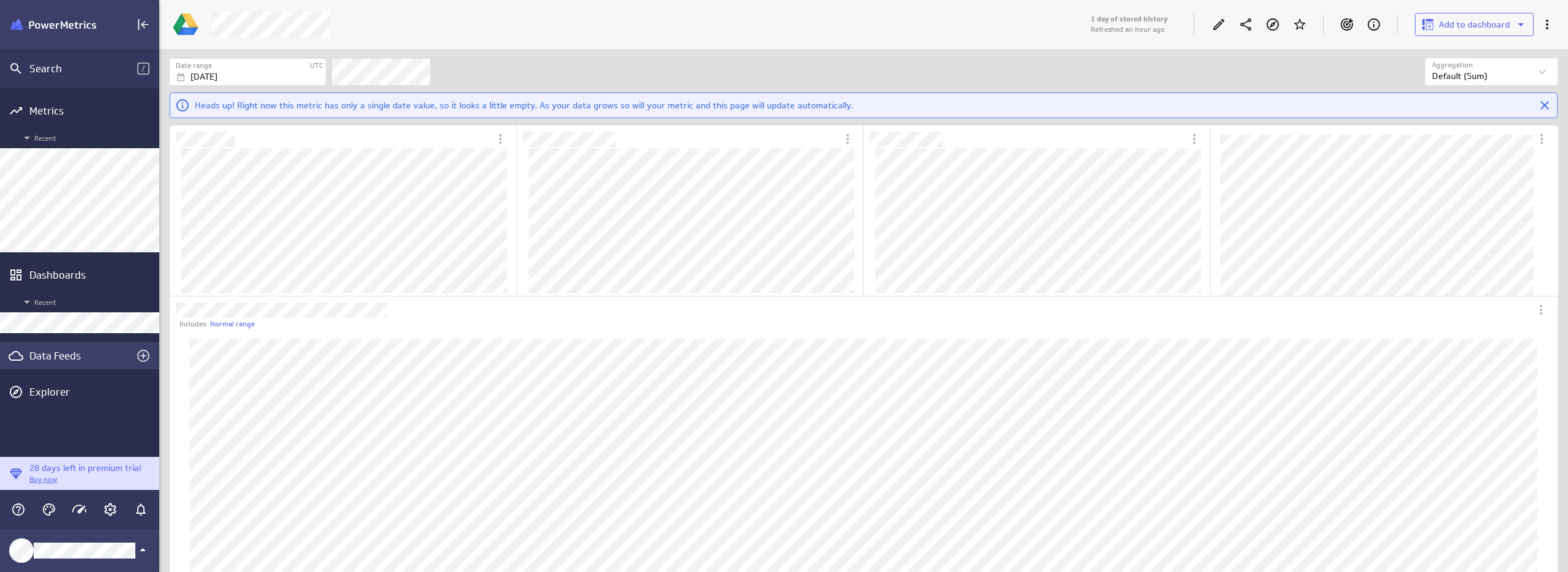
click at [55, 357] on div "Data Feeds" at bounding box center [79, 356] width 100 height 13
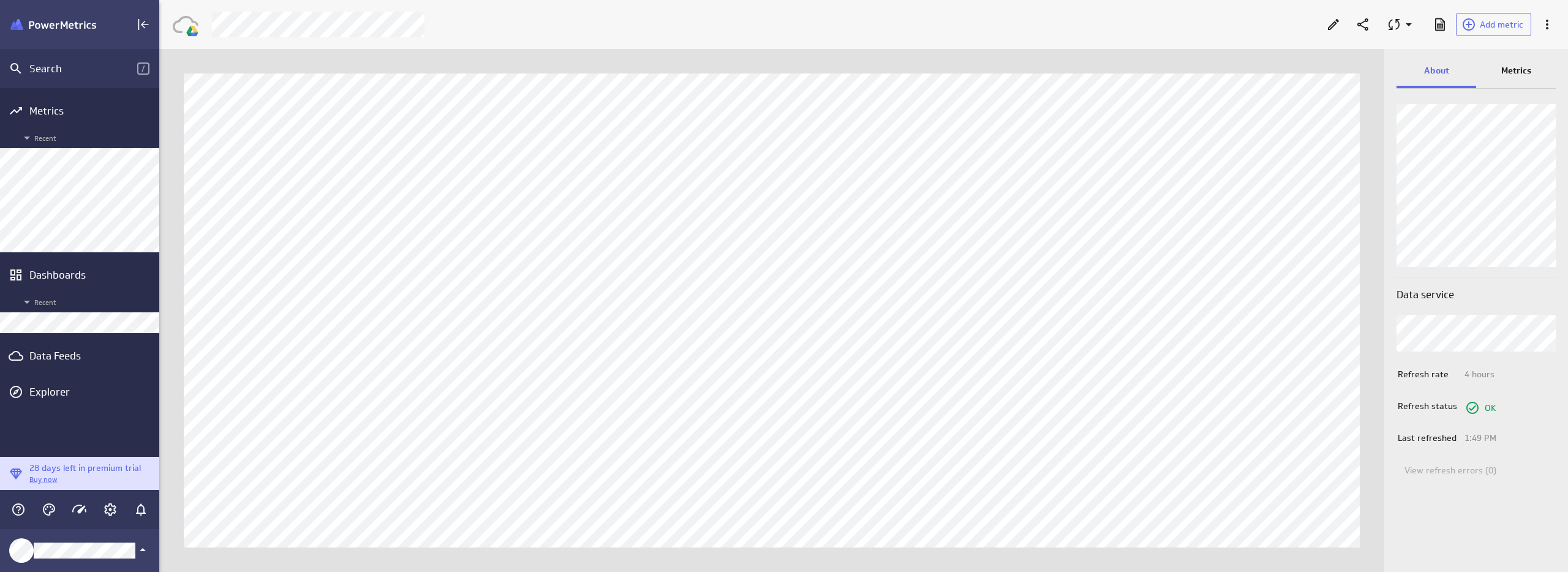
click at [1521, 69] on p "Metrics" at bounding box center [1516, 70] width 30 height 13
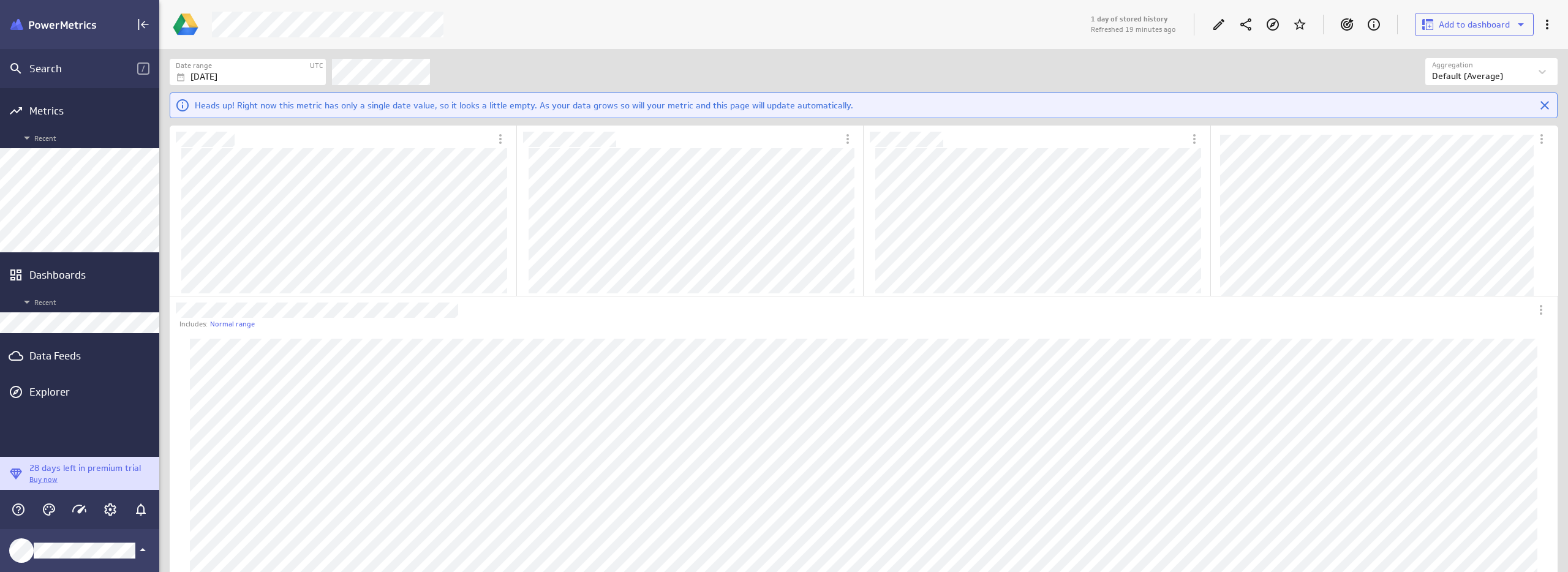
click at [689, 55] on div "Date range UTC [DATE] Aggregation Aggregation Default (Average) Heads up! Right…" at bounding box center [863, 86] width 1409 height 75
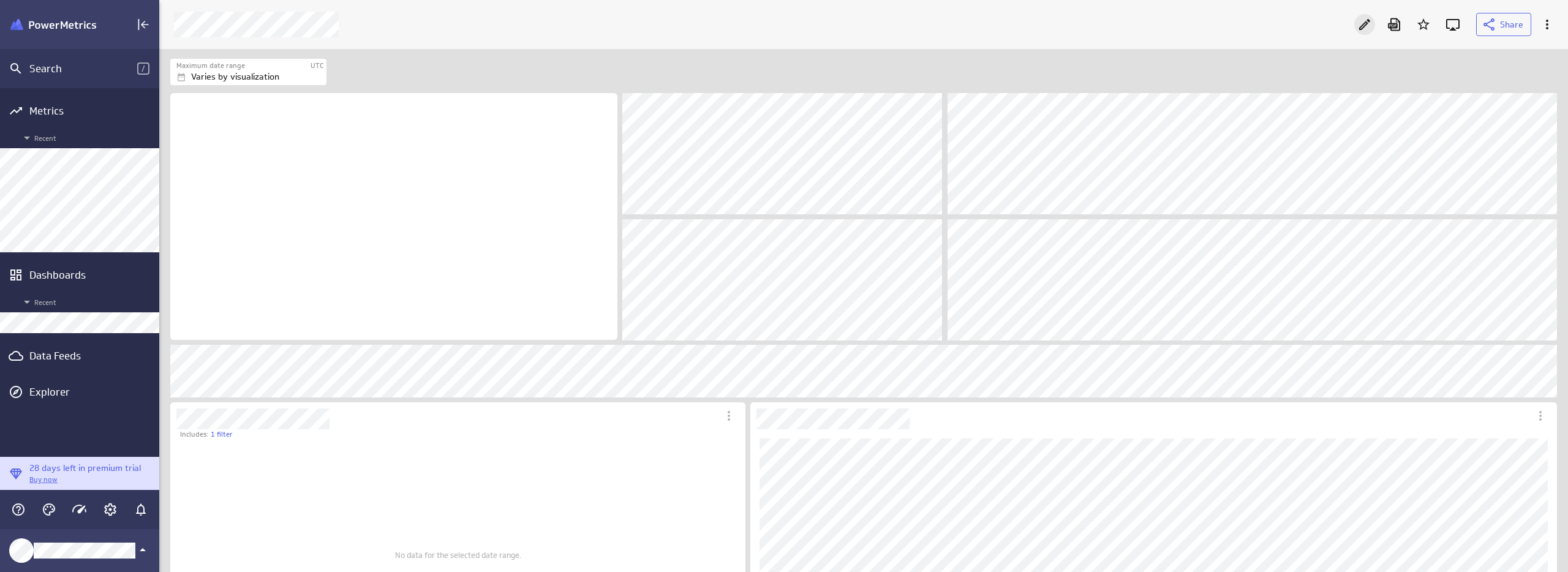
click at [1365, 20] on icon "Edit" at bounding box center [1364, 24] width 15 height 15
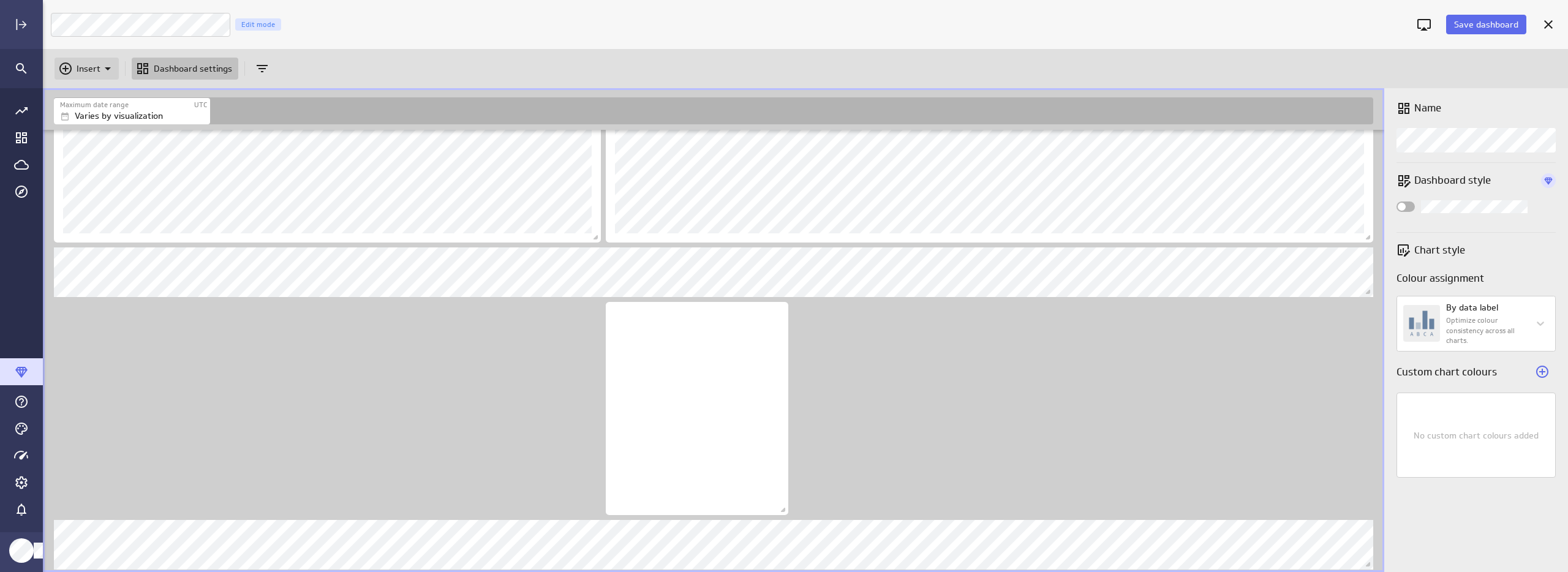
click at [70, 71] on icon "Insert" at bounding box center [65, 68] width 12 height 12
drag, startPoint x: 78, startPoint y: 131, endPoint x: 91, endPoint y: 99, distance: 34.5
click at [91, 99] on ul "Metrics Image Text" at bounding box center [92, 128] width 74 height 96
click at [91, 99] on p "Metrics" at bounding box center [95, 99] width 29 height 13
